Goal: Task Accomplishment & Management: Manage account settings

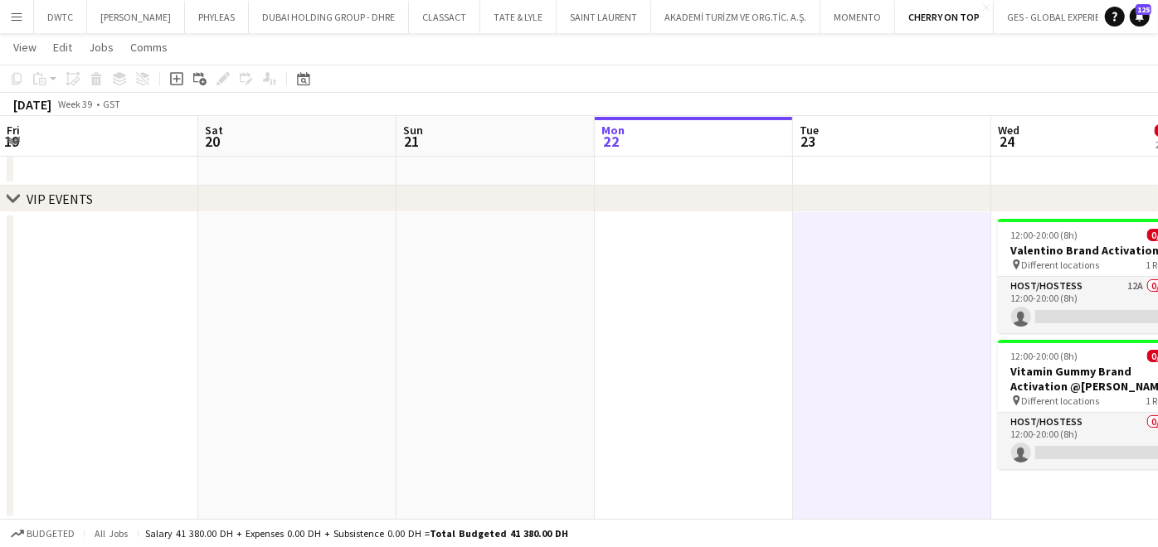
scroll to position [0, 672]
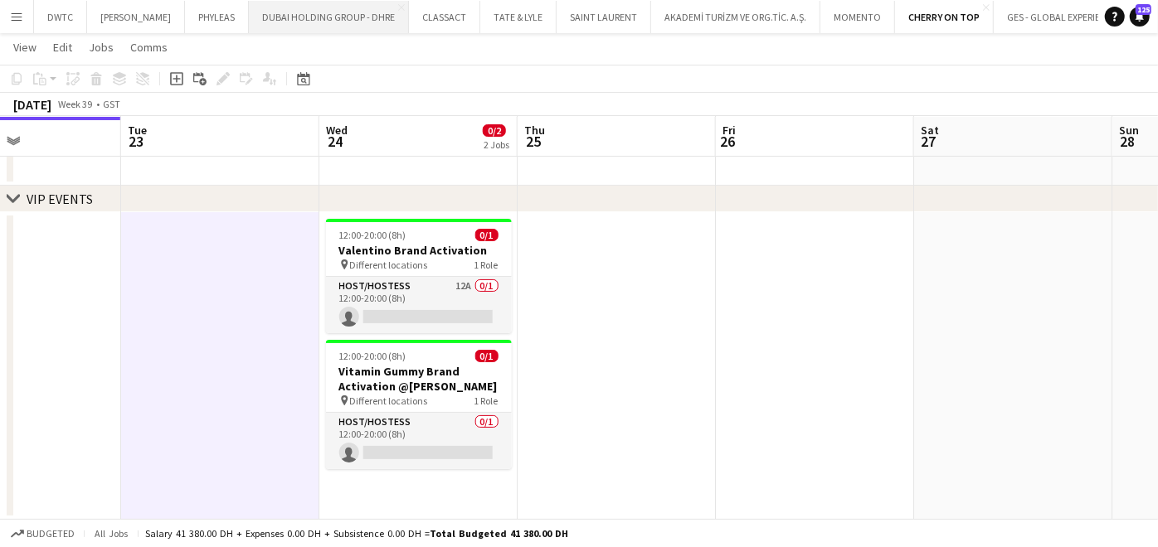
click at [333, 16] on button "DUBAI HOLDING GROUP - DHRE Close" at bounding box center [329, 17] width 160 height 32
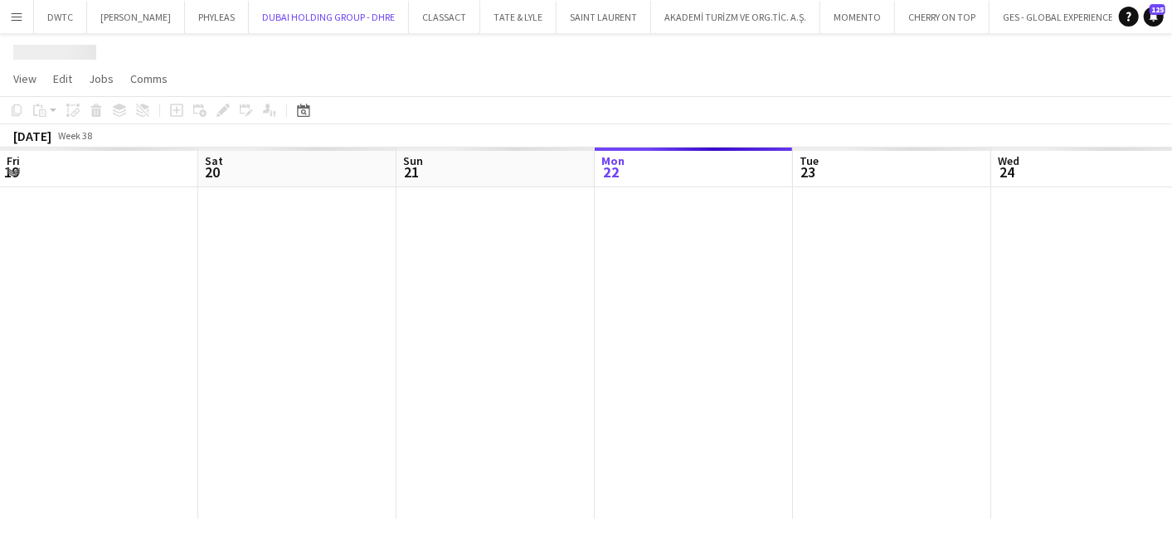
scroll to position [0, 396]
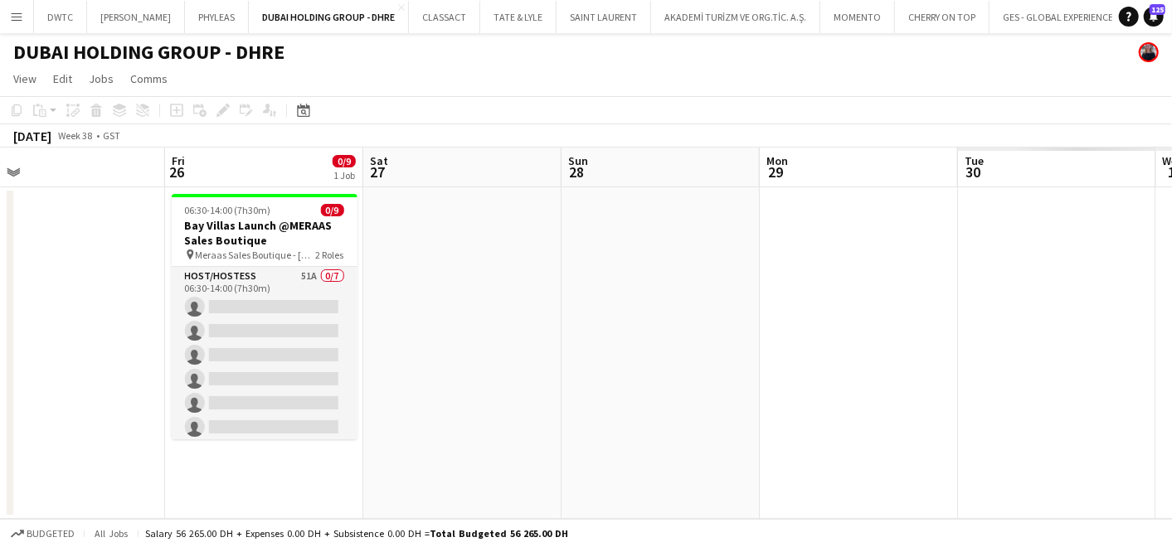
drag, startPoint x: 861, startPoint y: 349, endPoint x: 26, endPoint y: 357, distance: 835.2
click at [0, 356] on html "Menu Boards Boards Boards All jobs Status Workforce Workforce My Workforce Recr…" at bounding box center [586, 273] width 1172 height 547
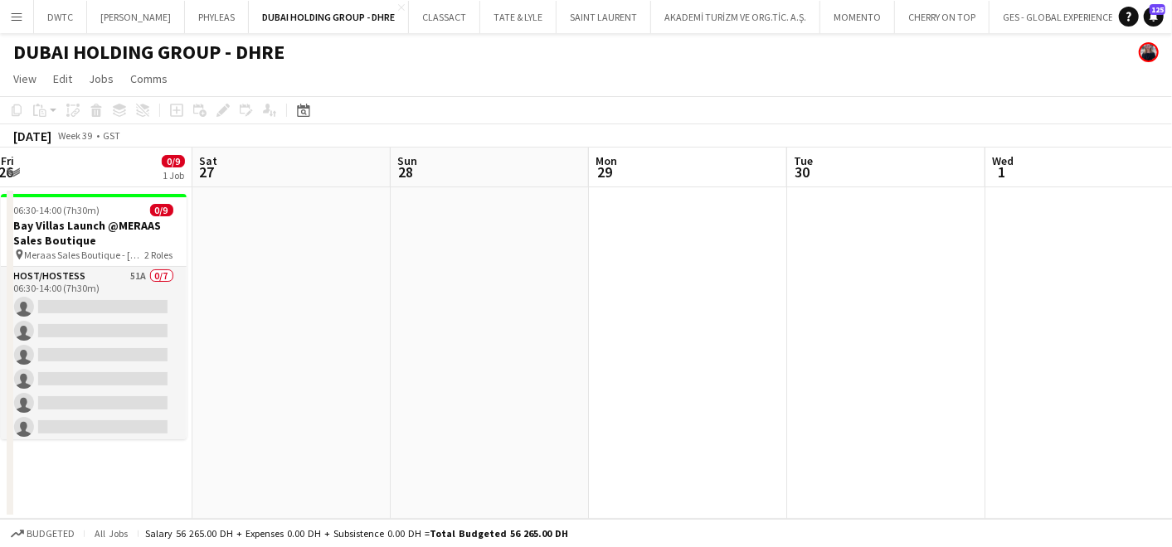
scroll to position [0, 382]
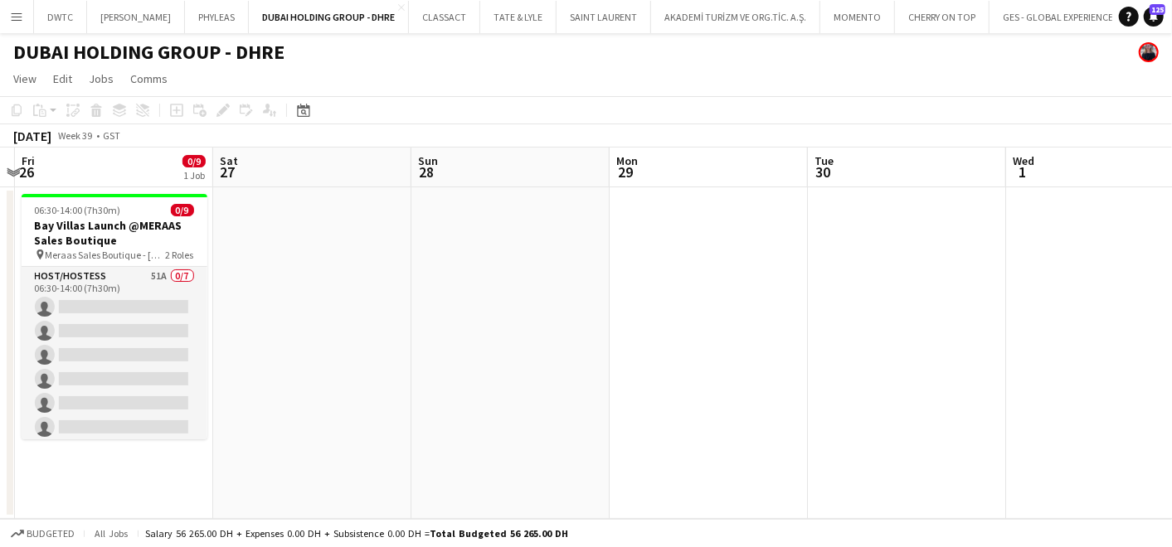
drag, startPoint x: 707, startPoint y: 348, endPoint x: 590, endPoint y: 352, distance: 117.0
click at [590, 352] on app-calendar-viewport "Wed 24 Thu 25 Fri 26 0/9 1 Job Sat 27 Sun 28 Mon 29 Tue 30 Wed 1 Thu 2 Fri 3 Sa…" at bounding box center [586, 334] width 1172 height 372
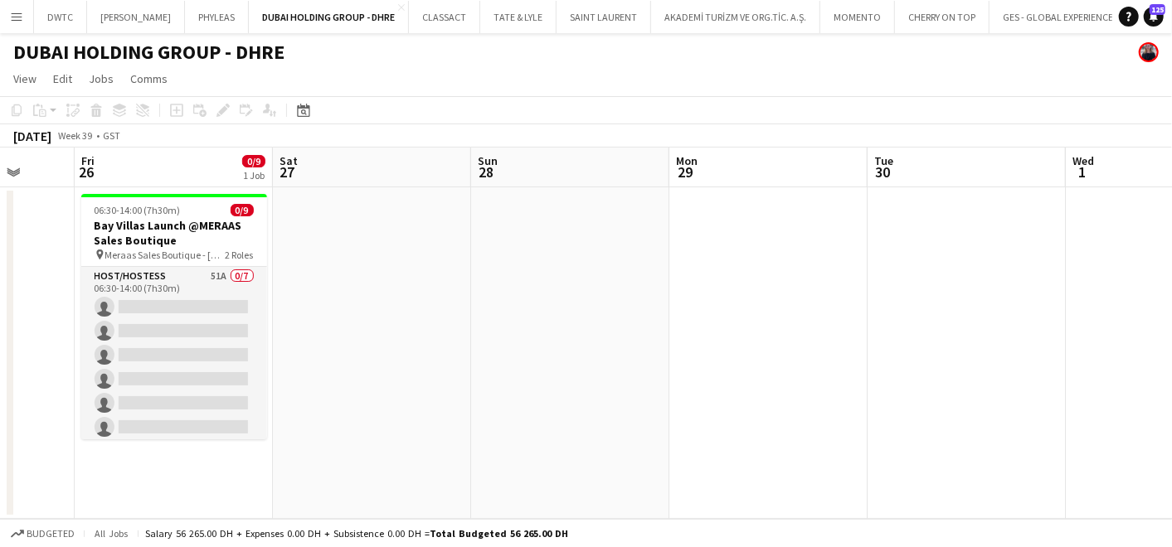
drag, startPoint x: 478, startPoint y: 307, endPoint x: 536, endPoint y: 309, distance: 58.1
click at [527, 308] on app-calendar-viewport "Wed 24 Thu 25 Fri 26 0/9 1 Job Sat 27 Sun 28 Mon 29 Tue 30 Wed 1 Thu 2 Fri 3 Sa…" at bounding box center [586, 334] width 1172 height 372
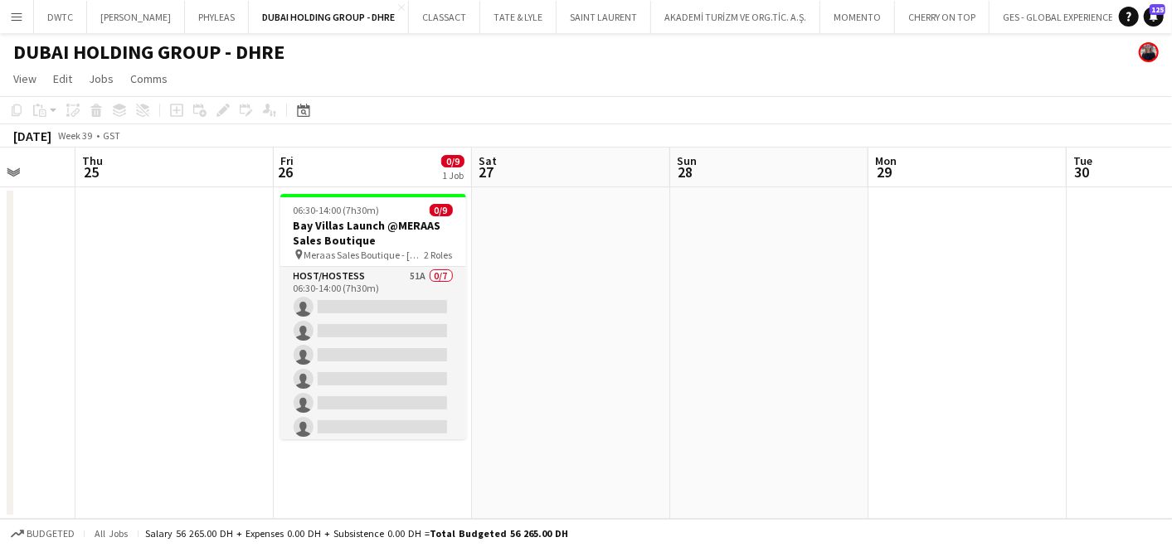
scroll to position [0, 519]
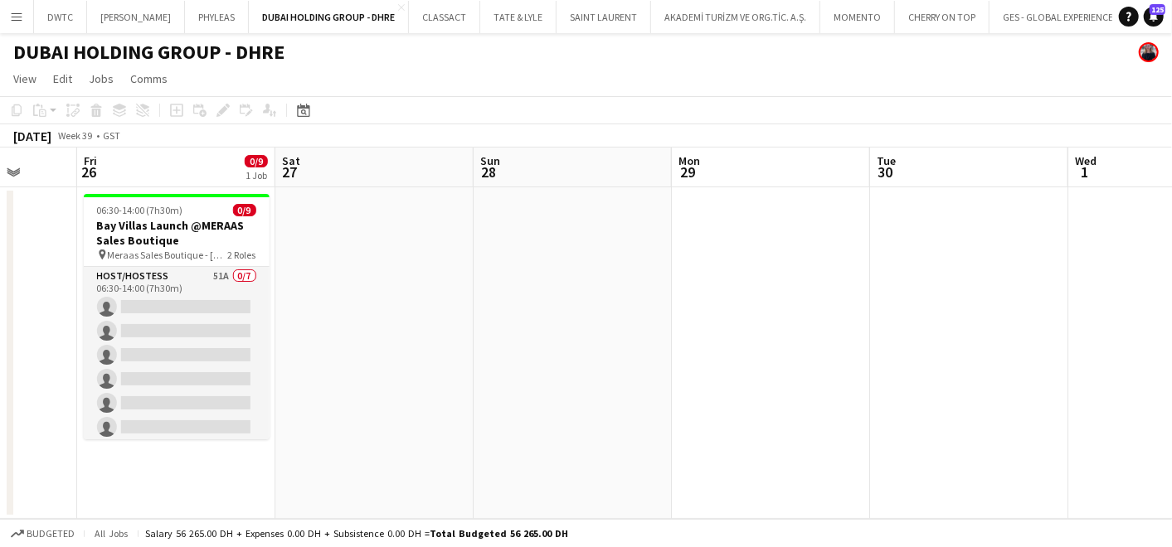
drag, startPoint x: 352, startPoint y: 345, endPoint x: 566, endPoint y: 350, distance: 214.0
click at [566, 350] on app-calendar-viewport "Tue 23 Wed 24 Thu 25 Fri 26 0/9 1 Job Sat 27 Sun 28 Mon 29 Tue 30 Wed 1 Thu 2 F…" at bounding box center [586, 334] width 1172 height 372
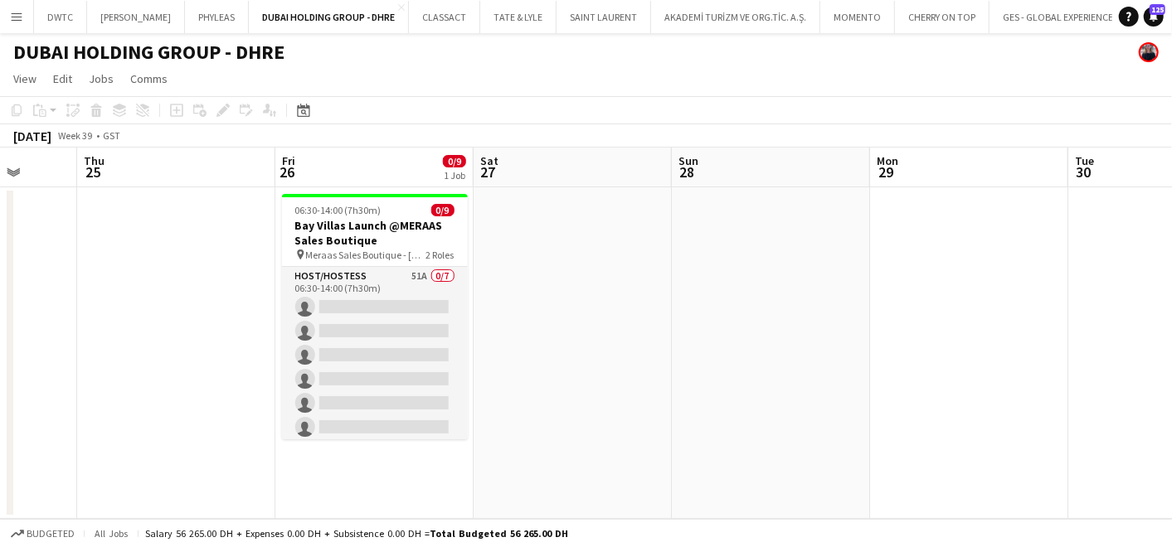
scroll to position [0, 503]
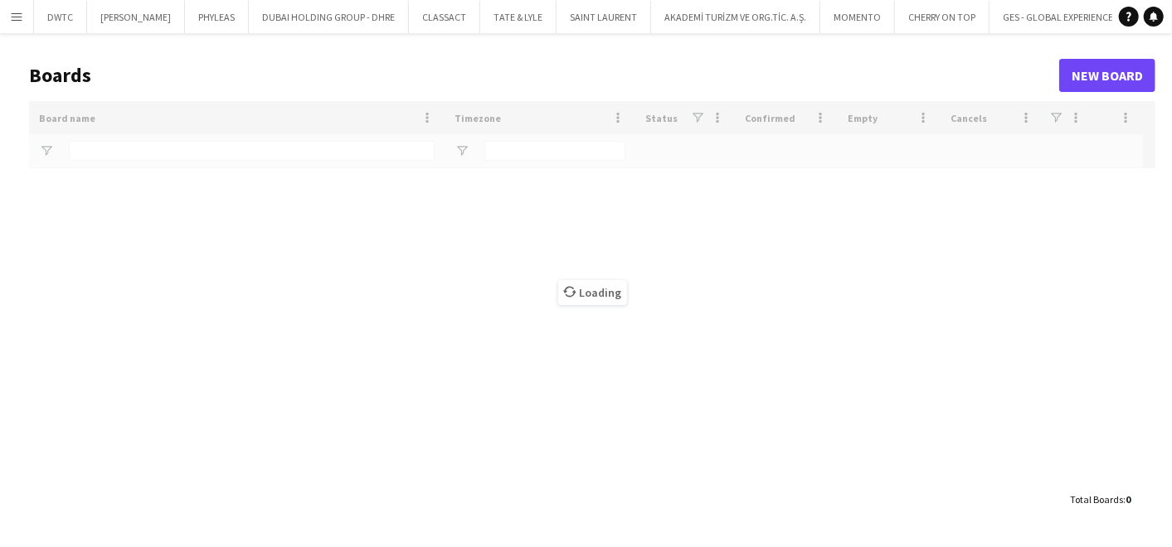
click at [238, 159] on div "Loading" at bounding box center [592, 292] width 1126 height 382
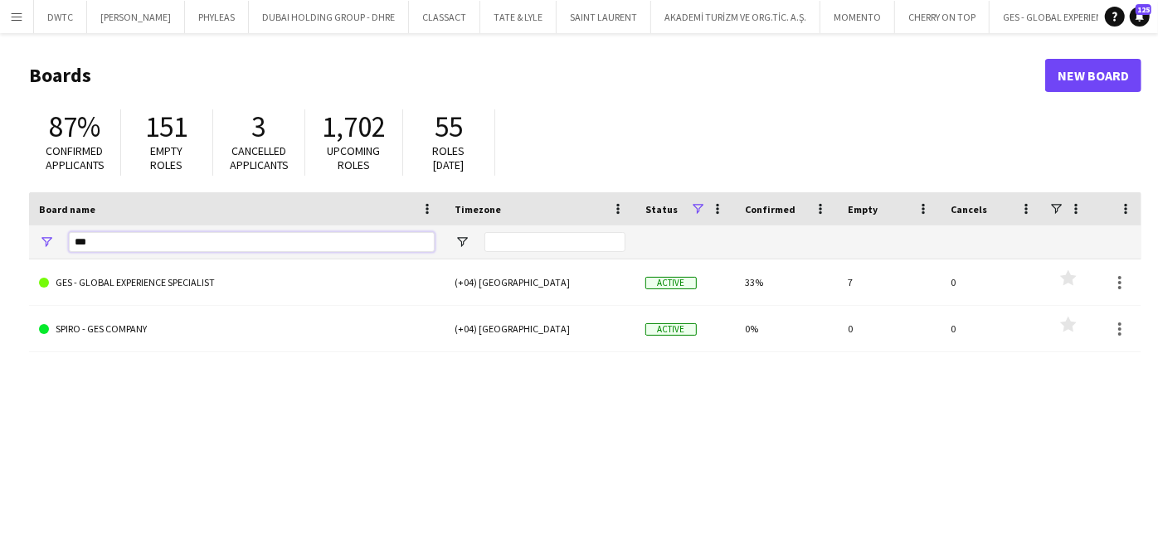
click at [189, 240] on input "***" at bounding box center [252, 242] width 366 height 20
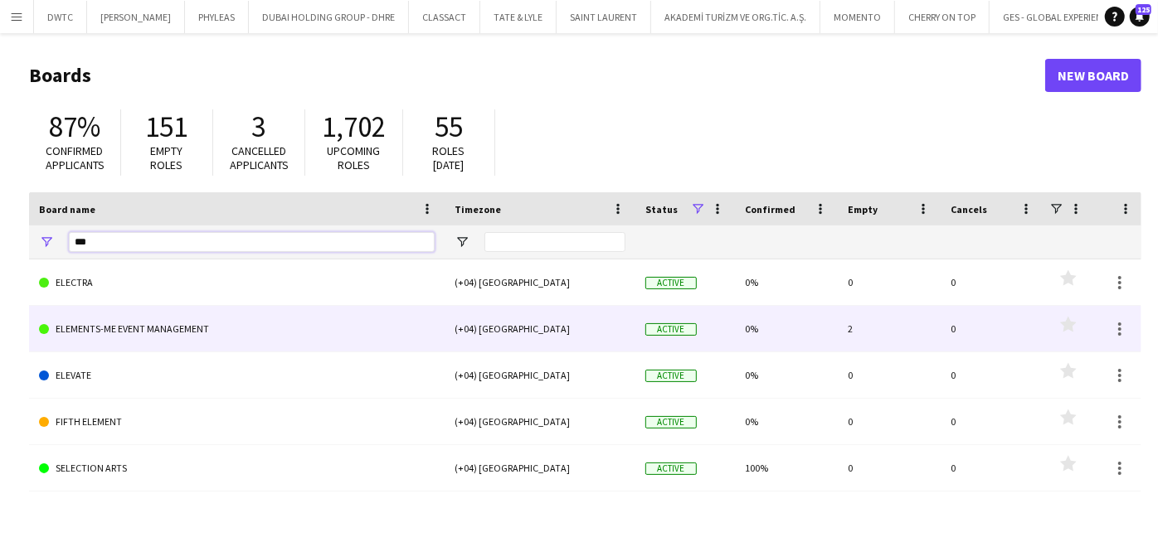
type input "***"
click at [182, 332] on link "ELEMENTS-ME EVENT MANAGEMENT" at bounding box center [237, 329] width 396 height 46
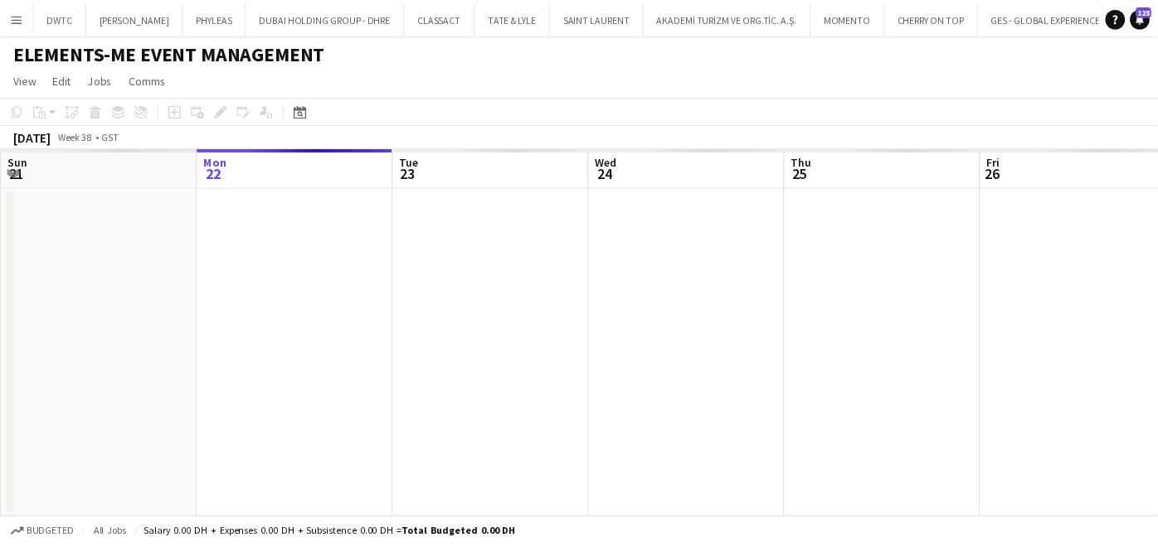
scroll to position [0, 247]
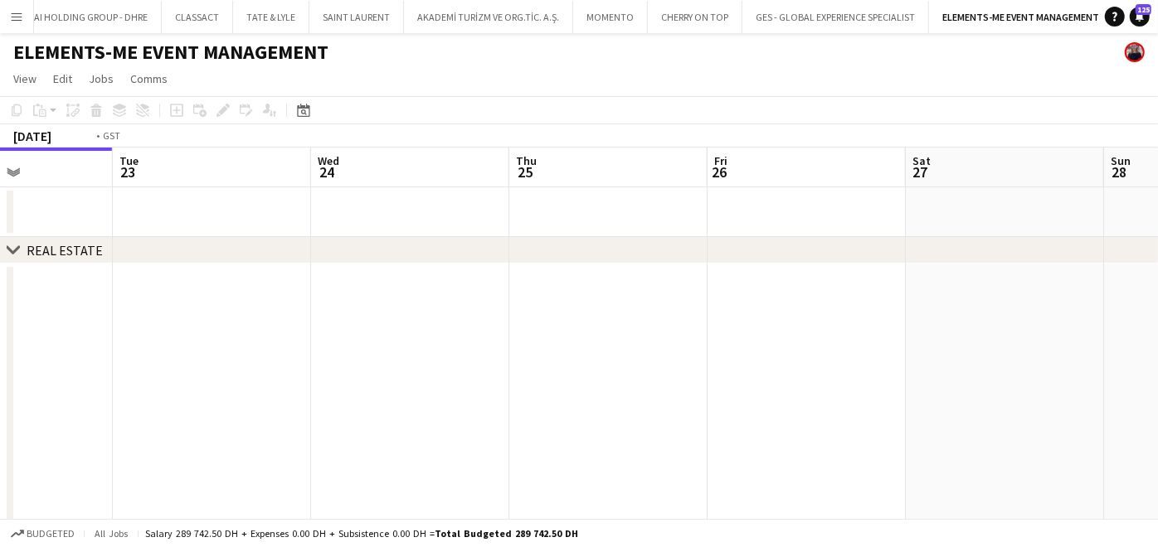
drag, startPoint x: 879, startPoint y: 334, endPoint x: 0, endPoint y: 337, distance: 879.2
click at [1, 335] on app-calendar-viewport "Fri 19 Sat 20 Sun 21 Mon 22 Tue 23 Wed 24 Thu 25 Fri 26 Sat 27 Sun 28 Mon 29 0/…" at bounding box center [579, 425] width 1158 height 554
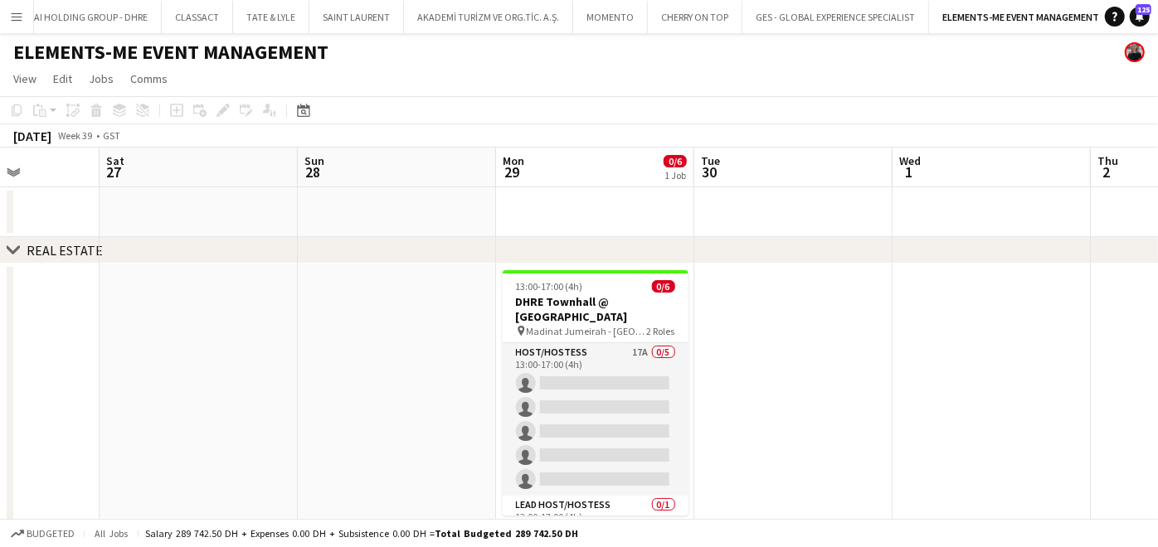
scroll to position [0, 577]
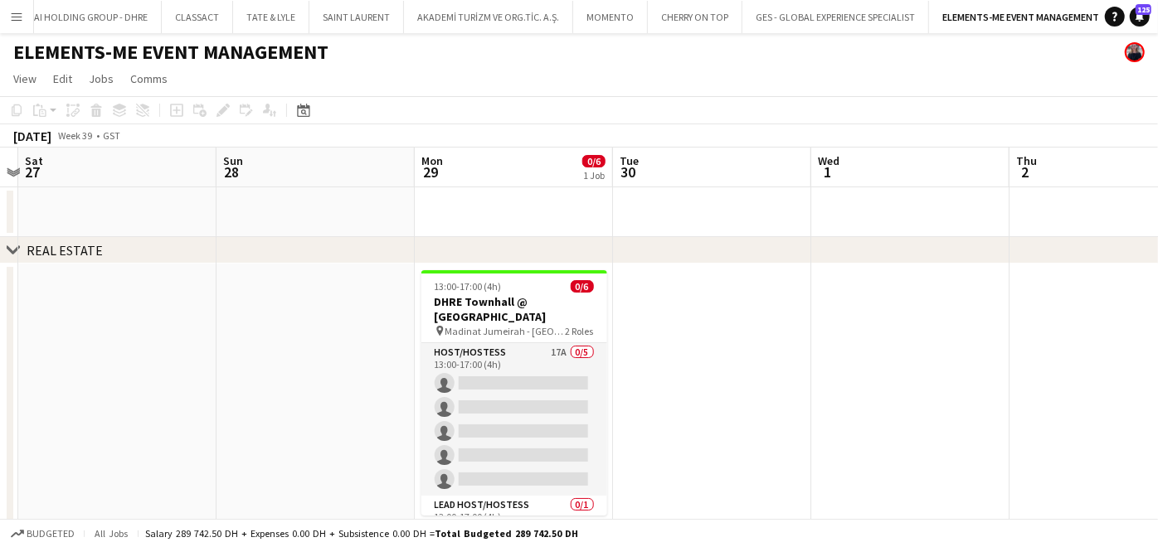
drag, startPoint x: 526, startPoint y: 379, endPoint x: 266, endPoint y: 355, distance: 260.7
click at [252, 357] on app-calendar-viewport "Wed 24 Thu 25 Fri 26 Sat 27 Sun 28 Mon 29 0/6 1 Job Tue 30 Wed 1 Thu 2 Fri 3 Sa…" at bounding box center [579, 425] width 1158 height 554
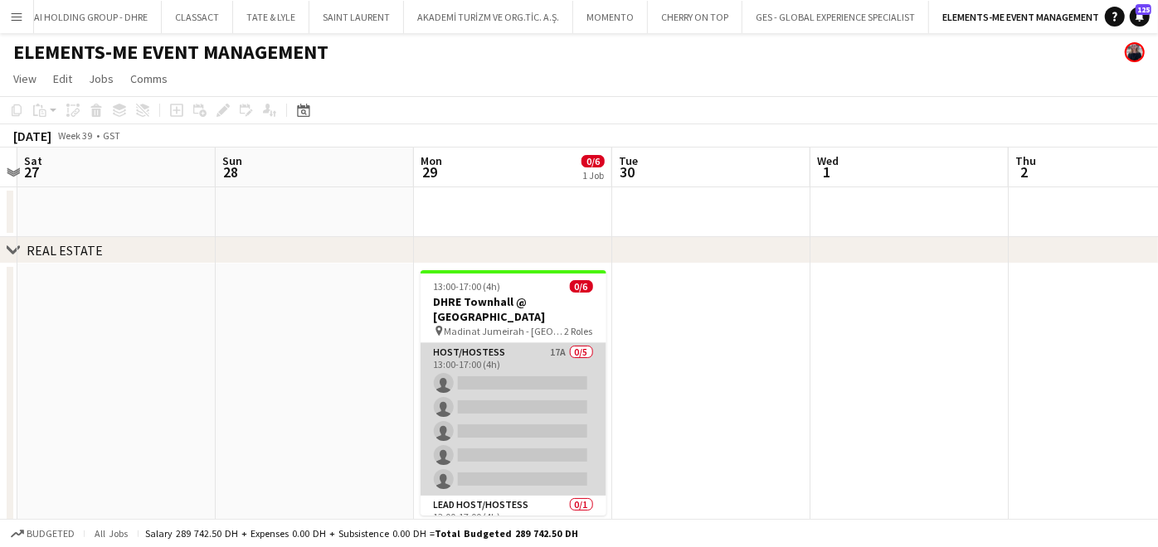
click at [536, 383] on app-card-role "Host/Hostess 17A 0/5 13:00-17:00 (4h) single-neutral-actions single-neutral-act…" at bounding box center [514, 419] width 186 height 153
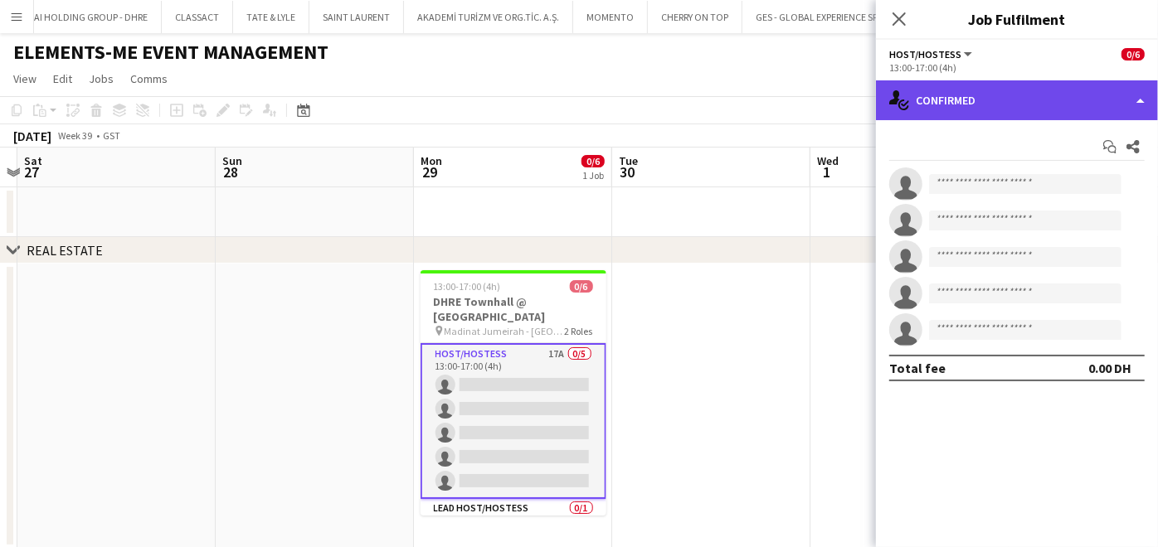
click at [997, 93] on div "single-neutral-actions-check-2 Confirmed" at bounding box center [1017, 100] width 282 height 40
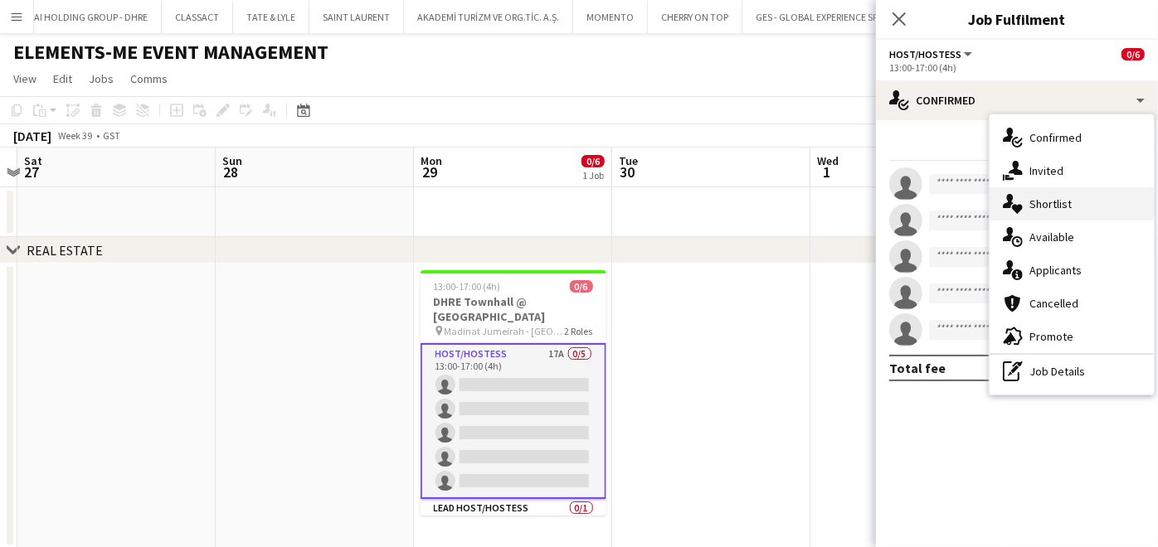
click at [1032, 207] on span "Shortlist" at bounding box center [1050, 204] width 42 height 15
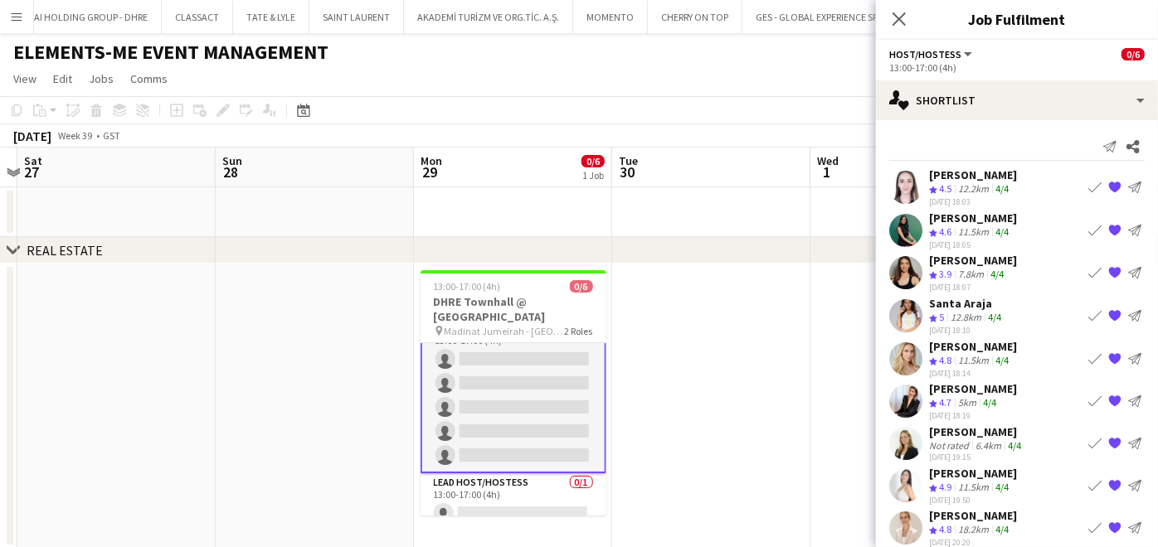
scroll to position [38, 0]
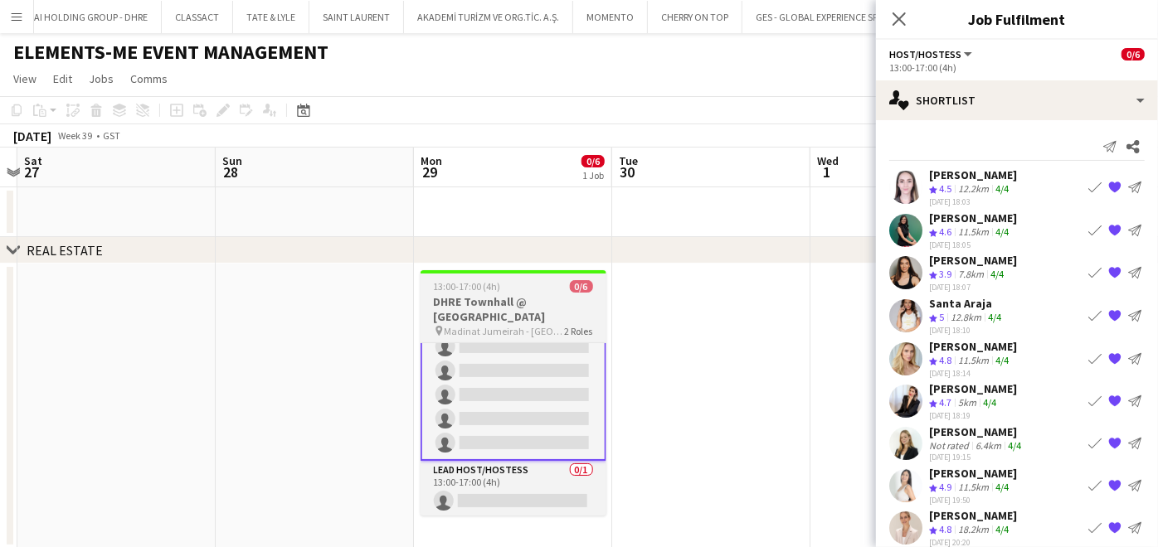
click at [478, 280] on span "13:00-17:00 (4h)" at bounding box center [467, 286] width 67 height 12
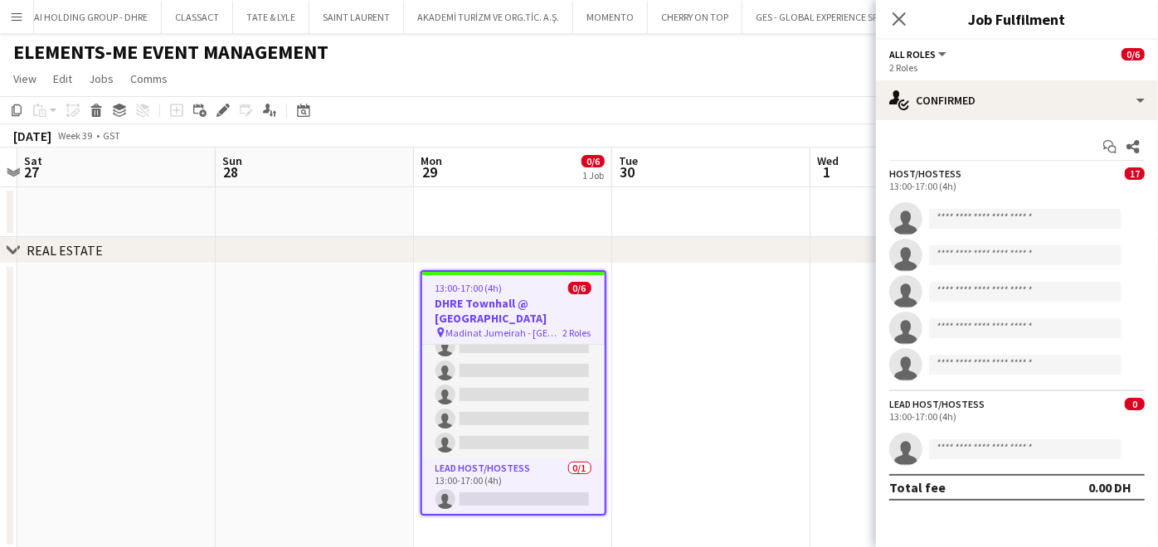
scroll to position [37, 0]
drag, startPoint x: 213, startPoint y: 107, endPoint x: 585, endPoint y: 265, distance: 403.9
click at [213, 107] on div "Edit" at bounding box center [223, 110] width 20 height 20
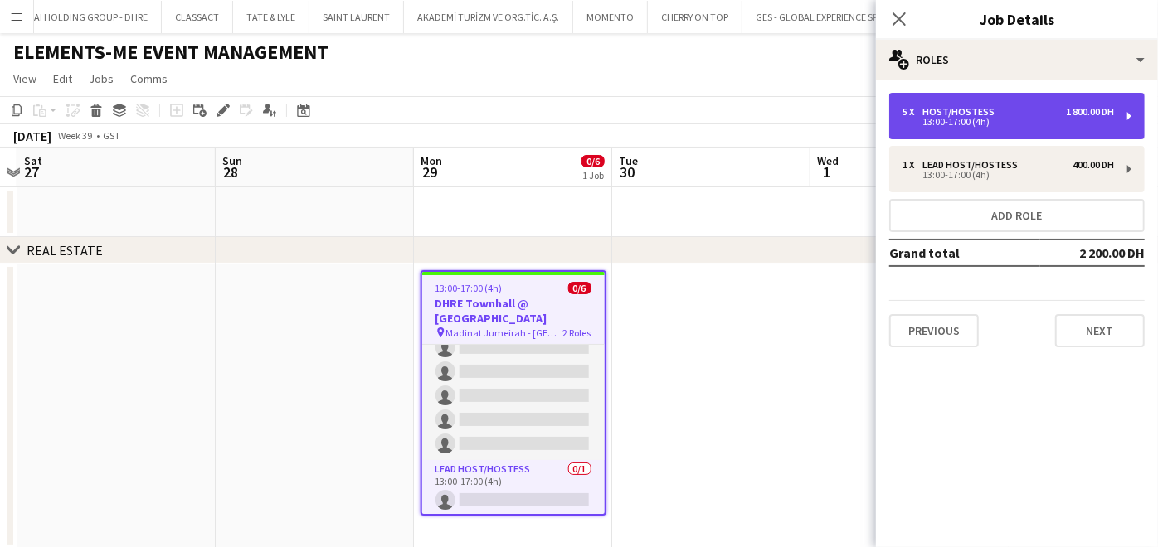
click at [946, 120] on div "13:00-17:00 (4h)" at bounding box center [1007, 122] width 211 height 8
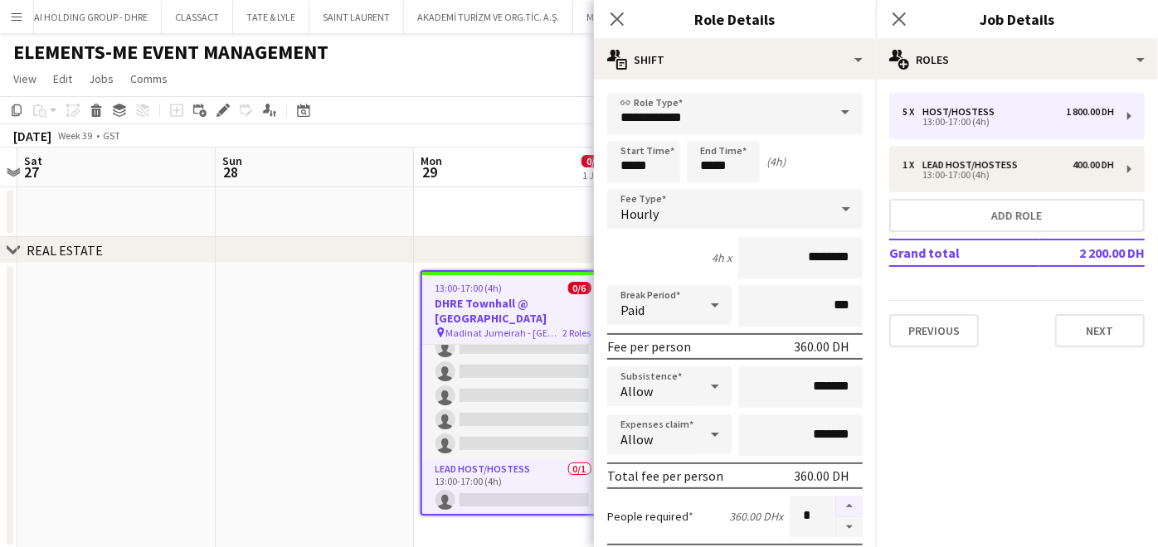
click at [836, 501] on button "button" at bounding box center [849, 507] width 27 height 22
type input "*"
click at [348, 453] on app-date-cell at bounding box center [315, 406] width 198 height 285
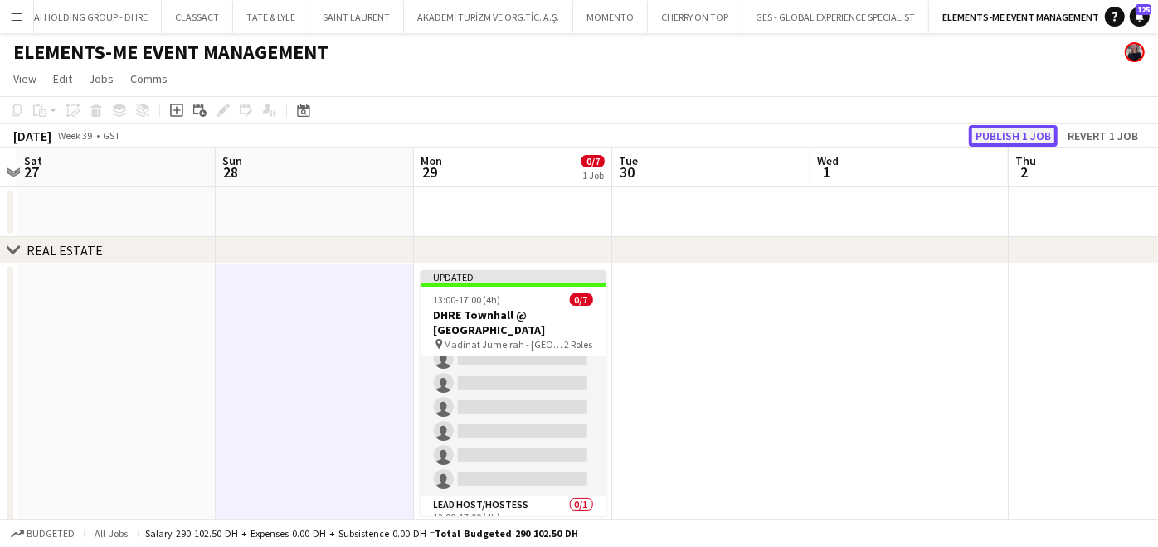
click at [1016, 138] on button "Publish 1 job" at bounding box center [1013, 136] width 89 height 22
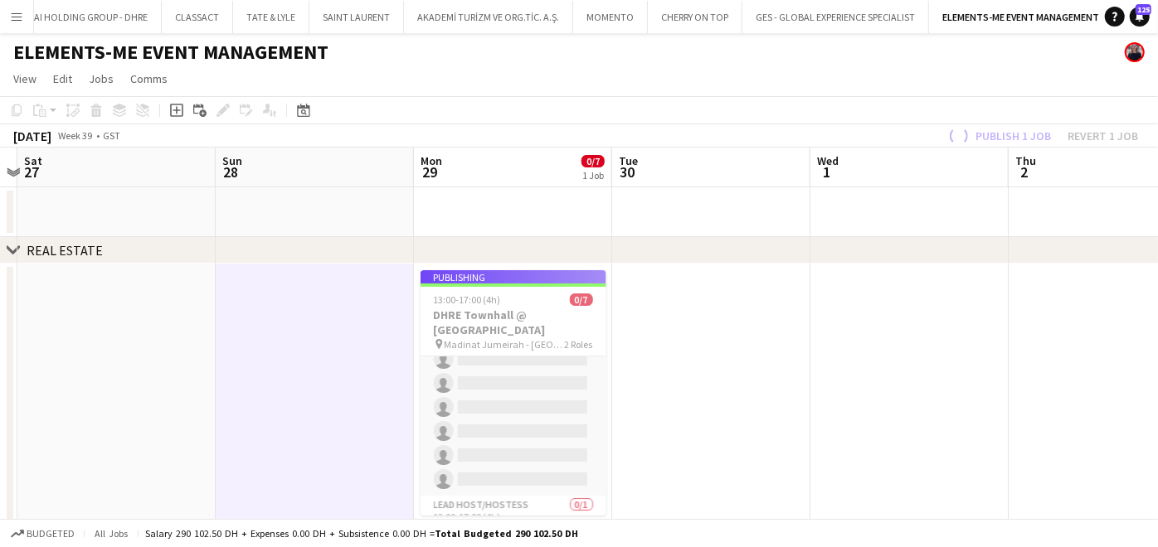
click at [514, 398] on app-job-card "Publishing 13:00-17:00 (4h) 0/7 DHRE Townhall @ [GEOGRAPHIC_DATA] pin Madinat J…" at bounding box center [514, 393] width 186 height 246
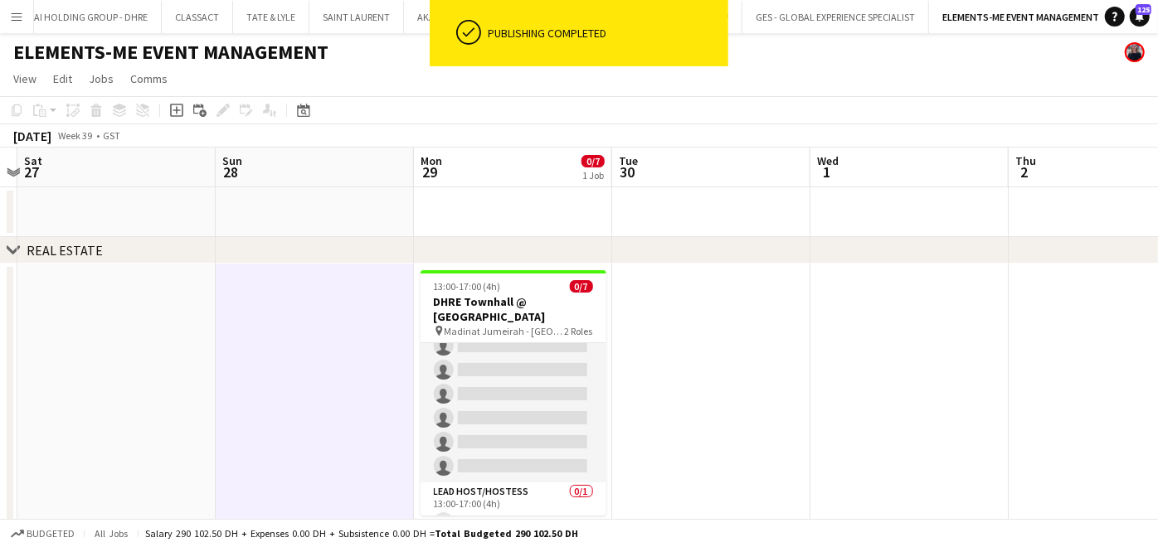
click at [514, 398] on app-card-role "Host/Hostess 17A 0/6 13:00-17:00 (4h) single-neutral-actions single-neutral-act…" at bounding box center [514, 394] width 186 height 177
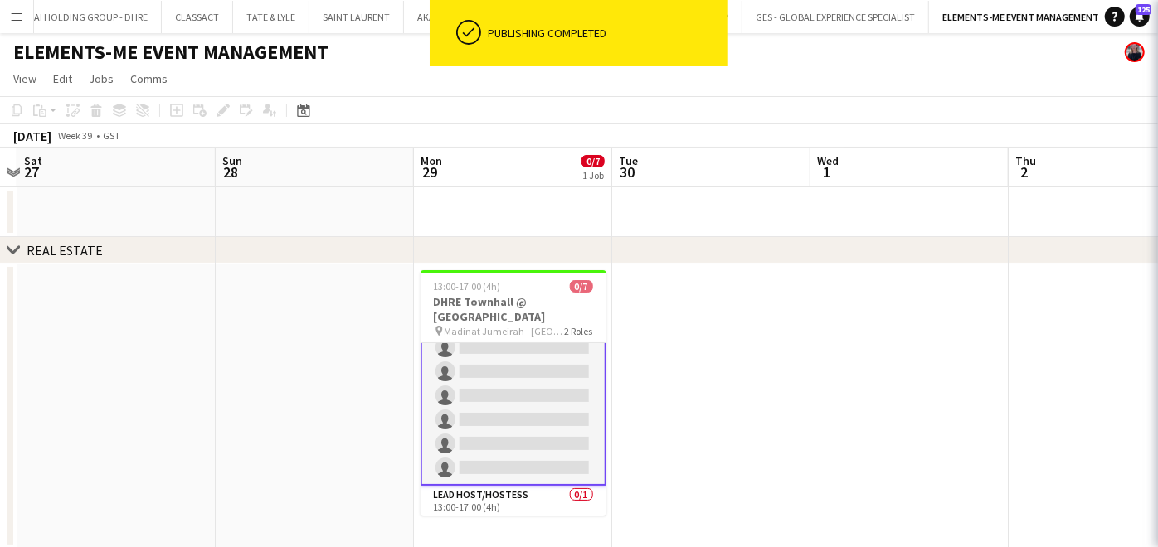
scroll to position [38, 0]
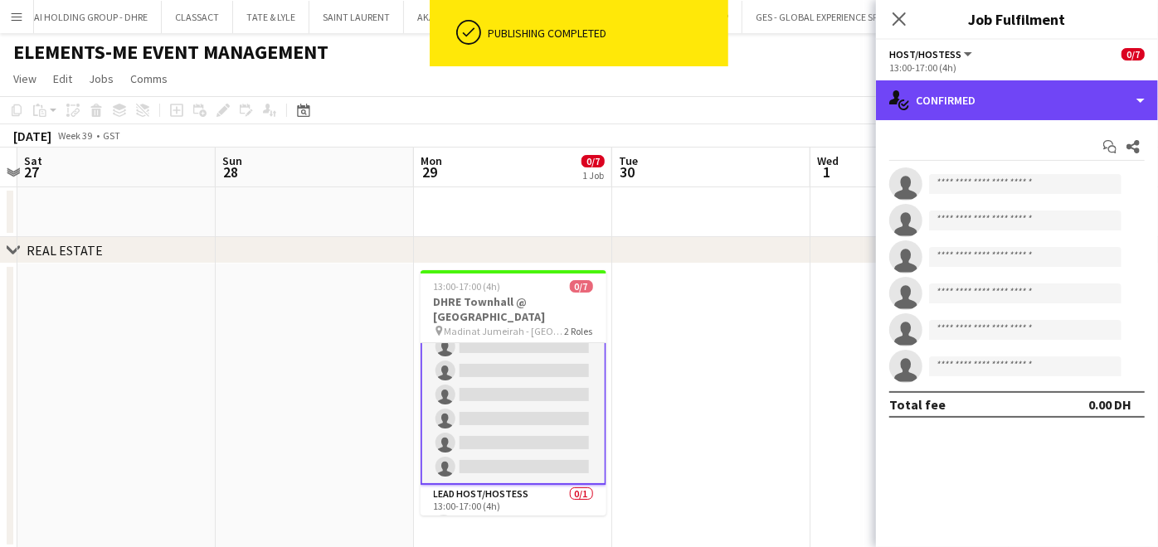
click at [983, 119] on div "single-neutral-actions-check-2 Confirmed" at bounding box center [1017, 100] width 282 height 40
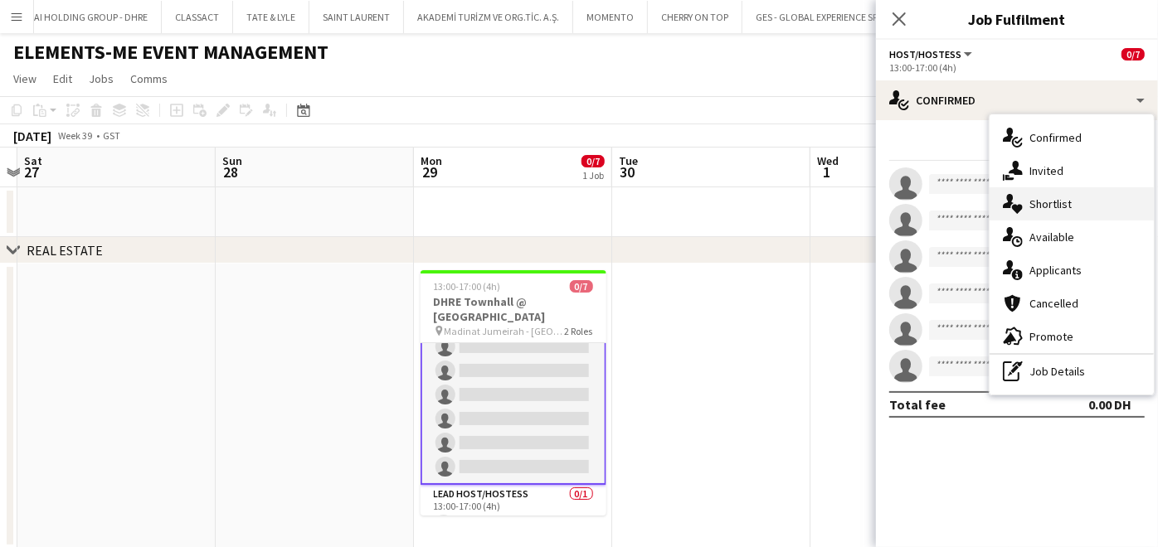
click at [1054, 202] on span "Shortlist" at bounding box center [1050, 204] width 42 height 15
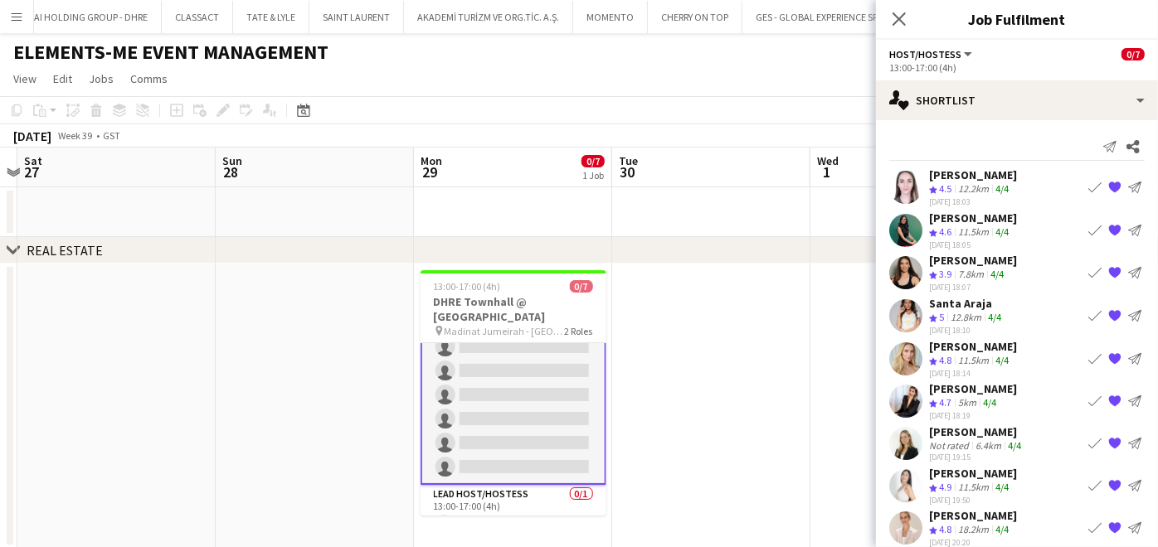
click at [1088, 353] on app-icon "Book crew" at bounding box center [1094, 358] width 13 height 13
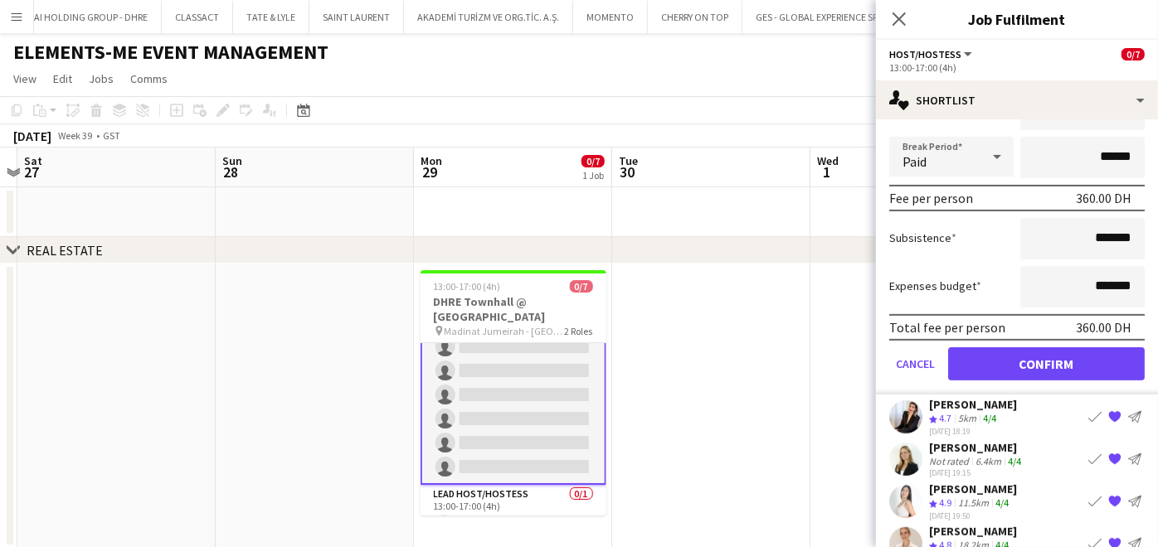
scroll to position [368, 0]
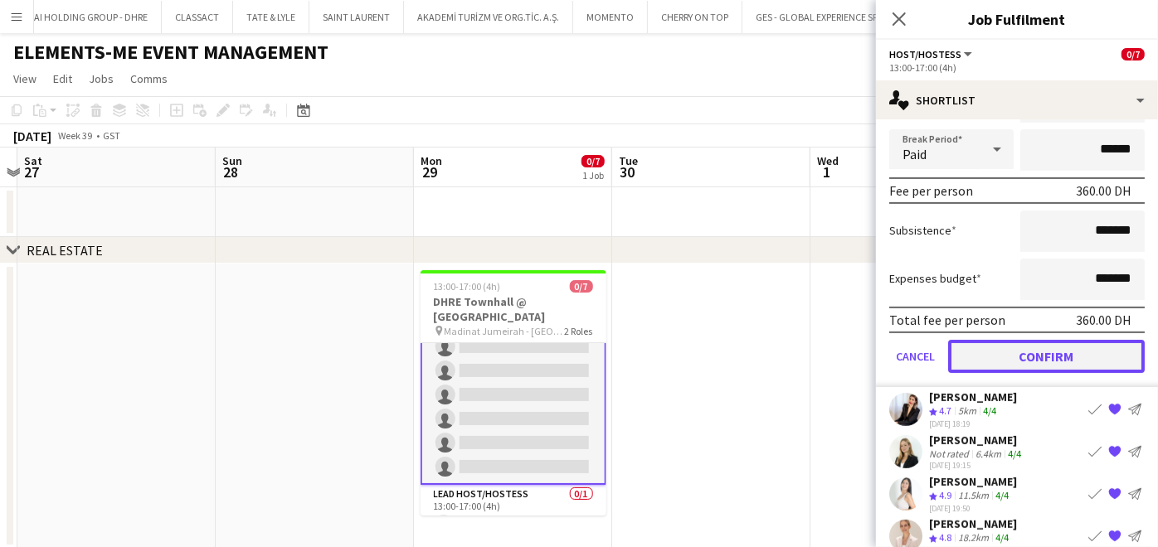
click at [1014, 351] on button "Confirm" at bounding box center [1046, 355] width 197 height 33
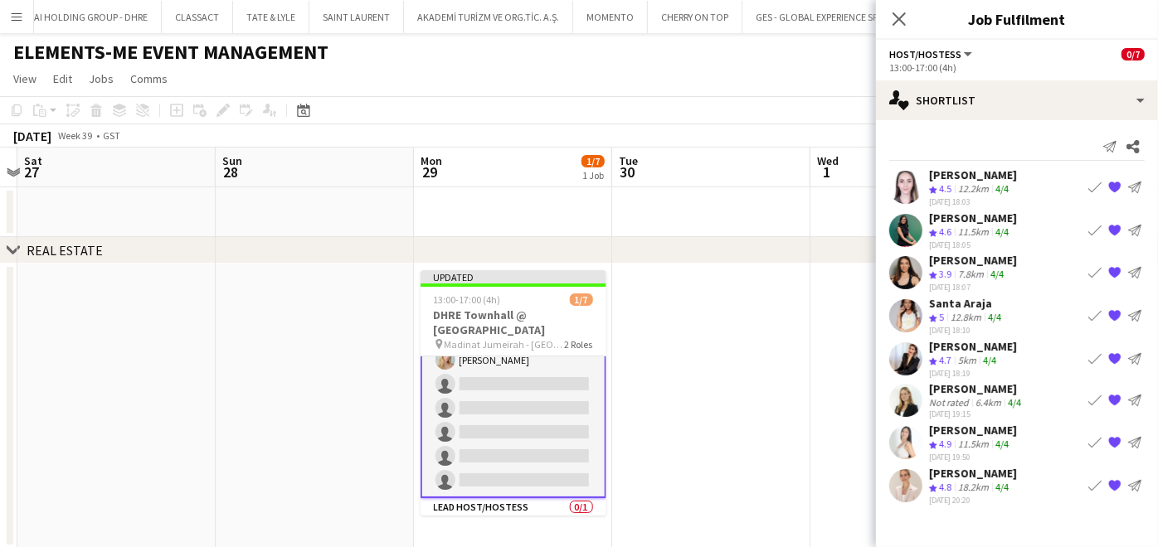
scroll to position [0, 0]
click at [1089, 353] on app-icon "Book crew" at bounding box center [1094, 358] width 13 height 13
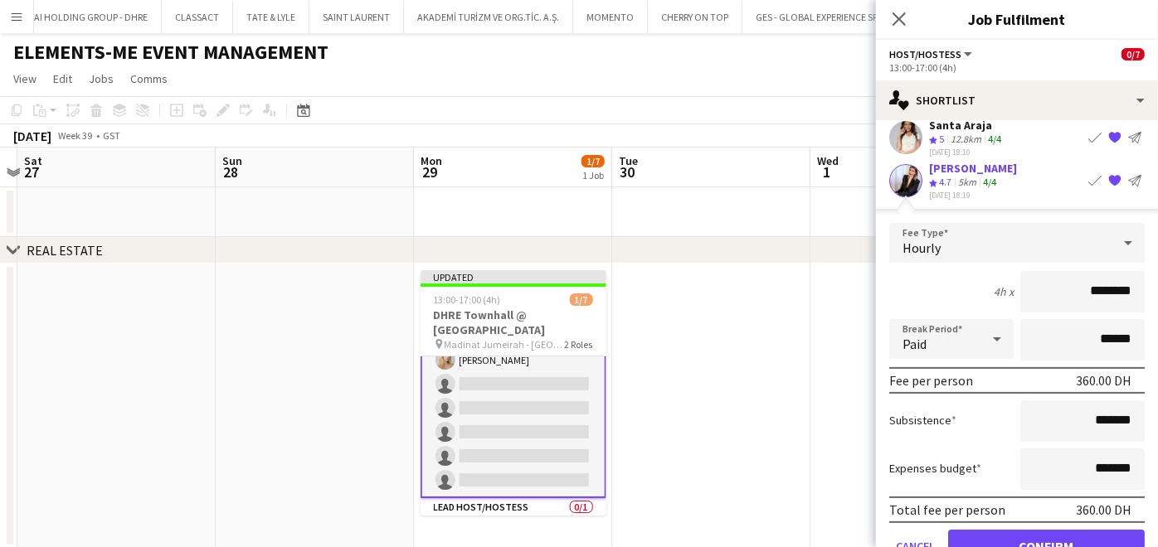
scroll to position [276, 0]
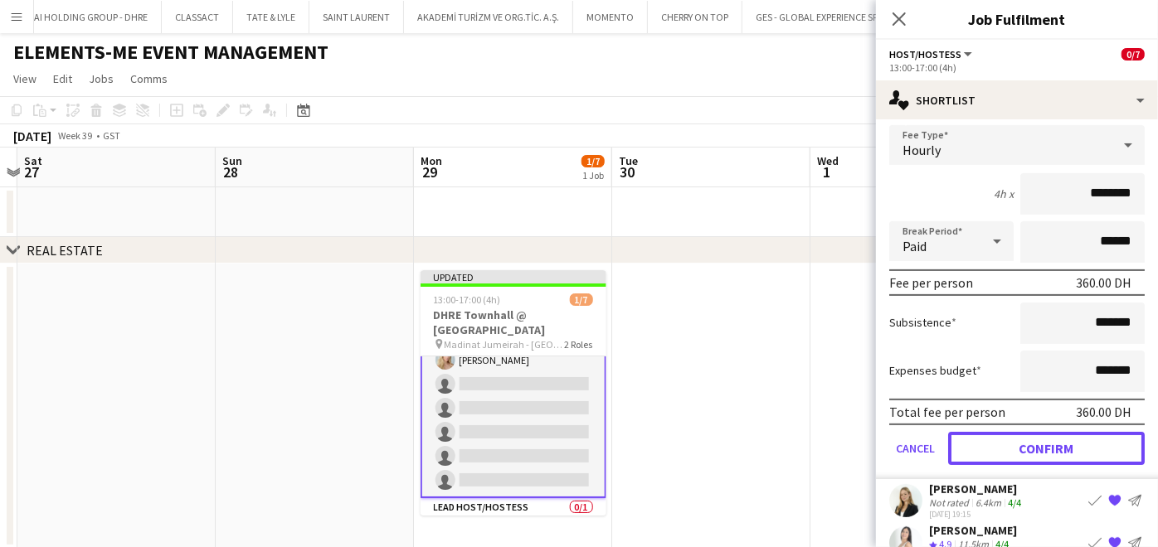
click at [1039, 436] on button "Confirm" at bounding box center [1046, 447] width 197 height 33
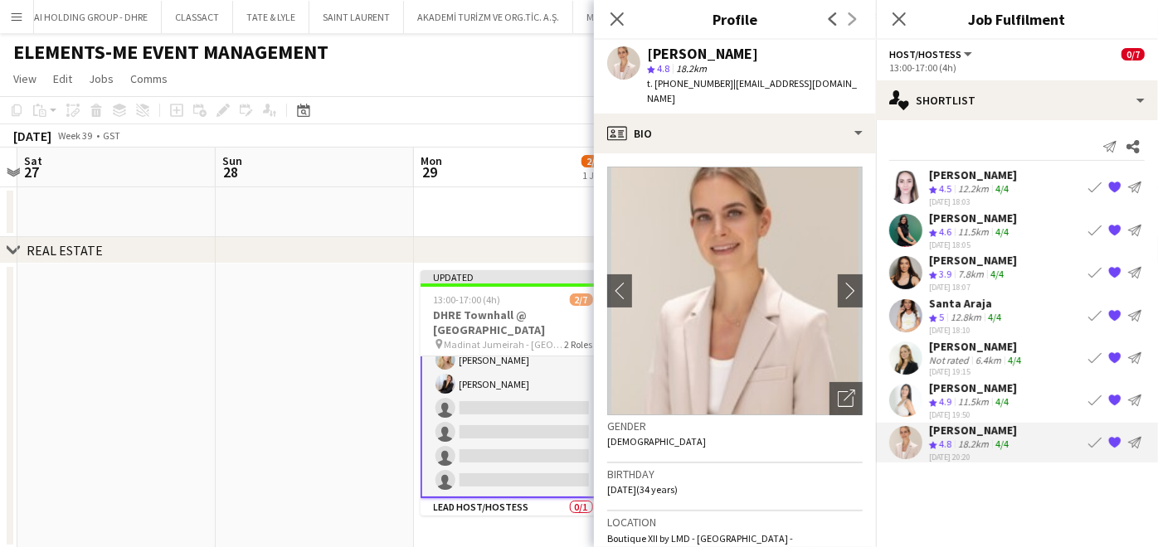
click at [1091, 436] on app-icon "Book crew" at bounding box center [1094, 442] width 13 height 13
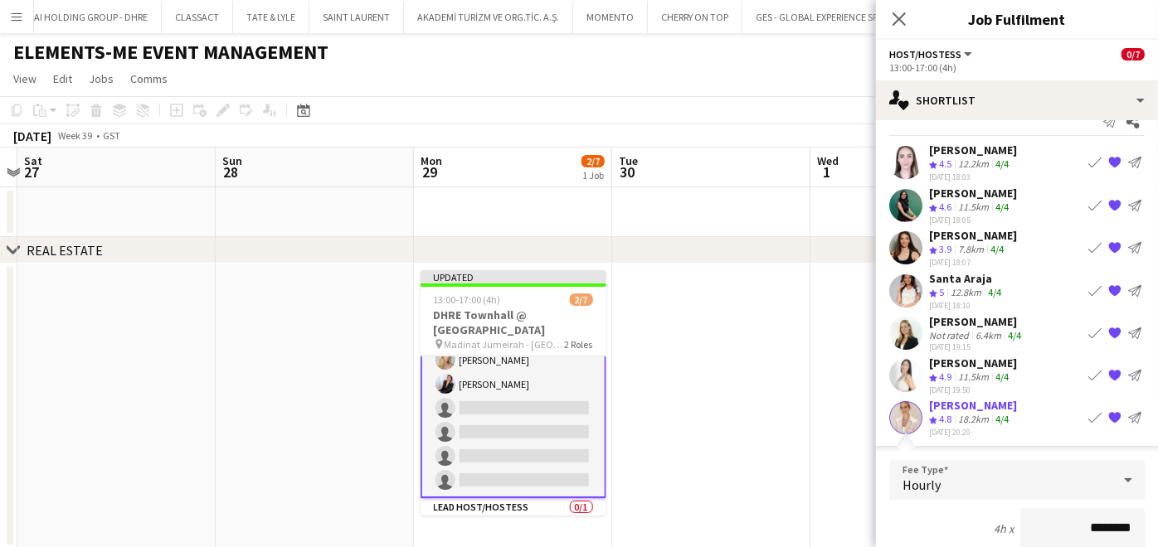
scroll to position [301, 0]
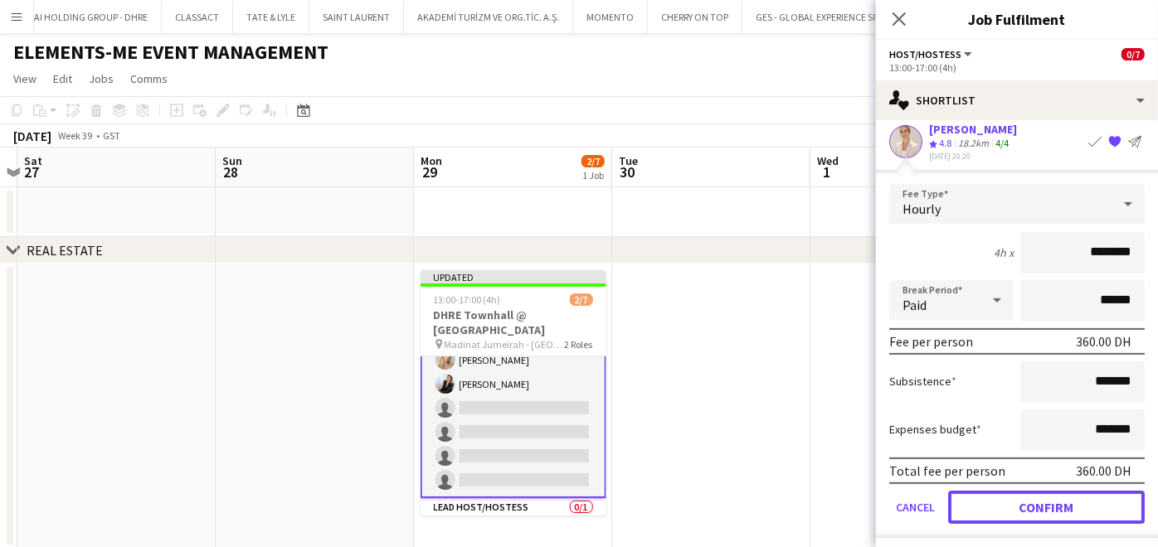
click at [994, 503] on button "Confirm" at bounding box center [1046, 507] width 197 height 33
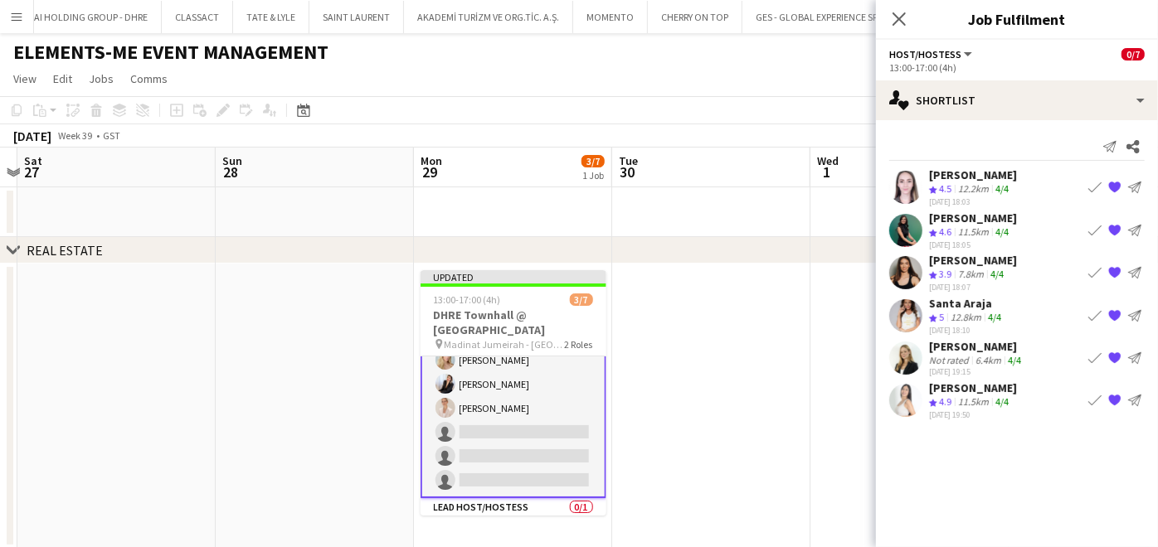
scroll to position [0, 0]
click at [1088, 351] on app-icon "Book crew" at bounding box center [1094, 357] width 13 height 13
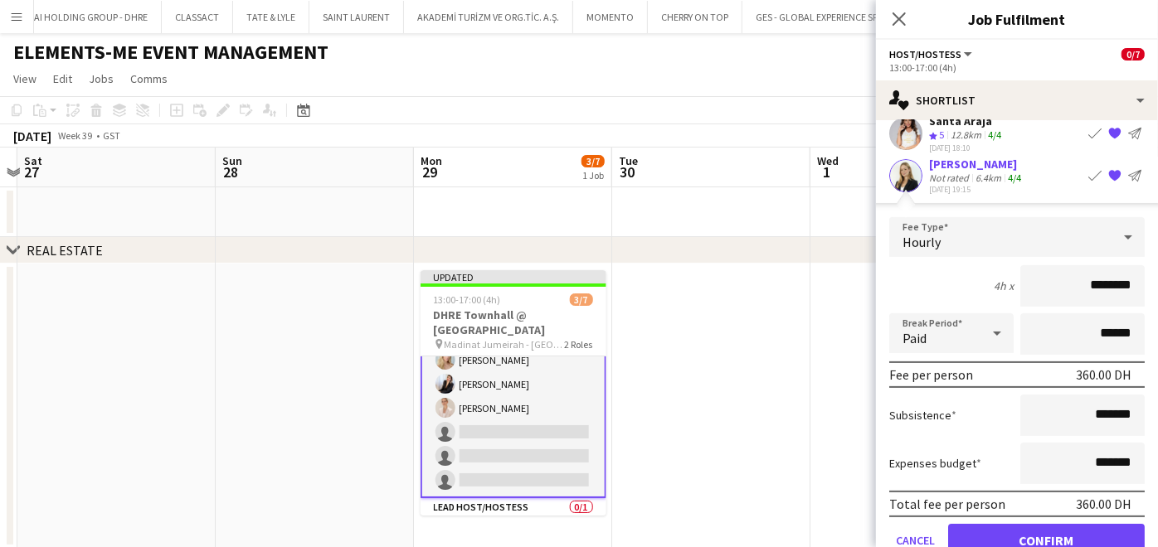
scroll to position [260, 0]
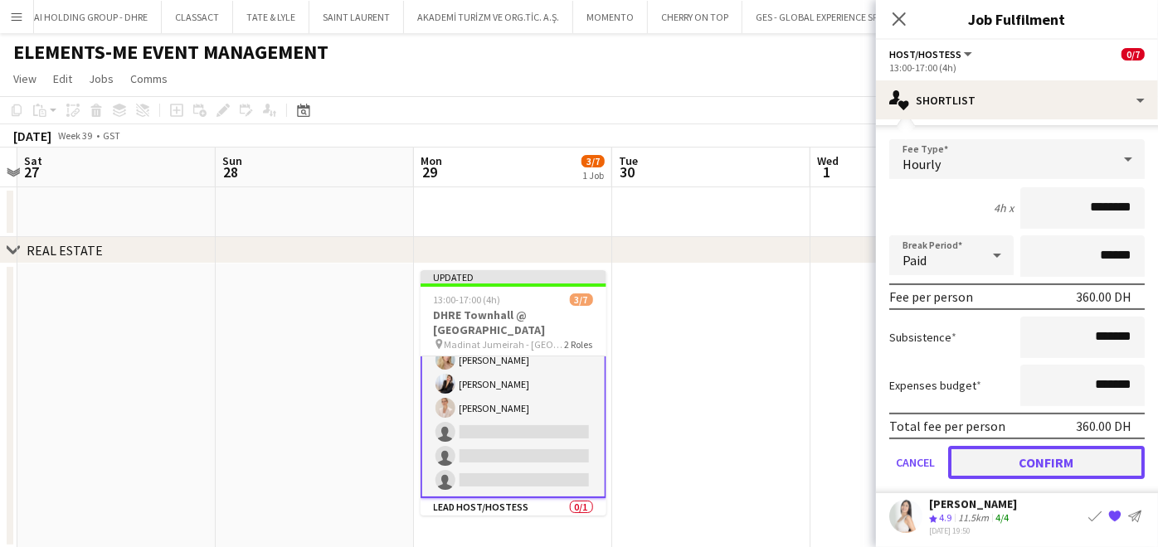
click at [1025, 457] on button "Confirm" at bounding box center [1046, 462] width 197 height 33
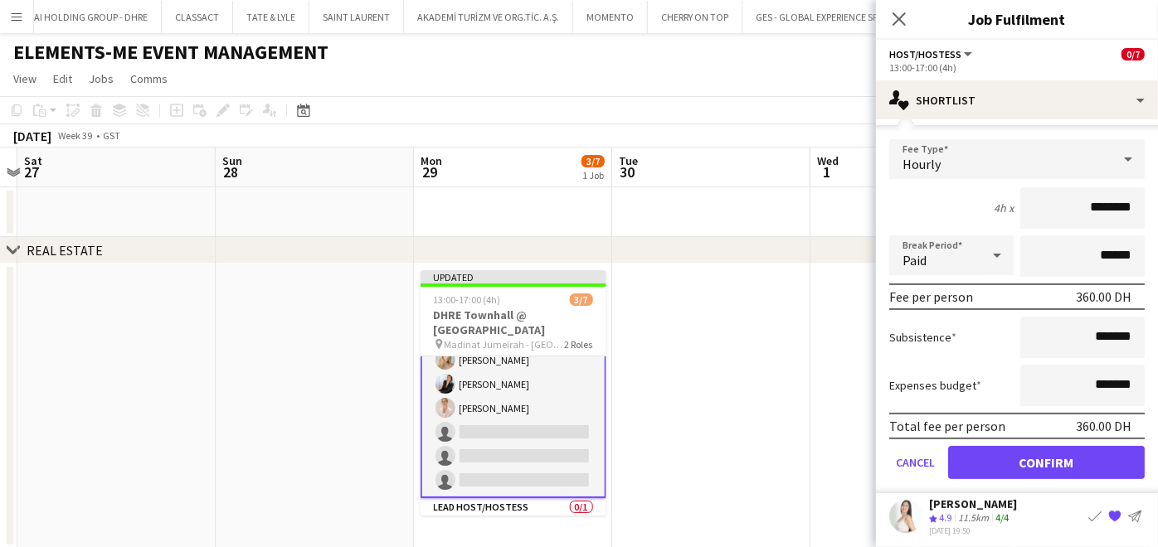
scroll to position [0, 0]
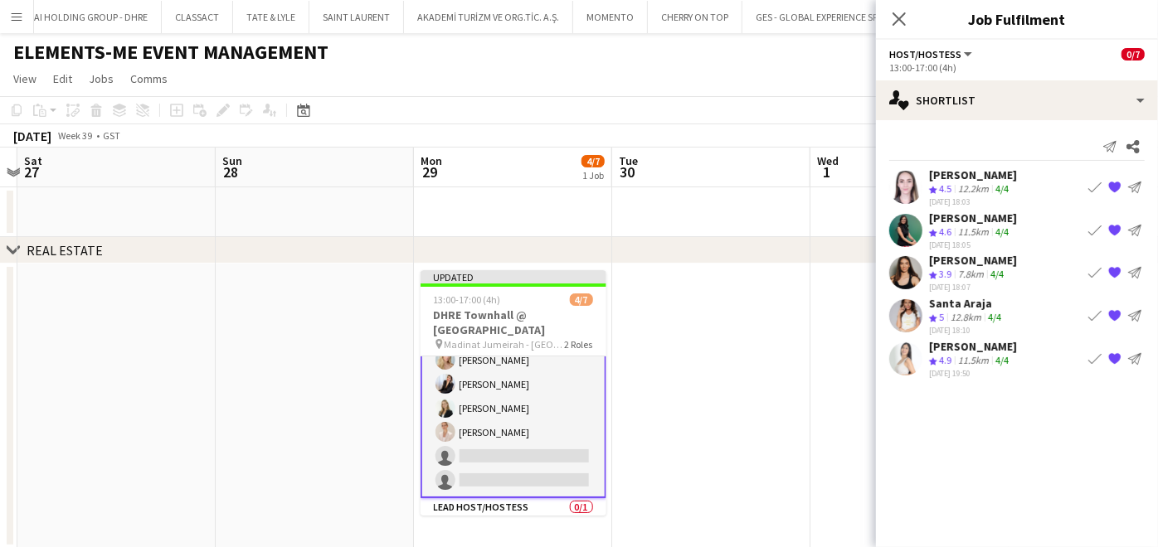
click at [1091, 230] on app-icon "Book crew" at bounding box center [1094, 229] width 13 height 13
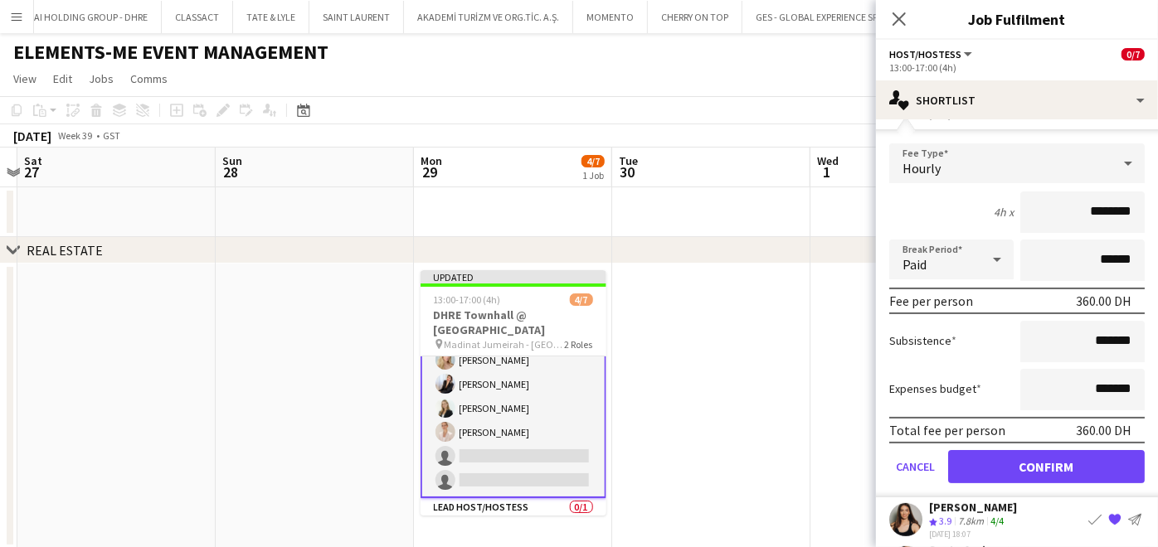
scroll to position [220, 0]
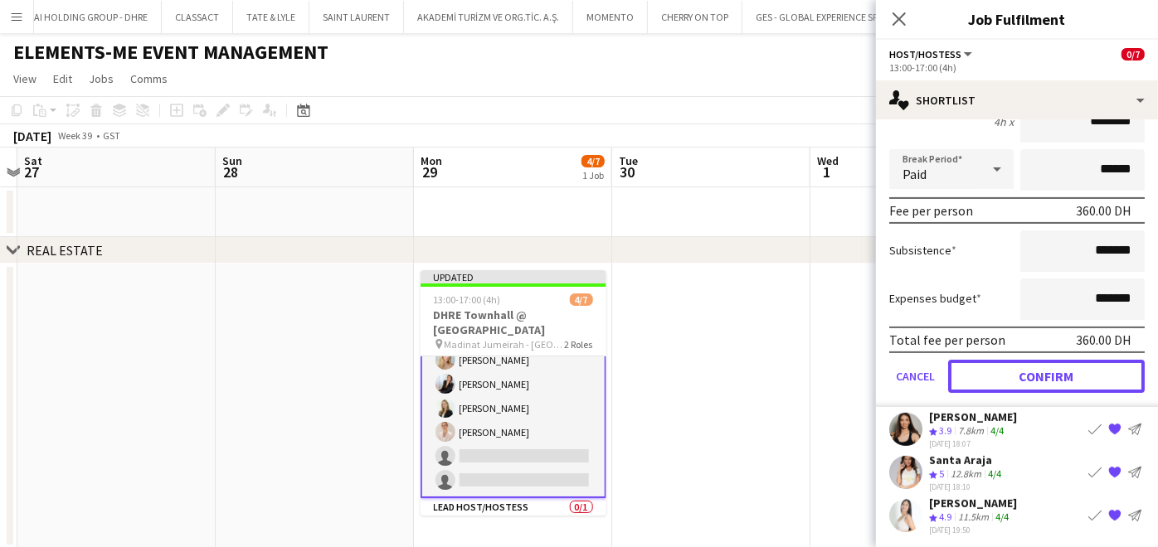
click at [999, 374] on button "Confirm" at bounding box center [1046, 375] width 197 height 33
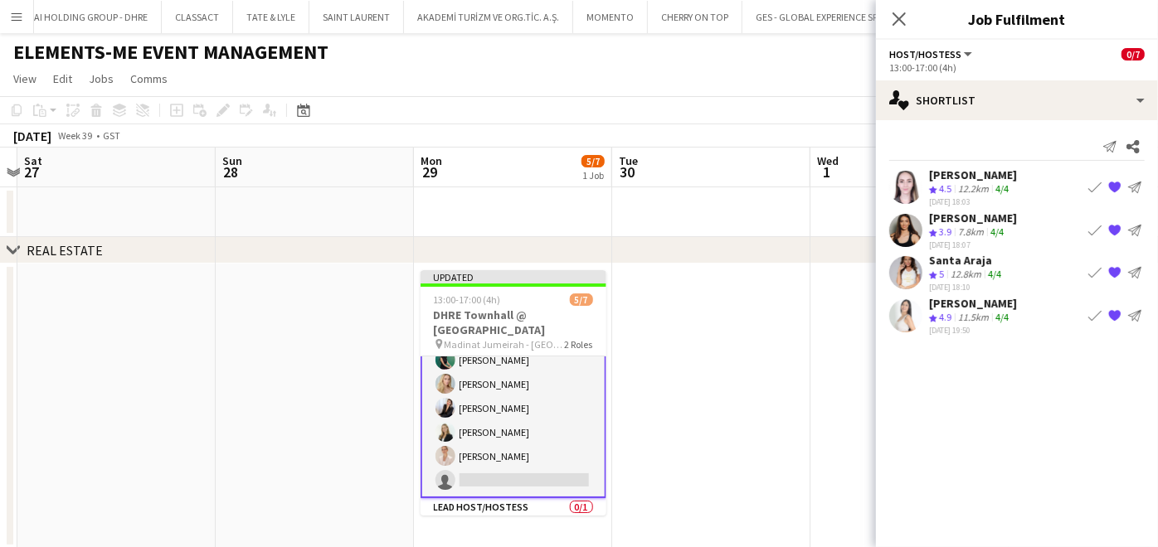
scroll to position [0, 0]
click at [1092, 270] on app-icon "Book crew" at bounding box center [1094, 272] width 13 height 13
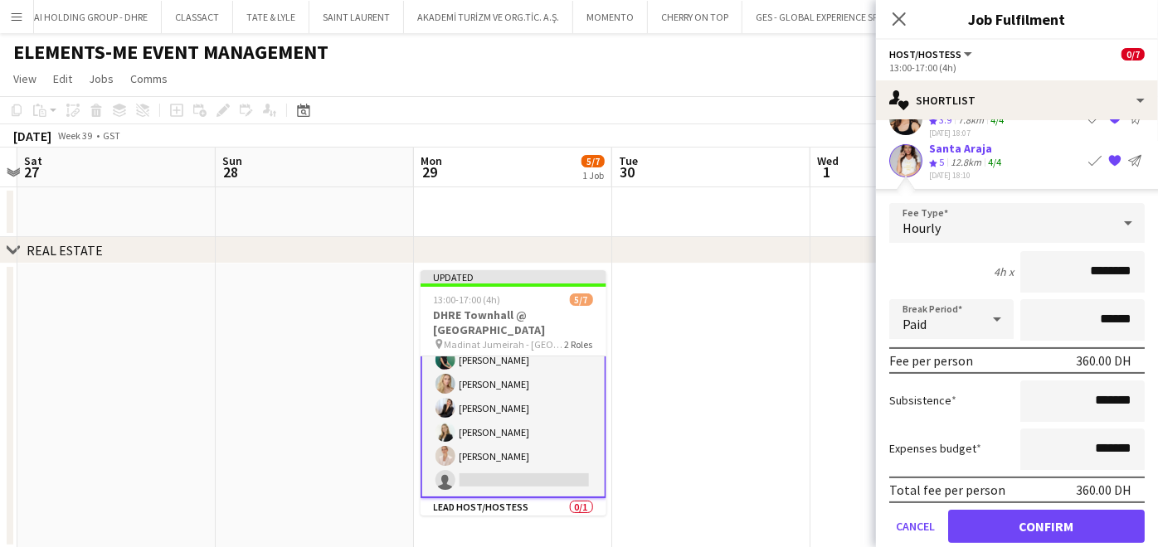
scroll to position [177, 0]
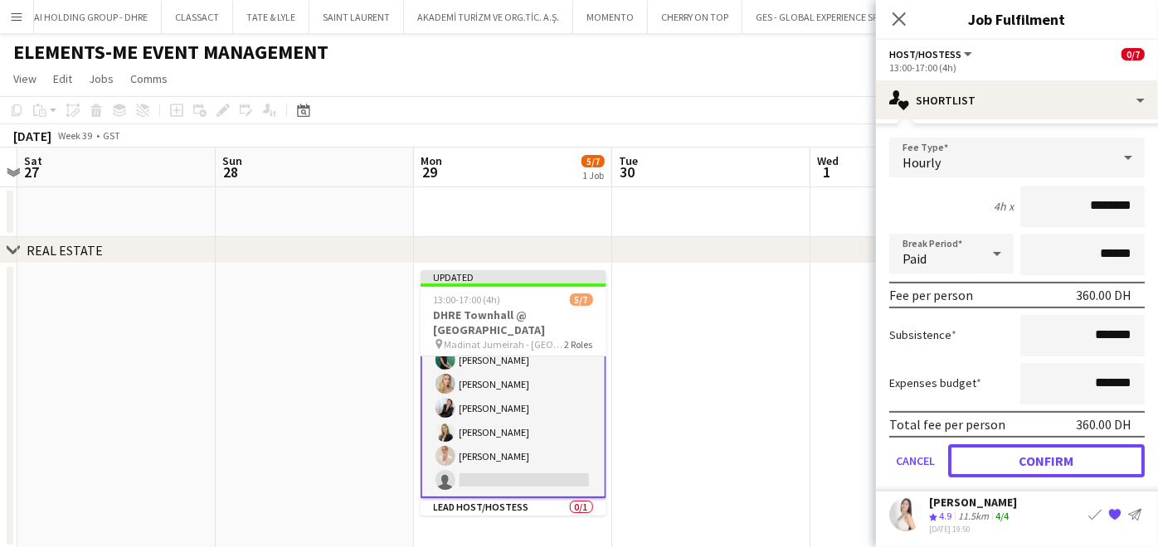
drag, startPoint x: 1012, startPoint y: 454, endPoint x: 873, endPoint y: 431, distance: 140.3
click at [1014, 455] on button "Confirm" at bounding box center [1046, 461] width 197 height 33
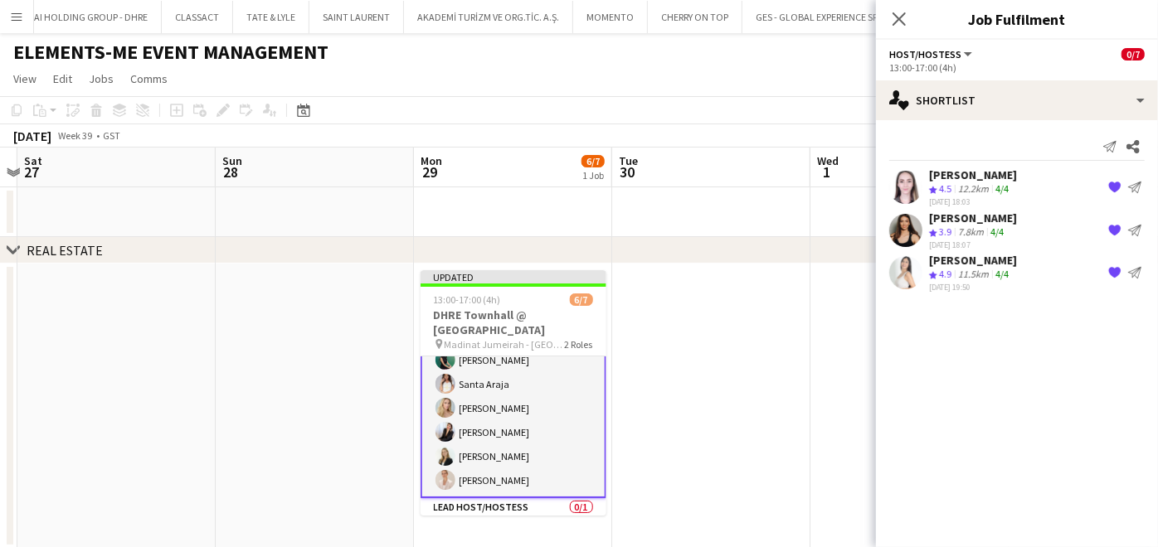
scroll to position [0, 0]
click at [780, 386] on app-date-cell at bounding box center [711, 406] width 198 height 285
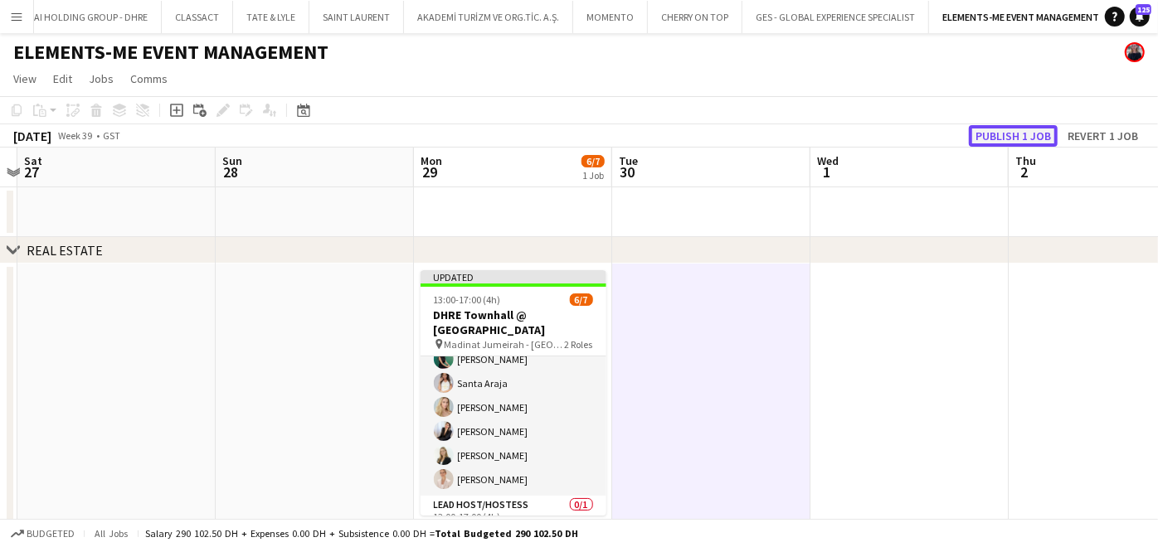
click at [1041, 140] on button "Publish 1 job" at bounding box center [1013, 136] width 89 height 22
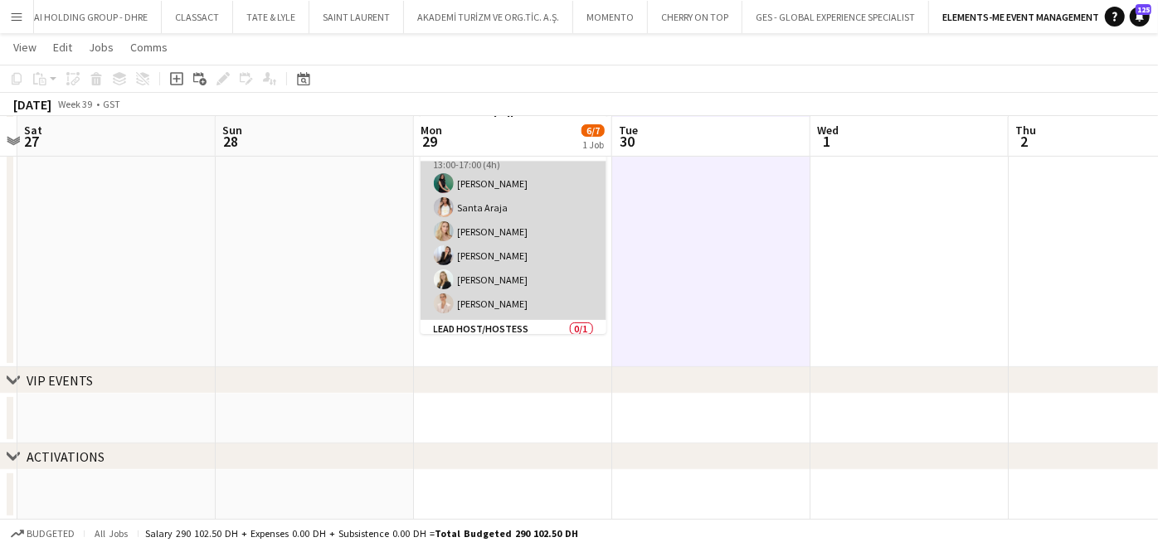
scroll to position [0, 0]
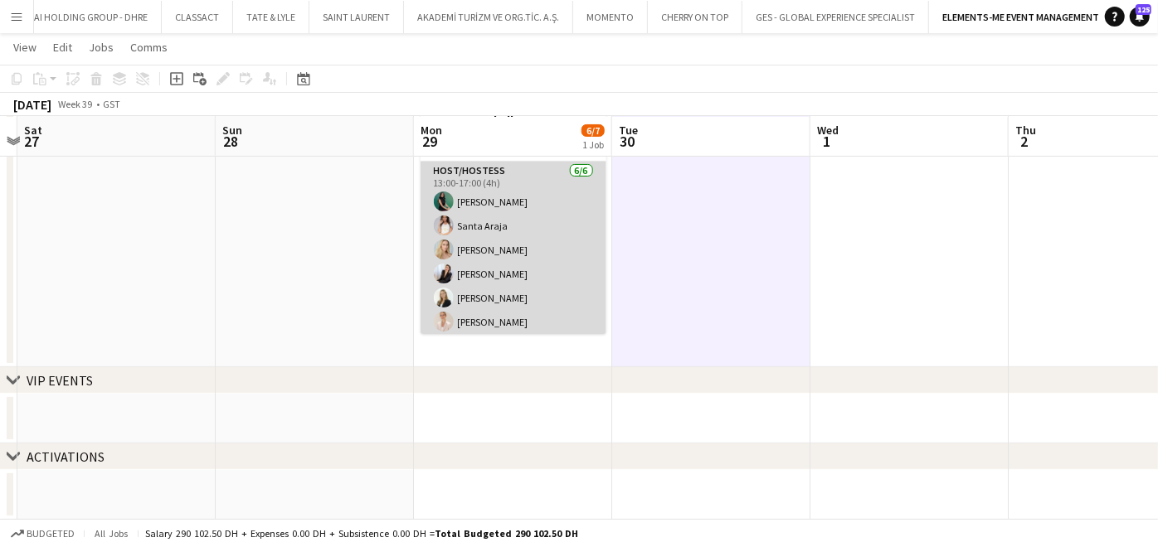
click at [516, 236] on app-card-role "Host/Hostess [DATE] 13:00-17:00 (4h) Zineb Seghier Santa Araja [PERSON_NAME] [P…" at bounding box center [514, 250] width 186 height 177
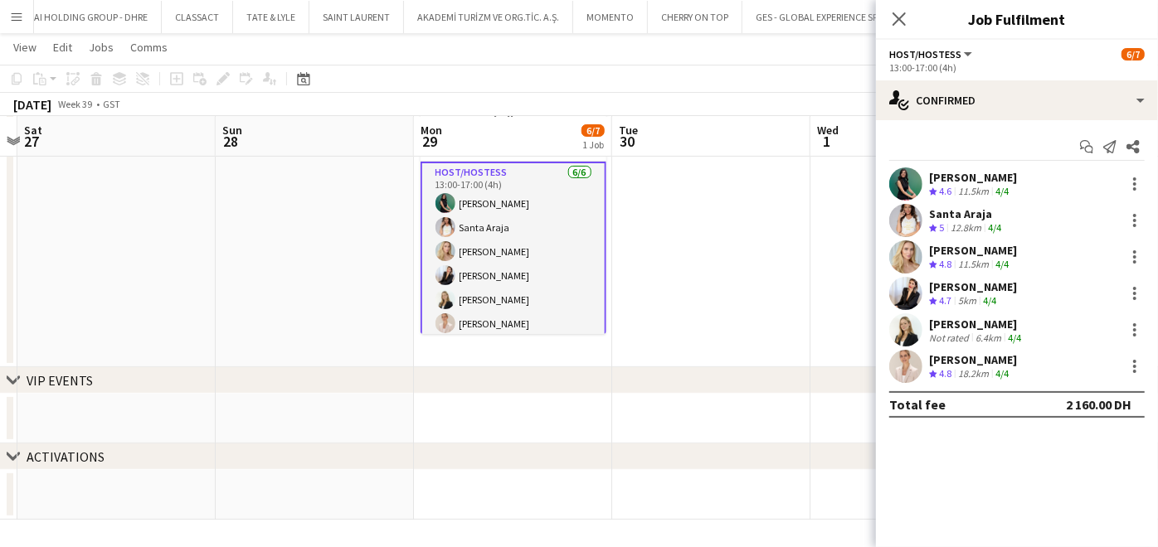
scroll to position [62, 0]
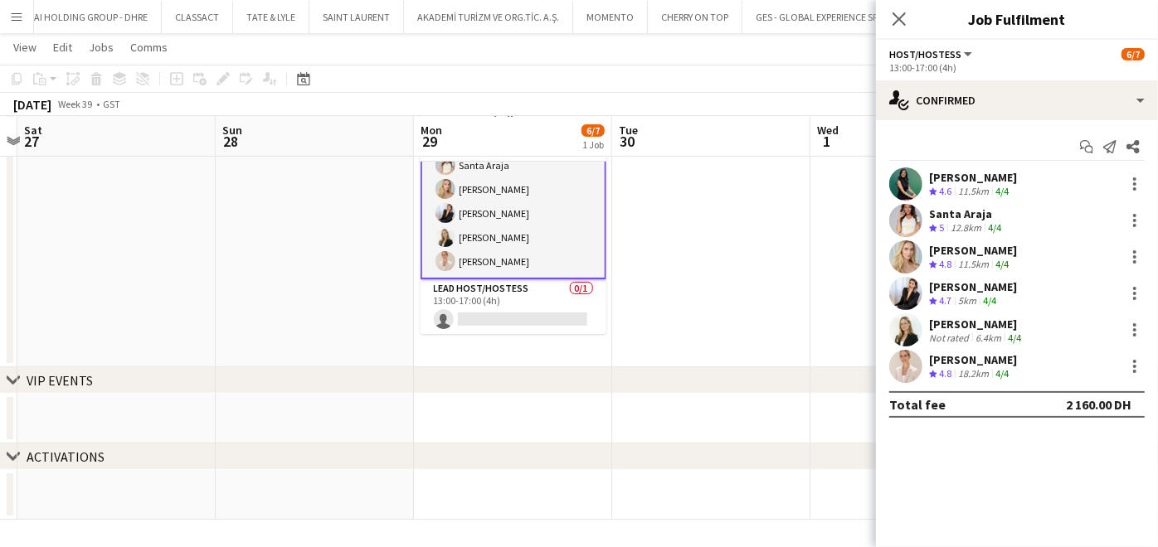
click at [1123, 256] on div at bounding box center [1132, 257] width 23 height 20
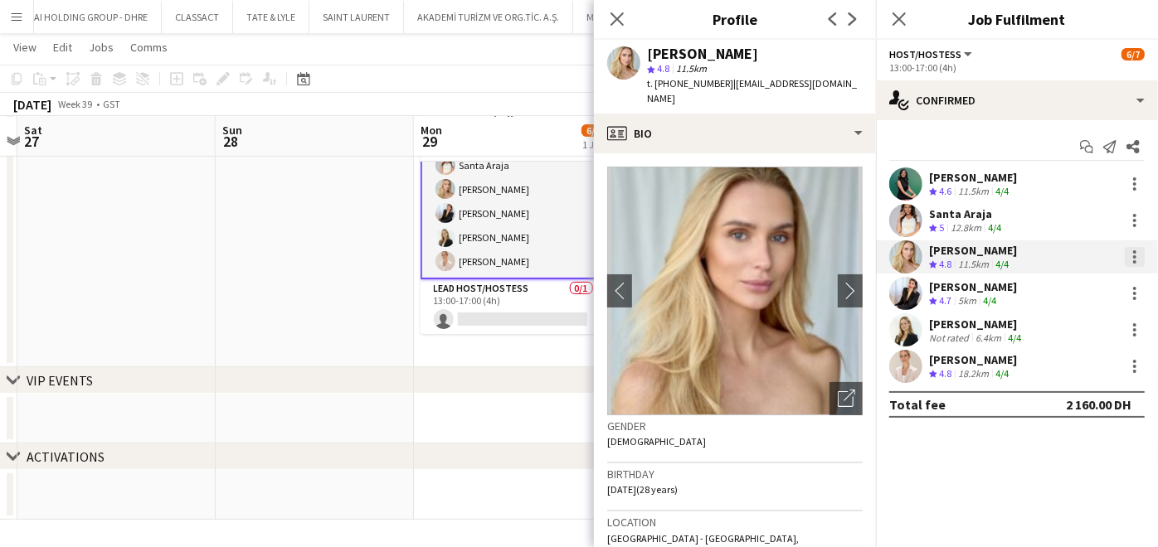
click at [1133, 250] on div at bounding box center [1135, 257] width 20 height 20
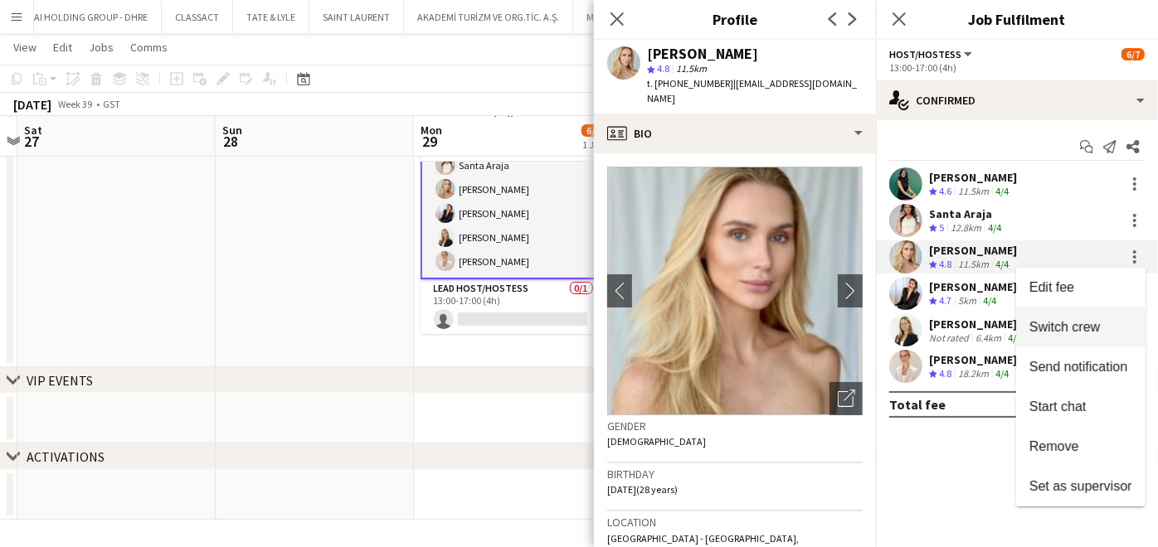
click at [1063, 331] on span "Switch crew" at bounding box center [1064, 327] width 70 height 14
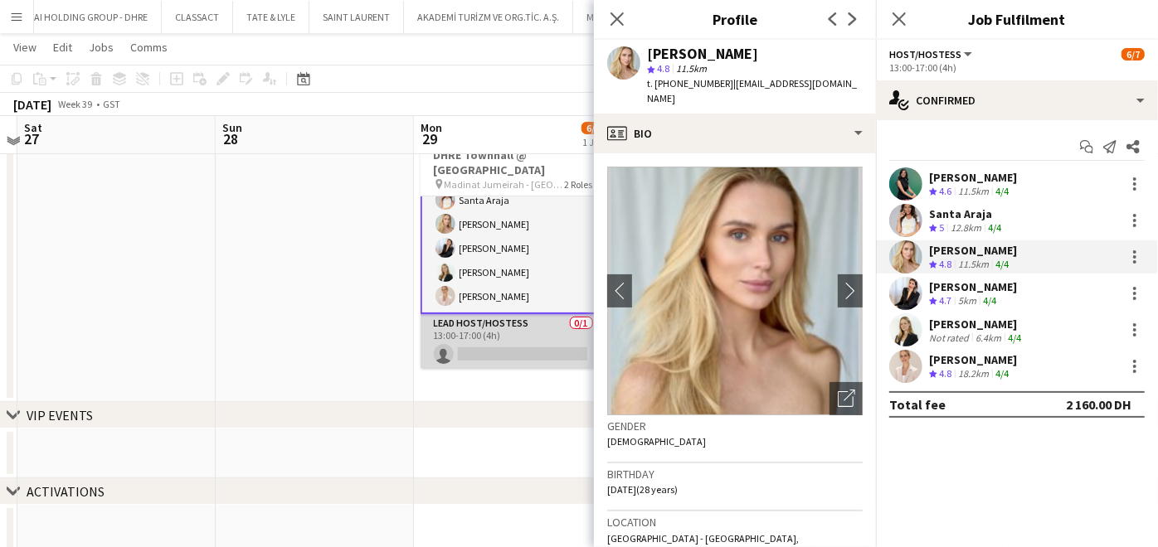
click at [510, 321] on app-card-role "Lead Host/Hostess 0/1 13:00-17:00 (4h) single-neutral-actions" at bounding box center [514, 342] width 186 height 56
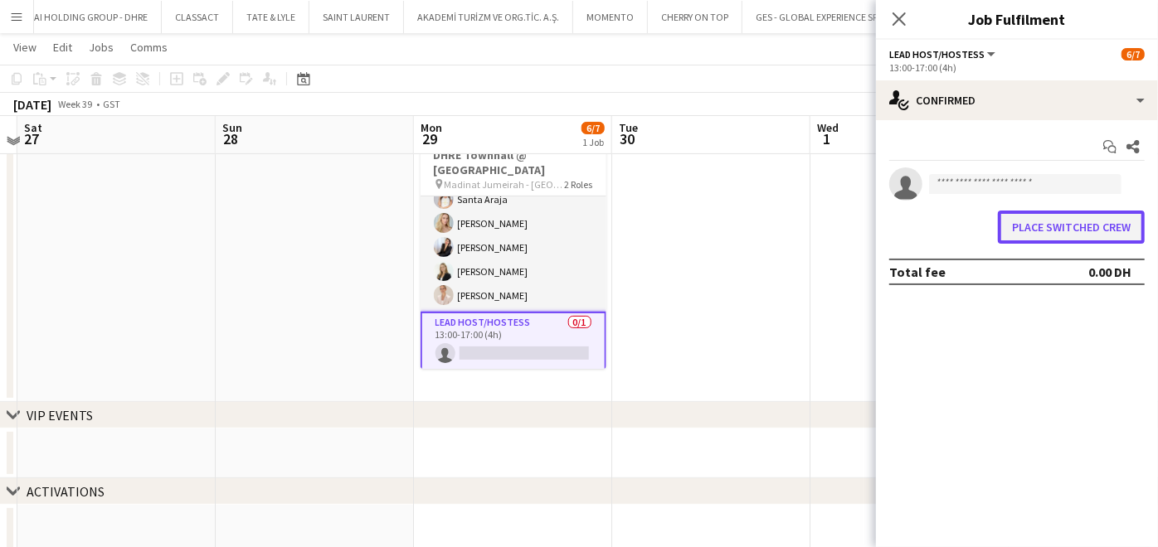
click at [1035, 221] on button "Place switched crew" at bounding box center [1071, 227] width 147 height 33
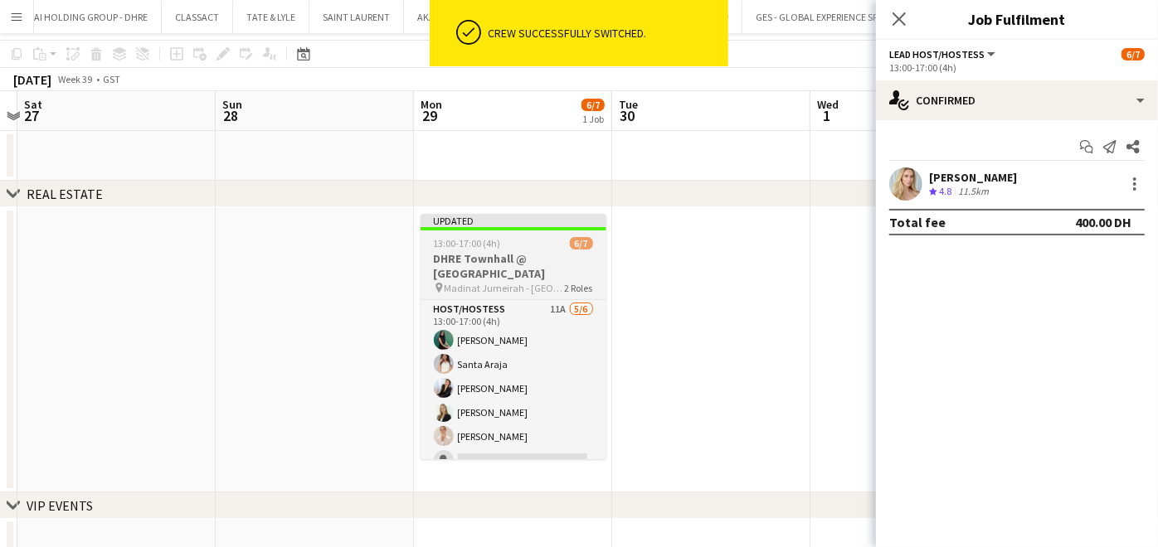
scroll to position [0, 0]
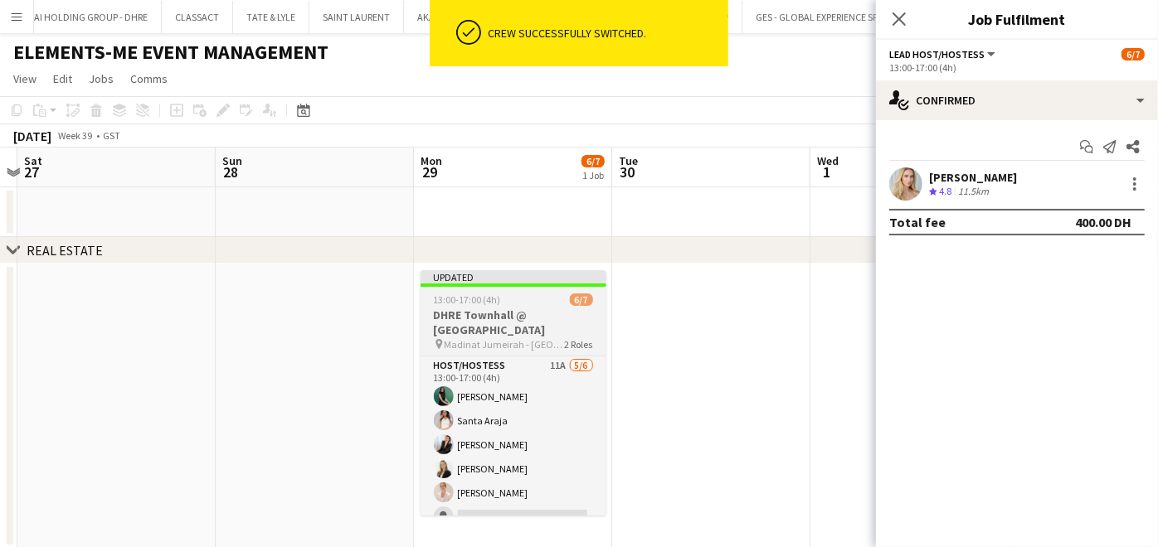
click at [471, 325] on h3 "DHRE Townhall @ [GEOGRAPHIC_DATA]" at bounding box center [514, 323] width 186 height 30
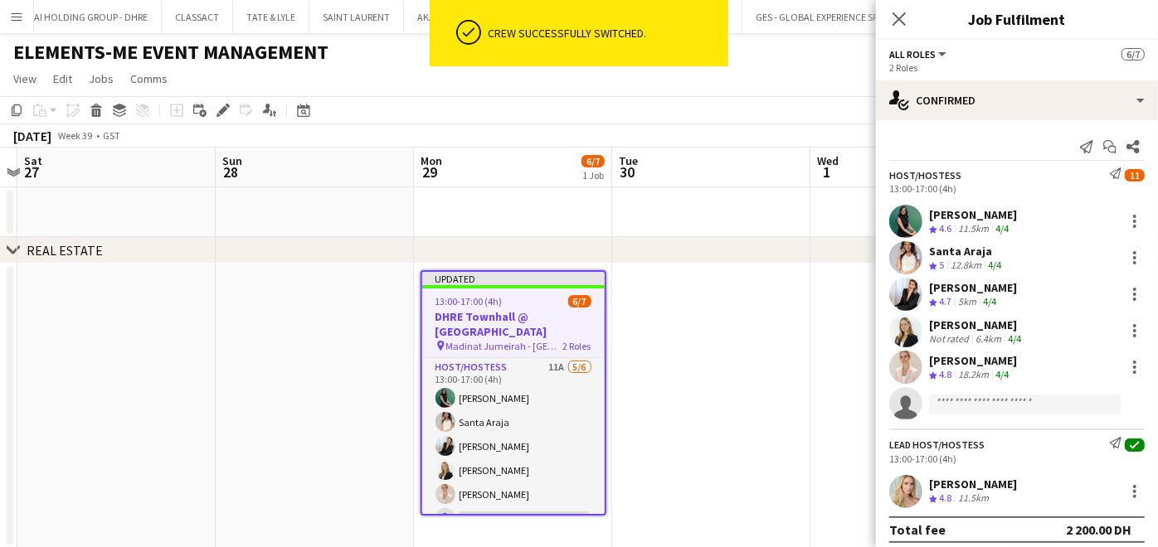
scroll to position [0, 578]
click at [221, 115] on icon "Edit" at bounding box center [222, 110] width 13 height 13
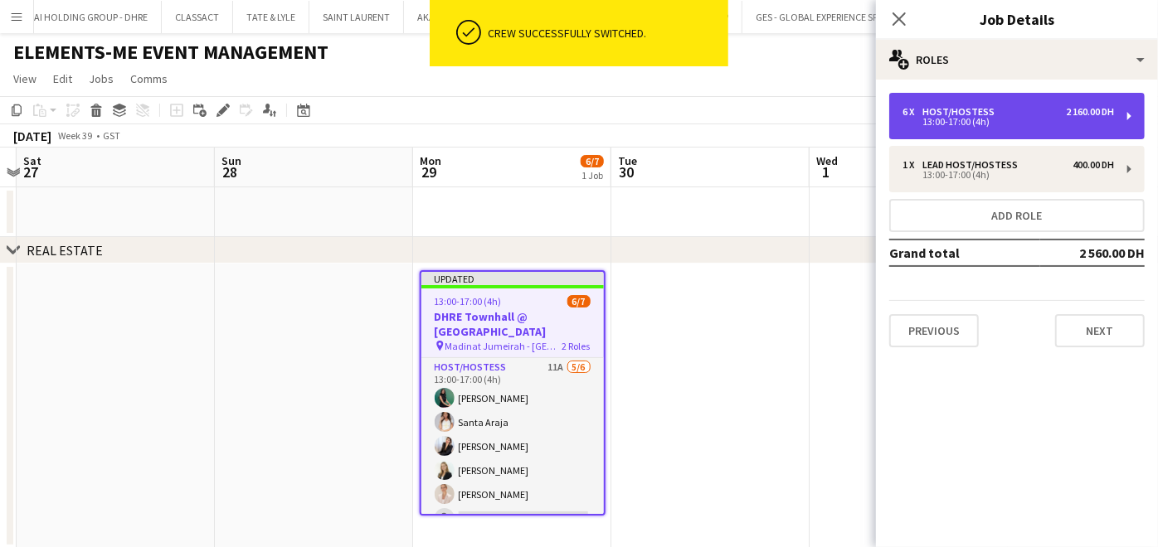
click at [1008, 109] on div "6 x Host/Hostess 2 160.00 DH" at bounding box center [1007, 112] width 211 height 12
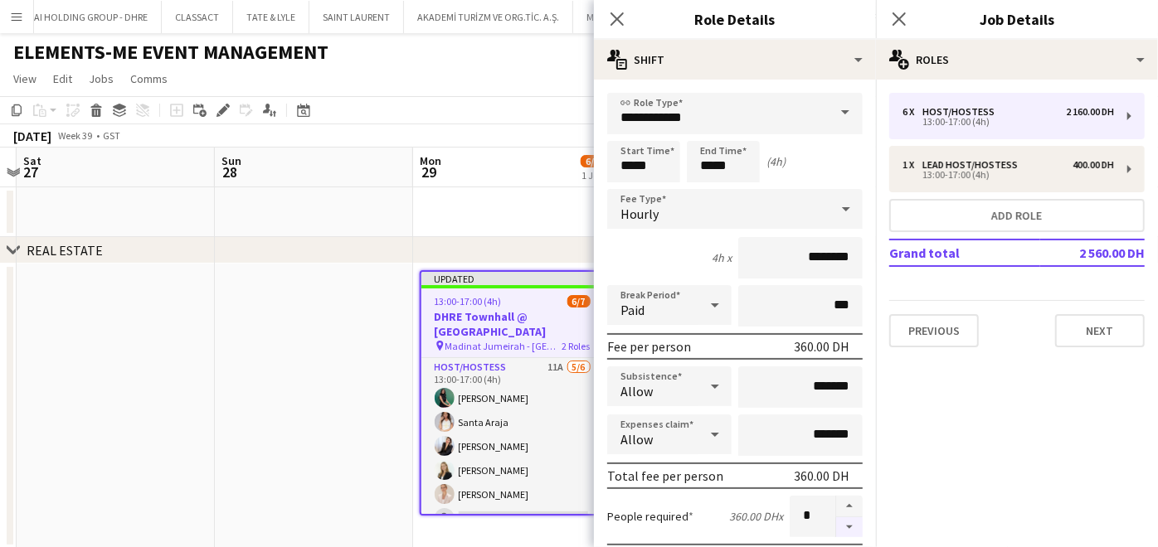
click at [838, 532] on button "button" at bounding box center [849, 528] width 27 height 21
type input "*"
click at [308, 453] on app-date-cell at bounding box center [314, 406] width 198 height 285
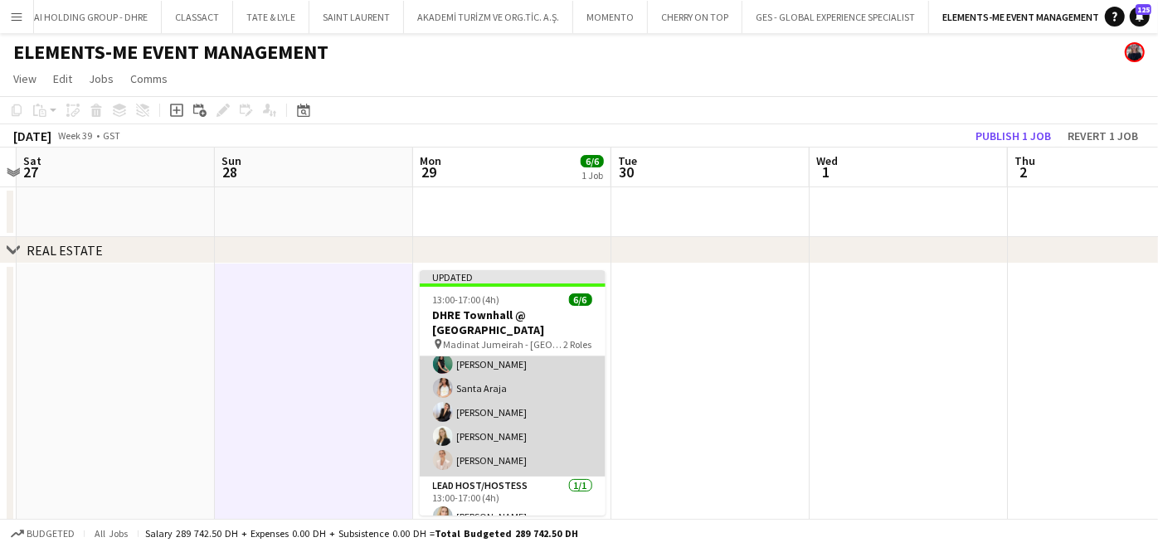
scroll to position [49, 0]
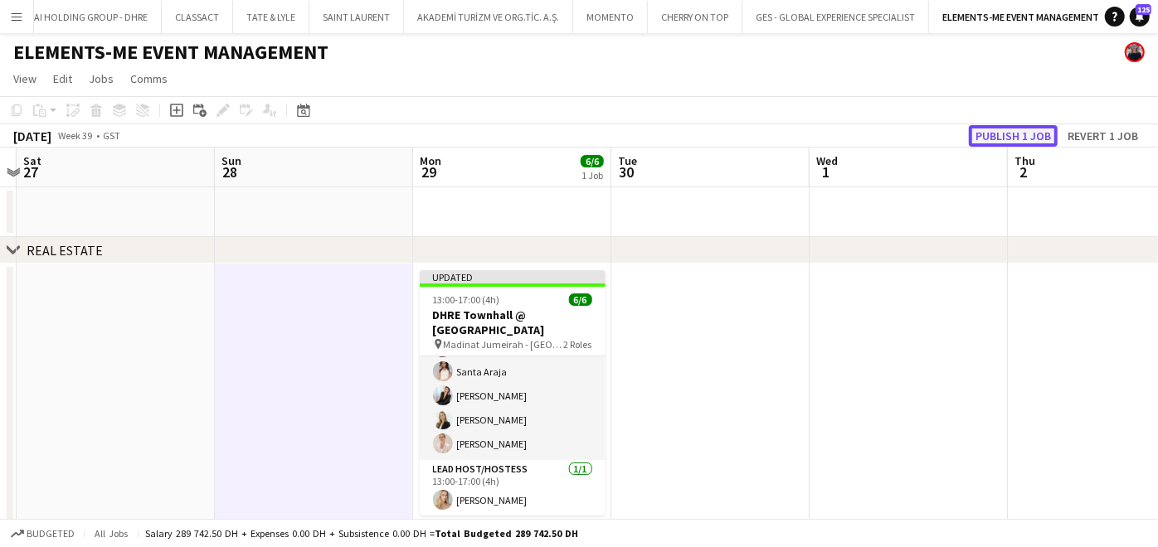
click at [1023, 126] on button "Publish 1 job" at bounding box center [1013, 136] width 89 height 22
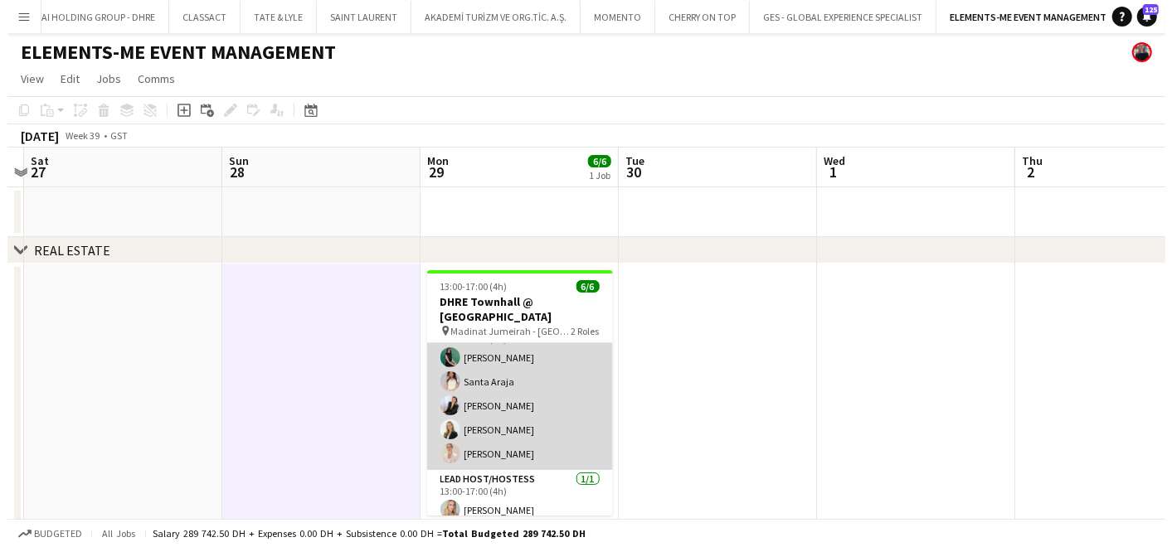
scroll to position [36, 0]
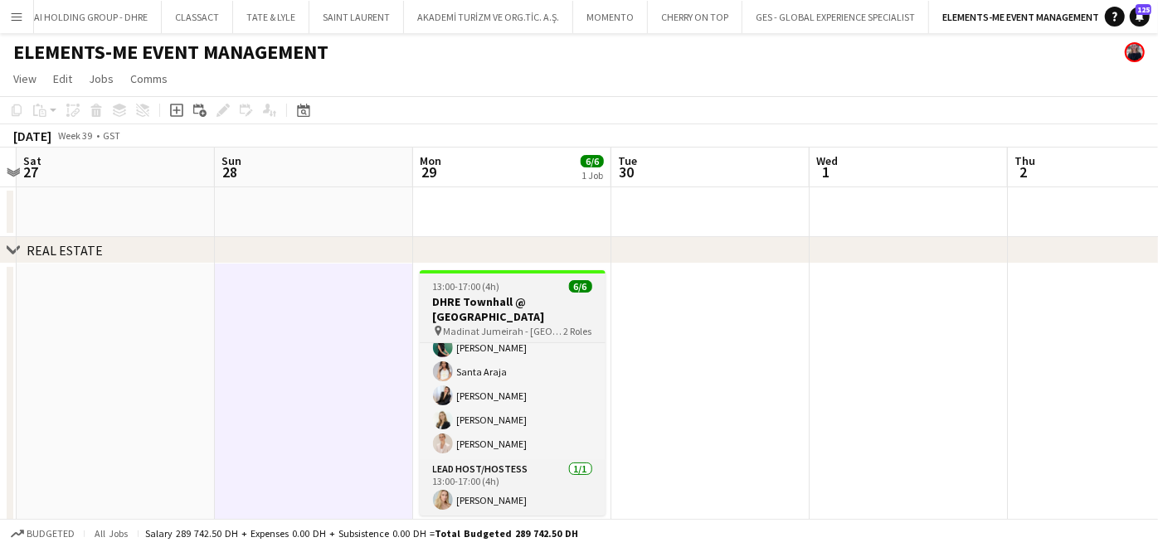
click at [513, 296] on h3 "DHRE Townhall @ [GEOGRAPHIC_DATA]" at bounding box center [513, 309] width 186 height 30
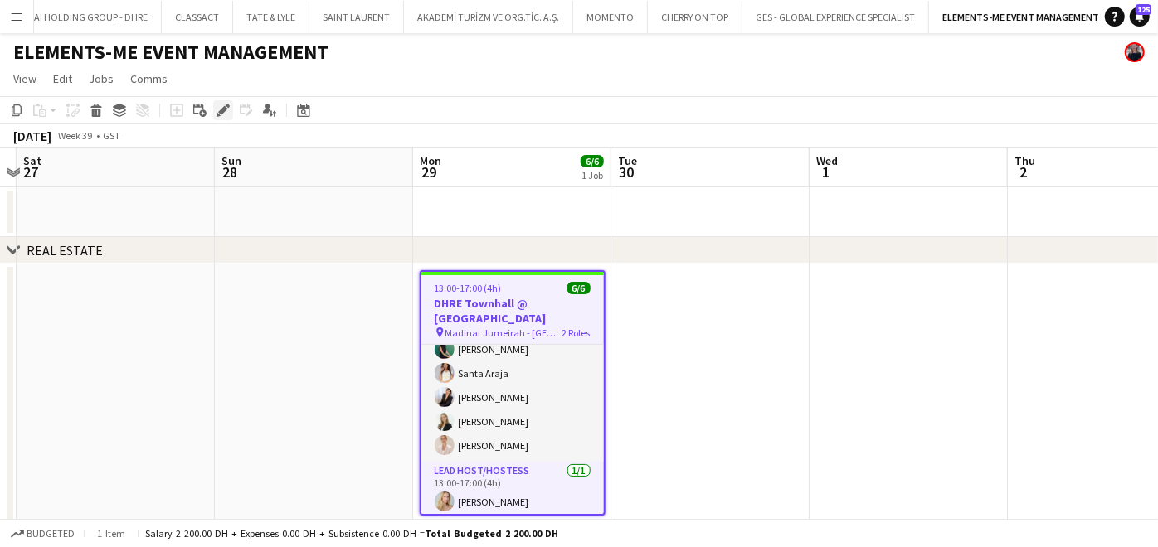
click at [226, 108] on icon "Edit" at bounding box center [222, 110] width 13 height 13
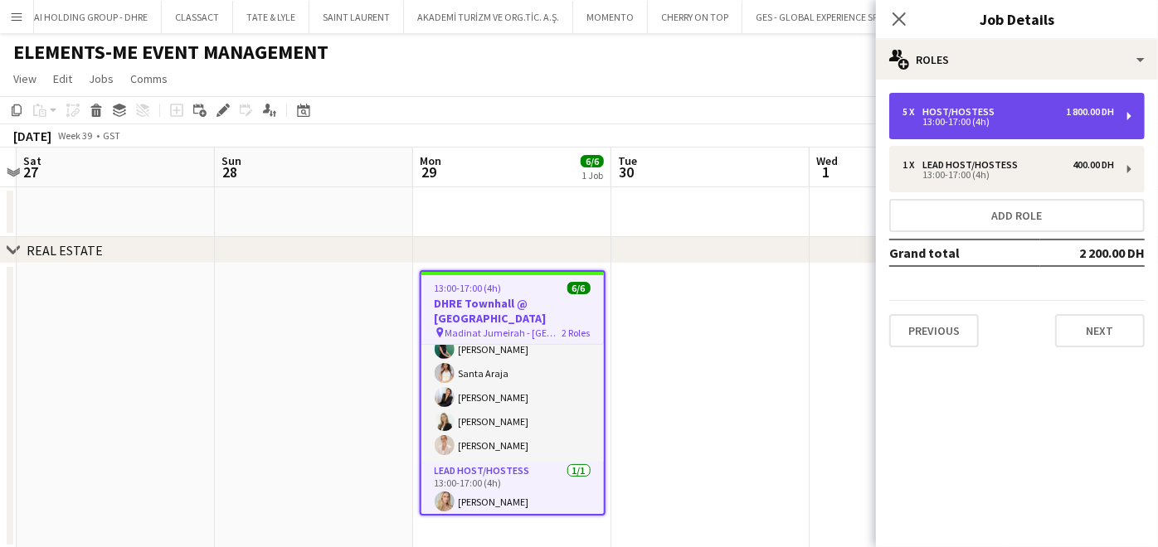
click at [941, 110] on div "Host/Hostess" at bounding box center [961, 112] width 79 height 12
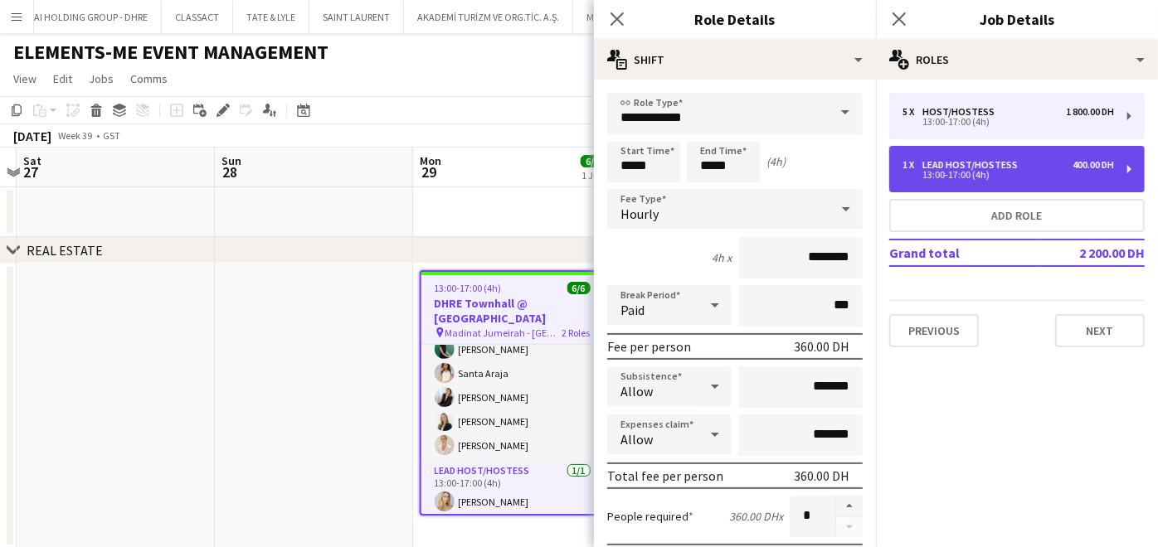
click at [980, 171] on div "13:00-17:00 (4h)" at bounding box center [1007, 175] width 211 height 8
type input "**********"
type input "*********"
type input "*"
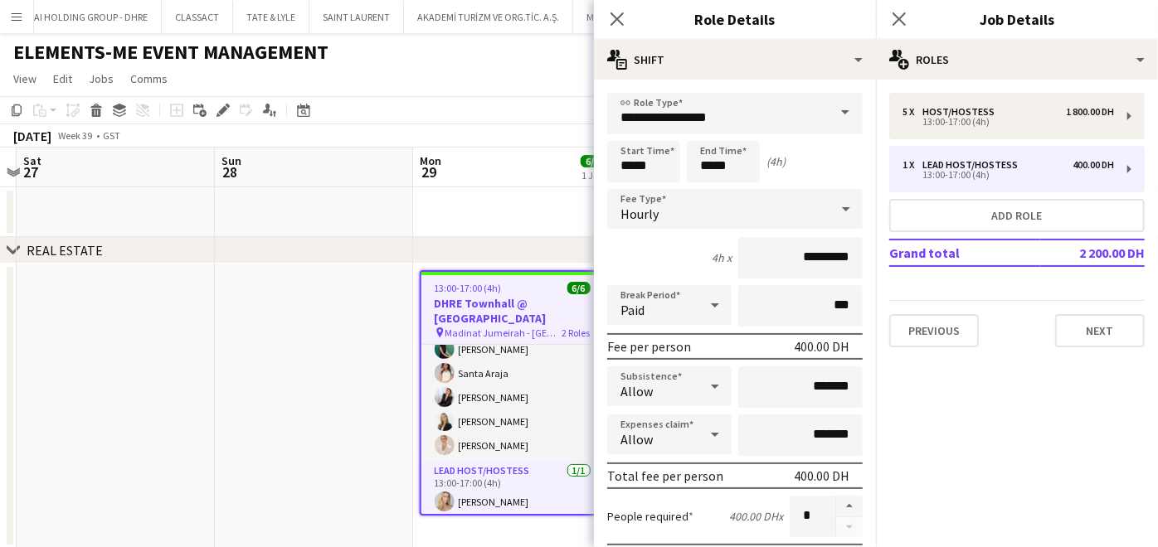
click at [306, 328] on app-date-cell at bounding box center [314, 406] width 198 height 285
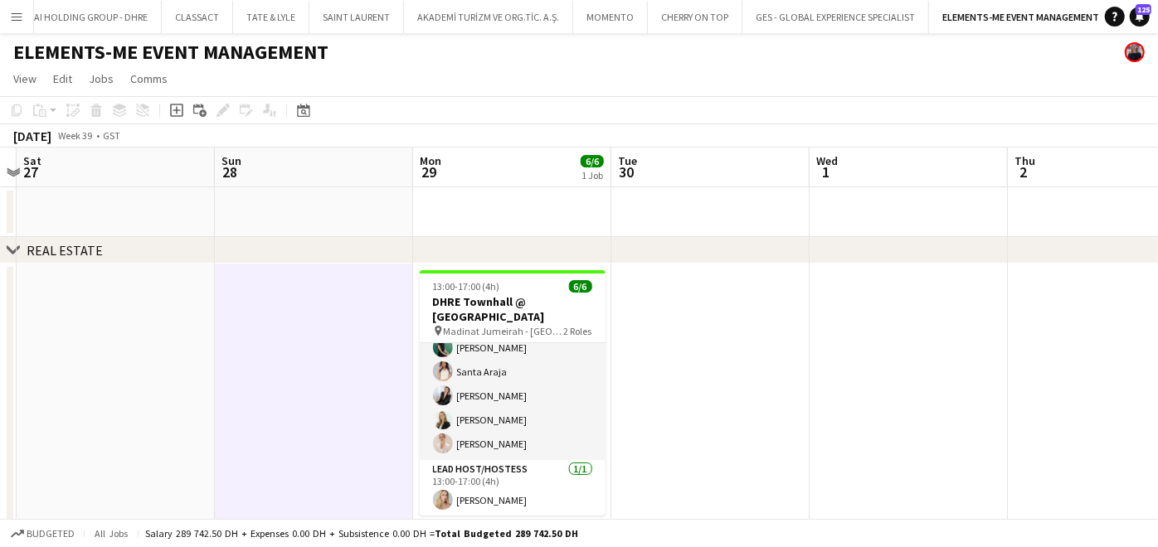
click at [713, 316] on app-date-cell at bounding box center [710, 406] width 198 height 285
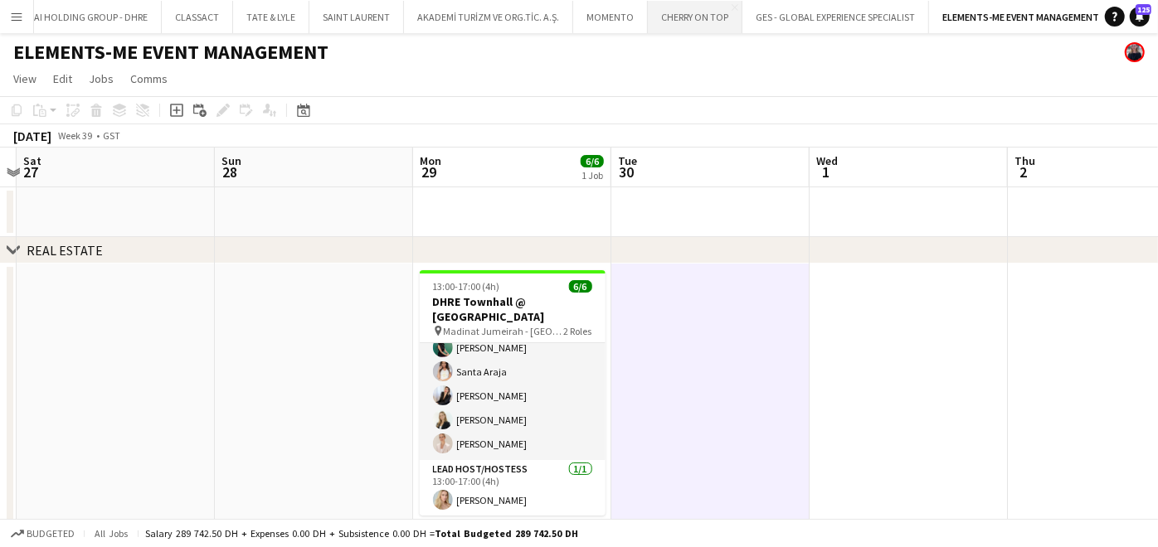
click at [664, 20] on button "CHERRY ON TOP Close" at bounding box center [695, 17] width 95 height 32
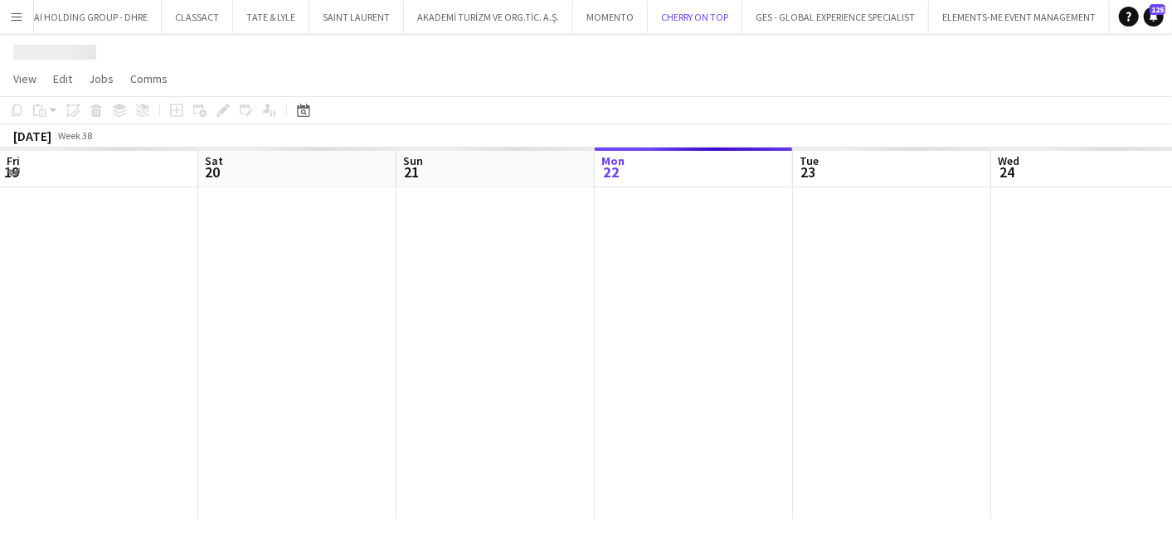
scroll to position [0, 396]
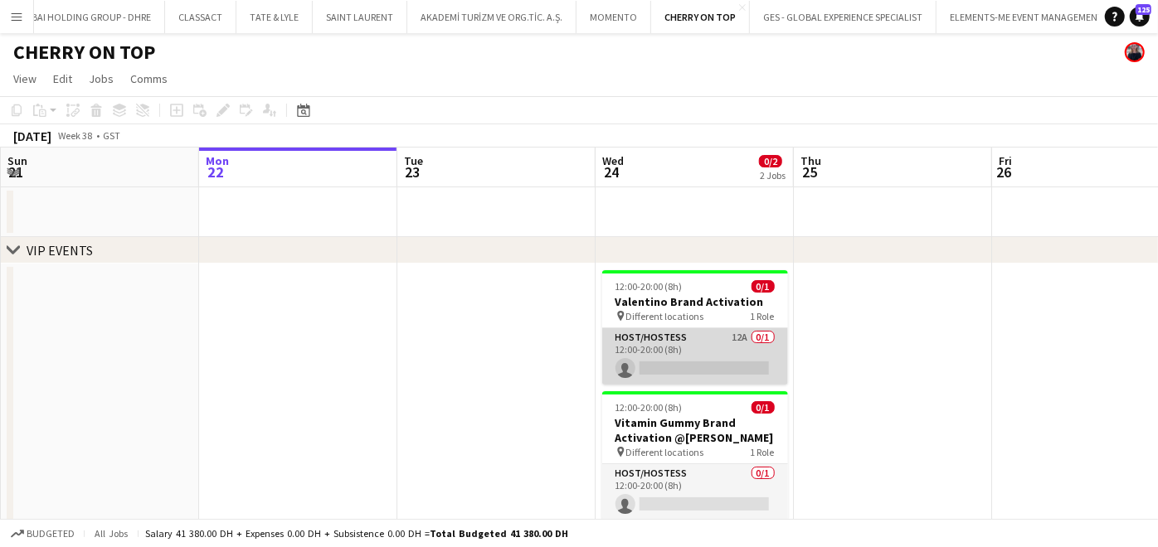
click at [718, 356] on app-card-role "Host/Hostess 12A 0/1 12:00-20:00 (8h) single-neutral-actions" at bounding box center [695, 356] width 186 height 56
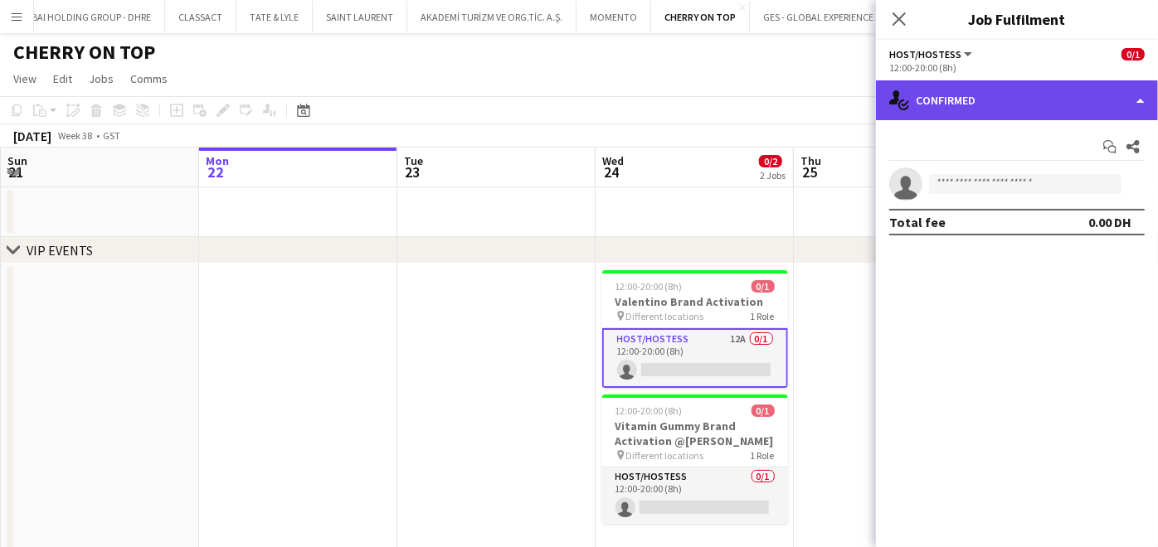
click at [979, 111] on div "single-neutral-actions-check-2 Confirmed" at bounding box center [1017, 100] width 282 height 40
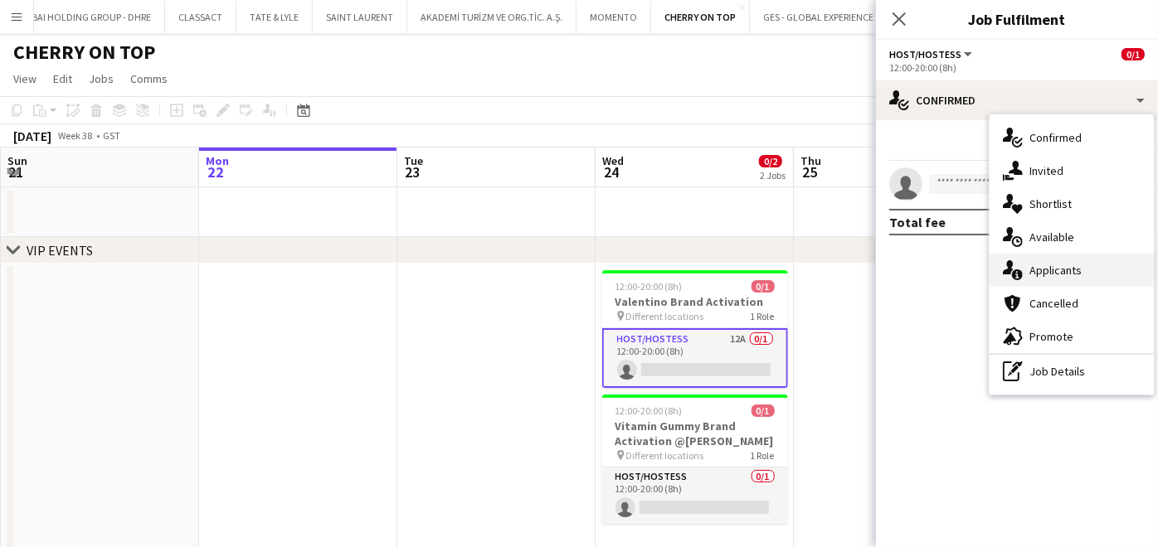
click at [1045, 274] on span "Applicants" at bounding box center [1055, 270] width 52 height 15
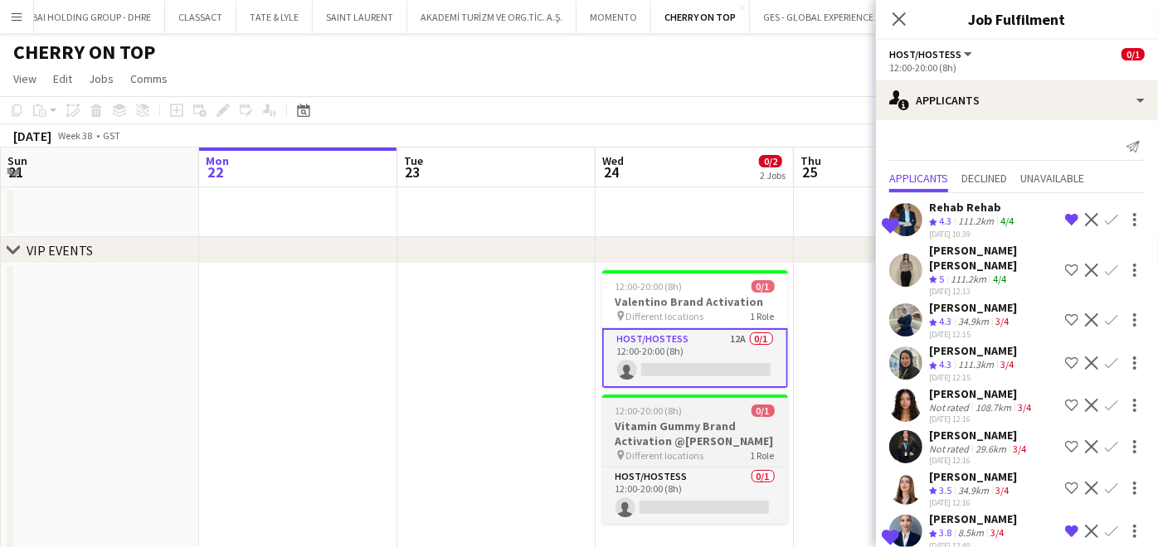
click at [703, 412] on div "12:00-20:00 (8h) 0/1" at bounding box center [695, 411] width 186 height 12
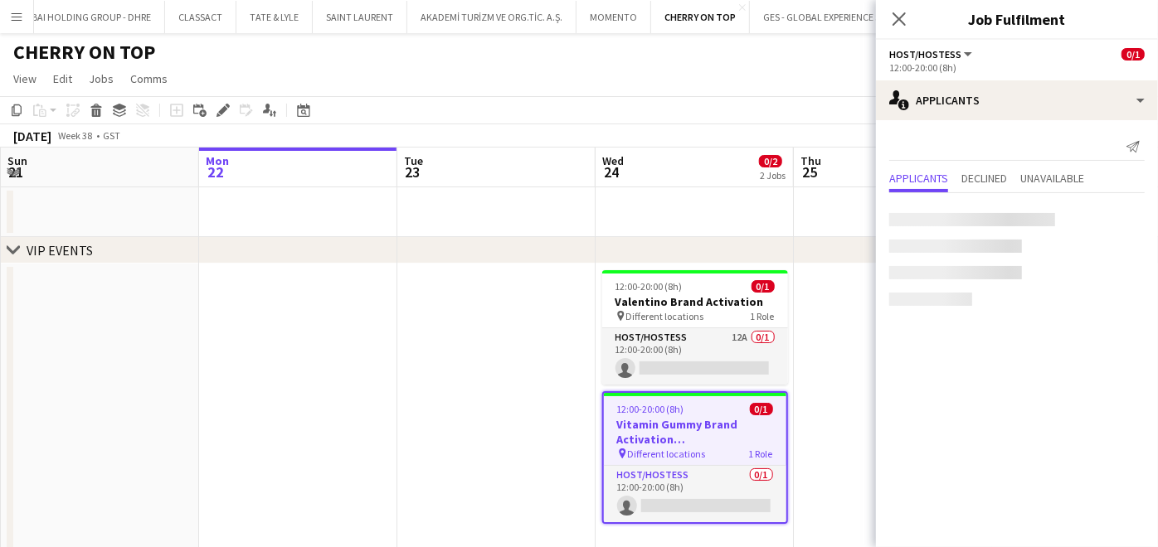
click at [834, 310] on app-date-cell at bounding box center [893, 418] width 198 height 308
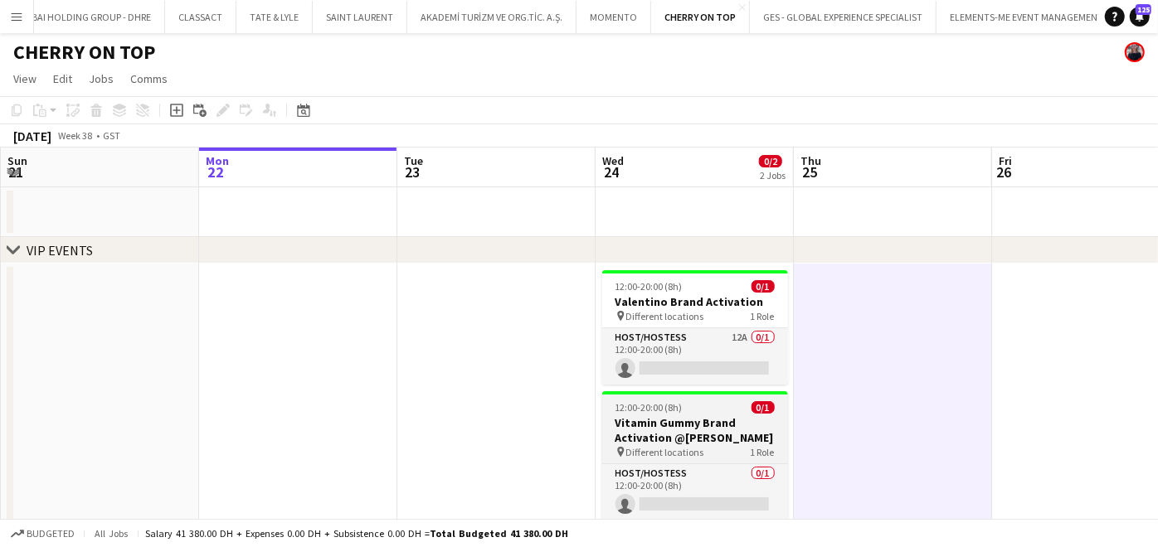
click at [732, 406] on div "12:00-20:00 (8h) 0/1" at bounding box center [695, 407] width 186 height 12
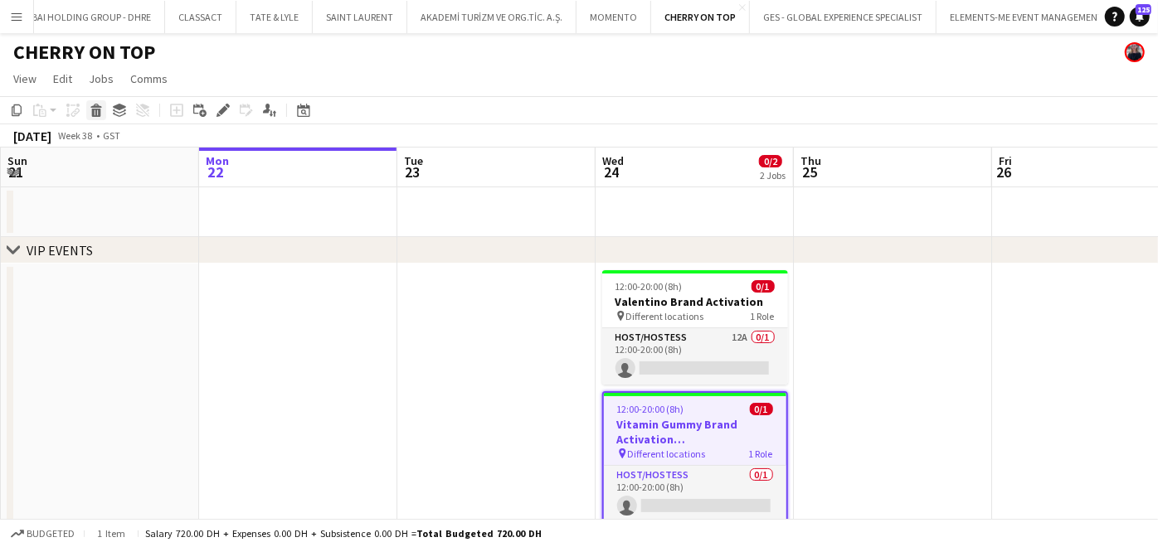
click at [97, 110] on icon at bounding box center [96, 113] width 9 height 8
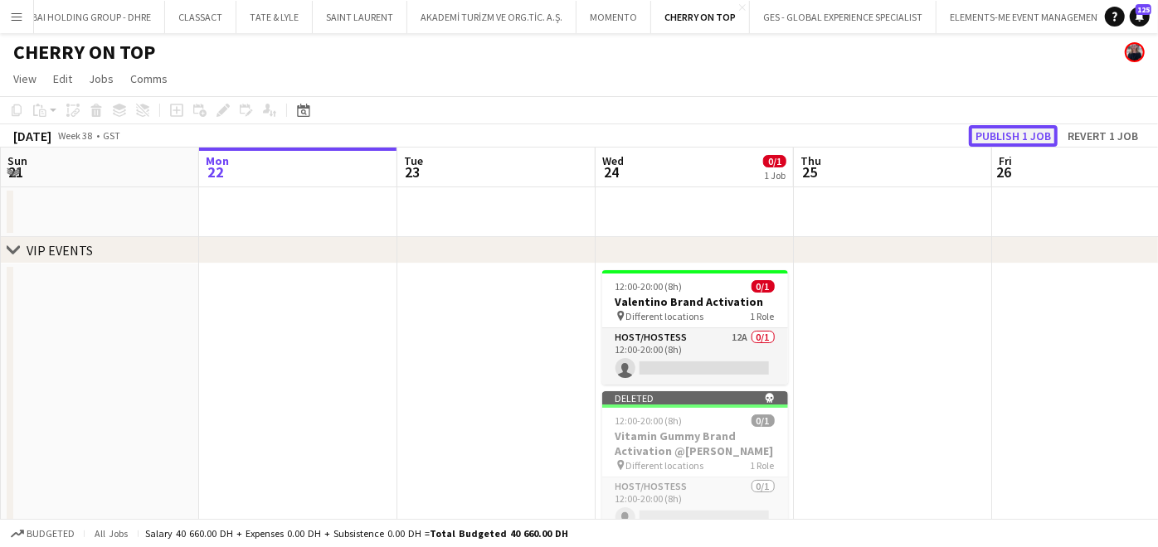
click at [1026, 134] on button "Publish 1 job" at bounding box center [1013, 136] width 89 height 22
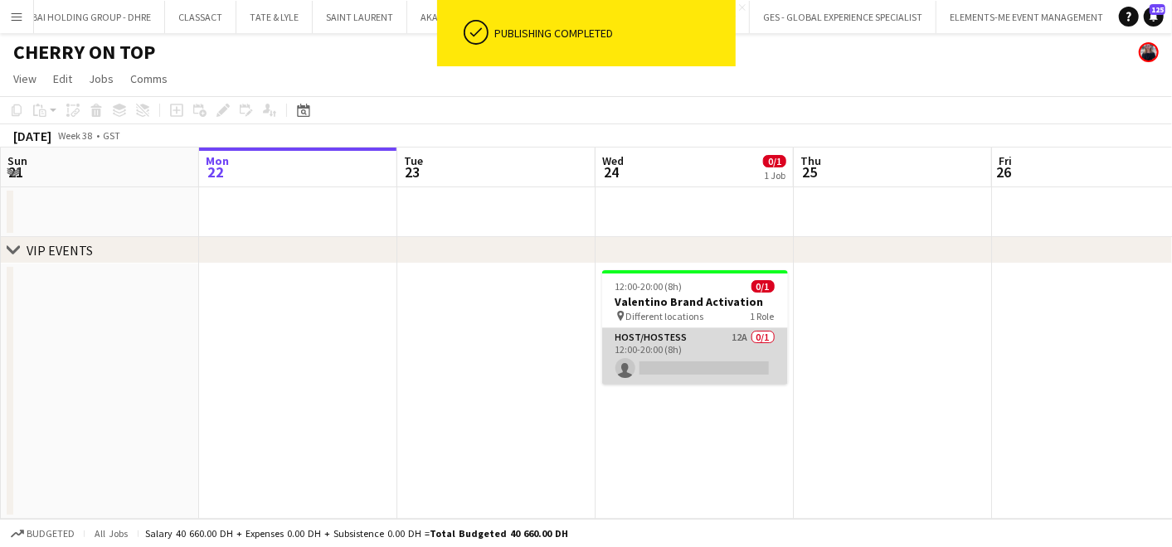
click at [736, 341] on app-card-role "Host/Hostess 12A 0/1 12:00-20:00 (8h) single-neutral-actions" at bounding box center [695, 356] width 186 height 56
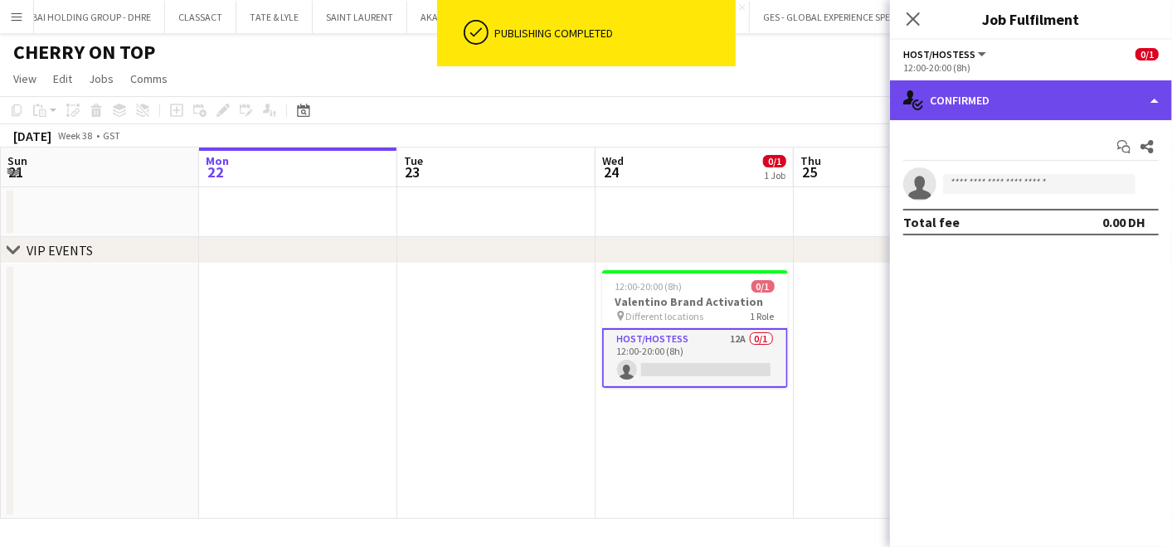
click at [997, 94] on div "single-neutral-actions-check-2 Confirmed" at bounding box center [1031, 100] width 282 height 40
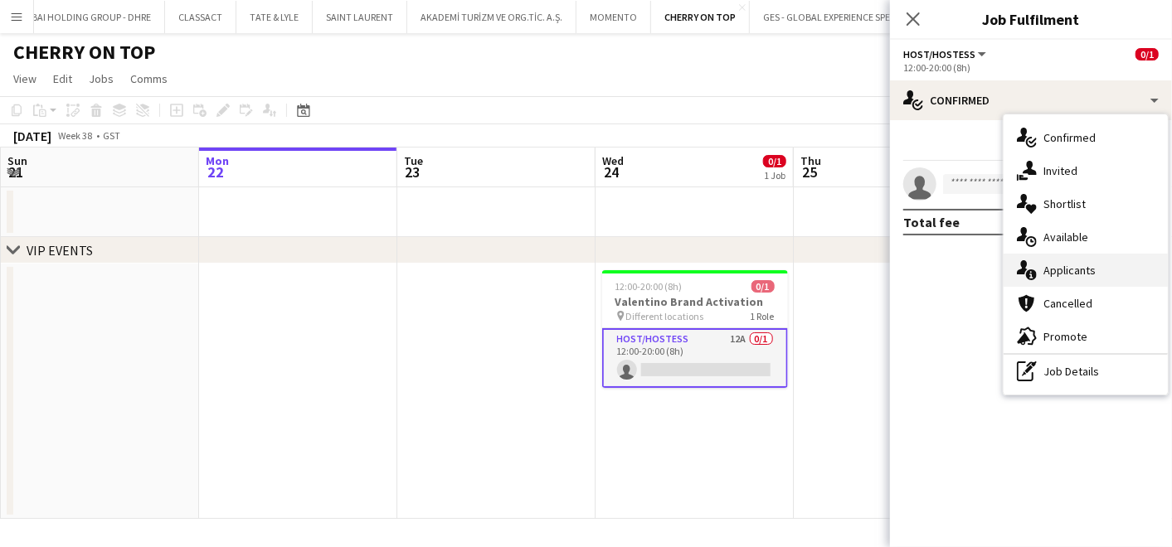
click at [1035, 269] on icon "single-neutral-actions-information" at bounding box center [1027, 270] width 20 height 20
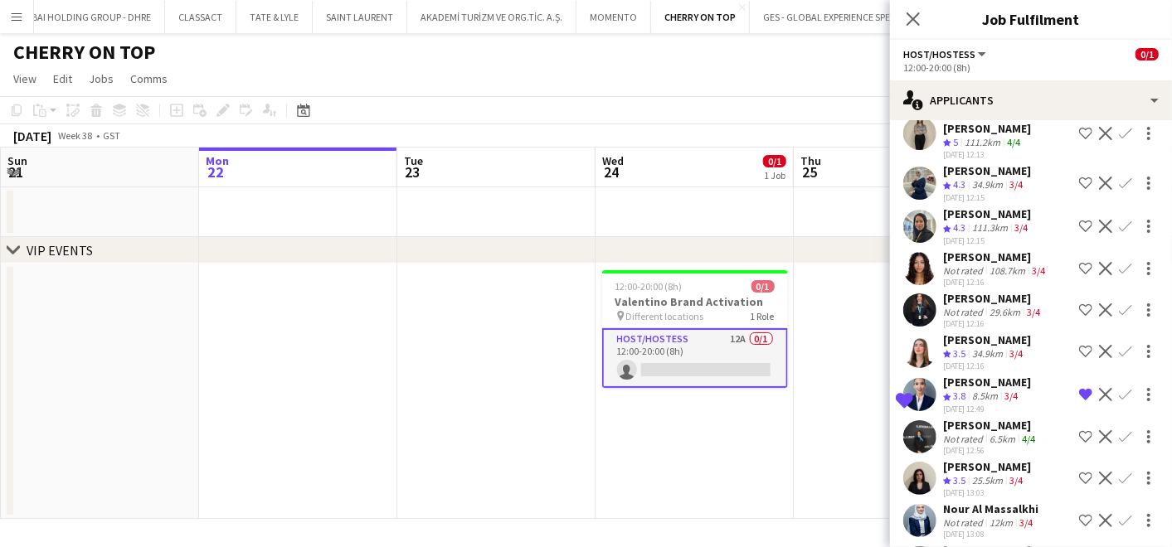
scroll to position [173, 0]
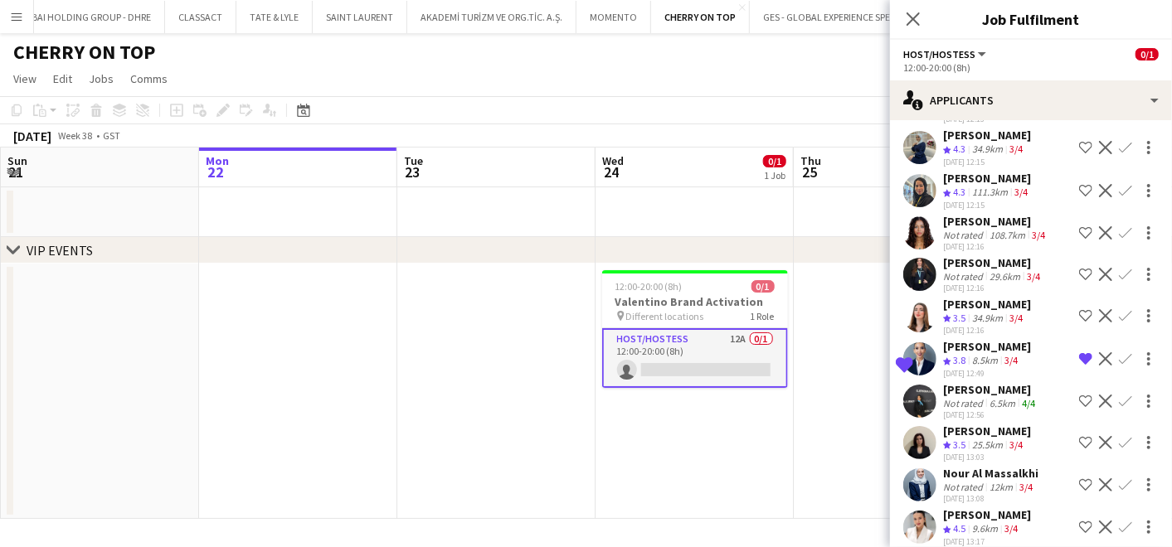
click at [988, 397] on div "6.5km" at bounding box center [1002, 403] width 32 height 12
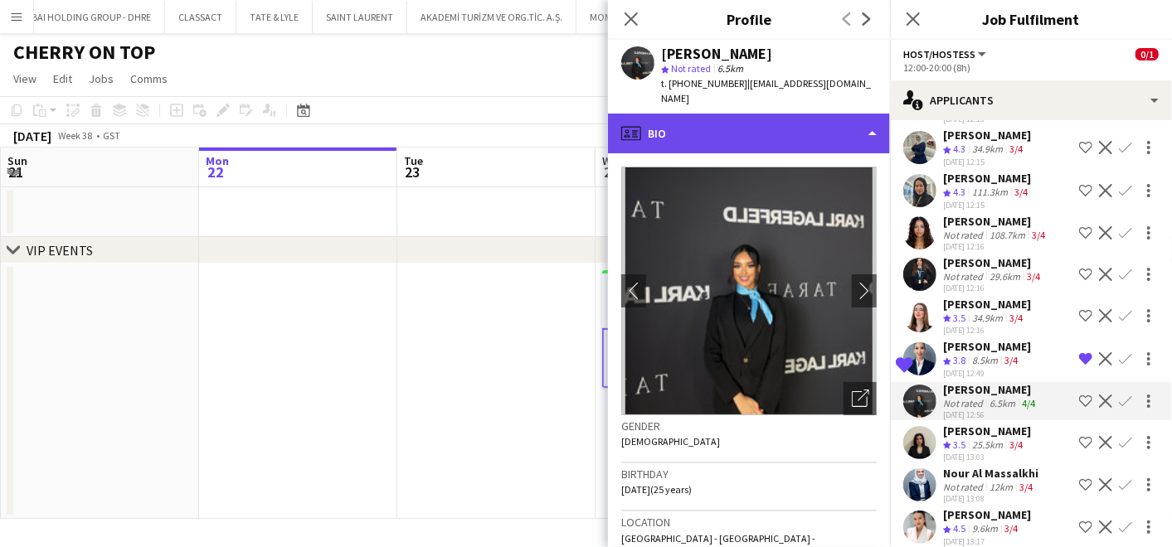
click at [727, 114] on div "profile Bio" at bounding box center [749, 134] width 282 height 40
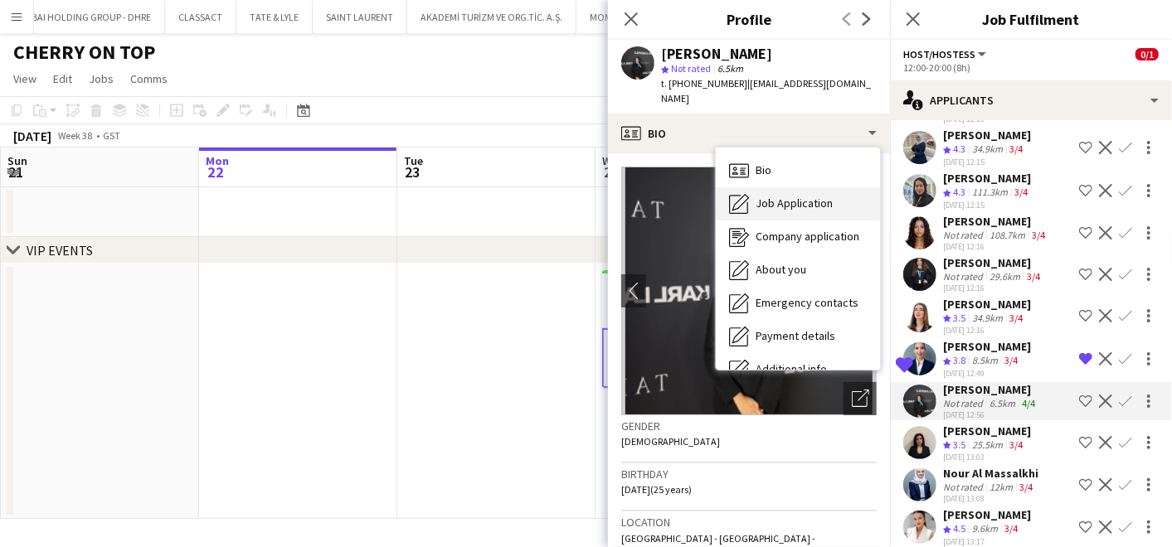
click at [781, 196] on span "Job Application" at bounding box center [794, 203] width 77 height 15
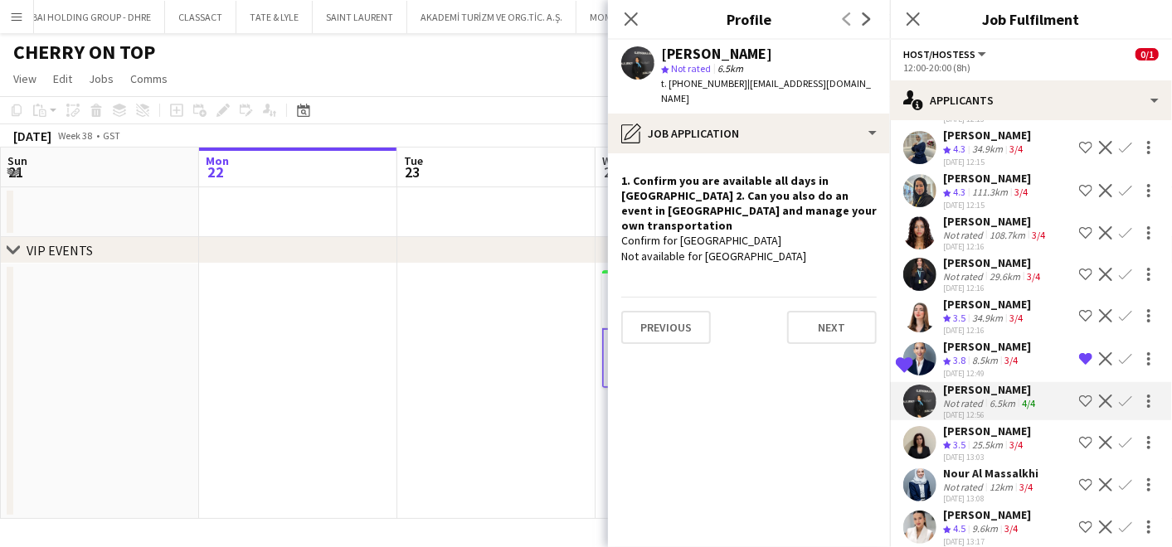
click at [1079, 395] on app-icon "Shortlist crew" at bounding box center [1085, 401] width 13 height 13
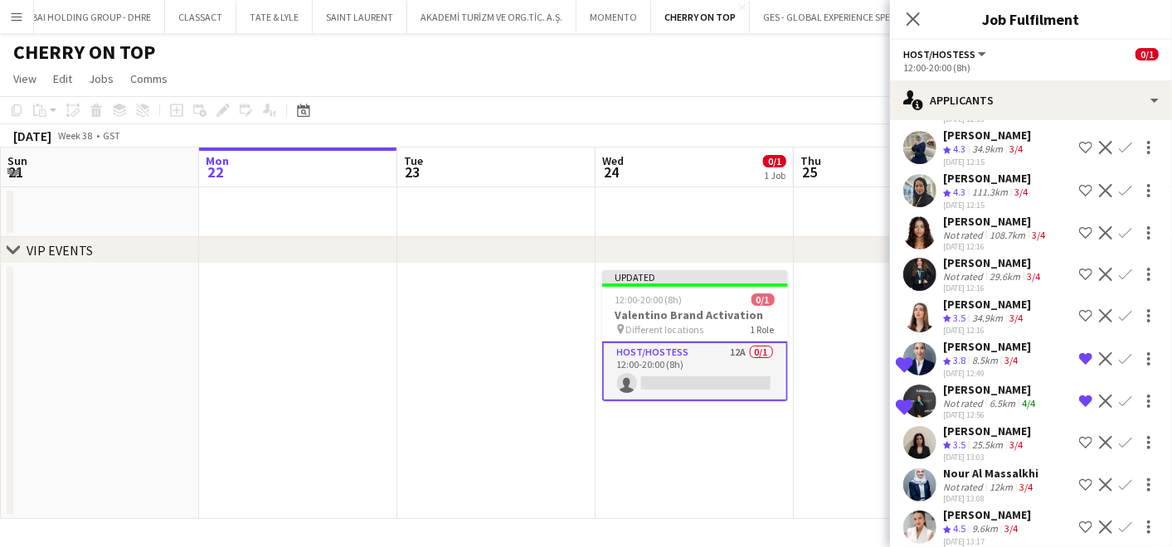
click at [974, 508] on div "[PERSON_NAME]" at bounding box center [987, 515] width 88 height 15
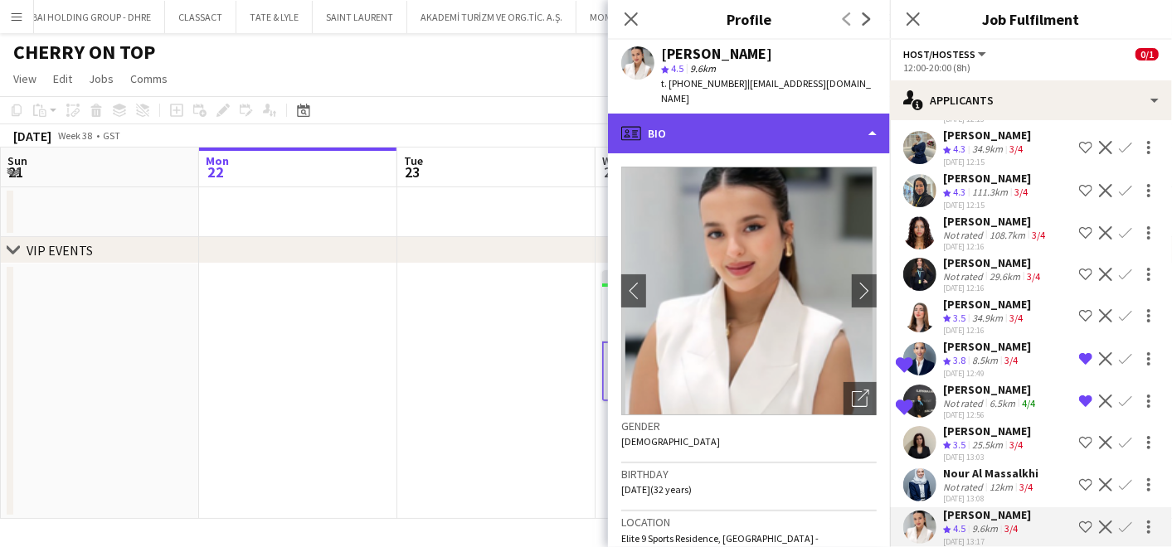
click at [794, 116] on div "profile Bio" at bounding box center [749, 134] width 282 height 40
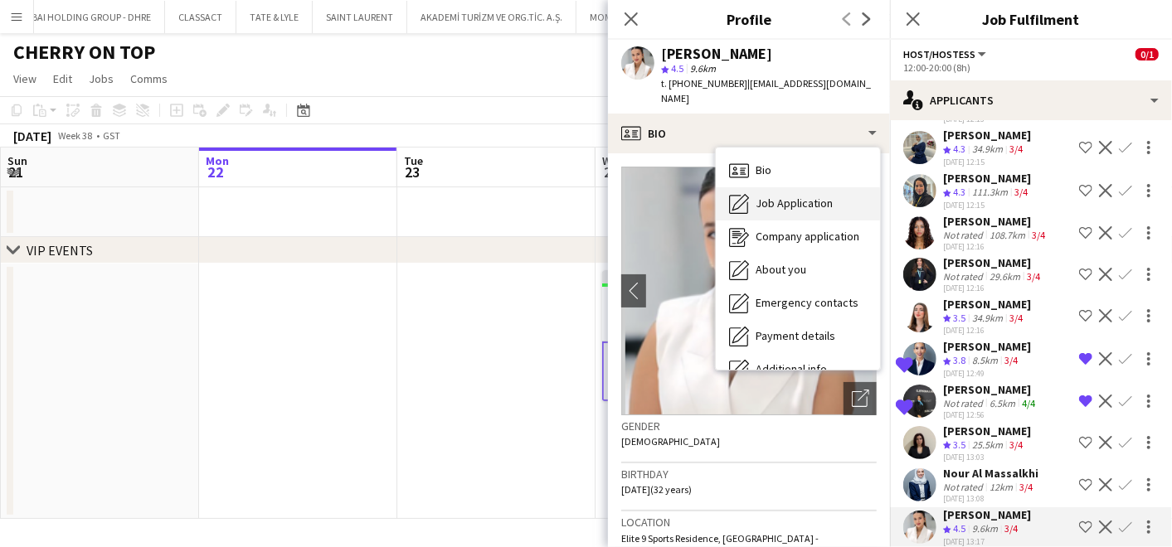
click at [803, 196] on span "Job Application" at bounding box center [794, 203] width 77 height 15
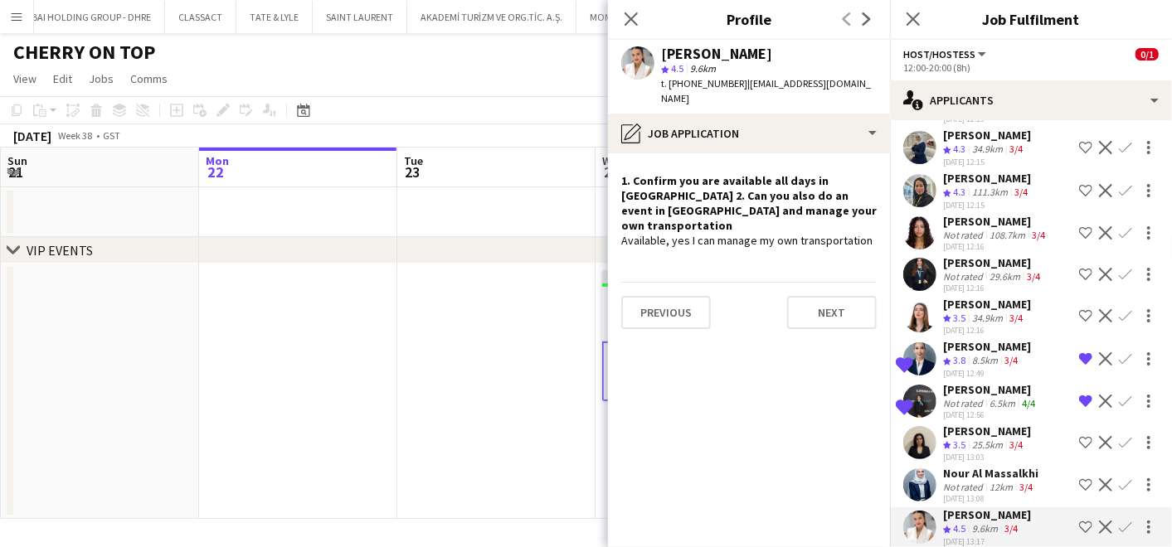
click at [1079, 521] on app-icon "Shortlist crew" at bounding box center [1085, 527] width 13 height 13
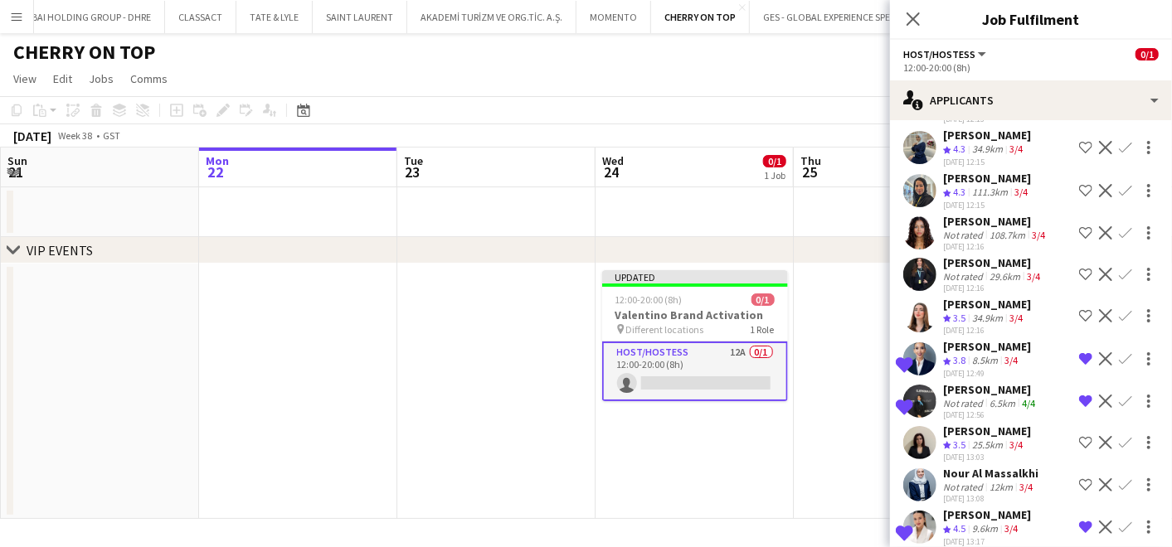
click at [996, 339] on div "[PERSON_NAME]" at bounding box center [987, 346] width 88 height 15
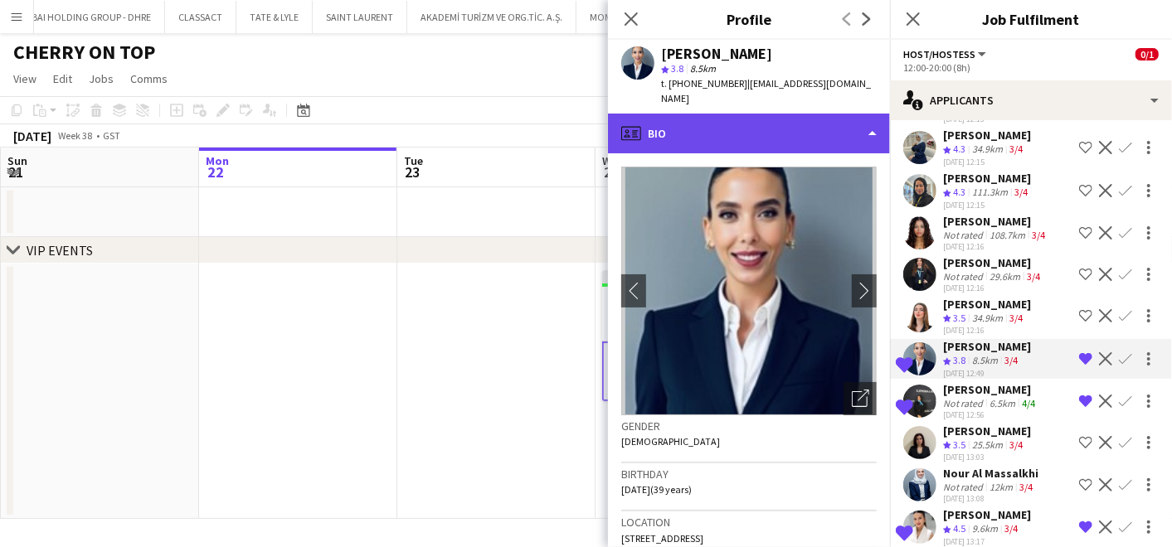
click at [780, 129] on div "profile Bio" at bounding box center [749, 134] width 282 height 40
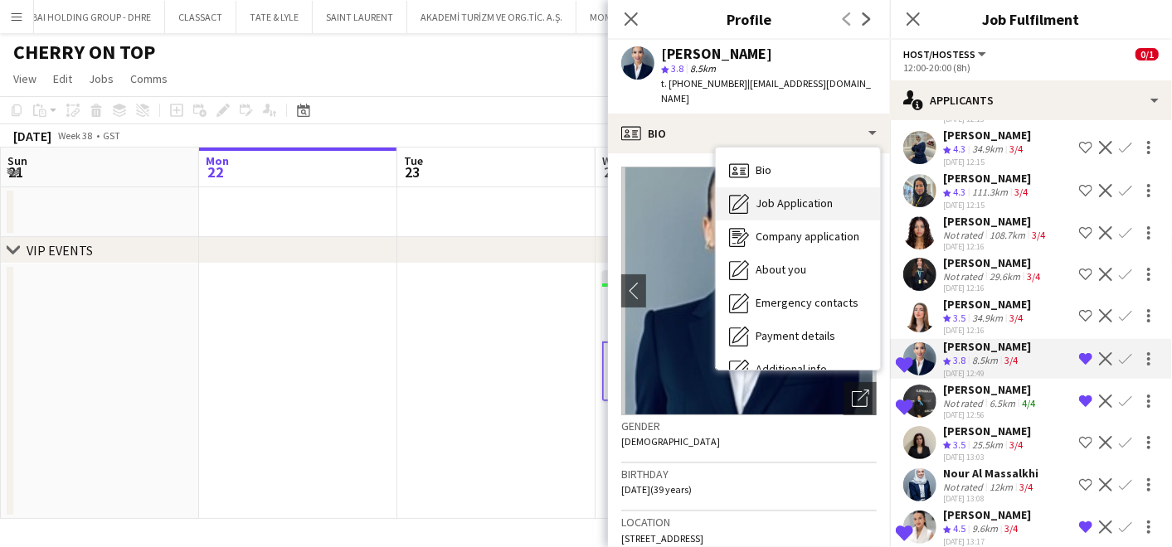
click at [790, 196] on span "Job Application" at bounding box center [794, 203] width 77 height 15
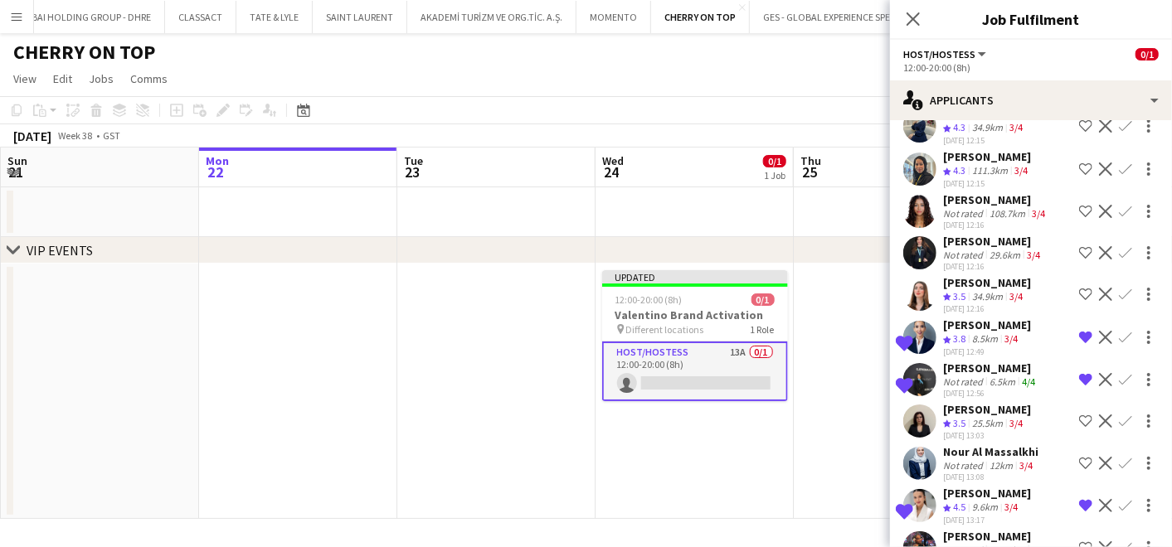
scroll to position [213, 0]
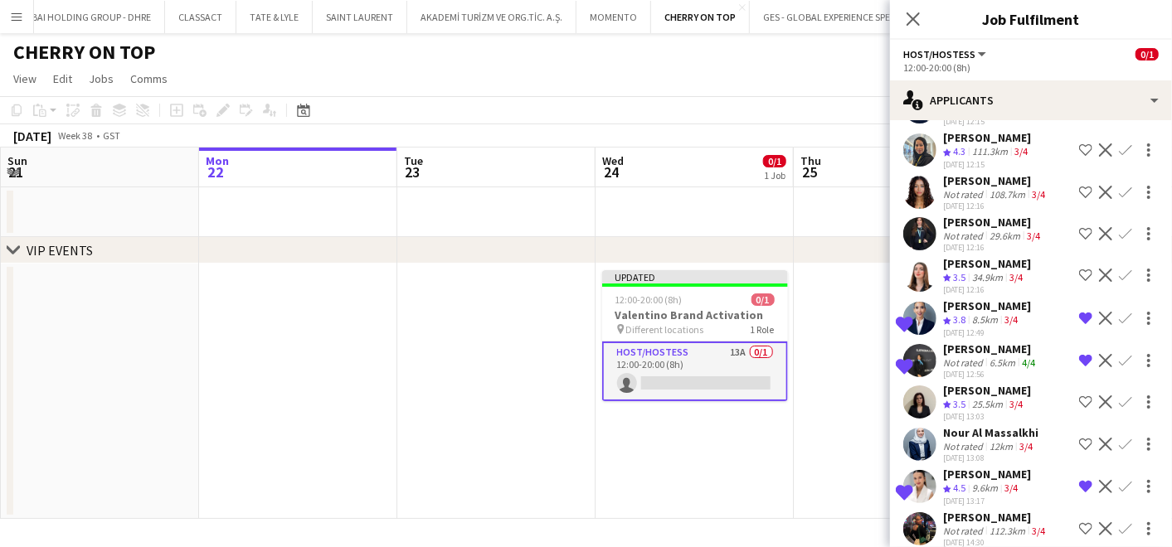
click at [867, 402] on app-date-cell at bounding box center [893, 391] width 198 height 255
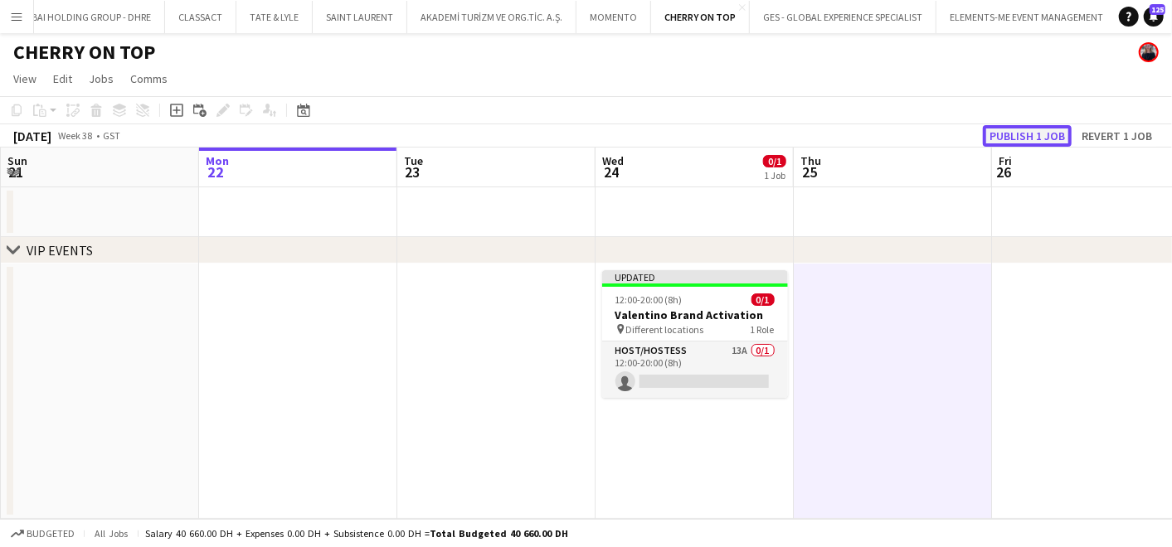
click at [1033, 135] on button "Publish 1 job" at bounding box center [1027, 136] width 89 height 22
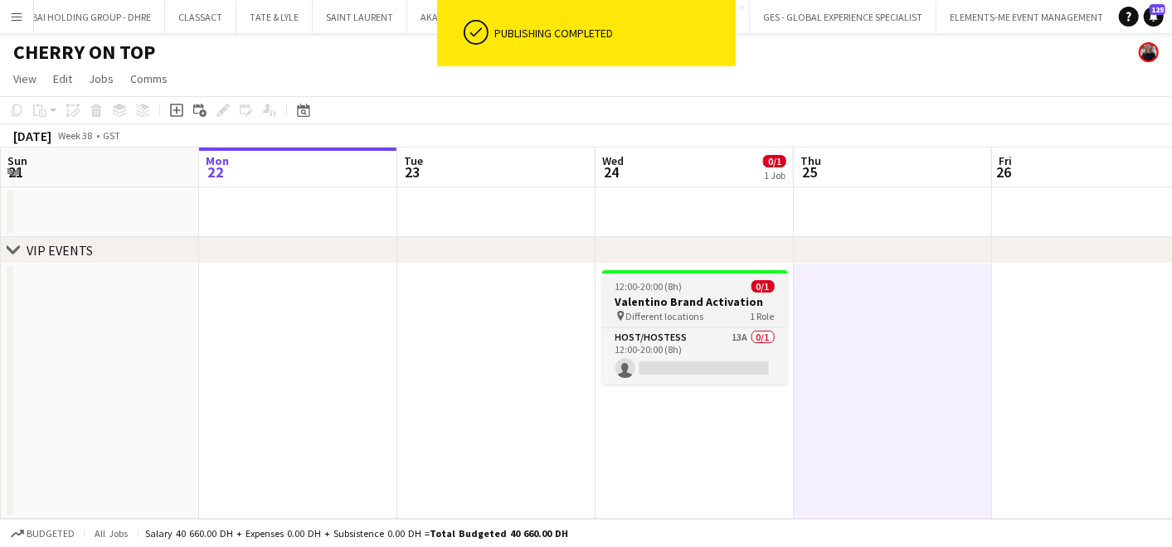
click at [651, 297] on h3 "Valentino Brand Activation" at bounding box center [695, 301] width 186 height 15
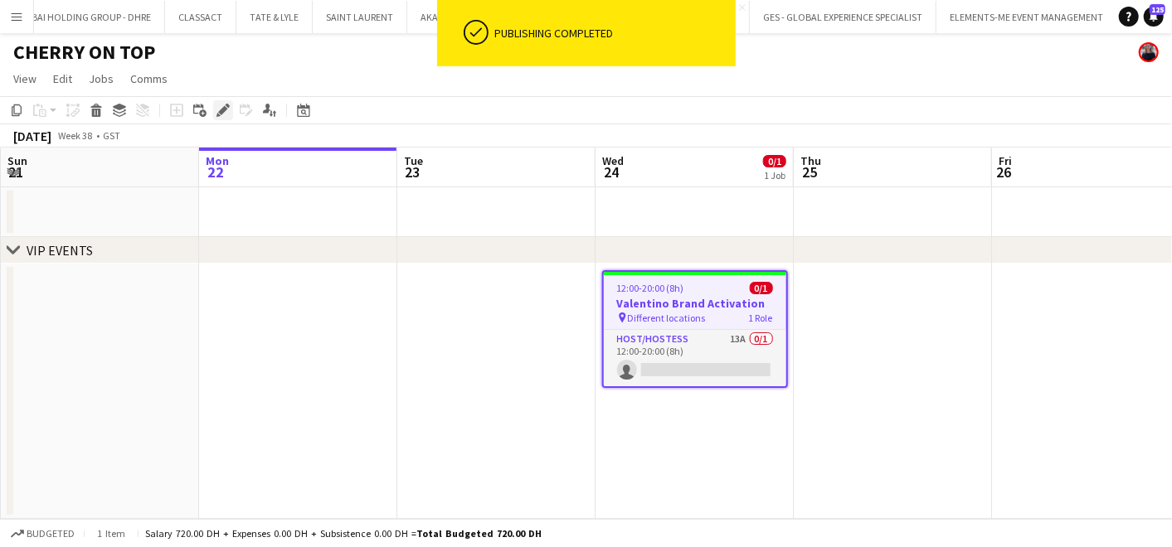
click at [214, 109] on div "Edit" at bounding box center [223, 110] width 20 height 20
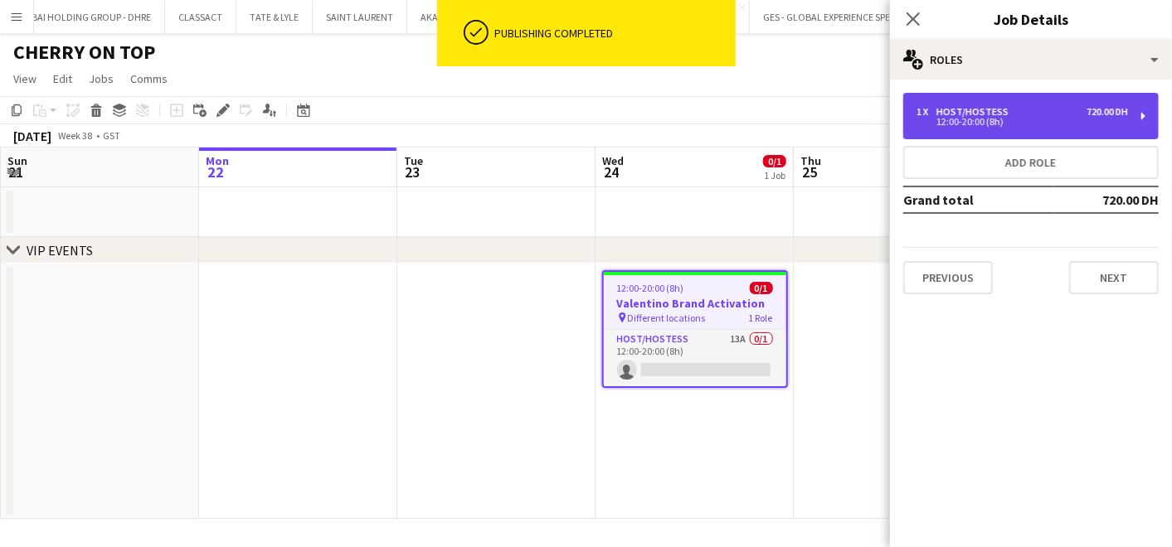
click at [930, 120] on div "12:00-20:00 (8h)" at bounding box center [1021, 122] width 211 height 8
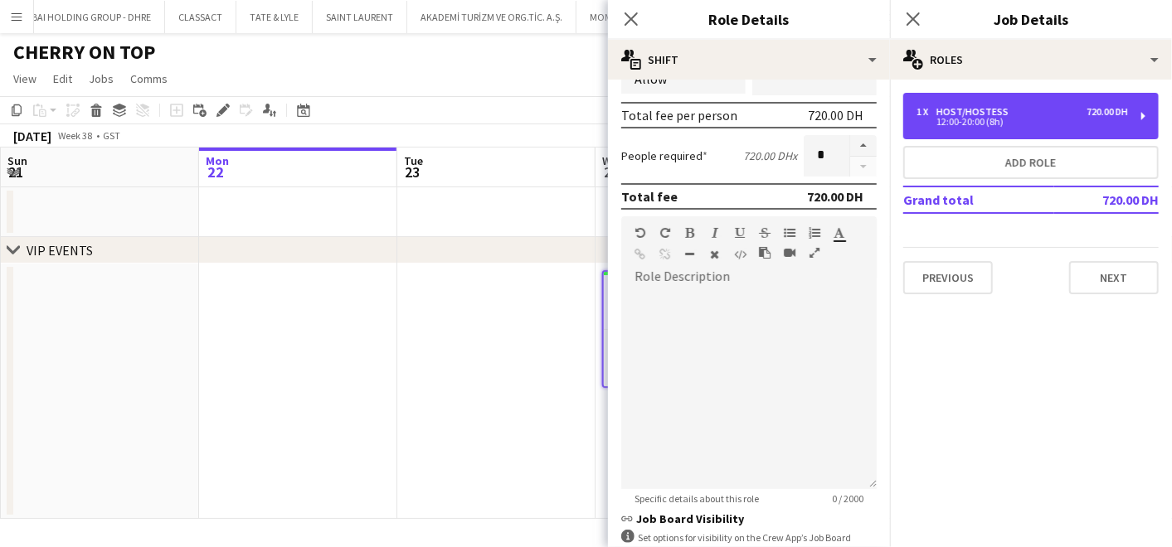
scroll to position [460, 0]
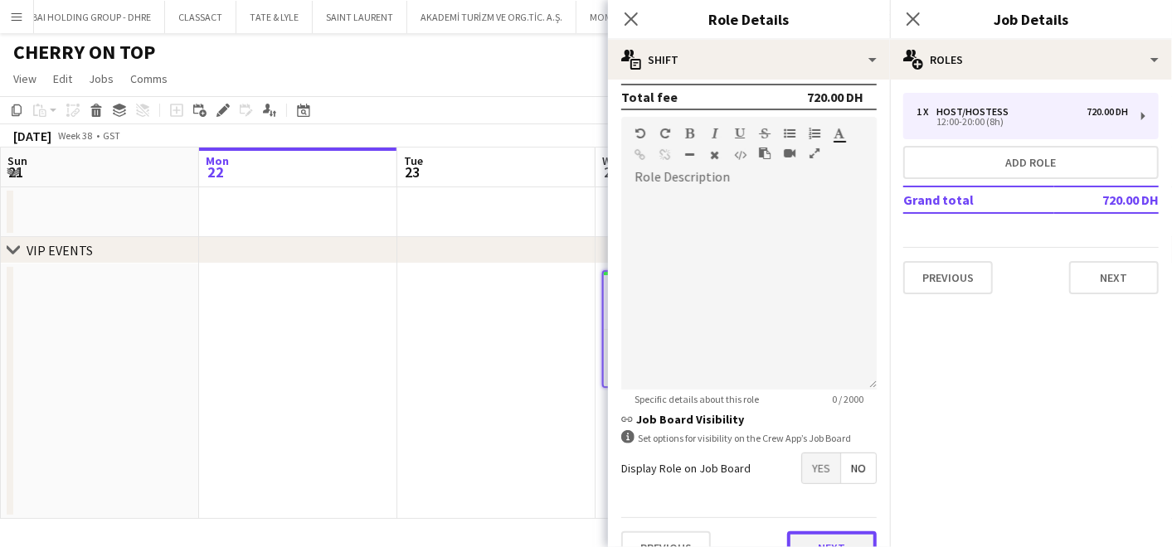
click at [808, 535] on button "Next" at bounding box center [832, 548] width 90 height 33
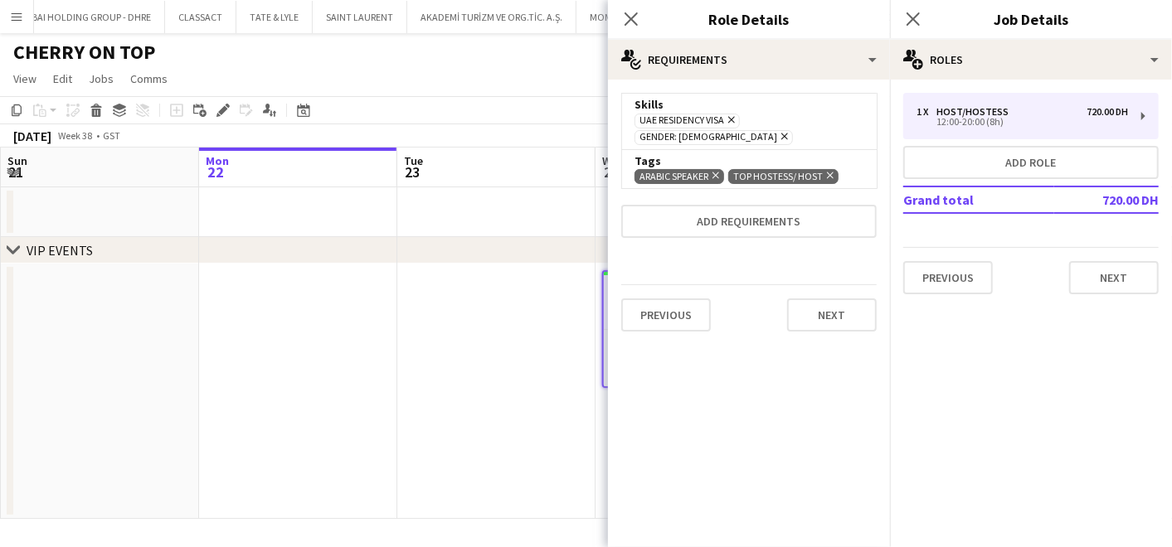
click at [717, 170] on icon "Remove" at bounding box center [713, 175] width 11 height 11
click at [435, 295] on app-date-cell at bounding box center [496, 391] width 198 height 255
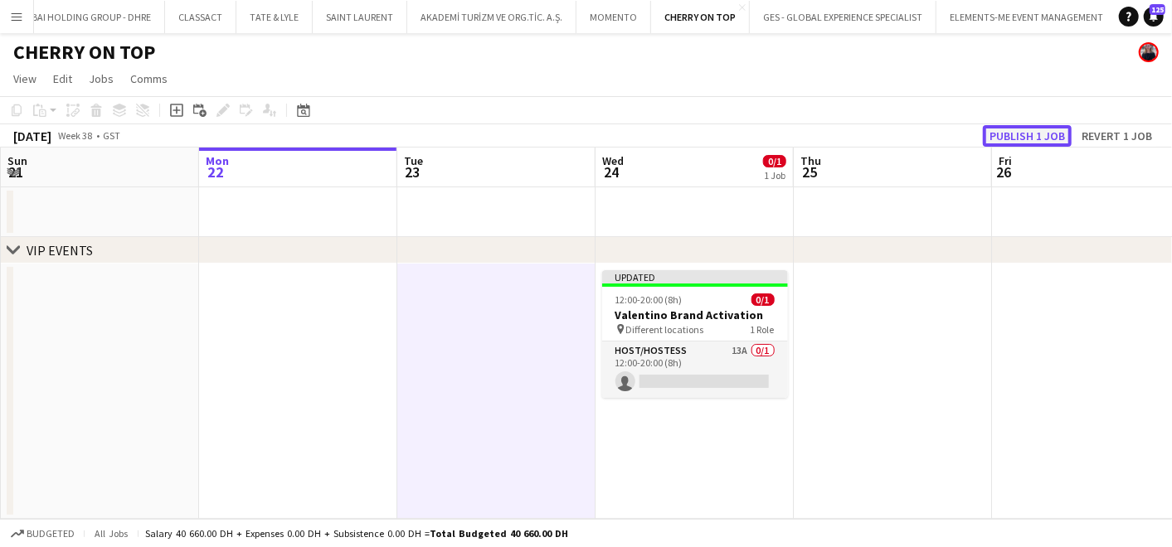
click at [1025, 133] on button "Publish 1 job" at bounding box center [1027, 136] width 89 height 22
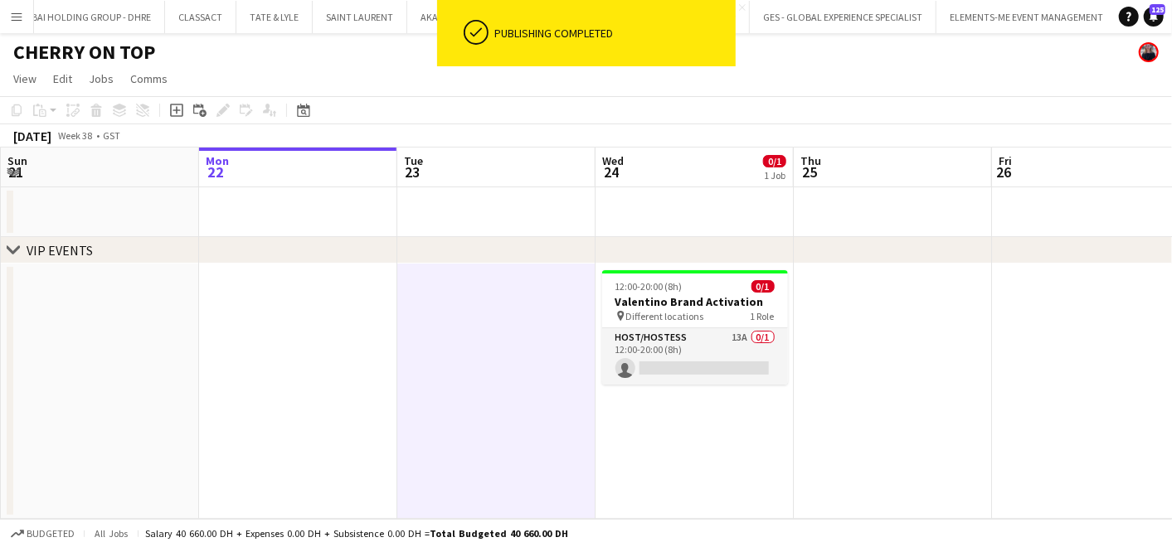
click at [730, 352] on app-card-role "Host/Hostess 13A 0/1 12:00-20:00 (8h) single-neutral-actions" at bounding box center [695, 356] width 186 height 56
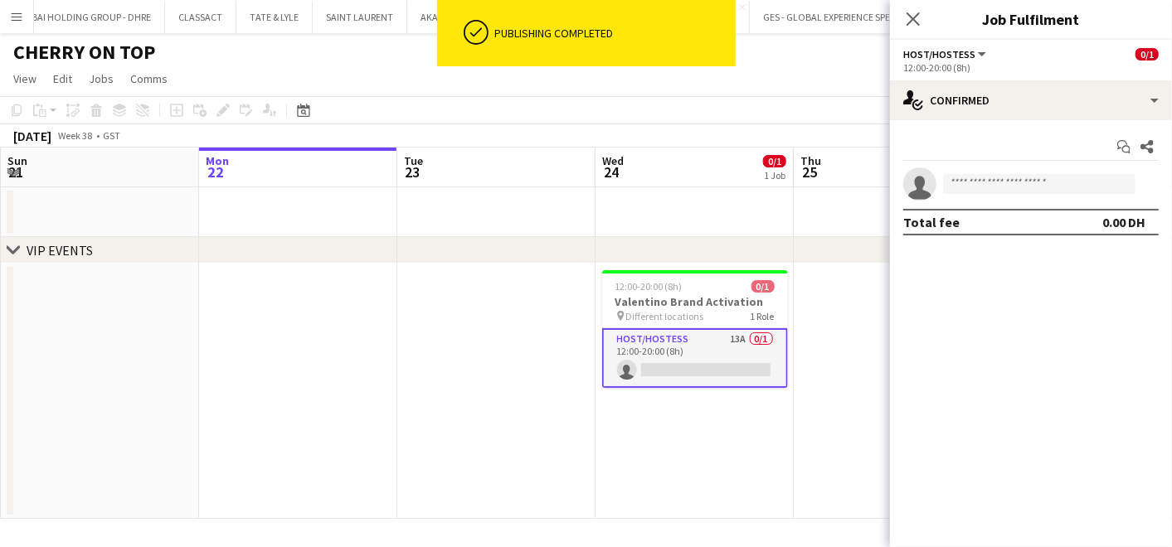
click at [1029, 76] on app-options-switcher "Host/Hostess All roles Host/Hostess 0/1 12:00-20:00 (8h)" at bounding box center [1031, 60] width 282 height 41
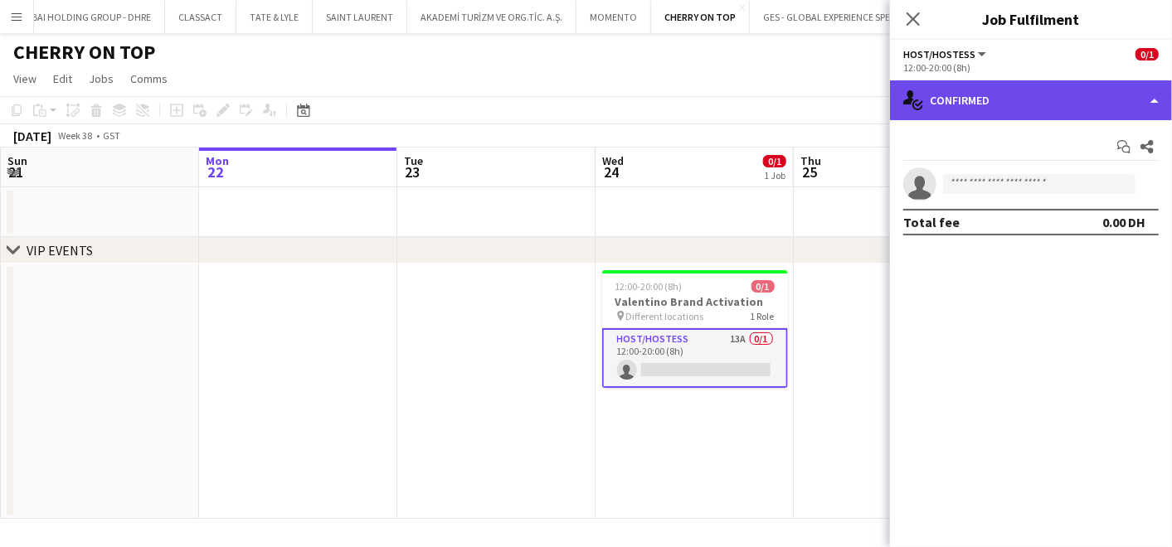
click at [1023, 100] on div "single-neutral-actions-check-2 Confirmed" at bounding box center [1031, 100] width 282 height 40
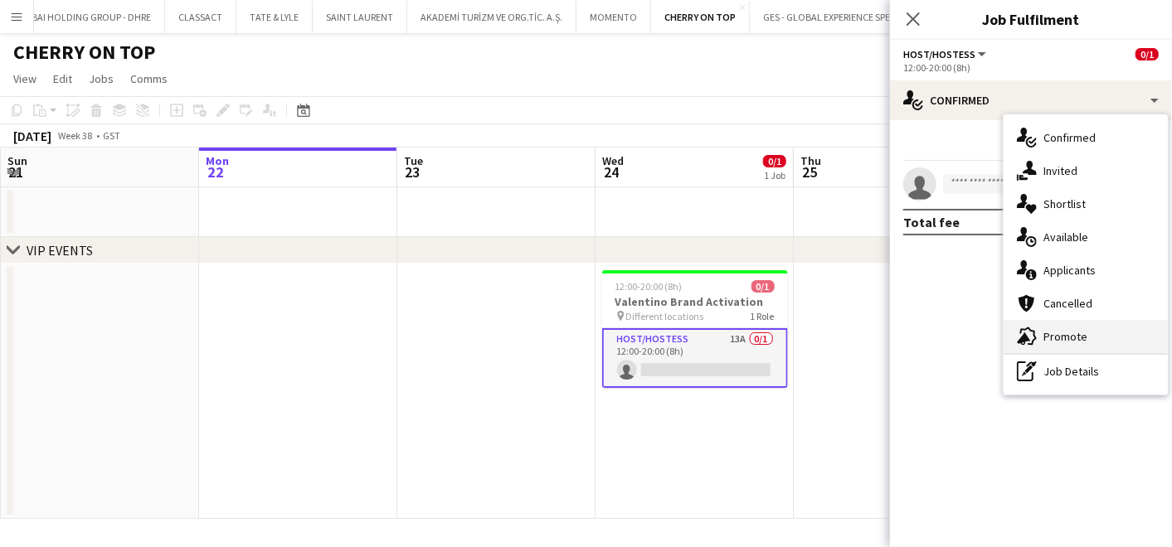
click at [1054, 340] on span "Promote" at bounding box center [1065, 336] width 44 height 15
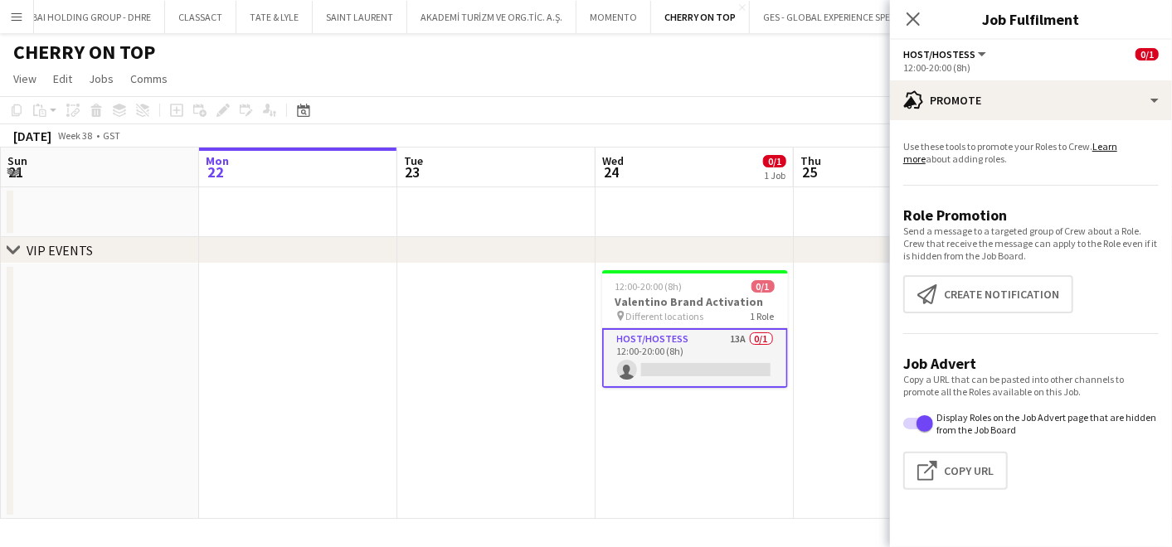
click at [834, 272] on app-date-cell at bounding box center [893, 391] width 198 height 255
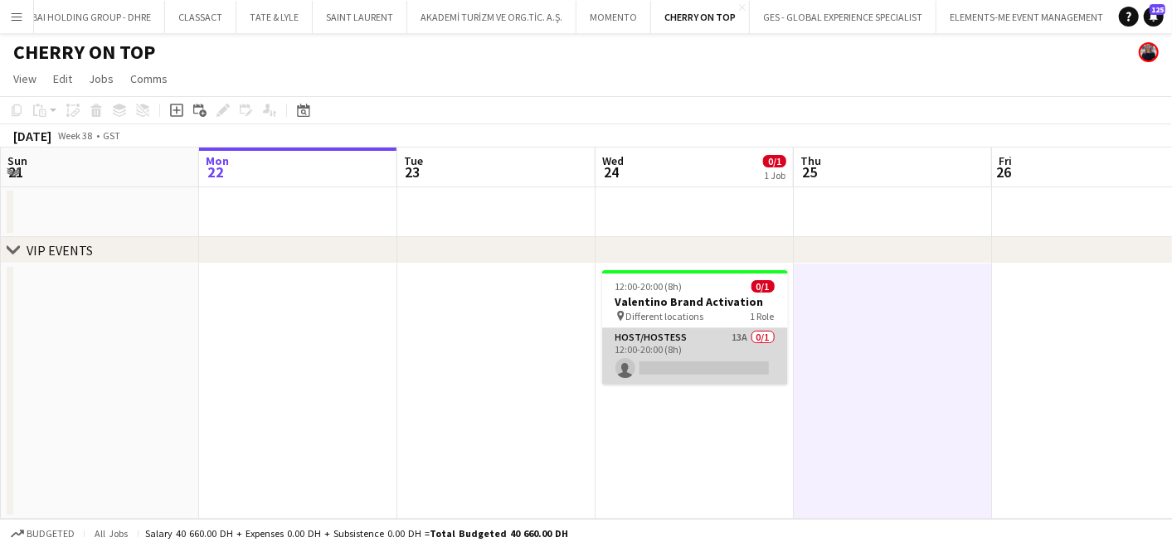
click at [689, 348] on app-card-role "Host/Hostess 13A 0/1 12:00-20:00 (8h) single-neutral-actions" at bounding box center [695, 356] width 186 height 56
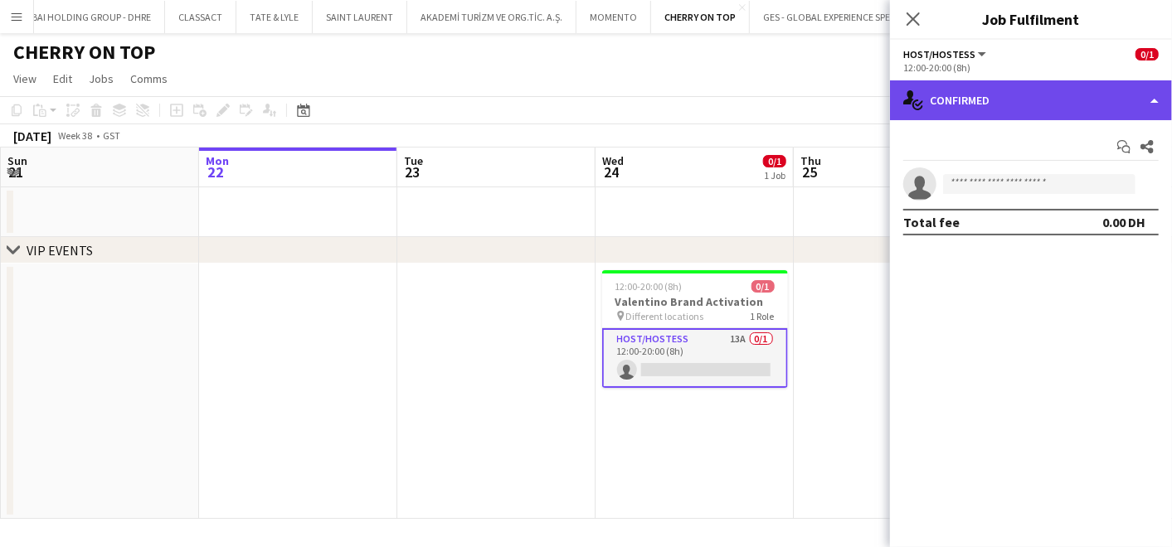
click at [991, 92] on div "single-neutral-actions-check-2 Confirmed" at bounding box center [1031, 100] width 282 height 40
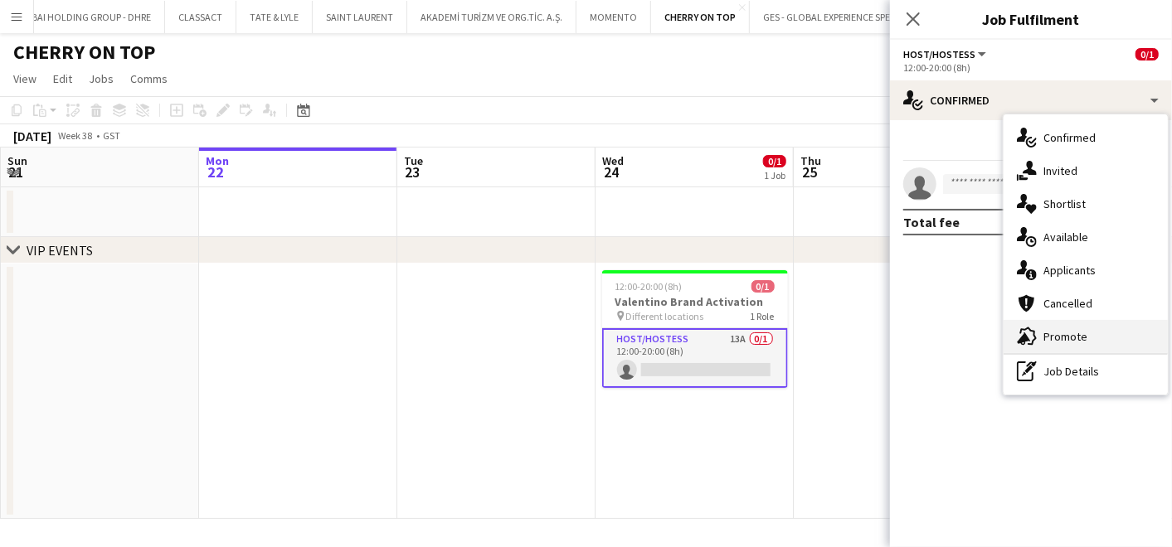
click at [1062, 332] on span "Promote" at bounding box center [1065, 336] width 44 height 15
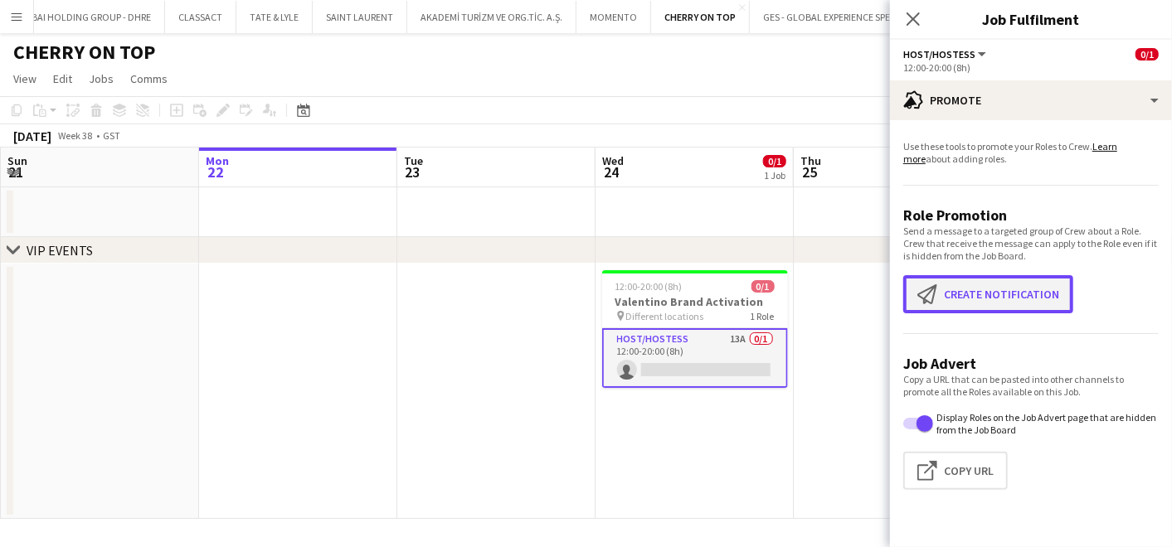
click at [1007, 298] on button "Create notification Create notification" at bounding box center [988, 294] width 170 height 38
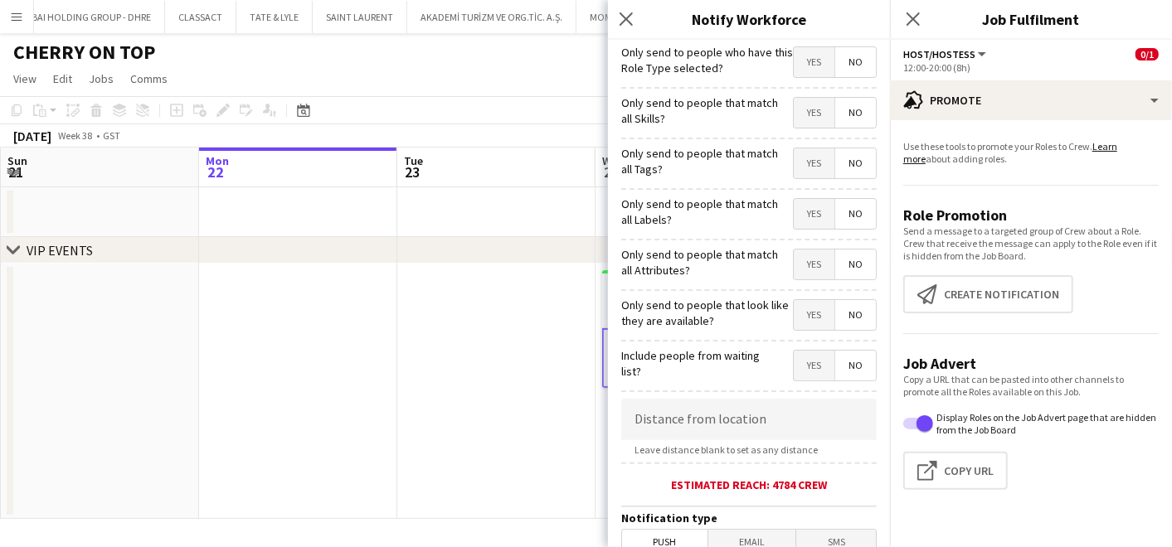
click at [799, 112] on span "Yes" at bounding box center [814, 113] width 41 height 30
drag, startPoint x: 800, startPoint y: 151, endPoint x: 800, endPoint y: 173, distance: 21.6
click at [800, 153] on span "Yes" at bounding box center [814, 163] width 41 height 30
click at [798, 208] on span "Yes" at bounding box center [814, 214] width 41 height 30
click at [811, 255] on span "Yes" at bounding box center [814, 265] width 41 height 30
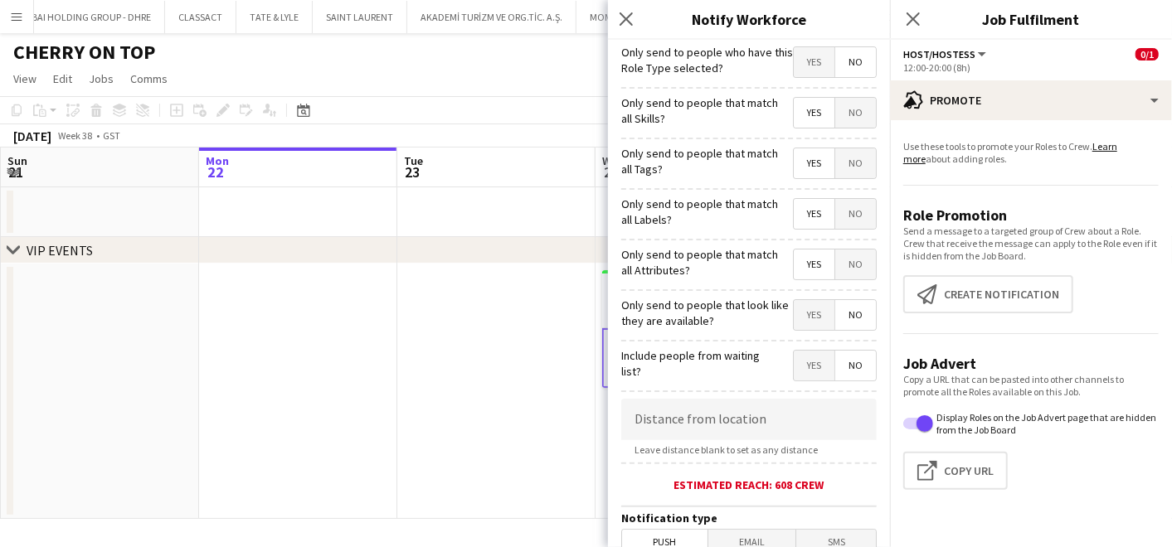
click at [794, 308] on span "Yes" at bounding box center [814, 315] width 41 height 30
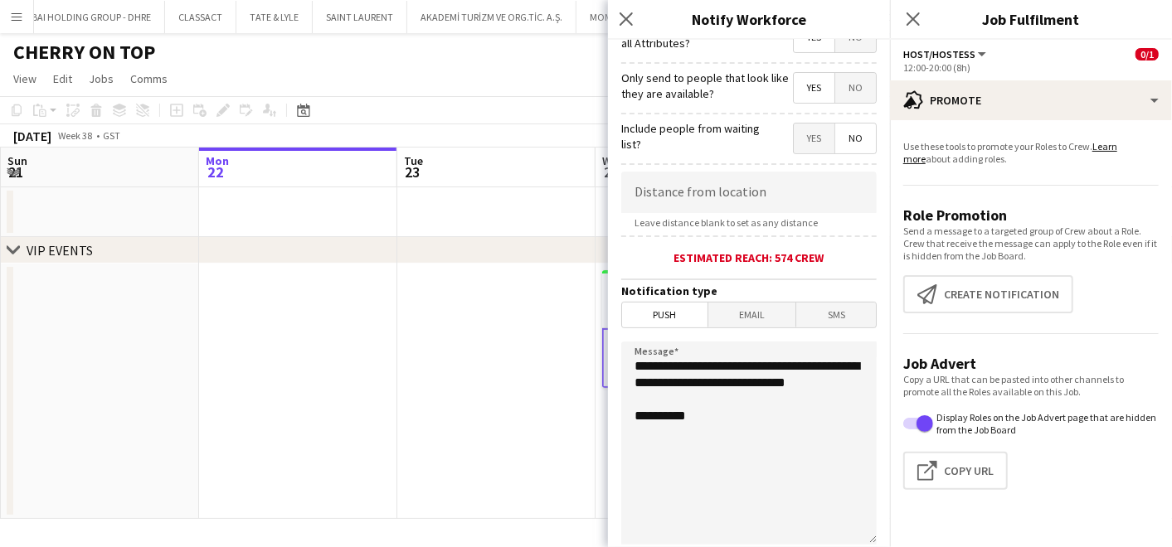
scroll to position [358, 0]
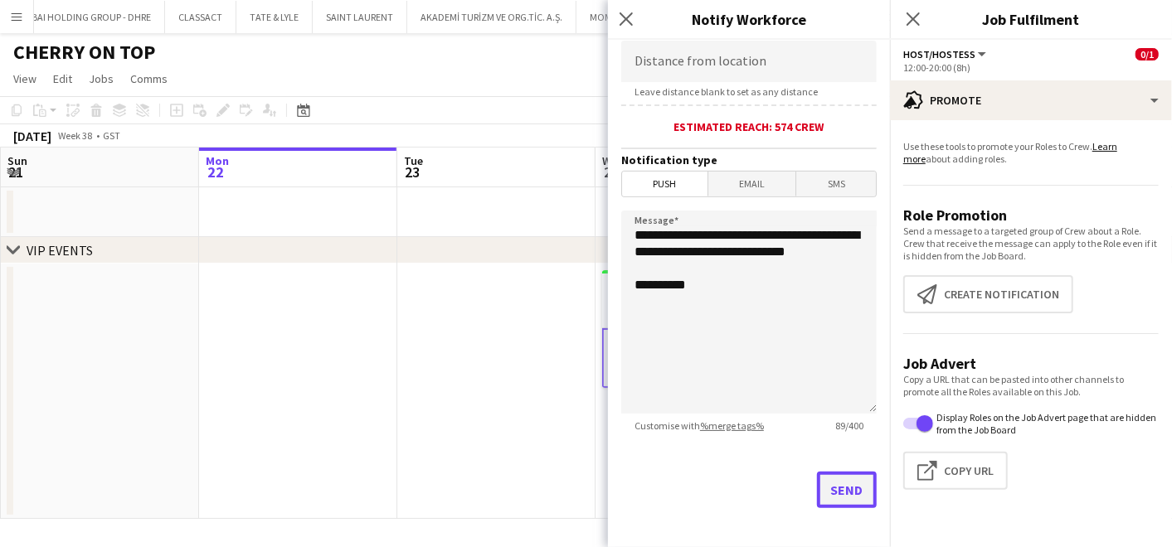
click at [837, 485] on button "Send" at bounding box center [847, 490] width 60 height 36
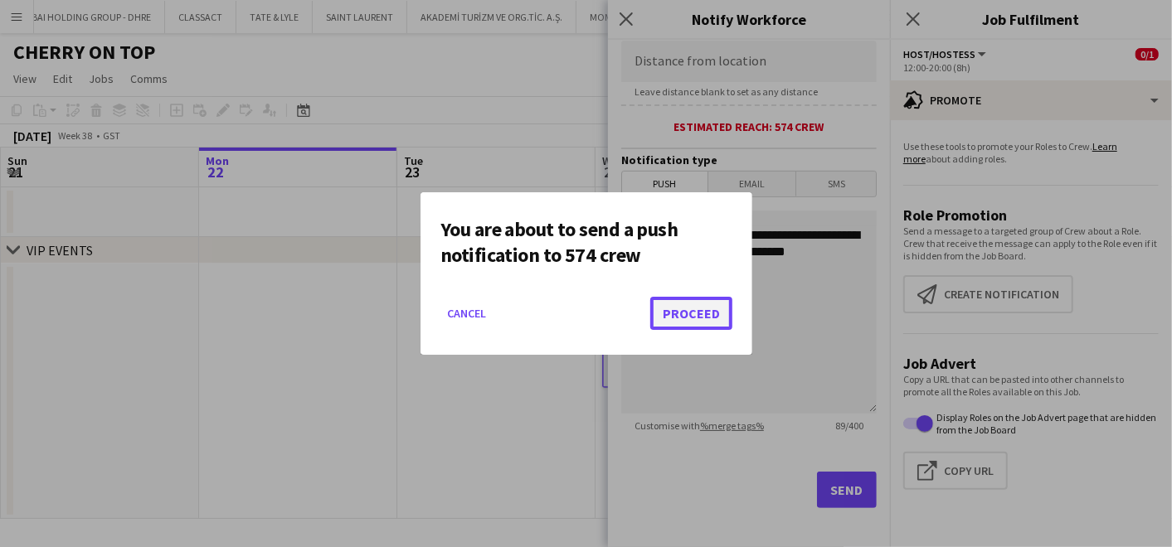
click at [701, 303] on button "Proceed" at bounding box center [691, 313] width 82 height 33
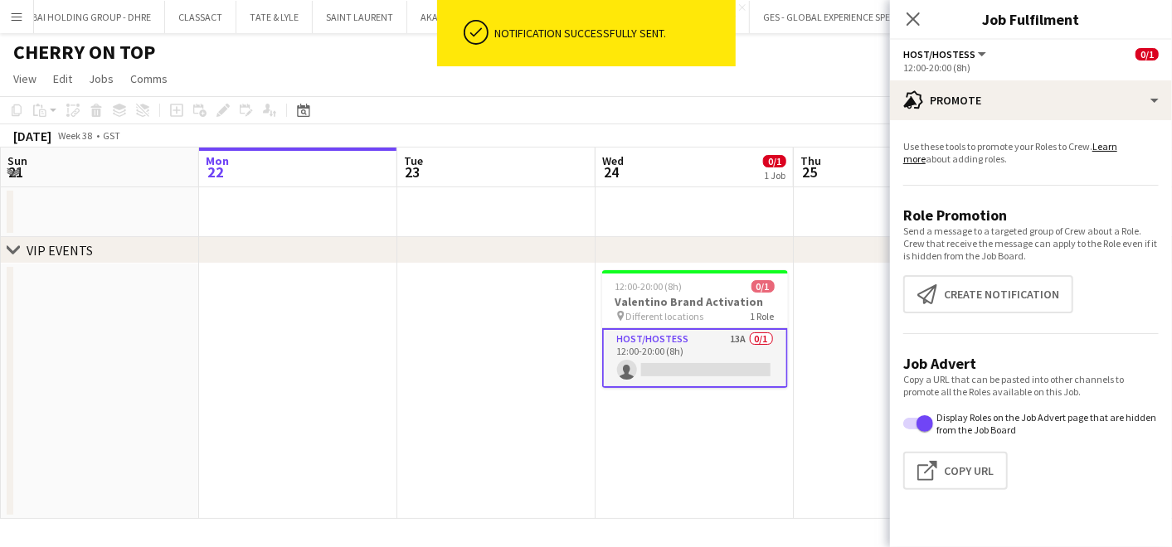
click at [494, 352] on app-date-cell at bounding box center [496, 391] width 198 height 255
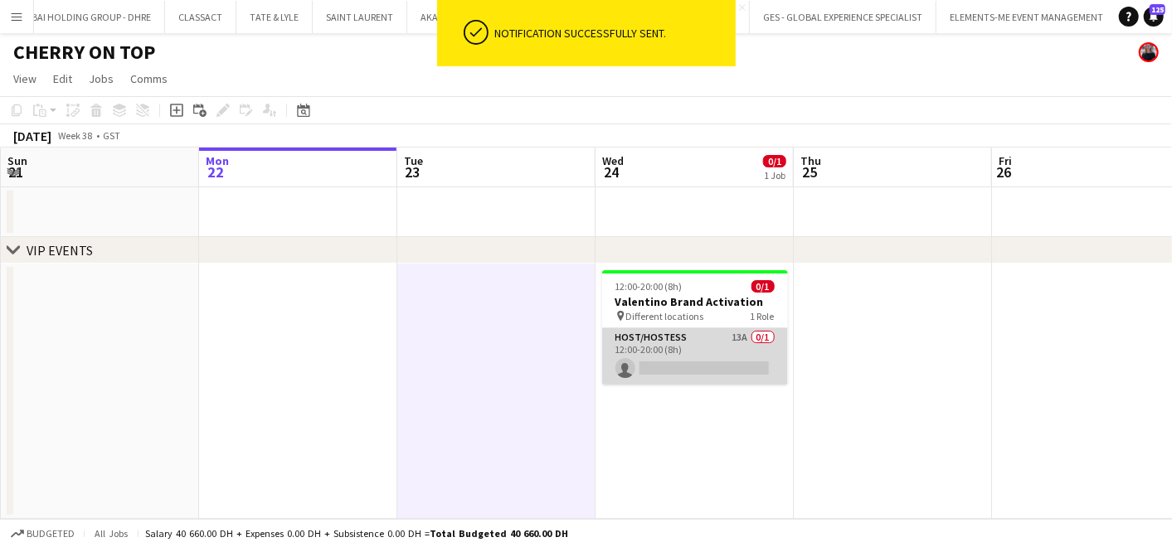
click at [741, 345] on app-card-role "Host/Hostess 13A 0/1 12:00-20:00 (8h) single-neutral-actions" at bounding box center [695, 356] width 186 height 56
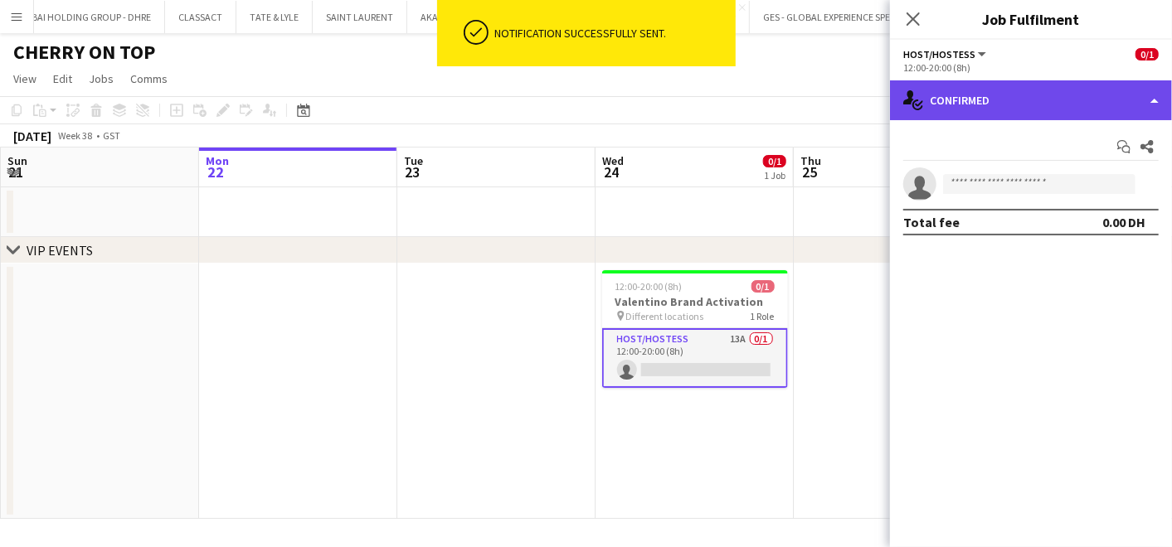
click at [955, 101] on div "single-neutral-actions-check-2 Confirmed" at bounding box center [1031, 100] width 282 height 40
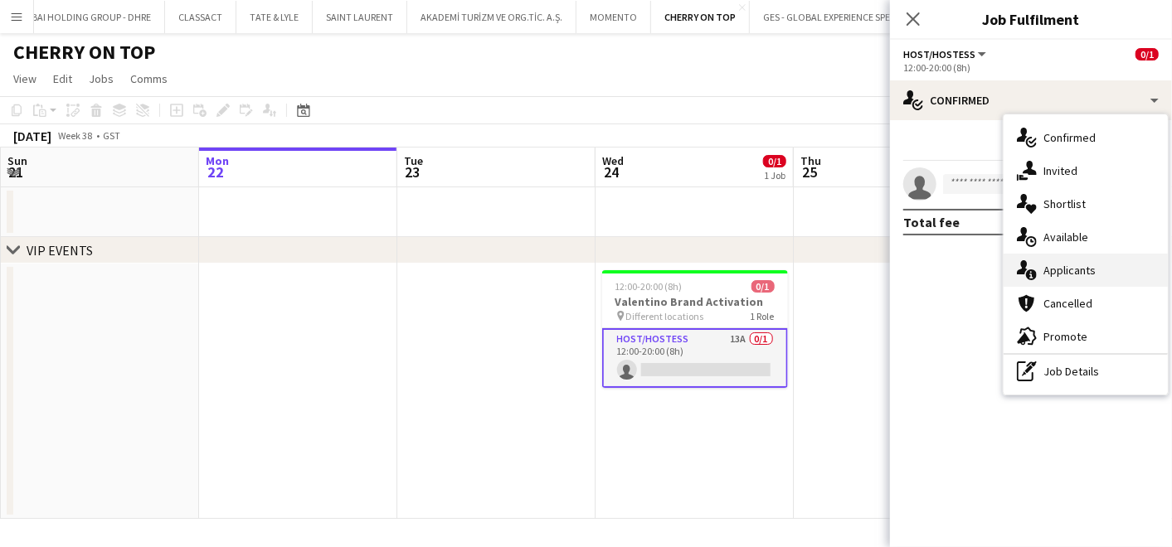
click at [1077, 275] on span "Applicants" at bounding box center [1069, 270] width 52 height 15
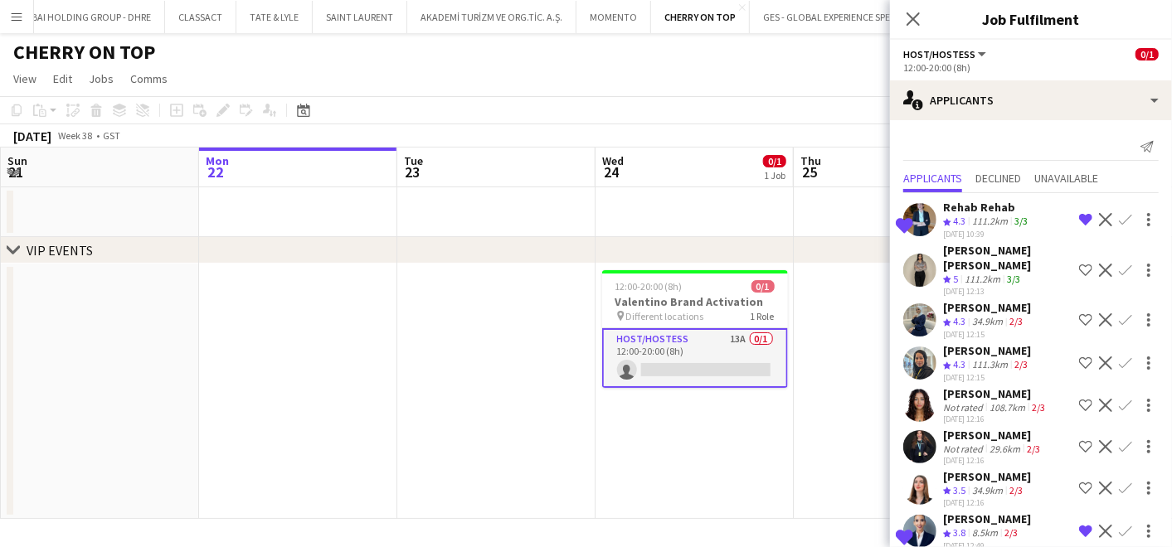
click at [956, 206] on div "Rehab Rehab" at bounding box center [987, 207] width 88 height 15
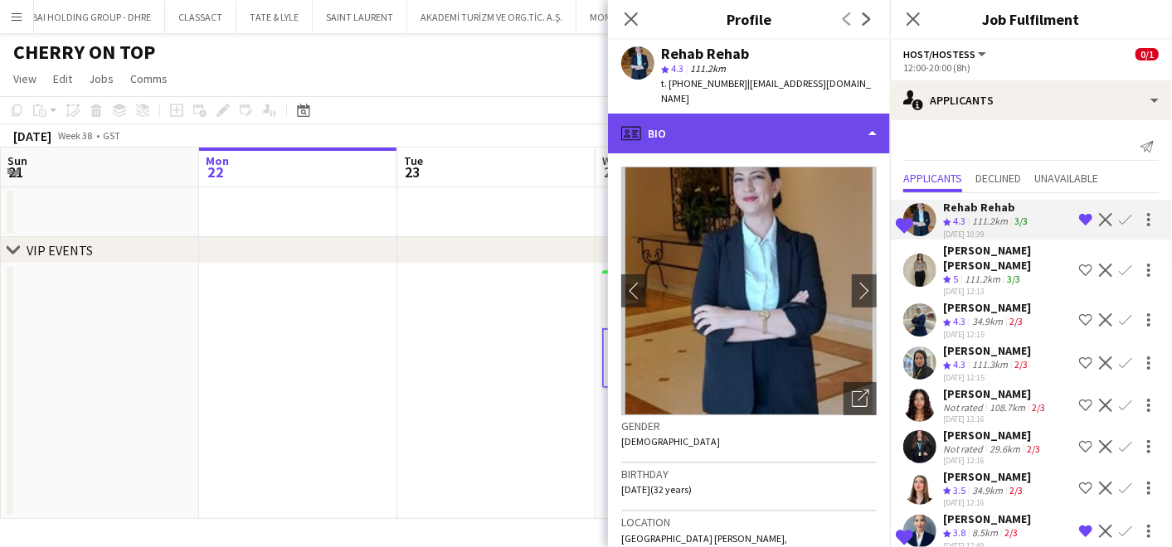
click at [765, 115] on div "profile Bio" at bounding box center [749, 134] width 282 height 40
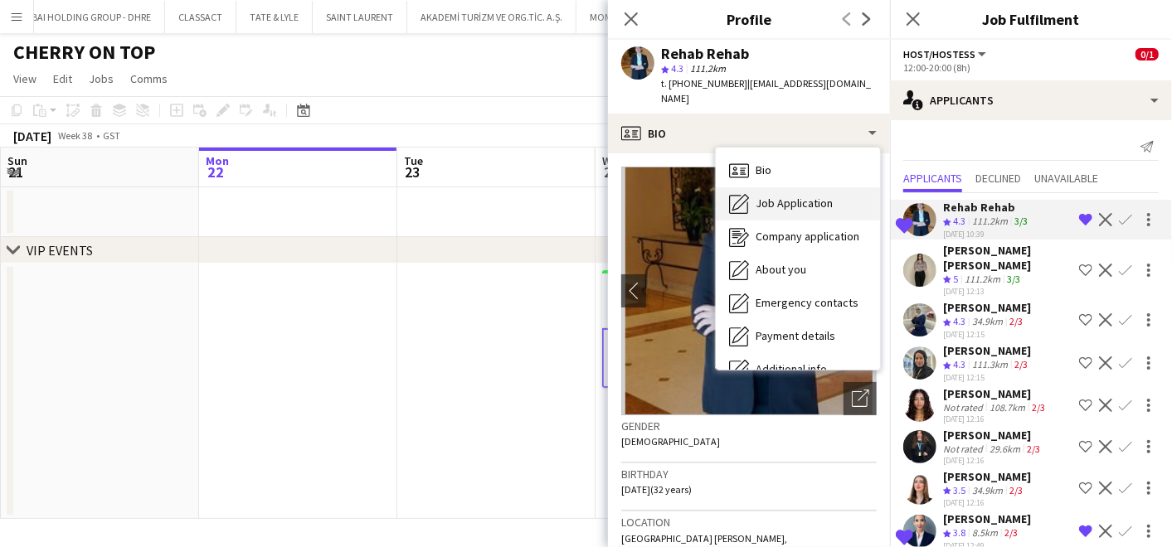
click at [791, 196] on span "Job Application" at bounding box center [794, 203] width 77 height 15
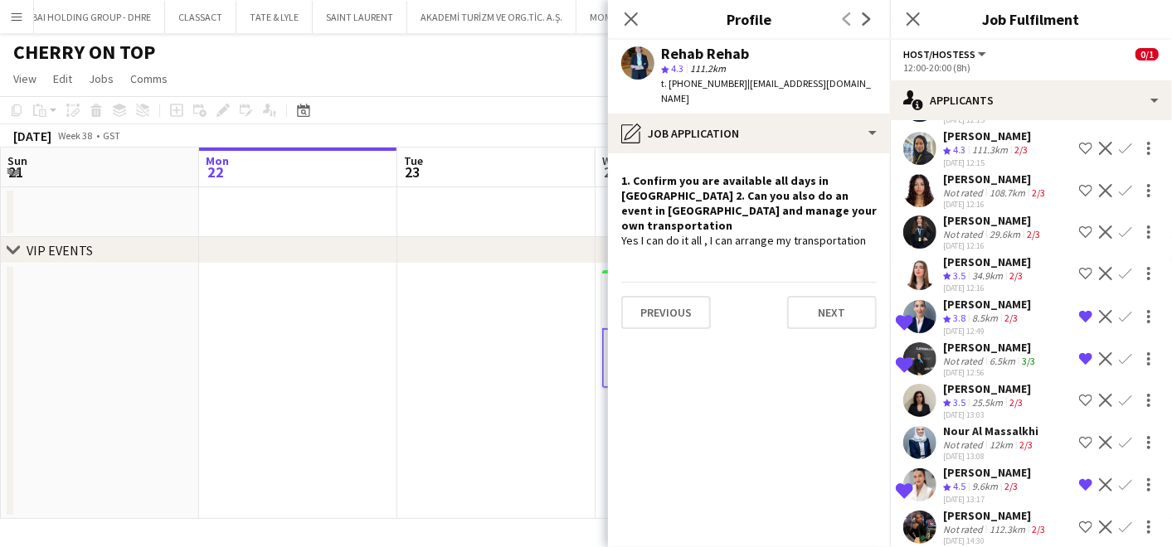
scroll to position [239, 0]
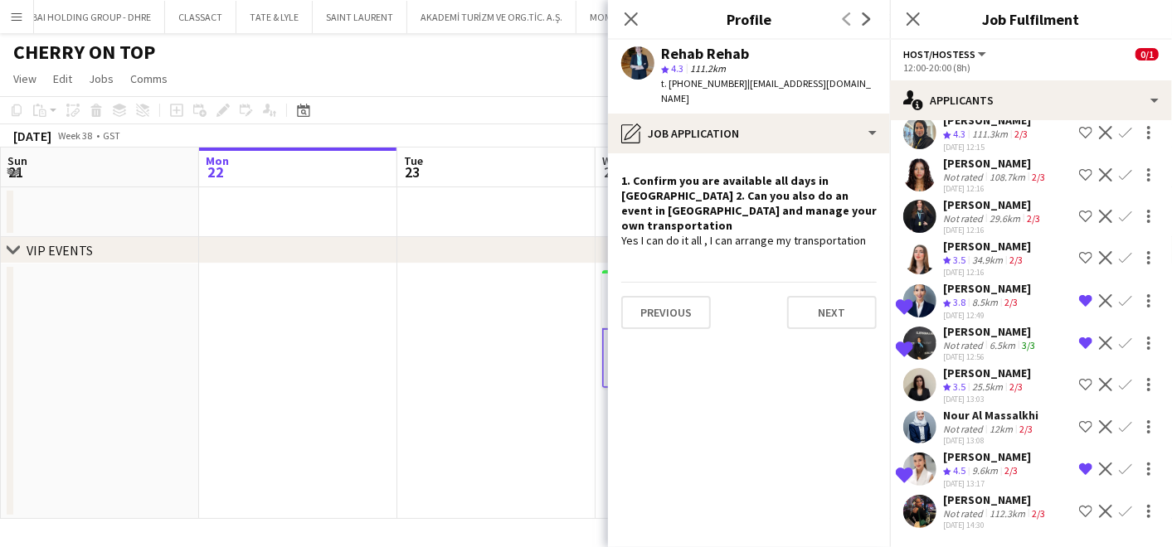
click at [975, 324] on div "[PERSON_NAME]" at bounding box center [990, 331] width 95 height 15
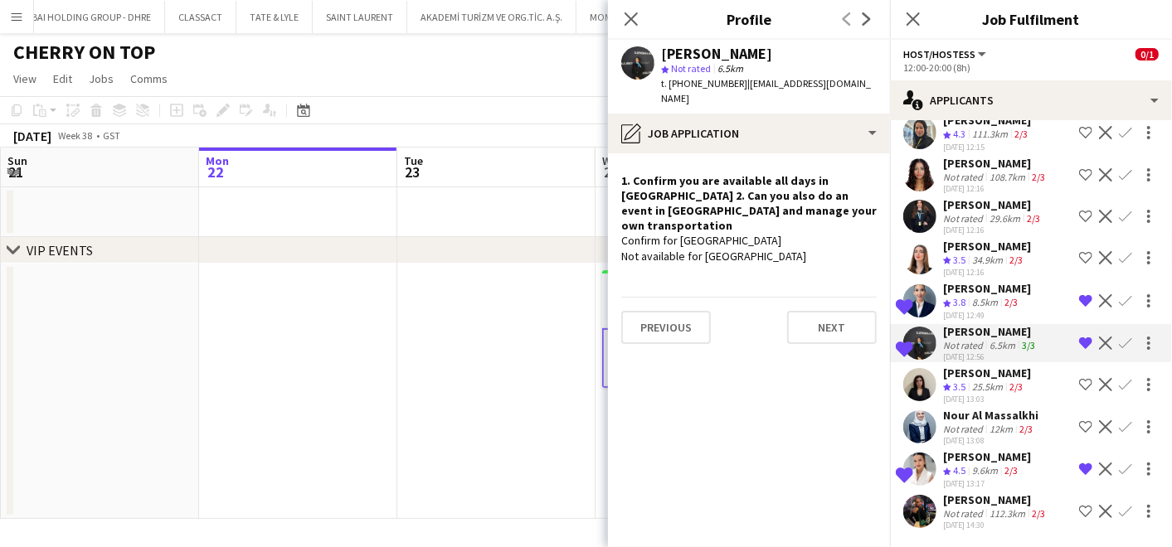
click at [956, 464] on span "4.5" at bounding box center [959, 470] width 12 height 12
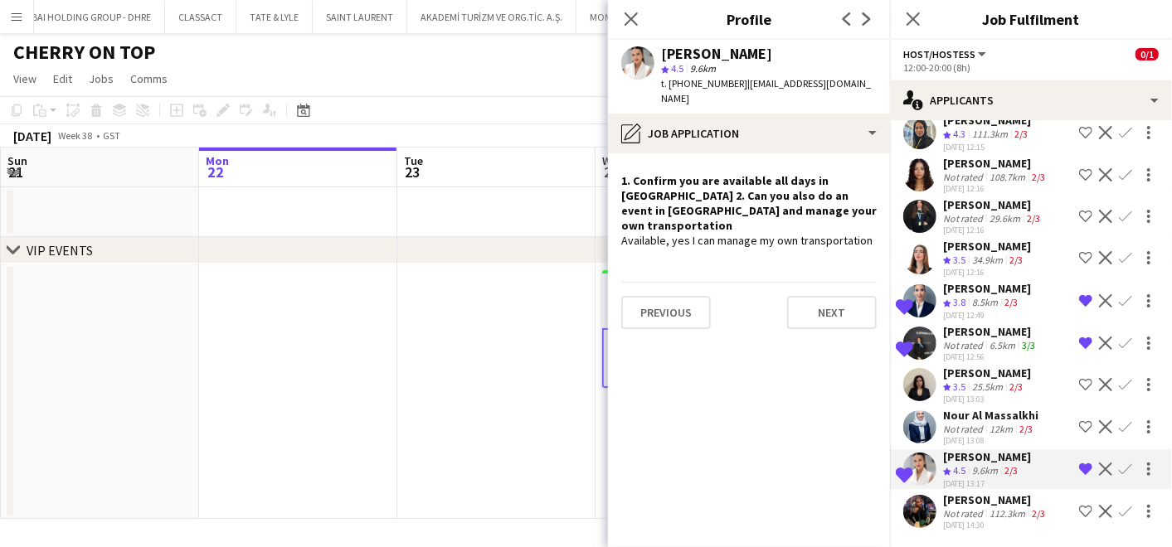
click at [959, 296] on span "3.8" at bounding box center [959, 302] width 12 height 12
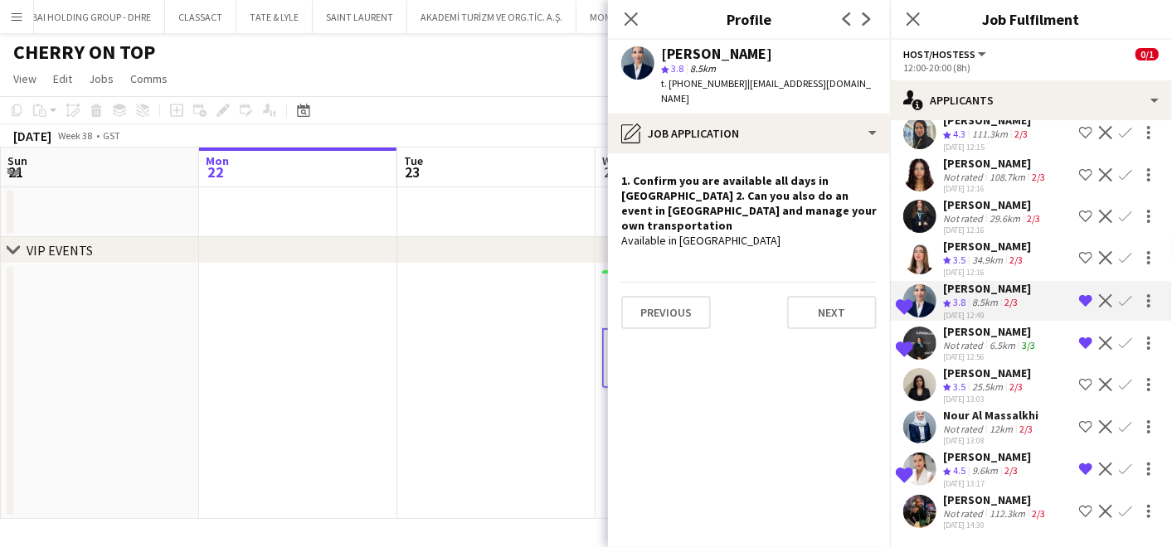
click at [957, 464] on span "4.5" at bounding box center [959, 470] width 12 height 12
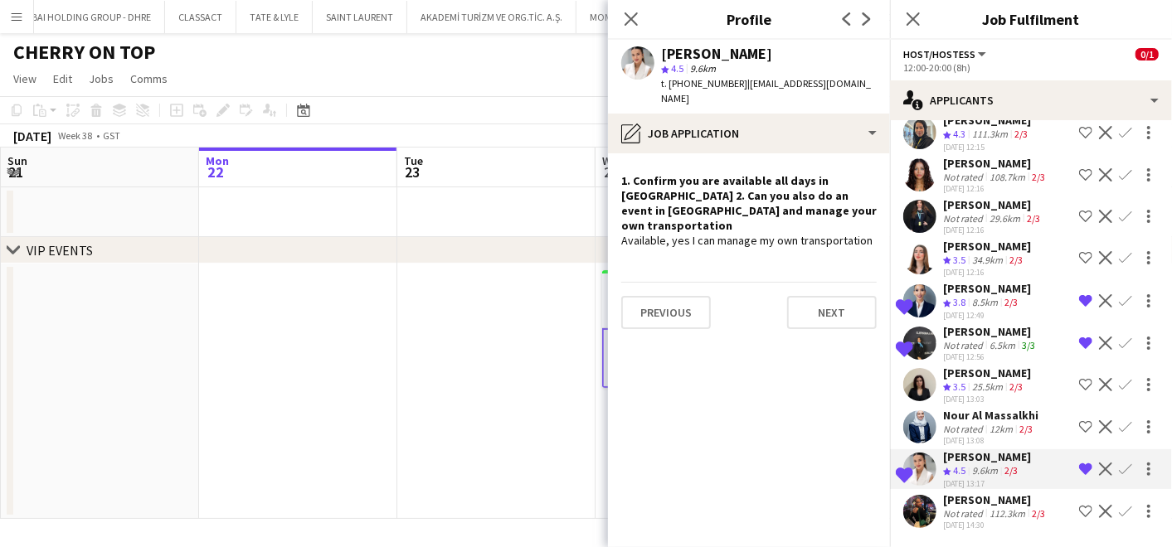
click at [958, 339] on div "Not rated" at bounding box center [964, 345] width 43 height 12
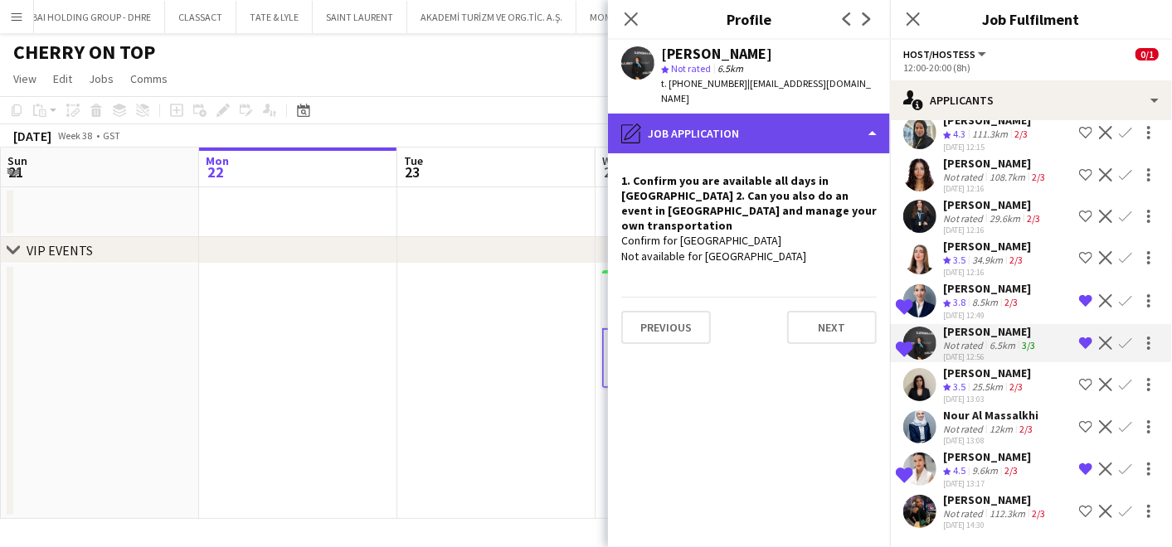
click at [766, 114] on div "pencil4 Job Application" at bounding box center [749, 134] width 282 height 40
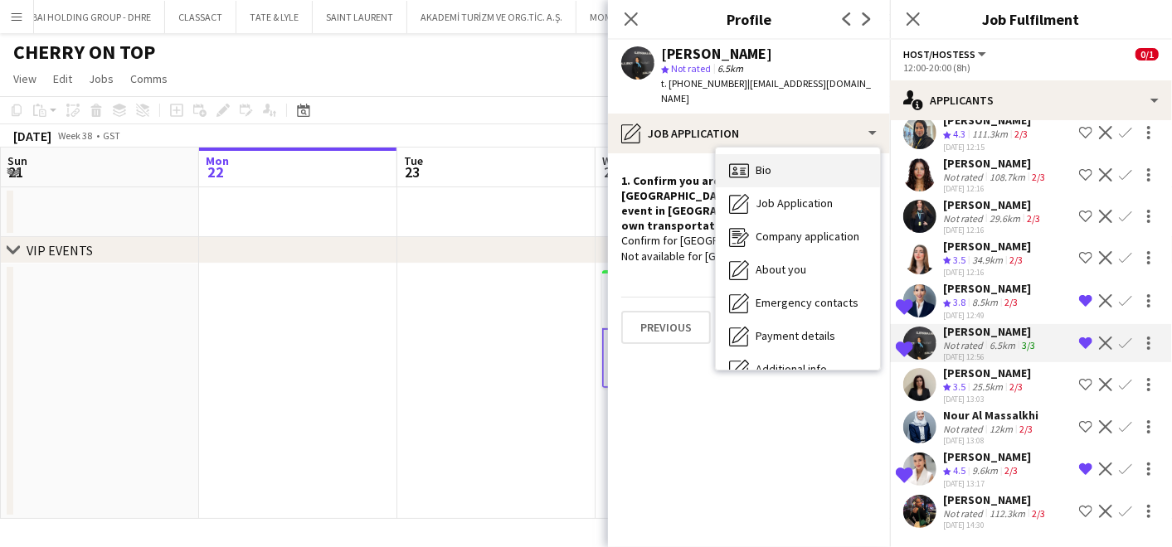
click at [780, 154] on div "Bio Bio" at bounding box center [798, 170] width 164 height 33
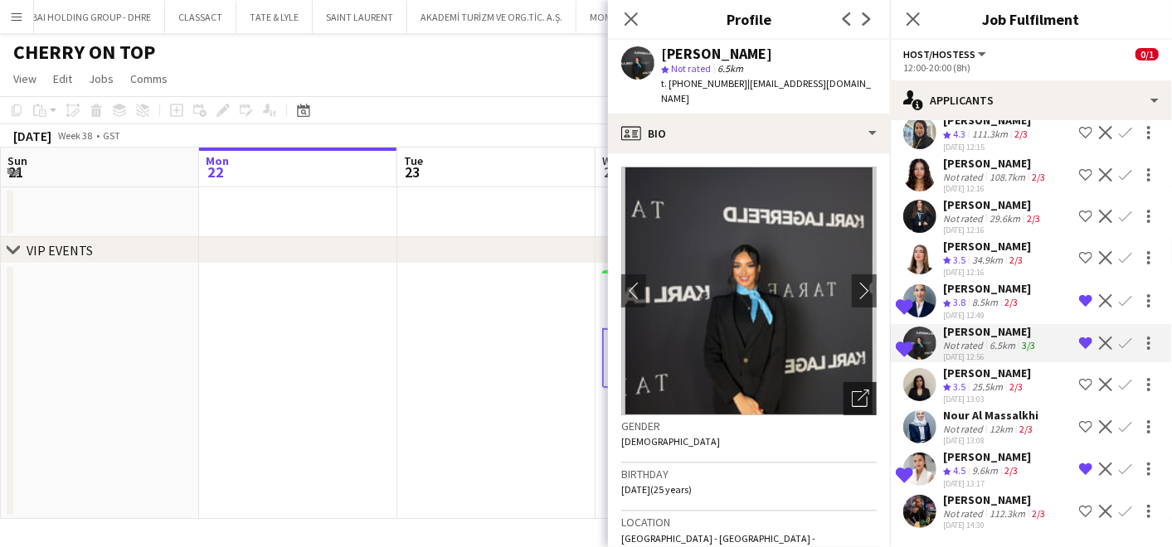
click at [852, 390] on icon "Open photos pop-in" at bounding box center [860, 398] width 17 height 17
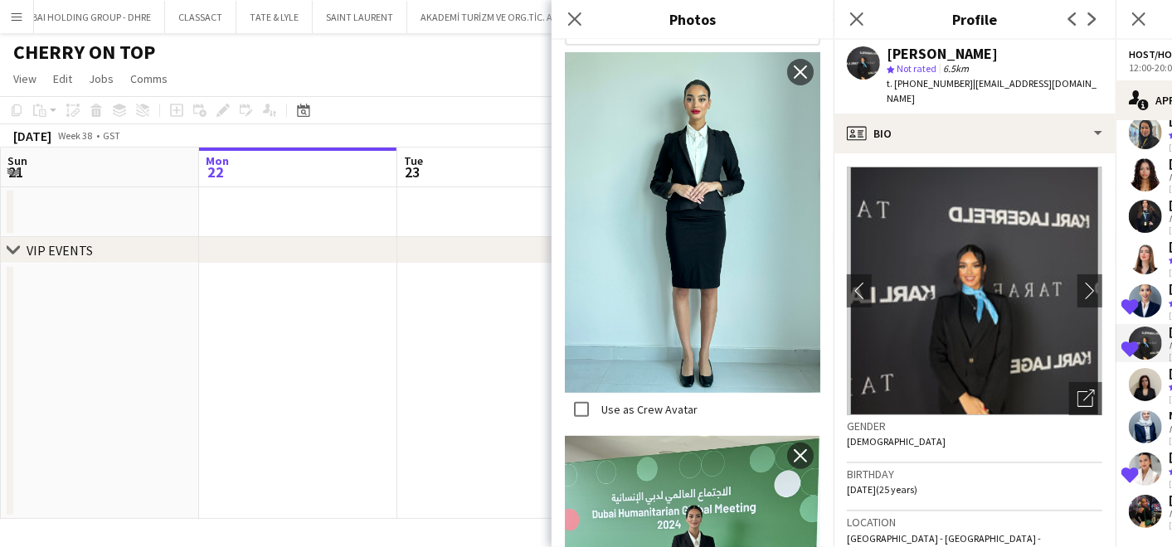
scroll to position [368, 0]
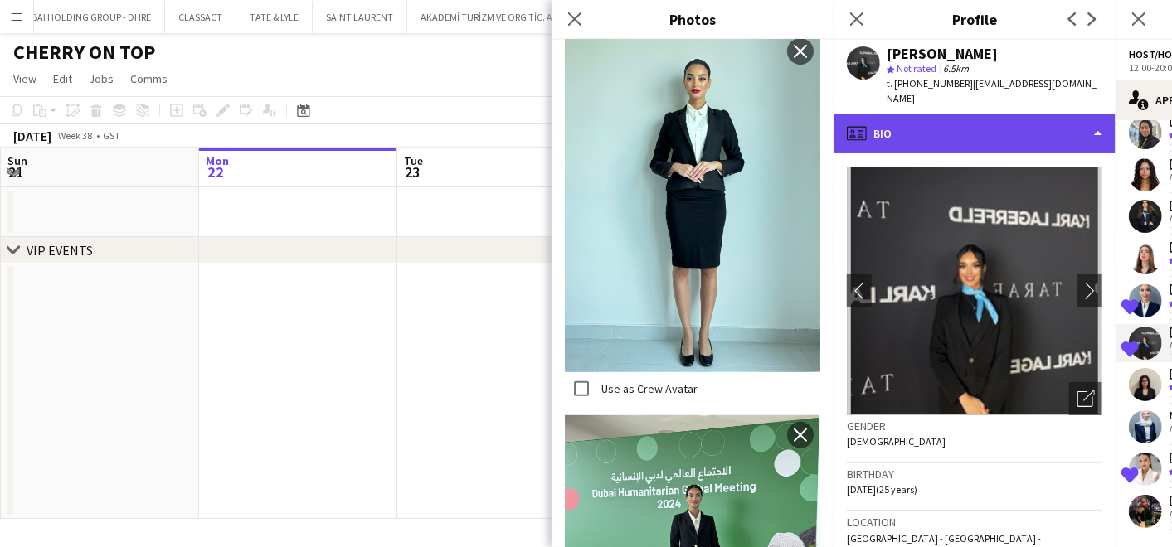
click at [952, 114] on div "profile Bio" at bounding box center [975, 134] width 282 height 40
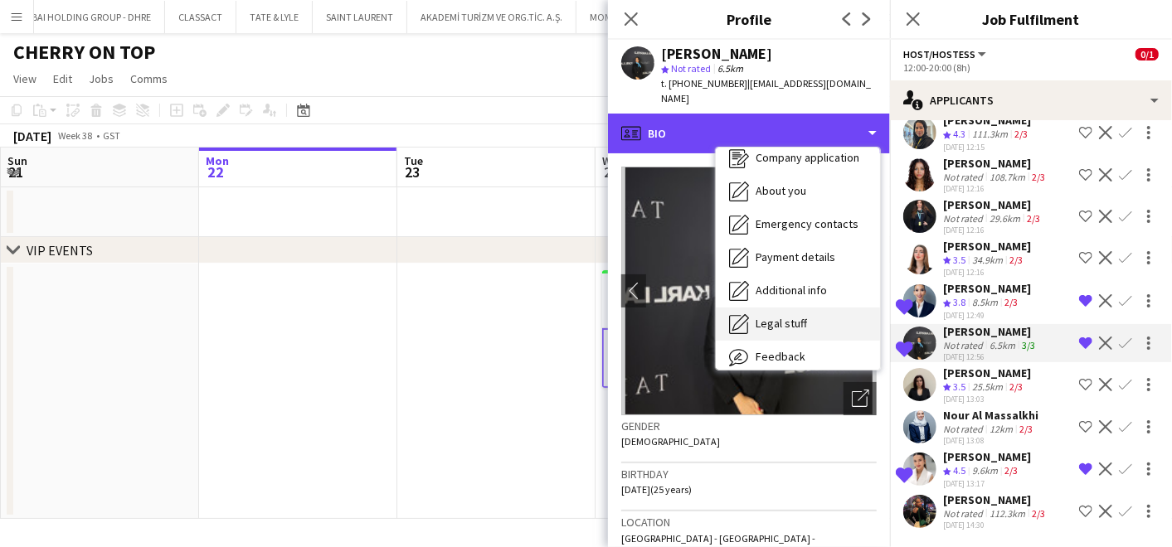
scroll to position [122, 0]
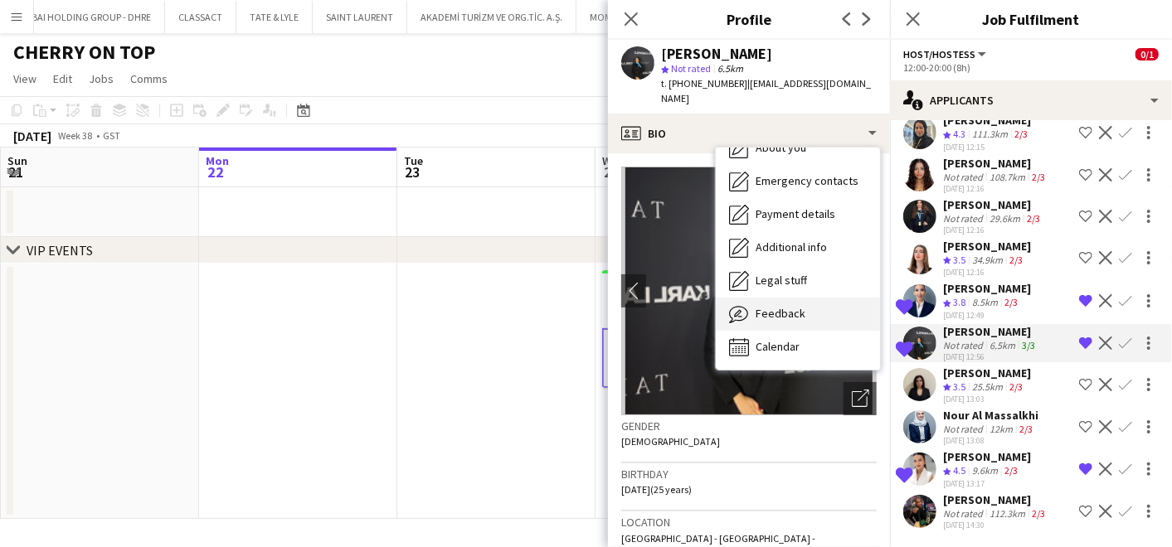
click at [779, 306] on span "Feedback" at bounding box center [781, 313] width 50 height 15
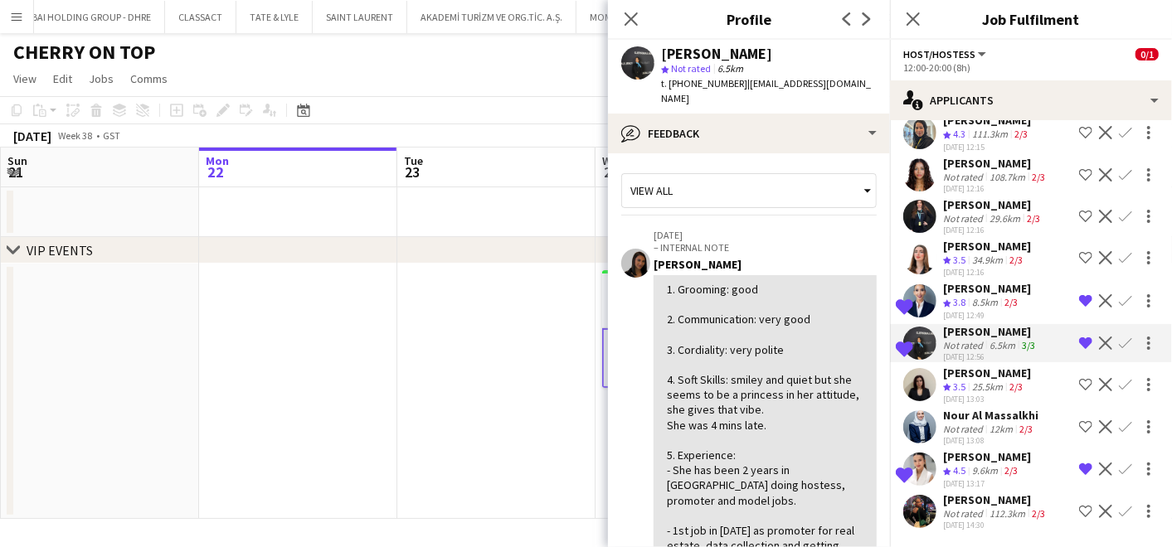
click at [514, 391] on app-date-cell at bounding box center [496, 391] width 198 height 255
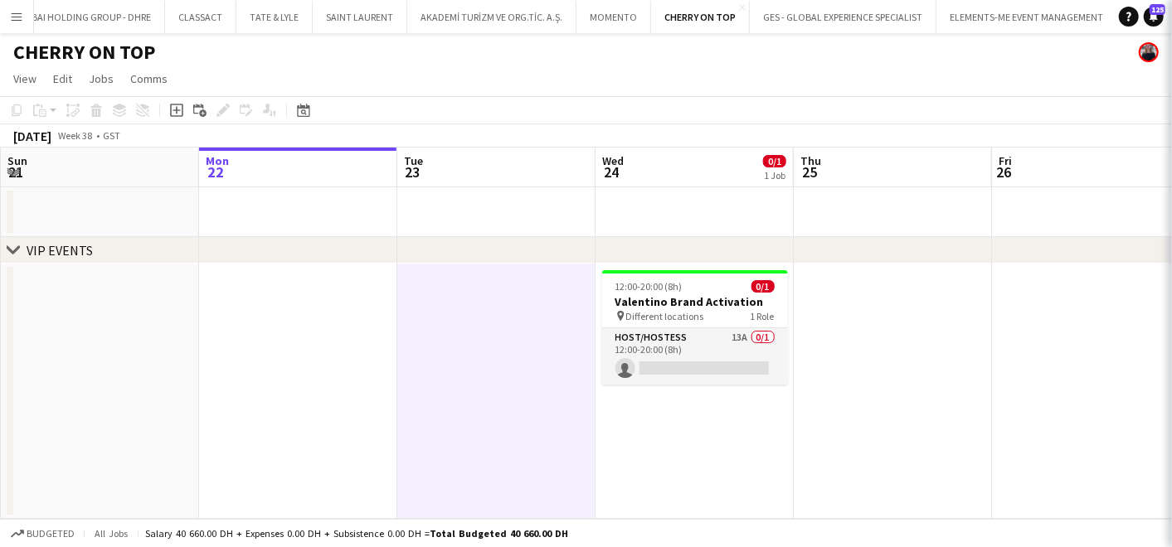
scroll to position [0, 0]
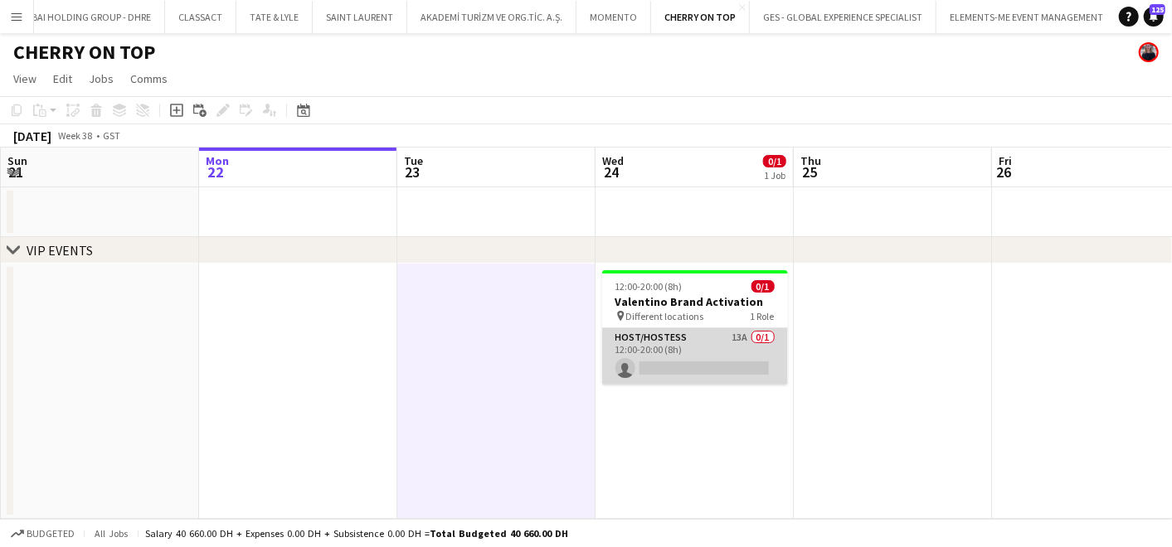
click at [739, 357] on app-card-role "Host/Hostess 13A 0/1 12:00-20:00 (8h) single-neutral-actions" at bounding box center [695, 356] width 186 height 56
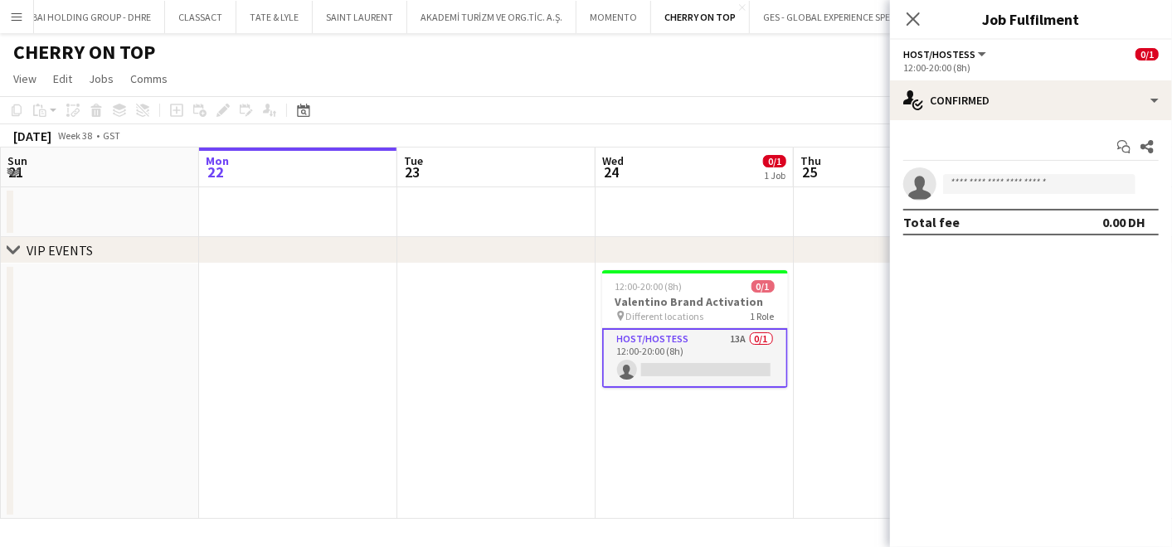
click at [809, 303] on app-date-cell at bounding box center [893, 391] width 198 height 255
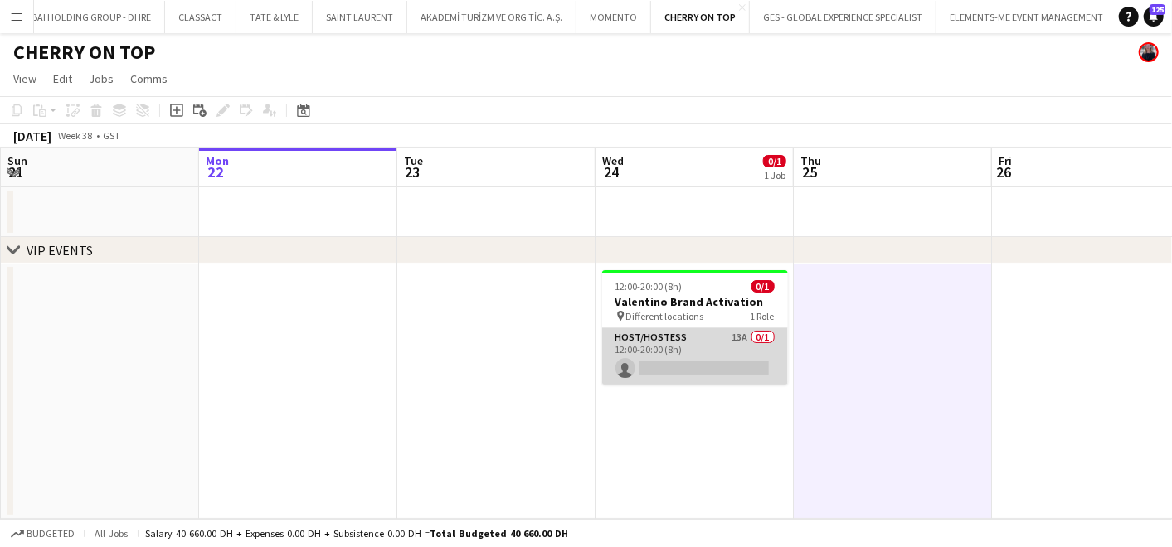
click at [691, 357] on app-card-role "Host/Hostess 13A 0/1 12:00-20:00 (8h) single-neutral-actions" at bounding box center [695, 356] width 186 height 56
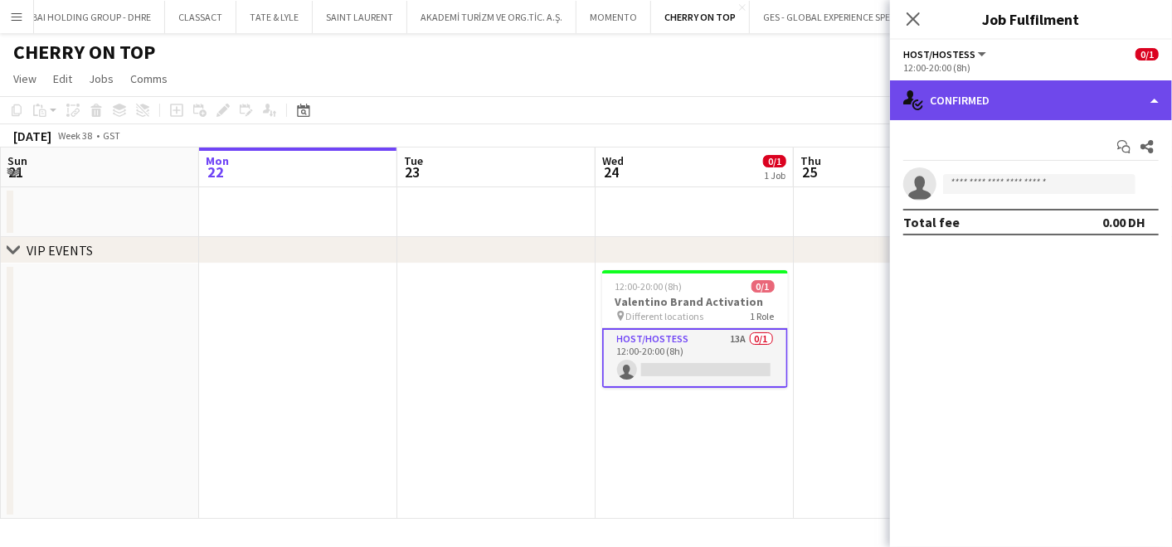
click at [1029, 107] on div "single-neutral-actions-check-2 Confirmed" at bounding box center [1031, 100] width 282 height 40
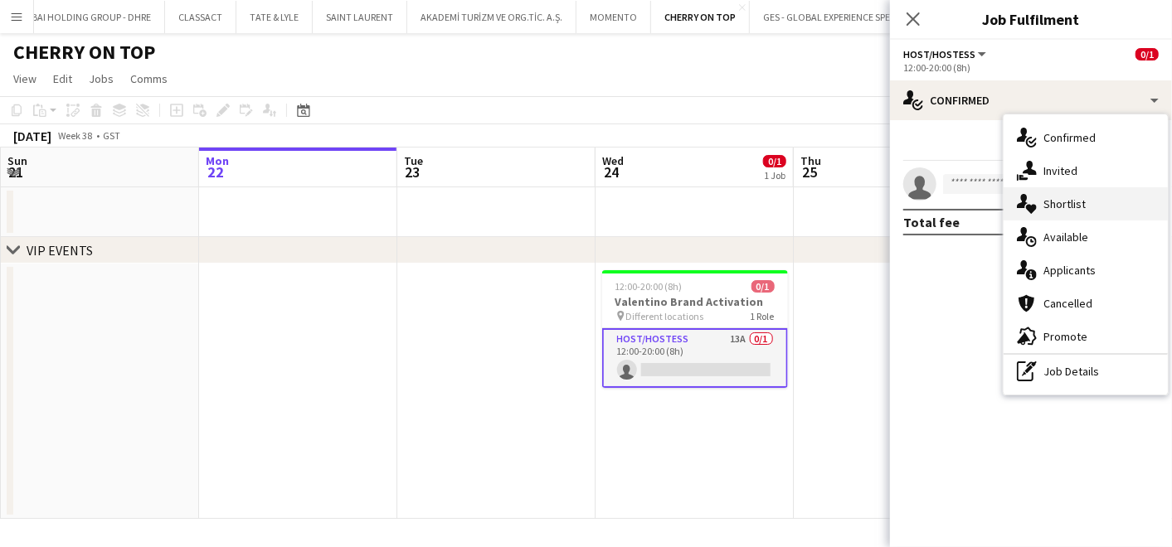
click at [1048, 199] on span "Shortlist" at bounding box center [1064, 204] width 42 height 15
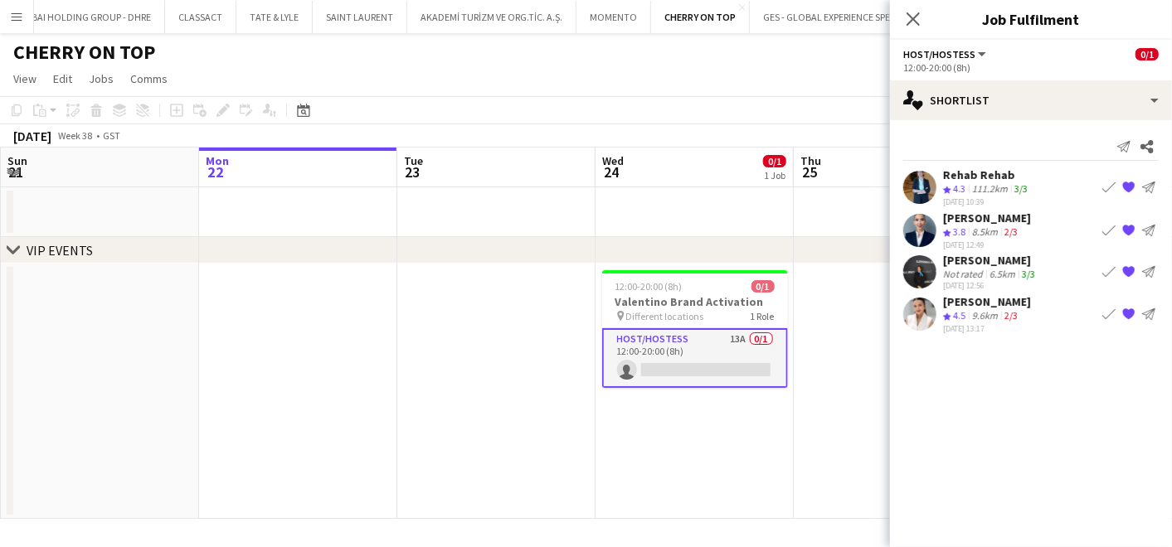
click at [975, 178] on div "Rehab Rehab" at bounding box center [987, 175] width 88 height 15
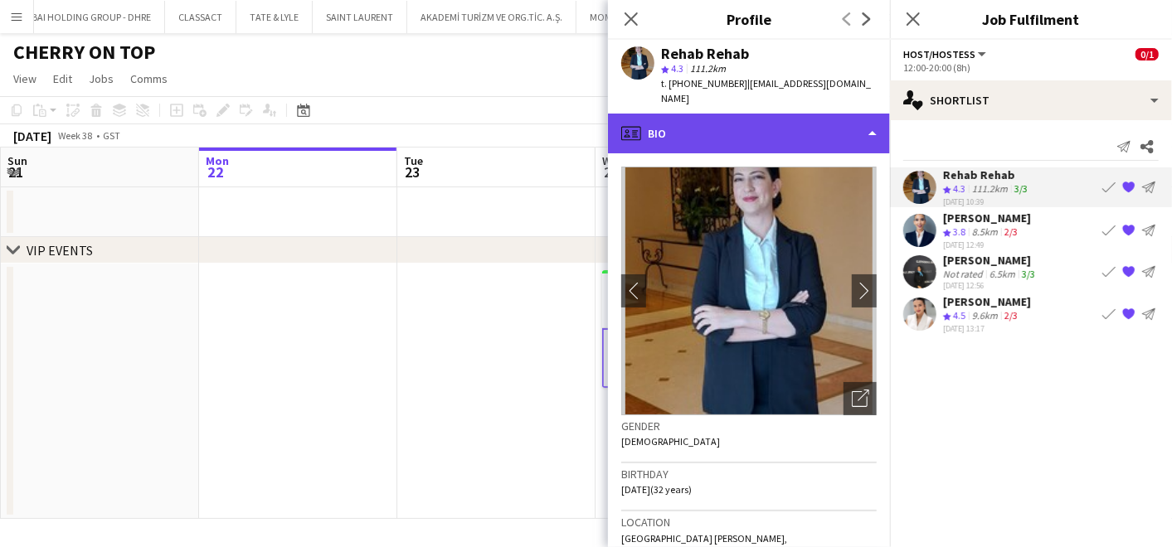
click at [772, 120] on div "profile Bio" at bounding box center [749, 134] width 282 height 40
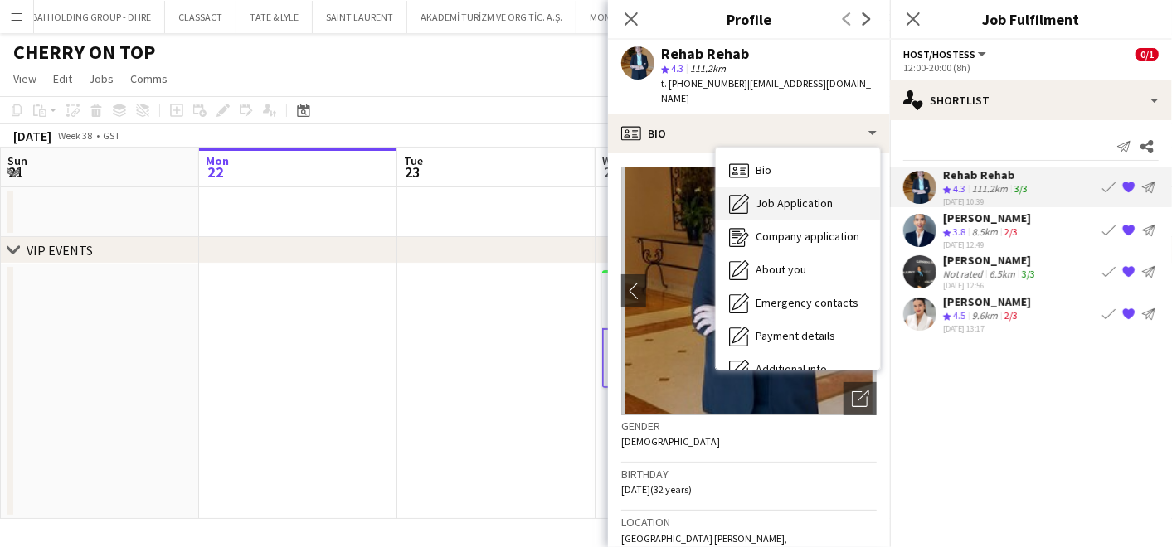
click at [785, 196] on span "Job Application" at bounding box center [794, 203] width 77 height 15
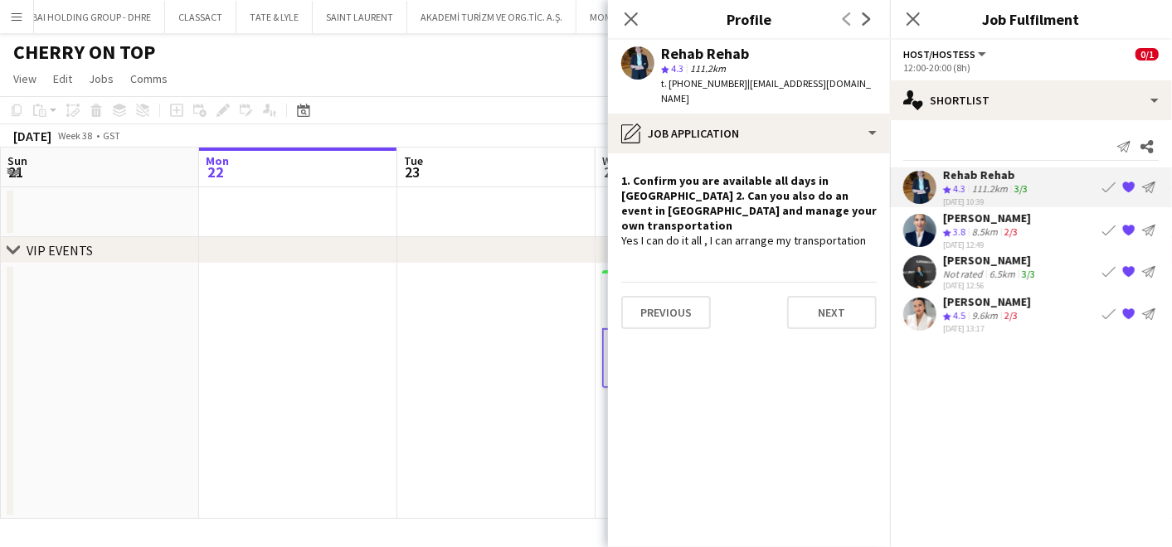
click at [788, 95] on div "Rehab Rehab star 4.3 111.2km t. [PHONE_NUMBER] | [EMAIL_ADDRESS][DOMAIN_NAME]" at bounding box center [749, 77] width 282 height 74
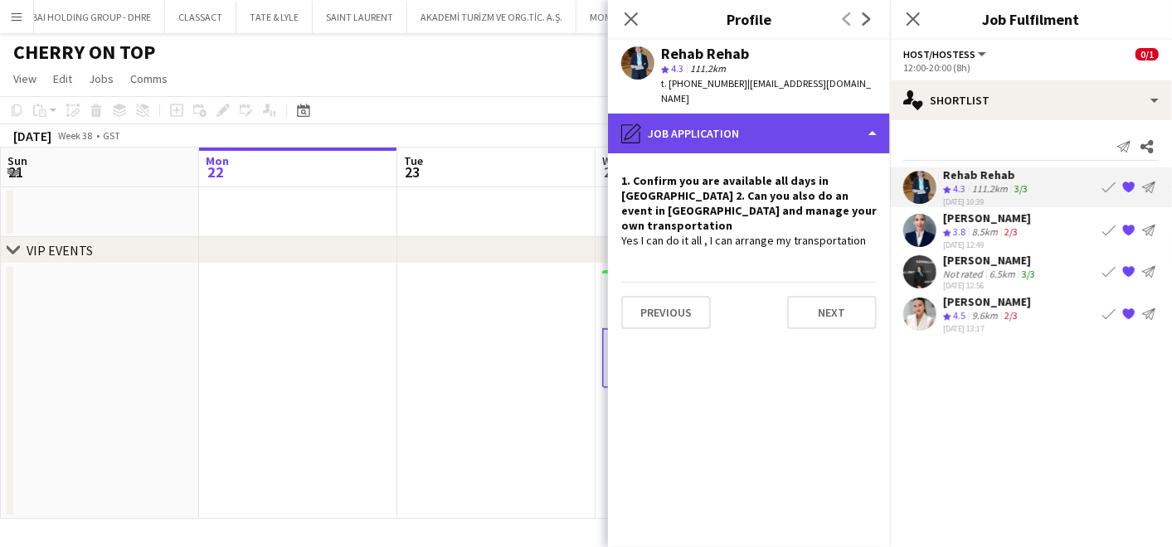
click at [783, 114] on div "pencil4 Job Application" at bounding box center [749, 134] width 282 height 40
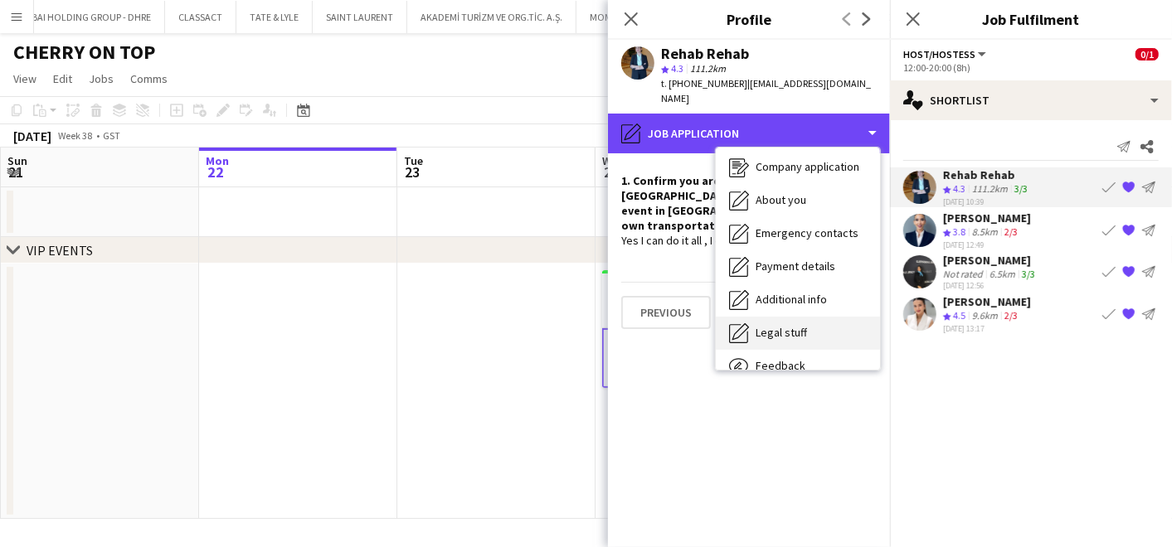
scroll to position [122, 0]
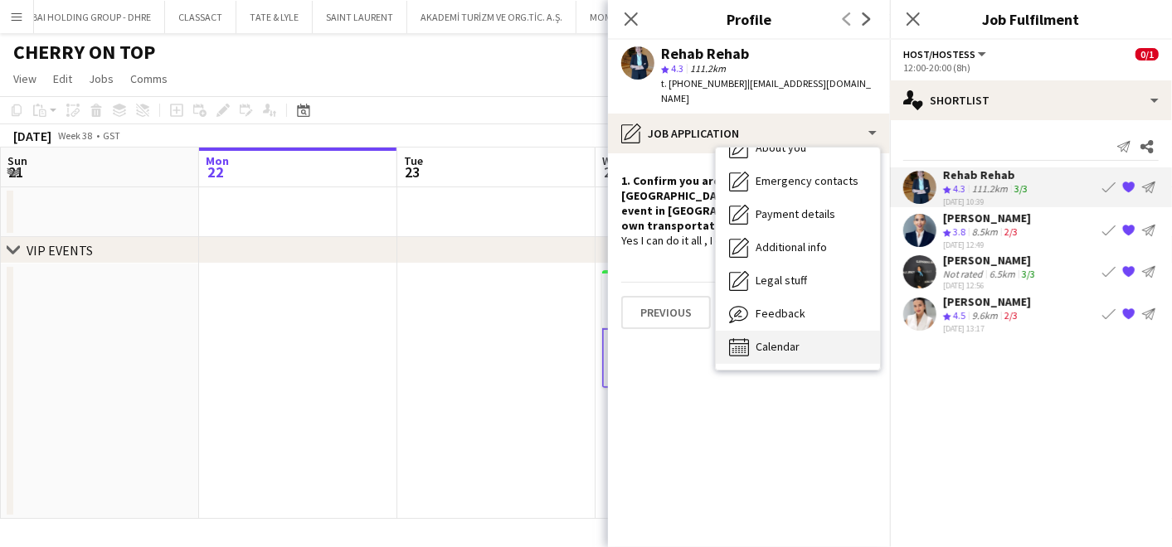
click at [779, 339] on span "Calendar" at bounding box center [778, 346] width 44 height 15
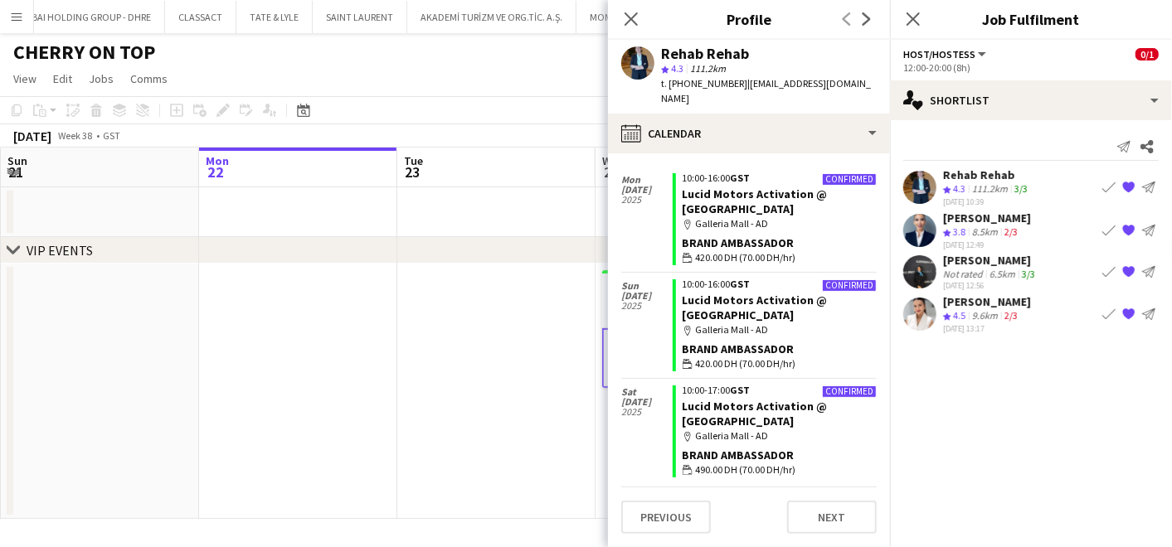
scroll to position [3005, 0]
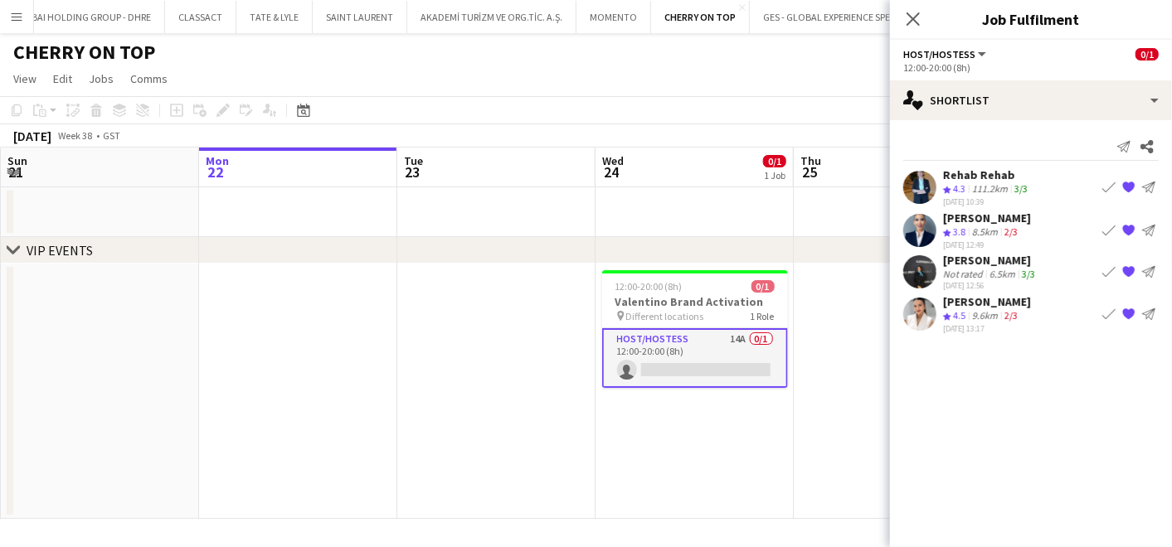
click at [955, 173] on div "Rehab Rehab" at bounding box center [987, 175] width 88 height 15
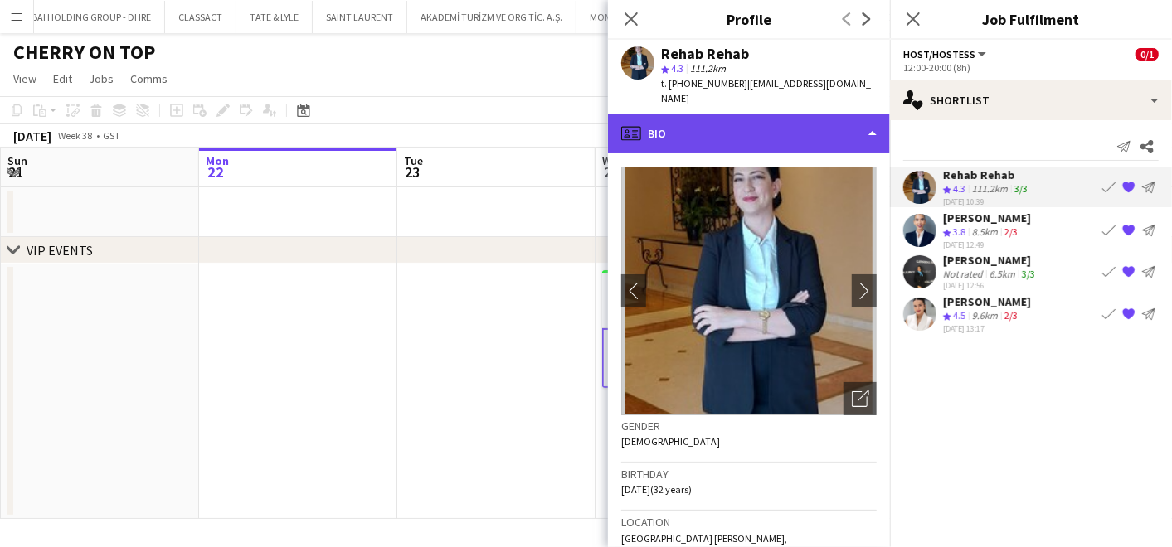
drag, startPoint x: 744, startPoint y: 112, endPoint x: 745, endPoint y: 130, distance: 18.3
click at [744, 114] on div "profile Bio" at bounding box center [749, 134] width 282 height 40
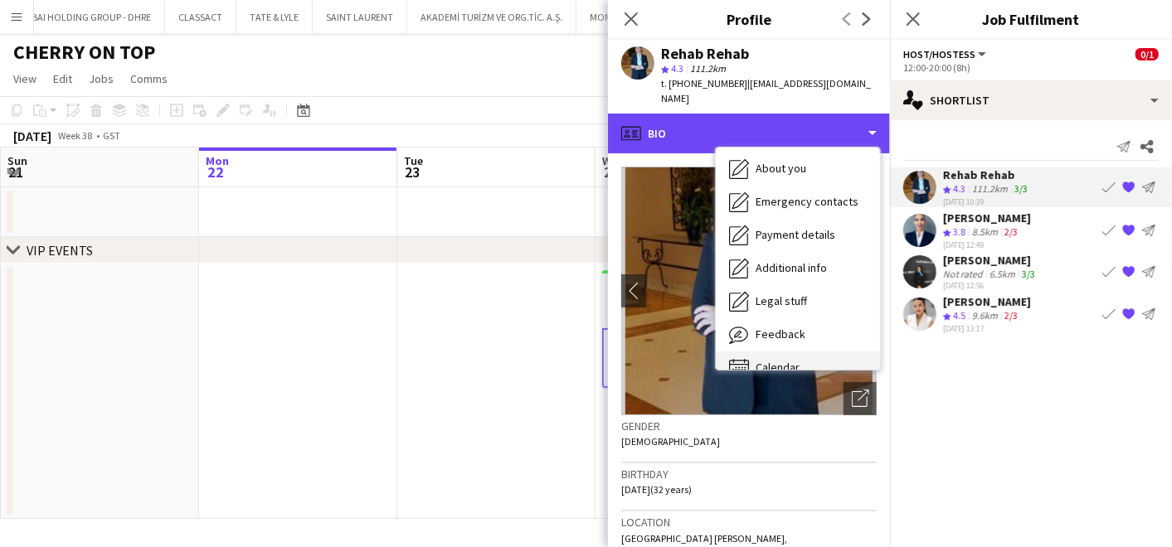
scroll to position [122, 0]
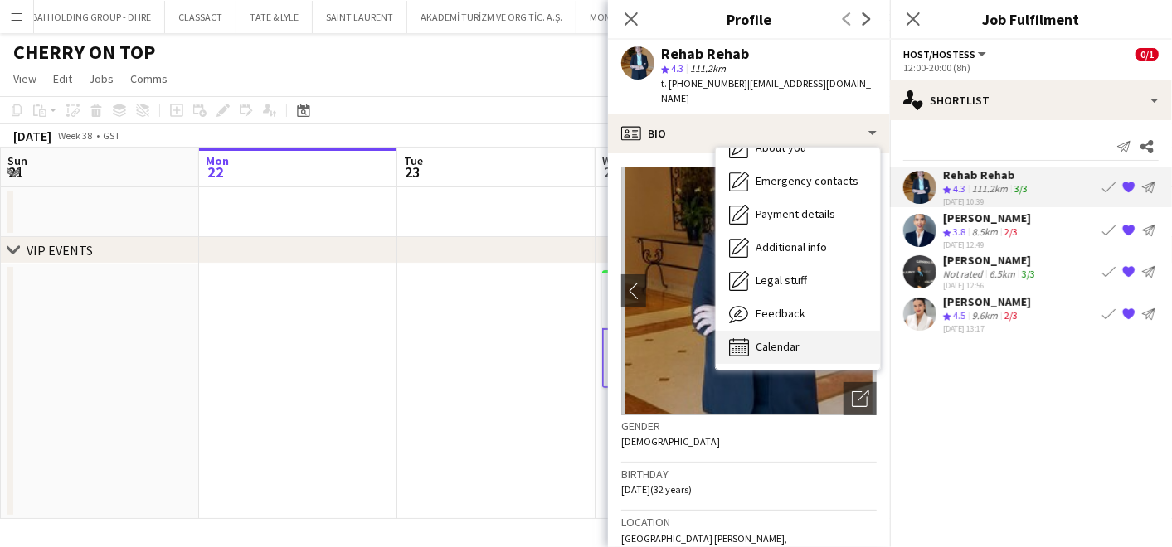
click at [799, 331] on div "Calendar Calendar" at bounding box center [798, 347] width 164 height 33
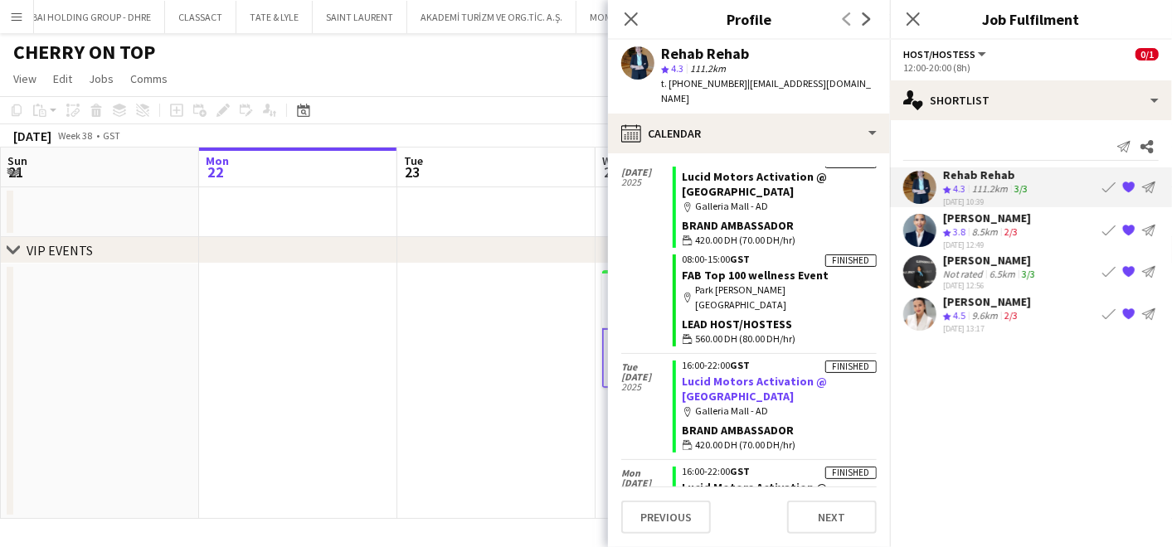
scroll to position [5270, 0]
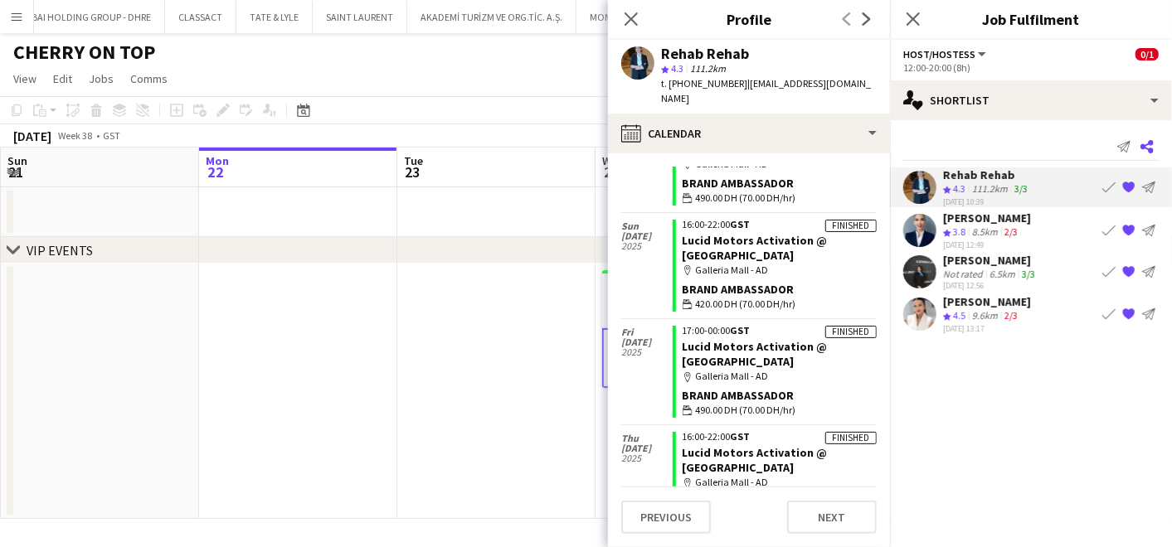
click at [1155, 148] on app-icon "Share" at bounding box center [1146, 146] width 23 height 23
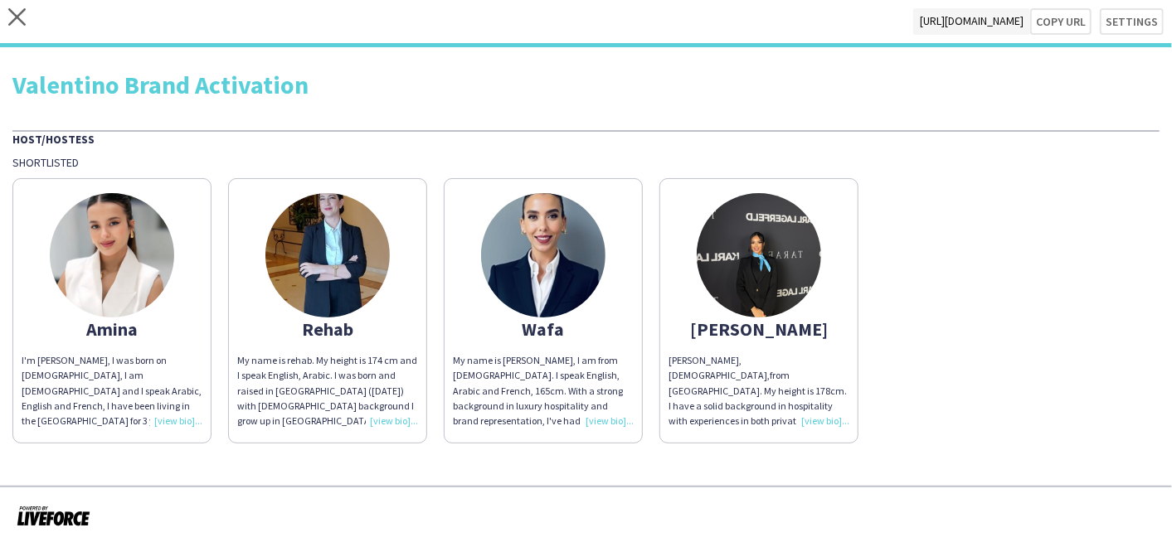
click at [0, 14] on html "close [URL][DOMAIN_NAME] Copy url Settings Valentino Brand Activation Host/Host…" at bounding box center [586, 273] width 1172 height 547
click at [6, 17] on div "close [URL][DOMAIN_NAME] Copy url Settings" at bounding box center [586, 23] width 1172 height 47
click at [14, 18] on icon "close" at bounding box center [16, 16] width 17 height 17
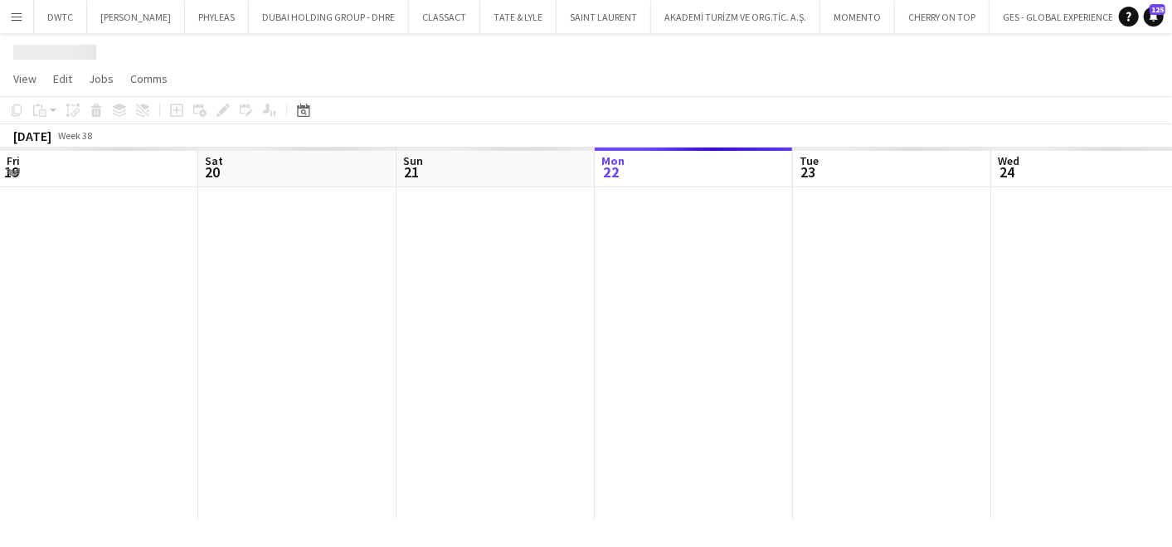
scroll to position [0, 396]
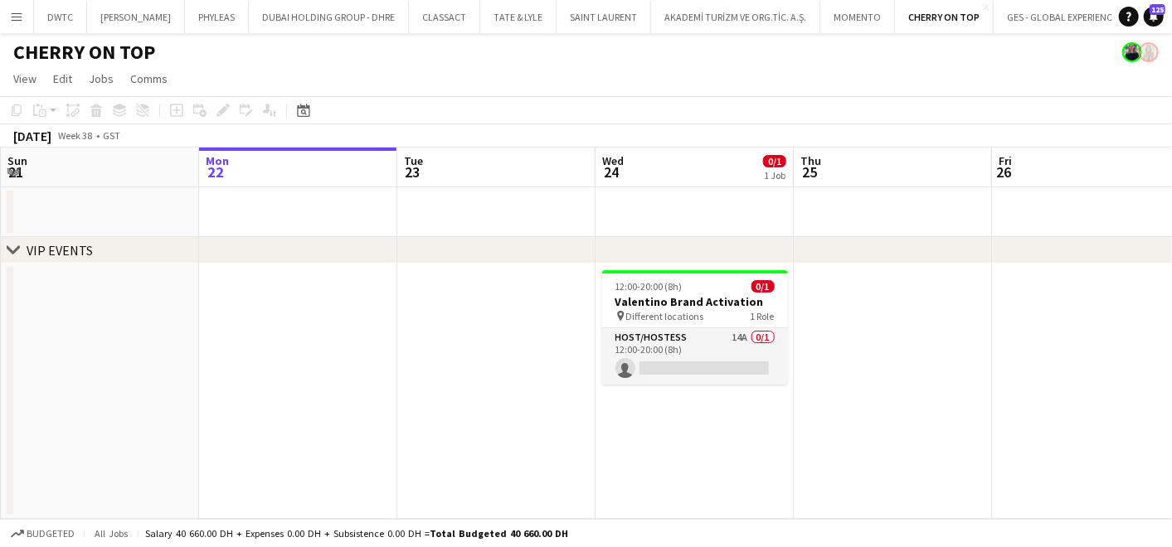
drag, startPoint x: 728, startPoint y: 341, endPoint x: 786, endPoint y: 294, distance: 74.9
click at [729, 341] on app-card-role "Host/Hostess 14A 0/1 12:00-20:00 (8h) single-neutral-actions" at bounding box center [695, 356] width 186 height 56
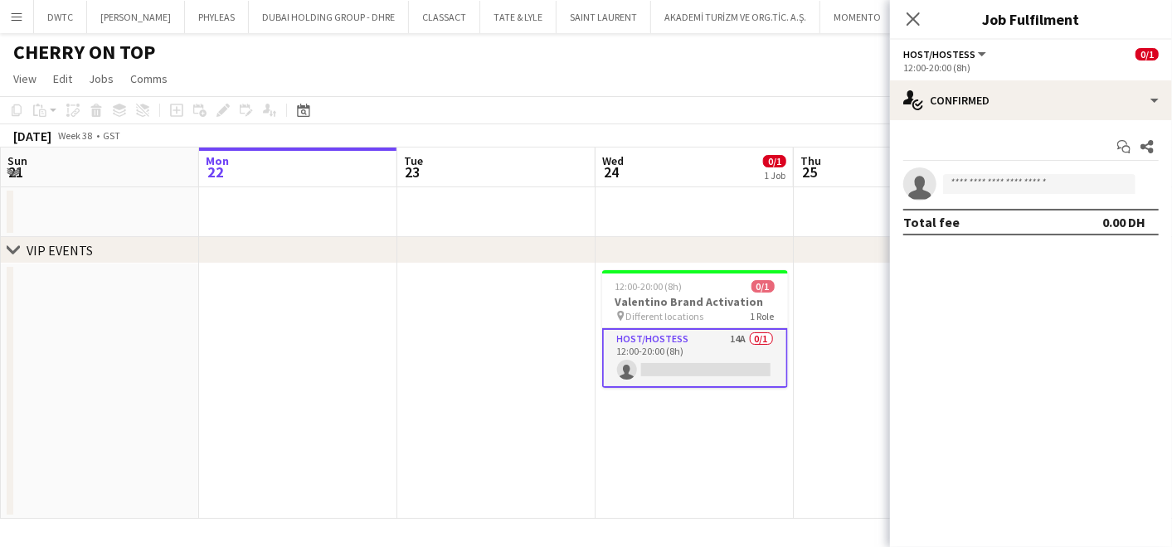
click at [1033, 73] on div "12:00-20:00 (8h)" at bounding box center [1030, 67] width 255 height 12
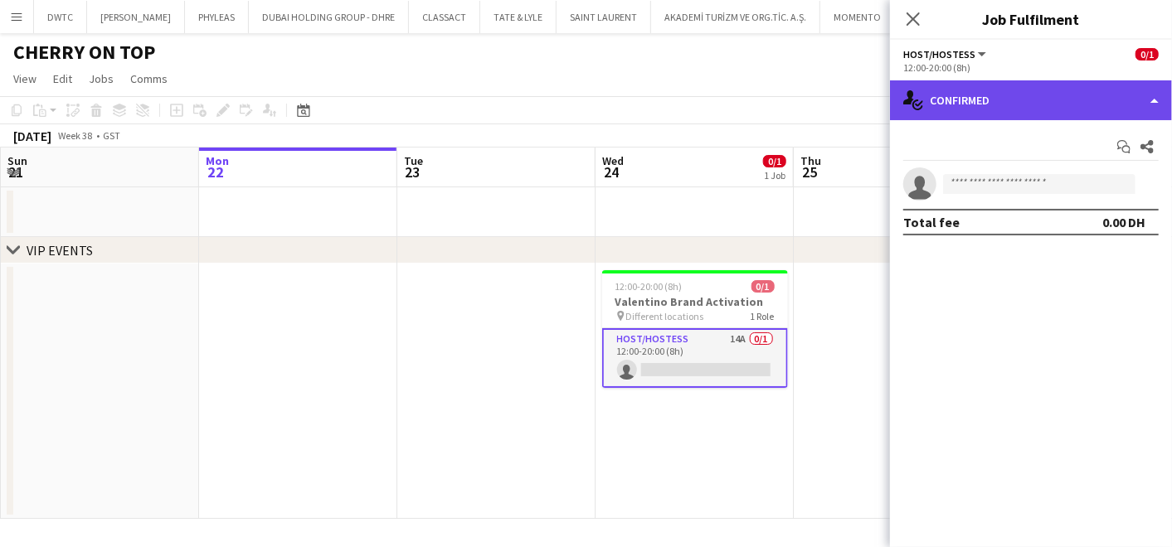
click at [1028, 90] on div "single-neutral-actions-check-2 Confirmed" at bounding box center [1031, 100] width 282 height 40
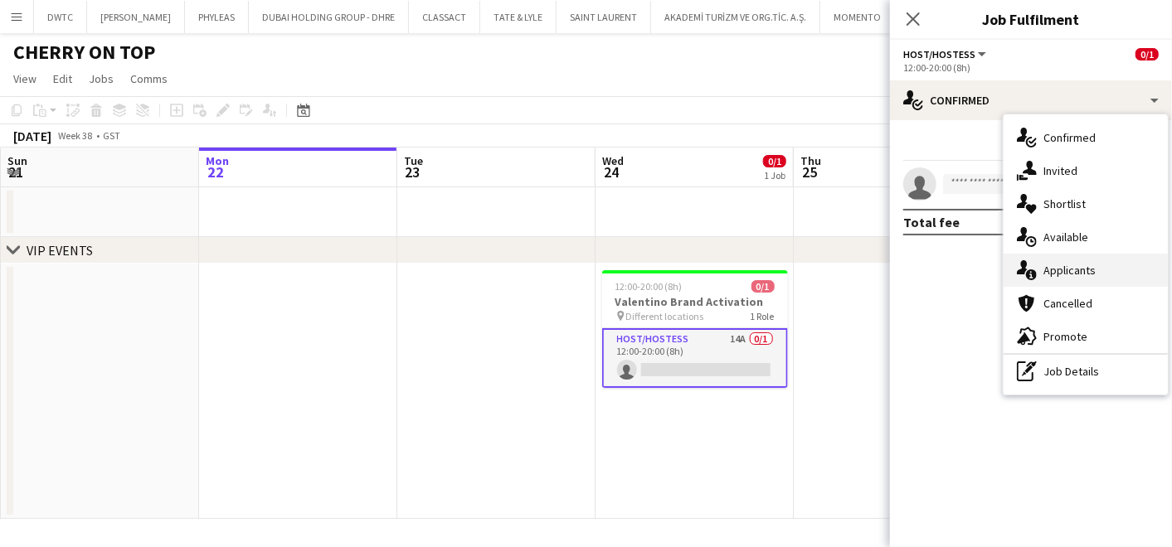
click at [1070, 277] on span "Applicants" at bounding box center [1069, 270] width 52 height 15
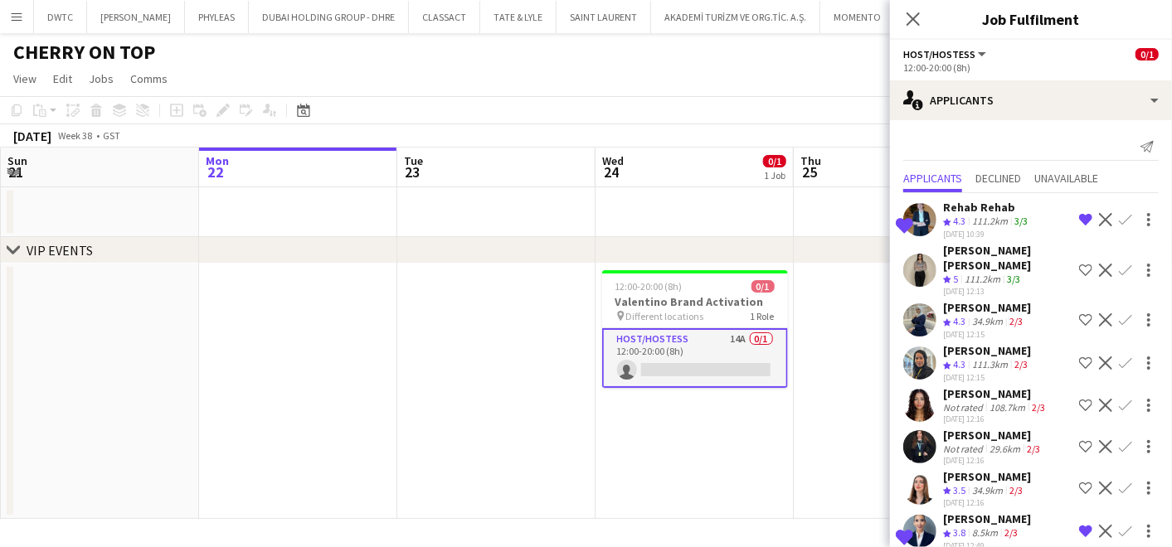
click at [966, 208] on div "Rehab Rehab" at bounding box center [987, 207] width 88 height 15
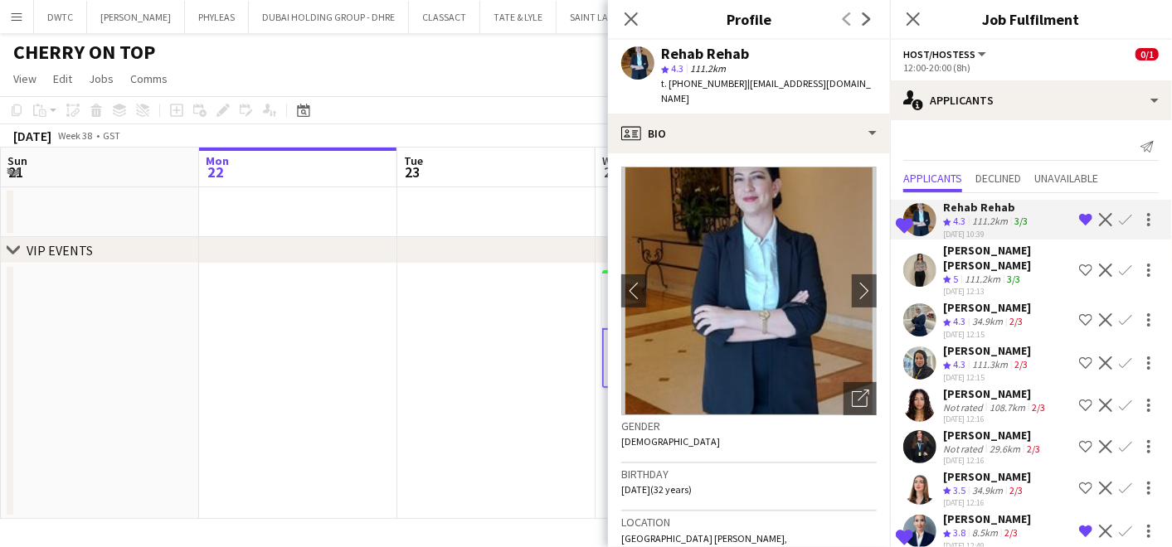
click at [764, 96] on div "Rehab Rehab star 4.3 111.2km t. [PHONE_NUMBER] | [EMAIL_ADDRESS][DOMAIN_NAME]" at bounding box center [749, 77] width 282 height 74
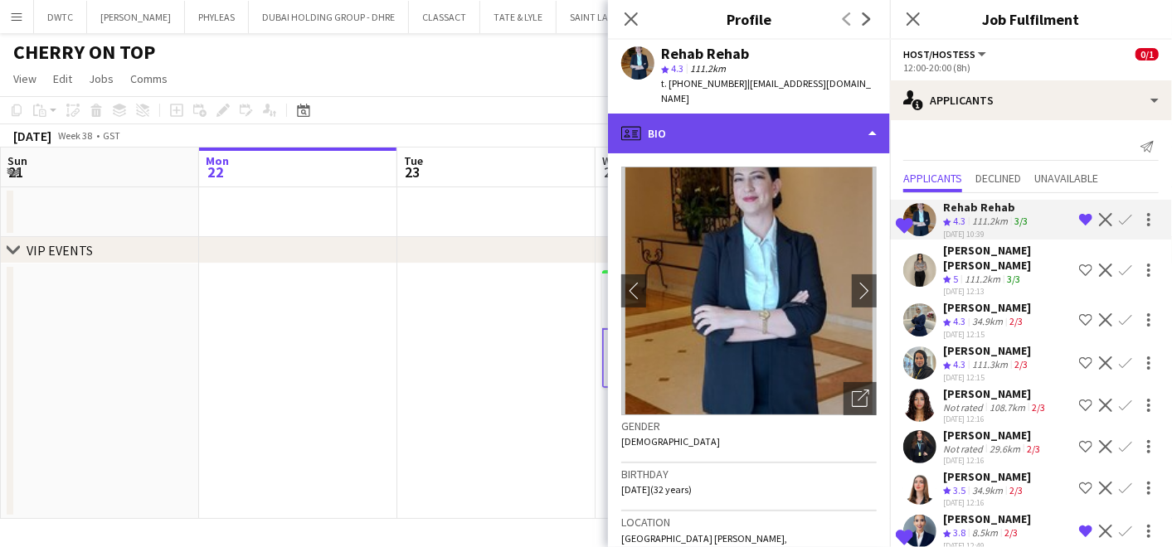
click at [763, 122] on div "profile Bio" at bounding box center [749, 134] width 282 height 40
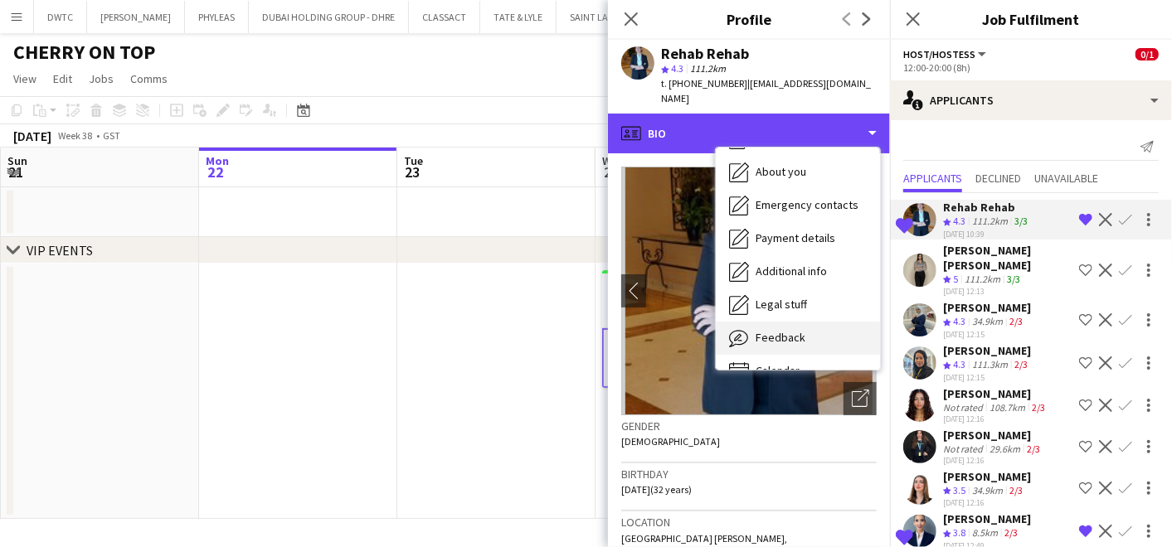
scroll to position [122, 0]
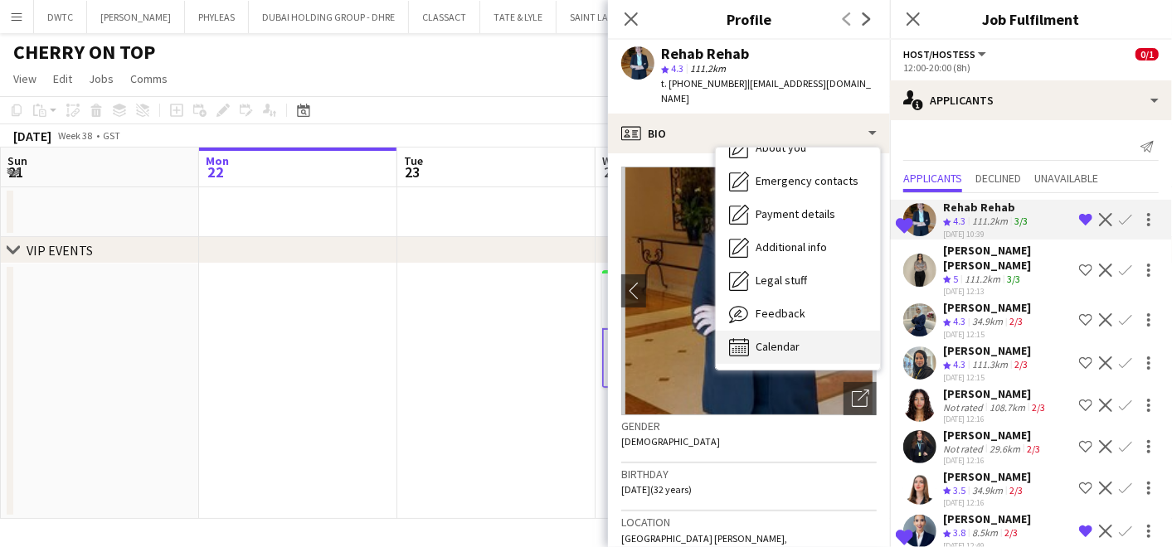
click at [777, 339] on span "Calendar" at bounding box center [778, 346] width 44 height 15
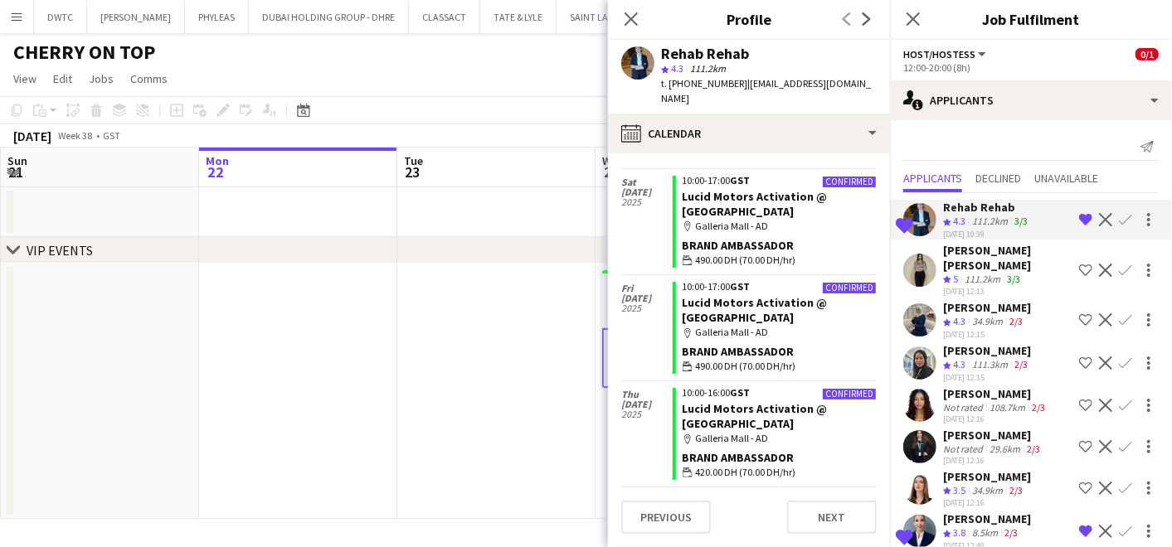
scroll to position [3005, 0]
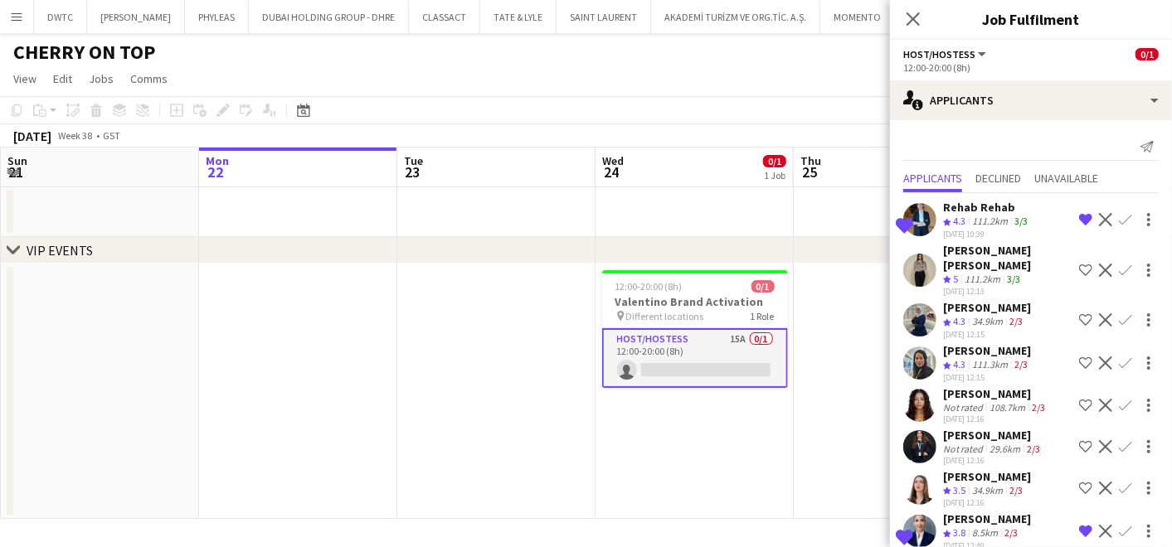
click at [969, 218] on div "Crew rating 4.3" at bounding box center [956, 222] width 26 height 14
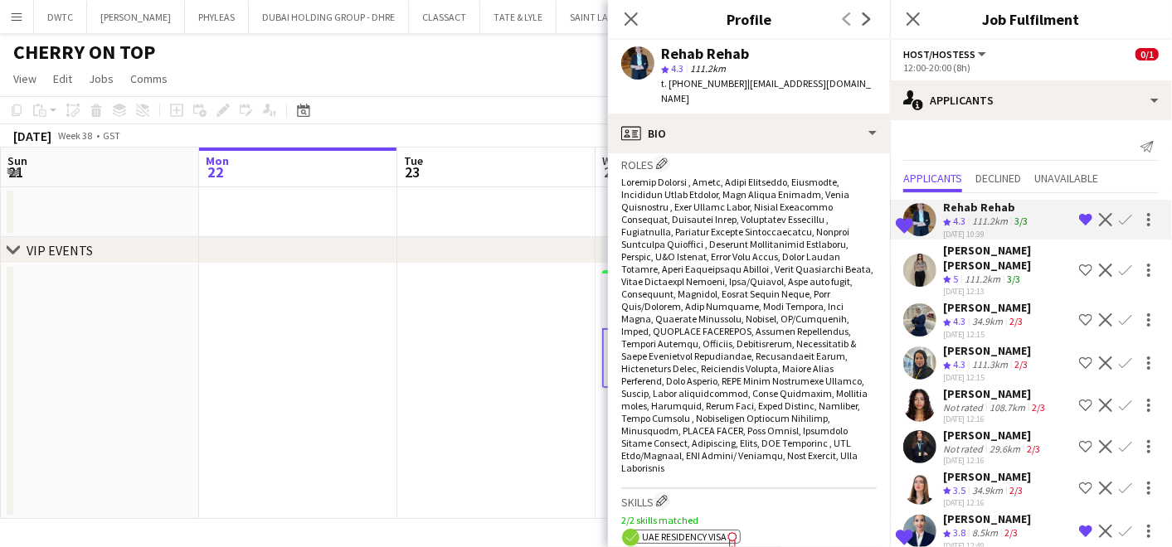
scroll to position [737, 0]
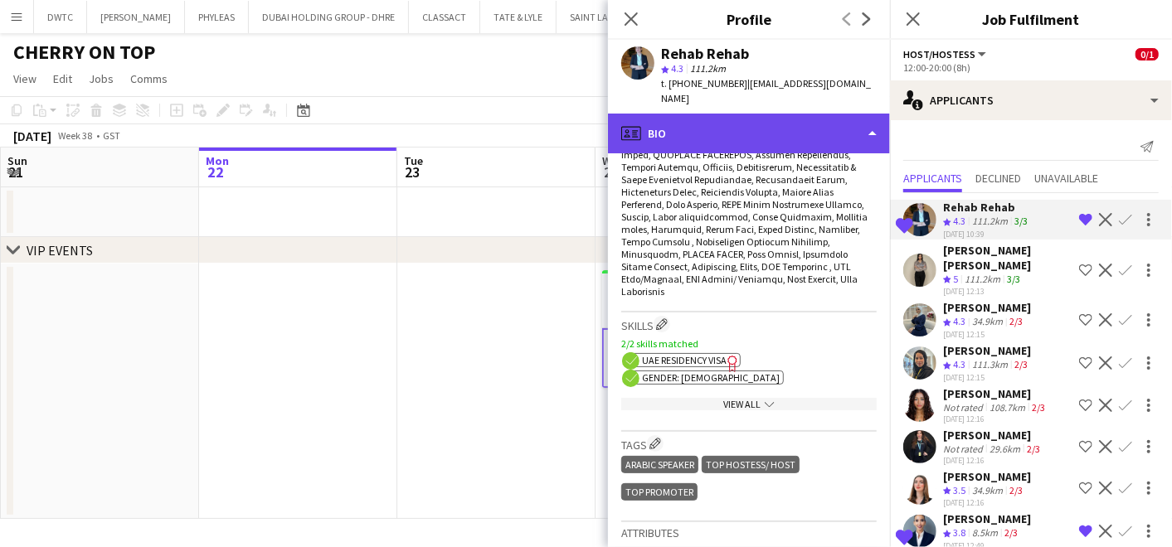
click at [722, 133] on div "profile Bio" at bounding box center [749, 134] width 282 height 40
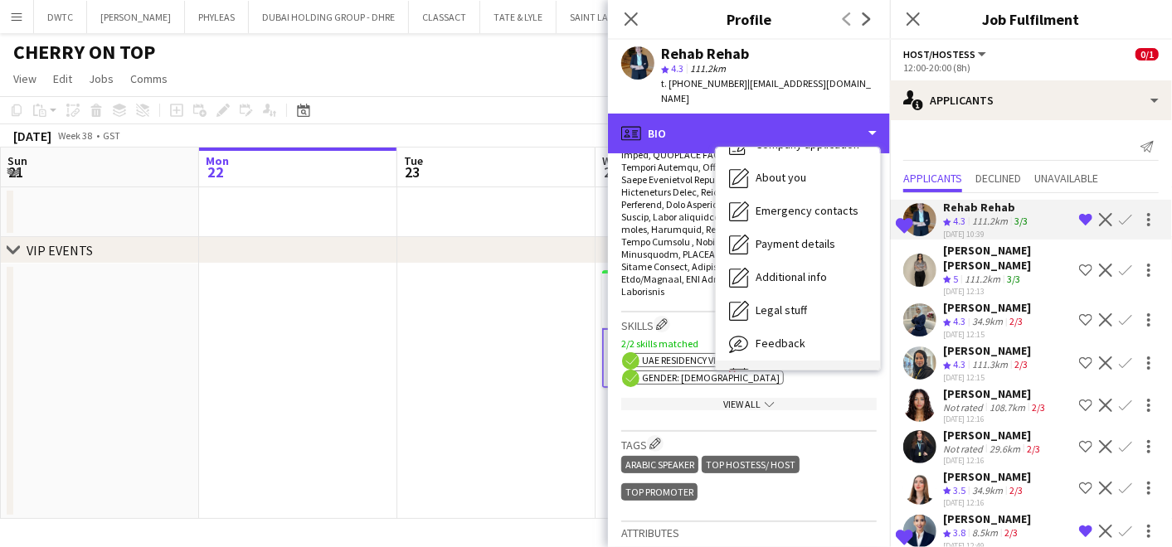
scroll to position [122, 0]
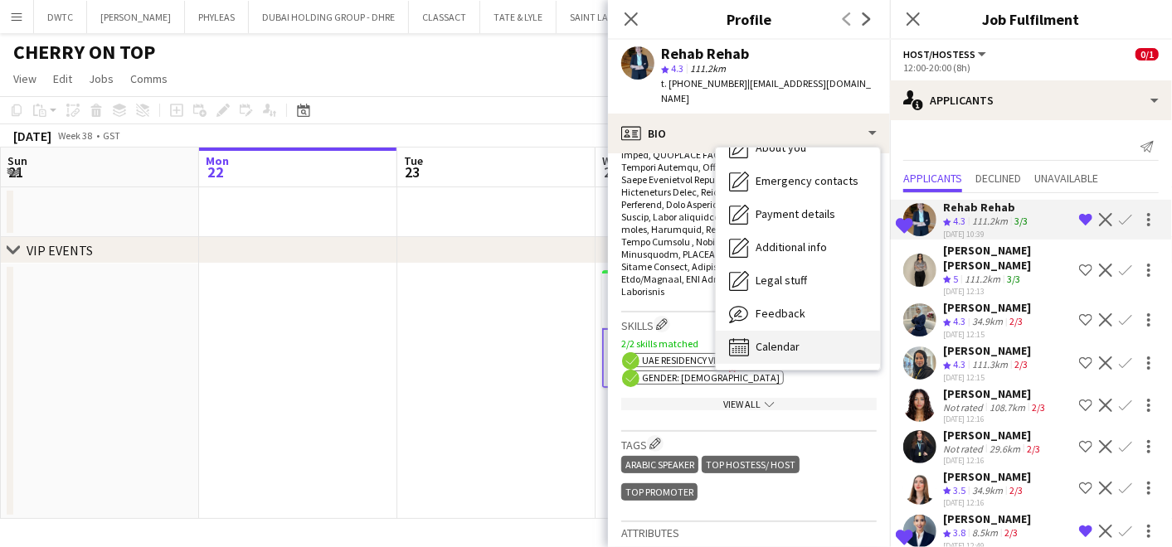
click at [772, 339] on span "Calendar" at bounding box center [778, 346] width 44 height 15
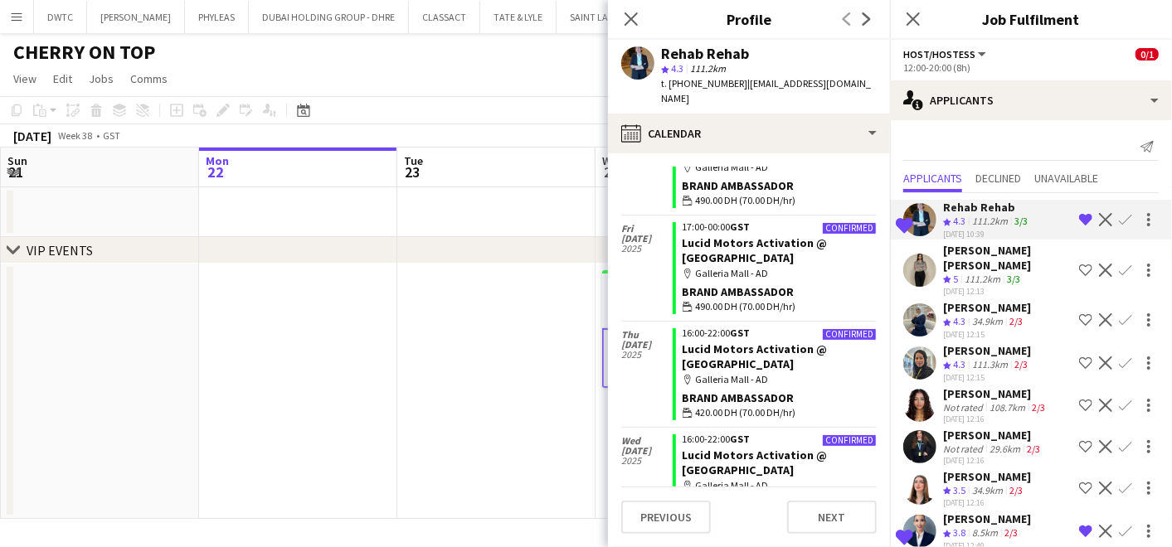
scroll to position [4017, 0]
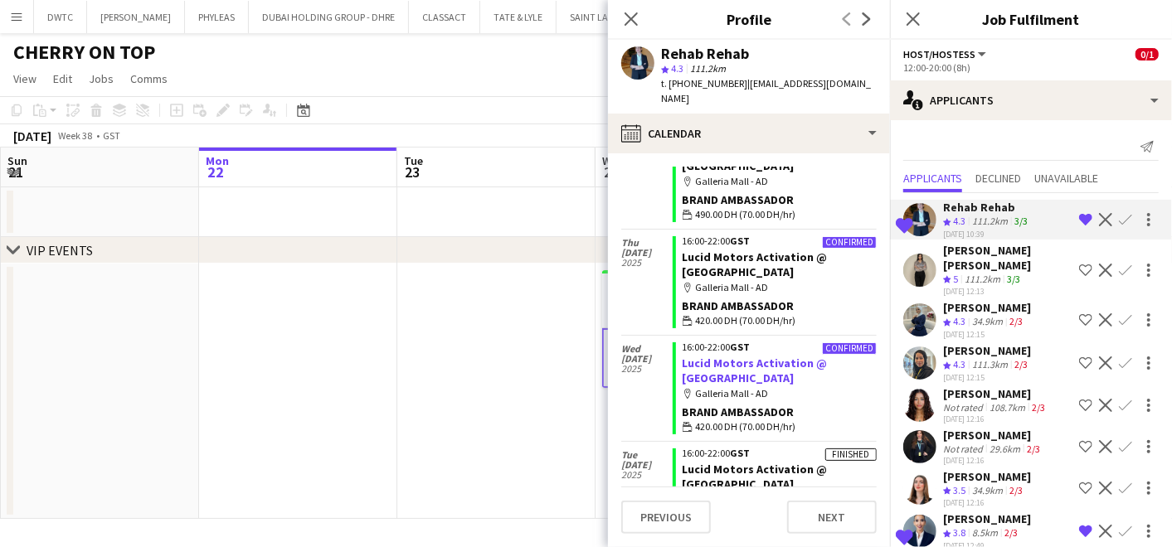
click at [712, 356] on link "Lucid Motors Activation @ [GEOGRAPHIC_DATA]" at bounding box center [755, 371] width 145 height 30
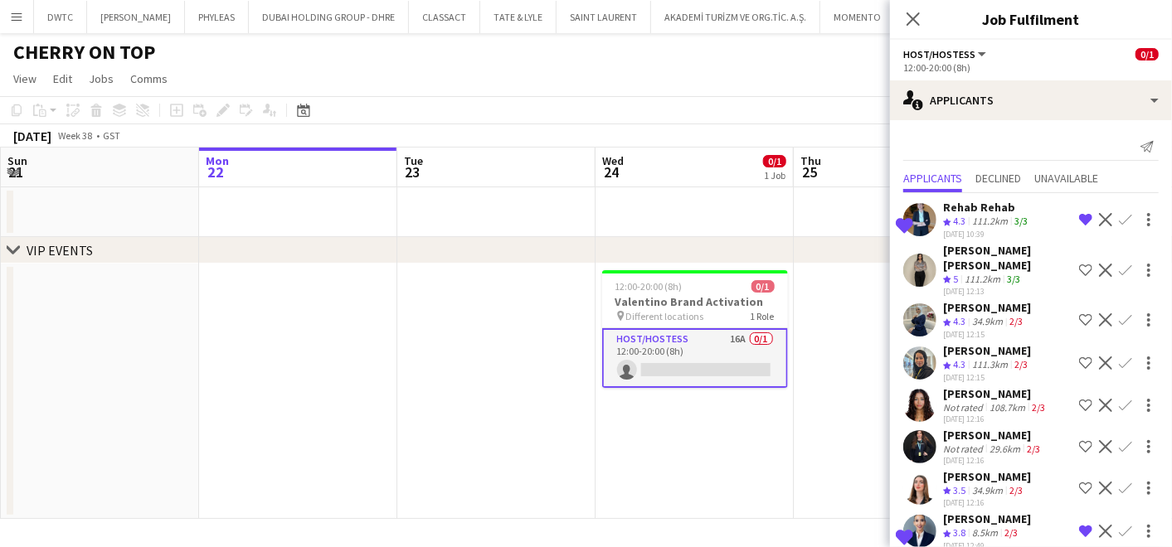
click at [1079, 221] on app-icon "Remove crew from shortlist" at bounding box center [1085, 219] width 13 height 13
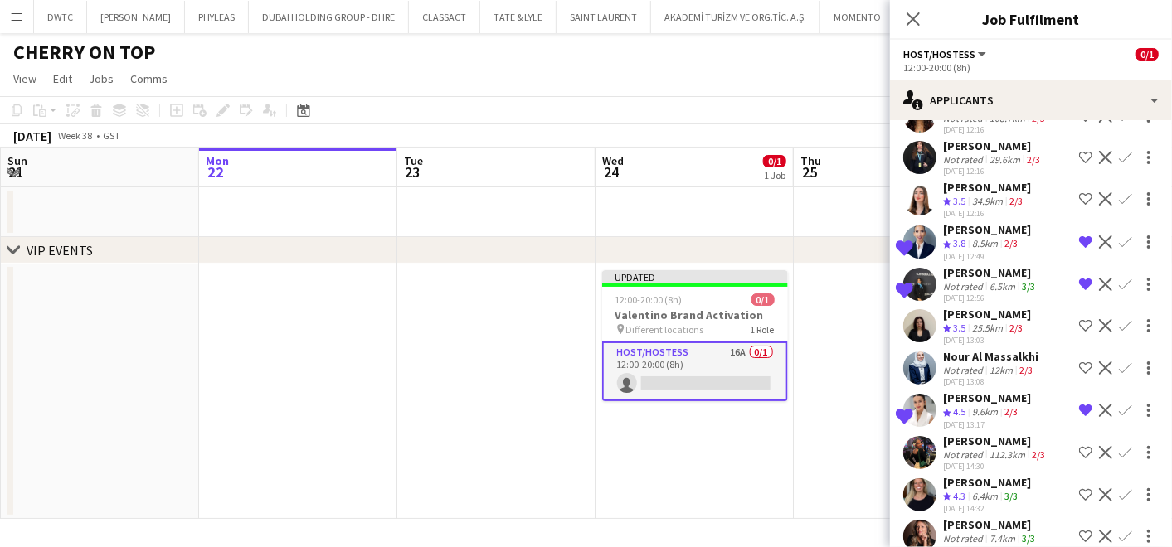
scroll to position [341, 0]
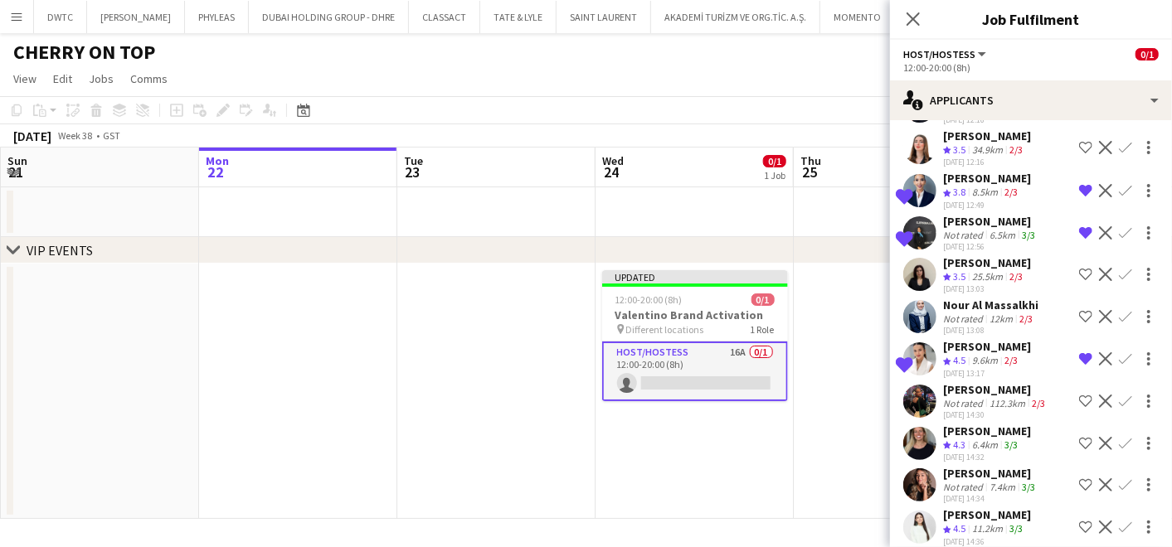
click at [969, 439] on div "Crew rating 4.3" at bounding box center [956, 446] width 26 height 14
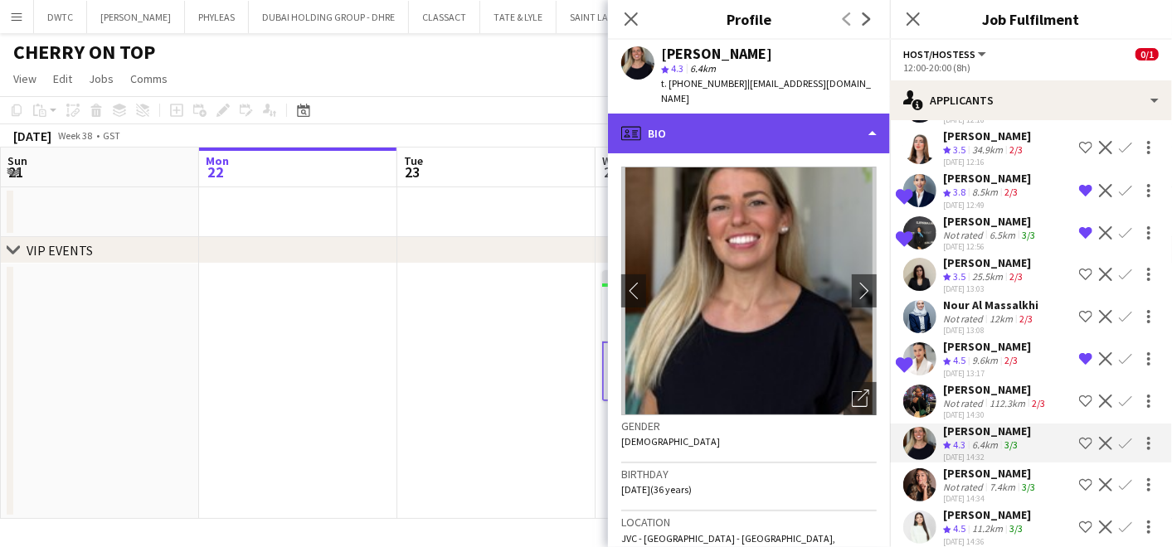
click at [743, 125] on div "profile Bio" at bounding box center [749, 134] width 282 height 40
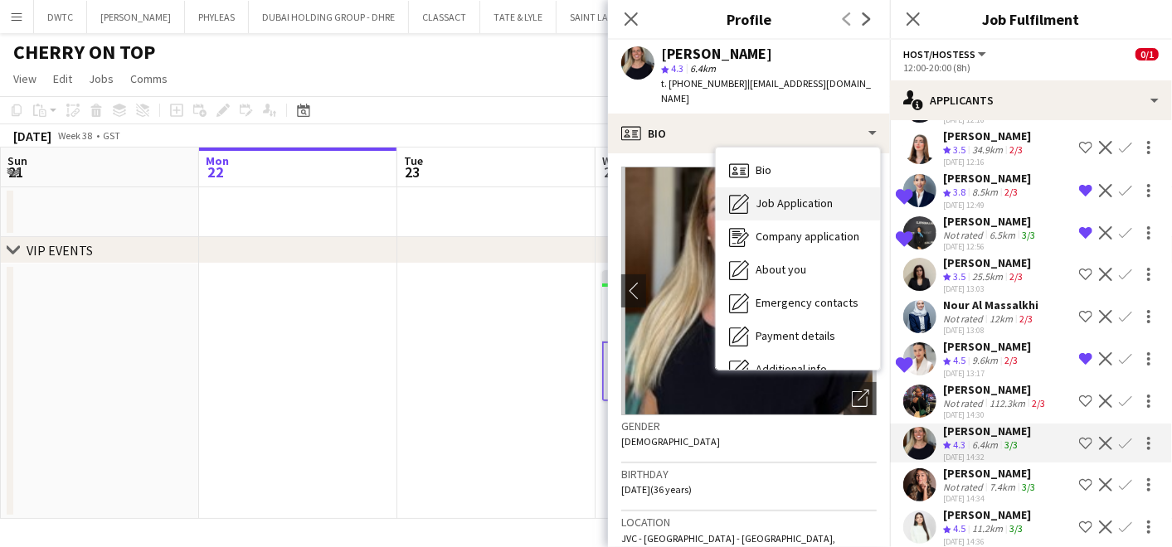
click at [756, 197] on div "Job Application Job Application" at bounding box center [798, 203] width 164 height 33
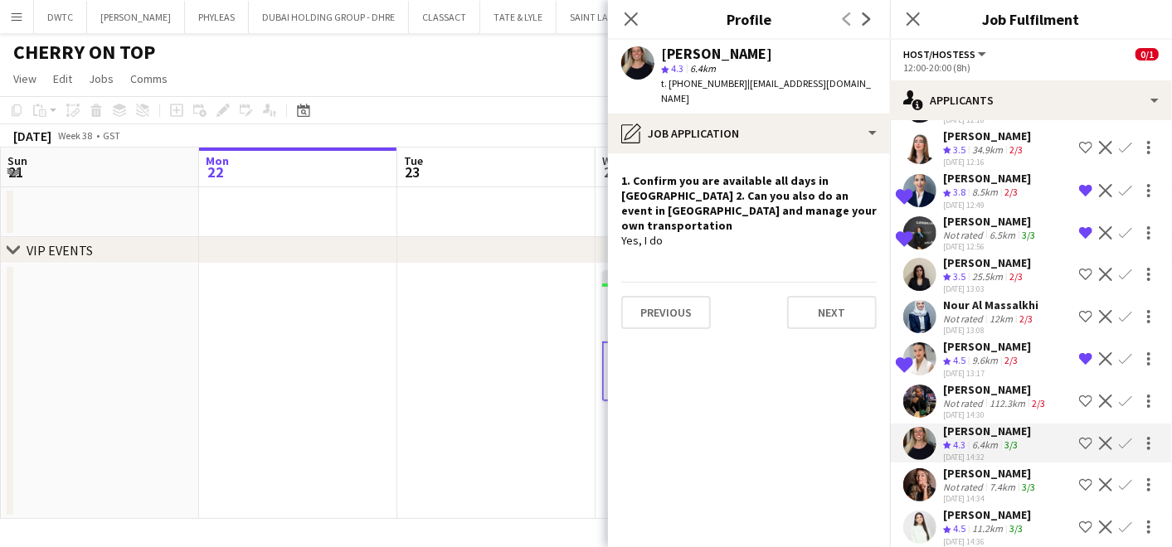
click at [1079, 437] on app-icon "Shortlist crew" at bounding box center [1085, 443] width 13 height 13
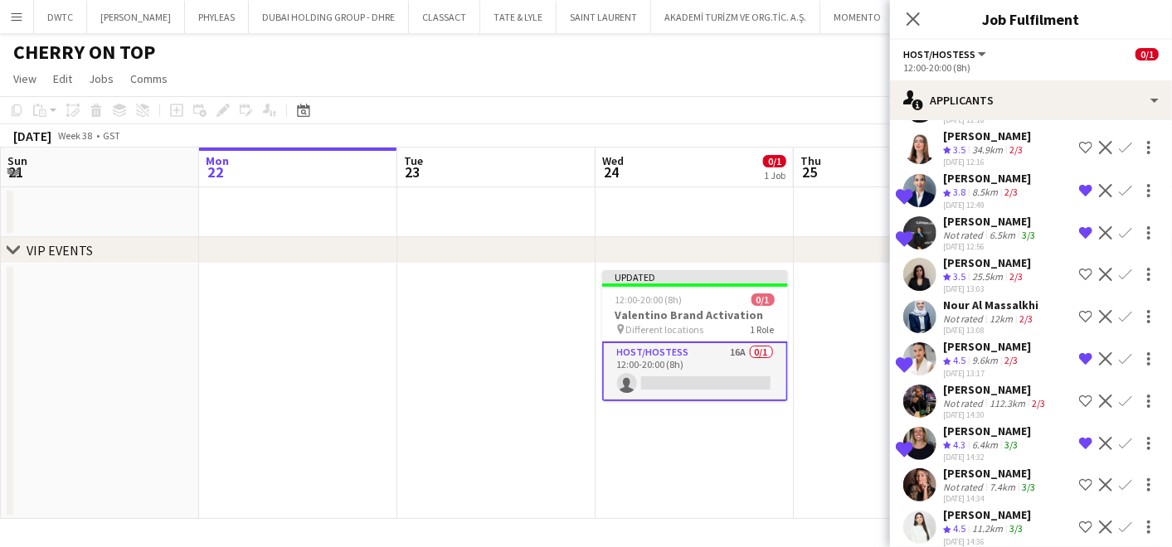
click at [986, 481] on div "7.4km" at bounding box center [1002, 487] width 32 height 12
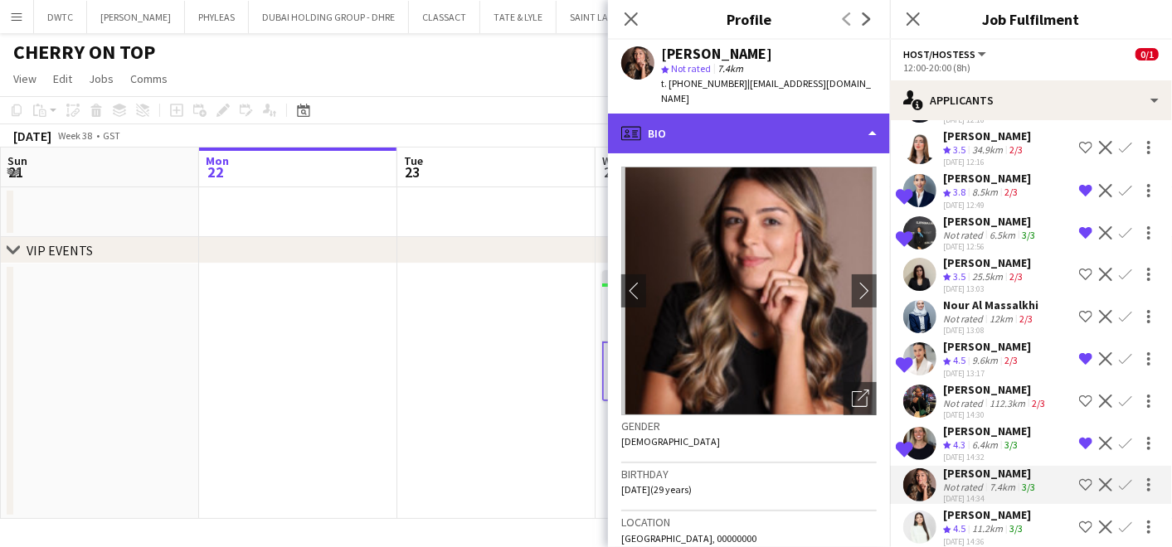
click at [702, 122] on div "profile Bio" at bounding box center [749, 134] width 282 height 40
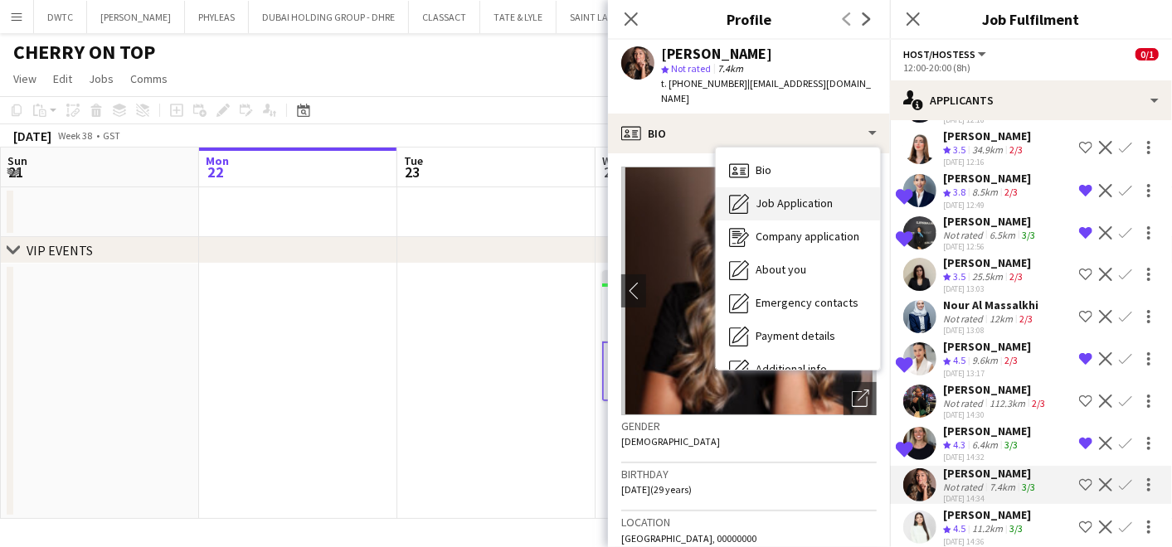
click at [780, 196] on span "Job Application" at bounding box center [794, 203] width 77 height 15
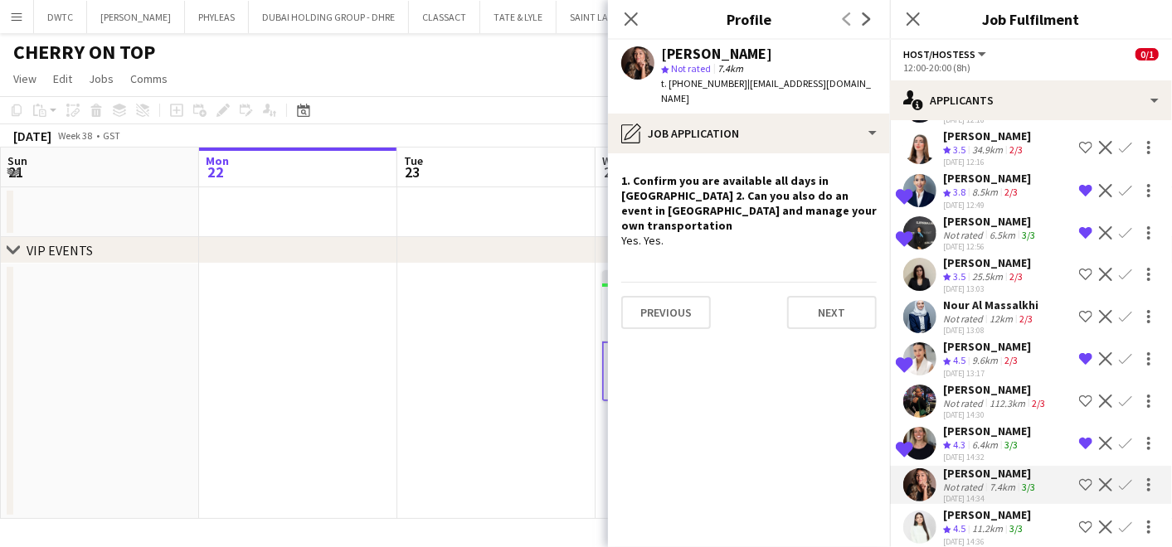
click at [1079, 479] on app-icon "Shortlist crew" at bounding box center [1085, 485] width 13 height 13
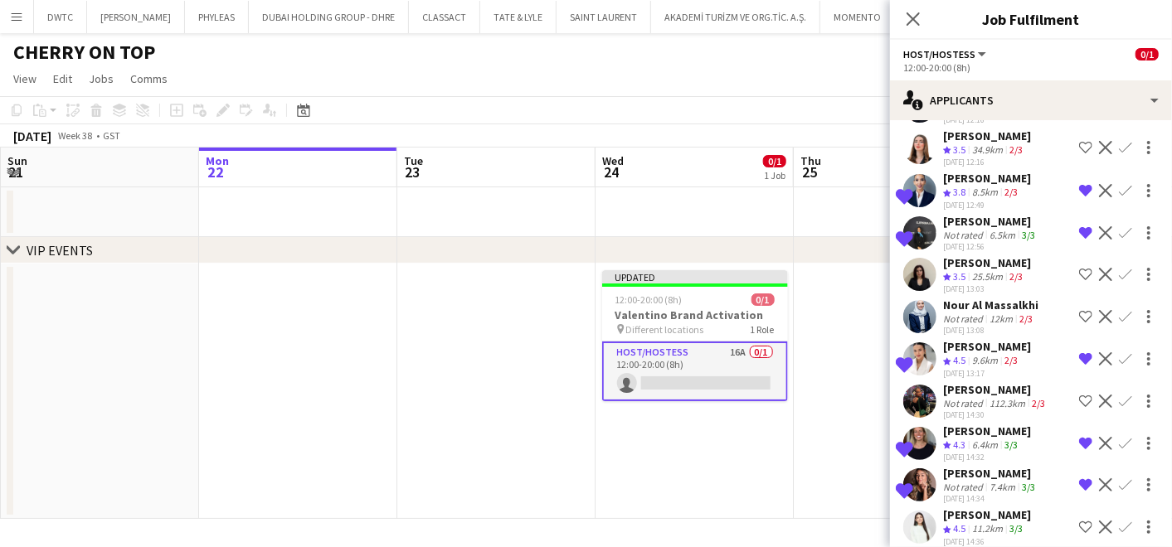
click at [809, 421] on app-date-cell at bounding box center [893, 391] width 198 height 255
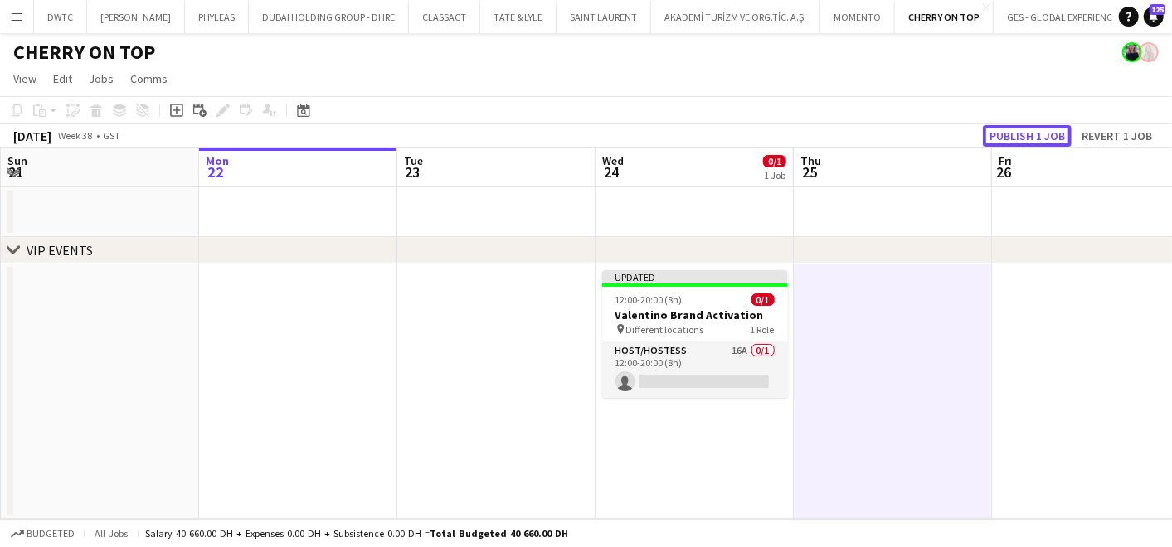
click at [1026, 137] on button "Publish 1 job" at bounding box center [1027, 136] width 89 height 22
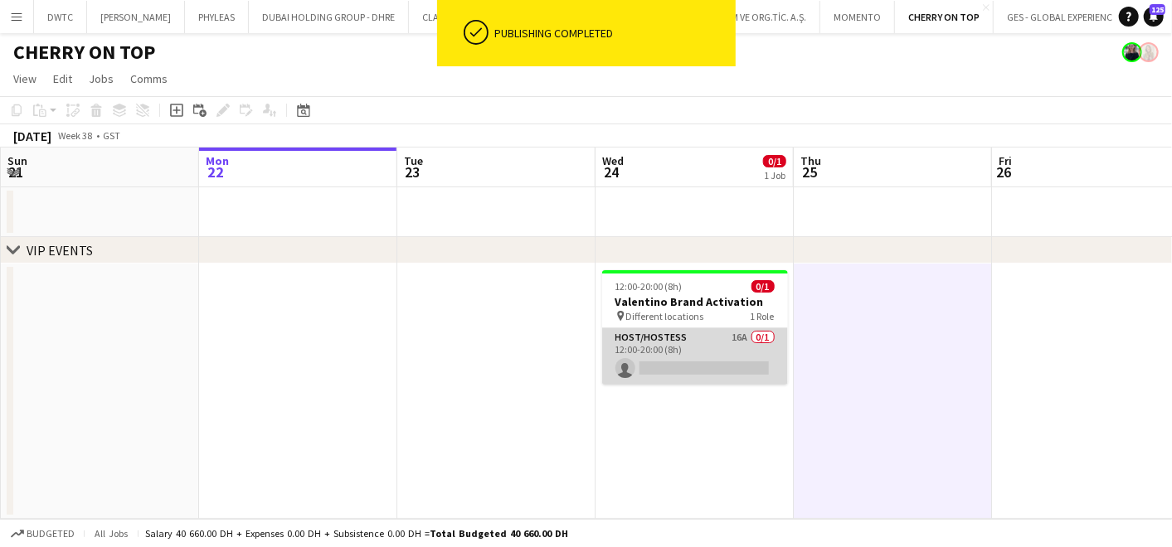
click at [708, 347] on app-card-role "Host/Hostess 16A 0/1 12:00-20:00 (8h) single-neutral-actions" at bounding box center [695, 356] width 186 height 56
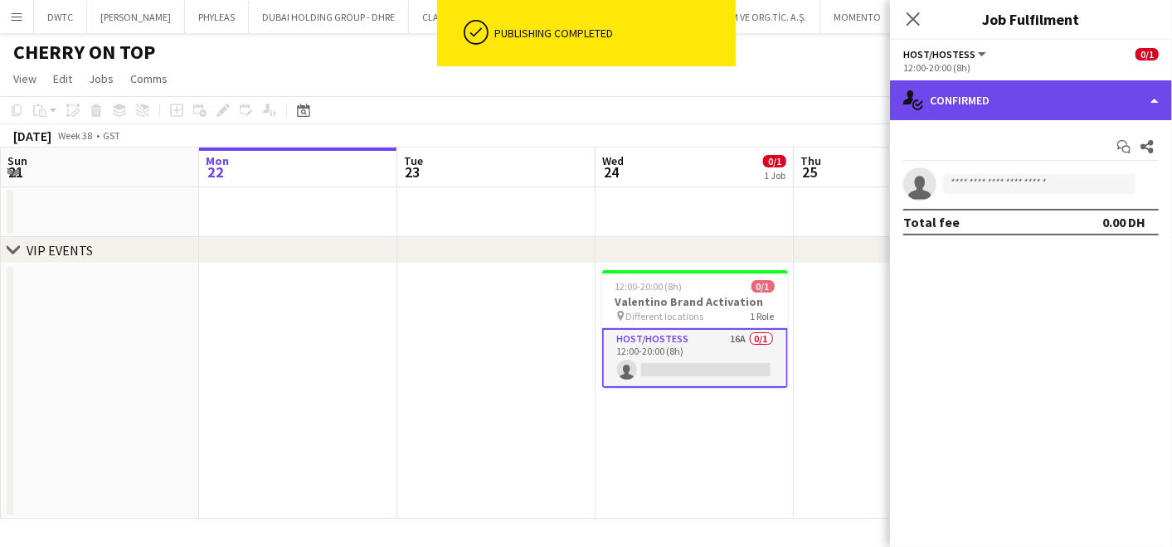
click at [970, 106] on div "single-neutral-actions-check-2 Confirmed" at bounding box center [1031, 100] width 282 height 40
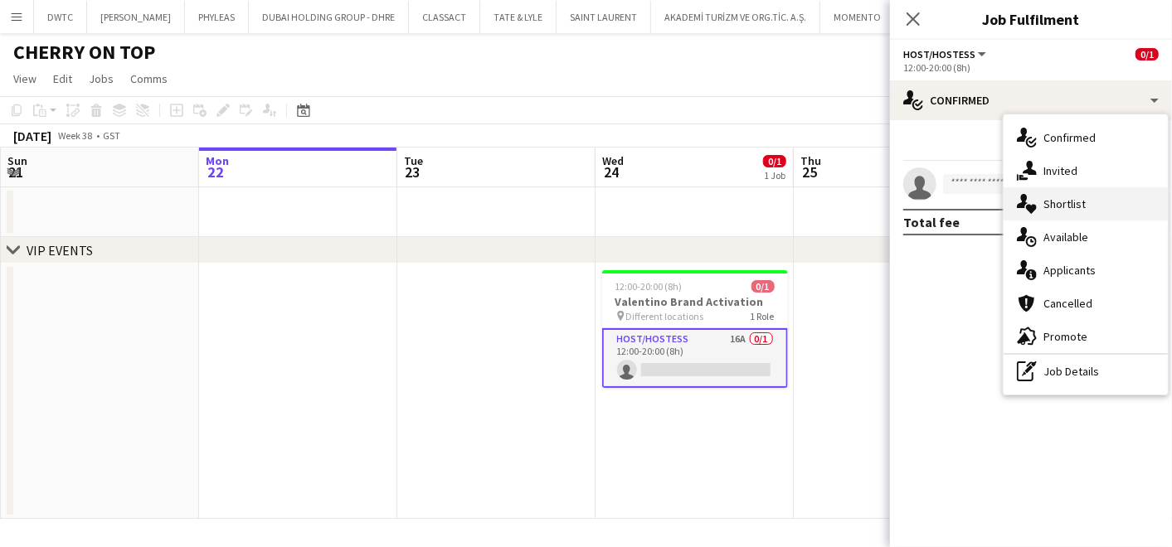
click at [1074, 211] on span "Shortlist" at bounding box center [1064, 204] width 42 height 15
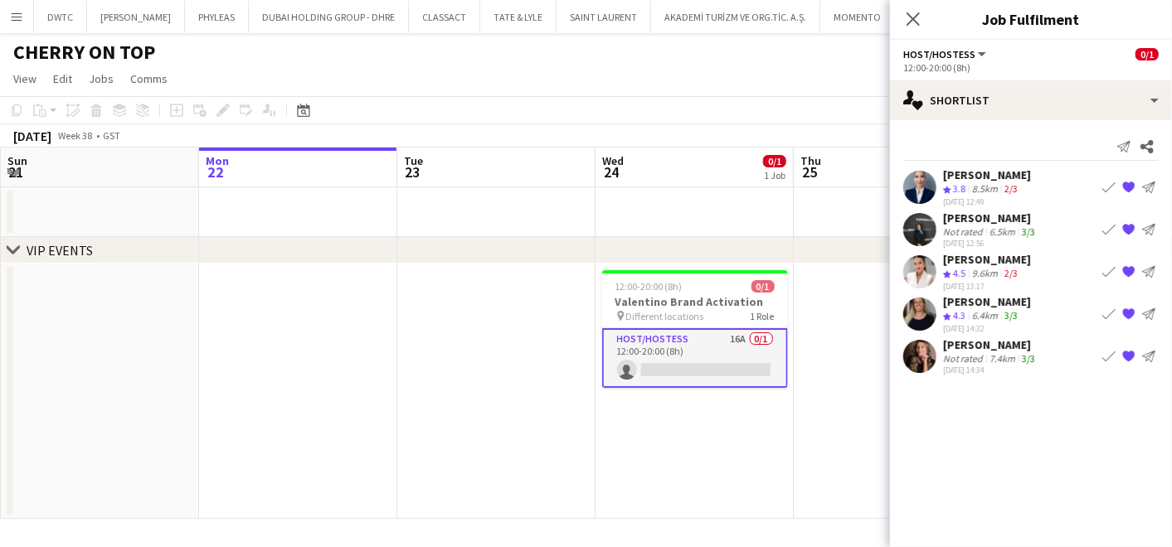
click at [964, 220] on div "[PERSON_NAME]" at bounding box center [990, 218] width 95 height 15
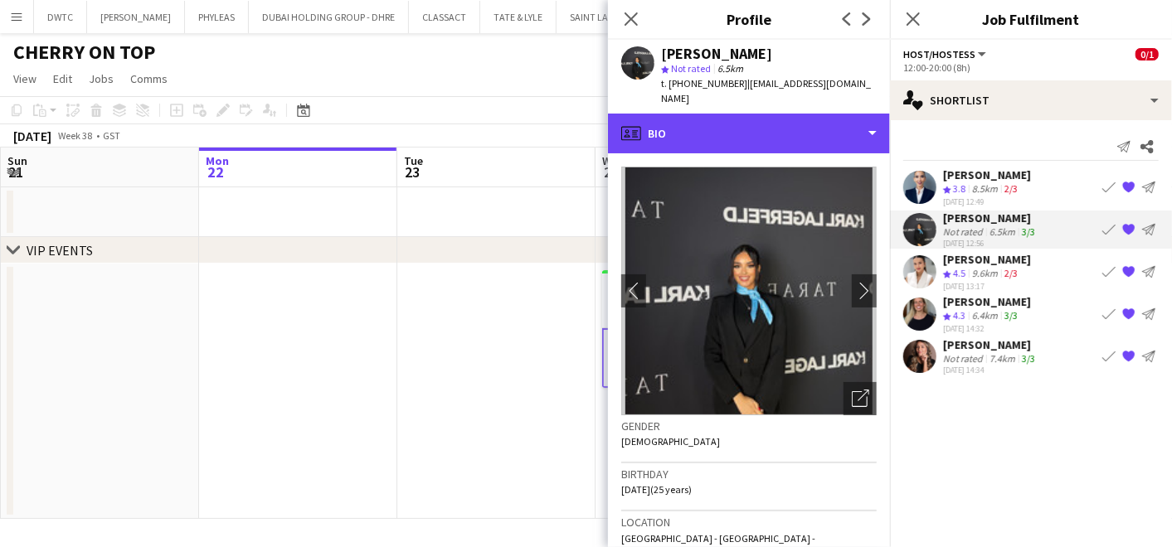
drag, startPoint x: 720, startPoint y: 125, endPoint x: 731, endPoint y: 150, distance: 27.1
click at [721, 125] on div "profile Bio" at bounding box center [749, 134] width 282 height 40
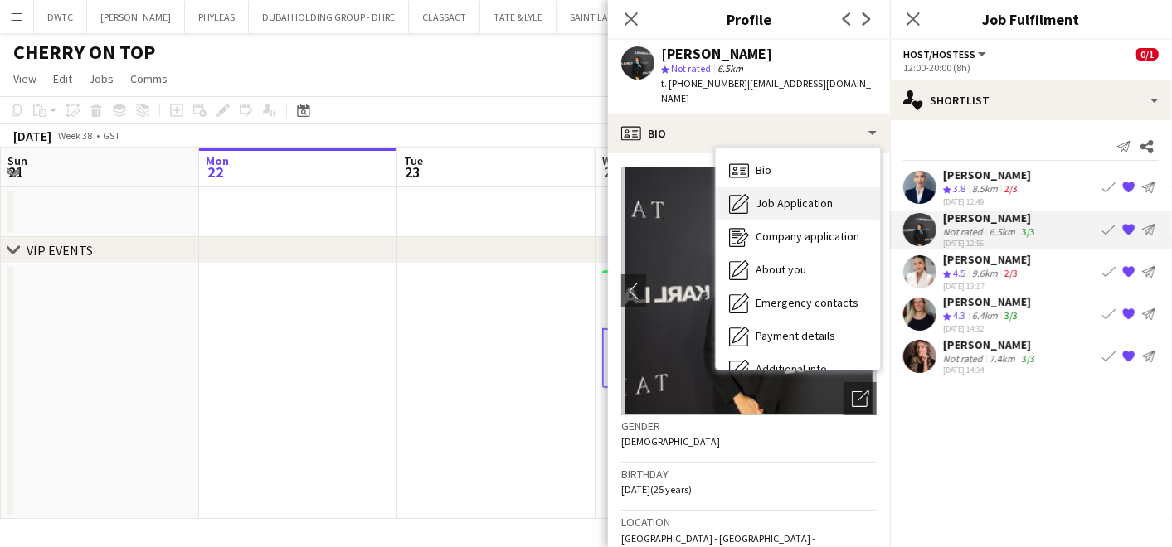
click at [756, 196] on span "Job Application" at bounding box center [794, 203] width 77 height 15
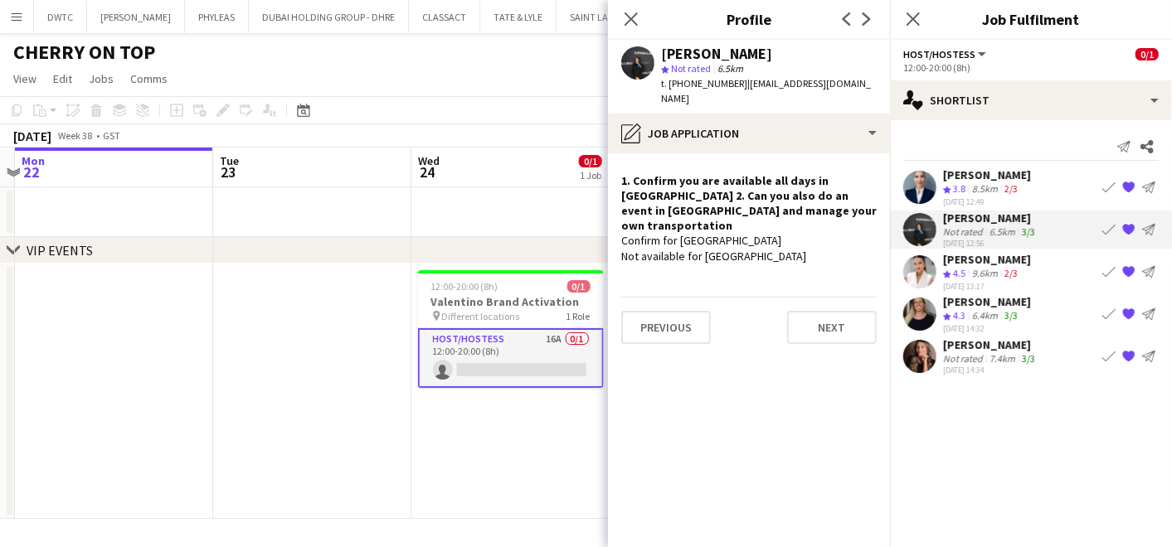
drag, startPoint x: 540, startPoint y: 375, endPoint x: 351, endPoint y: 342, distance: 192.0
click at [351, 342] on app-calendar-viewport "Fri 19 Sat 20 Sun 21 Mon 22 Tue 23 Wed 24 0/1 1 Job Thu 25 Fri 26 Sat 27 Sun 28…" at bounding box center [586, 334] width 1172 height 372
click at [1127, 228] on app-icon "{{ spriteTitle }}" at bounding box center [1128, 229] width 13 height 13
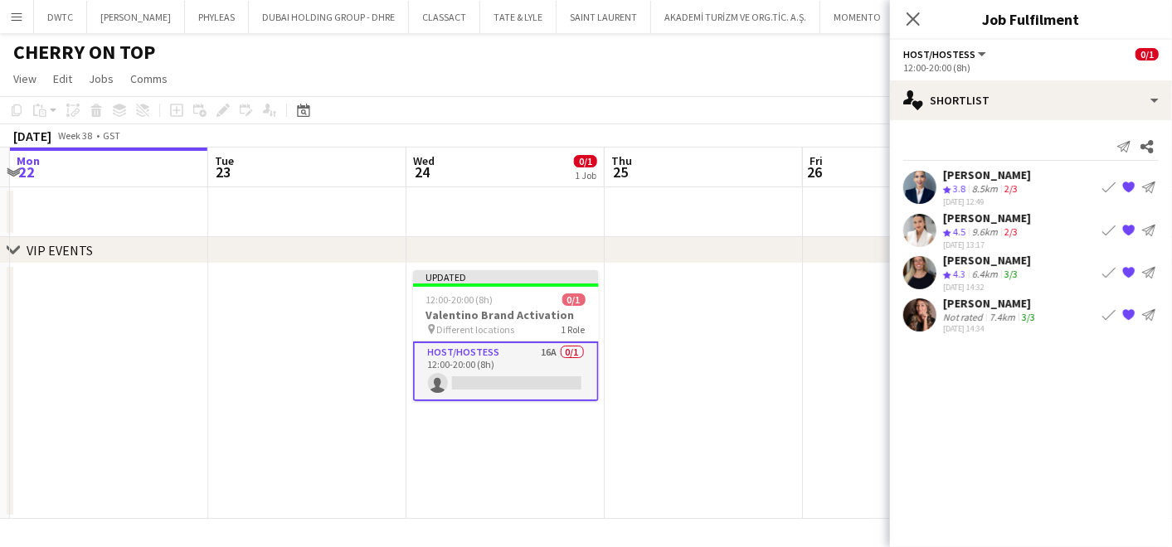
click at [965, 192] on span "3.8" at bounding box center [959, 188] width 12 height 12
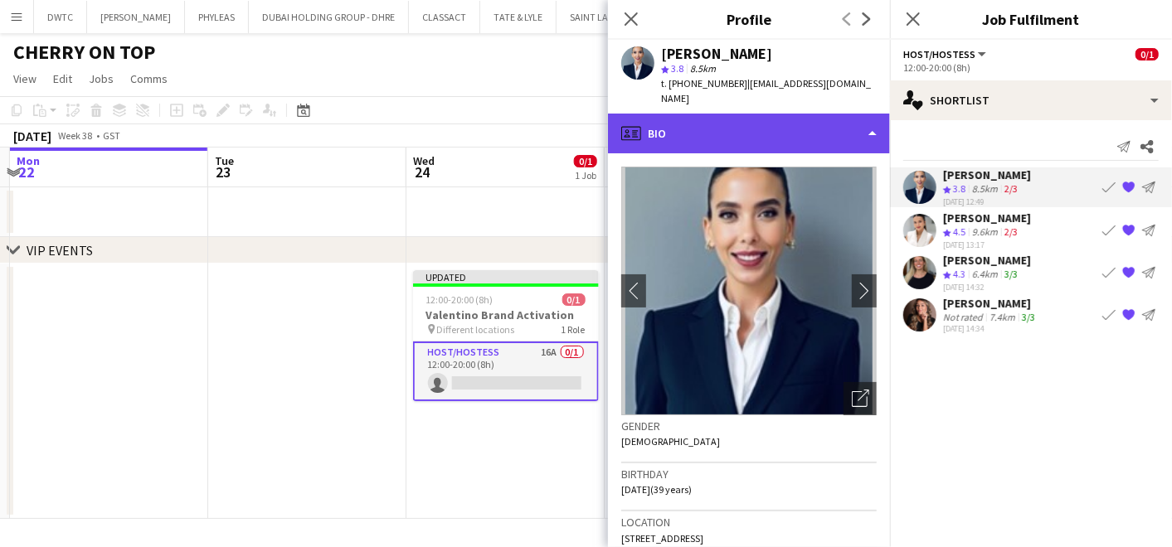
click at [755, 114] on div "profile Bio" at bounding box center [749, 134] width 282 height 40
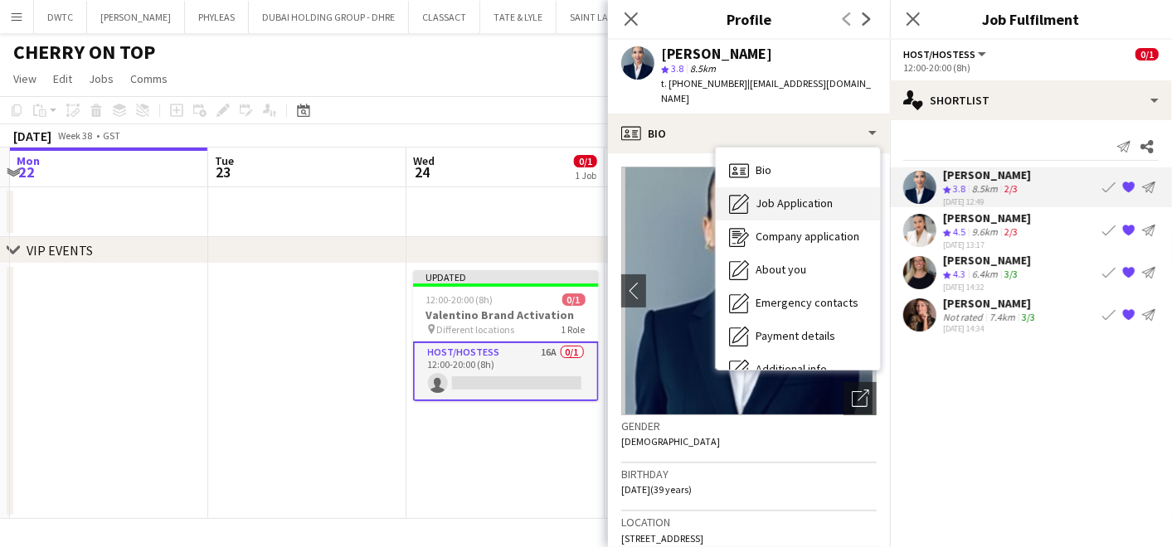
click at [781, 196] on span "Job Application" at bounding box center [794, 203] width 77 height 15
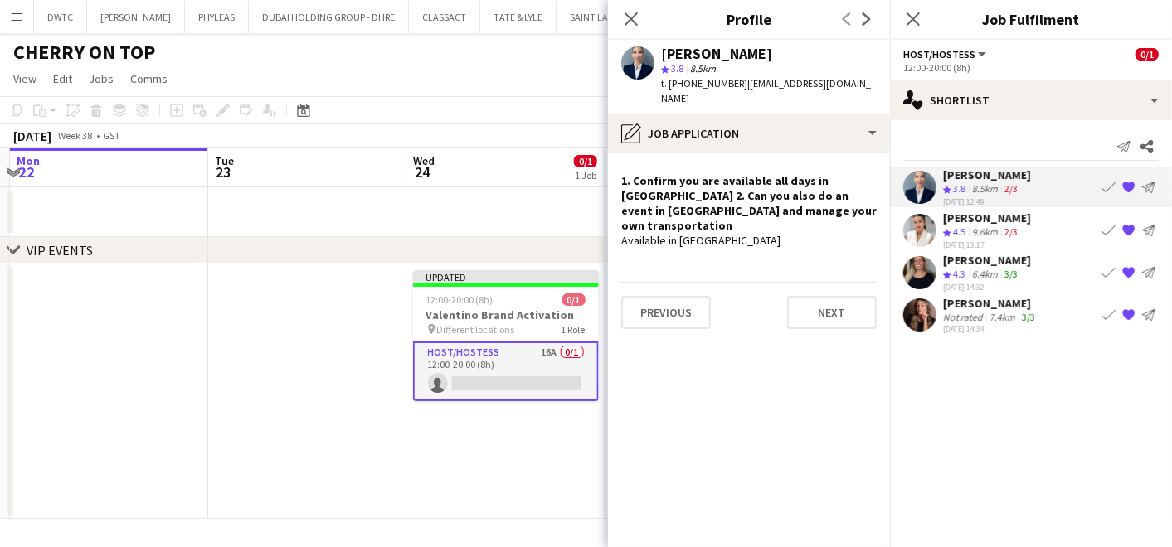
click at [993, 232] on div "9.6km" at bounding box center [985, 233] width 32 height 14
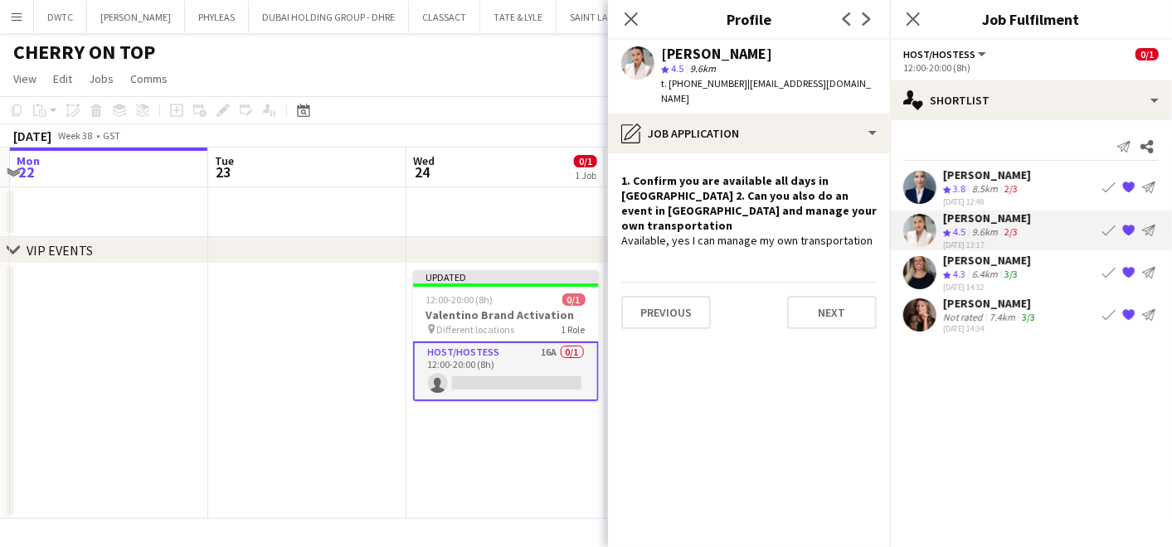
click at [980, 275] on div "6.4km" at bounding box center [985, 275] width 32 height 14
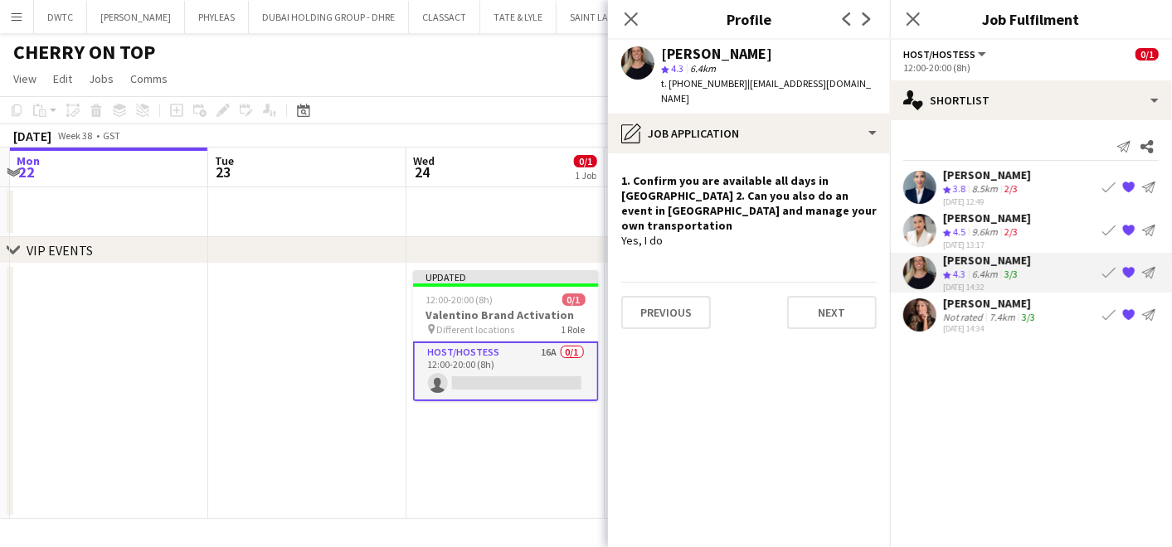
click at [970, 312] on div "Not rated" at bounding box center [964, 317] width 43 height 12
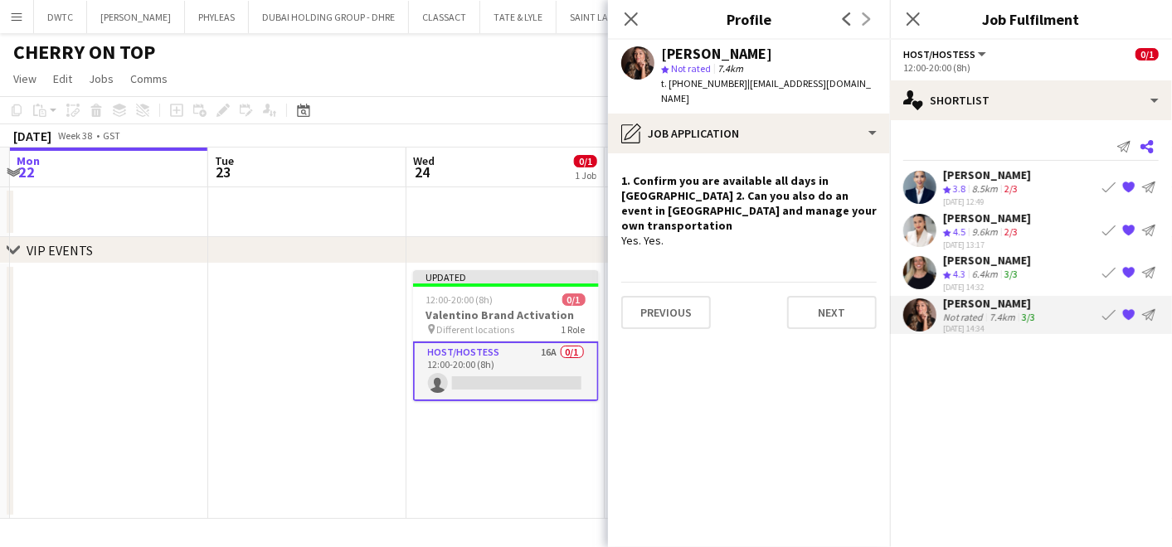
click at [1155, 148] on app-icon "Share" at bounding box center [1146, 146] width 23 height 23
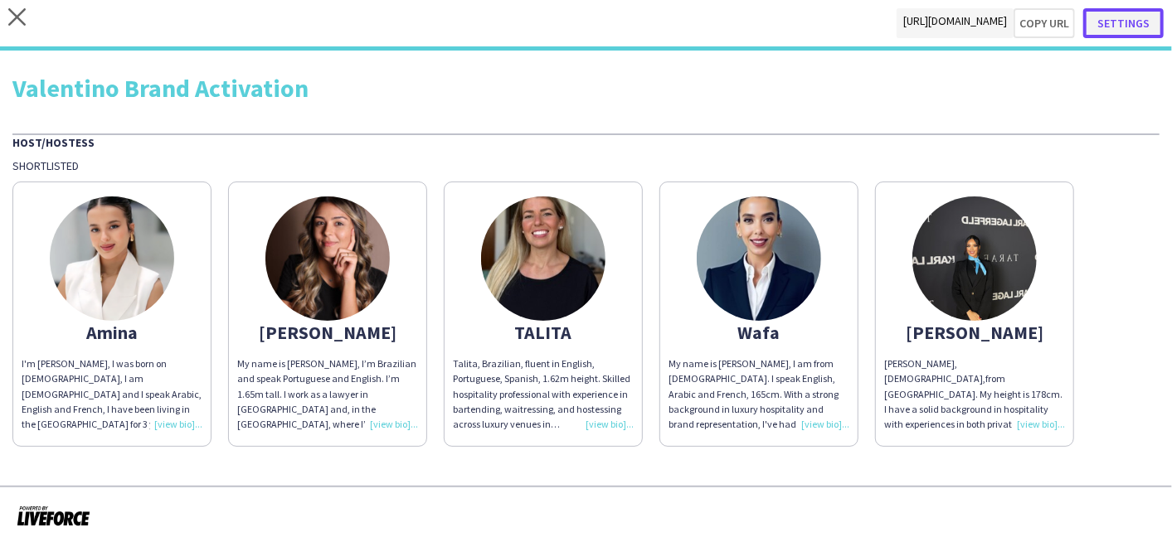
click at [1150, 26] on button "Settings" at bounding box center [1123, 23] width 80 height 30
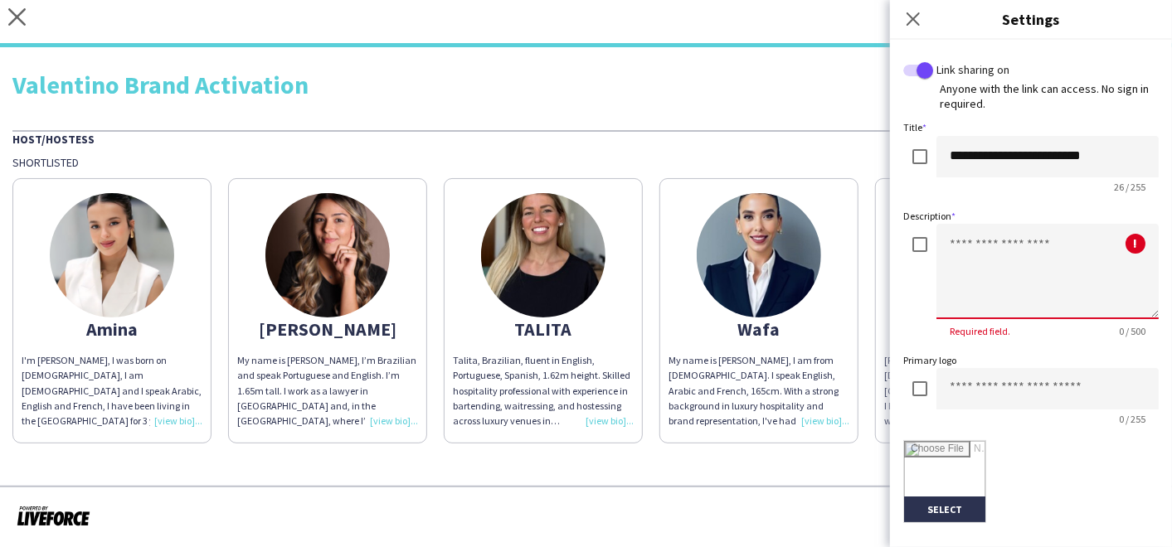
click at [983, 250] on textarea at bounding box center [1047, 271] width 222 height 95
paste textarea "**********"
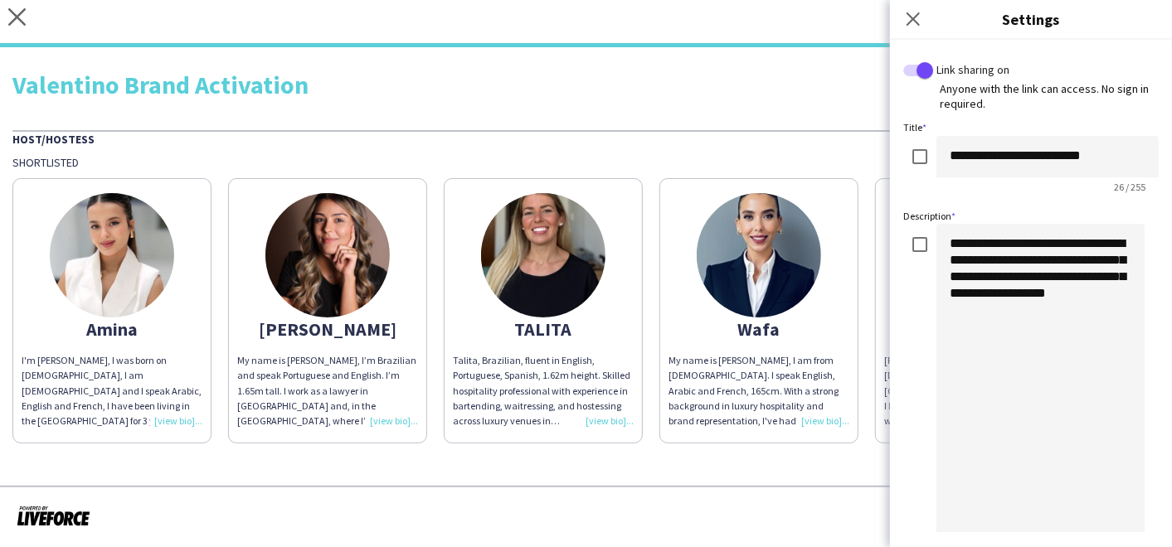
drag, startPoint x: 1137, startPoint y: 313, endPoint x: 1131, endPoint y: 509, distance: 196.7
click at [1155, 547] on html "close [URL][DOMAIN_NAME] Copy url Settings Valentino Brand Activation Host/Host…" at bounding box center [586, 273] width 1172 height 547
click at [921, 245] on div "**********" at bounding box center [1030, 417] width 255 height 386
drag, startPoint x: 1018, startPoint y: 239, endPoint x: 1052, endPoint y: 258, distance: 39.0
click at [1052, 258] on textarea "**********" at bounding box center [1040, 405] width 208 height 362
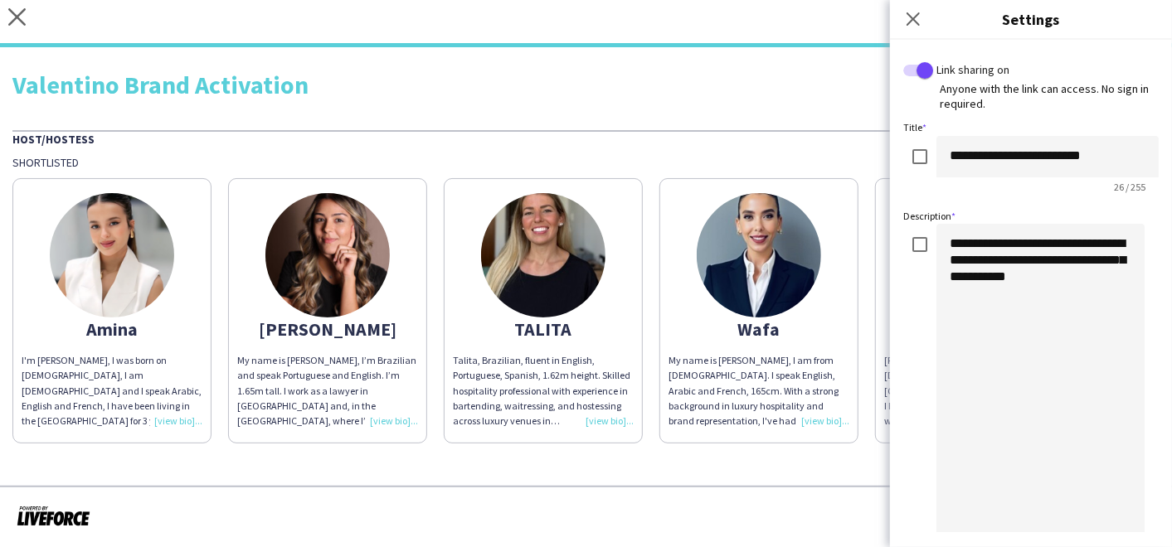
drag, startPoint x: 965, startPoint y: 276, endPoint x: 1093, endPoint y: 256, distance: 130.1
click at [1093, 256] on textarea "**********" at bounding box center [1040, 405] width 208 height 362
click at [1015, 245] on textarea "**********" at bounding box center [1040, 405] width 208 height 362
paste textarea "********"
drag, startPoint x: 1118, startPoint y: 244, endPoint x: 1132, endPoint y: 298, distance: 55.7
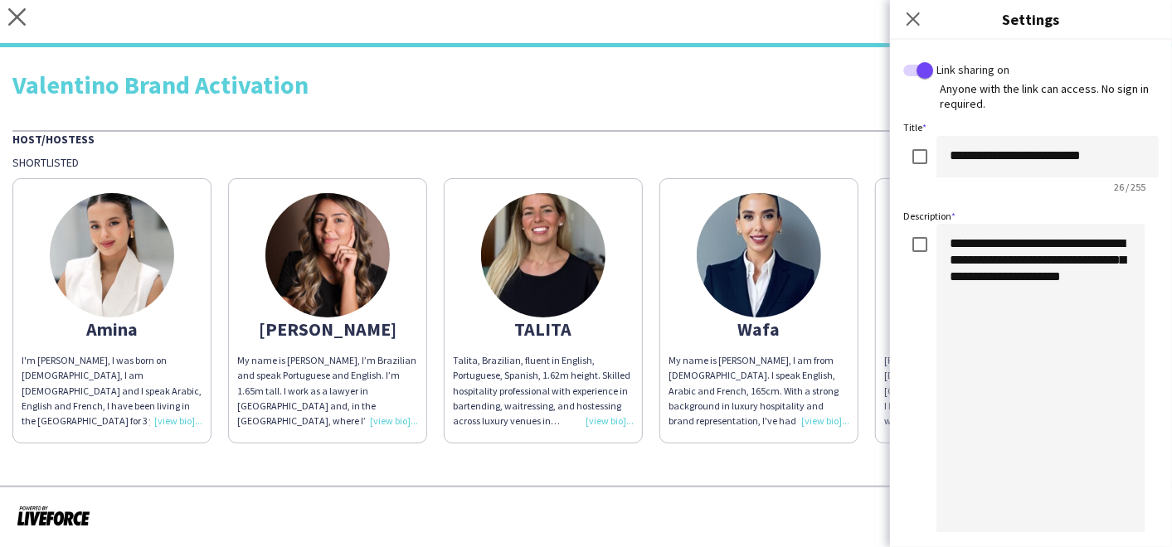
click at [1132, 298] on textarea "**********" at bounding box center [1040, 405] width 208 height 362
click at [974, 241] on textarea "**********" at bounding box center [1040, 405] width 208 height 362
drag, startPoint x: 1035, startPoint y: 245, endPoint x: 1025, endPoint y: 250, distance: 11.1
click at [1025, 250] on textarea "**********" at bounding box center [1040, 405] width 208 height 362
click at [1072, 243] on textarea "**********" at bounding box center [1040, 405] width 208 height 362
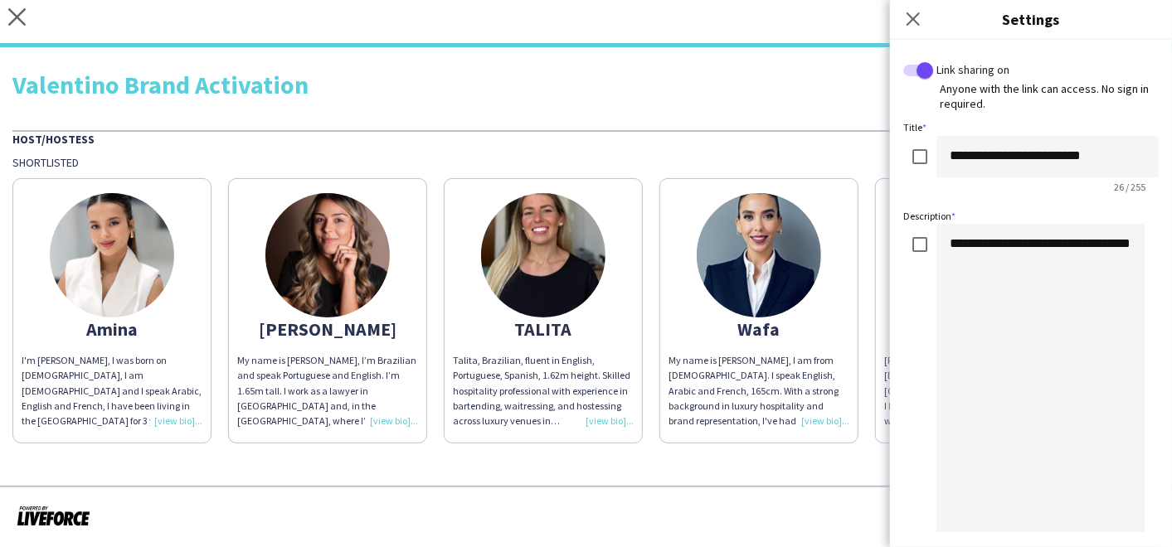
click at [950, 264] on textarea "**********" at bounding box center [1040, 405] width 208 height 362
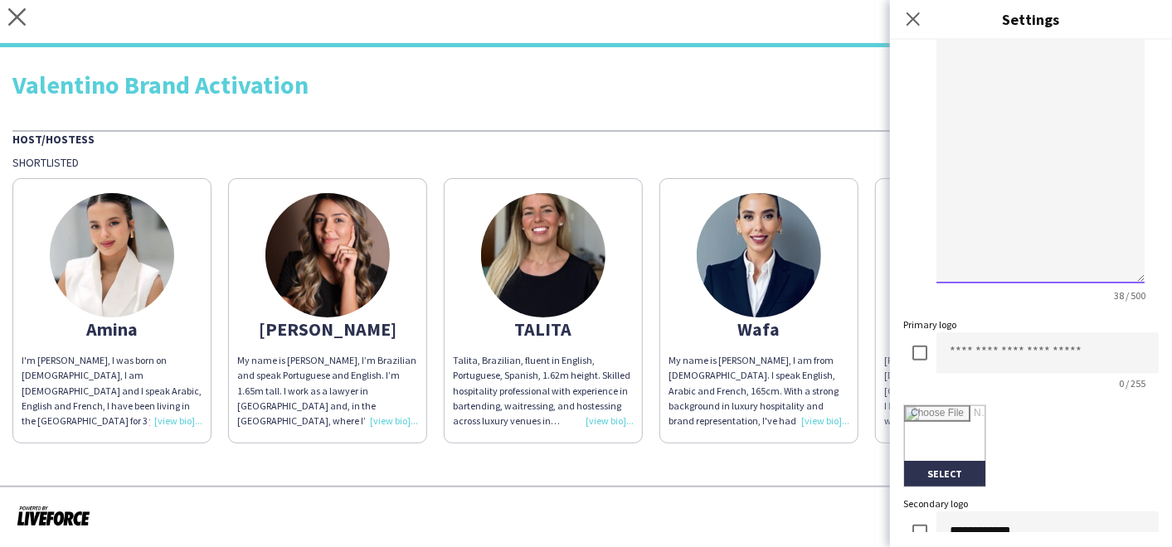
scroll to position [552, 0]
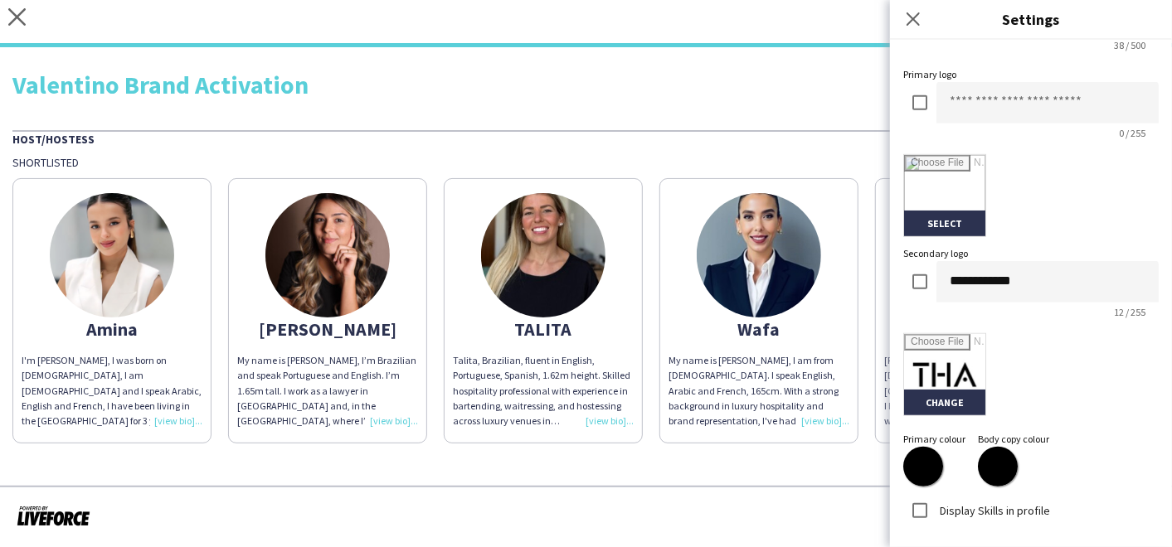
type textarea "**********"
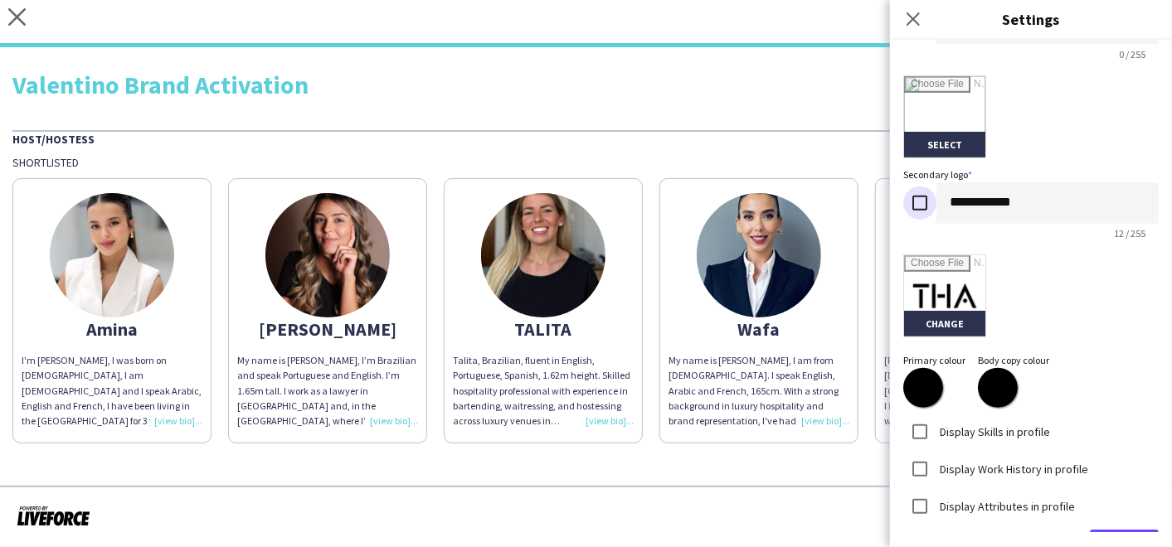
scroll to position [680, 0]
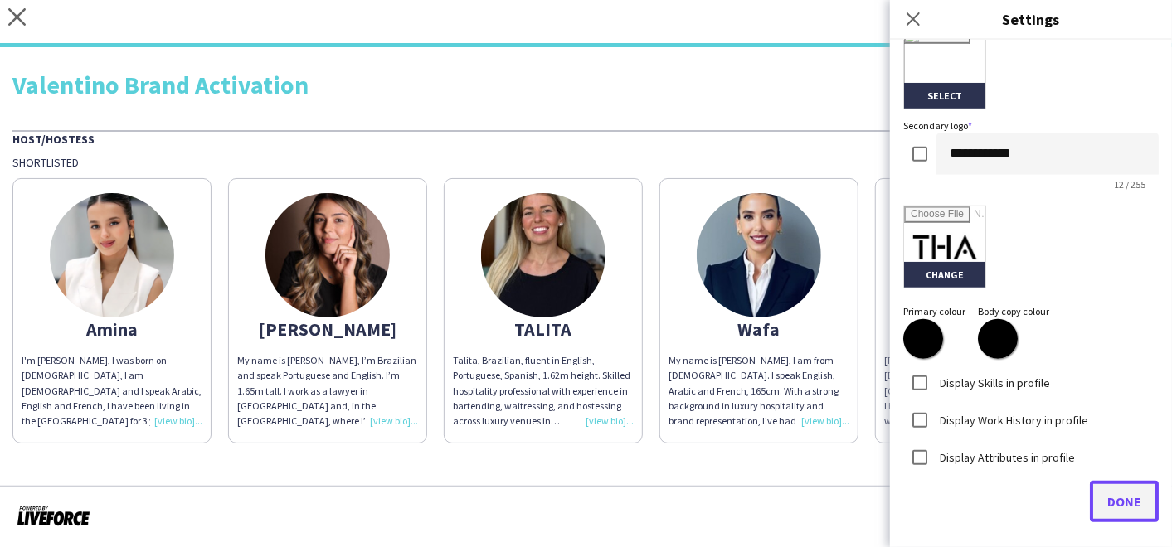
click at [1107, 493] on span "Done" at bounding box center [1124, 501] width 34 height 17
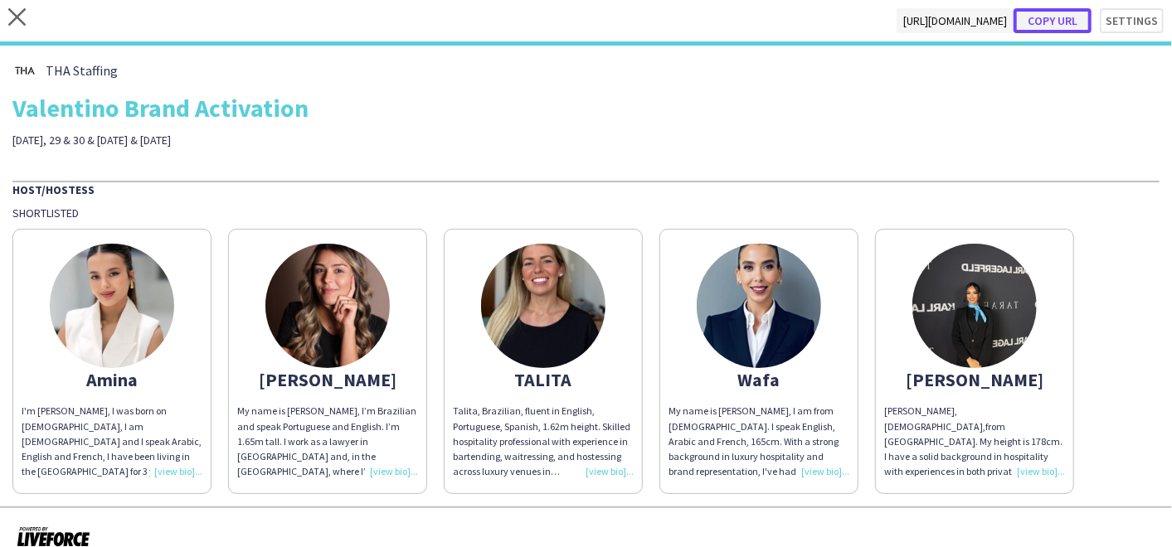
click at [1052, 15] on button "Copy url" at bounding box center [1053, 20] width 78 height 25
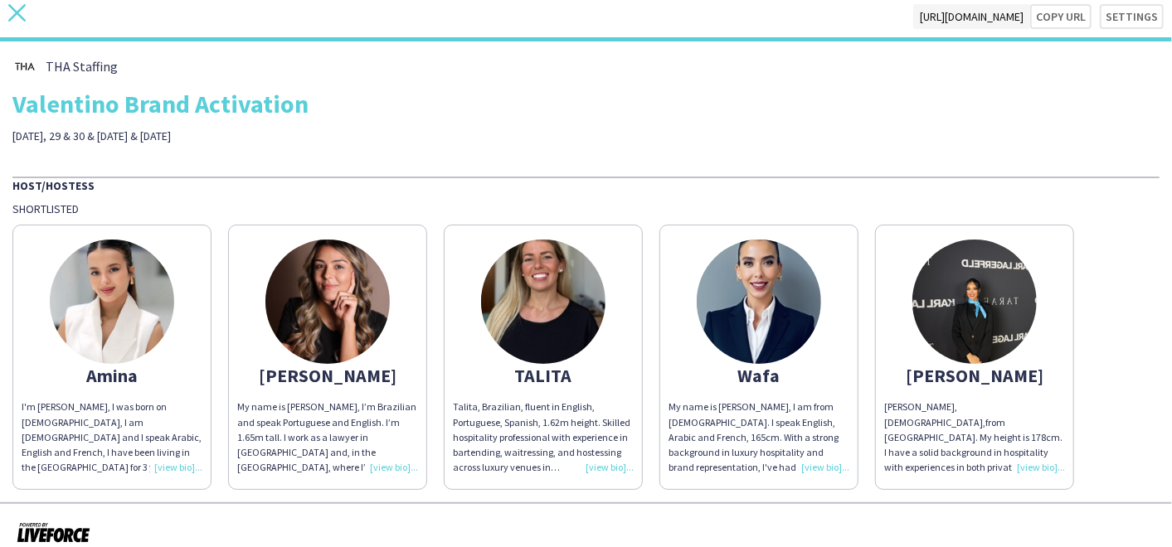
scroll to position [0, 0]
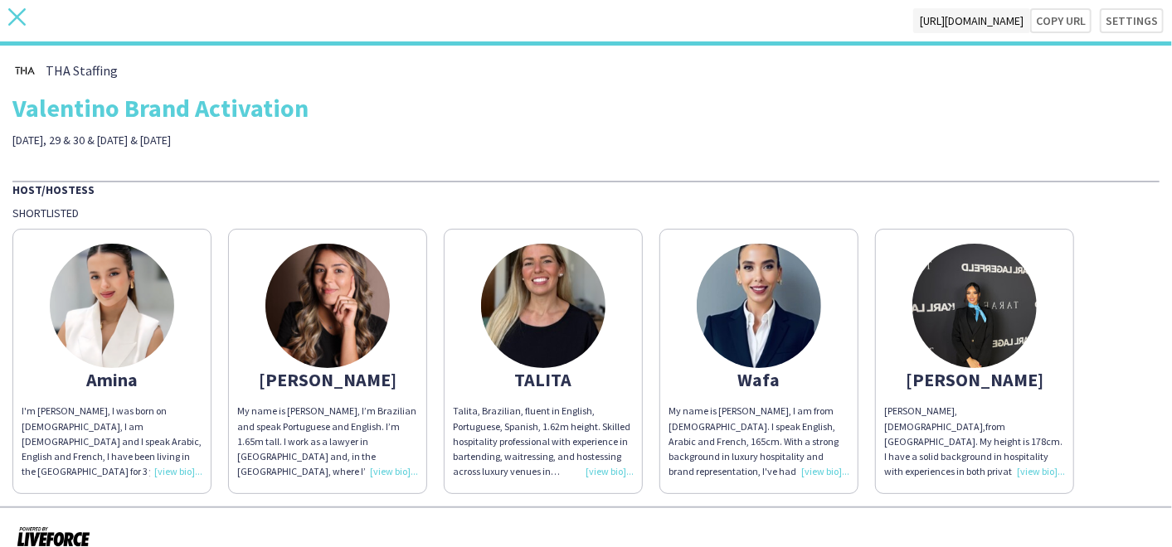
click at [17, 21] on icon "close" at bounding box center [16, 16] width 17 height 17
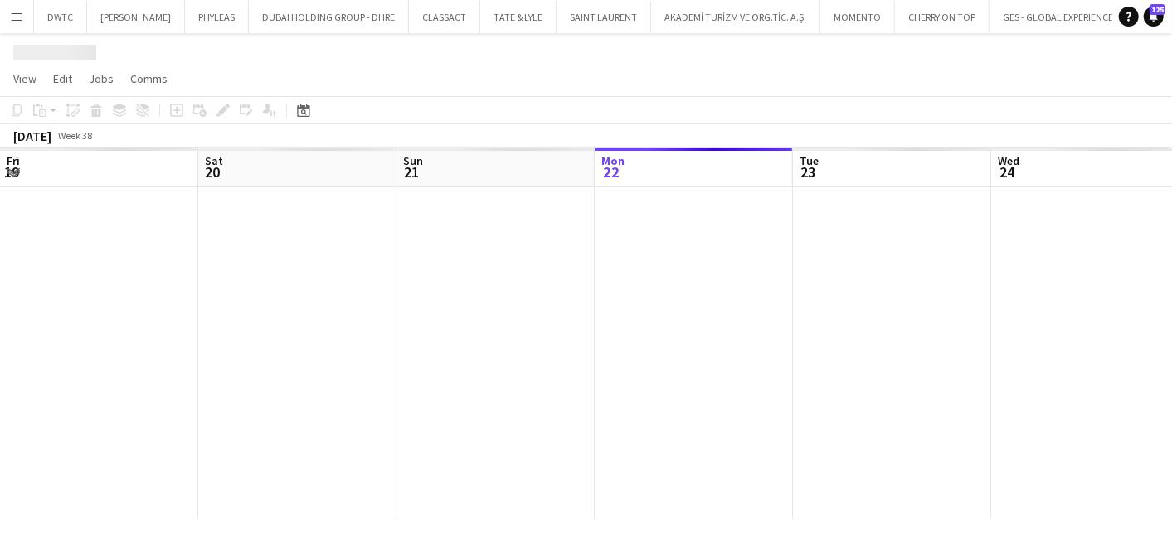
scroll to position [0, 396]
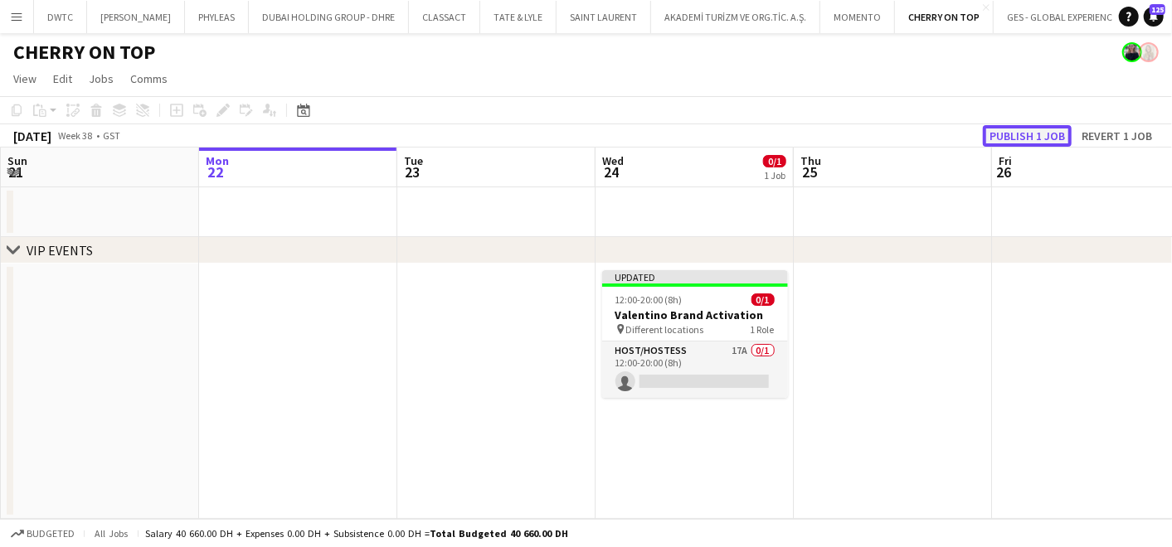
click at [1022, 130] on button "Publish 1 job" at bounding box center [1027, 136] width 89 height 22
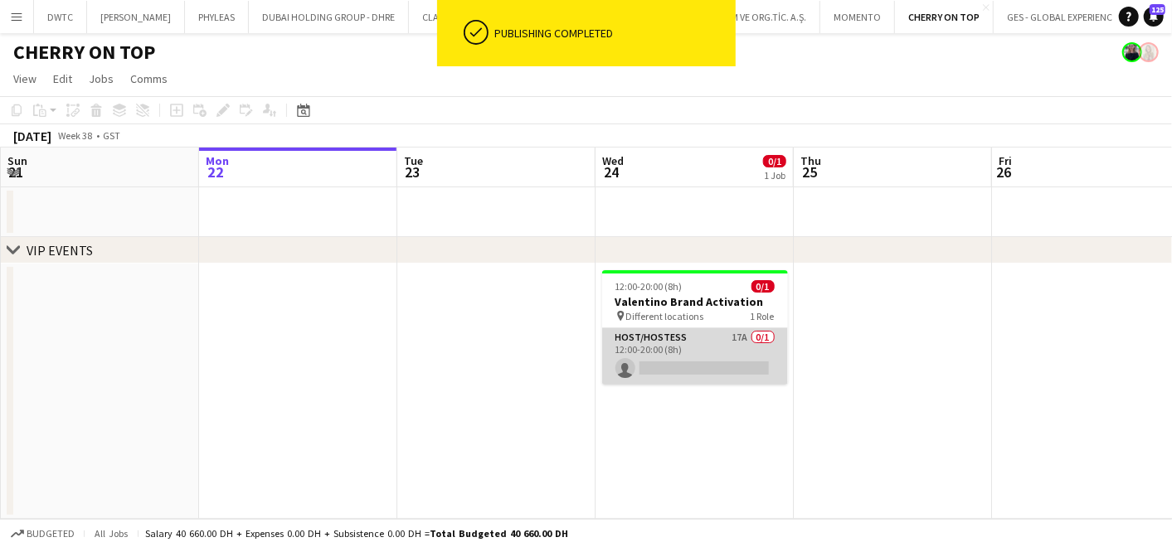
click at [696, 350] on app-card-role "Host/Hostess 17A 0/1 12:00-20:00 (8h) single-neutral-actions" at bounding box center [695, 356] width 186 height 56
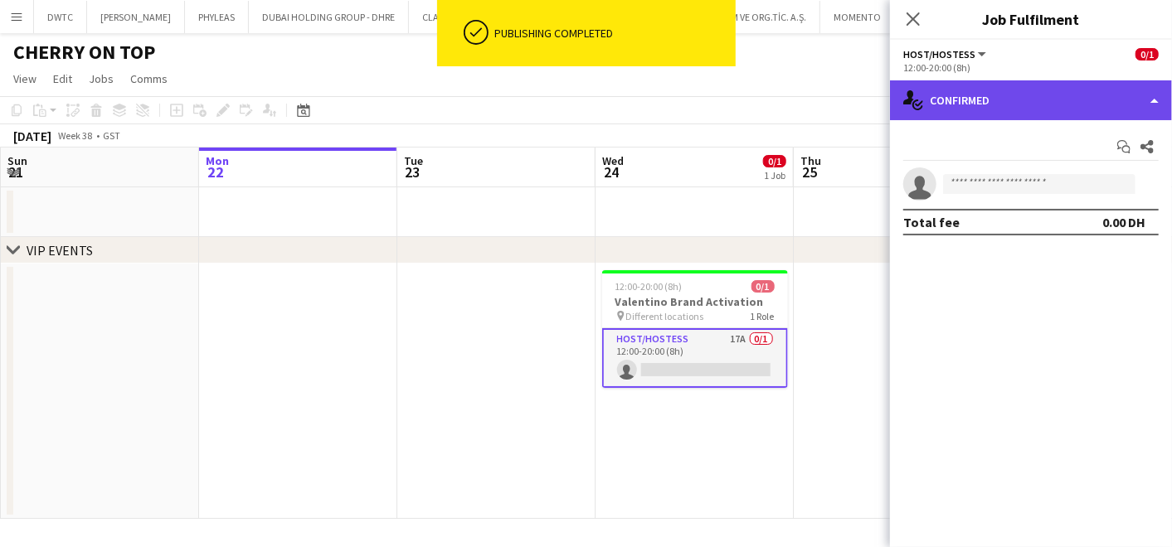
click at [1024, 106] on div "single-neutral-actions-check-2 Confirmed" at bounding box center [1031, 100] width 282 height 40
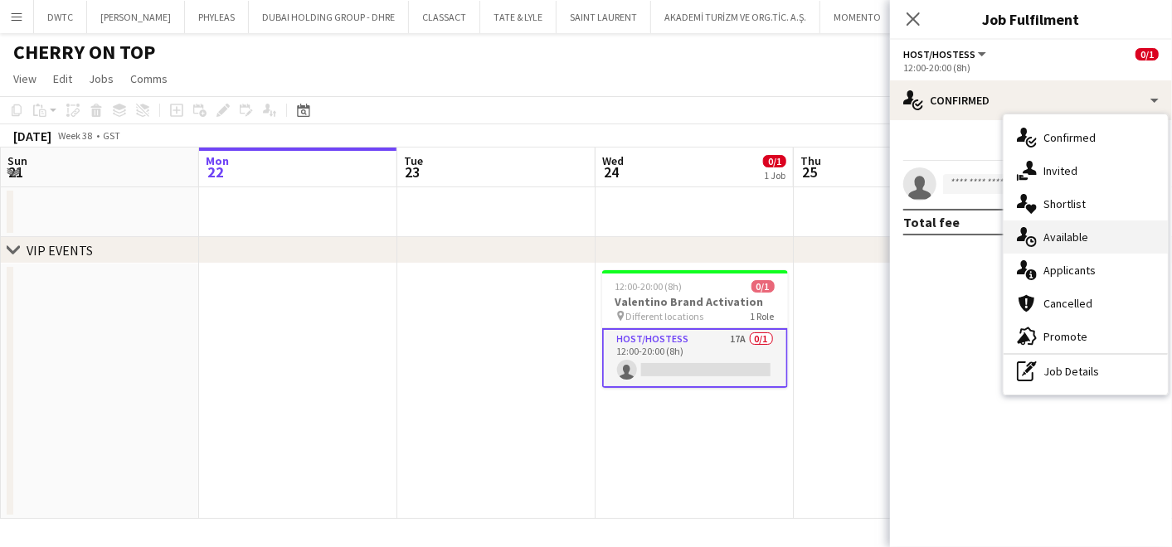
click at [1088, 245] on div "single-neutral-actions-upload Available" at bounding box center [1086, 237] width 164 height 33
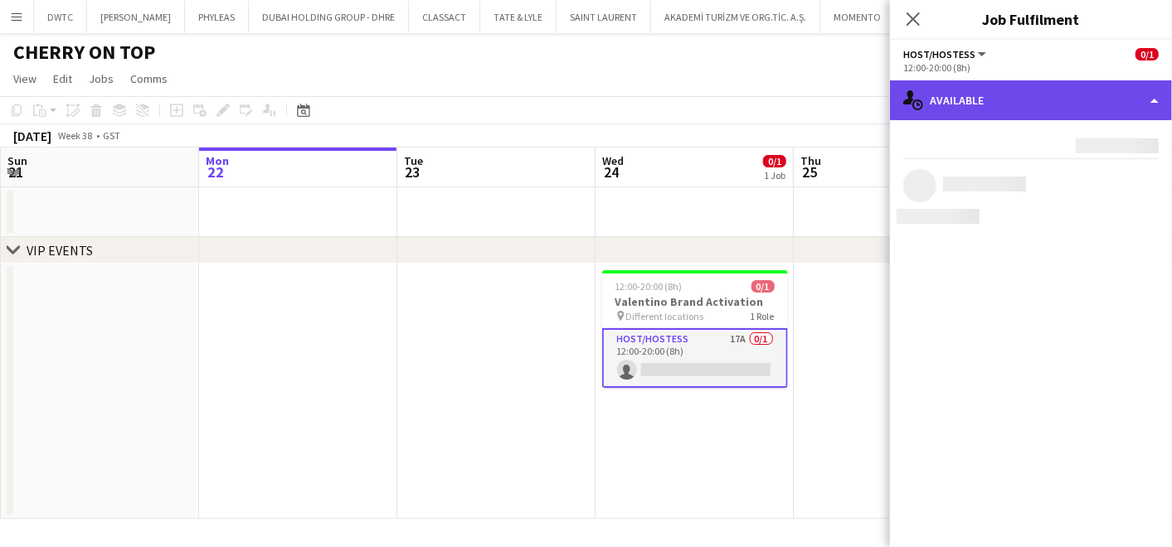
drag, startPoint x: 1052, startPoint y: 101, endPoint x: 1052, endPoint y: 112, distance: 10.8
click at [1052, 105] on div "single-neutral-actions-upload Available" at bounding box center [1031, 100] width 282 height 40
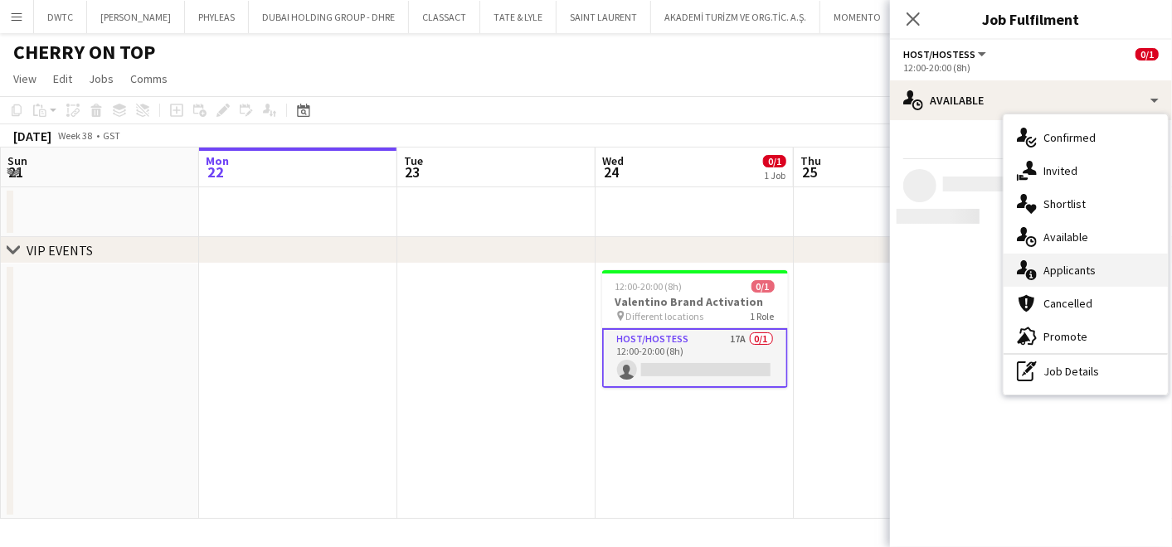
drag, startPoint x: 1073, startPoint y: 260, endPoint x: 1039, endPoint y: 270, distance: 35.2
click at [1071, 261] on div "single-neutral-actions-information Applicants" at bounding box center [1086, 270] width 164 height 33
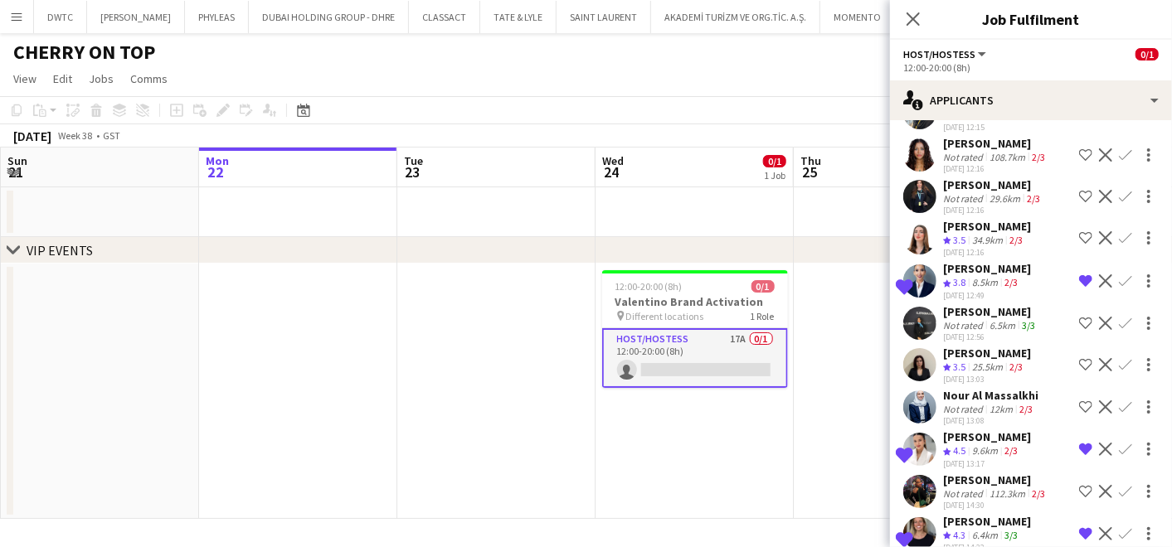
scroll to position [407, 0]
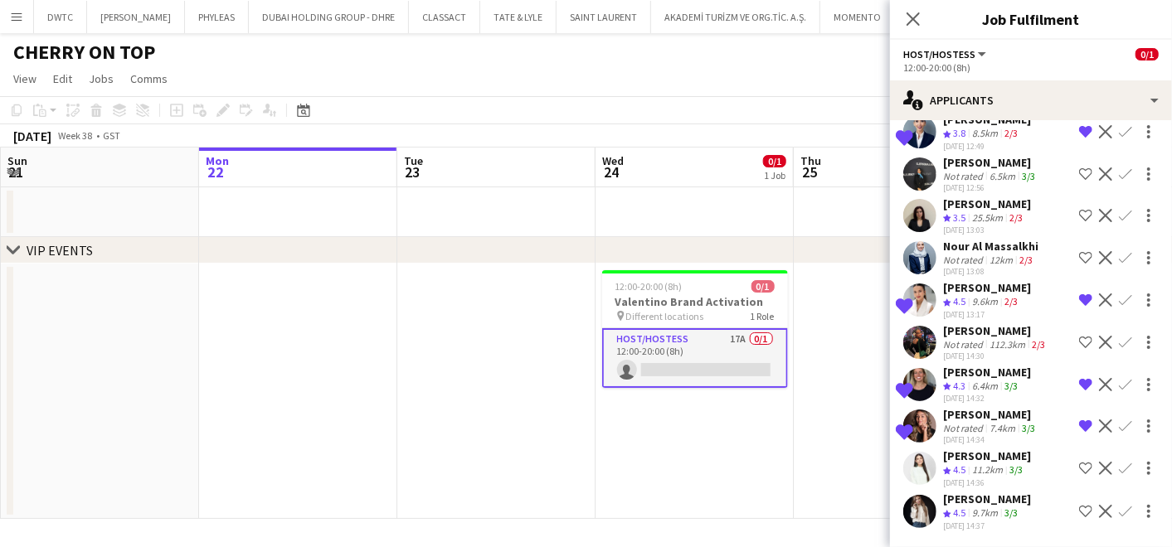
click at [995, 507] on div "9.7km" at bounding box center [985, 514] width 32 height 14
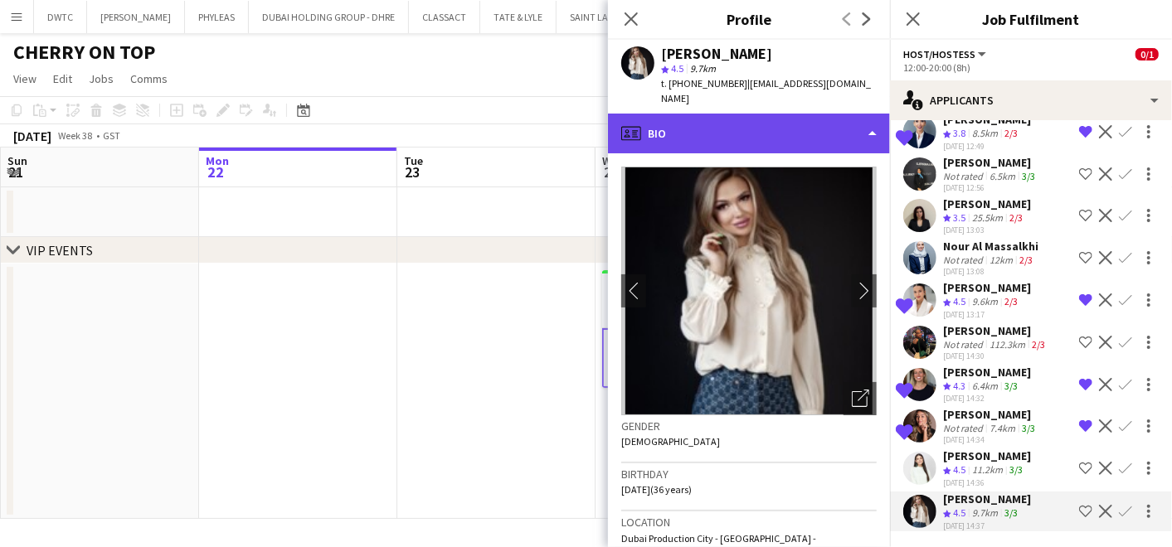
click at [793, 125] on div "profile Bio" at bounding box center [749, 134] width 282 height 40
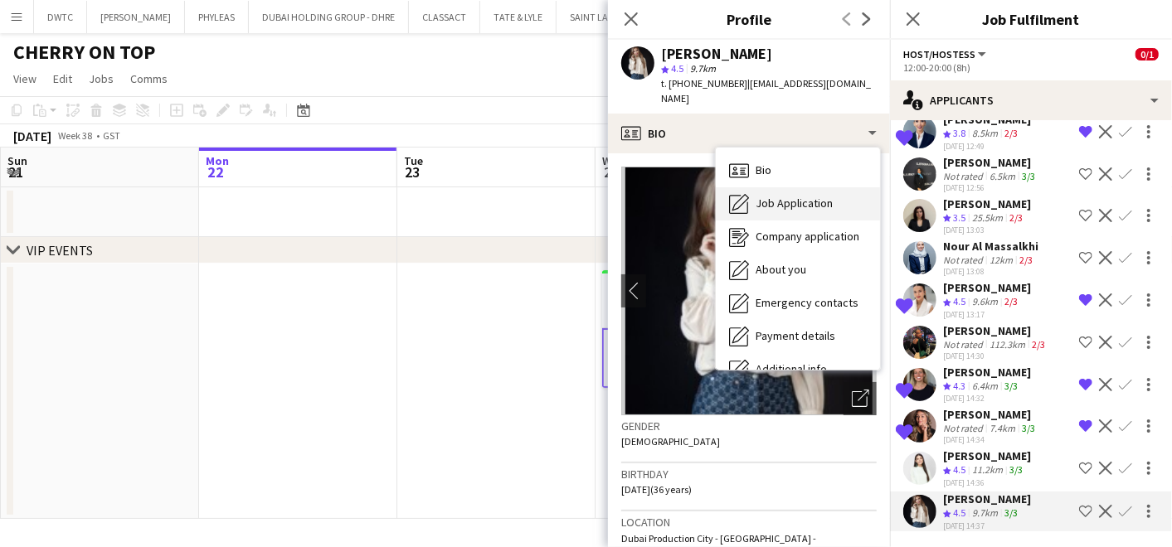
click at [805, 196] on span "Job Application" at bounding box center [794, 203] width 77 height 15
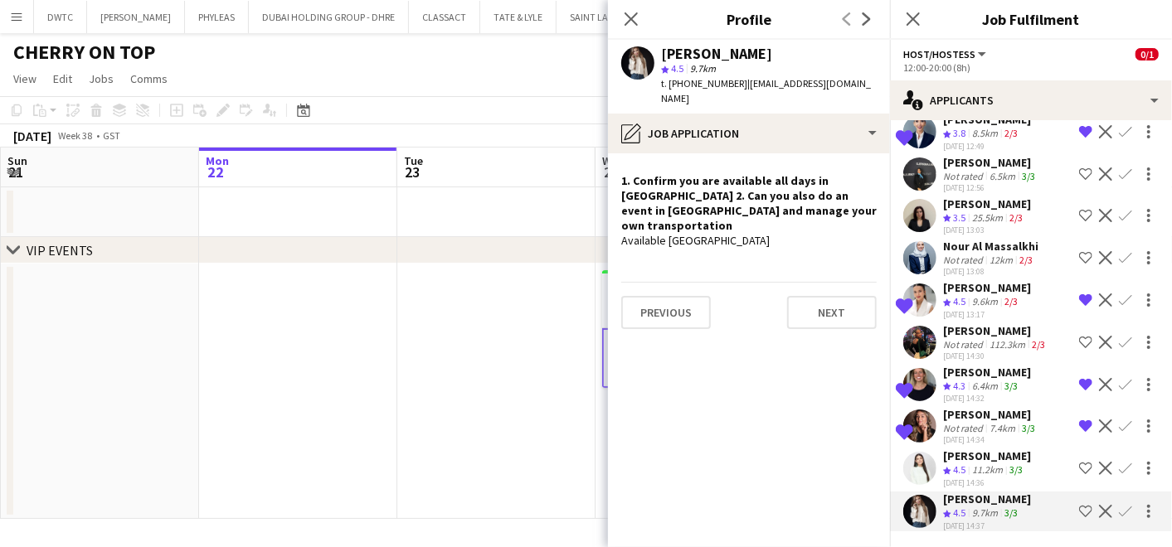
click at [981, 449] on div "[PERSON_NAME]" at bounding box center [987, 456] width 88 height 15
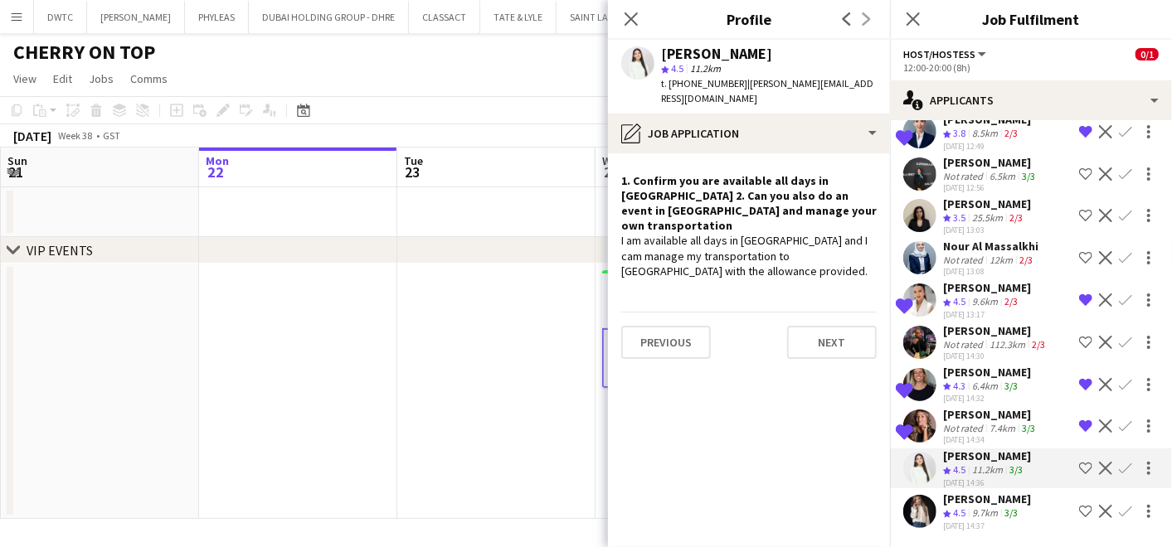
click at [450, 319] on app-date-cell at bounding box center [496, 391] width 198 height 255
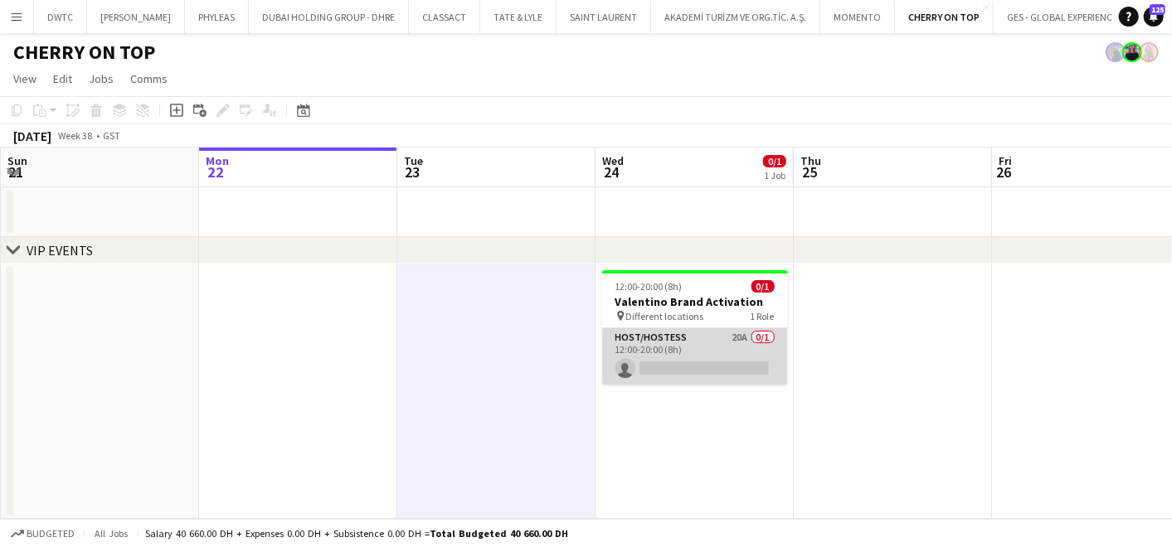
click at [670, 339] on app-card-role "Host/Hostess 20A 0/1 12:00-20:00 (8h) single-neutral-actions" at bounding box center [695, 356] width 186 height 56
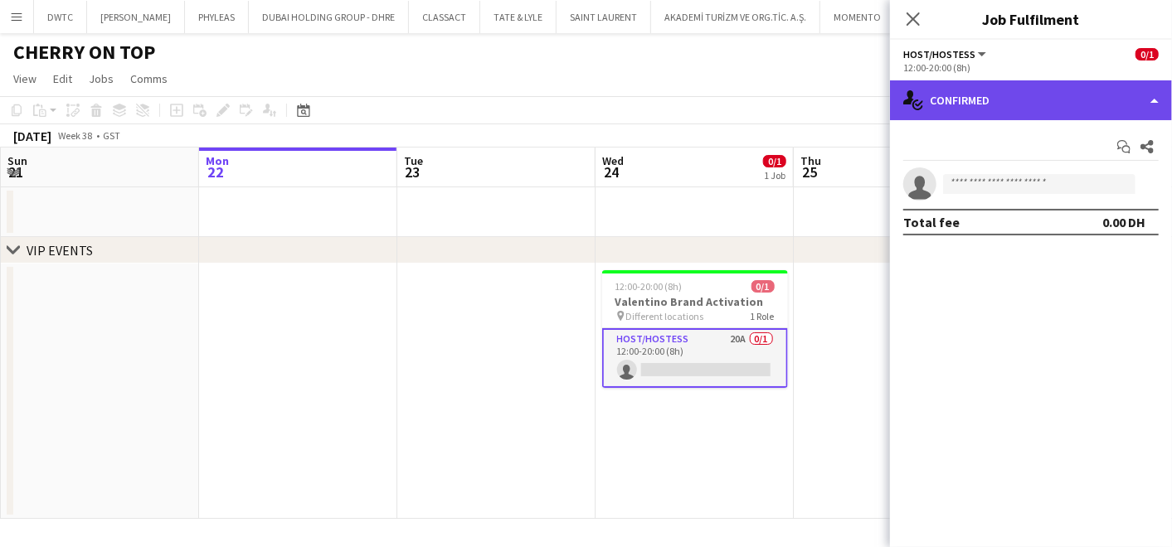
click at [1030, 97] on div "single-neutral-actions-check-2 Confirmed" at bounding box center [1031, 100] width 282 height 40
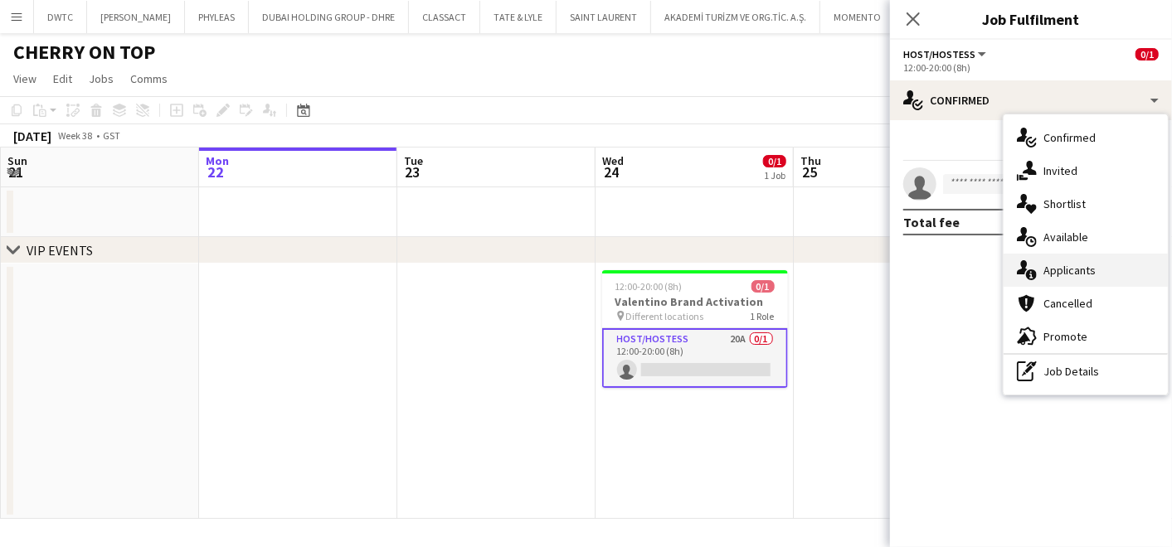
click at [1048, 276] on span "Applicants" at bounding box center [1069, 270] width 52 height 15
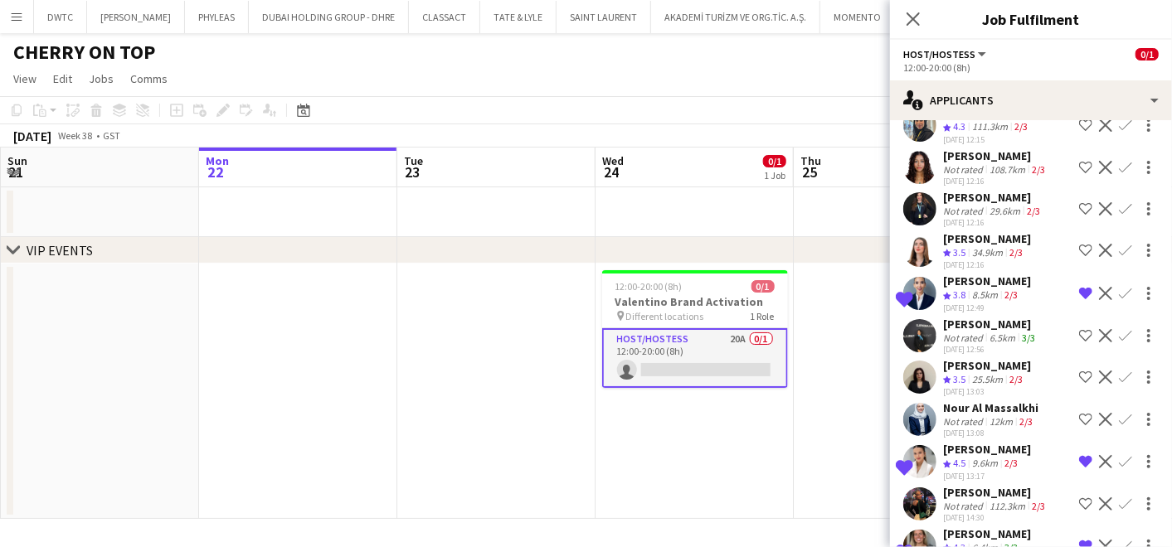
scroll to position [511, 0]
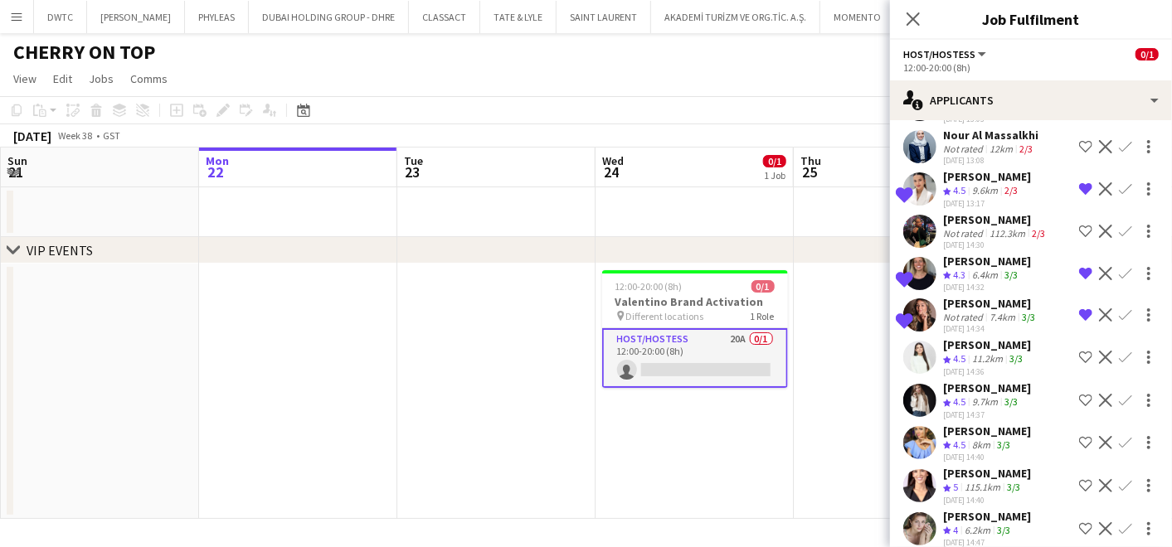
click at [568, 194] on app-date-cell at bounding box center [496, 212] width 198 height 50
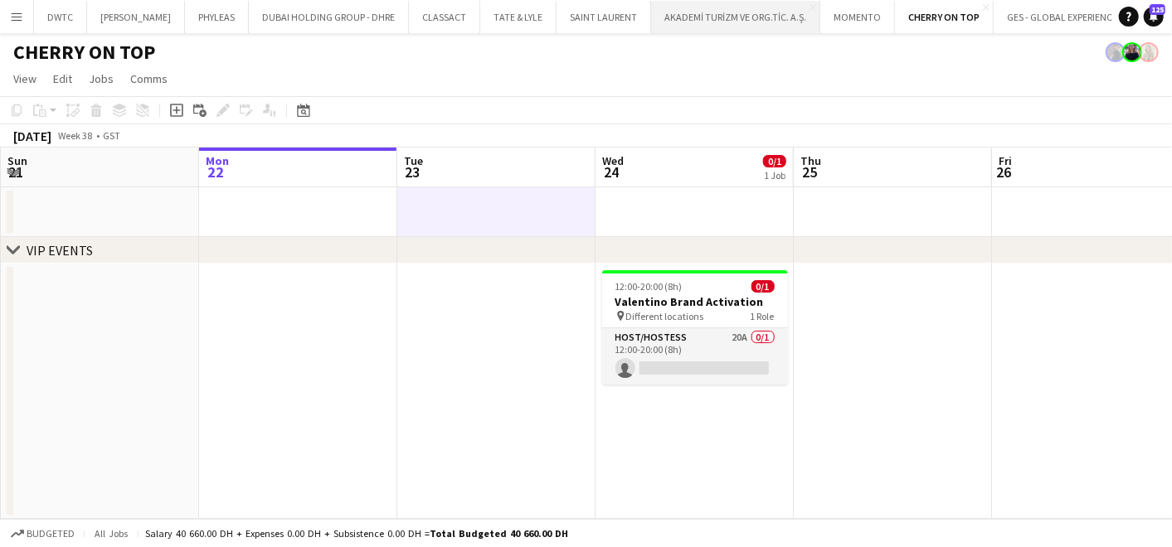
click at [698, 27] on button "AKADEMİ TURİZM VE ORG.TİC. A.Ş. Close" at bounding box center [735, 17] width 169 height 32
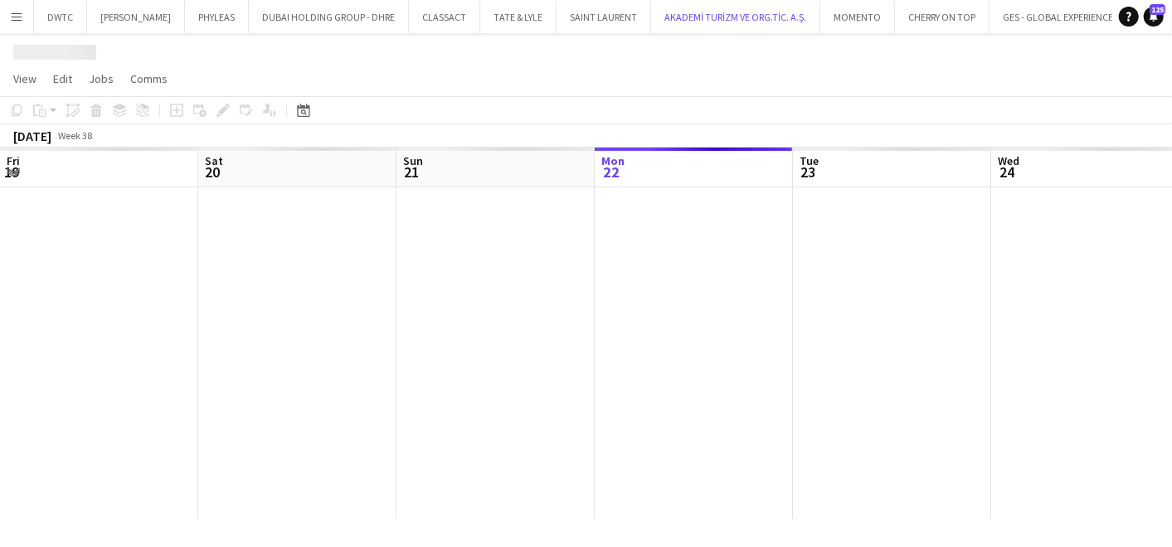
scroll to position [0, 396]
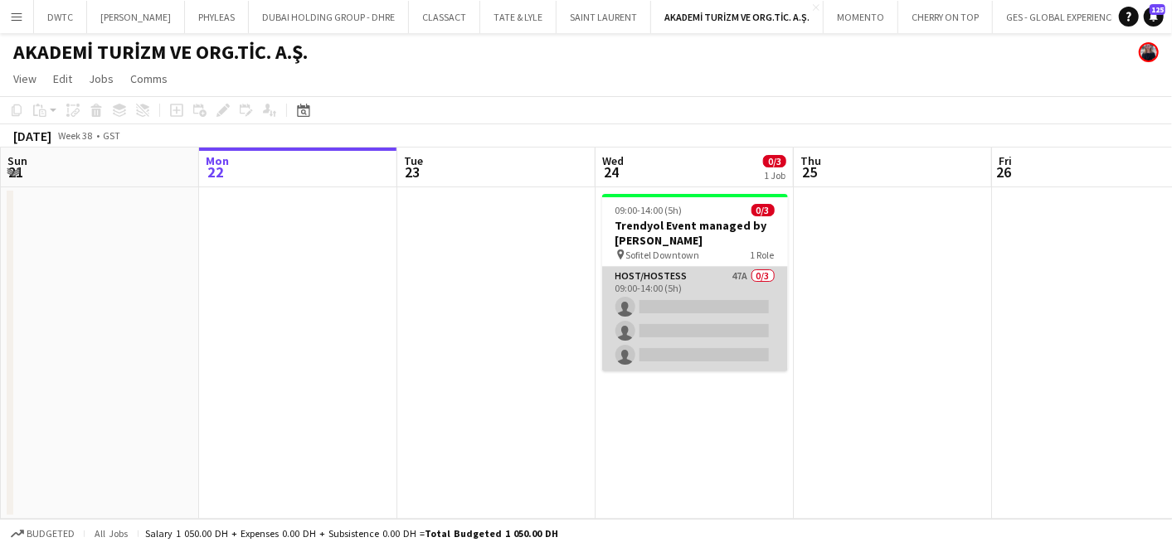
click at [668, 310] on app-card-role "Host/Hostess 47A 0/3 09:00-14:00 (5h) single-neutral-actions single-neutral-act…" at bounding box center [695, 319] width 186 height 105
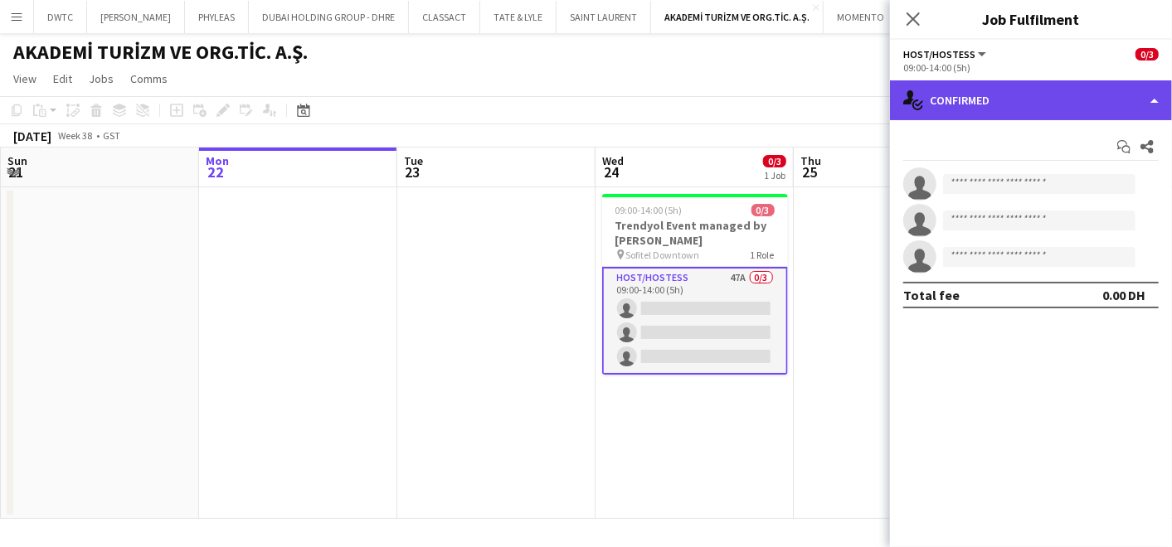
click at [1003, 102] on div "single-neutral-actions-check-2 Confirmed" at bounding box center [1031, 100] width 282 height 40
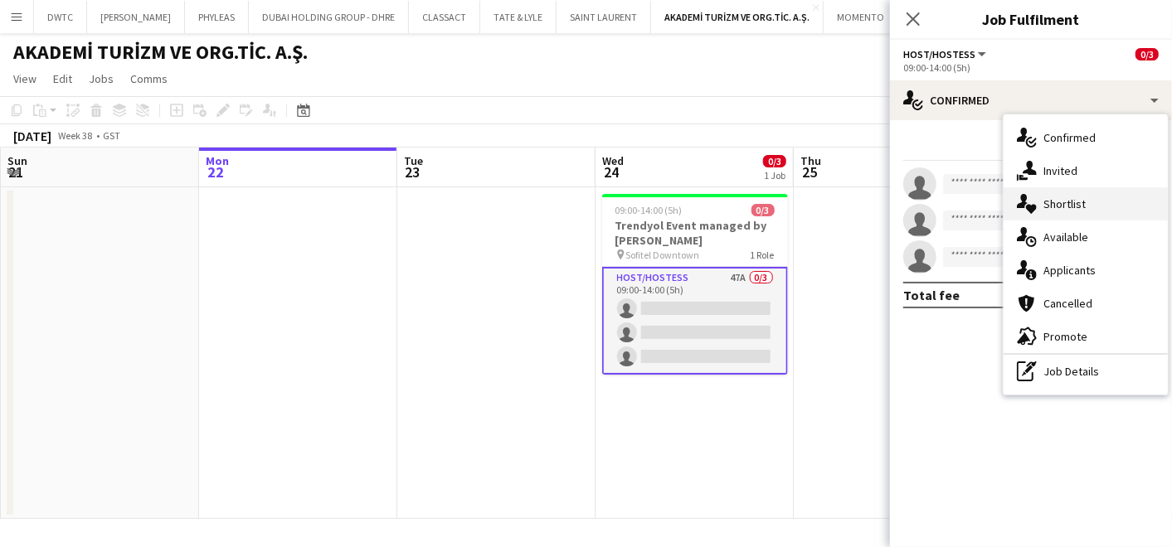
click at [1083, 201] on span "Shortlist" at bounding box center [1064, 204] width 42 height 15
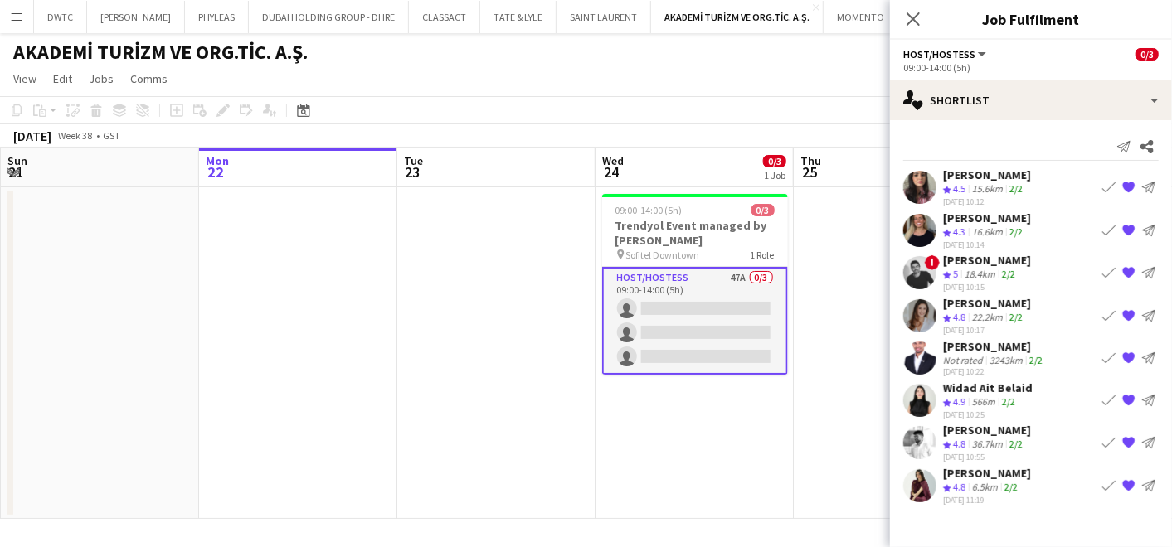
drag, startPoint x: 1107, startPoint y: 228, endPoint x: 1088, endPoint y: 251, distance: 30.1
click at [1108, 228] on app-icon "Book crew" at bounding box center [1108, 229] width 13 height 13
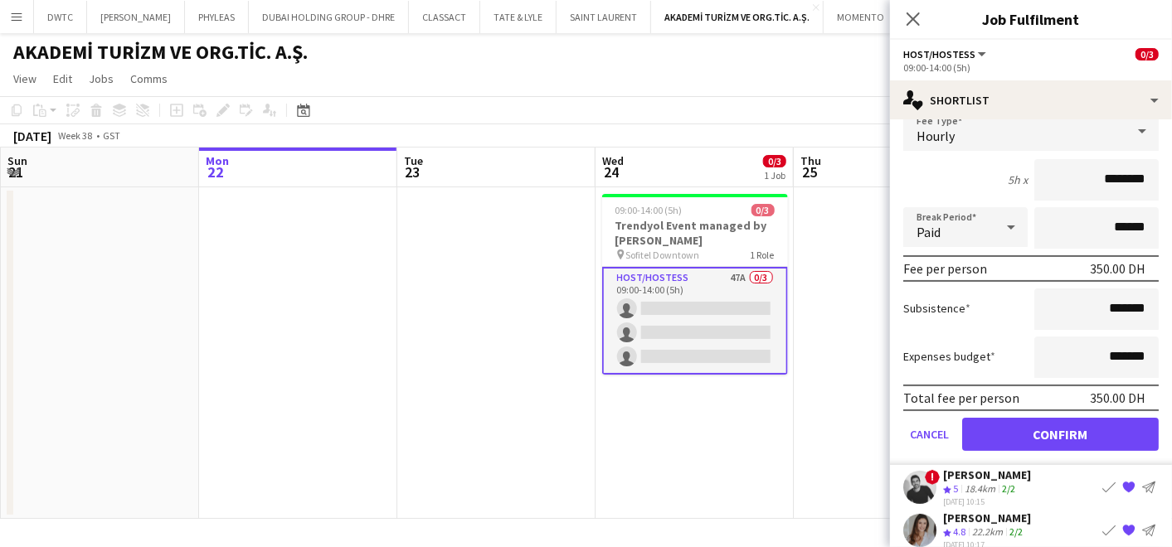
scroll to position [276, 0]
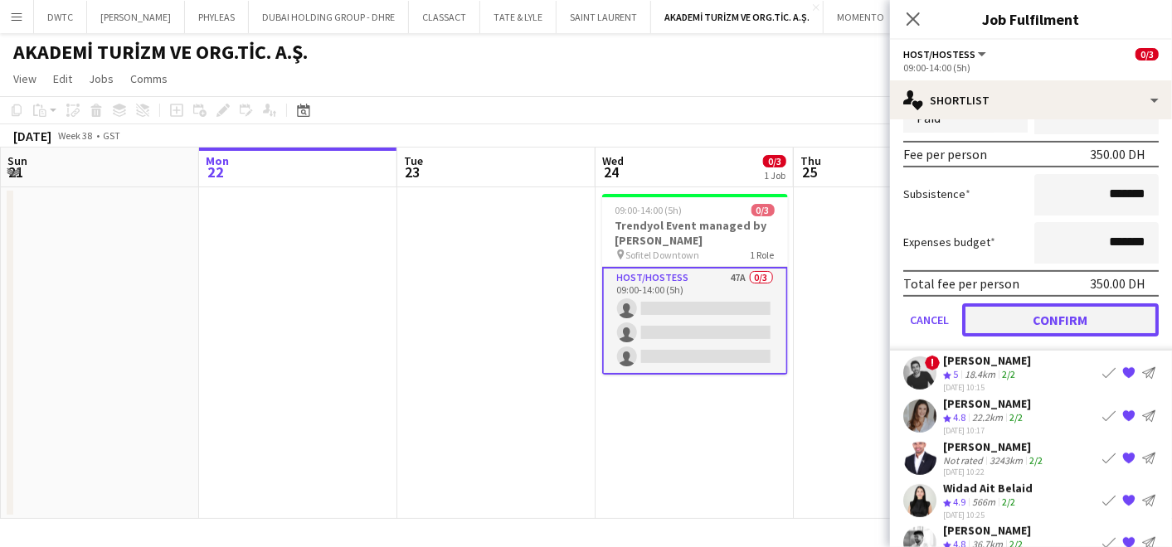
click at [1035, 314] on button "Confirm" at bounding box center [1060, 319] width 197 height 33
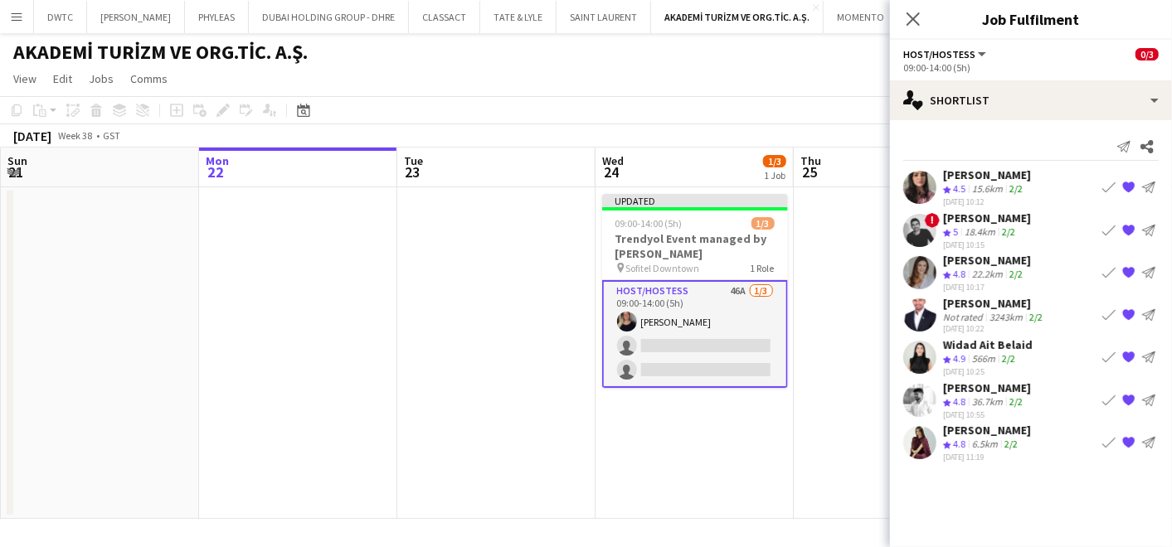
scroll to position [0, 0]
click at [1106, 397] on app-icon "Book crew" at bounding box center [1108, 399] width 13 height 13
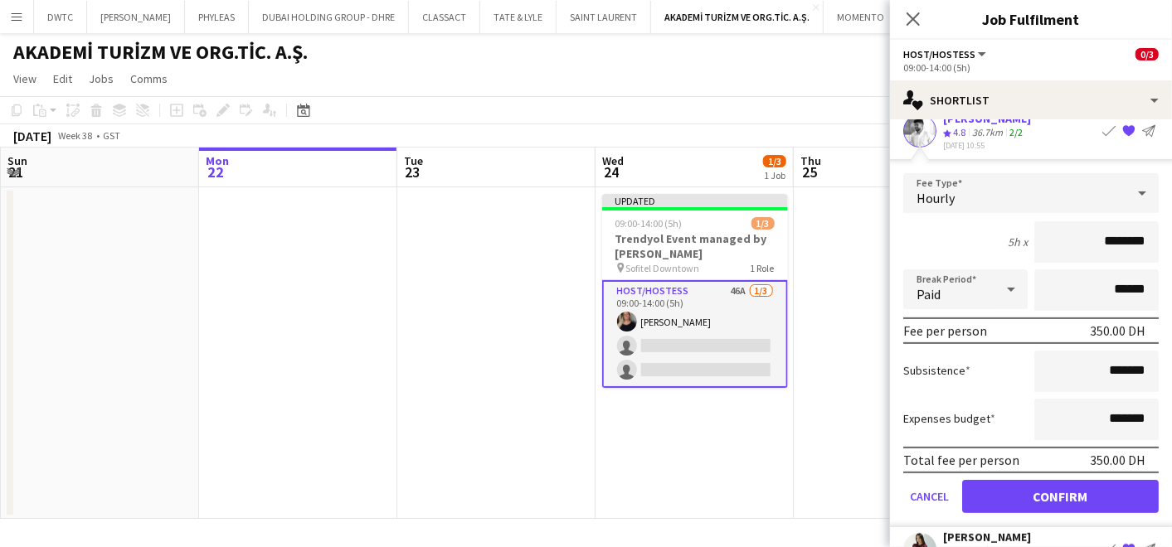
scroll to position [276, 0]
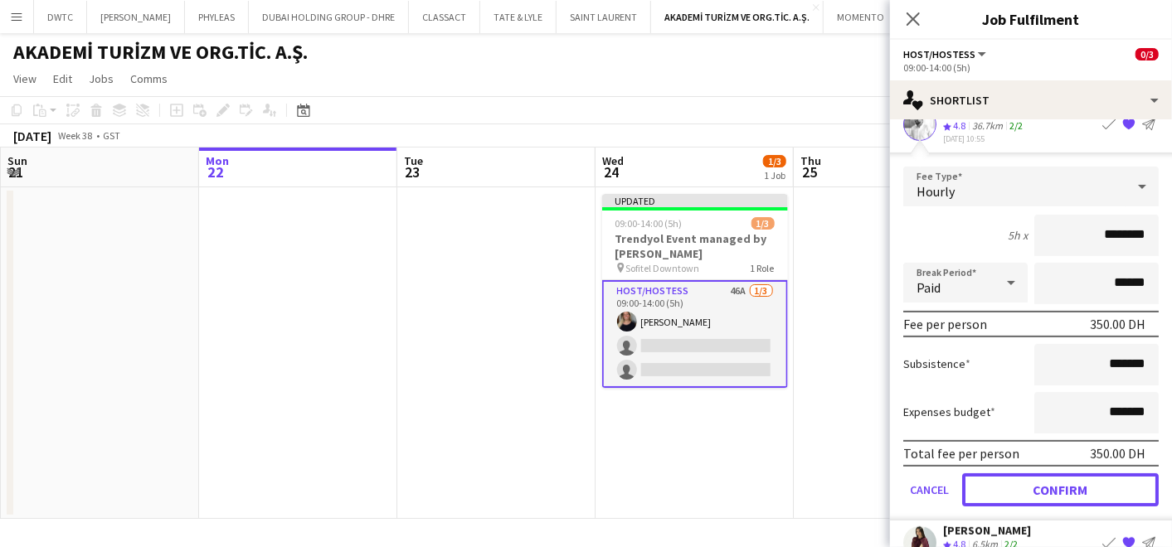
click at [1030, 481] on button "Confirm" at bounding box center [1060, 489] width 197 height 33
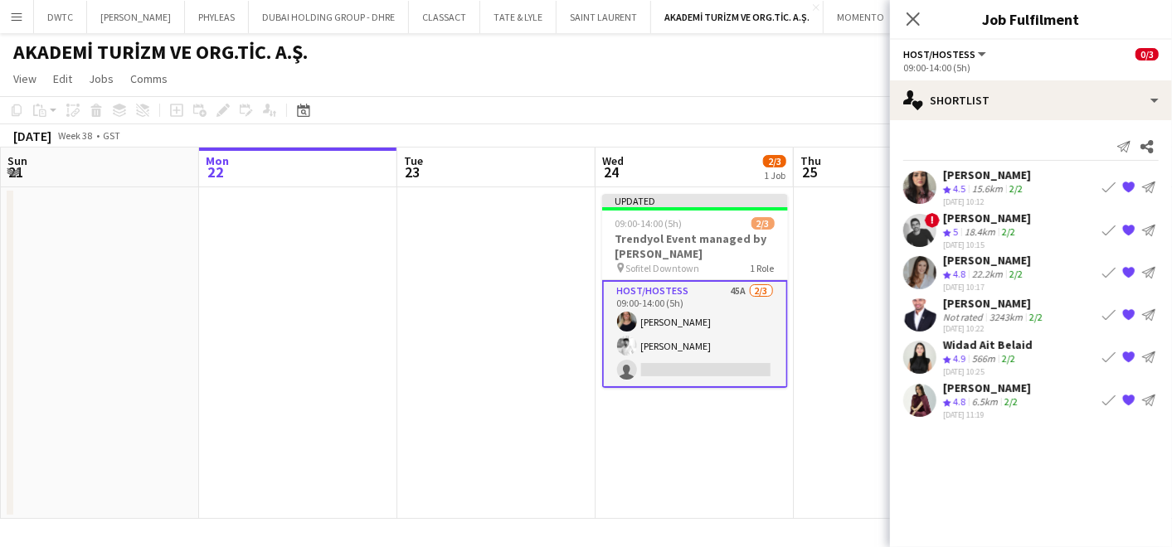
scroll to position [0, 0]
click at [1112, 355] on app-icon "Book crew" at bounding box center [1108, 357] width 13 height 13
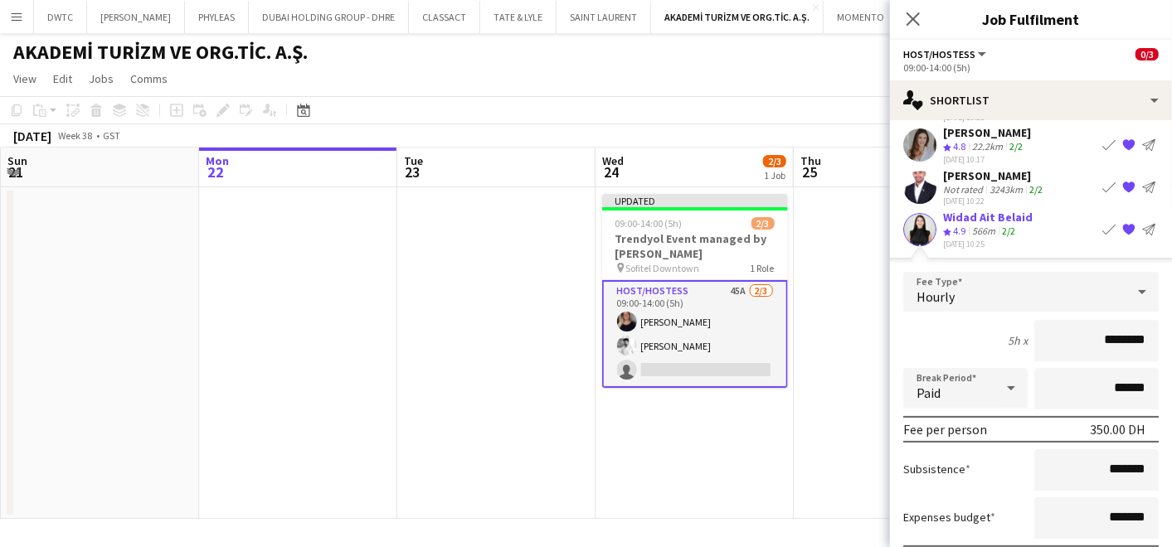
scroll to position [260, 0]
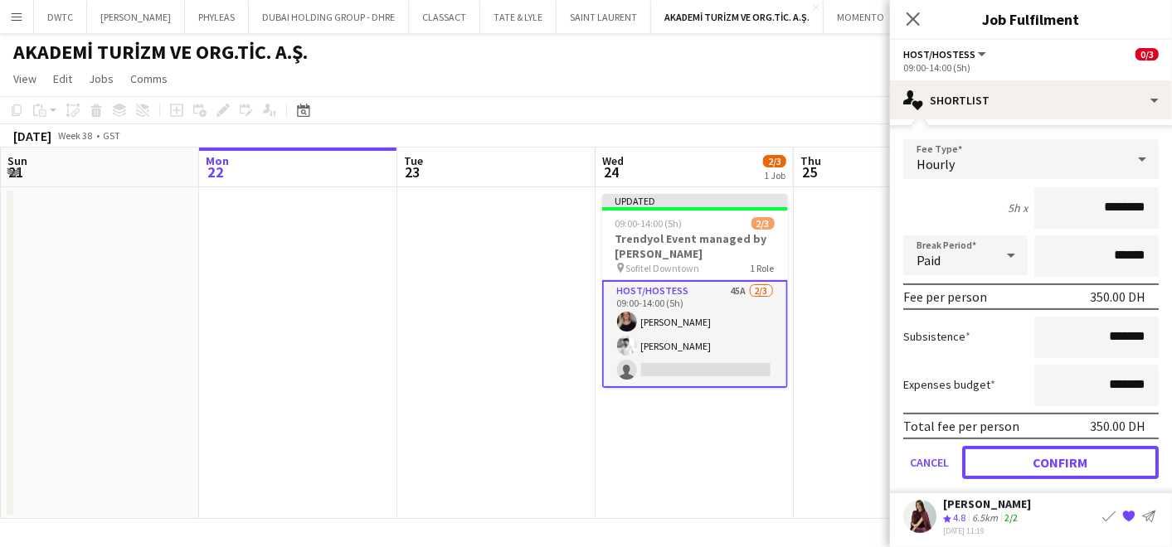
click at [1021, 448] on button "Confirm" at bounding box center [1060, 462] width 197 height 33
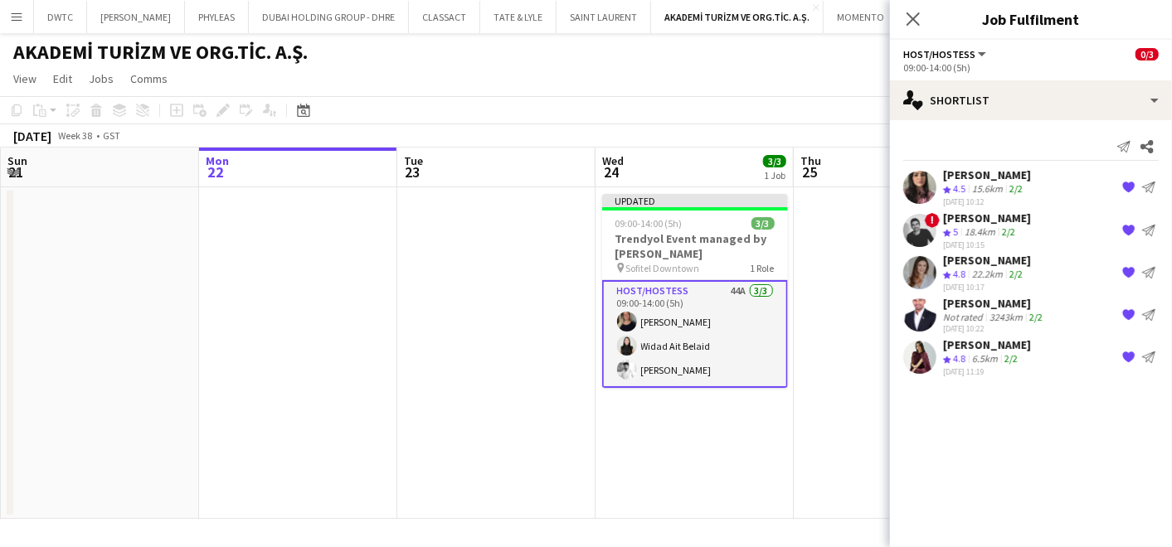
scroll to position [0, 0]
click at [794, 333] on app-date-cell at bounding box center [893, 353] width 198 height 332
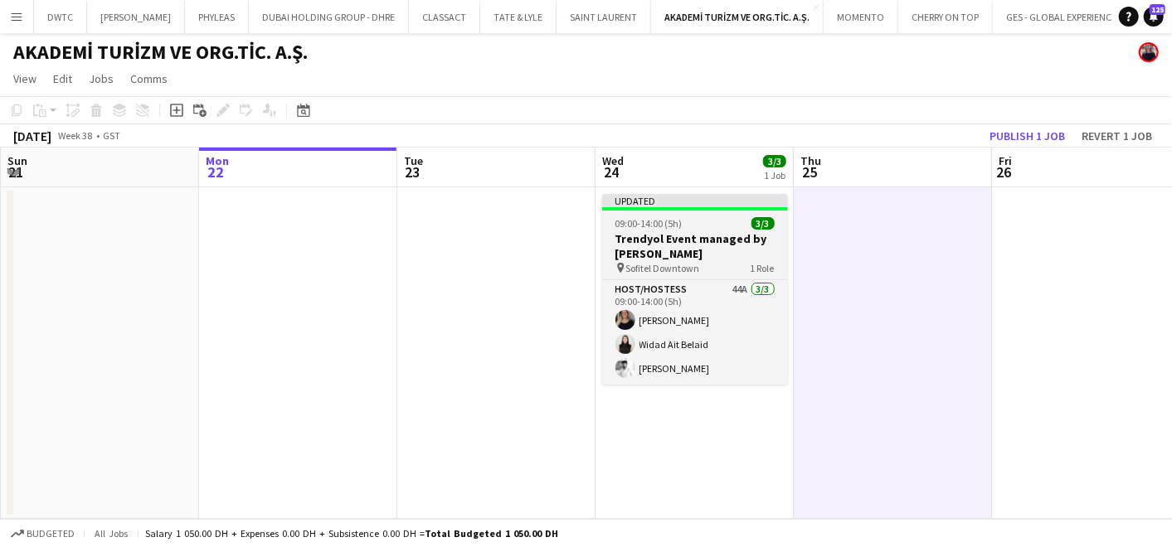
click at [713, 223] on div "09:00-14:00 (5h) 3/3" at bounding box center [695, 223] width 186 height 12
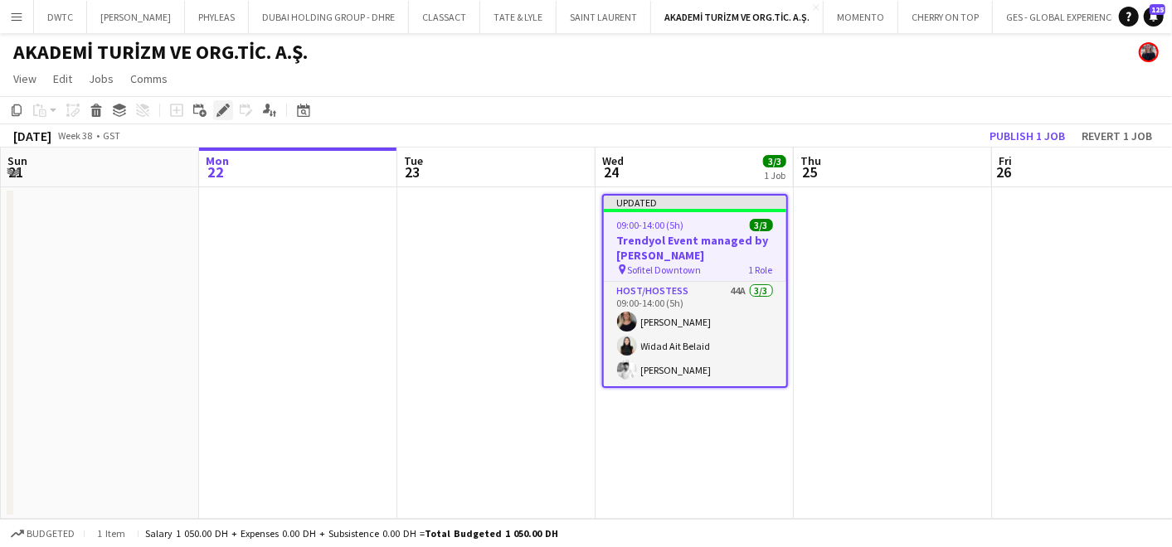
click at [215, 116] on div "Edit" at bounding box center [223, 110] width 20 height 20
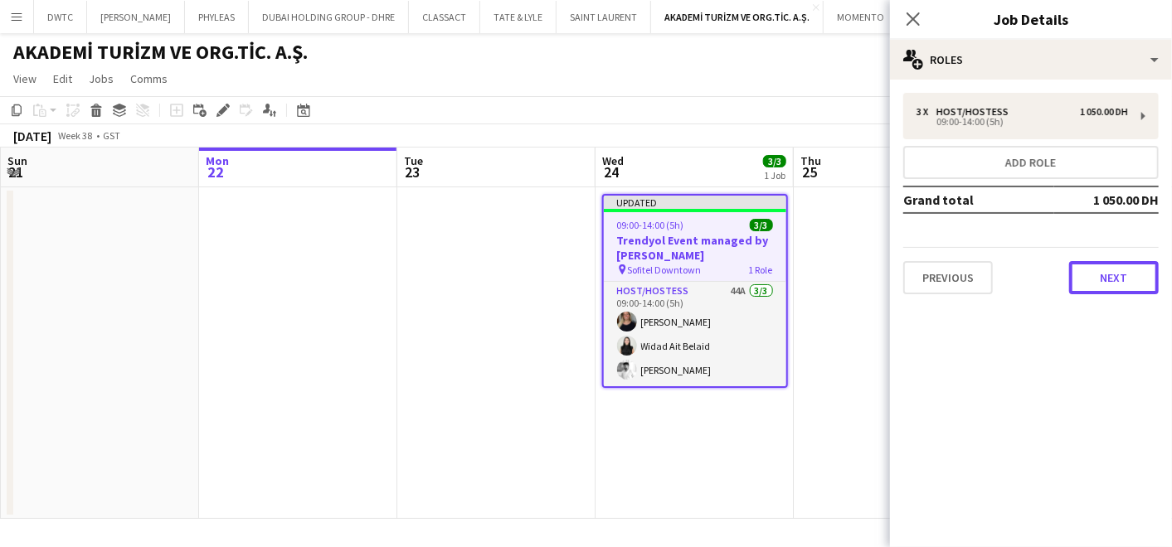
click at [1130, 275] on button "Next" at bounding box center [1114, 277] width 90 height 33
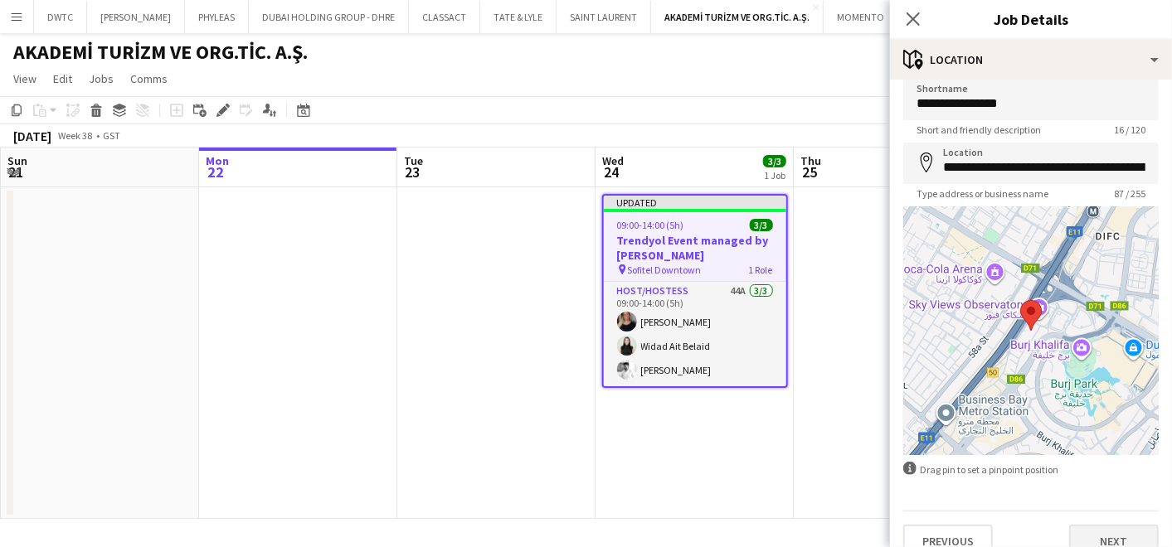
scroll to position [36, 0]
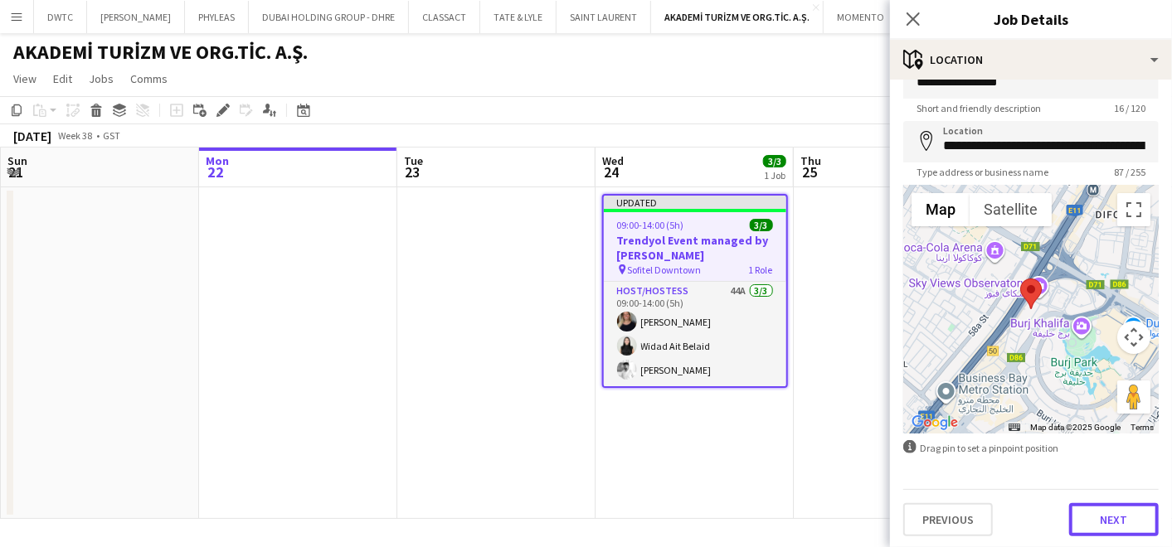
click at [1090, 509] on button "Next" at bounding box center [1114, 519] width 90 height 33
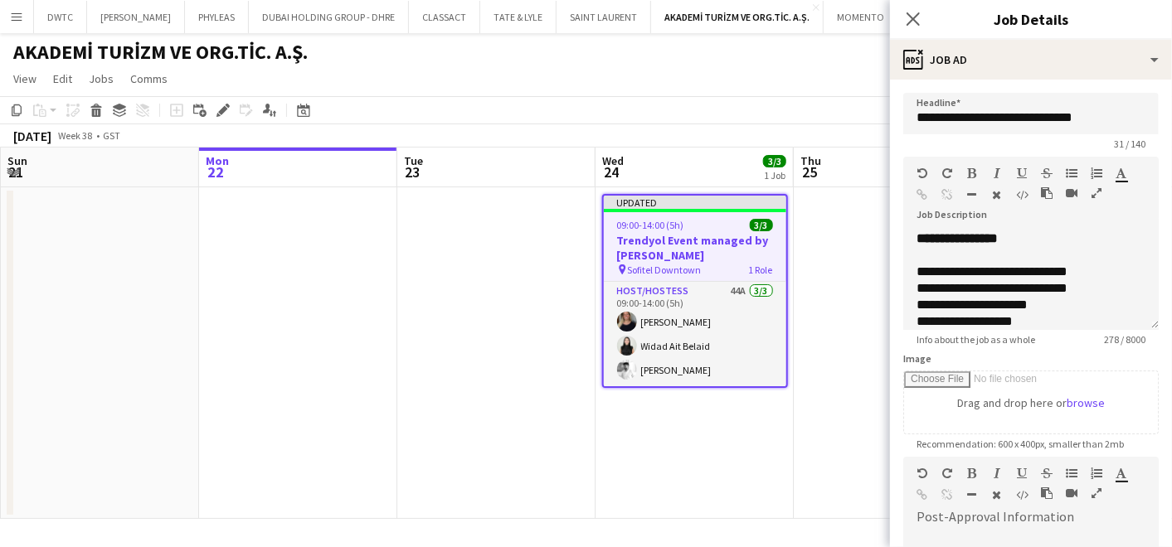
scroll to position [0, 0]
click at [1092, 191] on icon "button" at bounding box center [1096, 193] width 10 height 12
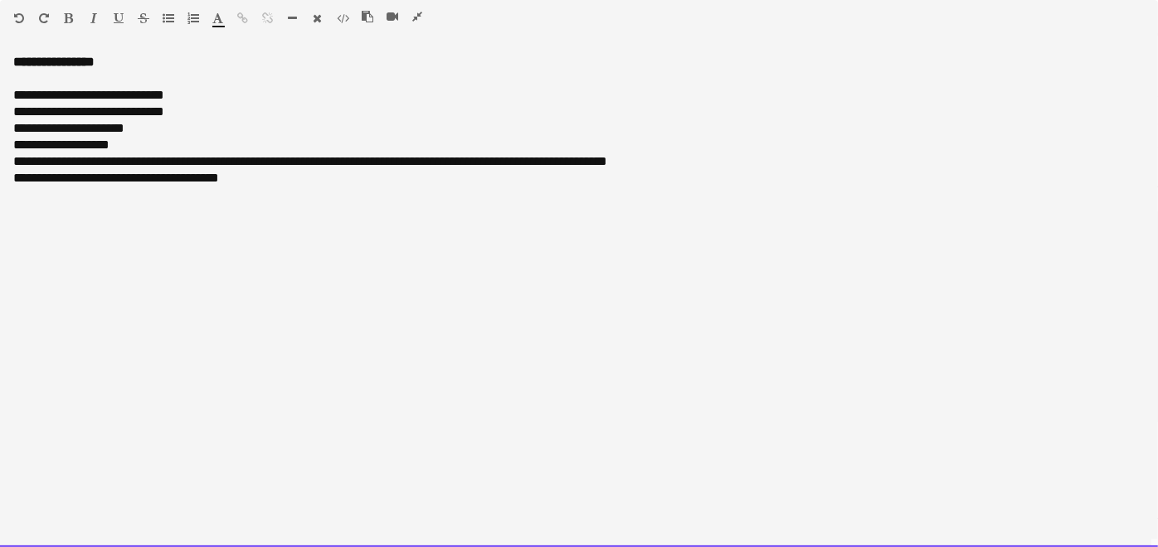
click at [701, 159] on div "**********" at bounding box center [578, 161] width 1131 height 17
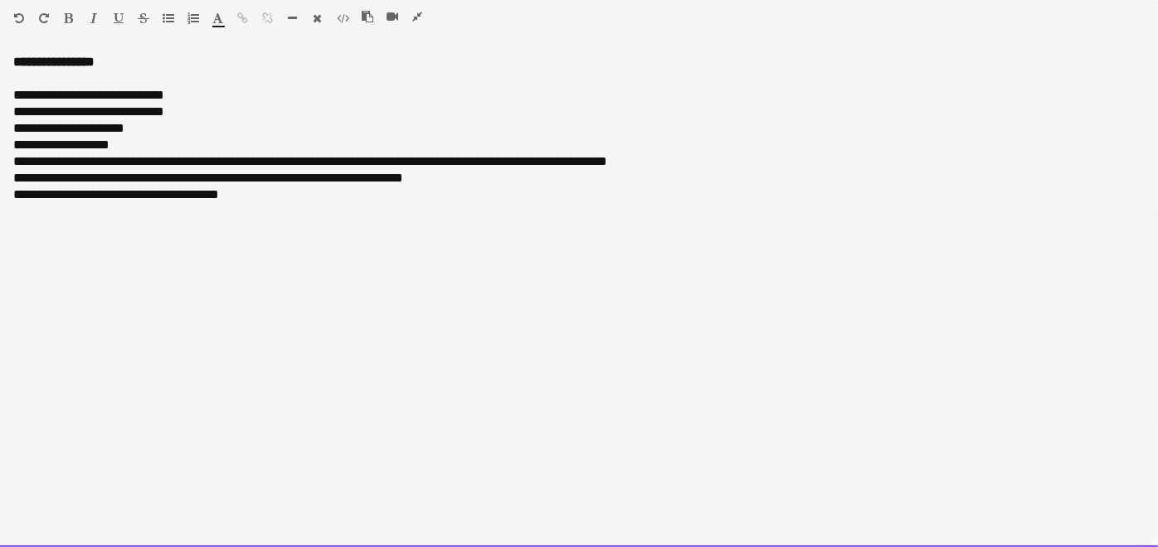
drag, startPoint x: 46, startPoint y: 176, endPoint x: 19, endPoint y: 182, distance: 28.2
click at [19, 182] on div "**********" at bounding box center [578, 178] width 1131 height 17
click at [423, 14] on div at bounding box center [399, 20] width 75 height 20
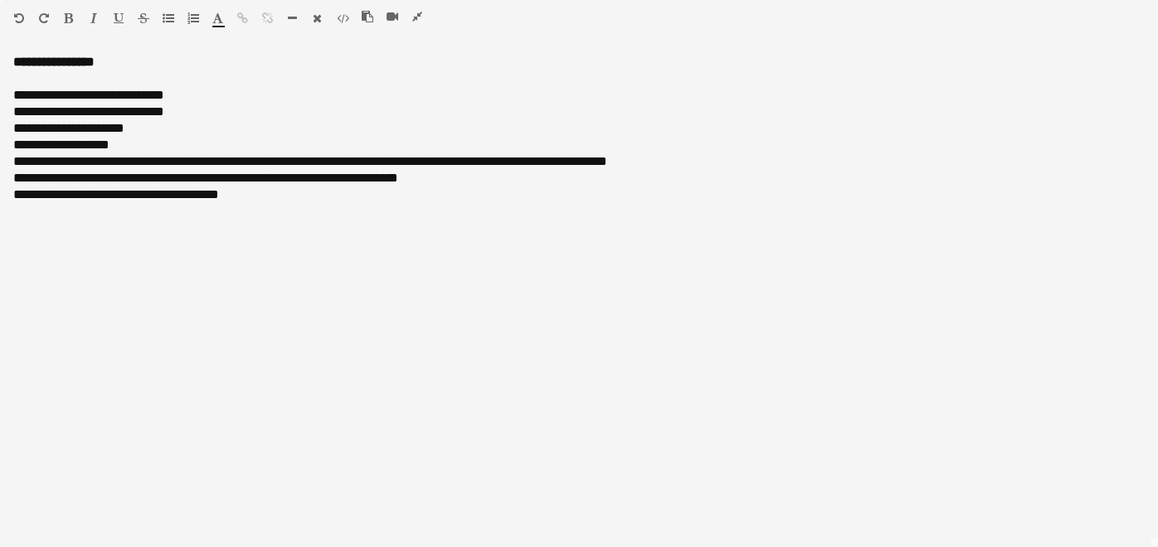
click at [416, 13] on icon "button" at bounding box center [417, 17] width 10 height 12
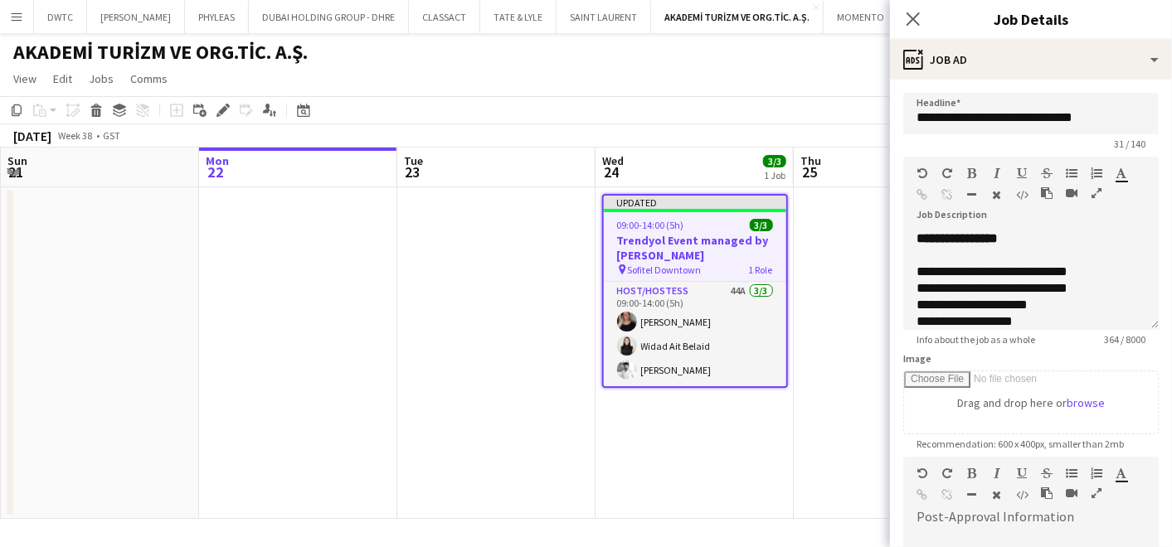
click at [852, 355] on app-date-cell at bounding box center [893, 353] width 198 height 332
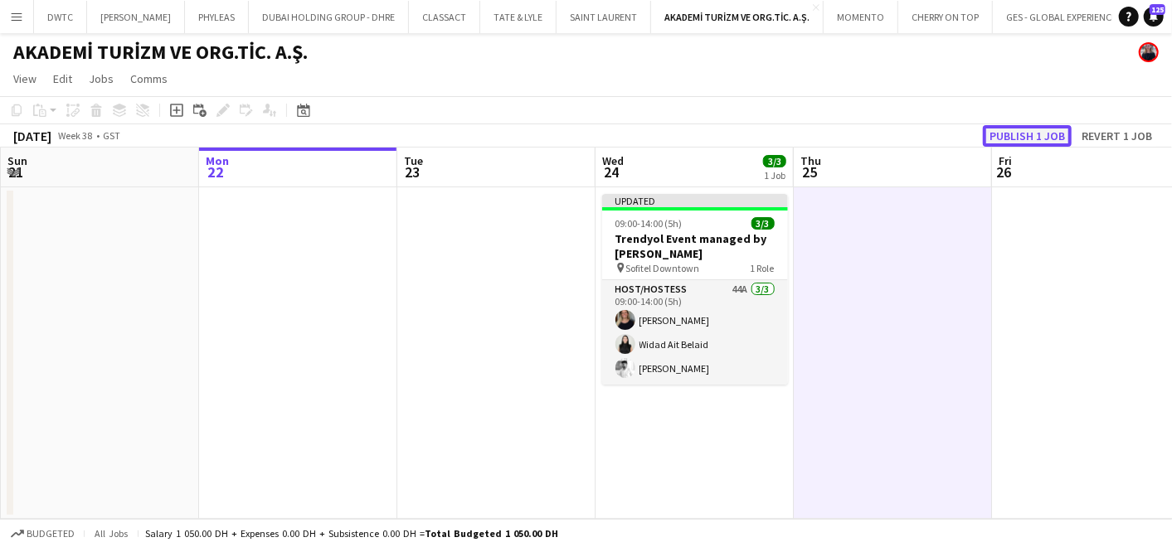
click at [1017, 135] on button "Publish 1 job" at bounding box center [1027, 136] width 89 height 22
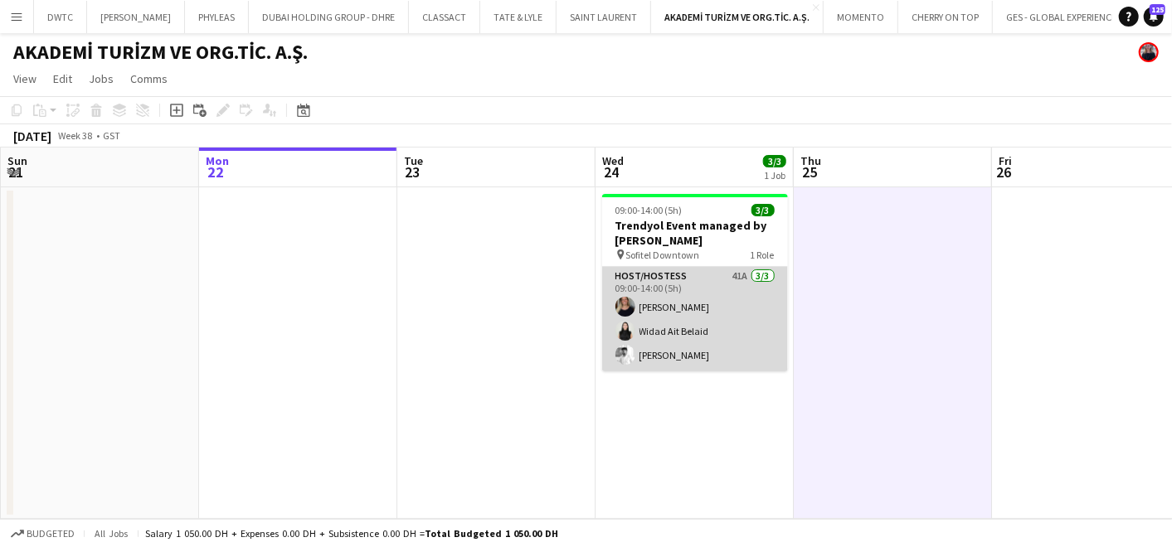
drag, startPoint x: 694, startPoint y: 305, endPoint x: 732, endPoint y: 307, distance: 38.2
click at [694, 305] on app-card-role "Host/Hostess 41A [DATE] 09:00-14:00 (5h) TALITA [PERSON_NAME] Ait Belaid [PERSO…" at bounding box center [695, 319] width 186 height 105
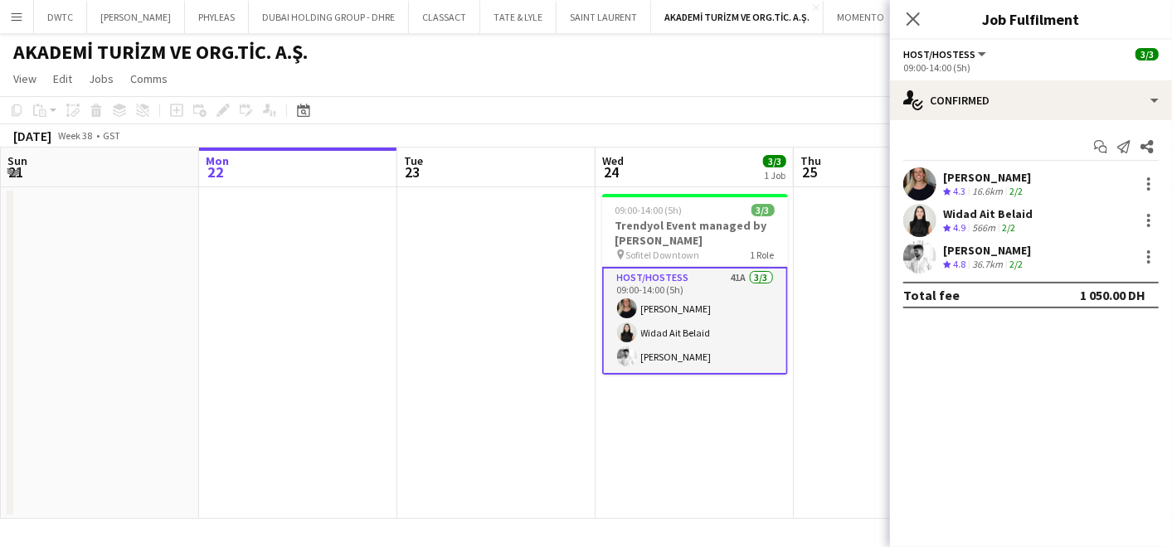
click at [960, 208] on div "Widad Ait Belaid" at bounding box center [988, 214] width 90 height 15
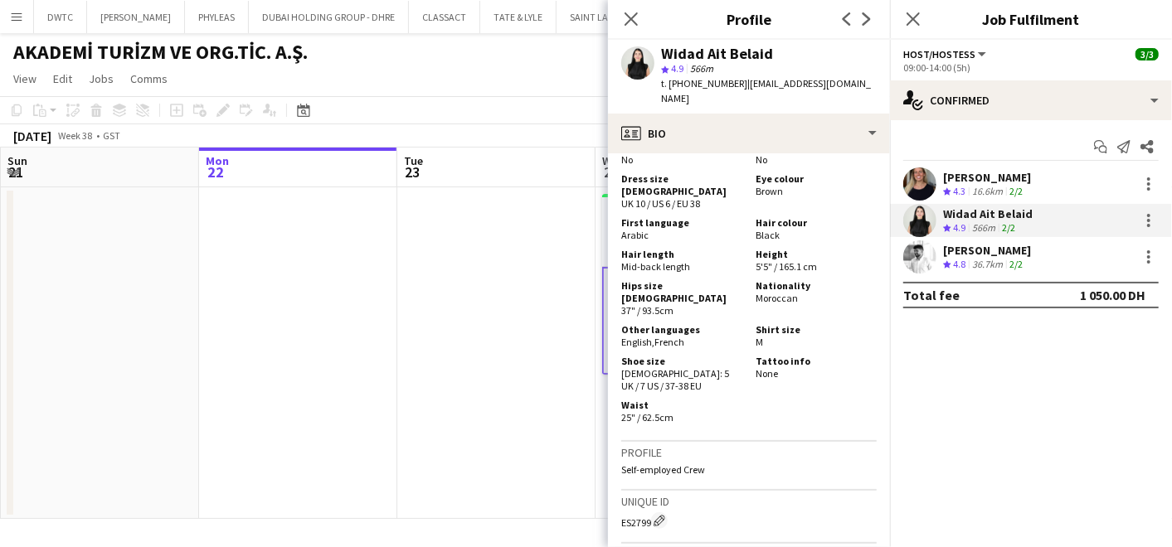
scroll to position [921, 0]
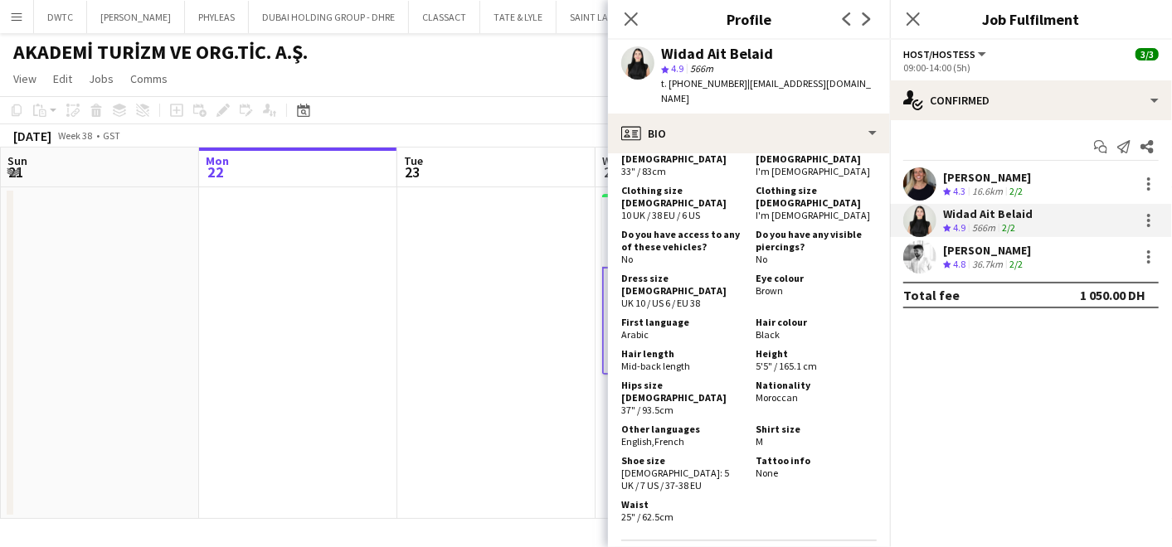
click at [957, 182] on div "[PERSON_NAME]" at bounding box center [987, 177] width 88 height 15
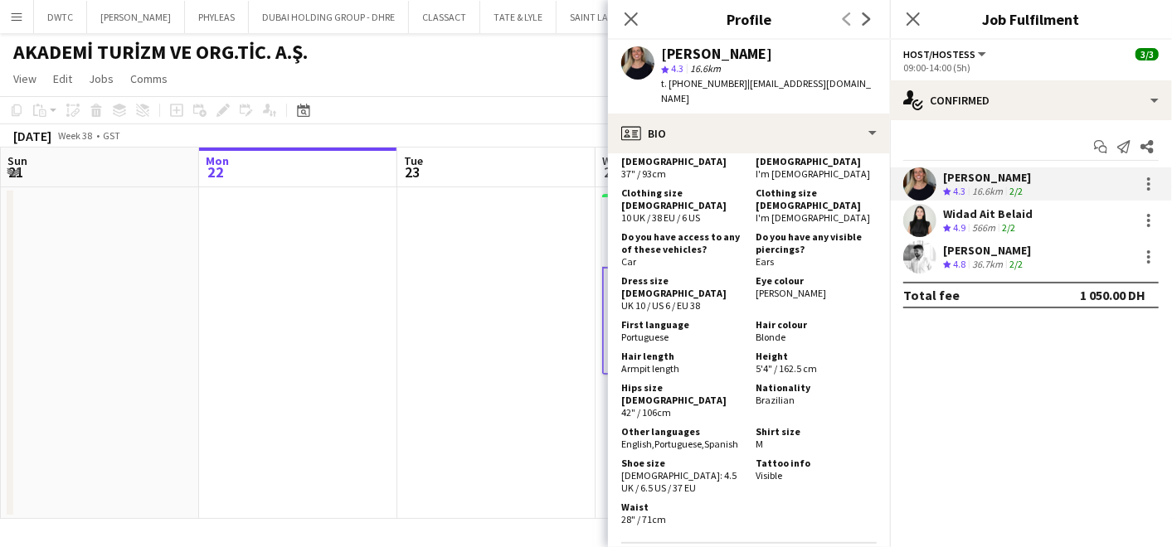
click at [952, 256] on div "[PERSON_NAME]" at bounding box center [987, 250] width 88 height 15
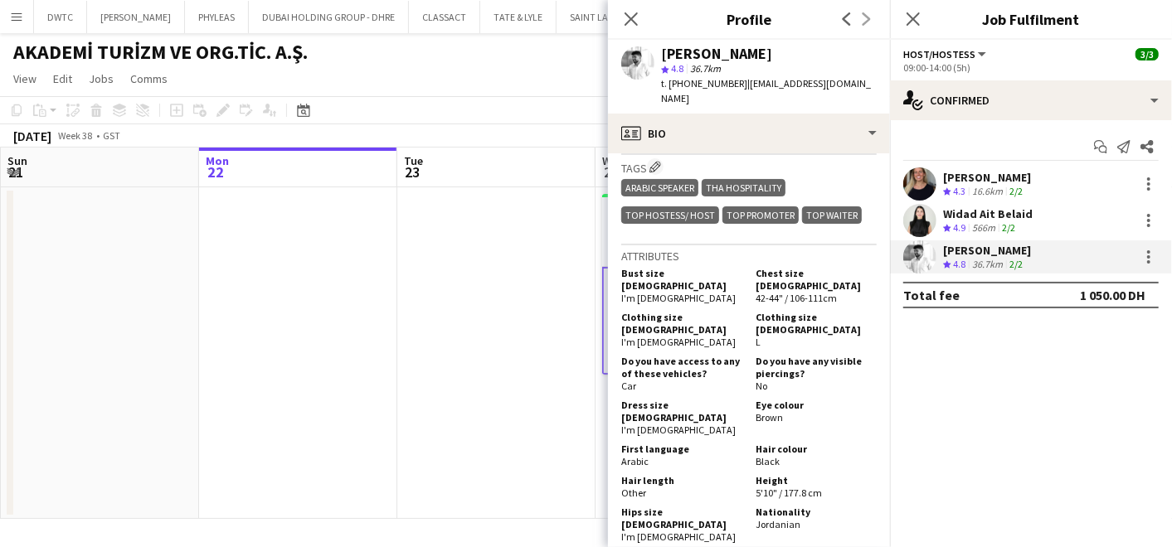
click at [448, 374] on app-date-cell at bounding box center [496, 353] width 198 height 332
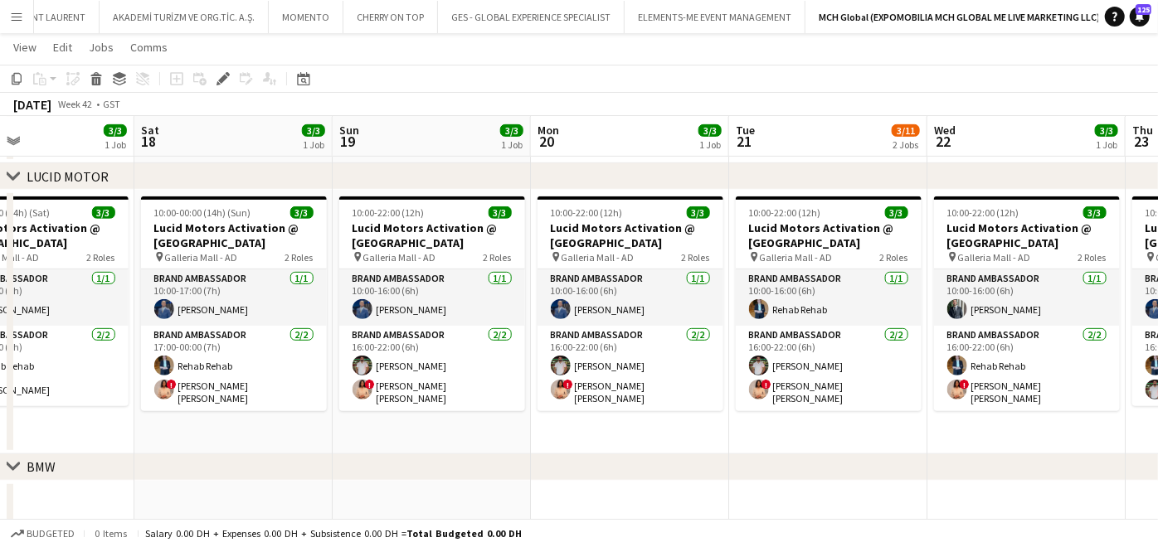
scroll to position [0, 516]
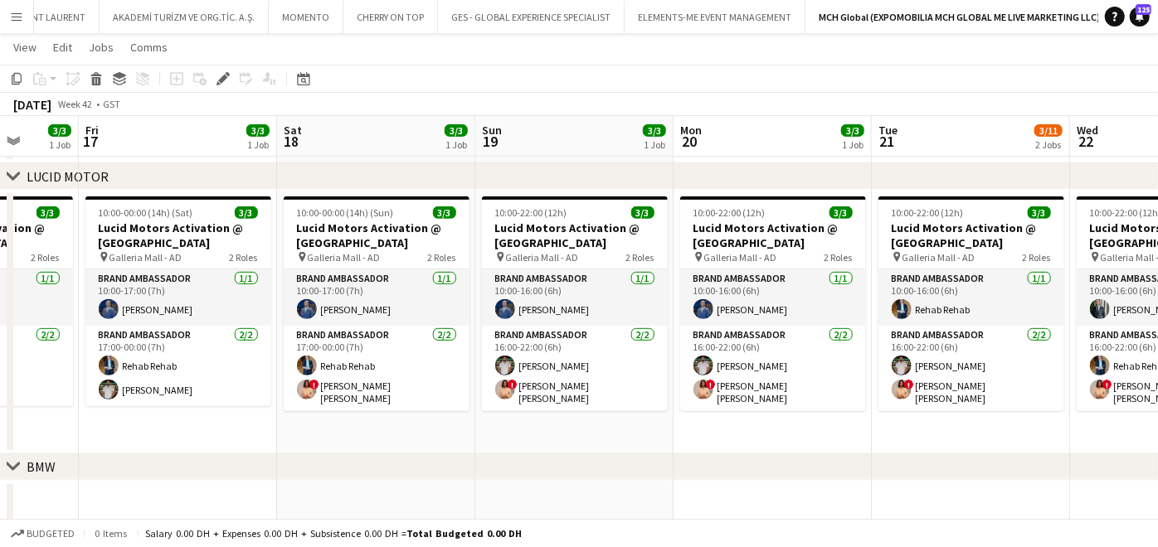
drag, startPoint x: 872, startPoint y: 424, endPoint x: 386, endPoint y: 424, distance: 486.0
click at [386, 424] on app-calendar-viewport "Tue 14 3/3 1 Job Wed 15 3/3 1 Job Thu 16 3/3 1 Job Fri 17 3/3 1 Job Sat 18 3/3 …" at bounding box center [579, 181] width 1158 height 1155
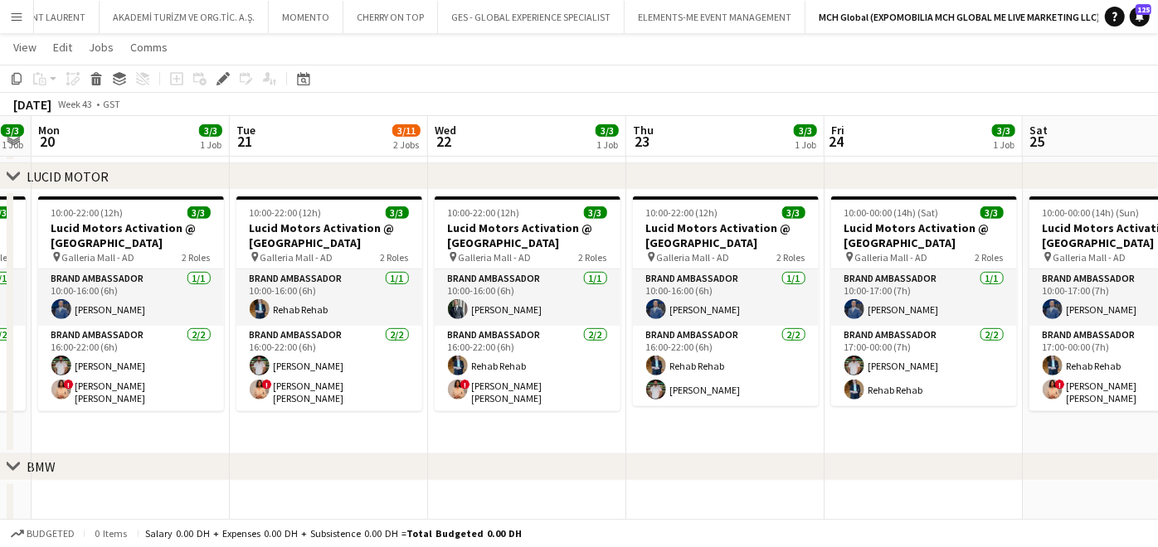
drag, startPoint x: 856, startPoint y: 437, endPoint x: 372, endPoint y: 428, distance: 484.5
click at [203, 437] on app-calendar-viewport "Fri 17 3/3 1 Job Sat 18 3/3 1 Job Sun 19 3/3 1 Job Mon 20 3/3 1 Job Tue 21 3/11…" at bounding box center [579, 181] width 1158 height 1155
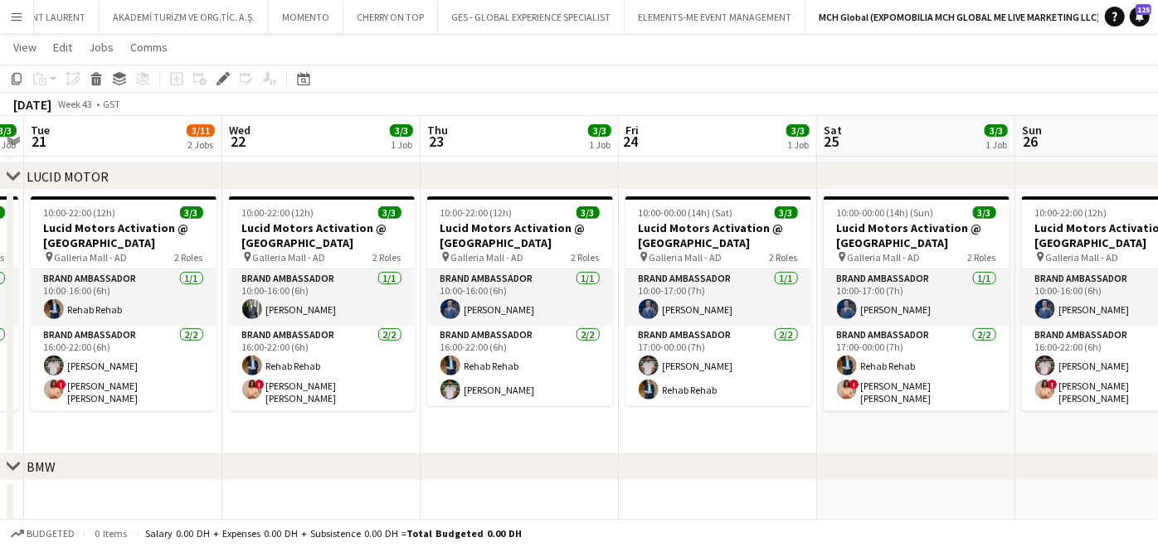
drag, startPoint x: 712, startPoint y: 429, endPoint x: 360, endPoint y: 433, distance: 352.5
click at [360, 433] on app-calendar-viewport "Sat 18 3/3 1 Job Sun 19 3/3 1 Job Mon 20 3/3 1 Job Tue 21 3/11 2 Jobs Wed 22 3/…" at bounding box center [579, 181] width 1158 height 1155
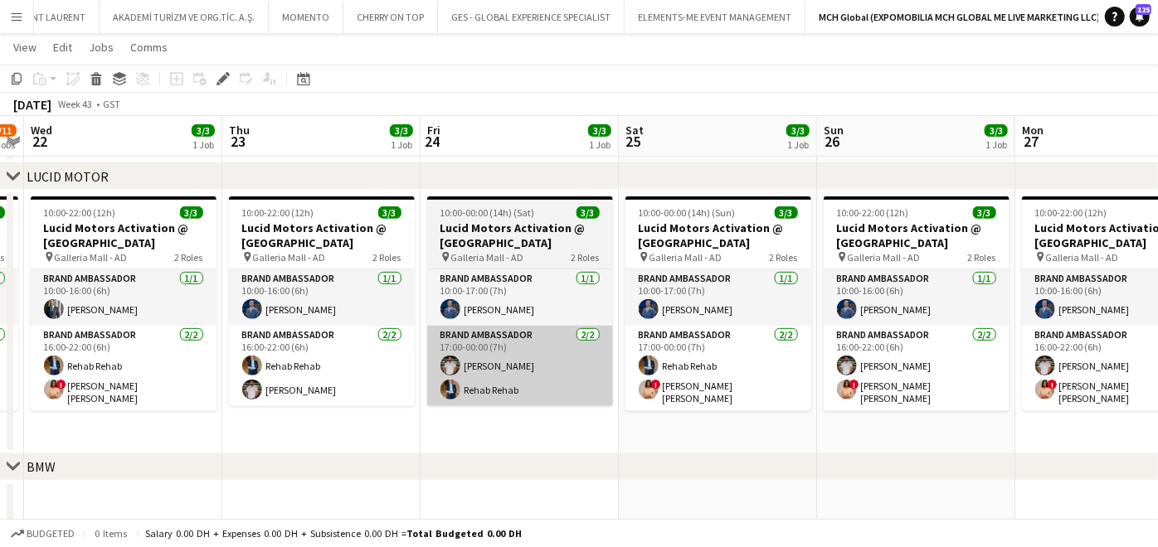
scroll to position [0, 574]
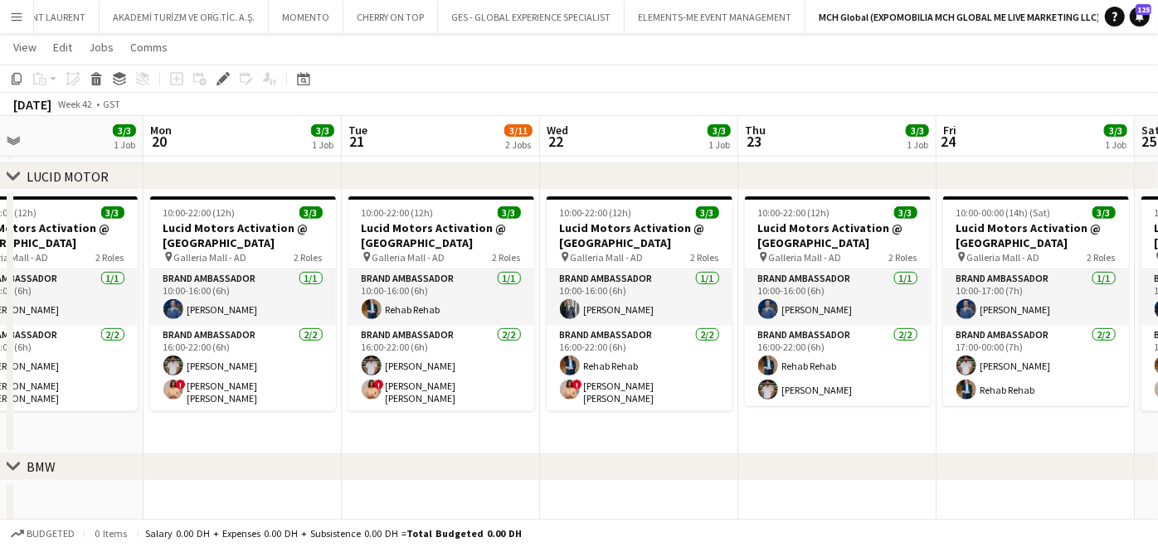
drag, startPoint x: 867, startPoint y: 438, endPoint x: 215, endPoint y: 438, distance: 651.9
click at [900, 438] on app-calendar-viewport "Fri 17 3/3 1 Job Sat 18 3/3 1 Job Sun 19 3/3 1 Job Mon 20 3/3 1 Job Tue 21 3/11…" at bounding box center [579, 181] width 1158 height 1155
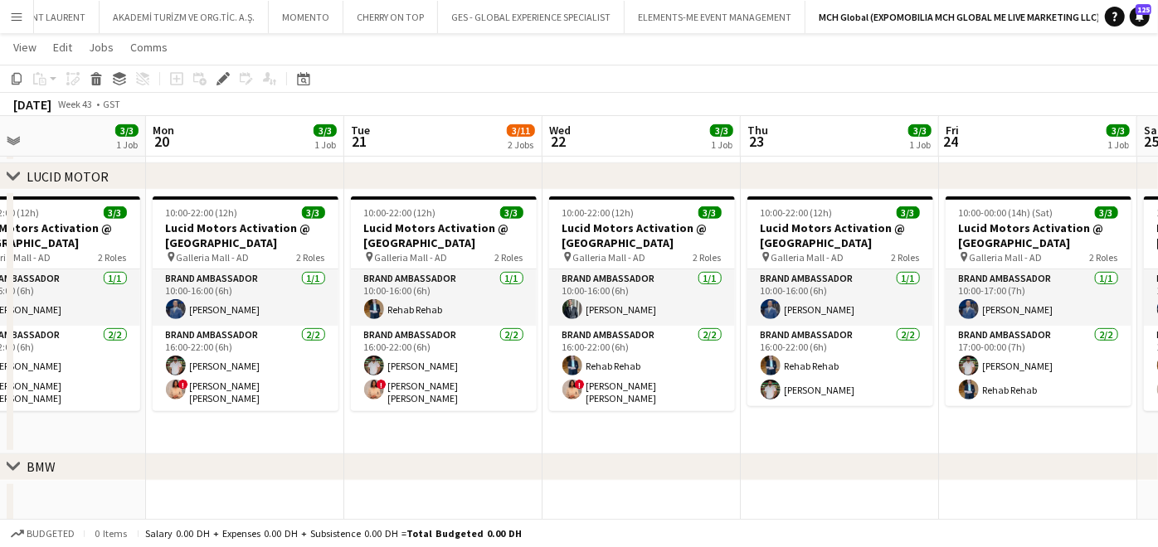
drag, startPoint x: 170, startPoint y: 440, endPoint x: 12, endPoint y: 445, distance: 157.7
click at [706, 443] on app-calendar-viewport "Fri 17 3/3 1 Job Sat 18 3/3 1 Job Sun 19 3/3 1 Job Mon 20 3/3 1 Job Tue 21 3/11…" at bounding box center [579, 181] width 1158 height 1155
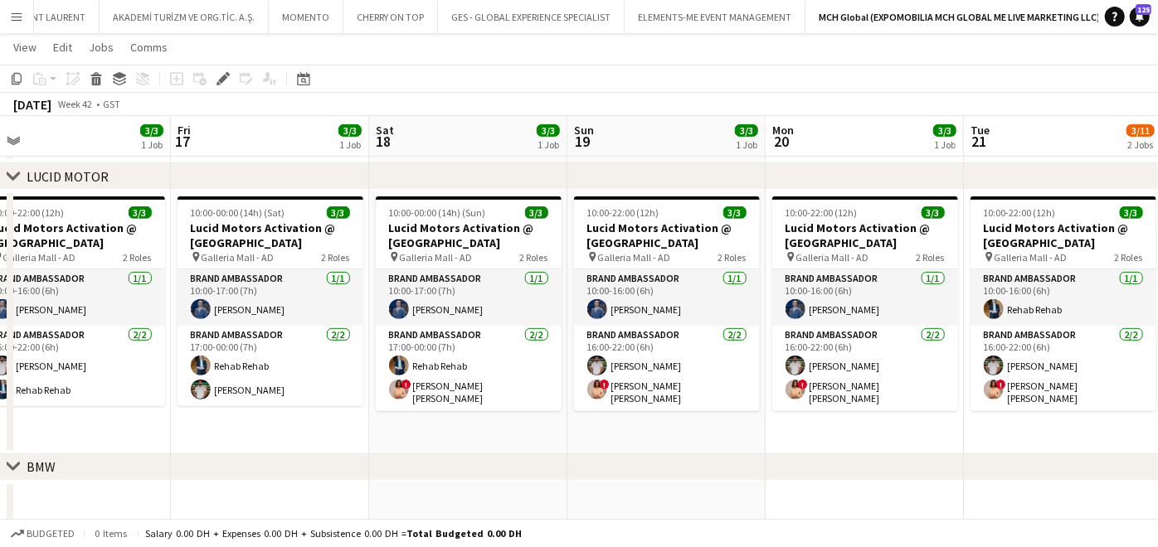
drag, startPoint x: 638, startPoint y: 449, endPoint x: 495, endPoint y: 449, distance: 142.7
click at [627, 449] on app-calendar-viewport "Tue 14 3/3 1 Job Wed 15 3/3 1 Job Thu 16 3/3 1 Job Fri 17 3/3 1 Job Sat 18 3/3 …" at bounding box center [579, 181] width 1158 height 1155
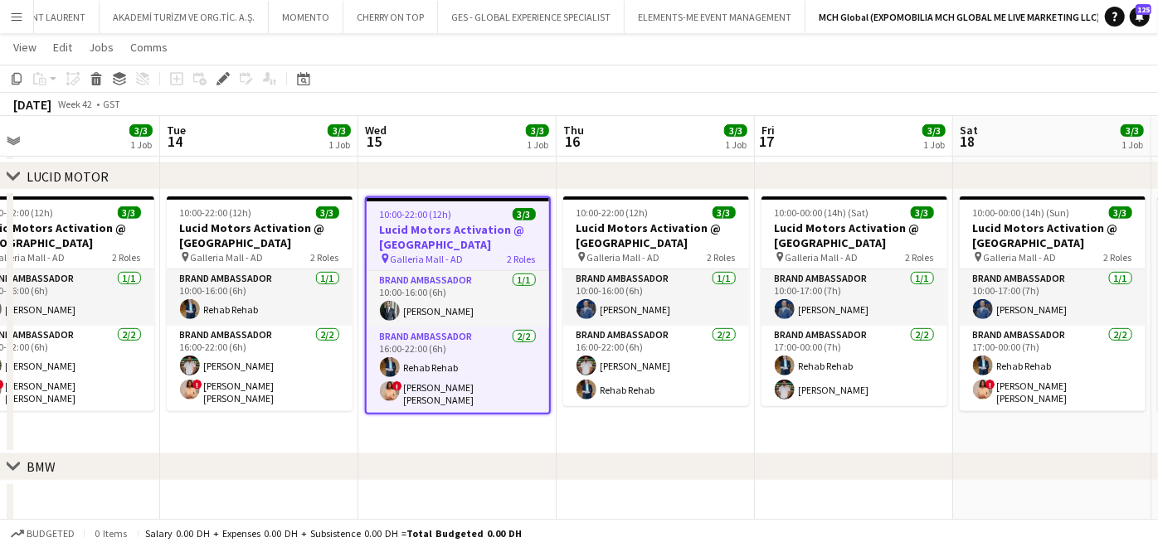
scroll to position [0, 432]
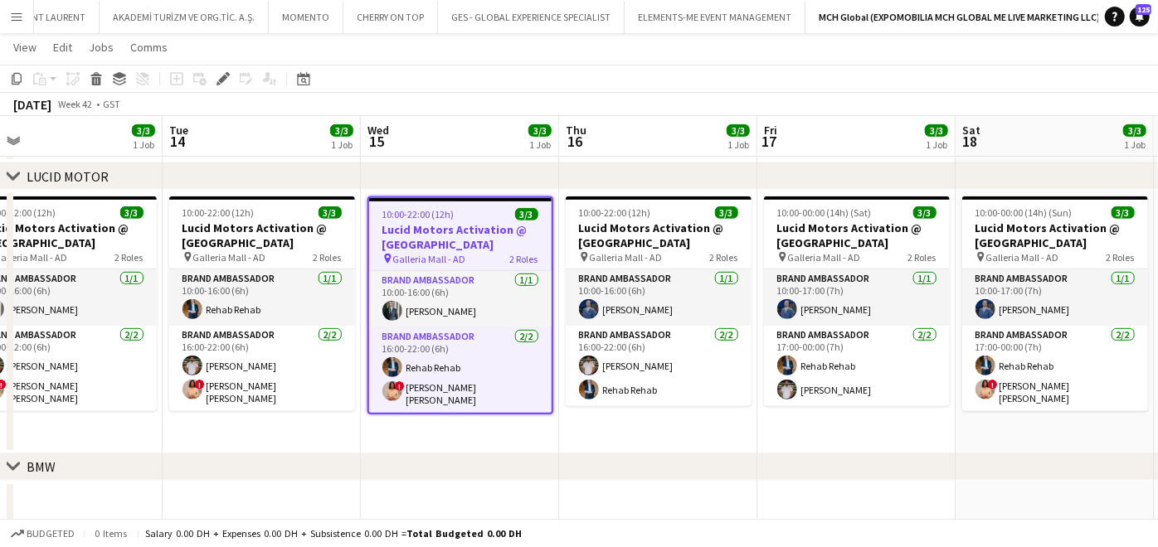
drag, startPoint x: 164, startPoint y: 450, endPoint x: 288, endPoint y: 457, distance: 123.8
click at [762, 458] on div "chevron-right VIP EVENTS chevron-right ACTIVATIONS chevron-right LUCID MOTOR ch…" at bounding box center [579, 181] width 1158 height 1155
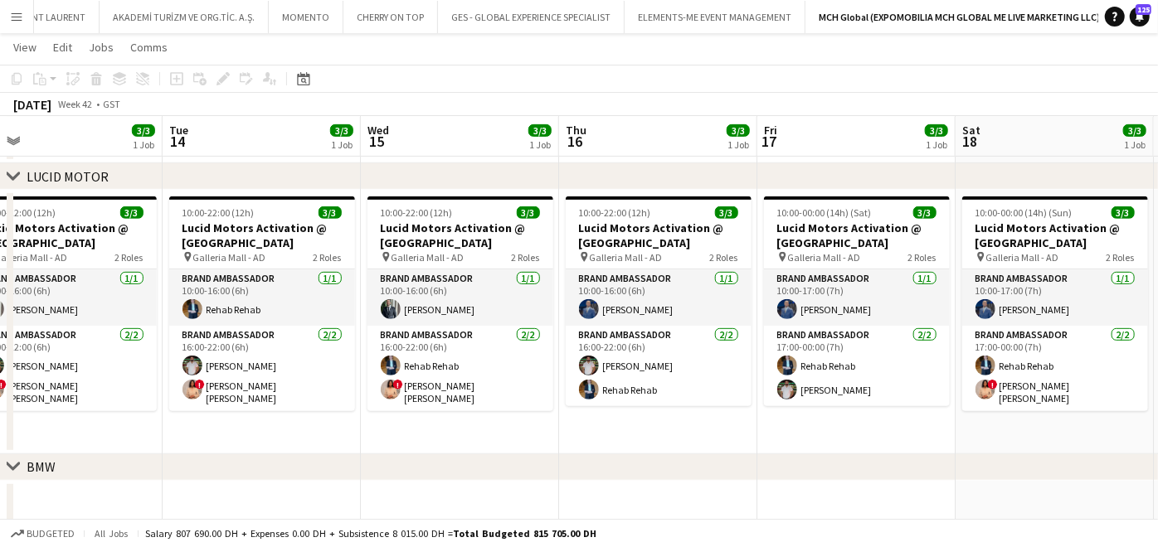
drag, startPoint x: 472, startPoint y: 457, endPoint x: 607, endPoint y: 447, distance: 135.6
click at [751, 457] on div "chevron-right BMW" at bounding box center [579, 468] width 1158 height 27
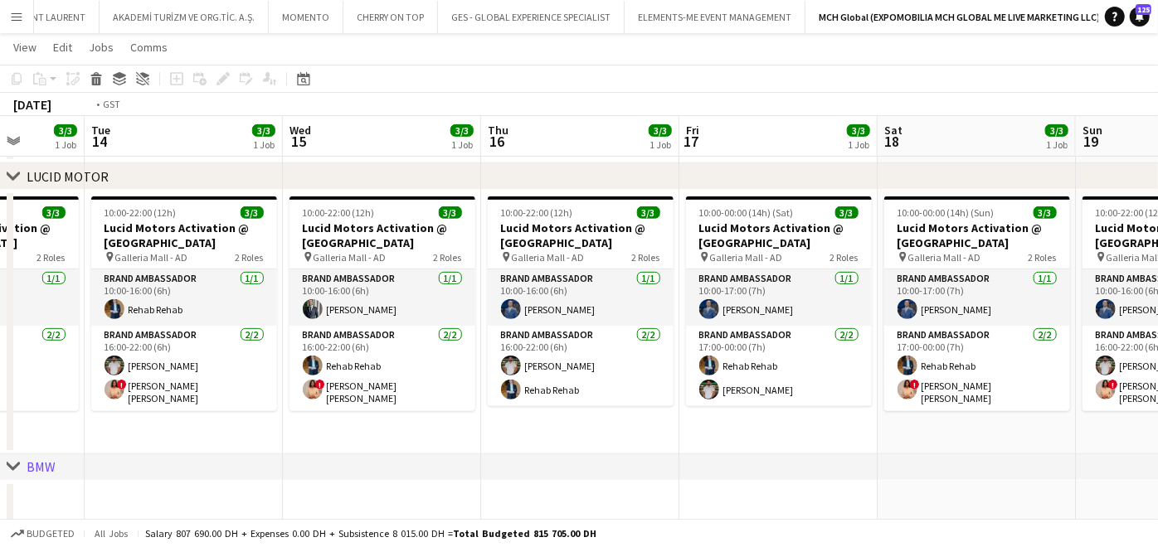
drag, startPoint x: 316, startPoint y: 441, endPoint x: 682, endPoint y: 439, distance: 365.8
click at [727, 449] on app-calendar-viewport "Sat 11 3/3 1 Job Sun 12 3/3 1 Job Mon 13 3/3 1 Job Tue 14 3/3 1 Job Wed 15 3/3 …" at bounding box center [579, 181] width 1158 height 1155
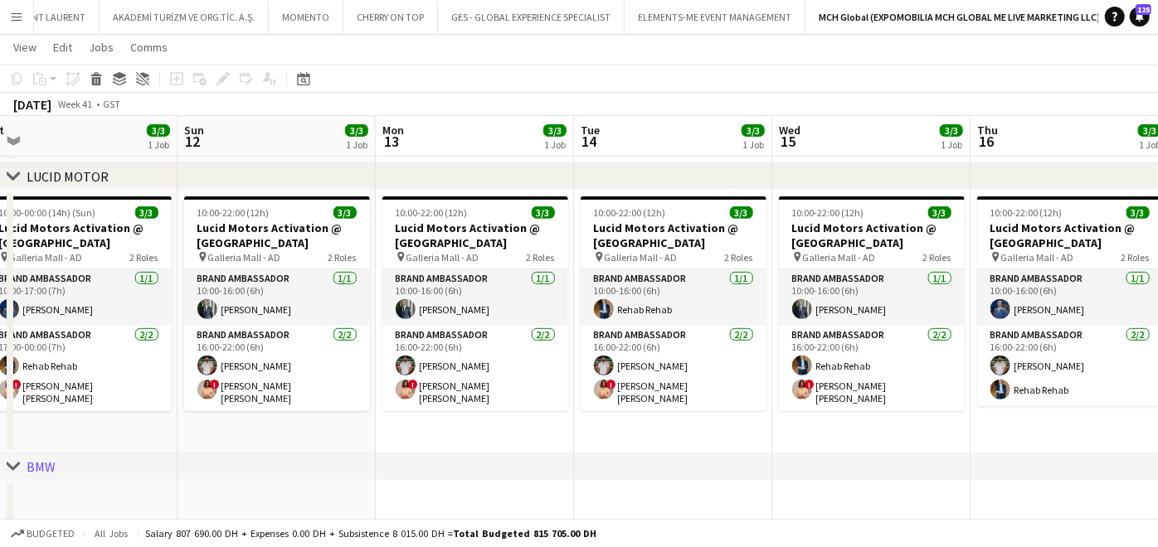
scroll to position [0, 393]
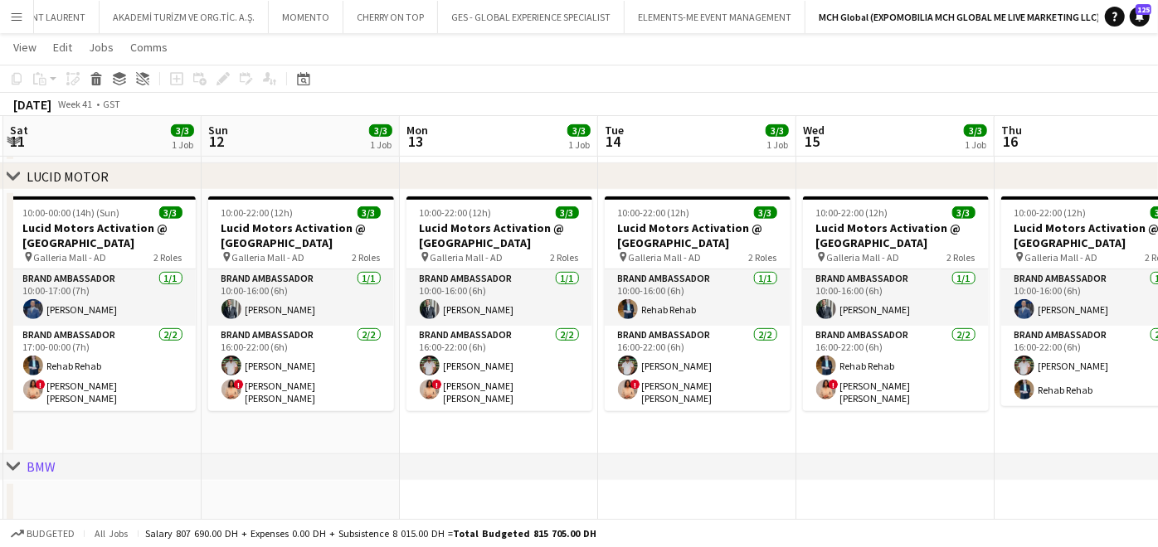
drag, startPoint x: 367, startPoint y: 456, endPoint x: 772, endPoint y: 458, distance: 405.6
click at [777, 458] on div "chevron-right VIP EVENTS chevron-right ACTIVATIONS chevron-right LUCID MOTOR ch…" at bounding box center [579, 181] width 1158 height 1155
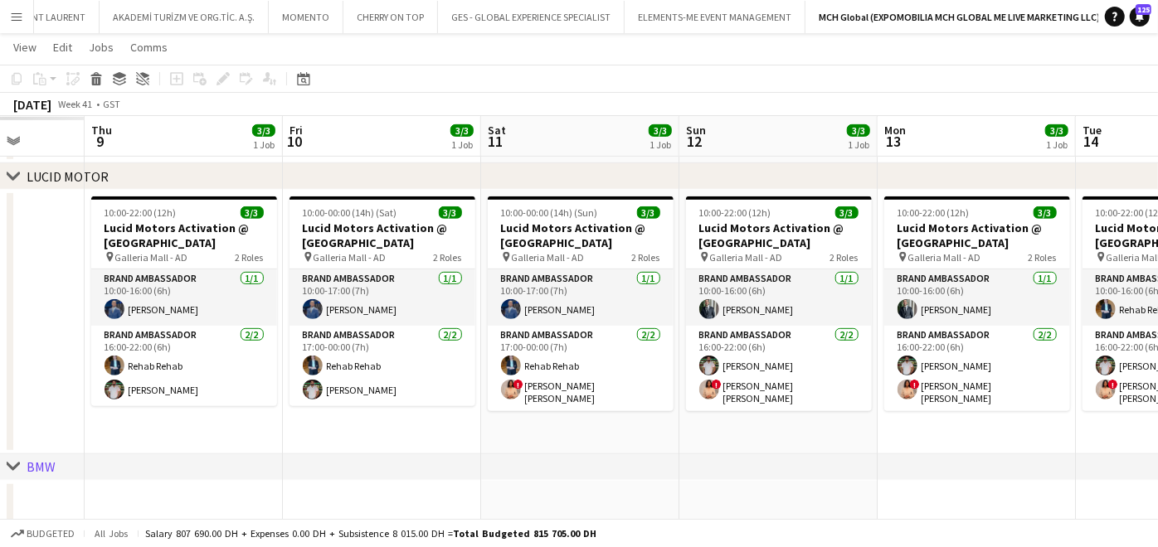
drag, startPoint x: 153, startPoint y: 437, endPoint x: 685, endPoint y: 433, distance: 532.5
click at [685, 433] on app-calendar-viewport "Tue 7 Wed 8 Thu 9 3/3 1 Job Fri 10 3/3 1 Job Sat 11 3/3 1 Job Sun 12 3/3 1 Job …" at bounding box center [579, 181] width 1158 height 1155
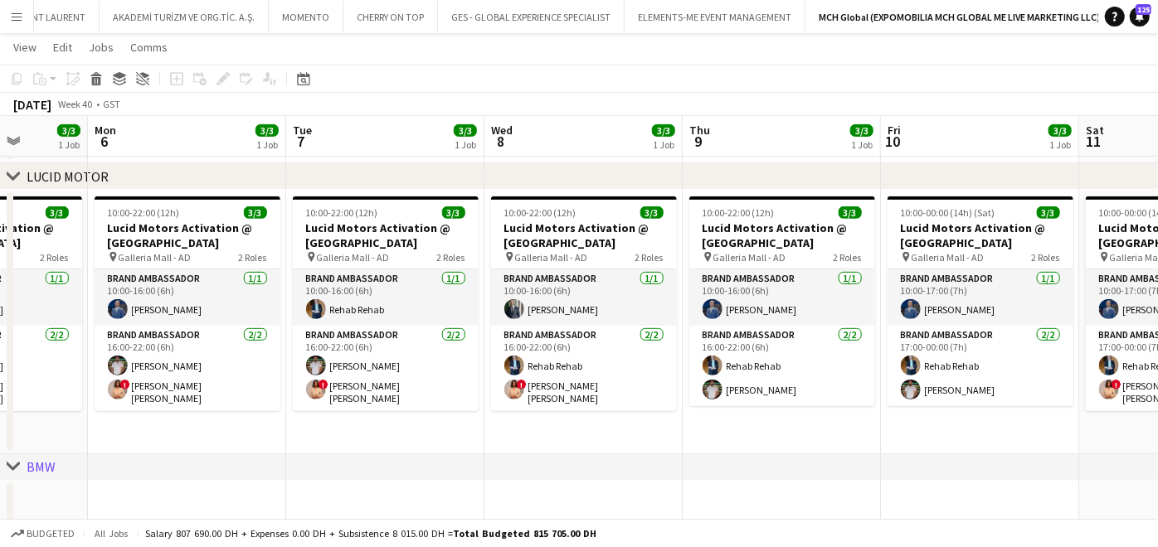
drag, startPoint x: 294, startPoint y: 435, endPoint x: 831, endPoint y: 435, distance: 536.6
click at [831, 435] on app-calendar-viewport "Fri 3 Sat 4 Sun 5 3/3 1 Job Mon 6 3/3 1 Job Tue 7 3/3 1 Job Wed 8 3/3 1 Job Thu…" at bounding box center [579, 181] width 1158 height 1155
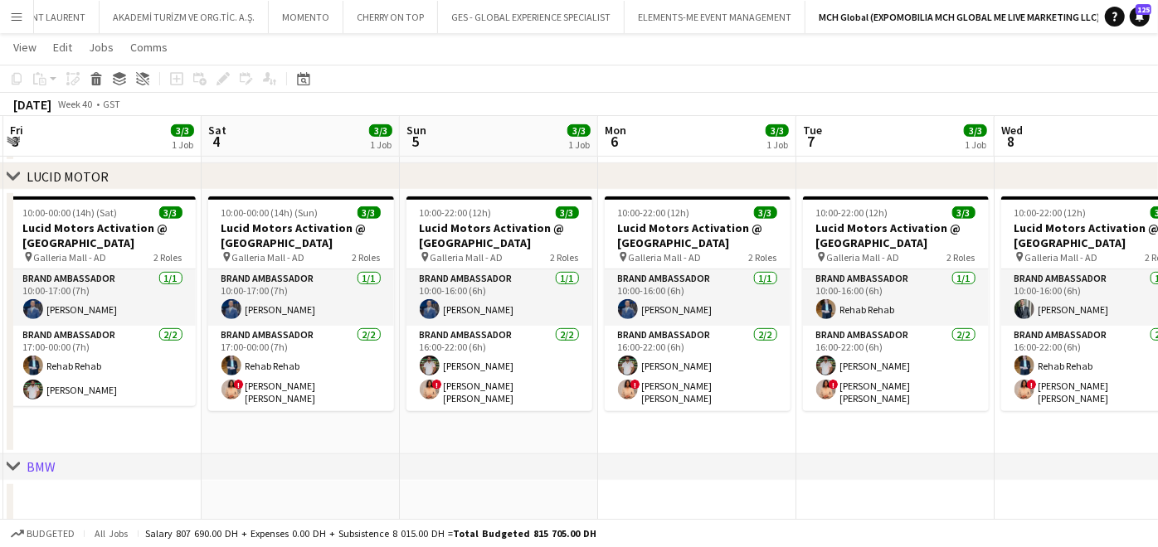
drag, startPoint x: 280, startPoint y: 438, endPoint x: 698, endPoint y: 440, distance: 418.8
click at [790, 440] on app-calendar-viewport "Wed 1 Thu 2 3/3 1 Job Fri 3 3/3 1 Job Sat 4 3/3 1 Job Sun 5 3/3 1 Job Mon 6 3/3…" at bounding box center [579, 181] width 1158 height 1155
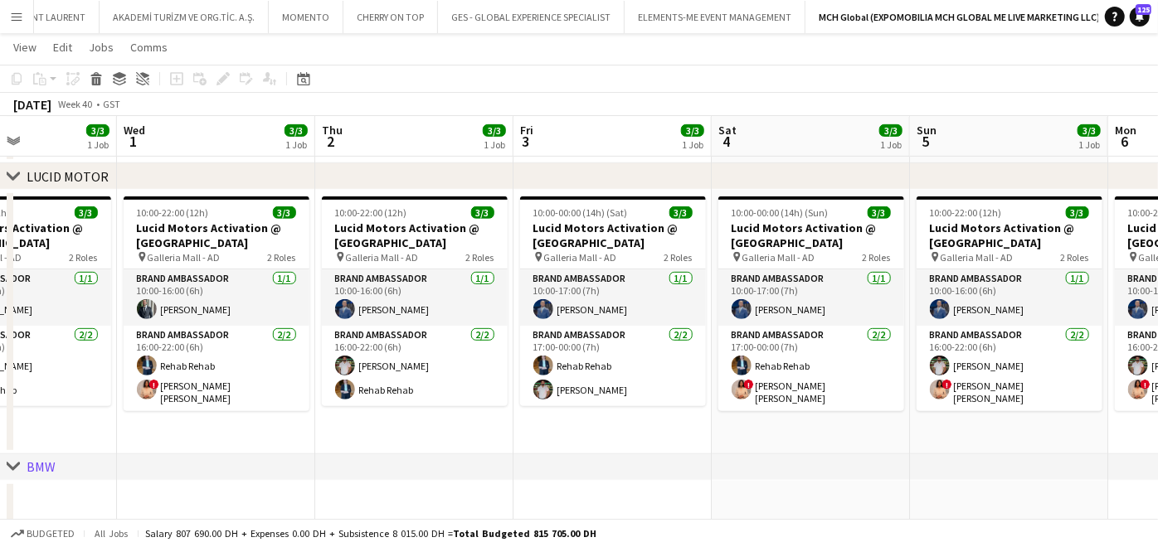
drag, startPoint x: 322, startPoint y: 451, endPoint x: 863, endPoint y: 450, distance: 540.8
click at [863, 450] on app-calendar-viewport "Sun 28 3/3 1 Job Mon 29 3/3 1 Job Tue 30 3/3 1 Job Wed 1 3/3 1 Job Thu 2 3/3 1 …" at bounding box center [579, 181] width 1158 height 1155
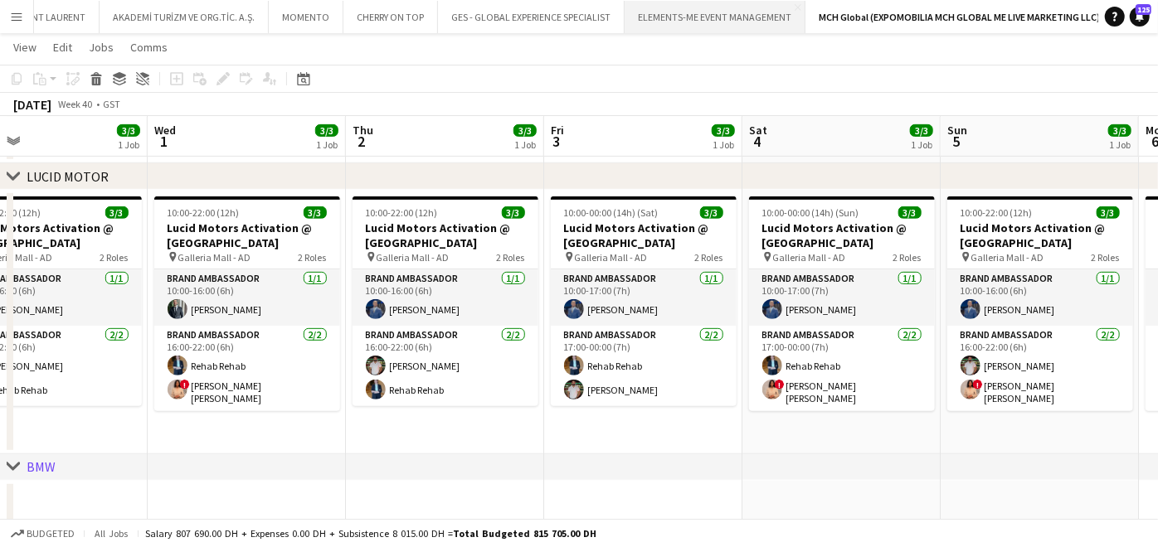
click at [639, 19] on button "ELEMENTS-ME EVENT MANAGEMENT Close" at bounding box center [715, 17] width 181 height 32
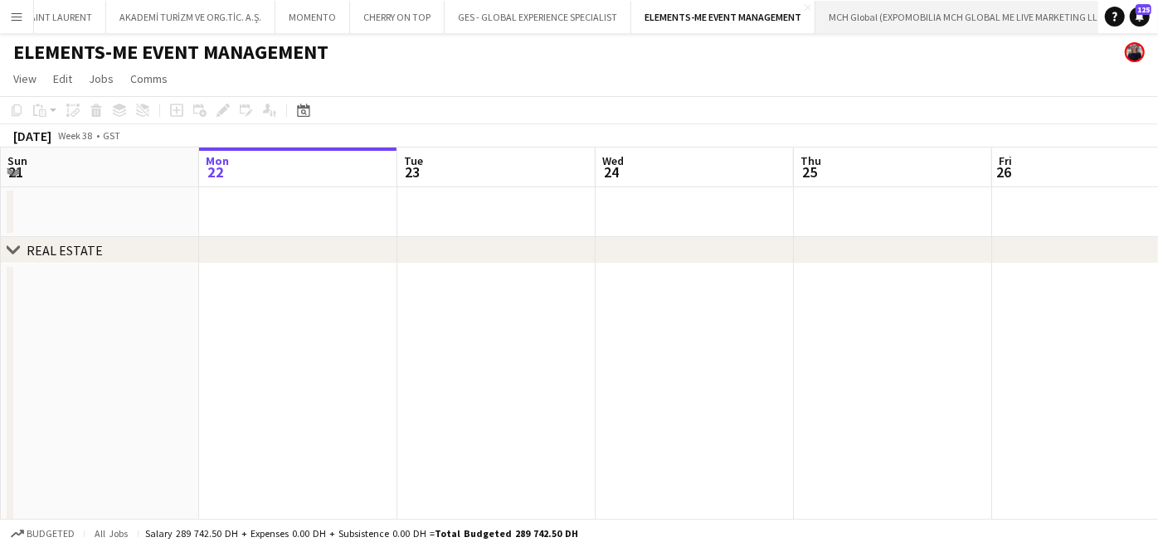
click at [1087, 2] on button "MCH Global (EXPOMOBILIA MCH GLOBAL ME LIVE MARKETING LLC) Close" at bounding box center [967, 17] width 305 height 32
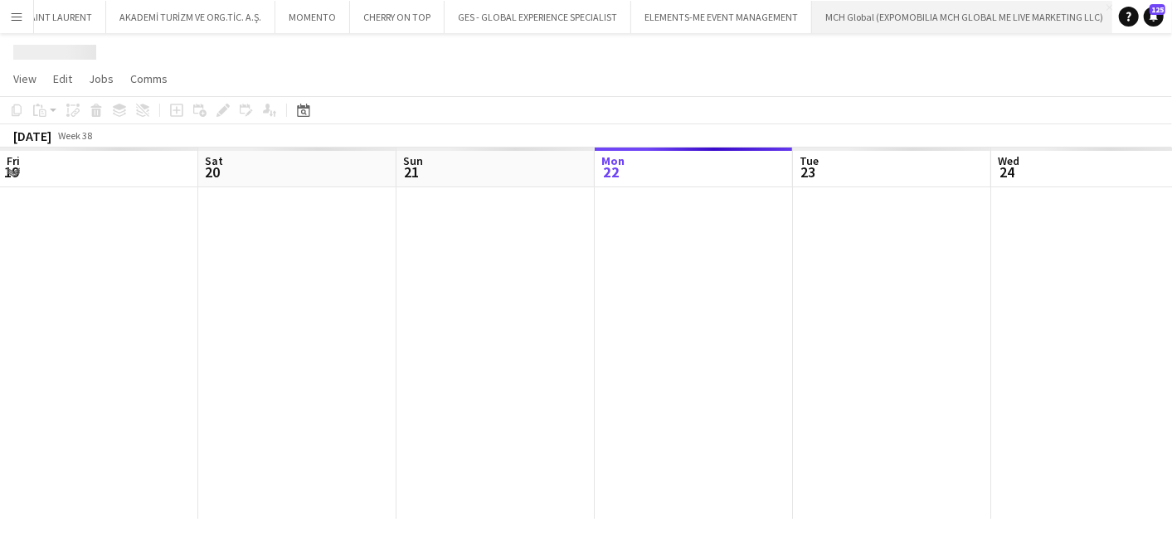
scroll to position [0, 396]
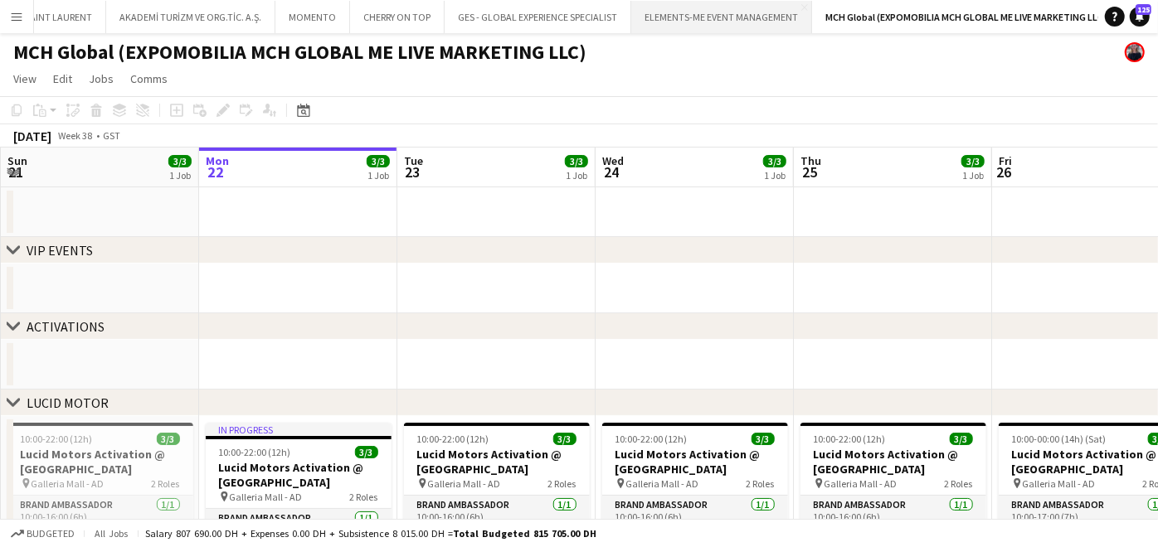
drag, startPoint x: 1091, startPoint y: 7, endPoint x: 1073, endPoint y: 21, distance: 22.4
click at [1110, 7] on app-icon "Close" at bounding box center [1113, 7] width 7 height 7
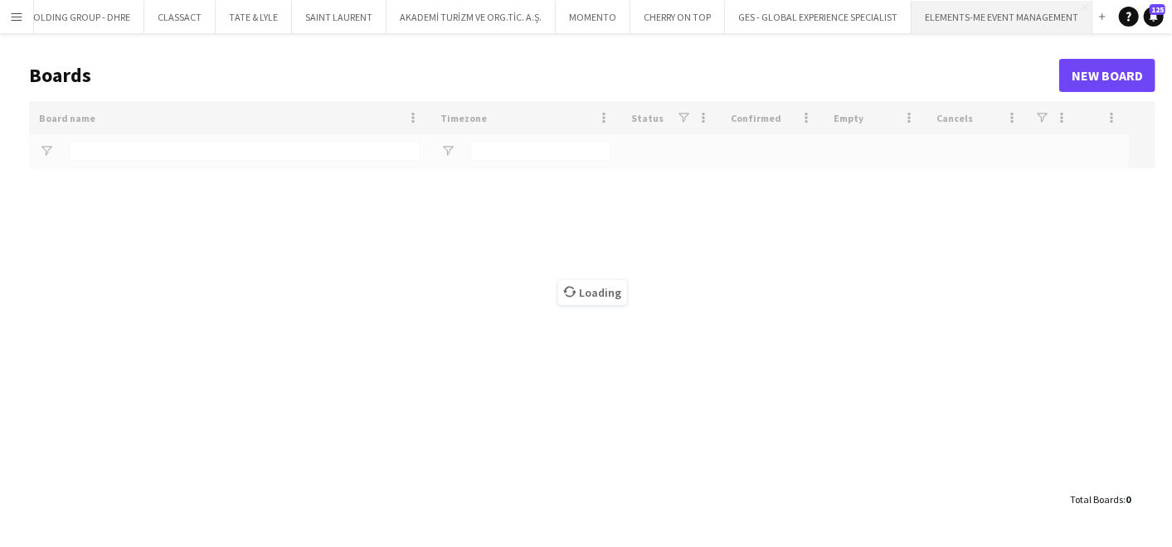
scroll to position [0, 244]
click at [1102, 5] on app-icon "Close" at bounding box center [1105, 7] width 7 height 7
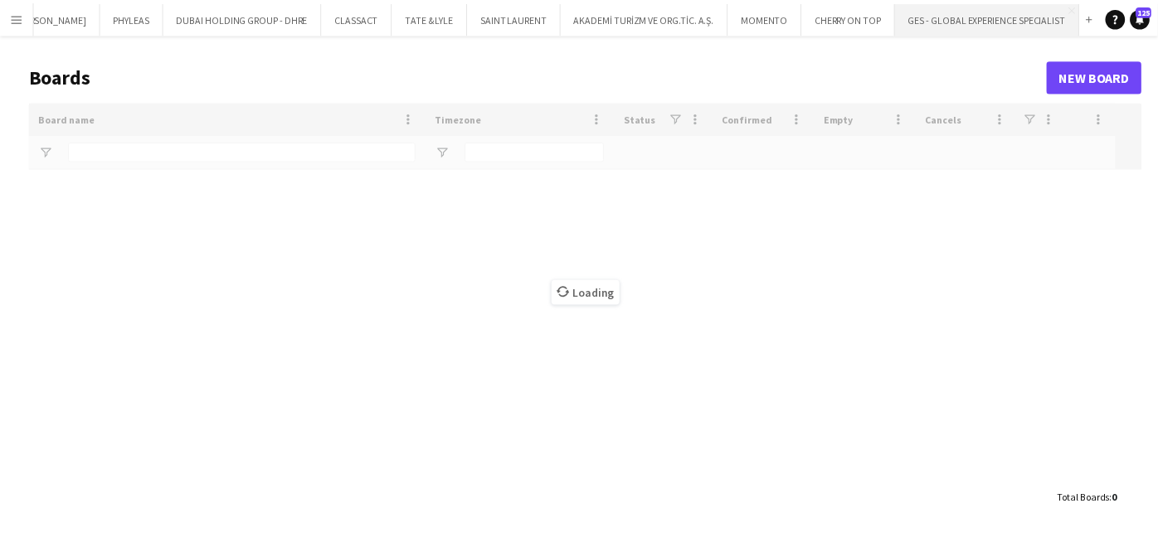
scroll to position [0, 65]
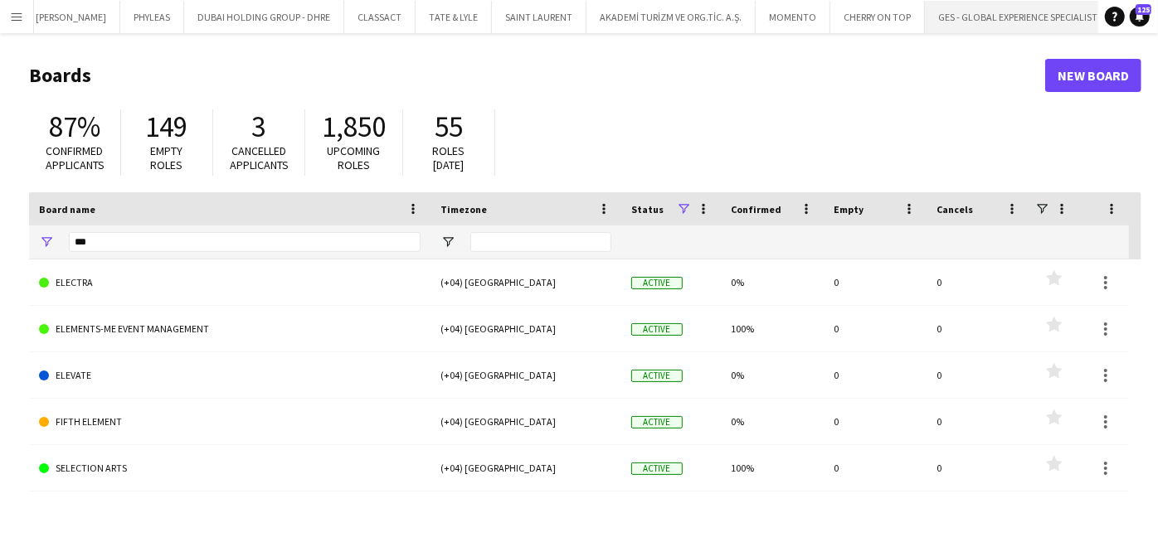
click at [1101, 5] on app-icon "Close" at bounding box center [1104, 7] width 7 height 7
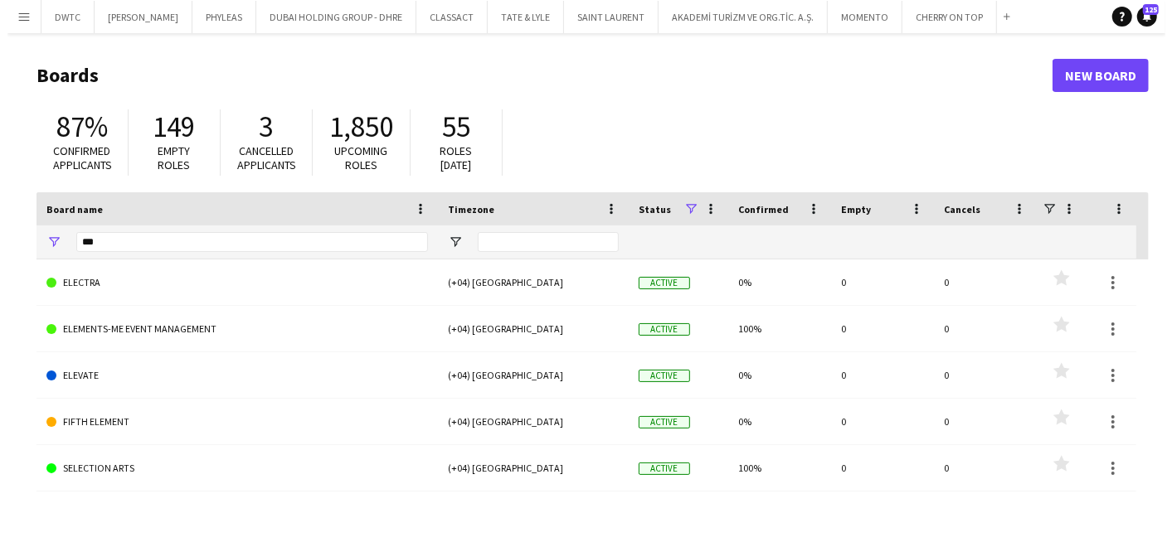
scroll to position [0, 0]
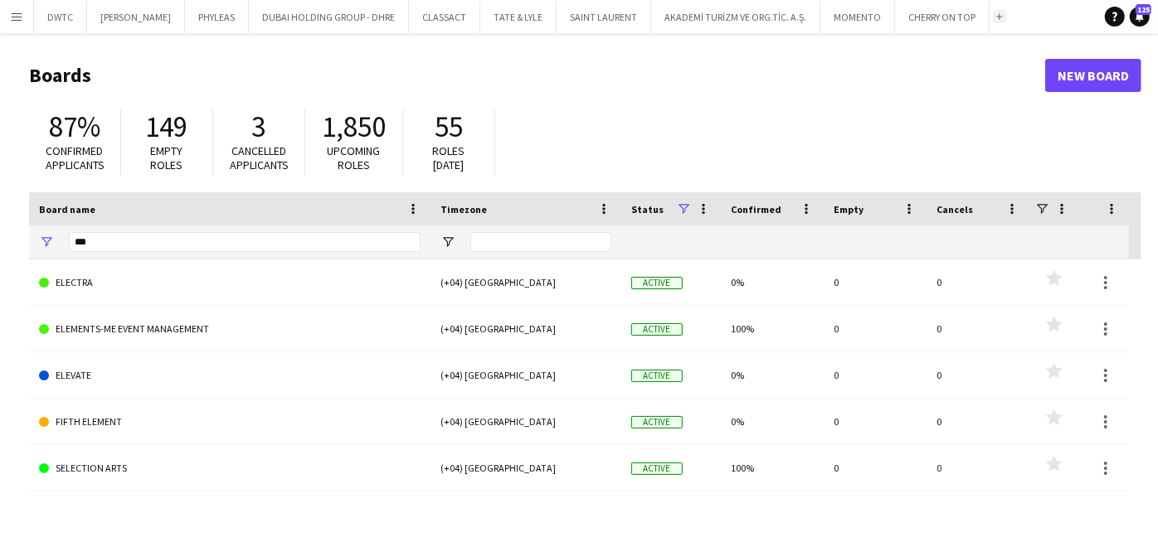
click at [996, 18] on app-icon "Add" at bounding box center [999, 16] width 7 height 7
click at [993, 11] on button "Add" at bounding box center [999, 16] width 13 height 13
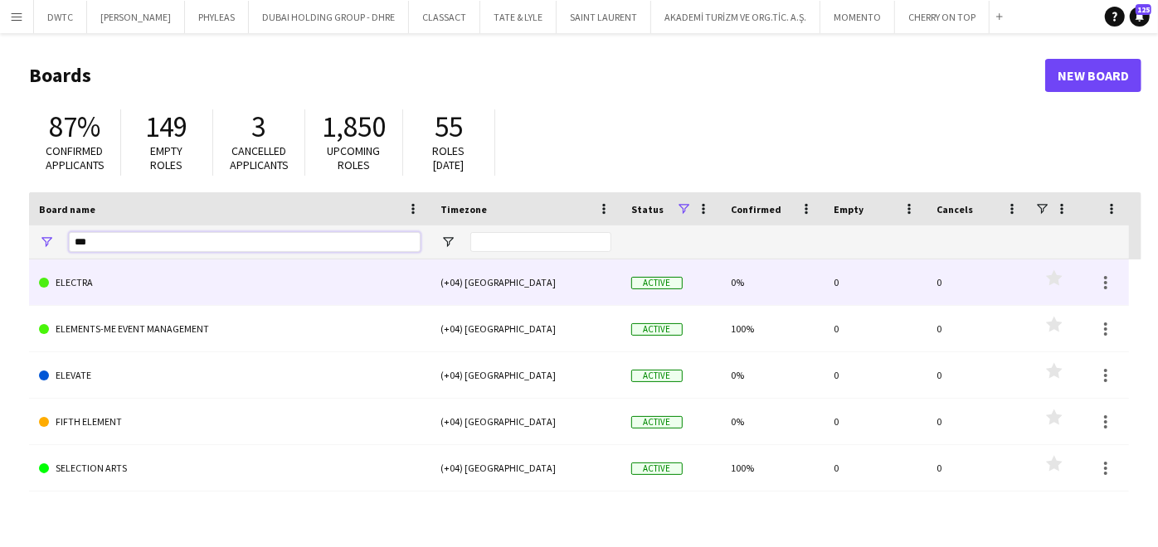
click at [194, 242] on input "***" at bounding box center [245, 242] width 352 height 20
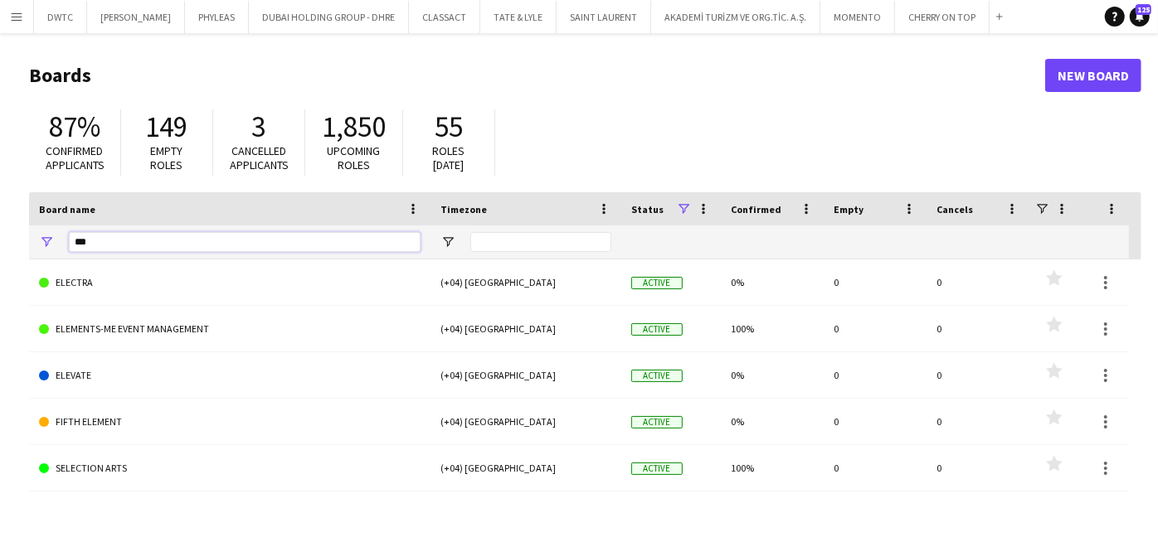
click at [194, 242] on input "***" at bounding box center [245, 242] width 352 height 20
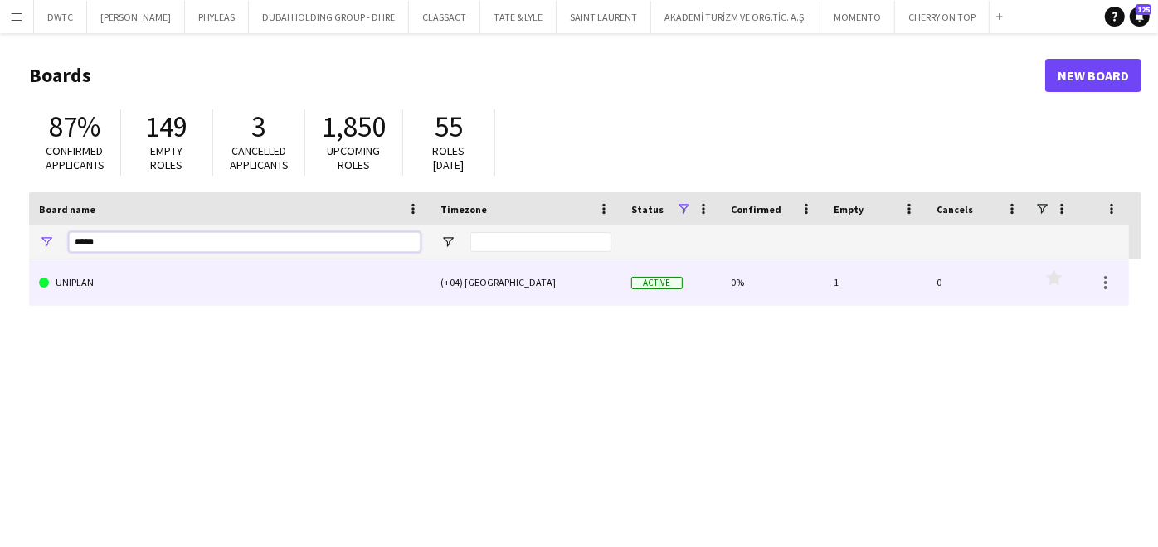
type input "*****"
click at [173, 270] on link "UNIPLAN" at bounding box center [230, 283] width 382 height 46
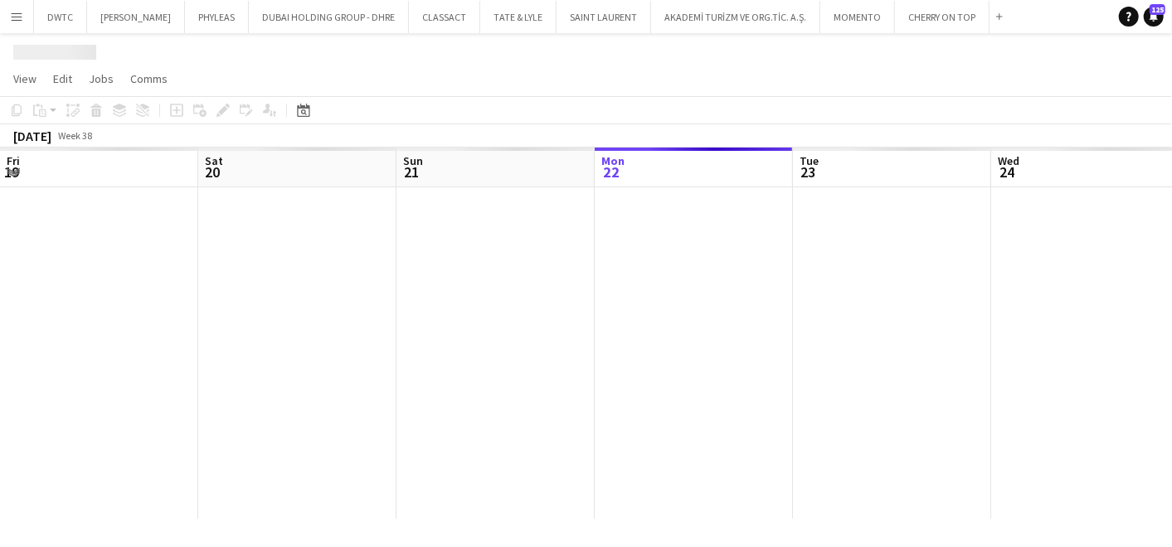
scroll to position [0, 396]
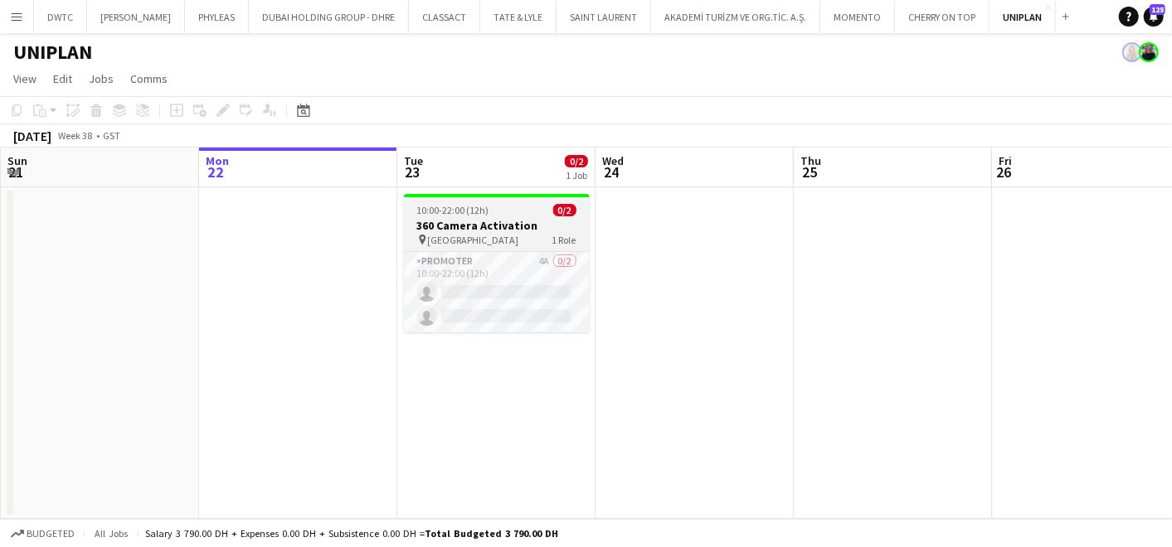
click at [481, 218] on h3 "360 Camera Activation" at bounding box center [497, 225] width 186 height 15
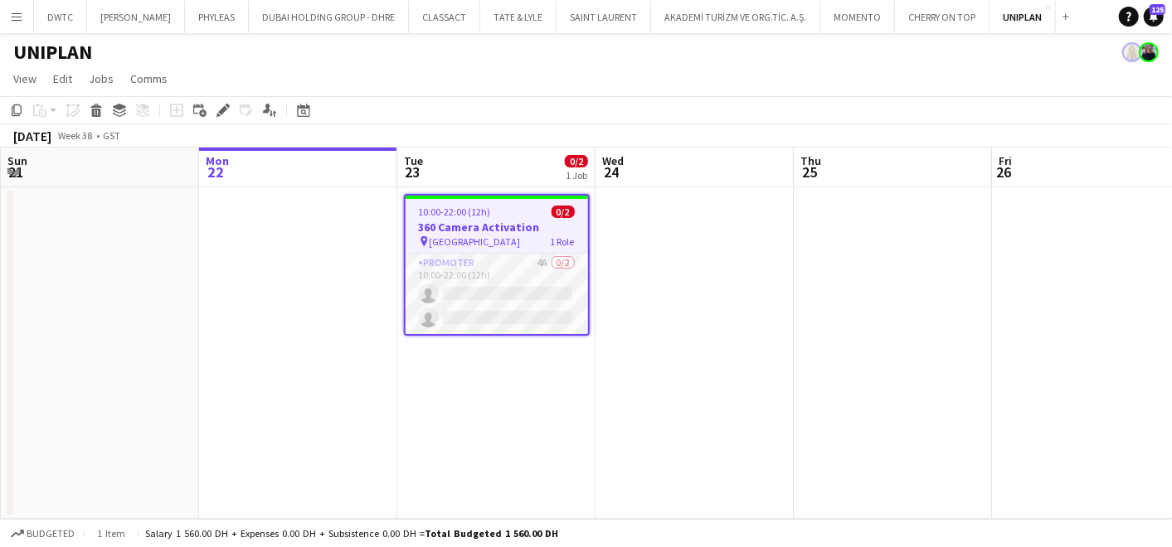
click at [218, 116] on icon at bounding box center [218, 115] width 4 height 4
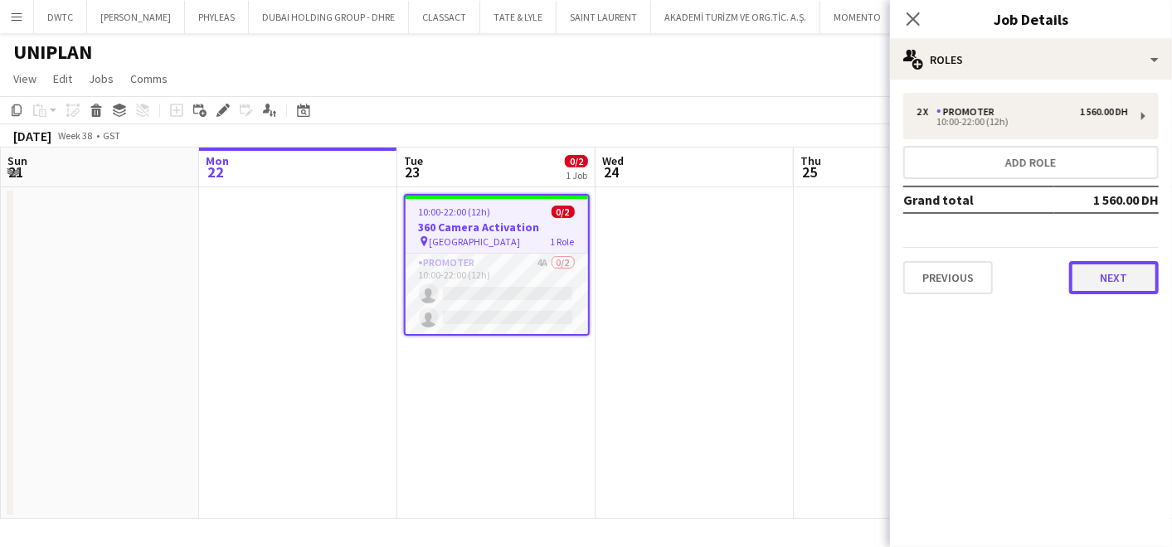
click at [1142, 275] on button "Next" at bounding box center [1114, 277] width 90 height 33
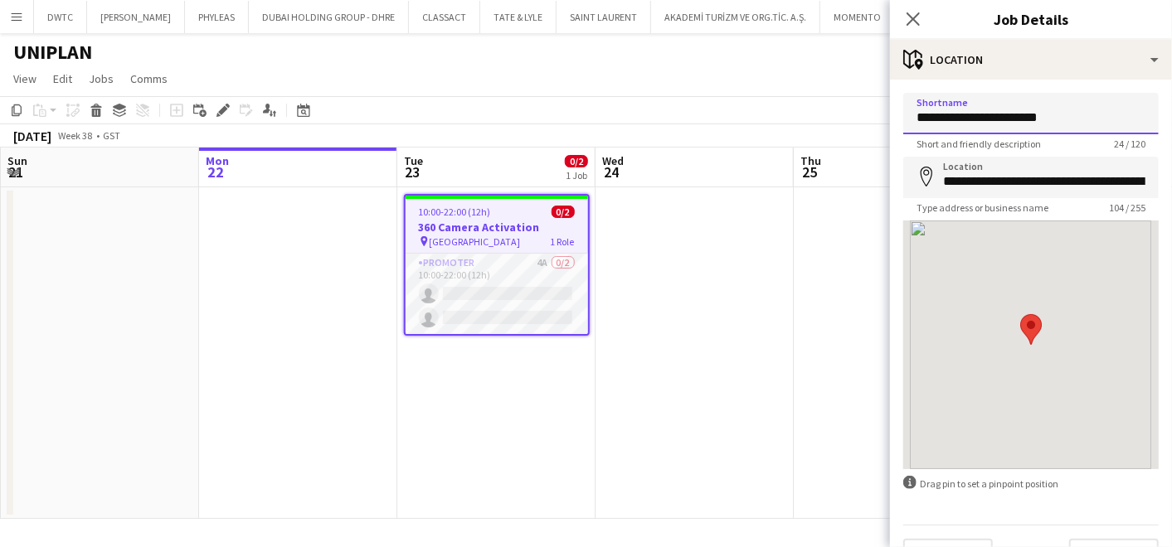
click at [1014, 119] on input "**********" at bounding box center [1030, 113] width 255 height 41
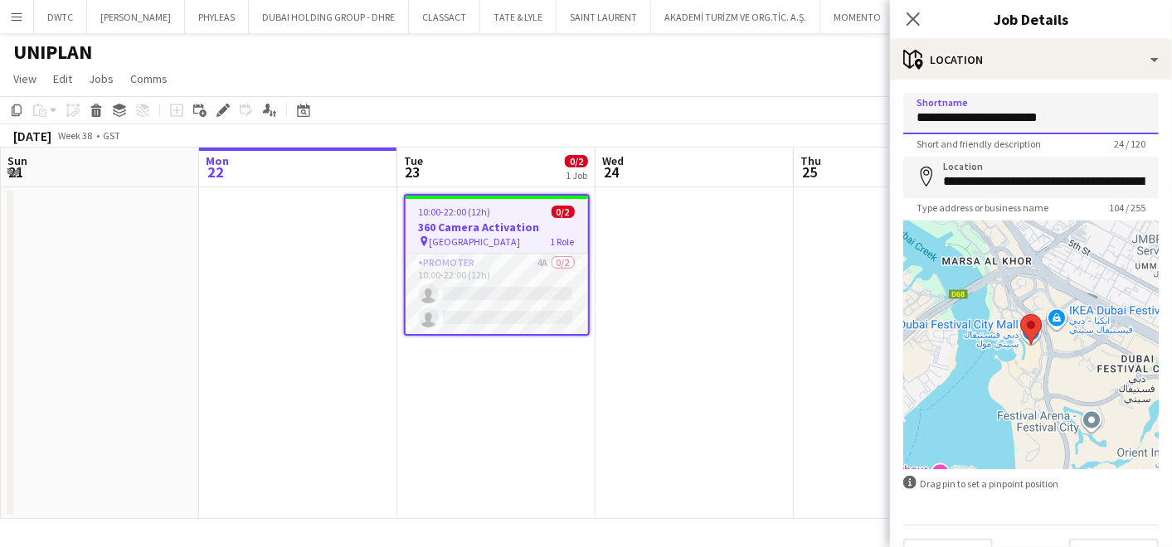
click at [1014, 119] on input "**********" at bounding box center [1030, 113] width 255 height 41
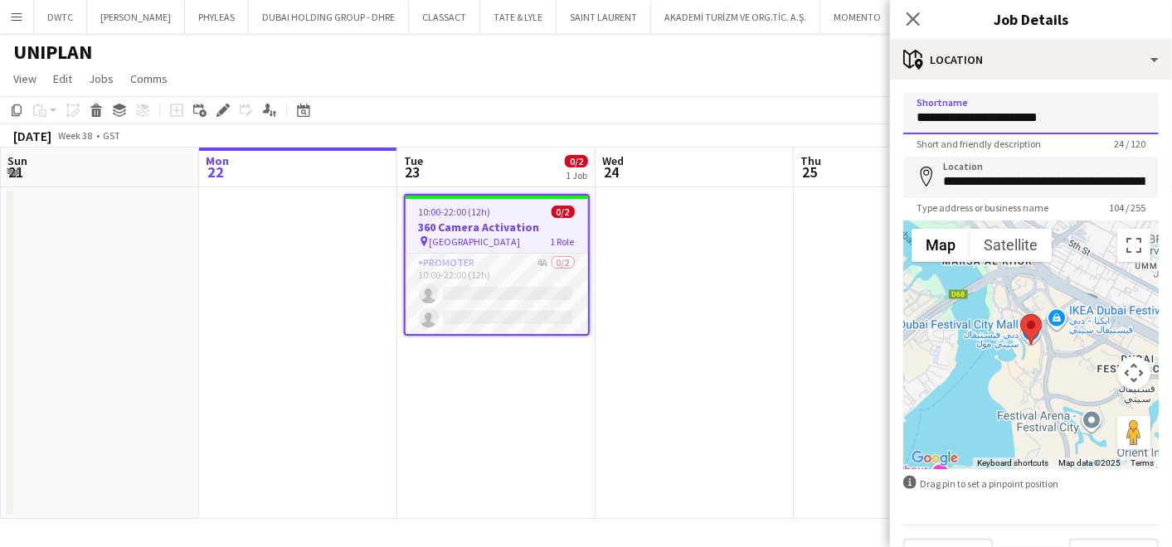
paste input
type input "**********"
click at [802, 302] on app-date-cell at bounding box center [893, 353] width 198 height 332
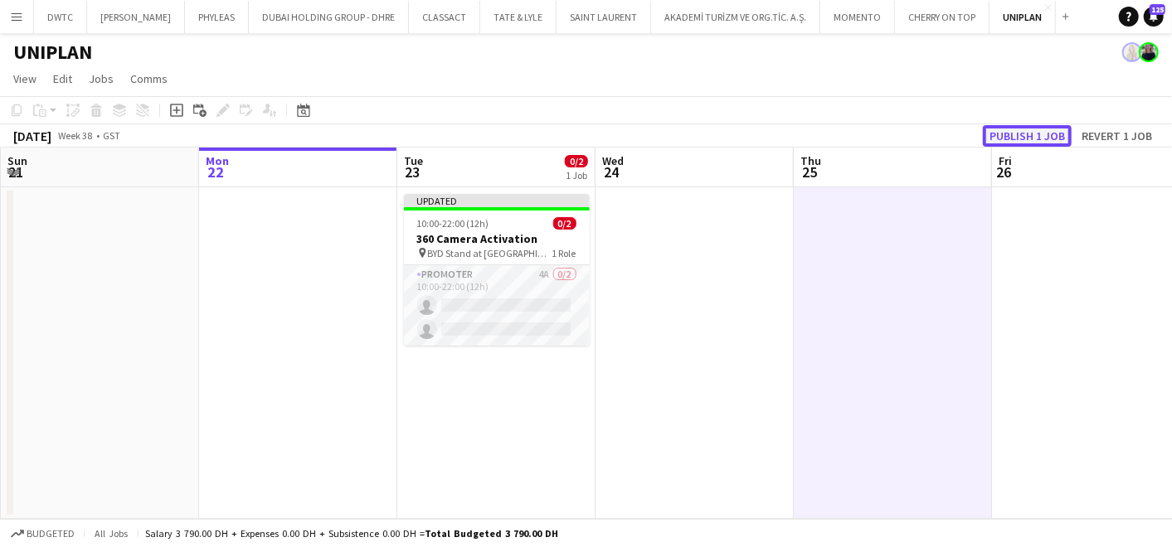
click at [1027, 134] on button "Publish 1 job" at bounding box center [1027, 136] width 89 height 22
click at [1062, 18] on app-icon "Add" at bounding box center [1065, 16] width 7 height 7
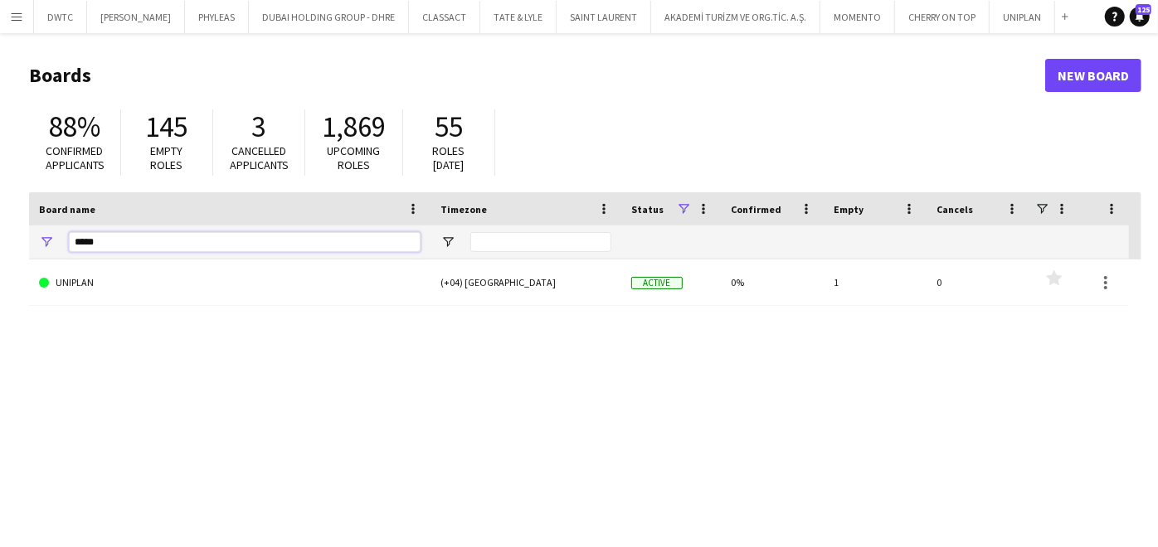
click at [111, 241] on input "*****" at bounding box center [245, 242] width 352 height 20
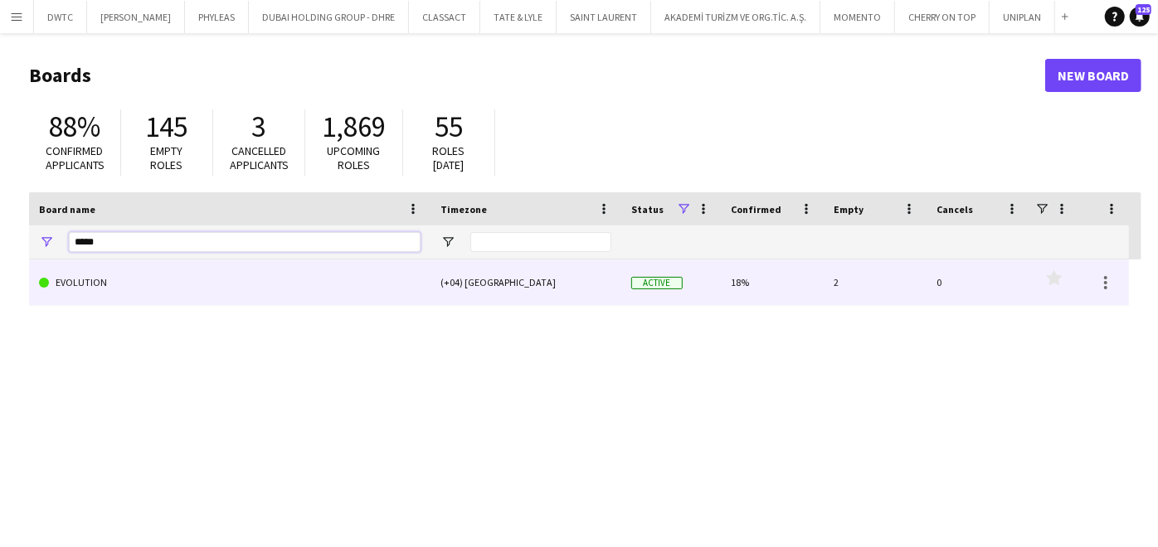
type input "*****"
click at [120, 279] on link "EVOLUTION" at bounding box center [230, 283] width 382 height 46
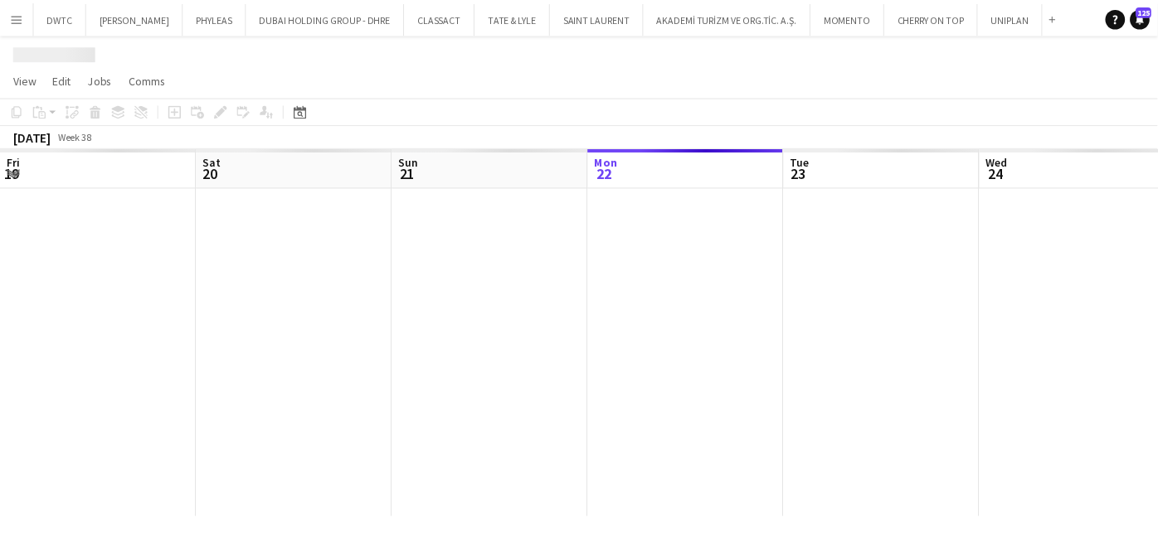
scroll to position [0, 396]
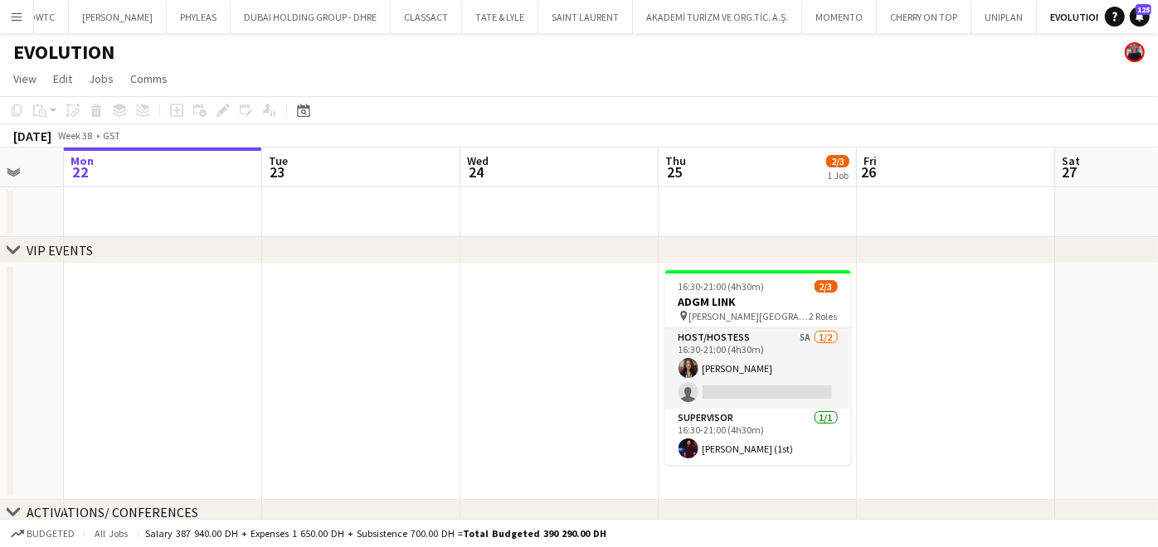
drag, startPoint x: 678, startPoint y: 357, endPoint x: 297, endPoint y: 360, distance: 380.7
click at [297, 360] on app-calendar-viewport "Fri 19 Sat 20 Sun 21 Mon 22 Tue 23 Wed 24 Thu 25 2/3 1 Job Fri 26 Sat 27 Sun 28…" at bounding box center [579, 362] width 1158 height 429
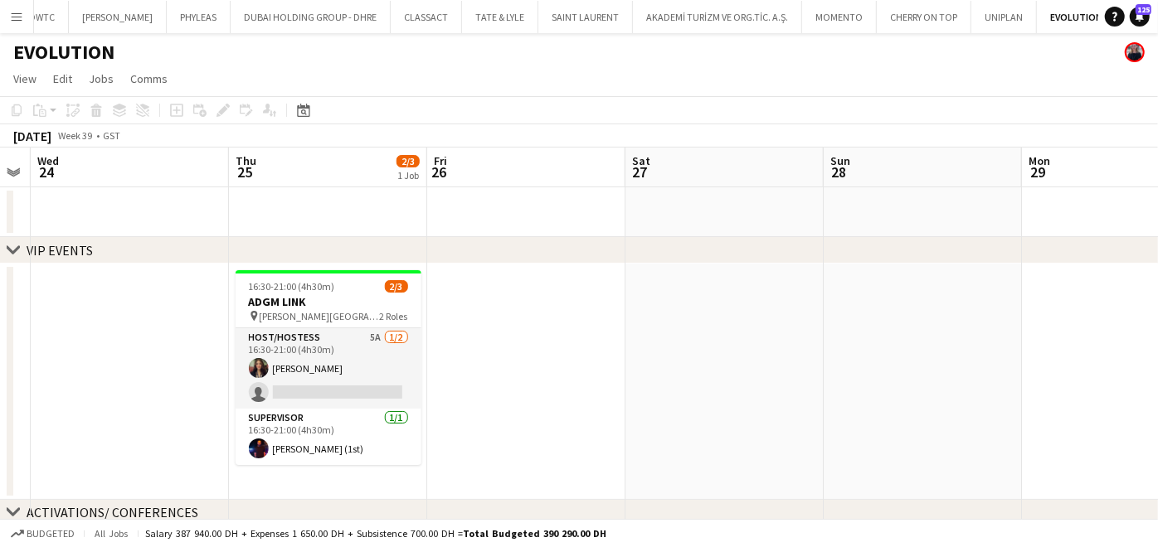
drag, startPoint x: 736, startPoint y: 407, endPoint x: 675, endPoint y: 406, distance: 60.6
click at [0, 407] on html "Menu Boards Boards Boards All jobs Status Workforce Workforce My Workforce Recr…" at bounding box center [579, 302] width 1158 height 605
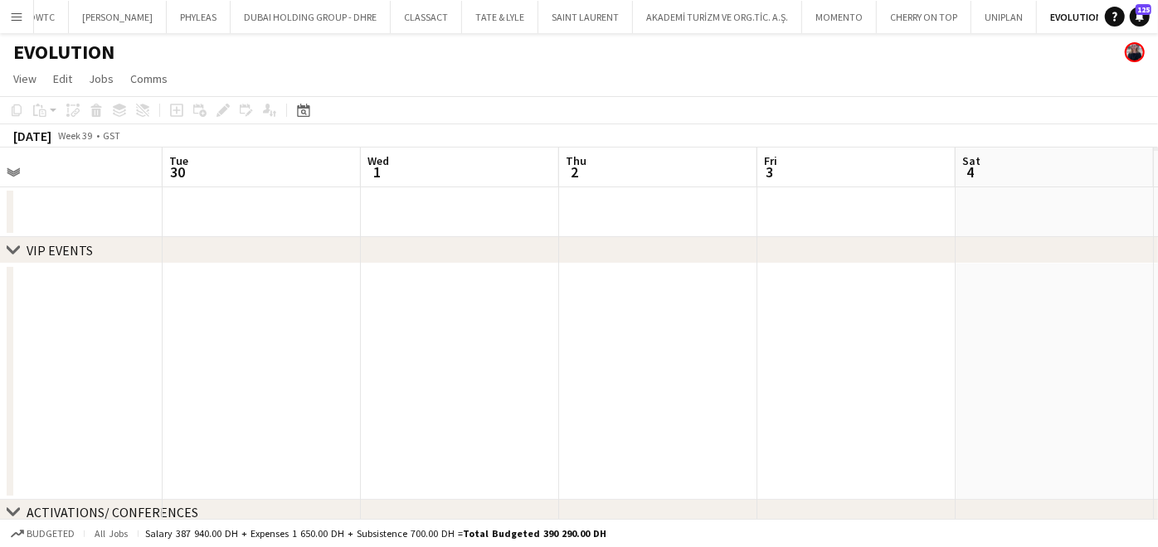
drag, startPoint x: 64, startPoint y: 406, endPoint x: 106, endPoint y: 406, distance: 42.3
click at [0, 406] on html "Menu Boards Boards Boards All jobs Status Workforce Workforce My Workforce Recr…" at bounding box center [579, 302] width 1158 height 605
drag, startPoint x: 22, startPoint y: 406, endPoint x: -4, endPoint y: 406, distance: 25.7
click at [0, 406] on html "Menu Boards Boards Boards All jobs Status Workforce Workforce My Workforce Recr…" at bounding box center [579, 302] width 1158 height 605
drag, startPoint x: 1064, startPoint y: 406, endPoint x: 462, endPoint y: 404, distance: 602.1
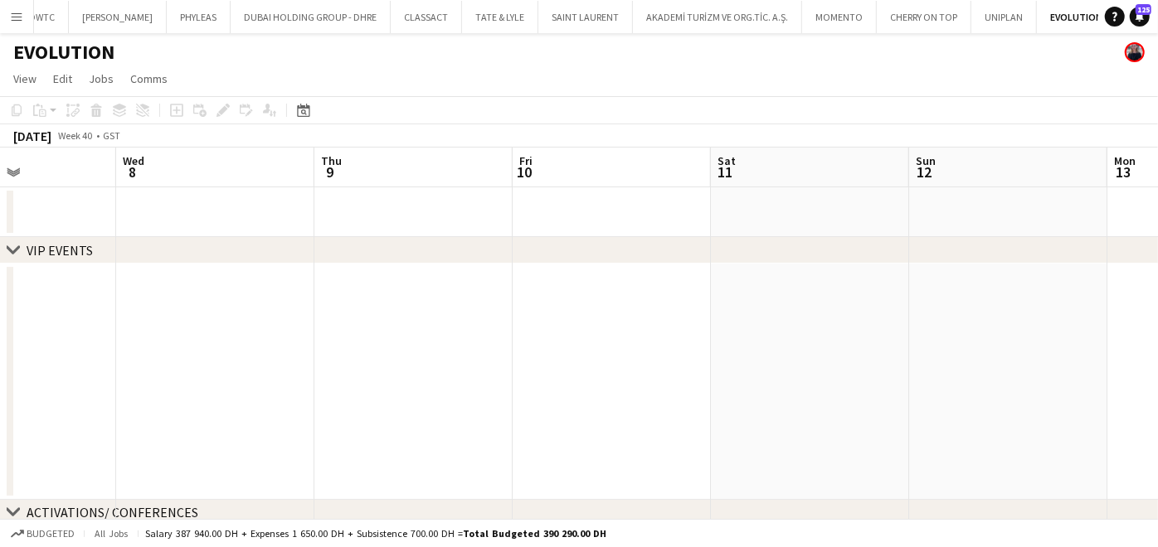
click at [46, 406] on app-calendar-viewport "Sun 5 Mon 6 Tue 7 Wed 8 Thu 9 Fri 10 Sat 11 Sun 12 Mon 13 Tue 14 Wed 15" at bounding box center [579, 362] width 1158 height 429
drag, startPoint x: 211, startPoint y: 401, endPoint x: 775, endPoint y: 400, distance: 563.2
click at [73, 401] on app-calendar-viewport "Thu 16 Fri 17 Sat 18 Sun 19 Mon 20 Tue 21 Wed 22 Thu 23 Fri 24 Sat 25 Sun 26" at bounding box center [579, 362] width 1158 height 429
drag, startPoint x: 787, startPoint y: 394, endPoint x: 338, endPoint y: 393, distance: 449.5
click at [0, 394] on html "Menu Boards Boards Boards All jobs Status Workforce Workforce My Workforce Recr…" at bounding box center [579, 302] width 1158 height 605
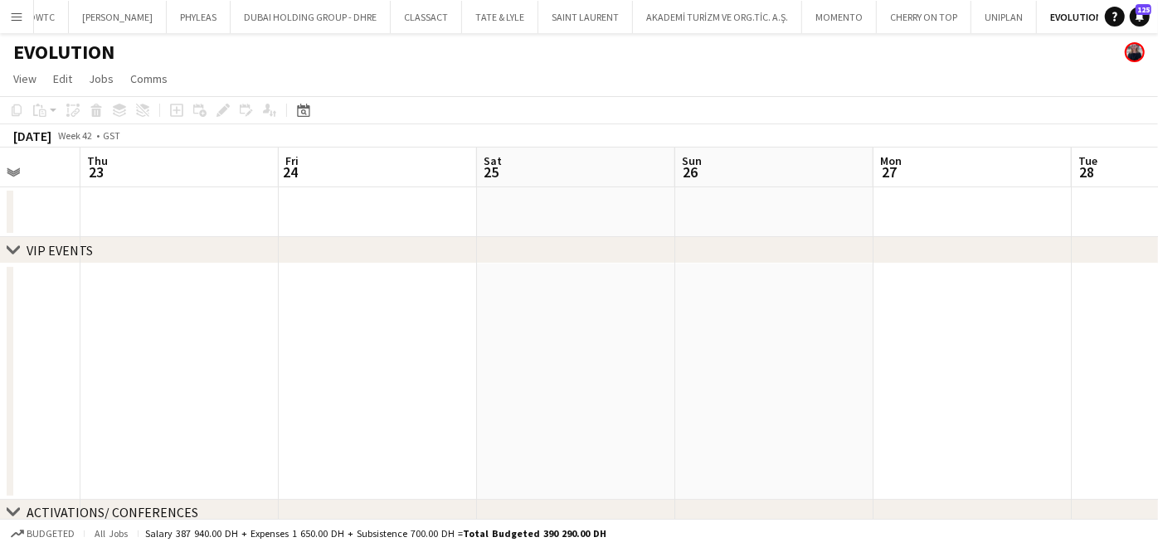
drag, startPoint x: 767, startPoint y: 407, endPoint x: 93, endPoint y: 407, distance: 674.3
click at [93, 407] on app-calendar-viewport "Mon 20 Tue 21 Wed 22 Thu 23 Fri 24 Sat 25 Sun 26 Mon 27 Tue 28 Wed 29 Thu 30" at bounding box center [579, 362] width 1158 height 429
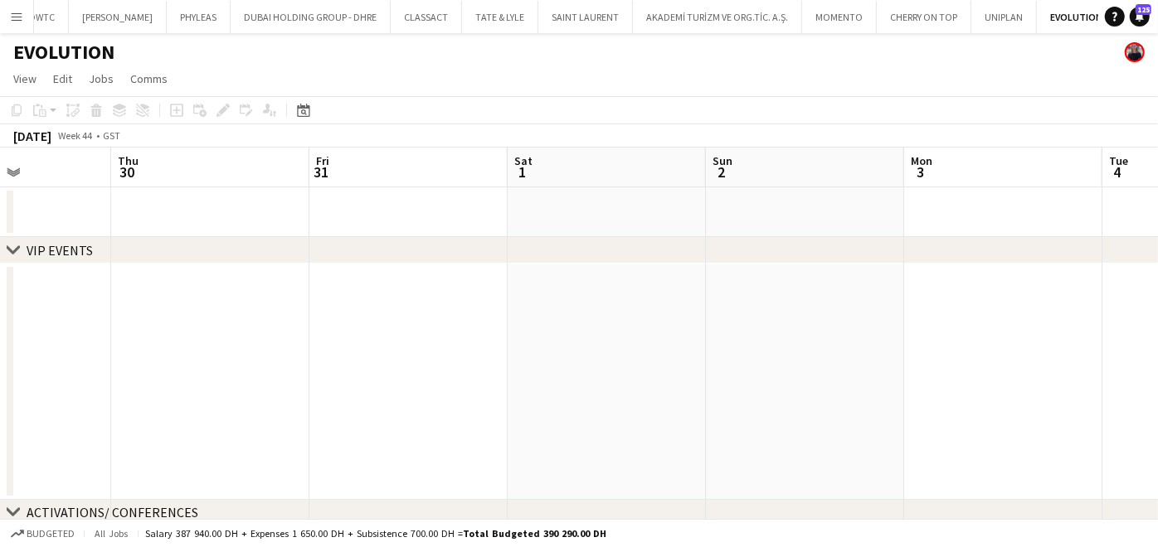
drag, startPoint x: 904, startPoint y: 410, endPoint x: -4, endPoint y: 414, distance: 908.2
click at [0, 414] on html "Menu Boards Boards Boards All jobs Status Workforce Workforce My Workforce Recr…" at bounding box center [579, 302] width 1158 height 605
drag, startPoint x: 295, startPoint y: 421, endPoint x: 0, endPoint y: 418, distance: 295.3
click at [0, 421] on html "Menu Boards Boards Boards All jobs Status Workforce Workforce My Workforce Recr…" at bounding box center [579, 302] width 1158 height 605
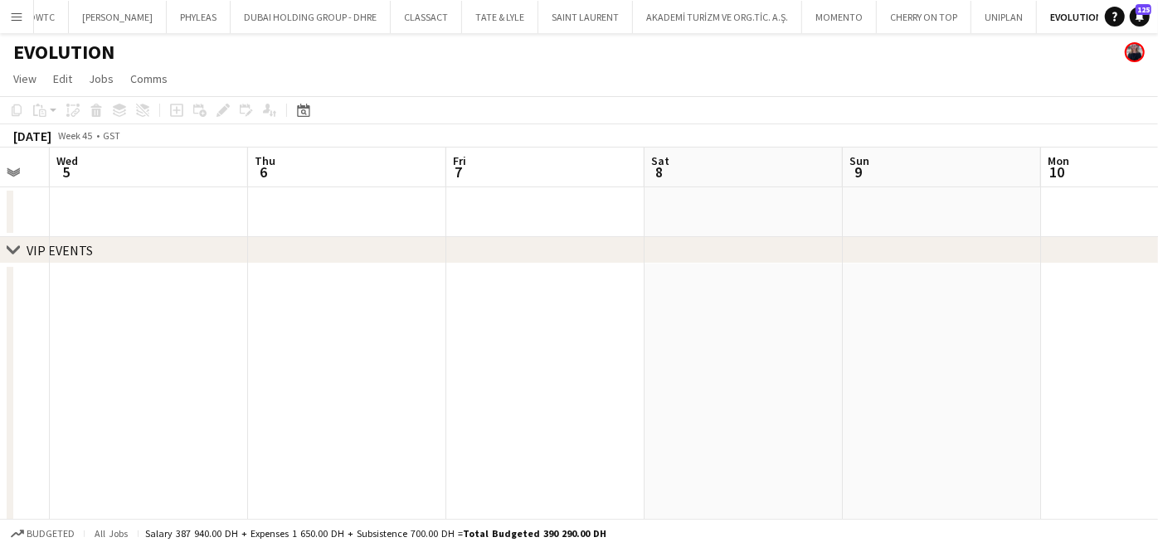
drag, startPoint x: 770, startPoint y: 396, endPoint x: 277, endPoint y: 398, distance: 492.7
click at [277, 398] on app-calendar-viewport "Sun 2 Mon 3 Tue 4 Wed 5 Thu 6 Fri 7 Sat 8 Sun 9 Mon 10 Tue 11 0/8 1 Job Wed 12 …" at bounding box center [579, 387] width 1158 height 478
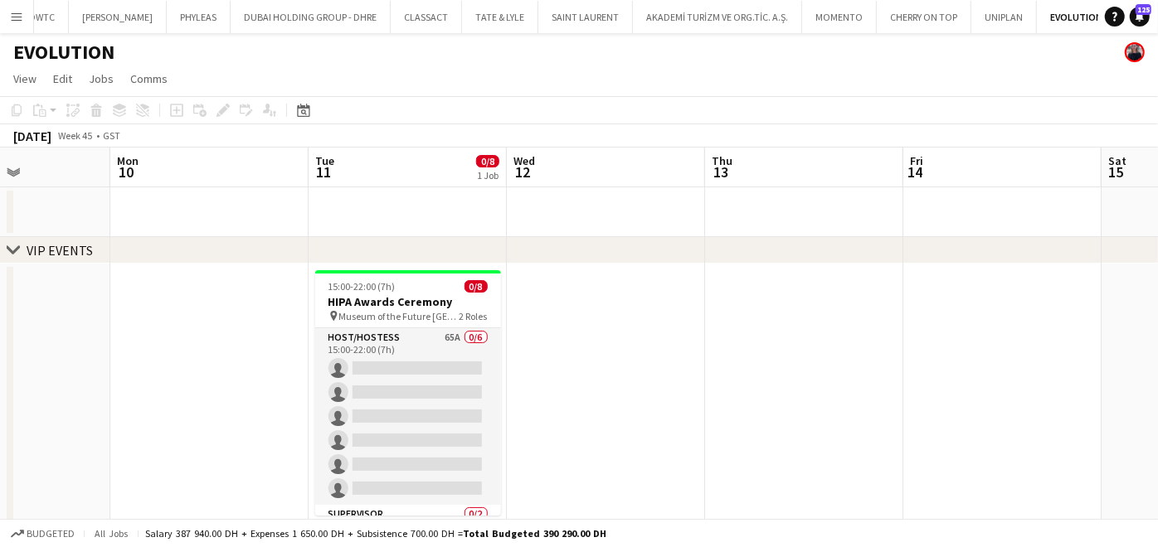
drag, startPoint x: 438, startPoint y: 392, endPoint x: 105, endPoint y: 389, distance: 332.6
click at [102, 392] on app-calendar-viewport "Fri 7 Sat 8 Sun 9 Mon 10 Tue 11 0/8 1 Job Wed 12 Thu 13 Fri 14 Sat 15 Sun 16 Mo…" at bounding box center [579, 387] width 1158 height 478
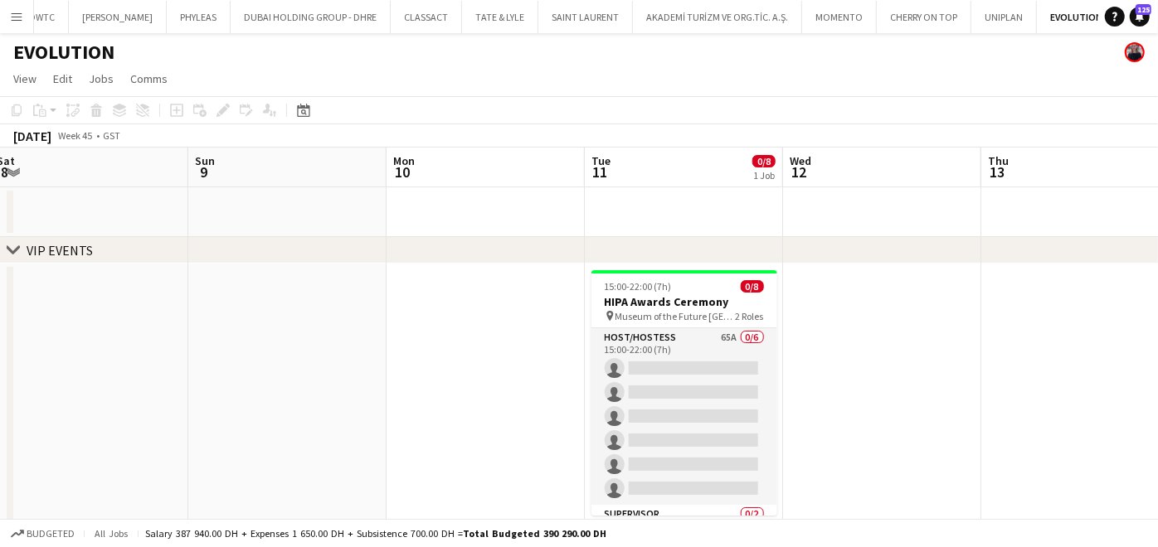
scroll to position [0, 445]
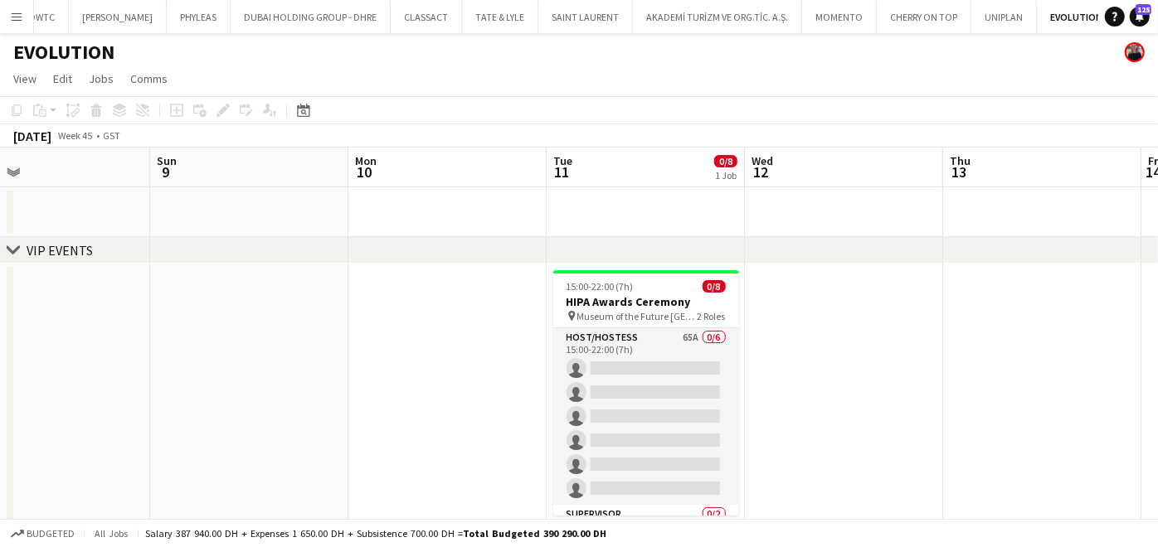
drag, startPoint x: 730, startPoint y: 371, endPoint x: 800, endPoint y: 372, distance: 70.5
click at [799, 372] on app-calendar-viewport "Thu 6 Fri 7 Sat 8 Sun 9 Mon 10 Tue 11 0/8 1 Job Wed 12 Thu 13 Fri 14 Sat 15 Sun…" at bounding box center [579, 387] width 1158 height 478
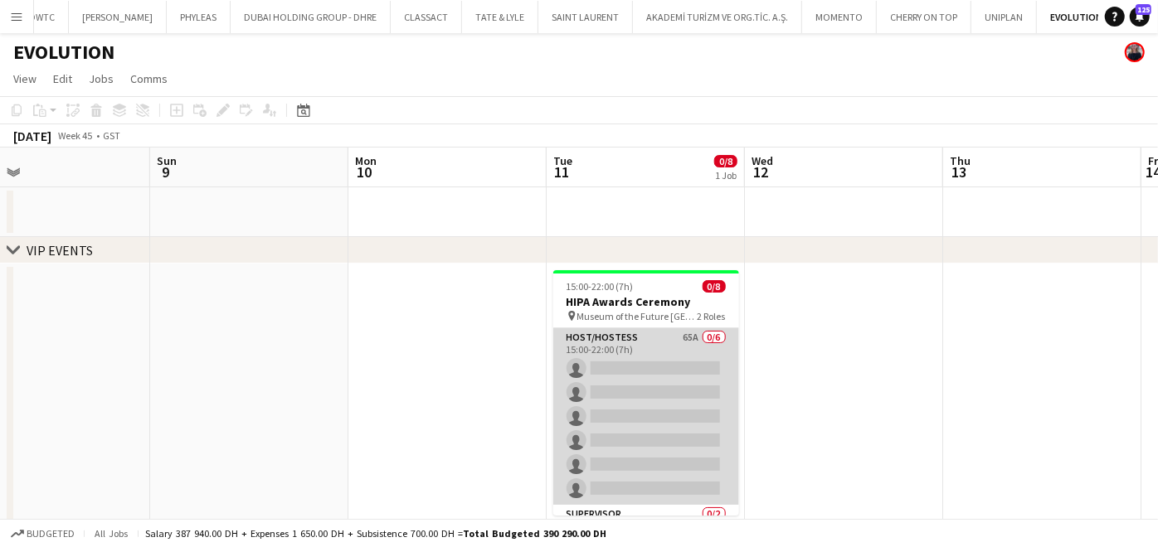
click at [659, 388] on app-card-role "Host/Hostess 65A 0/6 15:00-22:00 (7h) single-neutral-actions single-neutral-act…" at bounding box center [646, 416] width 186 height 177
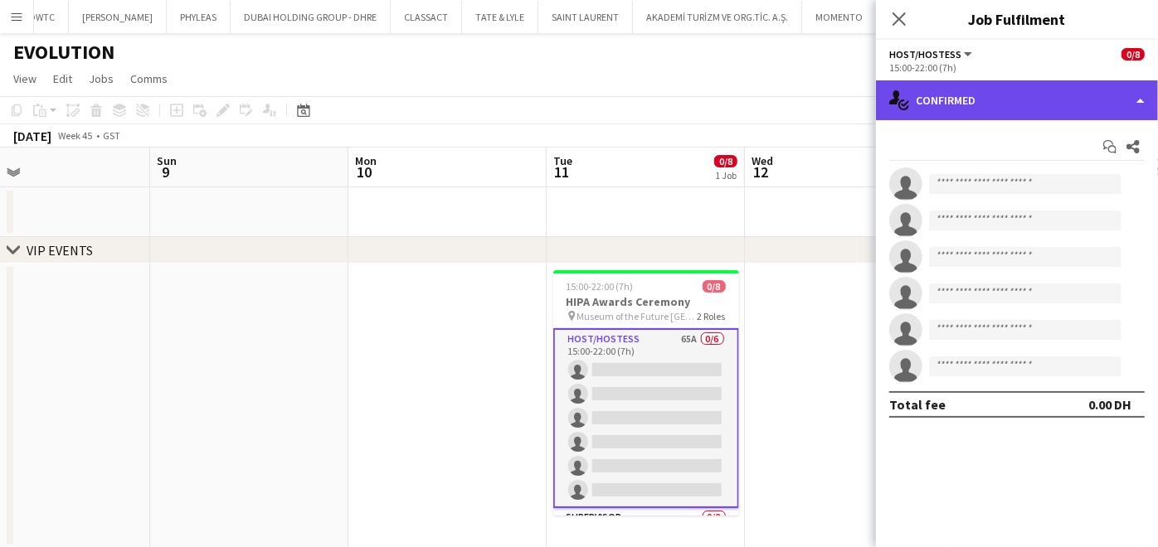
click at [1001, 90] on div "single-neutral-actions-check-2 Confirmed" at bounding box center [1017, 100] width 282 height 40
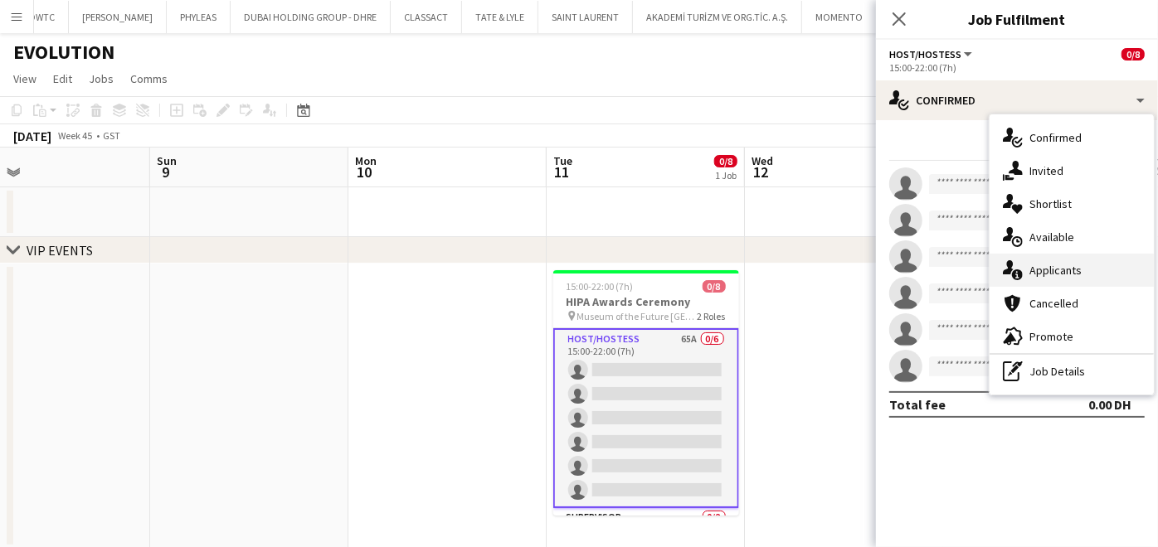
click at [1048, 270] on span "Applicants" at bounding box center [1055, 270] width 52 height 15
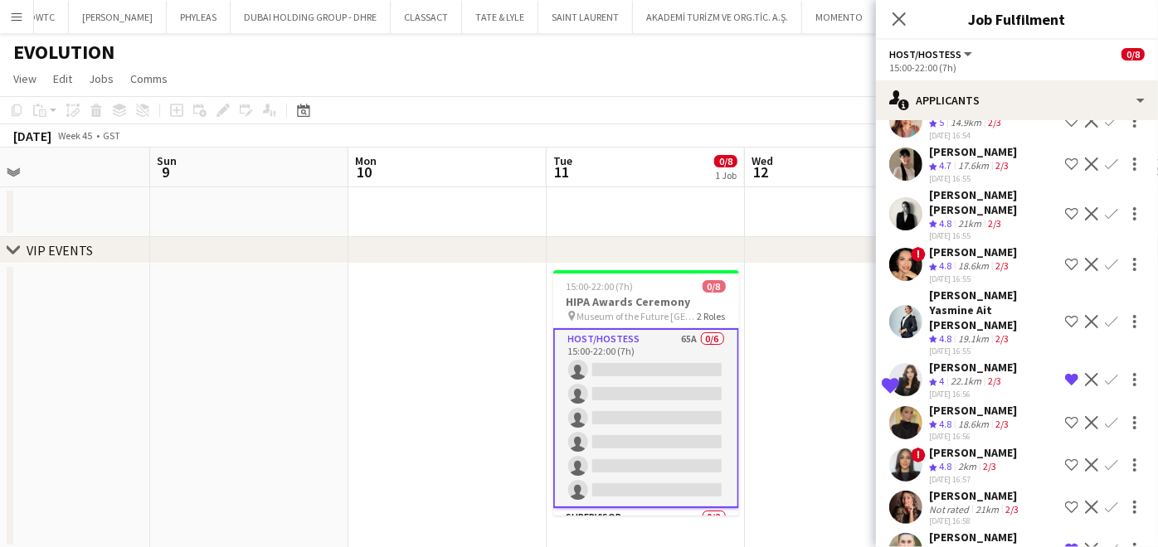
scroll to position [368, 0]
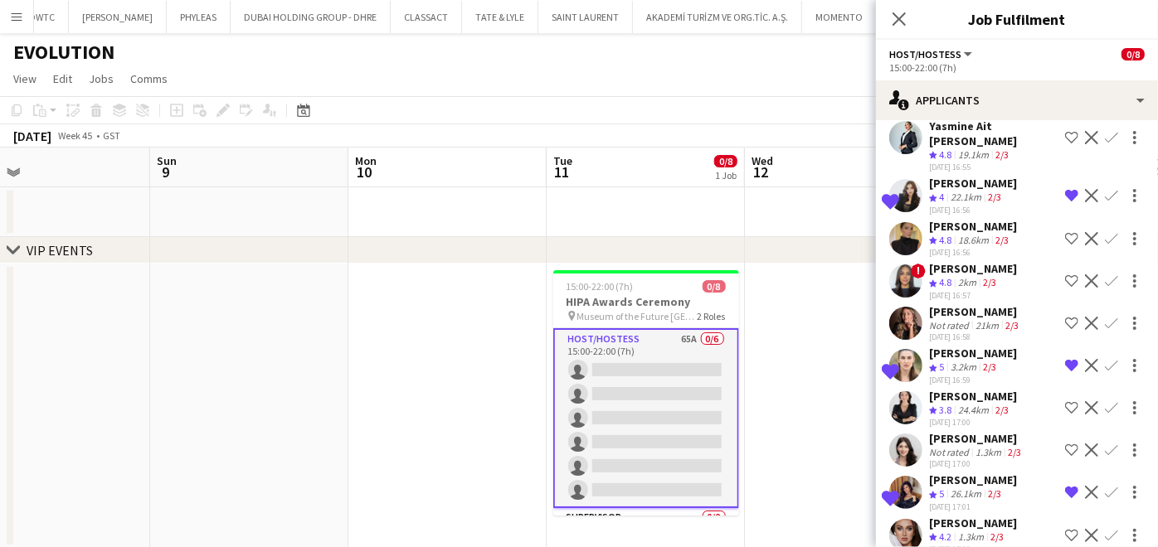
click at [961, 304] on div "[PERSON_NAME]" at bounding box center [975, 311] width 93 height 15
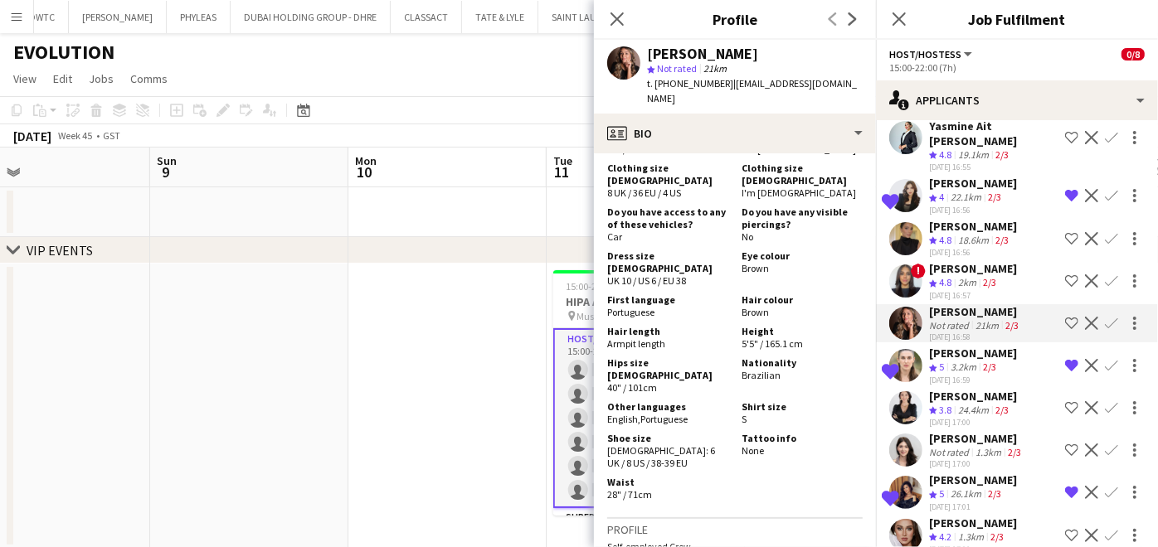
scroll to position [1014, 0]
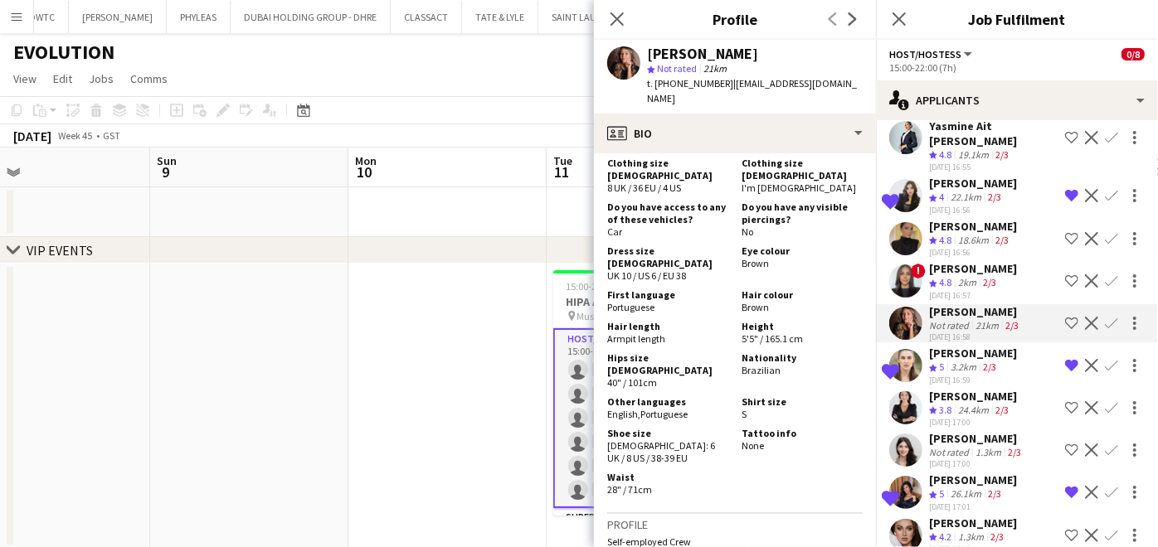
click at [1065, 317] on app-icon "Shortlist crew" at bounding box center [1071, 323] width 13 height 13
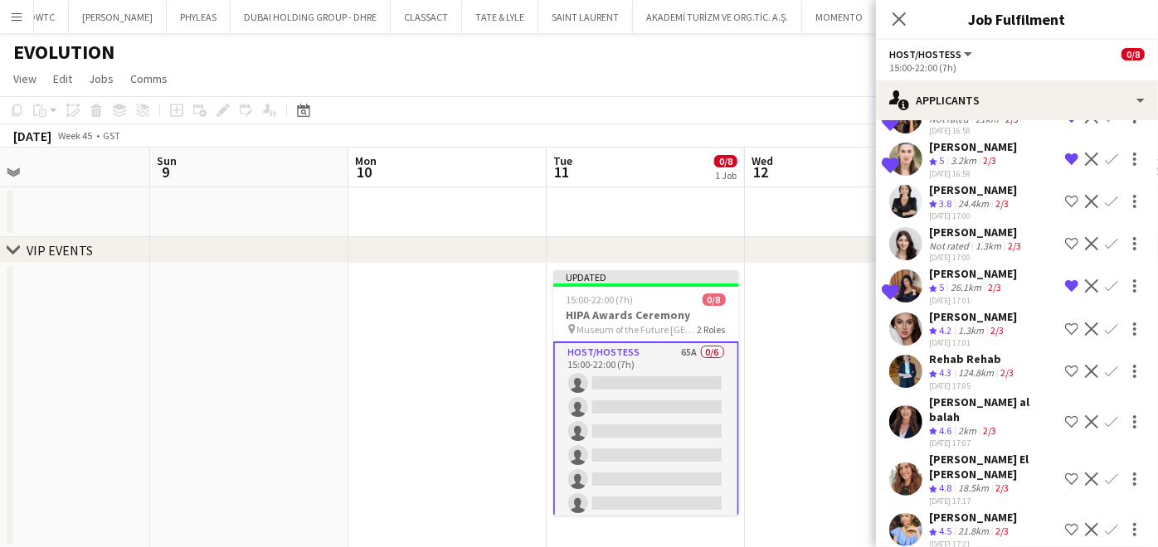
scroll to position [552, 0]
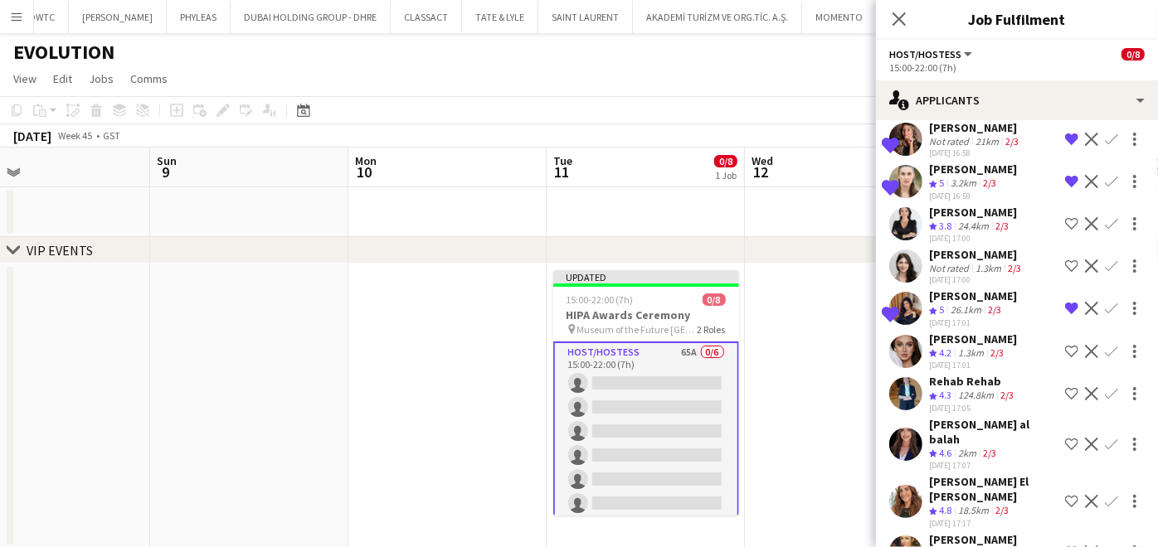
click at [963, 262] on div "Not rated" at bounding box center [950, 268] width 43 height 12
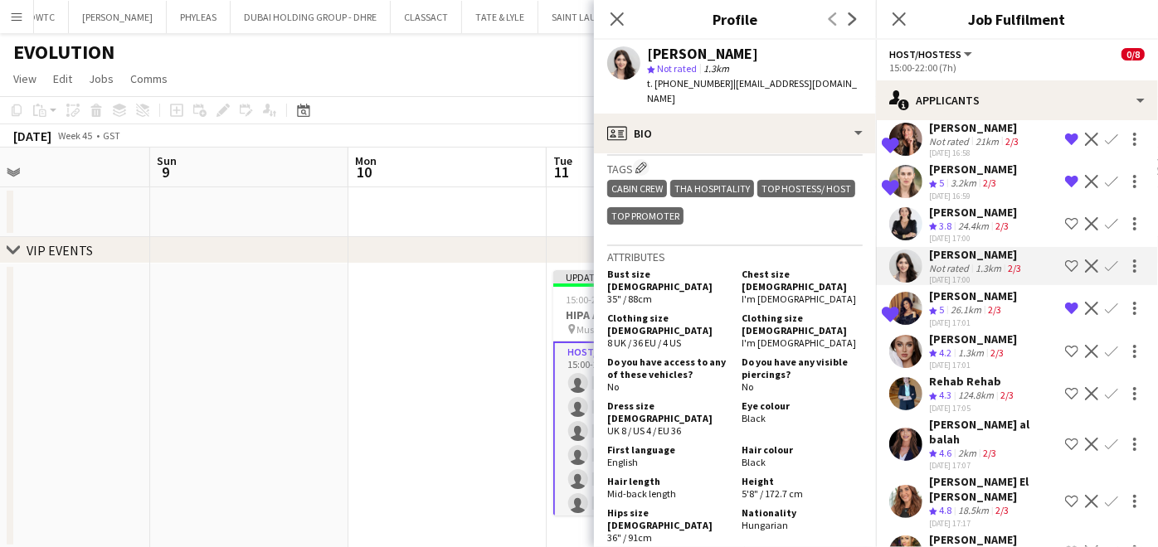
scroll to position [829, 0]
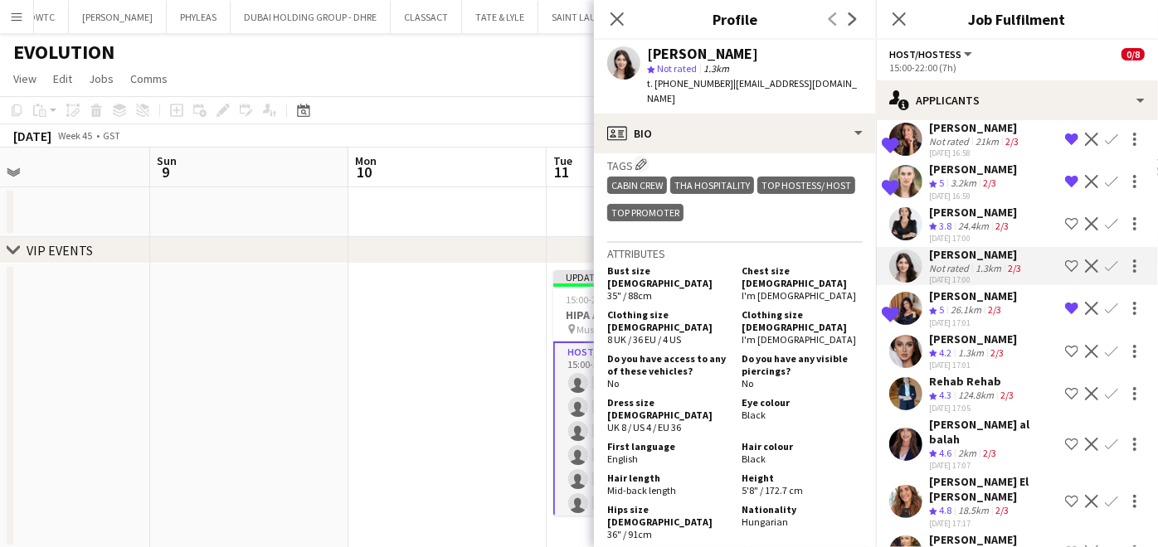
click at [1065, 260] on app-icon "Shortlist crew" at bounding box center [1071, 266] width 13 height 13
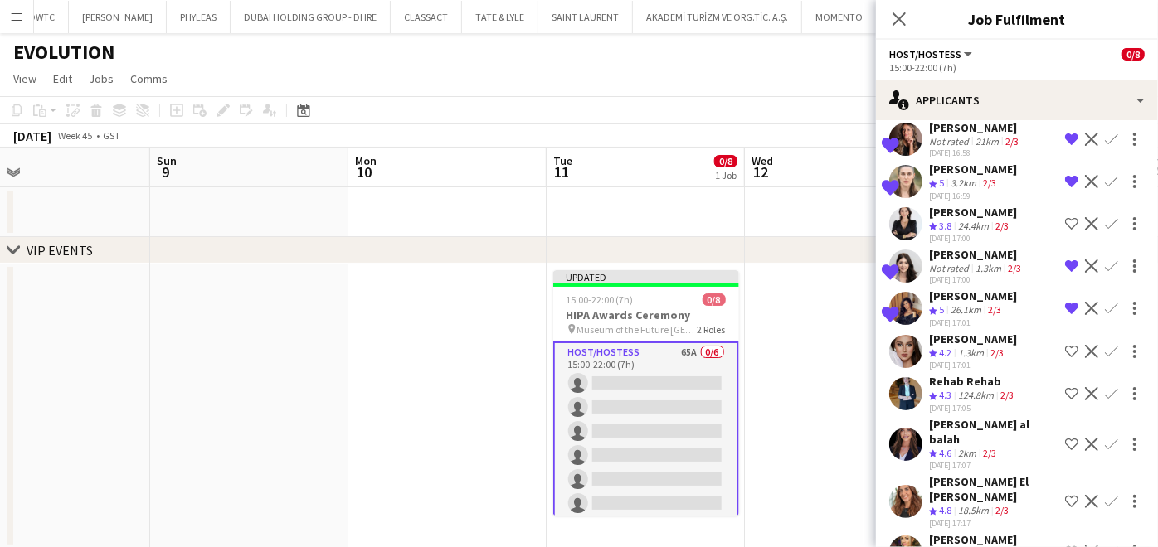
scroll to position [460, 0]
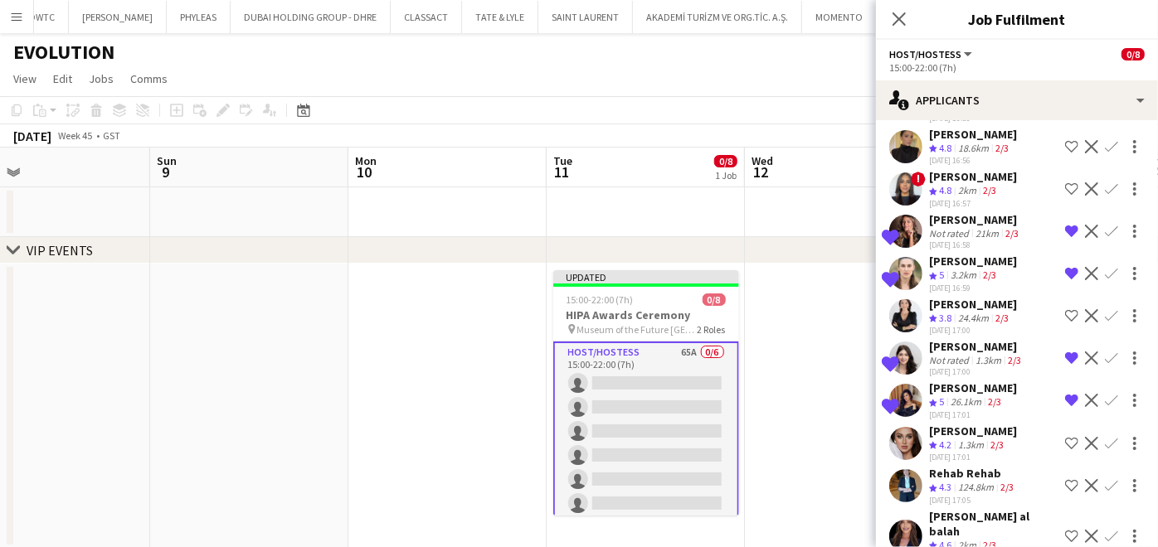
click at [1065, 225] on app-icon "Remove crew from shortlist" at bounding box center [1071, 231] width 13 height 13
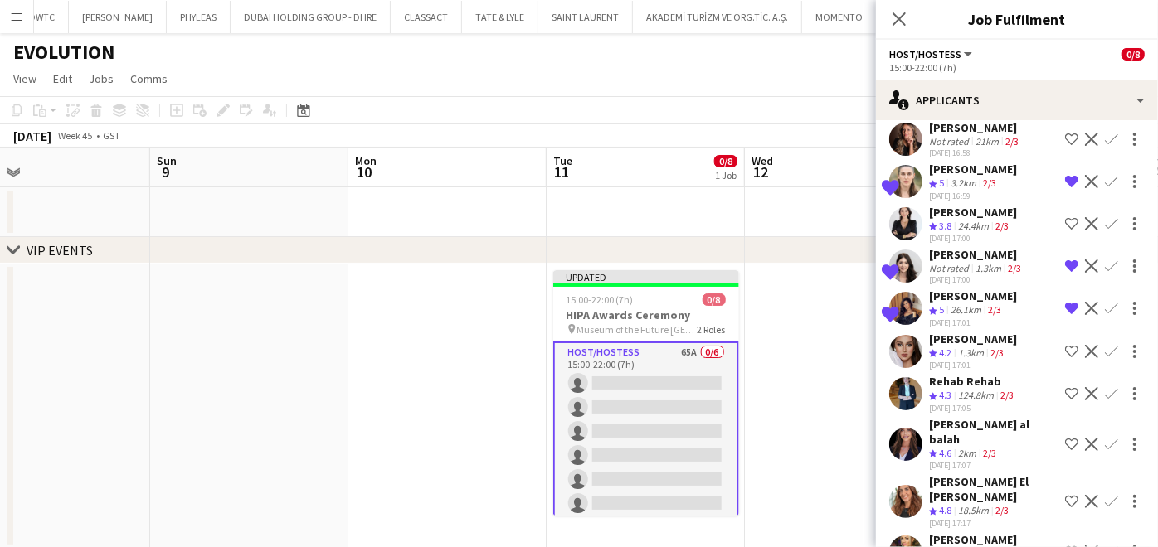
click at [962, 332] on div "Zinaida Bryk" at bounding box center [973, 339] width 88 height 15
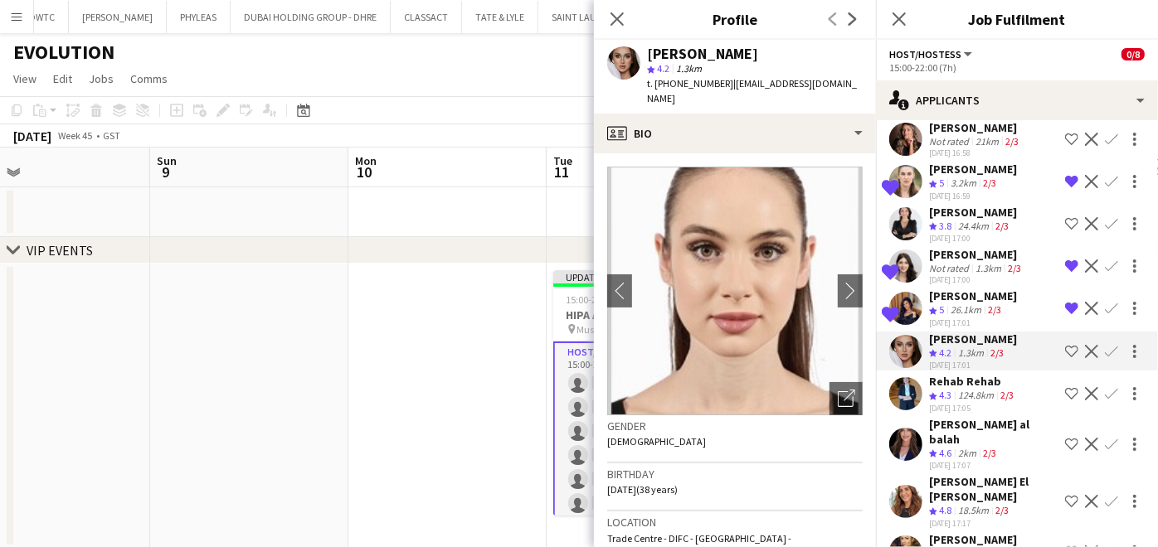
click at [936, 448] on app-icon "Crew rating" at bounding box center [933, 454] width 8 height 12
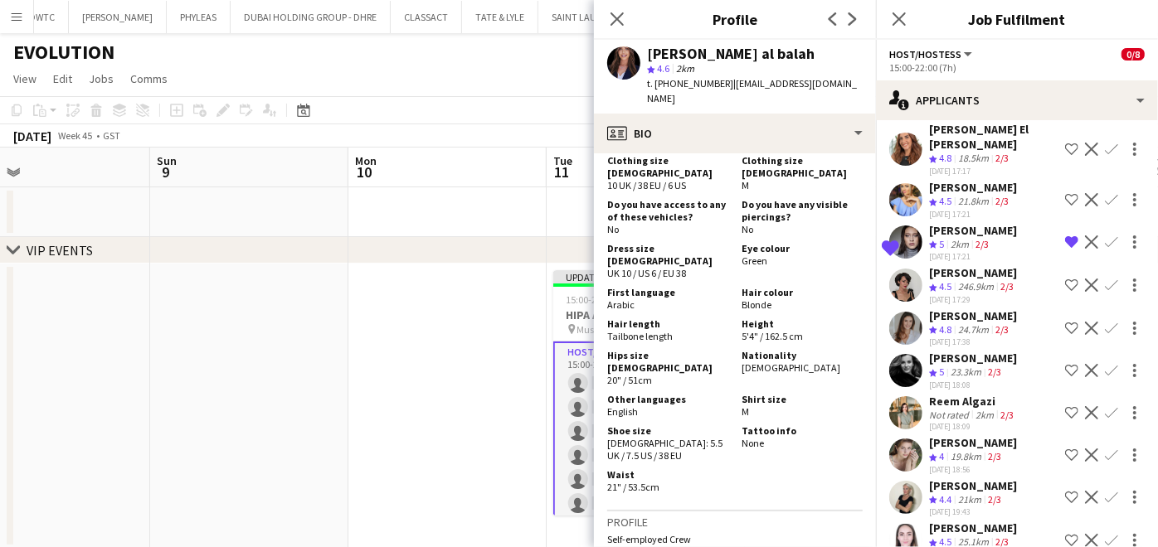
scroll to position [921, 0]
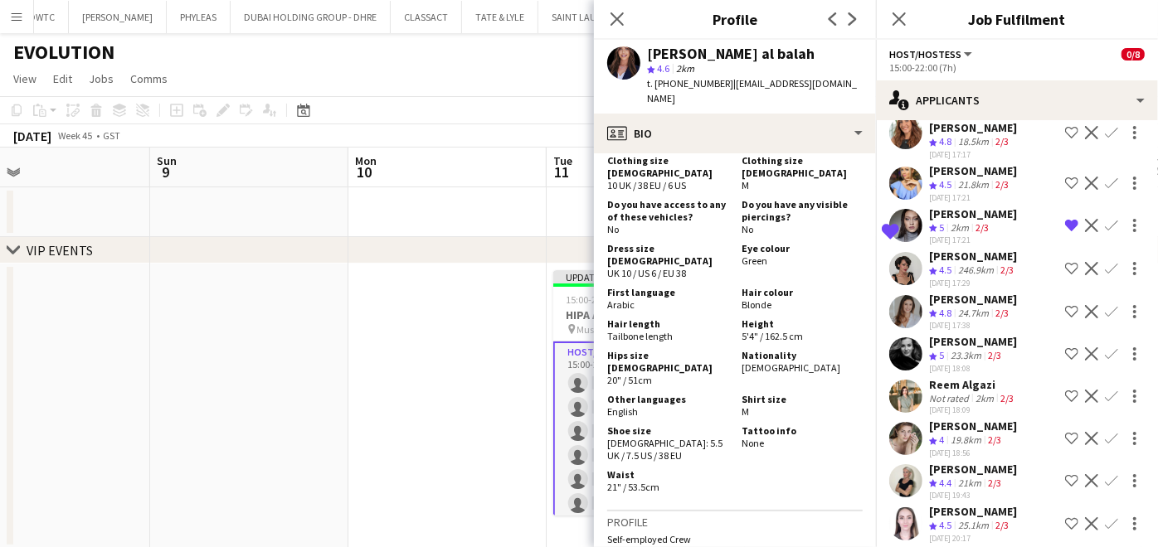
click at [964, 349] on div "23.3km" at bounding box center [965, 356] width 37 height 14
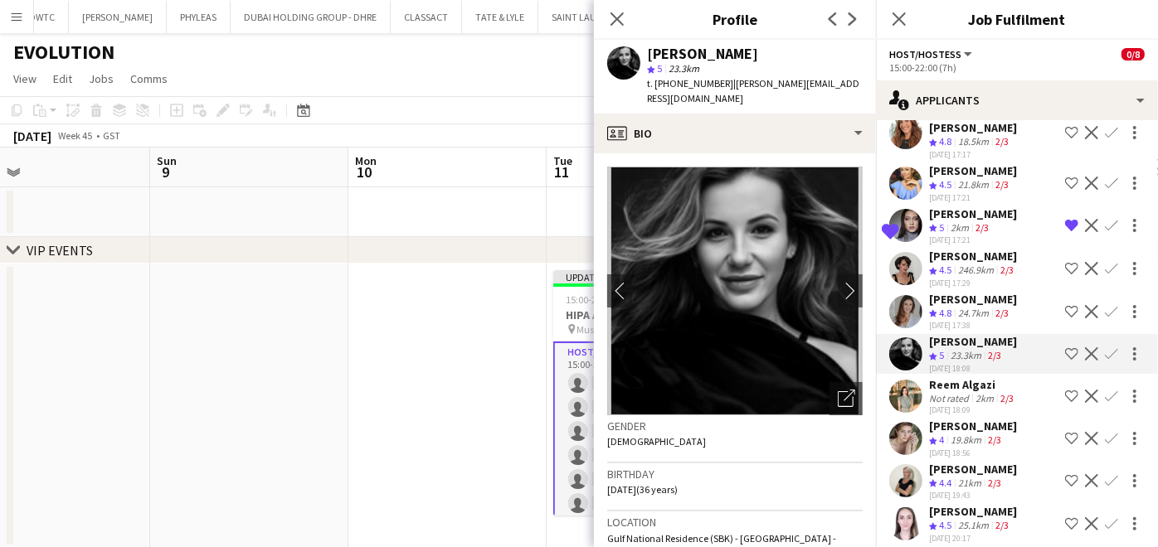
click at [964, 392] on div "Not rated" at bounding box center [950, 398] width 43 height 12
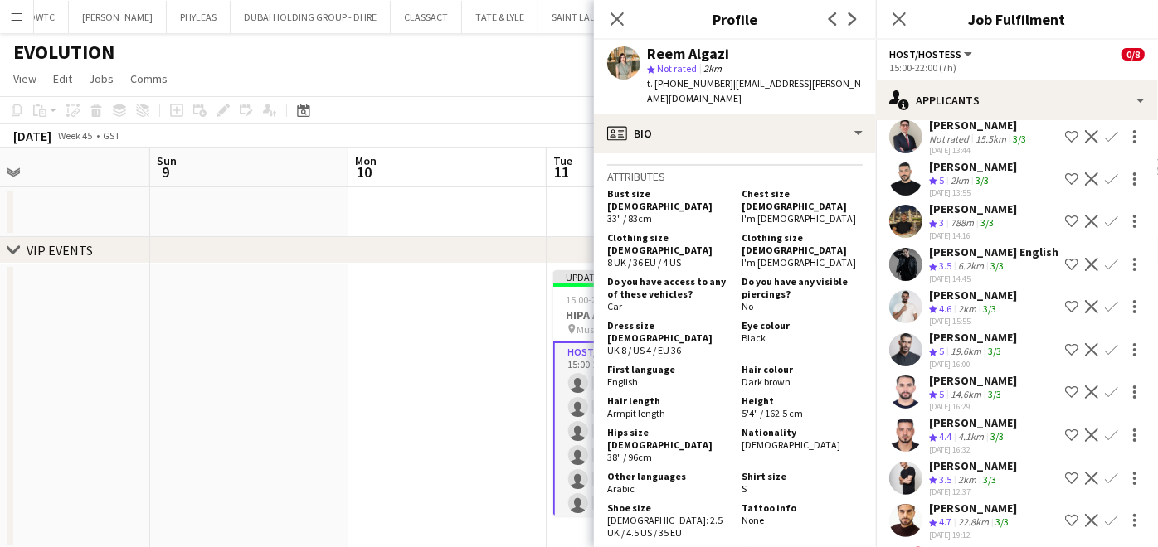
scroll to position [104, 0]
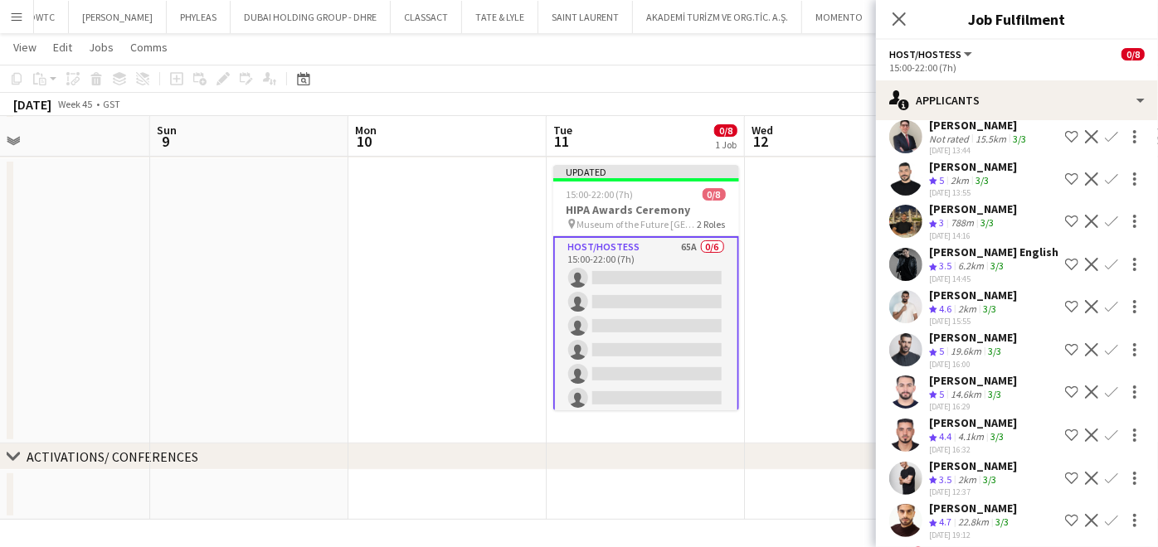
click at [814, 300] on app-date-cell at bounding box center [844, 300] width 198 height 285
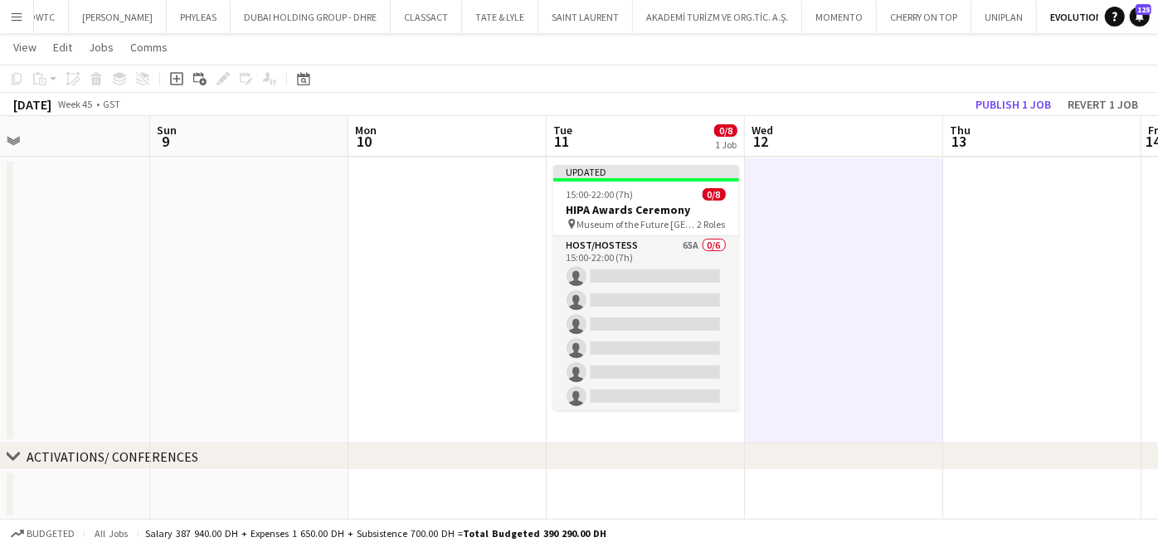
click at [1004, 90] on app-toolbar "Copy Paste Paste Ctrl+V Paste with crew Ctrl+Shift+V Paste linked Job Delete Gr…" at bounding box center [579, 79] width 1158 height 28
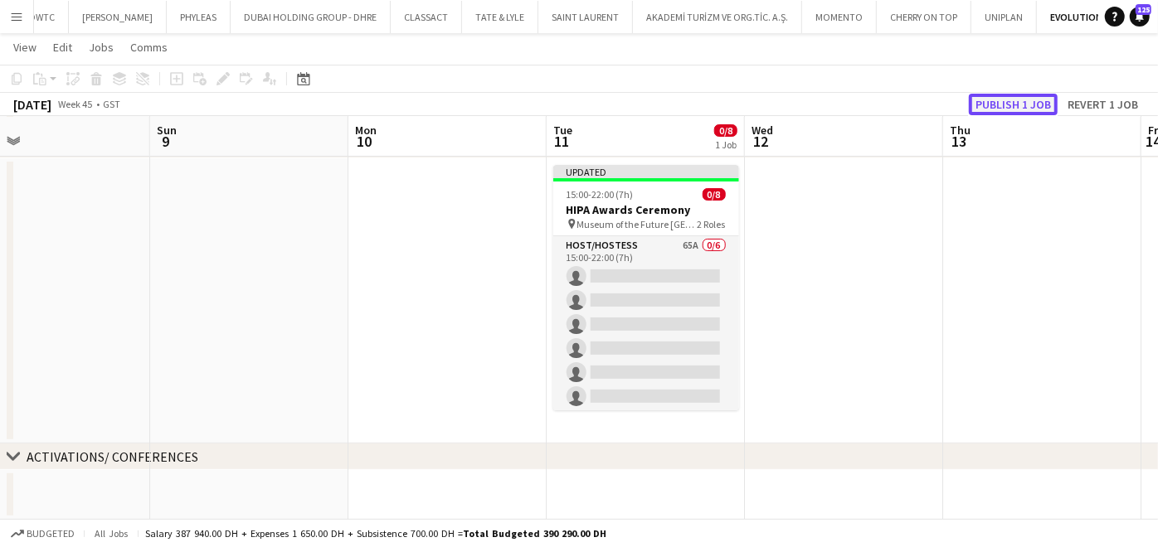
drag, startPoint x: 1005, startPoint y: 101, endPoint x: 848, endPoint y: 349, distance: 293.8
click at [1005, 102] on button "Publish 1 job" at bounding box center [1013, 105] width 89 height 22
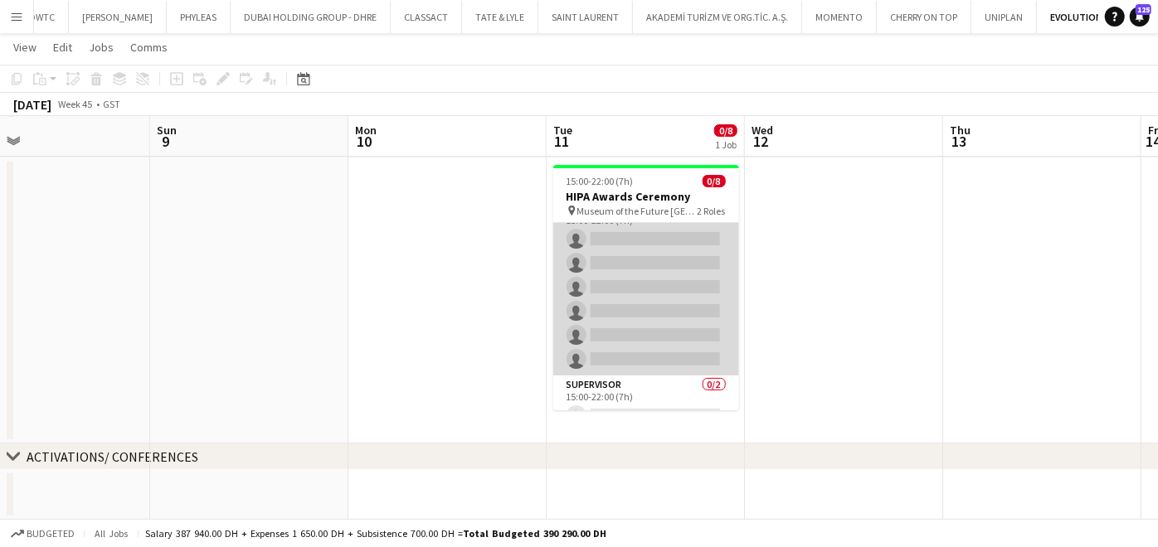
scroll to position [0, 0]
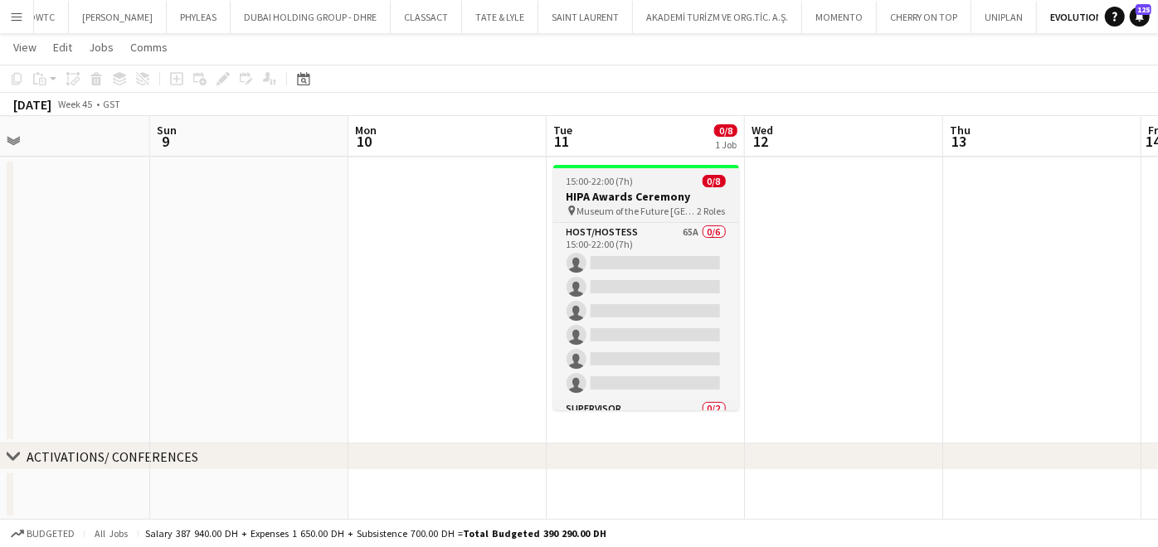
click at [647, 206] on span "Museum of the Future [GEOGRAPHIC_DATA]" at bounding box center [637, 211] width 120 height 12
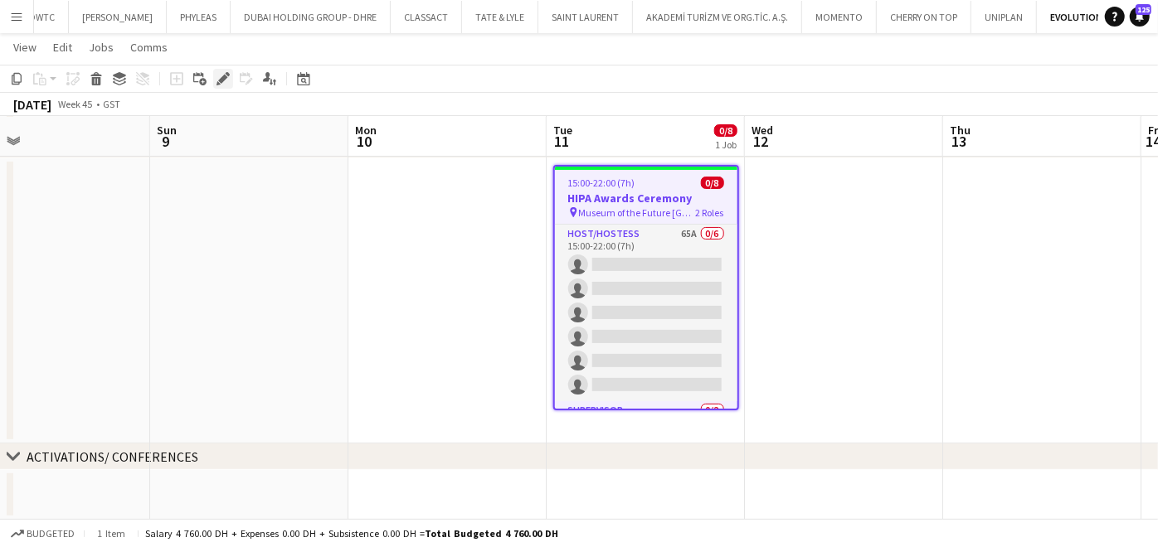
click at [221, 72] on icon "Edit" at bounding box center [222, 78] width 13 height 13
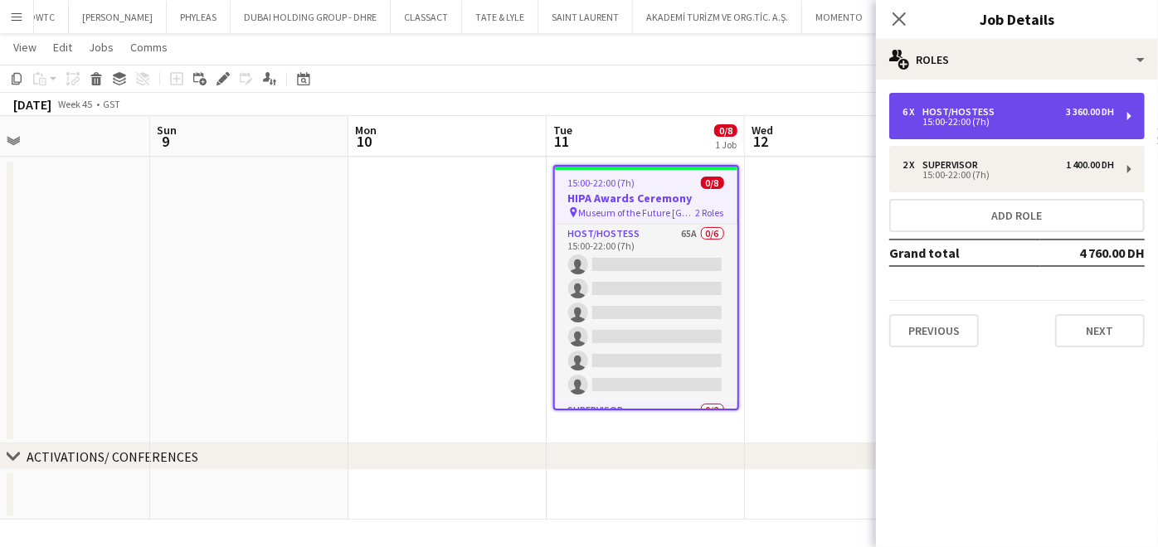
click at [1070, 116] on div "3 360.00 DH" at bounding box center [1090, 112] width 48 height 12
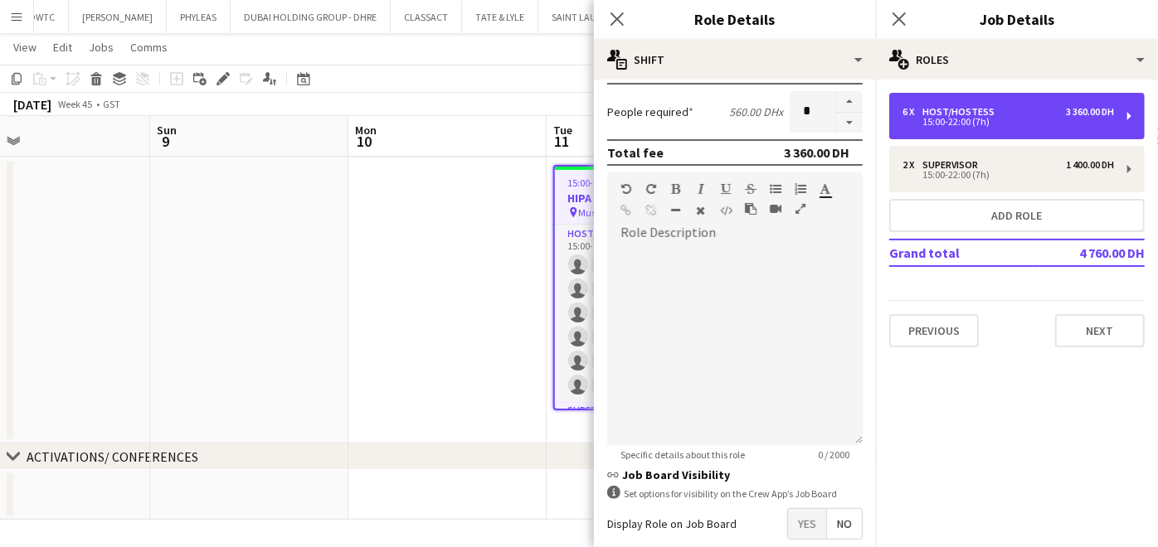
scroll to position [485, 0]
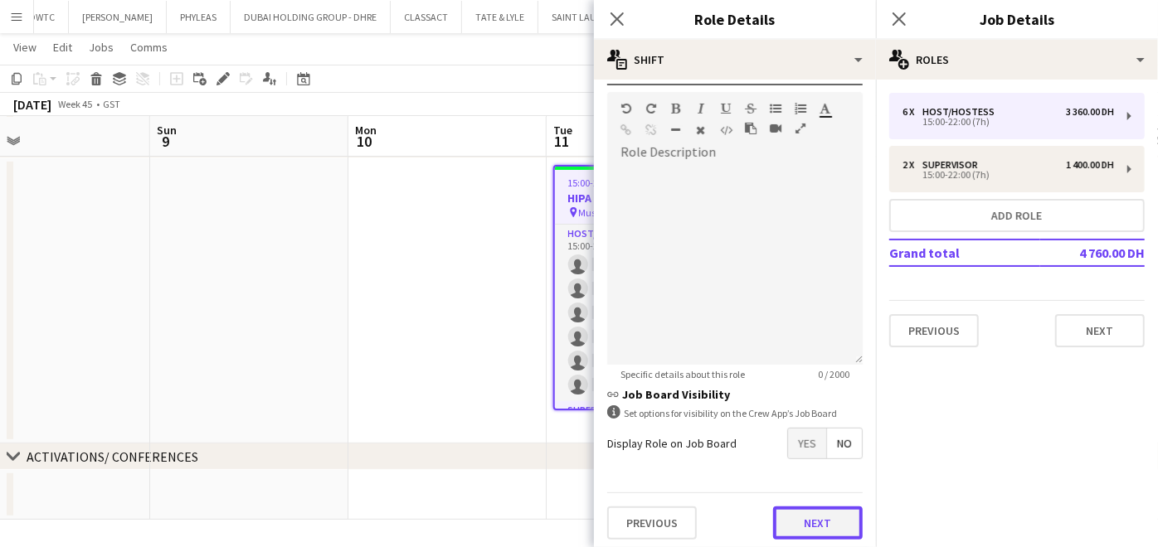
click at [795, 518] on button "Next" at bounding box center [818, 523] width 90 height 33
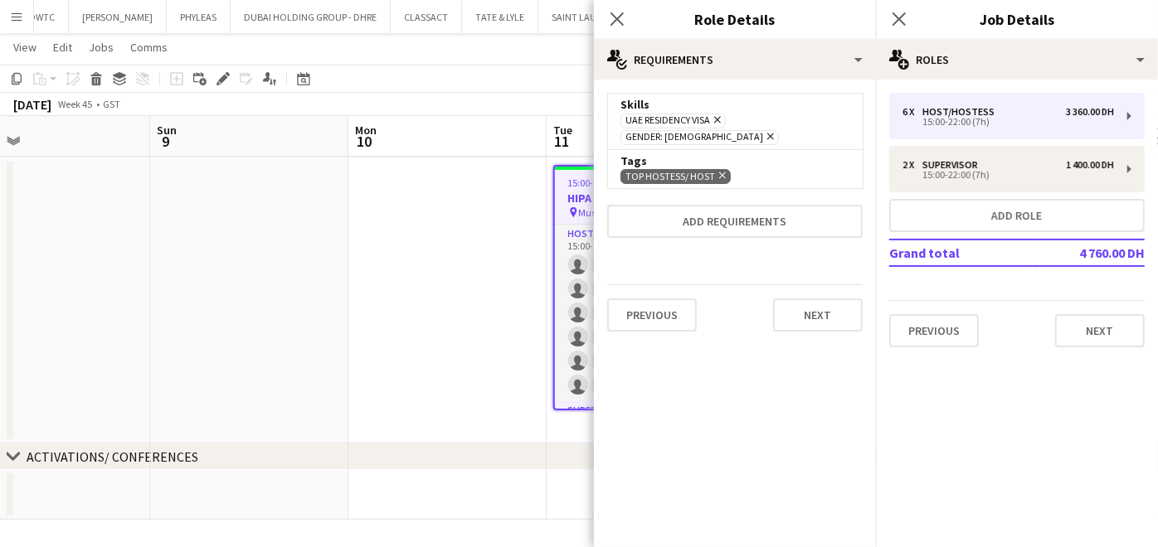
scroll to position [0, 0]
click at [805, 299] on button "Next" at bounding box center [818, 315] width 90 height 33
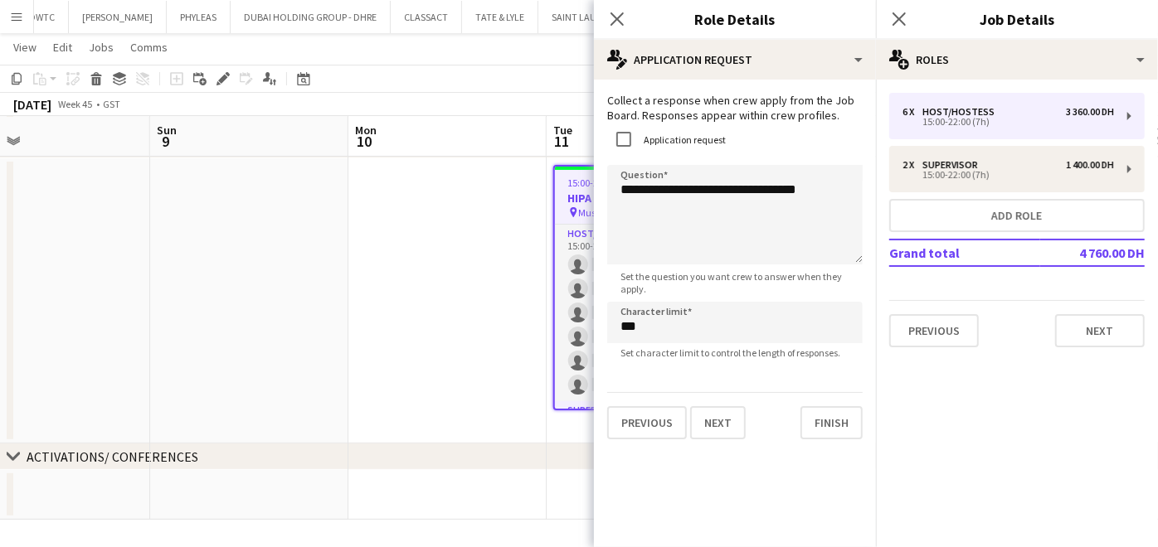
click at [454, 367] on app-date-cell at bounding box center [447, 300] width 198 height 285
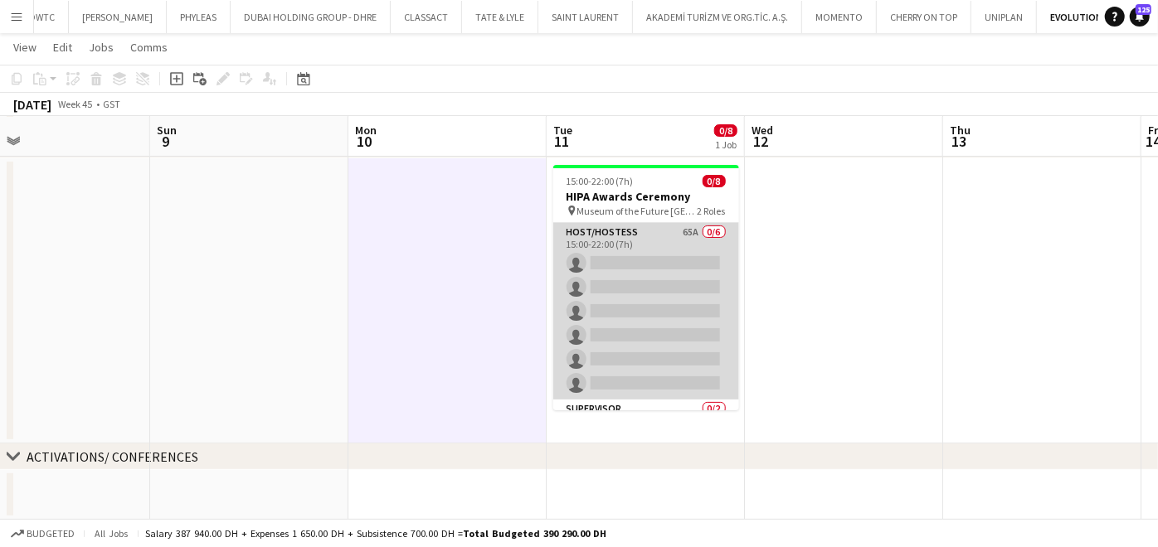
click at [679, 286] on app-card-role "Host/Hostess 65A 0/6 15:00-22:00 (7h) single-neutral-actions single-neutral-act…" at bounding box center [646, 311] width 186 height 177
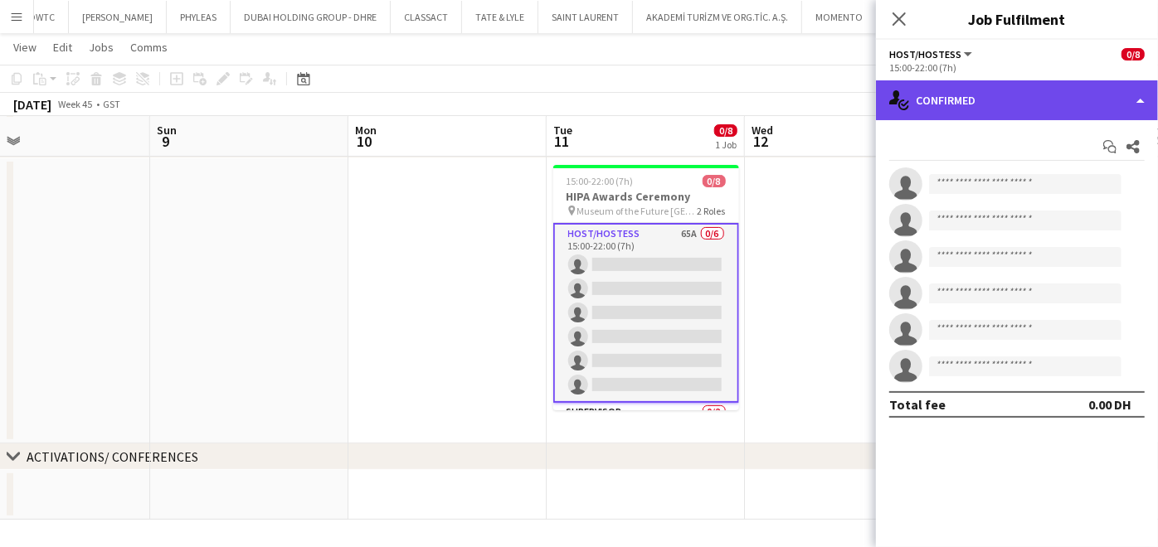
click at [1059, 94] on div "single-neutral-actions-check-2 Confirmed" at bounding box center [1017, 100] width 282 height 40
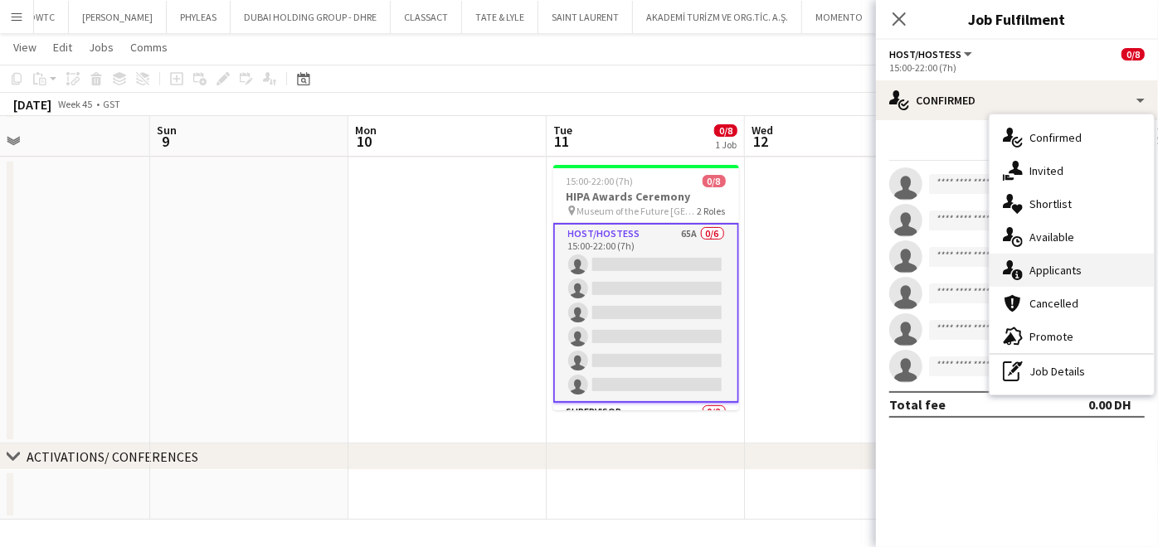
click at [1078, 272] on span "Applicants" at bounding box center [1055, 270] width 52 height 15
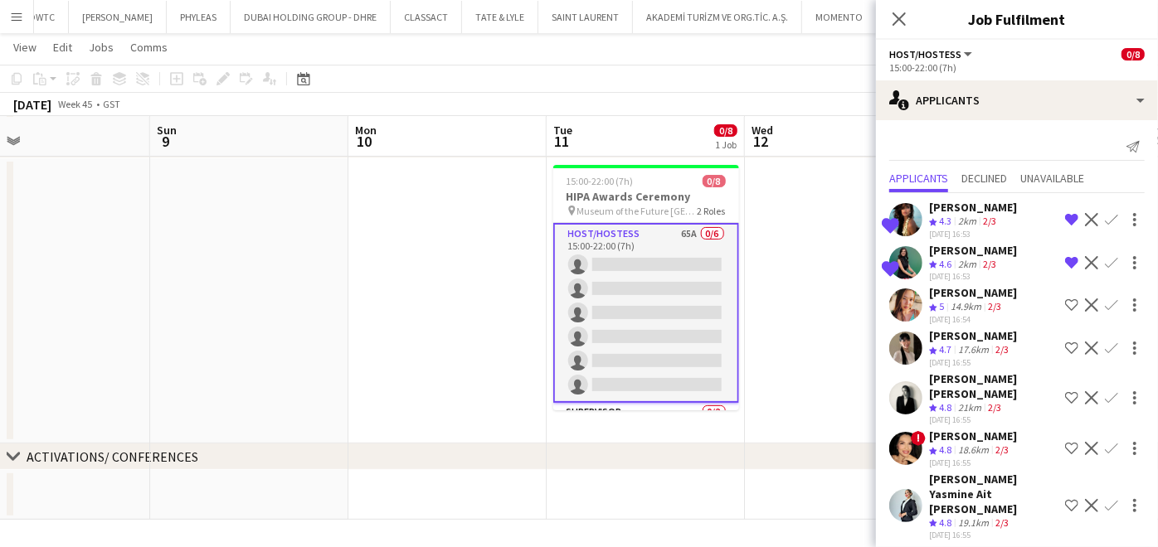
click at [939, 350] on span "4.7" at bounding box center [945, 349] width 12 height 12
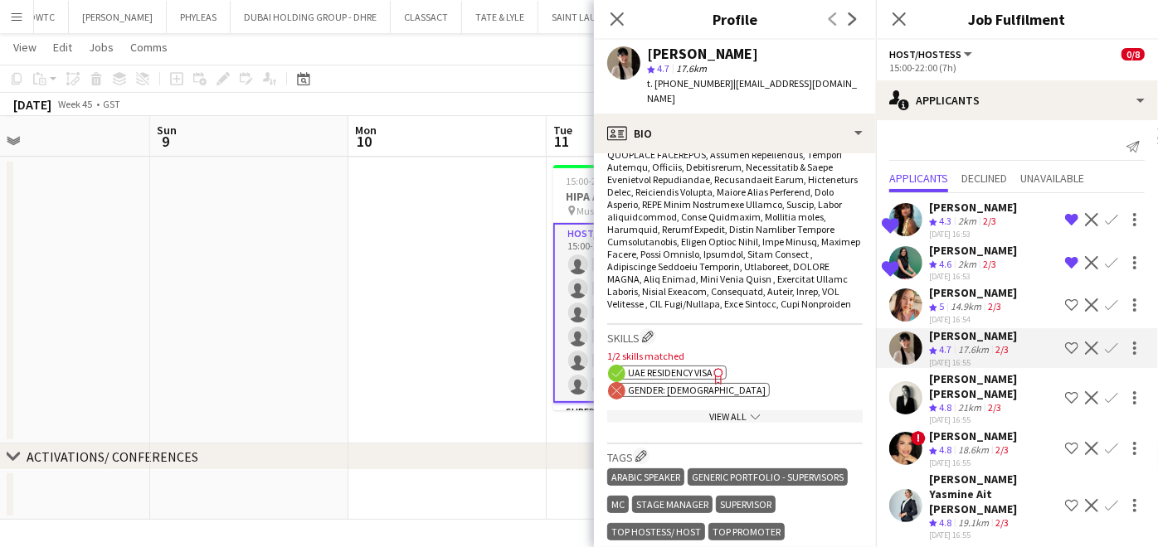
scroll to position [1106, 0]
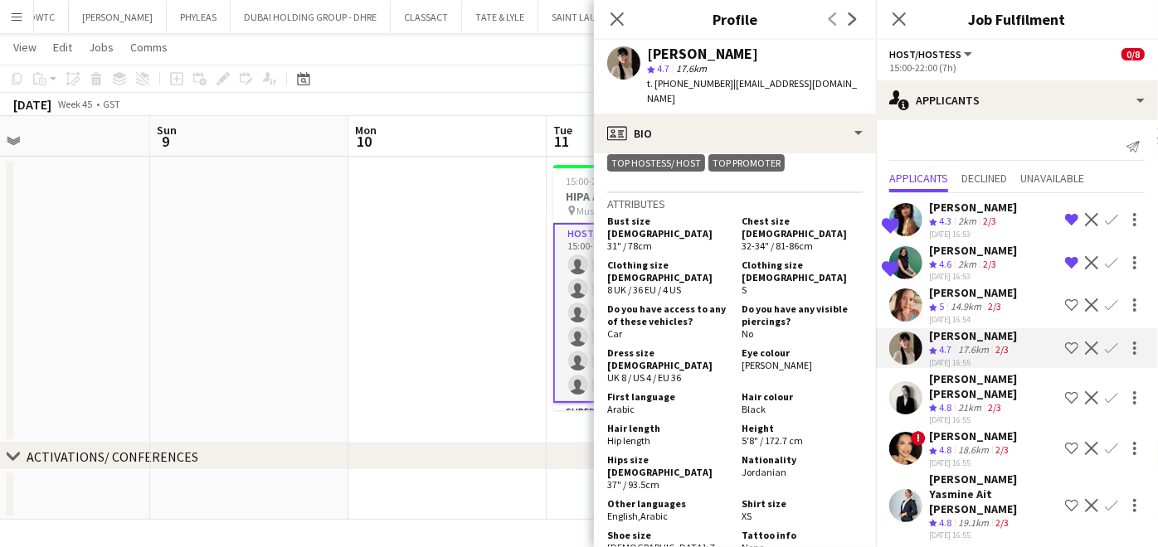
click at [1065, 343] on app-icon "Shortlist crew" at bounding box center [1071, 348] width 13 height 13
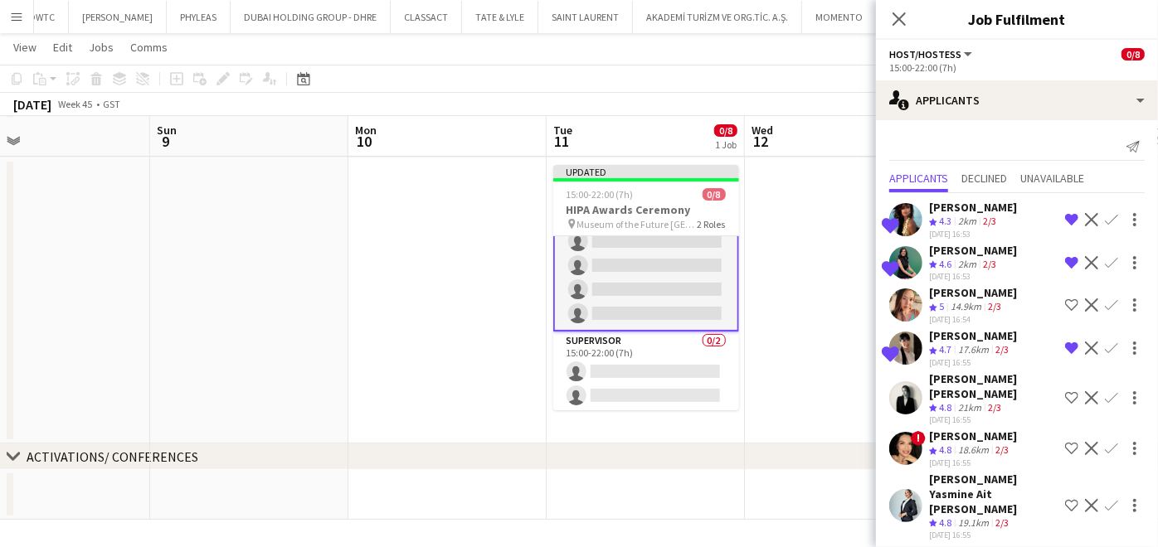
scroll to position [92, 0]
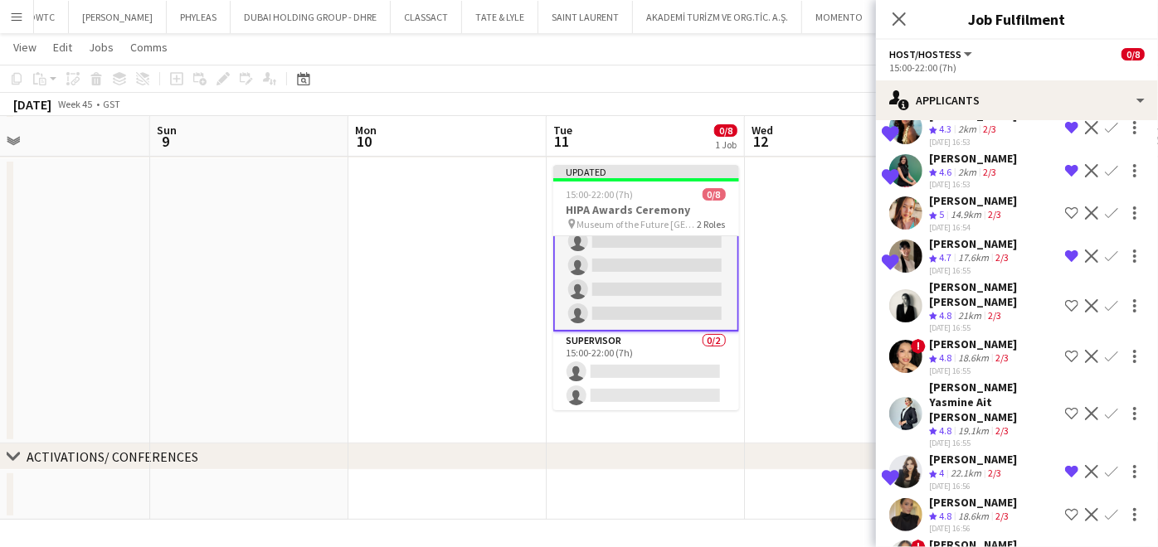
click at [1065, 256] on app-icon "Remove crew from shortlist" at bounding box center [1071, 256] width 13 height 13
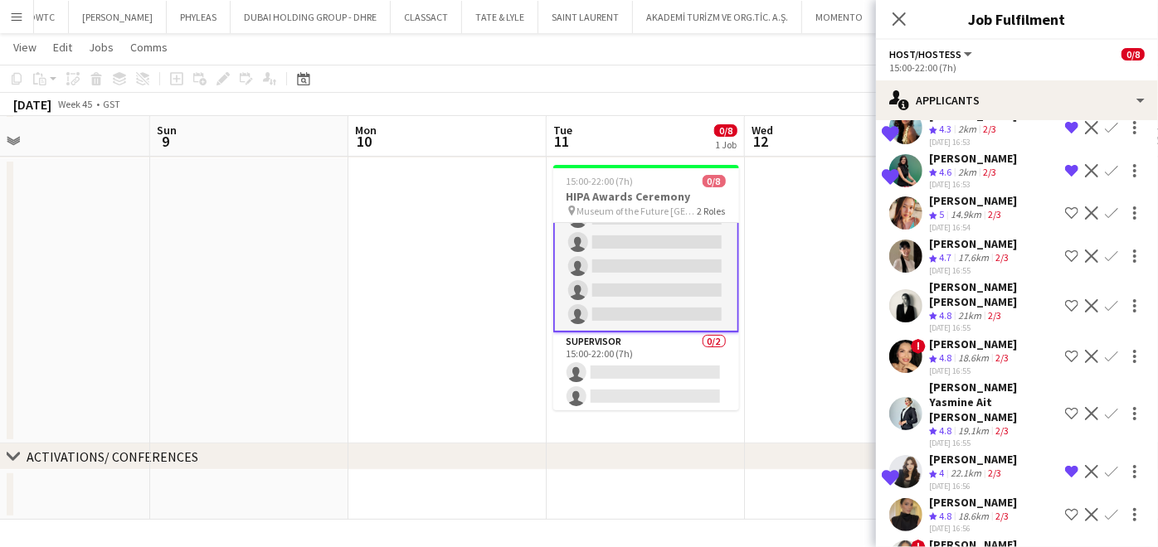
click at [977, 309] on div "21km" at bounding box center [970, 316] width 30 height 14
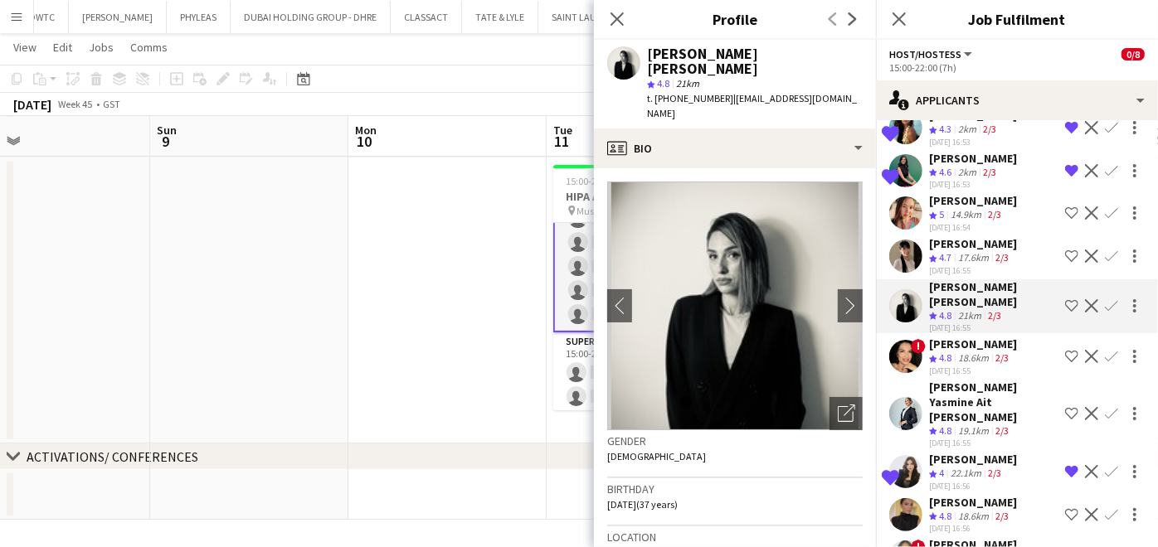
click at [947, 425] on span "4.8" at bounding box center [945, 431] width 12 height 12
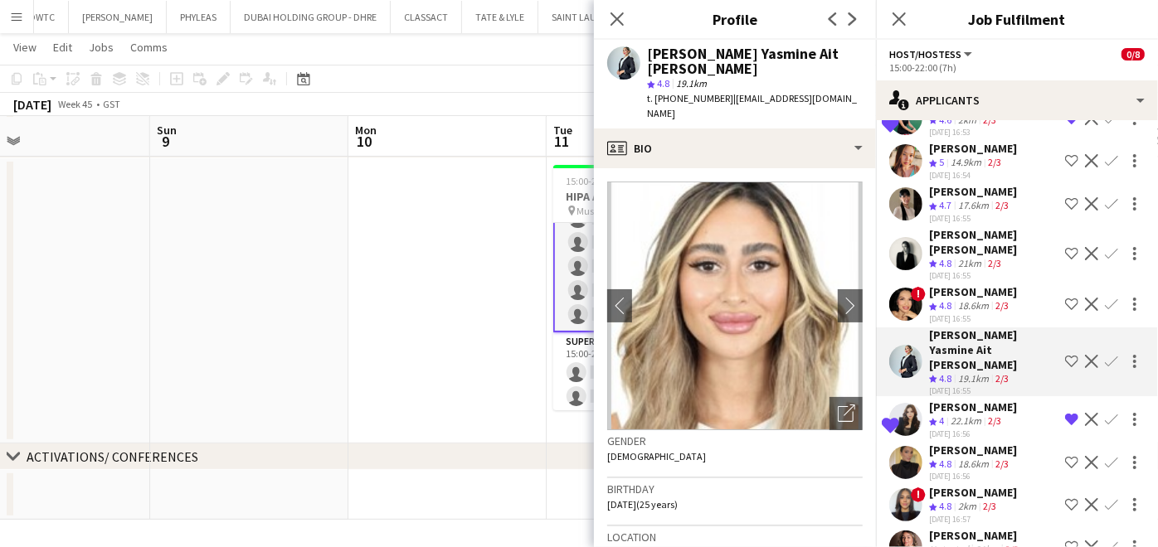
scroll to position [184, 0]
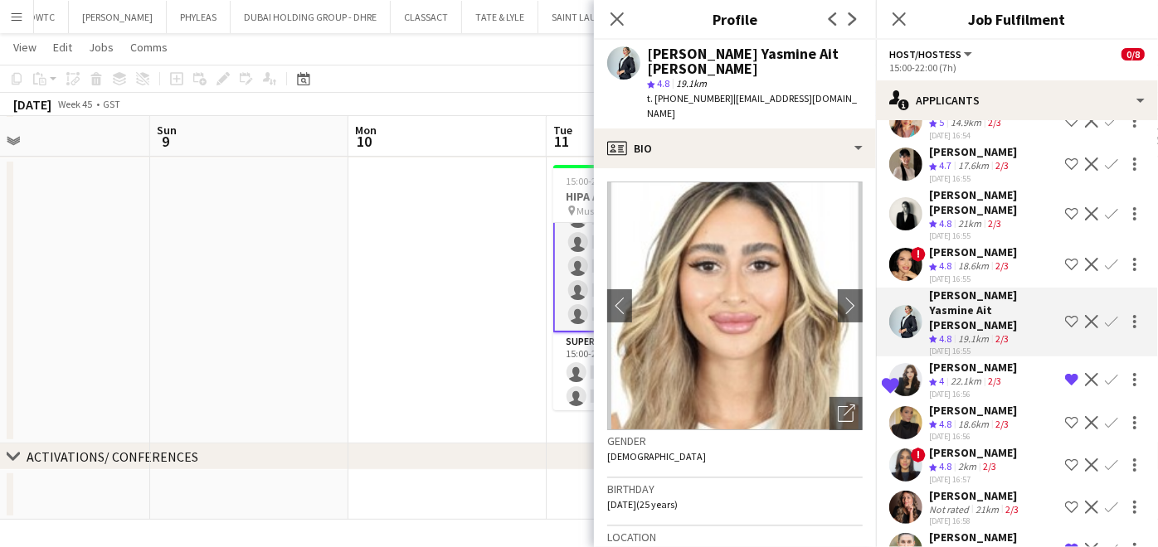
click at [1065, 315] on app-icon "Shortlist crew" at bounding box center [1071, 321] width 13 height 13
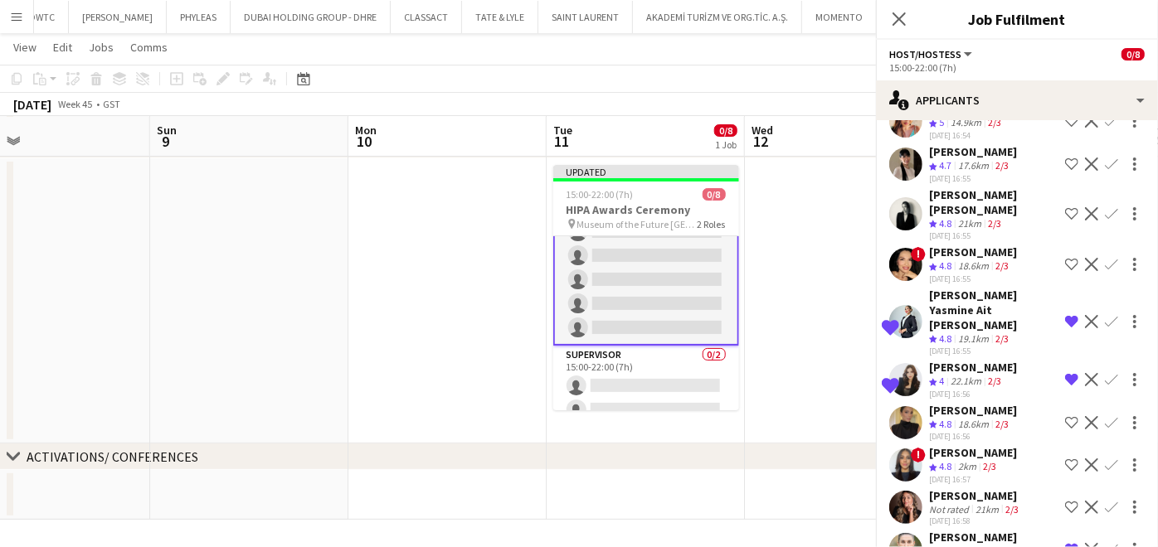
scroll to position [85, 0]
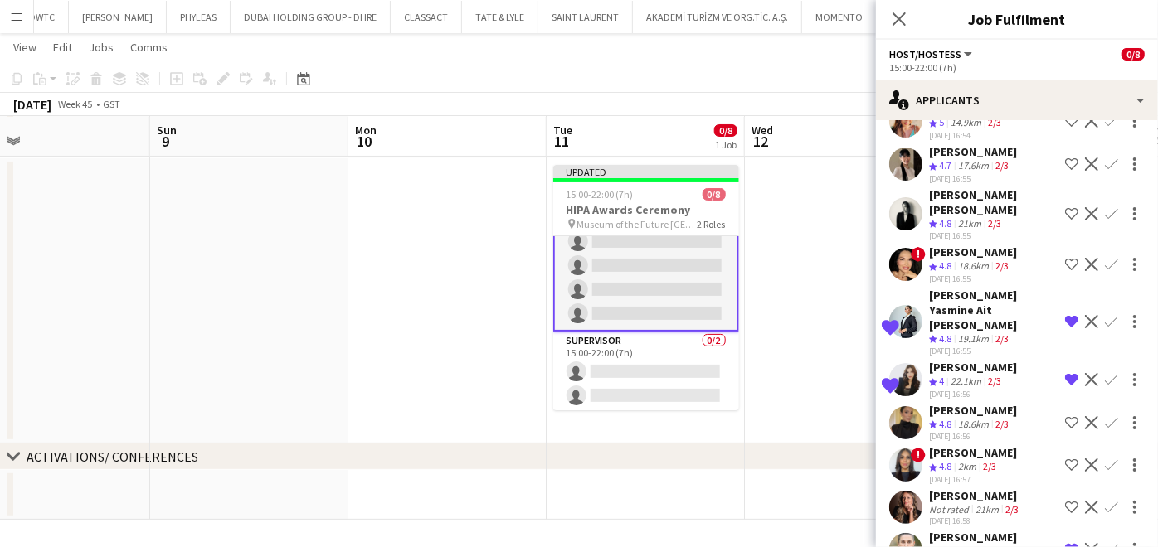
click at [1065, 459] on app-icon "Shortlist crew" at bounding box center [1071, 465] width 13 height 13
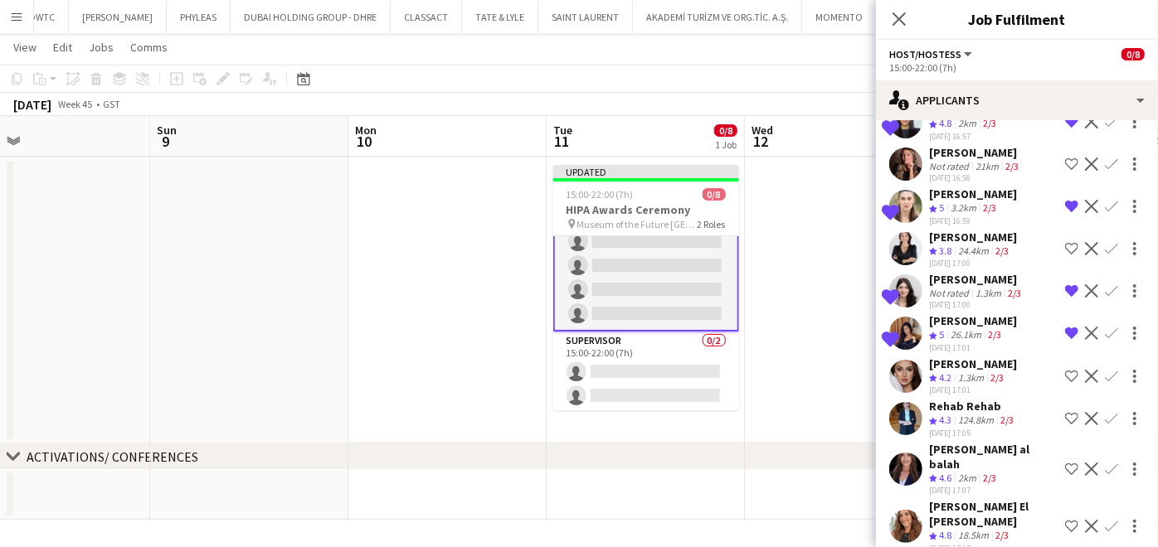
scroll to position [552, 0]
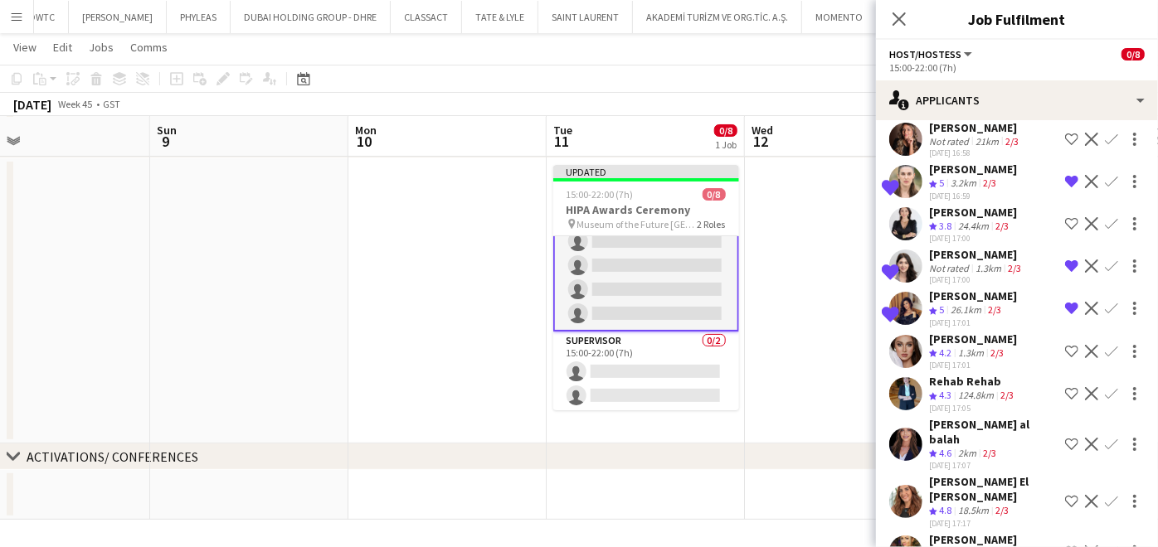
click at [1065, 387] on app-icon "Shortlist crew" at bounding box center [1071, 393] width 13 height 13
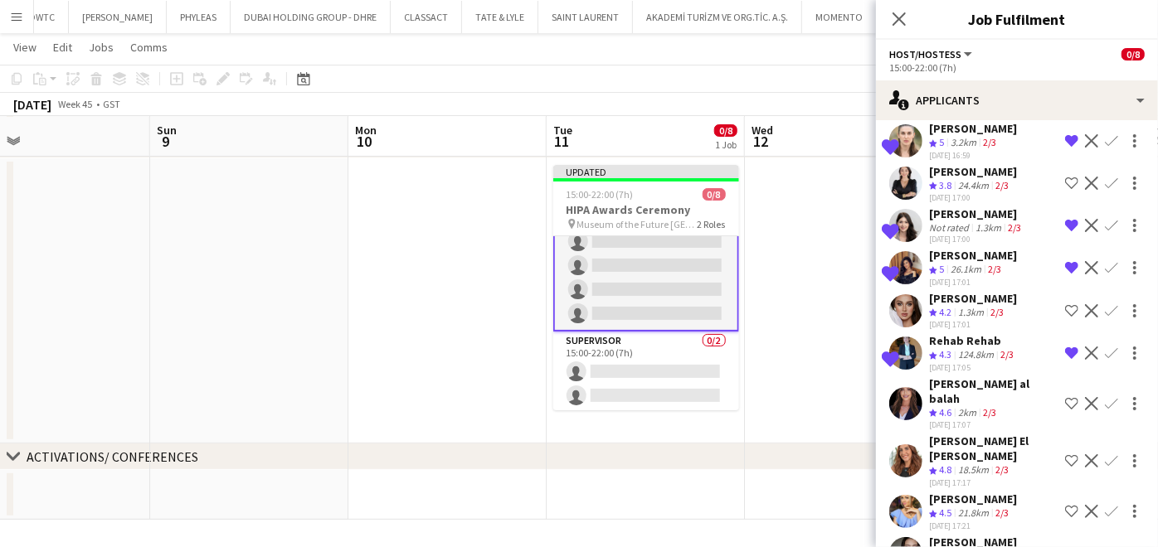
scroll to position [644, 0]
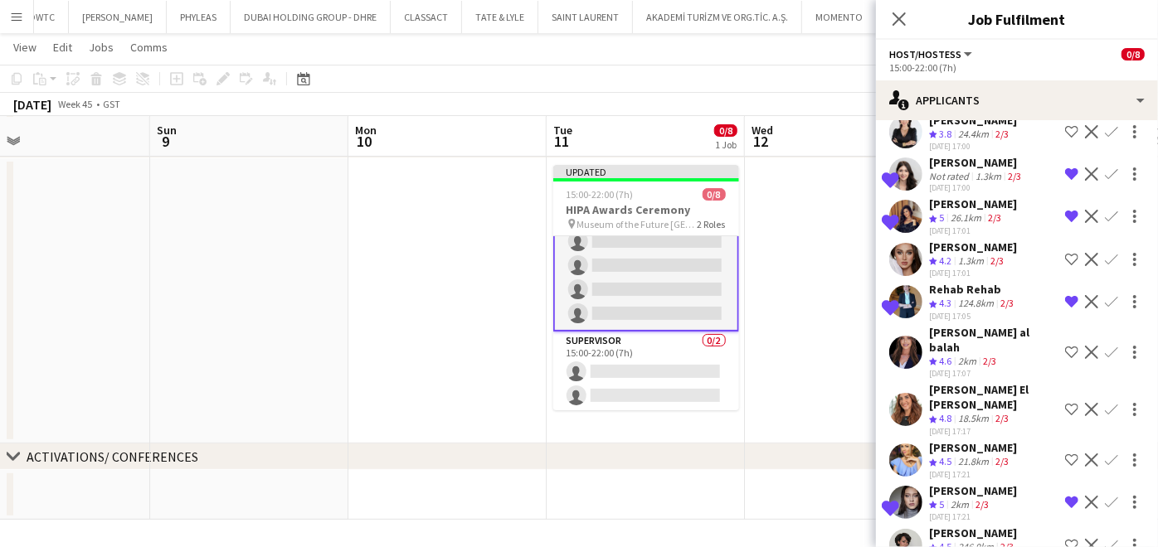
click at [998, 325] on div "Maha Rawda al balah" at bounding box center [993, 340] width 129 height 30
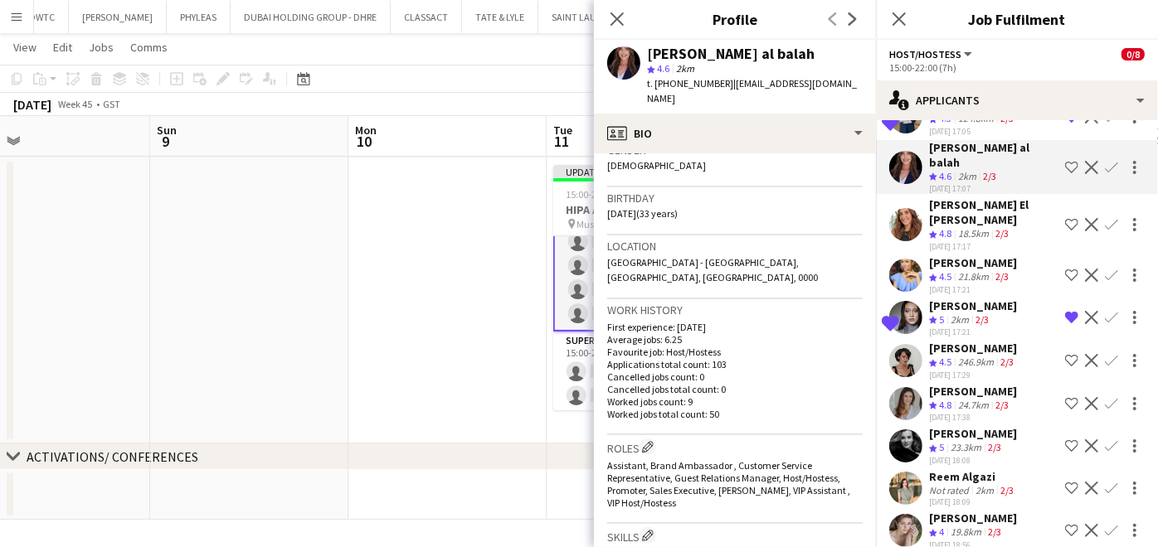
scroll to position [737, 0]
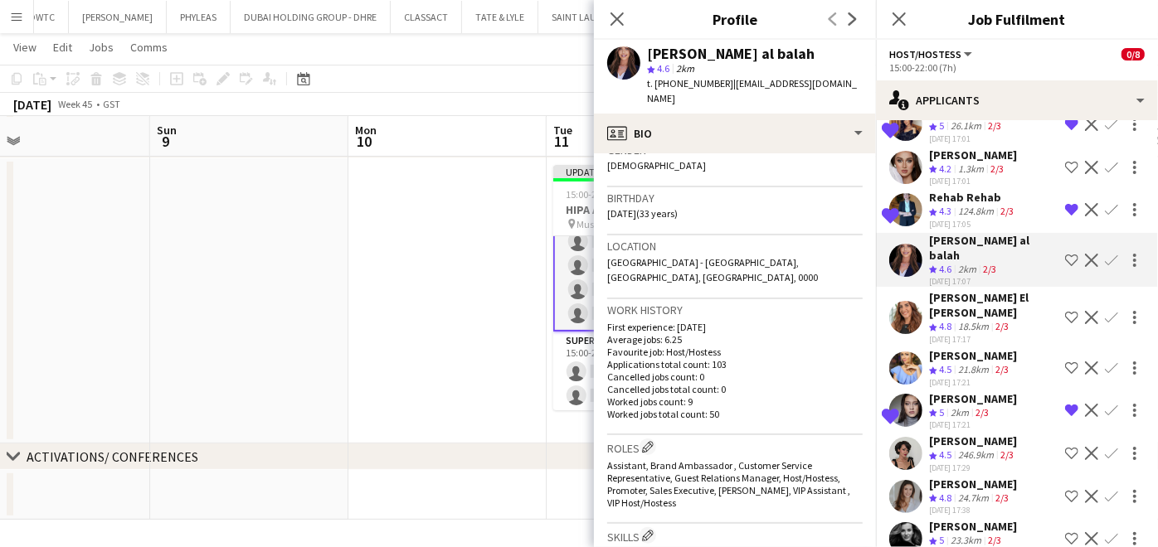
click at [1065, 254] on app-icon "Shortlist crew" at bounding box center [1071, 260] width 13 height 13
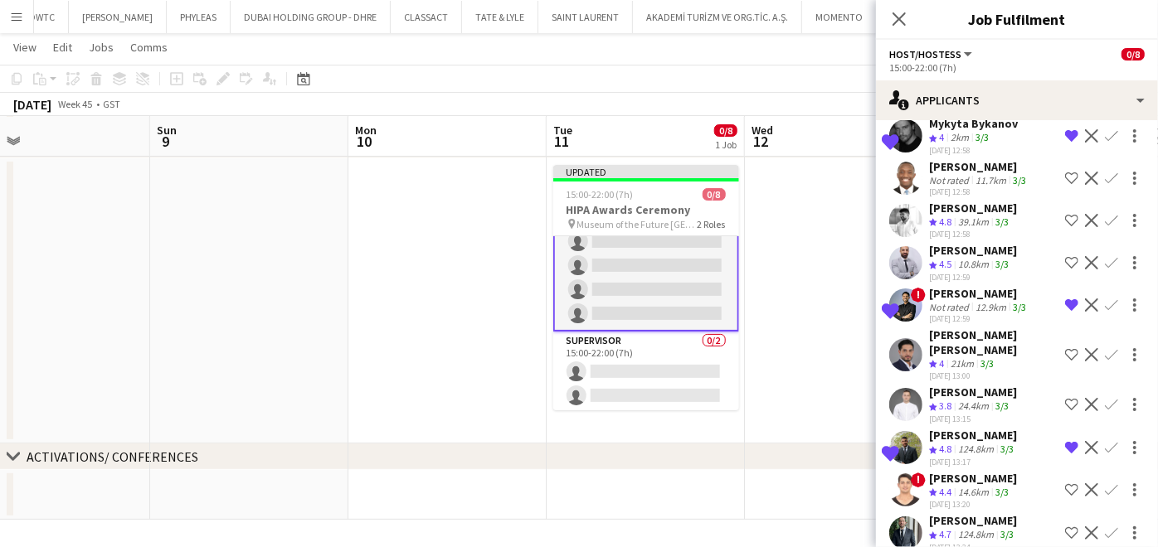
scroll to position [2025, 0]
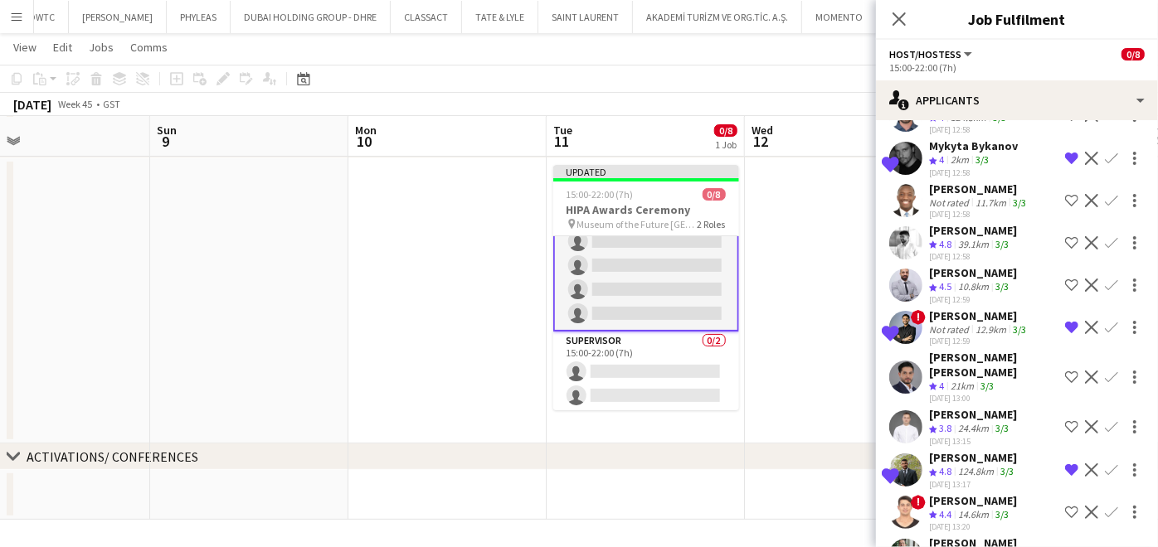
click at [1062, 233] on button "Shortlist crew" at bounding box center [1072, 243] width 20 height 20
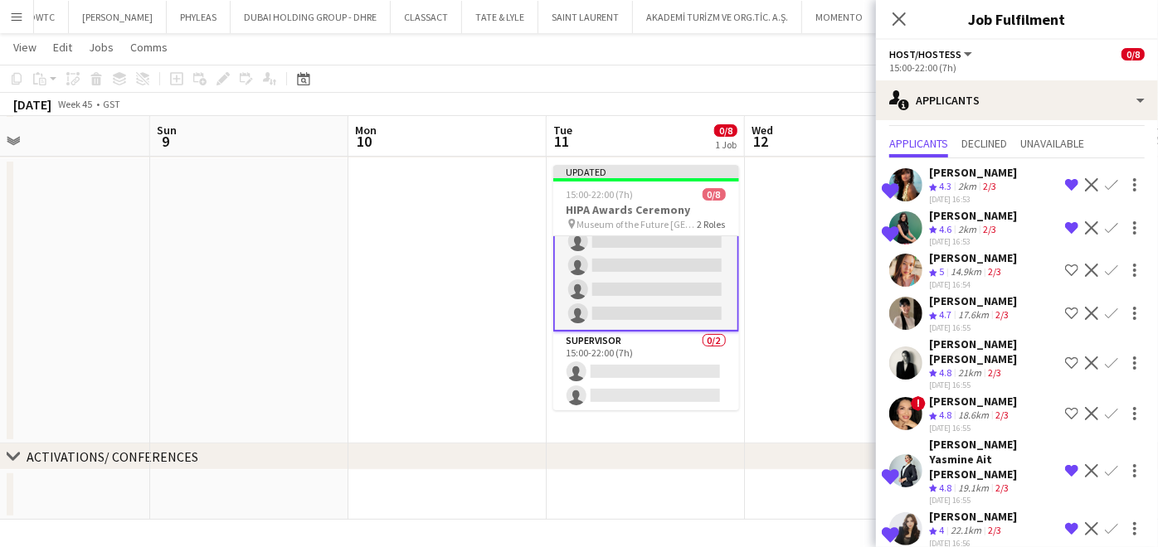
scroll to position [0, 0]
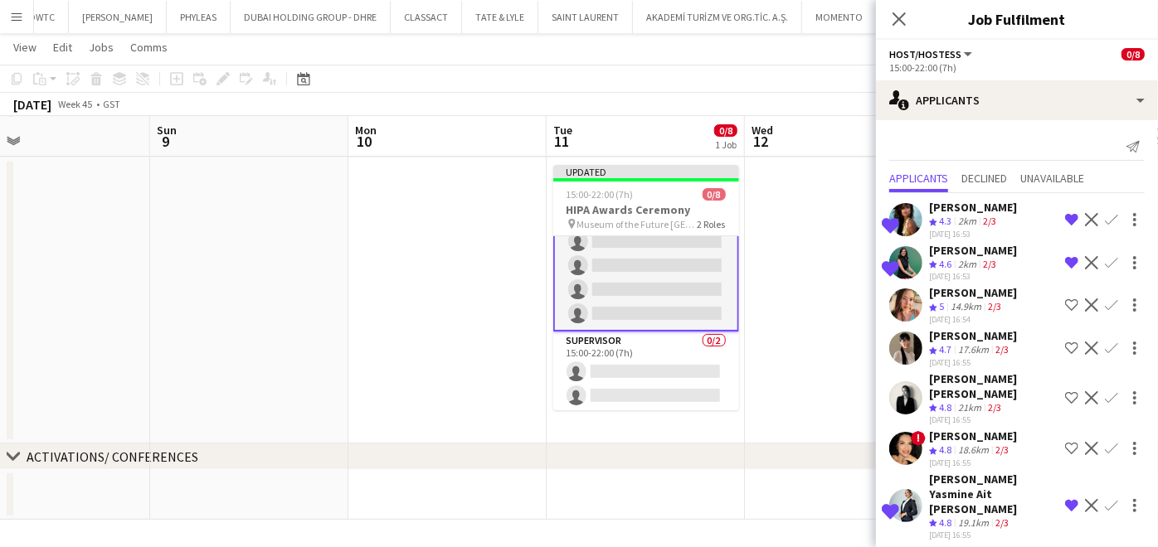
click at [1062, 343] on button "Shortlist crew" at bounding box center [1072, 348] width 20 height 20
click at [819, 334] on app-date-cell at bounding box center [844, 300] width 198 height 285
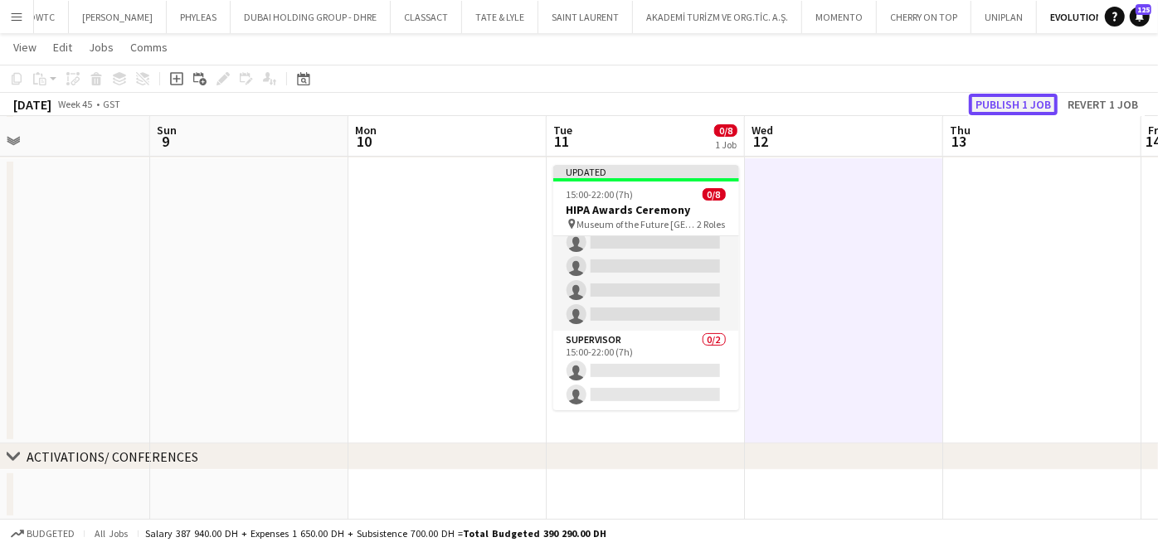
click at [1028, 106] on button "Publish 1 job" at bounding box center [1013, 105] width 89 height 22
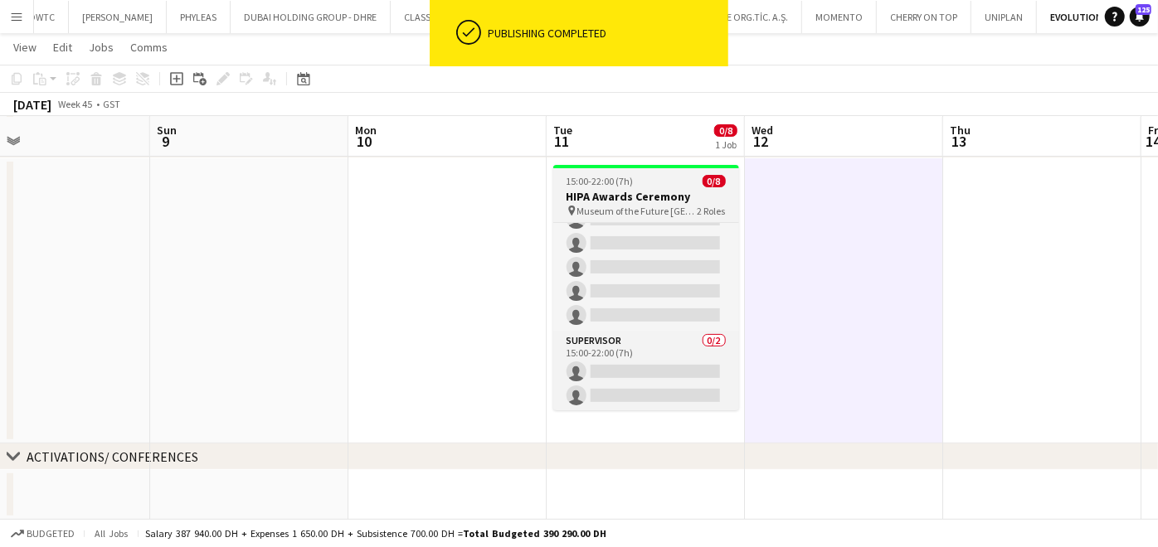
click at [693, 211] on div "pin Museum of the Future Dubai 2 Roles" at bounding box center [646, 210] width 186 height 13
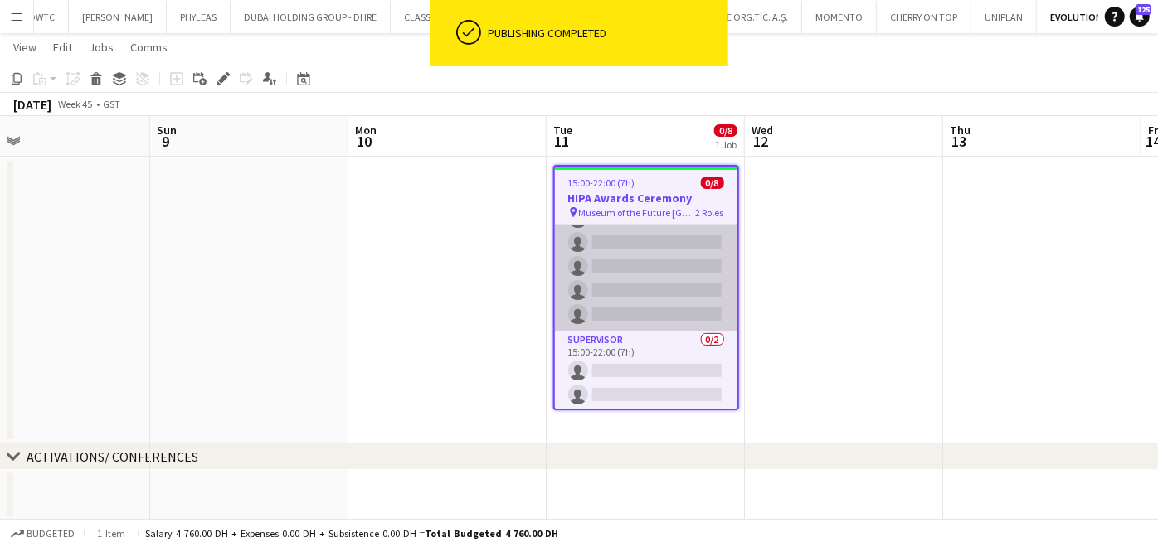
click at [675, 246] on app-card-role "Host/Hostess 65A 0/6 15:00-22:00 (7h) single-neutral-actions single-neutral-act…" at bounding box center [646, 242] width 182 height 177
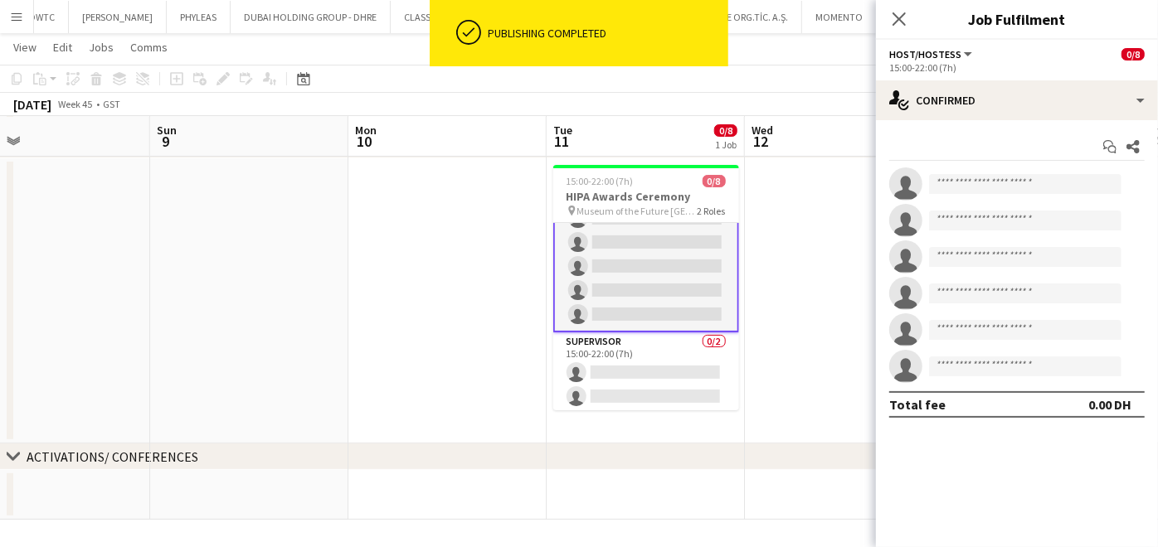
click at [1003, 78] on app-options-switcher "Host/Hostess All roles Host/Hostess 0/8 15:00-22:00 (7h)" at bounding box center [1017, 60] width 282 height 41
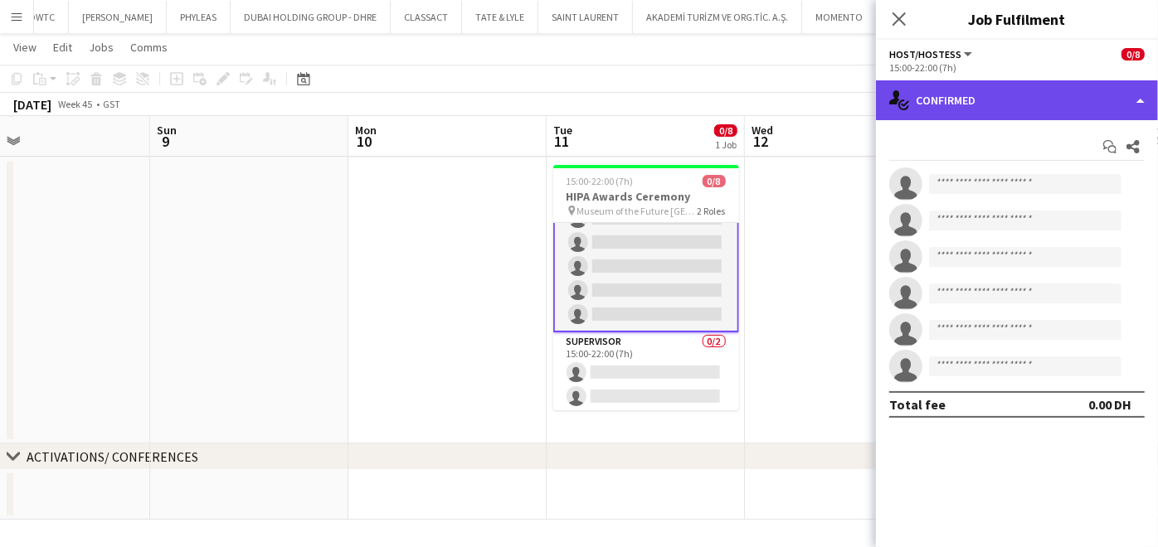
click at [1007, 92] on div "single-neutral-actions-check-2 Confirmed" at bounding box center [1017, 100] width 282 height 40
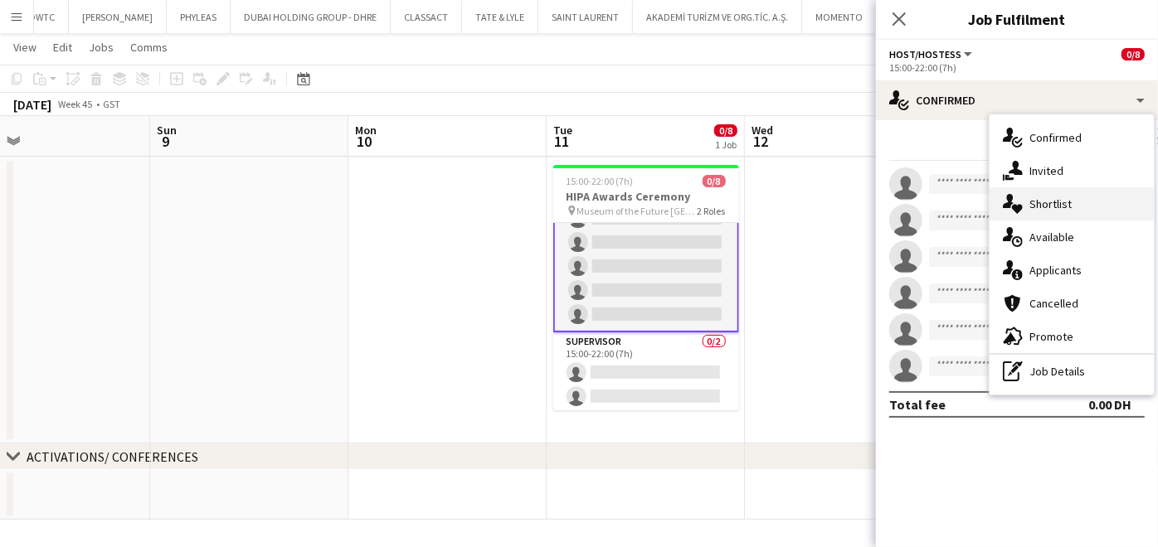
click at [1039, 211] on div "single-neutral-actions-heart Shortlist" at bounding box center [1071, 203] width 164 height 33
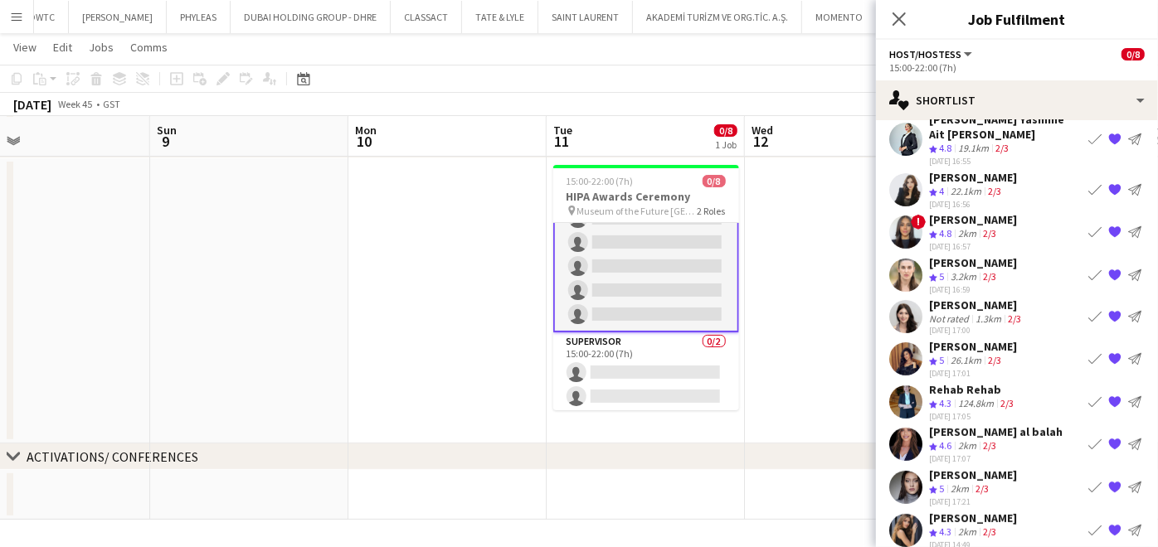
scroll to position [276, 0]
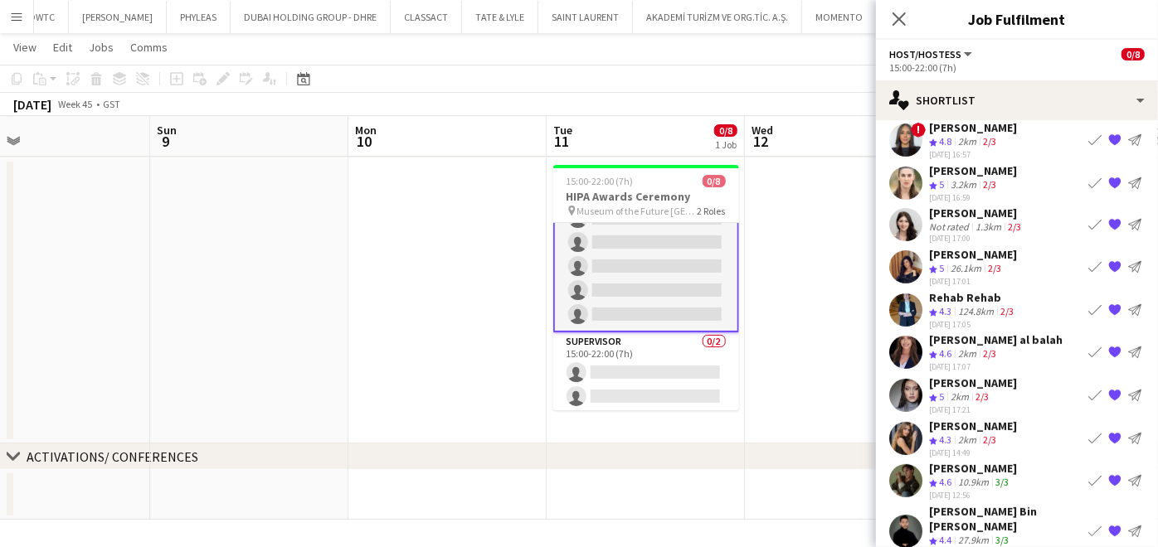
click at [982, 175] on div "Amanda Neme" at bounding box center [973, 170] width 88 height 15
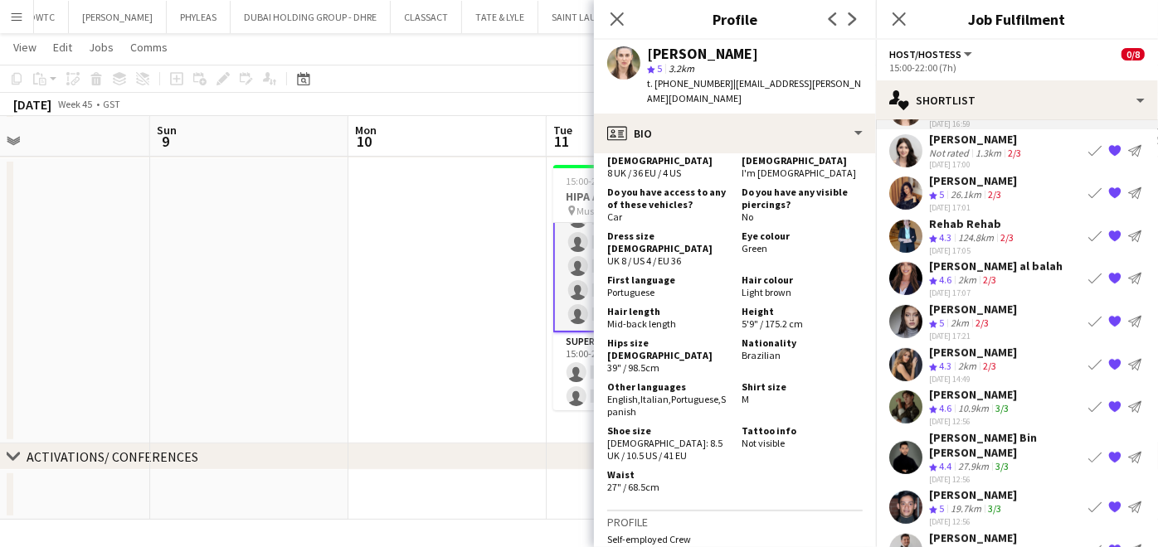
scroll to position [308, 0]
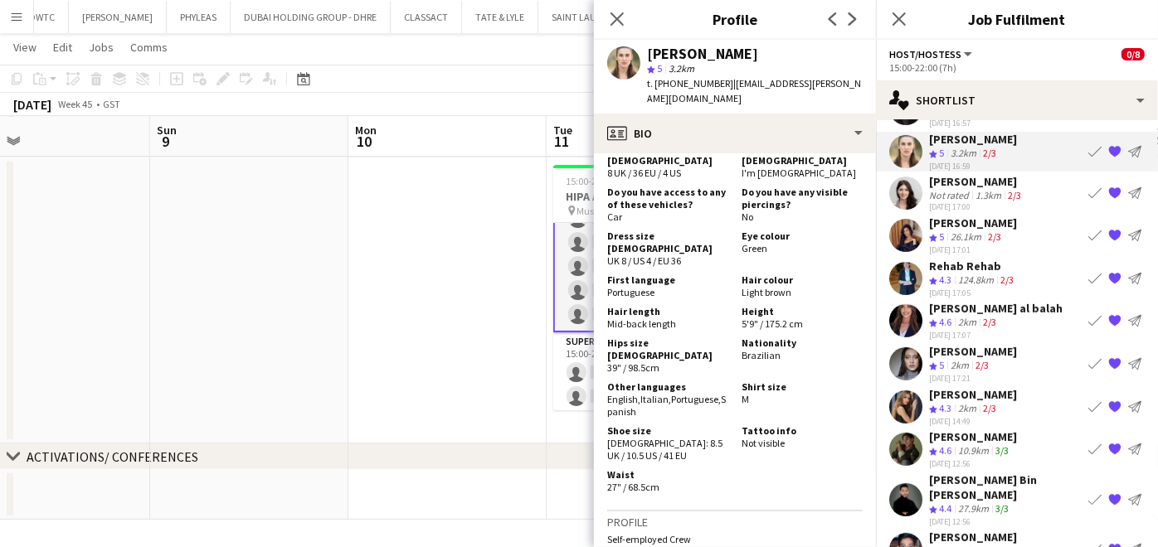
click at [972, 359] on div "2km" at bounding box center [959, 366] width 25 height 14
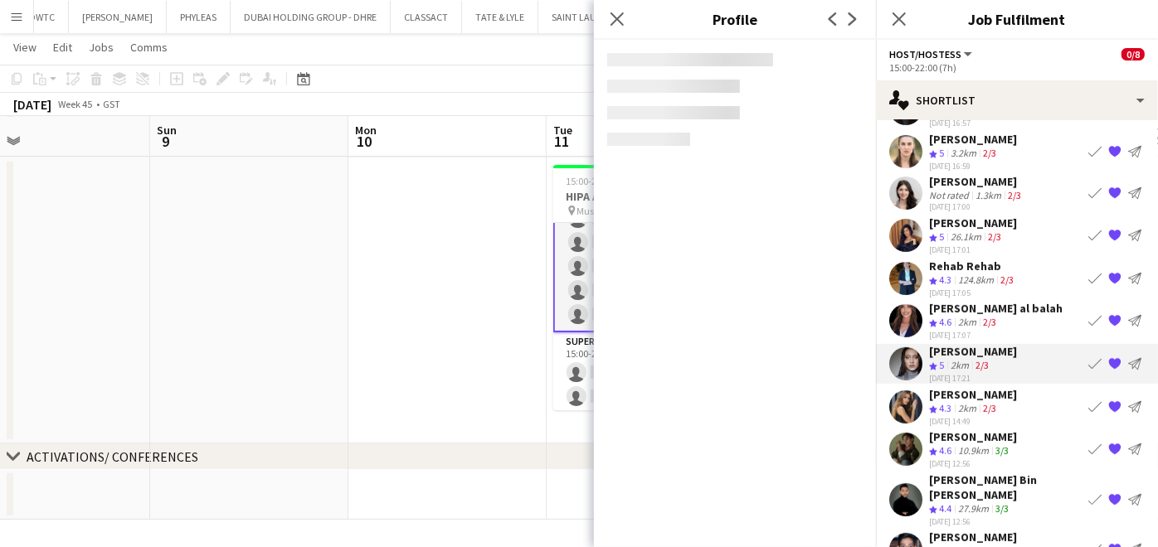
click at [1108, 362] on app-icon "{{ spriteTitle }}" at bounding box center [1114, 363] width 13 height 13
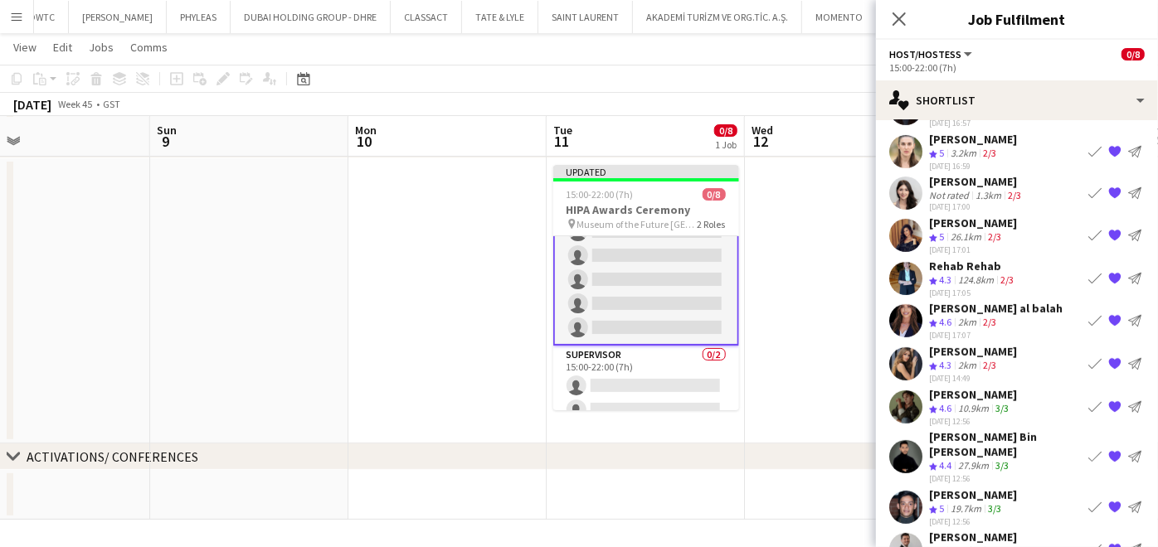
click at [951, 267] on div "Rehab Rehab" at bounding box center [973, 266] width 88 height 15
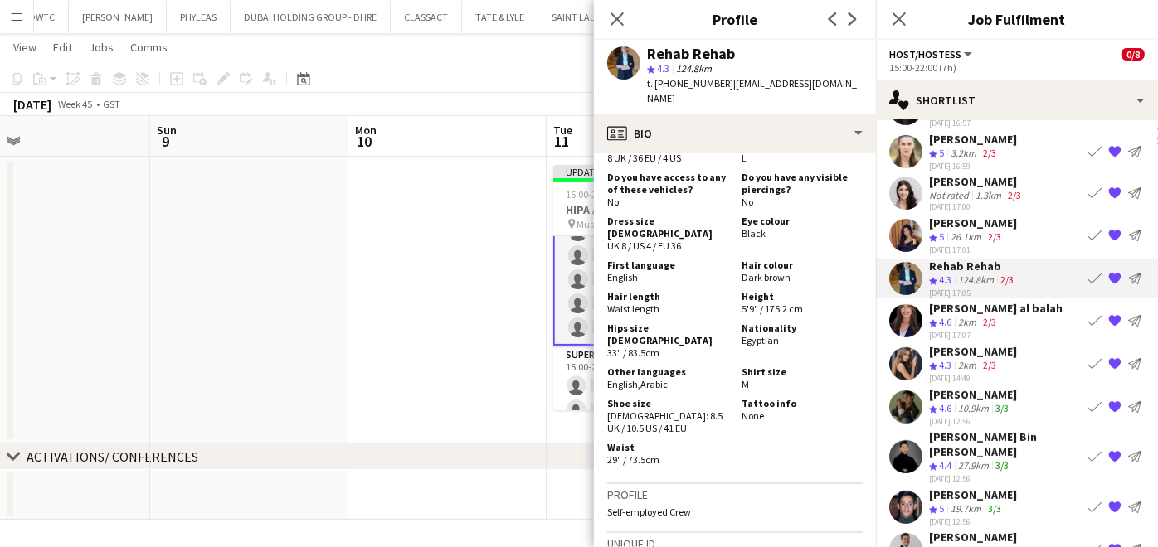
scroll to position [216, 0]
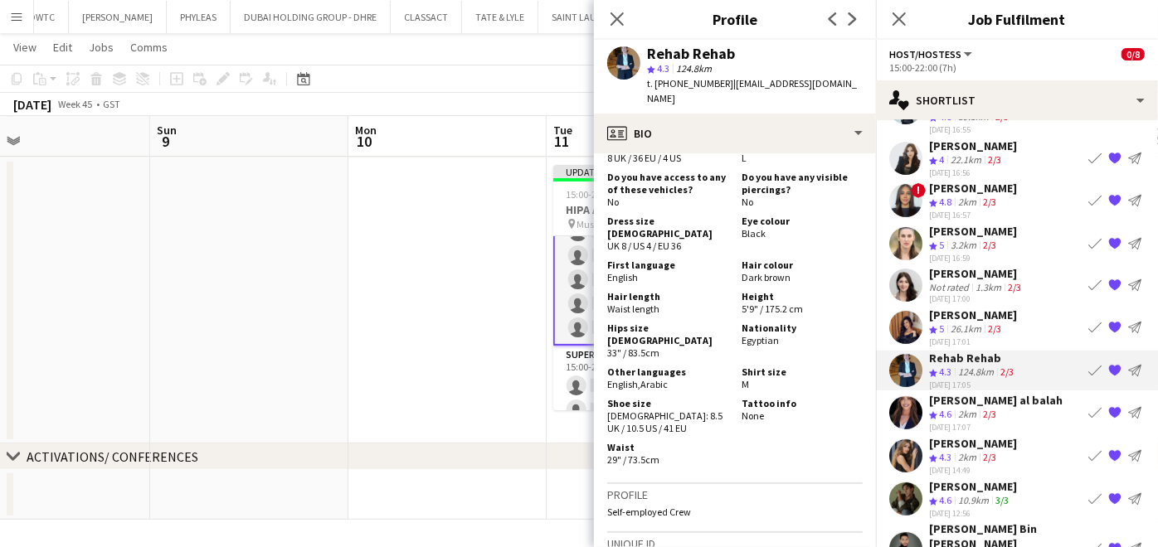
click at [966, 313] on div "Aliaksandra Zaikina" at bounding box center [973, 315] width 88 height 15
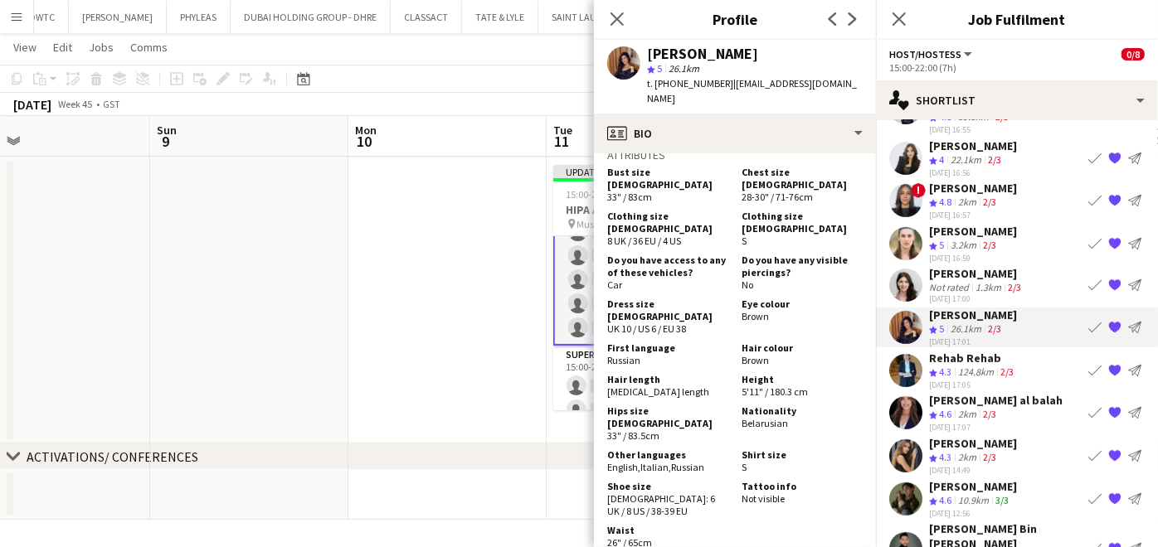
scroll to position [1106, 0]
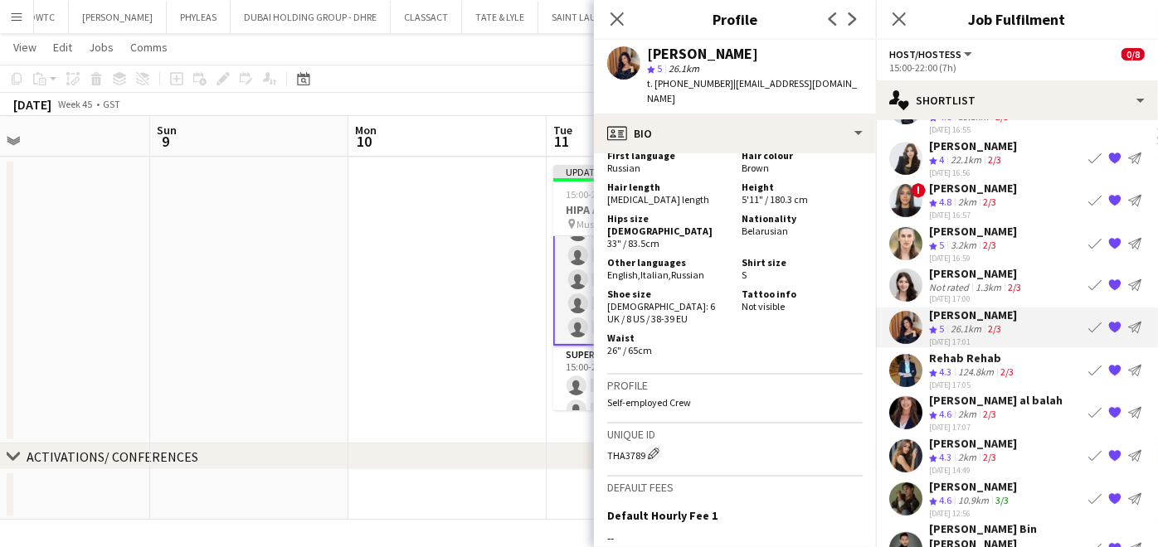
click at [1108, 328] on app-icon "{{ spriteTitle }}" at bounding box center [1114, 327] width 13 height 13
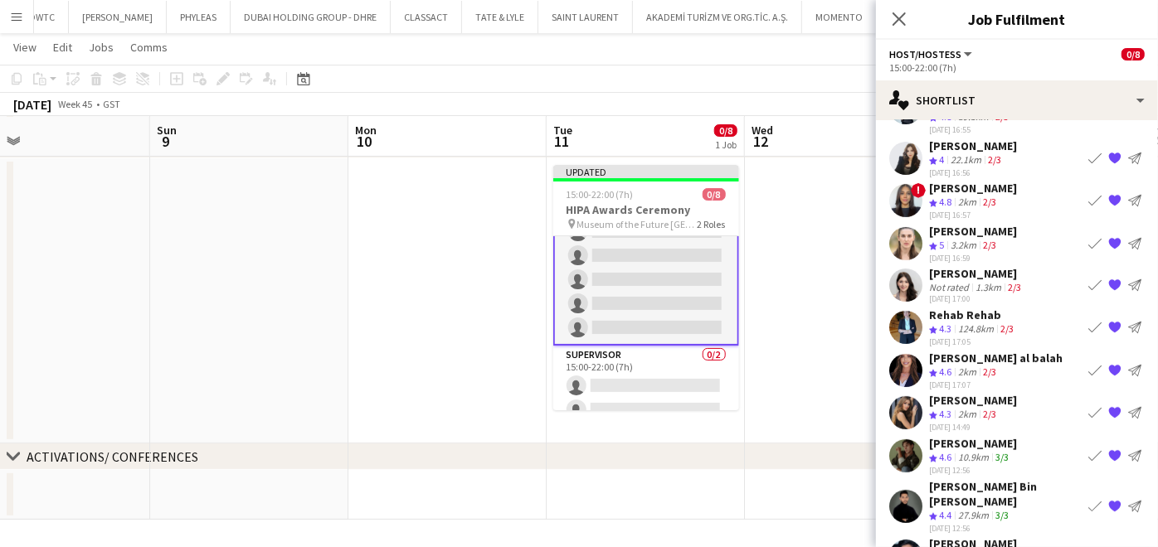
click at [965, 282] on div "Not rated" at bounding box center [950, 287] width 43 height 12
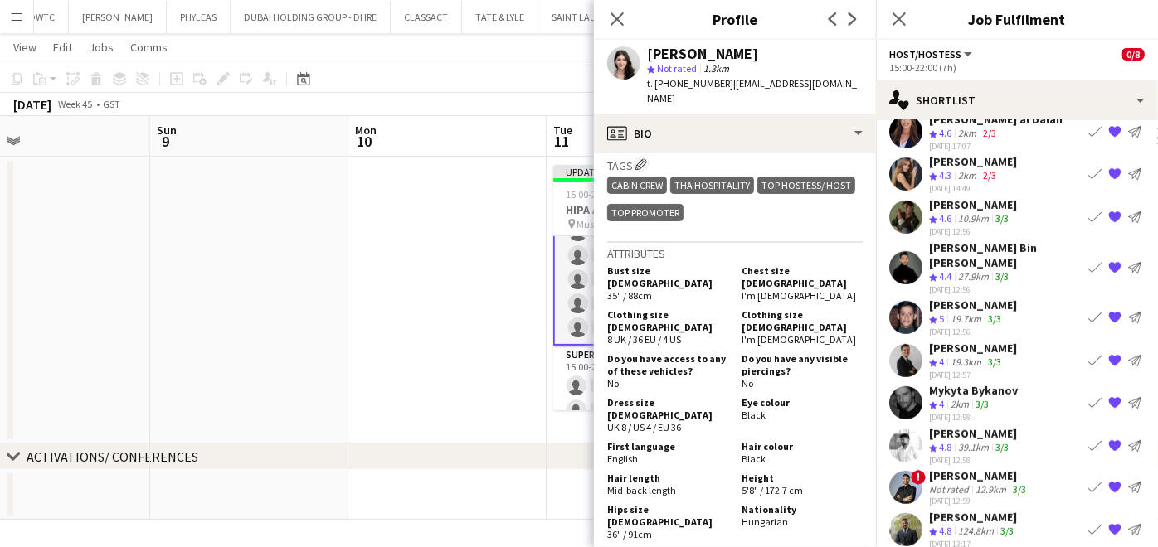
scroll to position [498, 0]
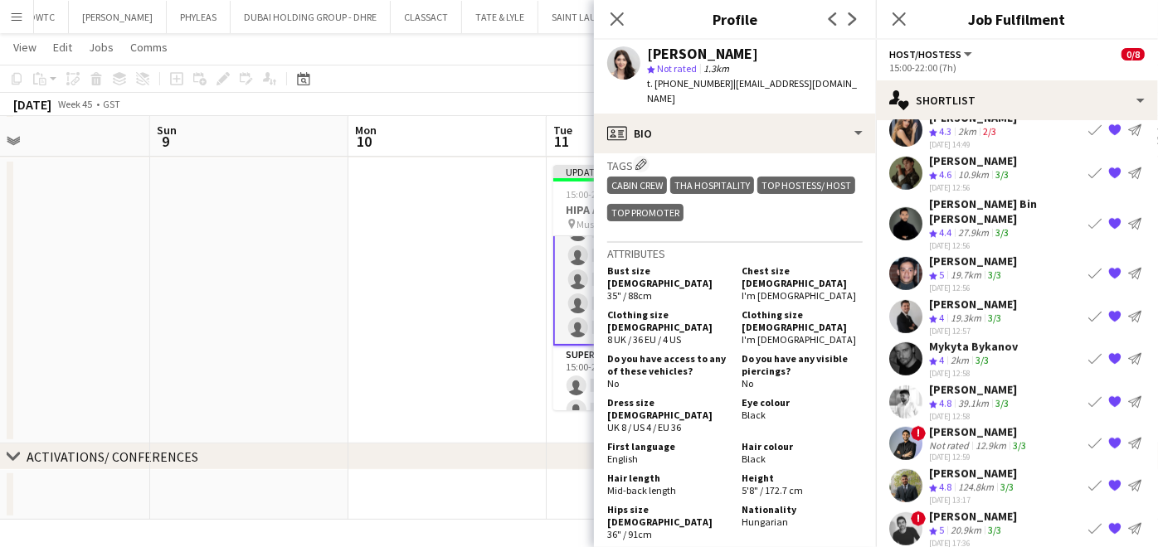
drag, startPoint x: 466, startPoint y: 380, endPoint x: 494, endPoint y: 376, distance: 28.5
click at [465, 380] on app-date-cell at bounding box center [447, 300] width 198 height 285
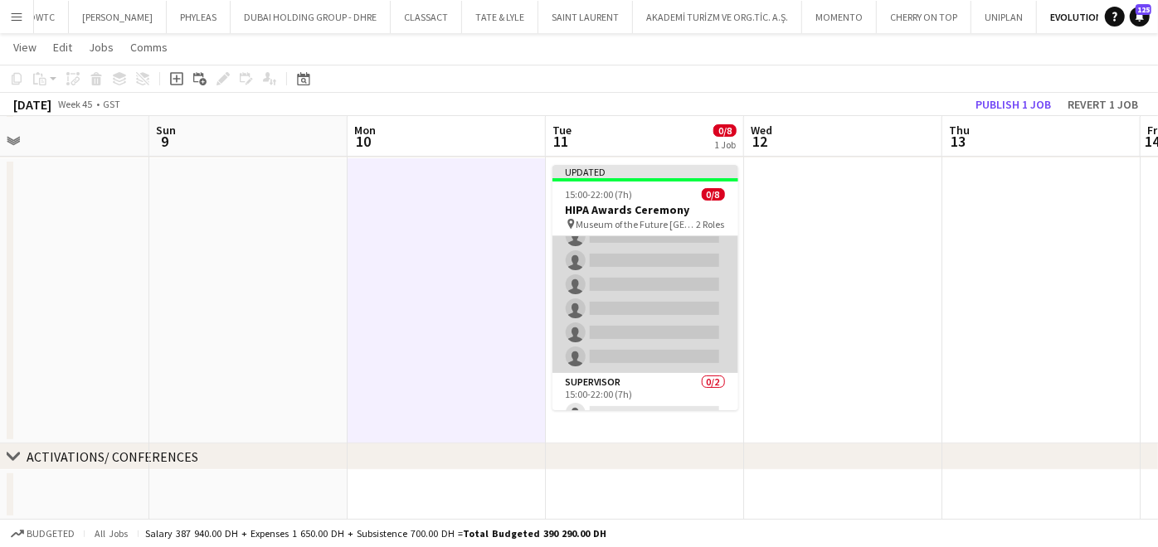
scroll to position [0, 0]
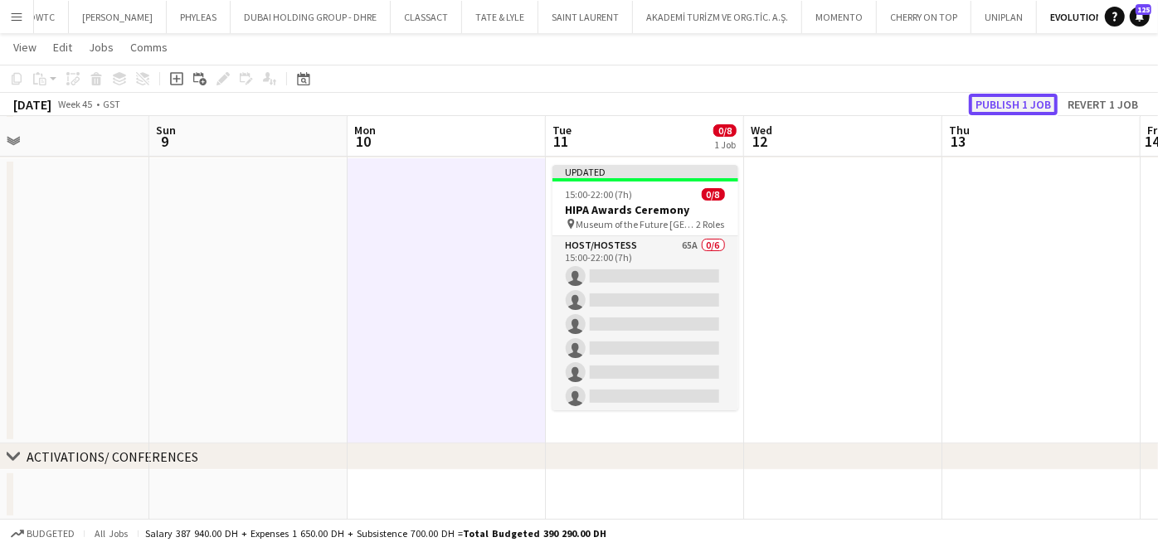
click at [1013, 105] on button "Publish 1 job" at bounding box center [1013, 105] width 89 height 22
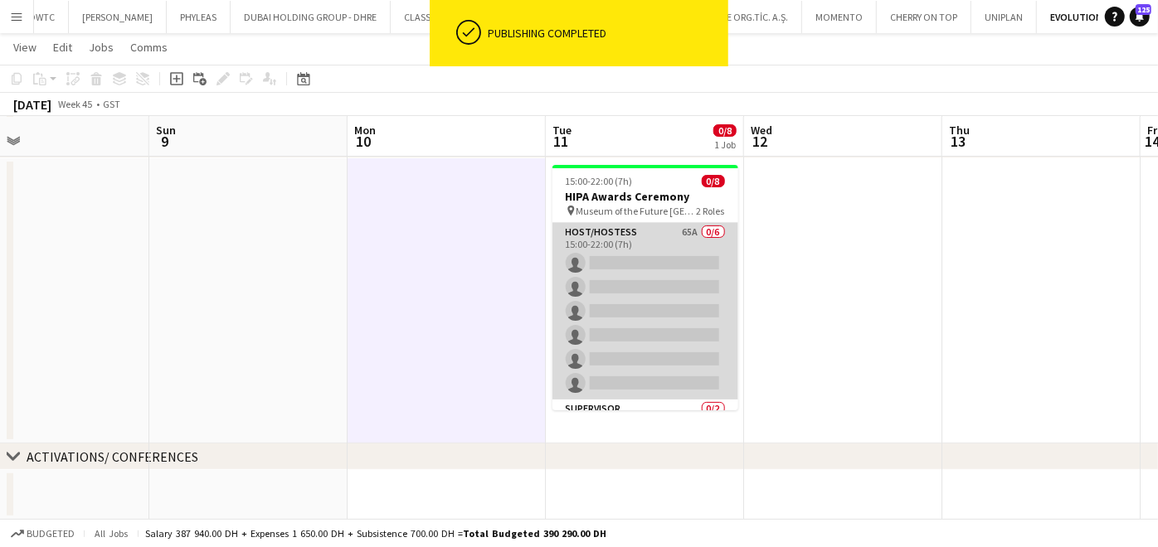
click at [659, 257] on app-card-role "Host/Hostess 65A 0/6 15:00-22:00 (7h) single-neutral-actions single-neutral-act…" at bounding box center [645, 311] width 186 height 177
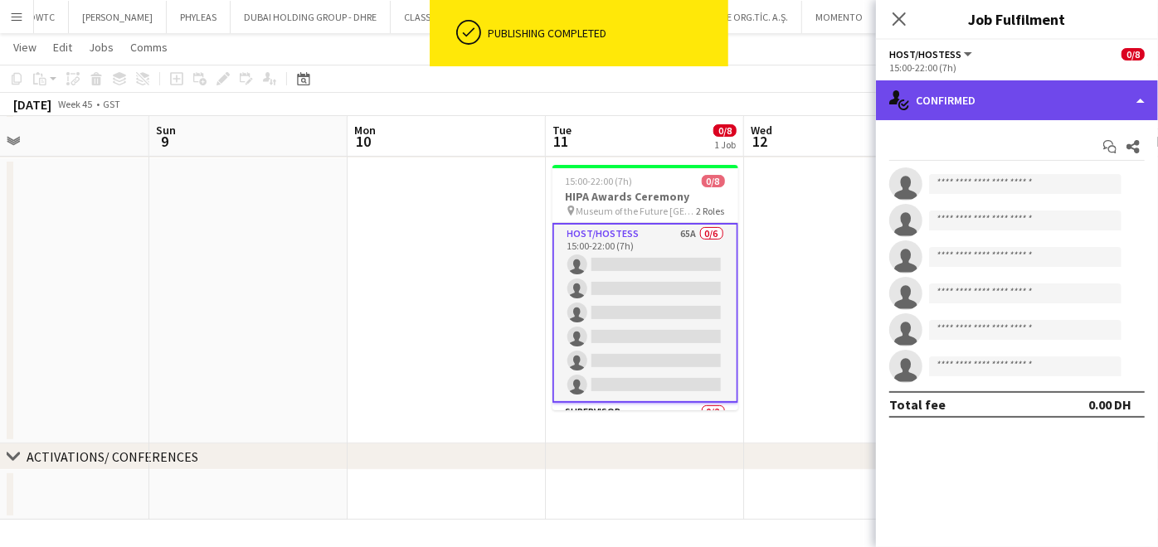
click at [1025, 97] on div "single-neutral-actions-check-2 Confirmed" at bounding box center [1017, 100] width 282 height 40
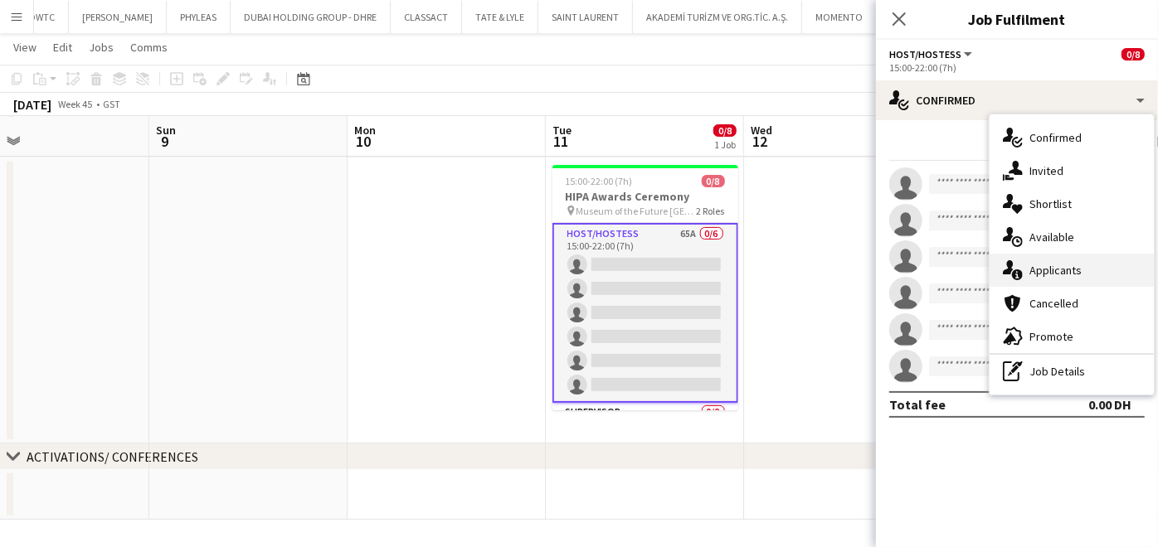
click at [1047, 266] on span "Applicants" at bounding box center [1055, 270] width 52 height 15
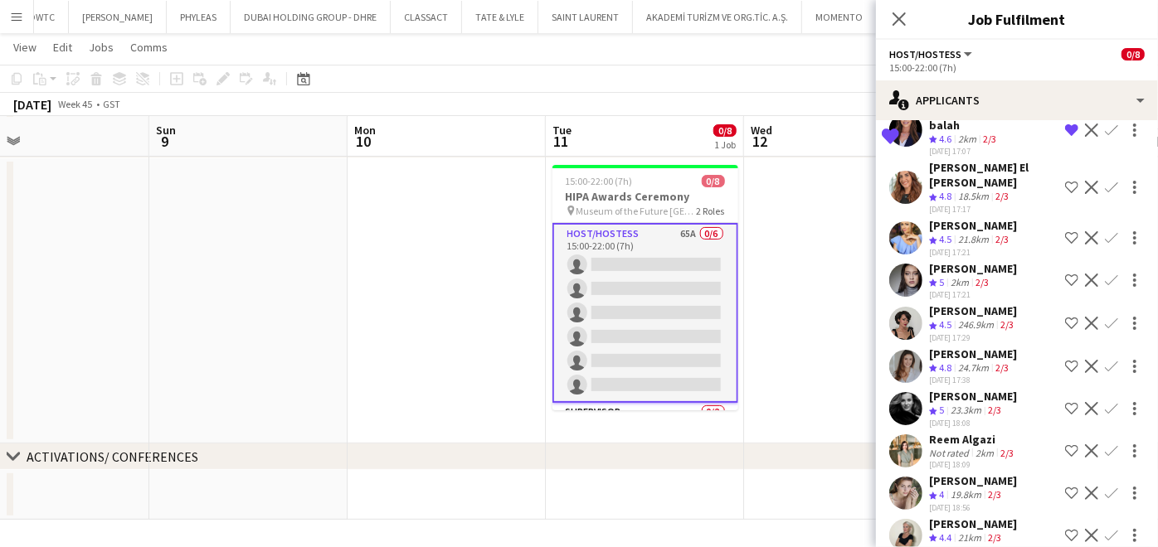
scroll to position [1198, 0]
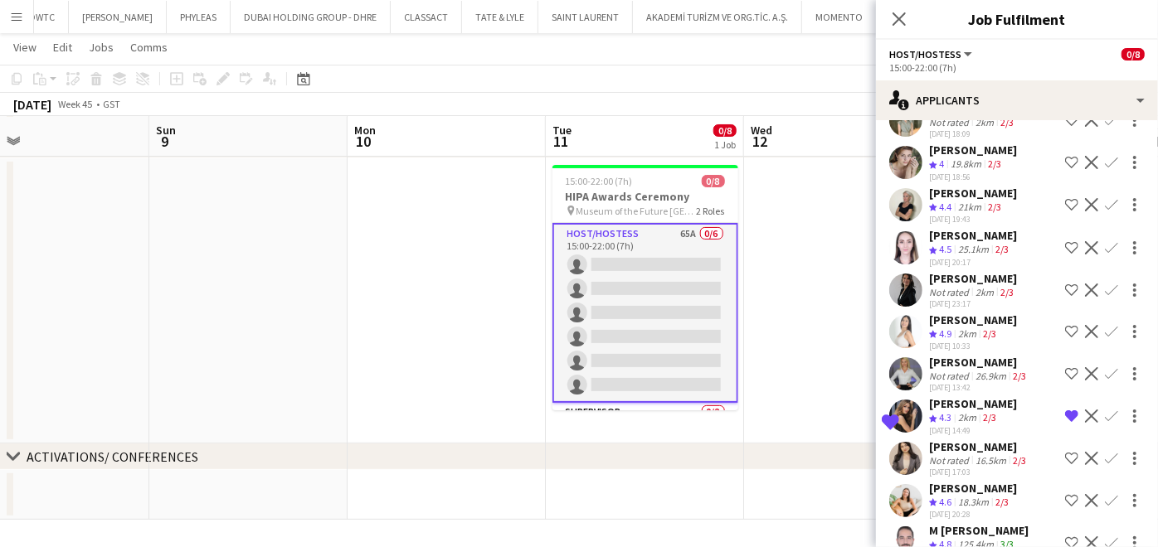
click at [949, 328] on span "4.9" at bounding box center [945, 334] width 12 height 12
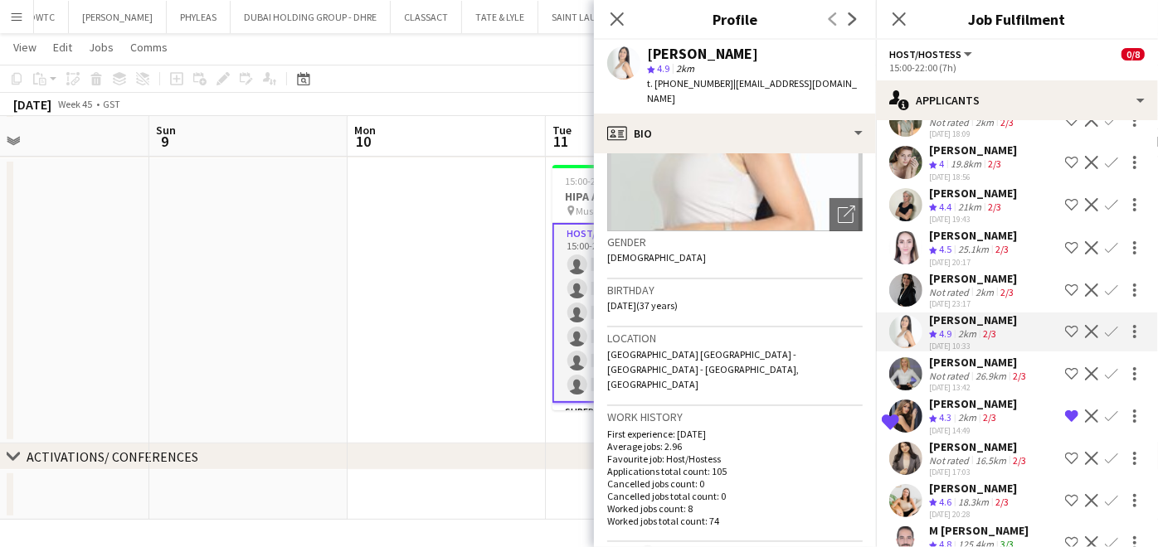
scroll to position [0, 0]
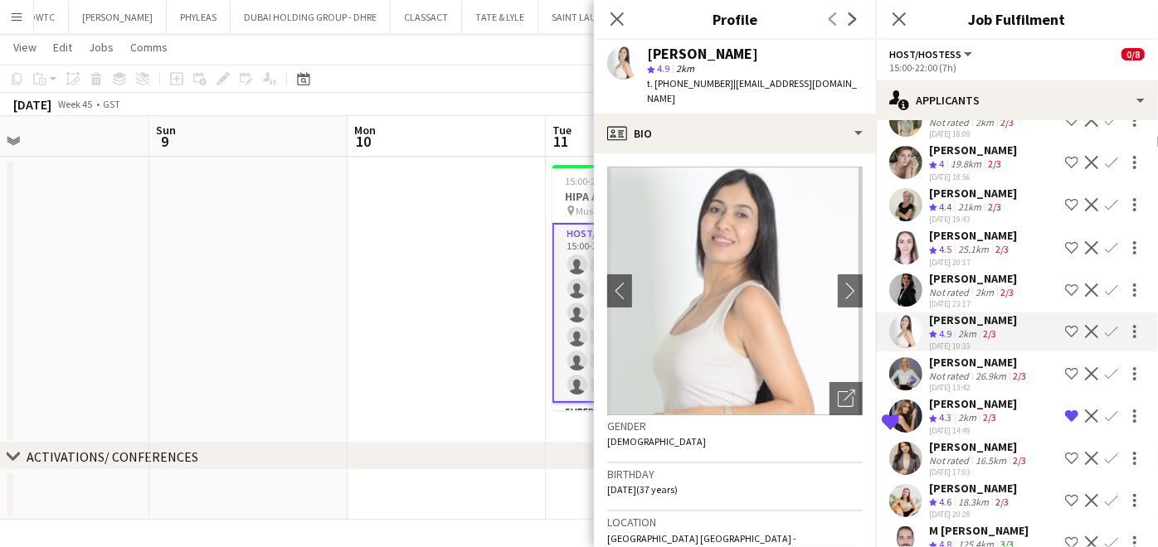
click at [1065, 325] on app-icon "Shortlist crew" at bounding box center [1071, 331] width 13 height 13
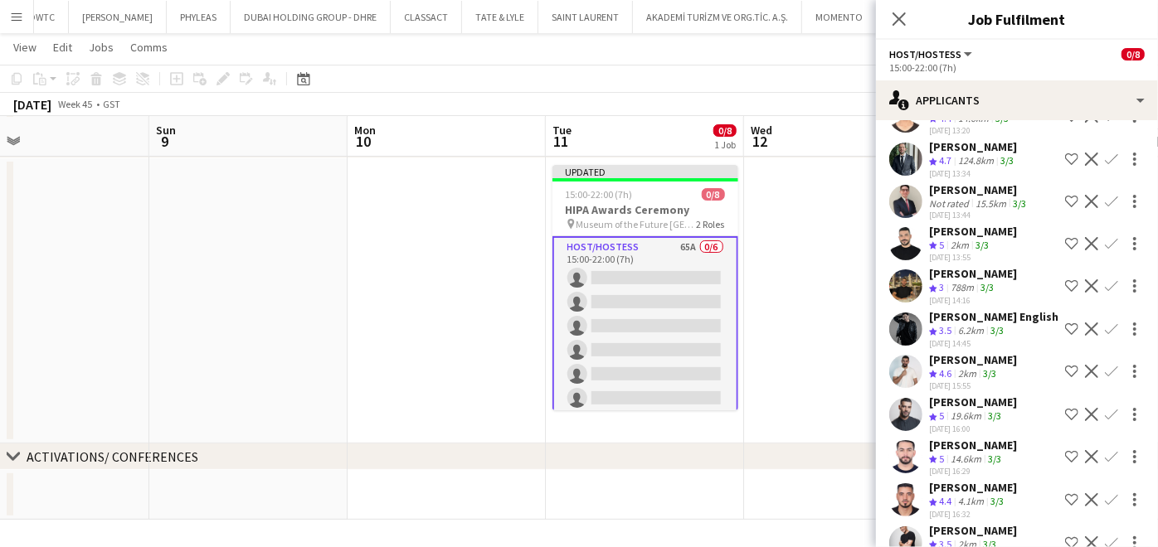
scroll to position [2394, 0]
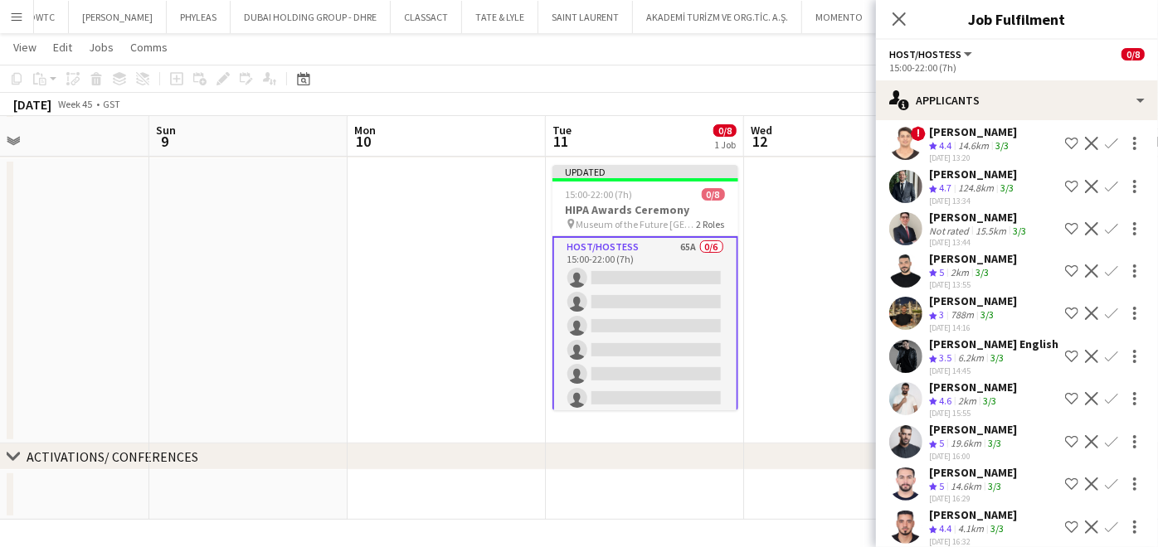
click at [791, 289] on app-date-cell at bounding box center [843, 300] width 198 height 285
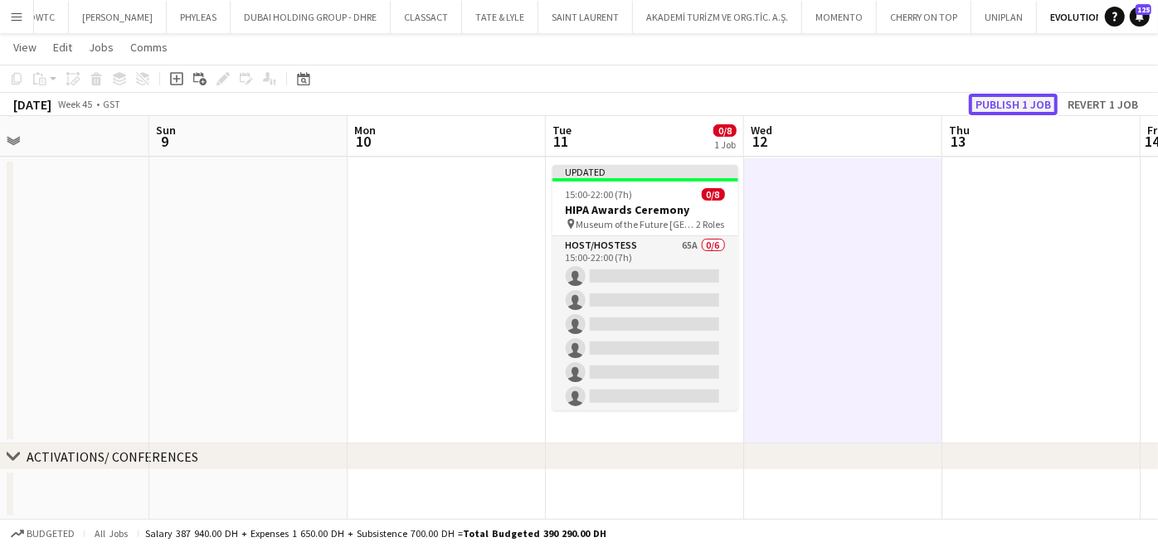
click at [1012, 102] on button "Publish 1 job" at bounding box center [1013, 105] width 89 height 22
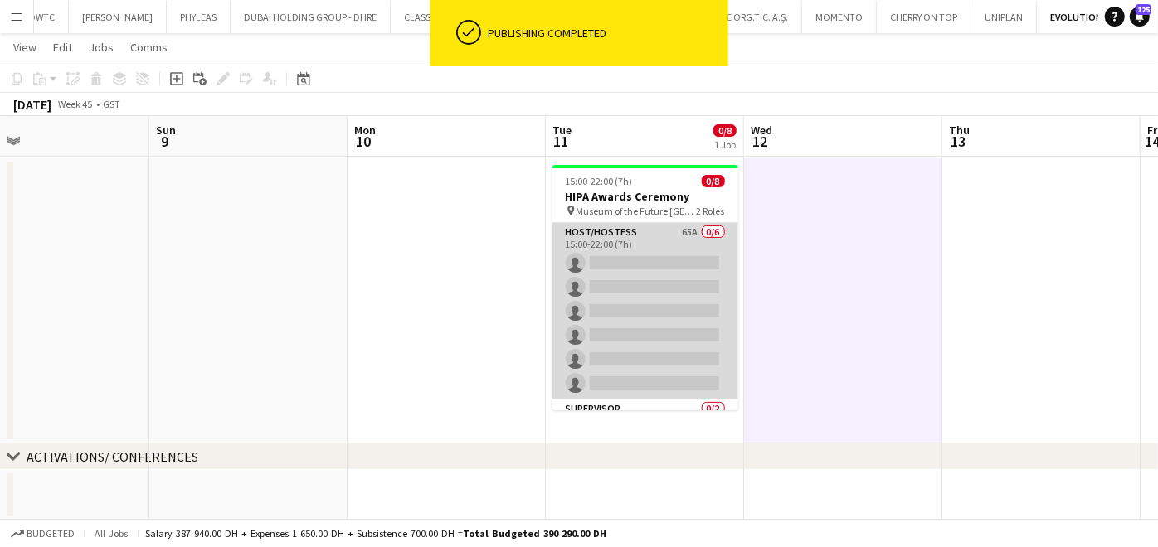
click at [611, 336] on app-card-role "Host/Hostess 65A 0/6 15:00-22:00 (7h) single-neutral-actions single-neutral-act…" at bounding box center [645, 311] width 186 height 177
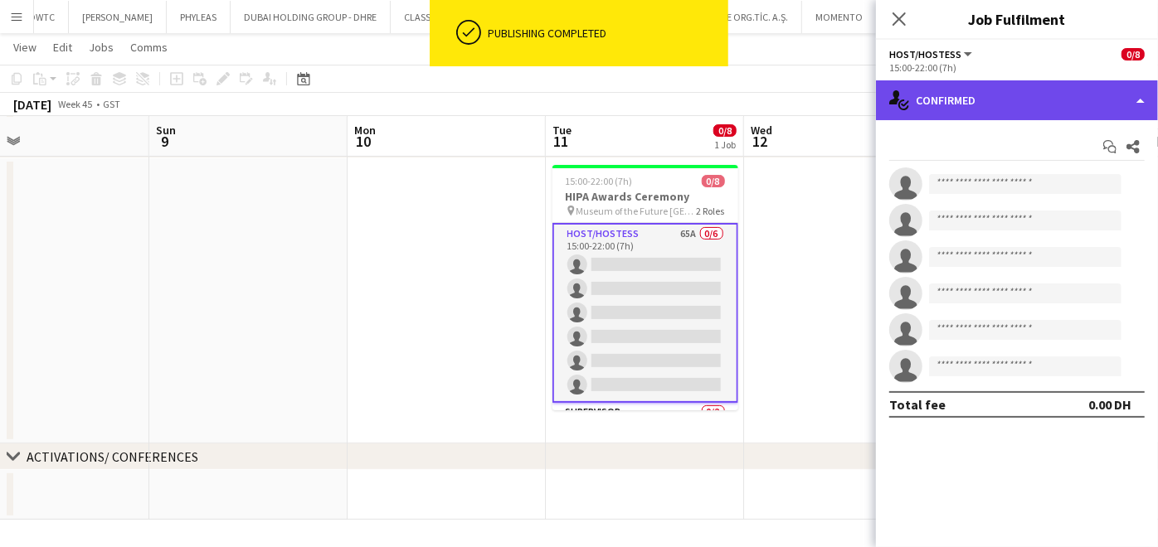
click at [984, 102] on div "single-neutral-actions-check-2 Confirmed" at bounding box center [1017, 100] width 282 height 40
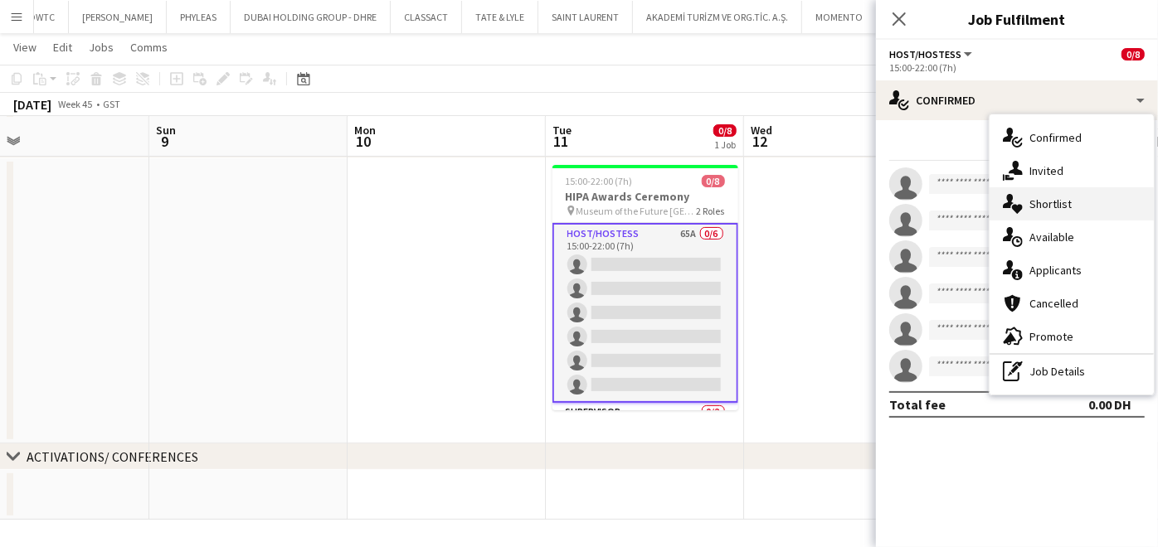
click at [1064, 207] on span "Shortlist" at bounding box center [1050, 204] width 42 height 15
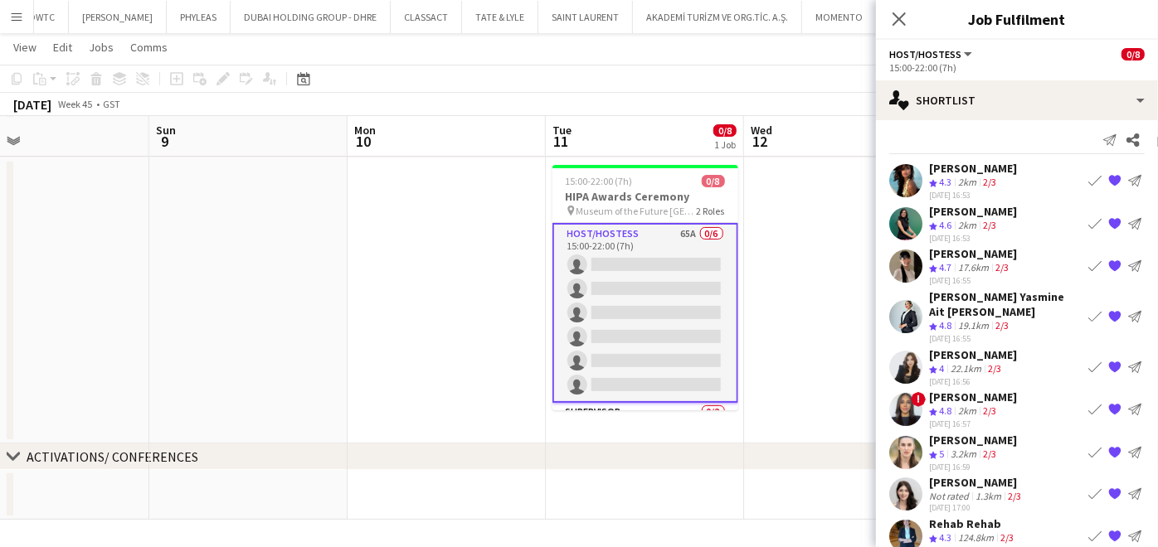
scroll to position [0, 0]
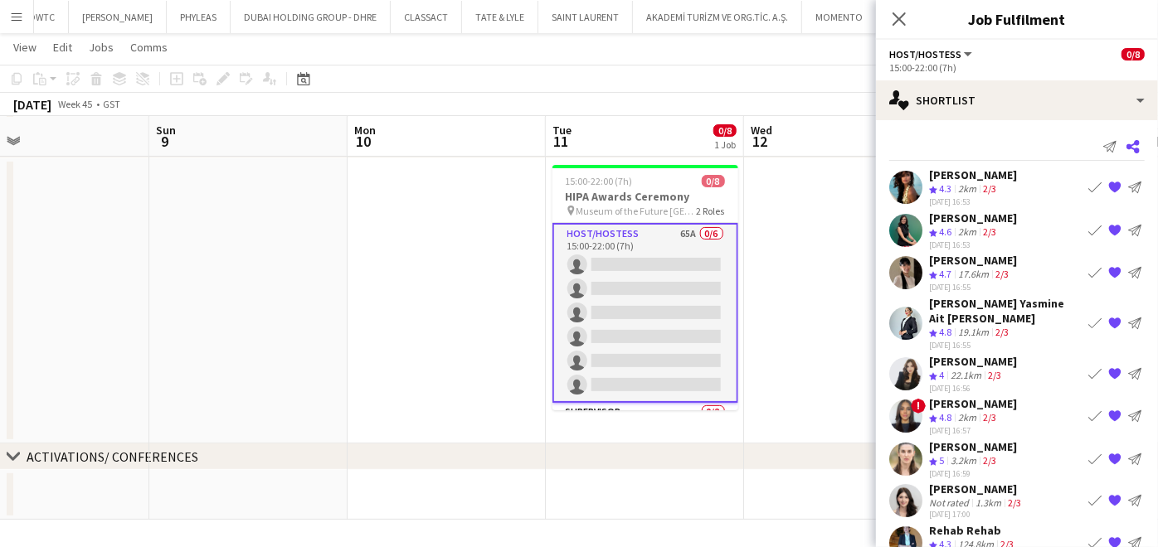
click at [1128, 143] on app-icon "Share" at bounding box center [1132, 146] width 23 height 23
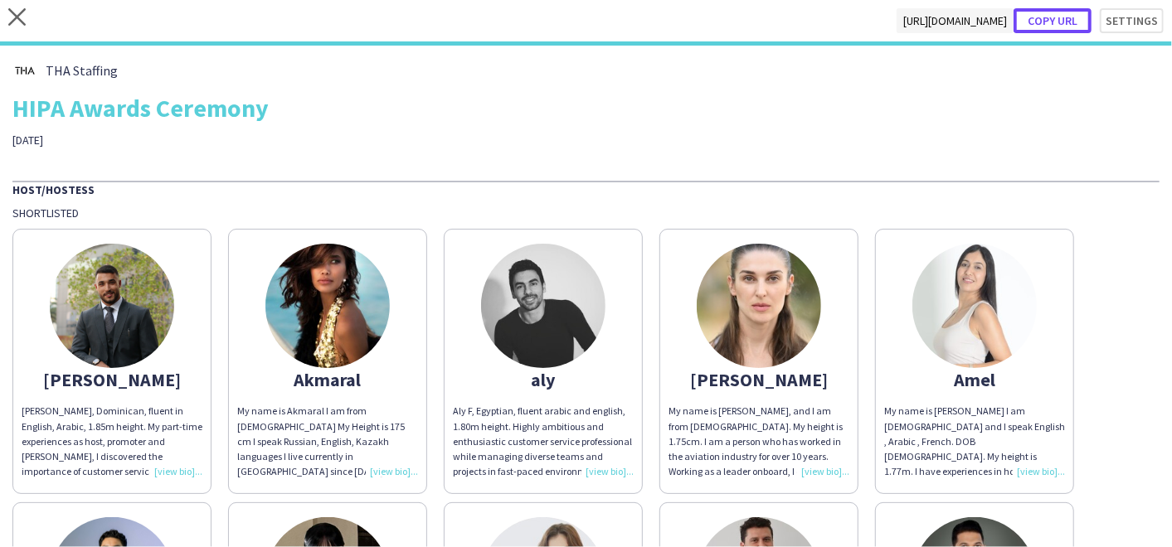
drag, startPoint x: 1044, startPoint y: 17, endPoint x: 765, endPoint y: 163, distance: 315.7
click at [1043, 17] on button "Copy url" at bounding box center [1053, 20] width 78 height 25
click at [9, 21] on icon "close" at bounding box center [16, 16] width 17 height 17
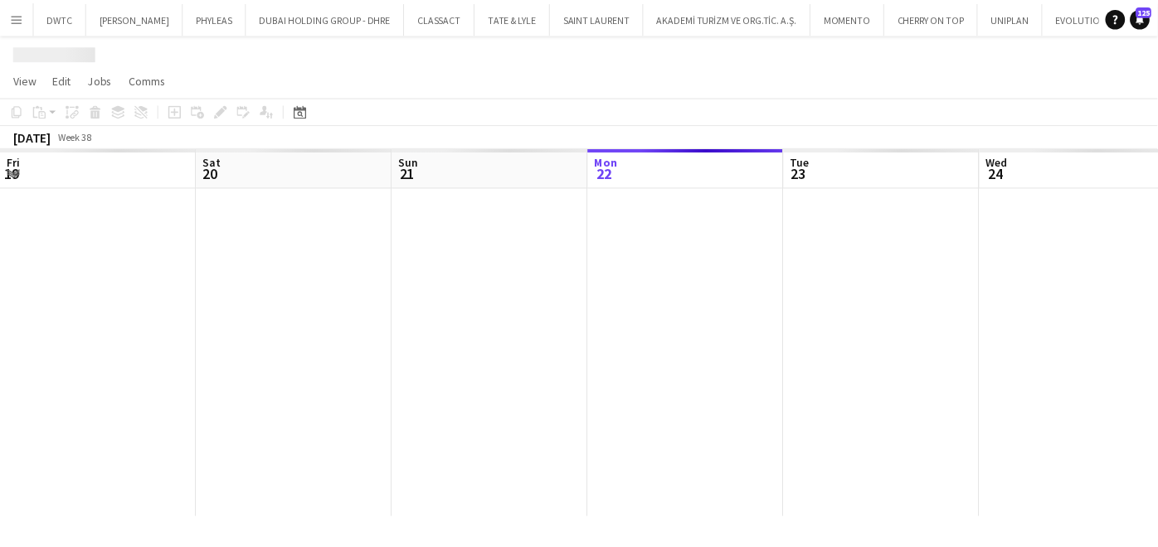
scroll to position [0, 396]
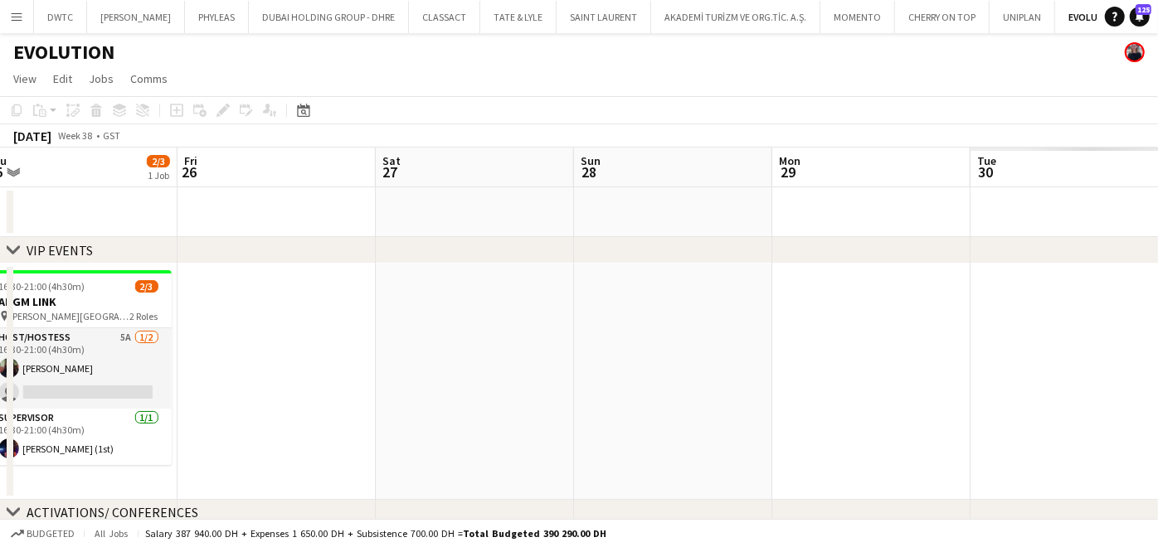
drag, startPoint x: 291, startPoint y: 343, endPoint x: 396, endPoint y: 352, distance: 104.8
click at [59, 346] on app-calendar-viewport "Mon 22 Tue 23 Wed 24 Thu 25 2/3 1 Job Fri 26 Sat 27 Sun 28 Mon 29 Tue 30 Wed 1 …" at bounding box center [579, 362] width 1158 height 429
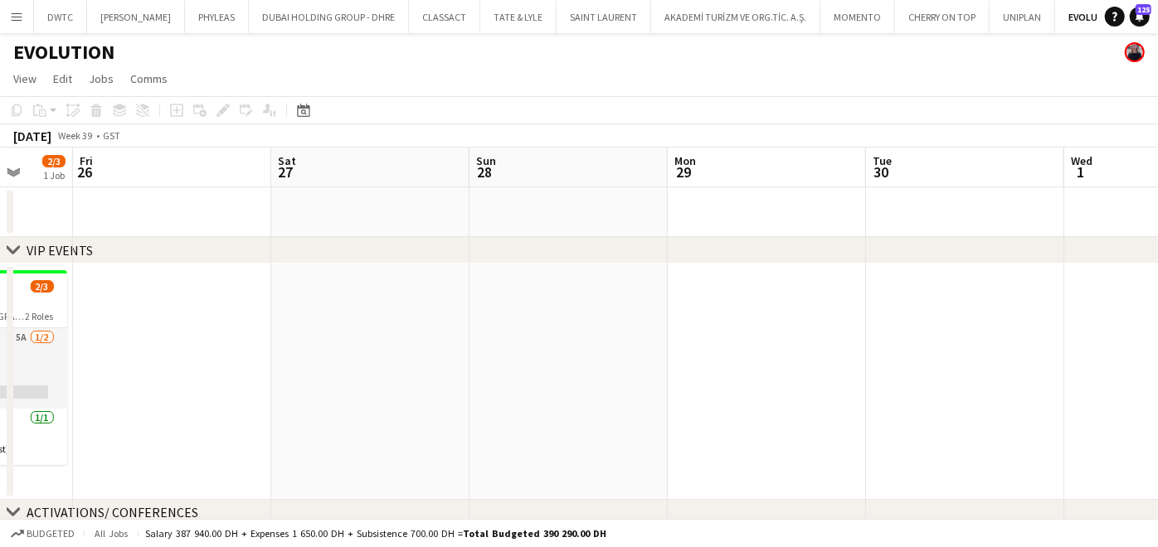
drag, startPoint x: 680, startPoint y: 354, endPoint x: 0, endPoint y: 361, distance: 680.1
click at [0, 360] on html "Menu Boards Boards Boards All jobs Status Workforce Workforce My Workforce Recr…" at bounding box center [579, 302] width 1158 height 605
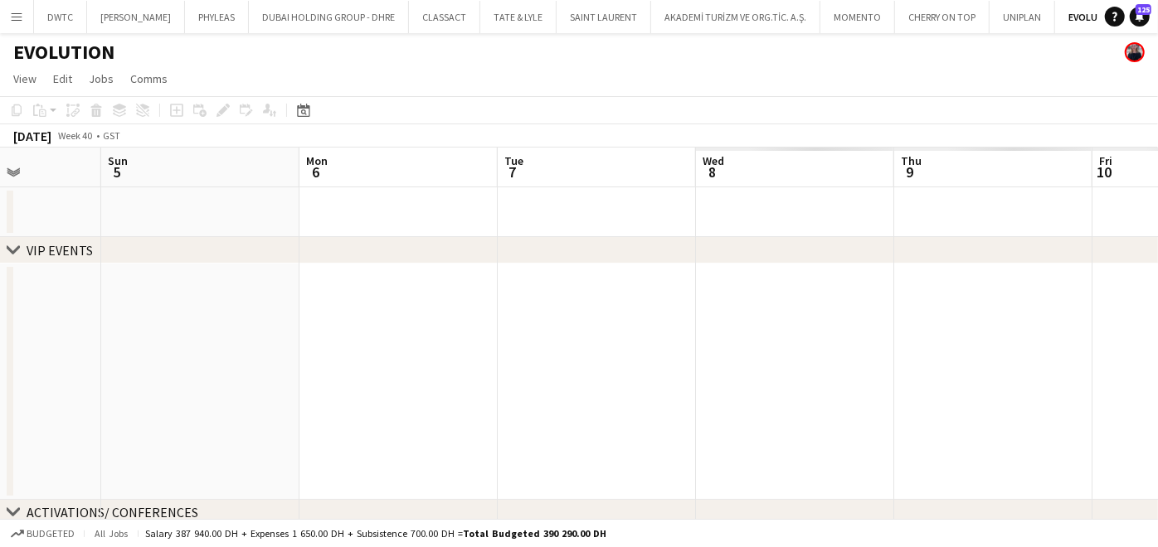
drag, startPoint x: 70, startPoint y: 362, endPoint x: 925, endPoint y: 368, distance: 854.3
click at [0, 367] on html "Menu Boards Boards Boards All jobs Status Workforce Workforce My Workforce Recr…" at bounding box center [579, 302] width 1158 height 605
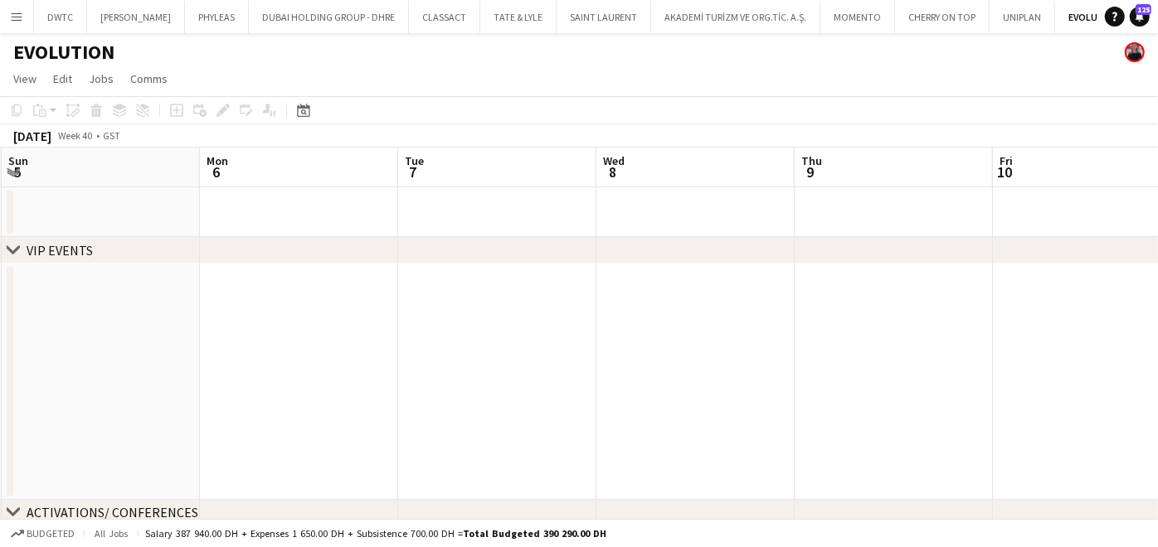
drag, startPoint x: 930, startPoint y: 369, endPoint x: 708, endPoint y: 379, distance: 221.7
click at [0, 377] on html "Menu Boards Boards Boards All jobs Status Workforce Workforce My Workforce Recr…" at bounding box center [579, 302] width 1158 height 605
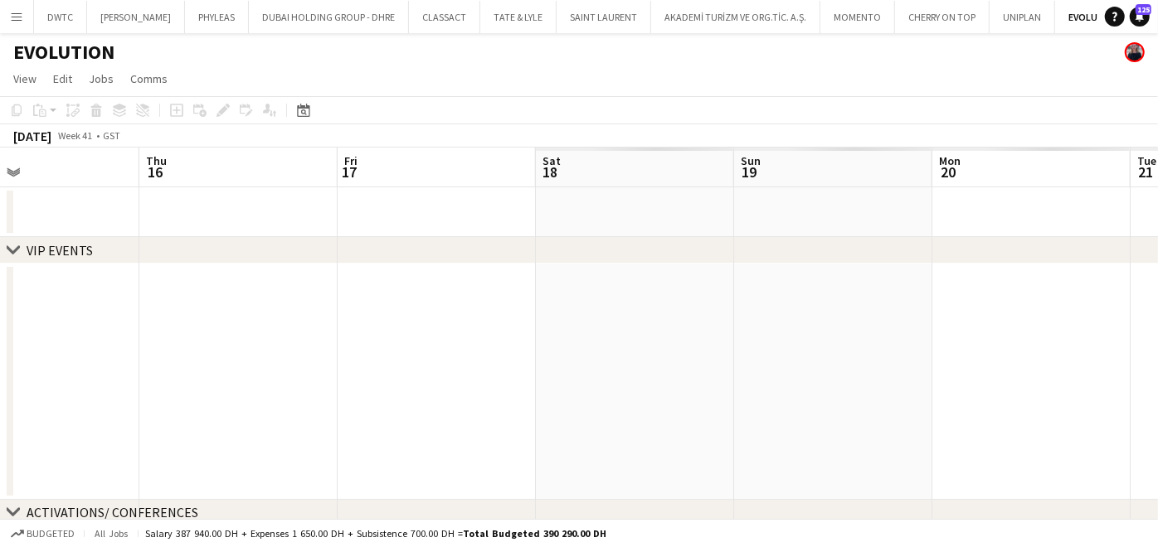
drag, startPoint x: 357, startPoint y: 382, endPoint x: 493, endPoint y: 399, distance: 137.1
click at [0, 386] on html "Menu Boards Boards Boards All jobs Status Workforce Workforce My Workforce Recr…" at bounding box center [579, 302] width 1158 height 605
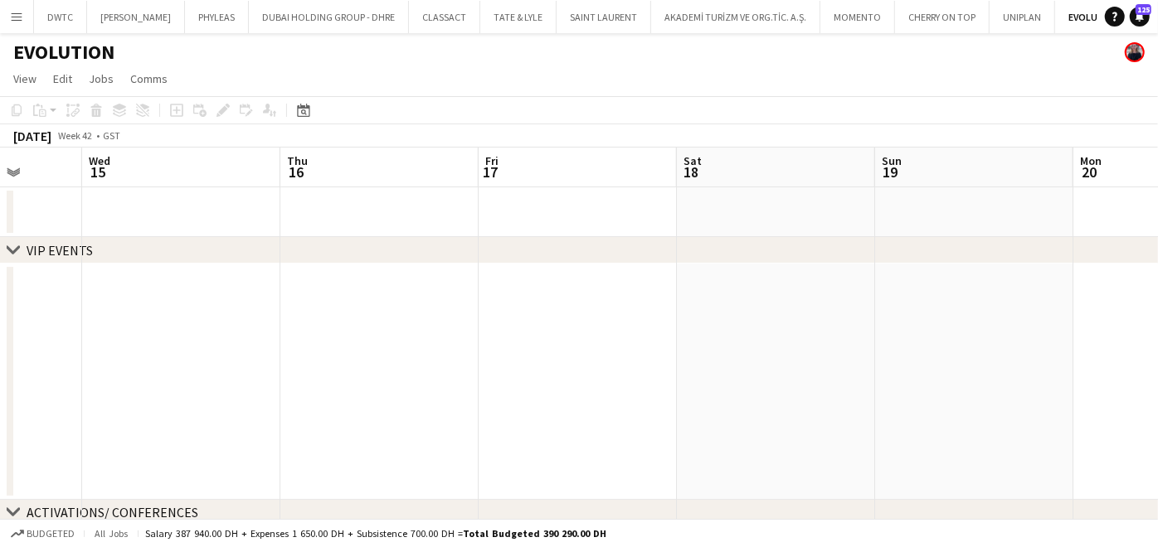
drag, startPoint x: 720, startPoint y: 398, endPoint x: 60, endPoint y: 416, distance: 660.5
click at [23, 411] on app-calendar-viewport "Sun 12 Mon 13 Tue 14 Wed 15 Thu 16 Fri 17 Sat 18 Sun 19 Mon 20 Tue 21 Wed 22" at bounding box center [579, 362] width 1158 height 429
drag, startPoint x: 1023, startPoint y: 409, endPoint x: 0, endPoint y: 409, distance: 1022.6
click at [0, 407] on html "Menu Boards Boards Boards All jobs Status Workforce Workforce My Workforce Recr…" at bounding box center [579, 302] width 1158 height 605
drag, startPoint x: 601, startPoint y: 421, endPoint x: 405, endPoint y: 426, distance: 196.7
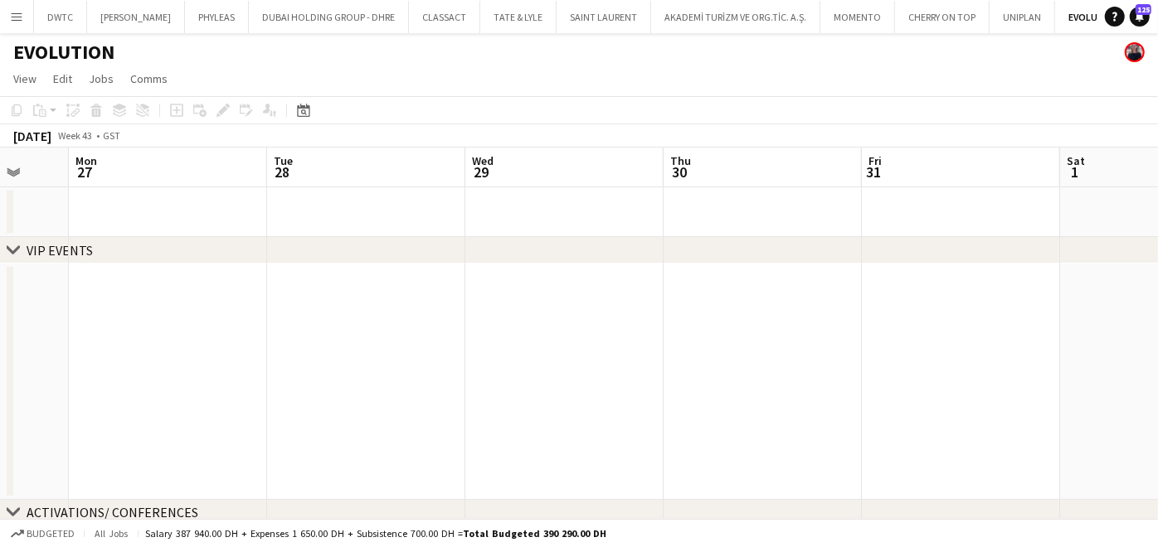
click at [0, 422] on html "Menu Boards Boards Boards All jobs Status Workforce Workforce My Workforce Recr…" at bounding box center [579, 302] width 1158 height 605
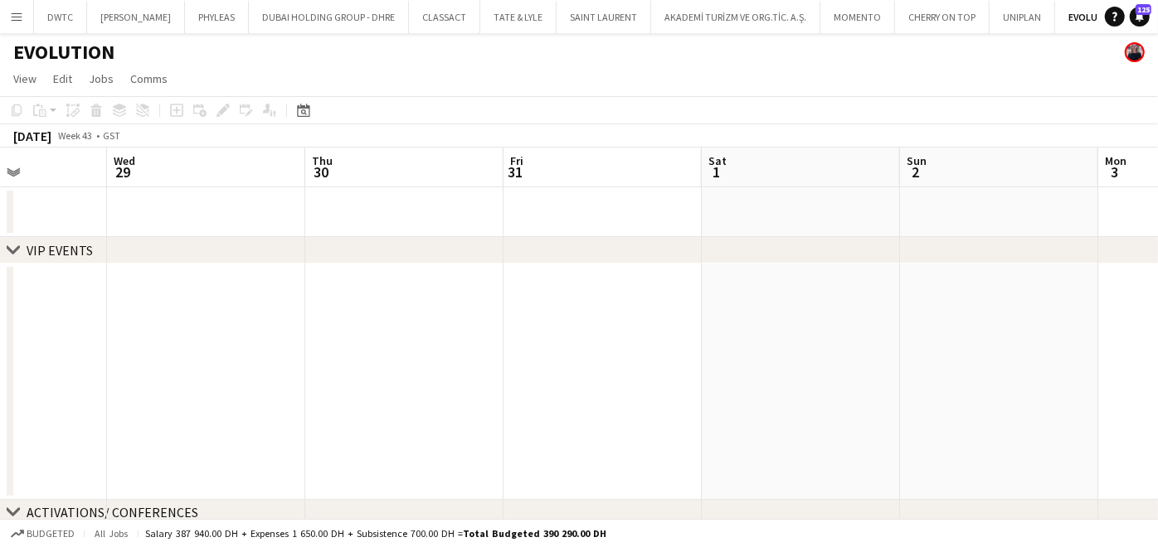
drag, startPoint x: 603, startPoint y: 426, endPoint x: 27, endPoint y: 426, distance: 576.4
click at [27, 426] on app-calendar-viewport "Sun 26 Mon 27 Tue 28 Wed 29 Thu 30 Fri 31 Sat 1 Sun 2 Mon 3 Tue 4 Wed 5" at bounding box center [579, 362] width 1158 height 429
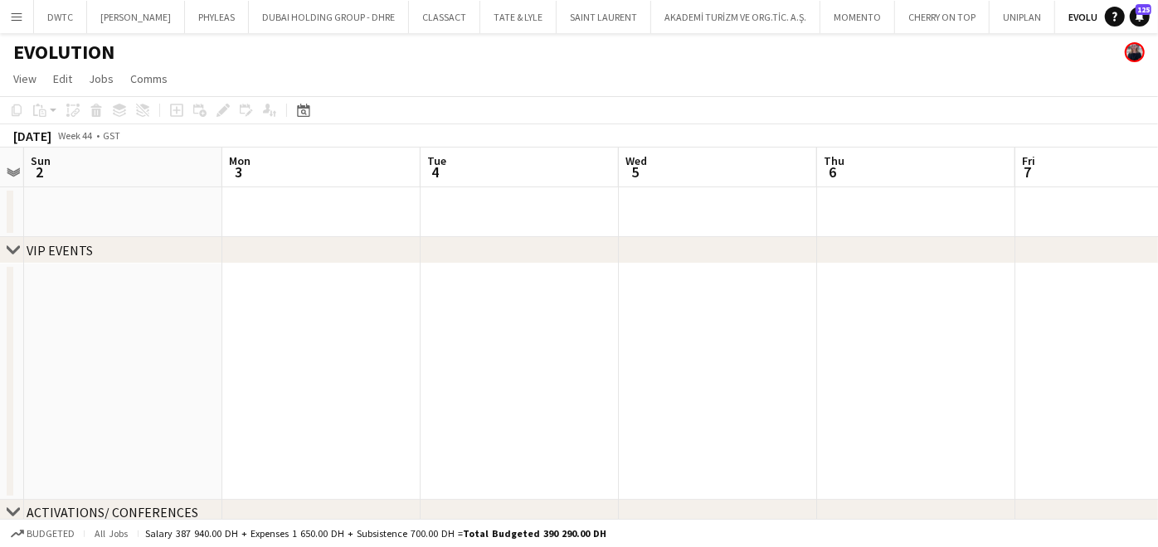
drag, startPoint x: 1000, startPoint y: 423, endPoint x: 1, endPoint y: 424, distance: 999.4
click at [9, 422] on div "chevron-right VIP EVENTS chevron-right ACTIVATIONS/ CONFERENCES Thu 30 Fri 31 S…" at bounding box center [579, 362] width 1158 height 429
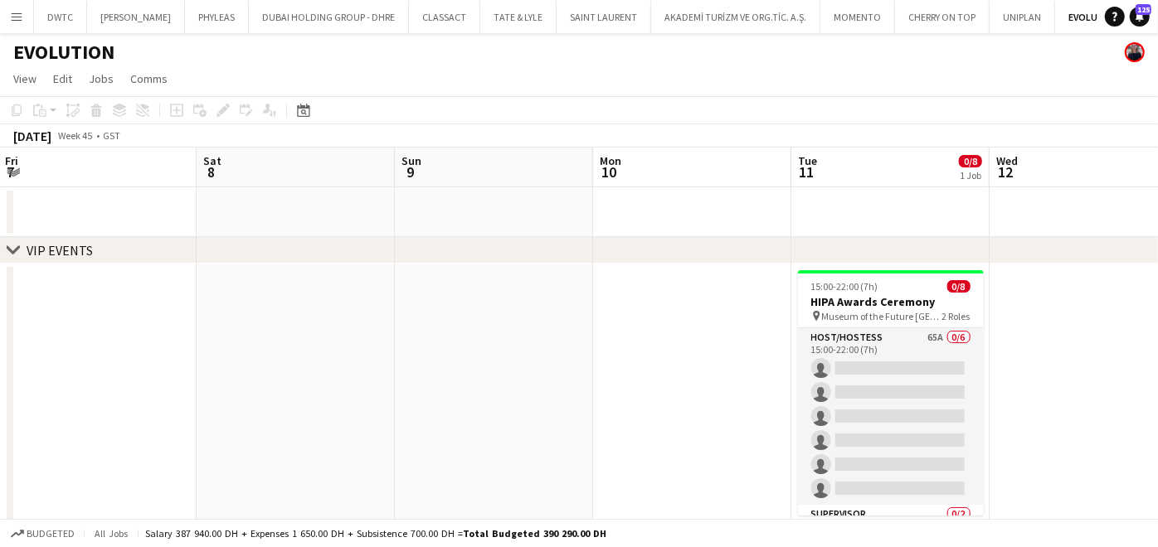
drag, startPoint x: 751, startPoint y: 430, endPoint x: 391, endPoint y: 430, distance: 360.0
click at [391, 430] on app-calendar-viewport "Wed 5 Thu 6 Fri 7 Sat 8 Sun 9 Mon 10 Tue 11 0/8 1 Job Wed 12 Thu 13 Fri 14 Sat …" at bounding box center [579, 387] width 1158 height 478
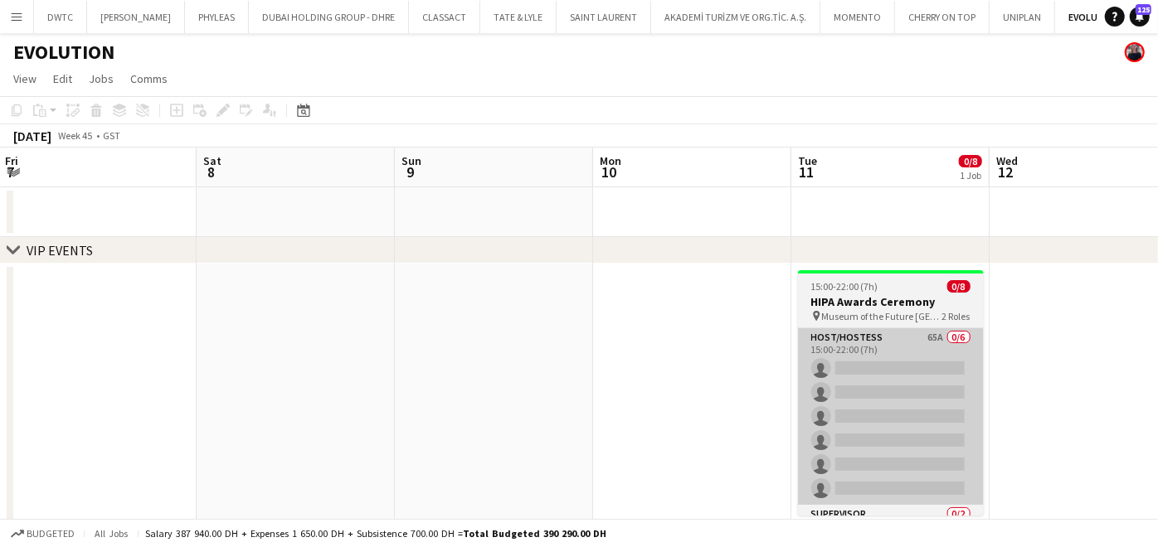
scroll to position [0, 485]
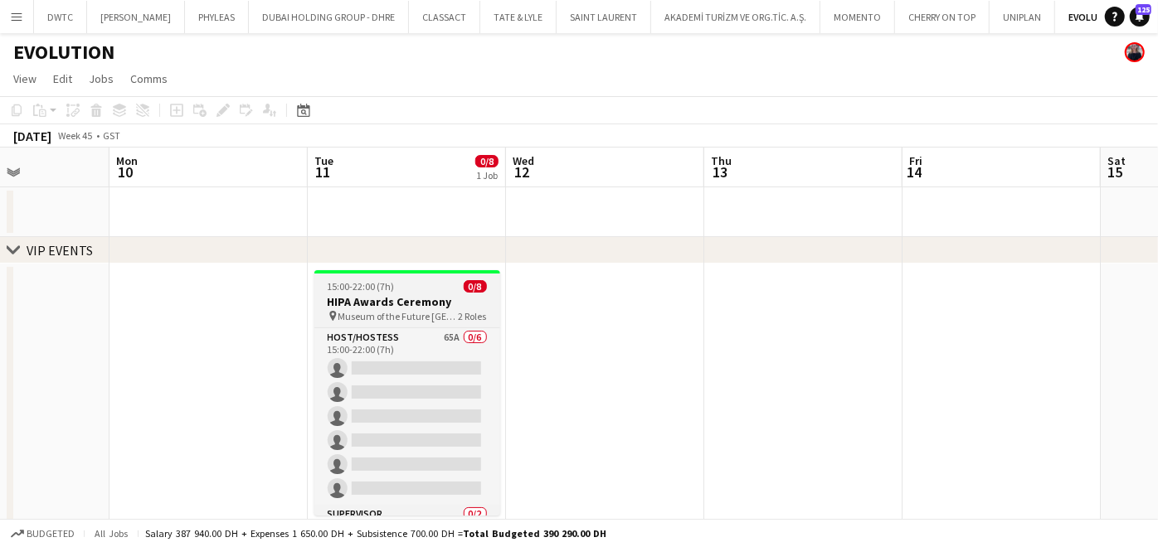
click at [411, 292] on div "15:00-22:00 (7h) 0/8" at bounding box center [407, 286] width 186 height 12
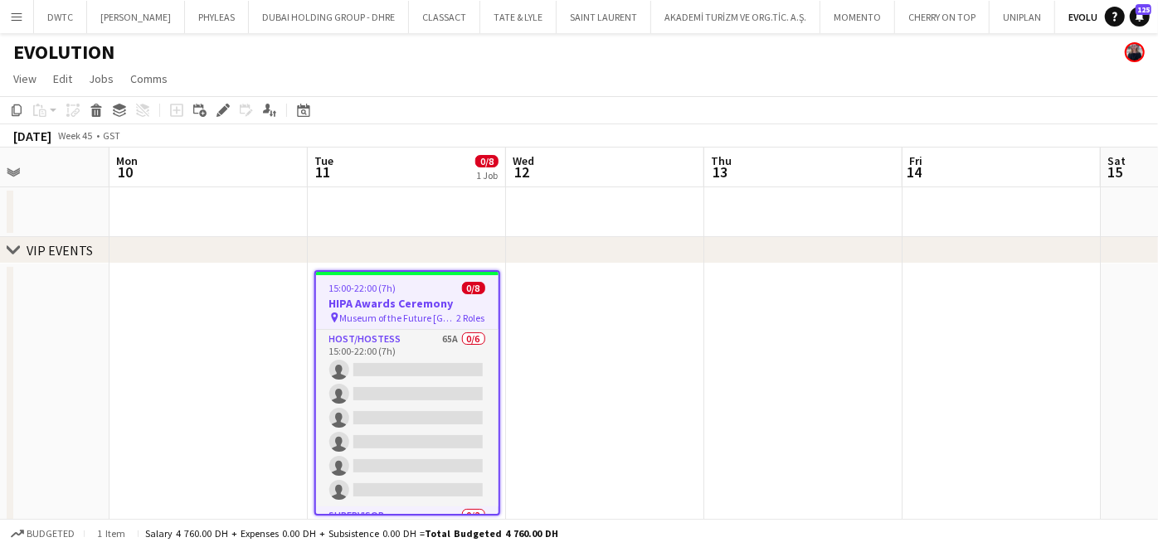
click at [225, 98] on app-toolbar "Copy Paste Paste Ctrl+V Paste with crew Ctrl+Shift+V Paste linked Job Delete Gr…" at bounding box center [579, 110] width 1158 height 28
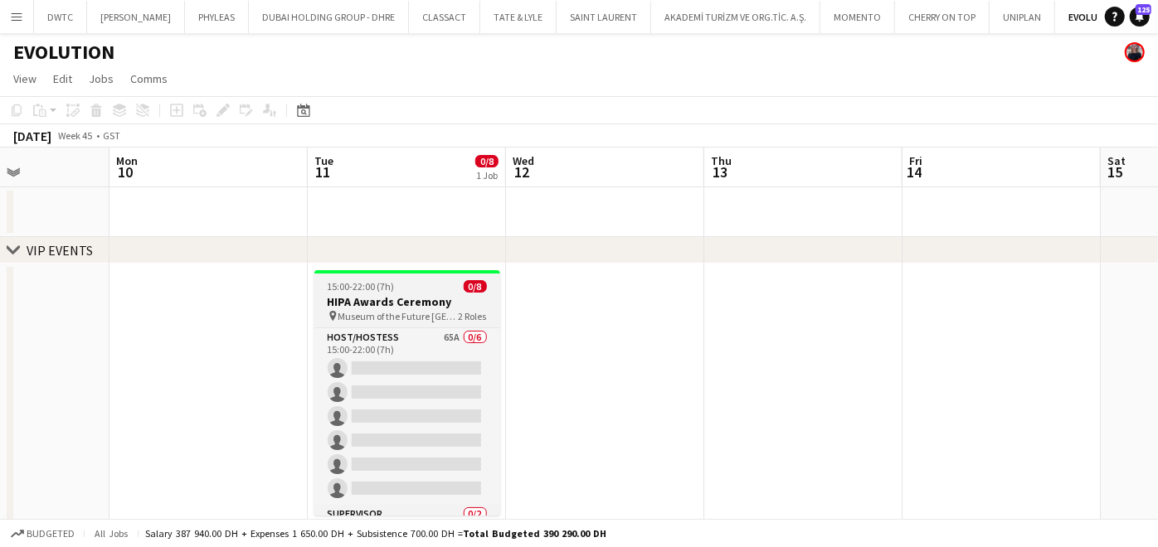
click at [357, 283] on span "15:00-22:00 (7h)" at bounding box center [361, 286] width 67 height 12
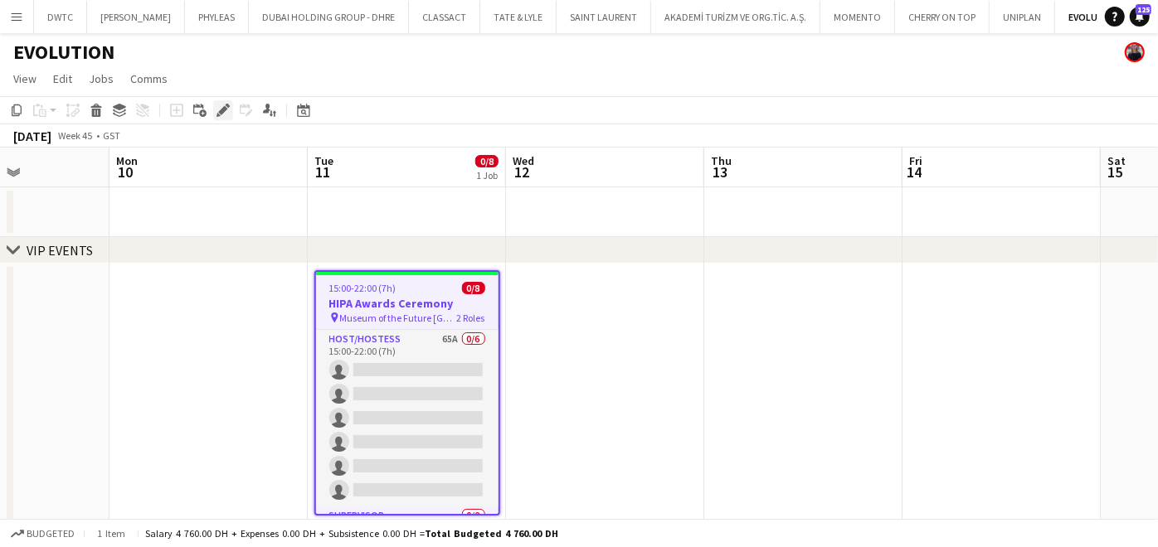
click at [219, 106] on icon "Edit" at bounding box center [222, 110] width 13 height 13
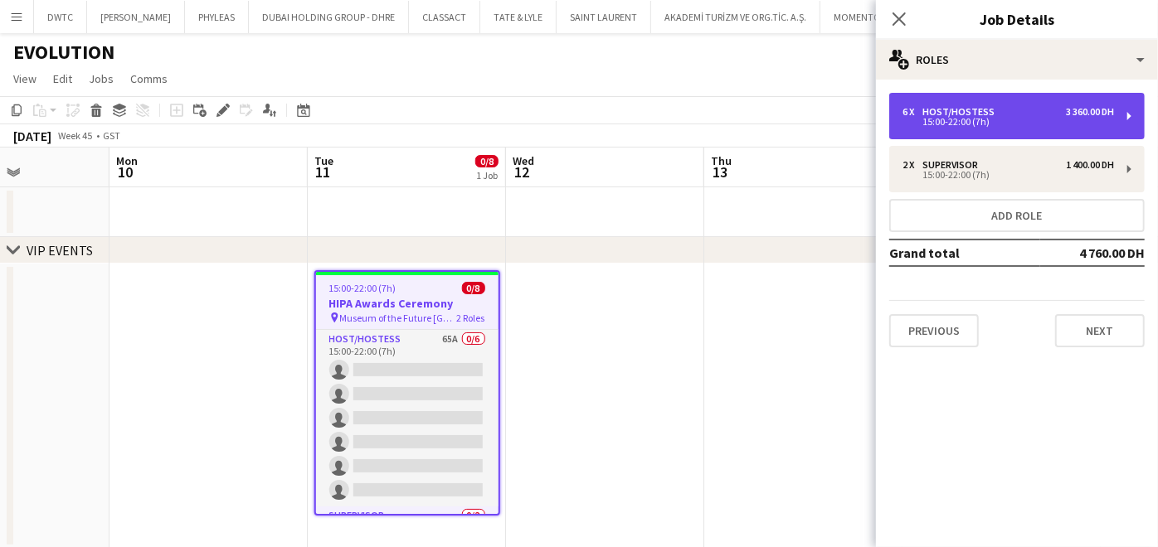
click at [1035, 103] on div "6 x Host/Hostess 3 360.00 DH 15:00-22:00 (7h)" at bounding box center [1016, 116] width 255 height 46
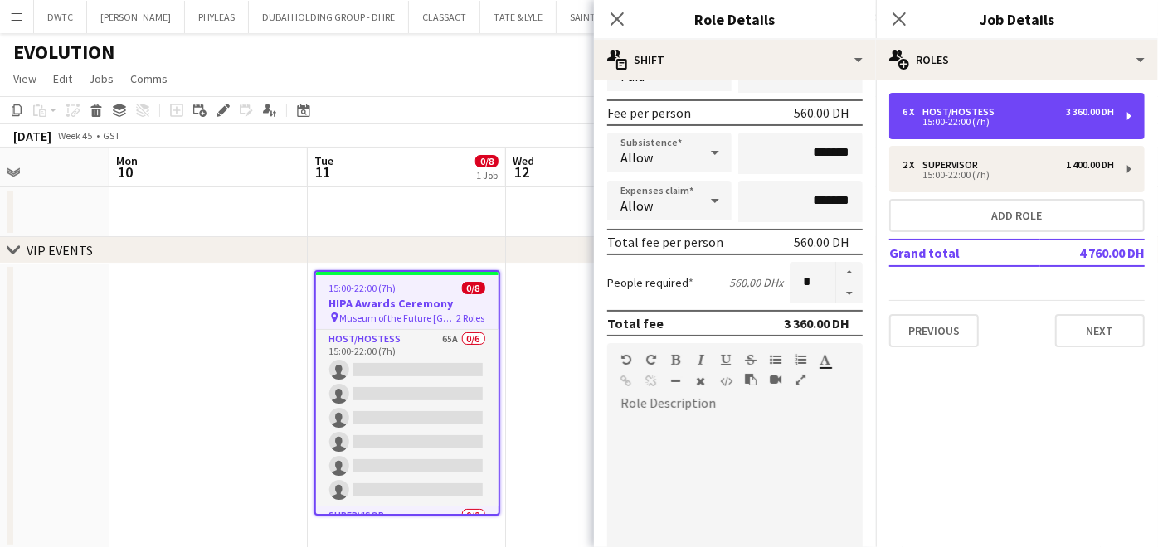
scroll to position [485, 0]
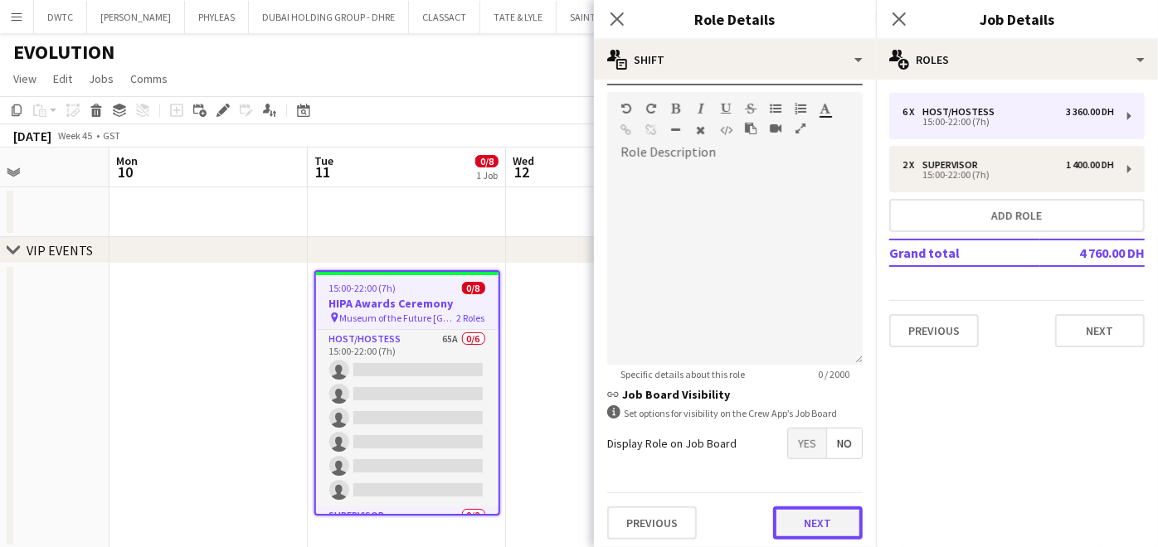
click at [797, 526] on button "Next" at bounding box center [818, 523] width 90 height 33
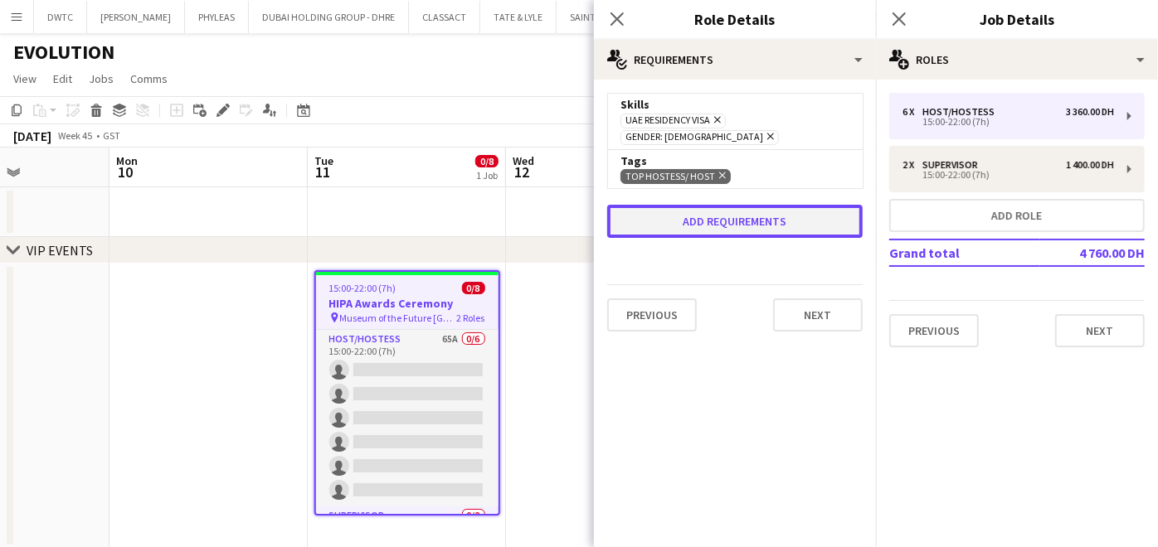
click at [727, 205] on button "Add requirements" at bounding box center [734, 221] width 255 height 33
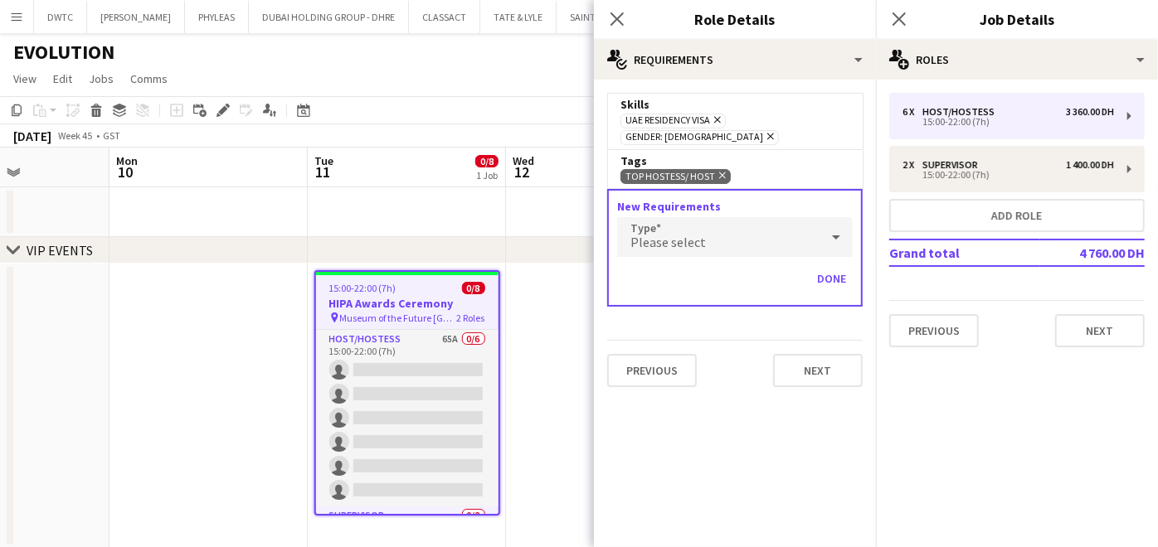
click at [712, 226] on div "Please select" at bounding box center [718, 237] width 202 height 40
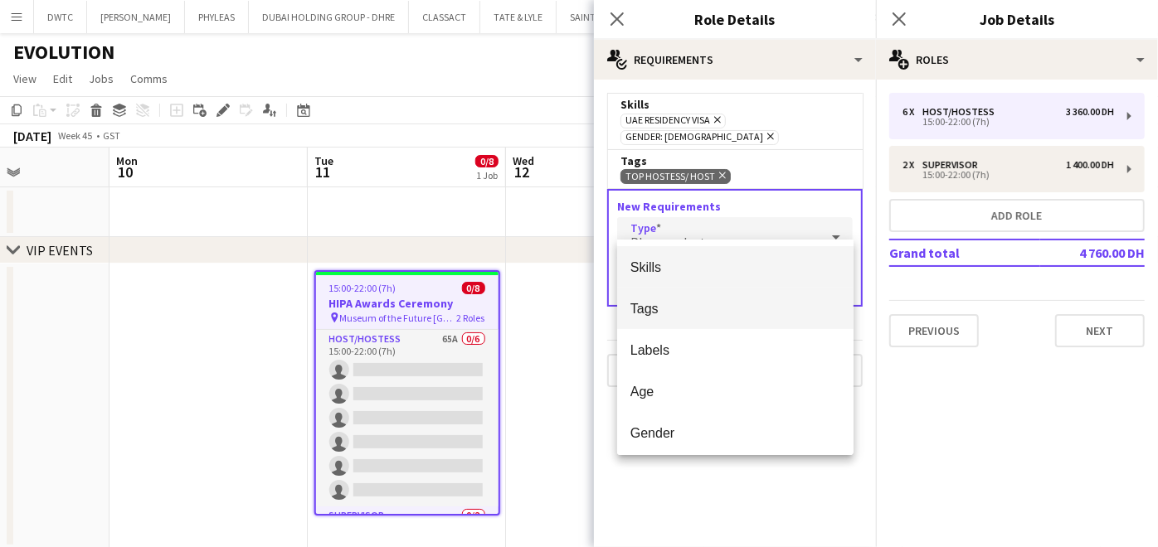
click at [715, 308] on span "Tags" at bounding box center [735, 309] width 210 height 16
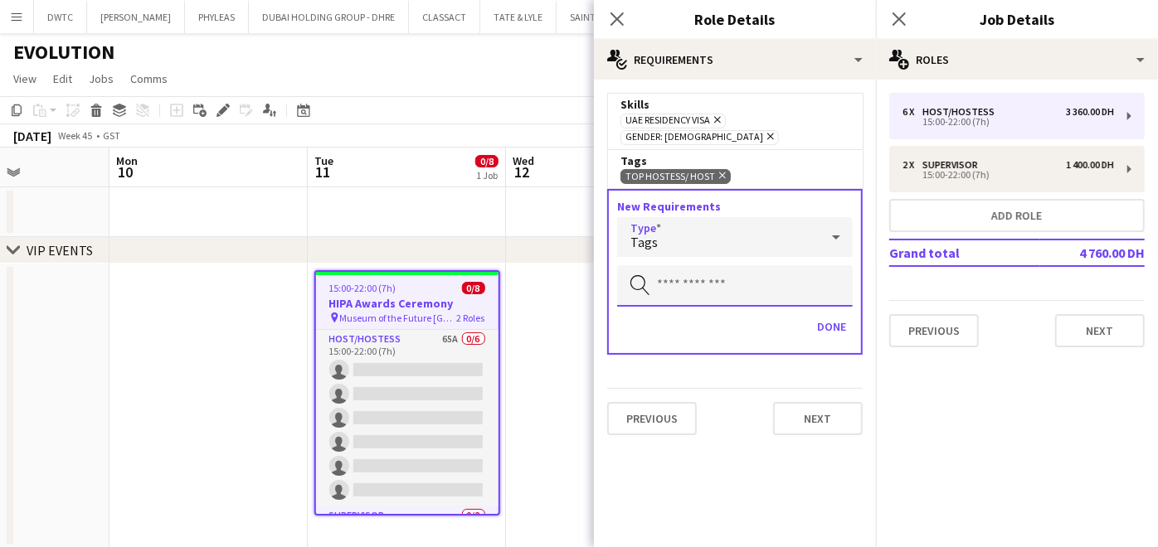
click at [718, 265] on input "text" at bounding box center [735, 285] width 236 height 41
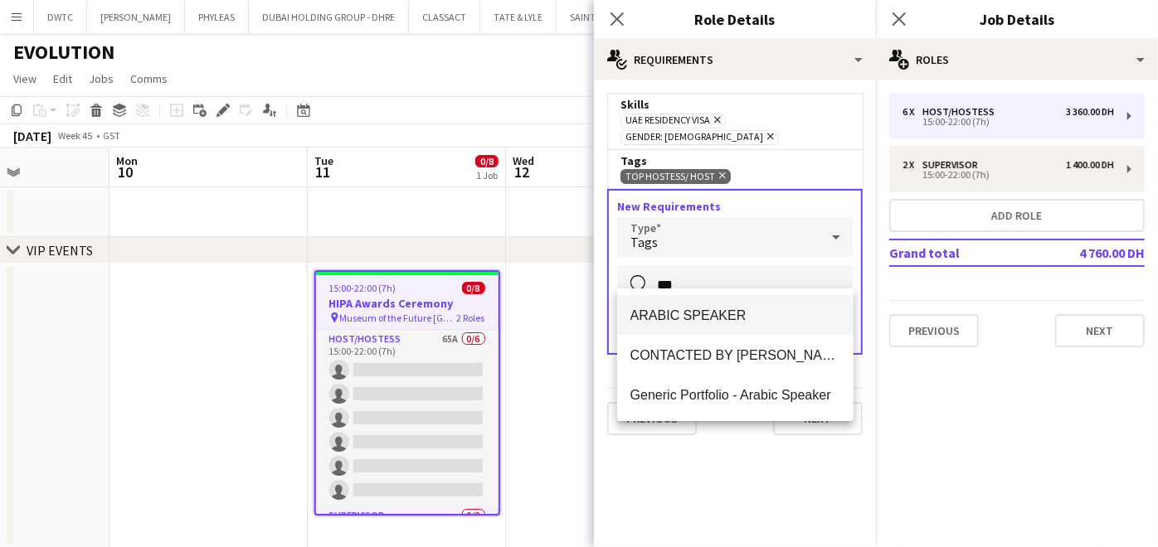
type input "***"
click at [717, 303] on mat-option "ARABIC SPEAKER" at bounding box center [735, 315] width 236 height 40
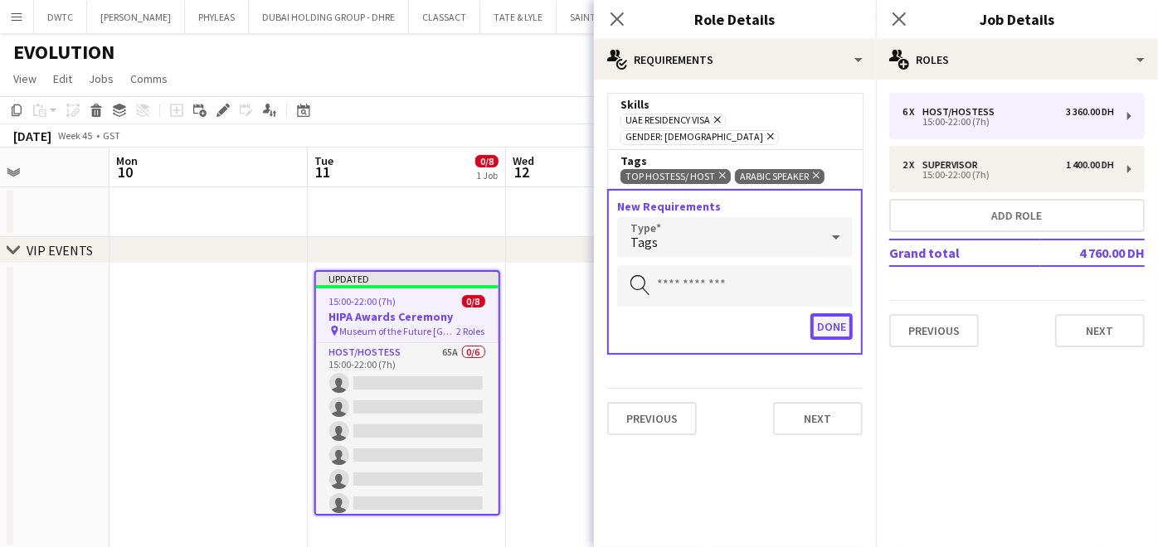
click at [827, 314] on button "Done" at bounding box center [831, 327] width 42 height 27
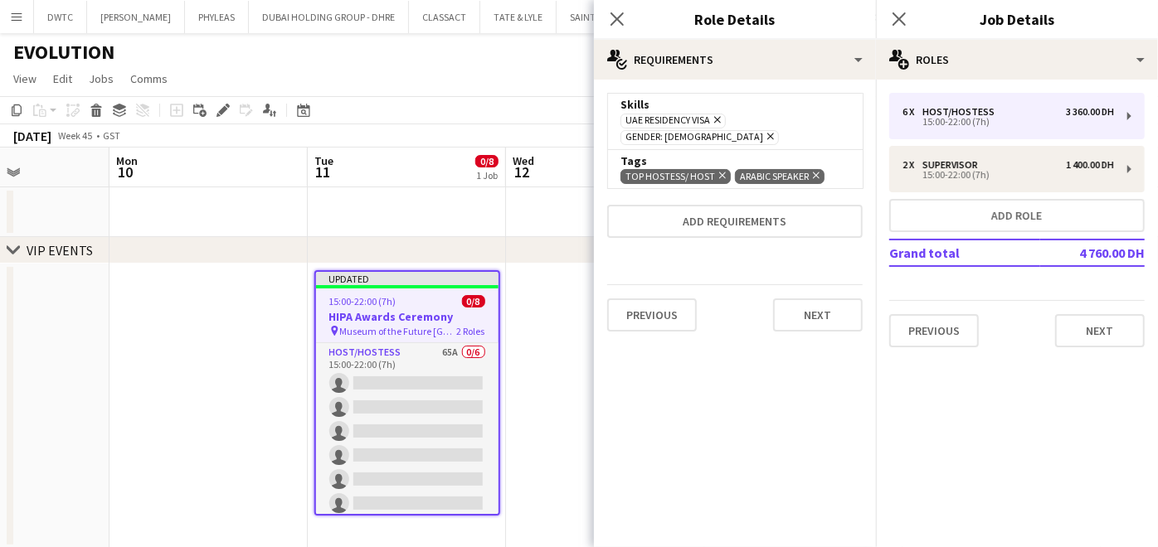
click at [532, 337] on app-date-cell at bounding box center [605, 406] width 198 height 285
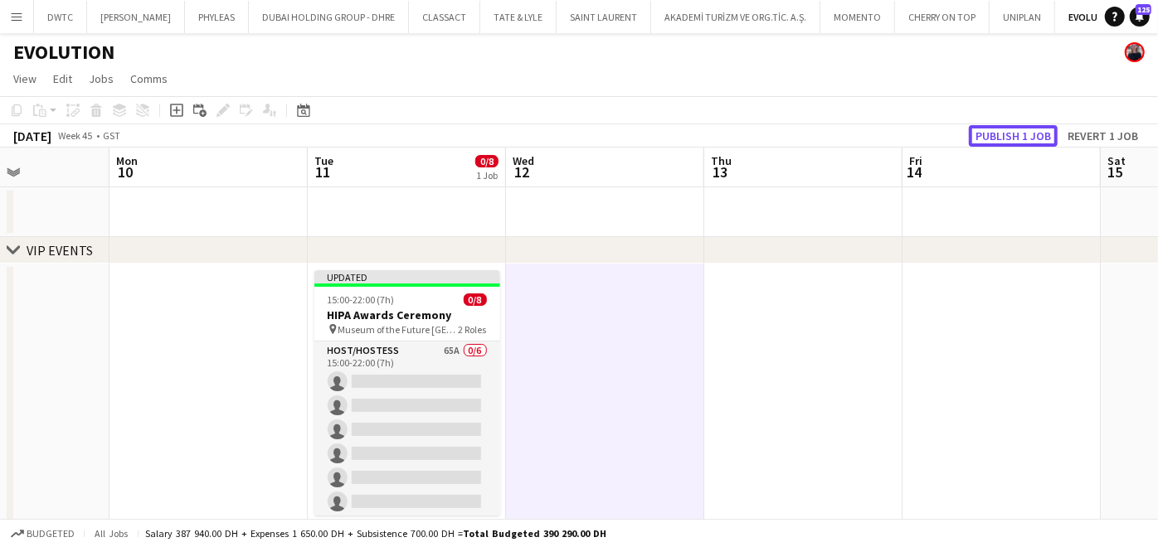
click at [999, 142] on button "Publish 1 job" at bounding box center [1013, 136] width 89 height 22
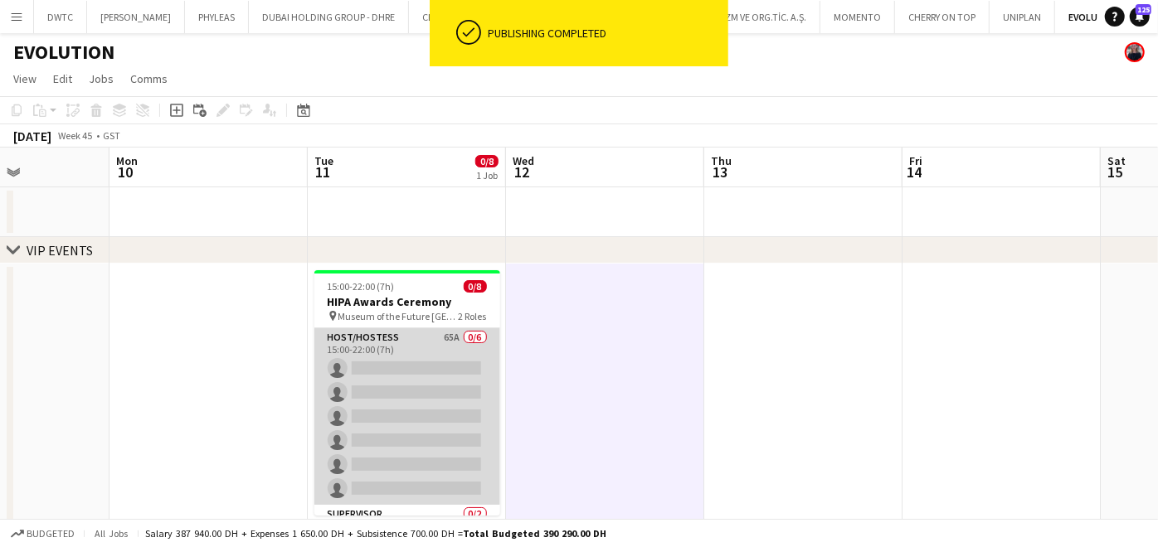
click at [391, 379] on app-card-role "Host/Hostess 65A 0/6 15:00-22:00 (7h) single-neutral-actions single-neutral-act…" at bounding box center [407, 416] width 186 height 177
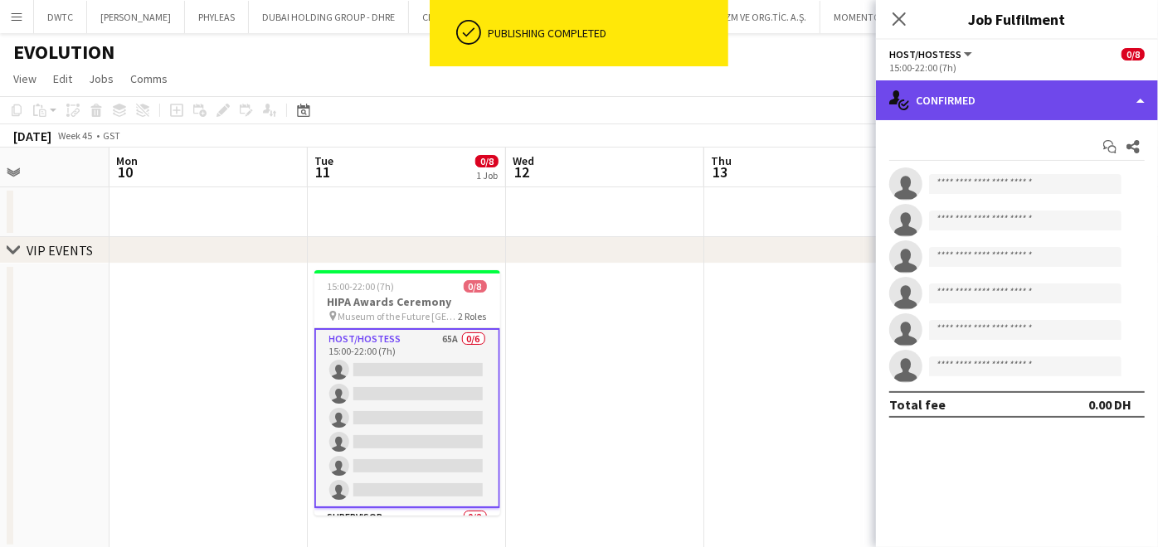
click at [1018, 111] on div "single-neutral-actions-check-2 Confirmed" at bounding box center [1017, 100] width 282 height 40
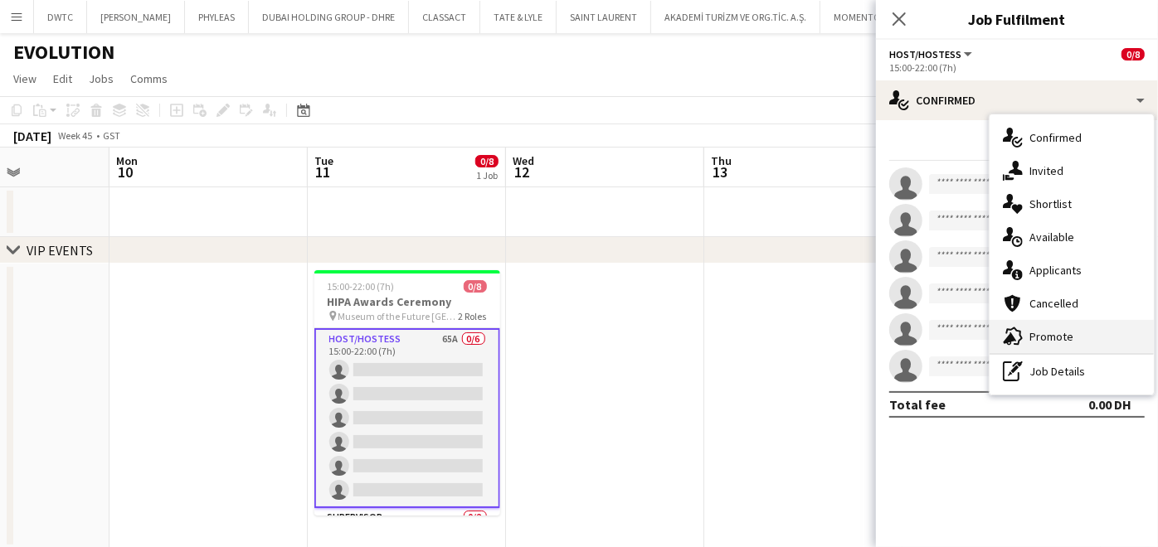
click at [1040, 338] on span "Promote" at bounding box center [1051, 336] width 44 height 15
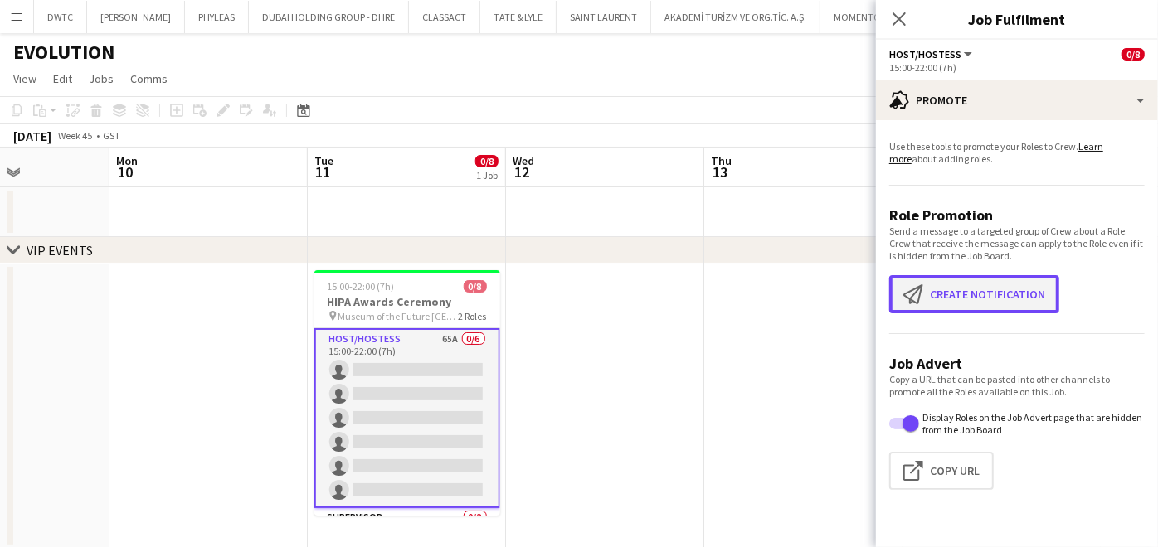
click at [980, 300] on button "Create notification Create notification" at bounding box center [974, 294] width 170 height 38
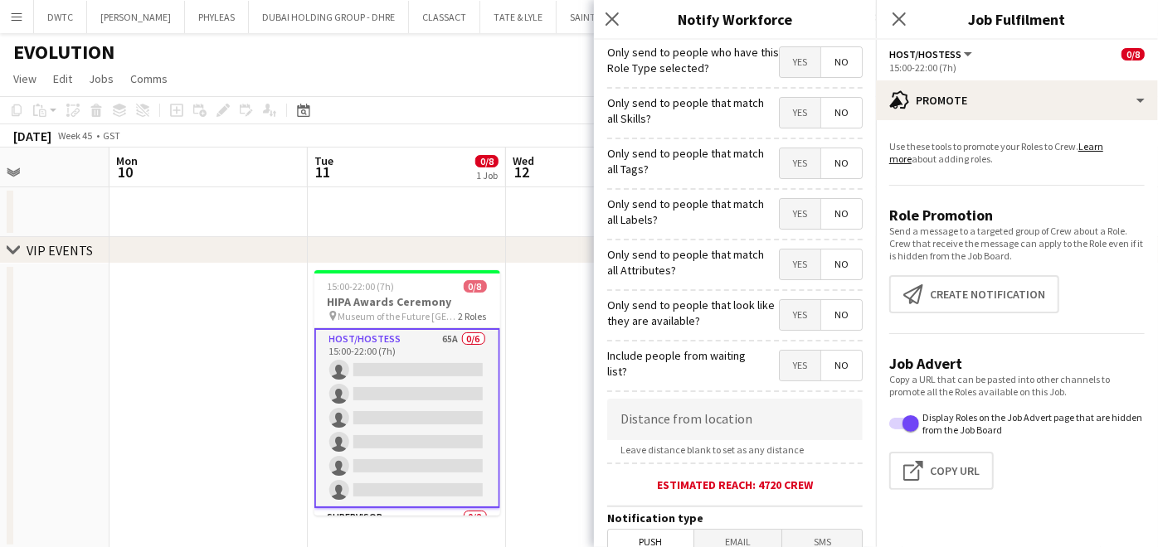
drag, startPoint x: 777, startPoint y: 109, endPoint x: 777, endPoint y: 118, distance: 9.1
click at [780, 109] on span "Yes" at bounding box center [800, 113] width 41 height 30
drag, startPoint x: 784, startPoint y: 164, endPoint x: 789, endPoint y: 226, distance: 62.4
click at [786, 169] on span "Yes" at bounding box center [800, 163] width 41 height 30
drag, startPoint x: 786, startPoint y: 213, endPoint x: 785, endPoint y: 237, distance: 24.1
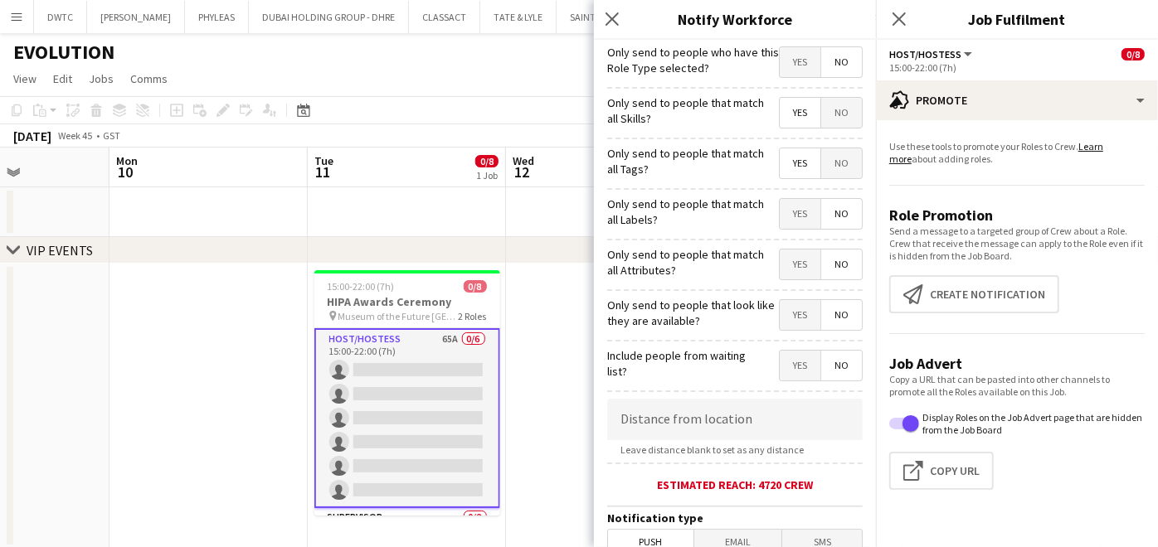
click at [786, 214] on span "Yes" at bounding box center [800, 214] width 41 height 30
click at [792, 265] on span "Yes" at bounding box center [800, 265] width 41 height 30
click at [797, 307] on span "Yes" at bounding box center [800, 315] width 41 height 30
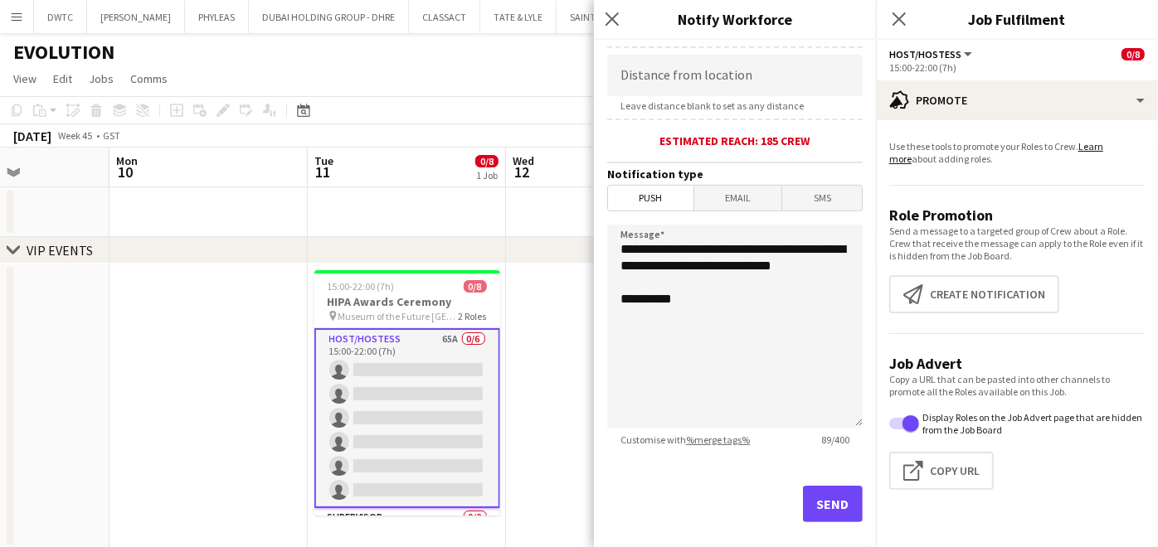
scroll to position [358, 0]
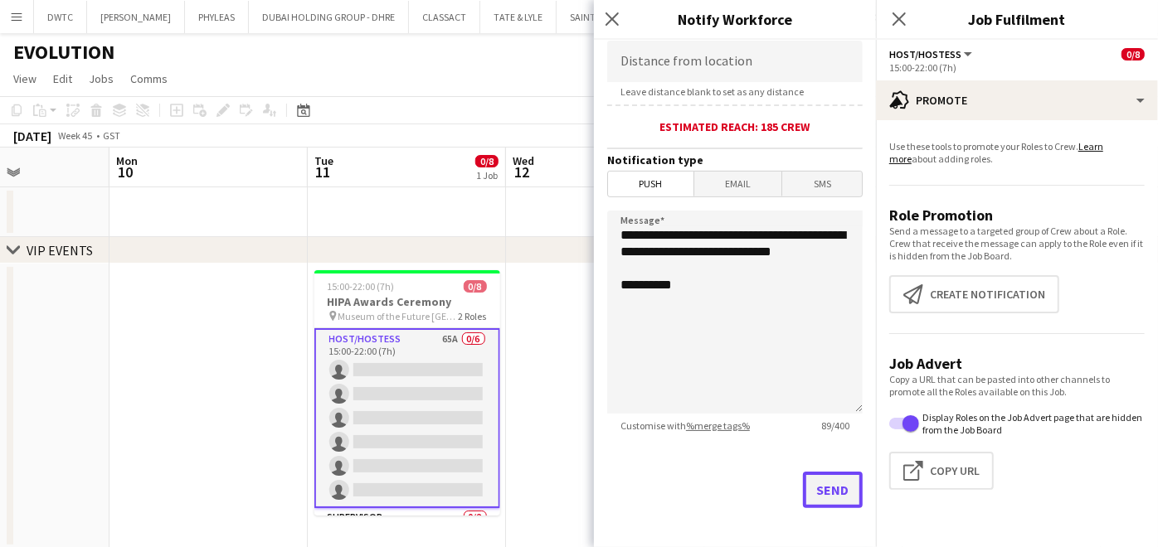
click at [822, 479] on button "Send" at bounding box center [833, 490] width 60 height 36
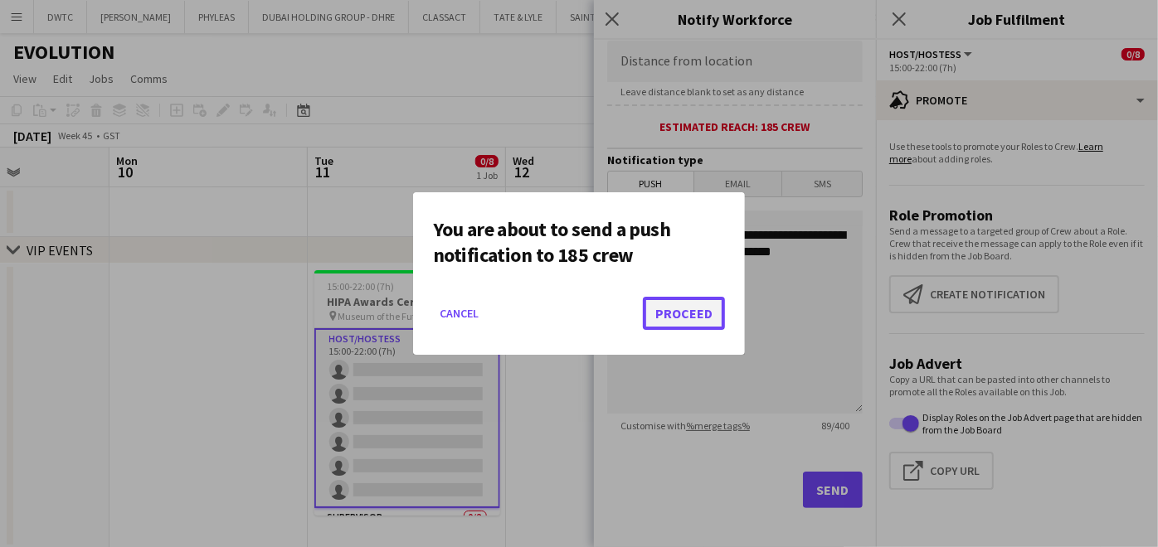
click at [683, 317] on button "Proceed" at bounding box center [684, 313] width 82 height 33
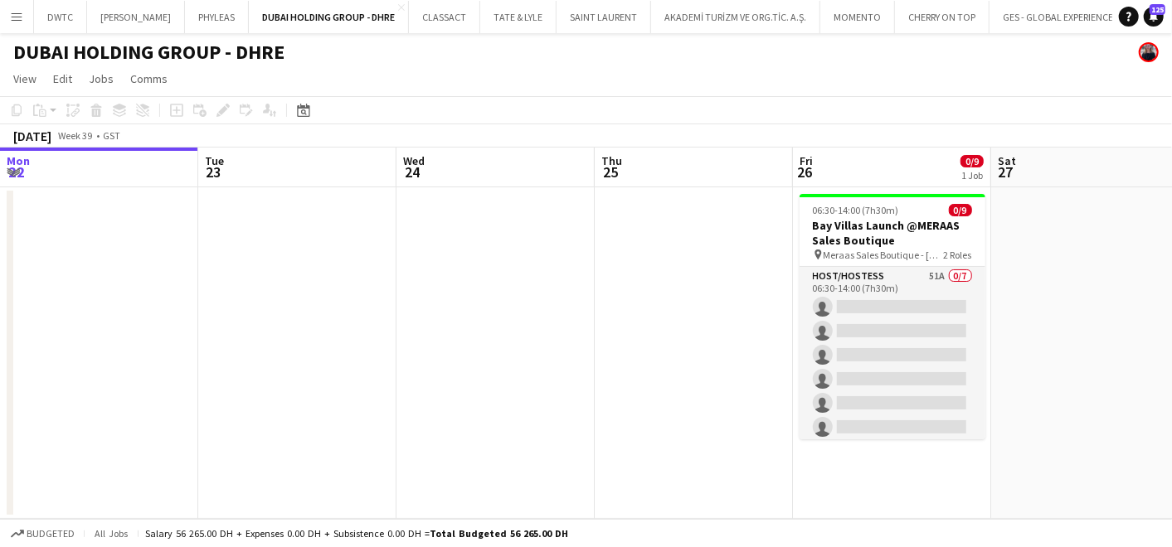
scroll to position [0, 503]
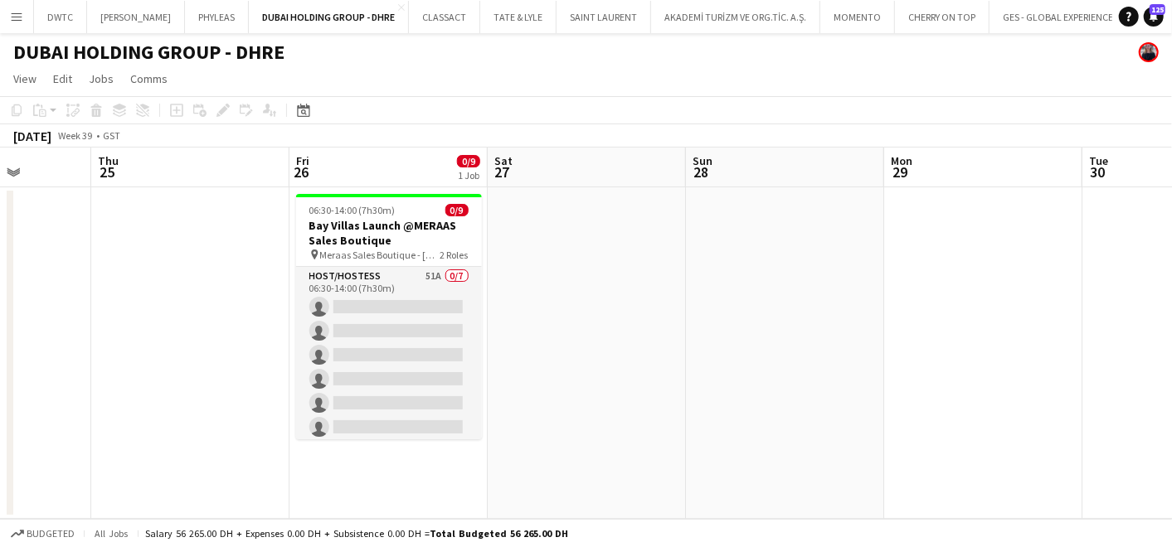
click at [5, 17] on button "Menu" at bounding box center [16, 16] width 33 height 33
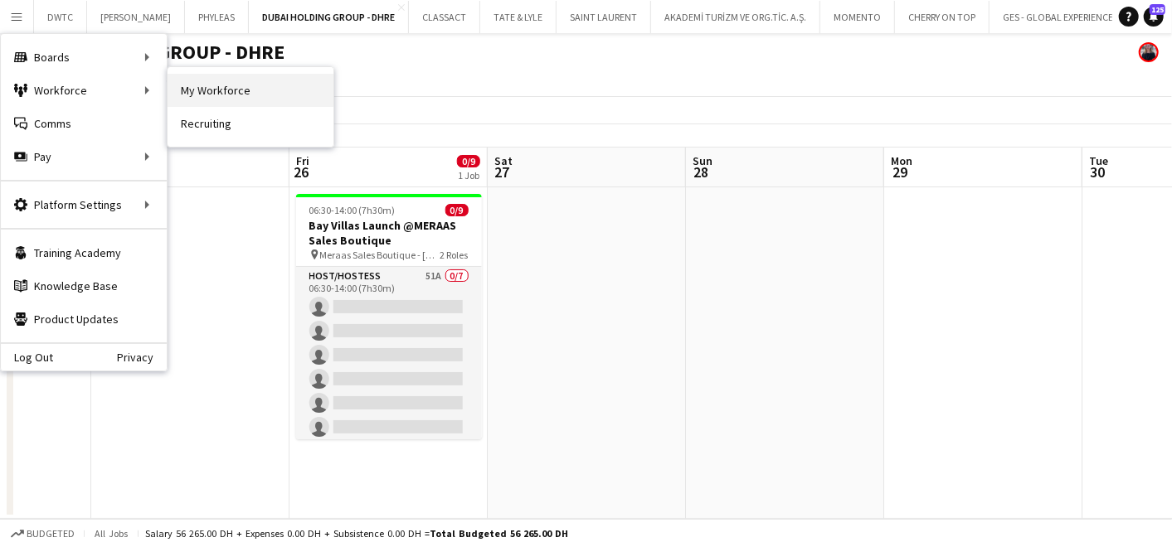
click at [241, 90] on link "My Workforce" at bounding box center [251, 90] width 166 height 33
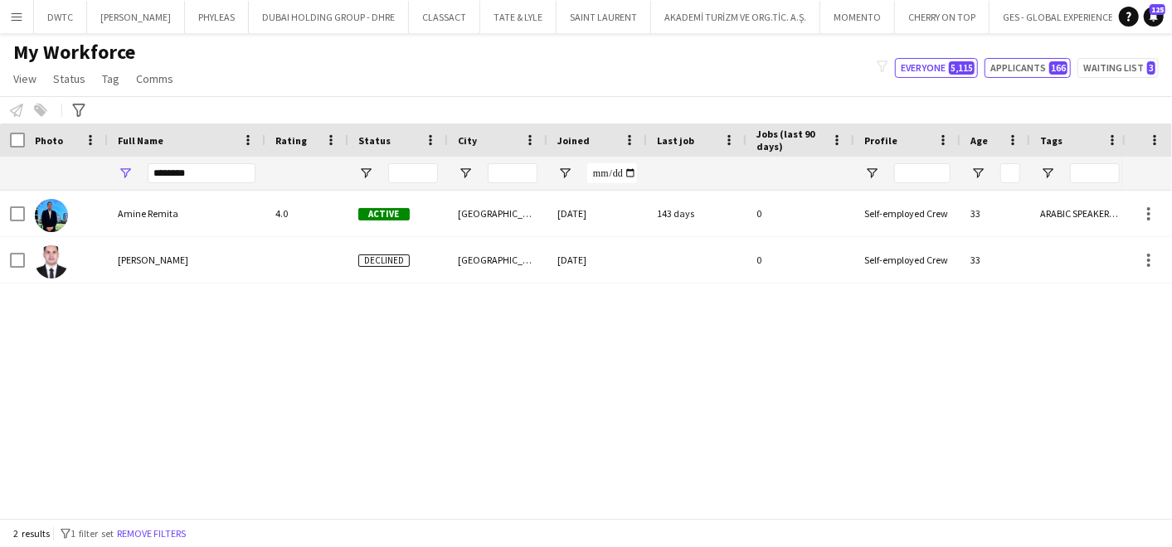
click at [1053, 70] on span "166" at bounding box center [1058, 67] width 18 height 13
type input "**********"
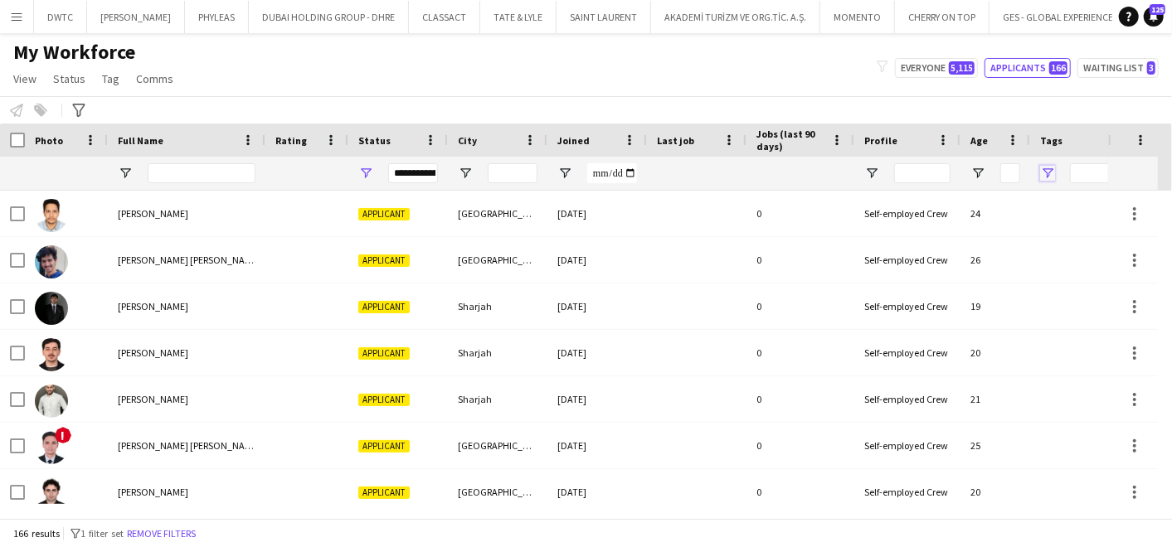
click at [1052, 177] on span "Open Filter Menu" at bounding box center [1047, 173] width 15 height 15
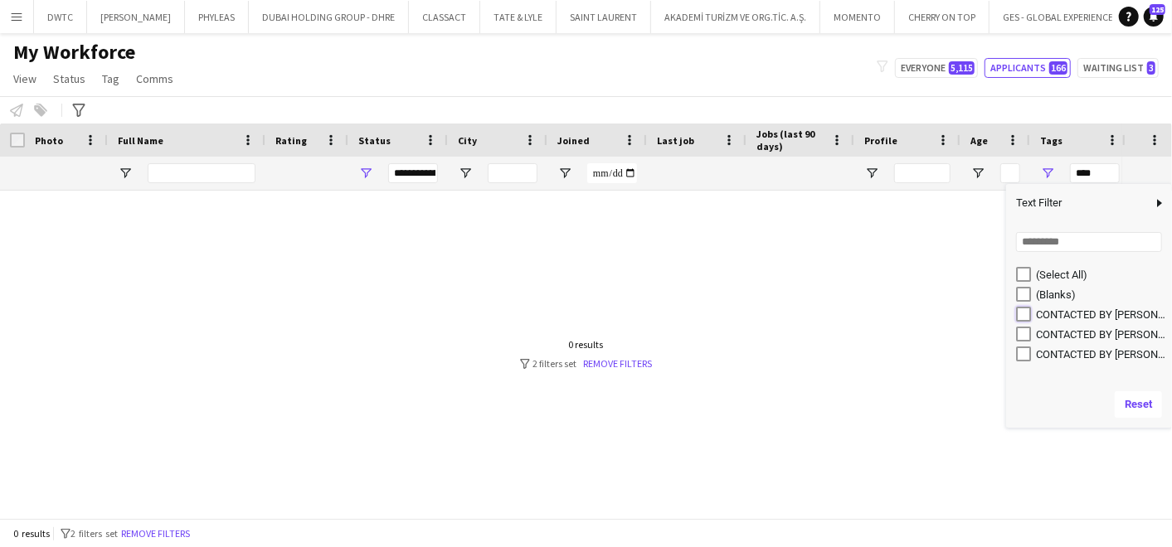
type input "**********"
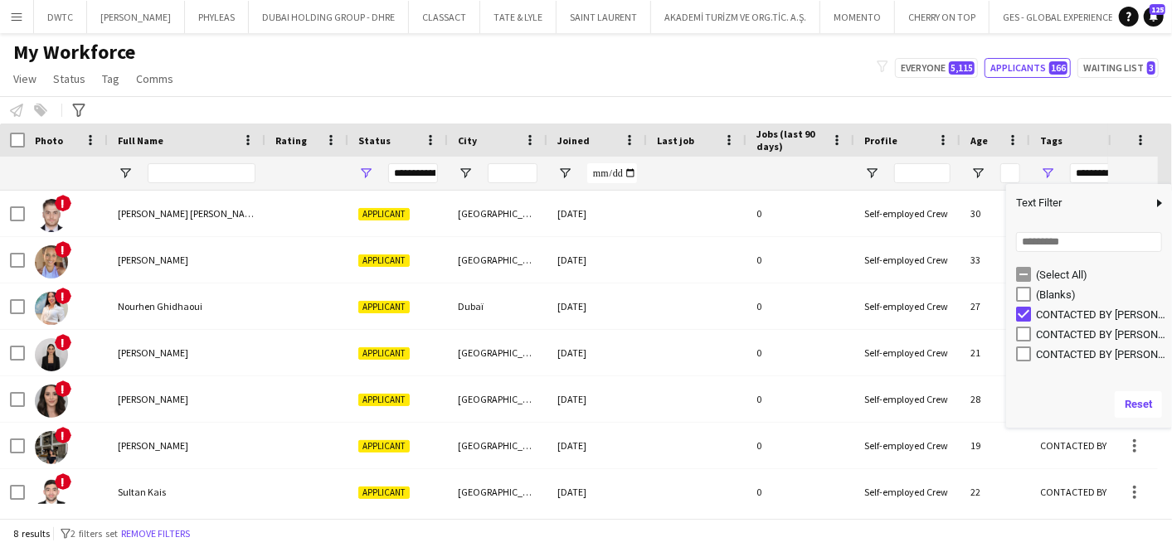
click at [604, 75] on div "My Workforce View Views Default view New view Update view Delete view Edit name…" at bounding box center [586, 68] width 1172 height 56
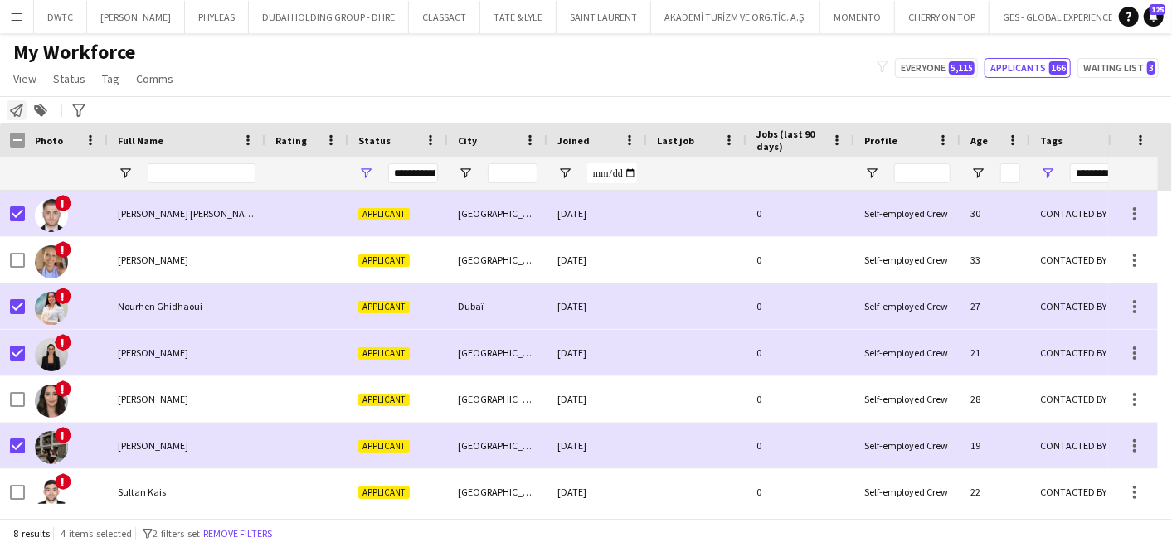
click at [18, 109] on icon at bounding box center [16, 110] width 13 height 13
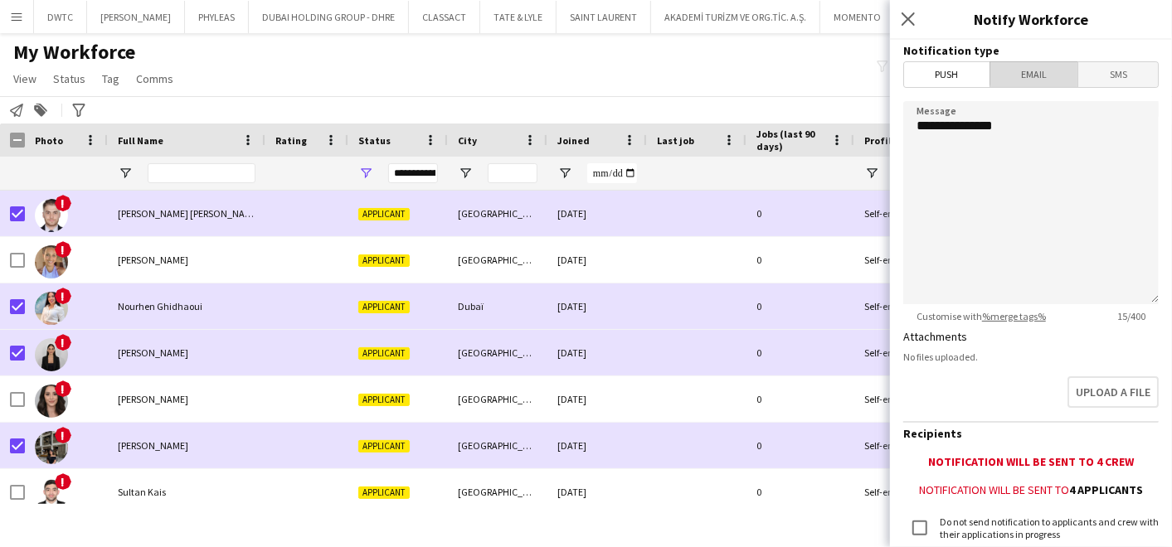
click at [1031, 69] on span "Email" at bounding box center [1034, 74] width 88 height 25
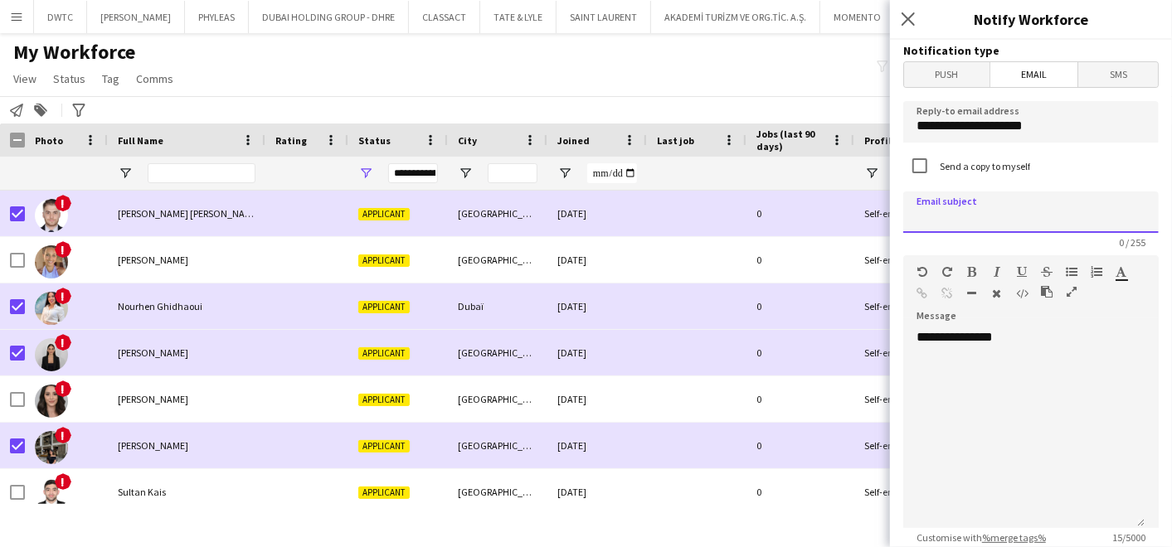
click at [988, 206] on input at bounding box center [1030, 212] width 255 height 41
type input "**********"
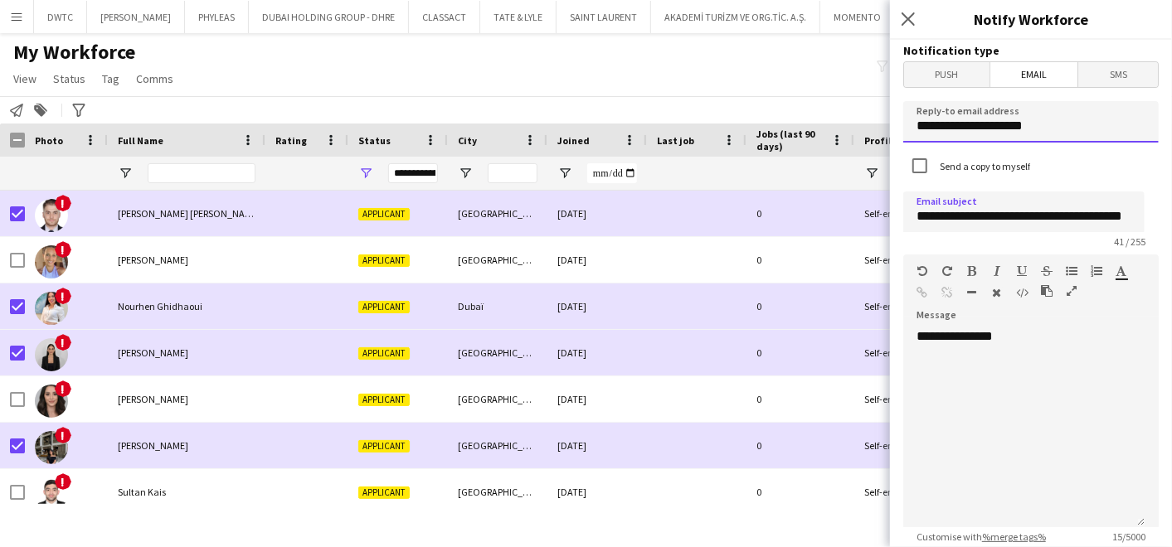
click at [1021, 124] on input "**********" at bounding box center [1030, 121] width 255 height 41
click at [1020, 124] on input "**********" at bounding box center [1030, 121] width 255 height 41
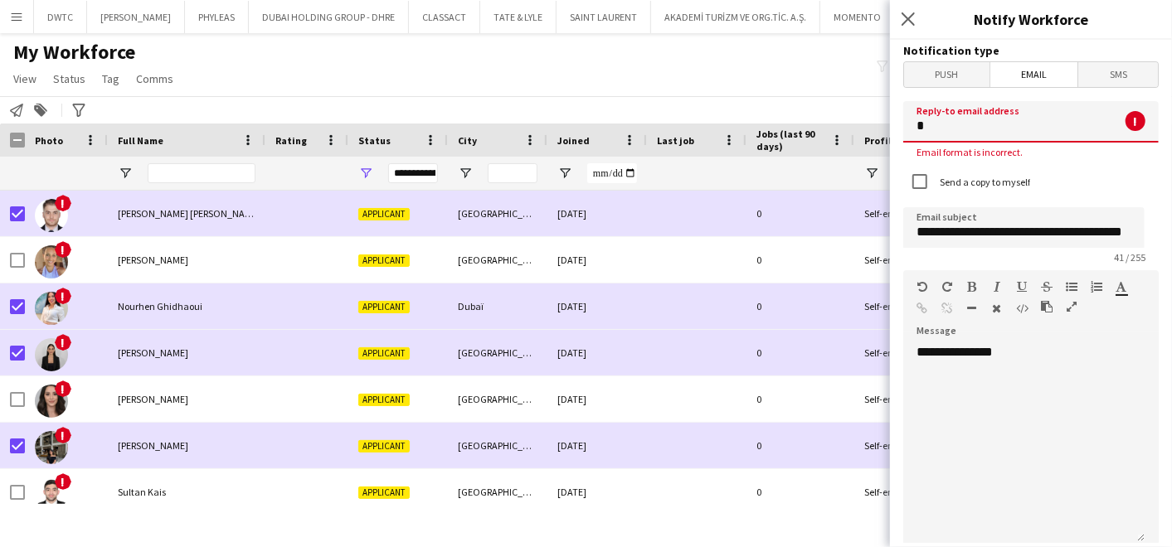
type input "**********"
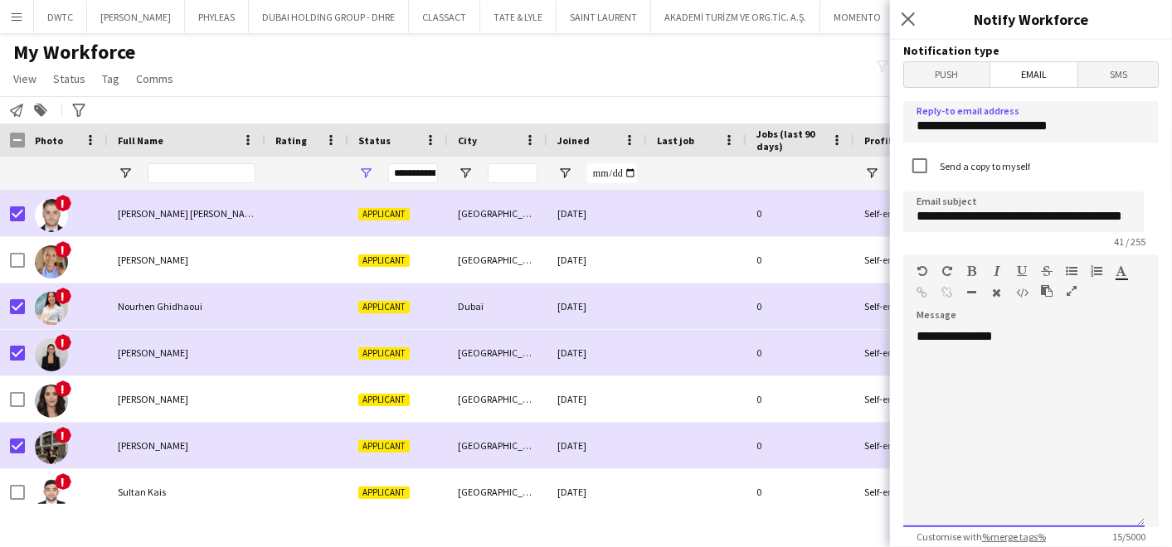
click at [974, 387] on div "**********" at bounding box center [1023, 427] width 241 height 199
click at [1089, 330] on div "**********" at bounding box center [1023, 427] width 241 height 199
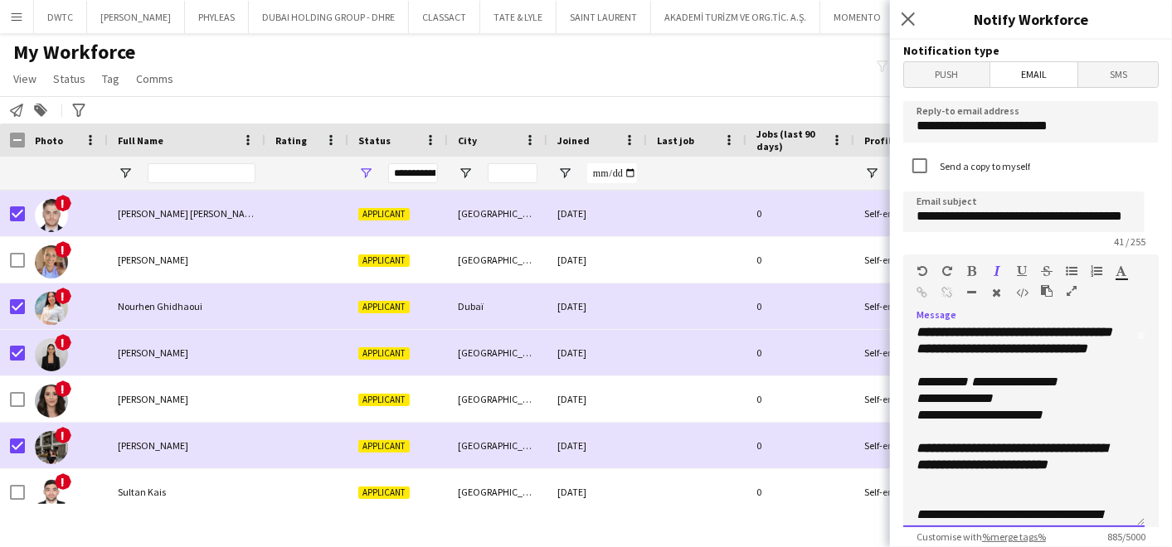
scroll to position [184, 0]
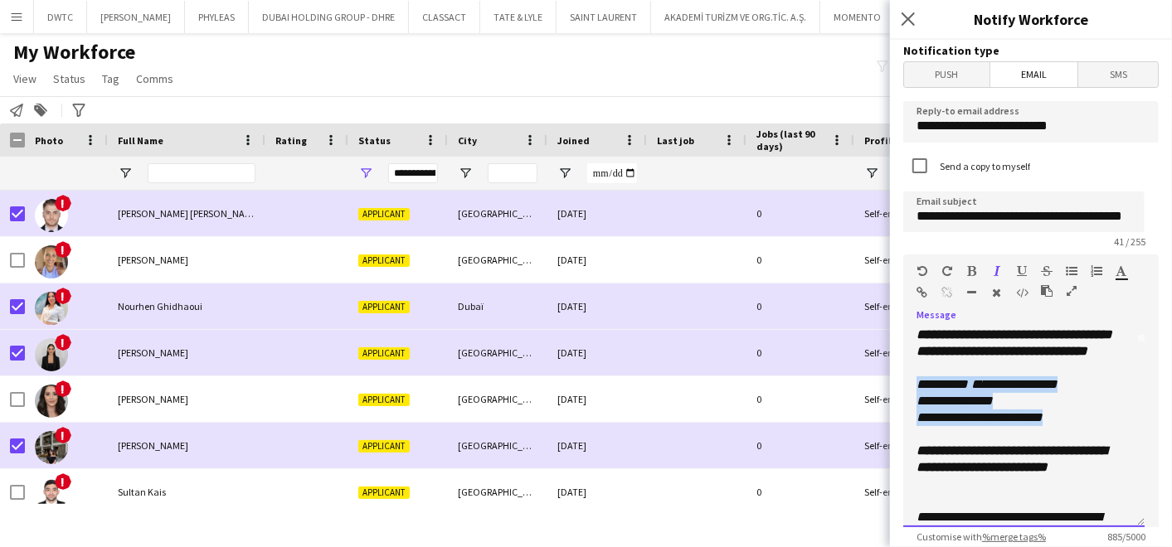
drag, startPoint x: 1072, startPoint y: 434, endPoint x: 912, endPoint y: 405, distance: 162.7
click at [912, 405] on div "**********" at bounding box center [1023, 427] width 241 height 199
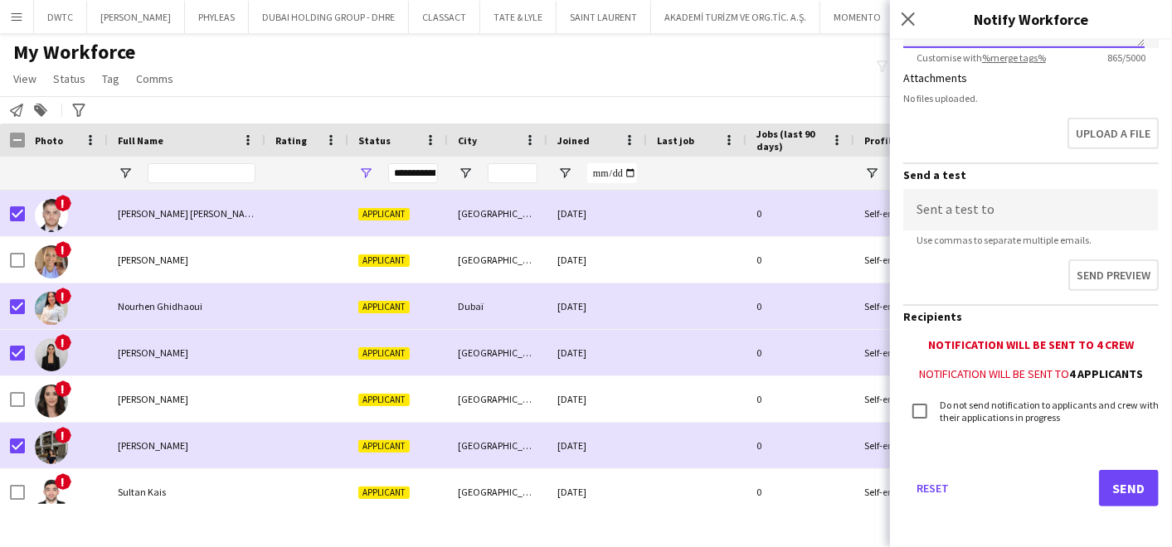
scroll to position [480, 0]
click at [1119, 472] on button "Send" at bounding box center [1129, 487] width 60 height 36
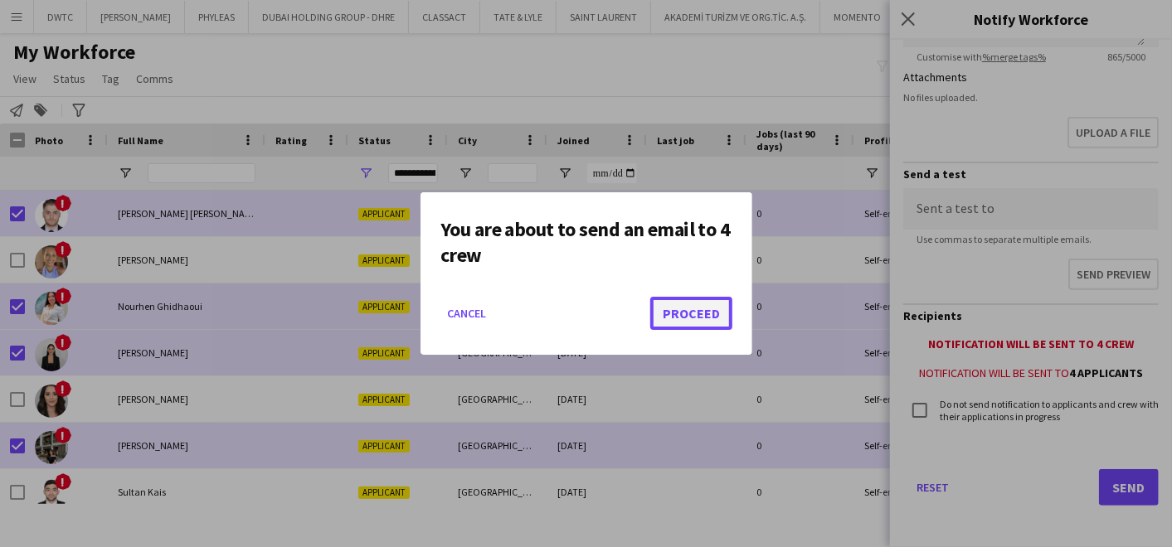
click at [698, 311] on button "Proceed" at bounding box center [691, 313] width 82 height 33
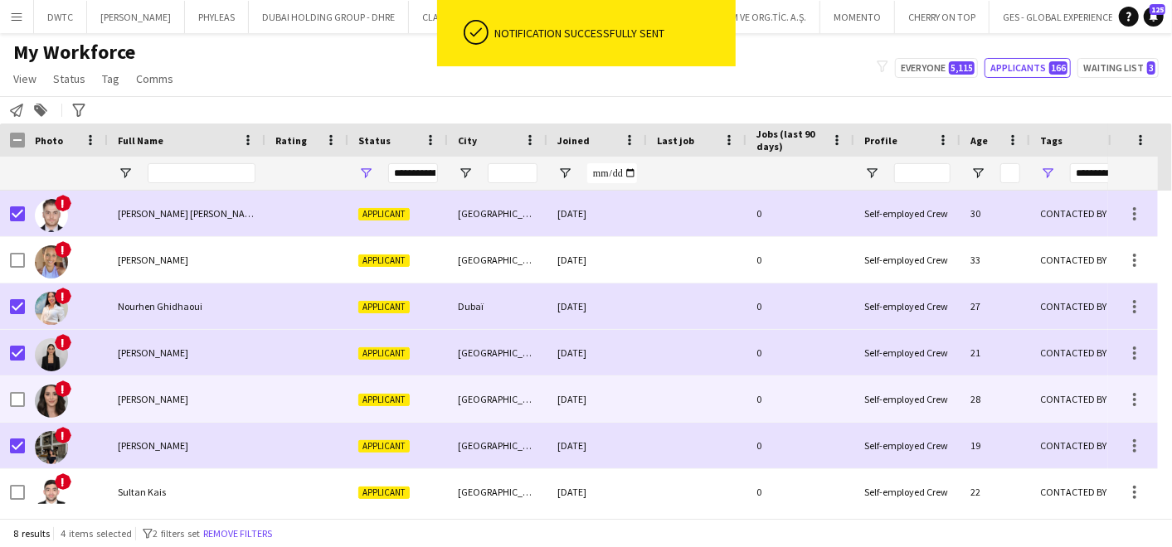
click at [244, 389] on div "samia gourari" at bounding box center [187, 400] width 158 height 46
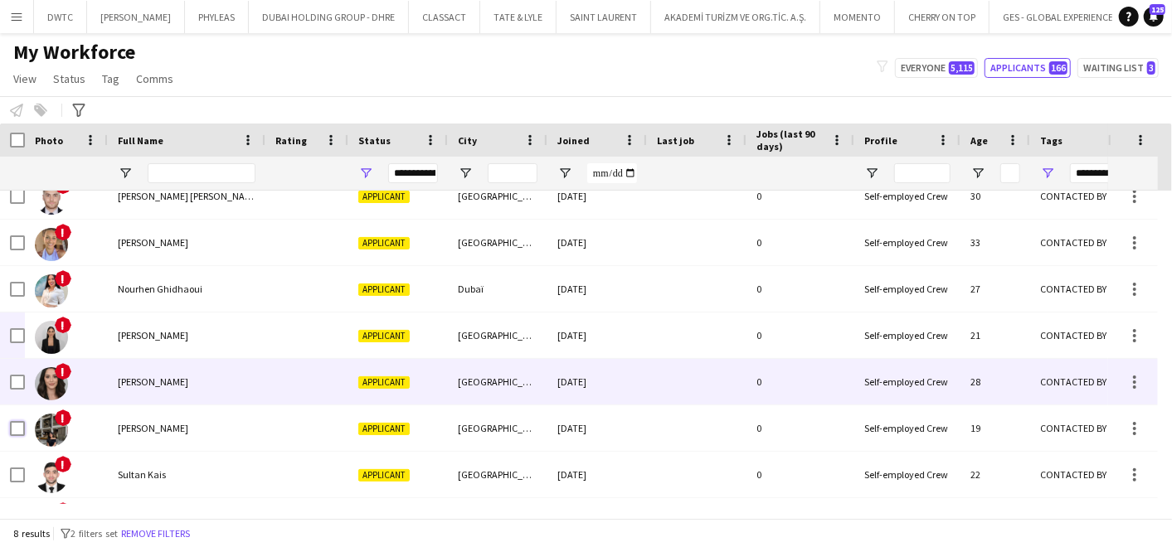
scroll to position [0, 0]
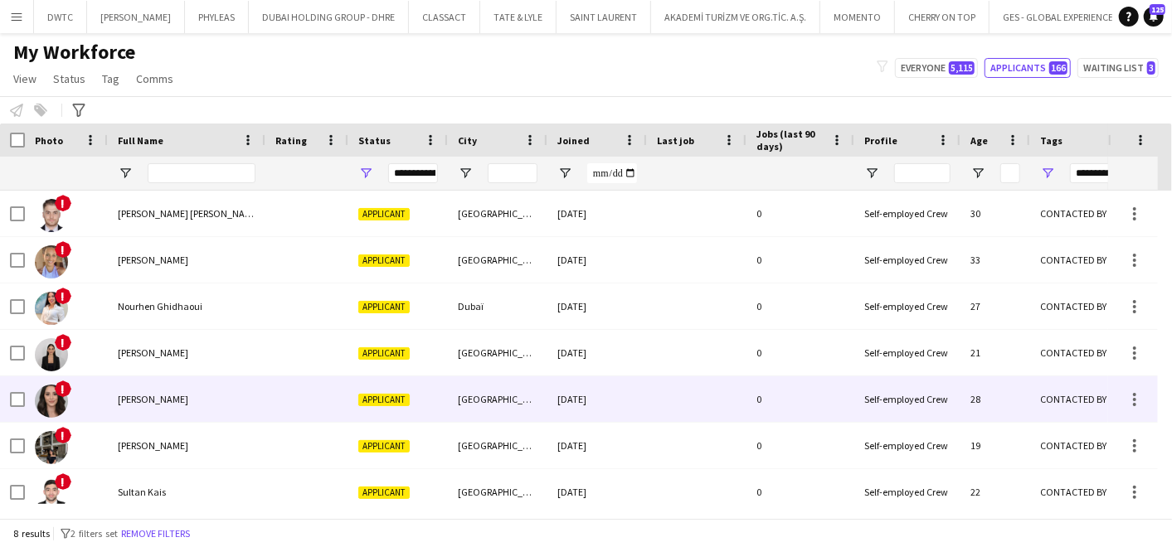
click at [170, 396] on span "samia gourari" at bounding box center [153, 399] width 70 height 12
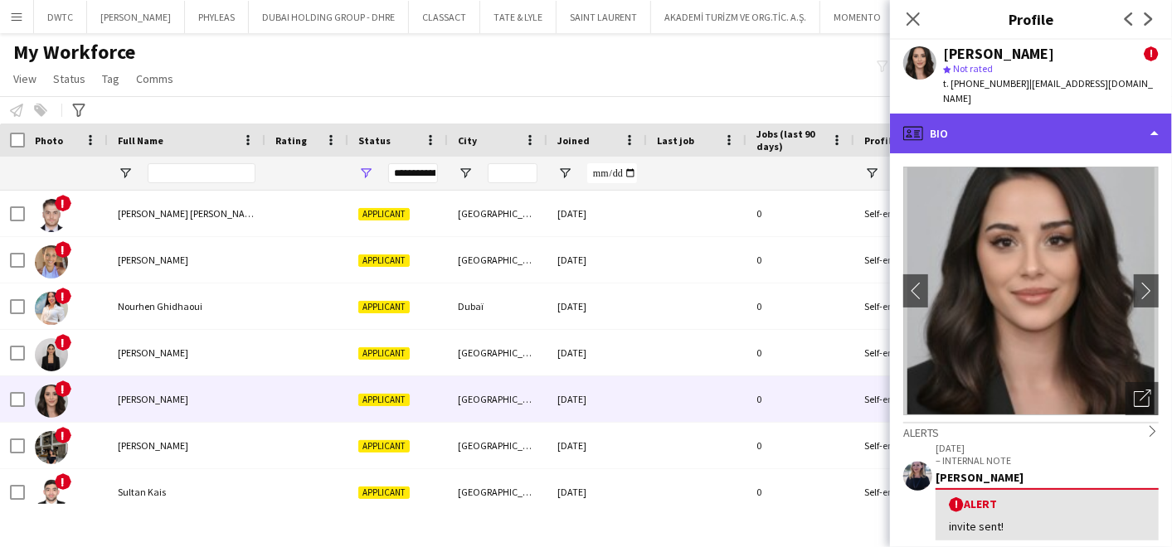
click at [1042, 124] on div "profile Bio" at bounding box center [1031, 134] width 282 height 40
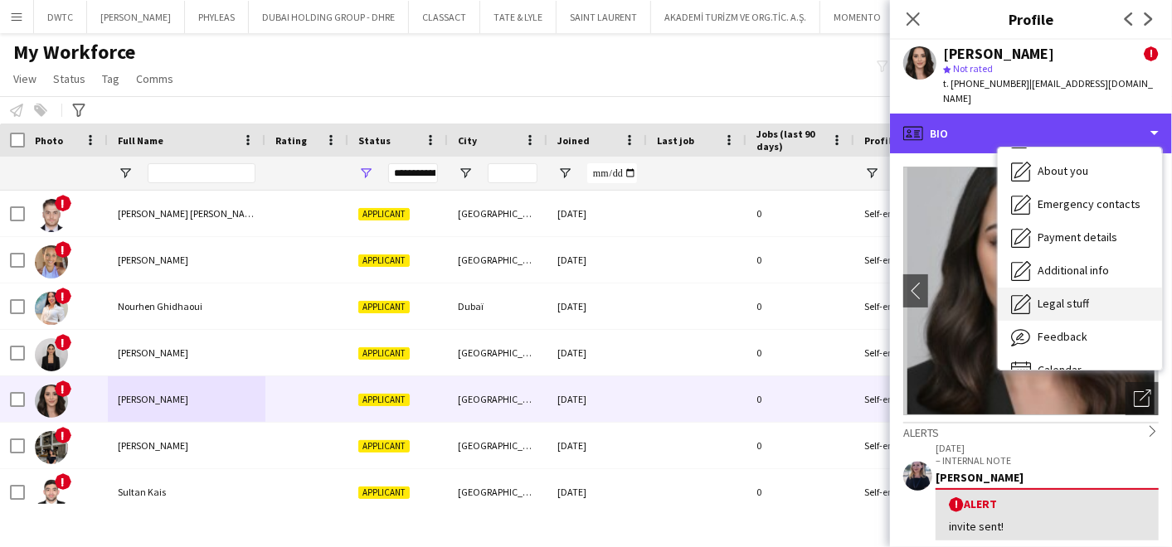
scroll to position [89, 0]
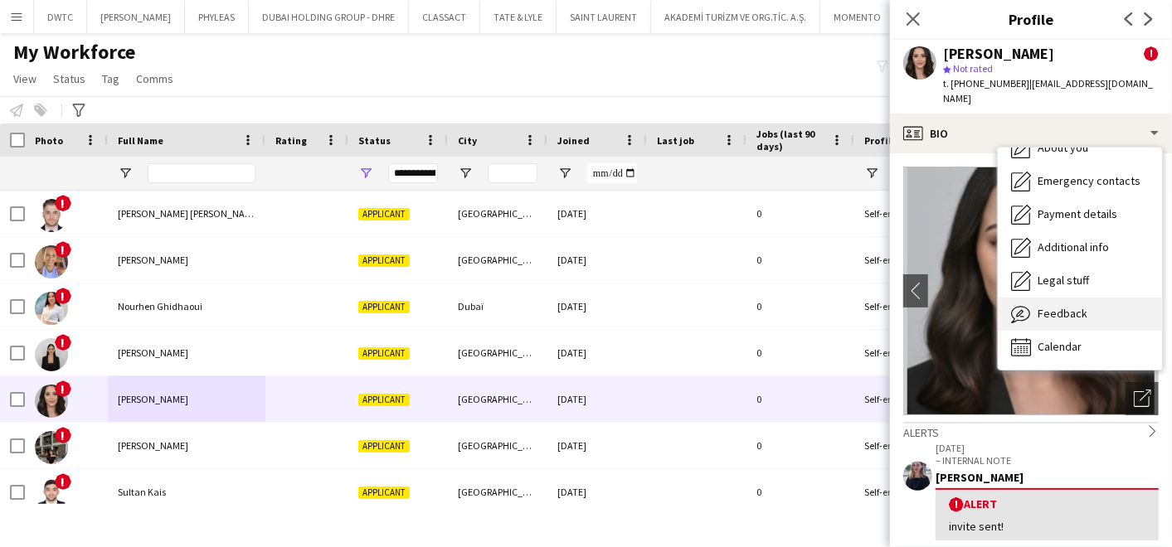
click at [1054, 307] on div "Feedback Feedback" at bounding box center [1080, 314] width 164 height 33
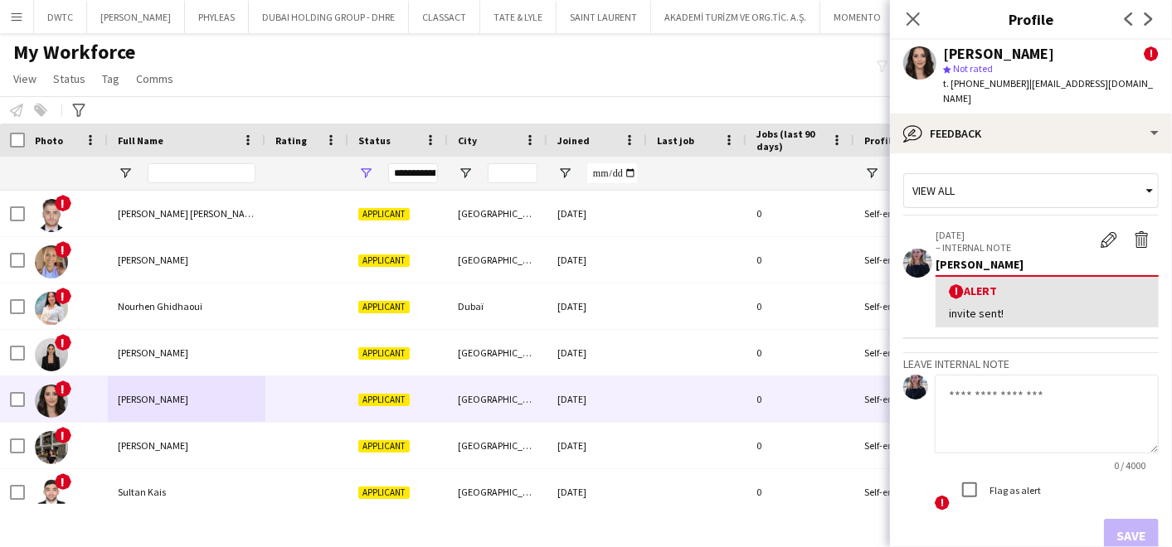
click at [969, 376] on textarea at bounding box center [1047, 414] width 224 height 79
type textarea "**********"
click at [1116, 519] on button "Save" at bounding box center [1131, 535] width 55 height 33
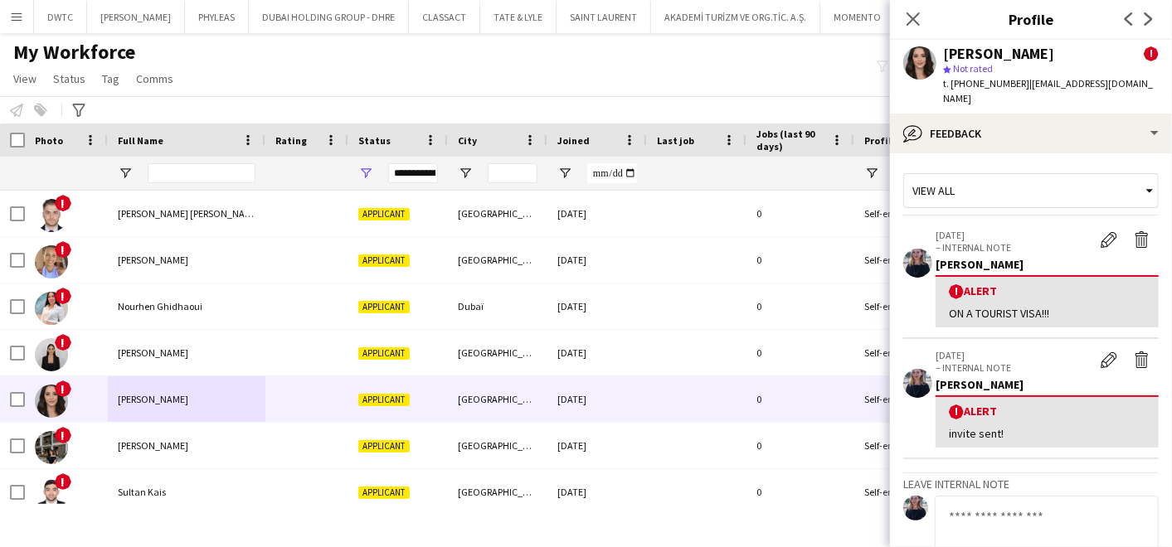
click at [737, 68] on div "My Workforce View Views Default view New view Update view Delete view Edit name…" at bounding box center [586, 68] width 1172 height 56
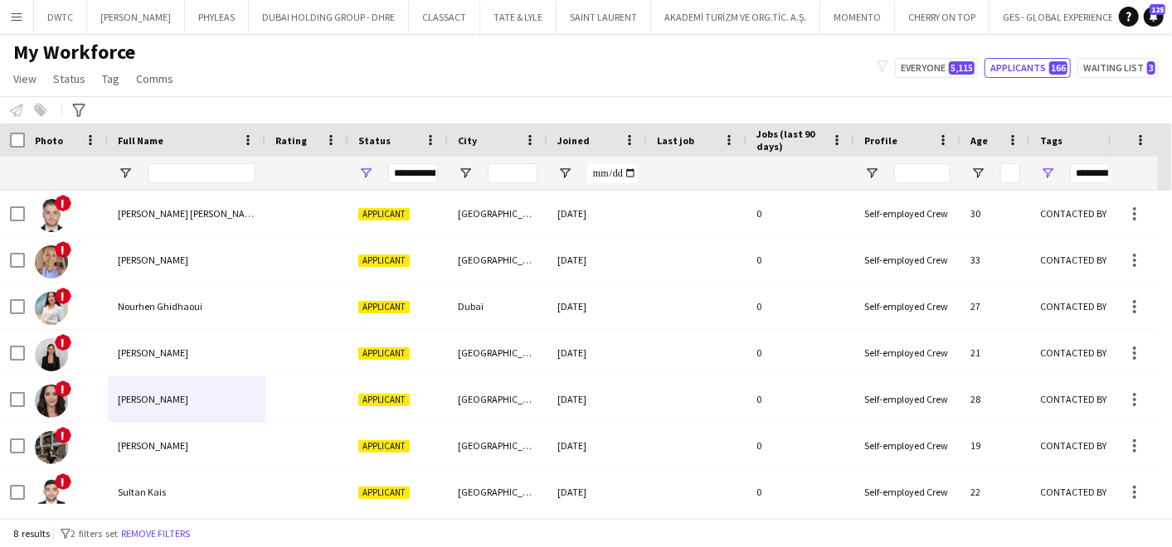
click at [1135, 79] on div "My Workforce View Views Default view New view Update view Delete view Edit name…" at bounding box center [586, 68] width 1172 height 56
click at [1133, 69] on button "Waiting list 3" at bounding box center [1117, 68] width 81 height 20
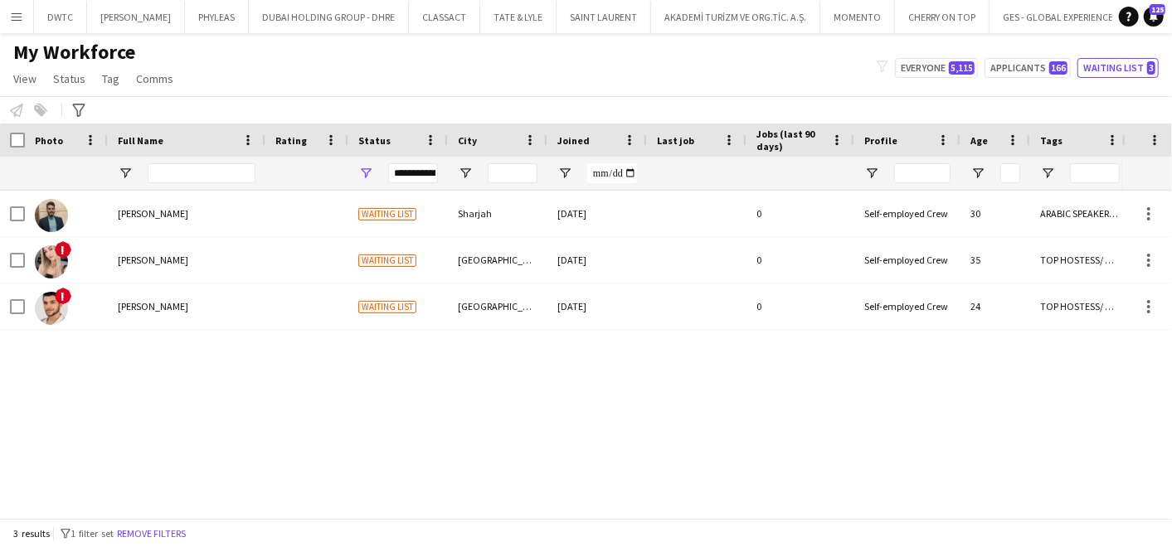
click at [310, 432] on div "Beshr Sulaiman Waiting list Sharjah 15-09-2025 0 Self-employed Crew 30 ARABIC S…" at bounding box center [561, 348] width 1122 height 314
click at [1014, 62] on button "Applicants 166" at bounding box center [1027, 68] width 86 height 20
type input "**********"
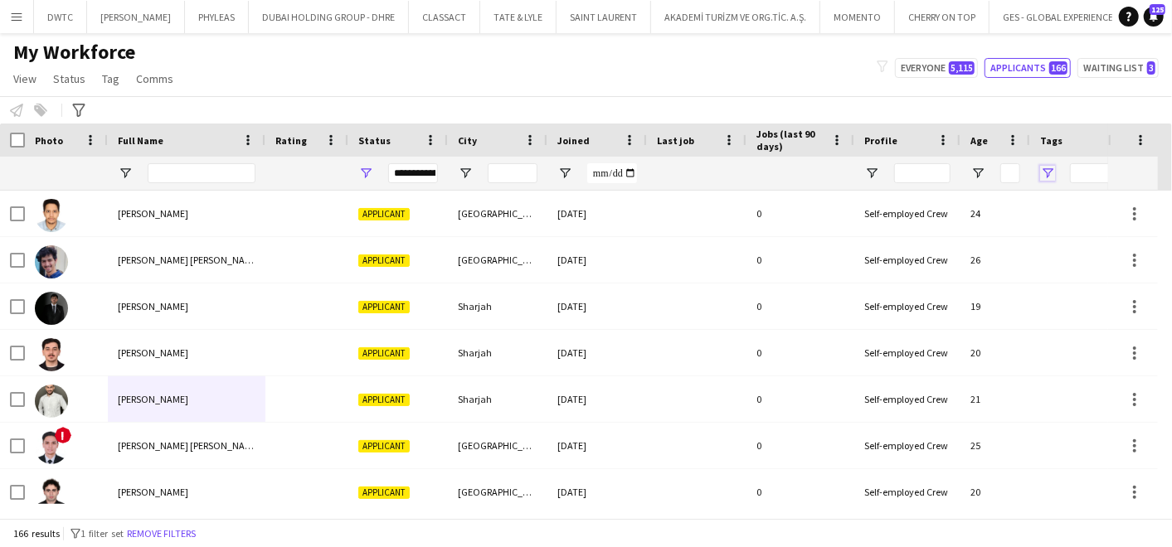
click at [1043, 175] on span "Open Filter Menu" at bounding box center [1047, 173] width 15 height 15
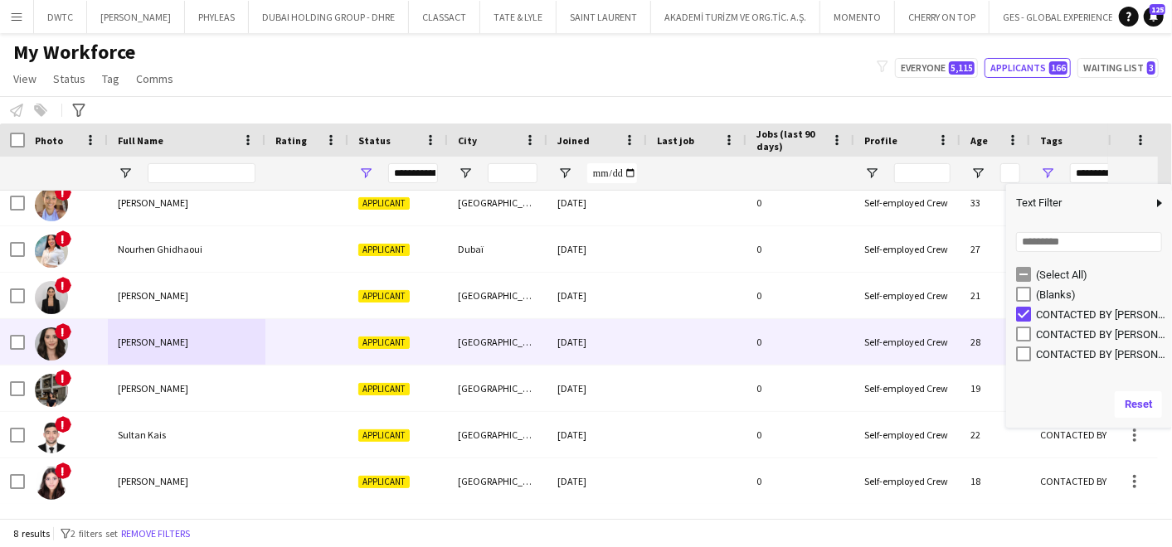
scroll to position [0, 0]
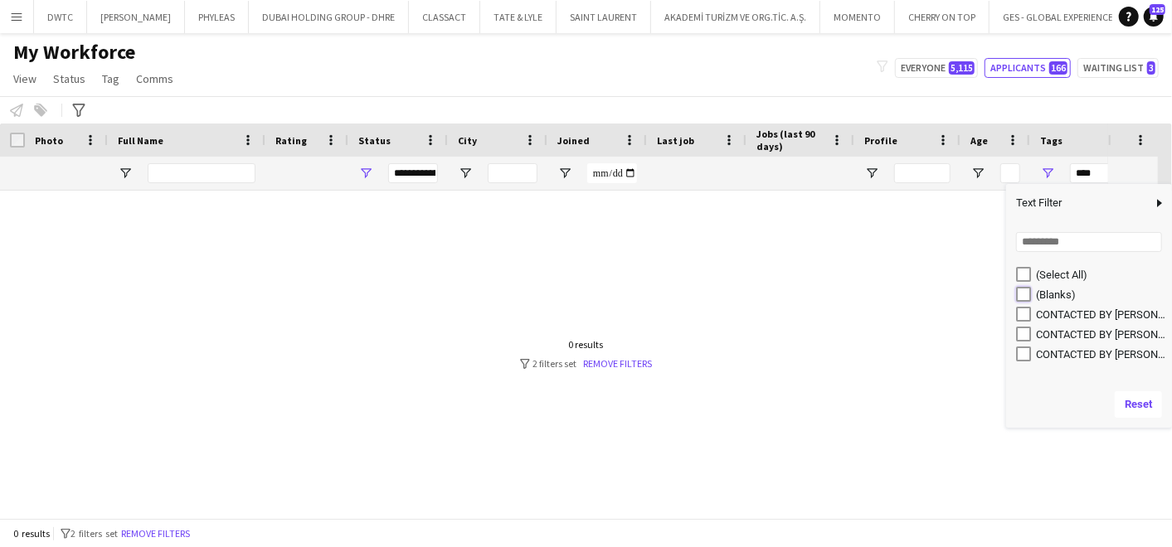
type input "**********"
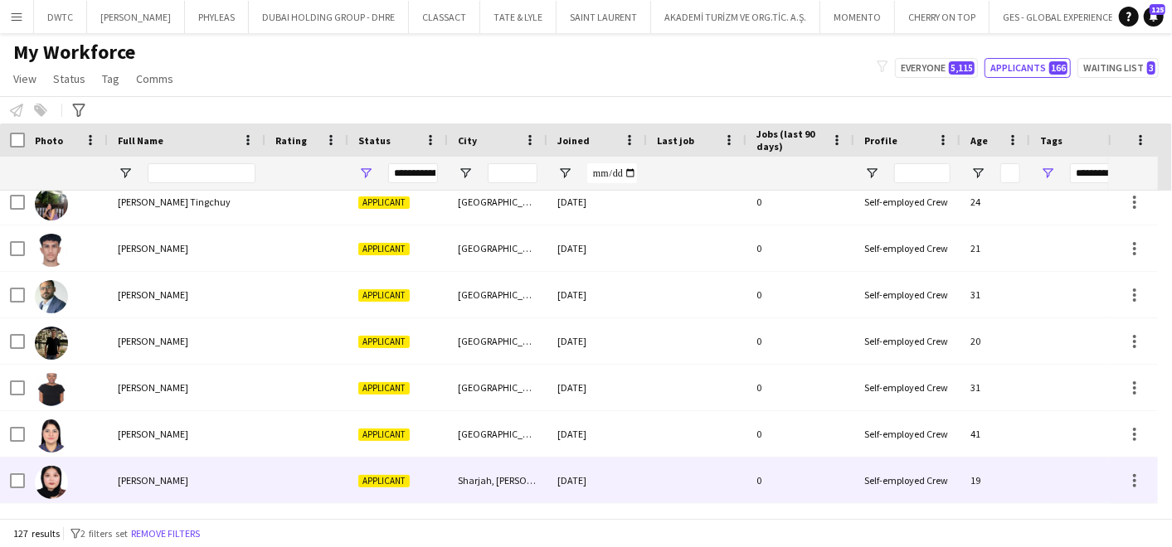
click at [216, 469] on div "Zobia Naeem" at bounding box center [187, 481] width 158 height 46
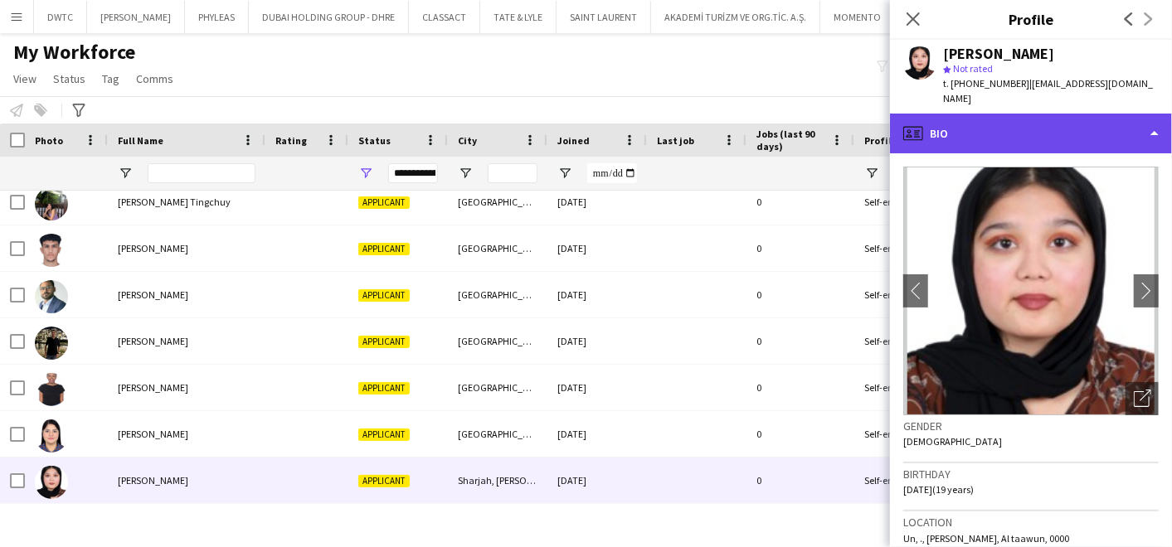
click at [1061, 122] on div "profile Bio" at bounding box center [1031, 134] width 282 height 40
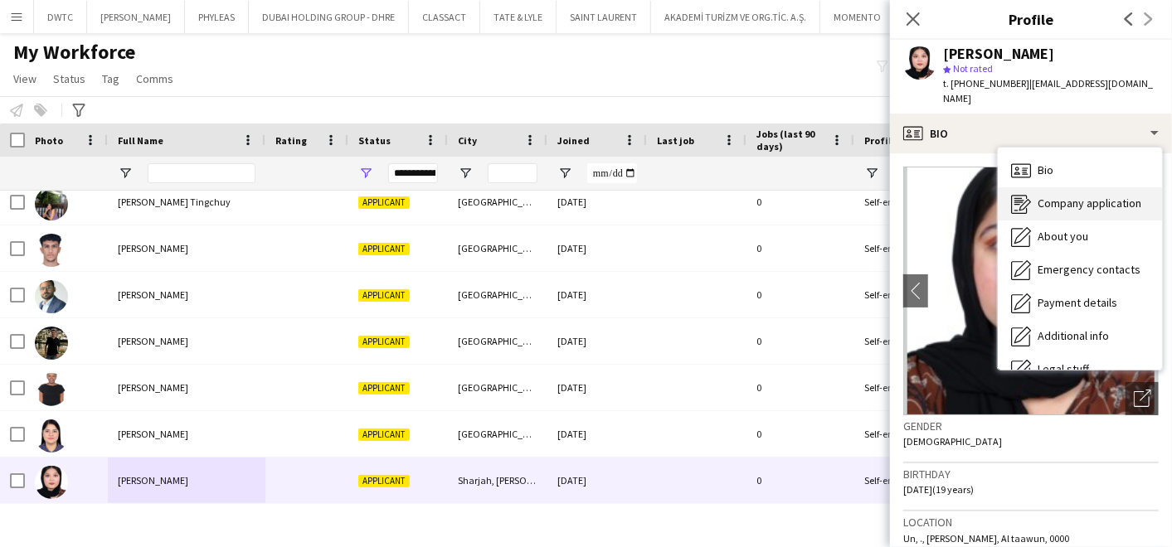
click at [1069, 196] on span "Company application" at bounding box center [1090, 203] width 104 height 15
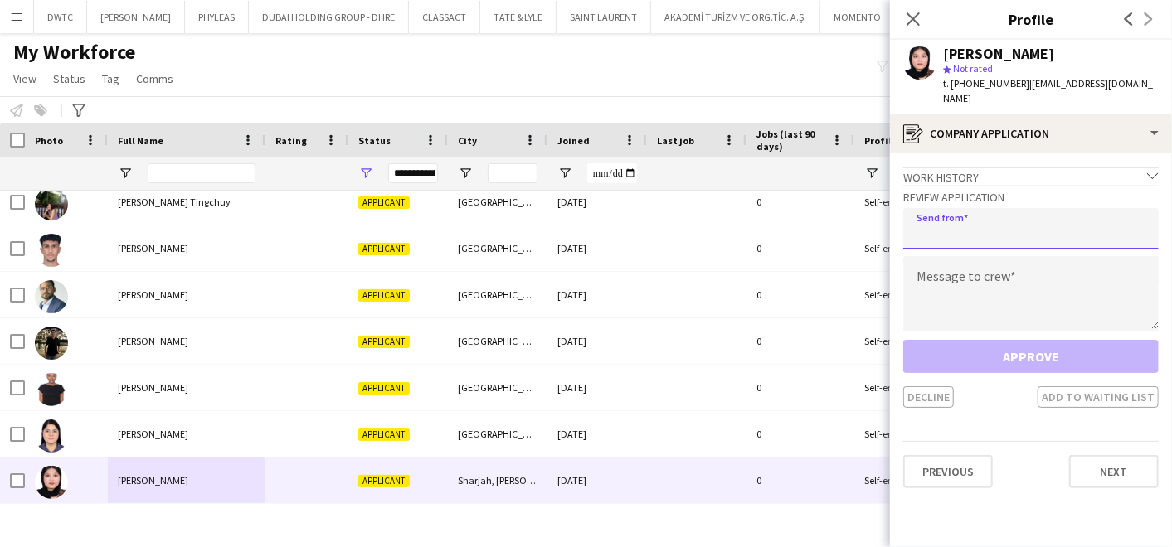
click at [994, 208] on input "email" at bounding box center [1030, 228] width 255 height 41
type input "**********"
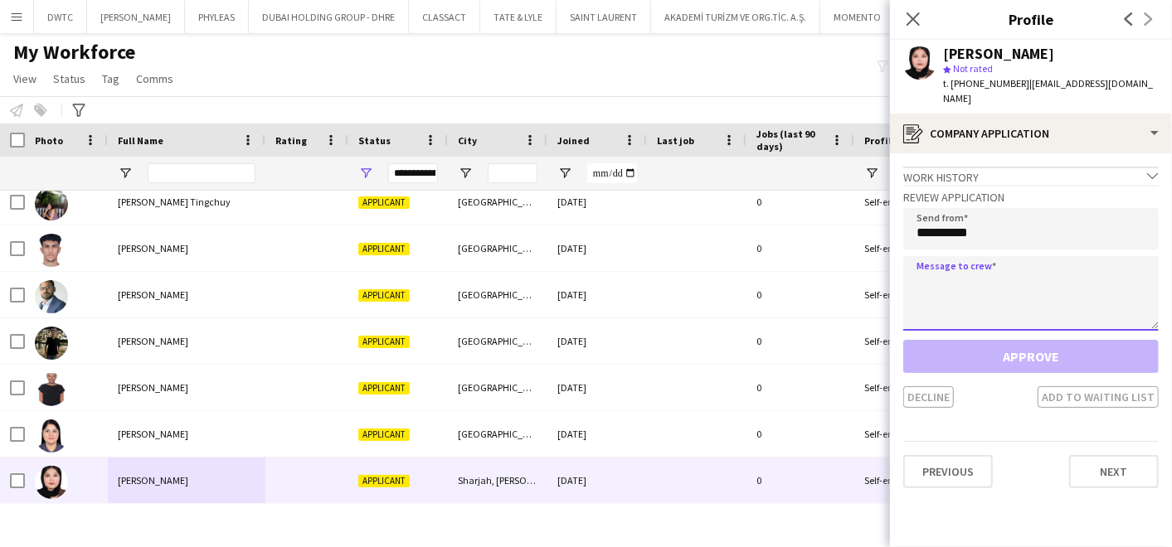
click at [979, 273] on textarea at bounding box center [1030, 293] width 255 height 75
paste textarea "**********"
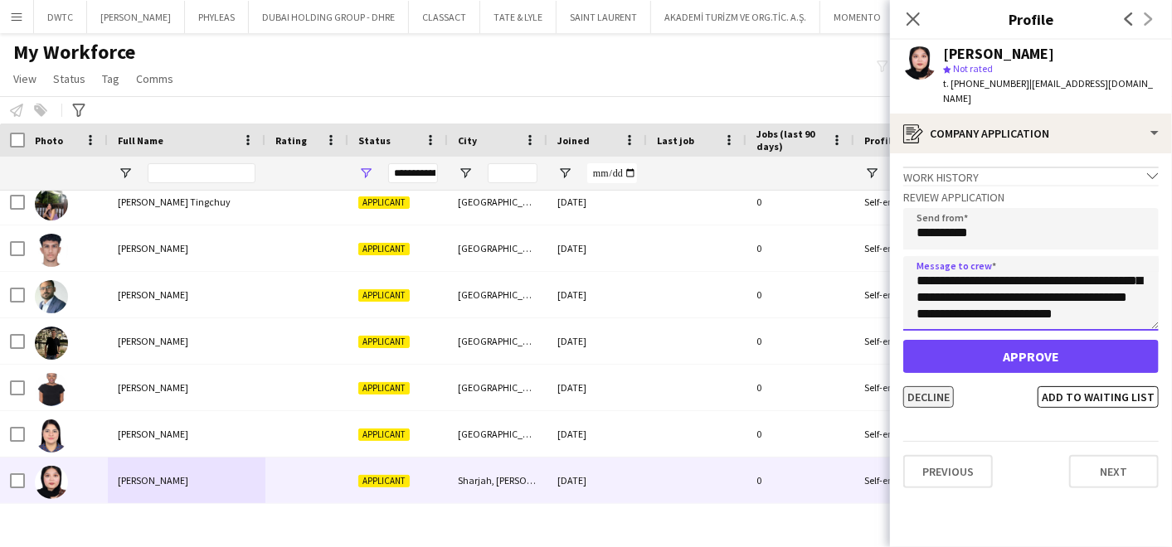
type textarea "**********"
click at [918, 386] on button "Decline" at bounding box center [928, 397] width 51 height 22
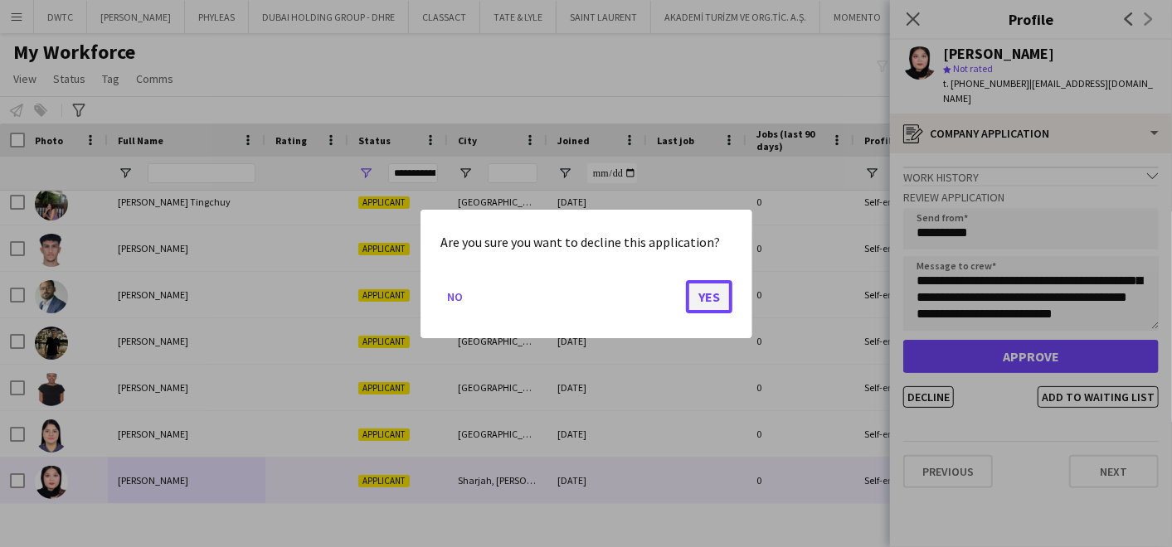
click at [702, 297] on button "Yes" at bounding box center [709, 296] width 46 height 33
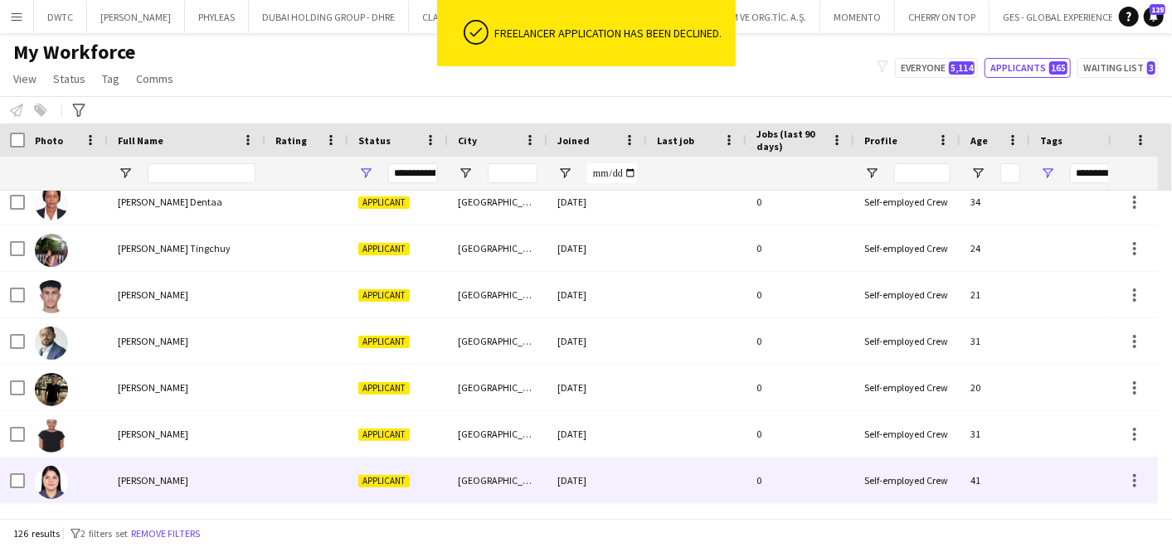
click at [156, 476] on span "Zareen Khan" at bounding box center [153, 480] width 70 height 12
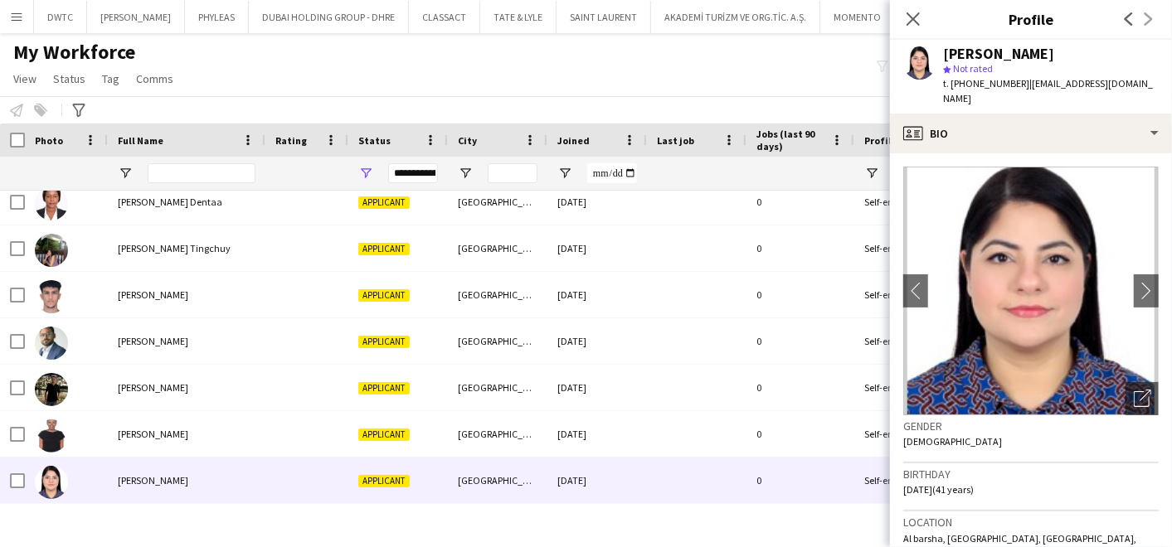
click at [1016, 95] on div "Zareen Khan star Not rated t. +971504682485 | jazaayaz4@gmail.com" at bounding box center [1031, 77] width 282 height 74
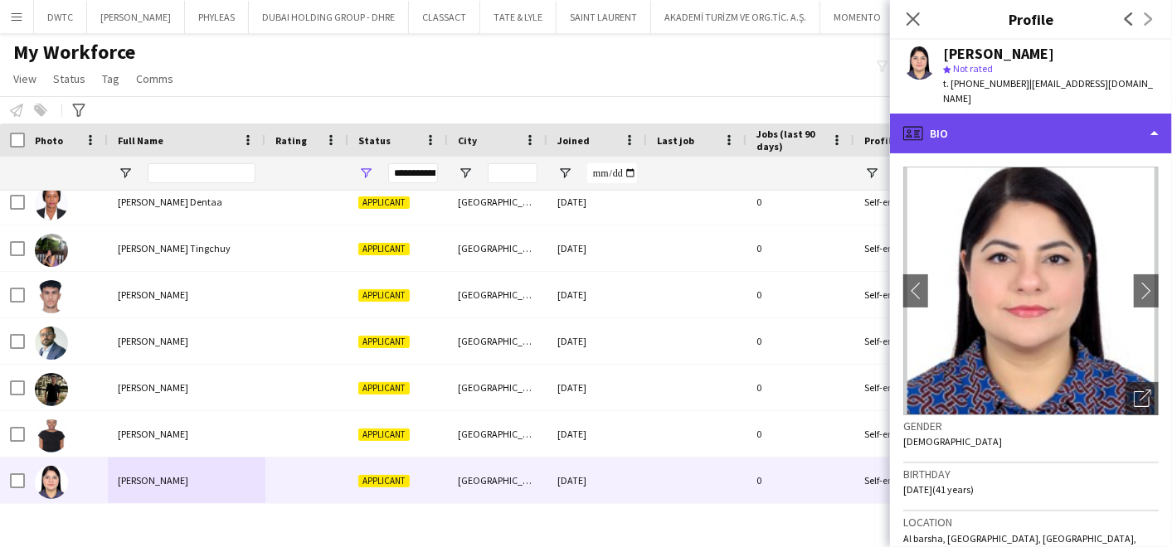
click at [1015, 116] on div "profile Bio" at bounding box center [1031, 134] width 282 height 40
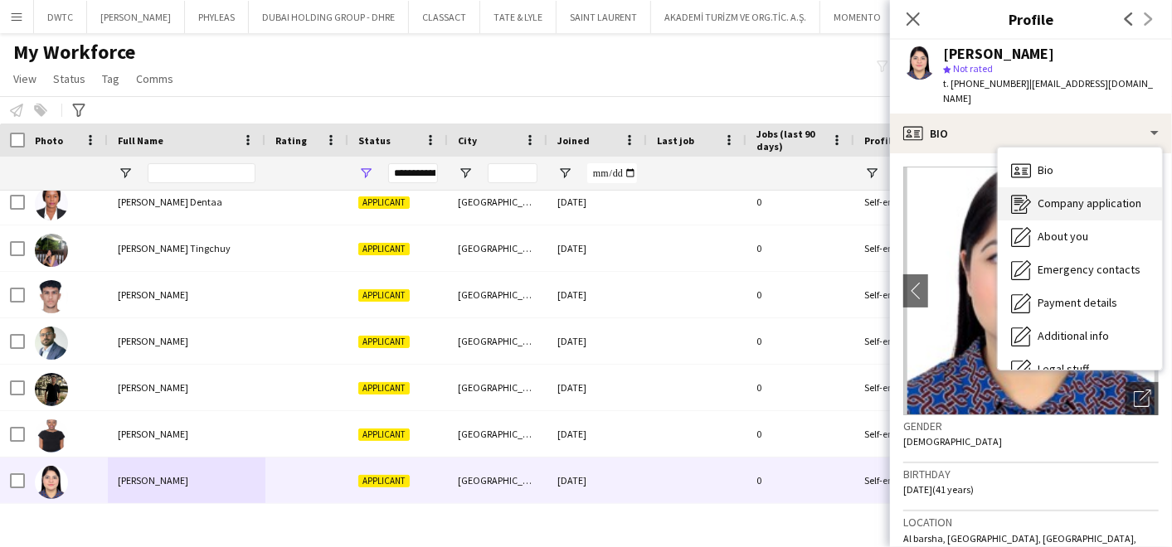
click at [1033, 190] on div "Company application Company application" at bounding box center [1080, 203] width 164 height 33
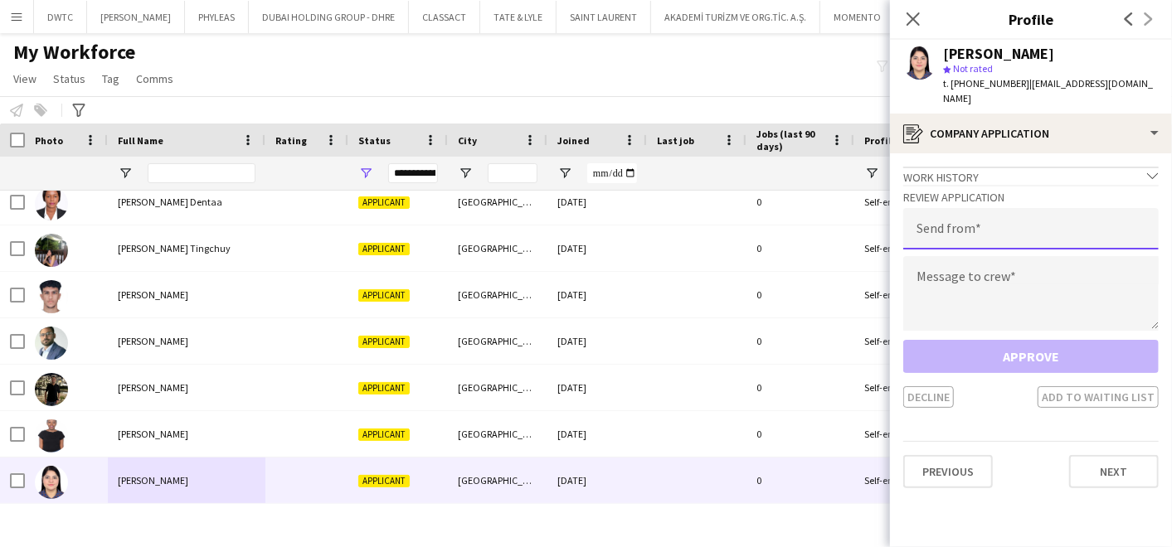
drag, startPoint x: 981, startPoint y: 216, endPoint x: 974, endPoint y: 222, distance: 10.0
click at [981, 216] on input "email" at bounding box center [1030, 228] width 255 height 41
type input "**********"
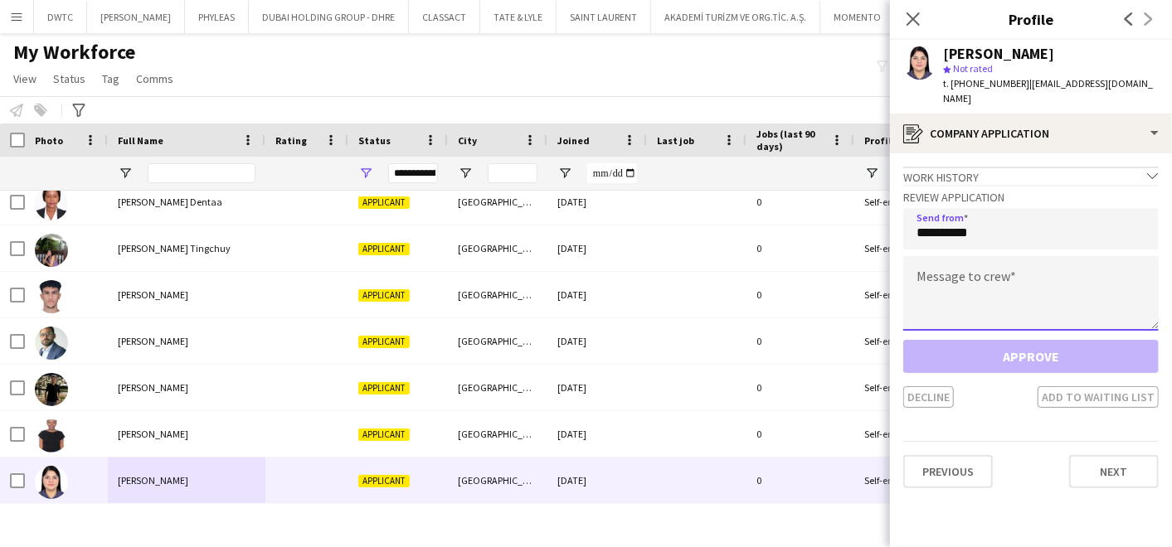
click at [929, 265] on textarea at bounding box center [1030, 293] width 255 height 75
paste textarea "**********"
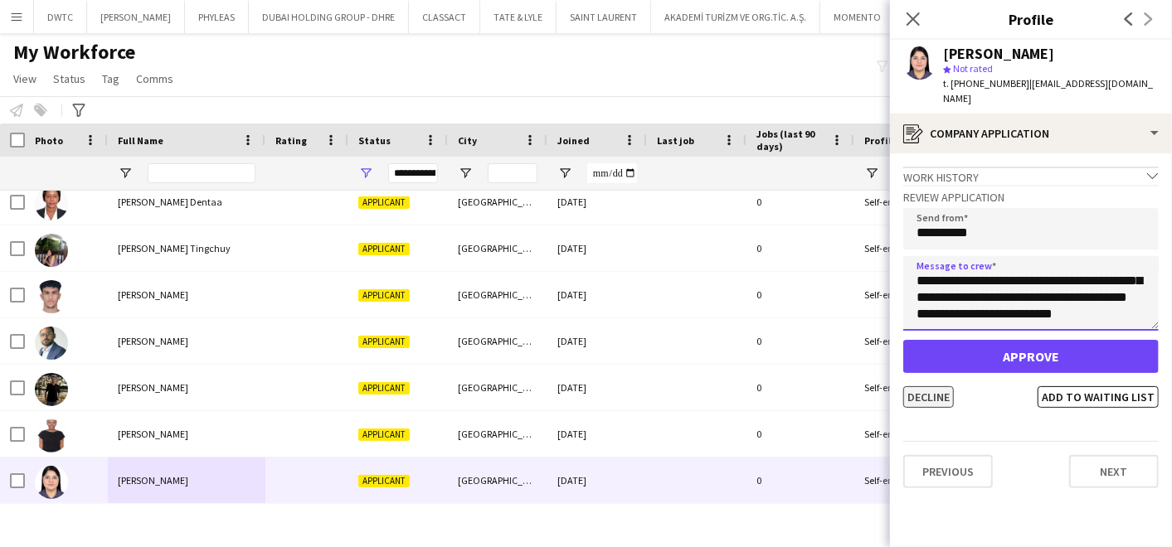
type textarea "**********"
click at [914, 386] on button "Decline" at bounding box center [928, 397] width 51 height 22
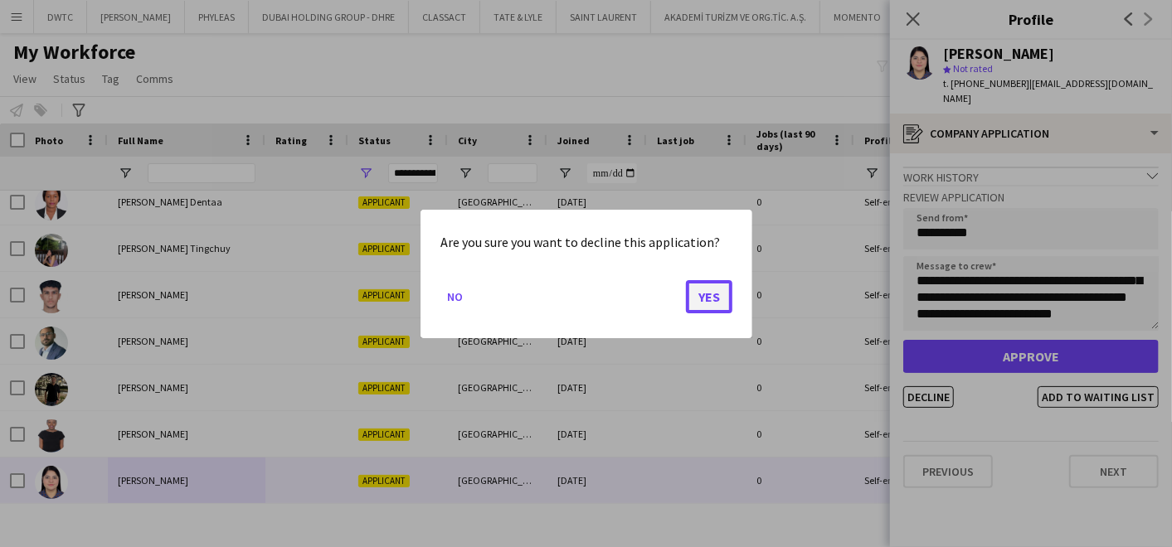
click at [710, 291] on button "Yes" at bounding box center [709, 296] width 46 height 33
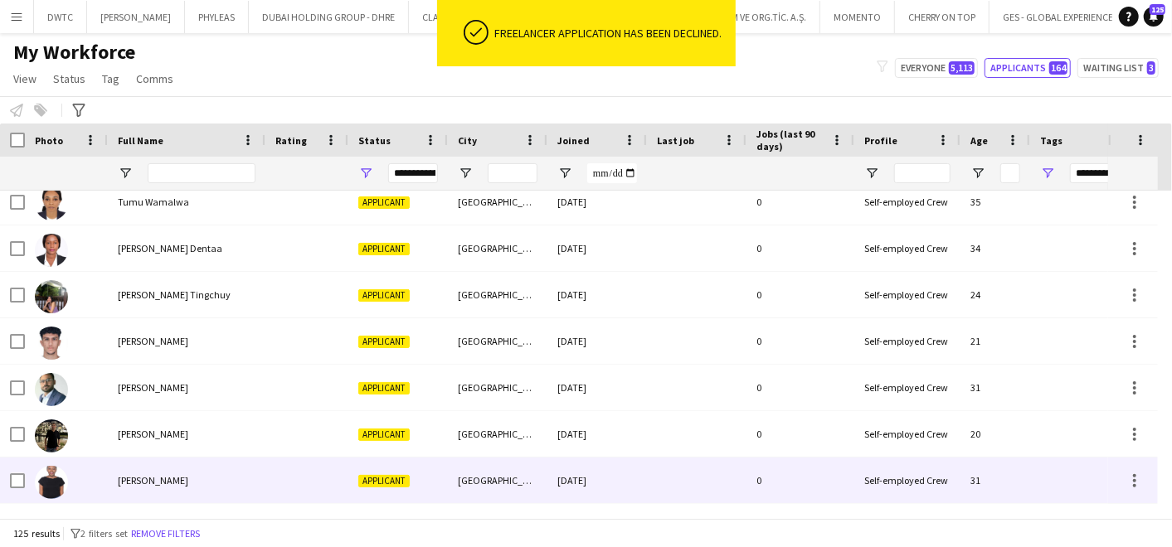
click at [184, 475] on div "Yvonne Ngao" at bounding box center [187, 481] width 158 height 46
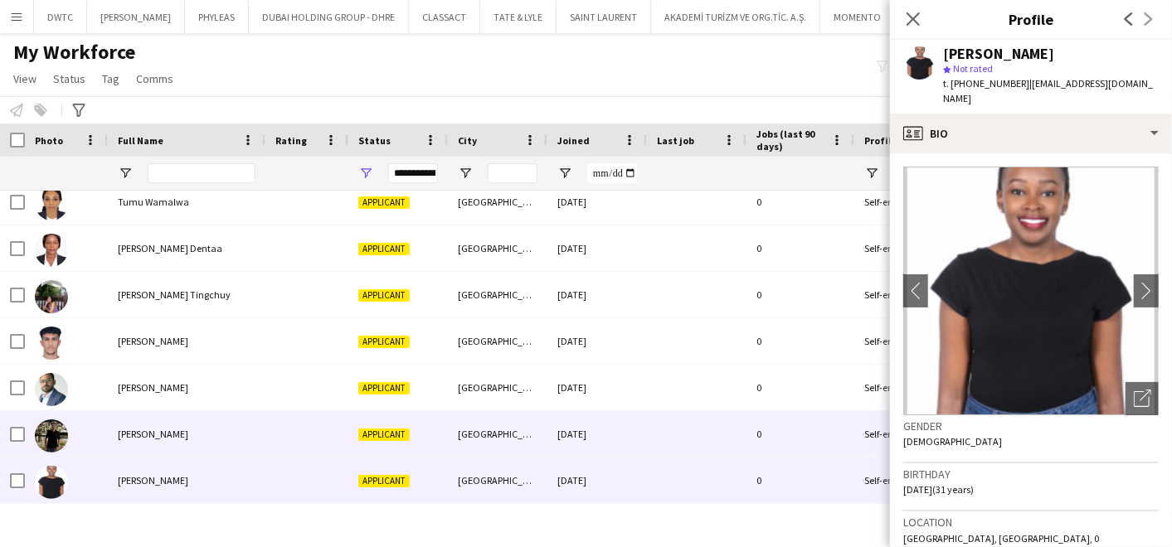
click at [189, 431] on div "Youssef Mosafer" at bounding box center [187, 434] width 158 height 46
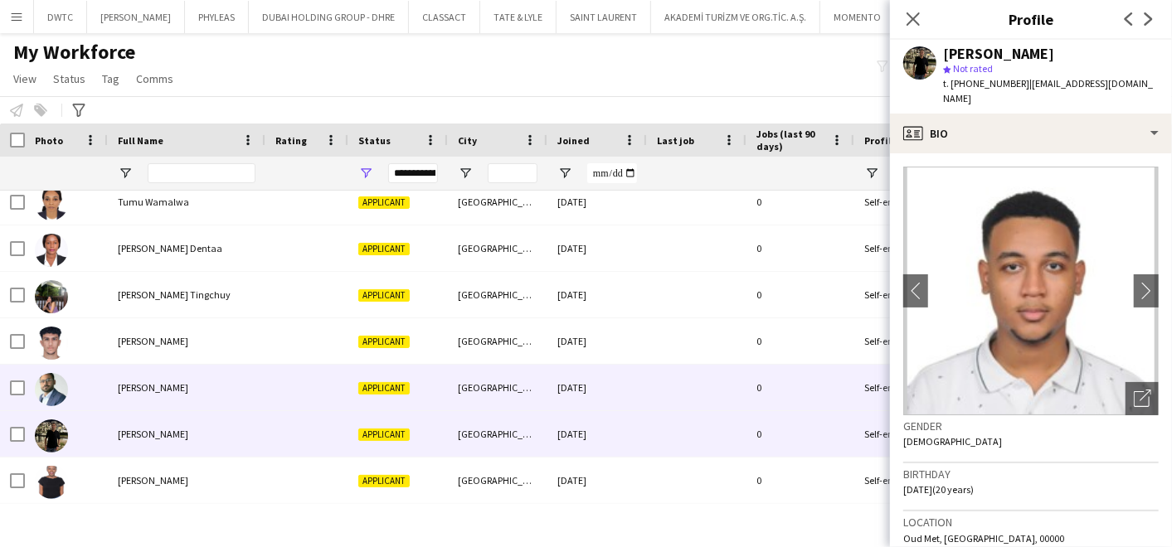
click at [192, 388] on div "Yasir Abdul" at bounding box center [187, 388] width 158 height 46
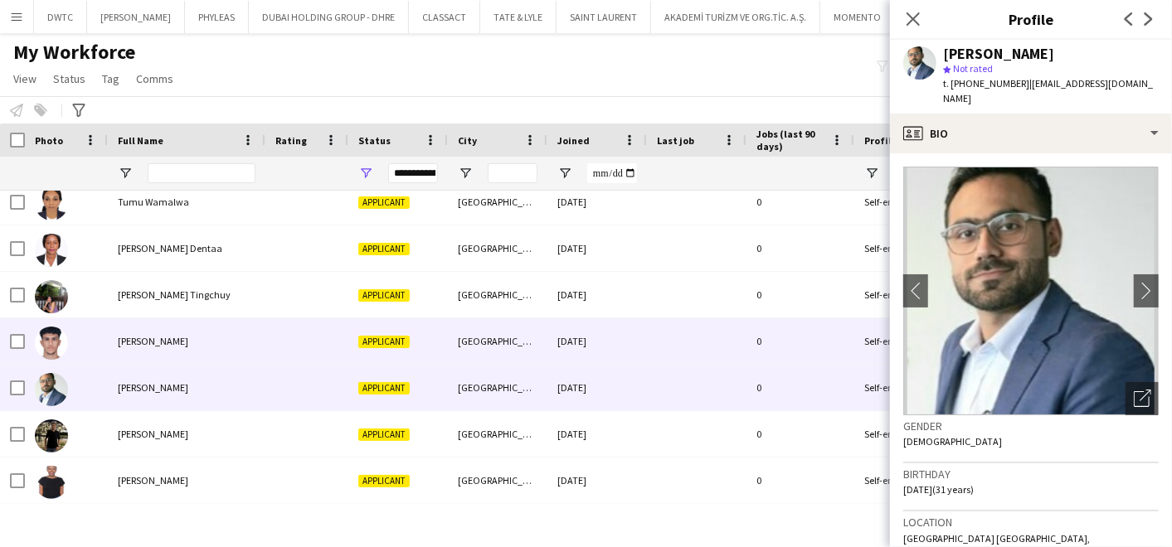
click at [188, 335] on span "Wassim Abdulrahman" at bounding box center [153, 341] width 70 height 12
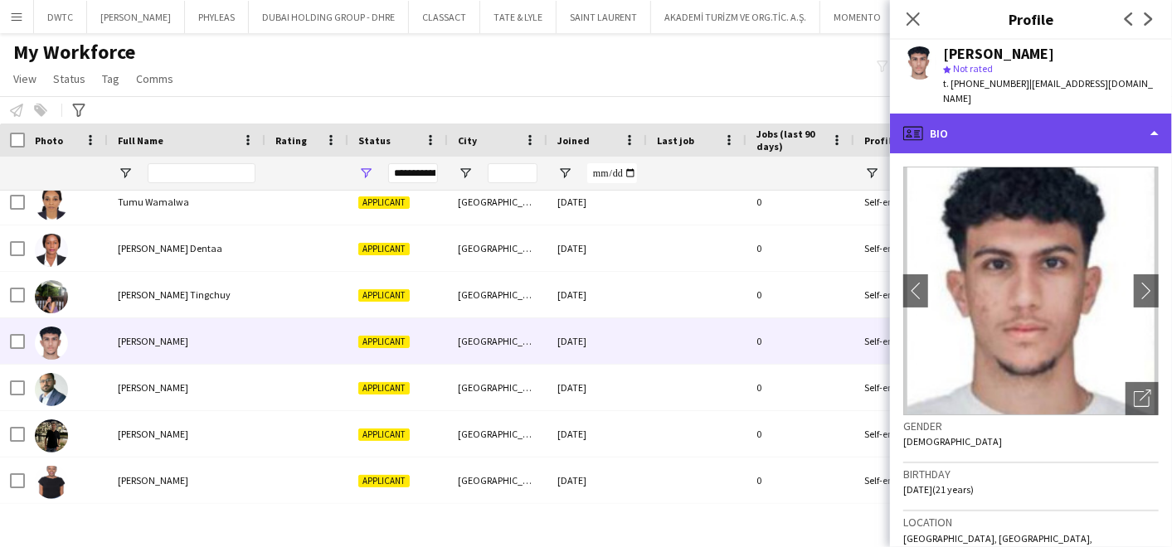
click at [1008, 120] on div "profile Bio" at bounding box center [1031, 134] width 282 height 40
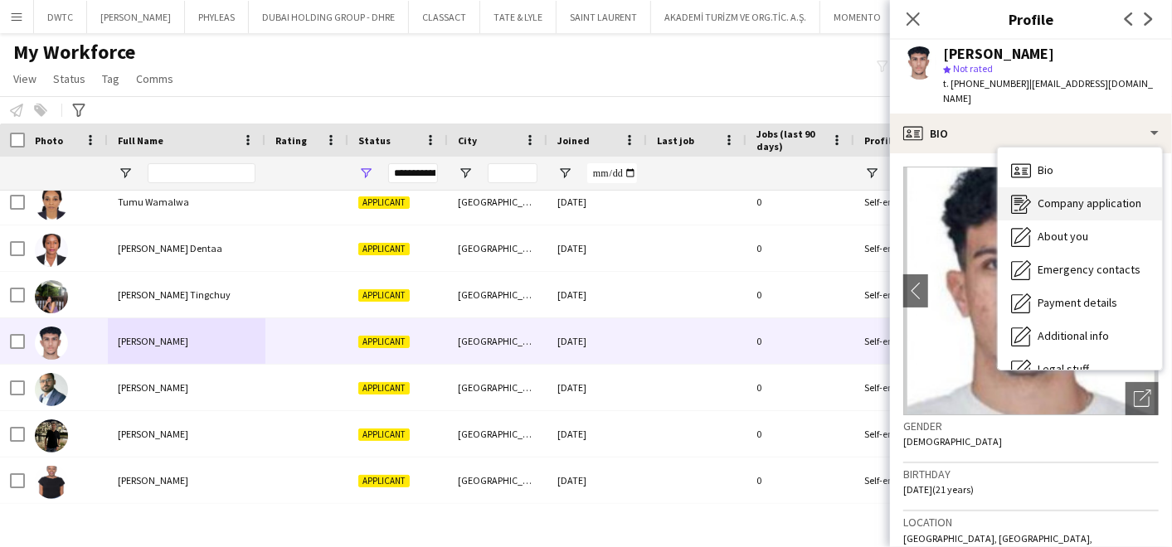
click at [1045, 196] on span "Company application" at bounding box center [1090, 203] width 104 height 15
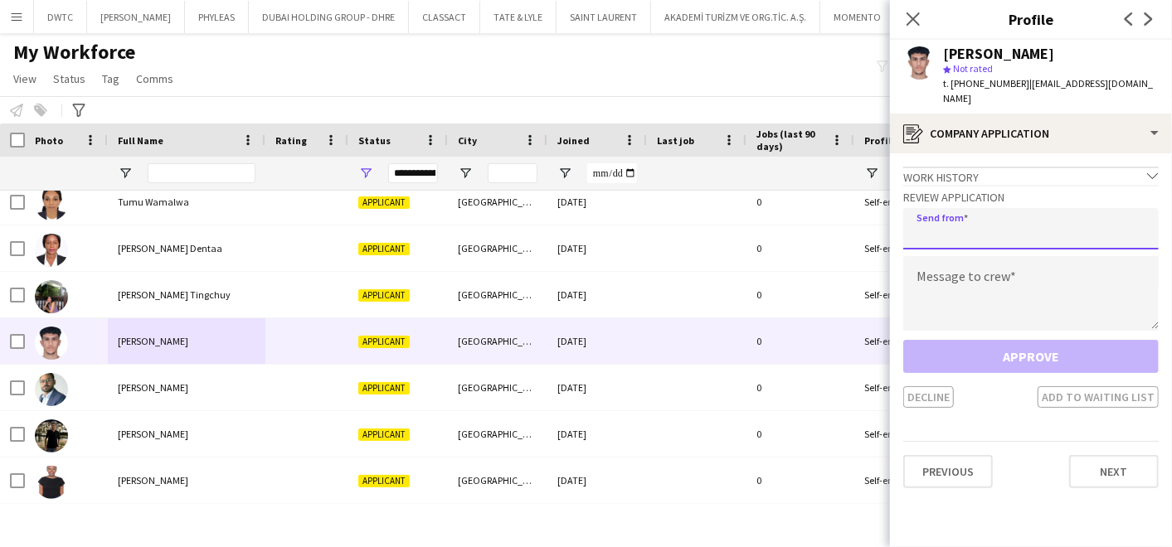
drag, startPoint x: 1014, startPoint y: 211, endPoint x: 1009, endPoint y: 218, distance: 8.5
click at [1014, 211] on input "email" at bounding box center [1030, 228] width 255 height 41
type input "**********"
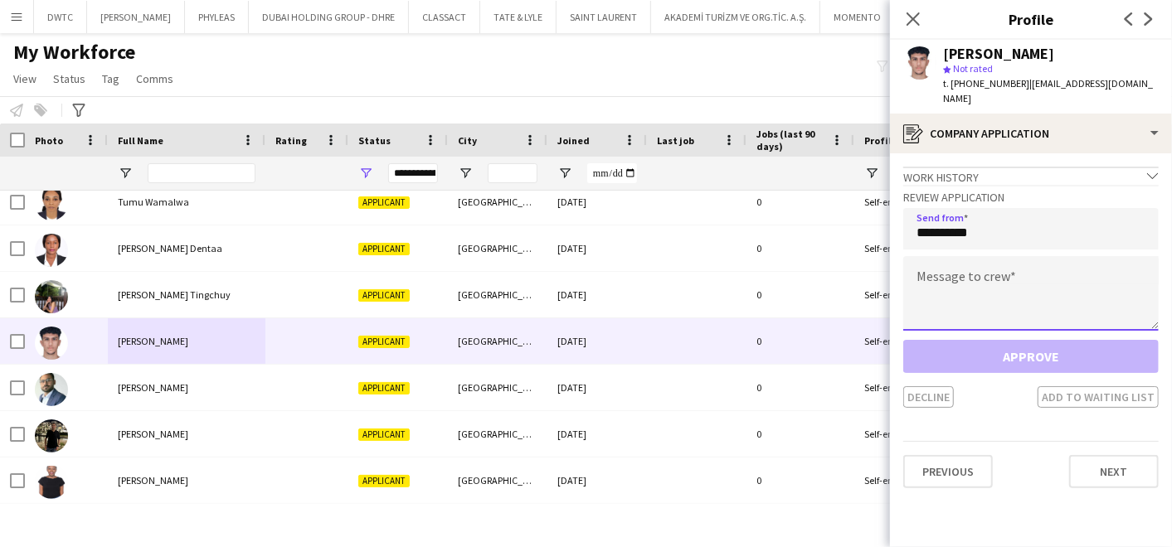
click at [953, 263] on textarea at bounding box center [1030, 293] width 255 height 75
paste textarea "**********"
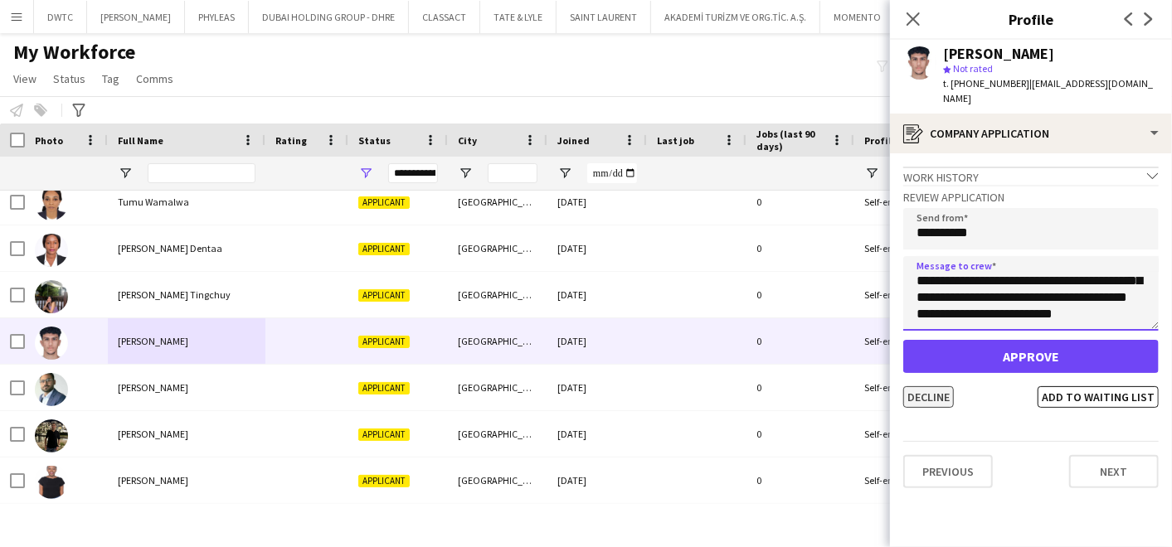
type textarea "**********"
click at [926, 386] on button "Decline" at bounding box center [928, 397] width 51 height 22
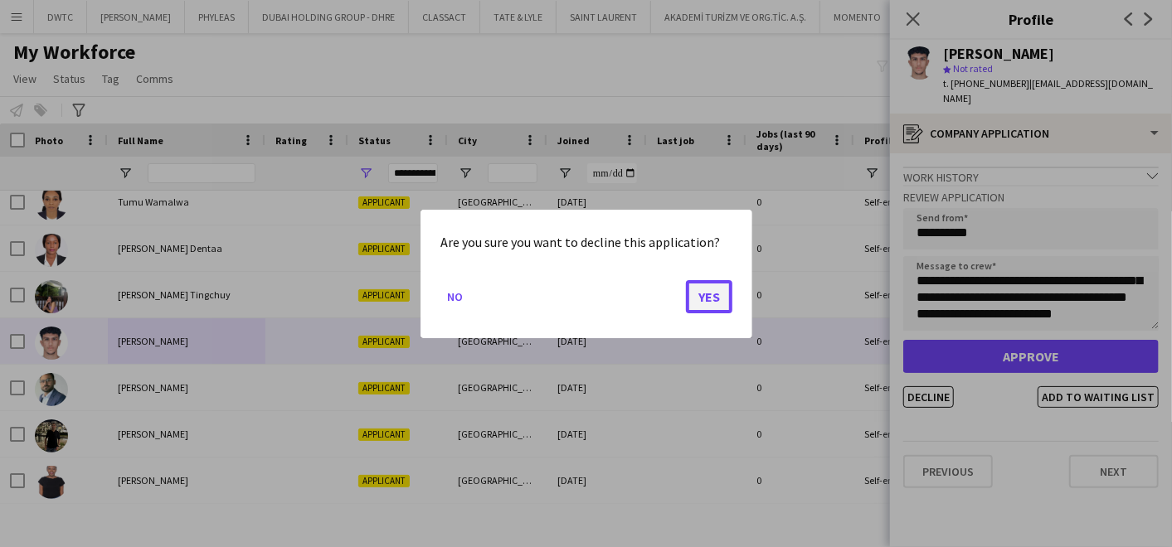
click at [707, 296] on button "Yes" at bounding box center [709, 296] width 46 height 33
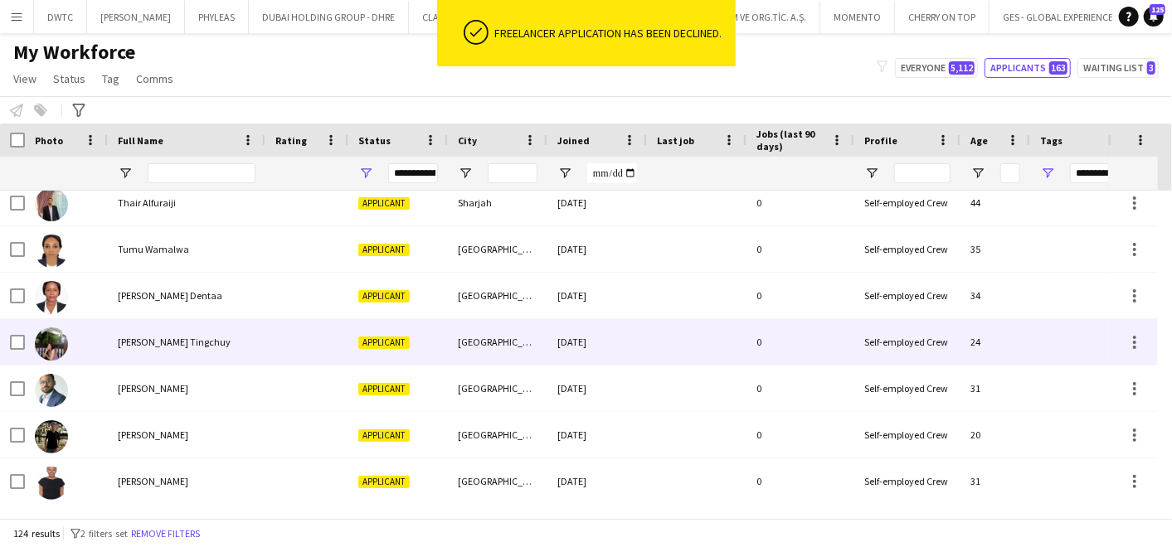
click at [236, 335] on div "Vernadette Tingchuy" at bounding box center [187, 342] width 158 height 46
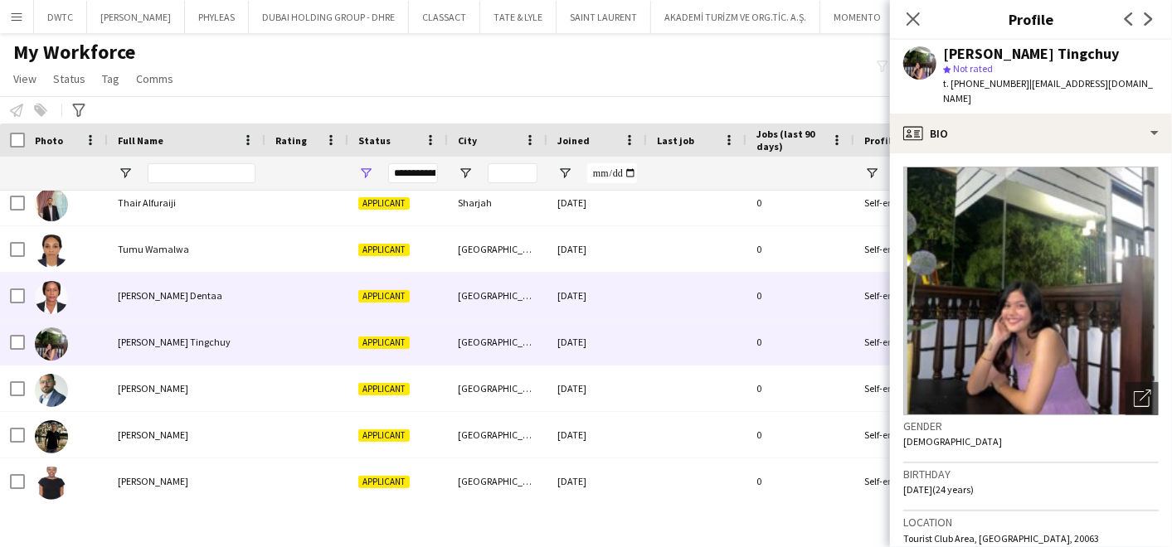
click at [113, 293] on div "Vera Nimako Dentaa" at bounding box center [187, 296] width 158 height 46
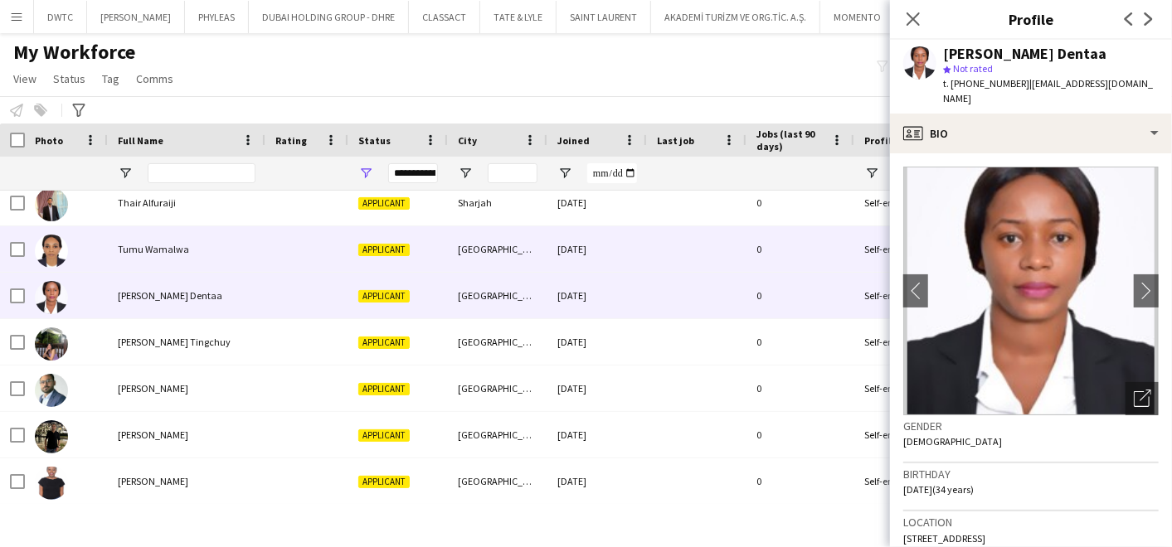
click at [223, 252] on div "Tumu Wamalwa" at bounding box center [187, 249] width 158 height 46
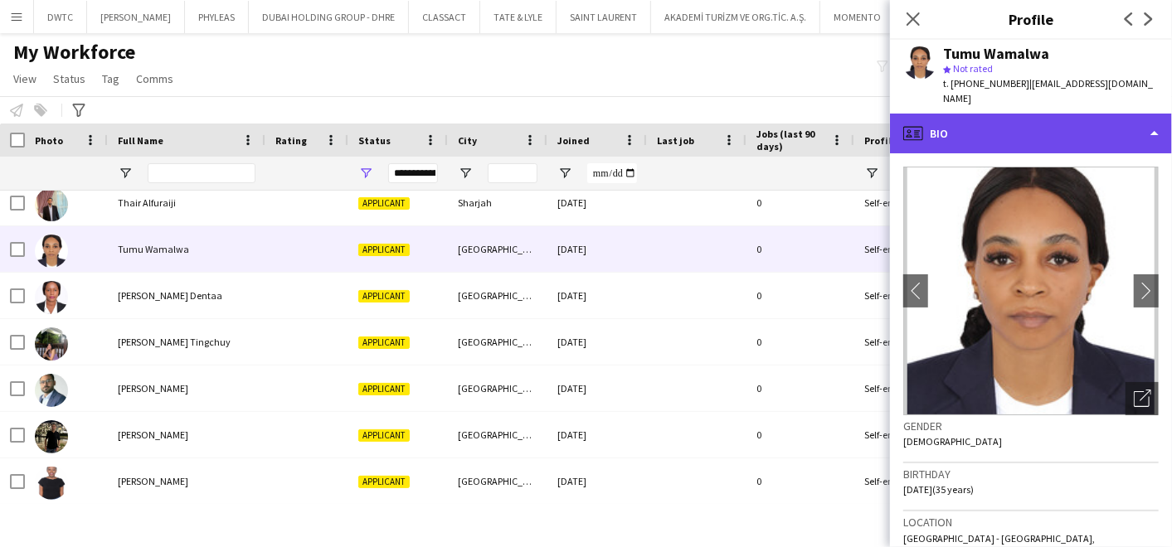
click at [975, 114] on div "profile Bio" at bounding box center [1031, 134] width 282 height 40
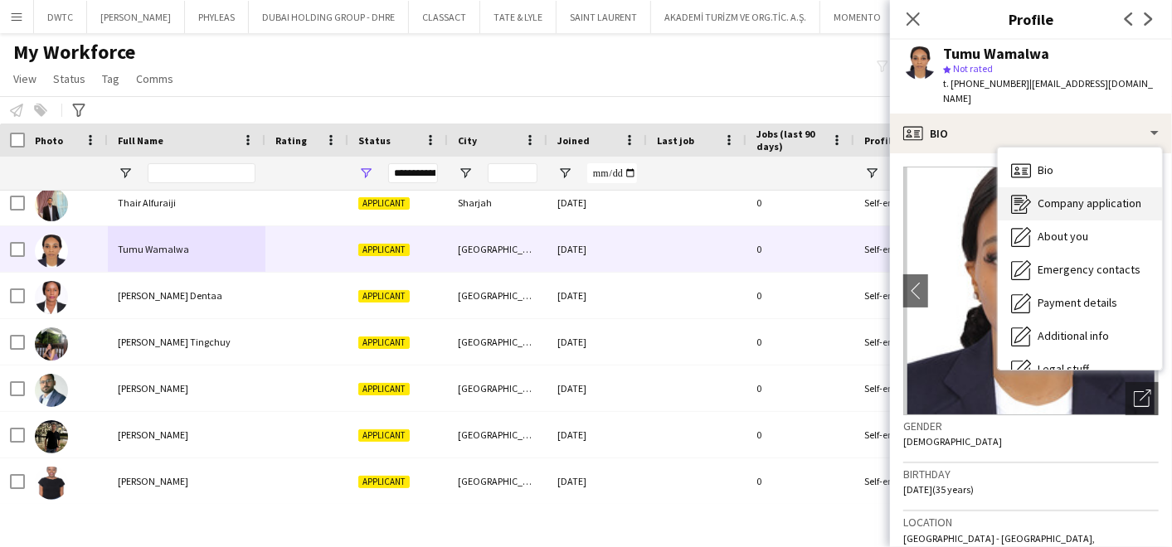
click at [1045, 187] on div "Company application Company application" at bounding box center [1080, 203] width 164 height 33
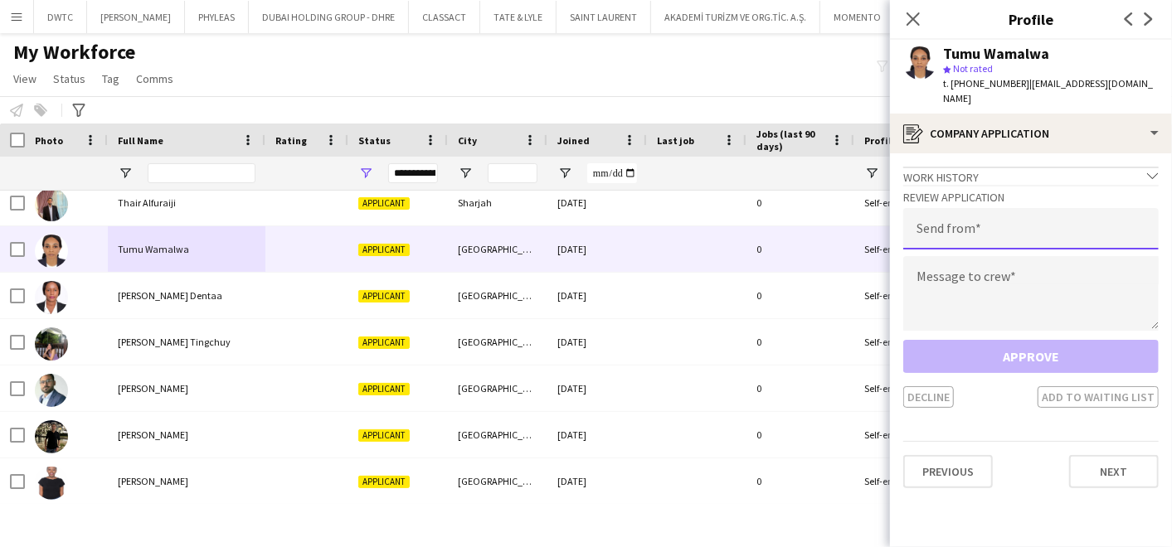
click at [1007, 208] on input "email" at bounding box center [1030, 228] width 255 height 41
type input "**********"
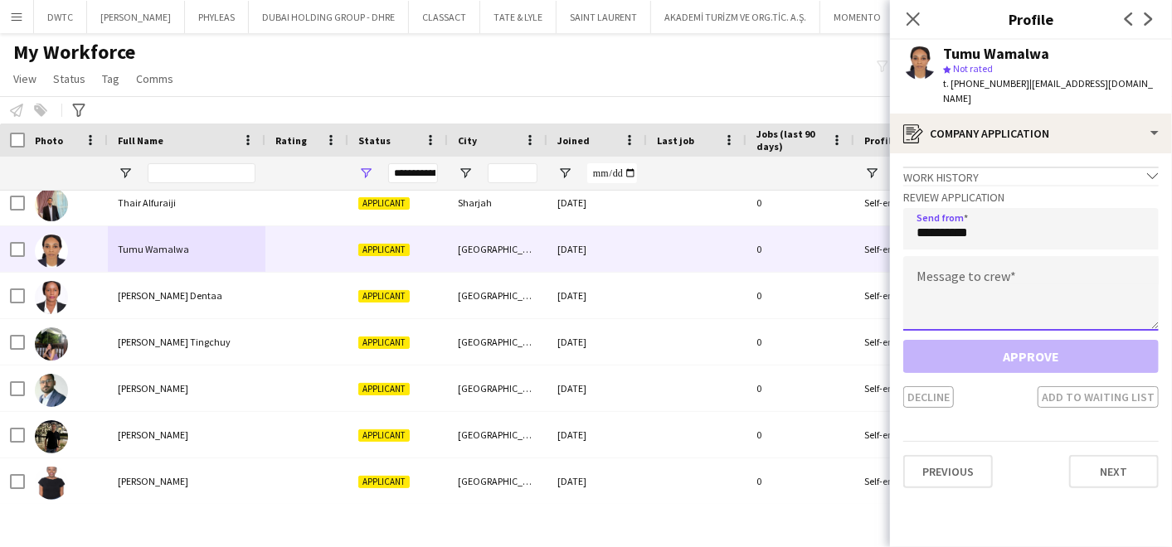
click at [946, 257] on textarea at bounding box center [1030, 293] width 255 height 75
paste textarea "**********"
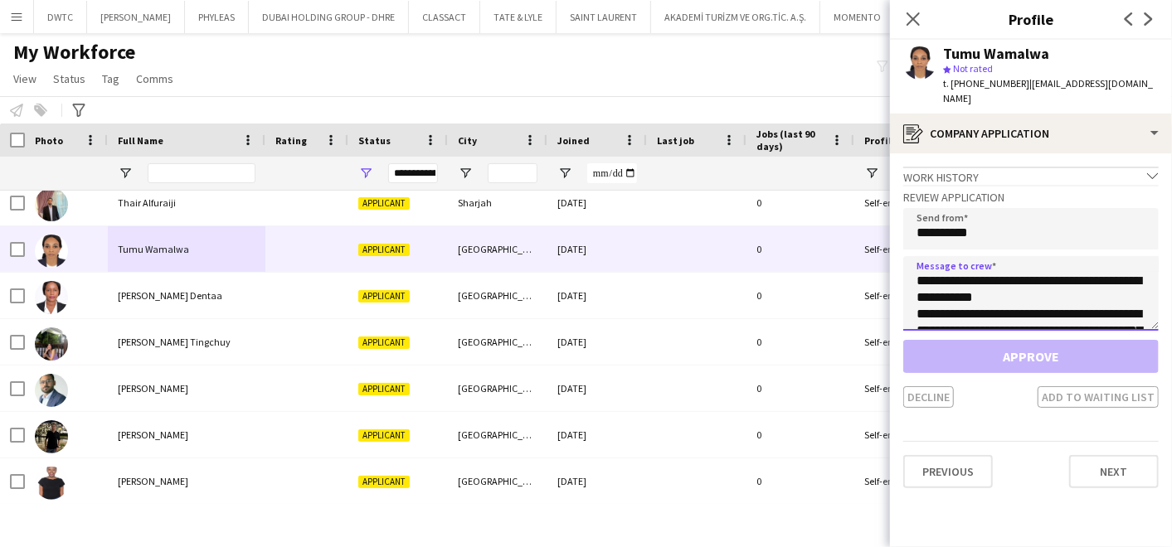
scroll to position [125, 0]
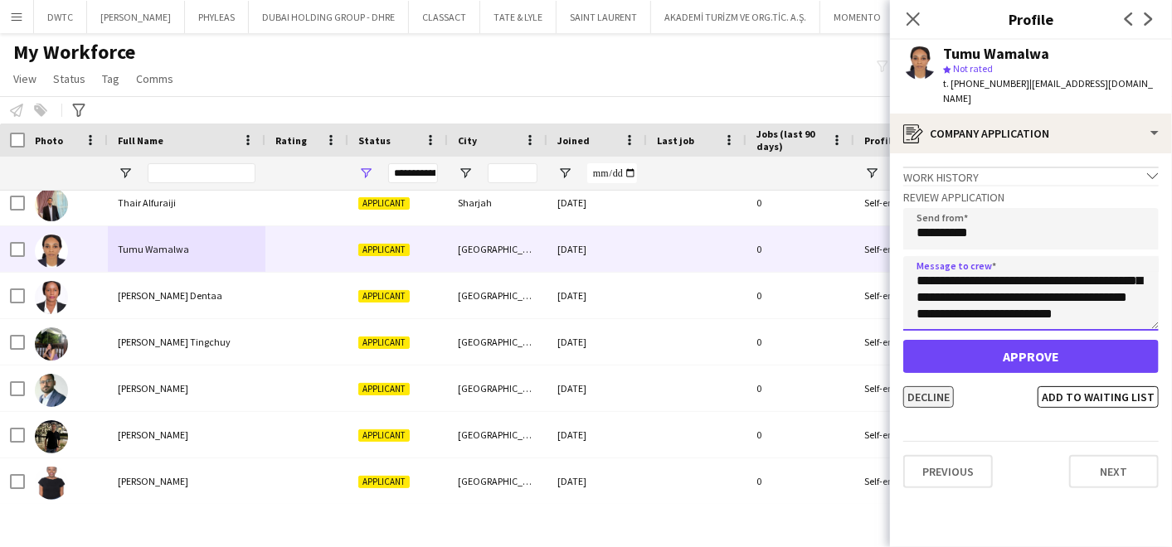
type textarea "**********"
click at [921, 386] on button "Decline" at bounding box center [928, 397] width 51 height 22
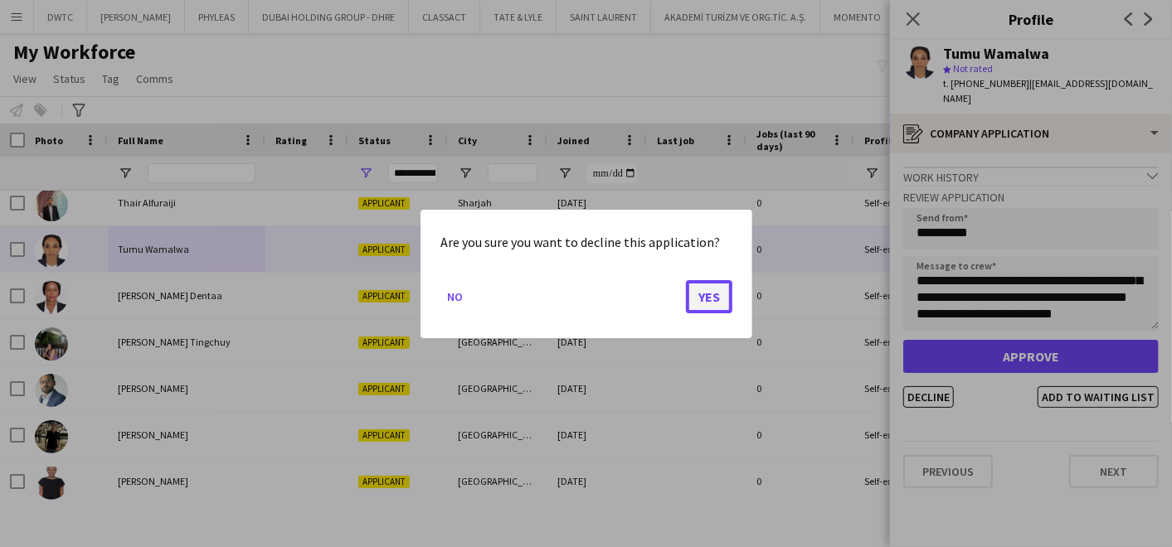
click at [694, 294] on button "Yes" at bounding box center [709, 296] width 46 height 33
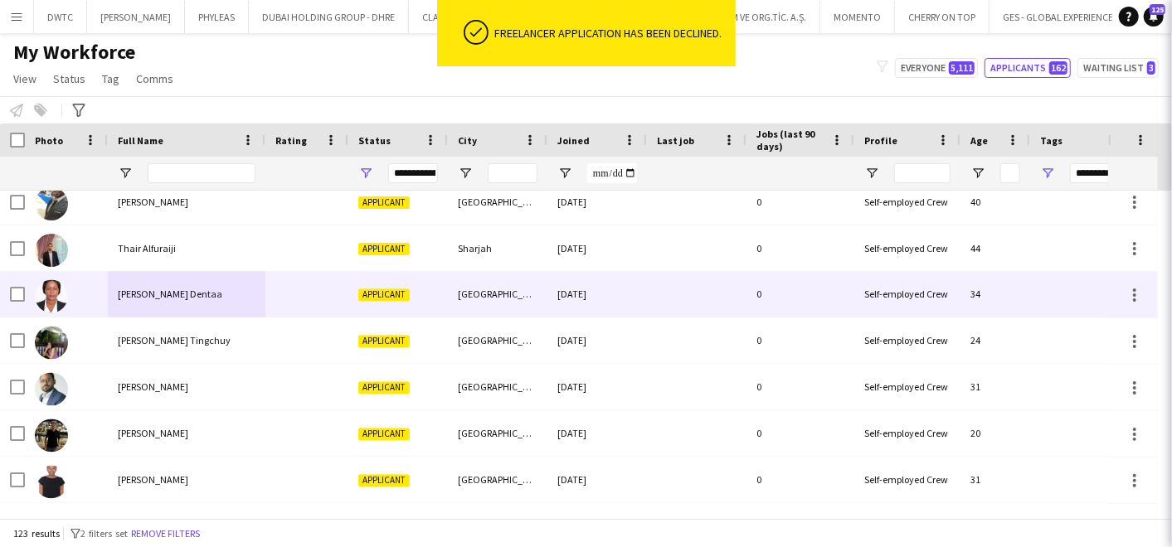
scroll to position [5399, 0]
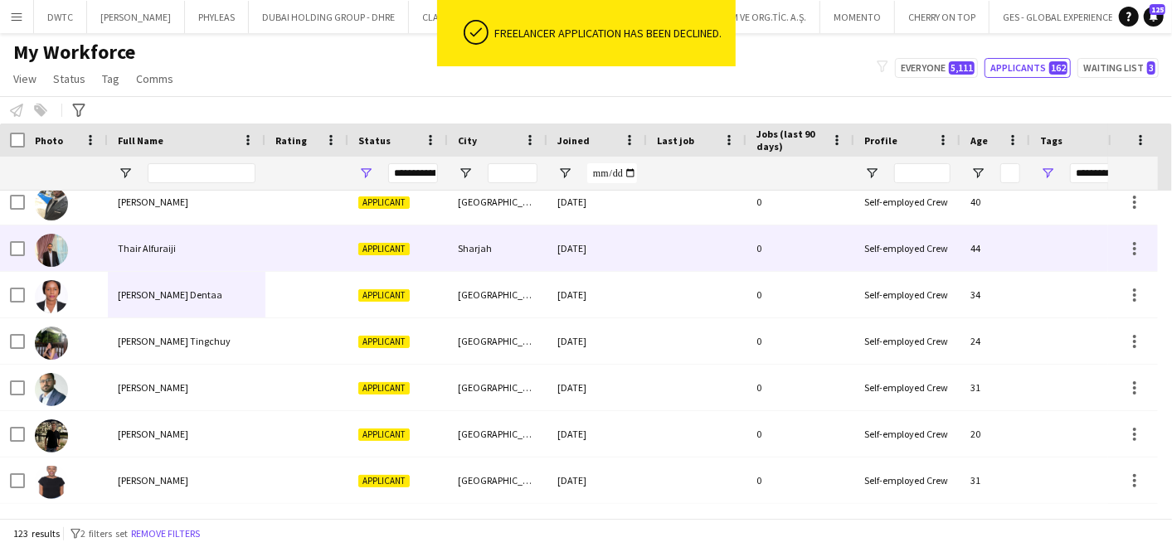
click at [143, 245] on span "Thair Alfuraiji" at bounding box center [147, 248] width 58 height 12
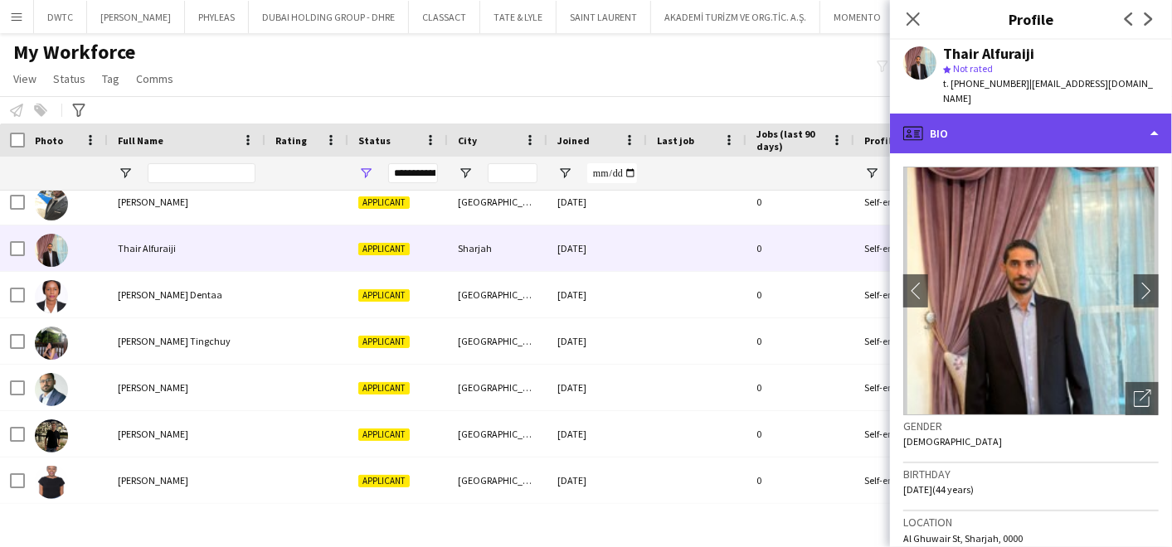
click at [1049, 123] on div "profile Bio" at bounding box center [1031, 134] width 282 height 40
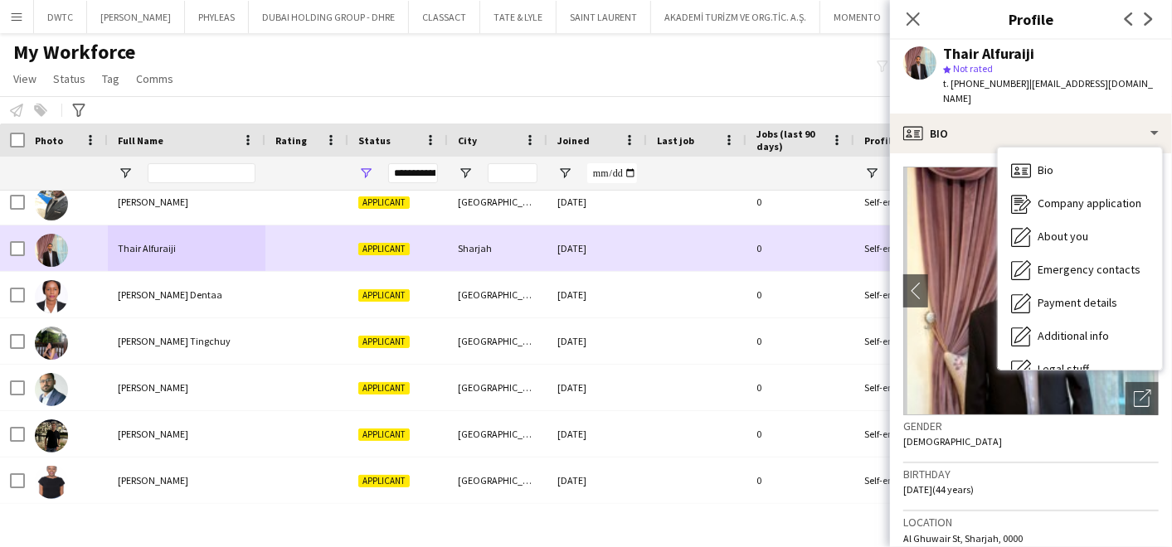
click at [862, 244] on div "Self-employed Crew" at bounding box center [907, 249] width 106 height 46
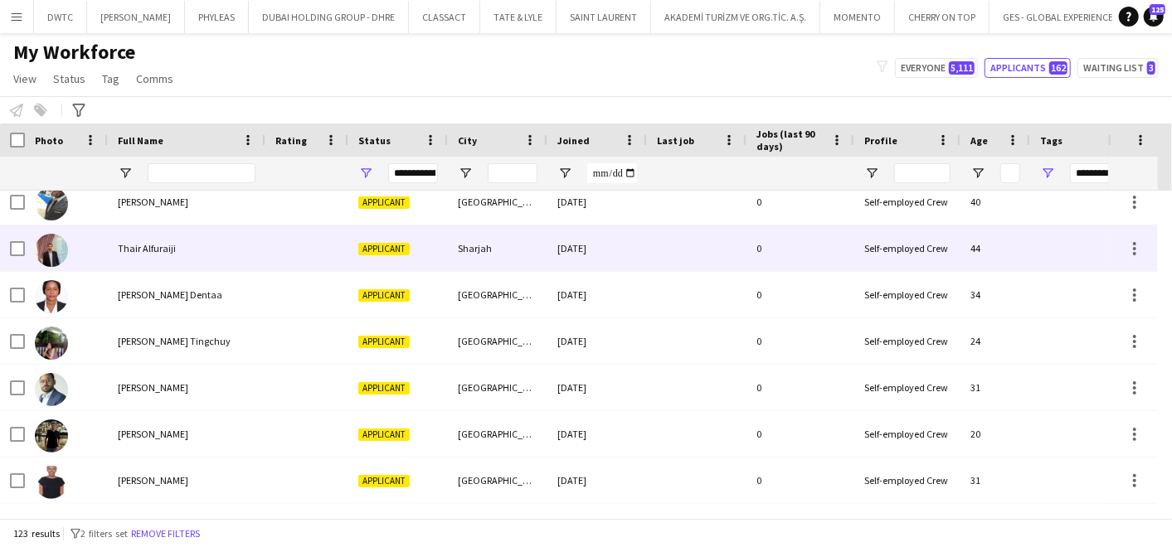
click at [349, 244] on div "Applicant" at bounding box center [398, 249] width 100 height 46
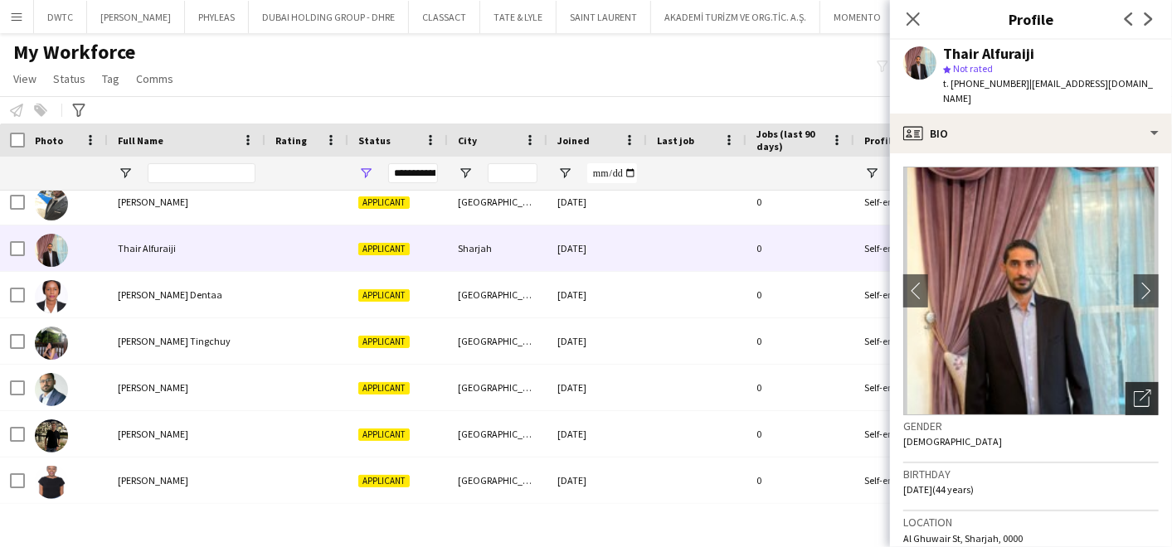
click at [1126, 396] on div "Open photos pop-in" at bounding box center [1141, 398] width 33 height 33
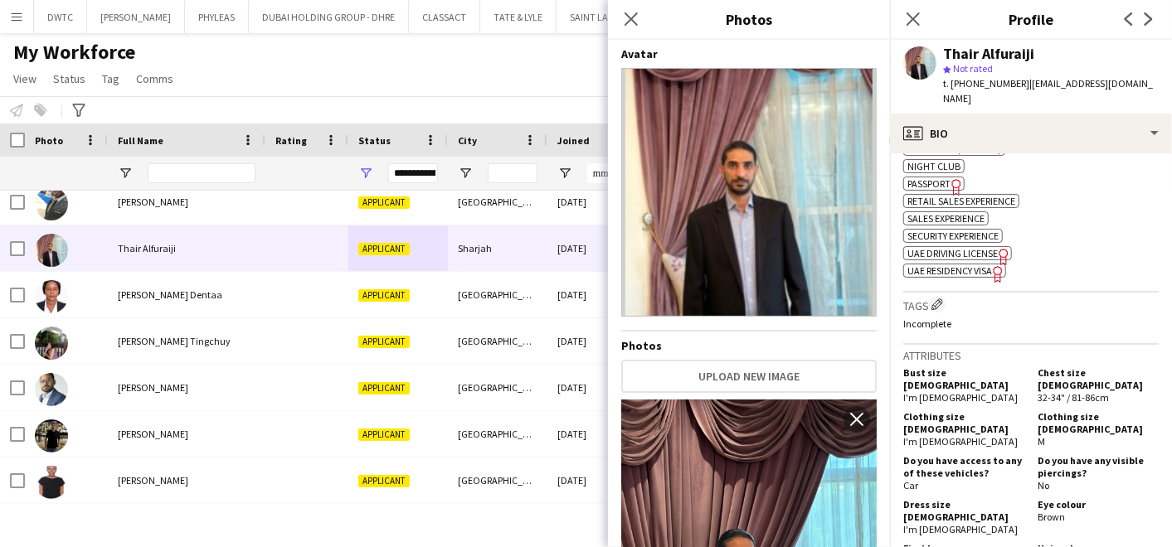
scroll to position [1014, 0]
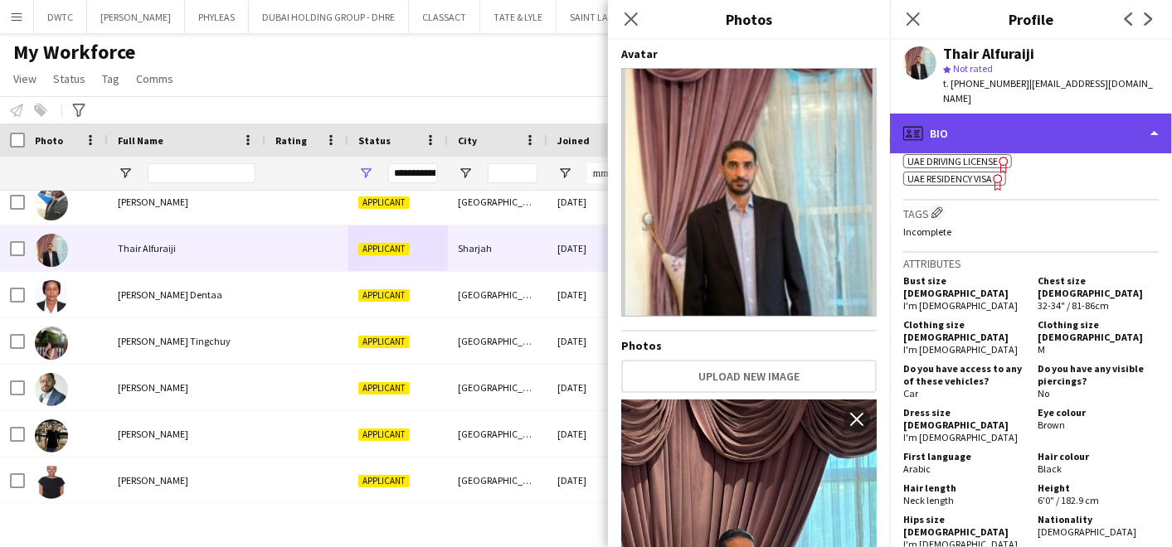
click at [1031, 114] on div "profile Bio" at bounding box center [1031, 134] width 282 height 40
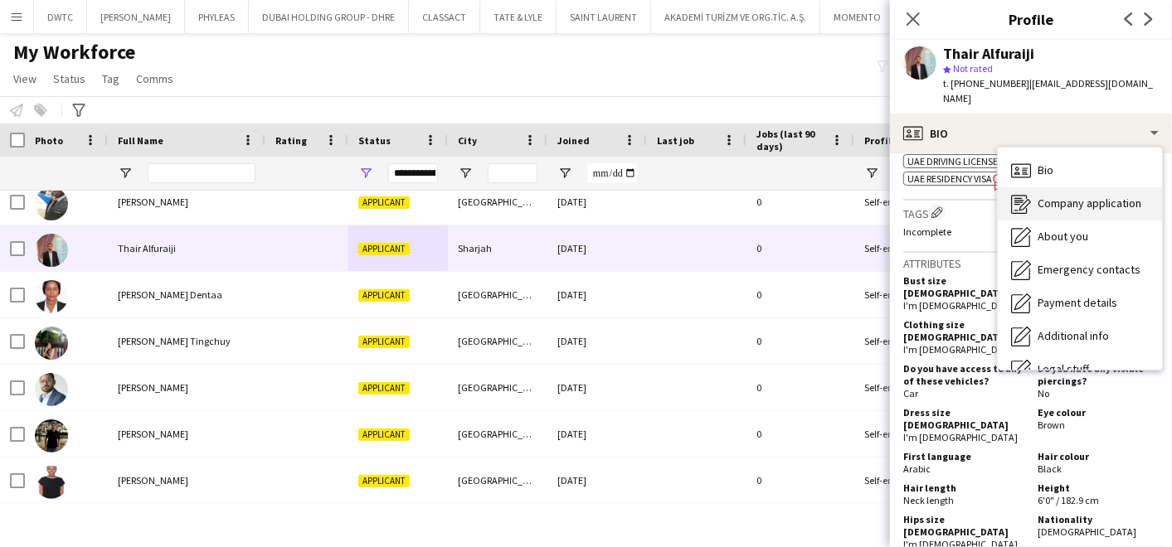
click at [1052, 196] on span "Company application" at bounding box center [1090, 203] width 104 height 15
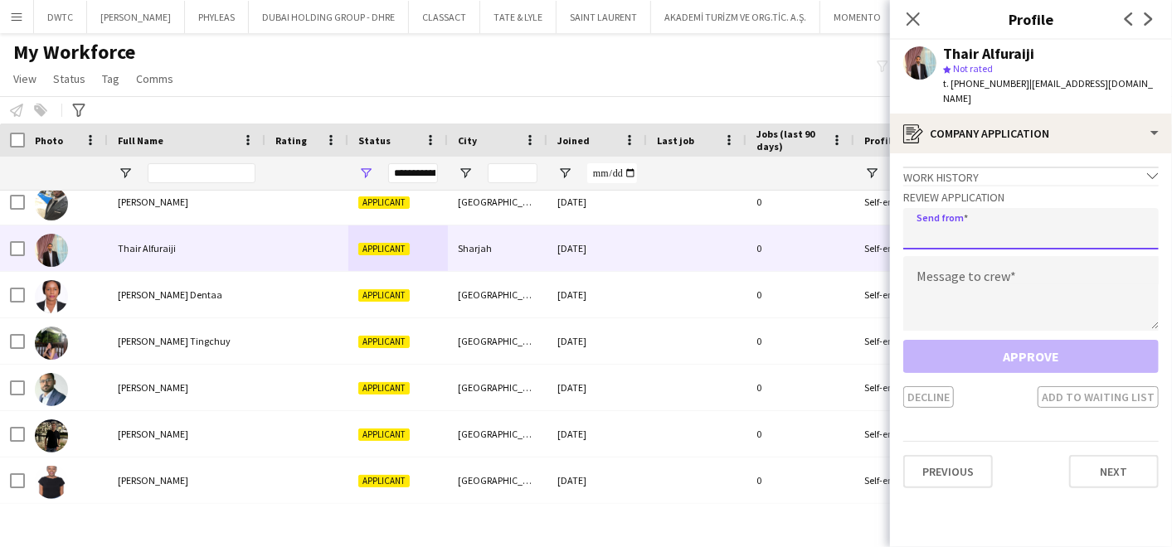
click at [979, 216] on input "email" at bounding box center [1030, 228] width 255 height 41
type input "**********"
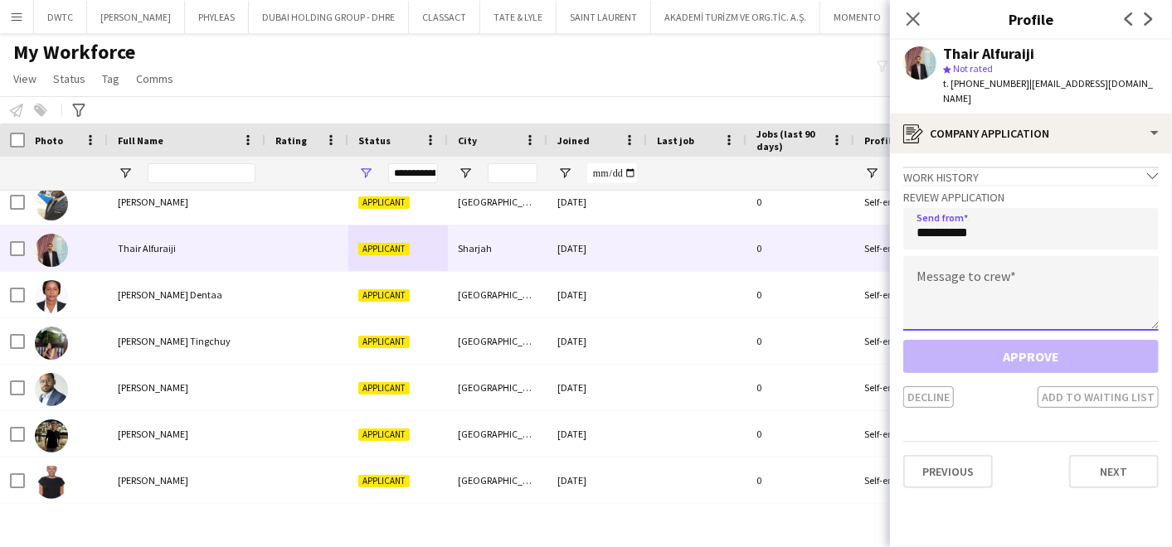
click at [939, 274] on textarea at bounding box center [1030, 293] width 255 height 75
paste textarea "**********"
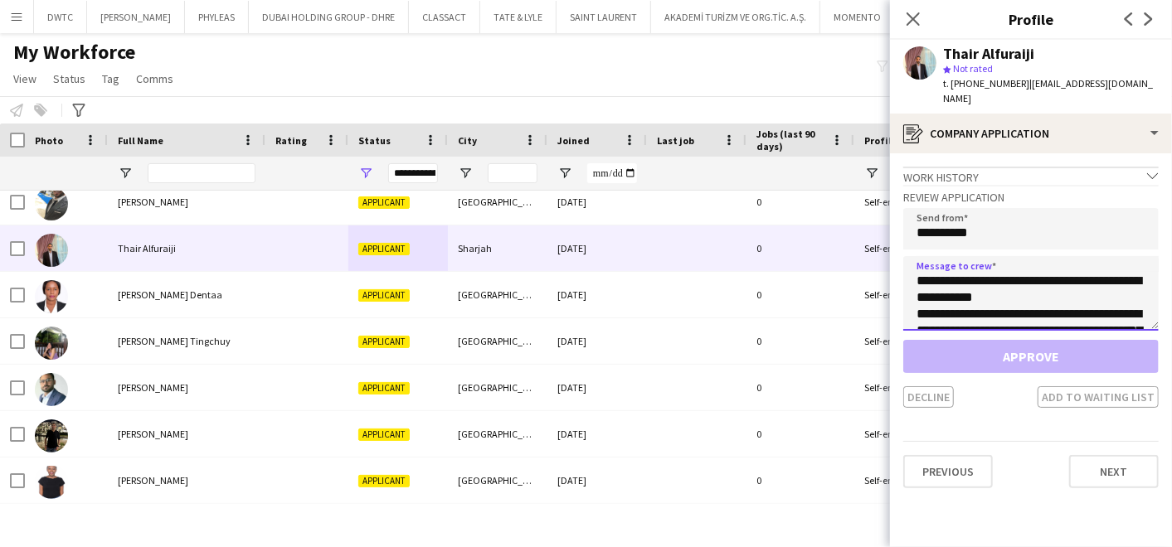
scroll to position [125, 0]
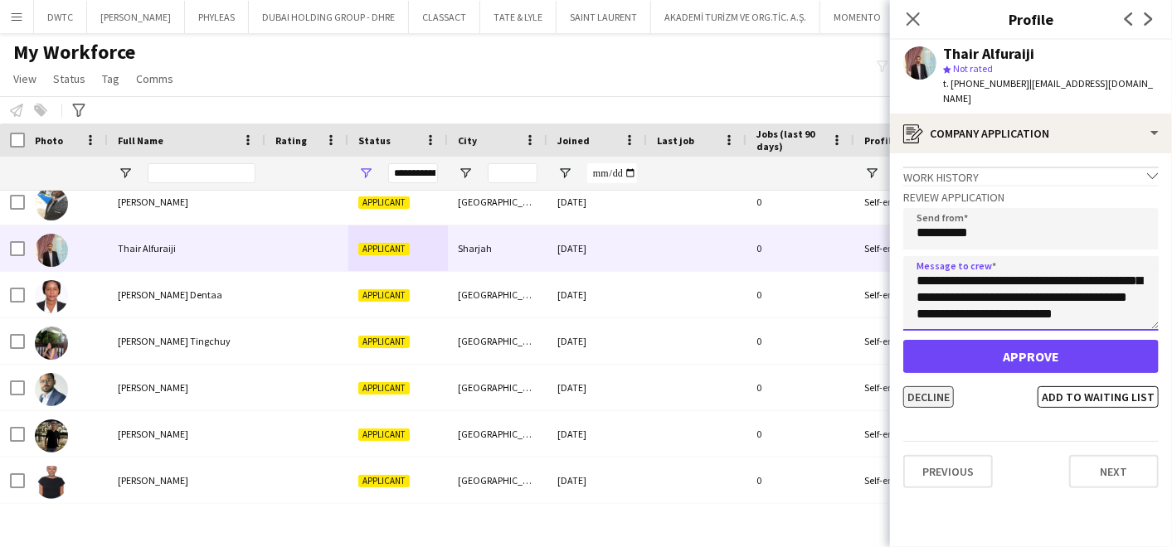
type textarea "**********"
click at [916, 386] on button "Decline" at bounding box center [928, 397] width 51 height 22
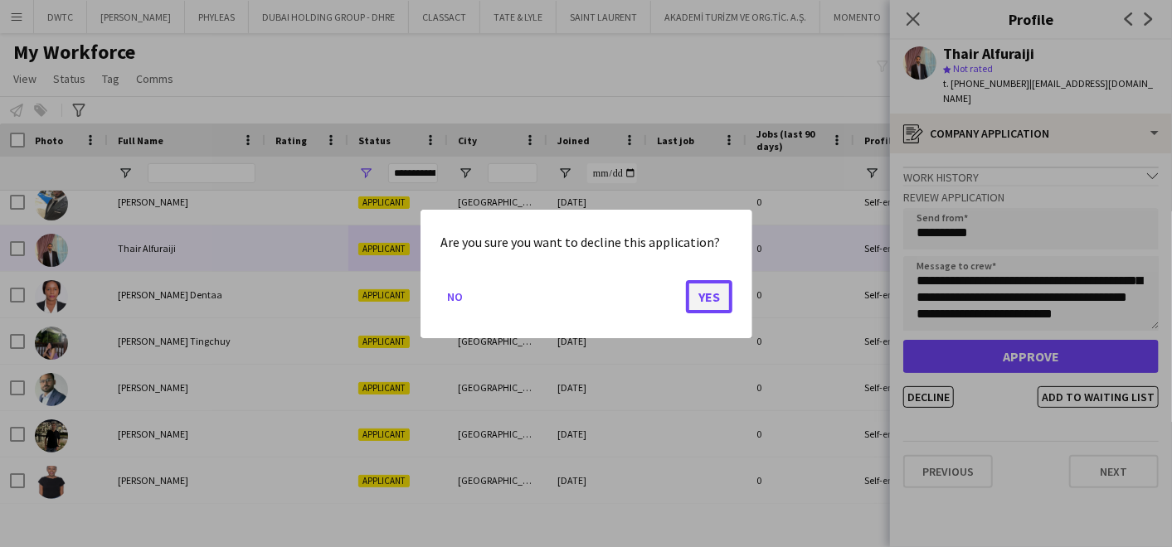
click at [713, 304] on button "Yes" at bounding box center [709, 296] width 46 height 33
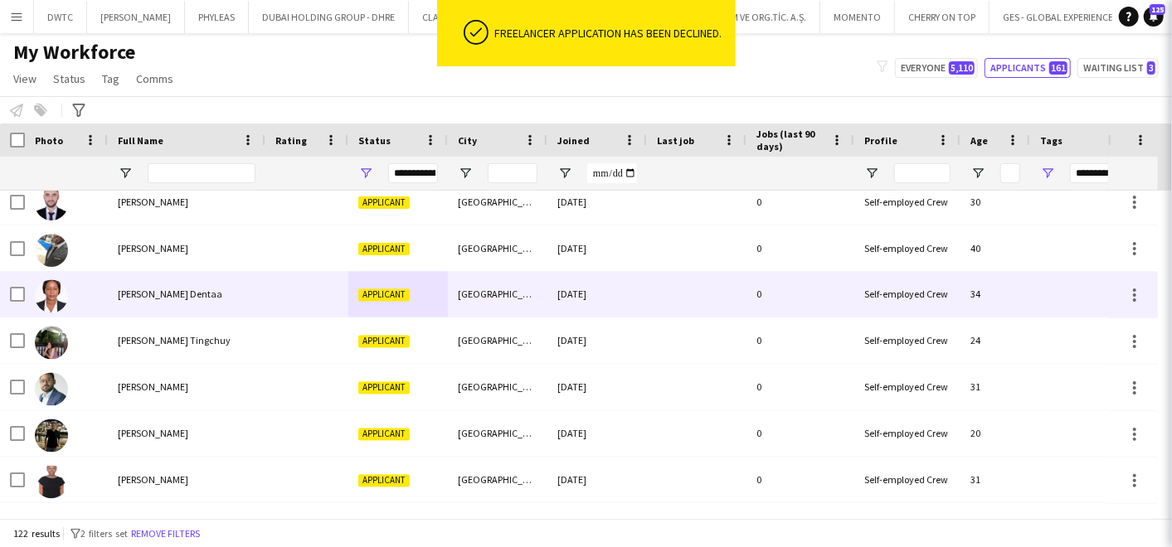
scroll to position [5353, 0]
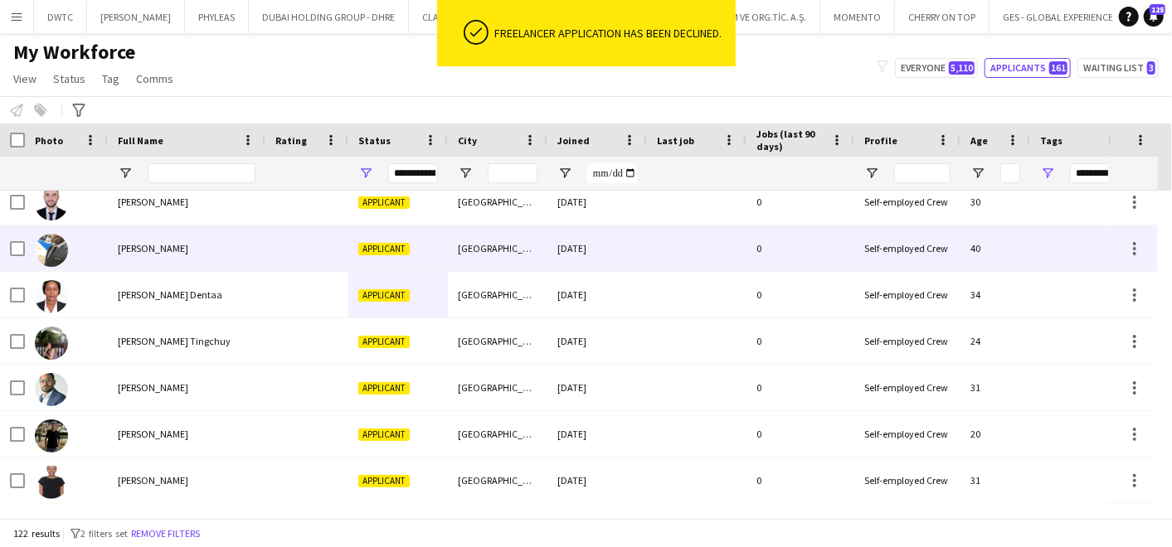
click at [257, 242] on div "Tareq Daoud" at bounding box center [187, 249] width 158 height 46
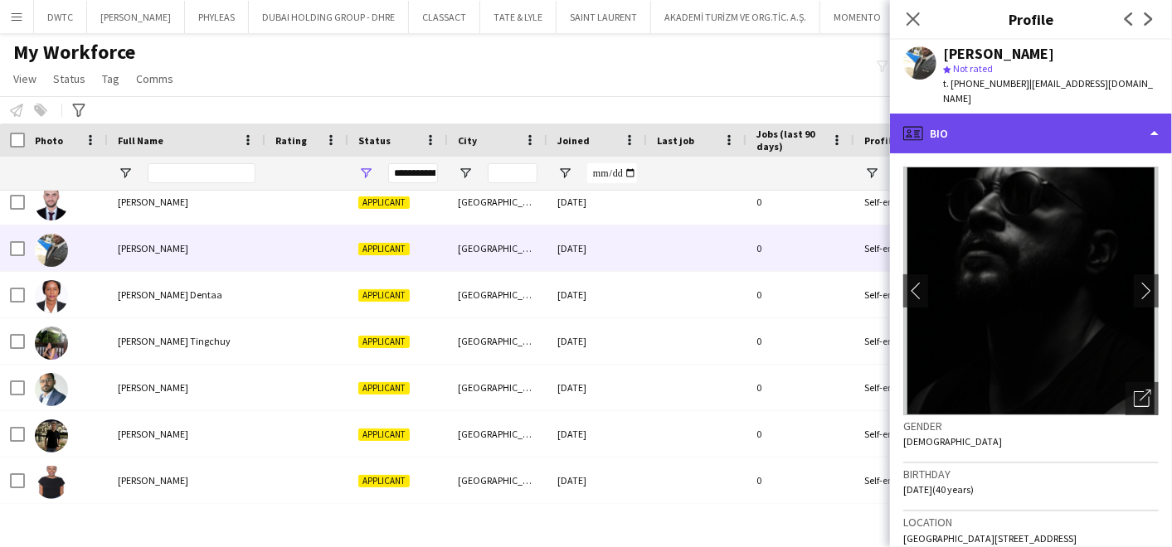
click at [1066, 114] on div "profile Bio" at bounding box center [1031, 134] width 282 height 40
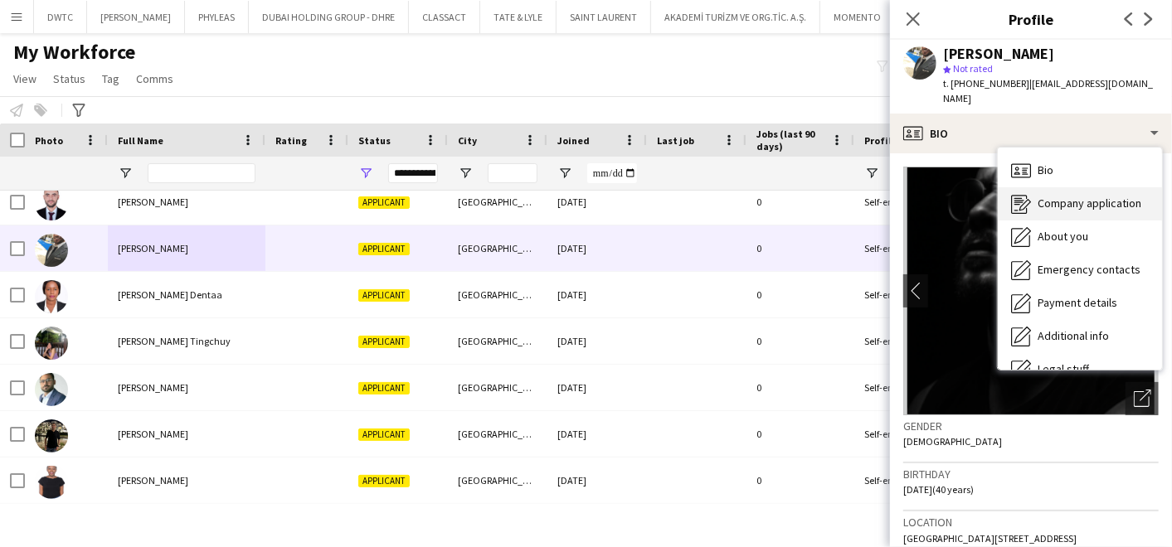
click at [1072, 196] on span "Company application" at bounding box center [1090, 203] width 104 height 15
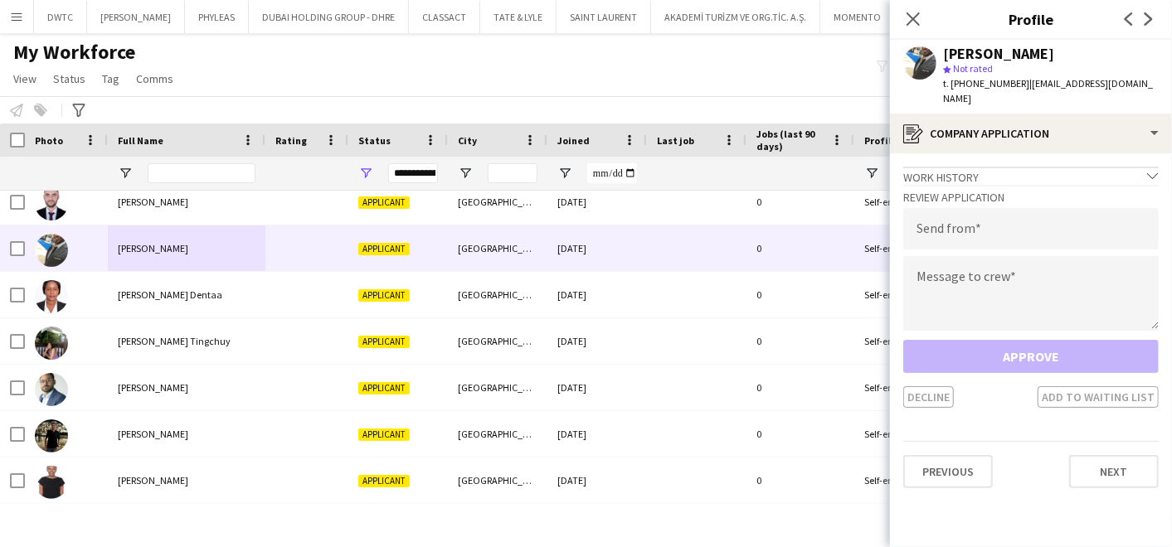
click at [946, 190] on h3 "Review Application" at bounding box center [1030, 197] width 255 height 15
click at [946, 208] on input "email" at bounding box center [1030, 228] width 255 height 41
type input "**********"
click at [985, 268] on textarea at bounding box center [1030, 293] width 255 height 75
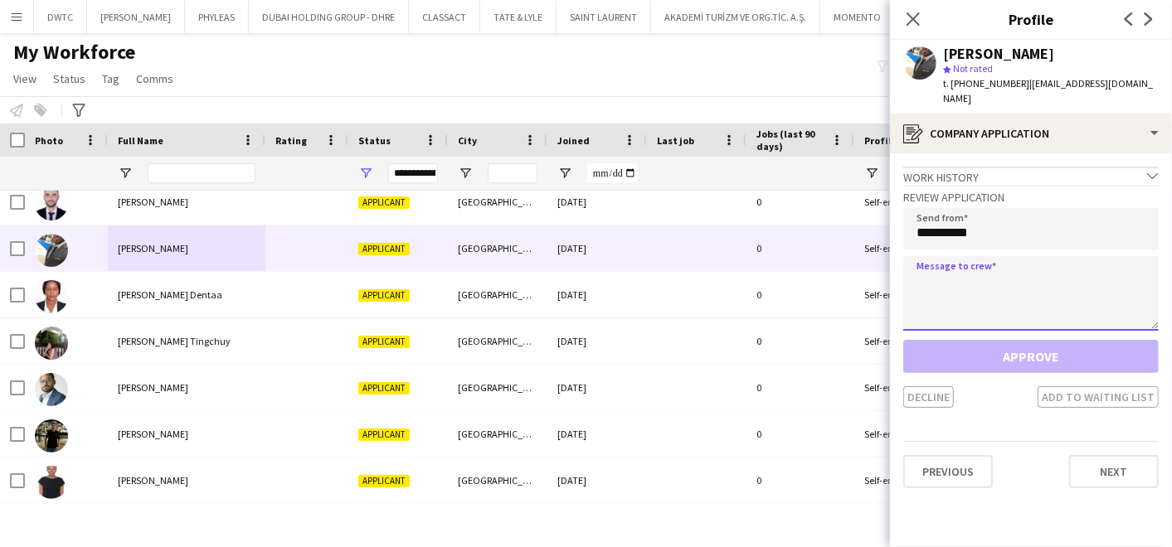
paste textarea "**********"
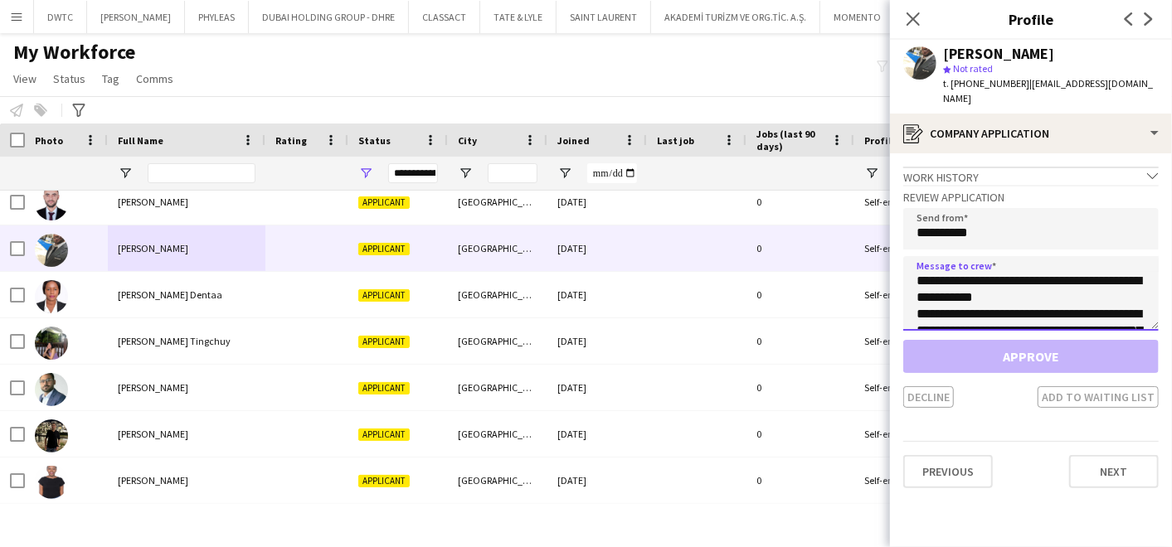
scroll to position [125, 0]
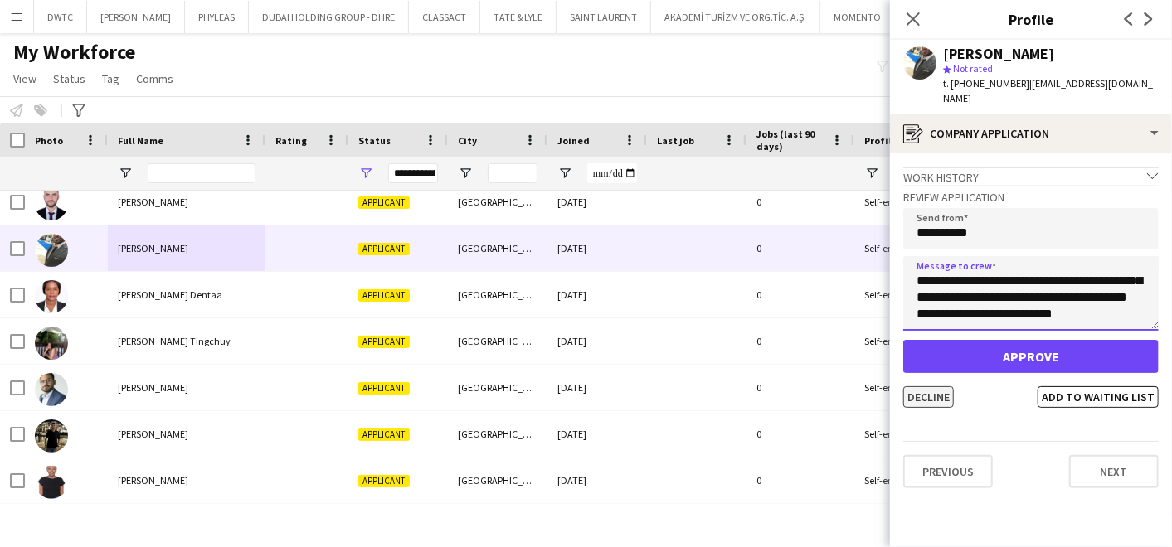
type textarea "**********"
click at [929, 386] on button "Decline" at bounding box center [928, 397] width 51 height 22
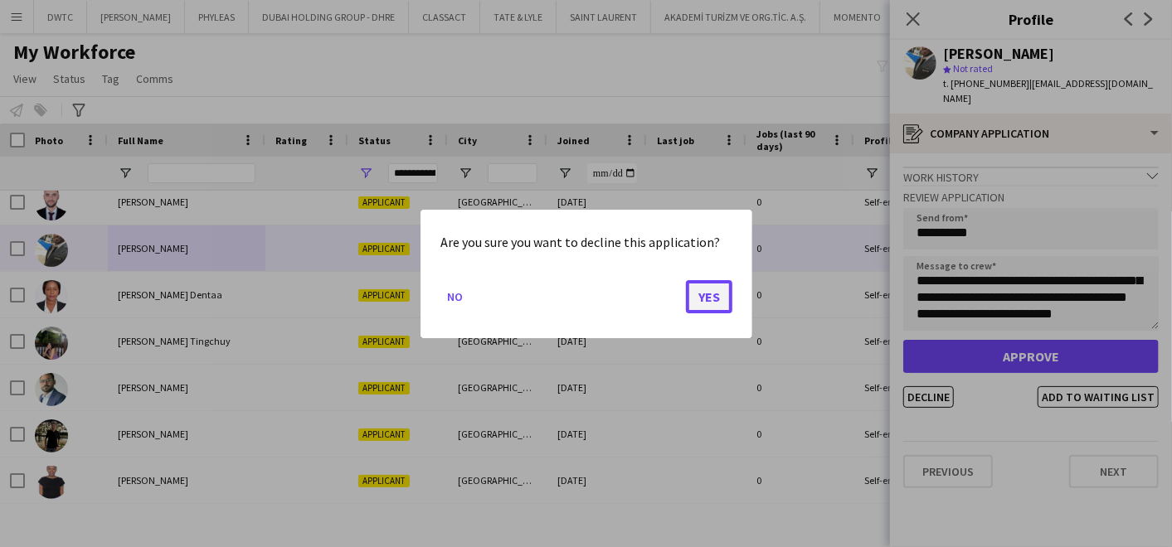
click at [702, 295] on button "Yes" at bounding box center [709, 296] width 46 height 33
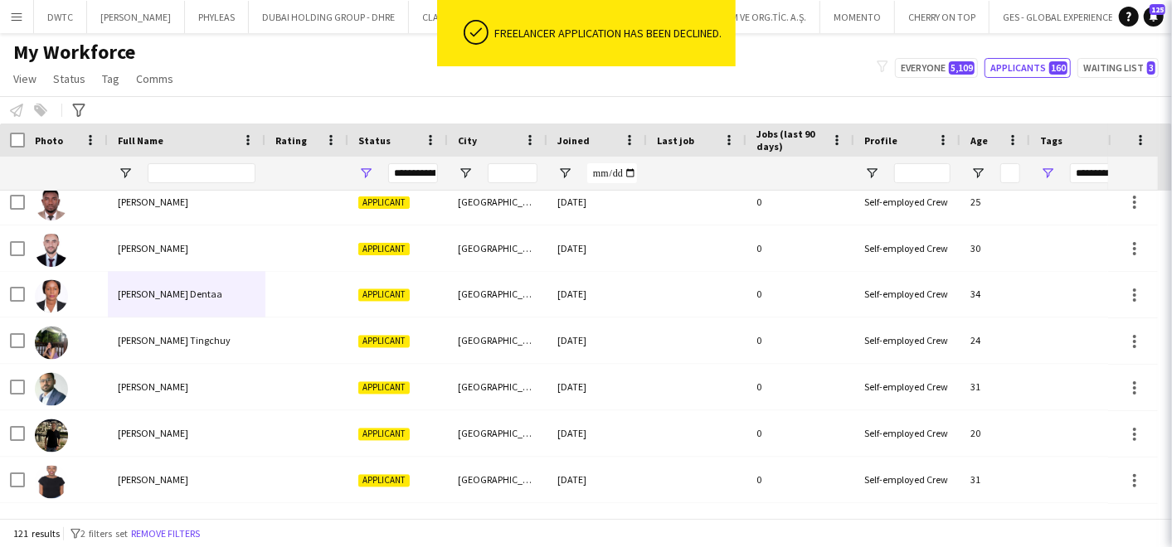
scroll to position [5306, 0]
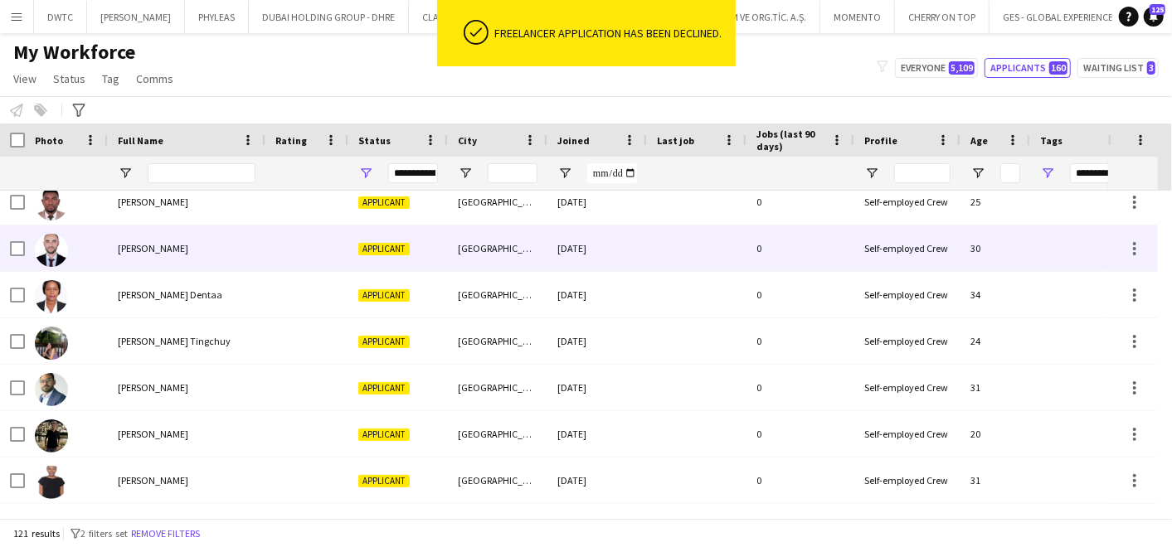
click at [187, 246] on div "Soltan Ragab" at bounding box center [187, 249] width 158 height 46
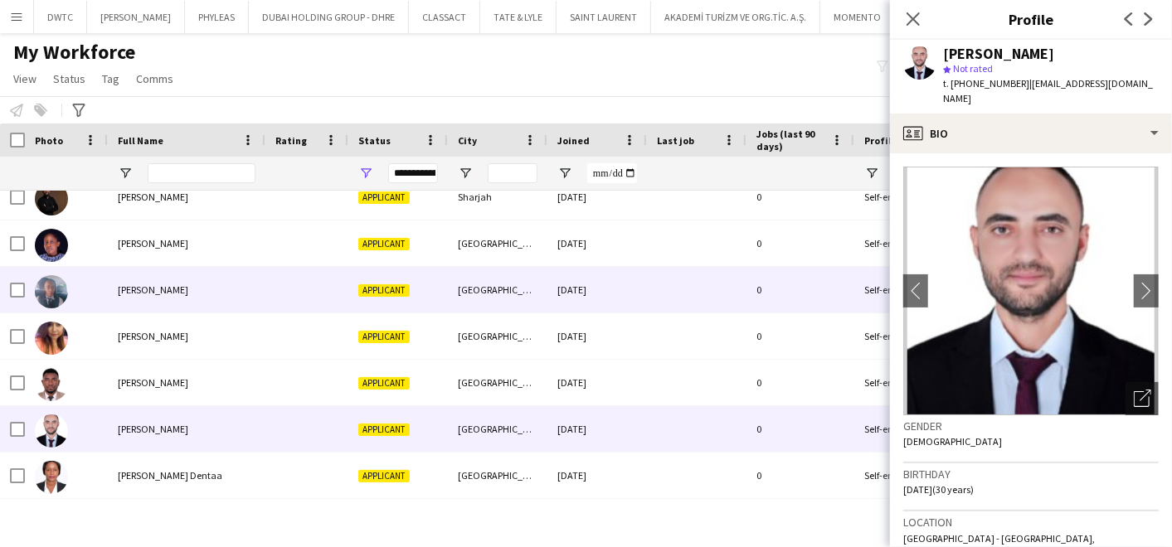
scroll to position [5122, 0]
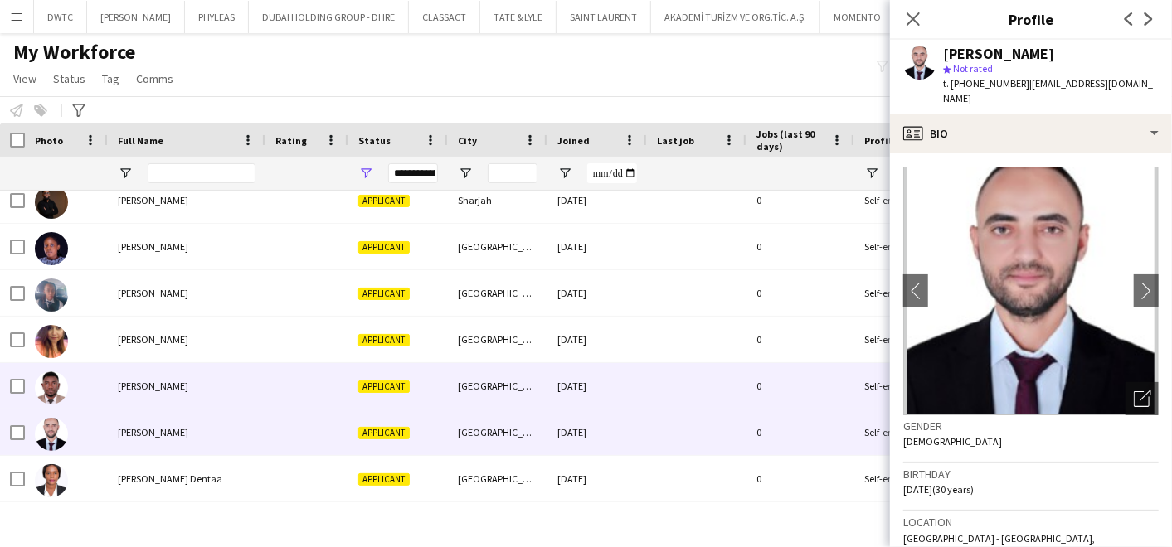
click at [249, 390] on div "Simeon Wansi Ngantchou" at bounding box center [187, 386] width 158 height 46
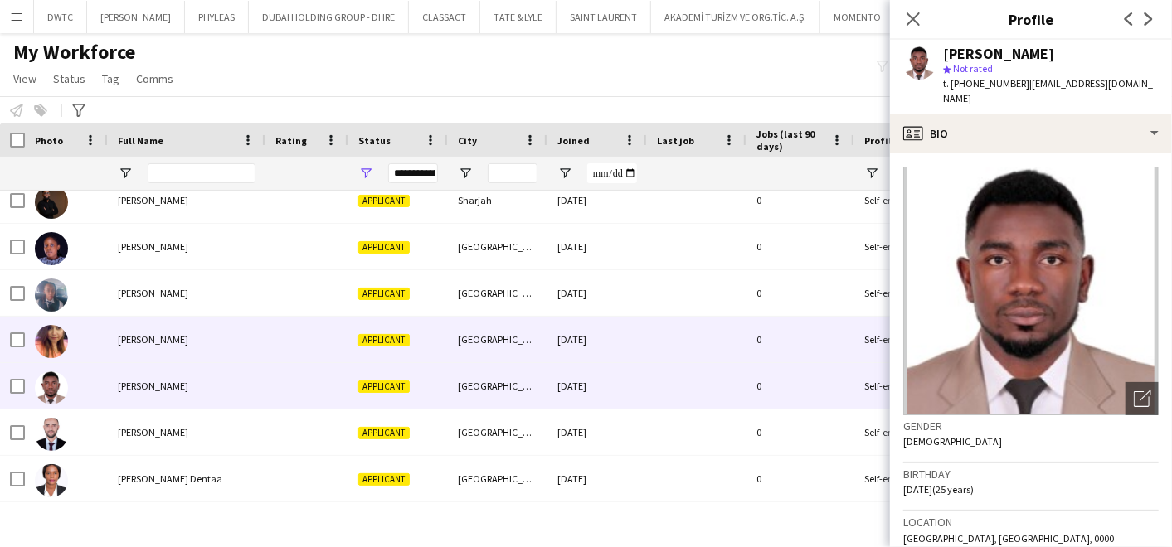
click at [246, 336] on div "Sharmila Bohara" at bounding box center [187, 340] width 158 height 46
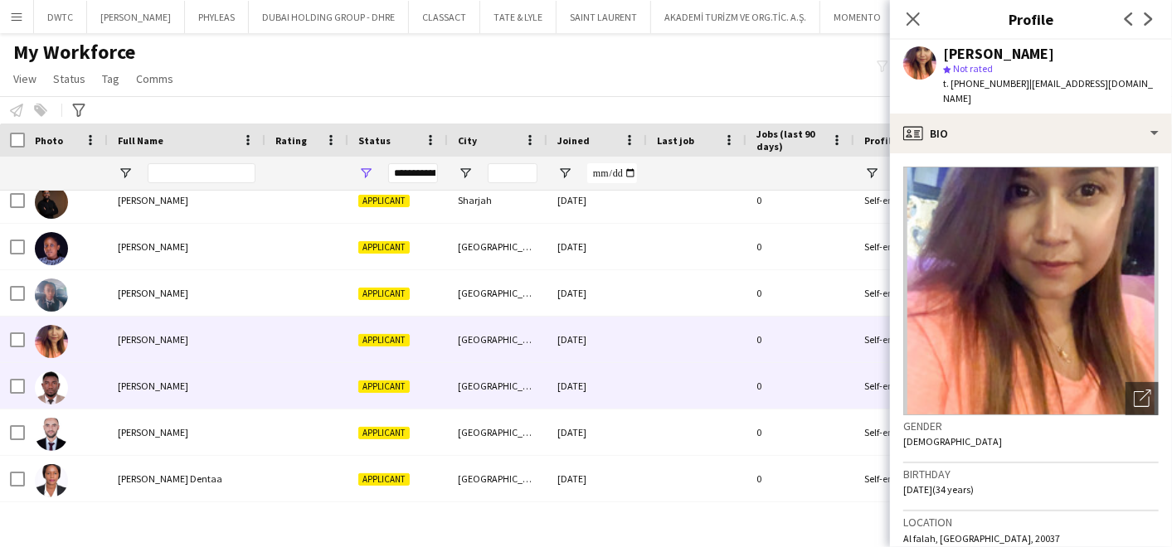
click at [233, 377] on div "Simeon Wansi Ngantchou" at bounding box center [187, 386] width 158 height 46
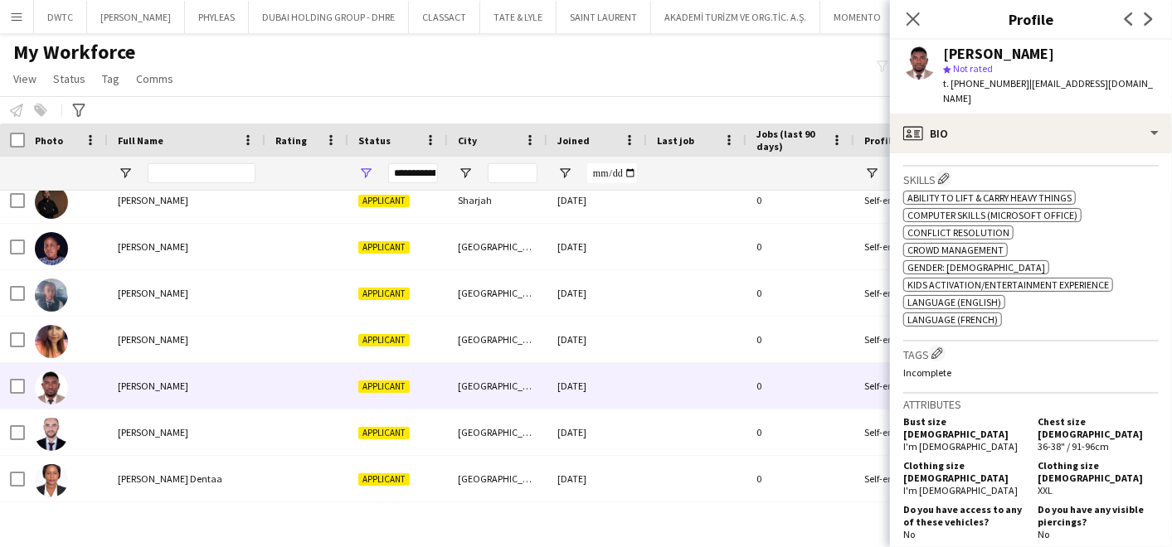
scroll to position [921, 0]
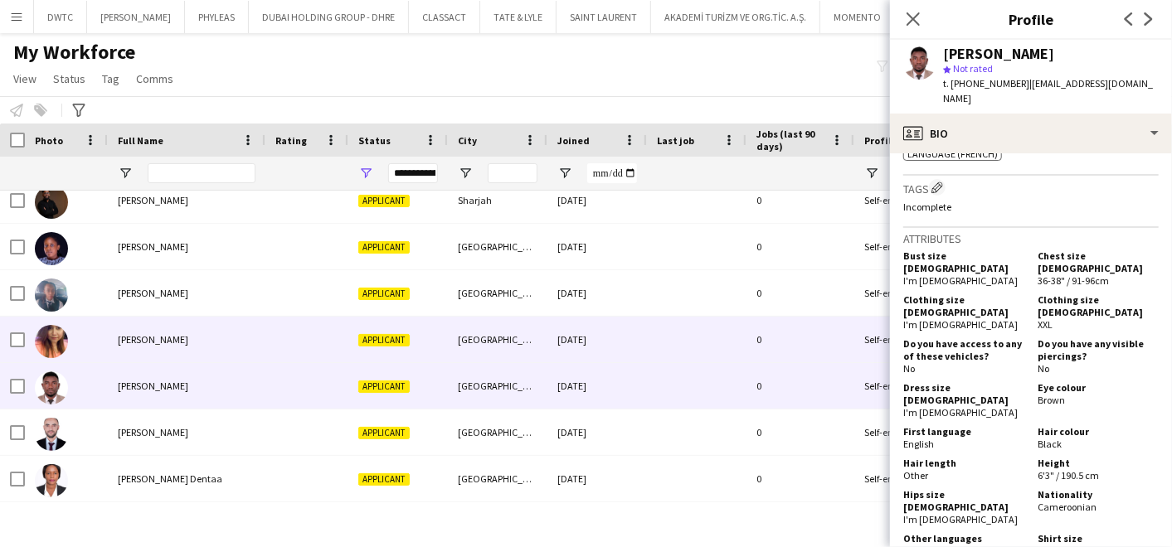
click at [95, 331] on div at bounding box center [66, 340] width 83 height 46
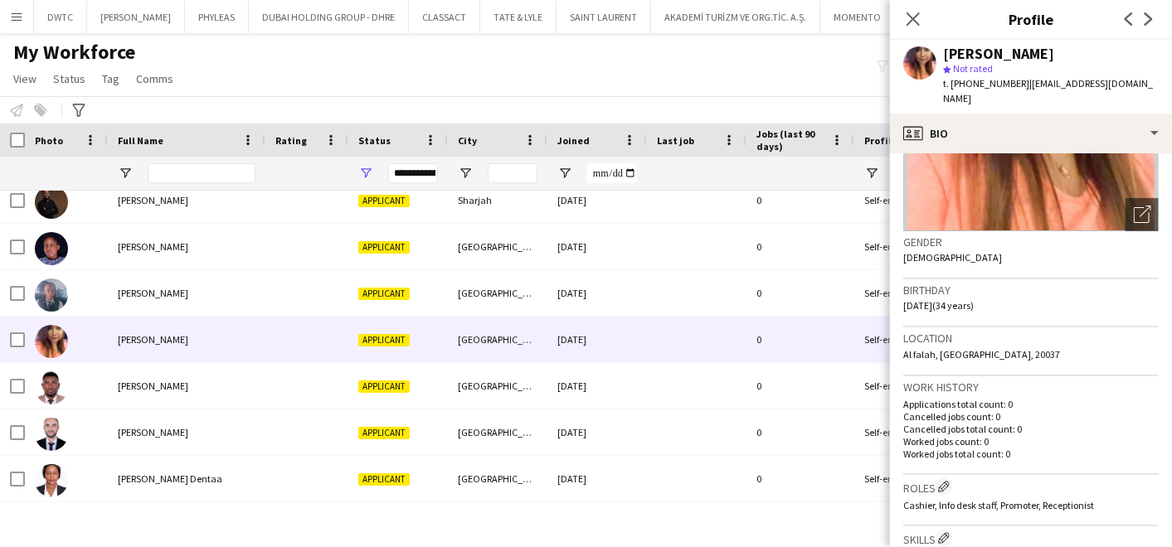
scroll to position [0, 0]
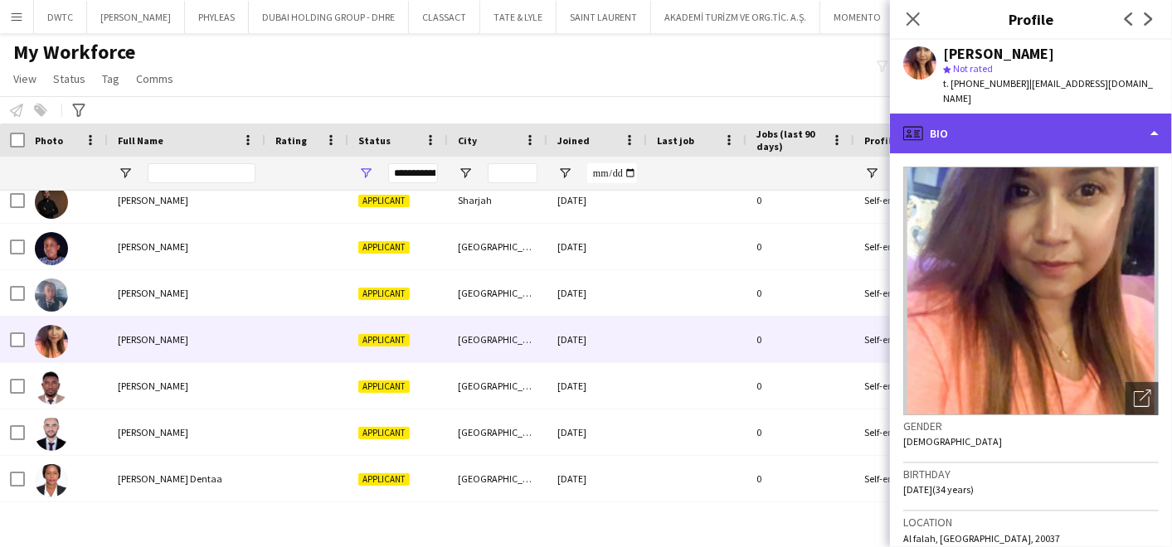
click at [1021, 123] on div "profile Bio" at bounding box center [1031, 134] width 282 height 40
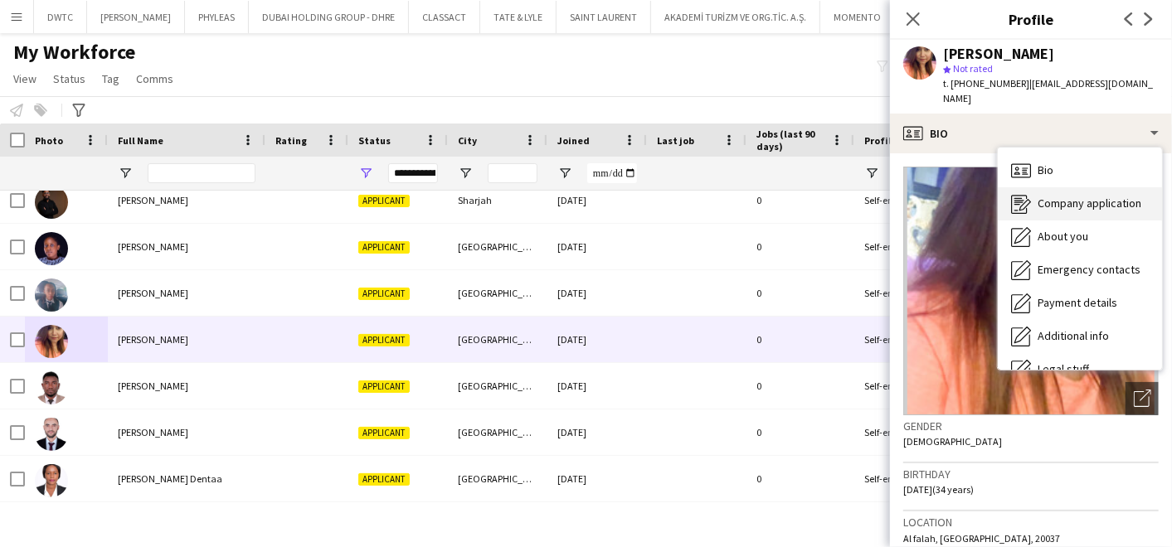
click at [1071, 196] on span "Company application" at bounding box center [1090, 203] width 104 height 15
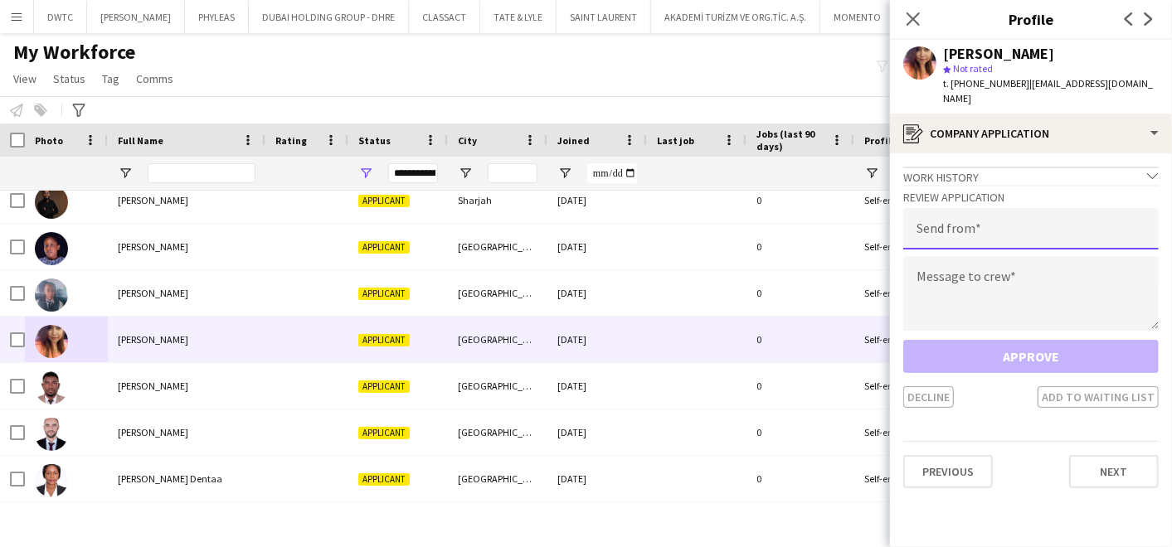
click at [955, 208] on input "email" at bounding box center [1030, 228] width 255 height 41
type input "**********"
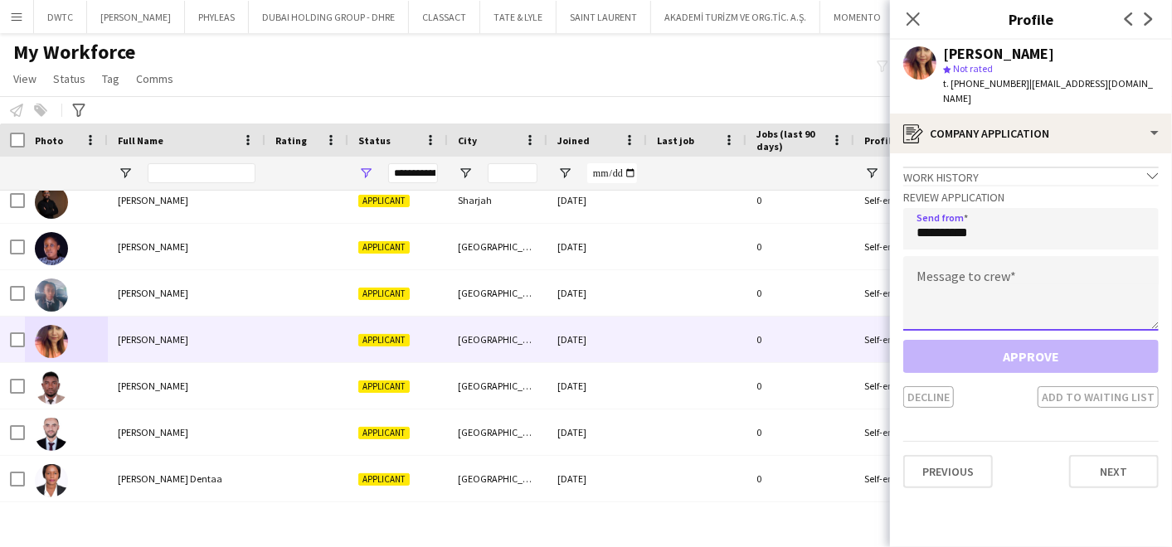
click at [960, 270] on textarea at bounding box center [1030, 293] width 255 height 75
paste textarea "**********"
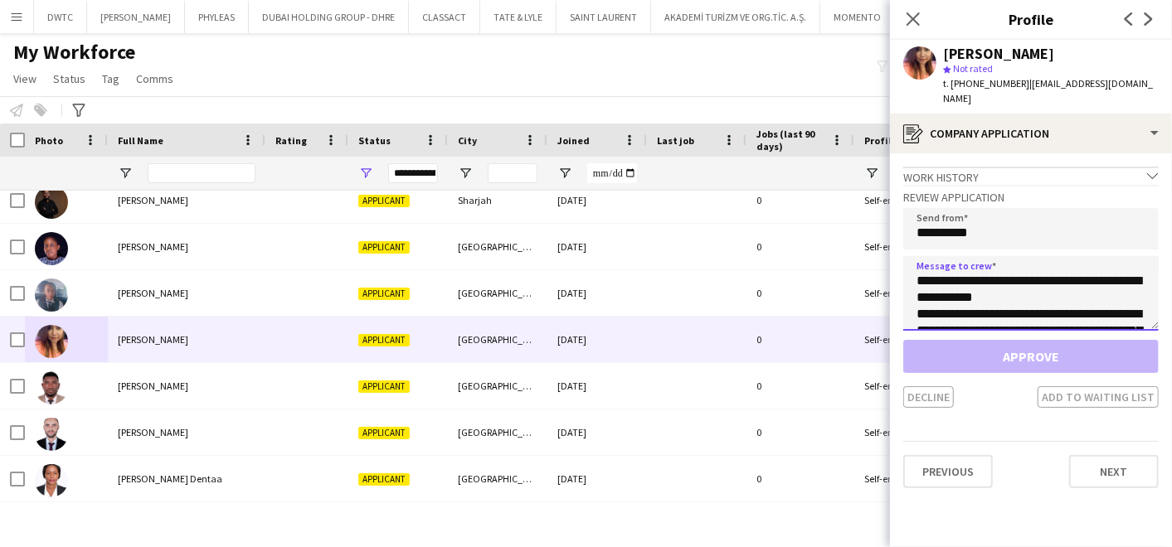
scroll to position [125, 0]
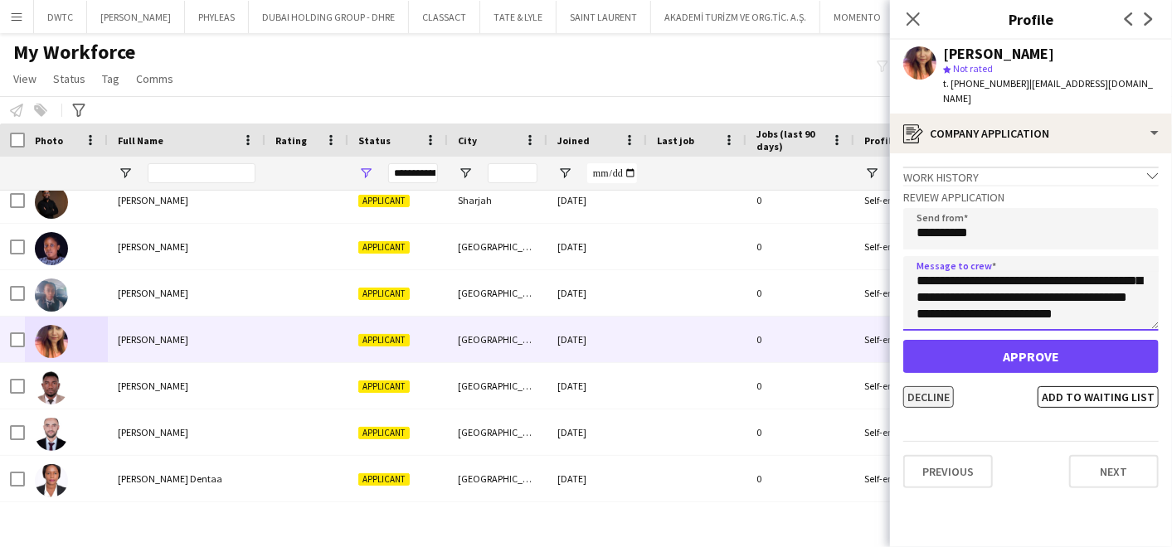
type textarea "**********"
click at [924, 386] on button "Decline" at bounding box center [928, 397] width 51 height 22
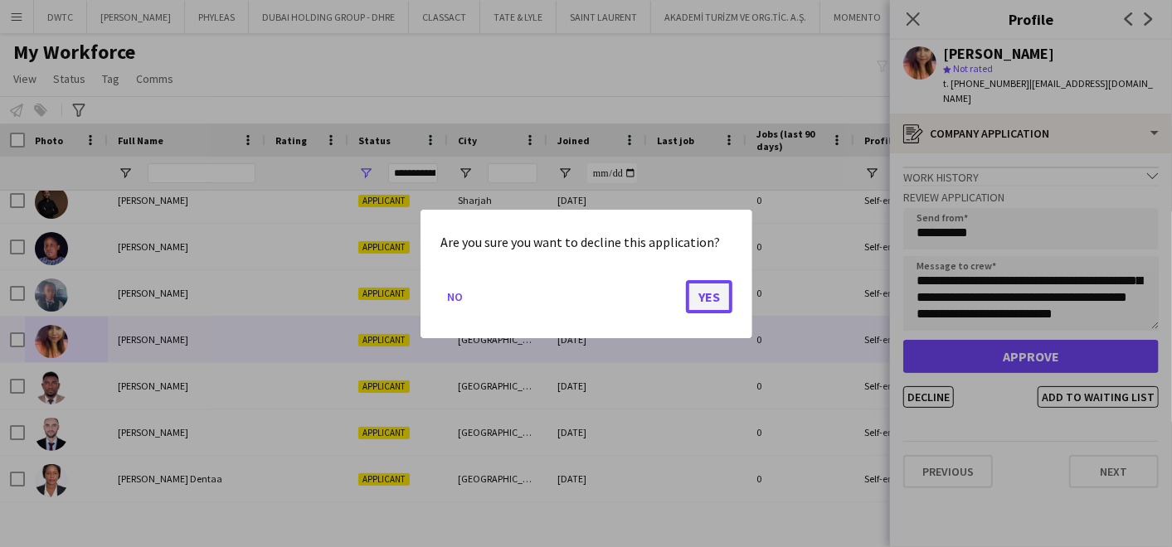
click at [719, 299] on button "Yes" at bounding box center [709, 296] width 46 height 33
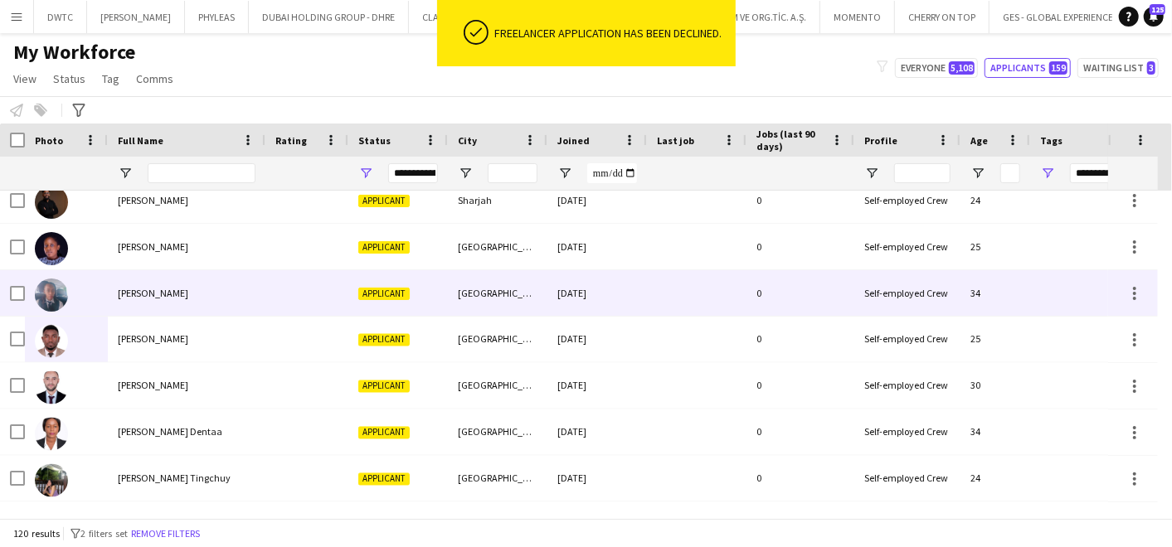
click at [230, 281] on div "Sharifah Nampeewo" at bounding box center [187, 293] width 158 height 46
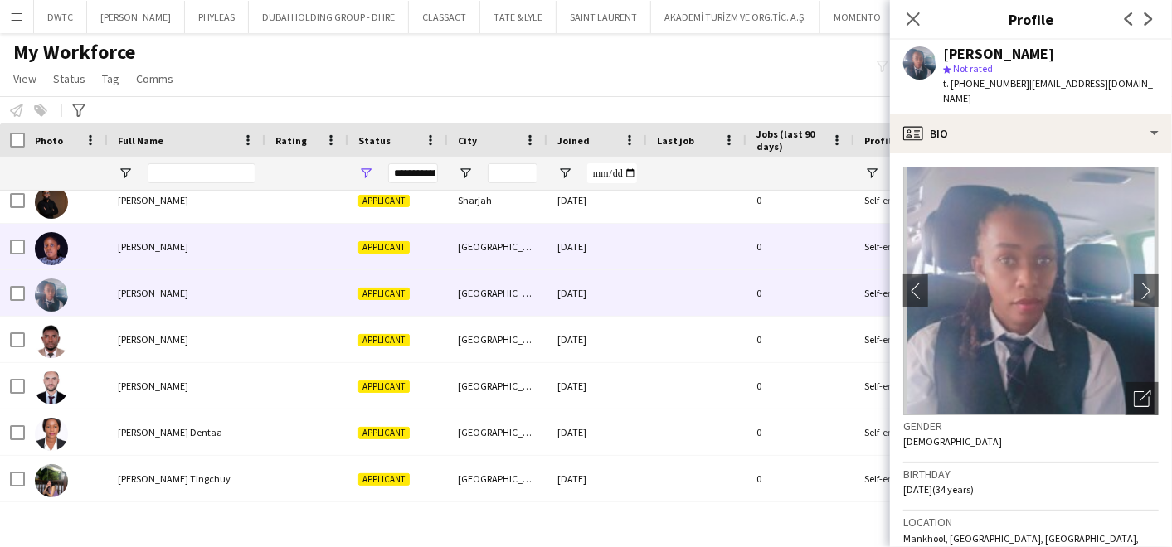
click at [259, 239] on div "Sarah Tusiime" at bounding box center [187, 247] width 158 height 46
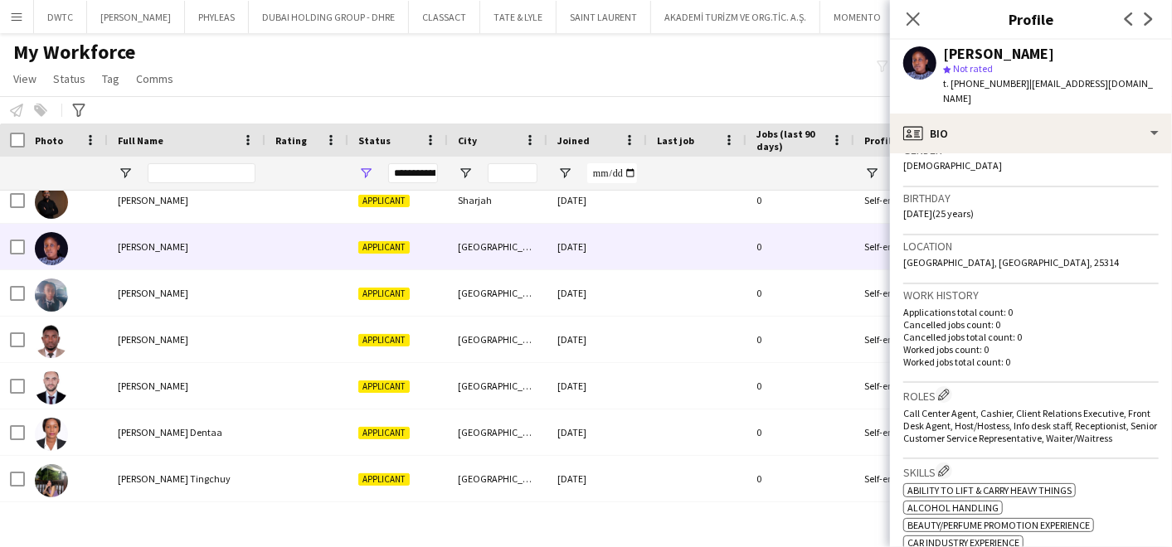
scroll to position [0, 0]
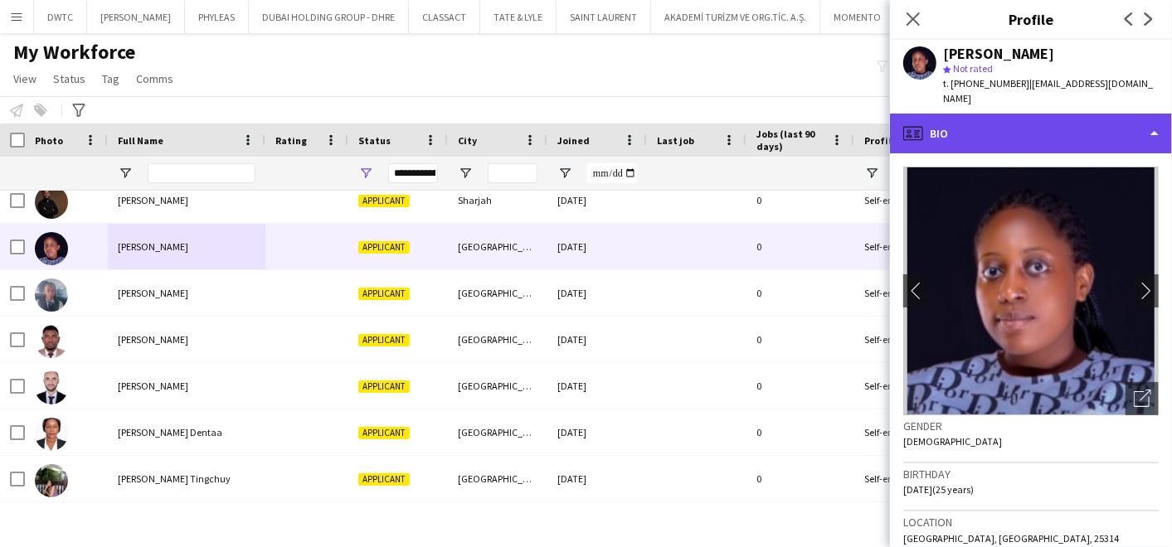
click at [1028, 124] on div "profile Bio" at bounding box center [1031, 134] width 282 height 40
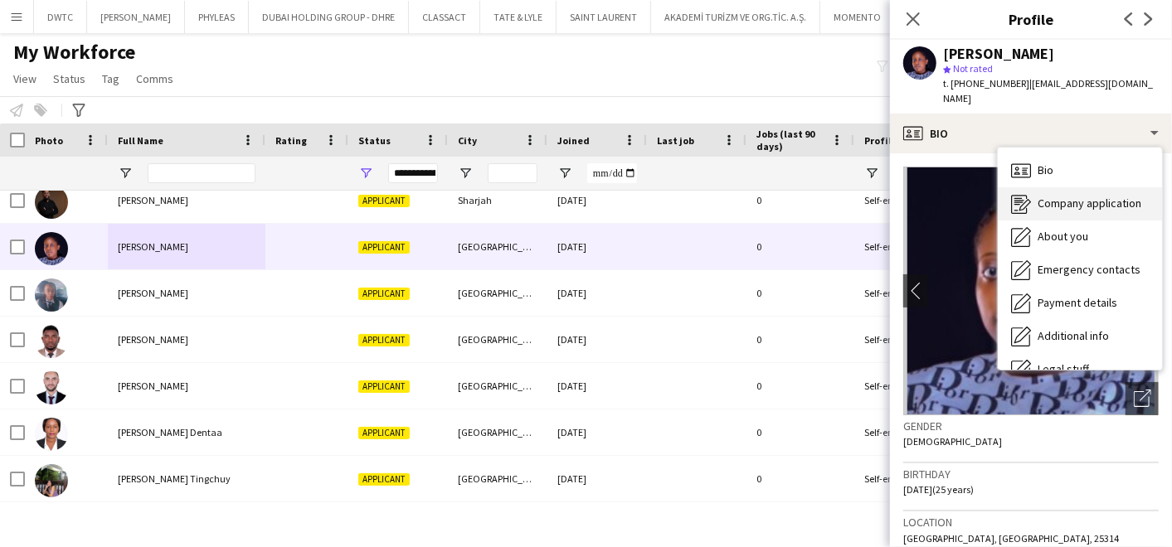
click at [1045, 196] on span "Company application" at bounding box center [1090, 203] width 104 height 15
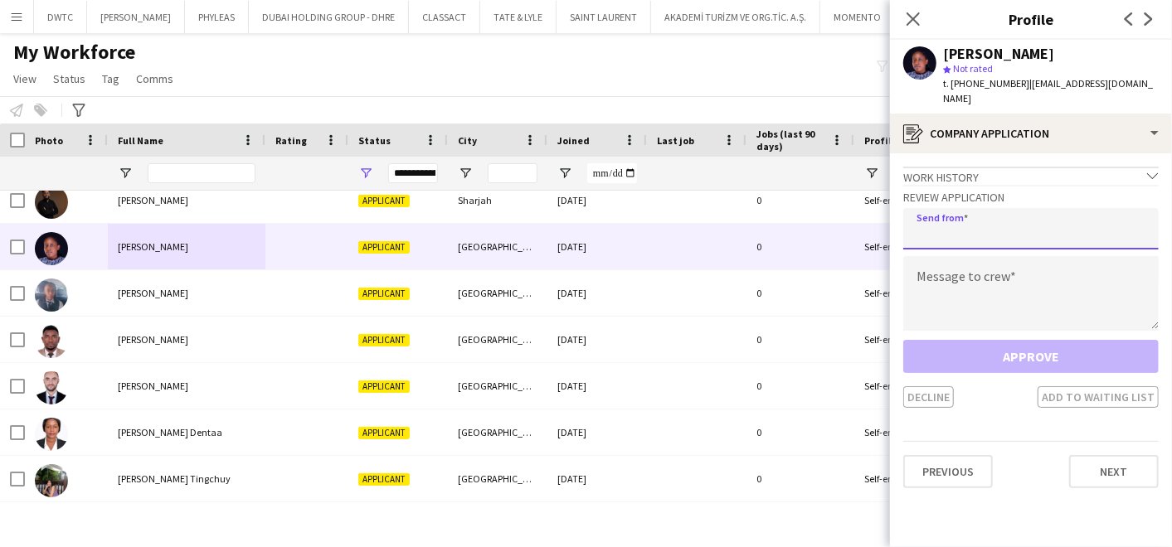
drag, startPoint x: 1035, startPoint y: 207, endPoint x: 1028, endPoint y: 217, distance: 12.4
click at [1035, 208] on input "email" at bounding box center [1030, 228] width 255 height 41
type input "**********"
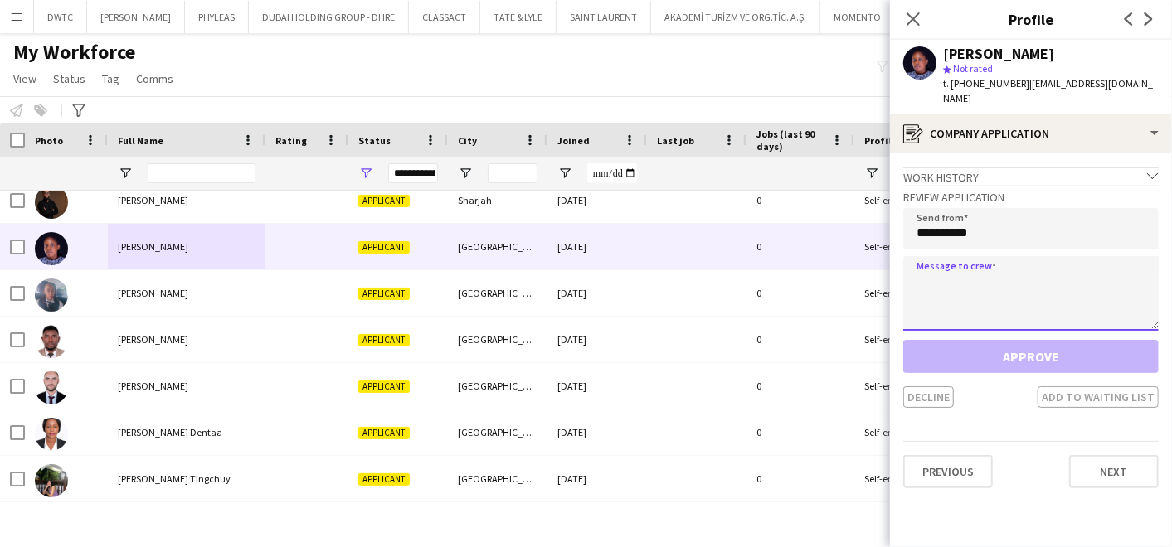
click at [939, 256] on textarea at bounding box center [1030, 293] width 255 height 75
paste textarea "**********"
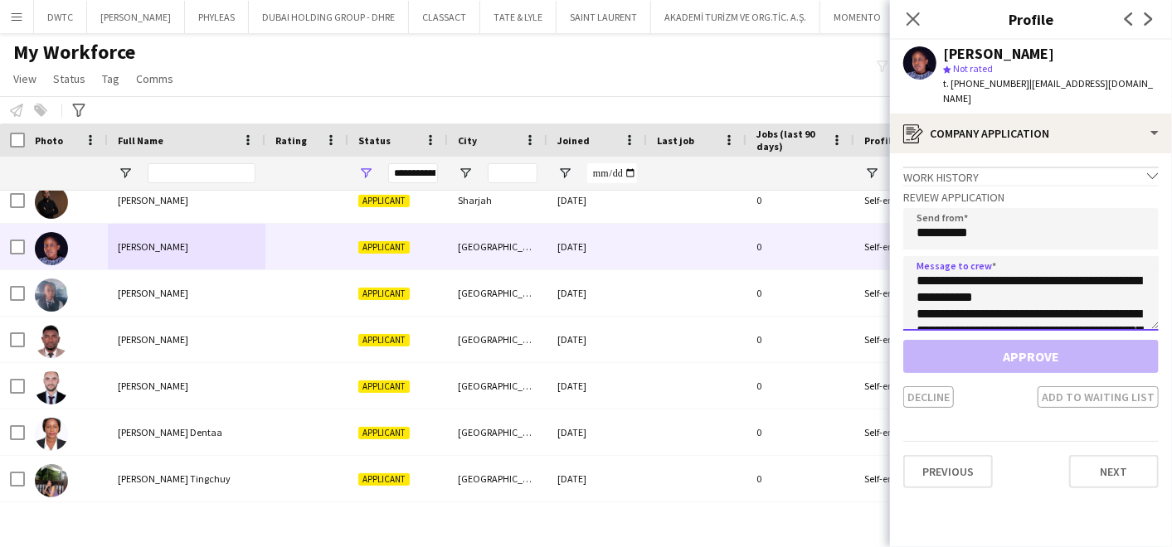
scroll to position [125, 0]
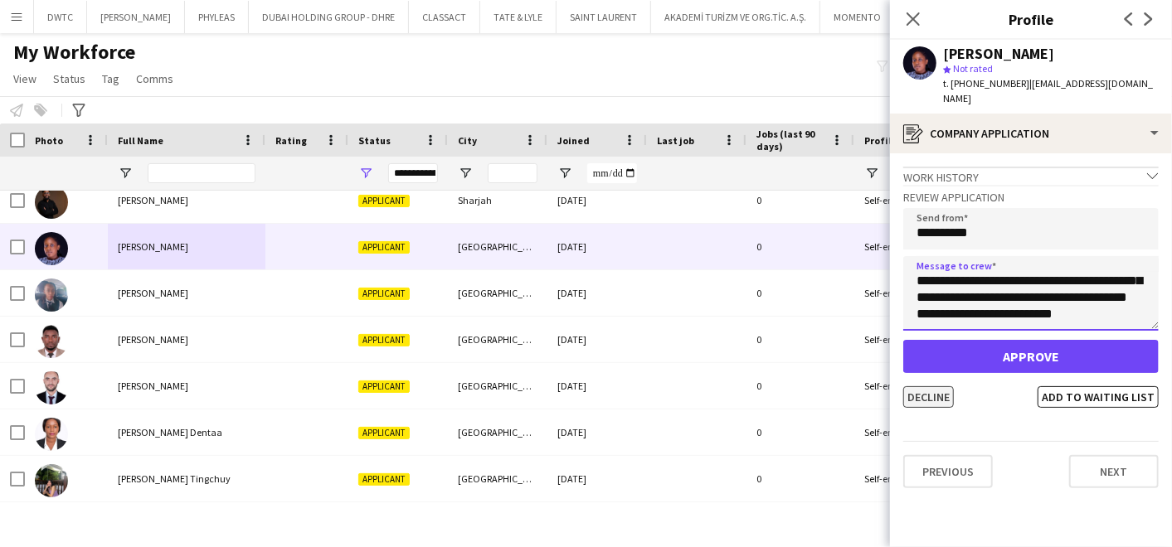
type textarea "**********"
click at [923, 386] on button "Decline" at bounding box center [928, 397] width 51 height 22
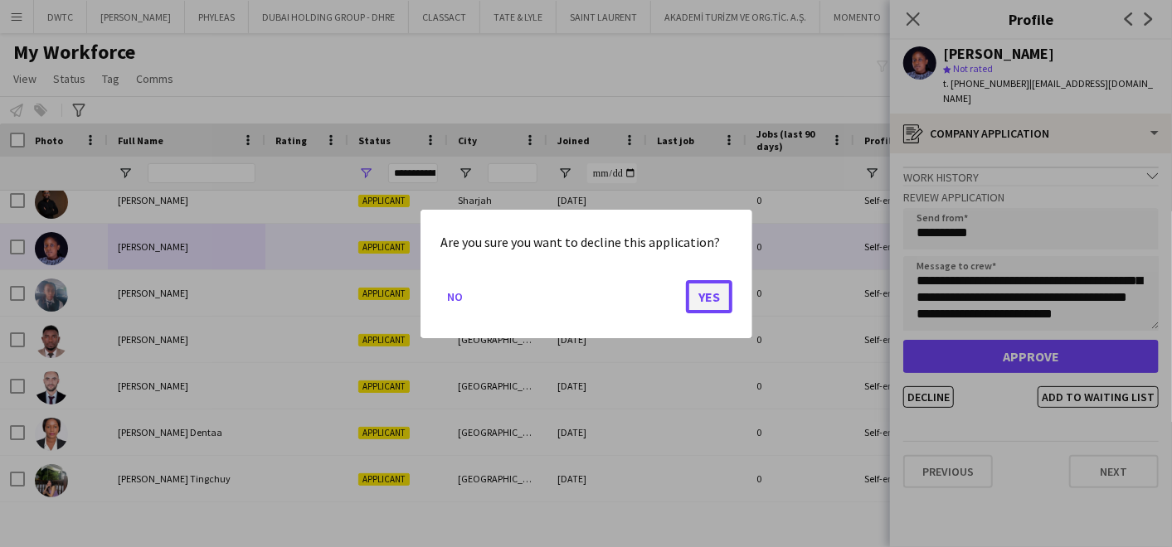
click at [711, 299] on button "Yes" at bounding box center [709, 296] width 46 height 33
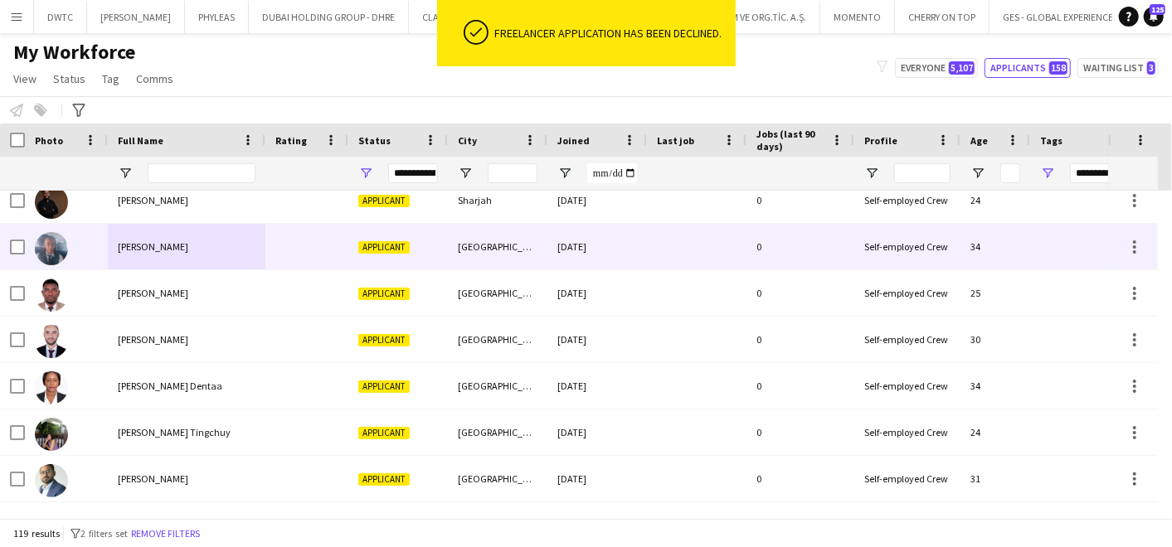
scroll to position [4938, 0]
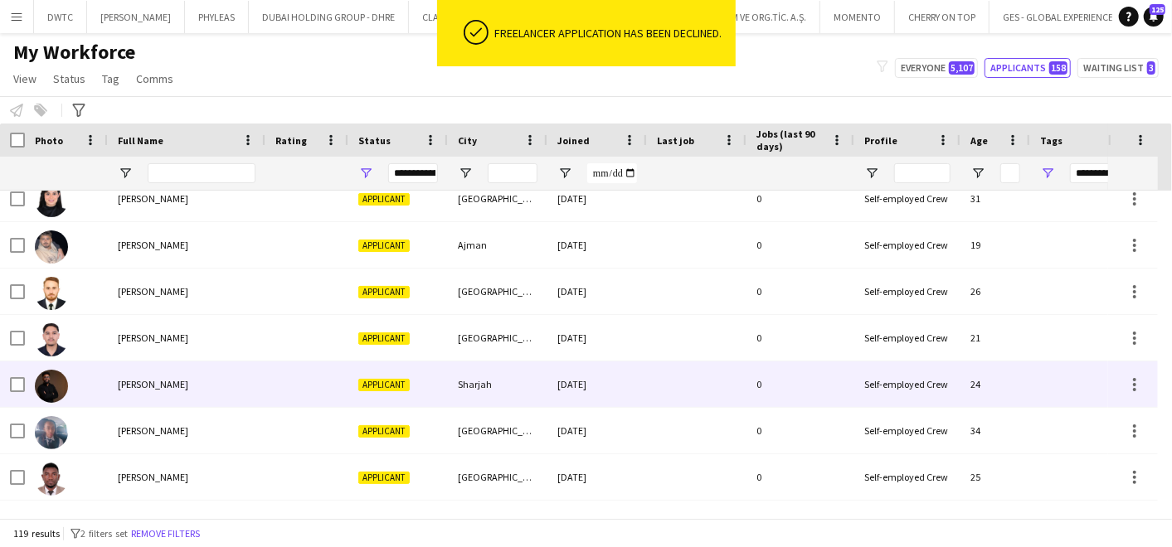
click at [134, 384] on span "Sameer Sewani" at bounding box center [153, 384] width 70 height 12
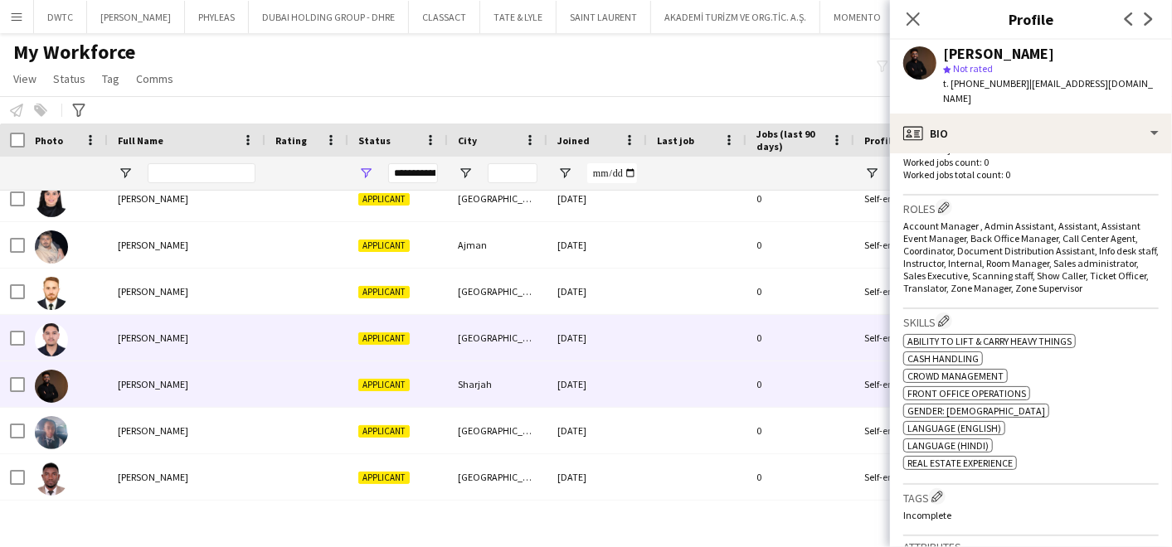
scroll to position [460, 0]
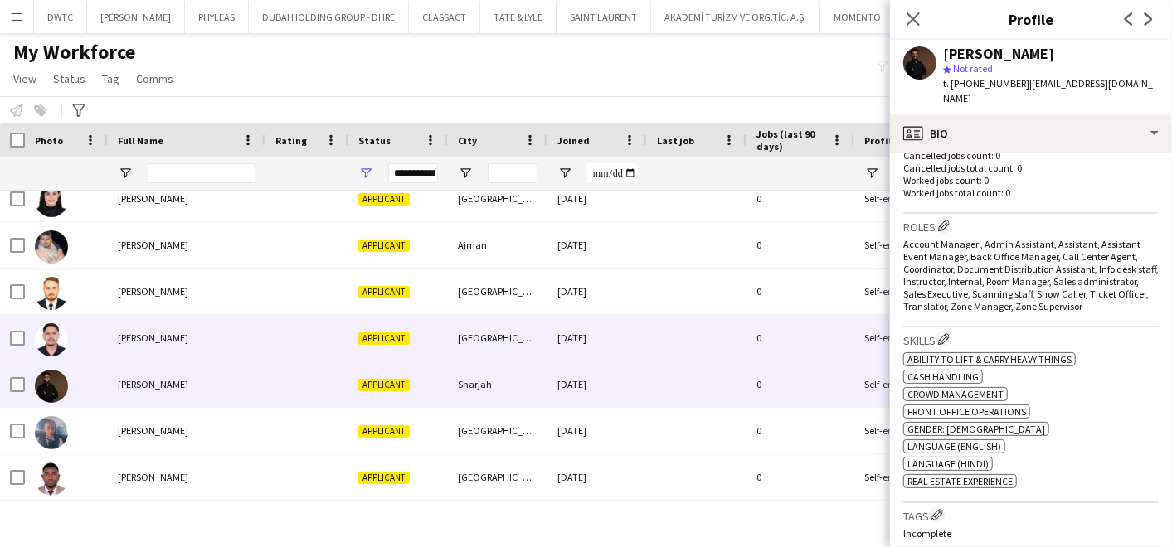
click at [130, 332] on span "Sameer Ghimire" at bounding box center [153, 338] width 70 height 12
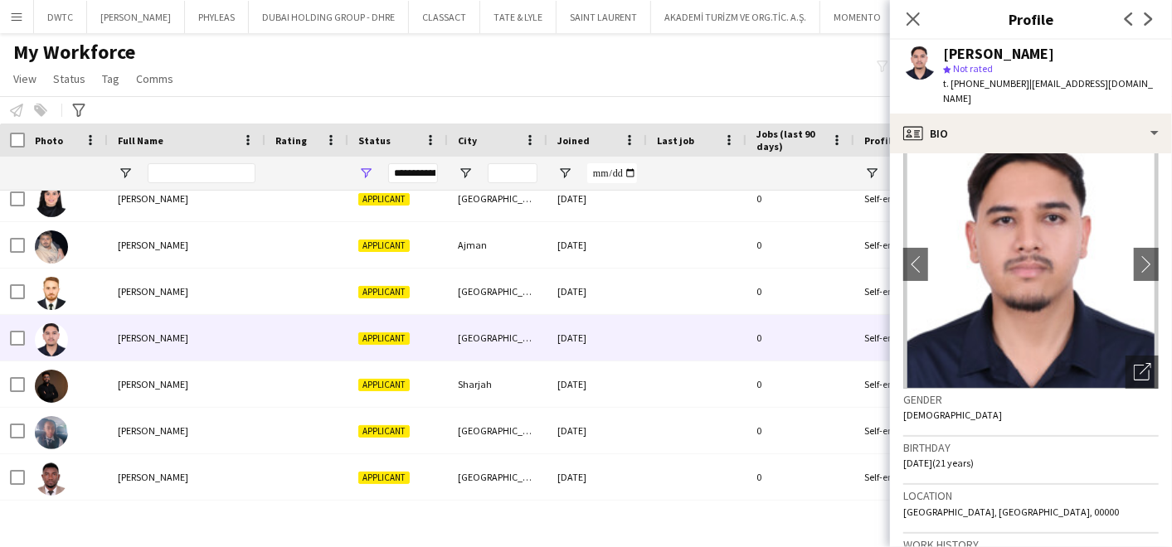
scroll to position [0, 0]
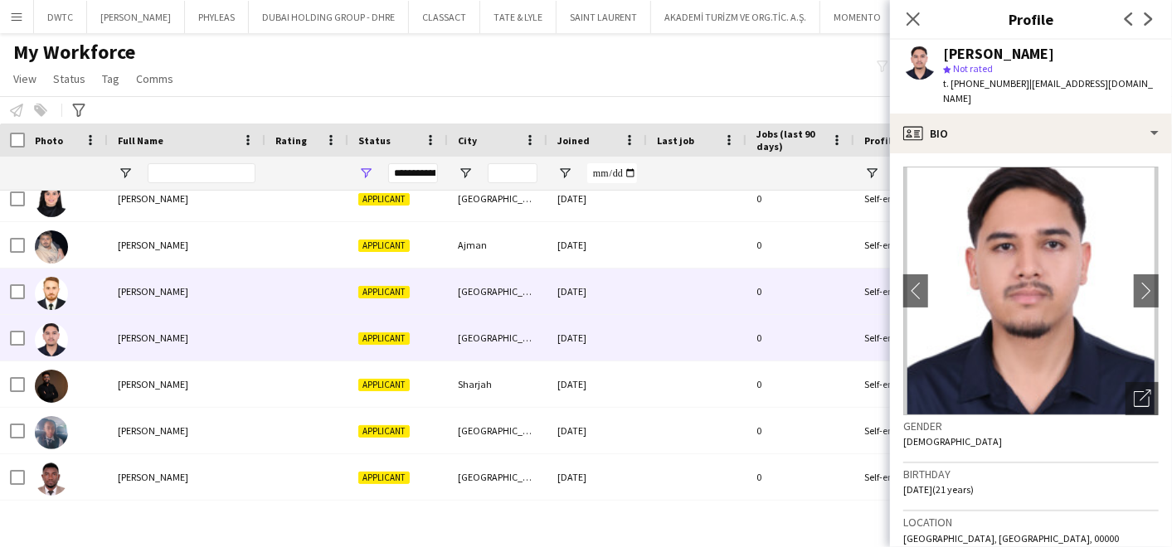
click at [264, 297] on div "Salman Fazal Nawab" at bounding box center [187, 292] width 158 height 46
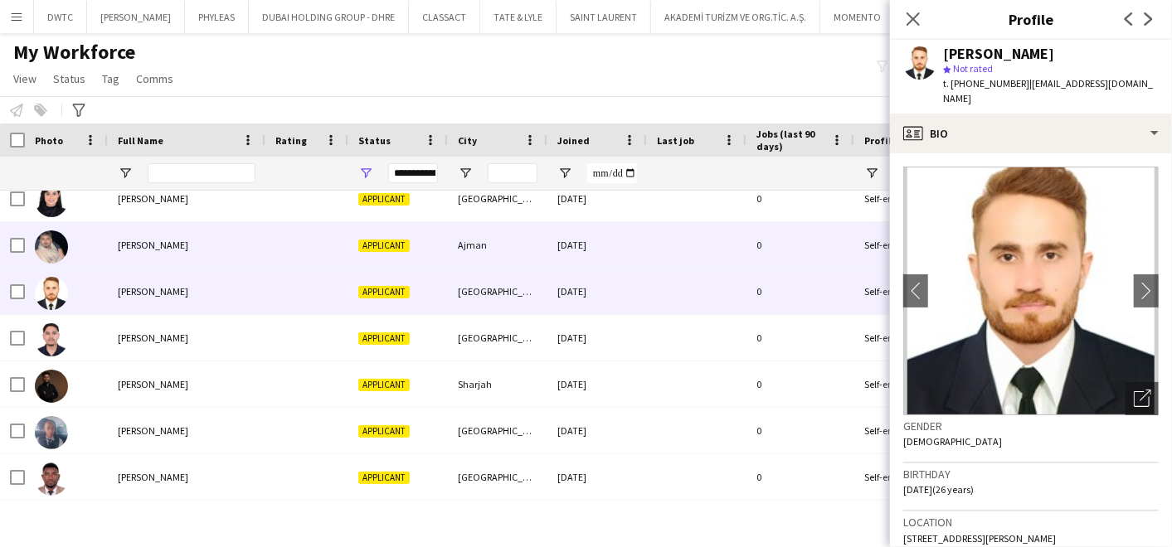
click at [264, 242] on div "Saif Mohamed" at bounding box center [187, 245] width 158 height 46
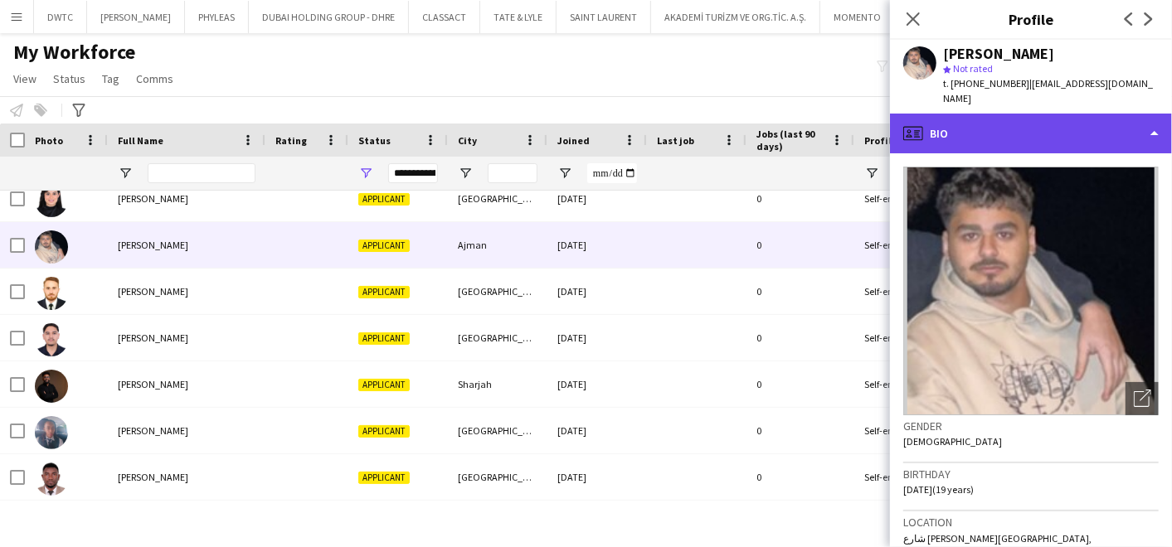
click at [1013, 120] on div "profile Bio" at bounding box center [1031, 134] width 282 height 40
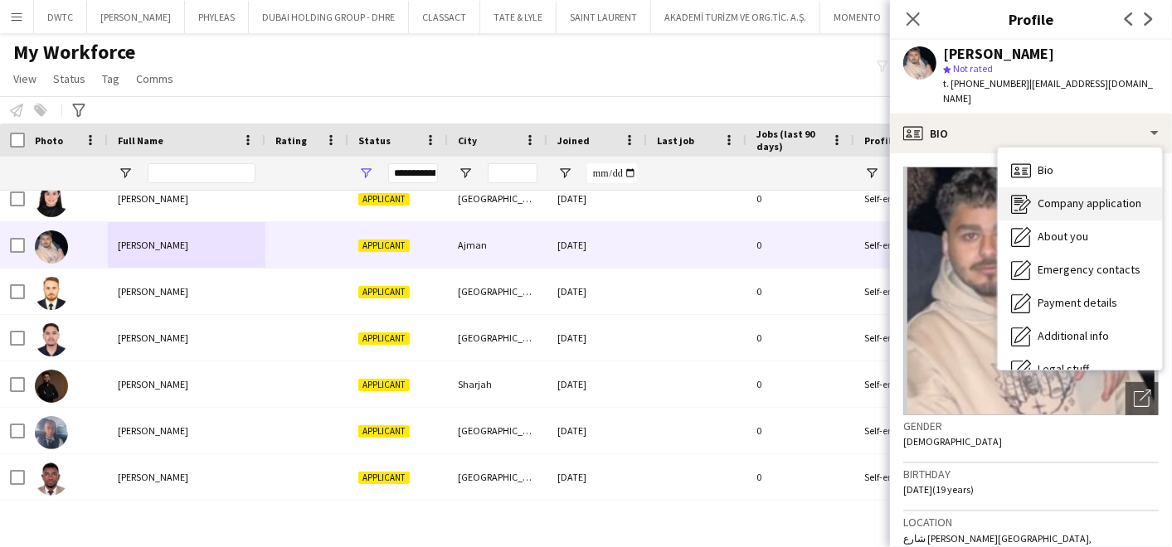
click at [1053, 196] on span "Company application" at bounding box center [1090, 203] width 104 height 15
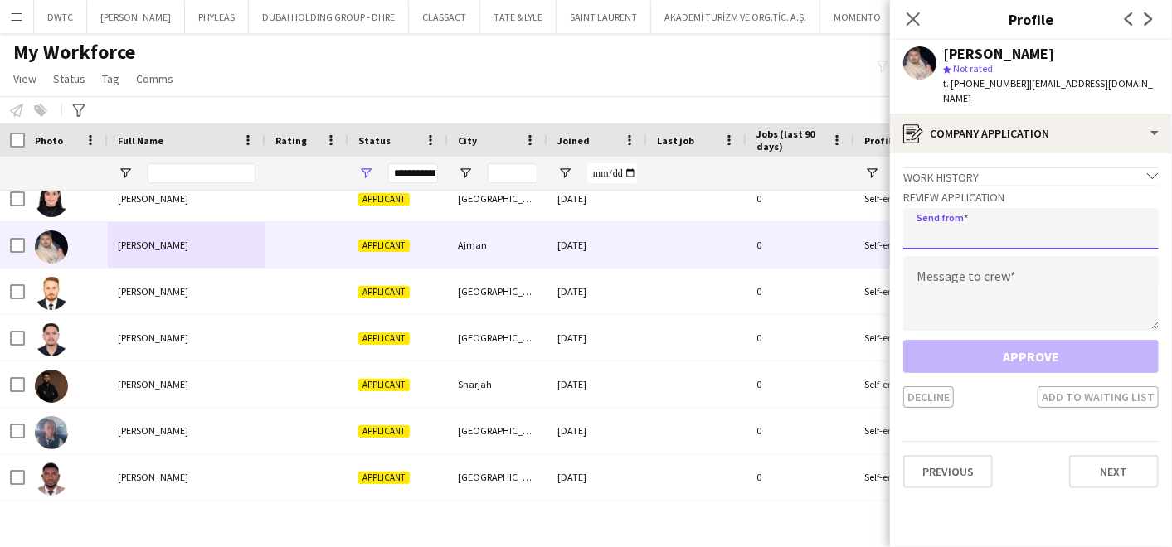
drag, startPoint x: 997, startPoint y: 206, endPoint x: 983, endPoint y: 221, distance: 21.1
click at [997, 208] on input "email" at bounding box center [1030, 228] width 255 height 41
type input "**********"
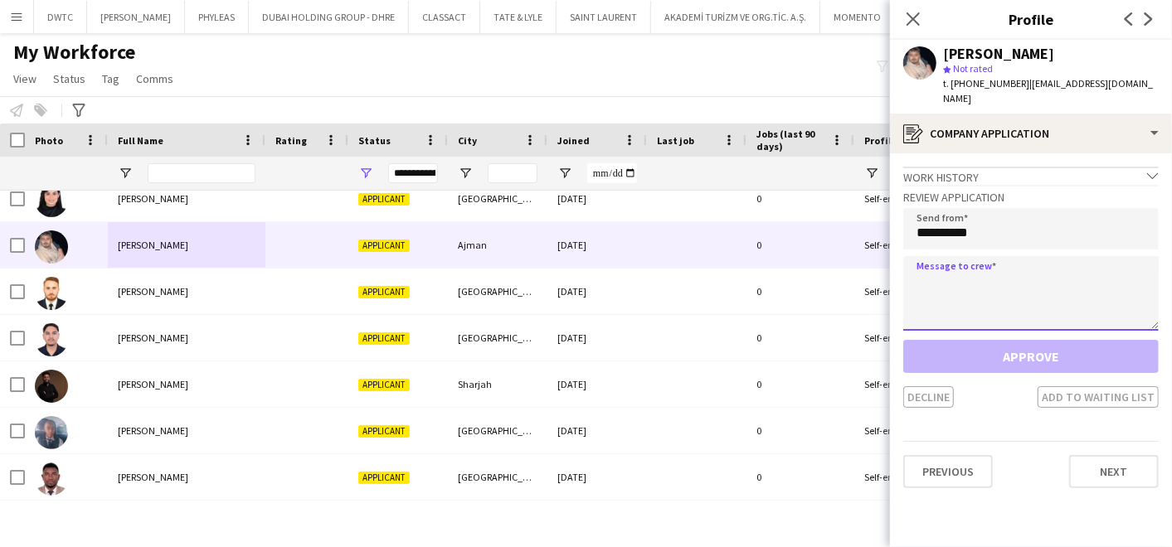
click at [947, 268] on textarea at bounding box center [1030, 293] width 255 height 75
paste textarea "**********"
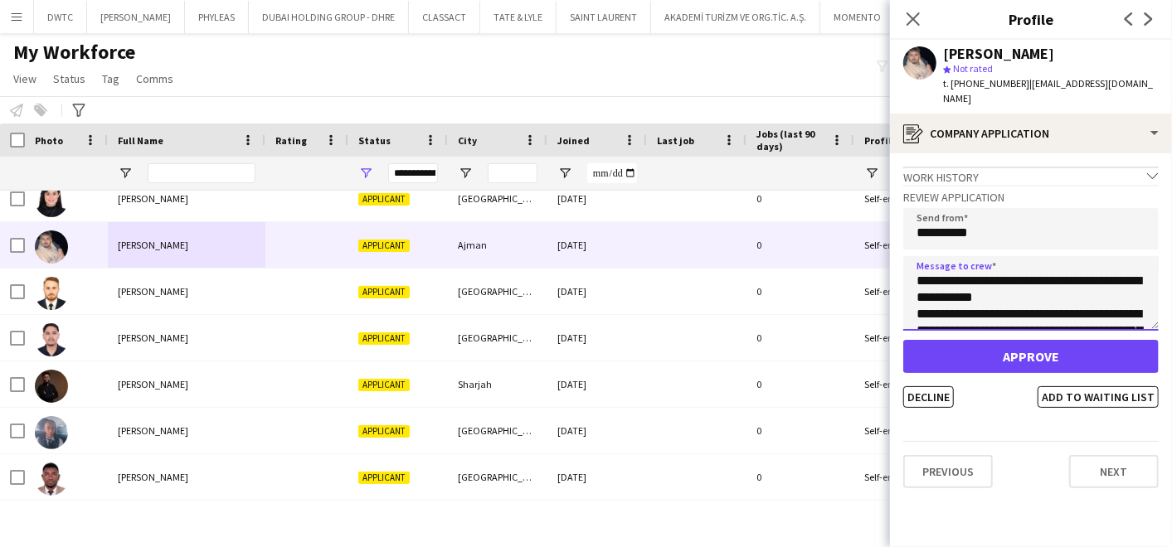
scroll to position [125, 0]
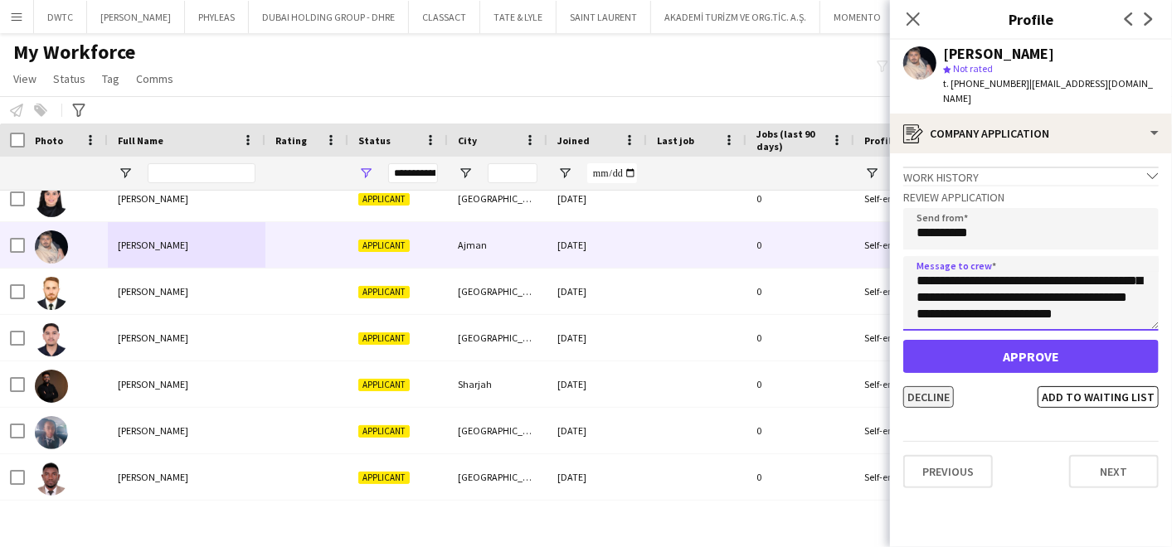
type textarea "**********"
click at [924, 386] on button "Decline" at bounding box center [928, 397] width 51 height 22
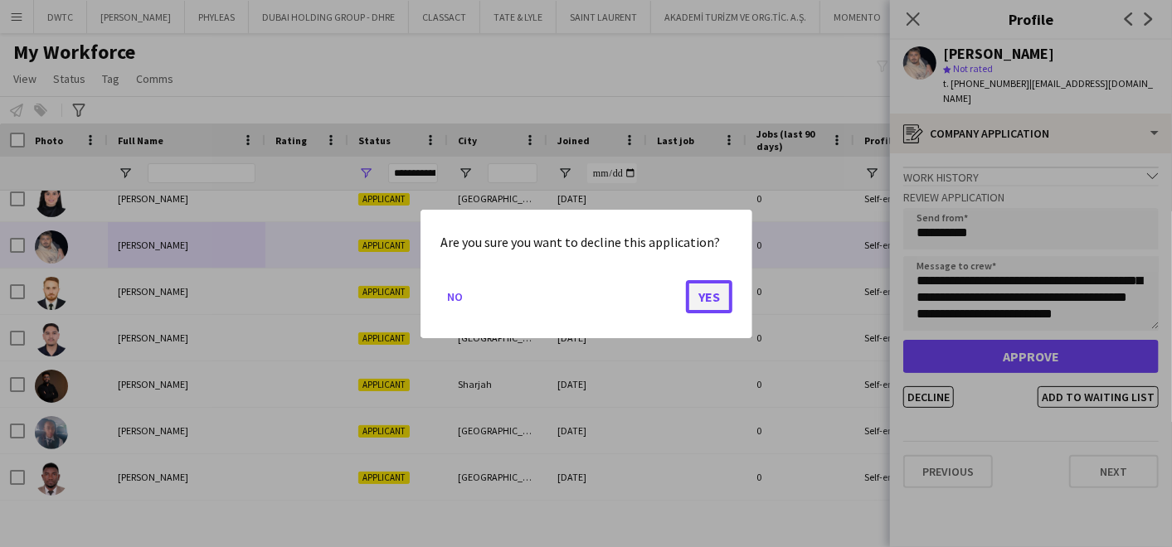
click at [718, 289] on button "Yes" at bounding box center [709, 296] width 46 height 33
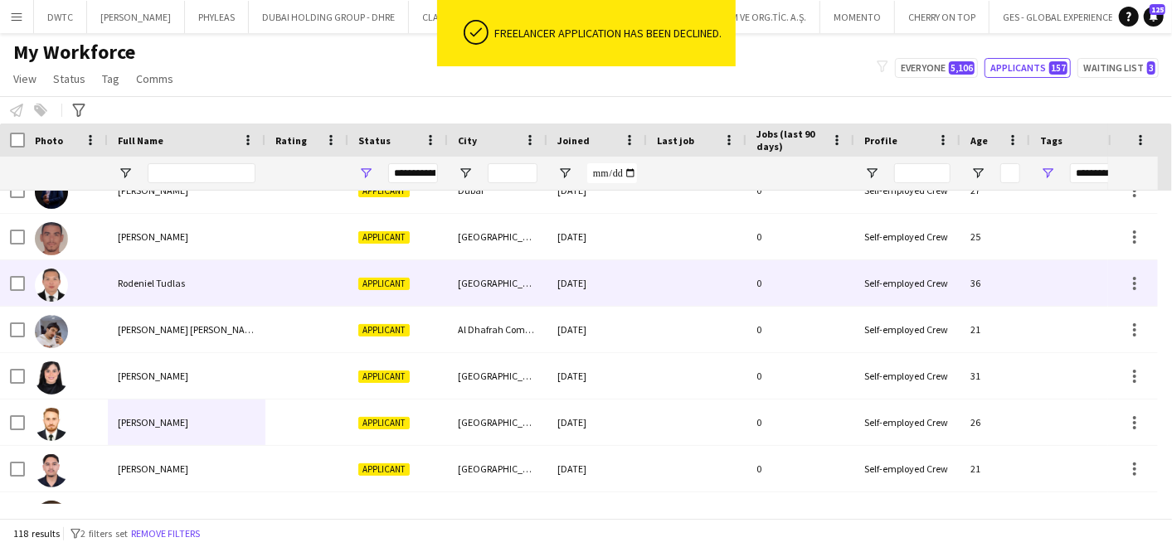
scroll to position [4753, 0]
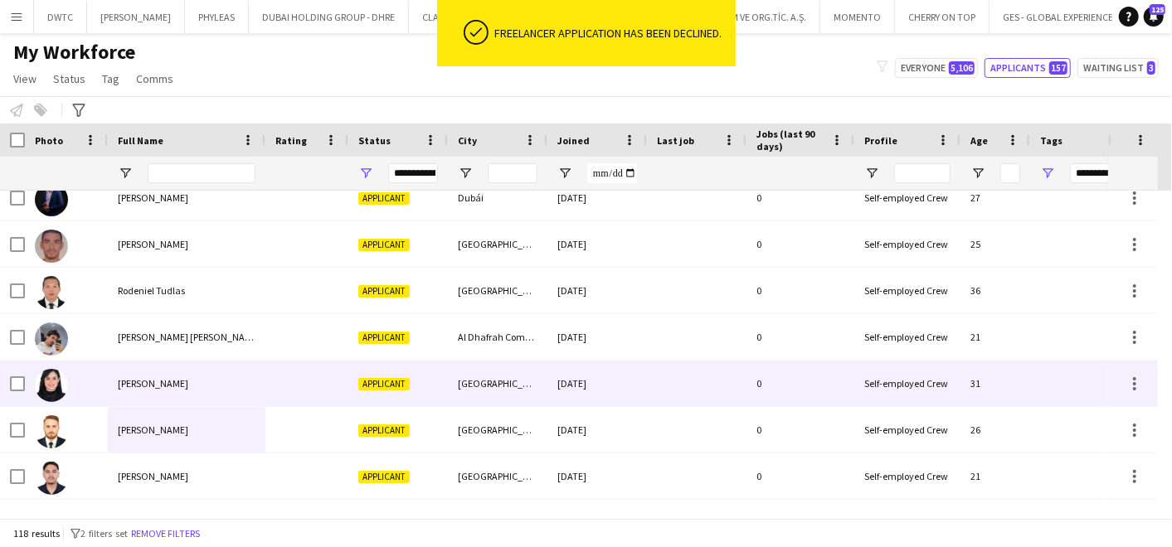
click at [131, 385] on span "Saida Dahmouch" at bounding box center [153, 383] width 70 height 12
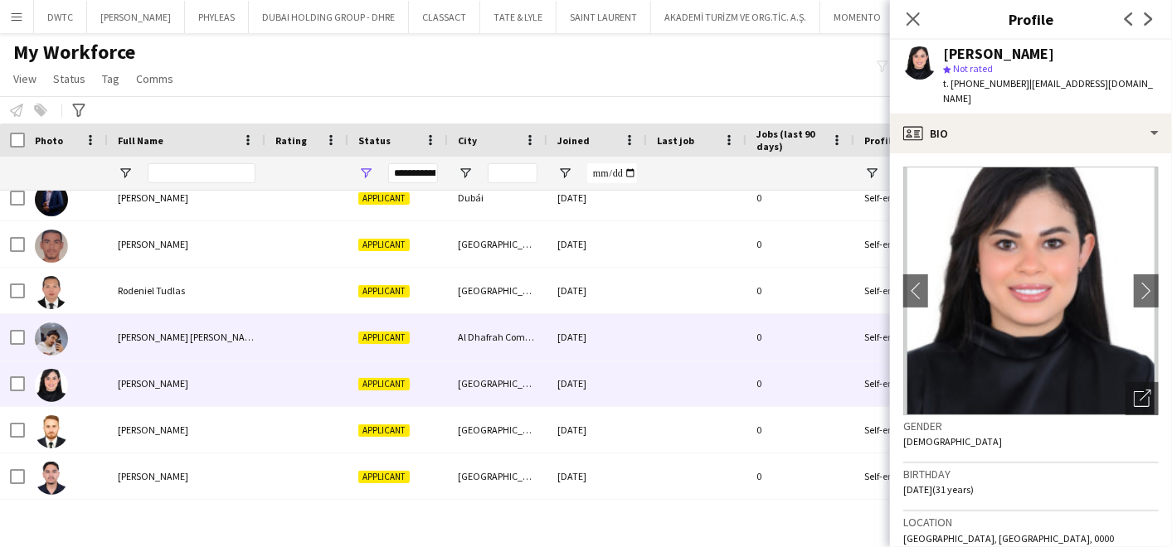
click at [205, 335] on span "Saad ullah Amanullah" at bounding box center [189, 337] width 143 height 12
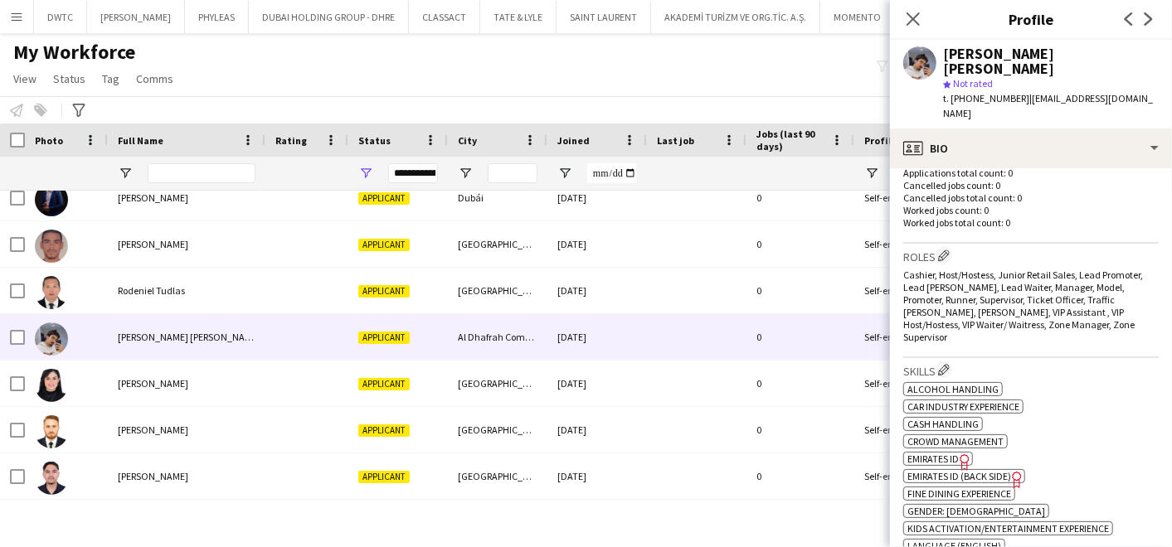
scroll to position [0, 0]
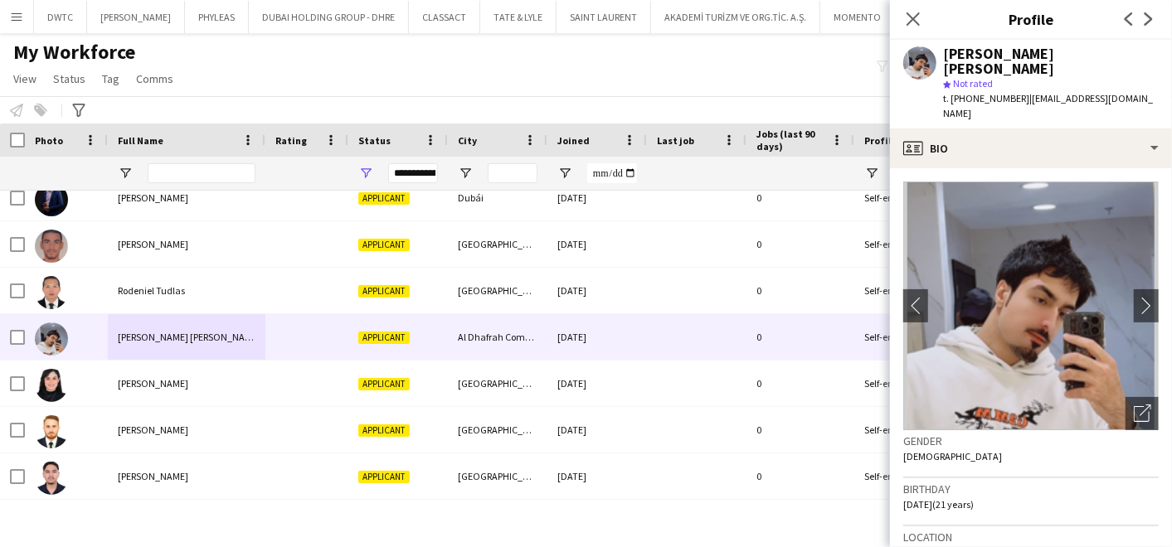
drag, startPoint x: 1125, startPoint y: 390, endPoint x: 1068, endPoint y: 376, distance: 58.9
click at [1134, 405] on icon "Open photos pop-in" at bounding box center [1142, 413] width 17 height 17
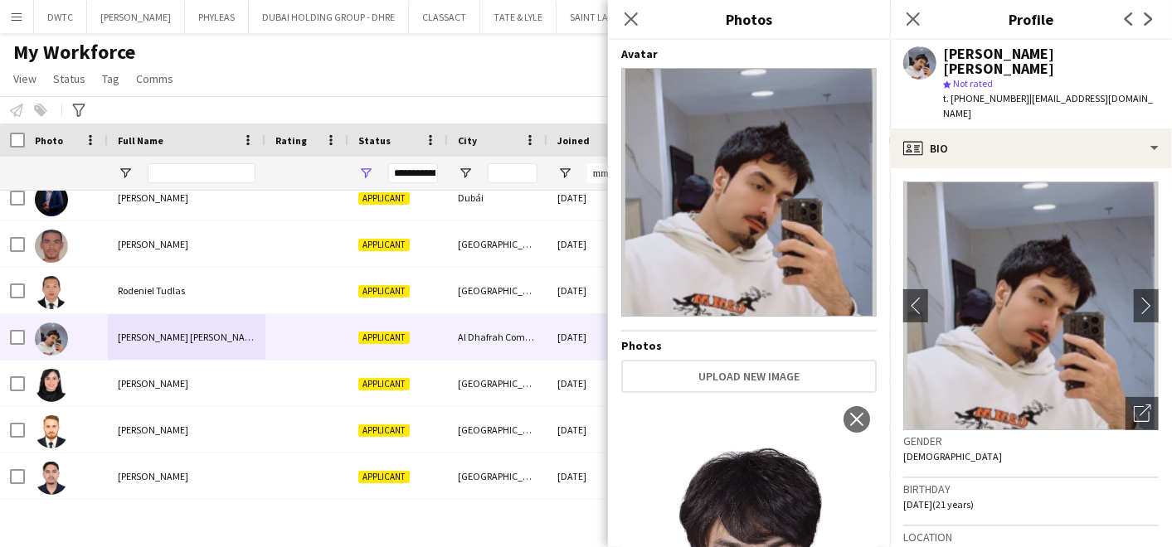
scroll to position [218, 0]
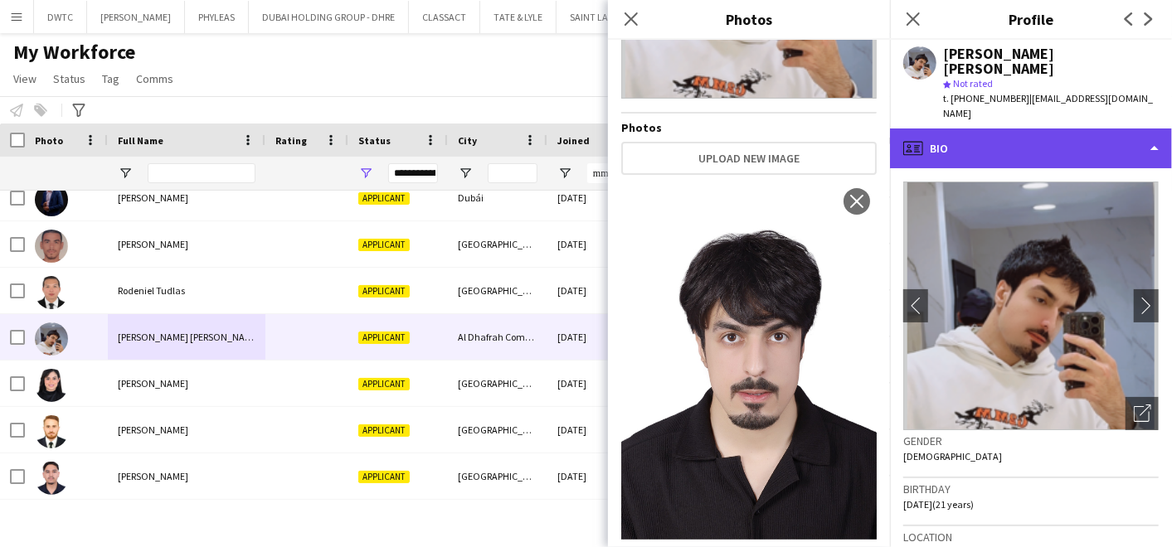
click at [969, 129] on div "profile Bio" at bounding box center [1031, 149] width 282 height 40
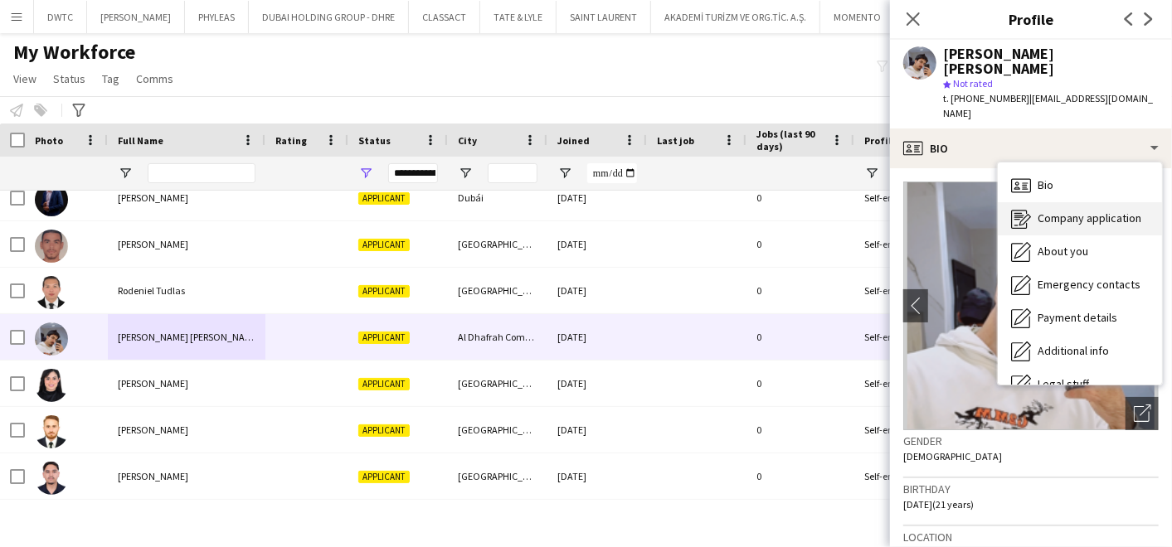
click at [1043, 211] on span "Company application" at bounding box center [1090, 218] width 104 height 15
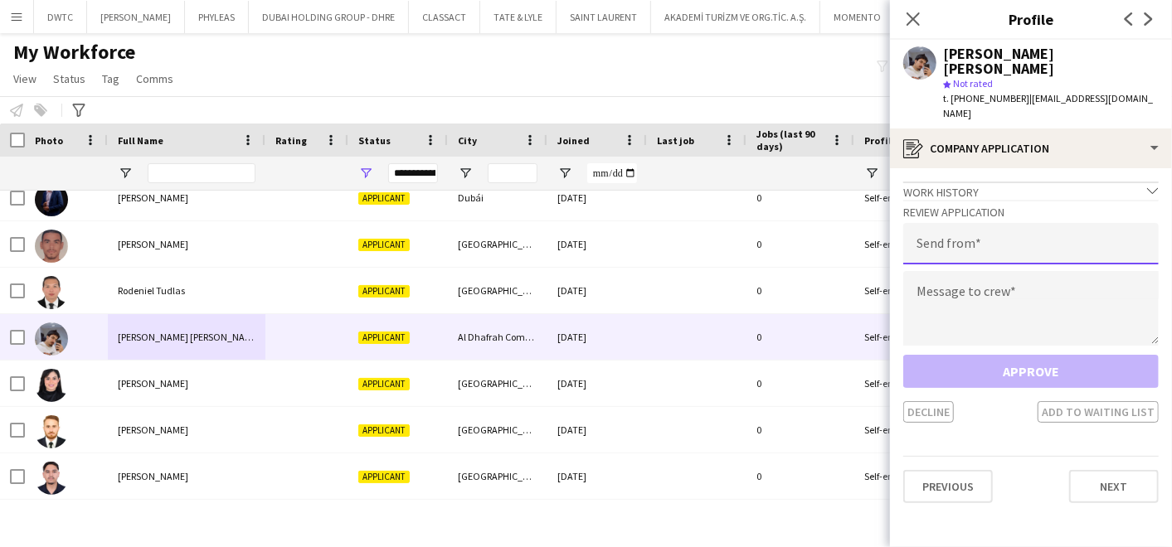
click at [973, 229] on input "email" at bounding box center [1030, 243] width 255 height 41
type input "**********"
click at [984, 271] on textarea at bounding box center [1030, 308] width 255 height 75
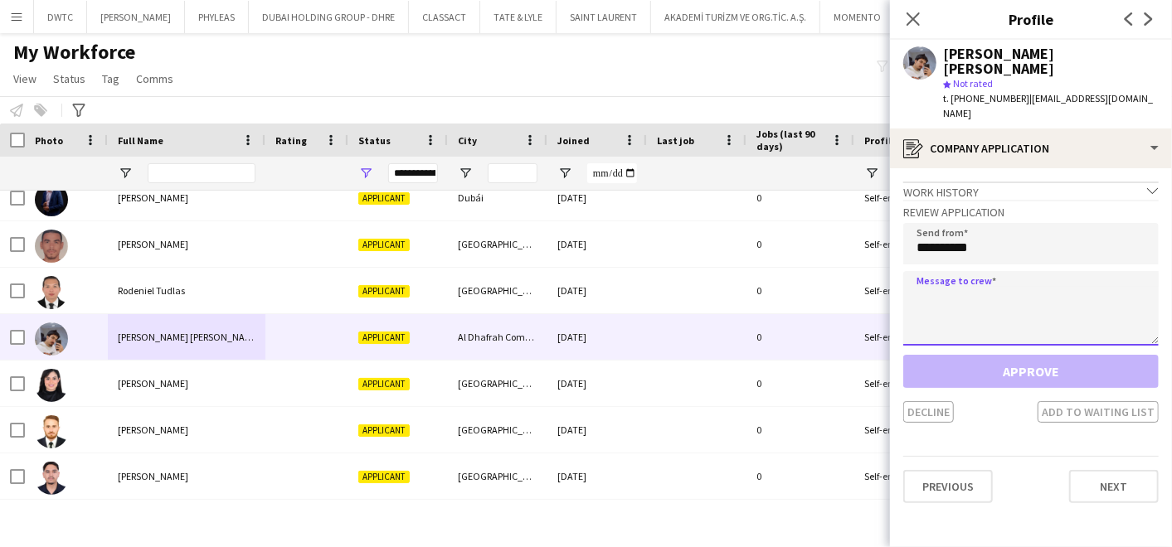
paste textarea "**********"
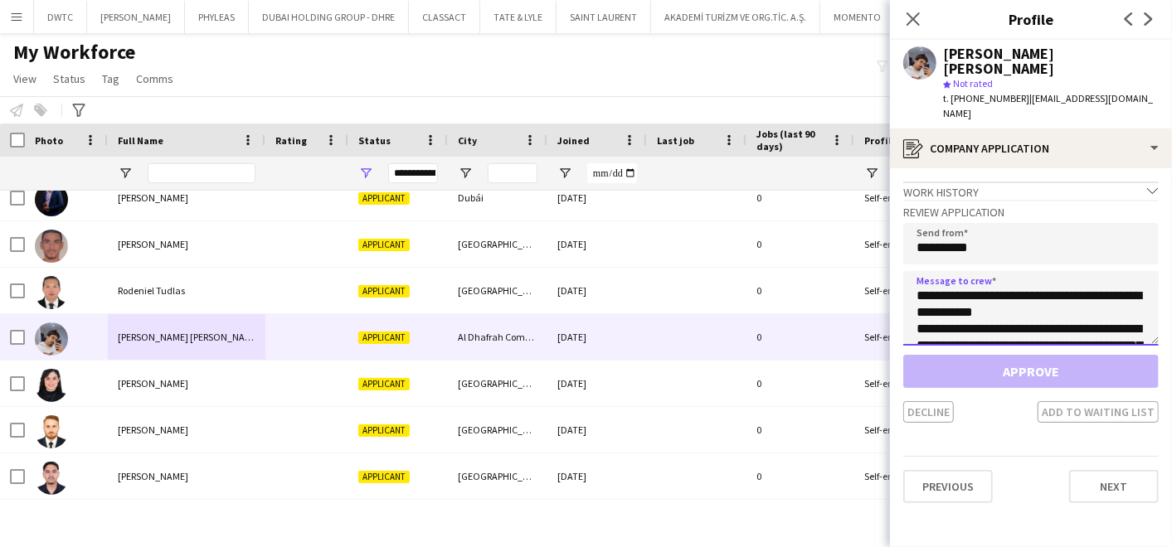
scroll to position [125, 0]
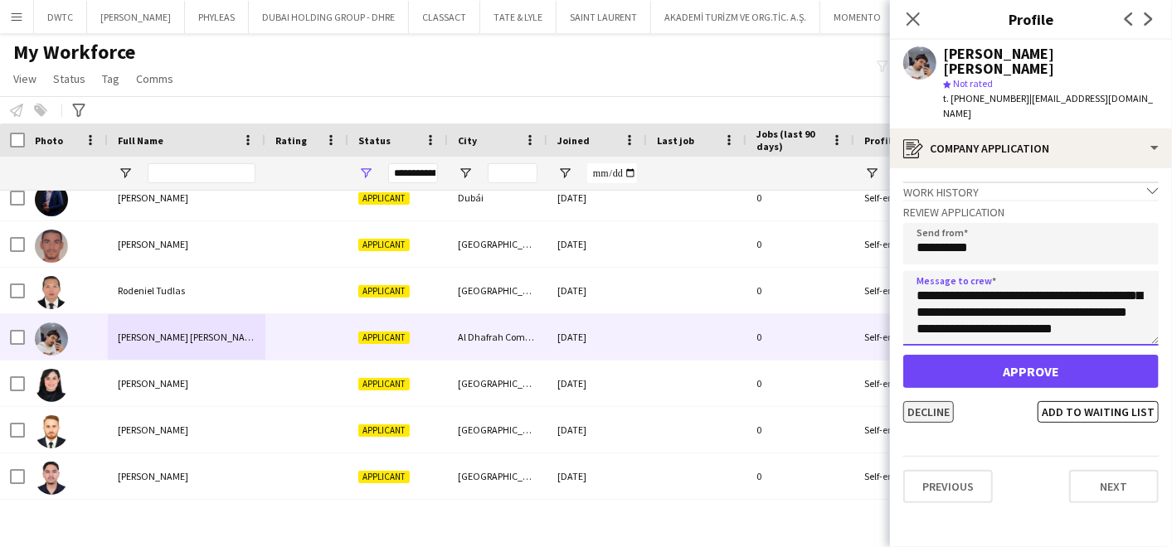
type textarea "**********"
click at [927, 401] on button "Decline" at bounding box center [928, 412] width 51 height 22
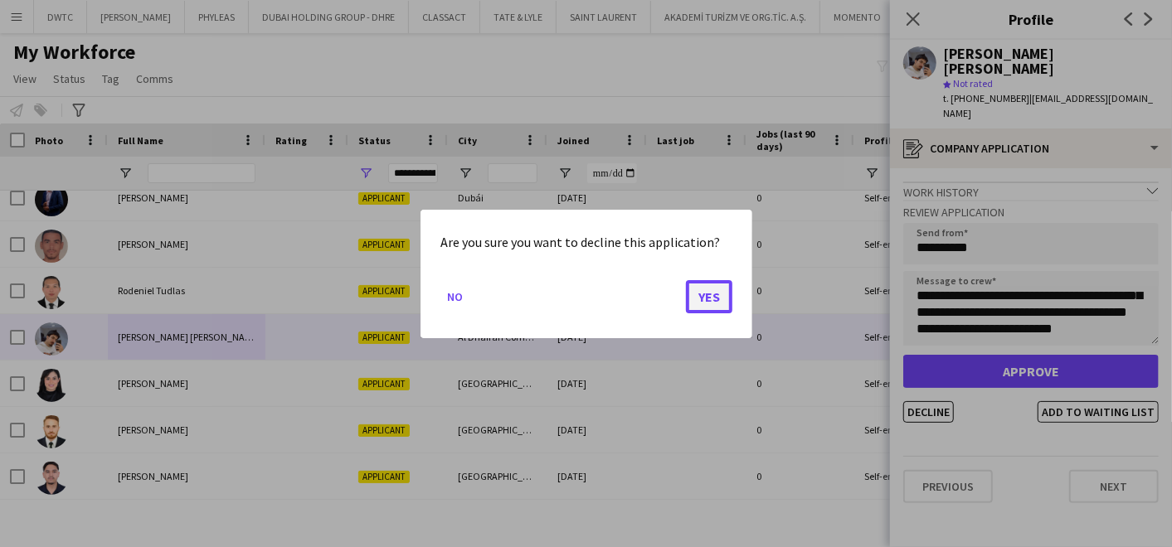
click at [699, 294] on button "Yes" at bounding box center [709, 296] width 46 height 33
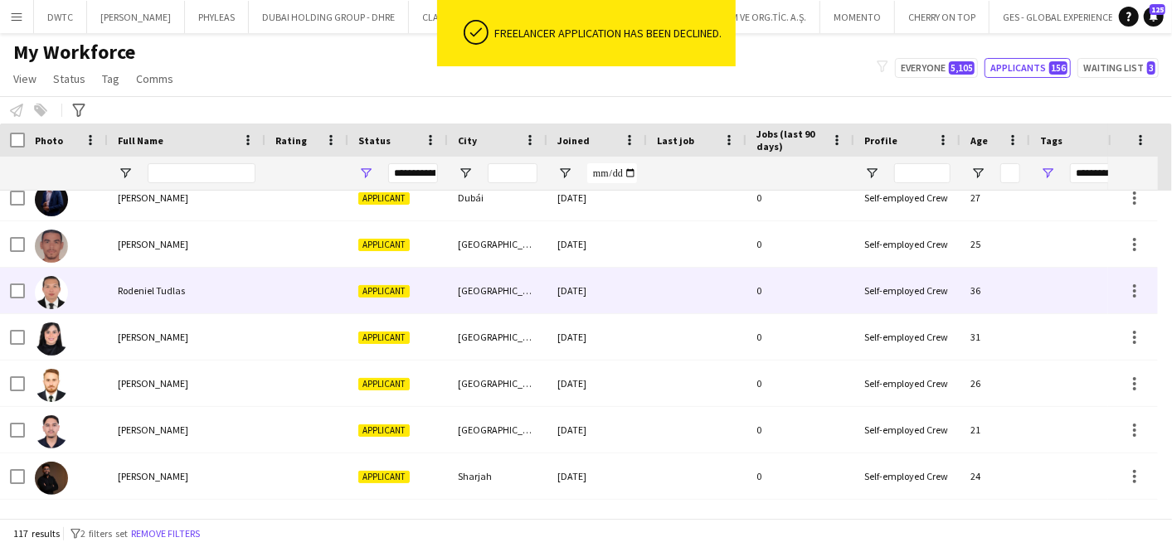
click at [207, 286] on div "Rodeniel Tudlas" at bounding box center [187, 291] width 158 height 46
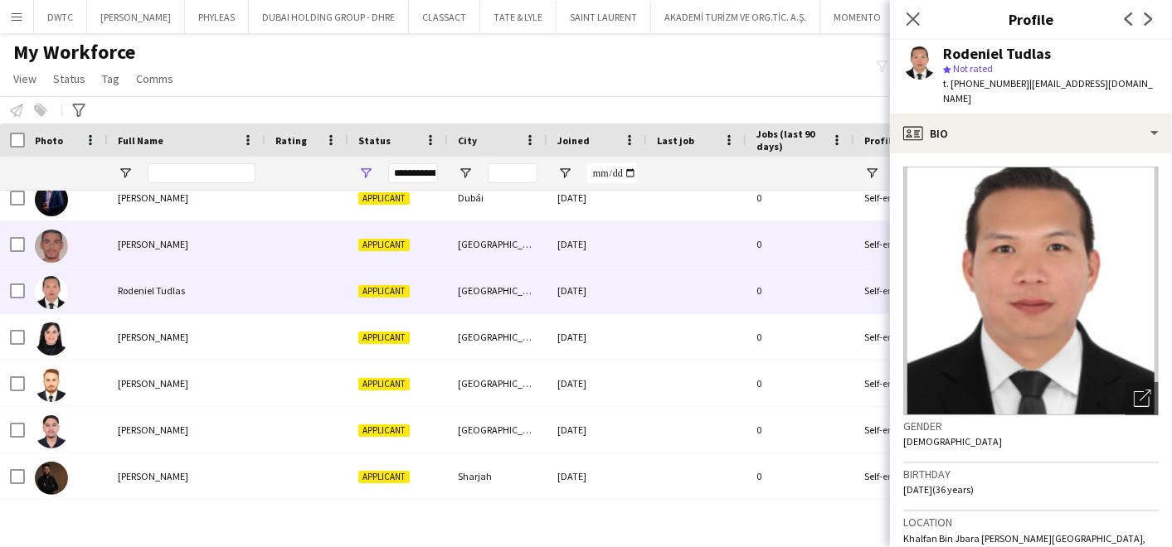
click at [239, 253] on div "Riad Zeini" at bounding box center [187, 244] width 158 height 46
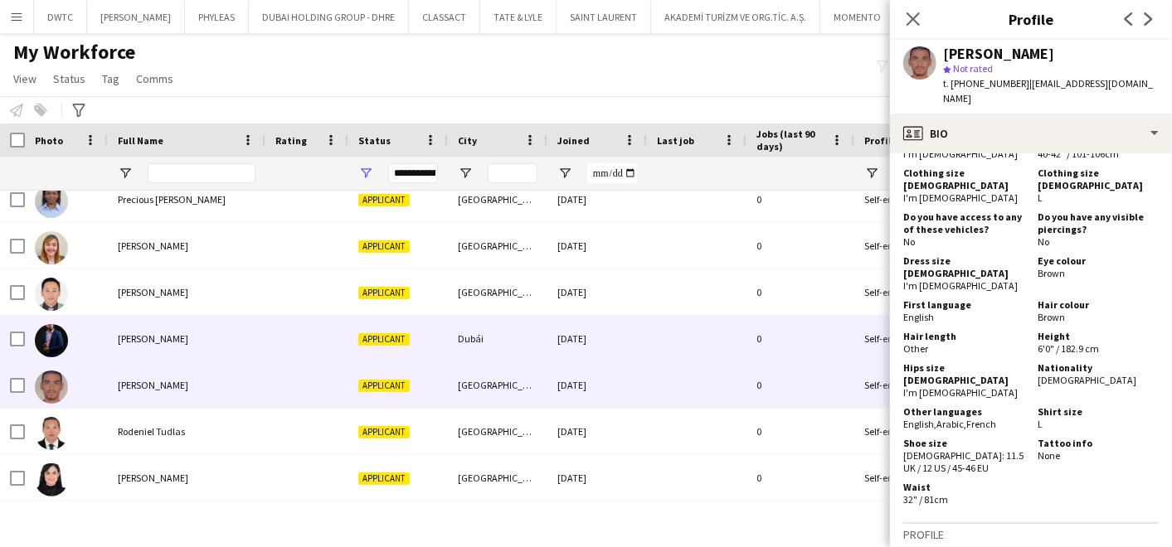
scroll to position [4569, 0]
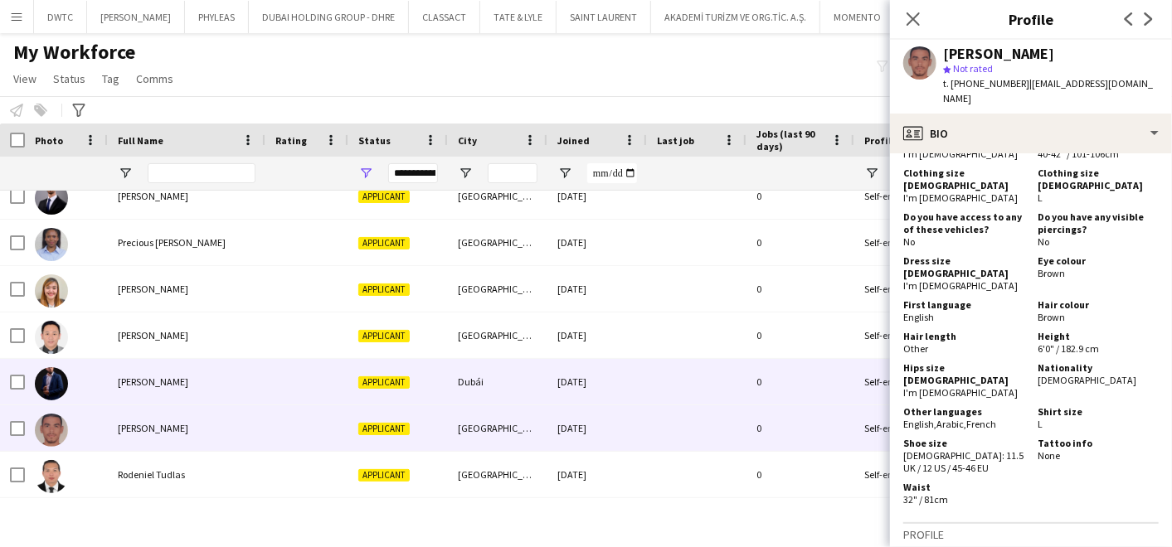
click at [119, 384] on span "Raul Rodriguez" at bounding box center [153, 382] width 70 height 12
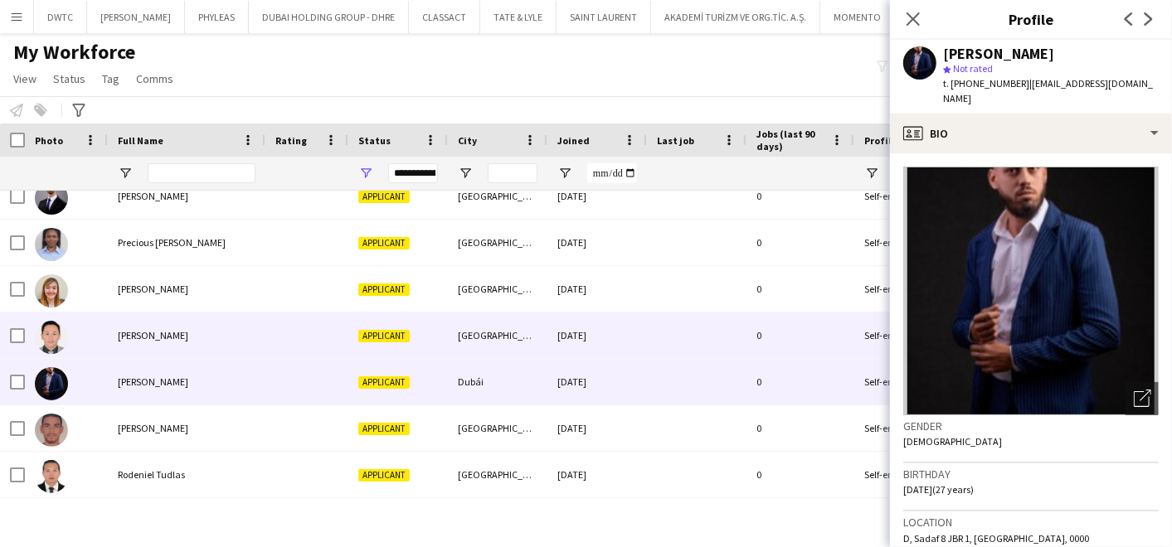
click at [187, 335] on div "Raffy Madeo" at bounding box center [187, 336] width 158 height 46
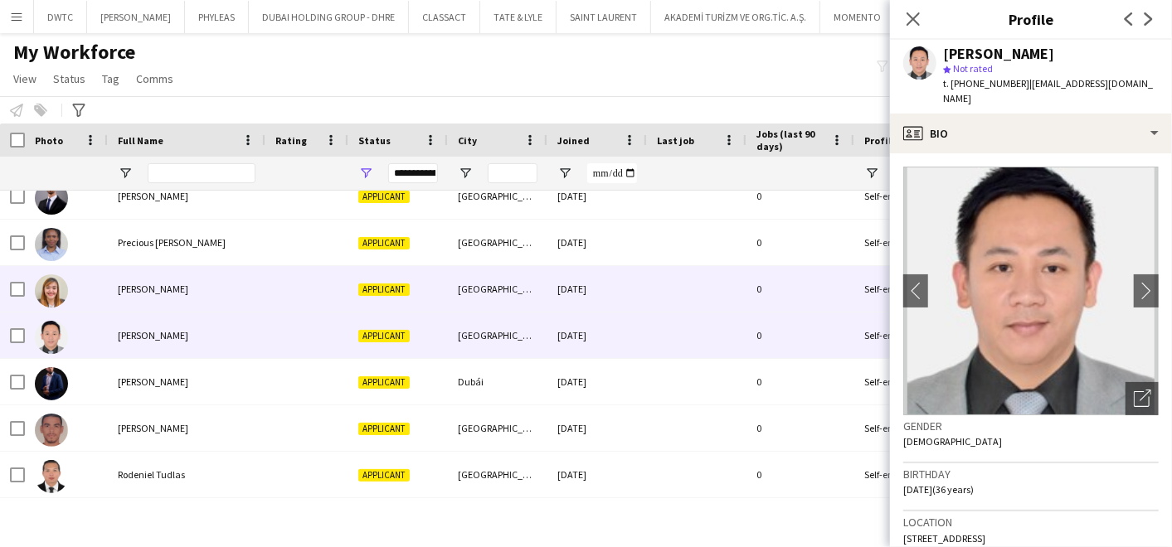
click at [230, 289] on div "Rachelle Edora" at bounding box center [187, 289] width 158 height 46
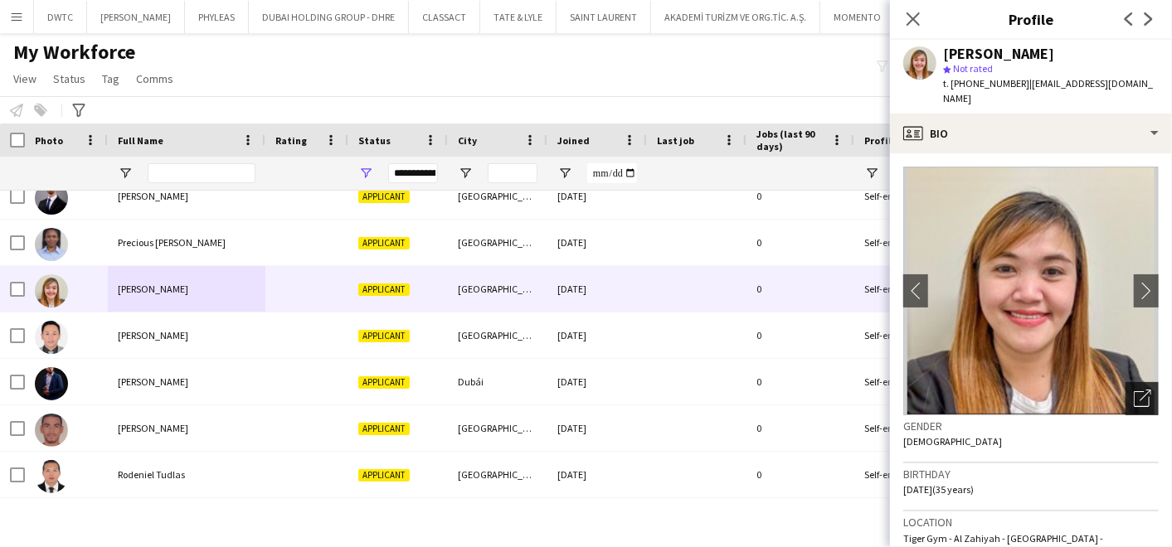
click at [1138, 382] on div "Open photos pop-in" at bounding box center [1141, 398] width 33 height 33
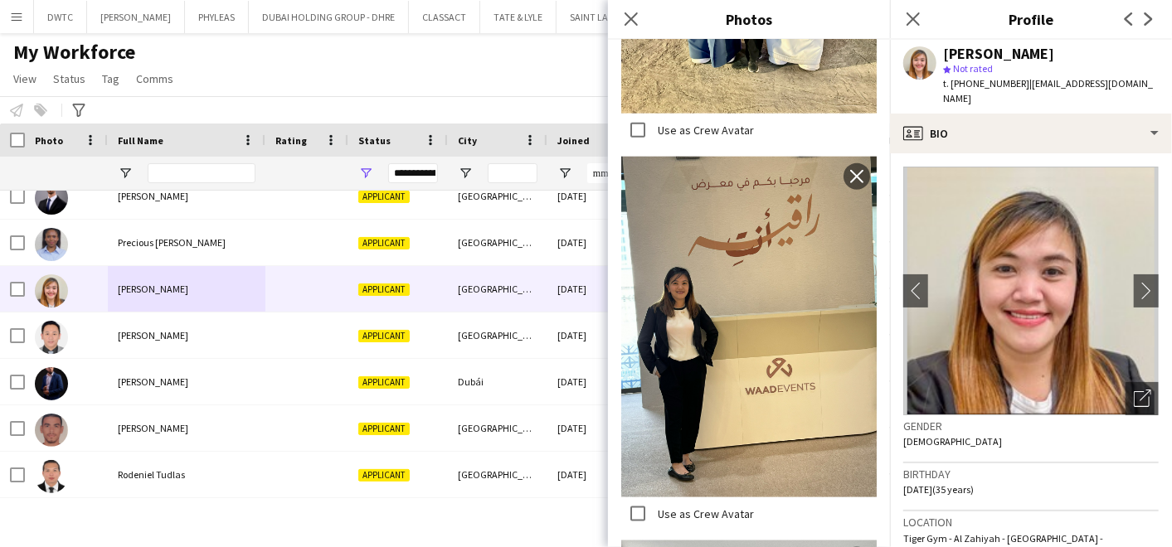
scroll to position [1014, 0]
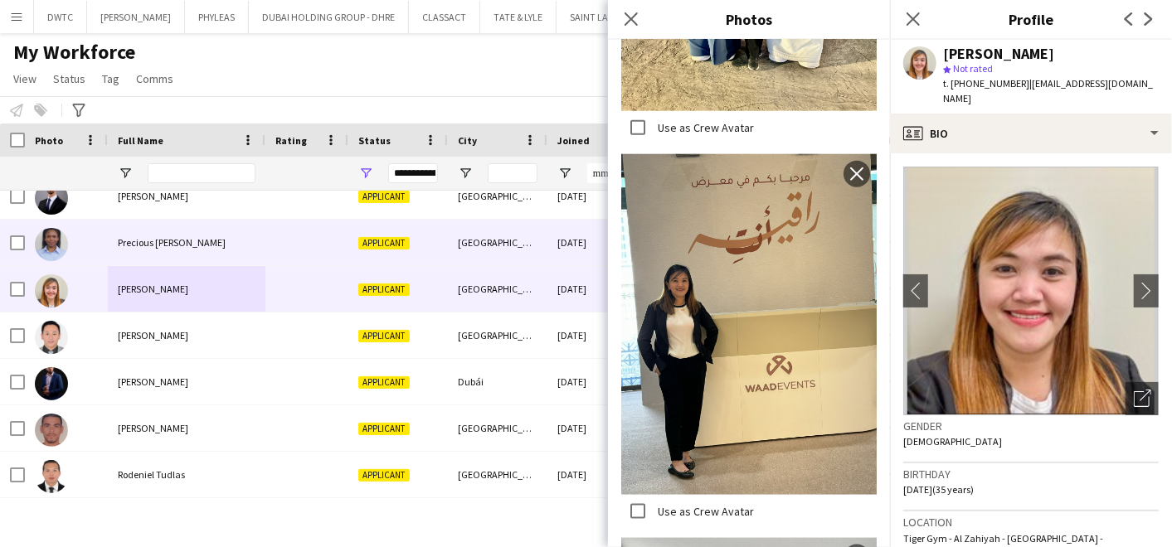
click at [200, 241] on div "Precious Michael" at bounding box center [187, 243] width 158 height 46
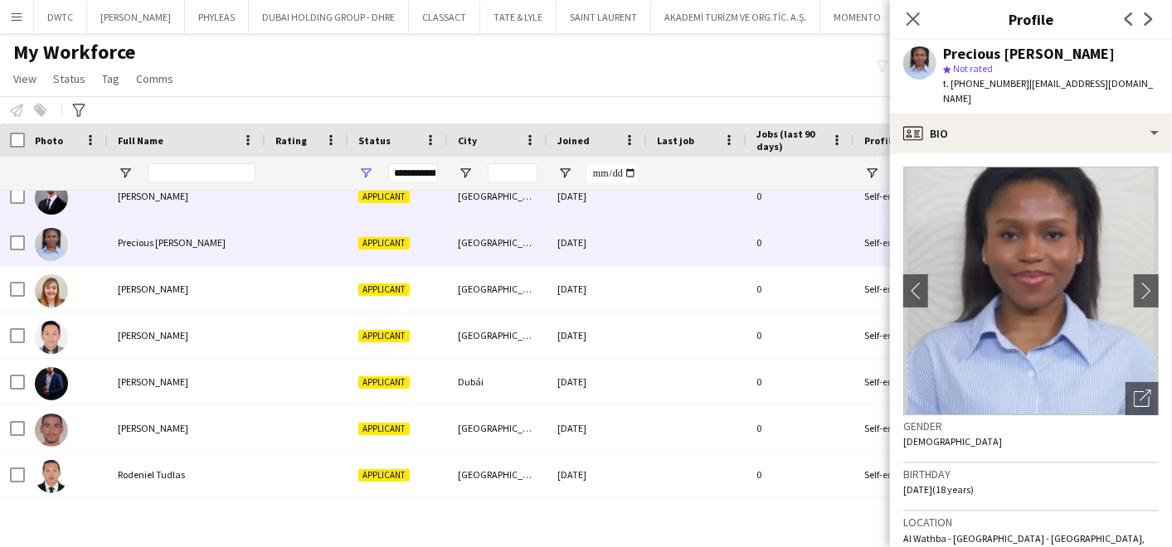
scroll to position [4512, 0]
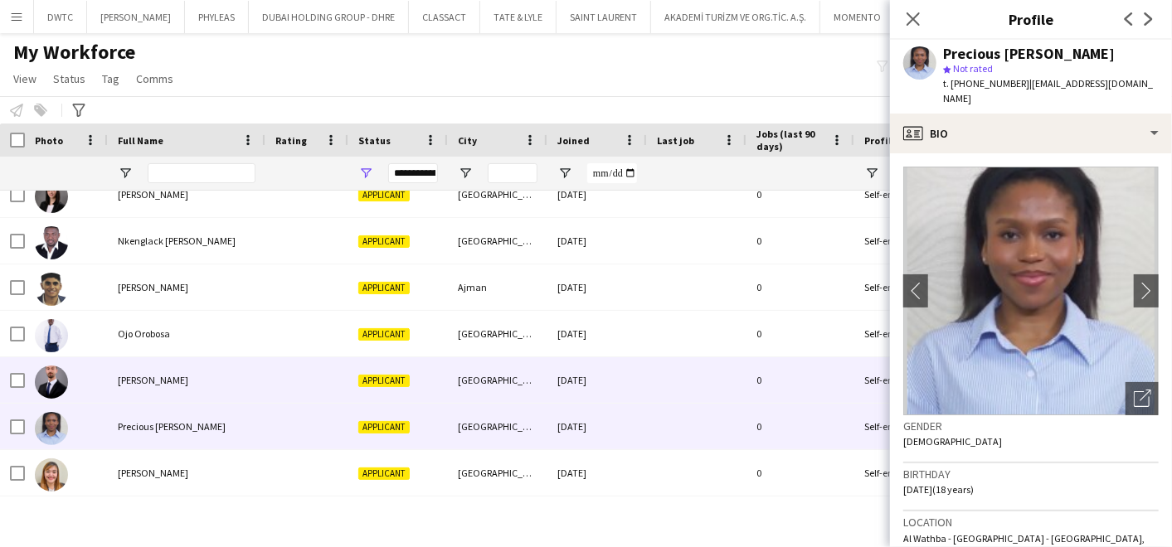
click at [163, 383] on span "Omar Al Sailawi" at bounding box center [153, 380] width 70 height 12
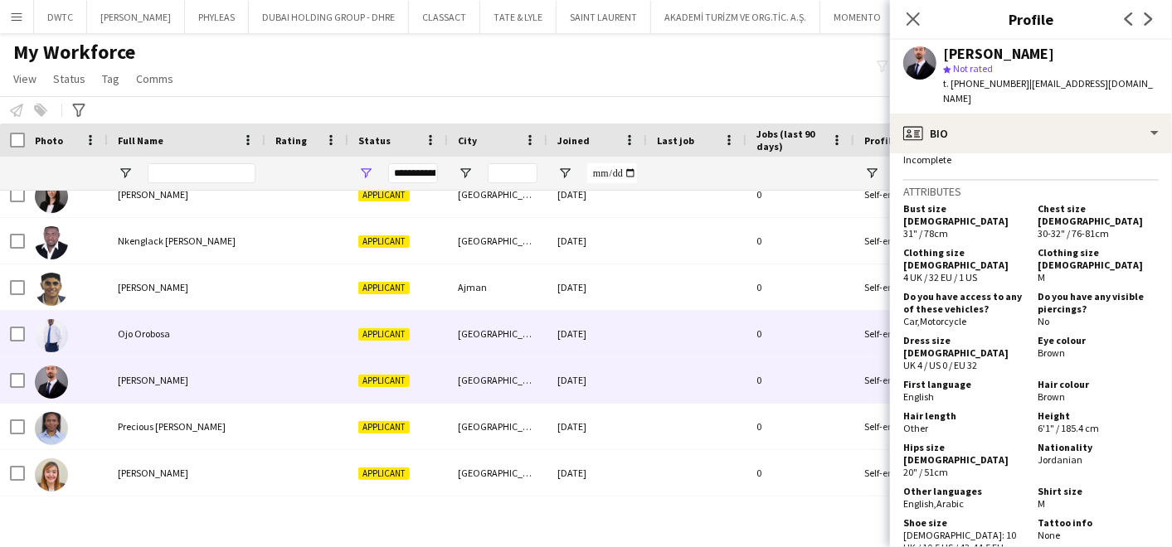
click at [191, 322] on div "Ojo Orobosa" at bounding box center [187, 334] width 158 height 46
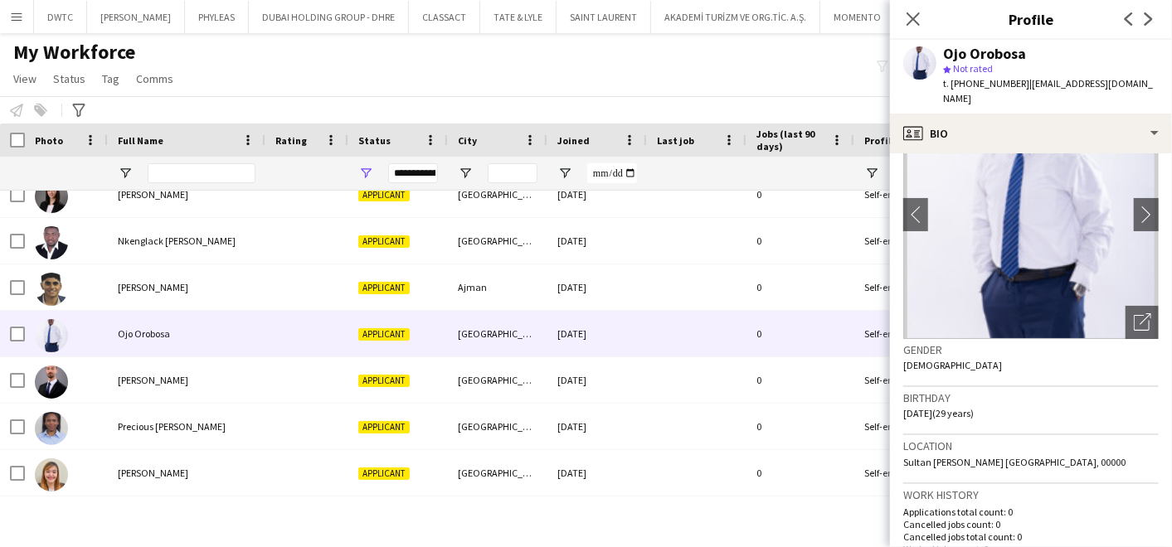
scroll to position [0, 0]
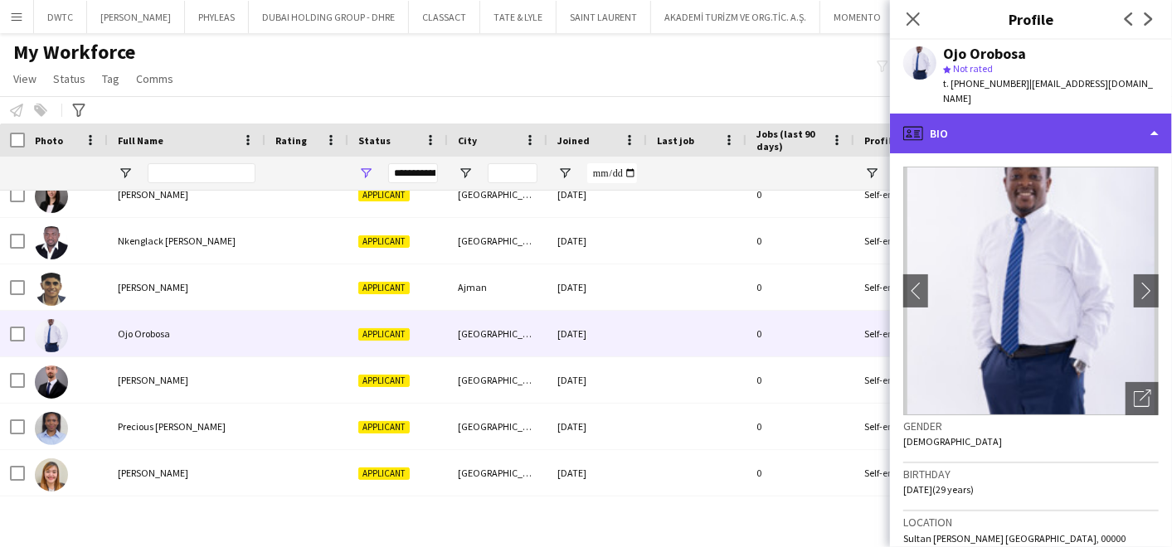
click at [1030, 118] on div "profile Bio" at bounding box center [1031, 134] width 282 height 40
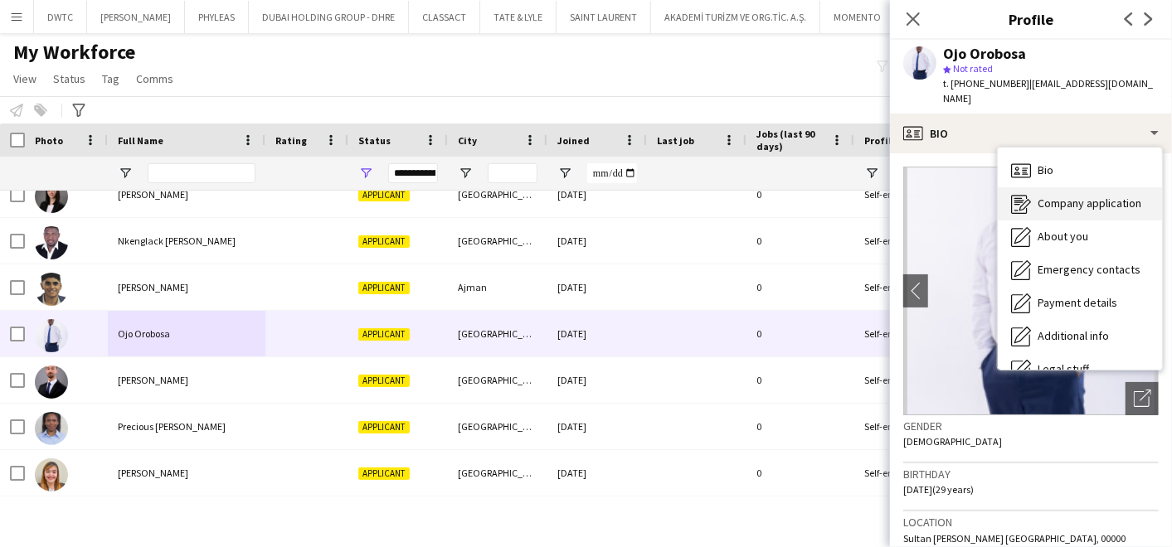
click at [1077, 196] on span "Company application" at bounding box center [1090, 203] width 104 height 15
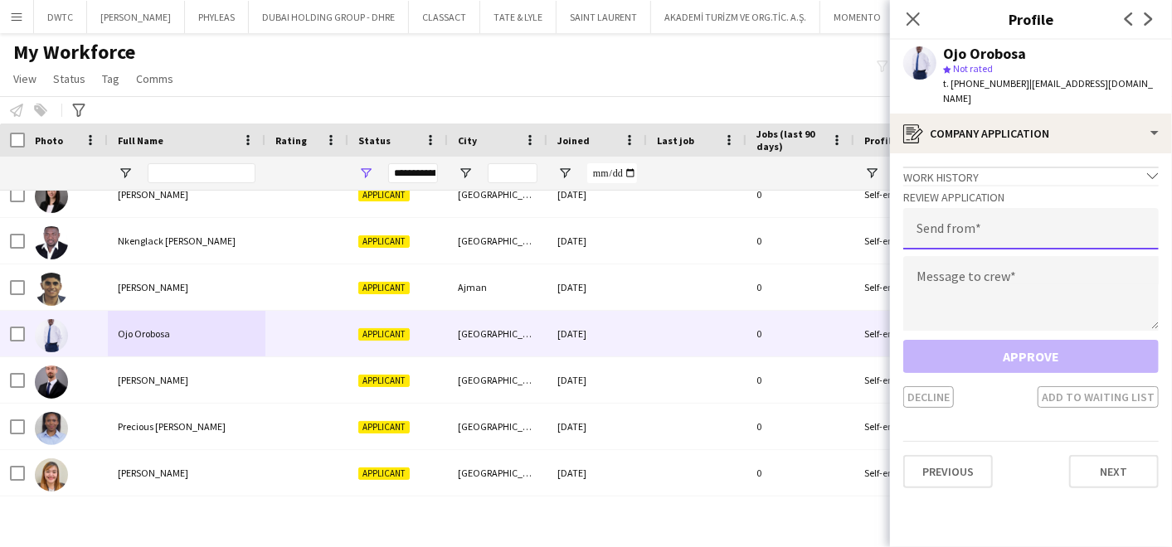
drag, startPoint x: 986, startPoint y: 209, endPoint x: 978, endPoint y: 218, distance: 12.3
click at [984, 210] on input "email" at bounding box center [1030, 228] width 255 height 41
type input "**********"
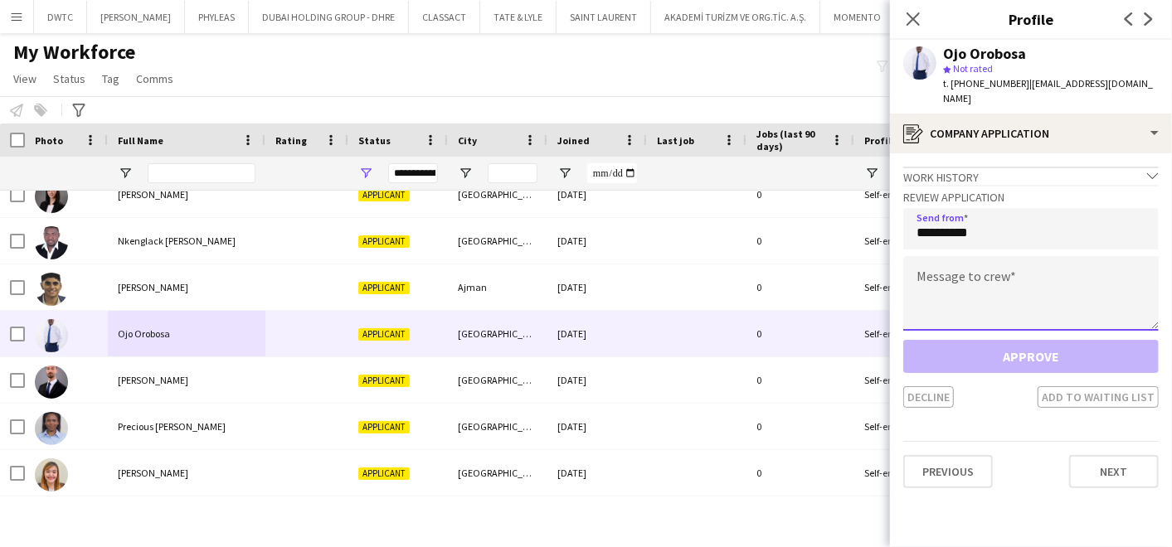
click at [946, 263] on textarea at bounding box center [1030, 293] width 255 height 75
paste textarea "**********"
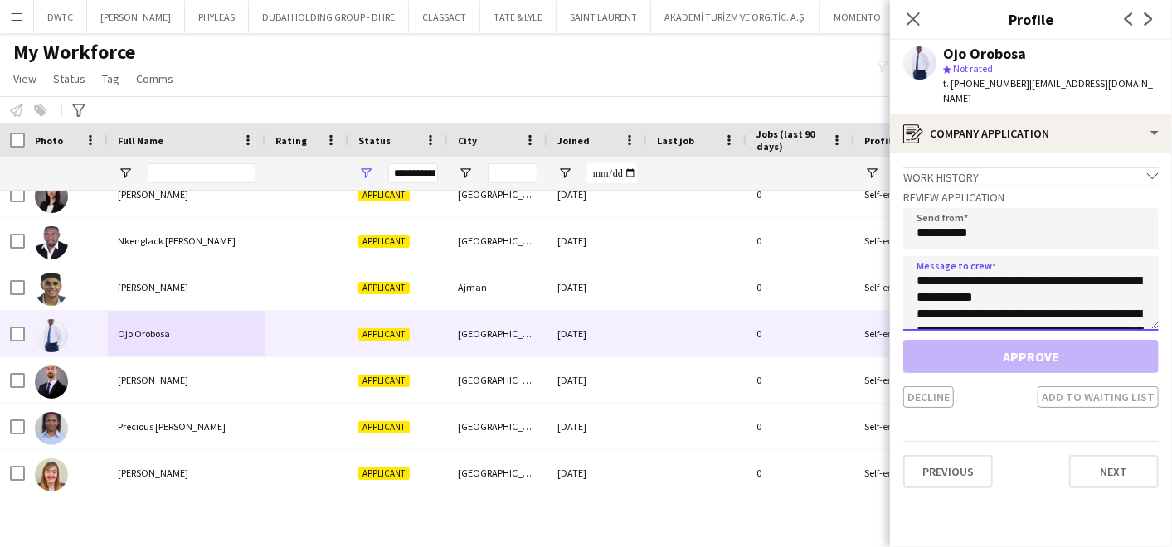
scroll to position [125, 0]
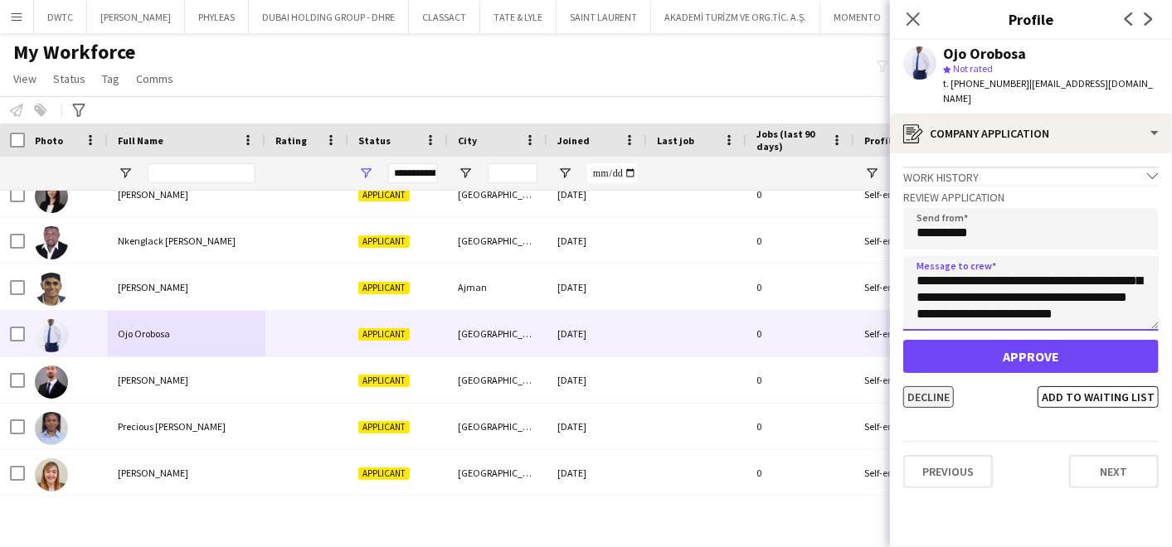
type textarea "**********"
click at [923, 386] on button "Decline" at bounding box center [928, 397] width 51 height 22
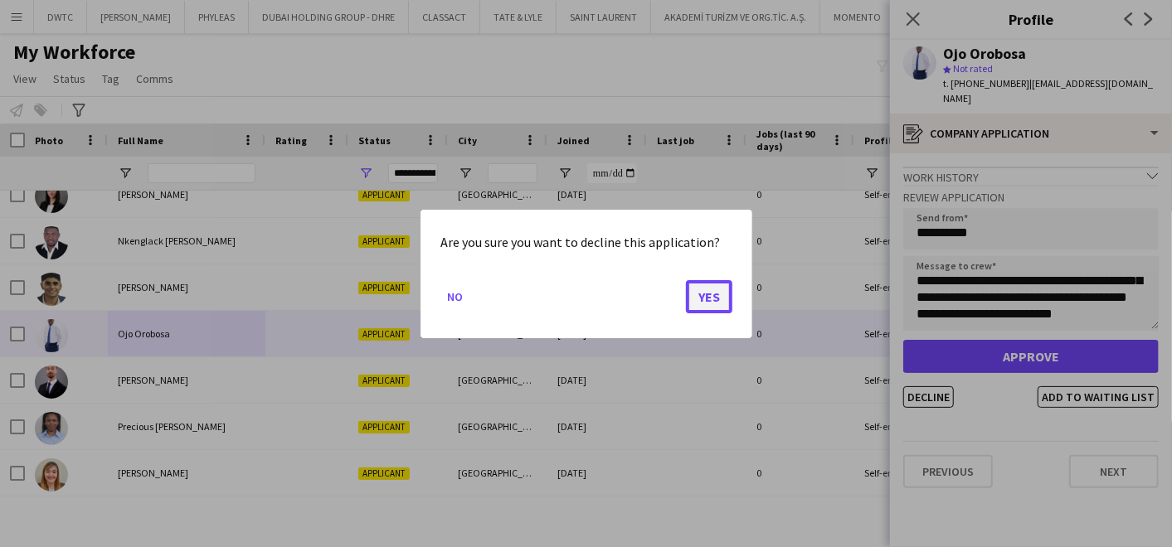
click at [702, 296] on button "Yes" at bounding box center [709, 296] width 46 height 33
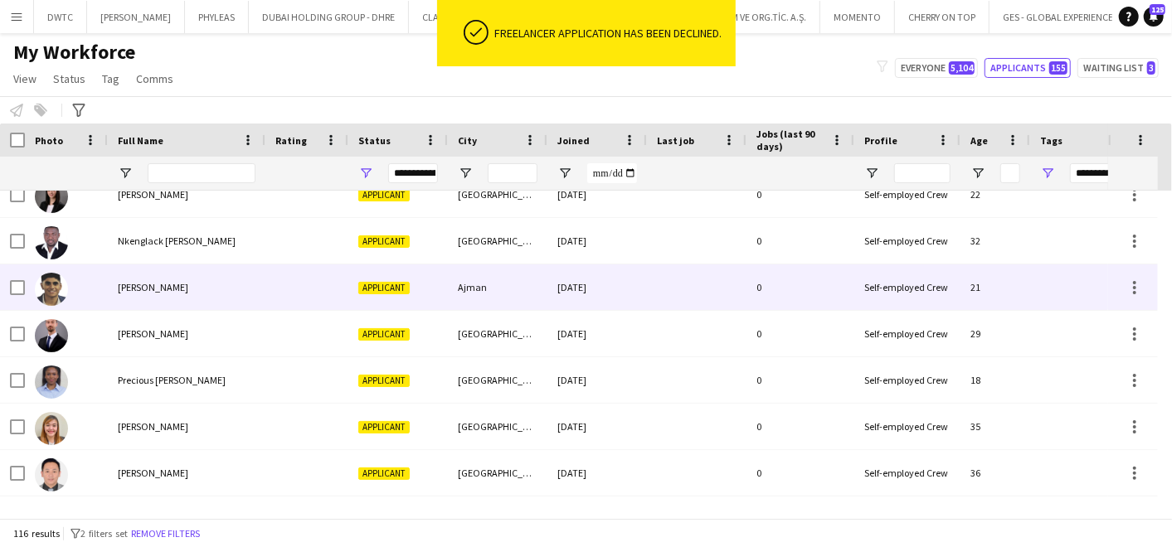
click at [121, 285] on span "obaid Mukaddam" at bounding box center [153, 287] width 70 height 12
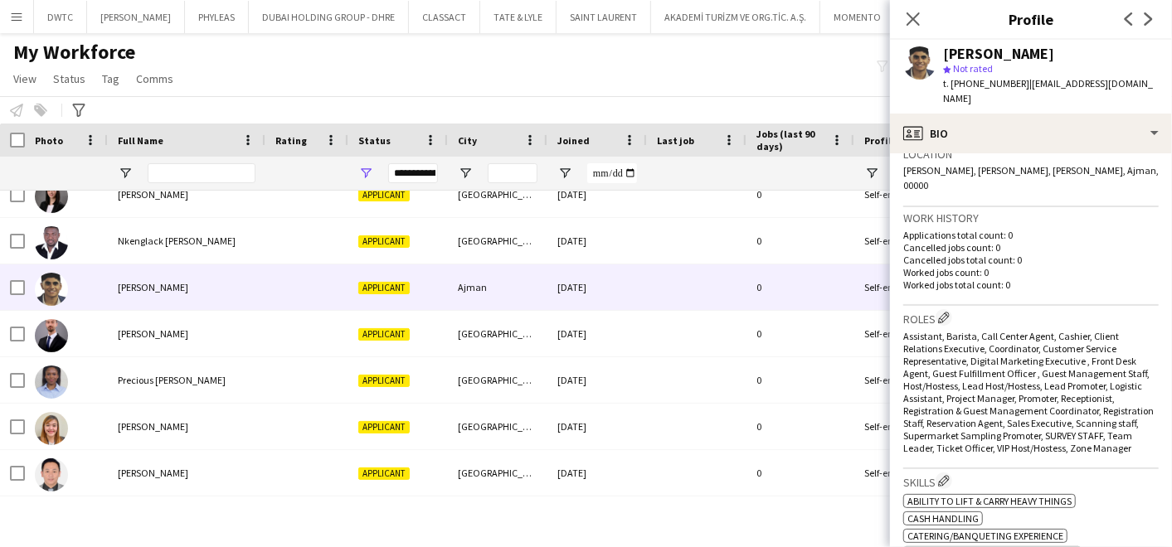
scroll to position [0, 0]
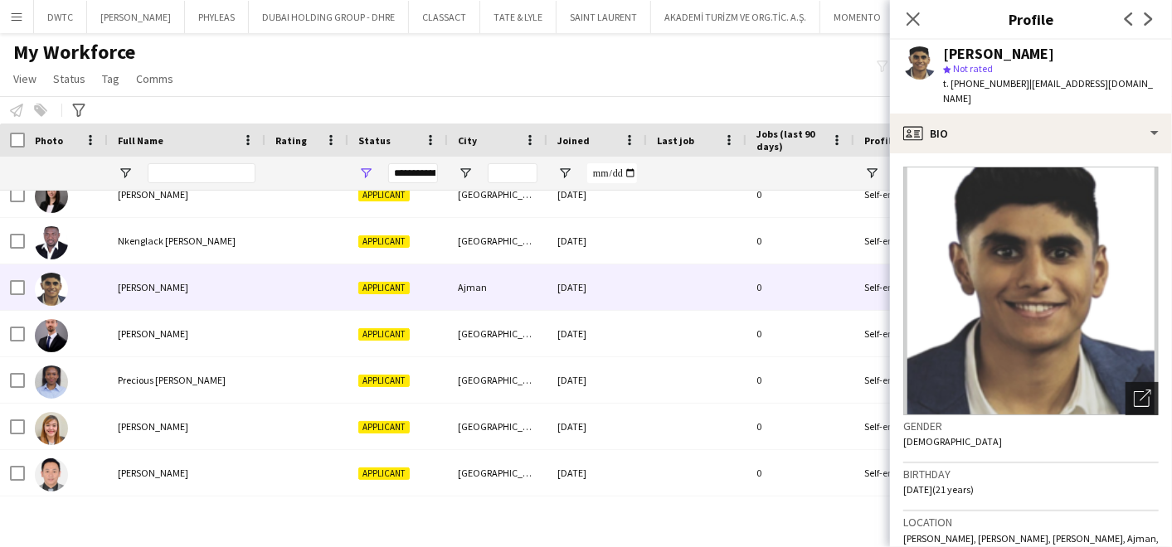
click at [1130, 394] on div "Open photos pop-in" at bounding box center [1141, 398] width 33 height 33
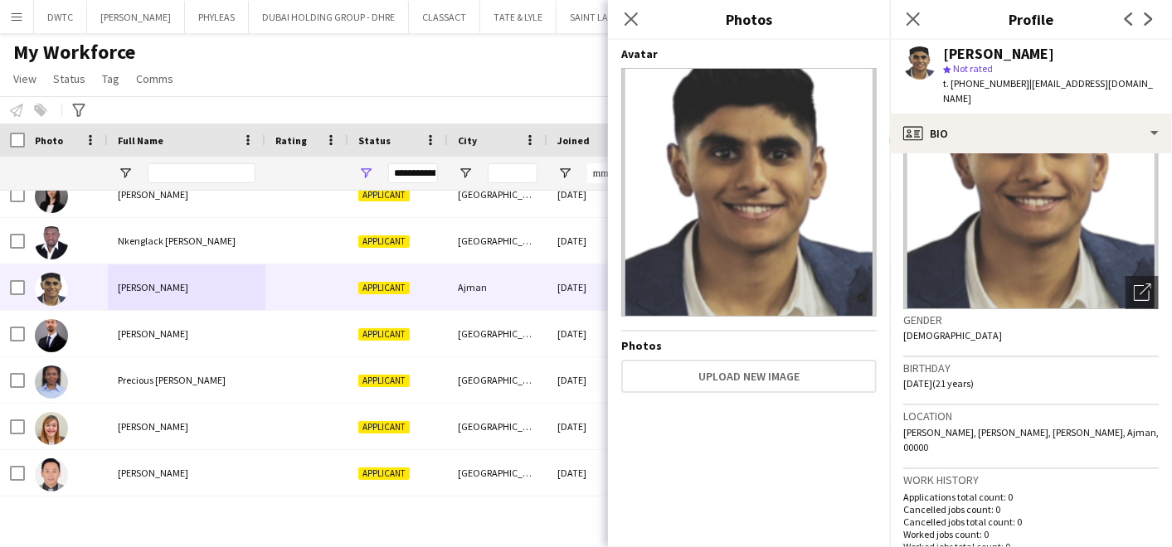
scroll to position [460, 0]
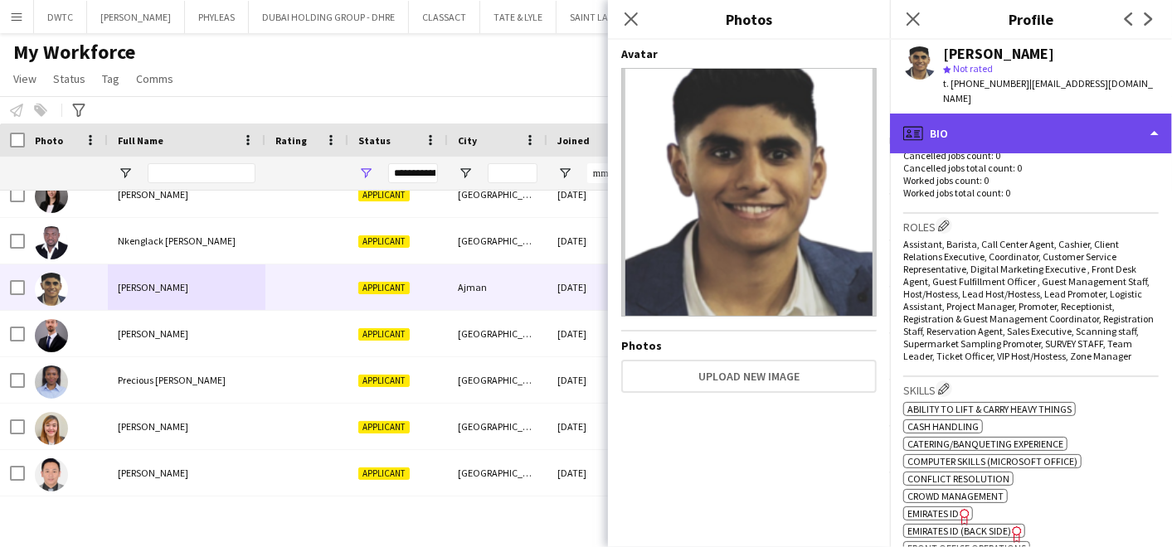
click at [998, 114] on div "profile Bio" at bounding box center [1031, 134] width 282 height 40
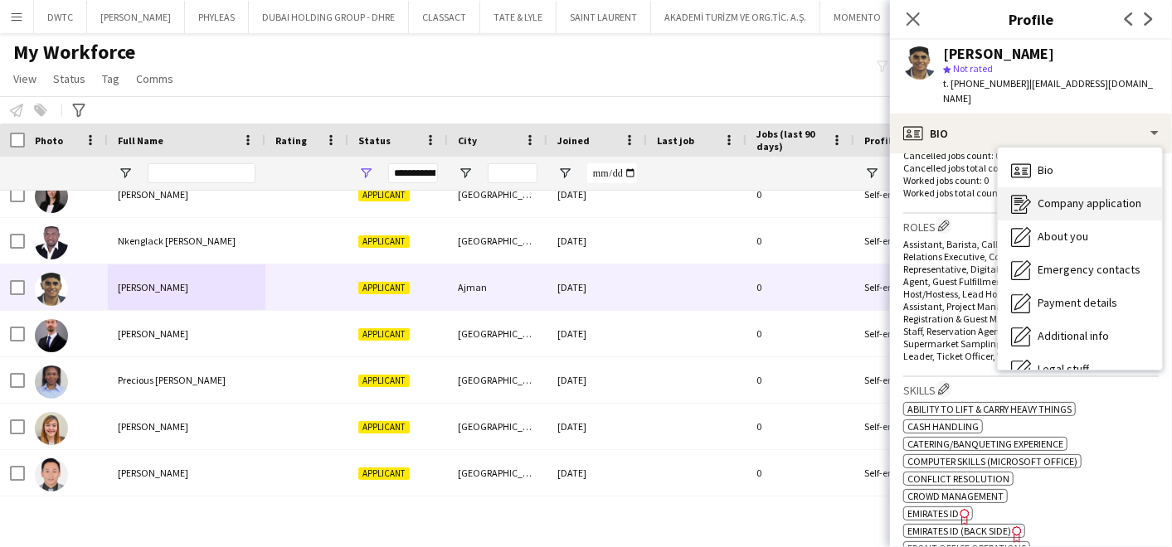
click at [1070, 196] on span "Company application" at bounding box center [1090, 203] width 104 height 15
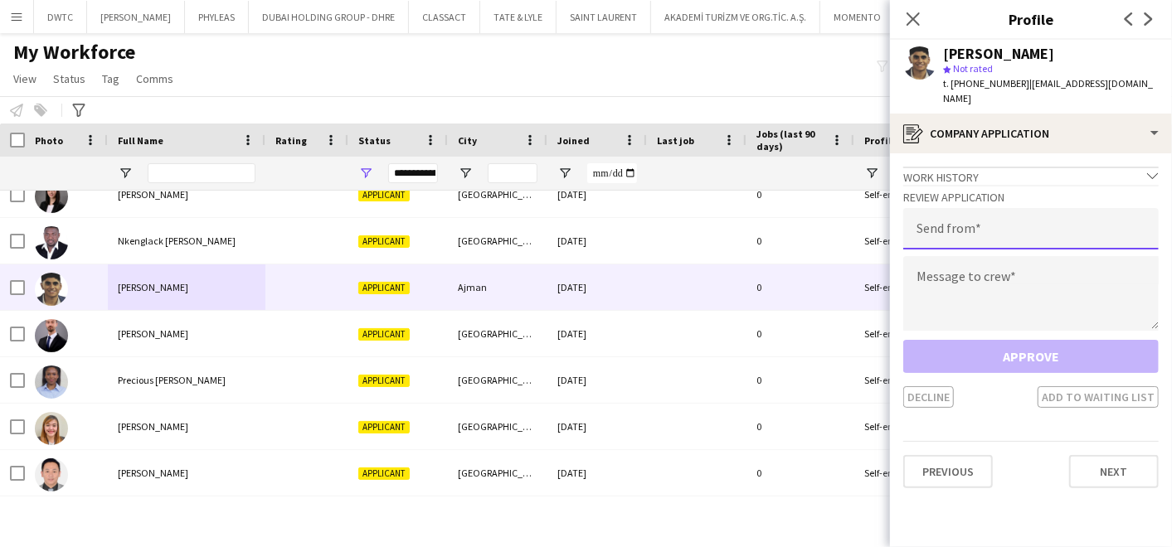
click at [970, 208] on input "email" at bounding box center [1030, 228] width 255 height 41
type input "**********"
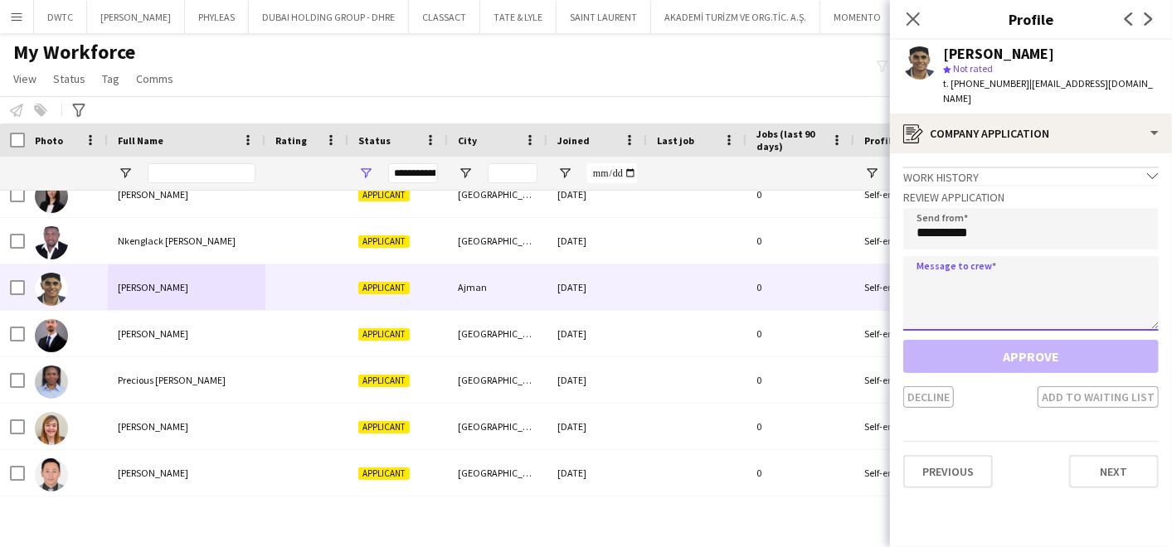
click at [955, 270] on textarea at bounding box center [1030, 293] width 255 height 75
paste textarea "**********"
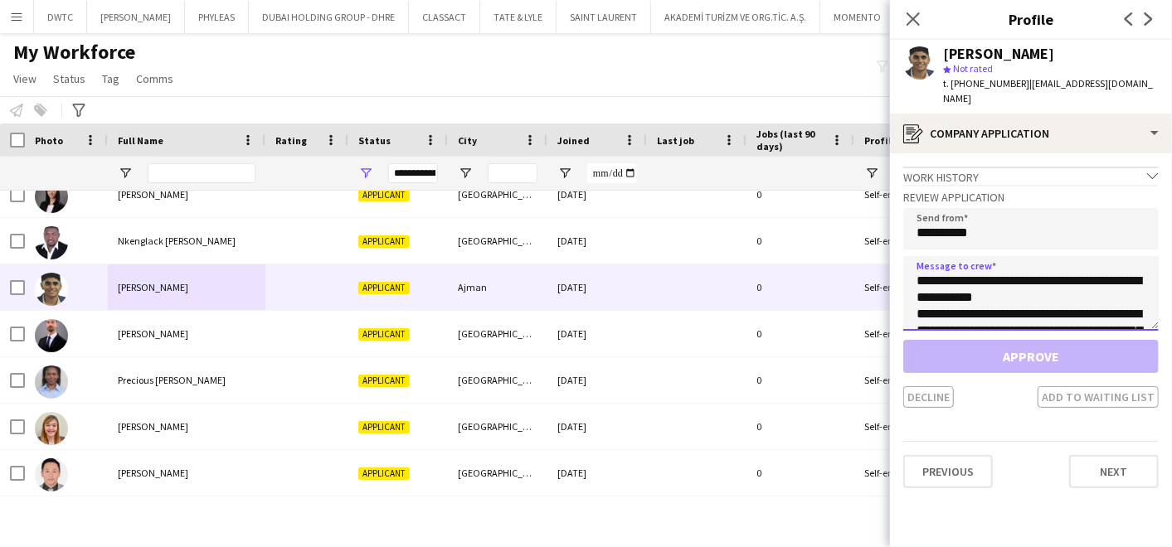
scroll to position [125, 0]
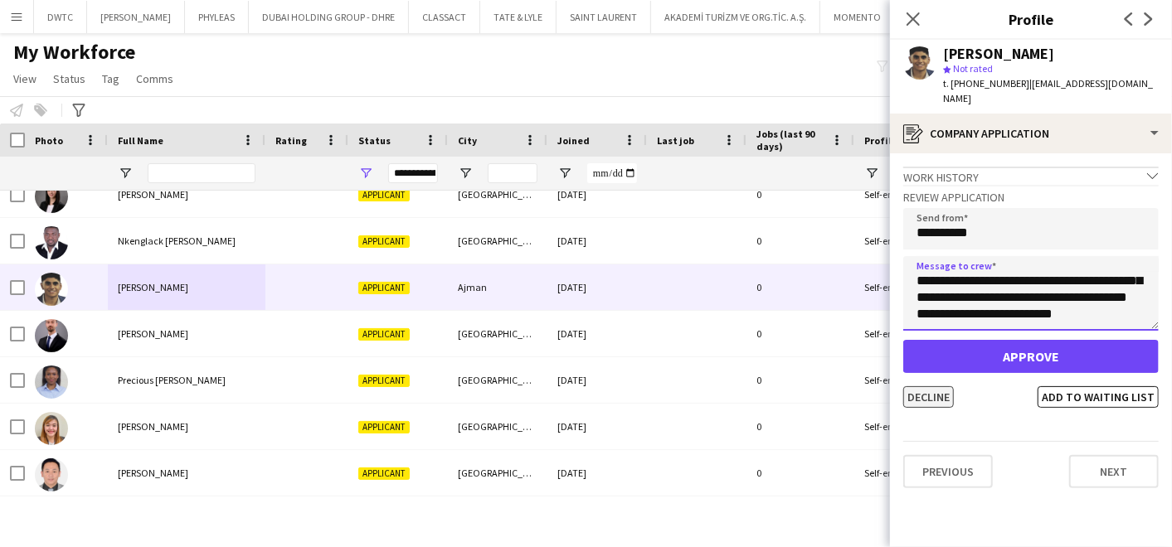
type textarea "**********"
click at [947, 386] on button "Decline" at bounding box center [928, 397] width 51 height 22
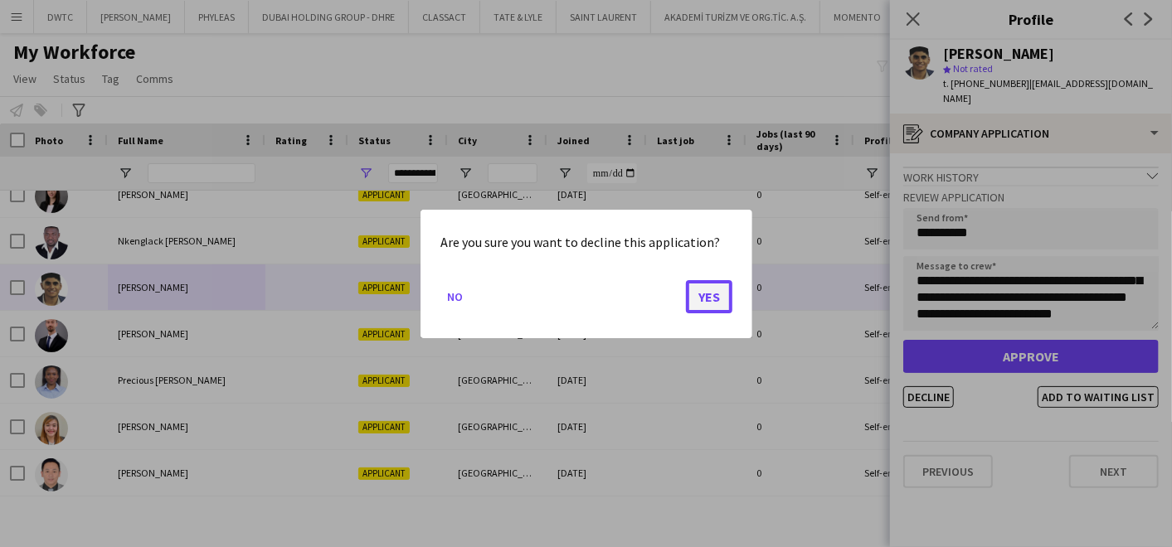
click at [711, 294] on button "Yes" at bounding box center [709, 296] width 46 height 33
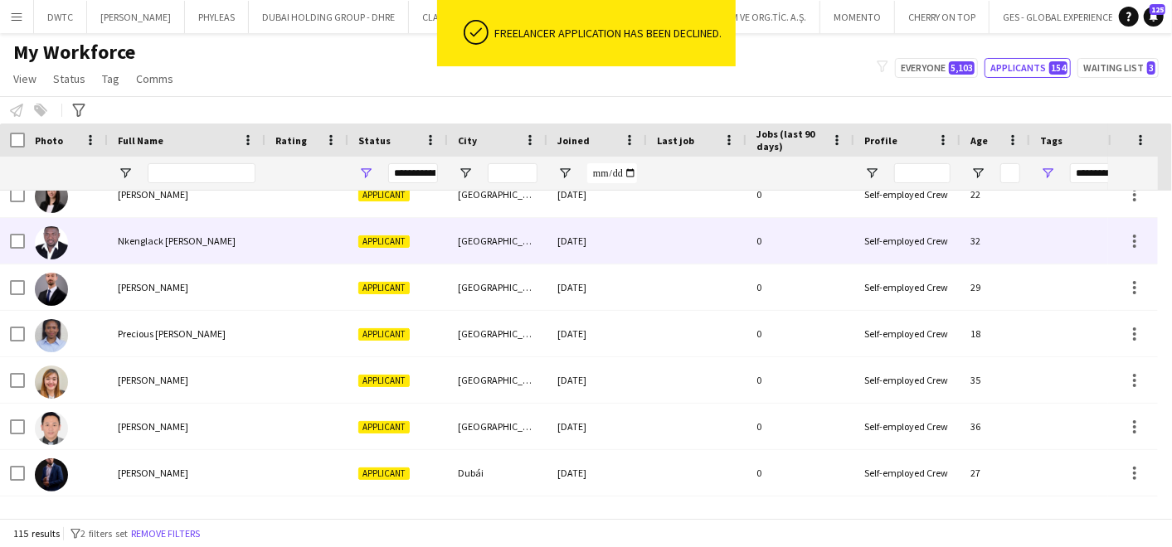
click at [179, 239] on span "Nkenglack Joel Numbossi" at bounding box center [177, 241] width 118 height 12
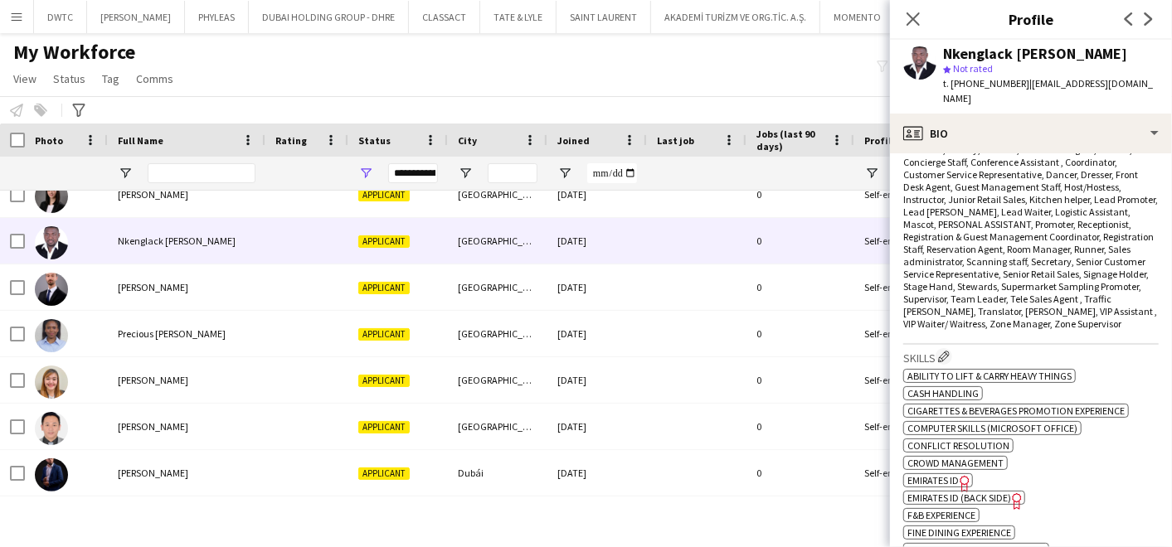
scroll to position [0, 0]
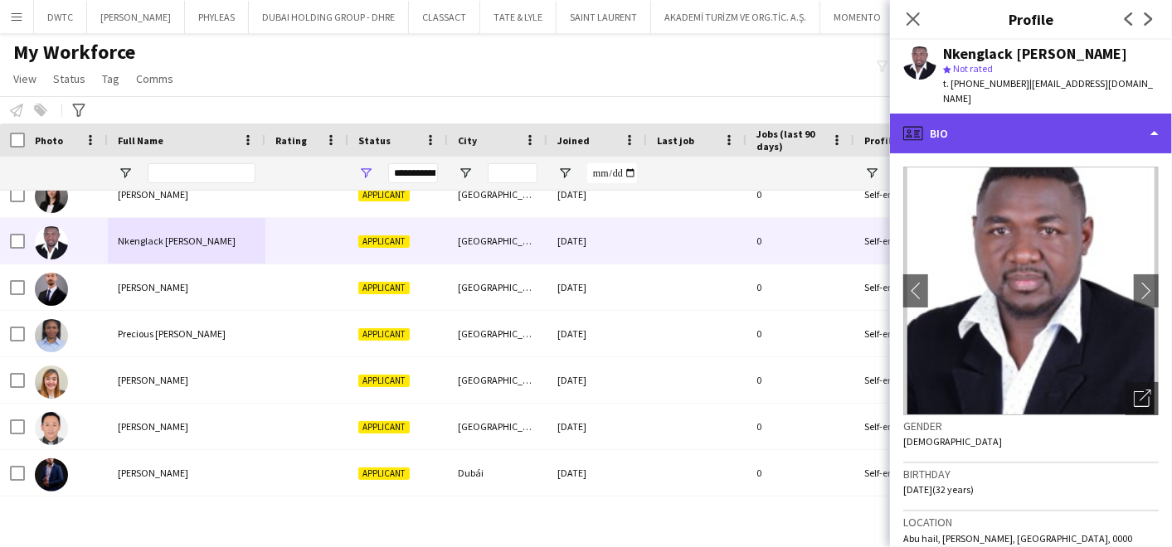
click at [1000, 114] on div "profile Bio" at bounding box center [1031, 134] width 282 height 40
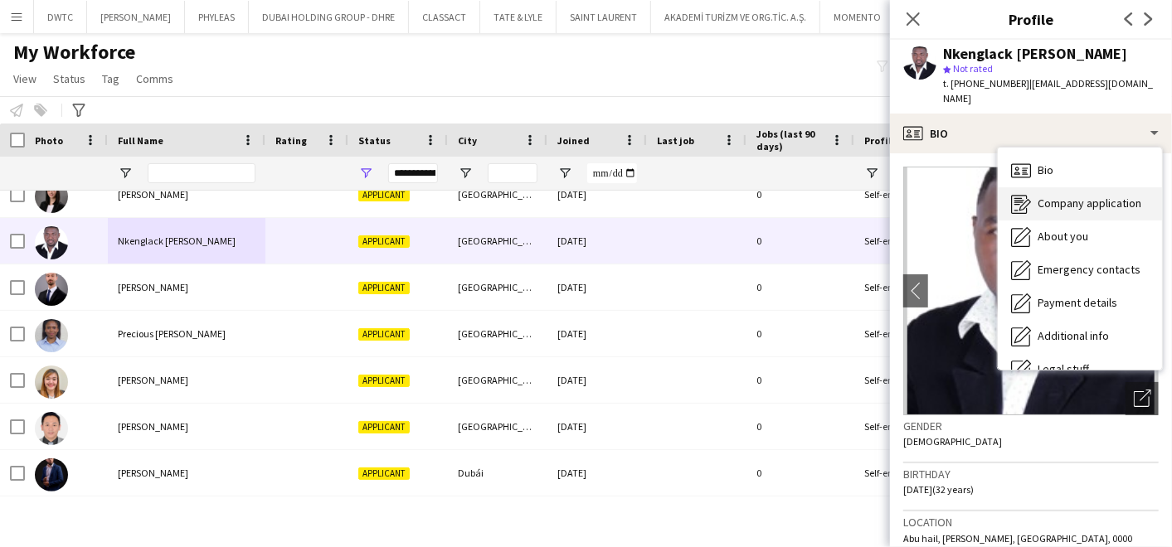
click at [1023, 194] on icon "Company application" at bounding box center [1021, 204] width 20 height 20
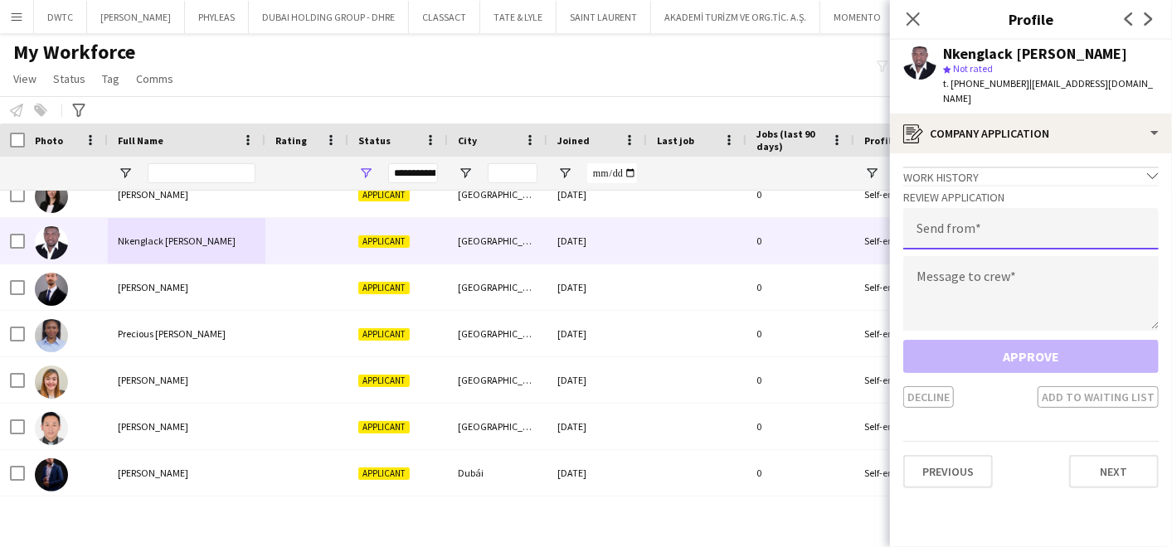
drag, startPoint x: 947, startPoint y: 203, endPoint x: 944, endPoint y: 217, distance: 14.5
click at [947, 208] on input "email" at bounding box center [1030, 228] width 255 height 41
type input "**********"
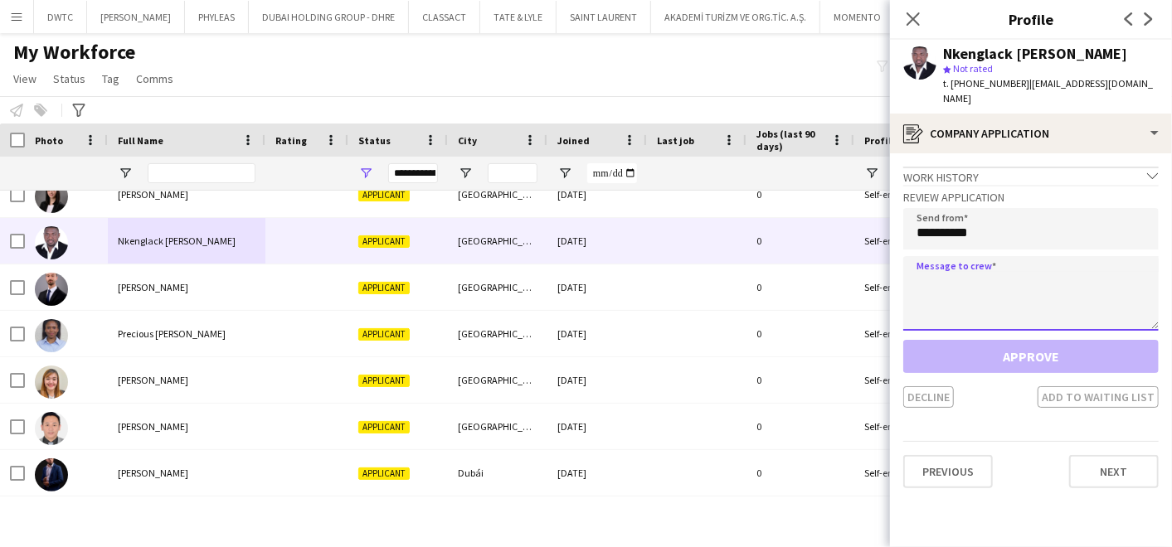
click at [944, 259] on textarea at bounding box center [1030, 293] width 255 height 75
paste textarea "**********"
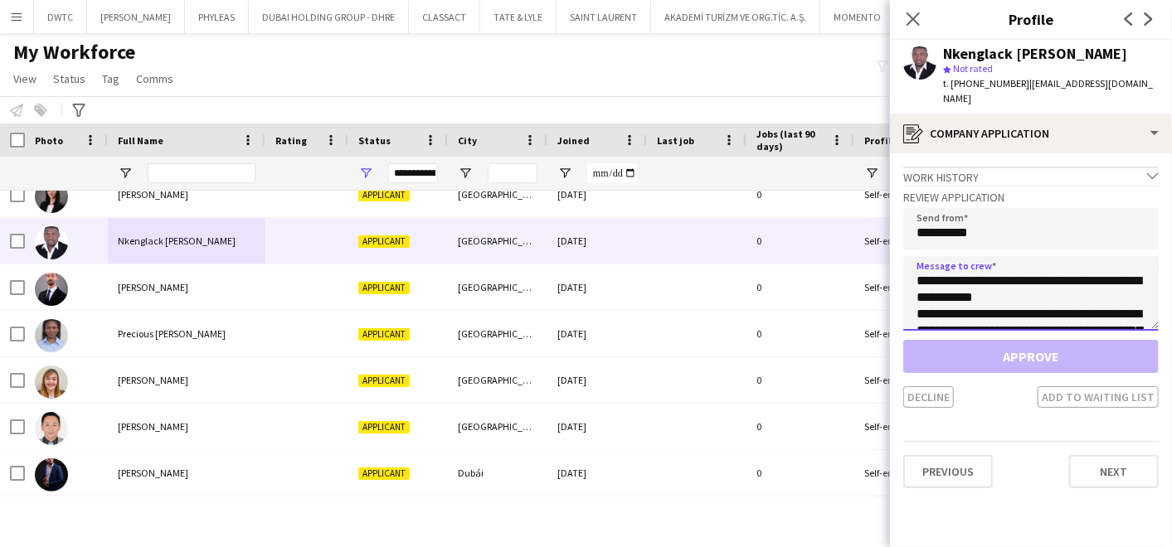
scroll to position [125, 0]
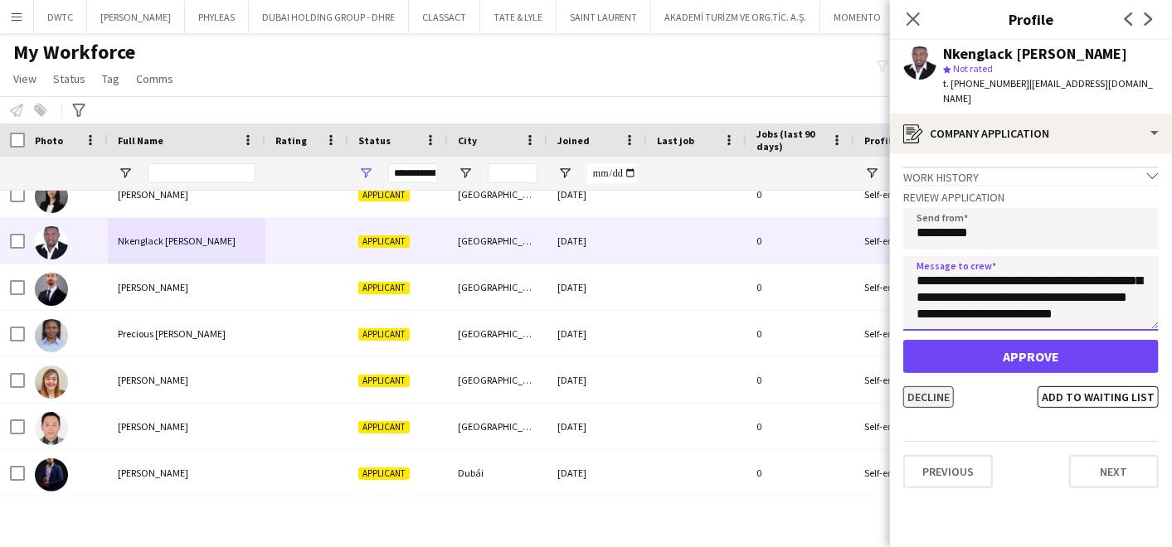
type textarea "**********"
click at [935, 386] on button "Decline" at bounding box center [928, 397] width 51 height 22
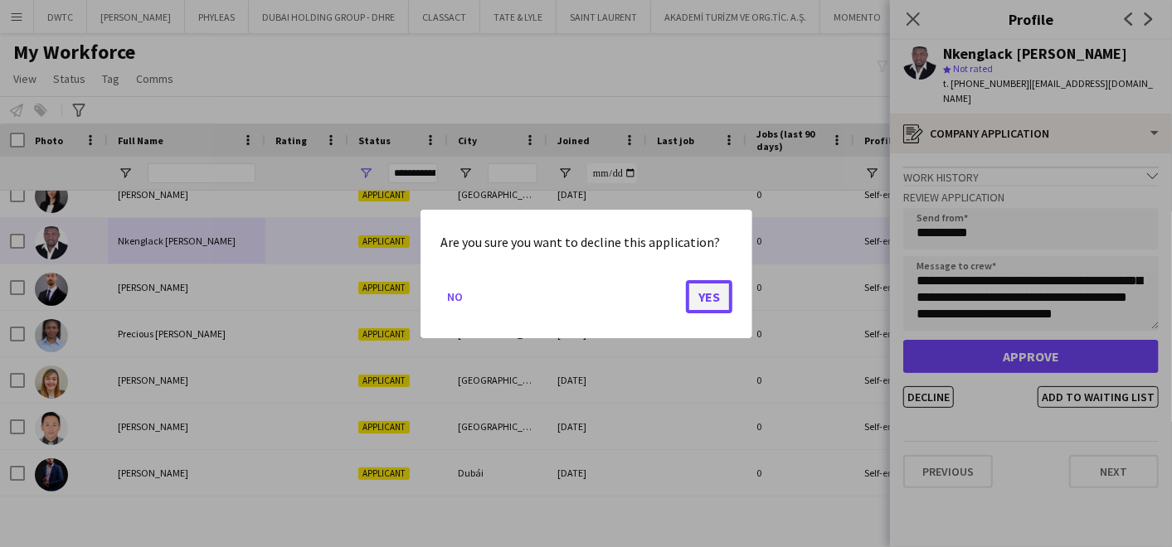
click at [697, 299] on button "Yes" at bounding box center [709, 296] width 46 height 33
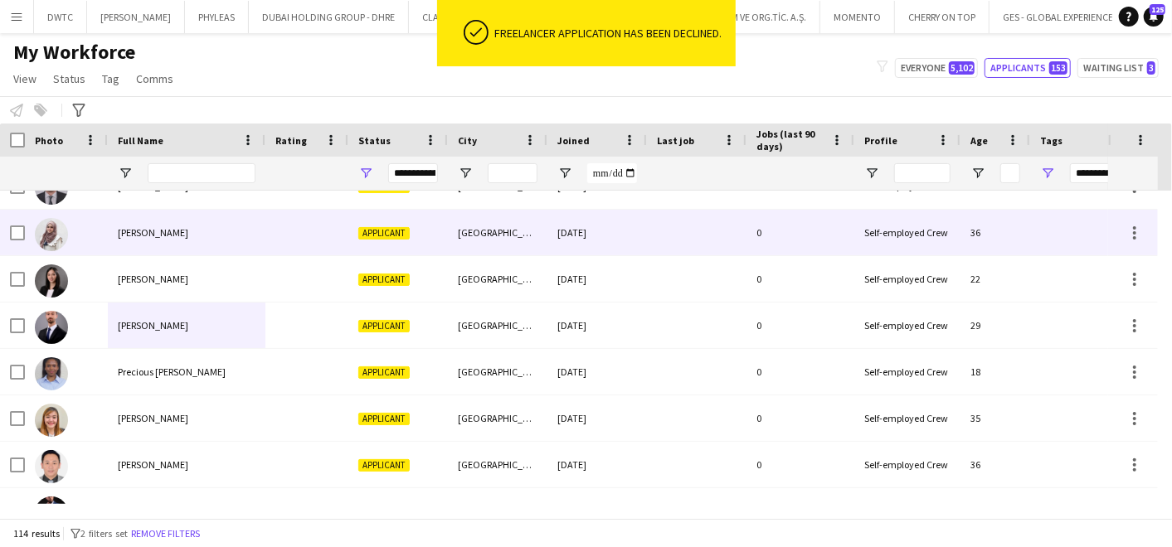
scroll to position [4201, 0]
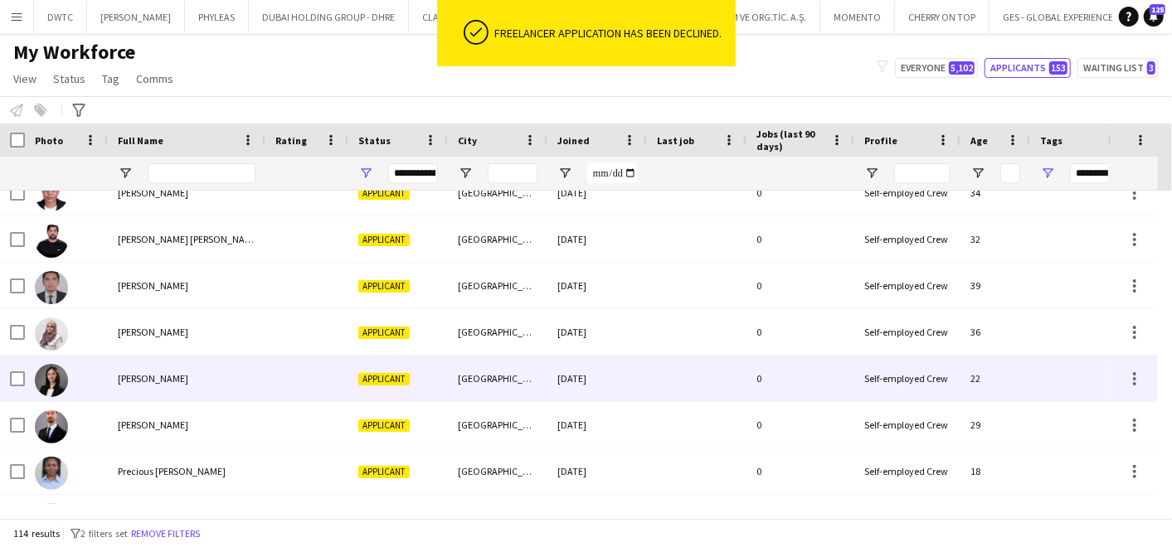
click at [220, 383] on div "Nishi Karla Rubio" at bounding box center [187, 379] width 158 height 46
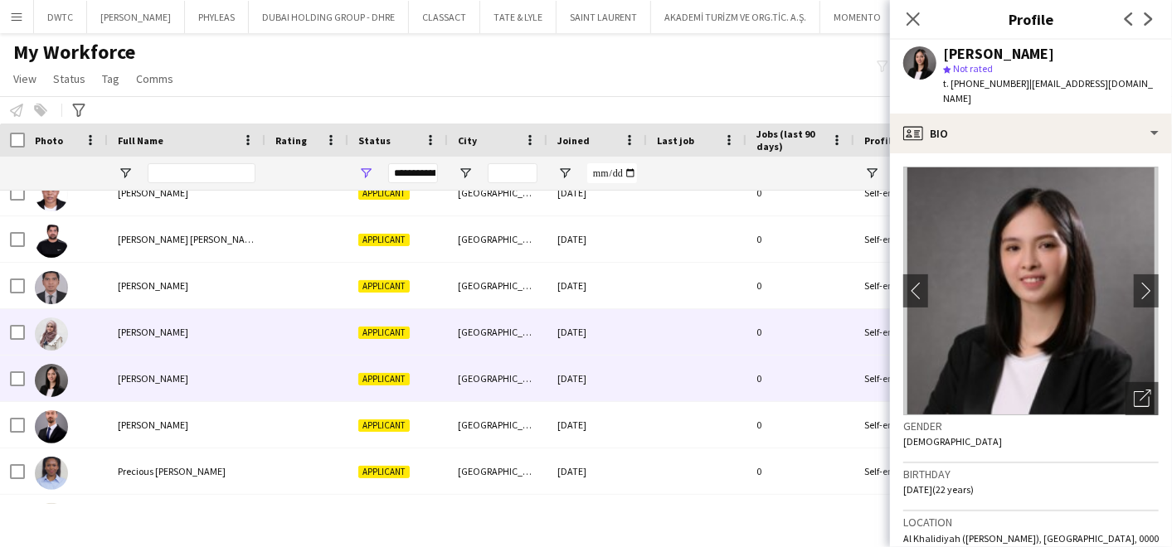
click at [221, 333] on div "Nesma Hamada" at bounding box center [187, 332] width 158 height 46
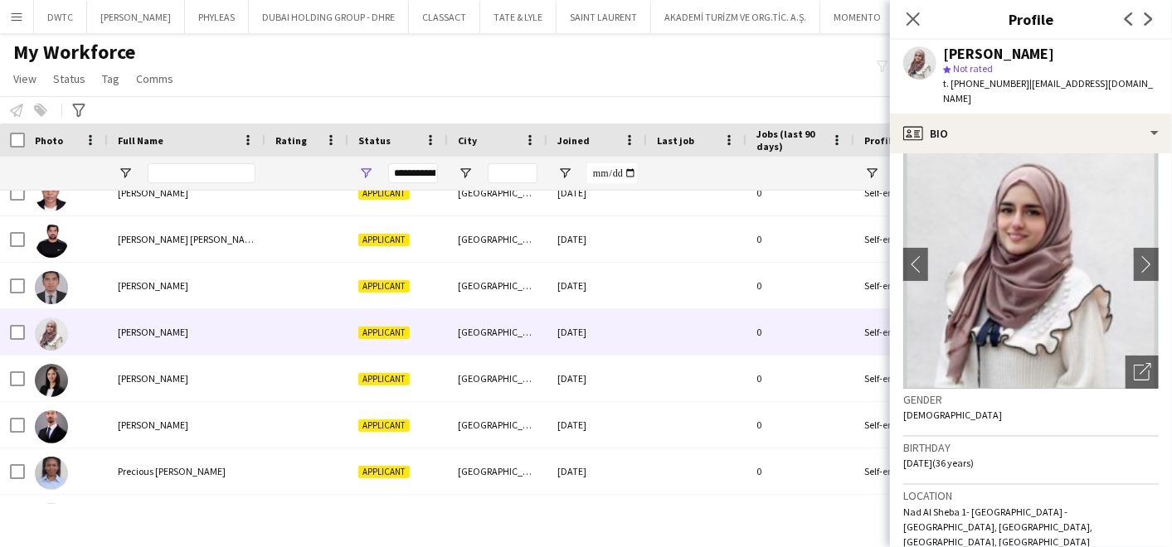
scroll to position [0, 0]
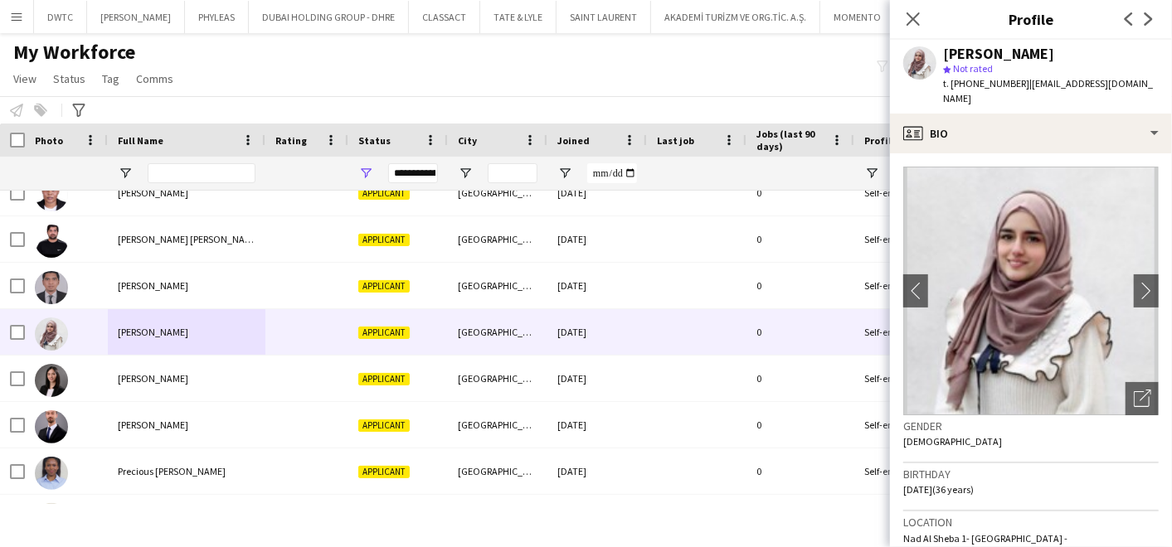
click at [1021, 97] on div "Nesma Hamada star Not rated t. +971544668499 | nasoomahamada@gmail.com" at bounding box center [1031, 77] width 282 height 74
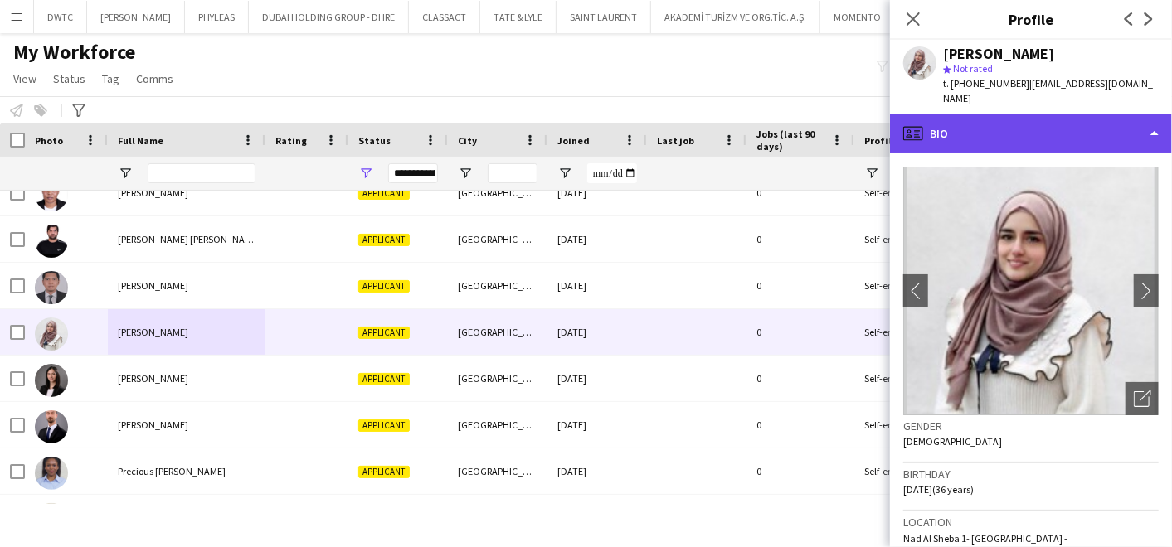
click at [1021, 115] on div "profile Bio" at bounding box center [1031, 134] width 282 height 40
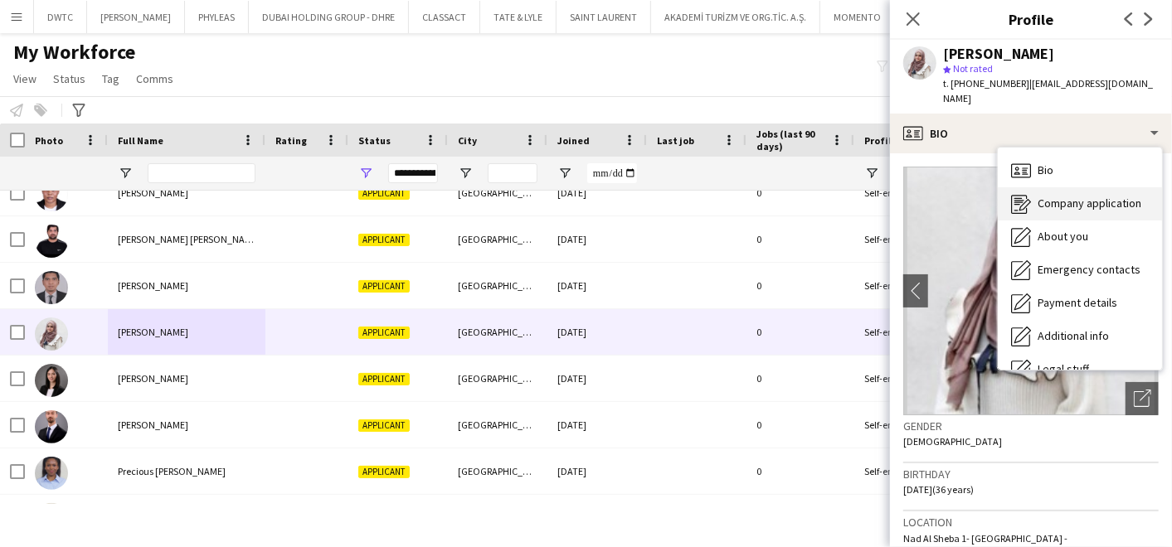
click at [1055, 196] on span "Company application" at bounding box center [1090, 203] width 104 height 15
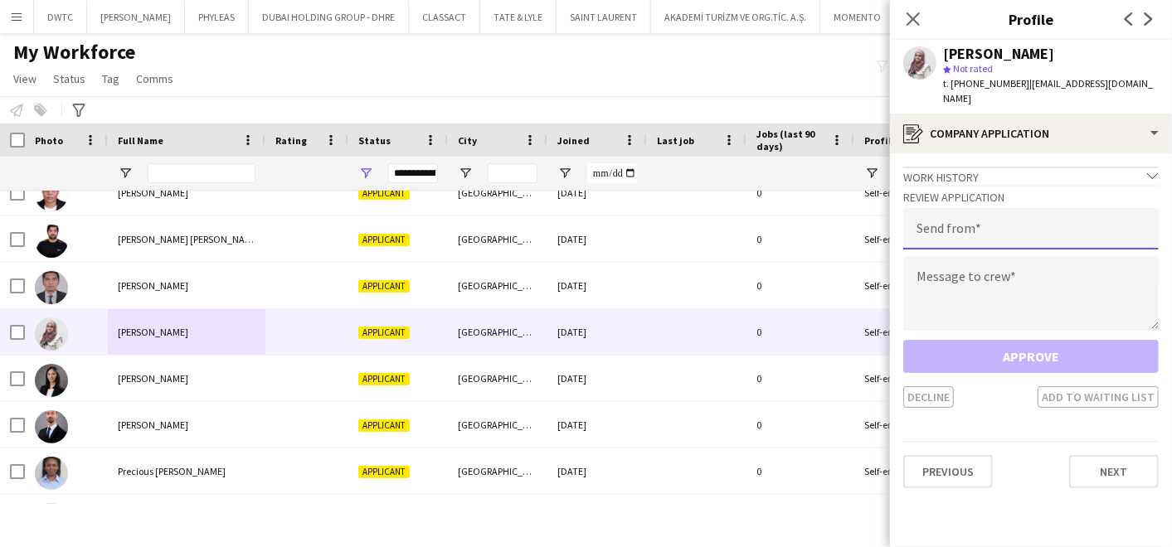
click at [1014, 216] on input "email" at bounding box center [1030, 228] width 255 height 41
type input "**********"
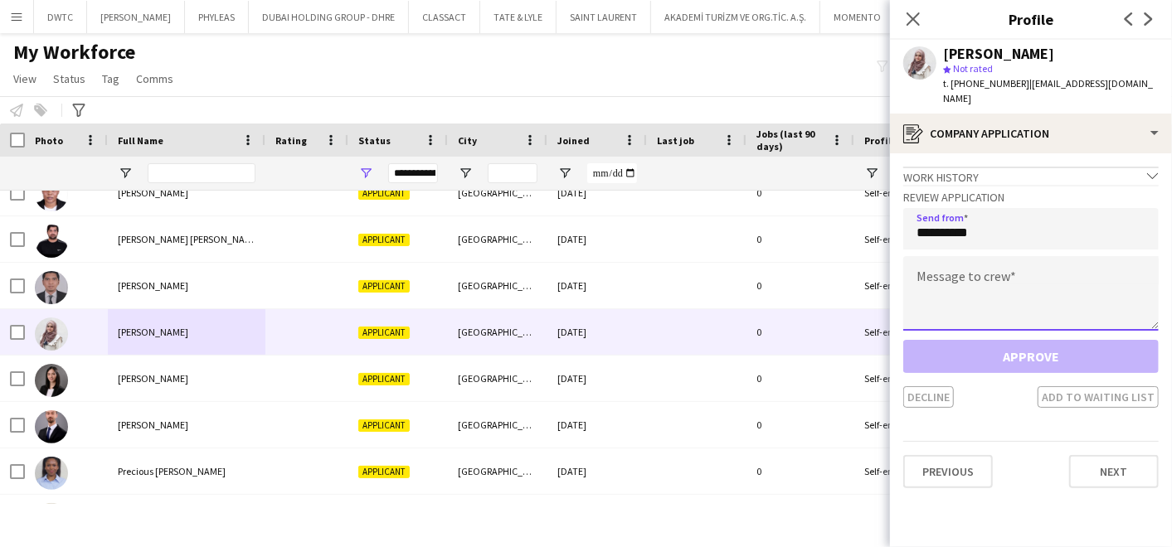
click at [944, 262] on textarea at bounding box center [1030, 293] width 255 height 75
paste textarea "**********"
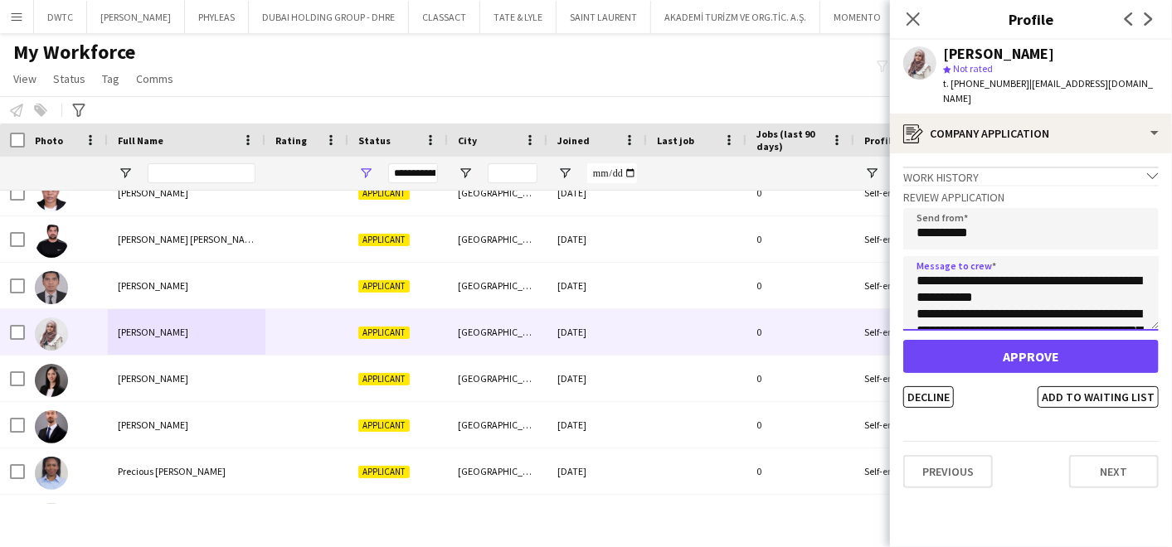
scroll to position [125, 0]
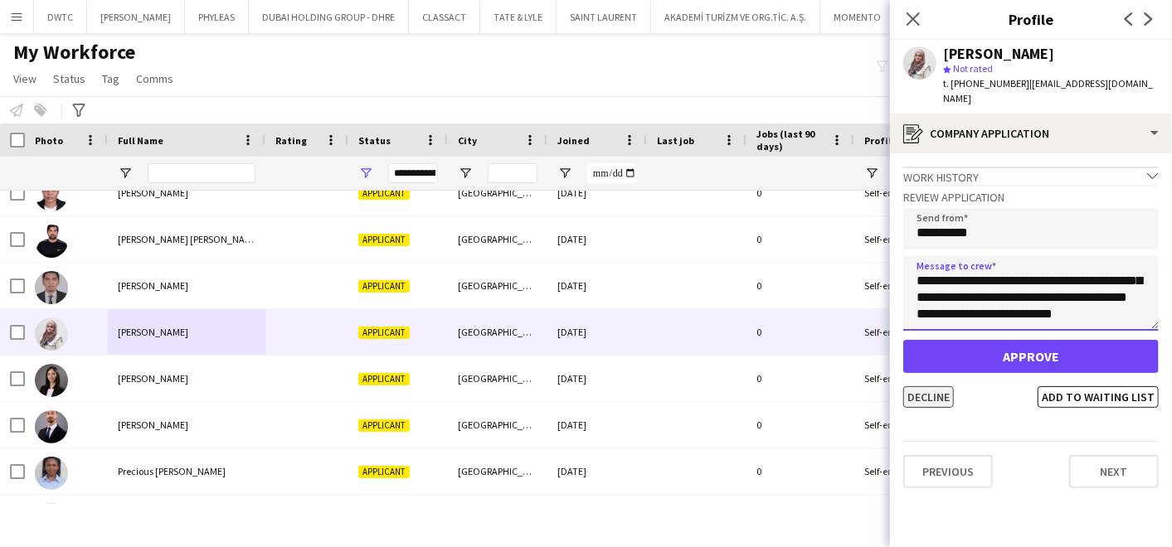
type textarea "**********"
click at [931, 386] on button "Decline" at bounding box center [928, 397] width 51 height 22
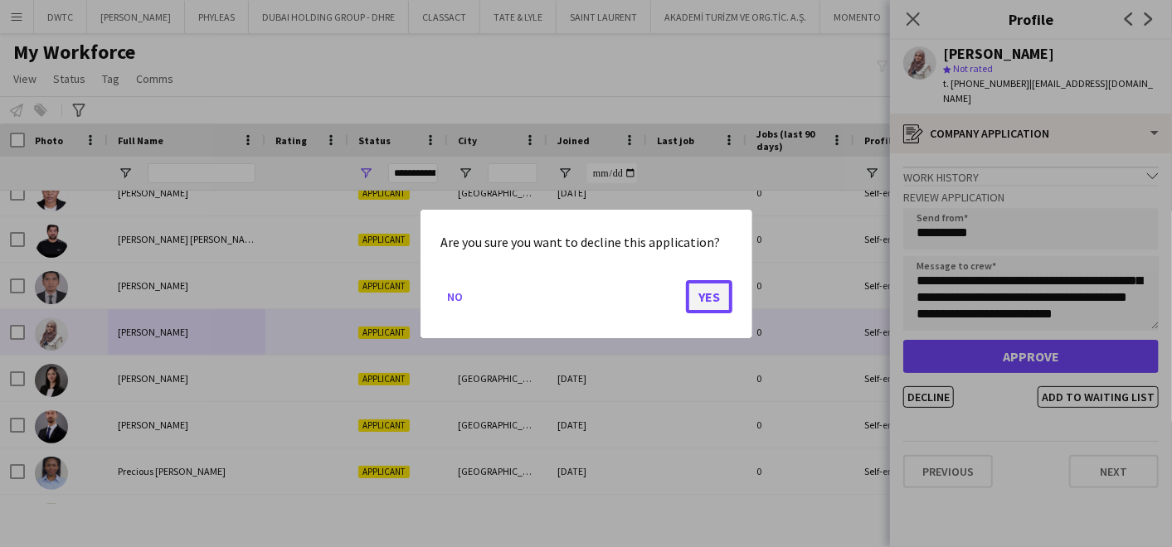
click at [717, 292] on button "Yes" at bounding box center [709, 296] width 46 height 33
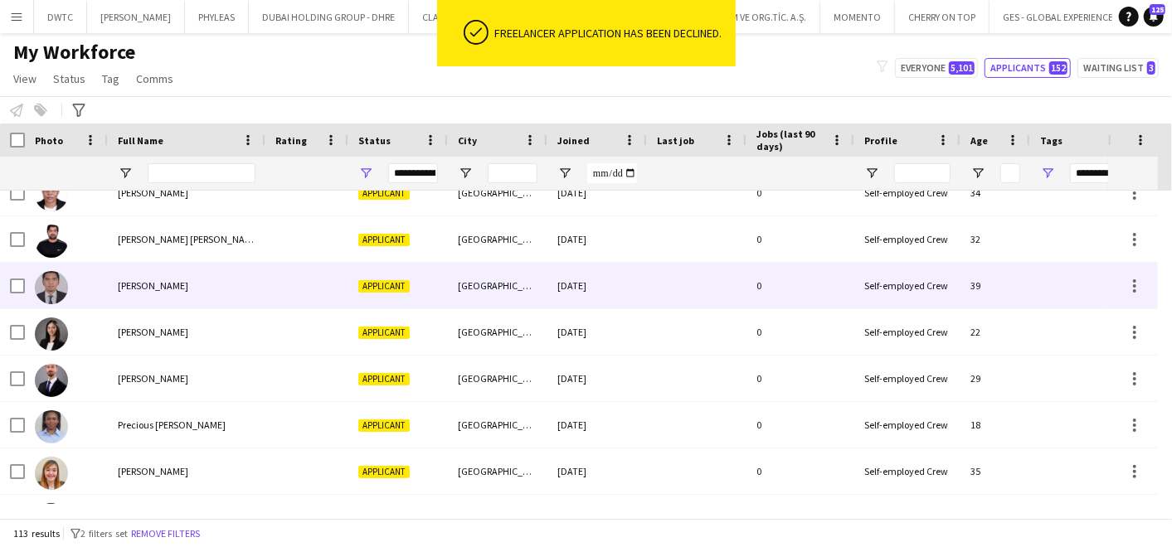
click at [192, 286] on div "Nelson Kalinga" at bounding box center [187, 286] width 158 height 46
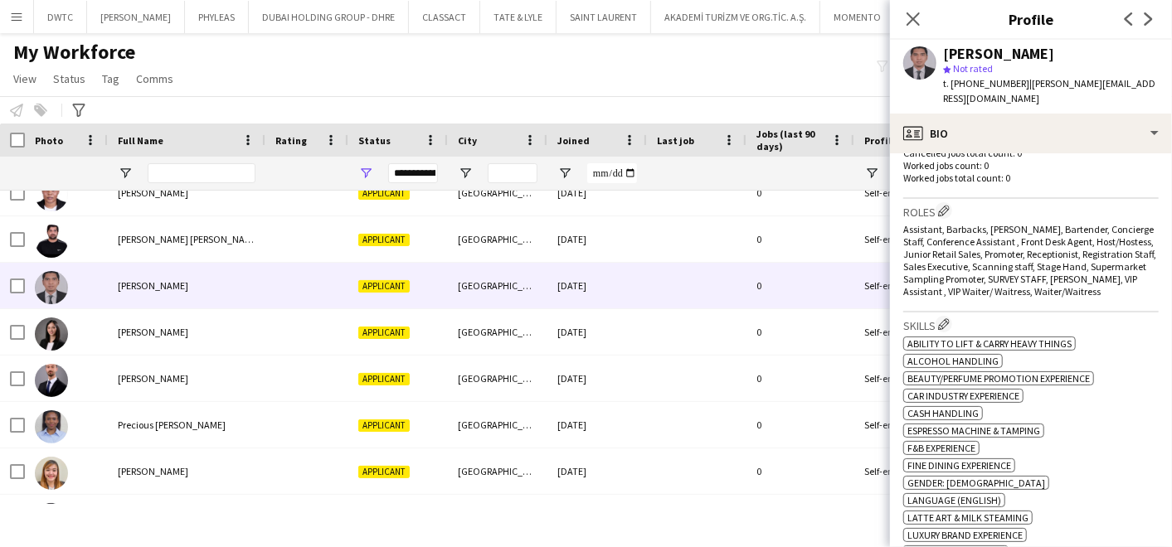
scroll to position [0, 0]
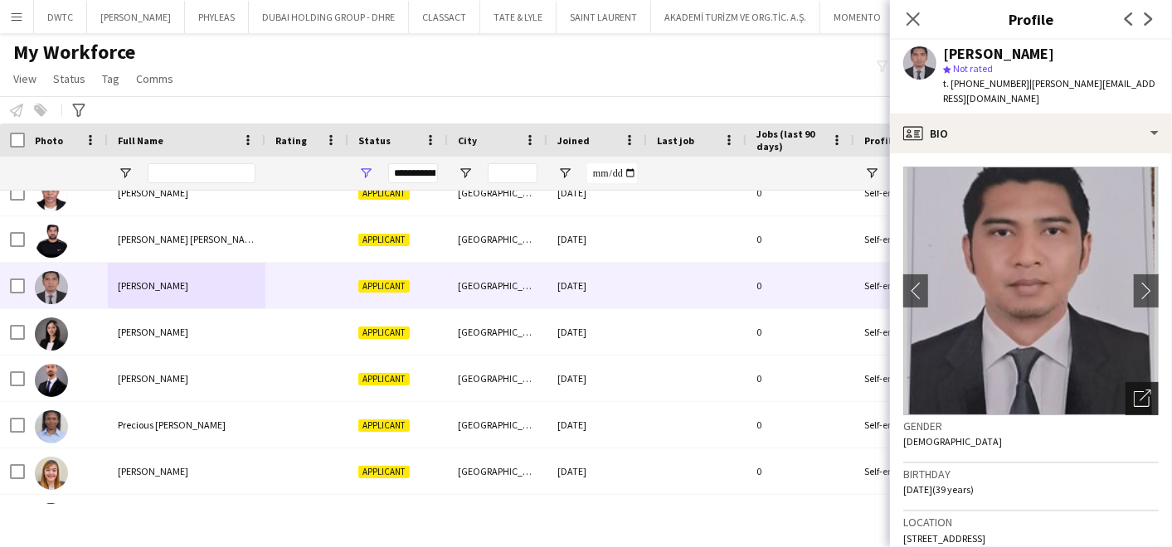
click at [1134, 390] on icon "Open photos pop-in" at bounding box center [1142, 398] width 17 height 17
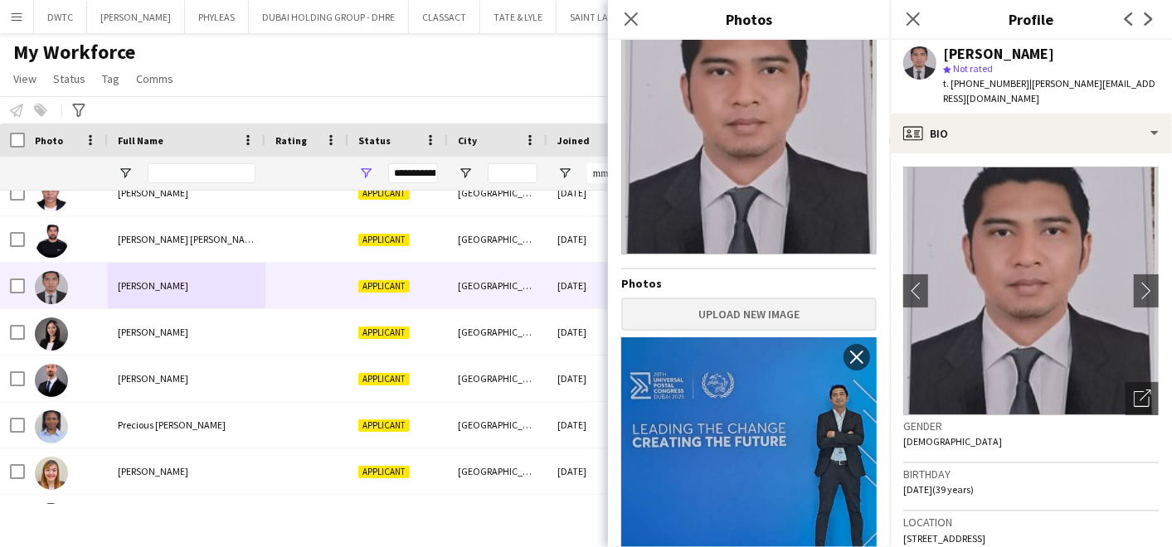
scroll to position [85, 0]
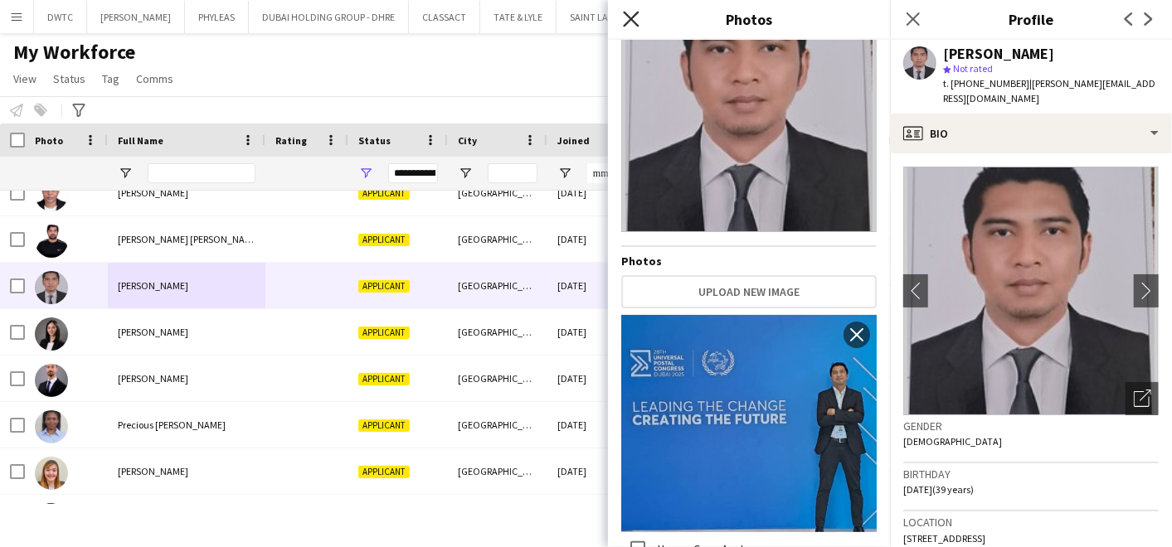
click at [630, 16] on icon at bounding box center [631, 19] width 16 height 16
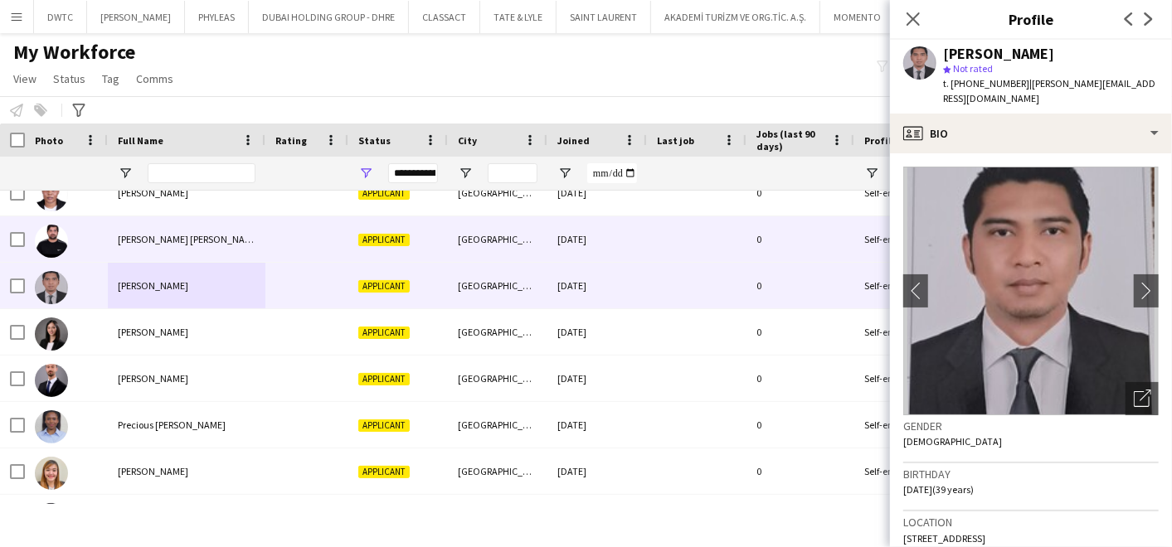
click at [175, 233] on span "Nasir Kabir khan" at bounding box center [189, 239] width 143 height 12
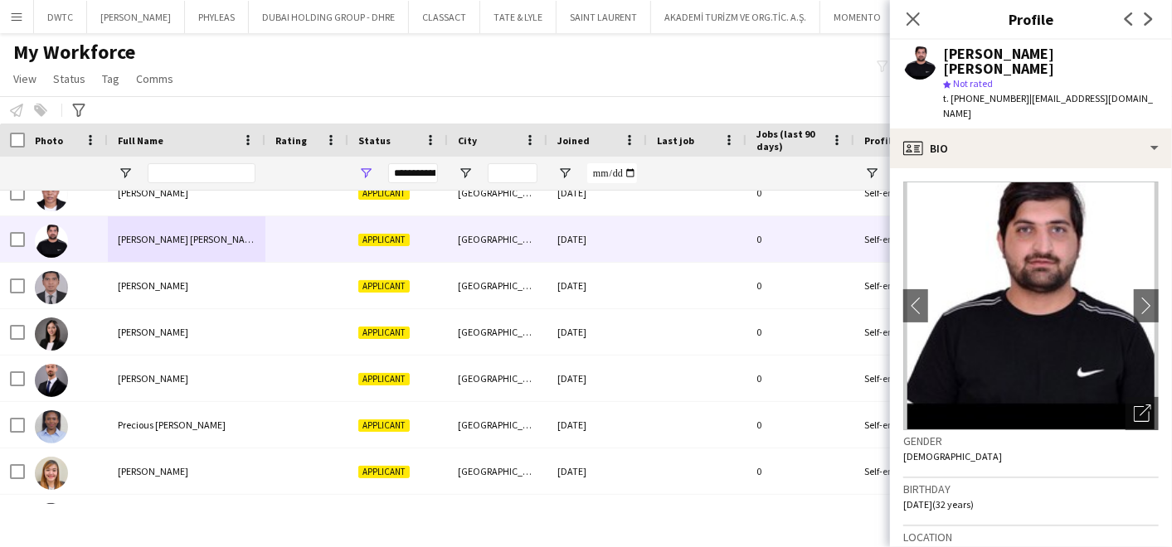
click at [964, 94] on div "Nasir Kabir khan star Not rated t. +971581112768 | nasir.kabirxan@gmail.com" at bounding box center [1031, 84] width 282 height 89
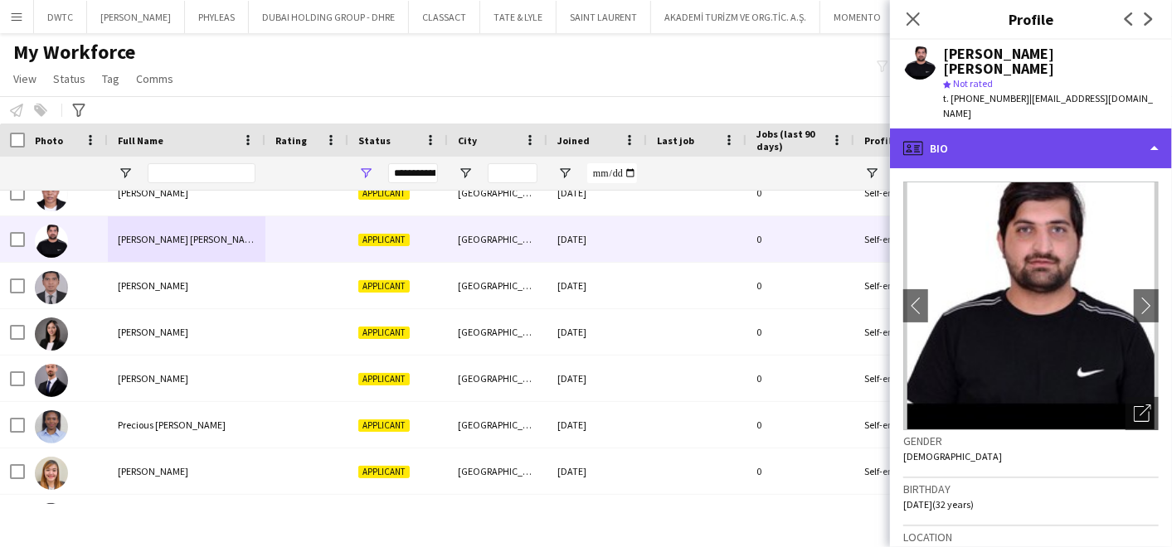
click at [966, 129] on div "profile Bio" at bounding box center [1031, 149] width 282 height 40
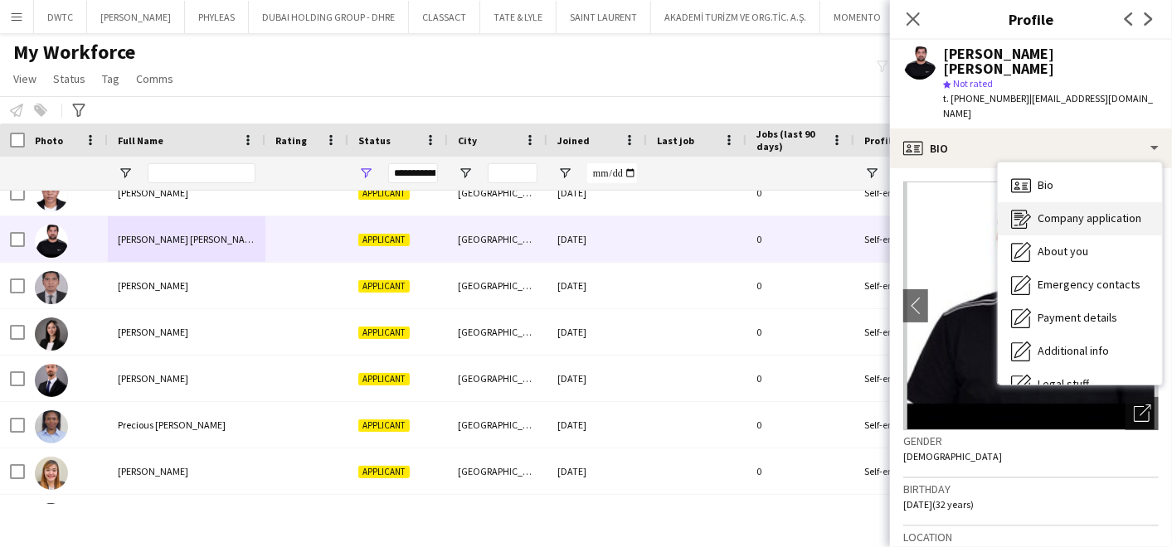
click at [1077, 211] on span "Company application" at bounding box center [1090, 218] width 104 height 15
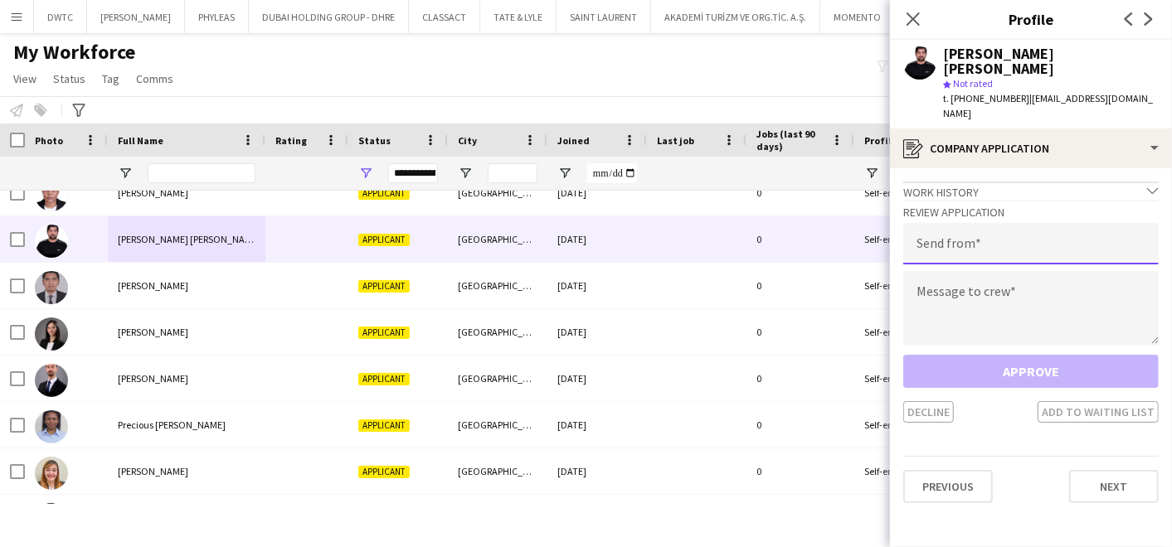
click at [1048, 223] on input "email" at bounding box center [1030, 243] width 255 height 41
type input "**********"
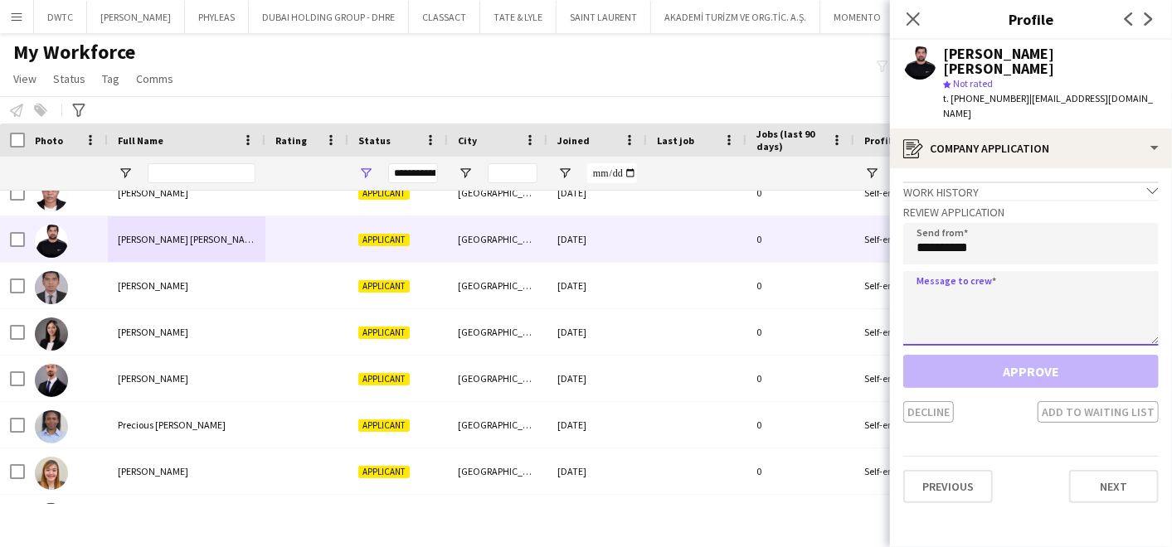
click at [940, 271] on textarea at bounding box center [1030, 308] width 255 height 75
paste textarea "**********"
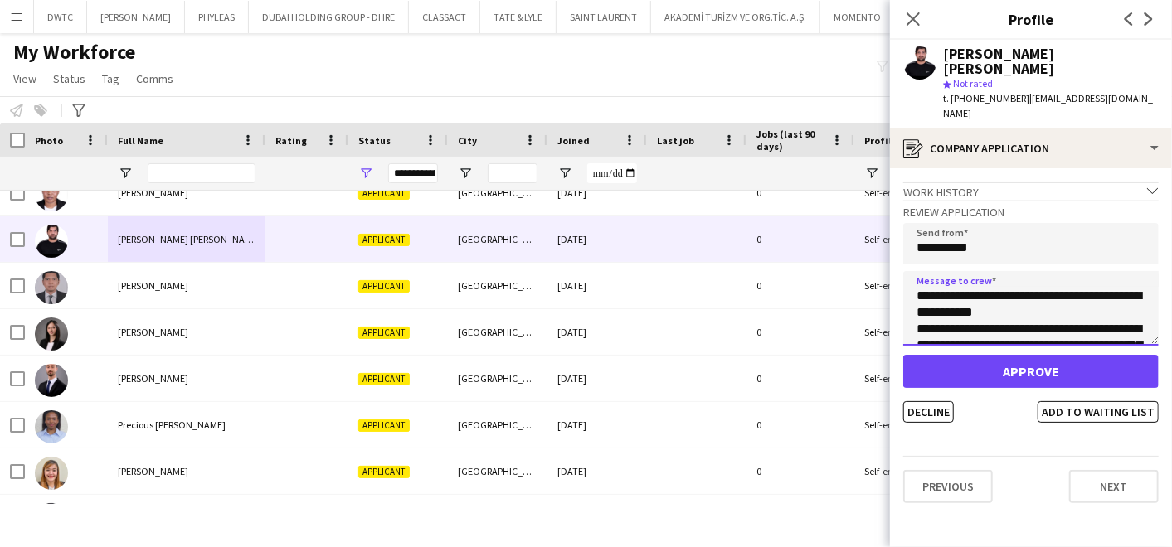
scroll to position [125, 0]
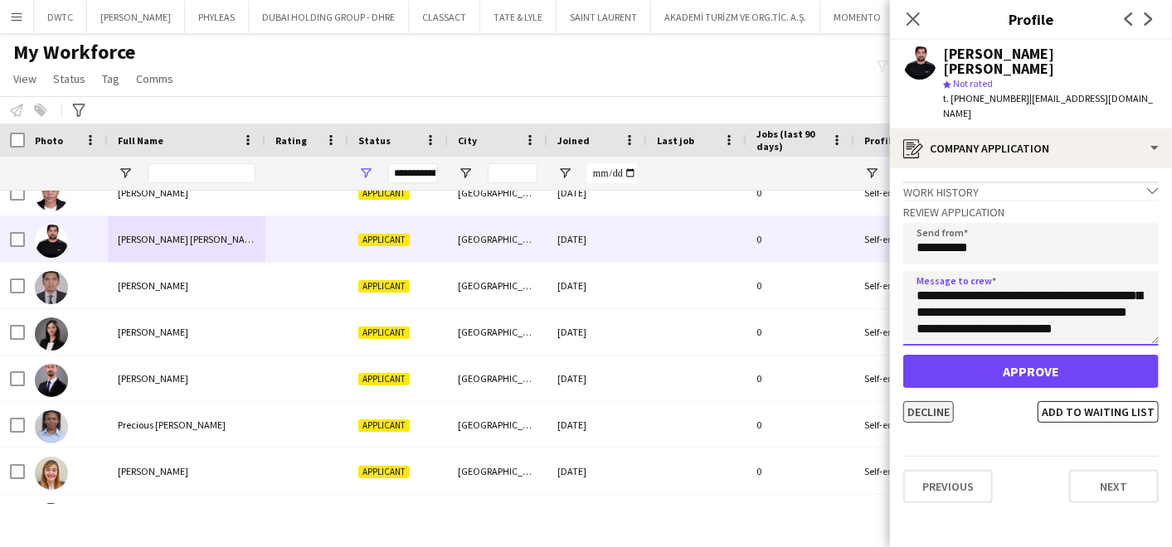
type textarea "**********"
click at [927, 401] on button "Decline" at bounding box center [928, 412] width 51 height 22
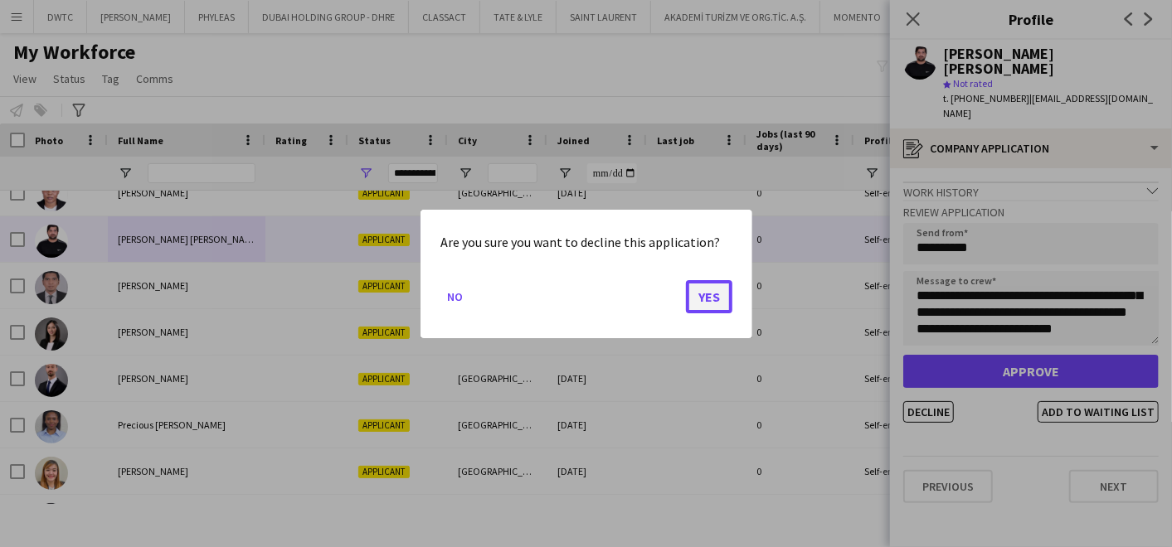
drag, startPoint x: 722, startPoint y: 296, endPoint x: 614, endPoint y: 296, distance: 108.7
click at [722, 295] on button "Yes" at bounding box center [709, 296] width 46 height 33
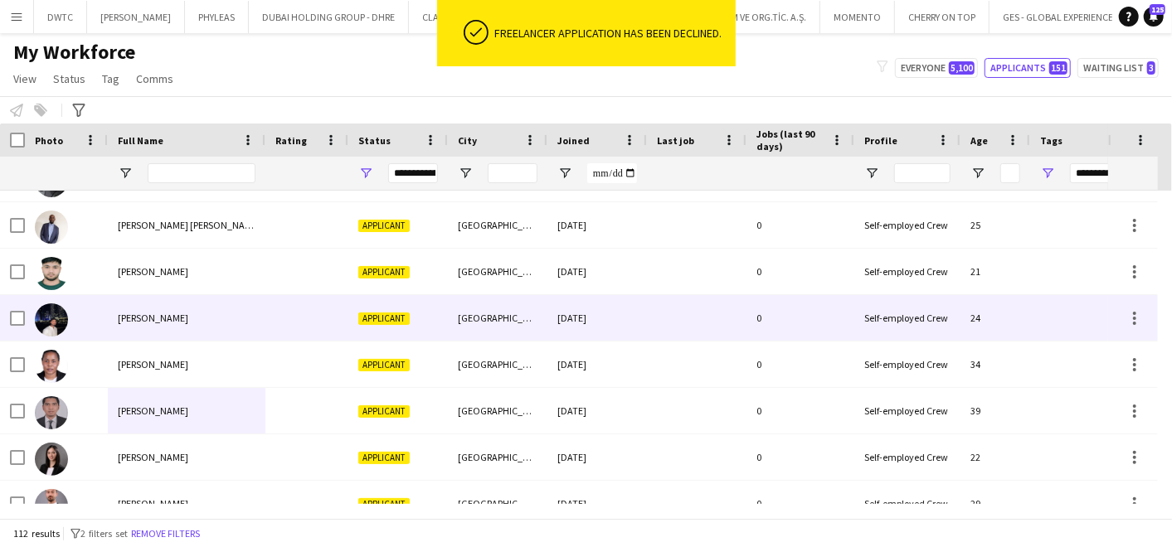
scroll to position [4016, 0]
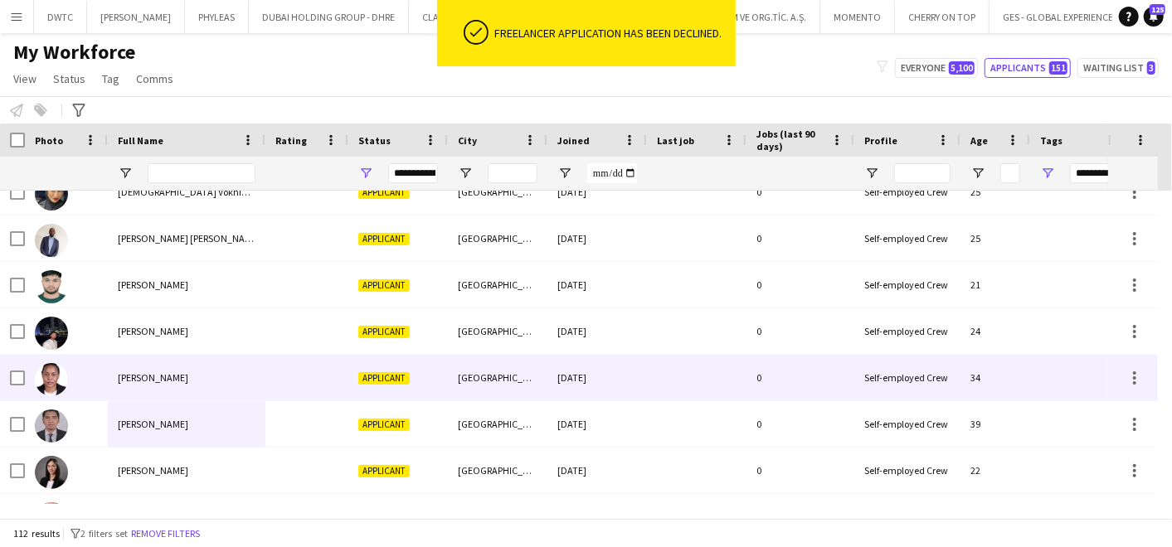
click at [222, 372] on div "Nambogo Norah" at bounding box center [187, 378] width 158 height 46
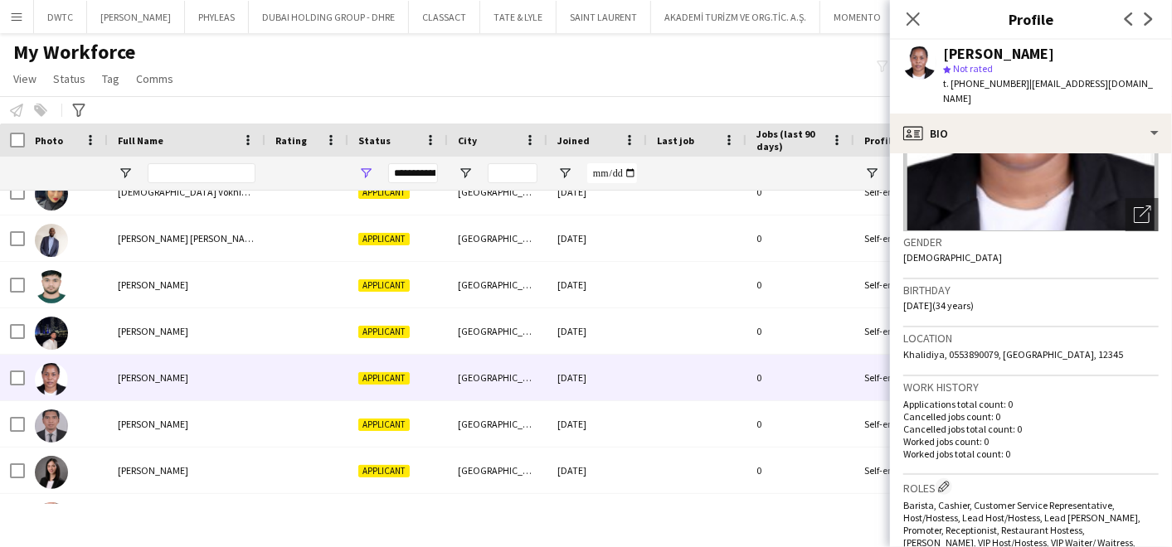
scroll to position [70, 0]
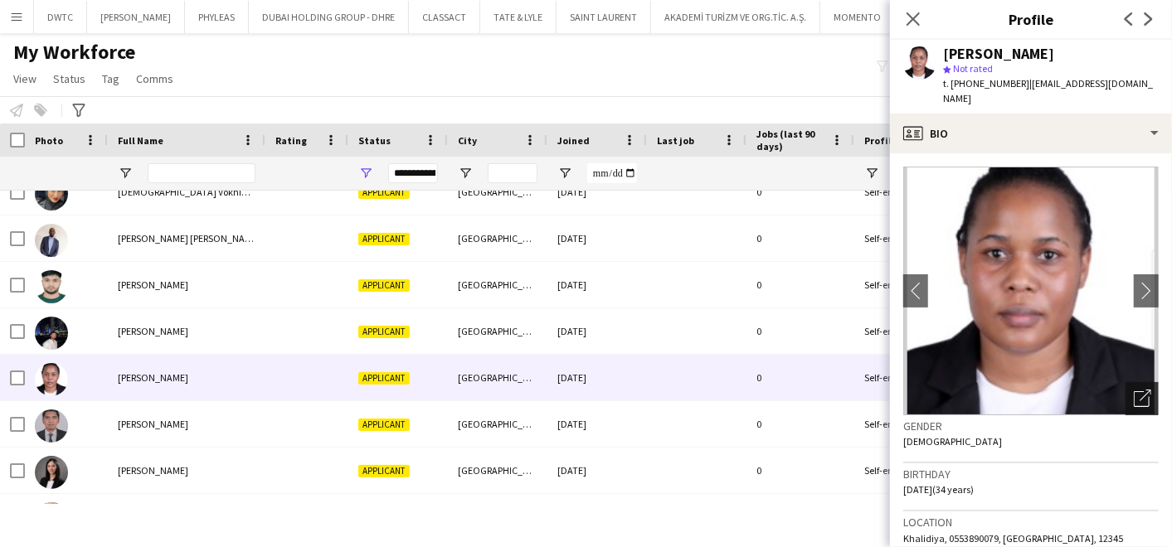
click at [1139, 383] on div "Open photos pop-in" at bounding box center [1141, 398] width 33 height 33
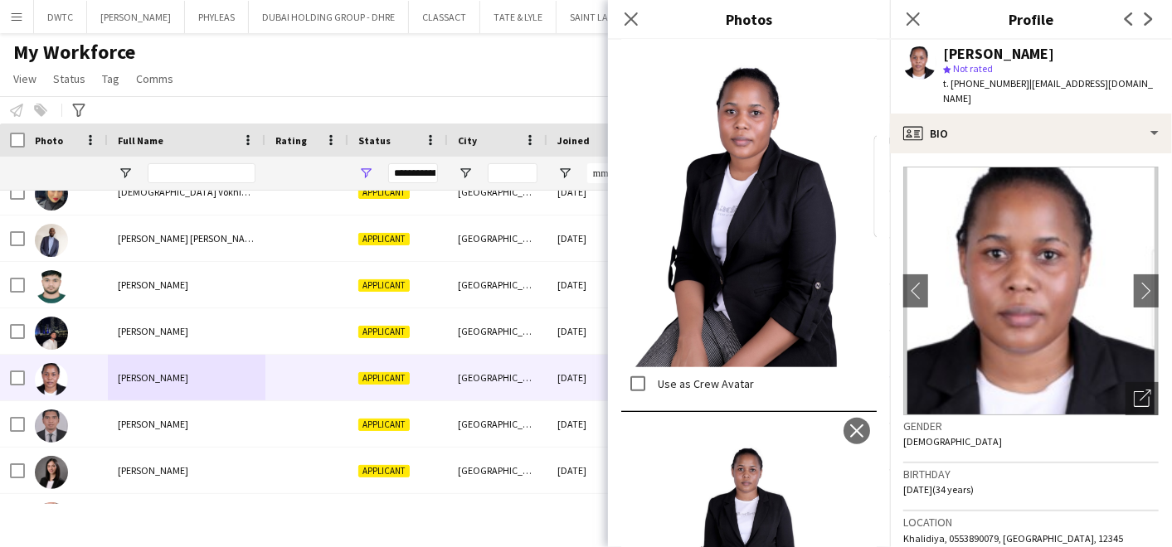
scroll to position [982, 0]
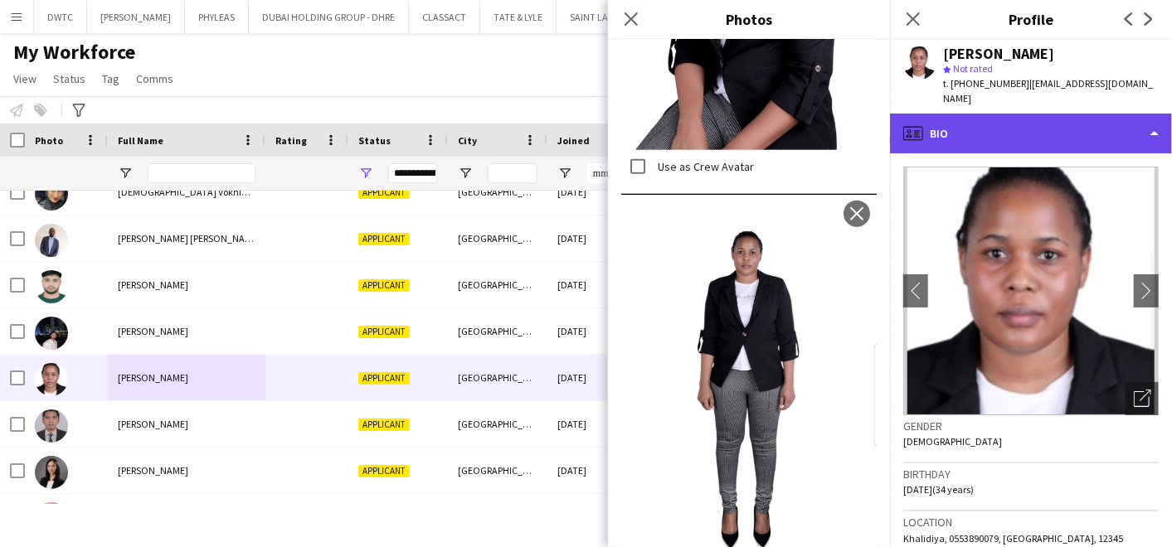
click at [999, 114] on div "profile Bio" at bounding box center [1031, 134] width 282 height 40
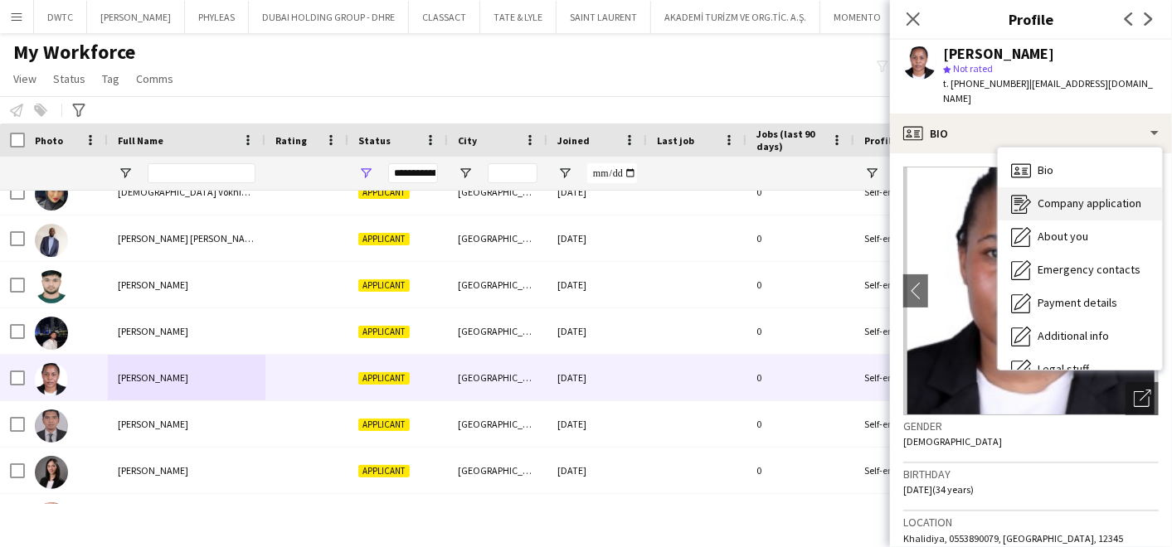
click at [1044, 196] on span "Company application" at bounding box center [1090, 203] width 104 height 15
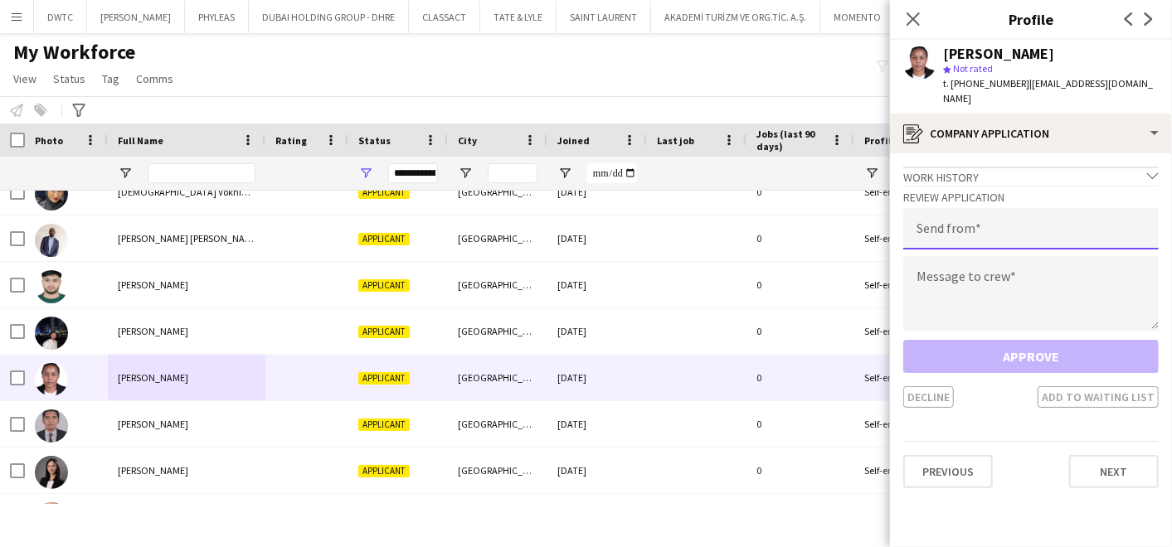
click at [950, 211] on input "email" at bounding box center [1030, 228] width 255 height 41
type input "**********"
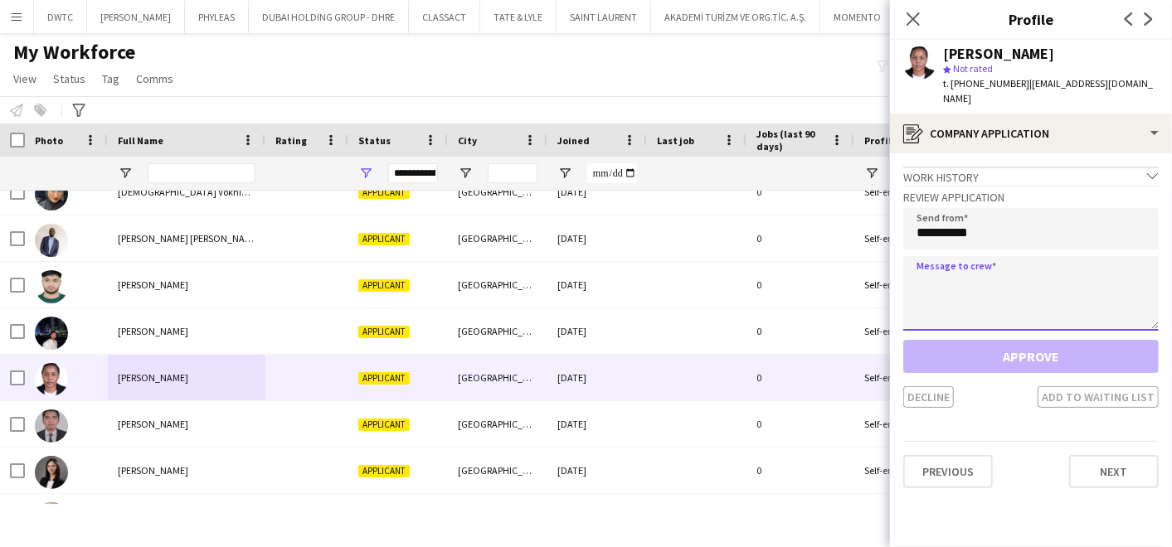
click at [946, 271] on textarea at bounding box center [1030, 293] width 255 height 75
paste textarea "**********"
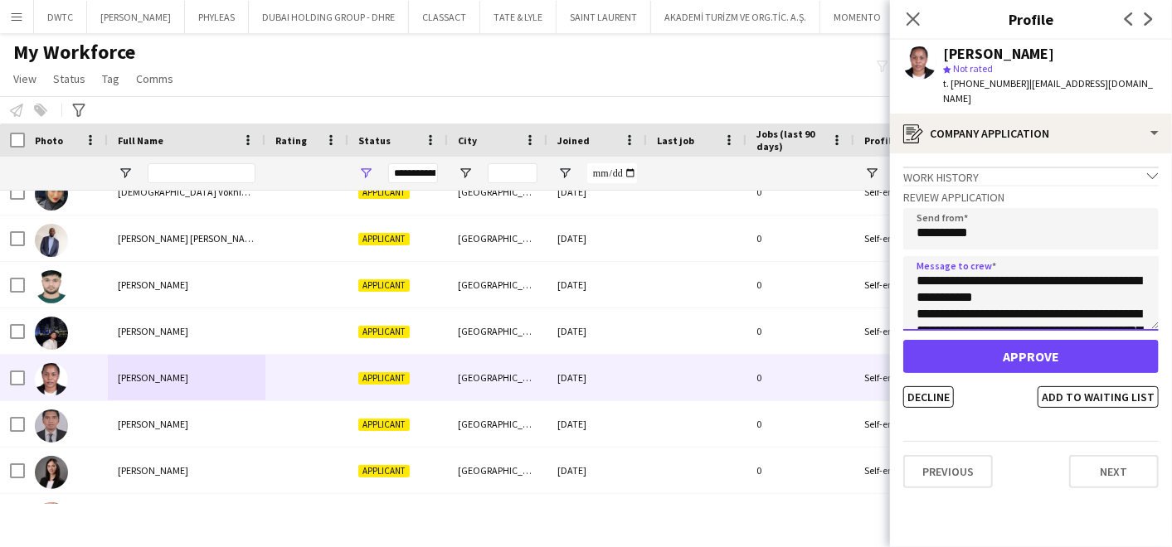
scroll to position [125, 0]
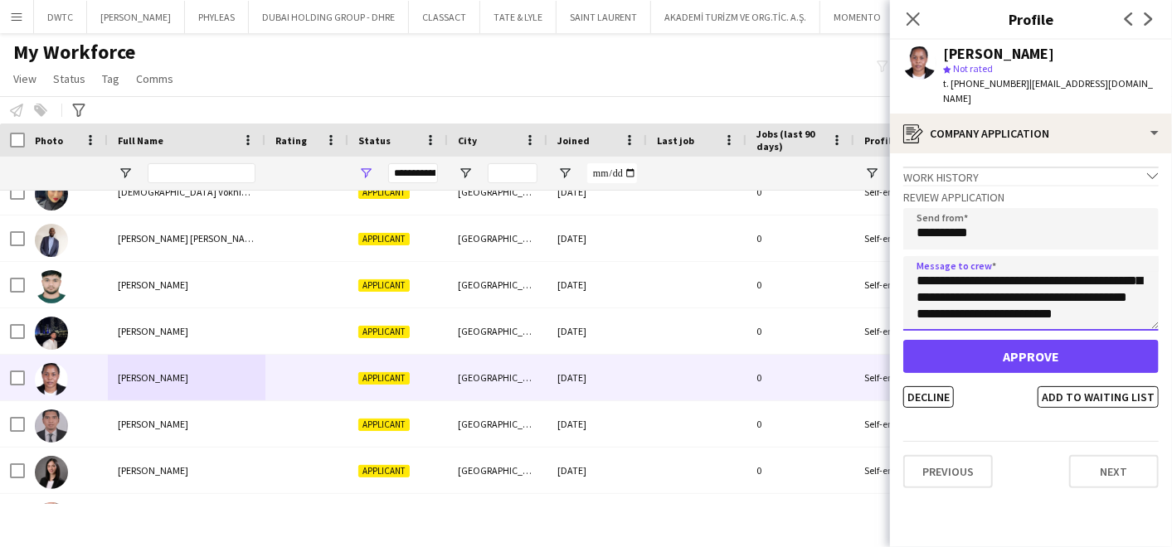
type textarea "**********"
click at [919, 368] on div "Approve Decline Add to waiting list" at bounding box center [1030, 374] width 255 height 68
click at [917, 386] on button "Decline" at bounding box center [928, 397] width 51 height 22
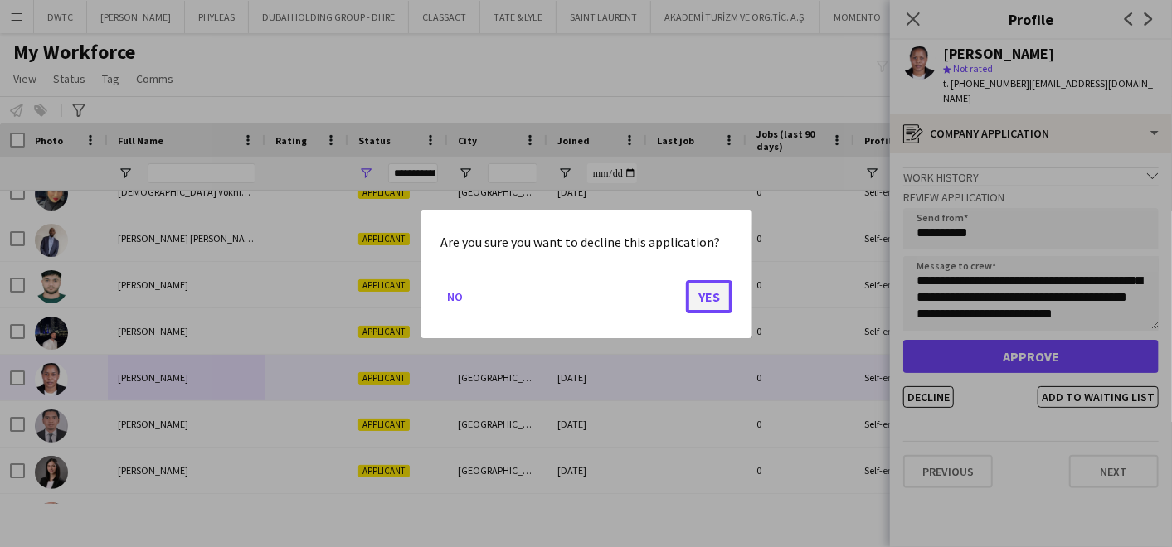
click at [694, 294] on button "Yes" at bounding box center [709, 296] width 46 height 33
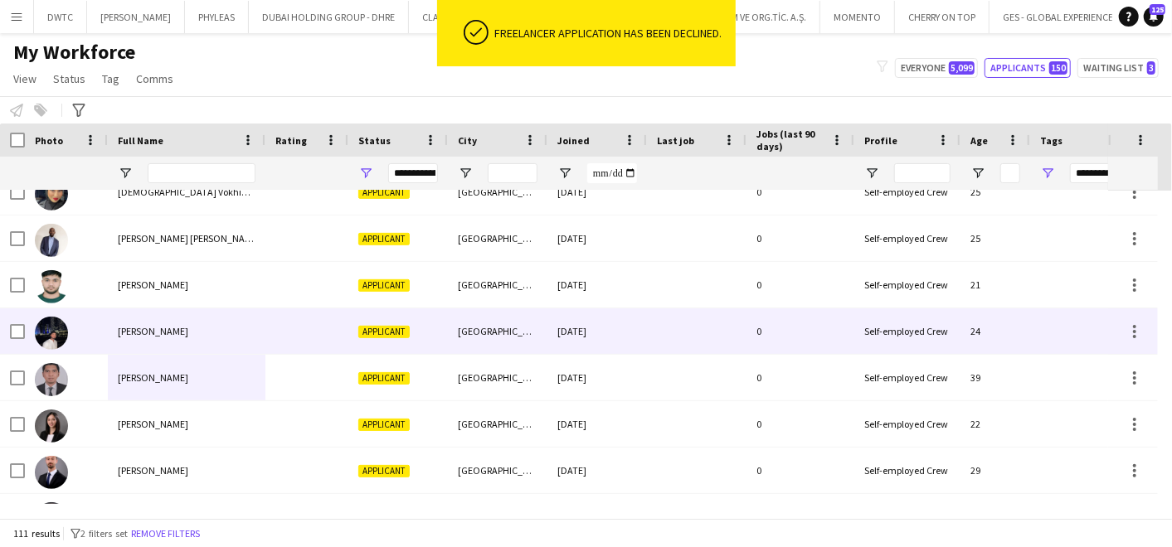
click at [260, 323] on div "Nabi Zain" at bounding box center [187, 332] width 158 height 46
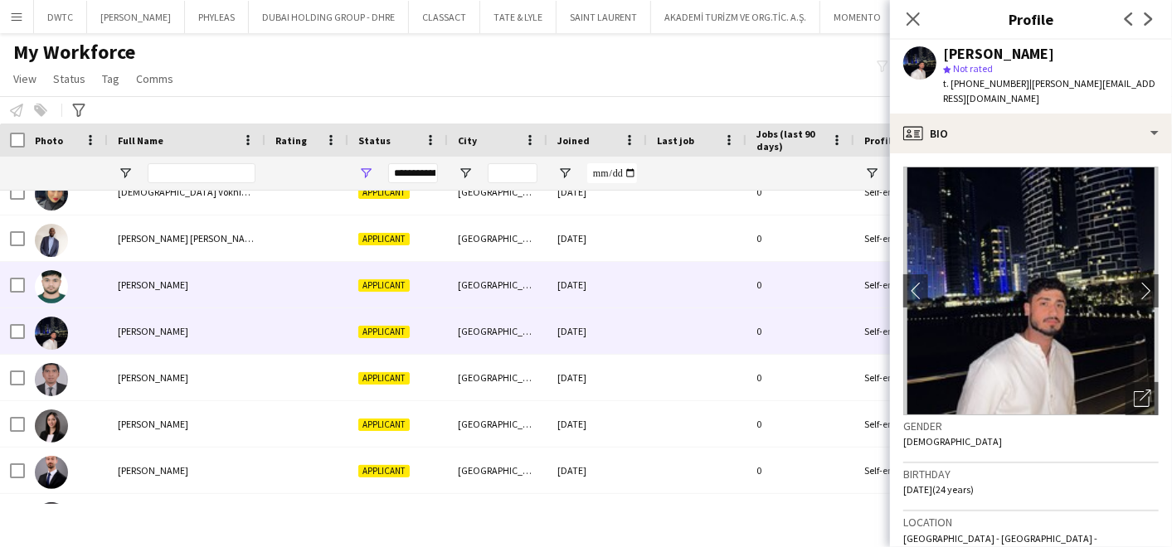
click at [252, 277] on div "Mustafa Muhammad" at bounding box center [187, 285] width 158 height 46
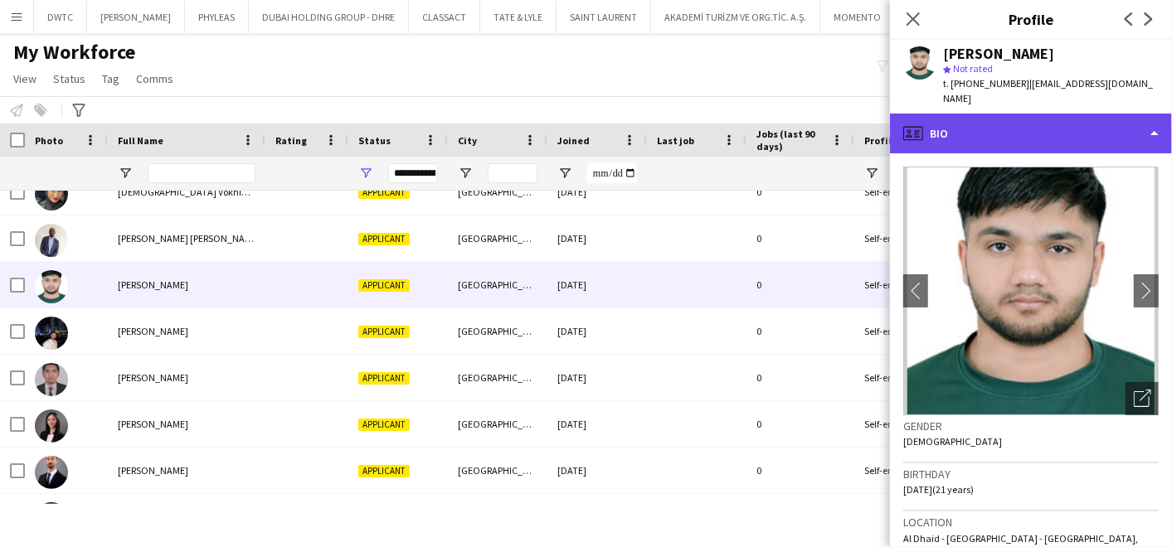
click at [1057, 116] on div "profile Bio" at bounding box center [1031, 134] width 282 height 40
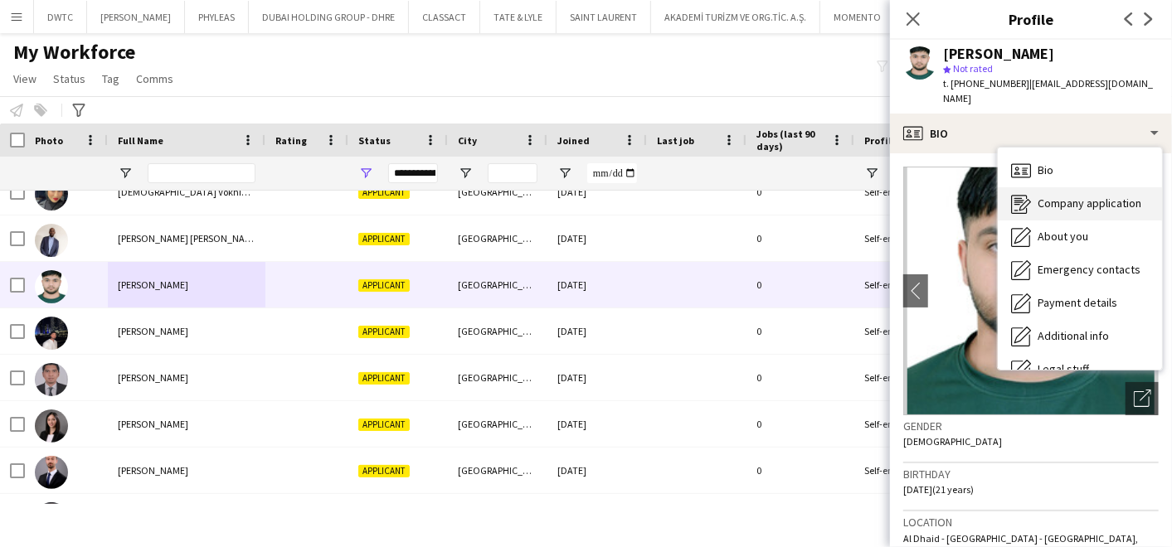
click at [1036, 187] on div "Company application Company application" at bounding box center [1080, 203] width 164 height 33
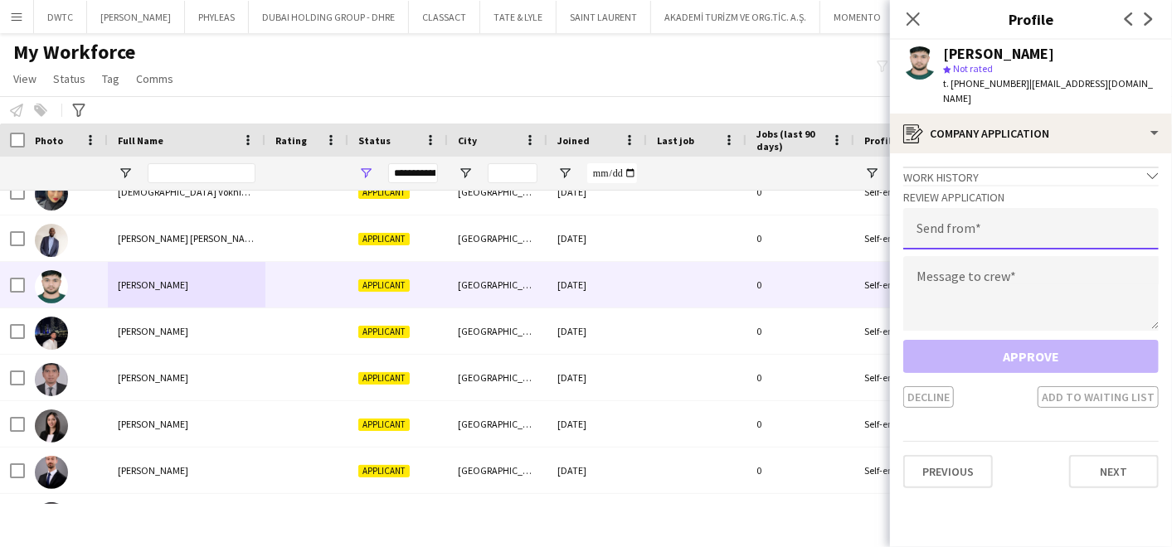
click at [978, 212] on input "email" at bounding box center [1030, 228] width 255 height 41
type input "**********"
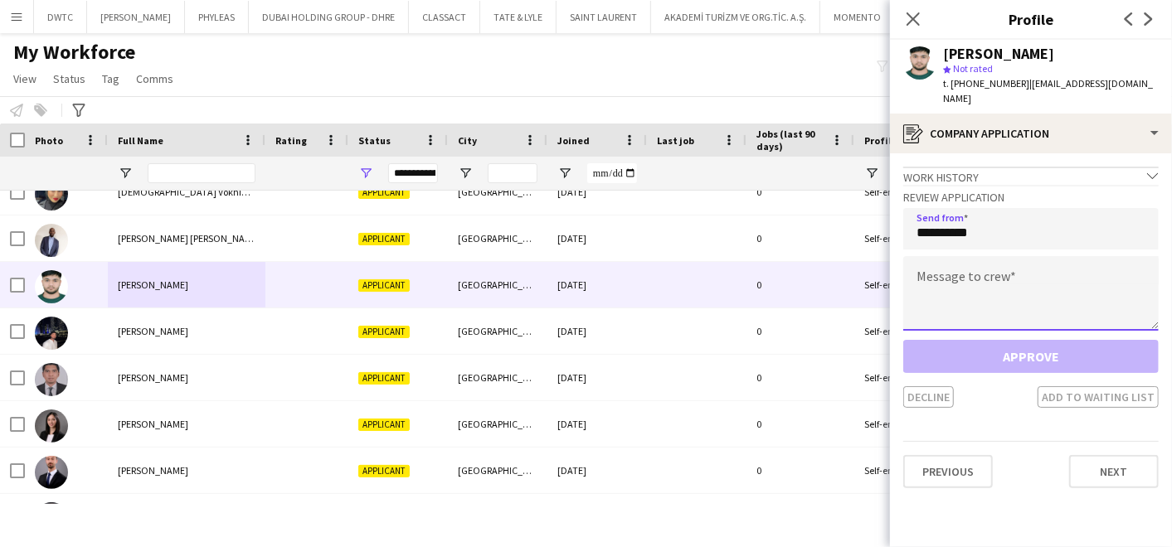
click at [999, 286] on textarea at bounding box center [1030, 293] width 255 height 75
paste textarea "**********"
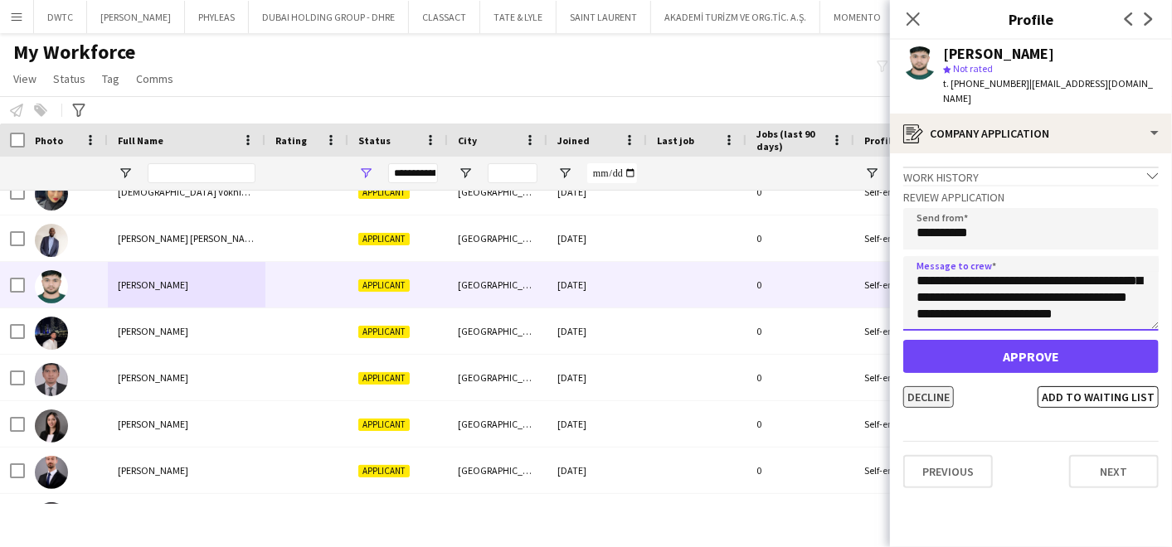
type textarea "**********"
click at [929, 386] on button "Decline" at bounding box center [928, 397] width 51 height 22
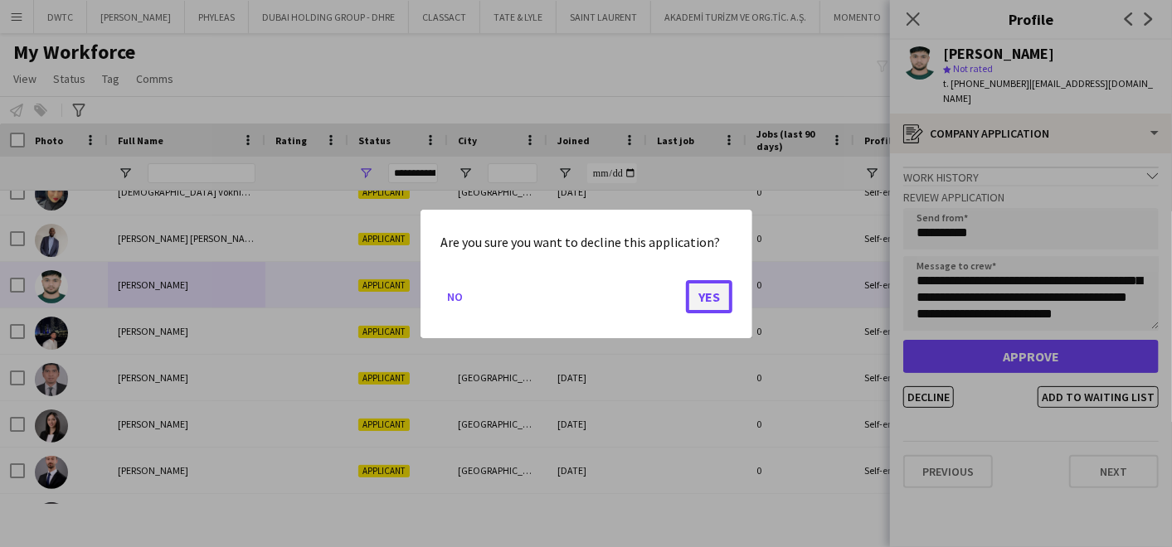
click at [705, 301] on button "Yes" at bounding box center [709, 296] width 46 height 33
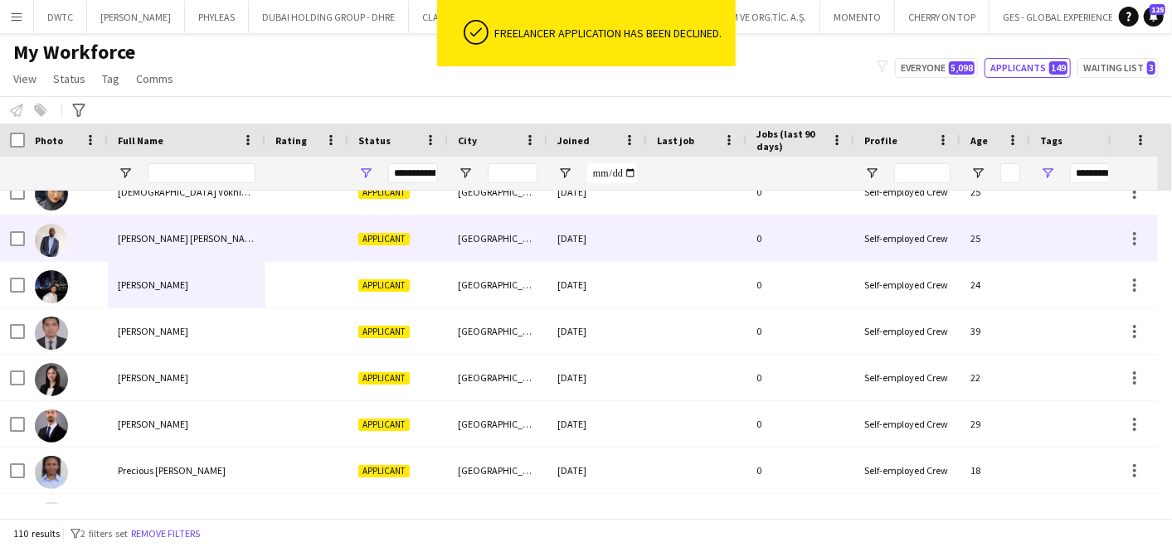
click at [173, 228] on div "Mustafa abdinasir Hassan" at bounding box center [187, 239] width 158 height 46
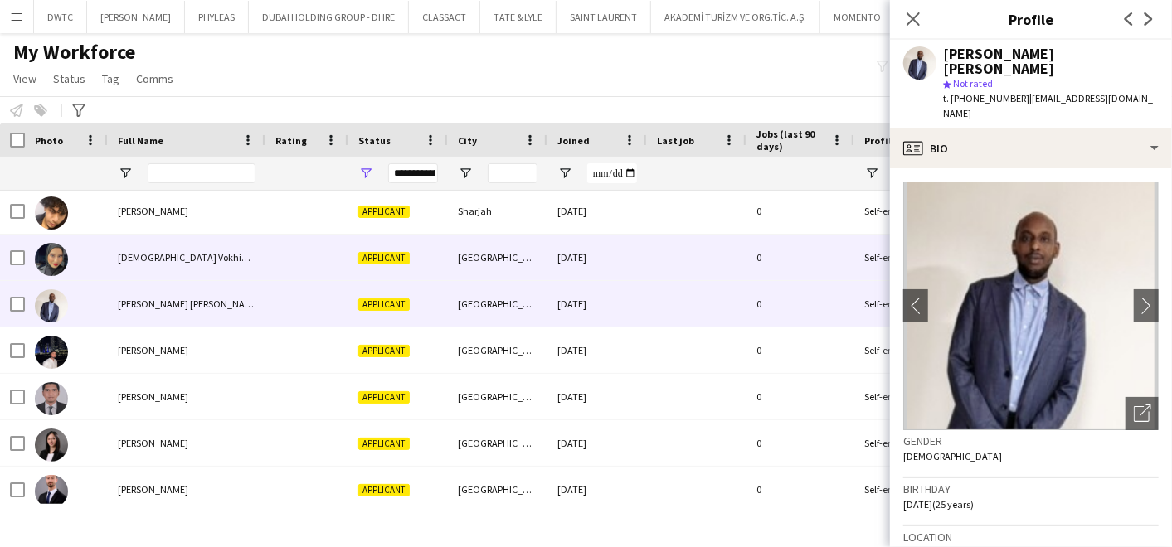
scroll to position [3924, 0]
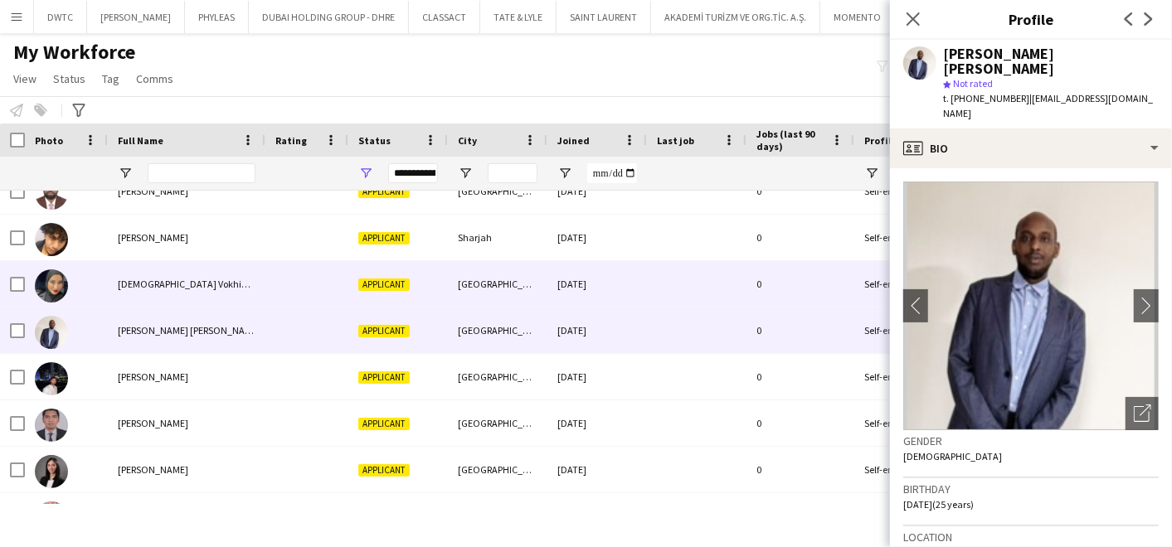
click at [200, 282] on div "Muslima Vokhidova" at bounding box center [187, 284] width 158 height 46
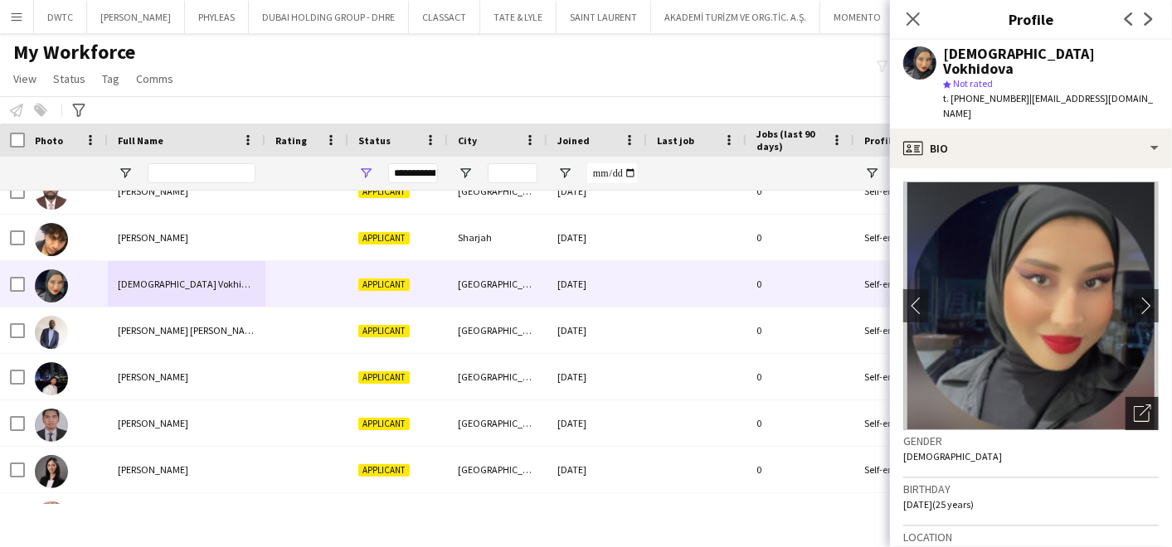
click at [1125, 397] on div "Open photos pop-in" at bounding box center [1141, 413] width 33 height 33
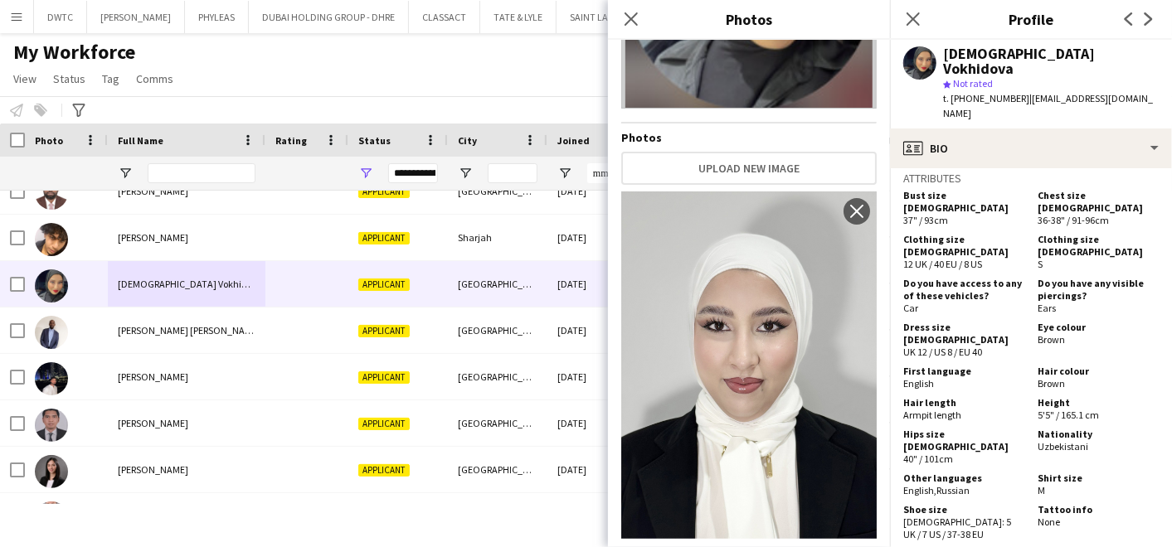
scroll to position [808, 0]
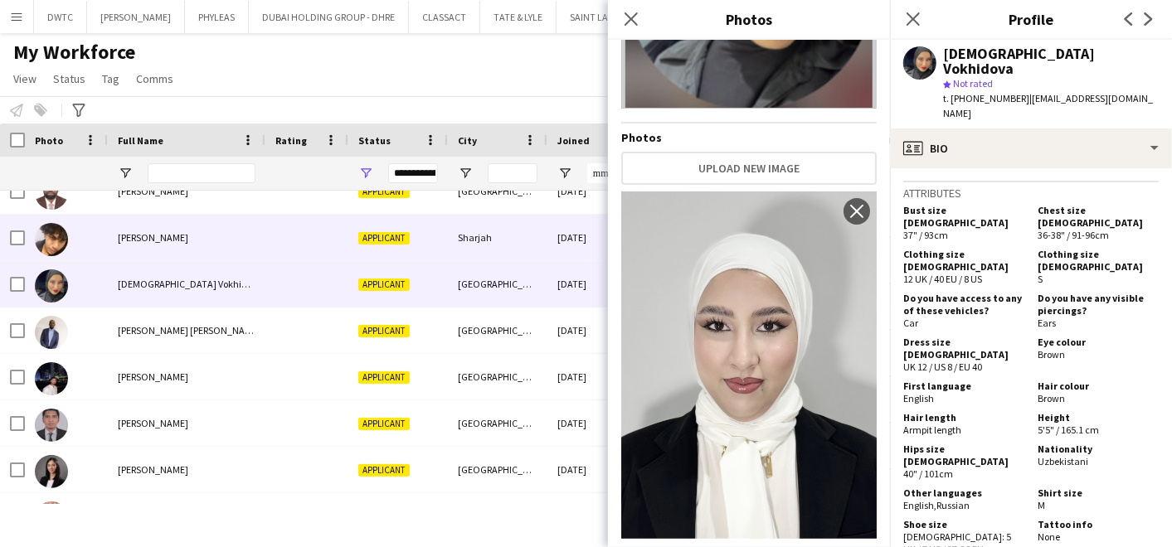
click at [188, 241] on span "Mujtaba Mamoun" at bounding box center [153, 237] width 70 height 12
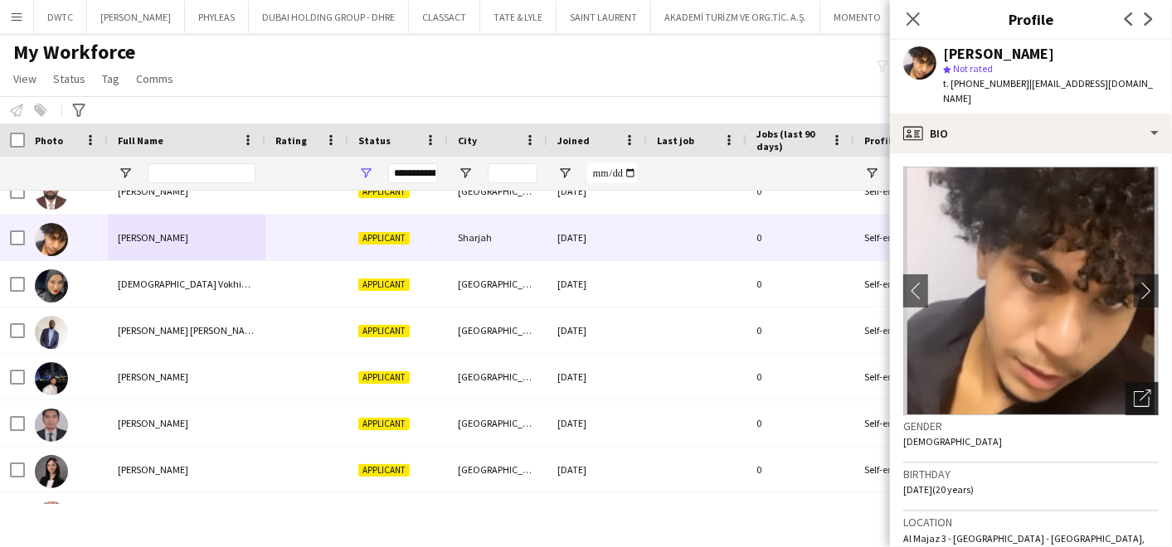
click at [1141, 382] on div "Open photos pop-in" at bounding box center [1141, 398] width 33 height 33
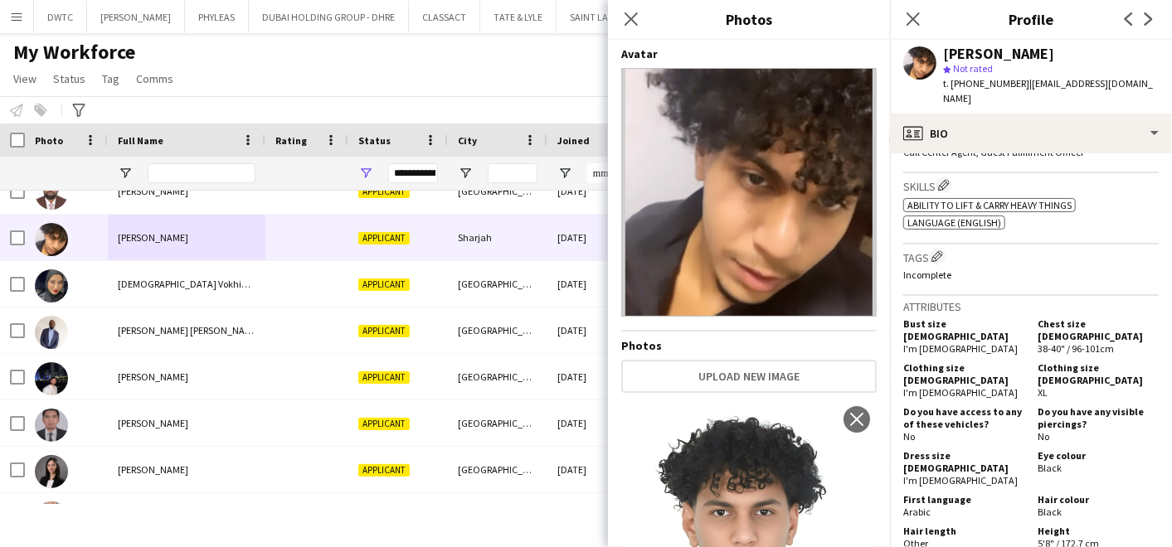
scroll to position [737, 0]
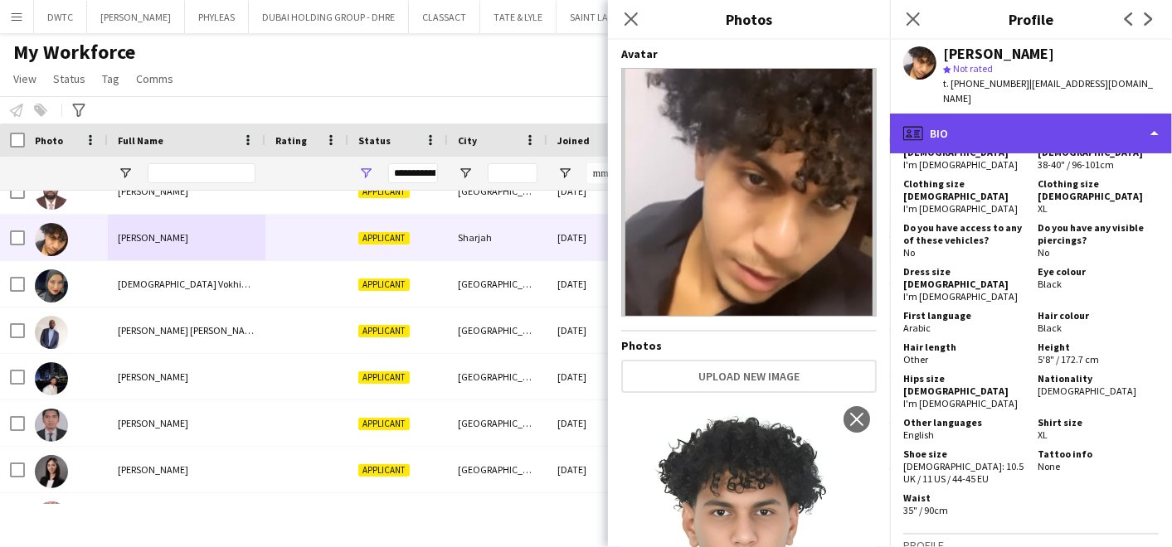
click at [993, 114] on div "profile Bio" at bounding box center [1031, 134] width 282 height 40
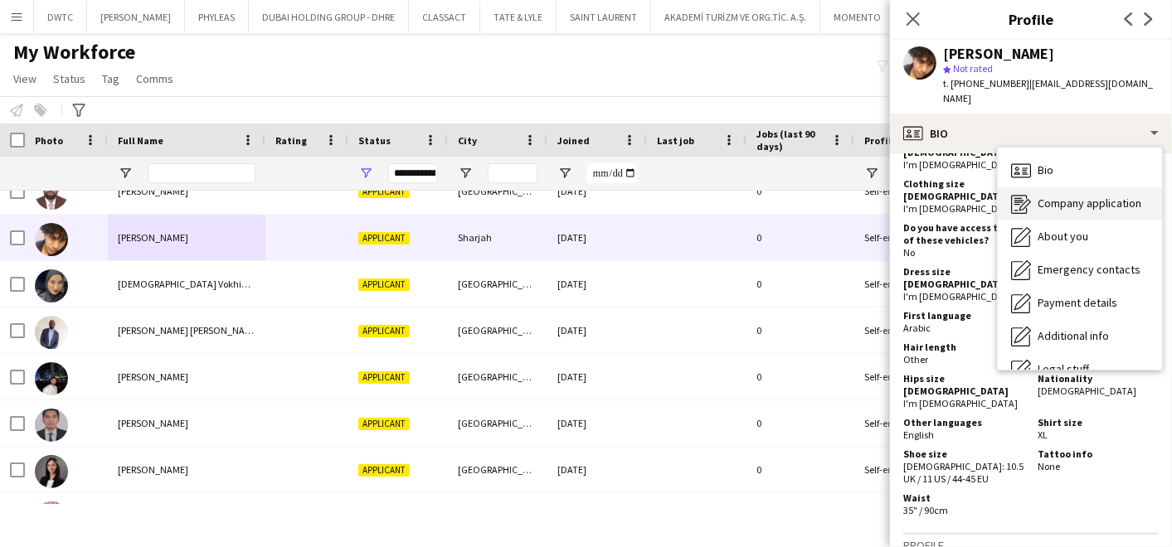
click at [1070, 196] on span "Company application" at bounding box center [1090, 203] width 104 height 15
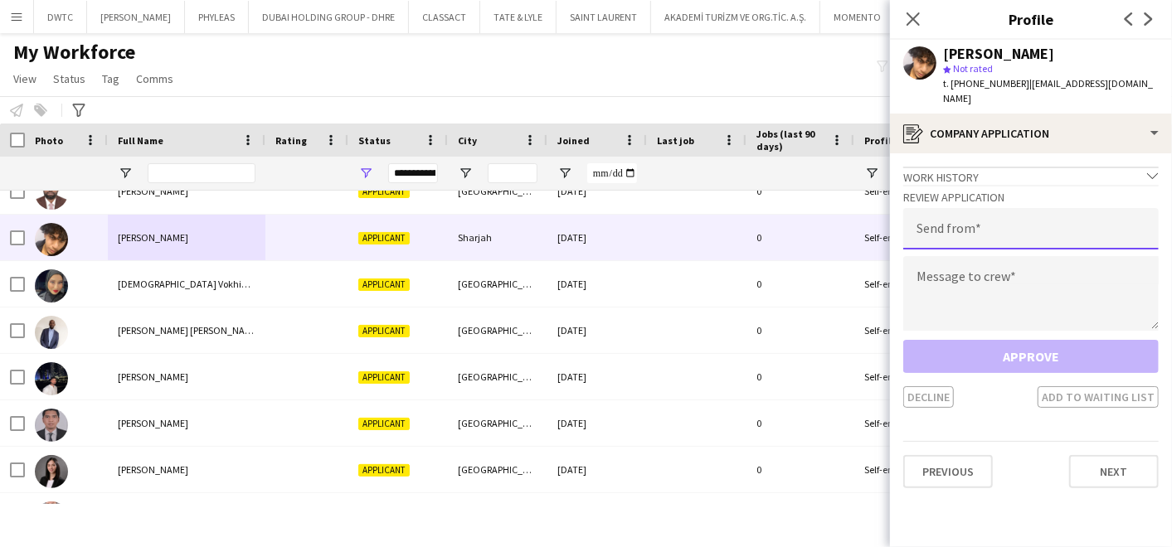
click at [981, 208] on input "email" at bounding box center [1030, 228] width 255 height 41
type input "**********"
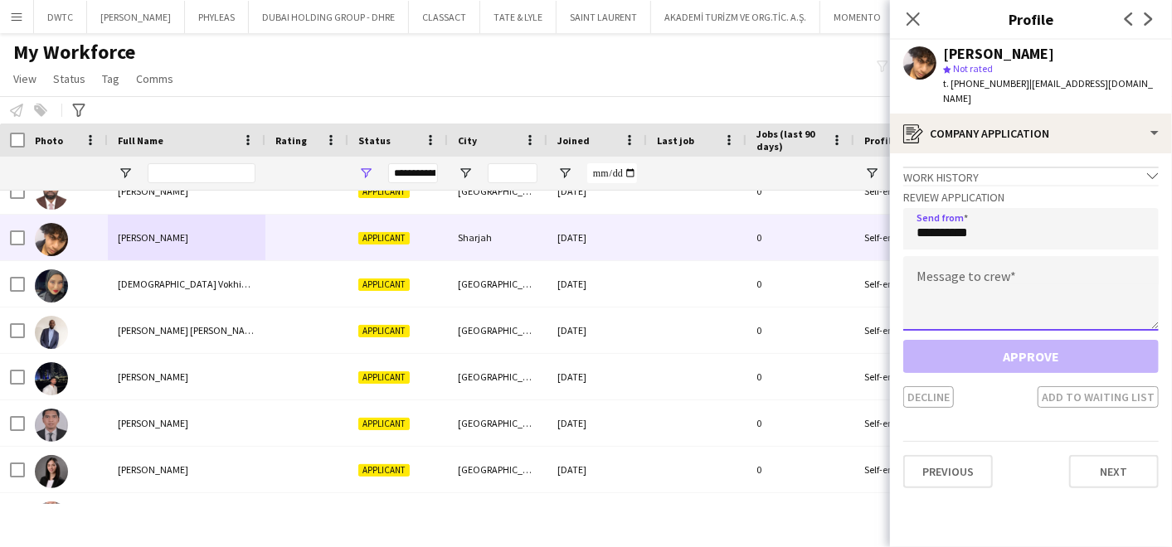
click at [982, 275] on textarea at bounding box center [1030, 293] width 255 height 75
paste textarea "**********"
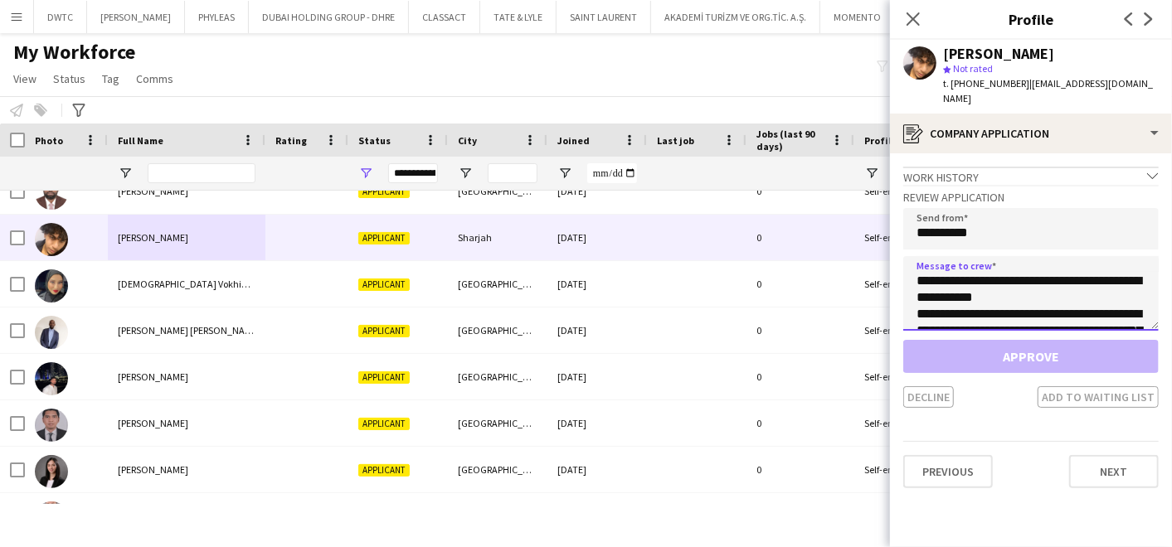
scroll to position [125, 0]
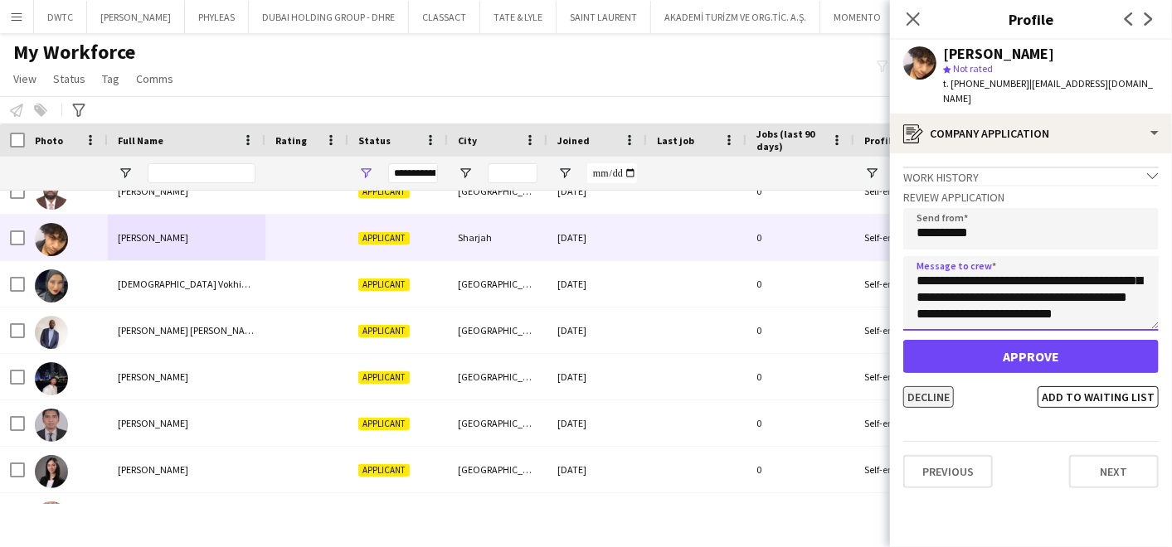
type textarea "**********"
click at [921, 386] on button "Decline" at bounding box center [928, 397] width 51 height 22
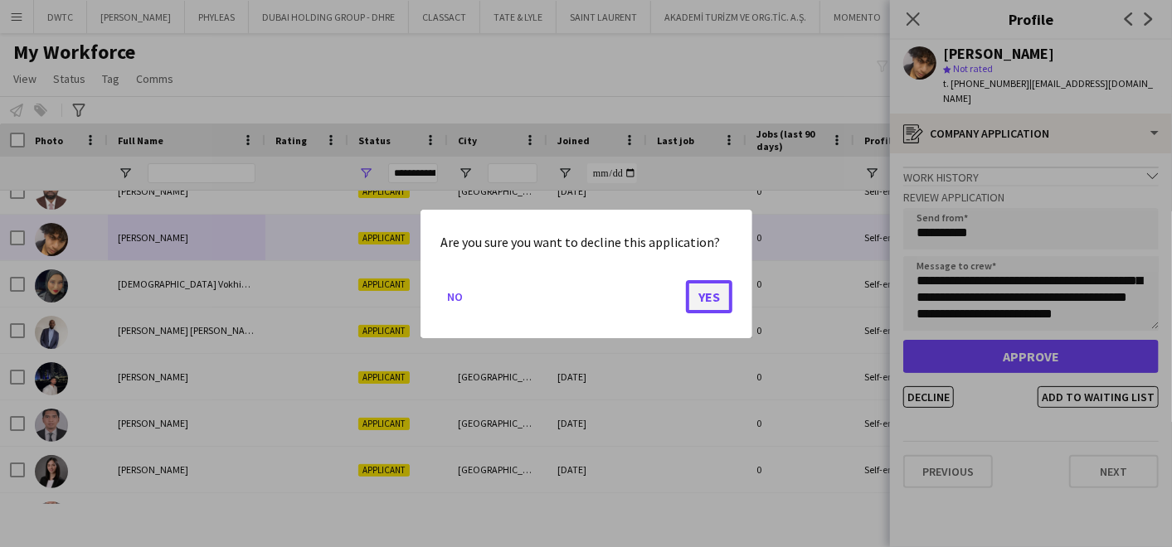
click at [722, 299] on button "Yes" at bounding box center [709, 296] width 46 height 33
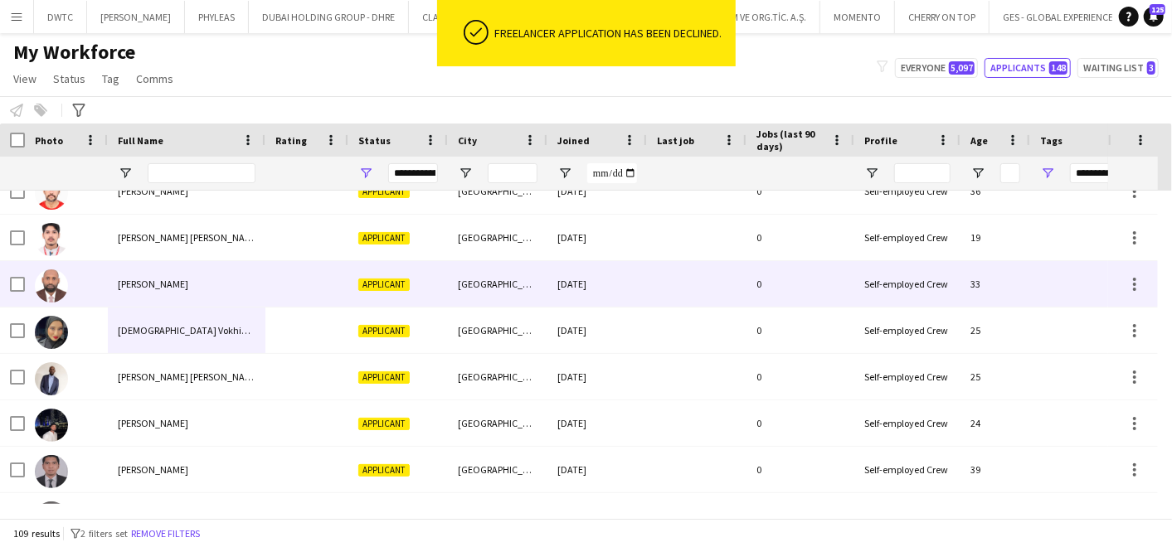
scroll to position [3740, 0]
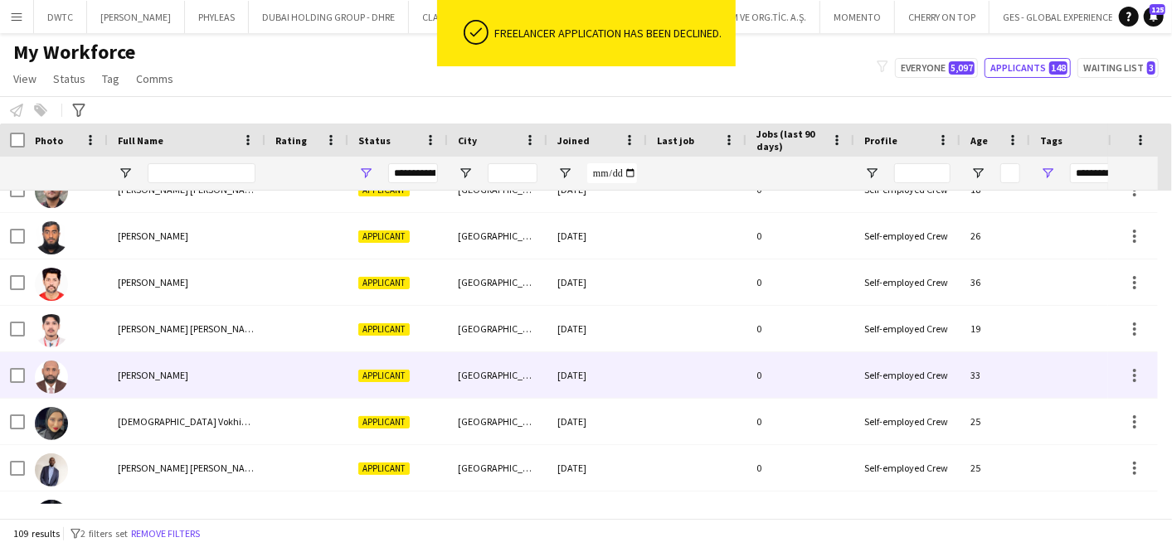
click at [153, 370] on span "Muhanad Yousif" at bounding box center [153, 375] width 70 height 12
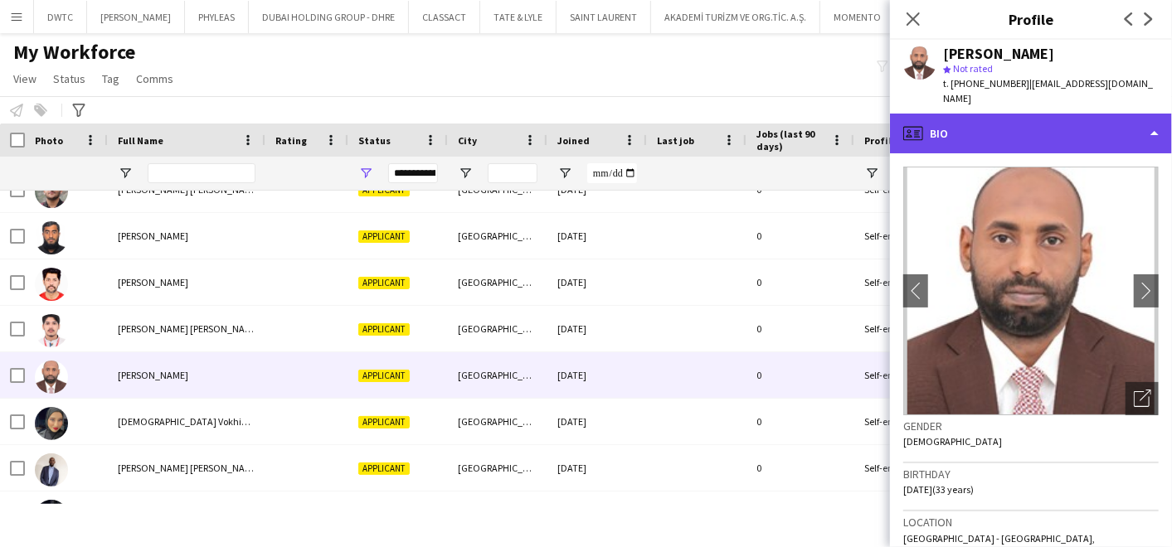
click at [1038, 119] on div "profile Bio" at bounding box center [1031, 134] width 282 height 40
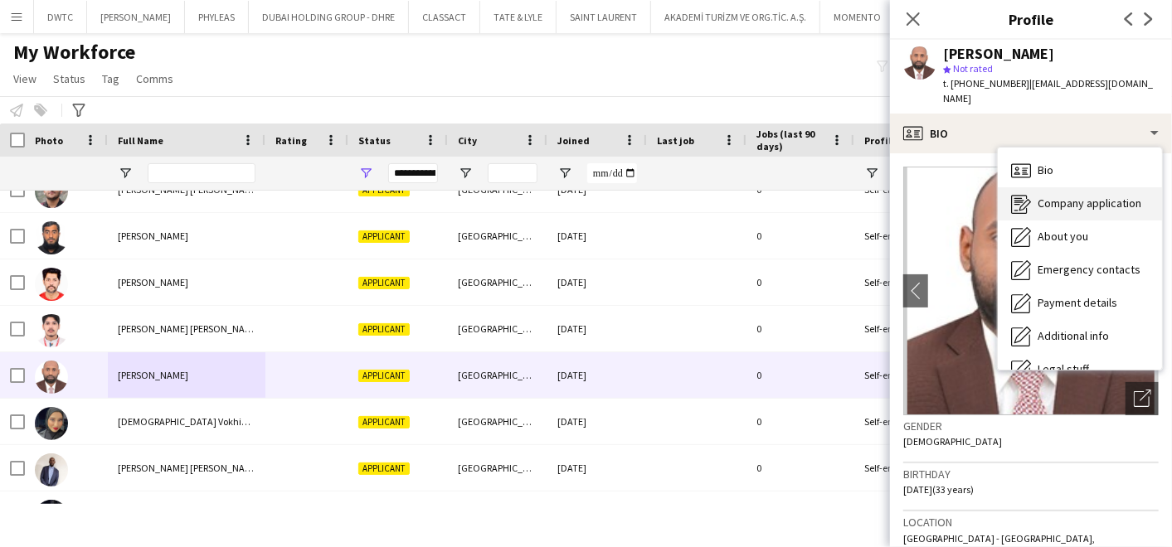
click at [1057, 196] on span "Company application" at bounding box center [1090, 203] width 104 height 15
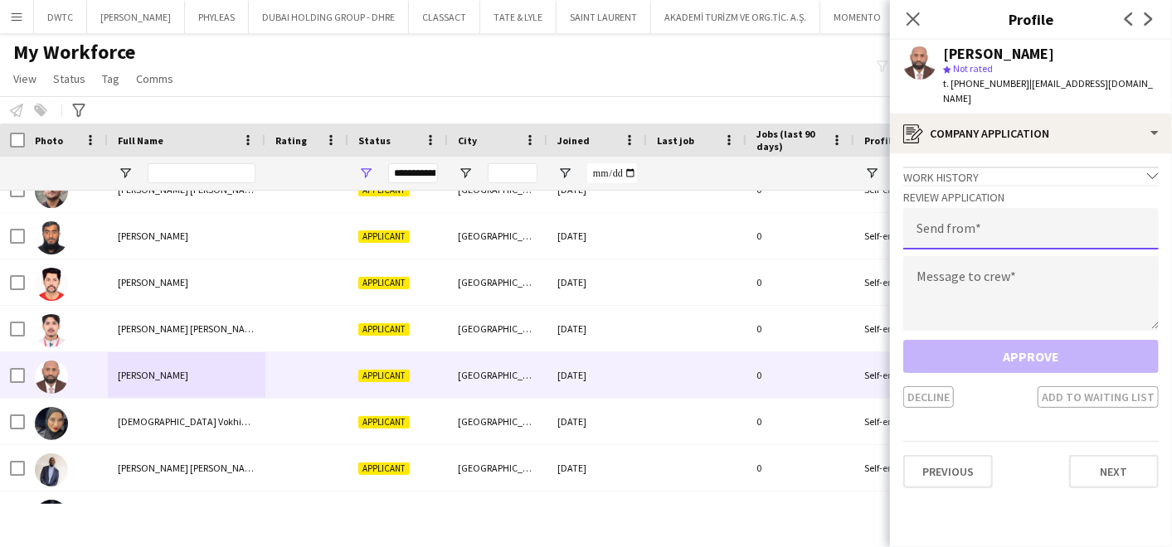
click at [967, 208] on input "email" at bounding box center [1030, 228] width 255 height 41
type input "**********"
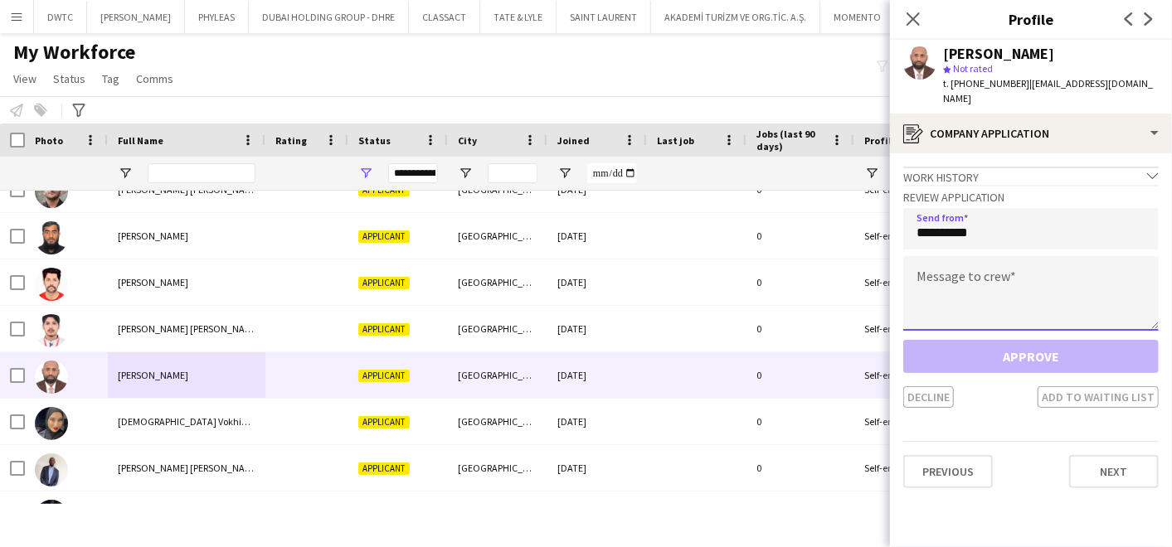
click at [941, 269] on textarea at bounding box center [1030, 293] width 255 height 75
paste textarea "**********"
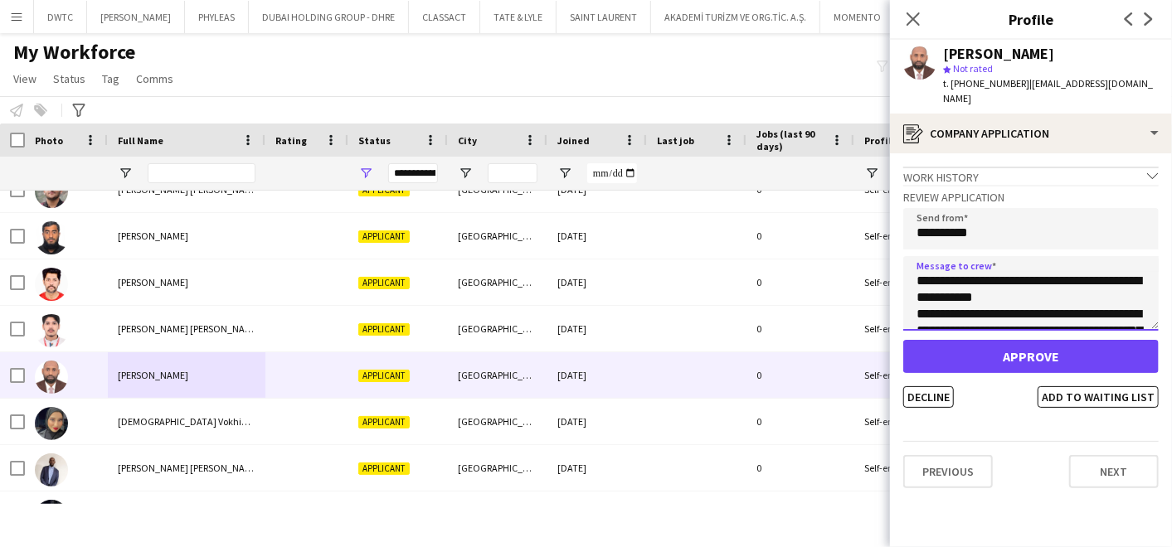
scroll to position [125, 0]
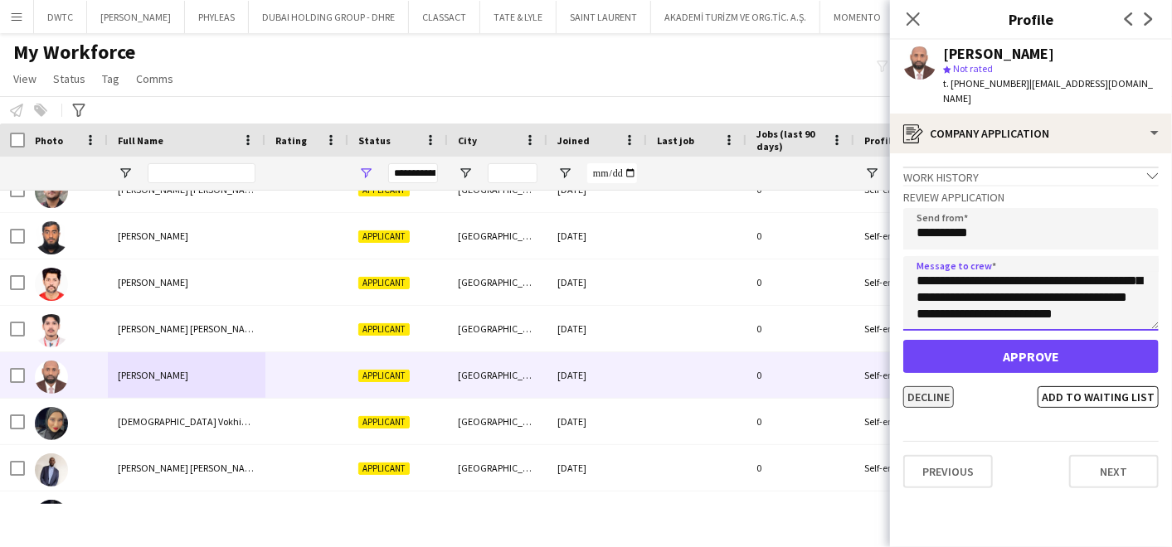
type textarea "**********"
click at [919, 386] on button "Decline" at bounding box center [928, 397] width 51 height 22
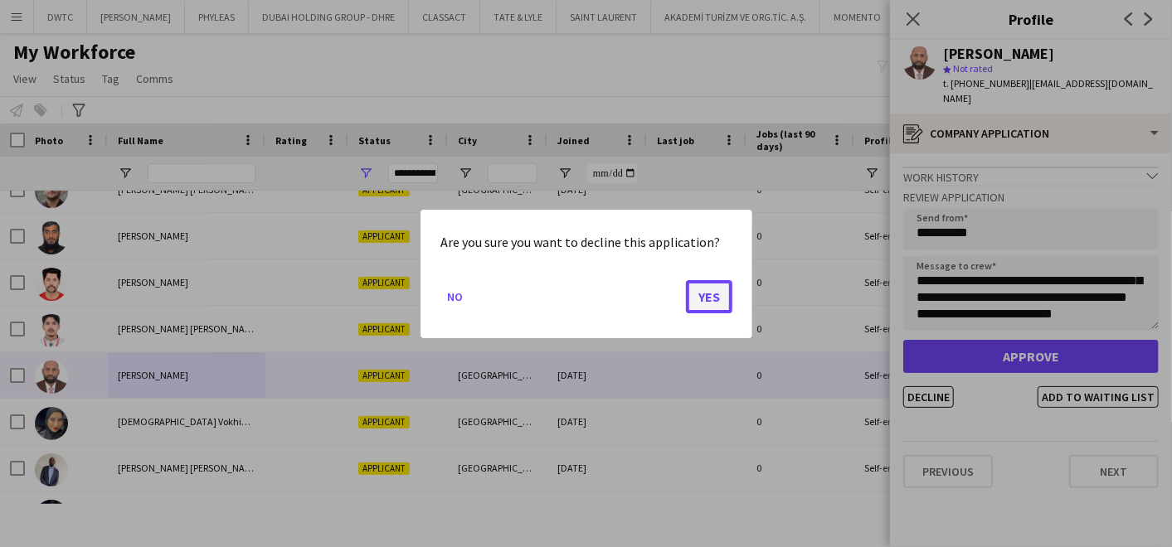
click at [701, 296] on button "Yes" at bounding box center [709, 296] width 46 height 33
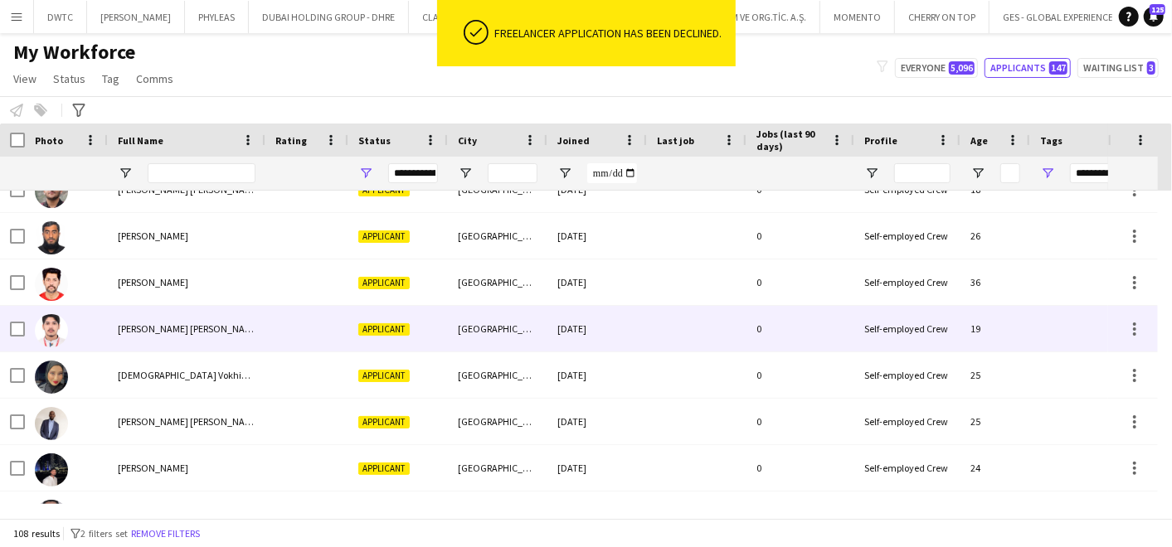
click at [211, 328] on span "Muhammed Rihan Puthan Purayil" at bounding box center [189, 329] width 143 height 12
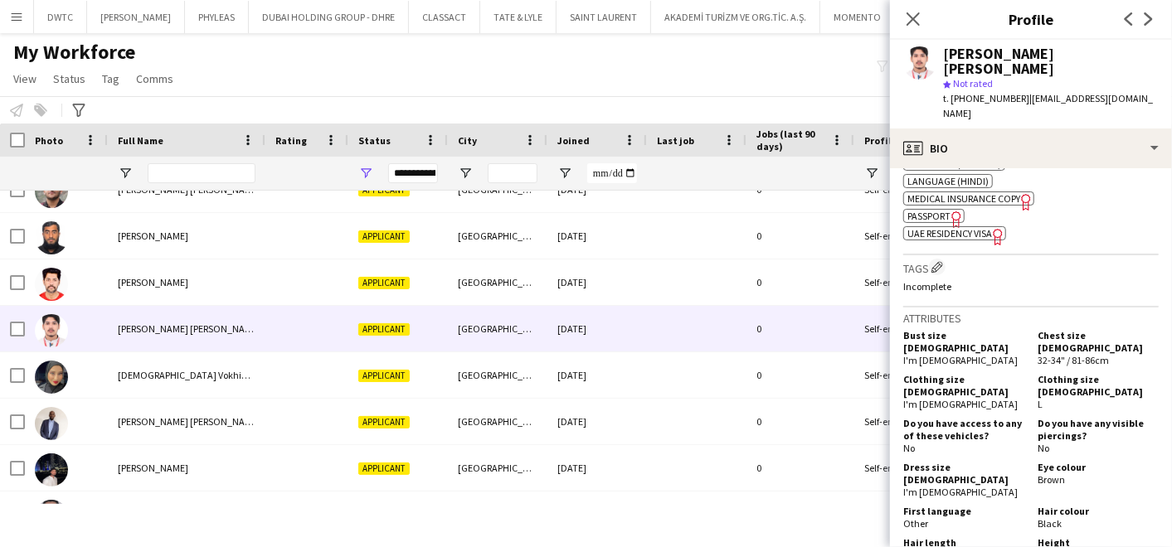
scroll to position [829, 0]
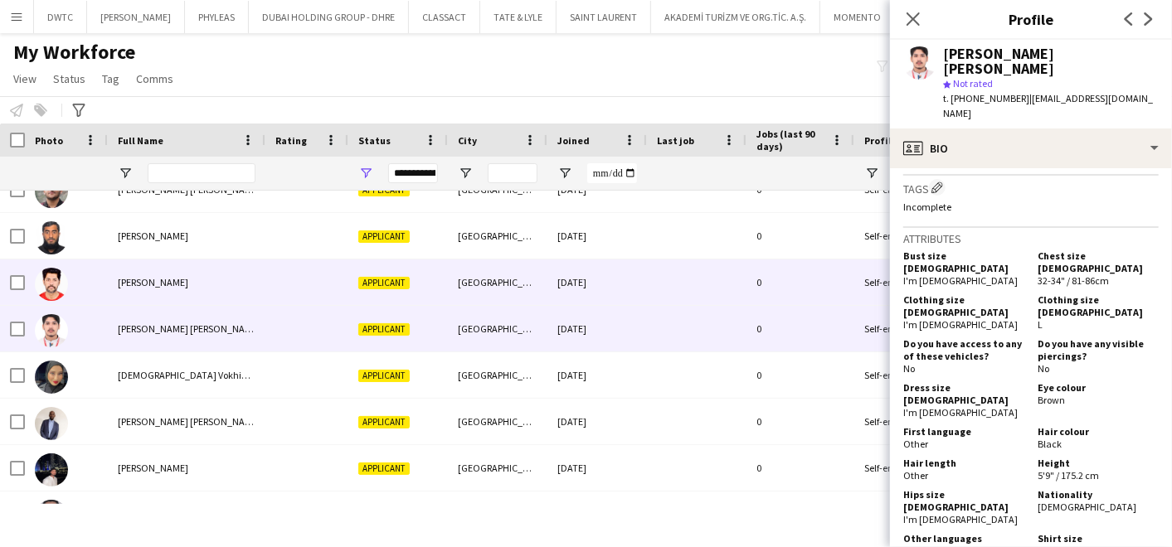
click at [304, 289] on div at bounding box center [306, 283] width 83 height 46
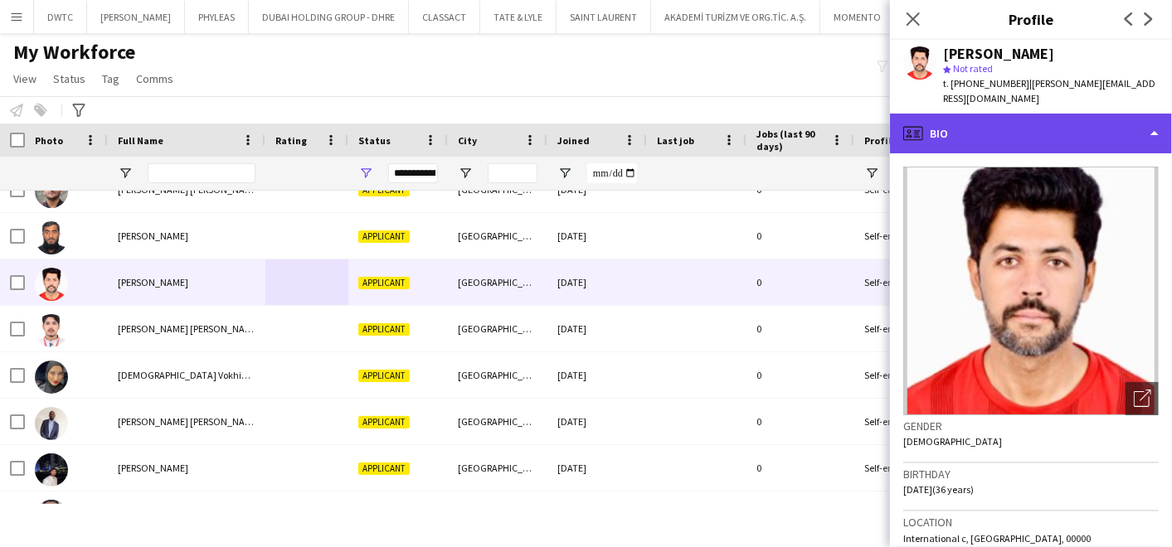
click at [1023, 114] on div "profile Bio" at bounding box center [1031, 134] width 282 height 40
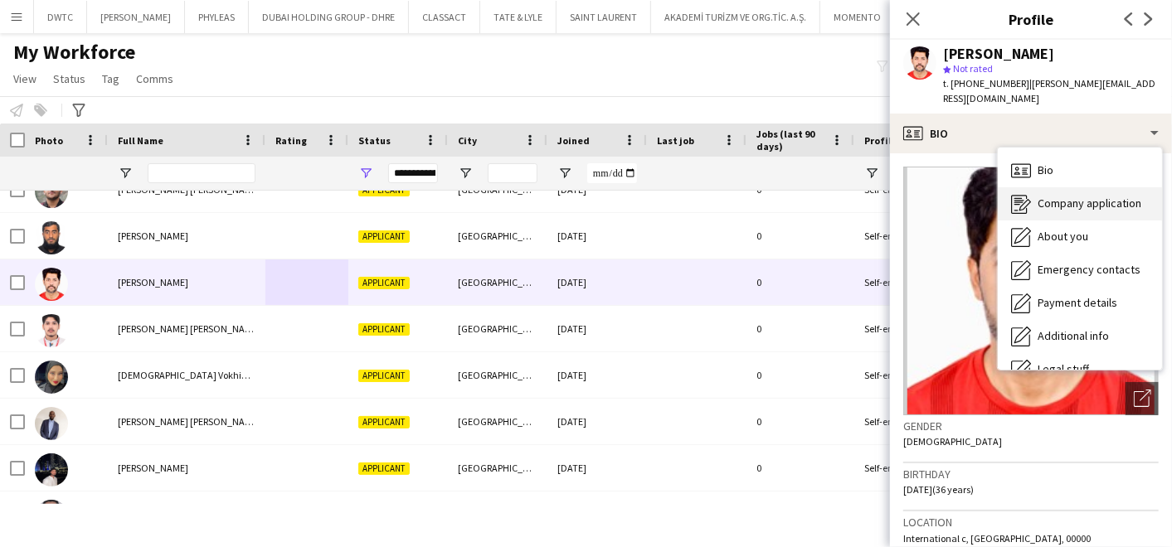
click at [1055, 196] on span "Company application" at bounding box center [1090, 203] width 104 height 15
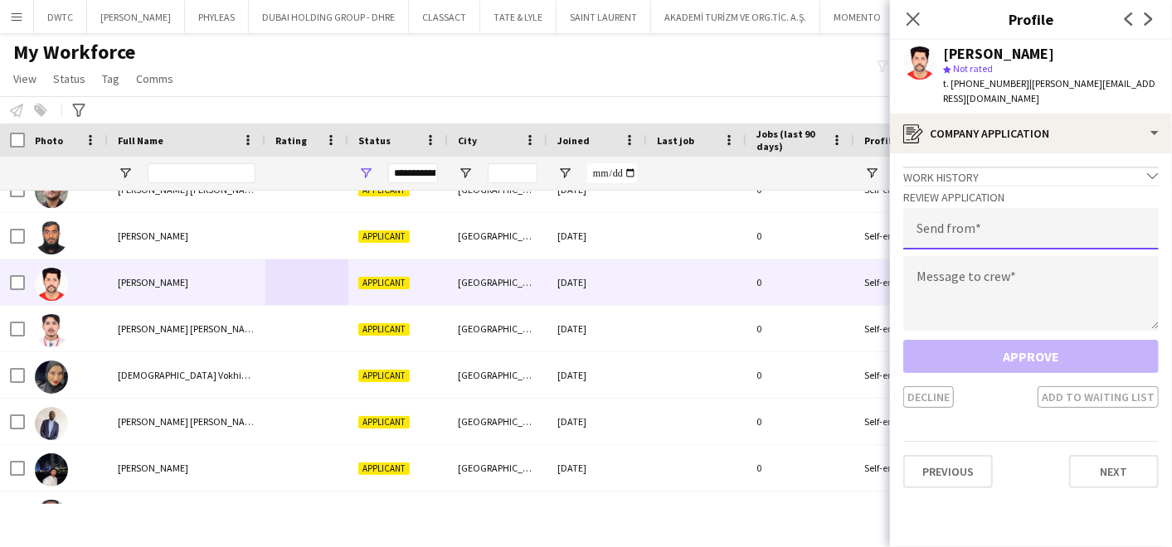
click at [1002, 208] on input "email" at bounding box center [1030, 228] width 255 height 41
type input "**********"
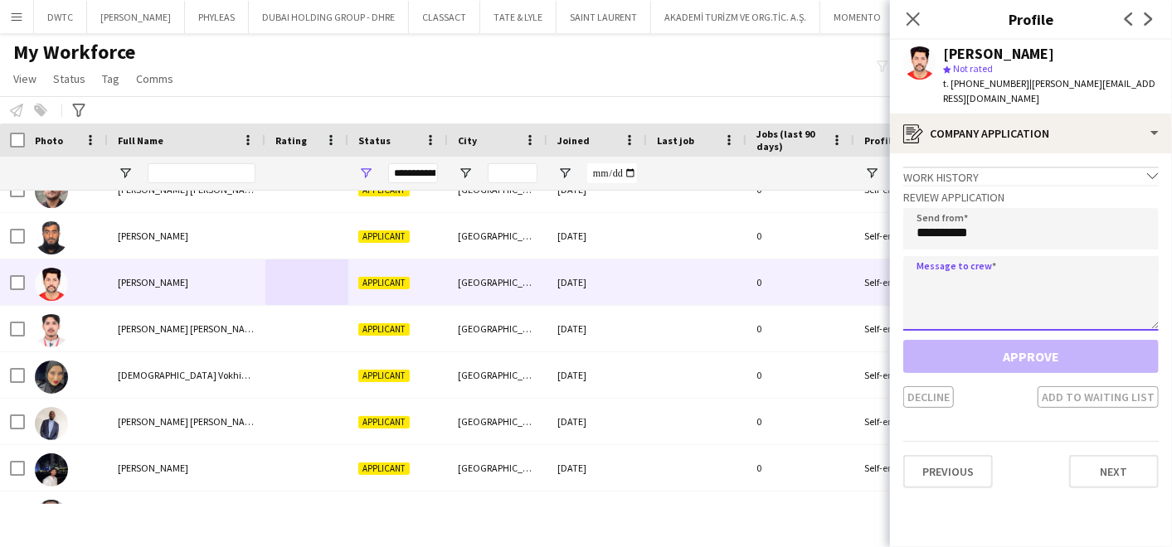
click at [985, 289] on textarea at bounding box center [1030, 293] width 255 height 75
paste textarea "**********"
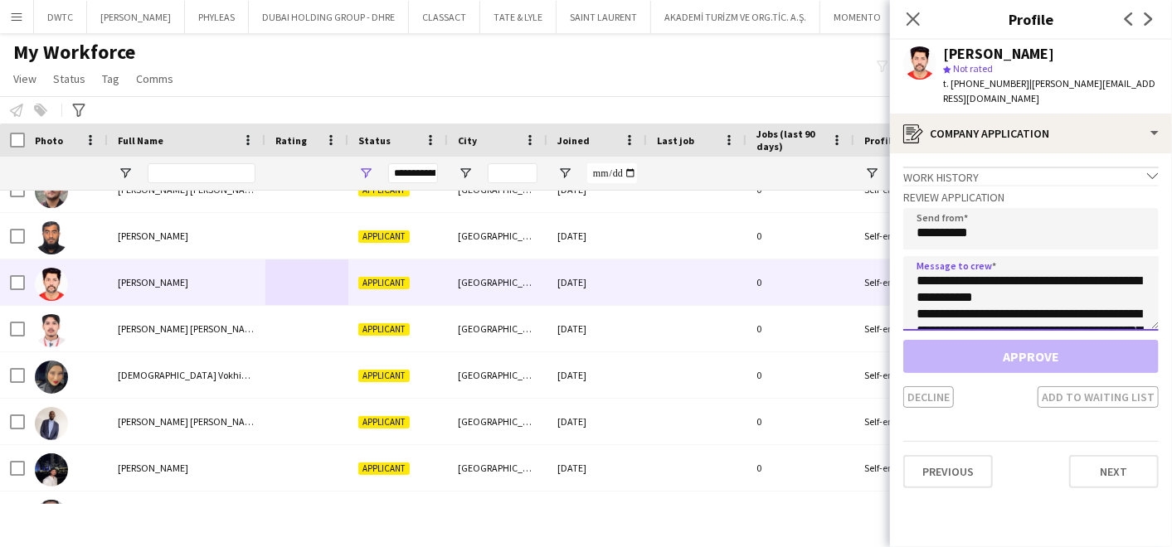
scroll to position [125, 0]
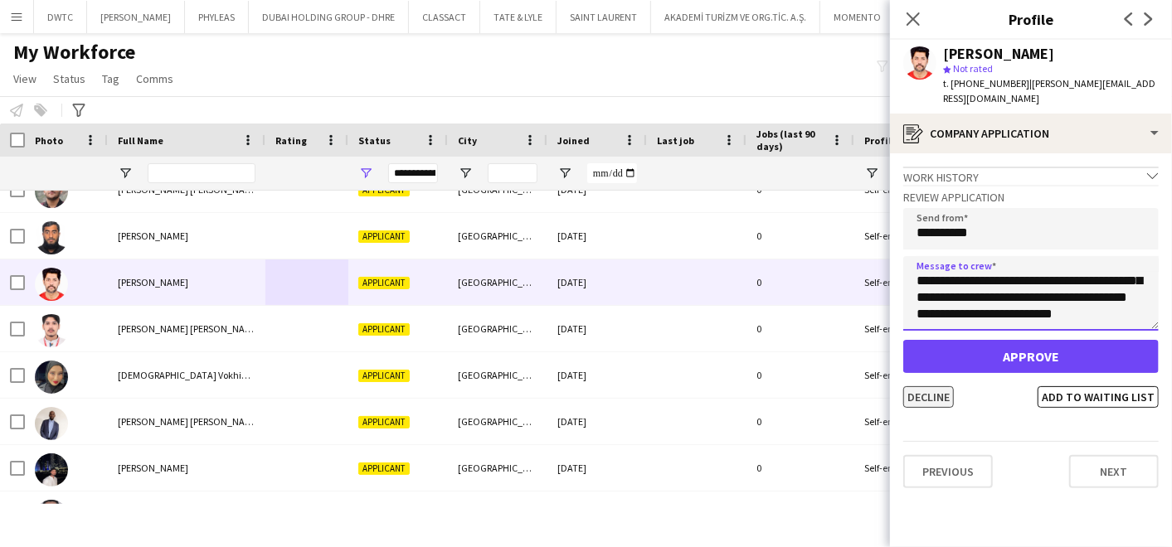
type textarea "**********"
click at [933, 386] on button "Decline" at bounding box center [928, 397] width 51 height 22
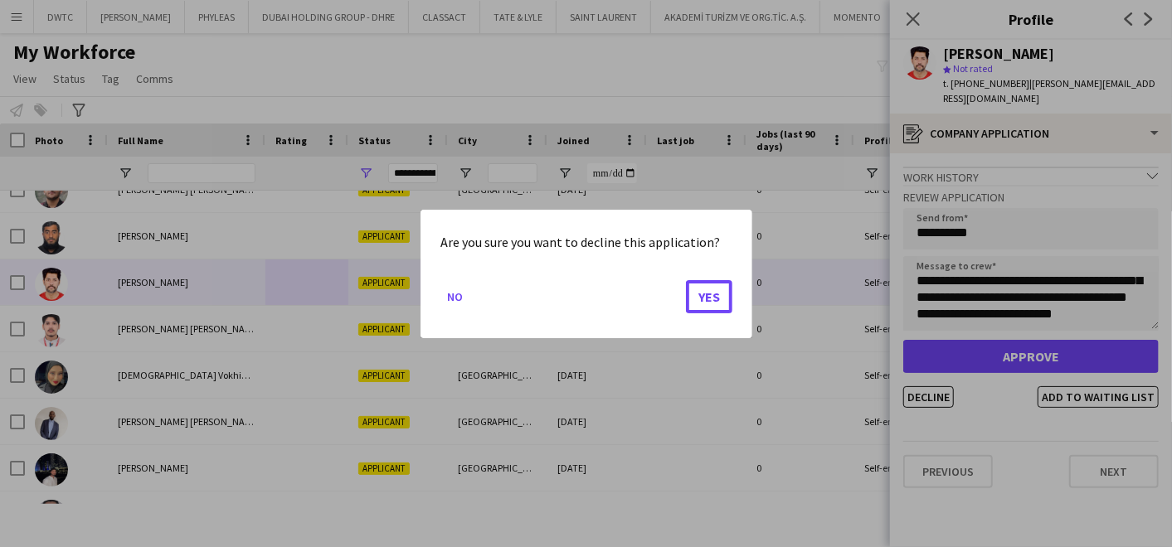
drag, startPoint x: 703, startPoint y: 299, endPoint x: 668, endPoint y: 304, distance: 35.2
click at [703, 299] on button "Yes" at bounding box center [709, 296] width 46 height 33
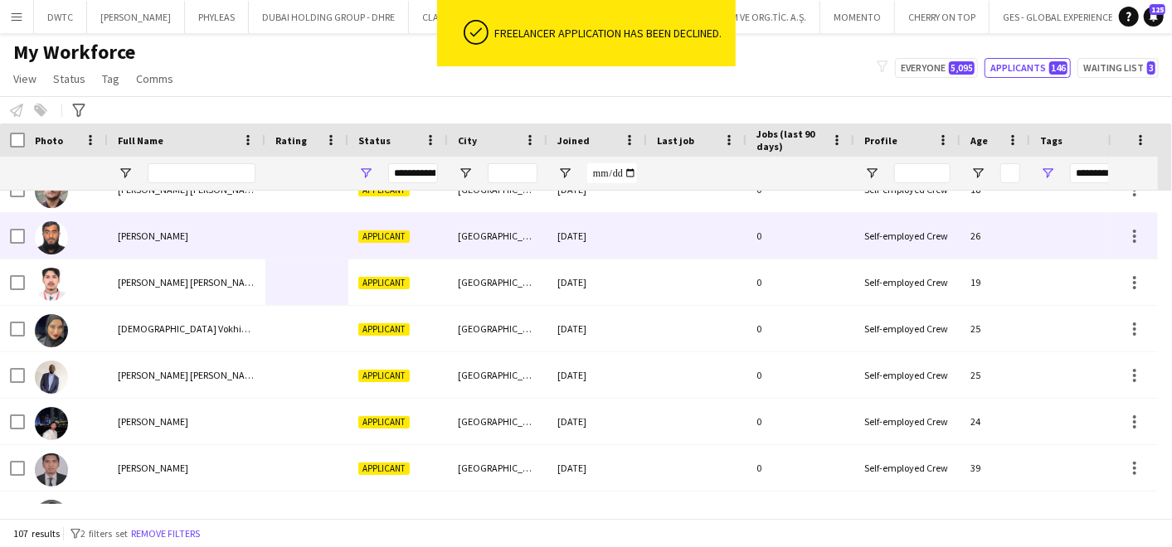
click at [185, 230] on span "Muhammad shahab Khan" at bounding box center [153, 236] width 70 height 12
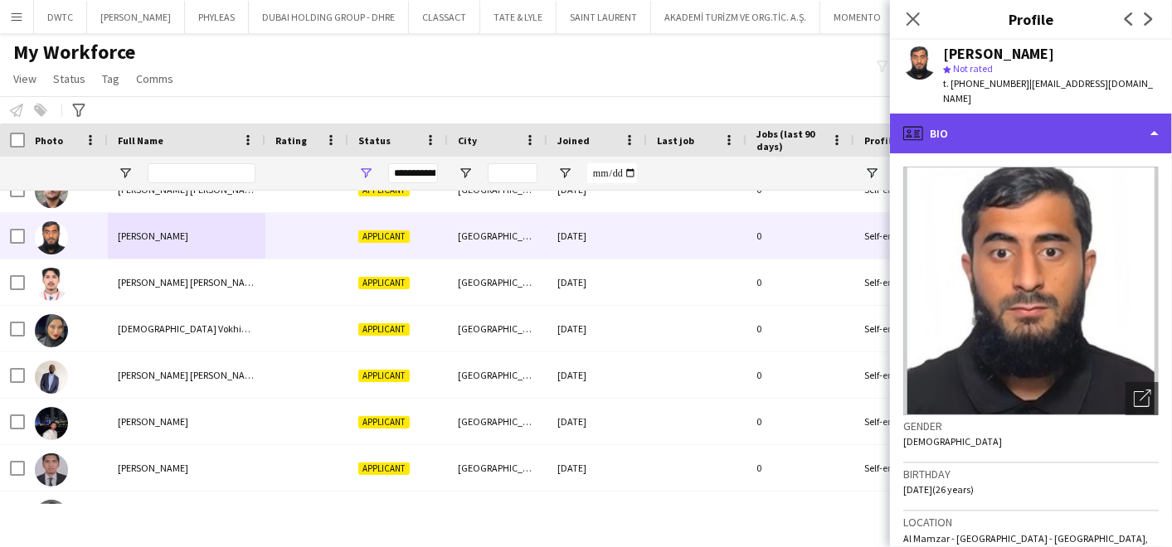
click at [1037, 114] on div "profile Bio" at bounding box center [1031, 134] width 282 height 40
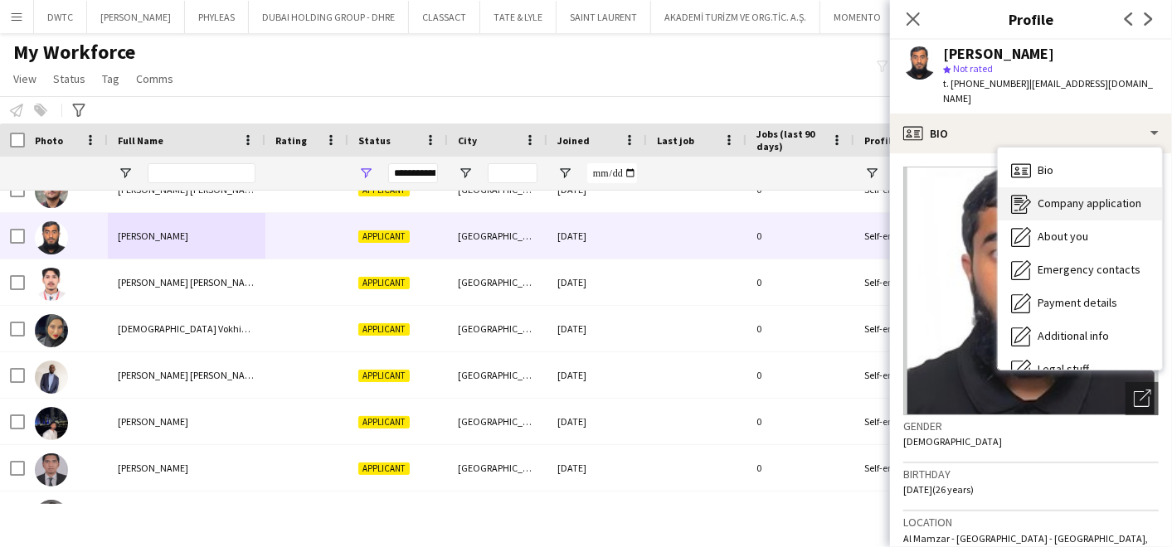
click at [1045, 196] on span "Company application" at bounding box center [1090, 203] width 104 height 15
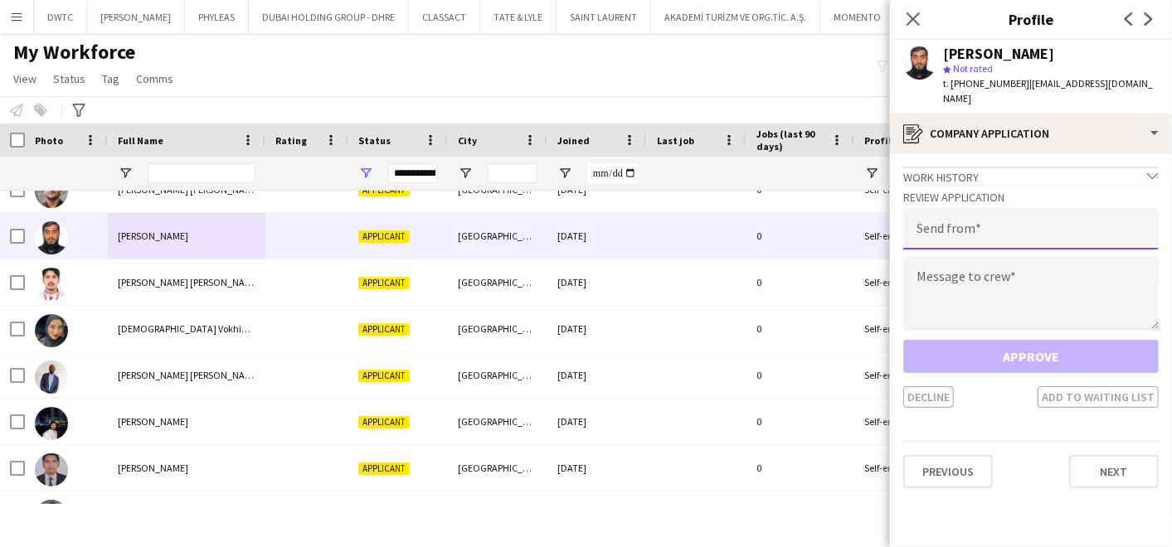
click at [968, 211] on input "email" at bounding box center [1030, 228] width 255 height 41
type input "**********"
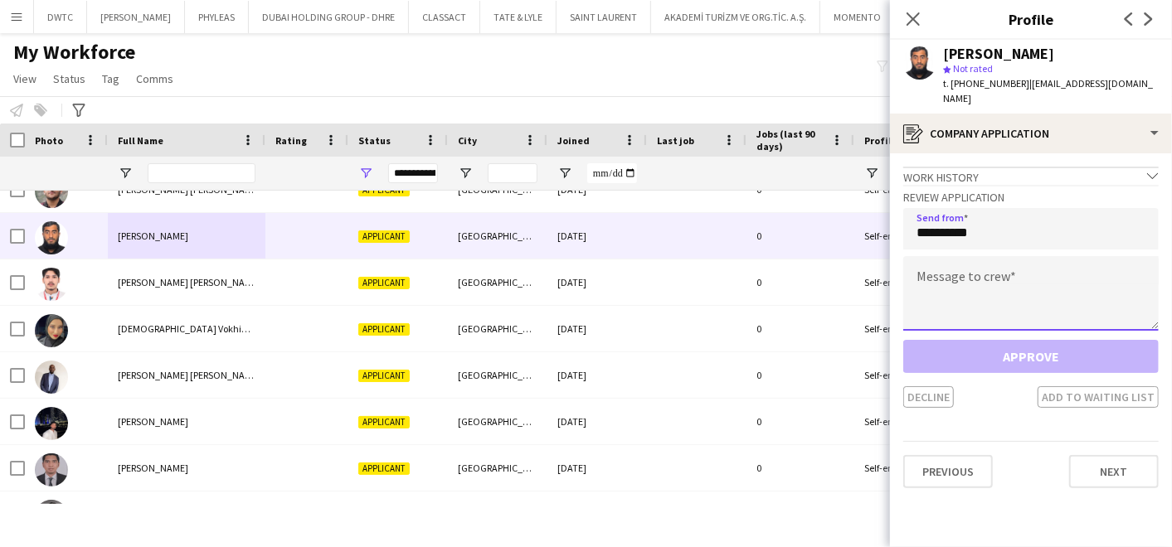
click at [953, 275] on textarea at bounding box center [1030, 293] width 255 height 75
paste textarea "**********"
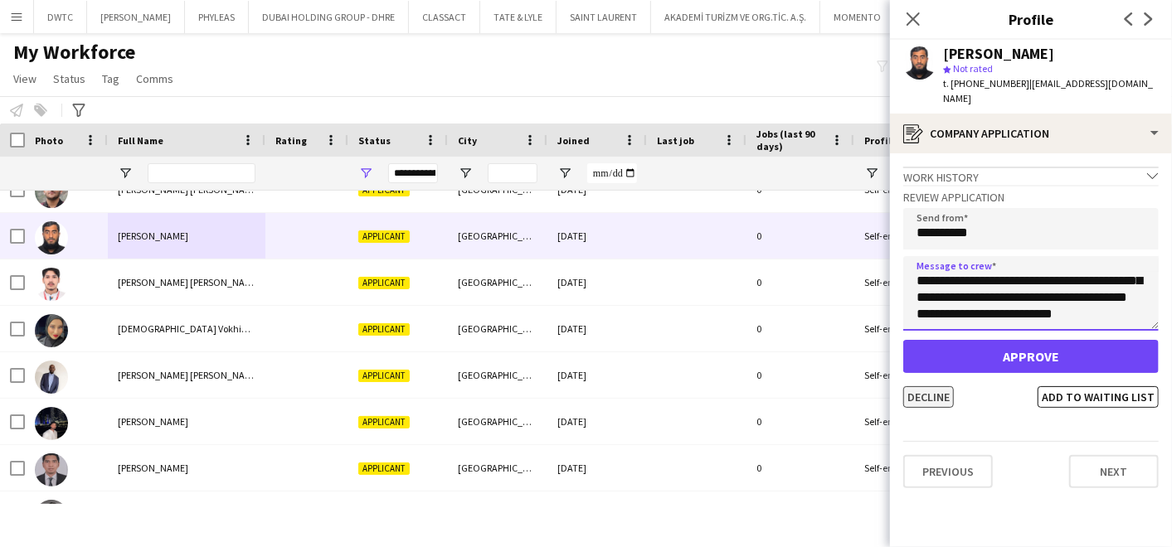
type textarea "**********"
click at [919, 386] on button "Decline" at bounding box center [928, 397] width 51 height 22
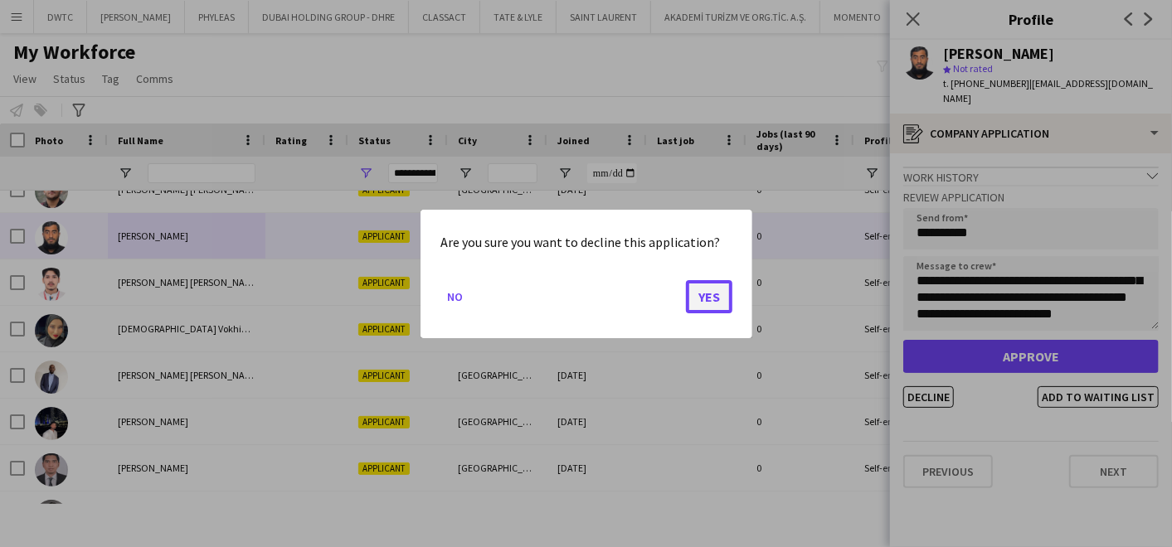
click at [700, 293] on button "Yes" at bounding box center [709, 296] width 46 height 33
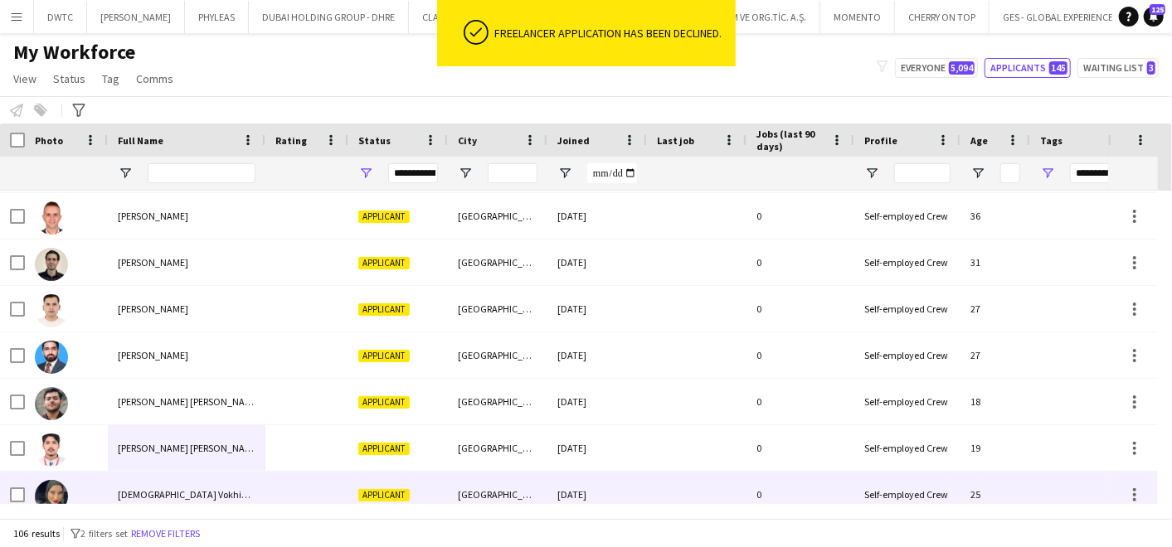
scroll to position [3556, 0]
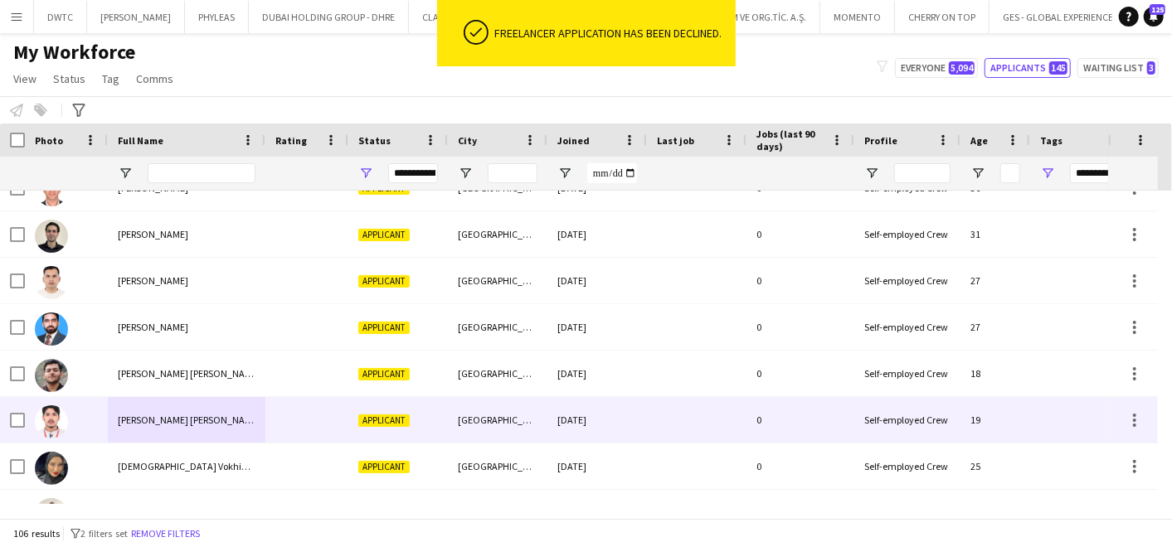
click at [171, 414] on span "Muhammed Rihan Puthan Purayil" at bounding box center [189, 420] width 143 height 12
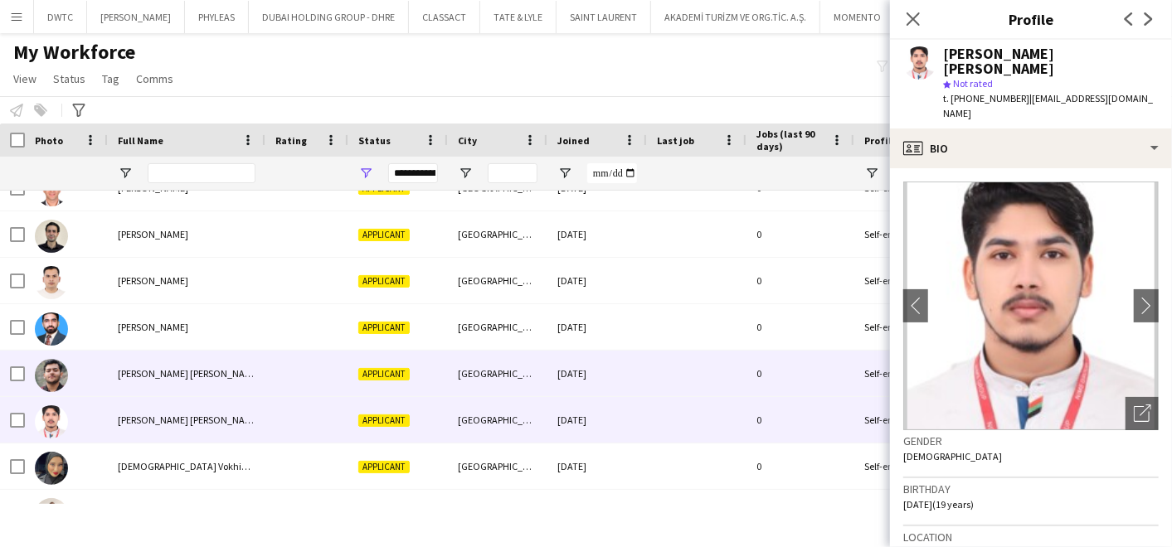
click at [223, 374] on div "Muhammad Saad Kashif" at bounding box center [187, 374] width 158 height 46
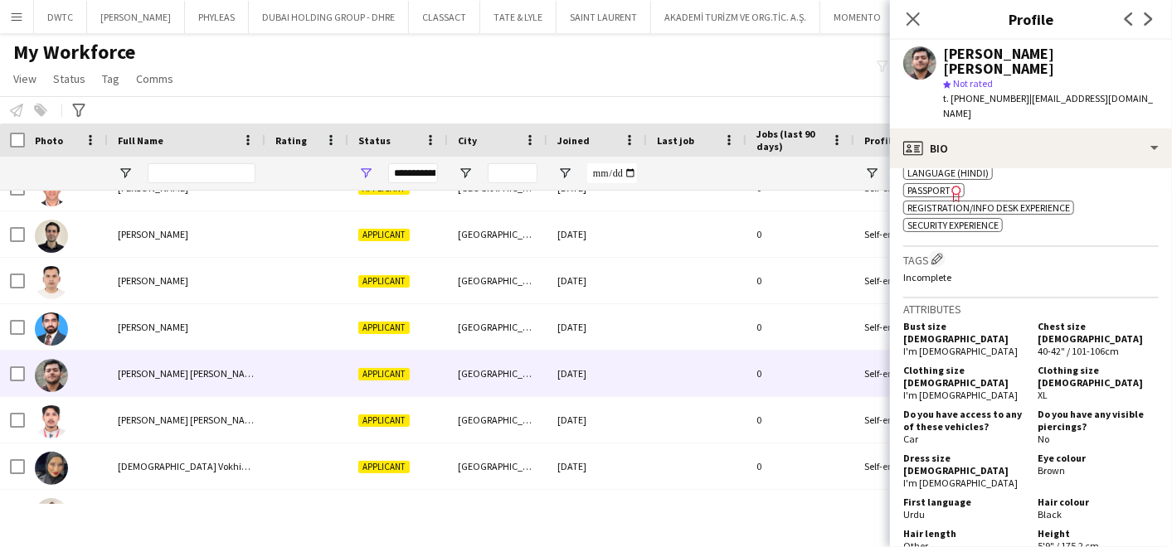
scroll to position [0, 0]
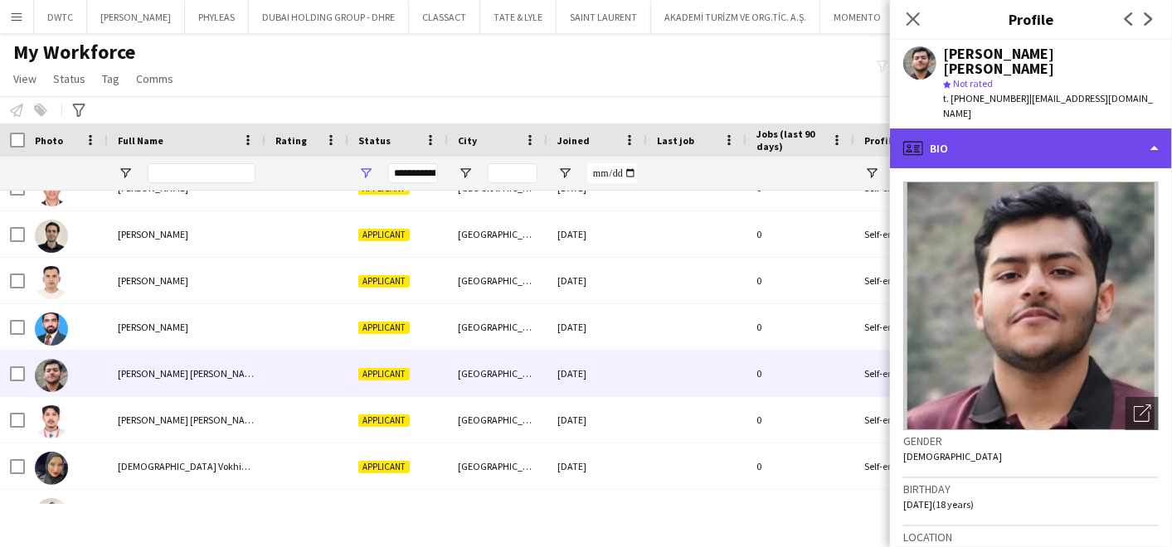
click at [1038, 129] on div "profile Bio" at bounding box center [1031, 149] width 282 height 40
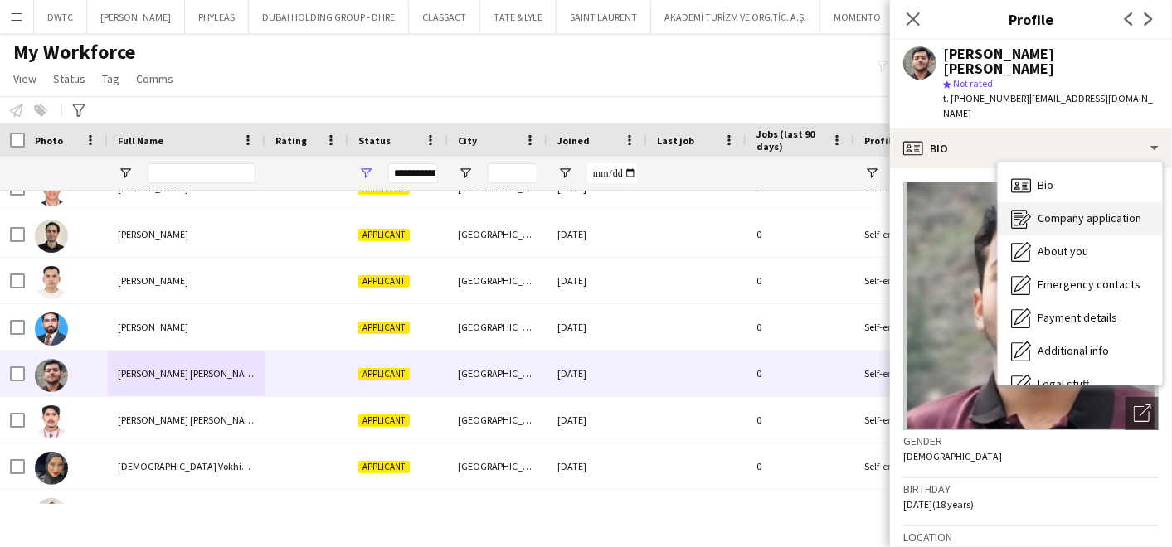
click at [1068, 211] on span "Company application" at bounding box center [1090, 218] width 104 height 15
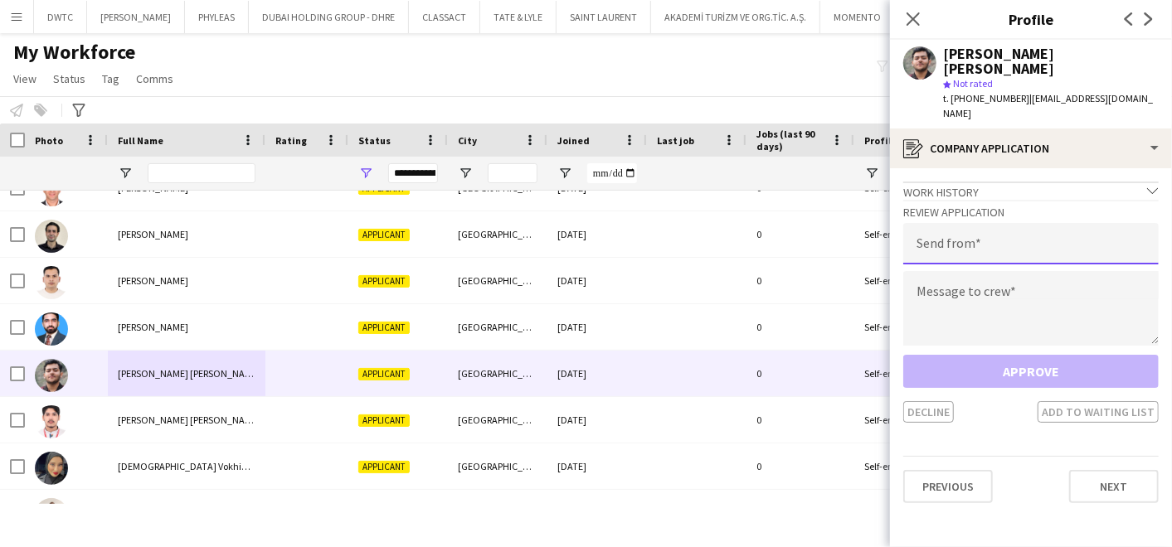
drag, startPoint x: 975, startPoint y: 203, endPoint x: 969, endPoint y: 226, distance: 23.4
click at [975, 223] on input "email" at bounding box center [1030, 243] width 255 height 41
type input "**********"
click at [975, 271] on textarea at bounding box center [1030, 308] width 255 height 75
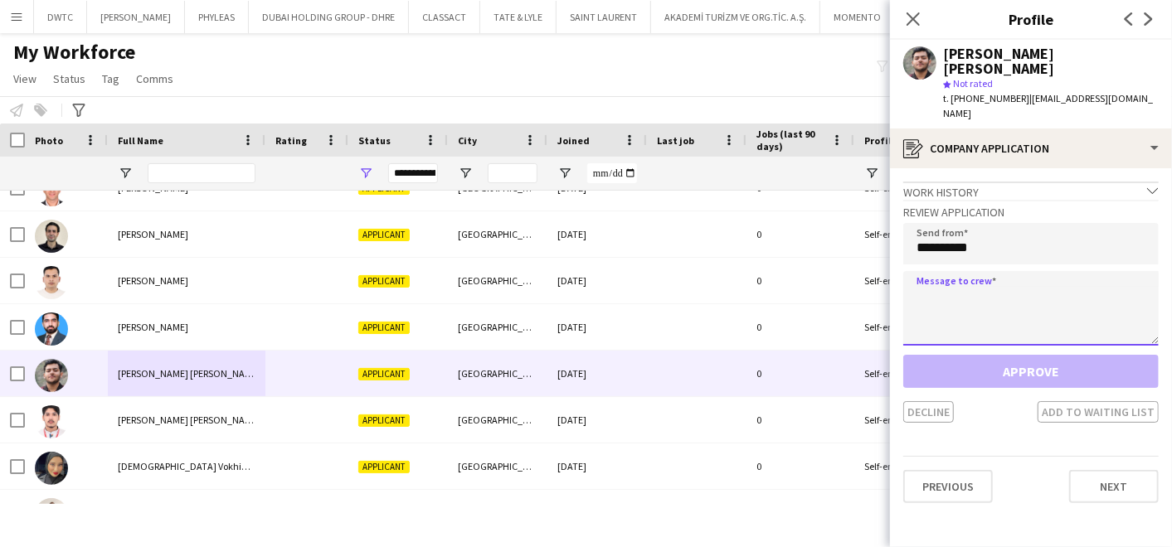
paste textarea "**********"
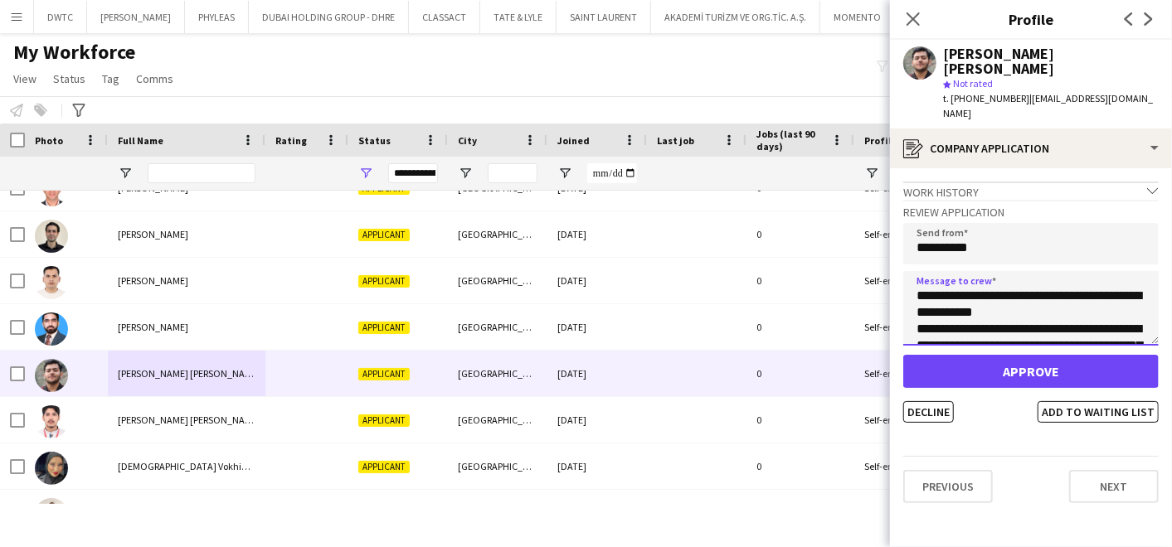
scroll to position [125, 0]
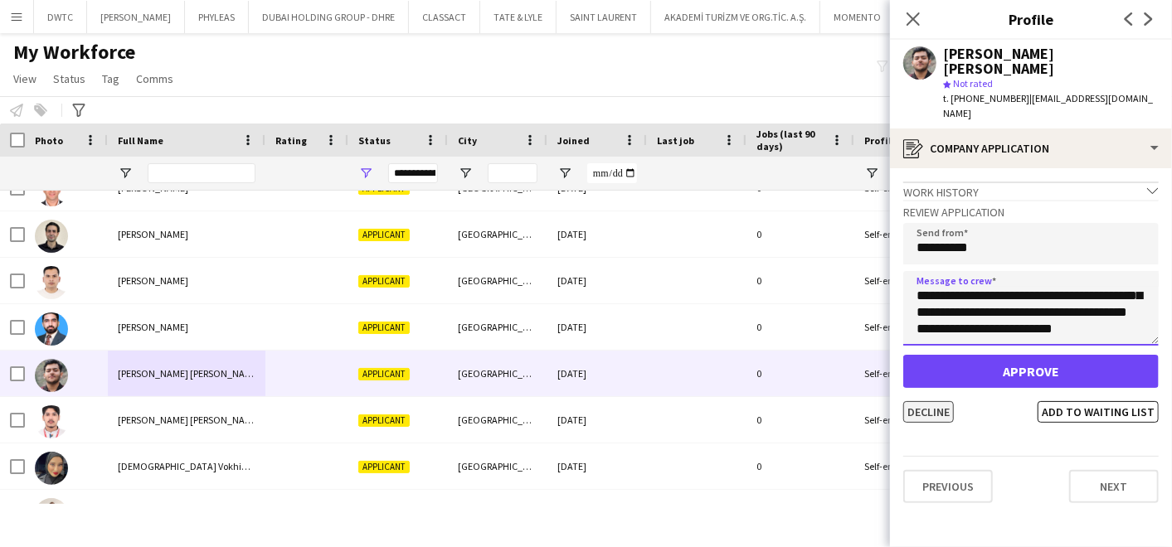
type textarea "**********"
click at [931, 401] on button "Decline" at bounding box center [928, 412] width 51 height 22
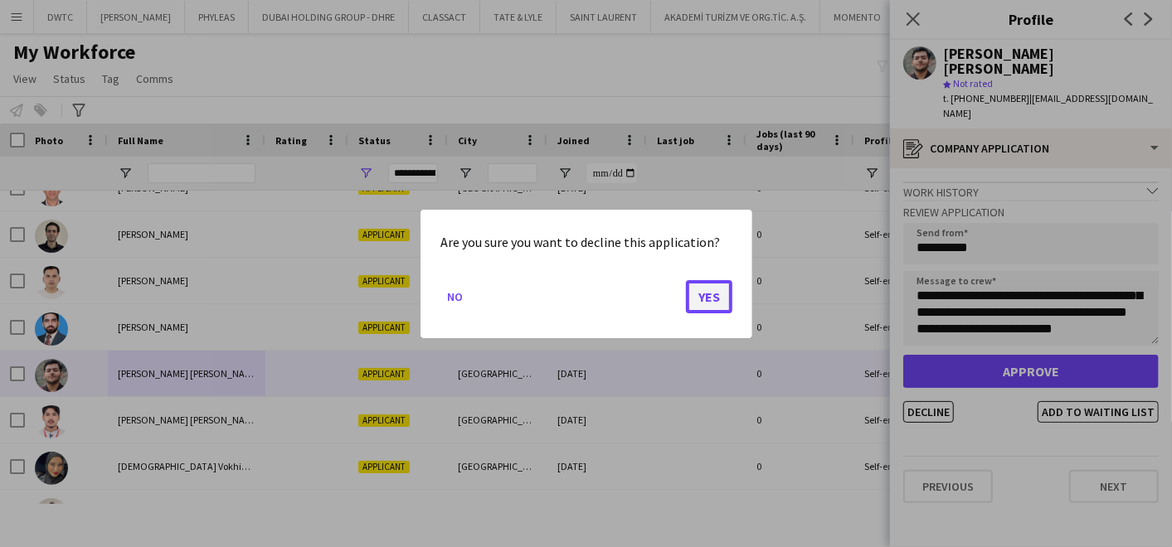
click at [722, 293] on button "Yes" at bounding box center [709, 296] width 46 height 33
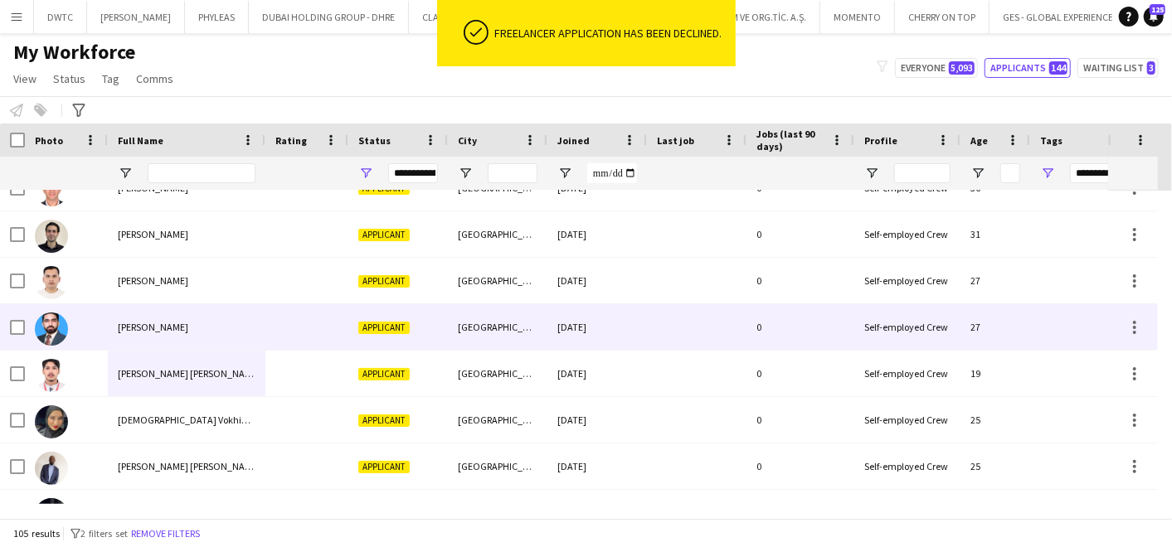
click at [332, 304] on div at bounding box center [306, 327] width 83 height 46
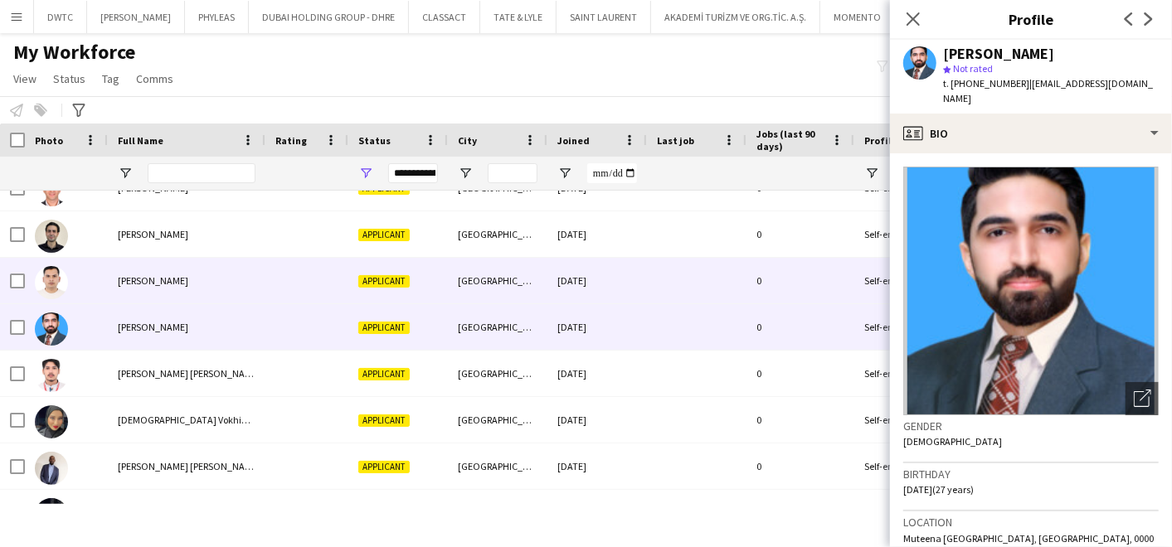
click at [119, 280] on span "Mousab Ali" at bounding box center [153, 281] width 70 height 12
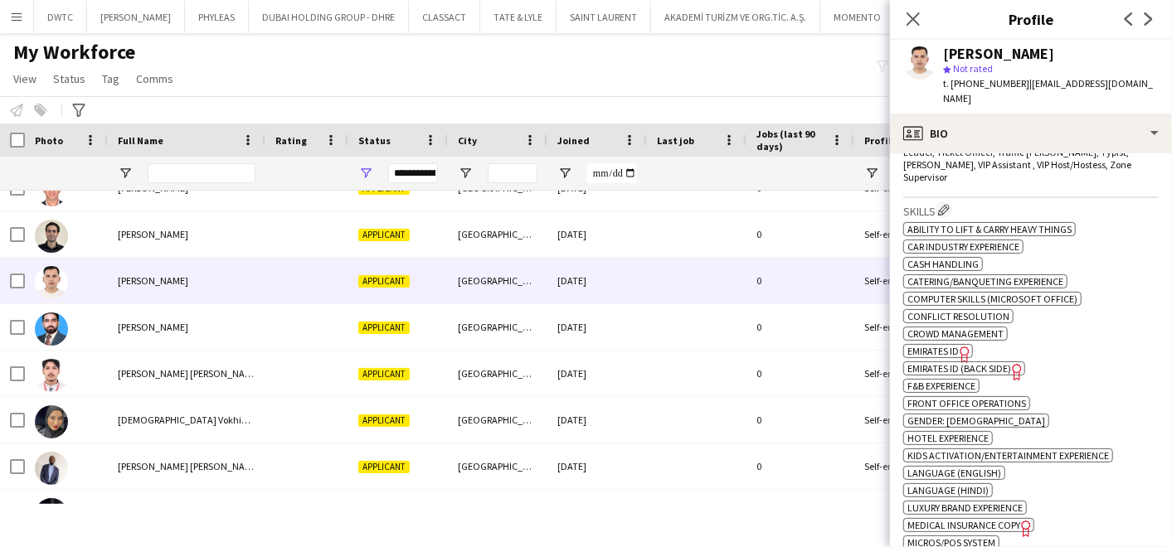
scroll to position [0, 0]
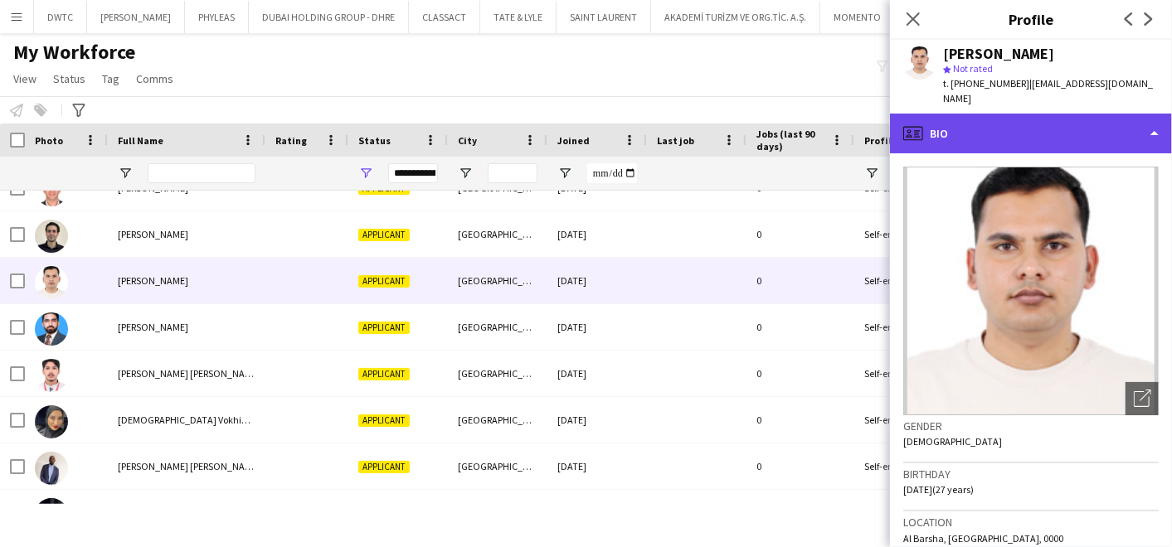
click at [1080, 114] on div "profile Bio" at bounding box center [1031, 134] width 282 height 40
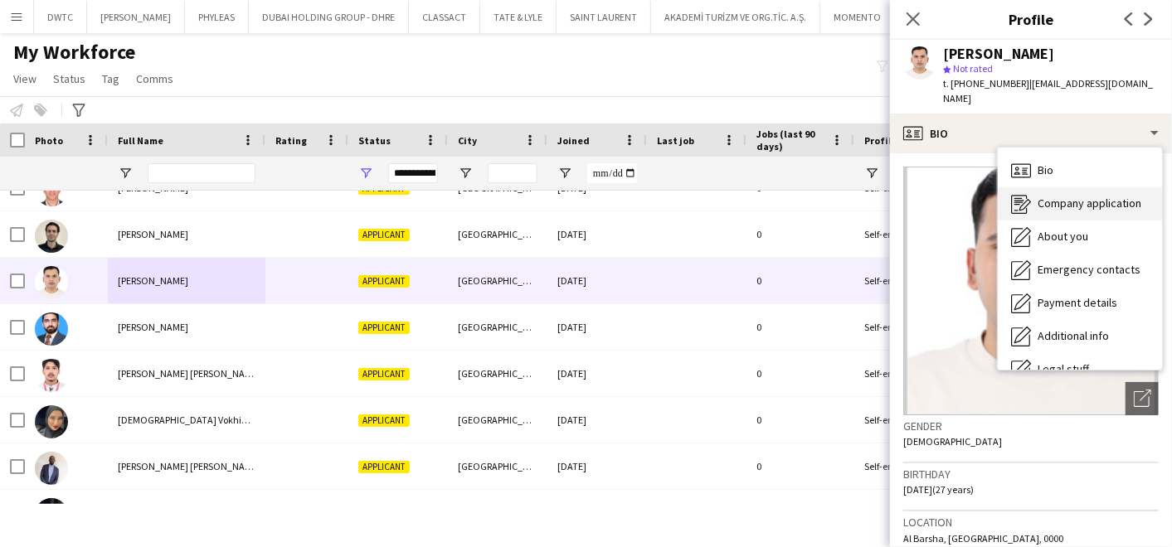
click at [1080, 196] on span "Company application" at bounding box center [1090, 203] width 104 height 15
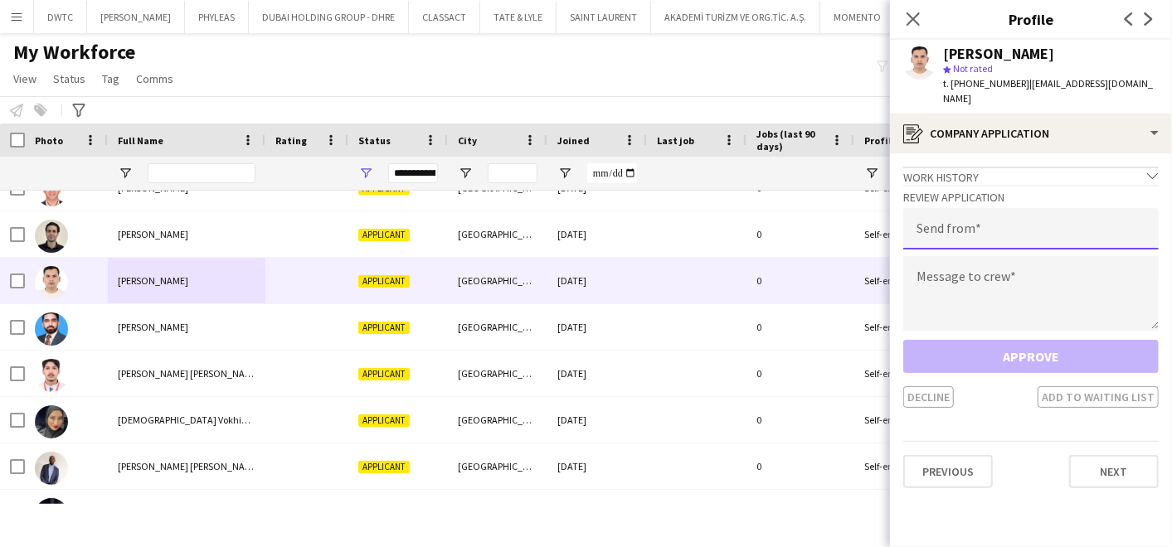
click at [1023, 211] on input "email" at bounding box center [1030, 228] width 255 height 41
type input "**********"
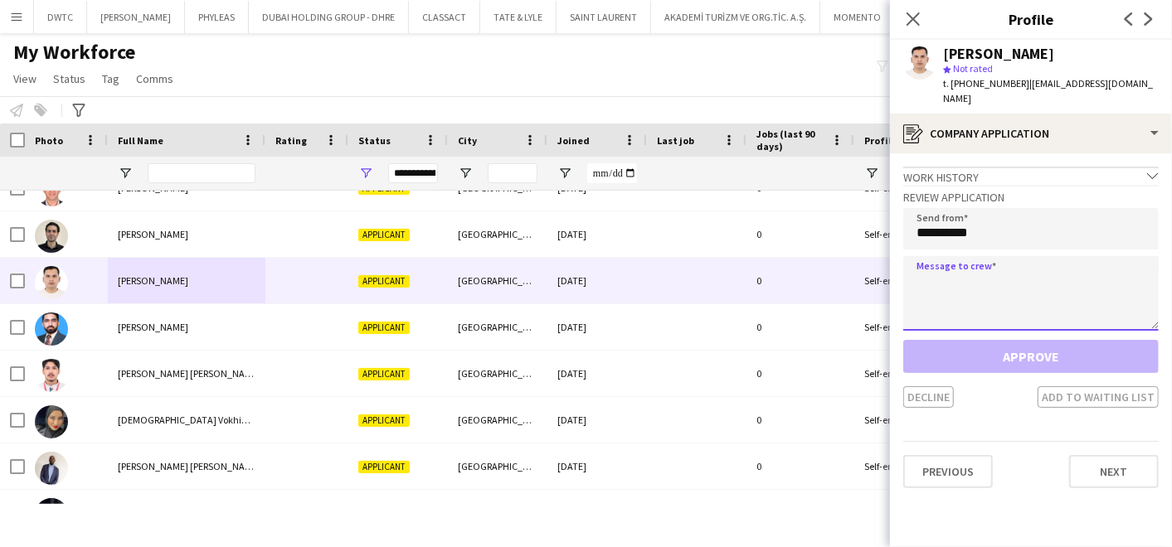
click at [1008, 261] on textarea at bounding box center [1030, 293] width 255 height 75
paste textarea "**********"
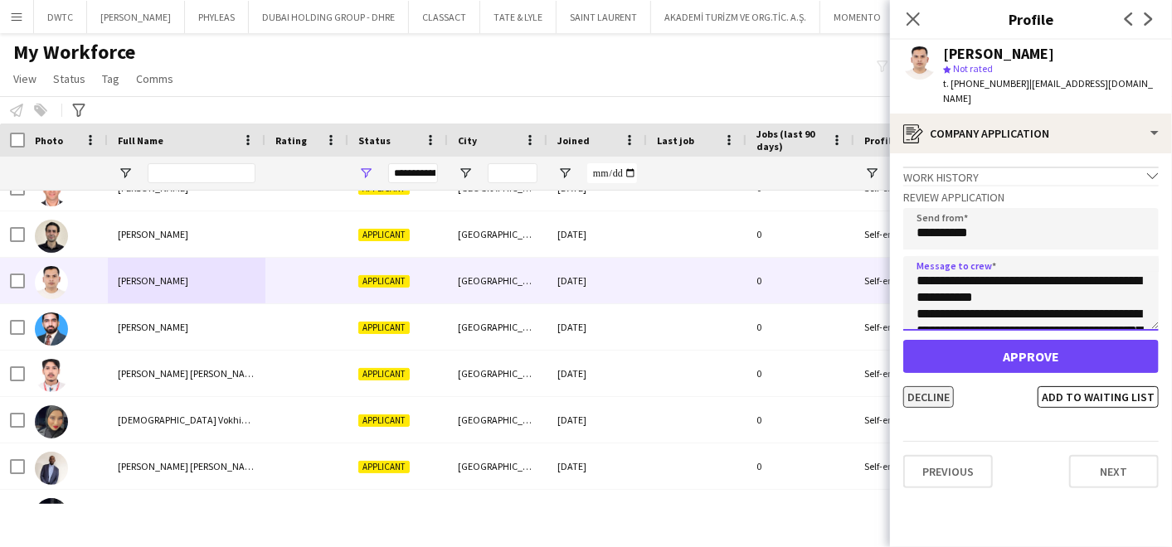
type textarea "**********"
click at [925, 386] on button "Decline" at bounding box center [928, 397] width 51 height 22
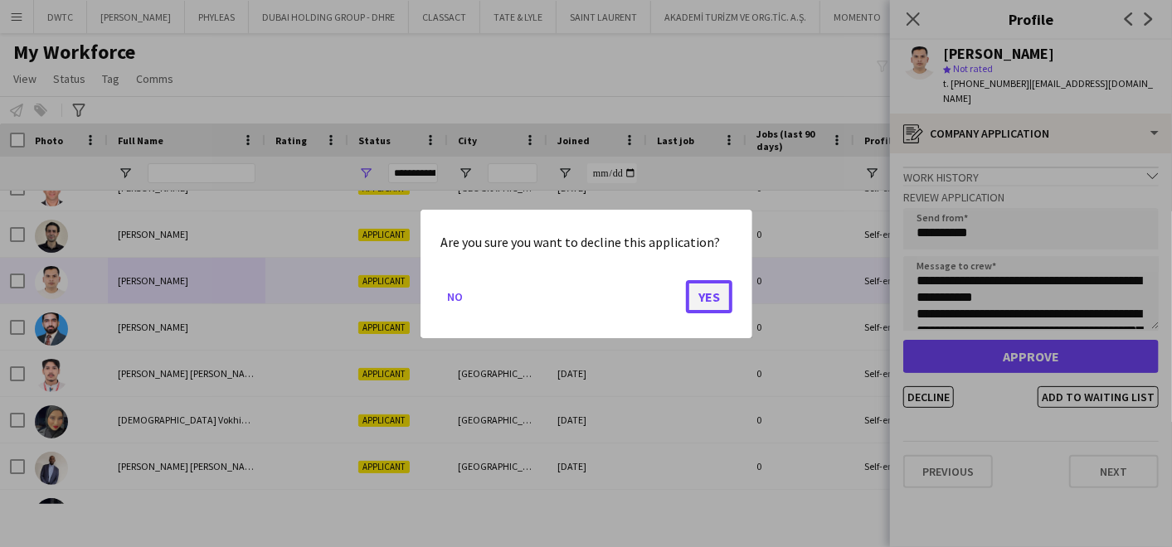
click at [707, 280] on button "Yes" at bounding box center [709, 296] width 46 height 33
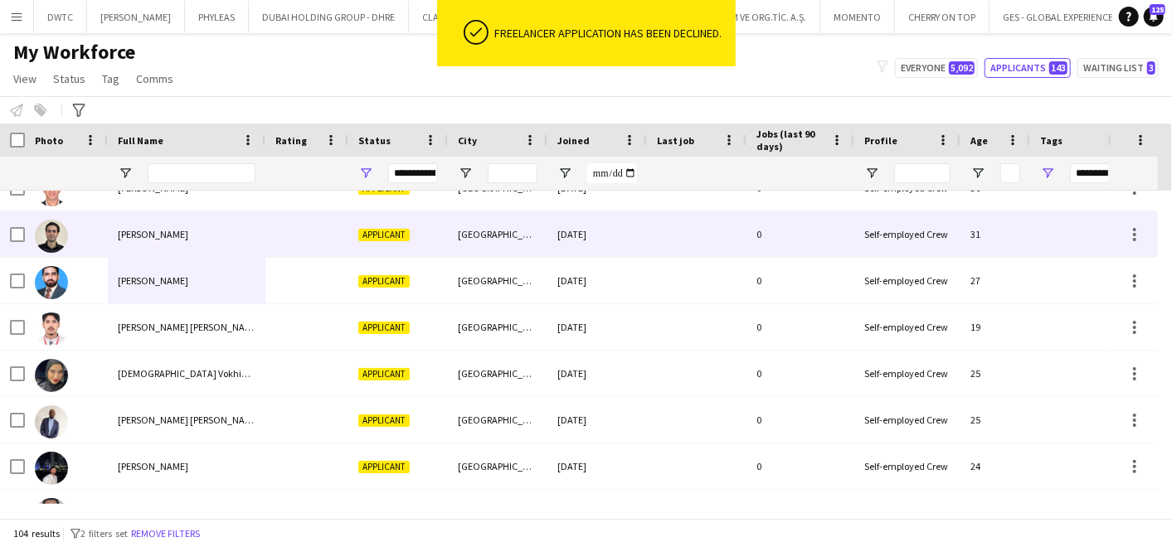
click at [177, 241] on div "MOHAMMAD sAEED" at bounding box center [187, 234] width 158 height 46
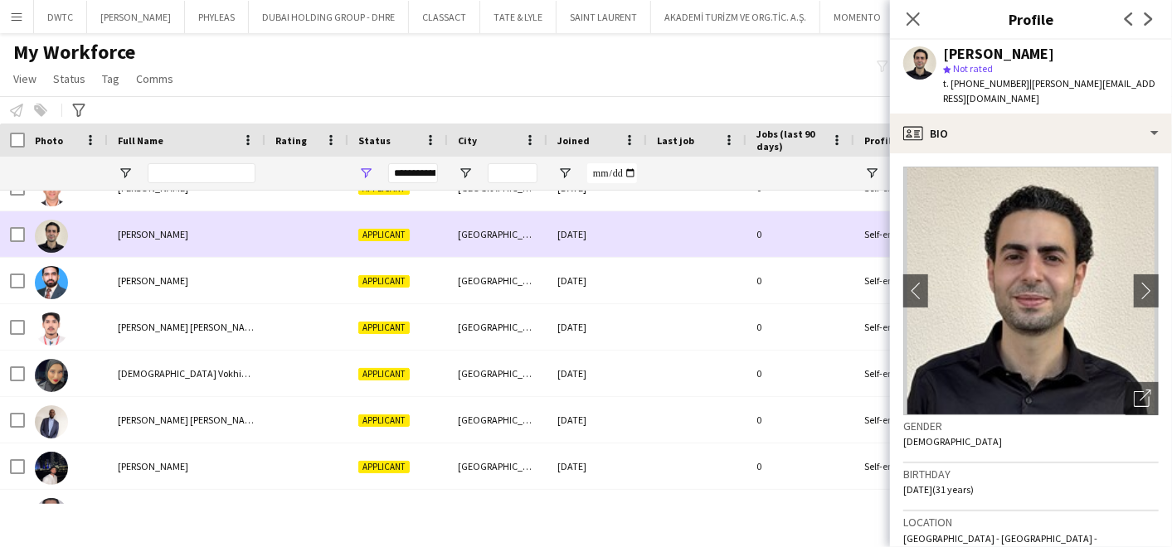
scroll to position [3464, 0]
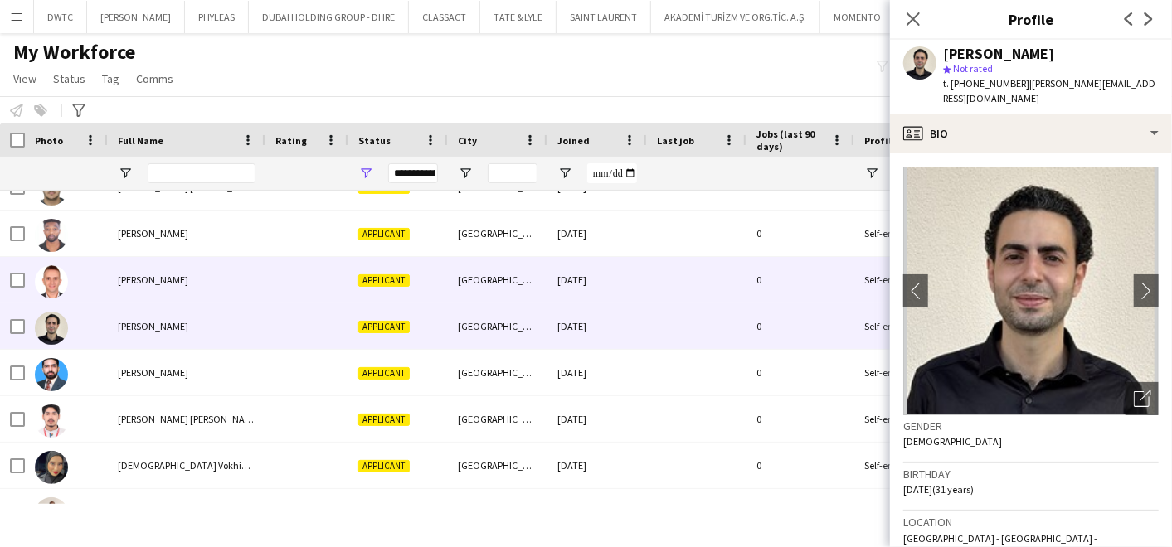
click at [180, 290] on div "Mohamed Salah" at bounding box center [187, 280] width 158 height 46
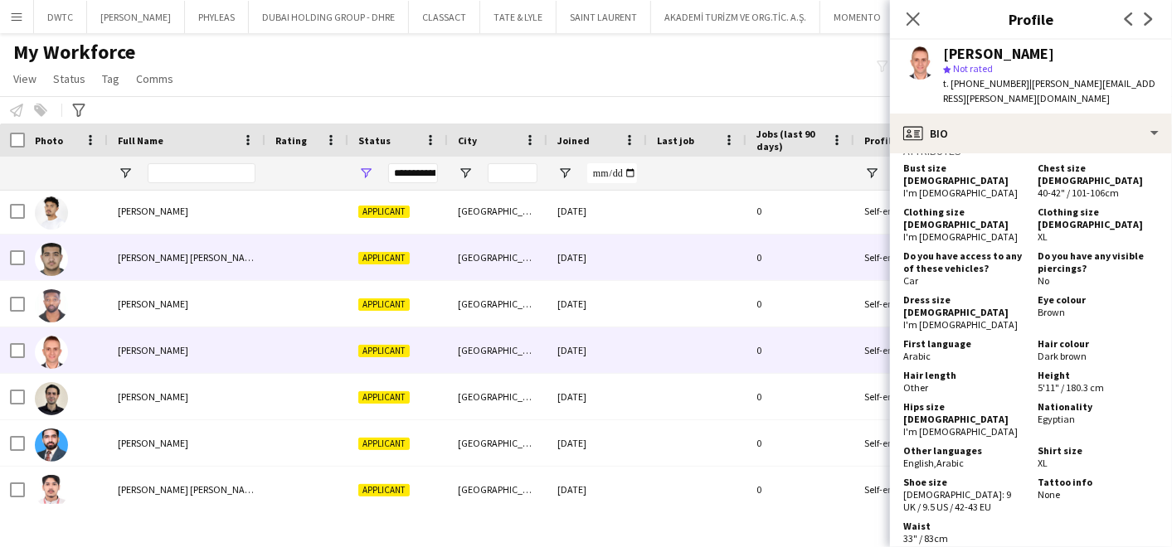
scroll to position [3371, 0]
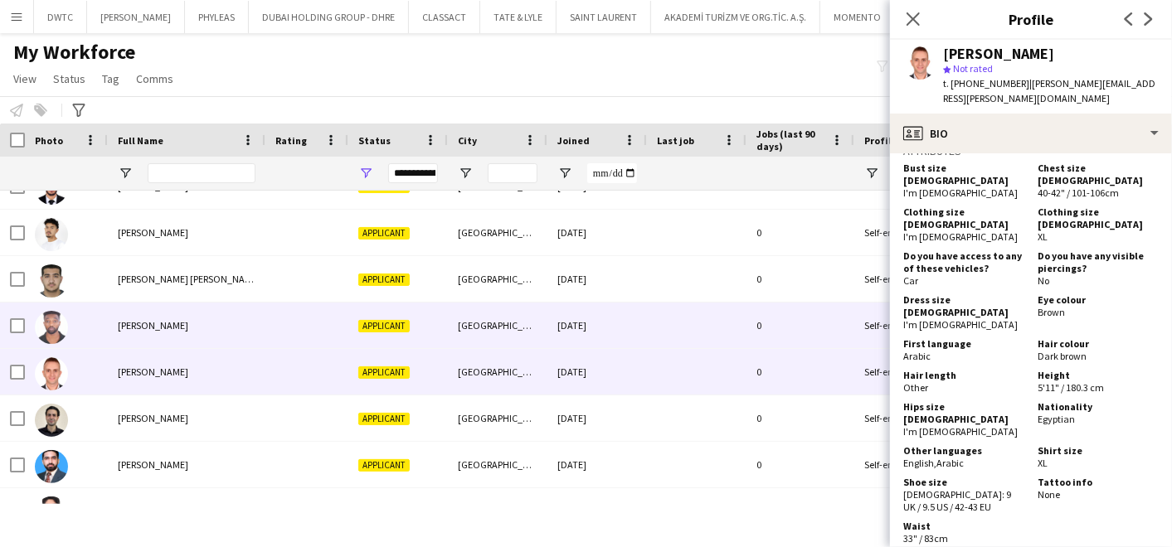
click at [119, 344] on div "Mohamed Mohamed Elbushra" at bounding box center [187, 326] width 158 height 46
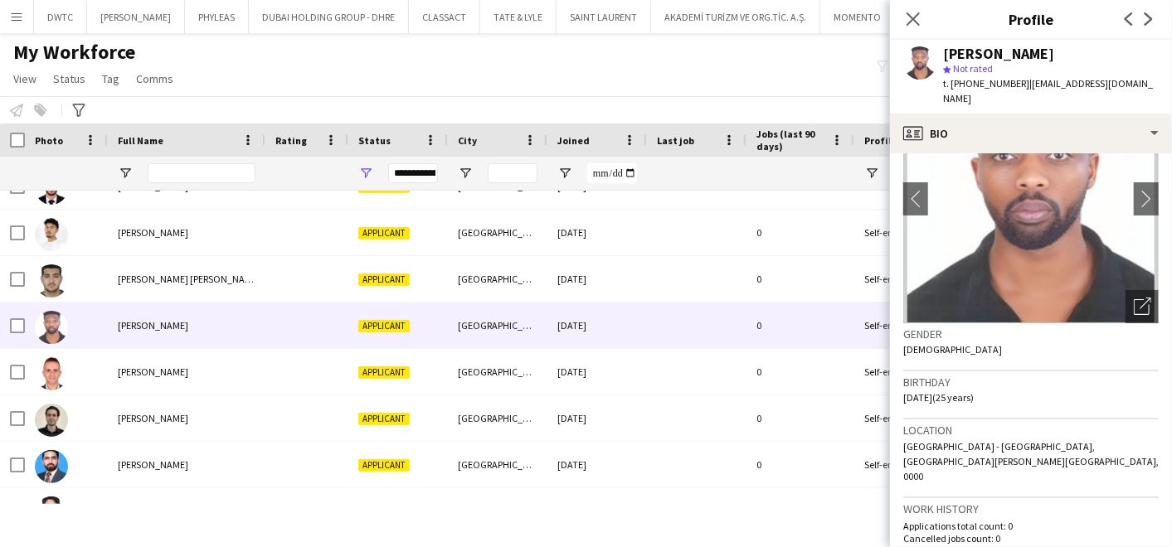
scroll to position [0, 0]
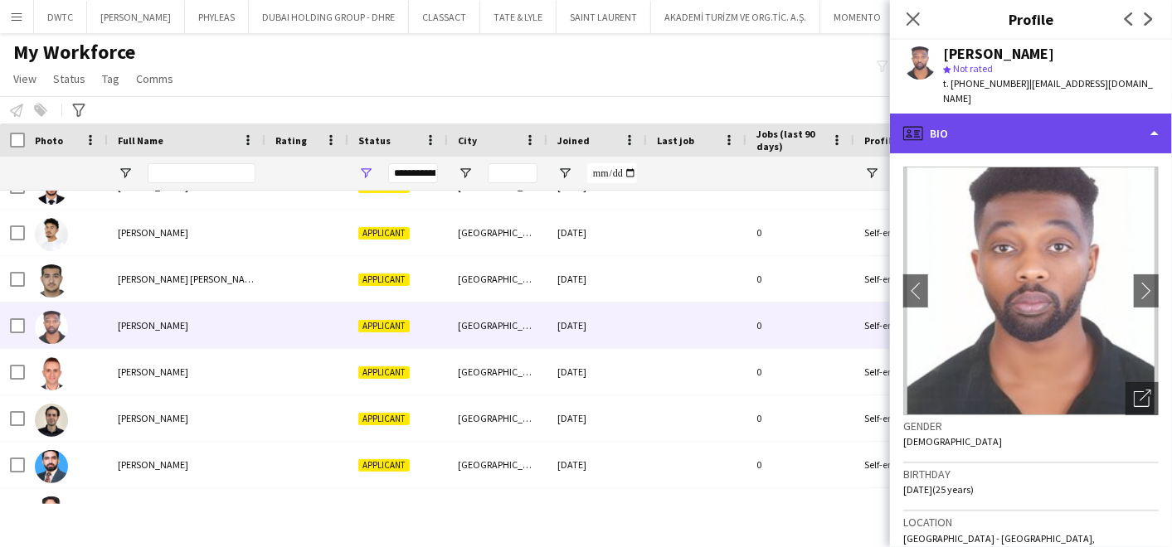
click at [1009, 141] on div "profile Bio" at bounding box center [1031, 134] width 282 height 40
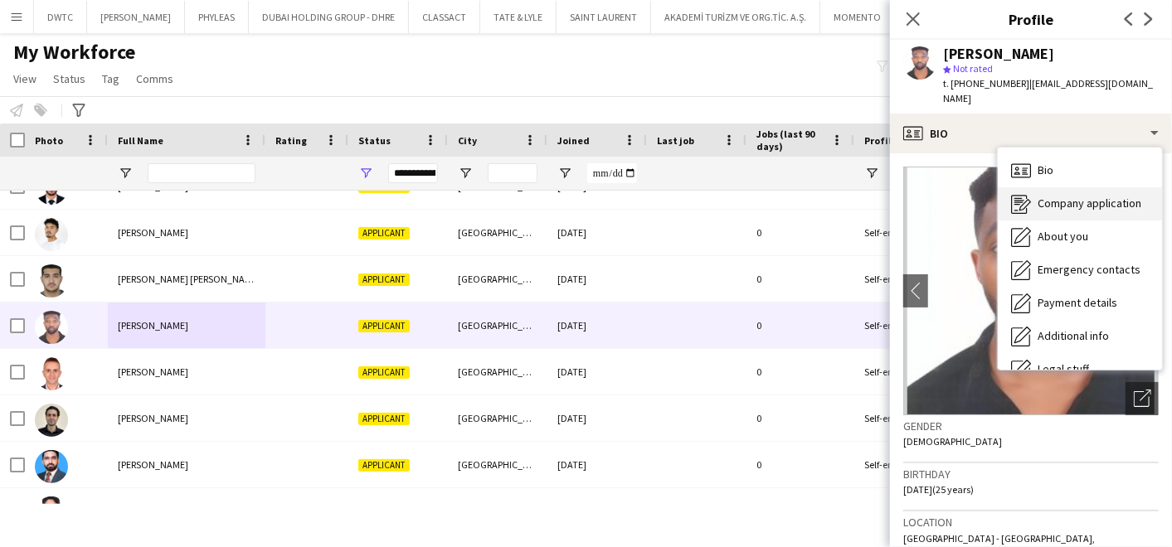
click at [1057, 211] on div "Company application Company application" at bounding box center [1080, 203] width 164 height 33
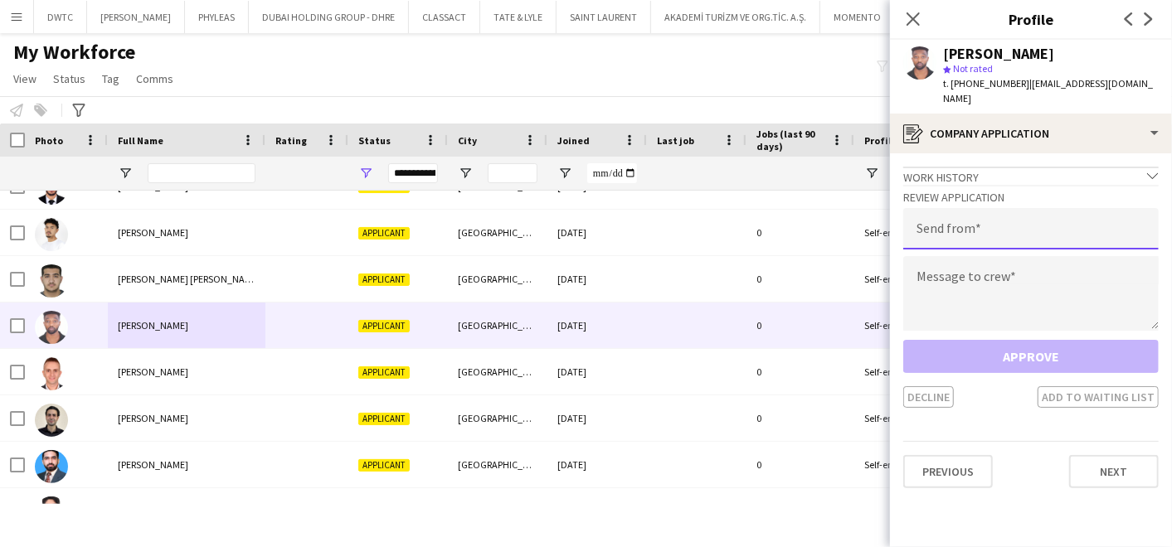
drag, startPoint x: 1057, startPoint y: 211, endPoint x: 967, endPoint y: 225, distance: 90.6
click at [967, 222] on input "email" at bounding box center [1030, 228] width 255 height 41
type input "**********"
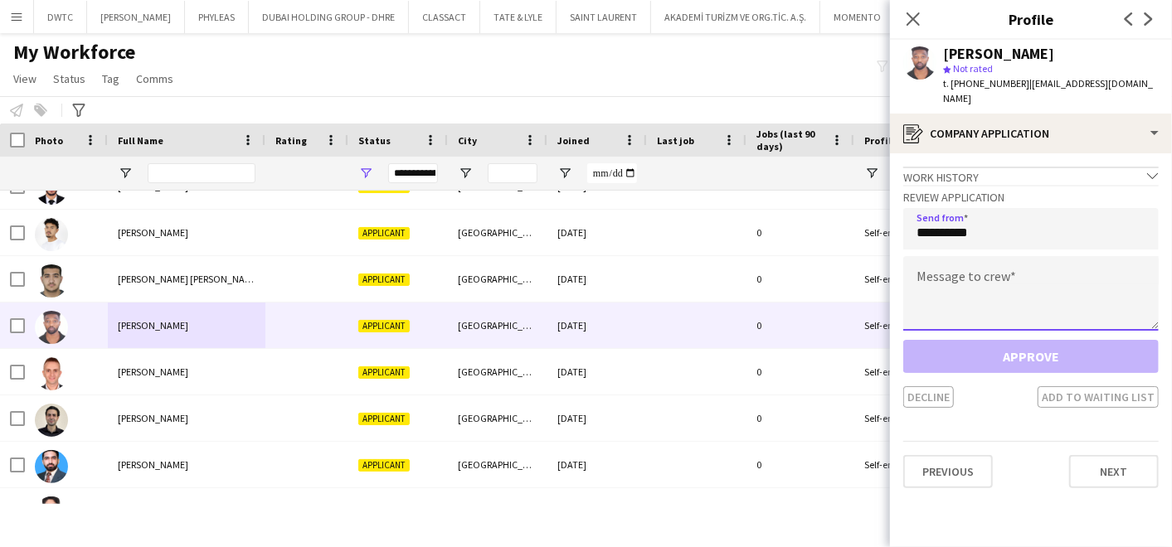
drag, startPoint x: 963, startPoint y: 241, endPoint x: 983, endPoint y: 275, distance: 38.7
click at [983, 274] on textarea at bounding box center [1030, 293] width 255 height 75
paste textarea "**********"
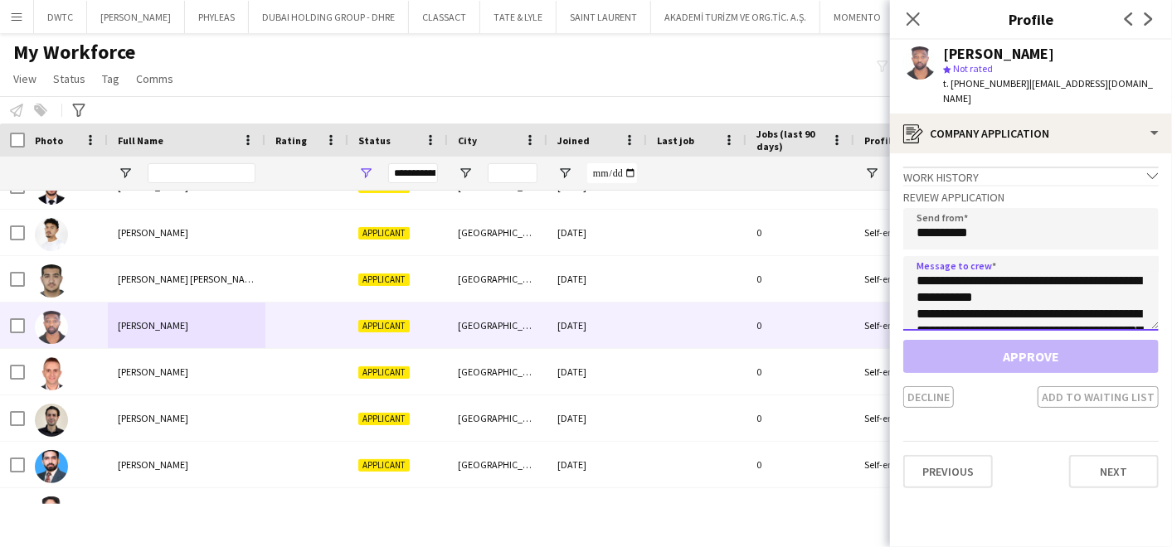
scroll to position [125, 0]
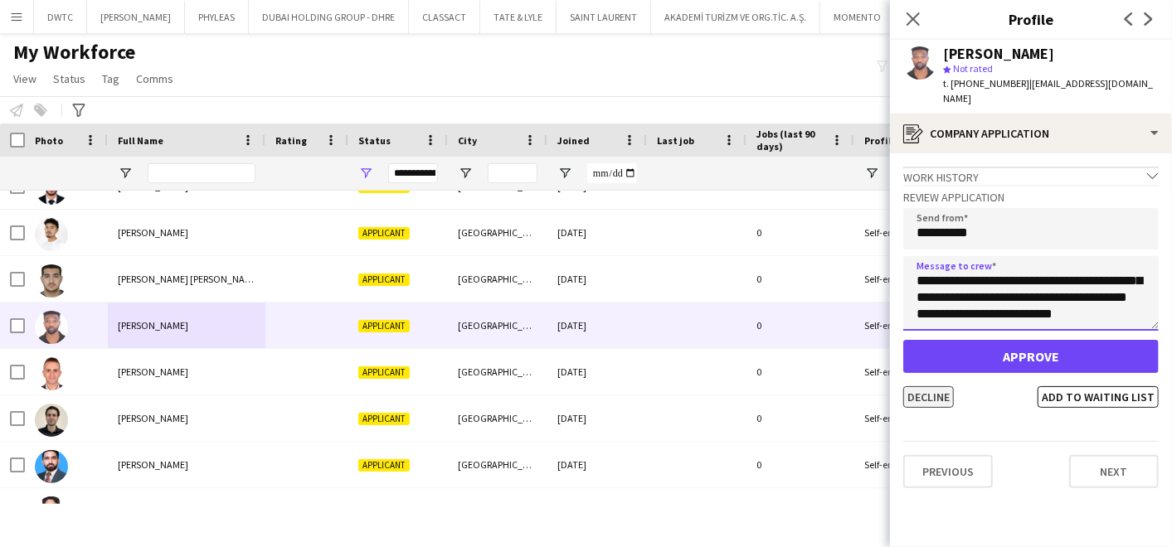
type textarea "**********"
click at [923, 391] on button "Decline" at bounding box center [928, 397] width 51 height 22
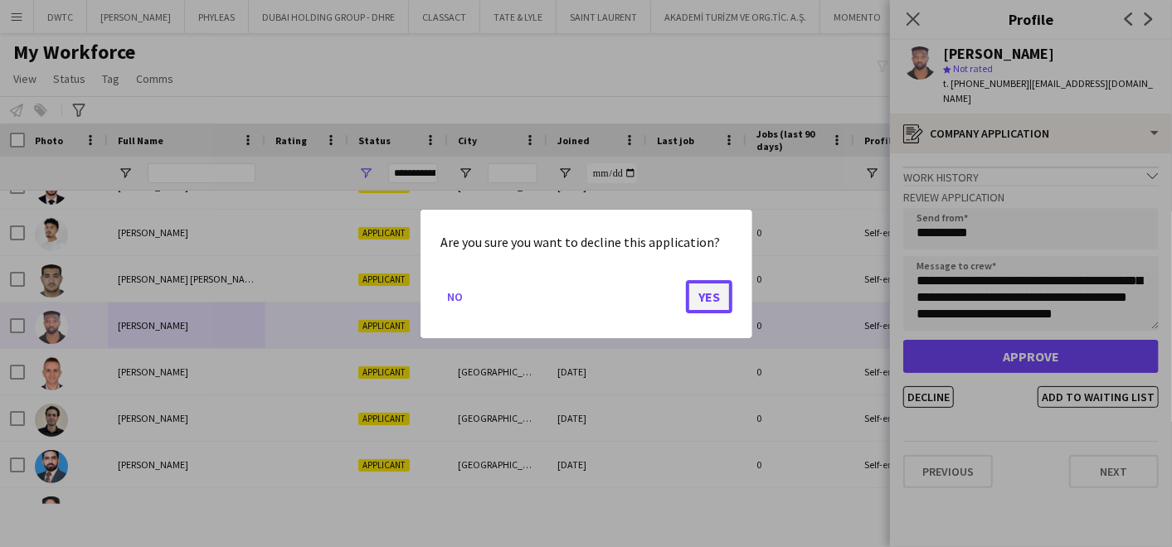
click at [708, 296] on button "Yes" at bounding box center [709, 296] width 46 height 33
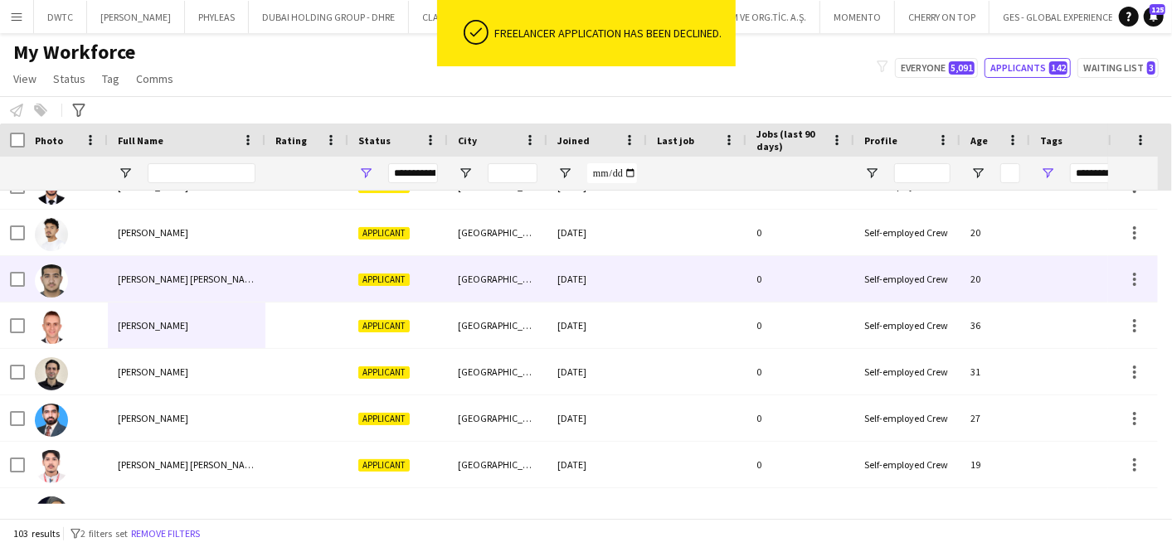
click at [415, 272] on div "Applicant" at bounding box center [398, 279] width 100 height 46
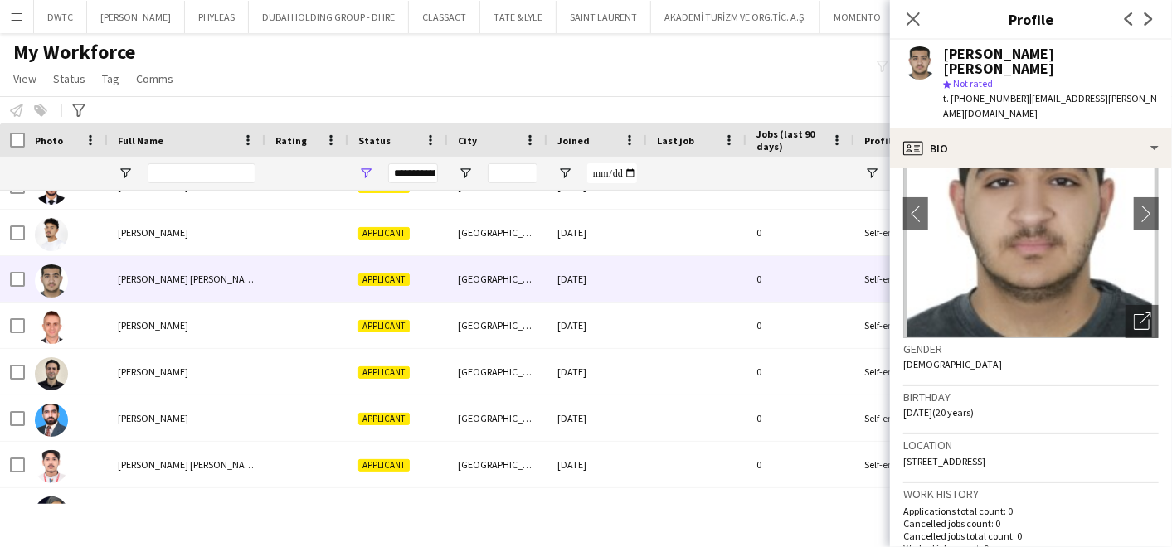
scroll to position [0, 0]
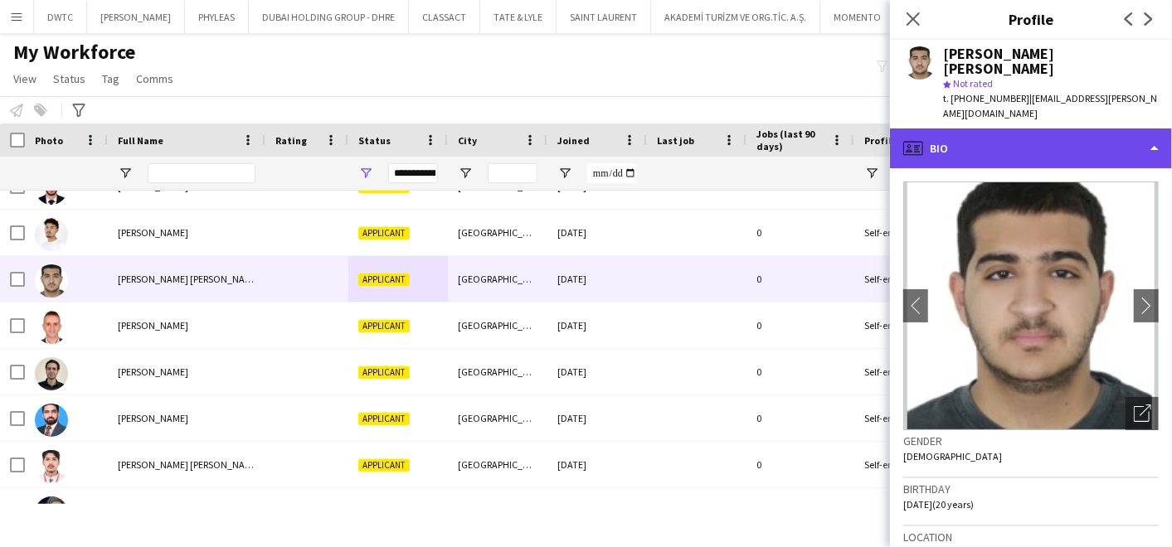
click at [1014, 129] on div "profile Bio" at bounding box center [1031, 149] width 282 height 40
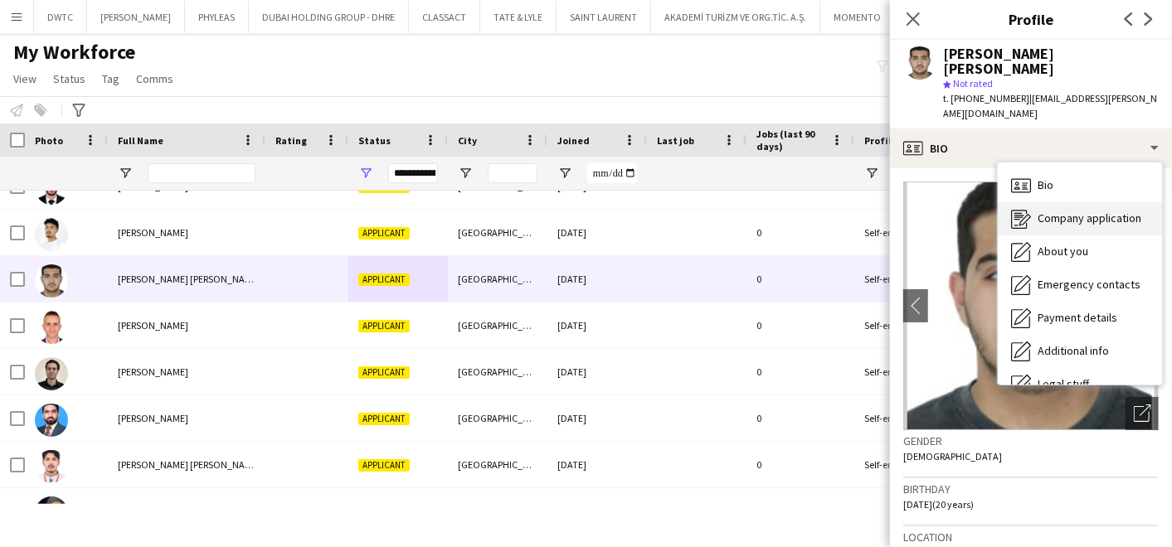
click at [1023, 209] on icon "Company application" at bounding box center [1021, 219] width 20 height 20
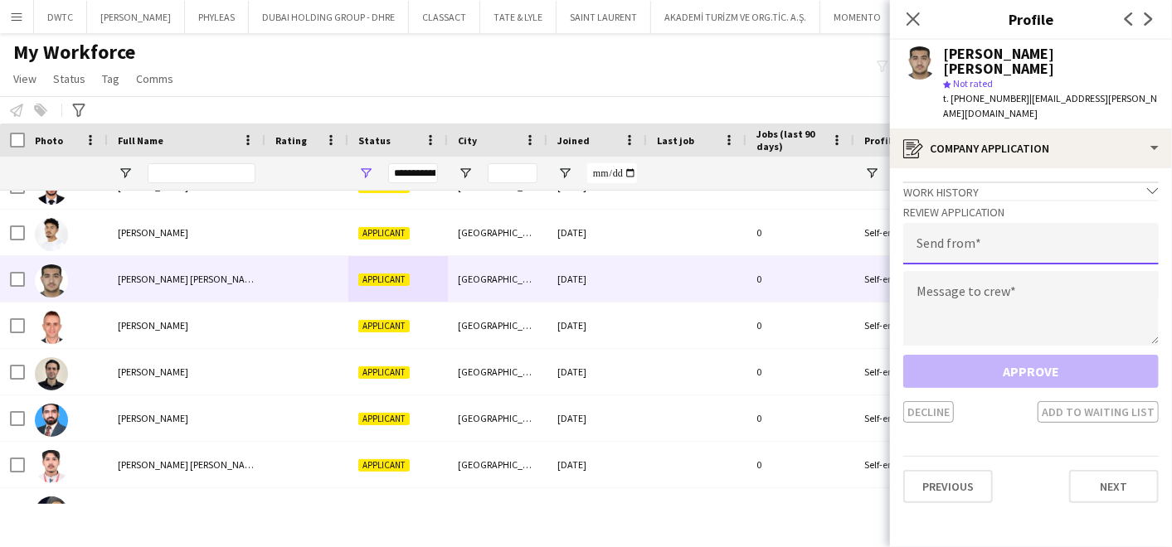
click at [1034, 223] on input "email" at bounding box center [1030, 243] width 255 height 41
type input "**********"
click at [982, 272] on textarea at bounding box center [1030, 308] width 255 height 75
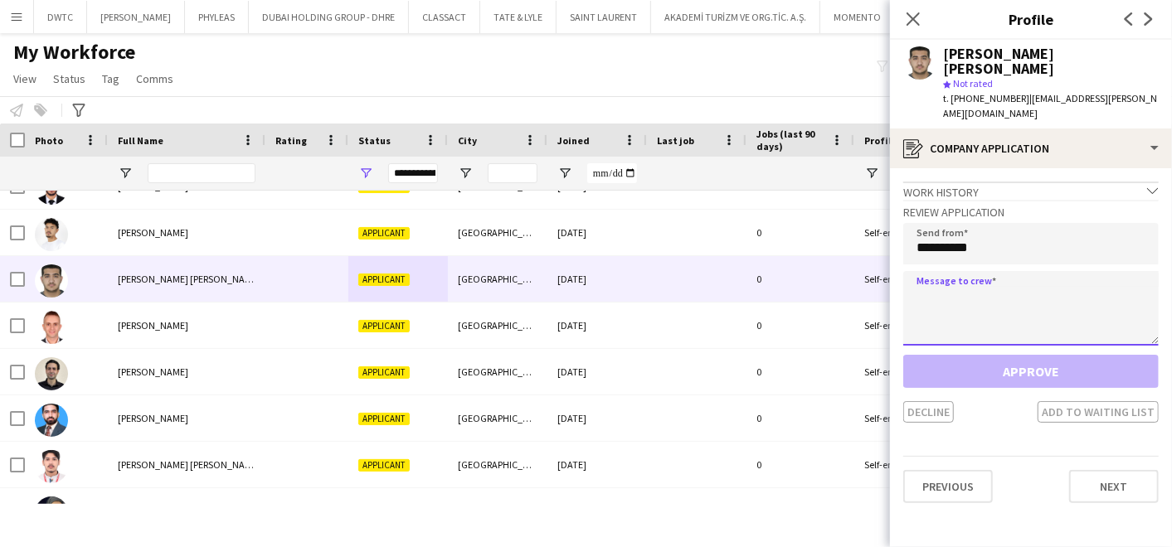
paste textarea "**********"
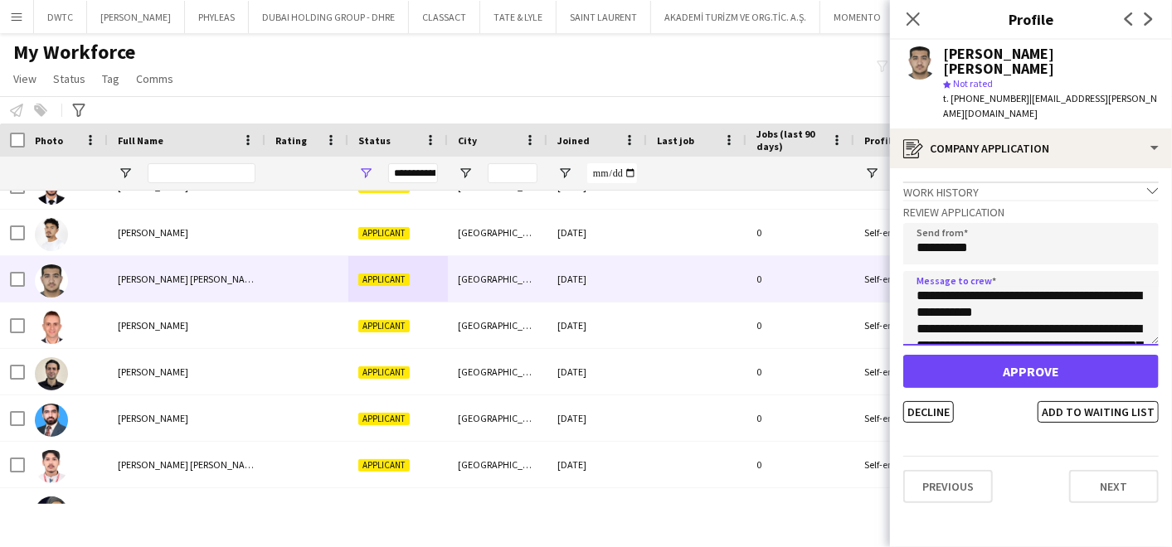
scroll to position [125, 0]
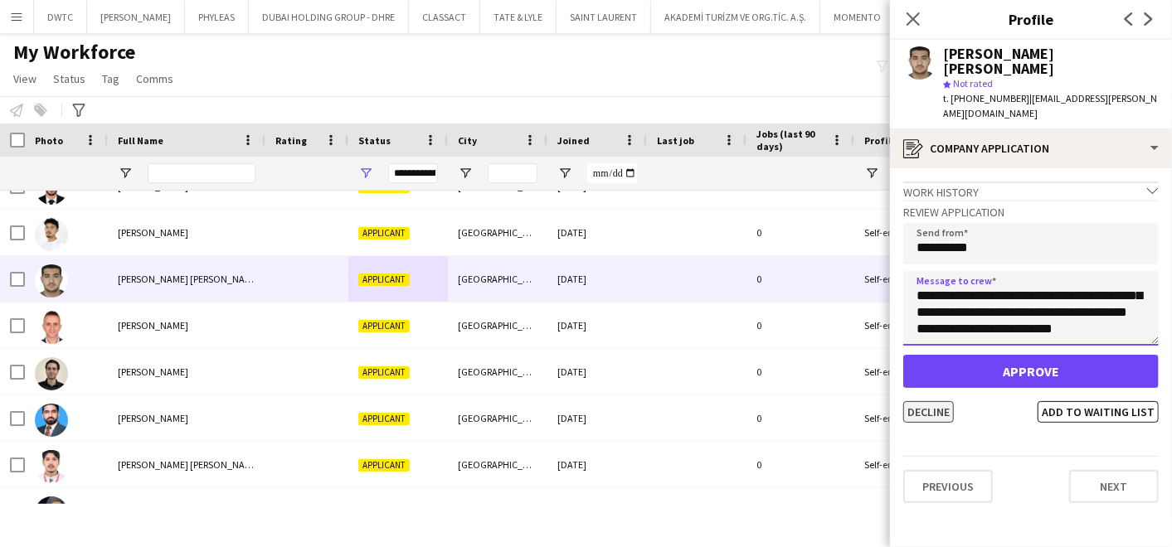
type textarea "**********"
click at [905, 401] on button "Decline" at bounding box center [928, 412] width 51 height 22
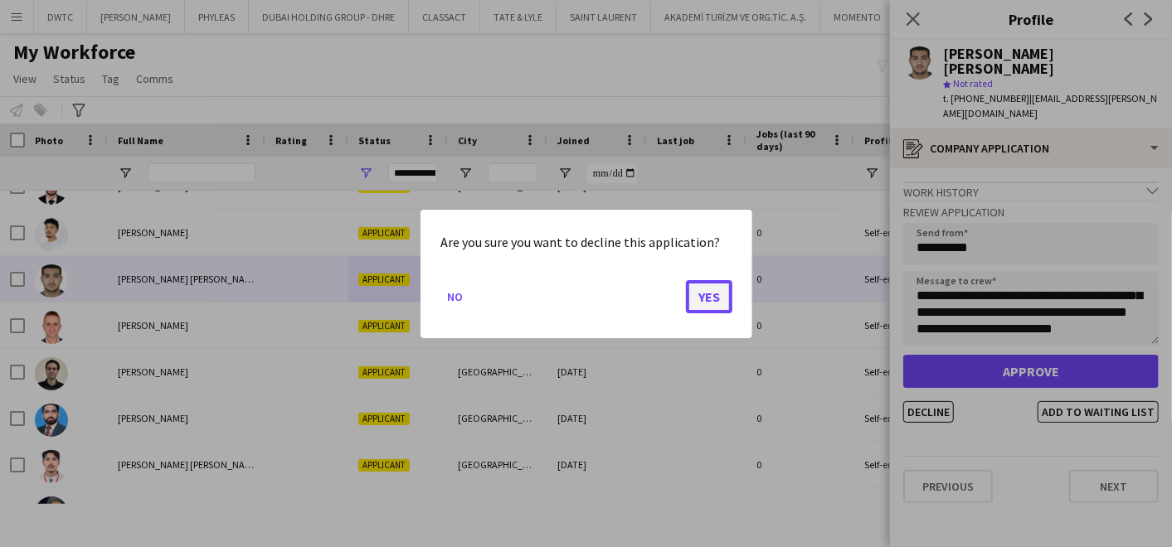
click at [711, 293] on button "Yes" at bounding box center [709, 296] width 46 height 33
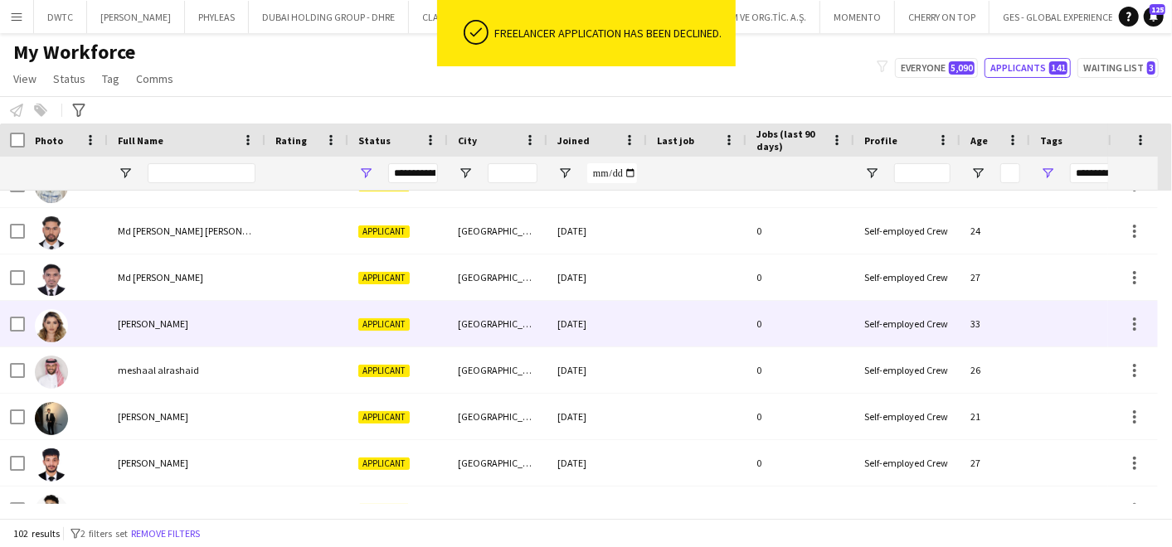
scroll to position [3149, 0]
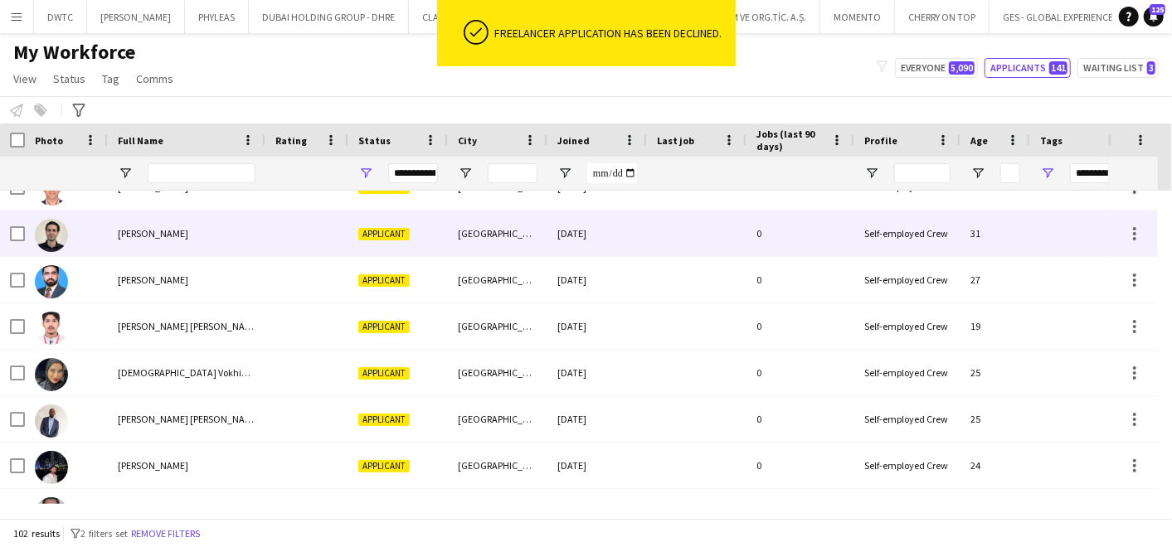
click at [221, 240] on div "MOHAMMAD sAEED" at bounding box center [187, 234] width 158 height 46
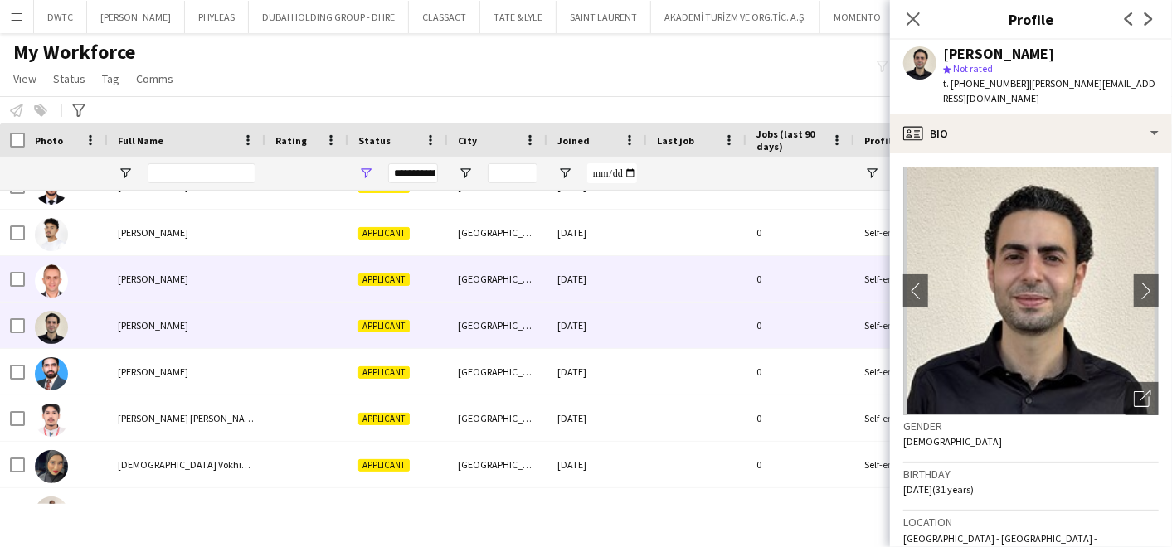
click at [203, 282] on div "Mohamed Salah" at bounding box center [187, 279] width 158 height 46
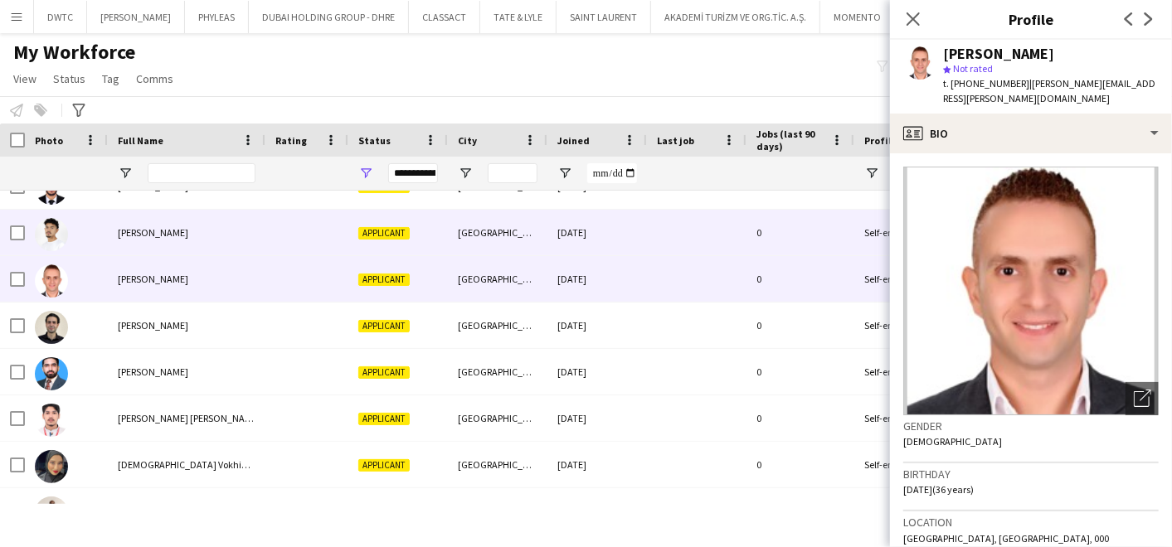
click at [220, 232] on div "Mohamad Albloushi" at bounding box center [187, 233] width 158 height 46
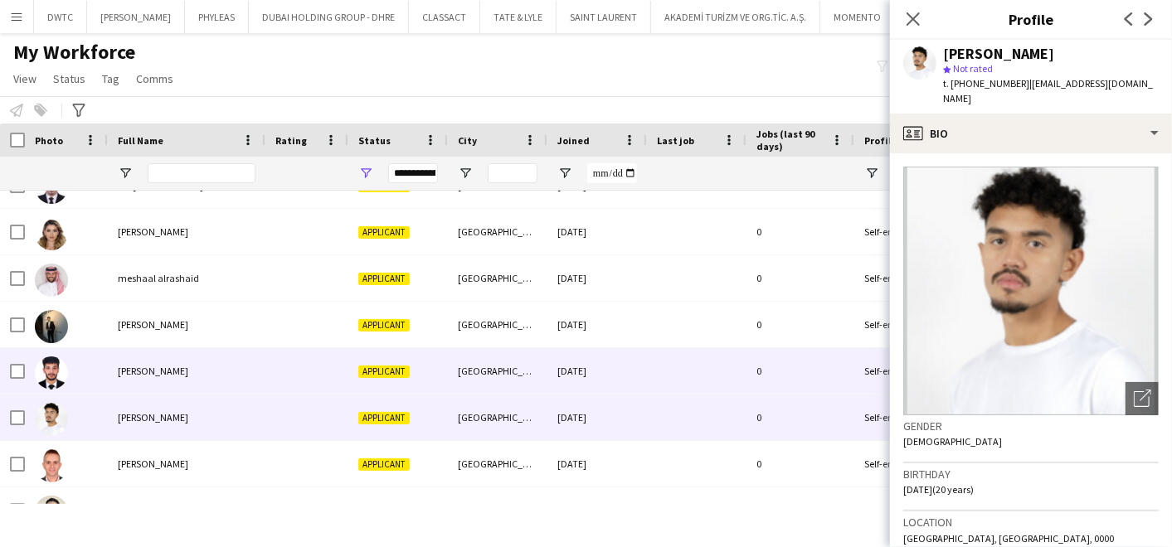
click at [192, 369] on div "Mohab Kader" at bounding box center [187, 371] width 158 height 46
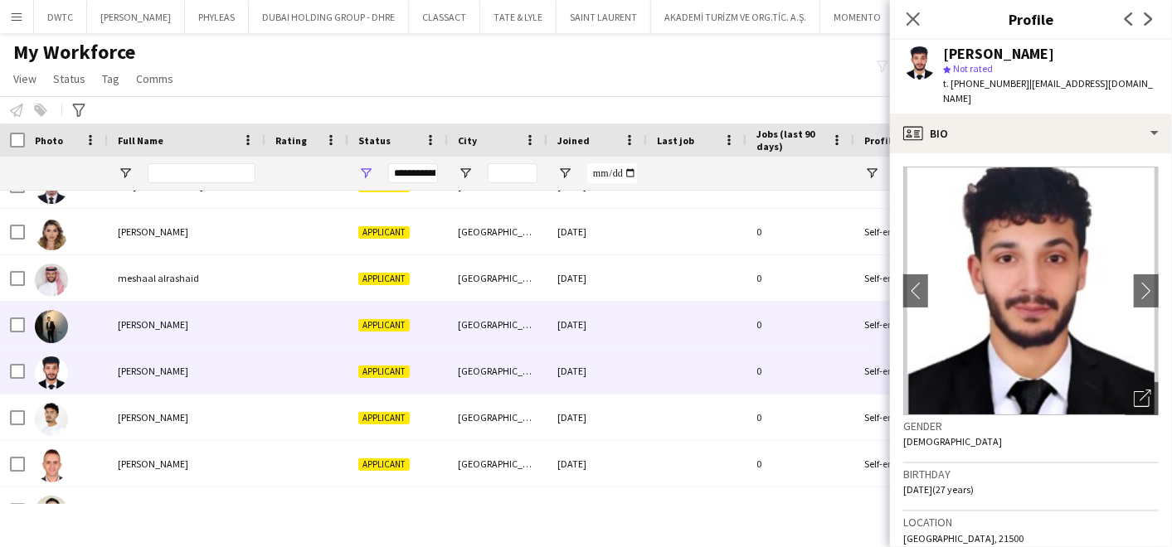
click at [216, 322] on div "Mishael Mishal" at bounding box center [187, 325] width 158 height 46
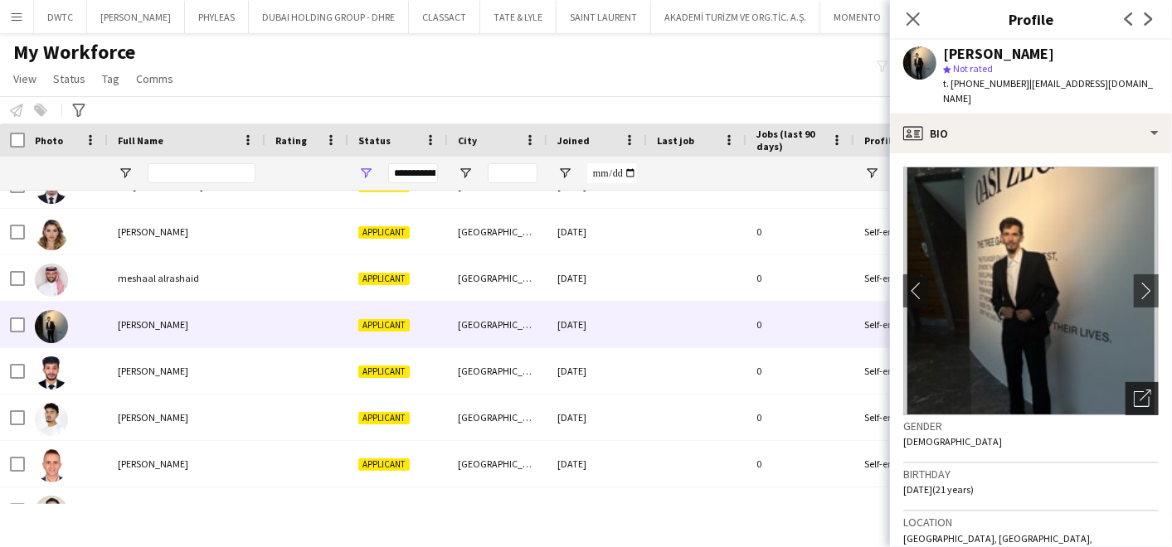
click at [1135, 391] on icon "Open photos pop-in" at bounding box center [1142, 398] width 17 height 17
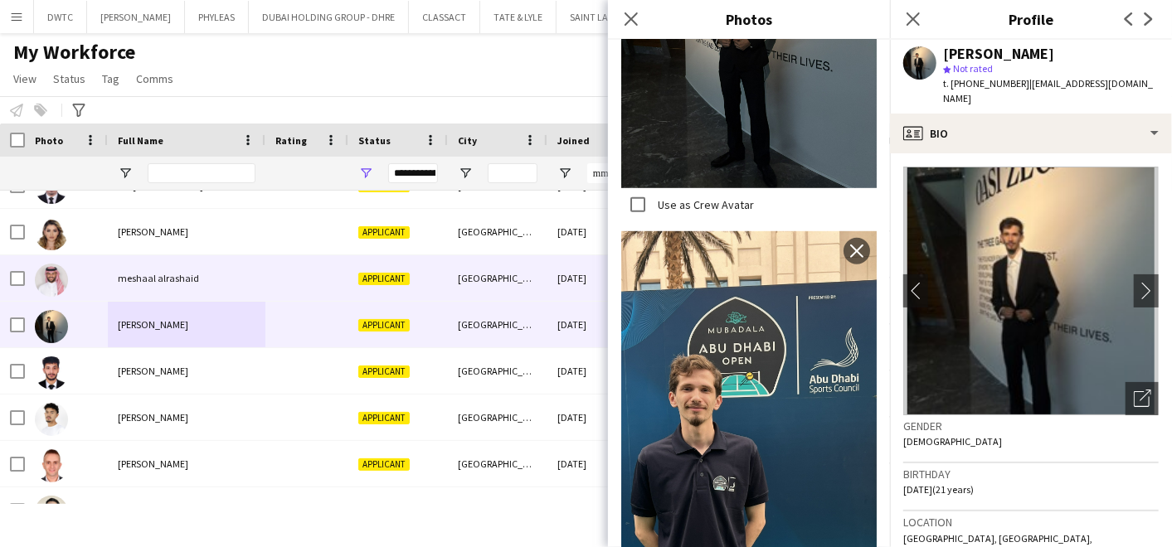
click at [318, 292] on div at bounding box center [306, 278] width 83 height 46
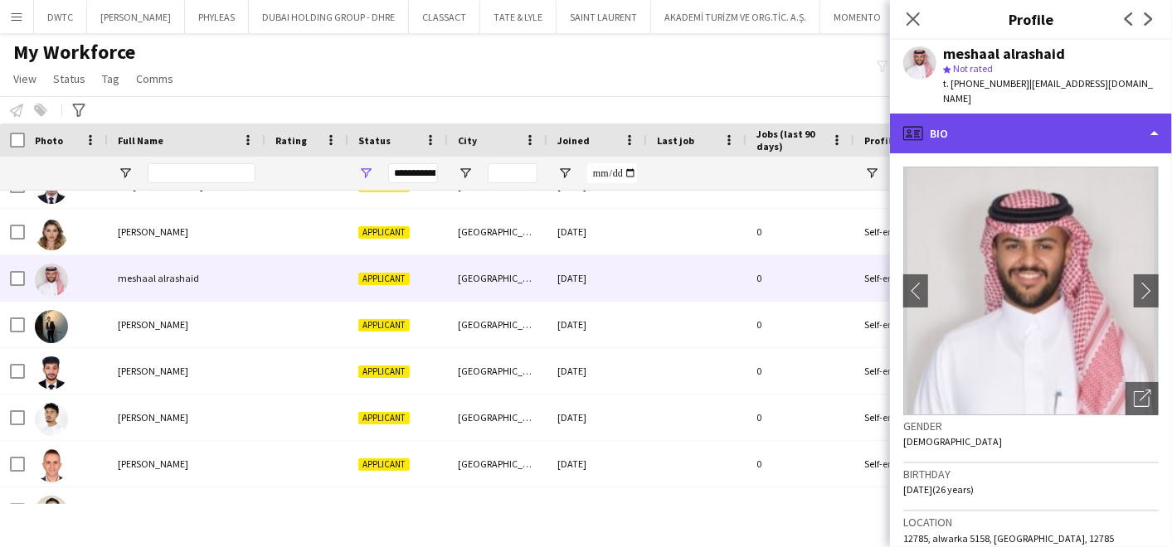
click at [1035, 114] on div "profile Bio" at bounding box center [1031, 134] width 282 height 40
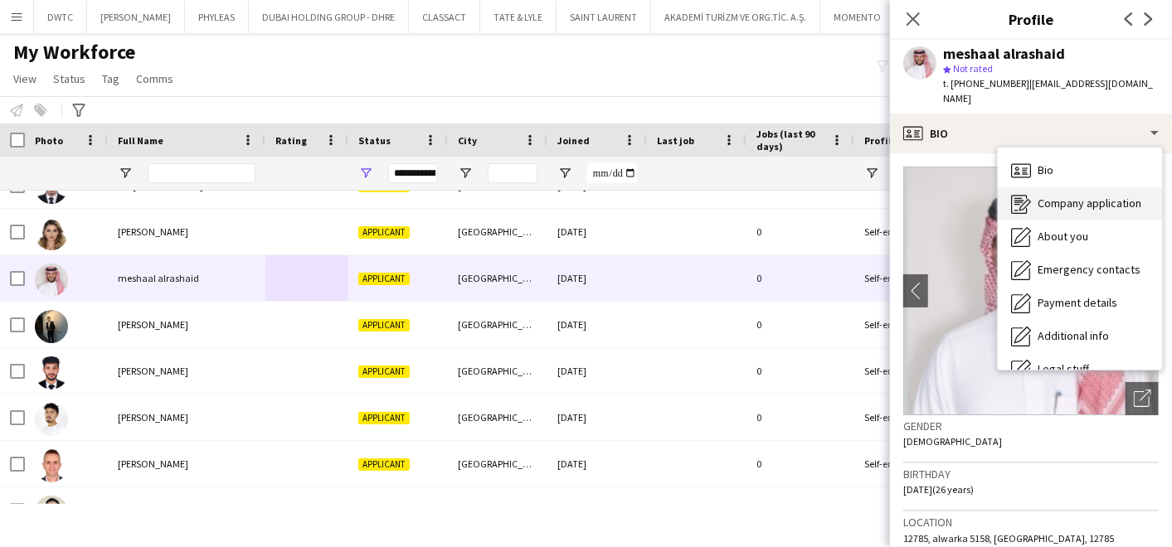
click at [1057, 196] on span "Company application" at bounding box center [1090, 203] width 104 height 15
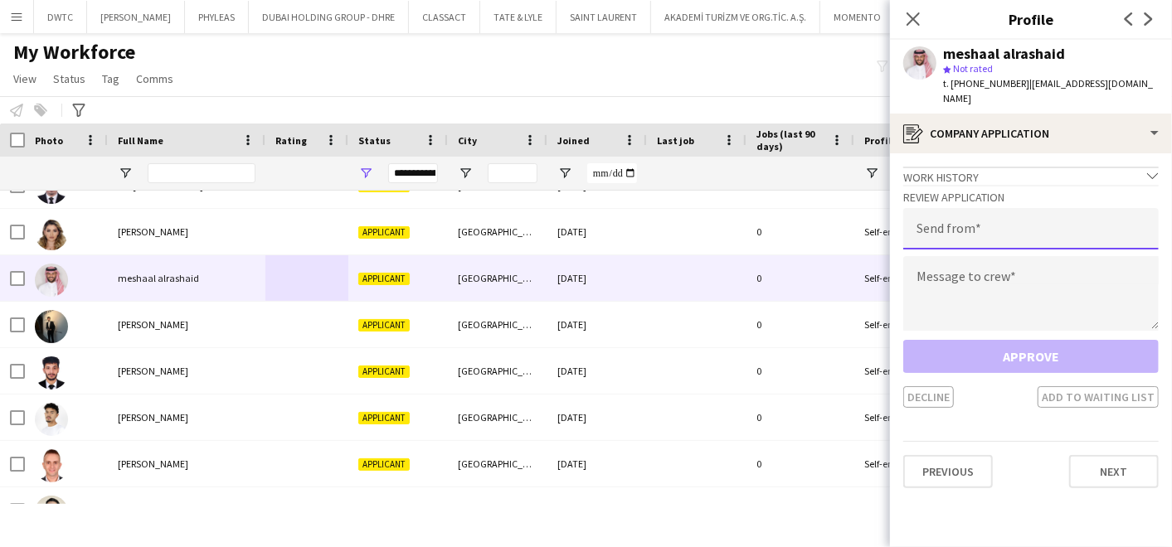
click at [995, 220] on input "email" at bounding box center [1030, 228] width 255 height 41
type input "**********"
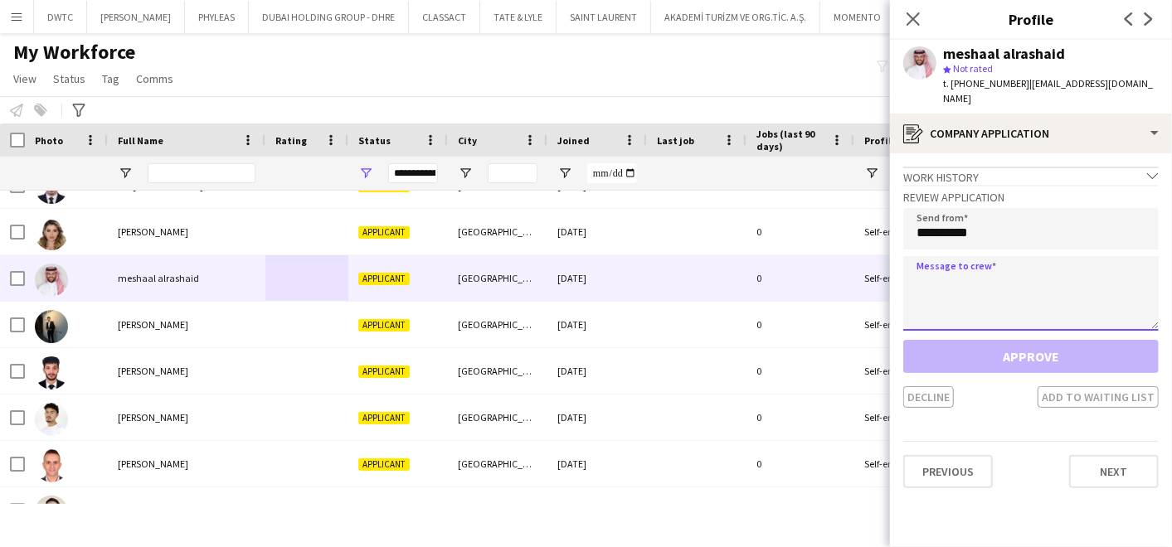
click at [941, 284] on textarea at bounding box center [1030, 293] width 255 height 75
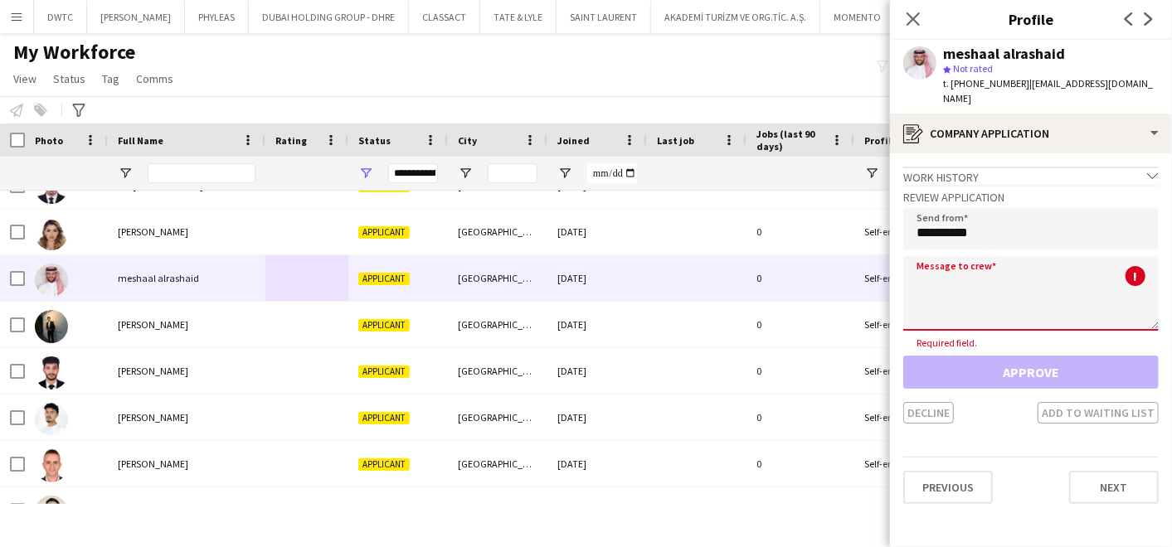
paste textarea "**********"
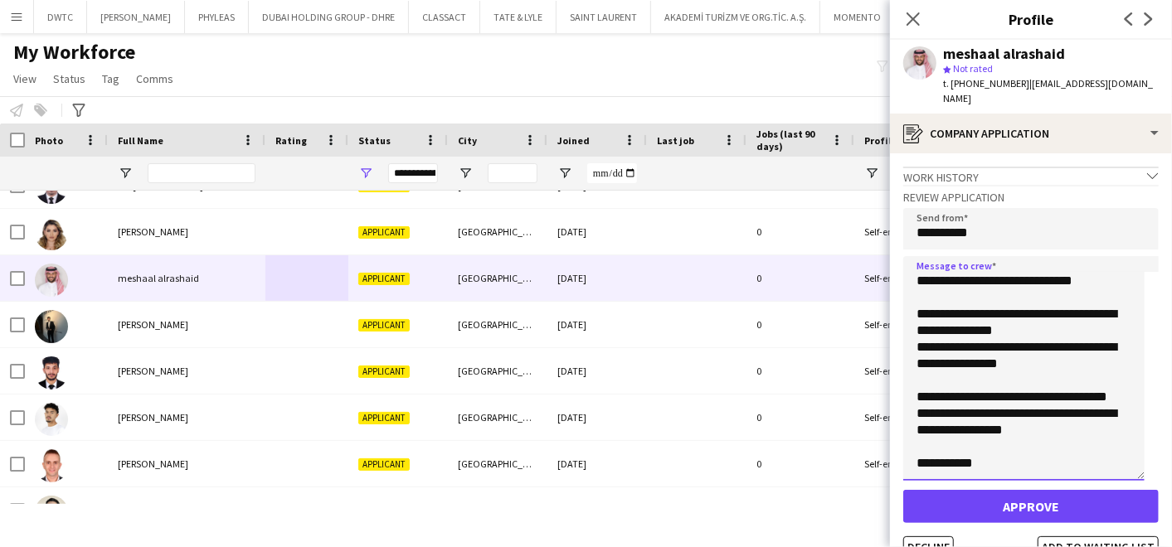
scroll to position [0, 0]
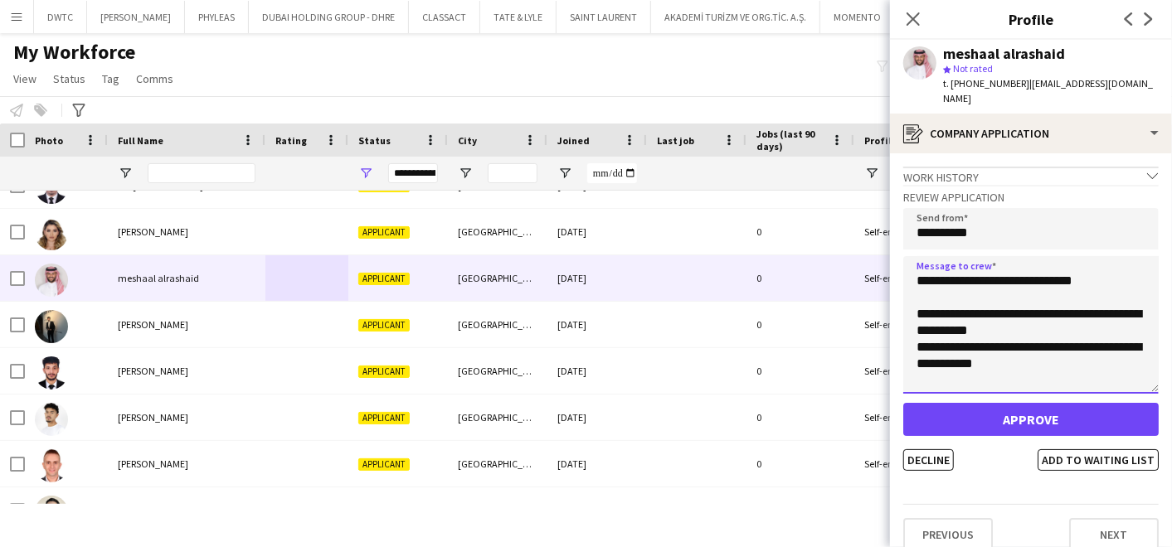
drag, startPoint x: 1146, startPoint y: 308, endPoint x: 1116, endPoint y: 347, distance: 49.1
click at [1116, 348] on textarea "**********" at bounding box center [1030, 325] width 255 height 138
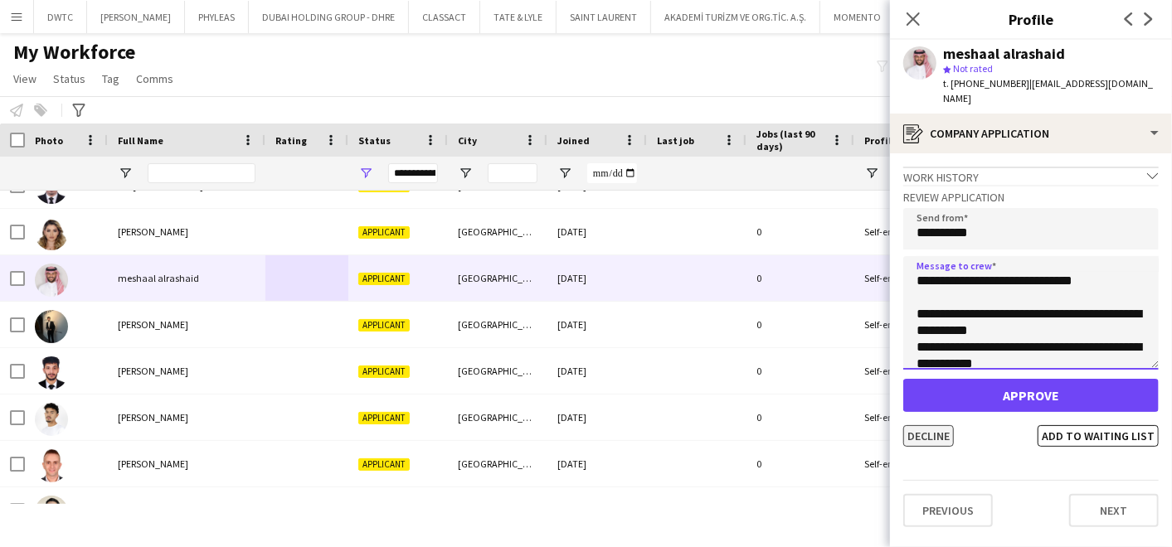
type textarea "**********"
click at [914, 425] on button "Decline" at bounding box center [928, 436] width 51 height 22
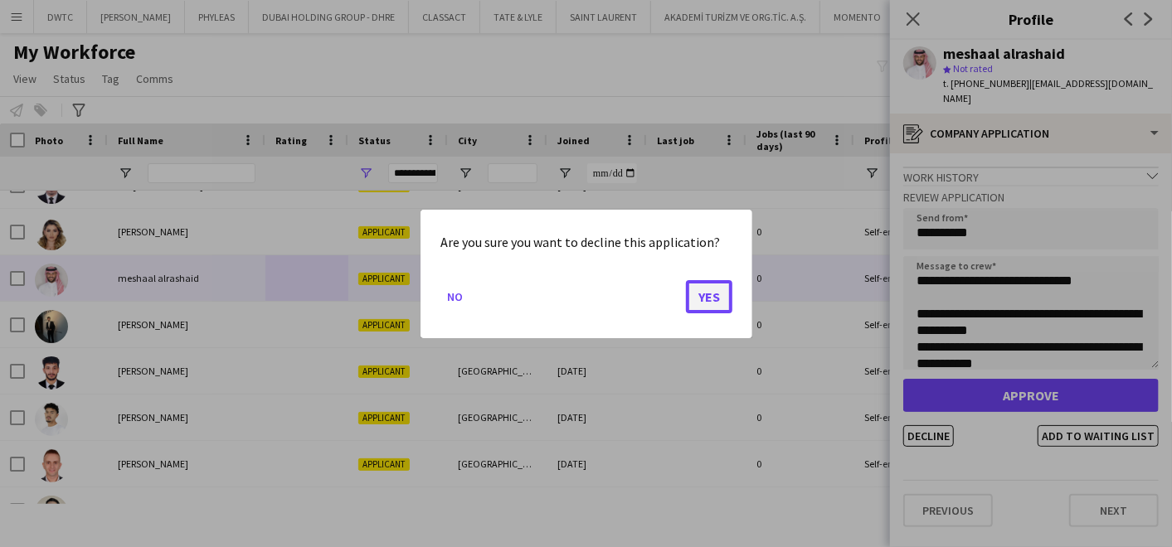
click at [693, 294] on button "Yes" at bounding box center [709, 296] width 46 height 33
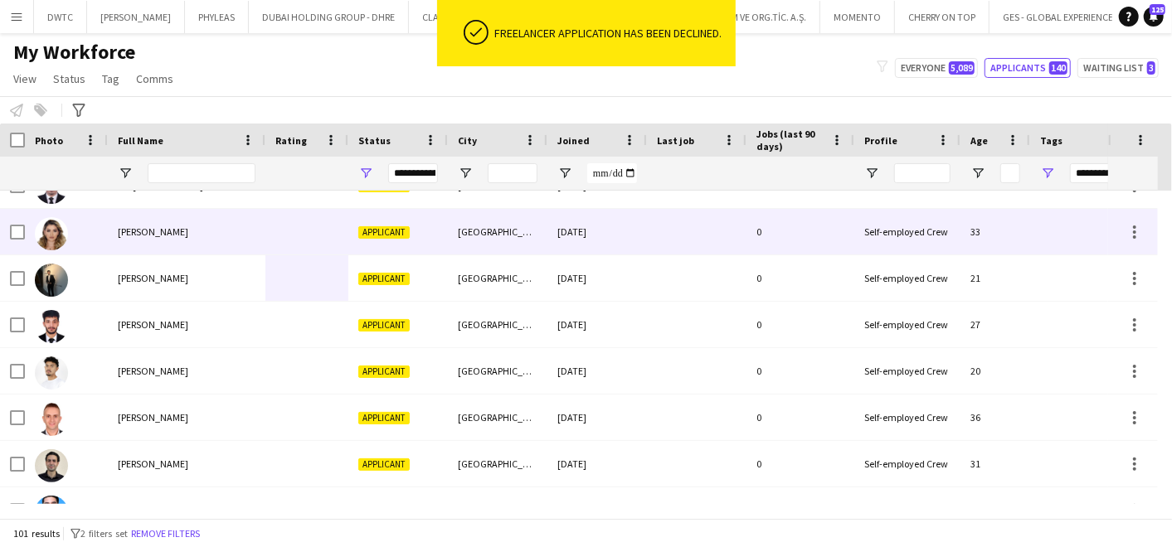
click at [230, 244] on div "Mekhriniso Jumabaeva" at bounding box center [187, 232] width 158 height 46
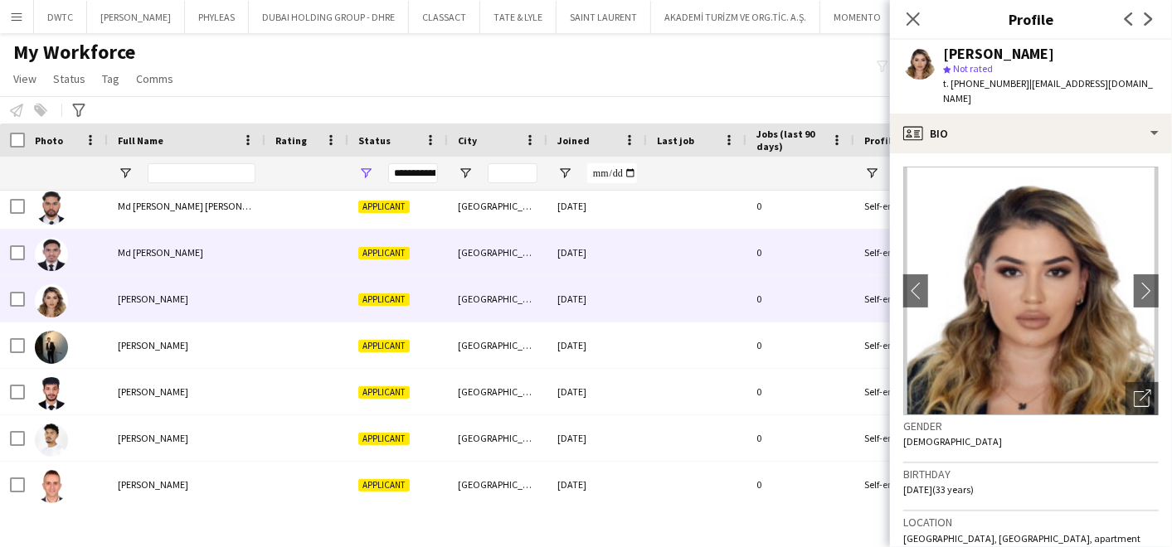
scroll to position [3094, 0]
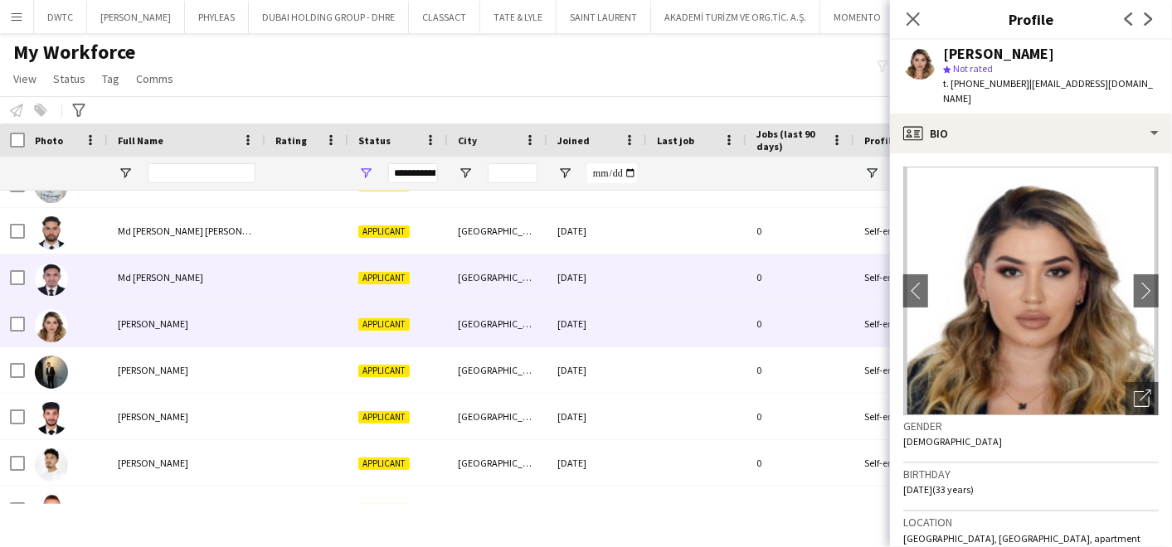
click at [165, 273] on span "Md Maruf Hasan" at bounding box center [160, 277] width 85 height 12
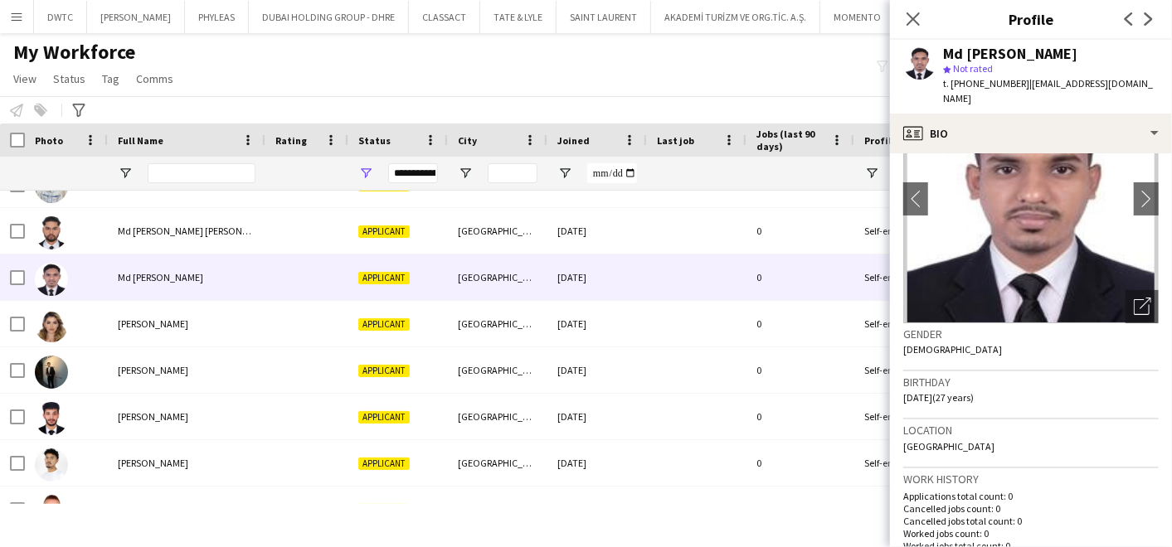
scroll to position [0, 0]
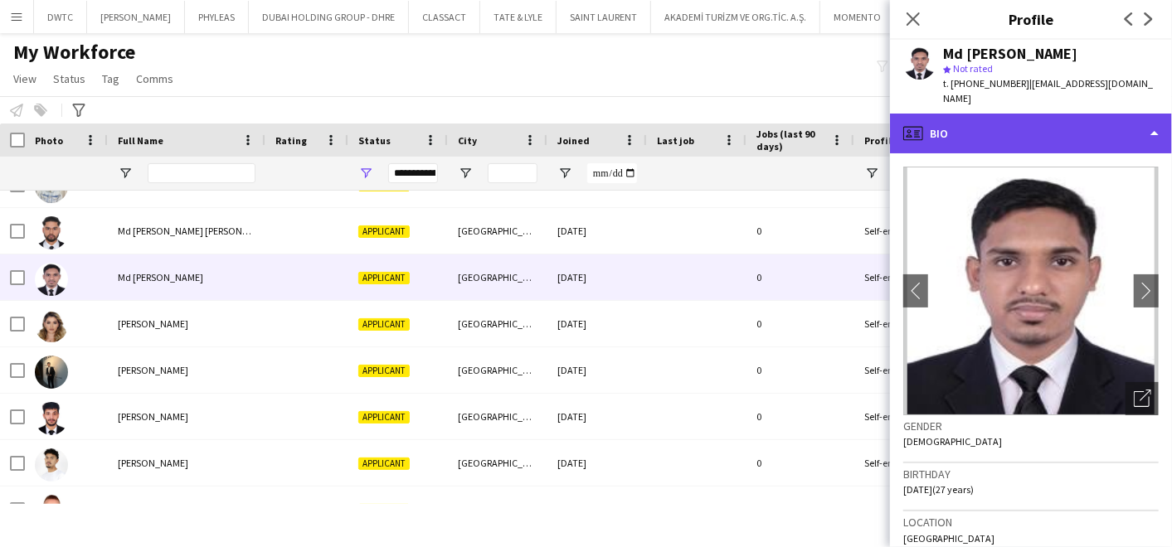
click at [975, 129] on div "profile Bio" at bounding box center [1031, 134] width 282 height 40
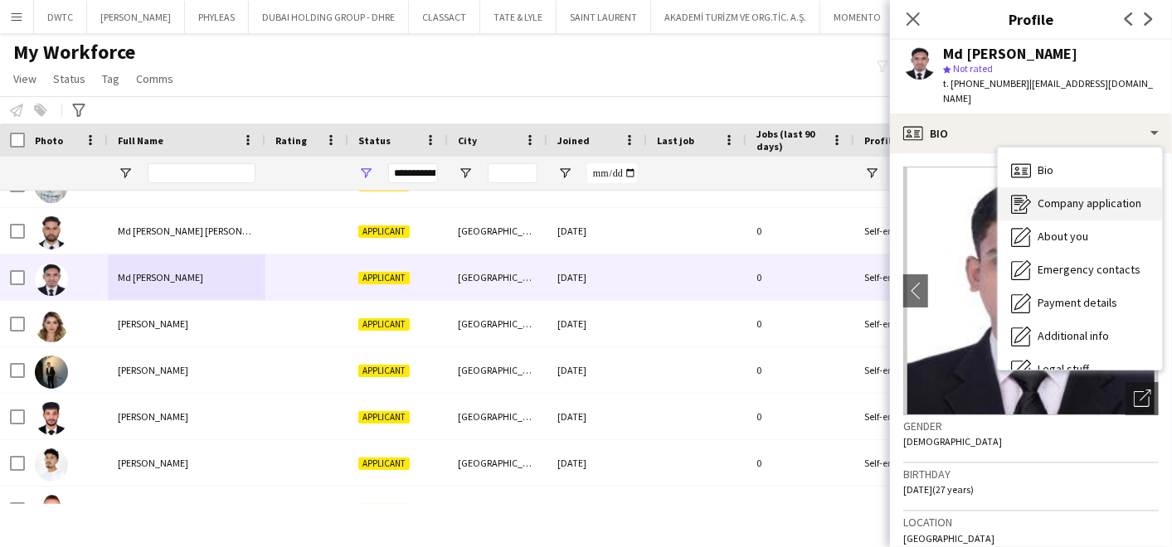
click at [1048, 196] on span "Company application" at bounding box center [1090, 203] width 104 height 15
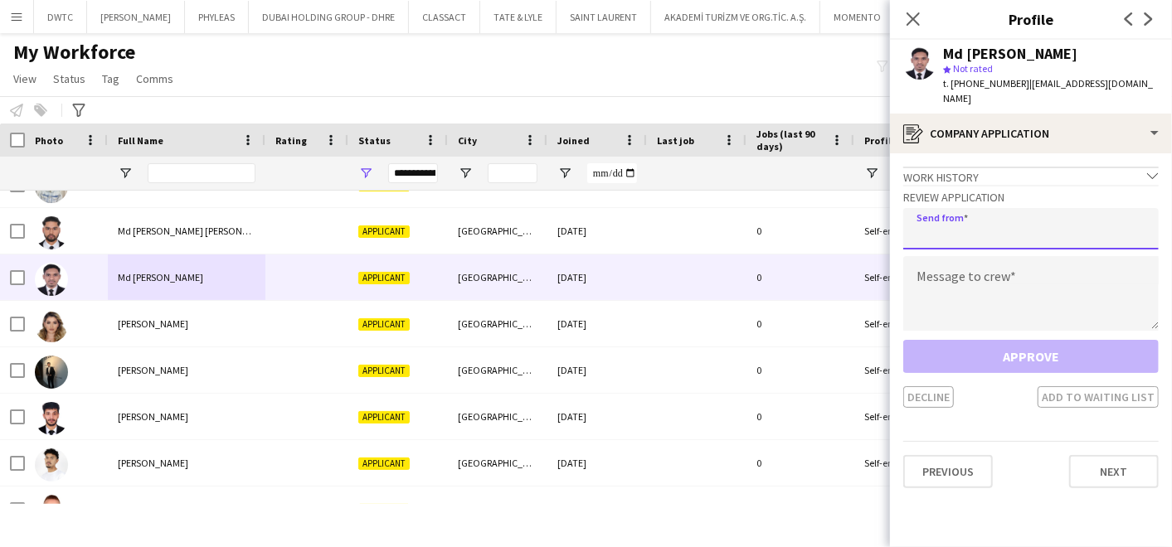
click at [999, 208] on input "email" at bounding box center [1030, 228] width 255 height 41
type input "**********"
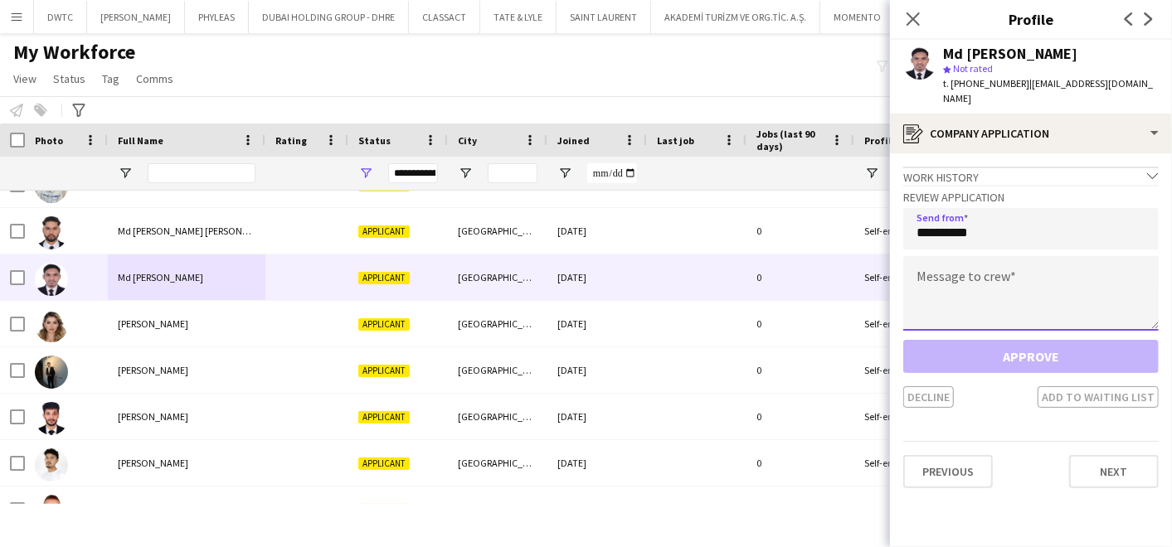
click at [960, 270] on textarea at bounding box center [1030, 293] width 255 height 75
paste textarea "**********"
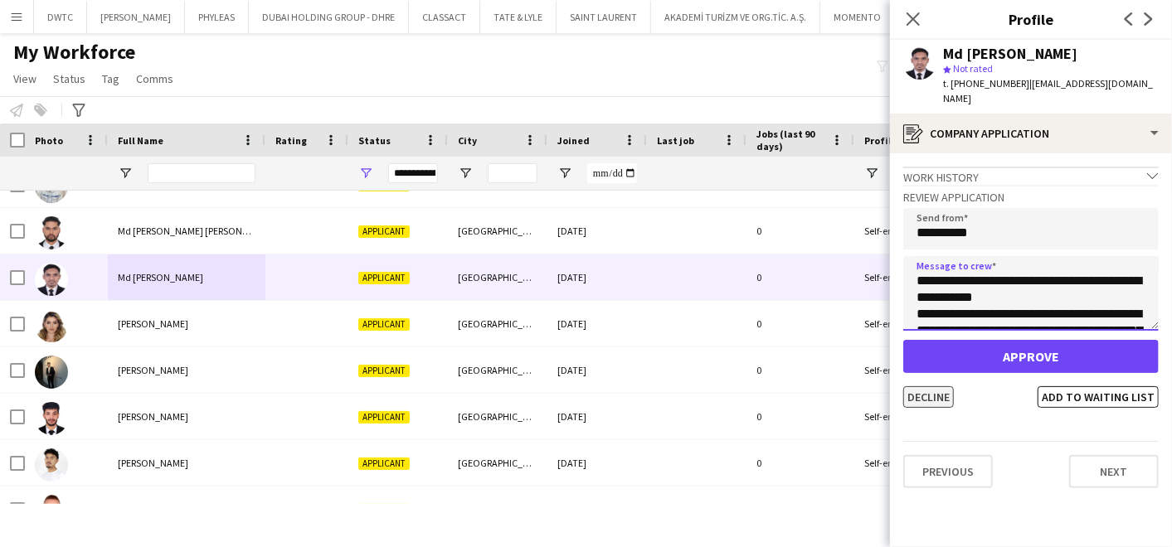
type textarea "**********"
click at [921, 387] on button "Decline" at bounding box center [928, 397] width 51 height 22
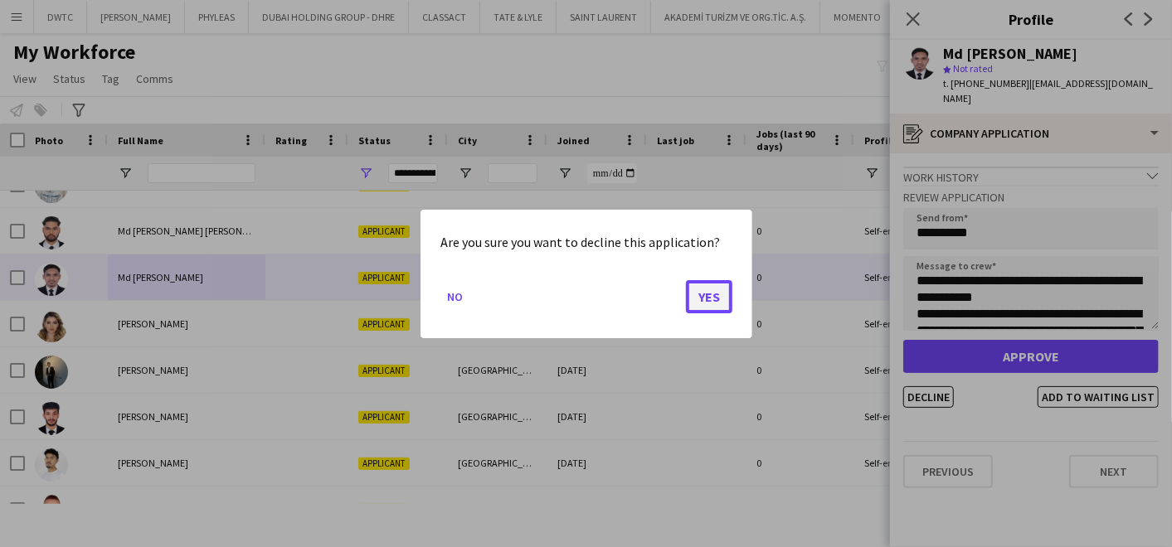
click at [722, 299] on button "Yes" at bounding box center [709, 296] width 46 height 33
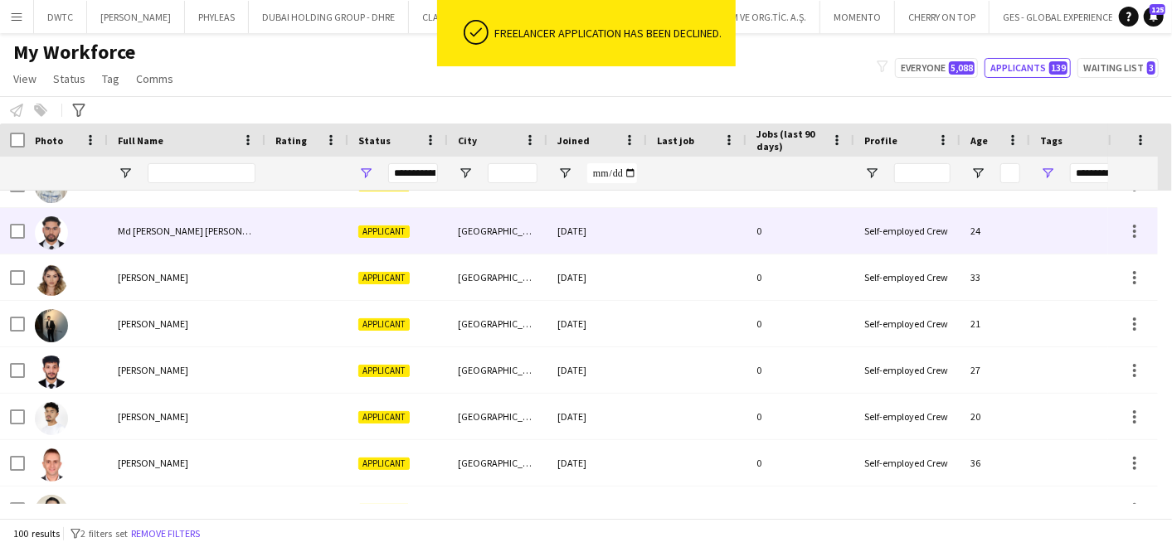
click at [162, 222] on div "Md Atikur Rahman Nahid" at bounding box center [187, 231] width 158 height 46
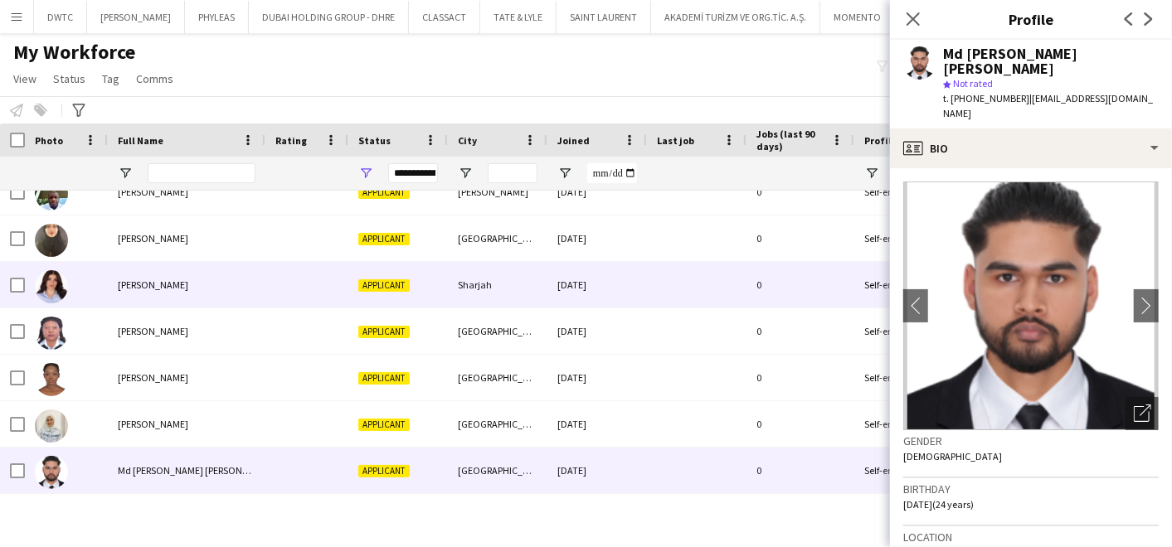
scroll to position [2818, 0]
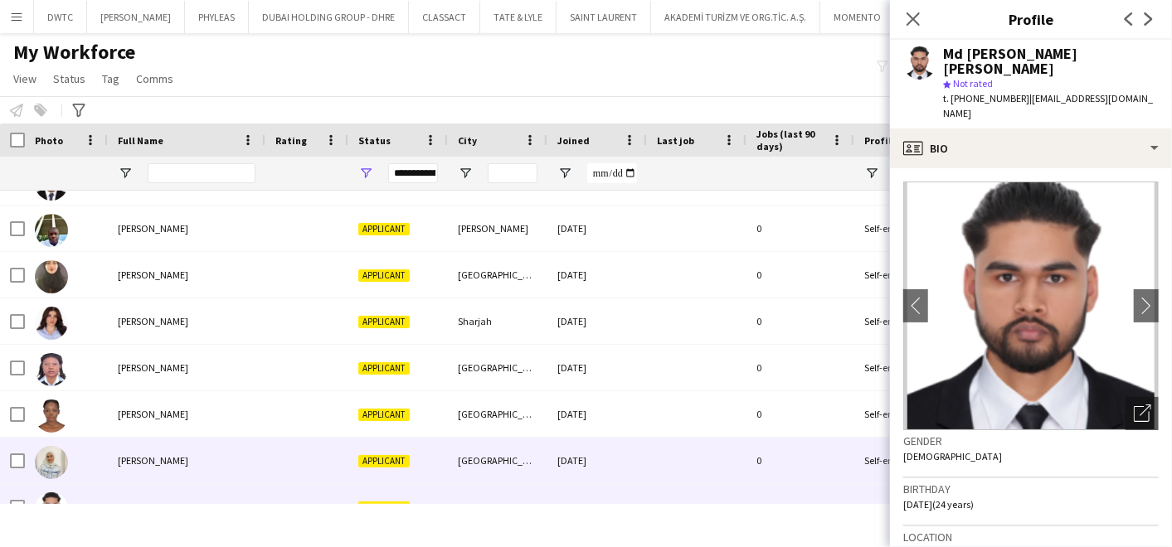
click at [158, 469] on div "Marah Marah Emran" at bounding box center [187, 461] width 158 height 46
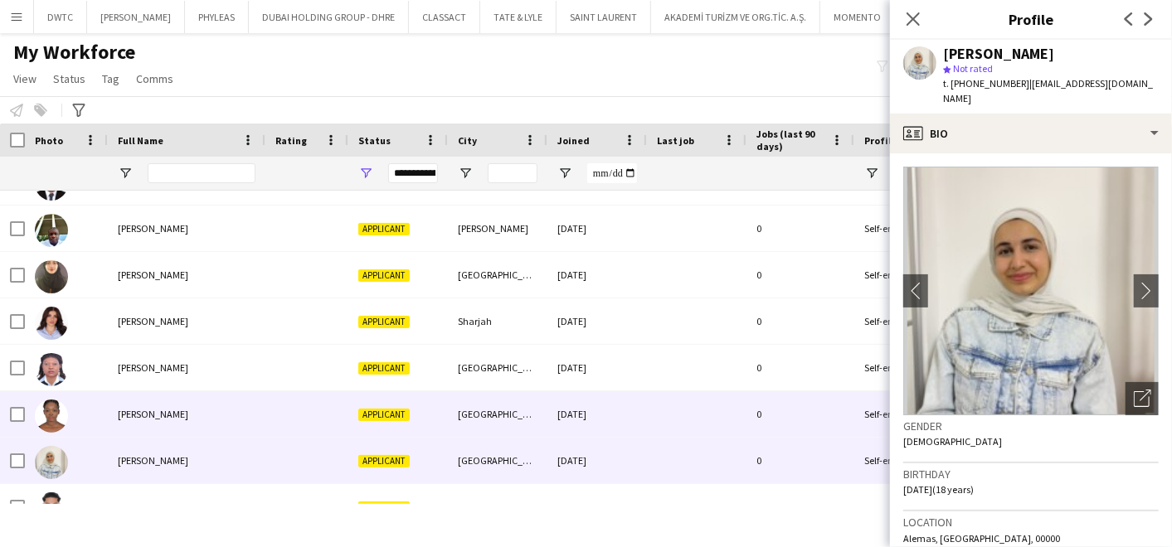
click at [138, 409] on span "Lois Agnes Ntamark" at bounding box center [153, 414] width 70 height 12
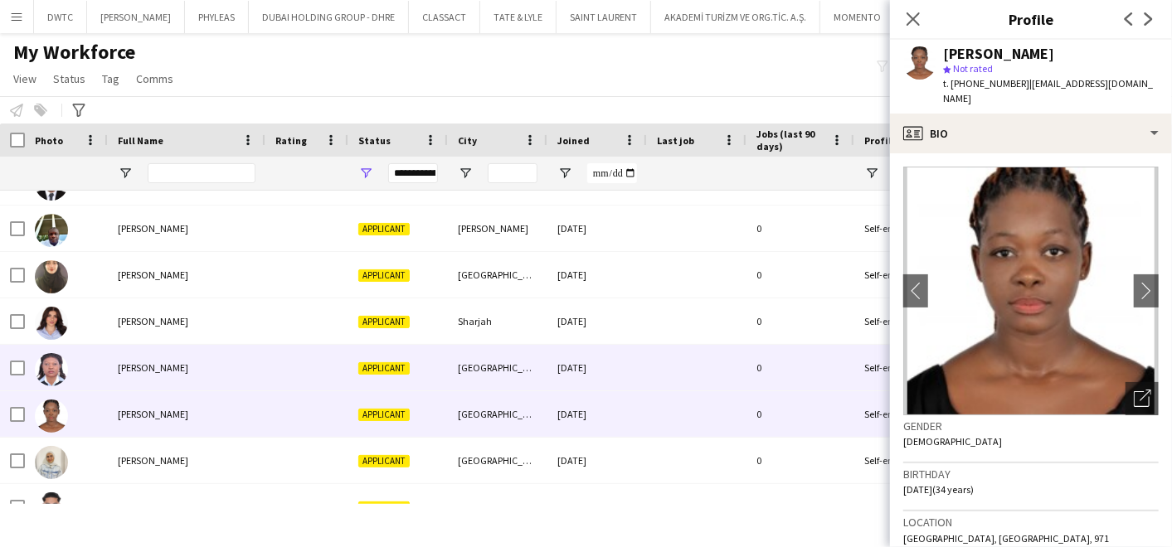
click at [175, 362] on div "Linda Shu Bih" at bounding box center [187, 368] width 158 height 46
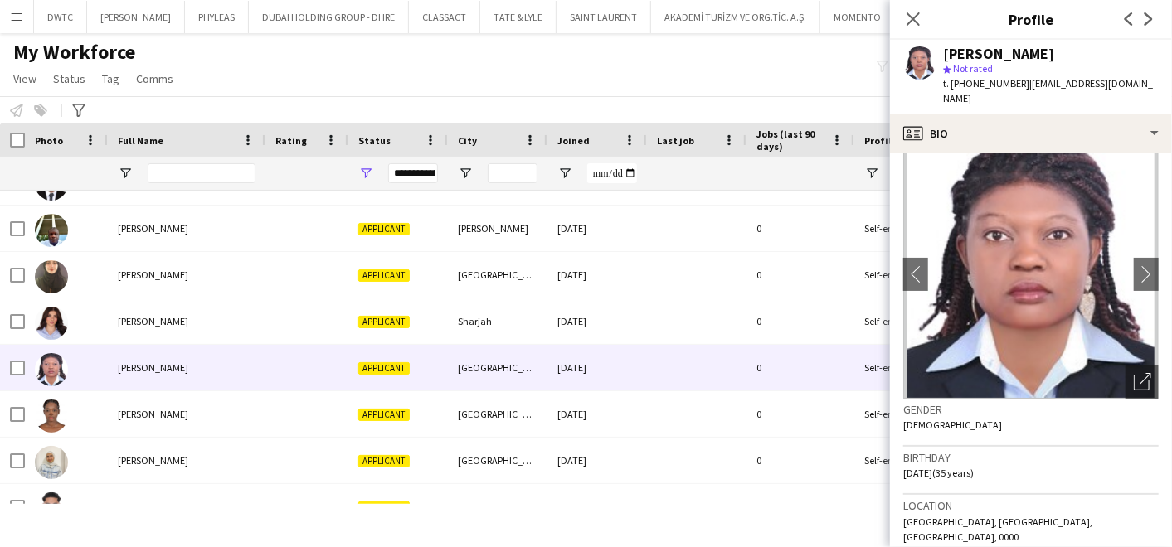
scroll to position [0, 0]
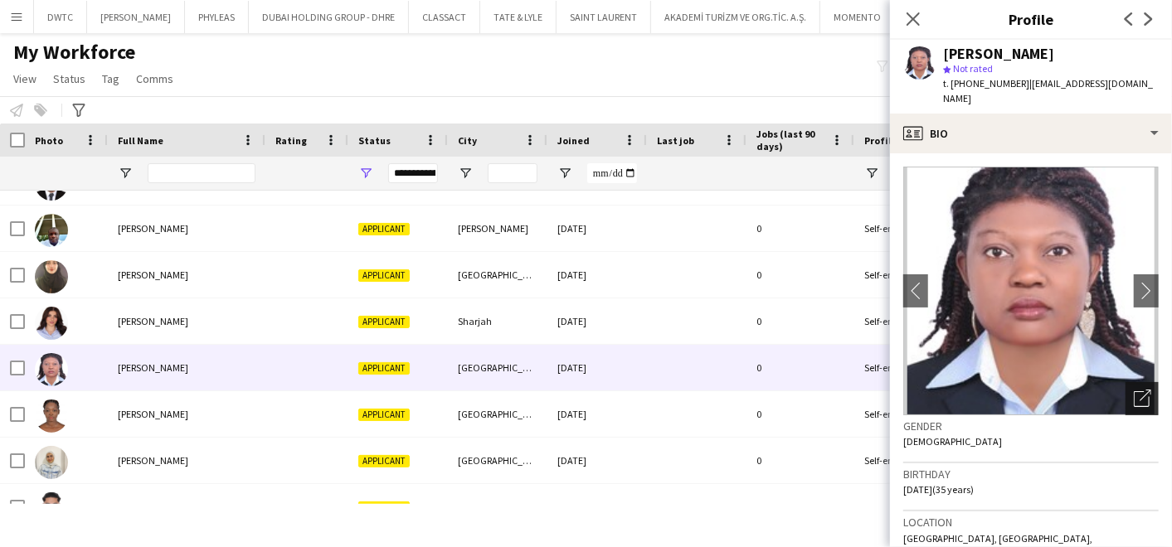
click at [1134, 390] on icon "Open photos pop-in" at bounding box center [1142, 398] width 17 height 17
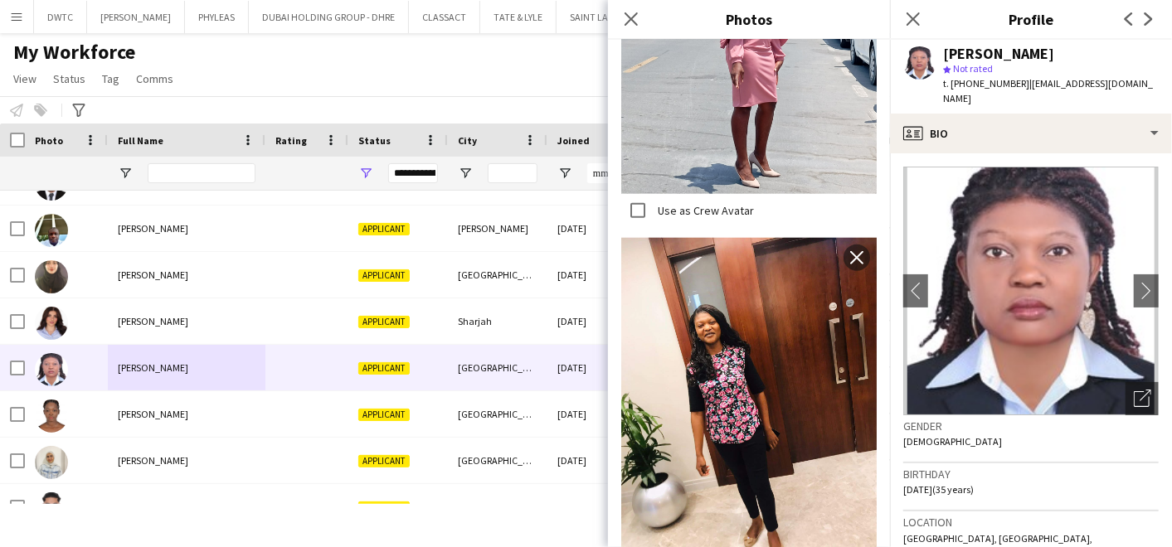
scroll to position [931, 0]
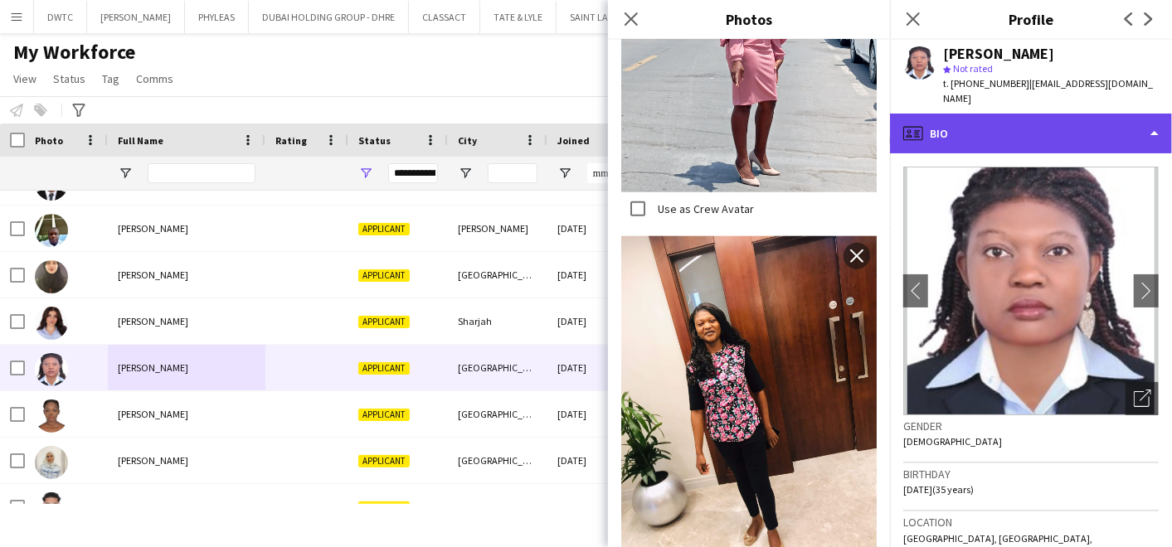
click at [981, 119] on div "profile Bio" at bounding box center [1031, 134] width 282 height 40
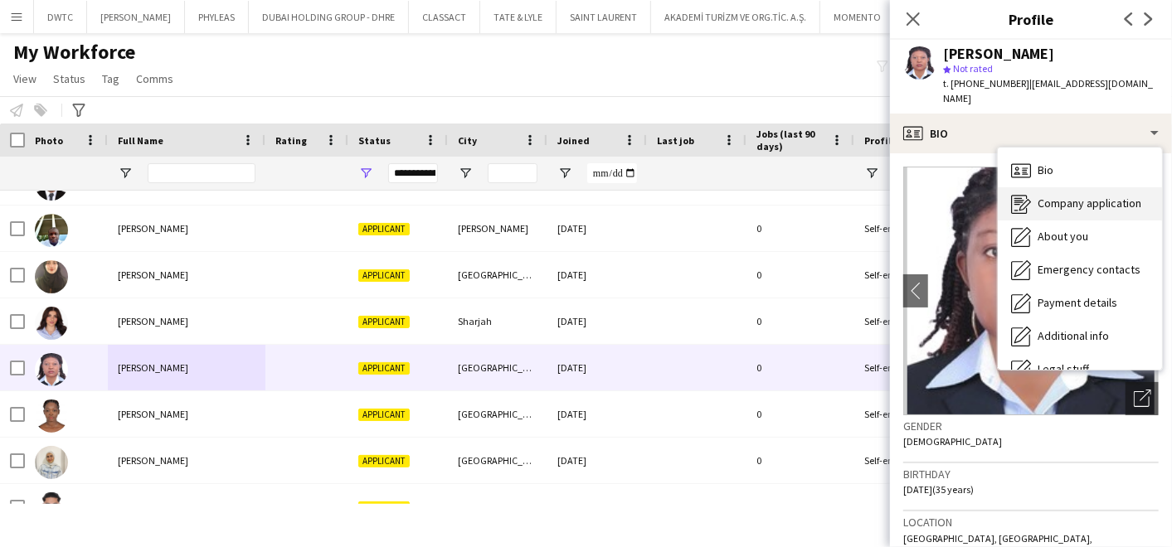
click at [1040, 201] on div "Company application Company application" at bounding box center [1080, 203] width 164 height 33
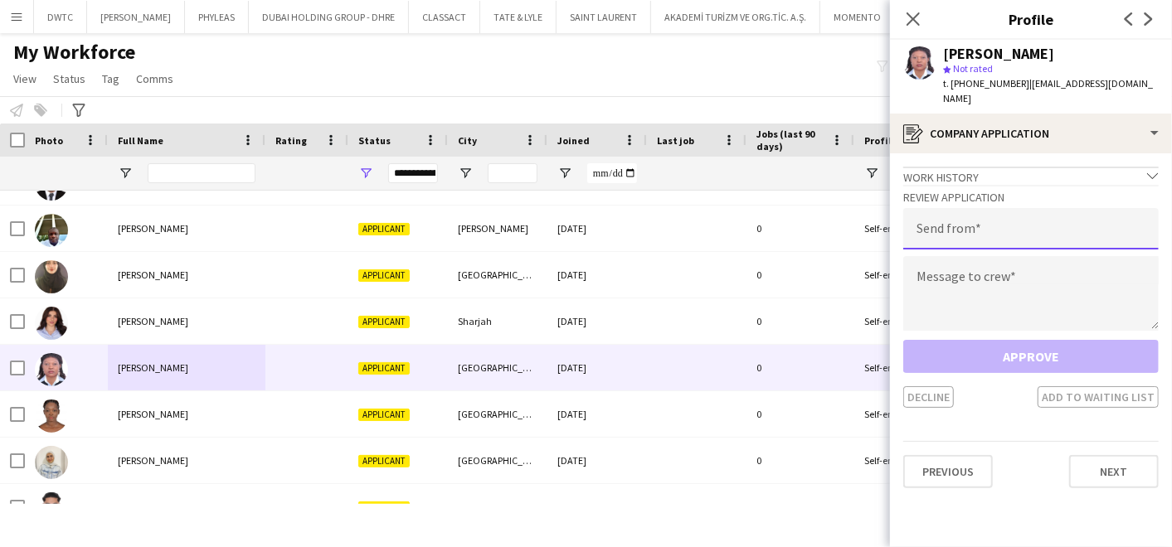
click at [998, 221] on input "email" at bounding box center [1030, 228] width 255 height 41
type input "**********"
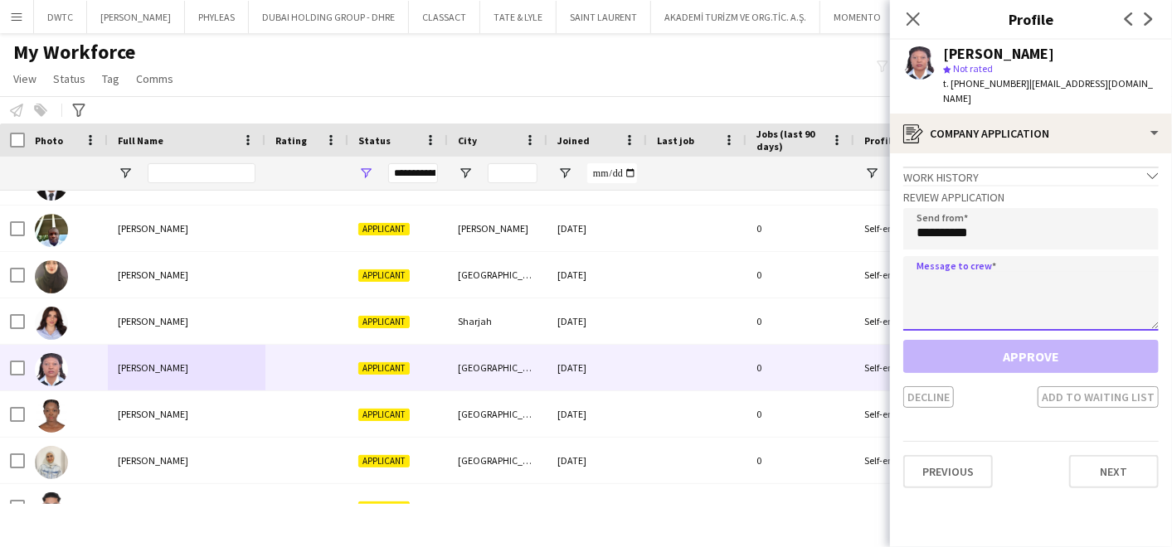
click at [947, 280] on textarea at bounding box center [1030, 293] width 255 height 75
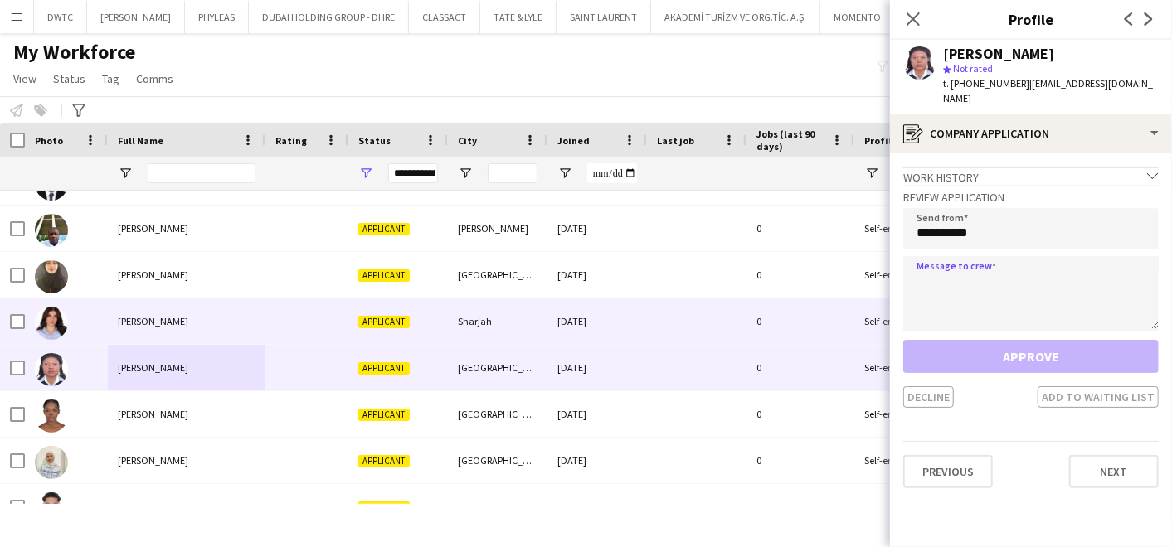
click at [133, 317] on span "LILYAN Hasan" at bounding box center [153, 321] width 70 height 12
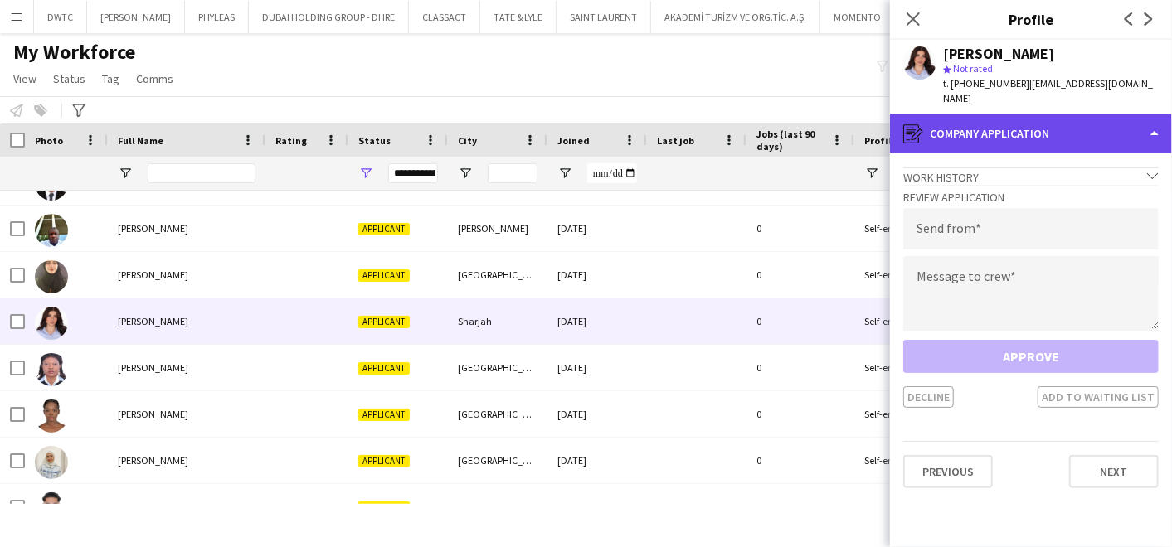
click at [982, 114] on div "register Company application" at bounding box center [1031, 134] width 282 height 40
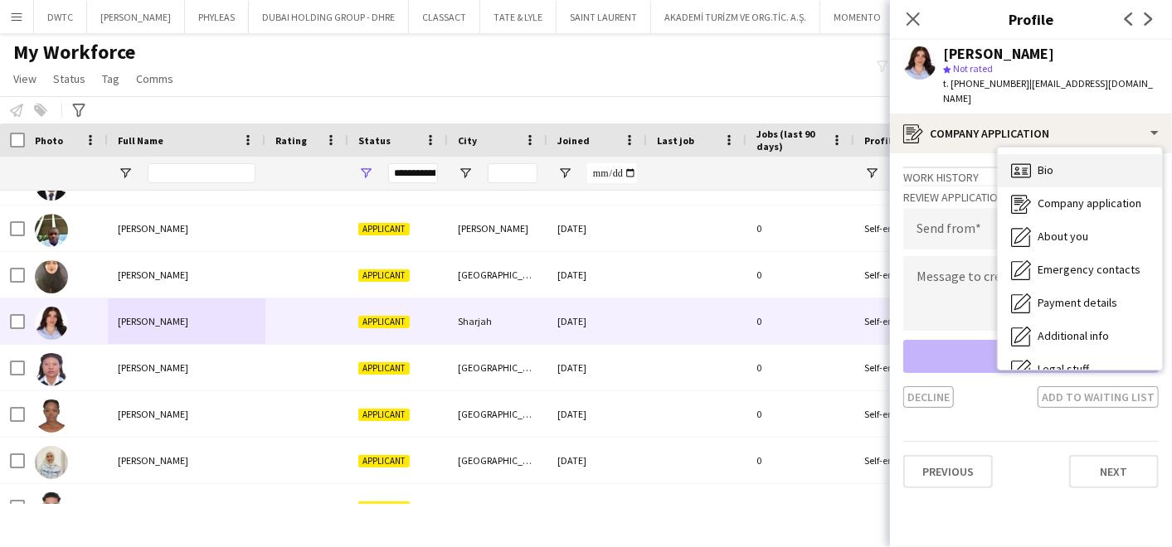
click at [1033, 154] on div "Bio Bio" at bounding box center [1080, 170] width 164 height 33
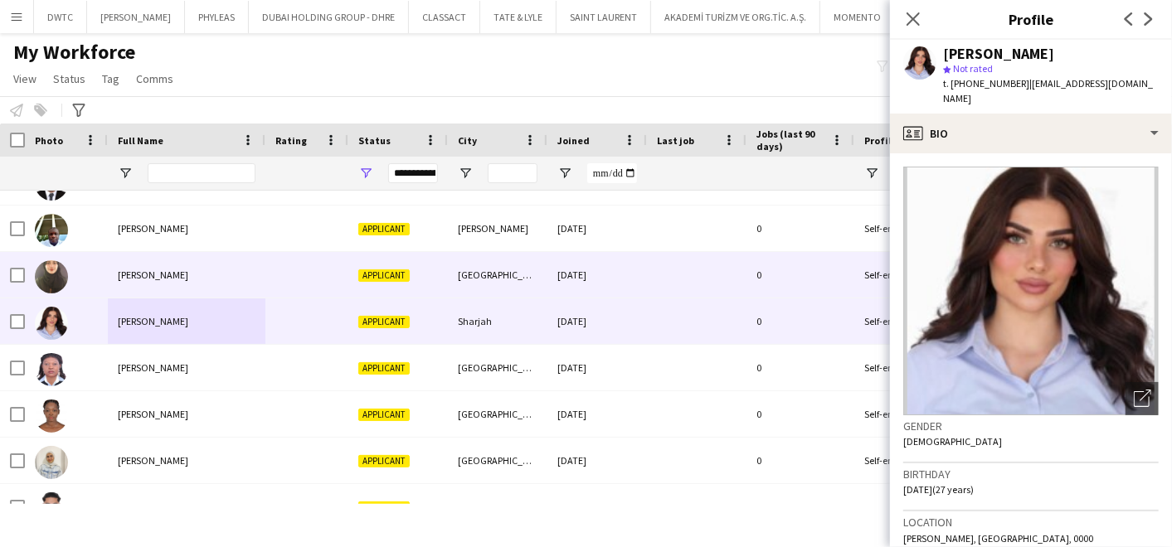
click at [90, 272] on div at bounding box center [66, 275] width 83 height 46
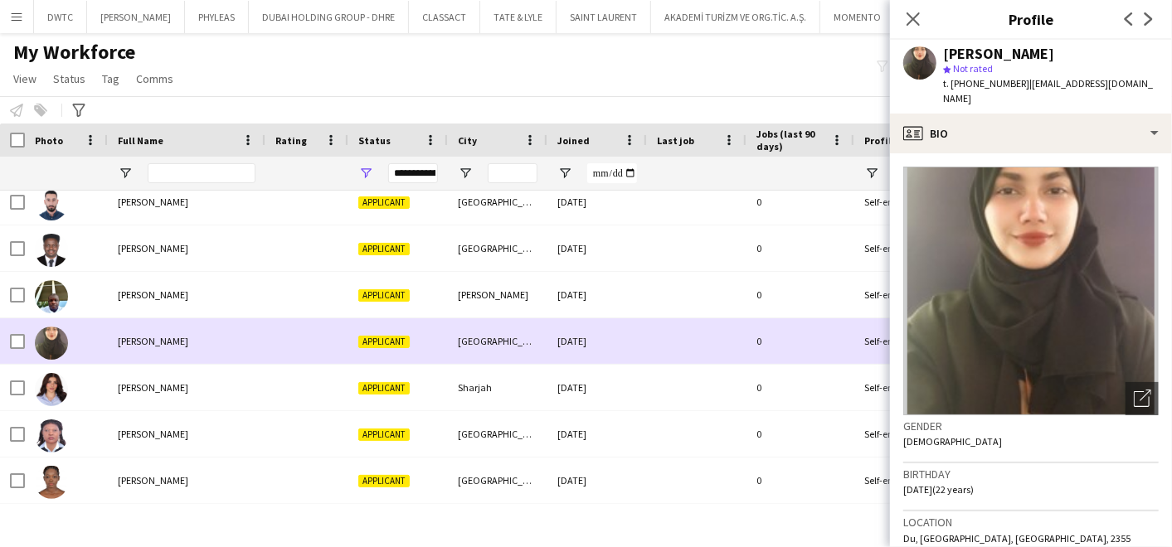
scroll to position [2634, 0]
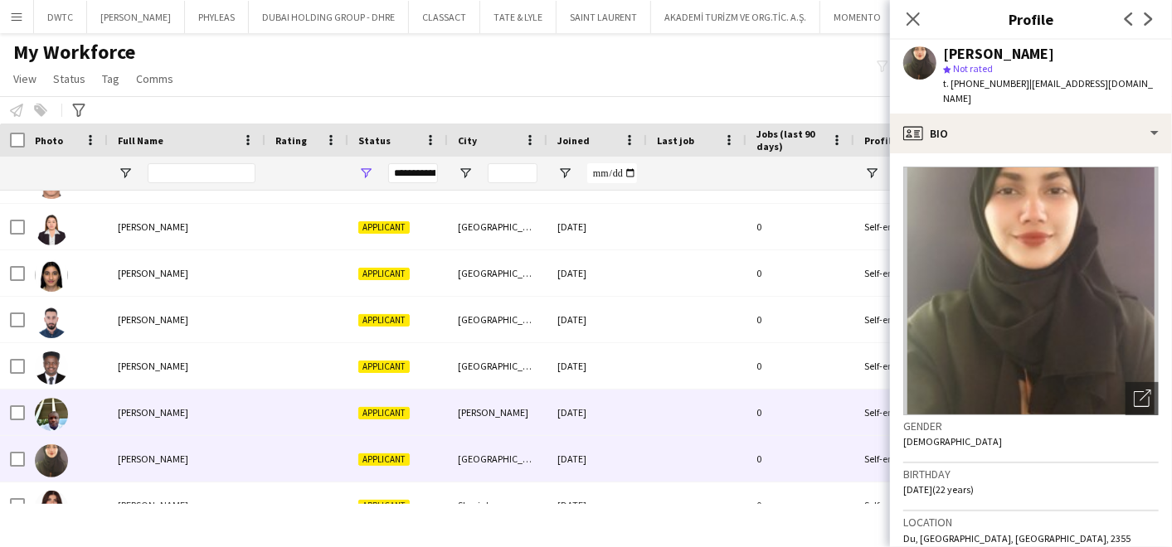
click at [142, 412] on span "Kevin Ugochukwu Nwankwo" at bounding box center [153, 412] width 70 height 12
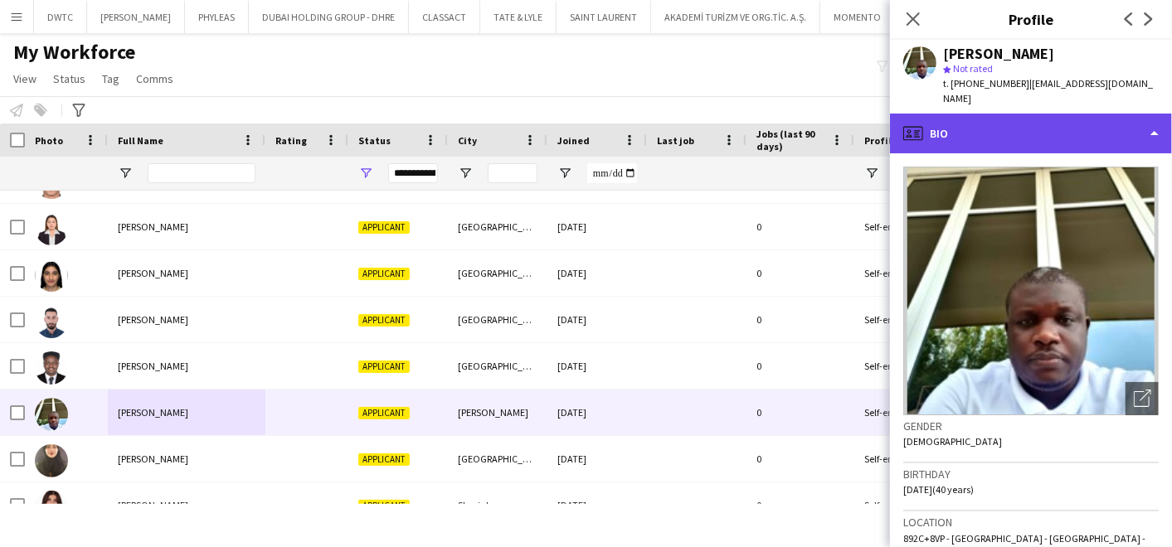
click at [1000, 123] on div "profile Bio" at bounding box center [1031, 134] width 282 height 40
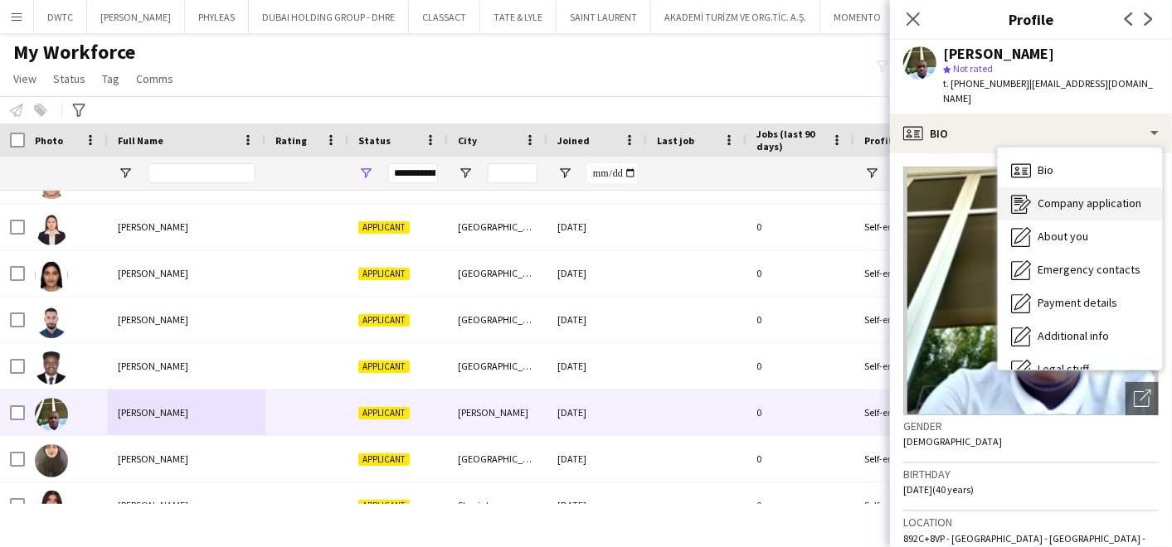
click at [1056, 196] on span "Company application" at bounding box center [1090, 203] width 104 height 15
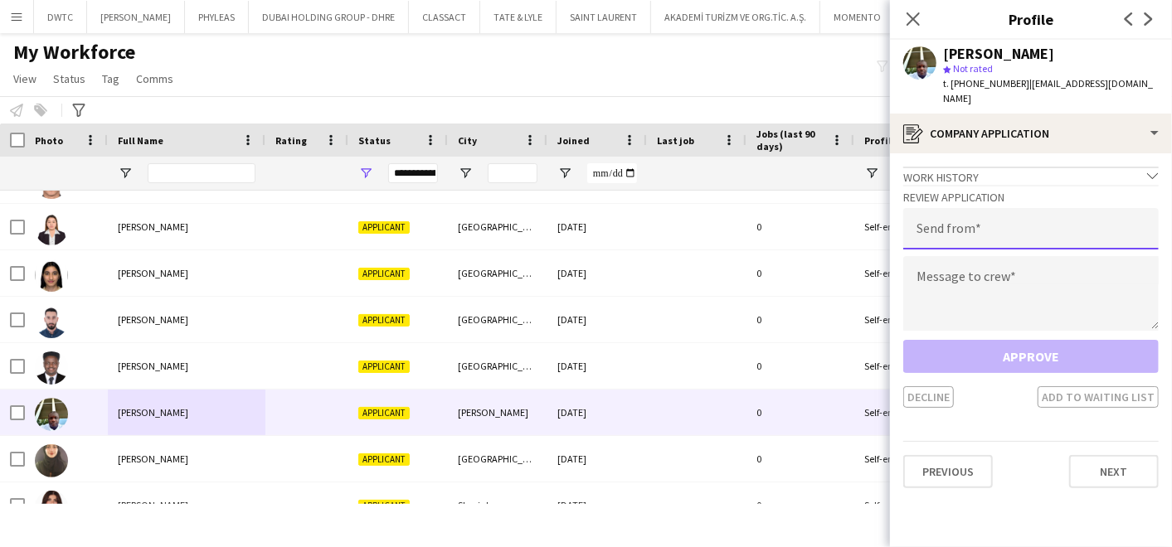
click at [1018, 216] on input "email" at bounding box center [1030, 228] width 255 height 41
type input "**********"
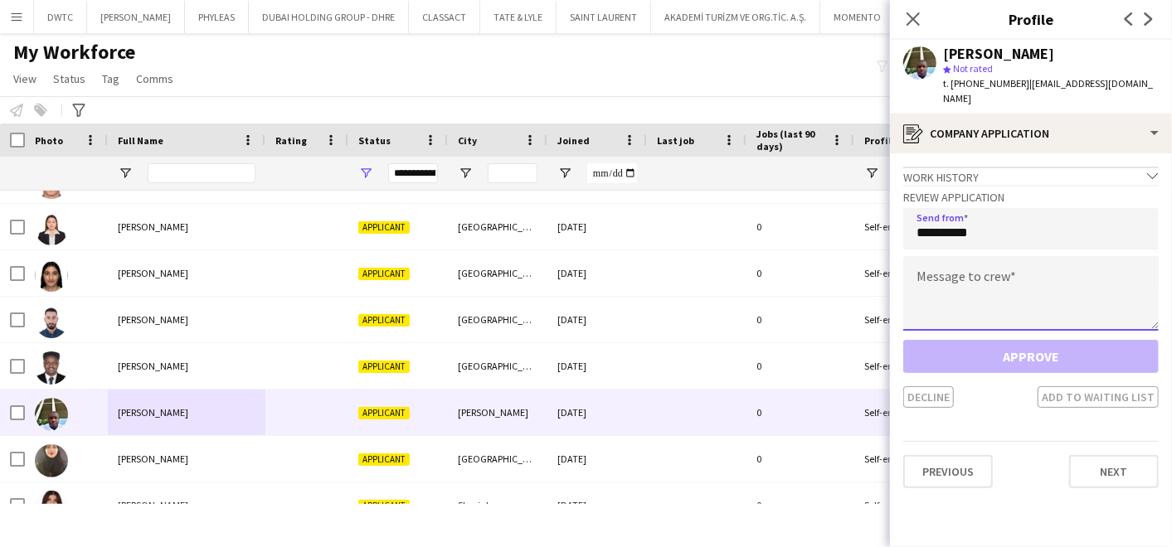
click at [944, 272] on textarea at bounding box center [1030, 293] width 255 height 75
paste textarea "**********"
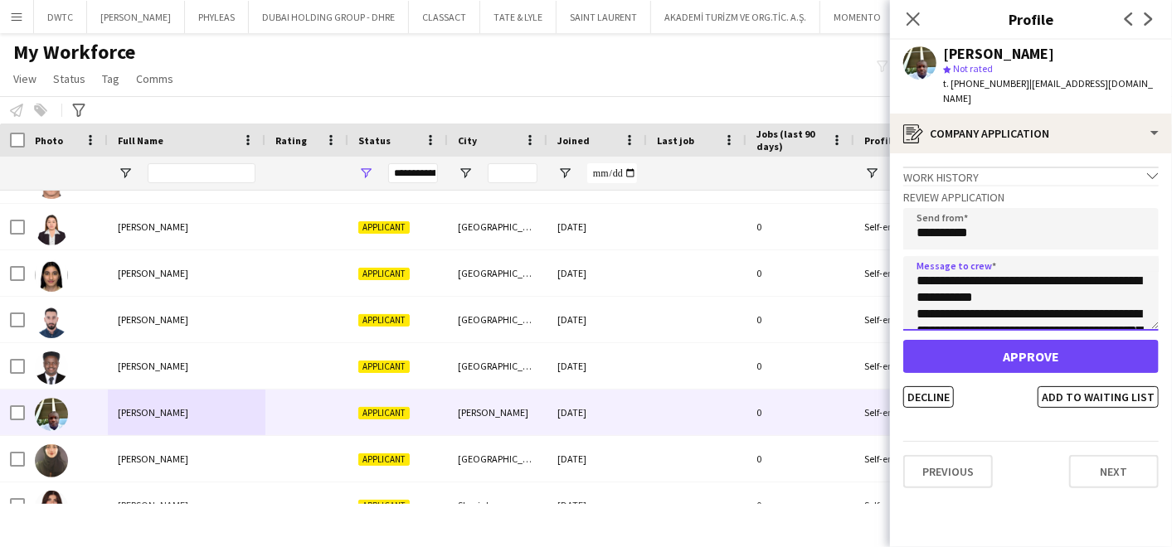
scroll to position [125, 0]
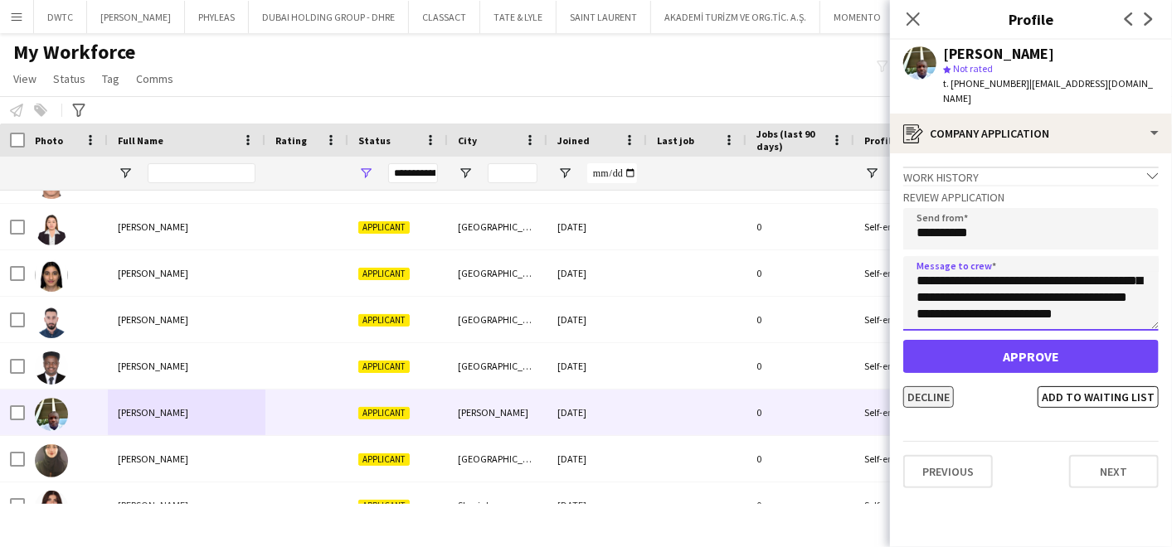
type textarea "**********"
click at [922, 386] on button "Decline" at bounding box center [928, 397] width 51 height 22
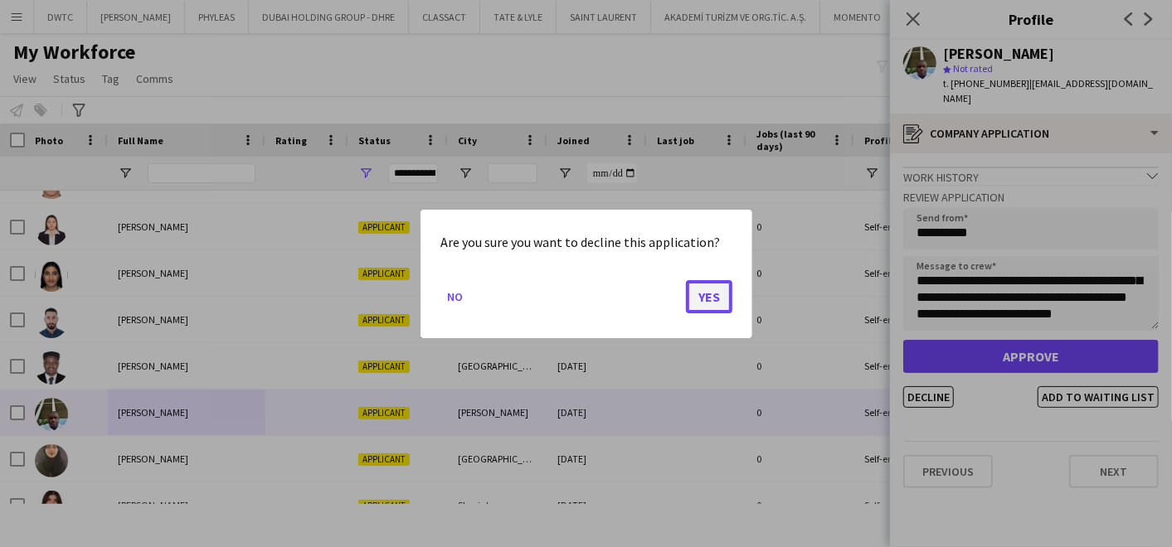
click at [725, 286] on button "Yes" at bounding box center [709, 296] width 46 height 33
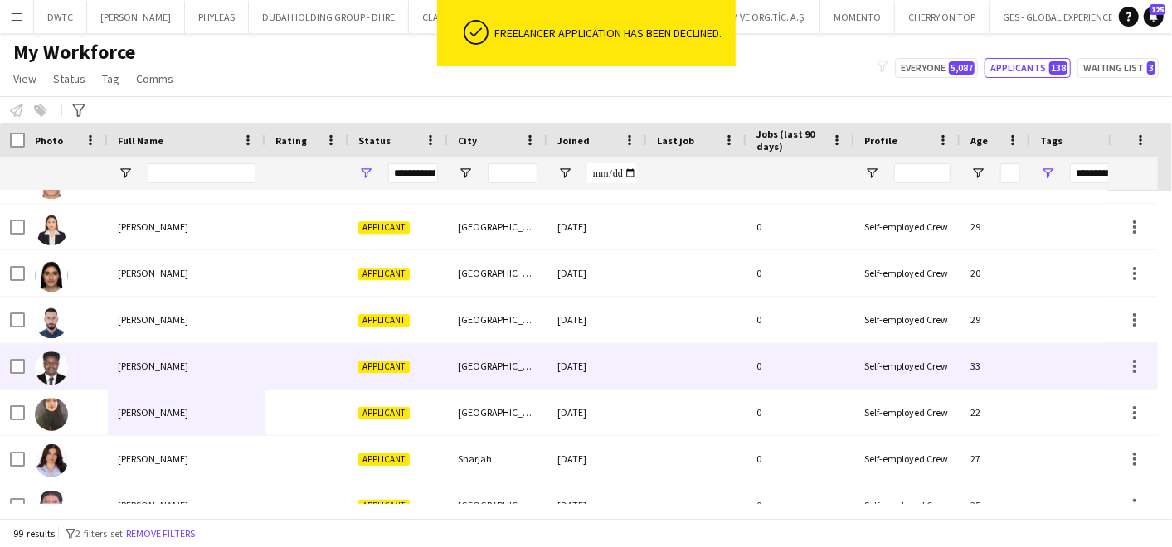
click at [309, 344] on div at bounding box center [306, 366] width 83 height 46
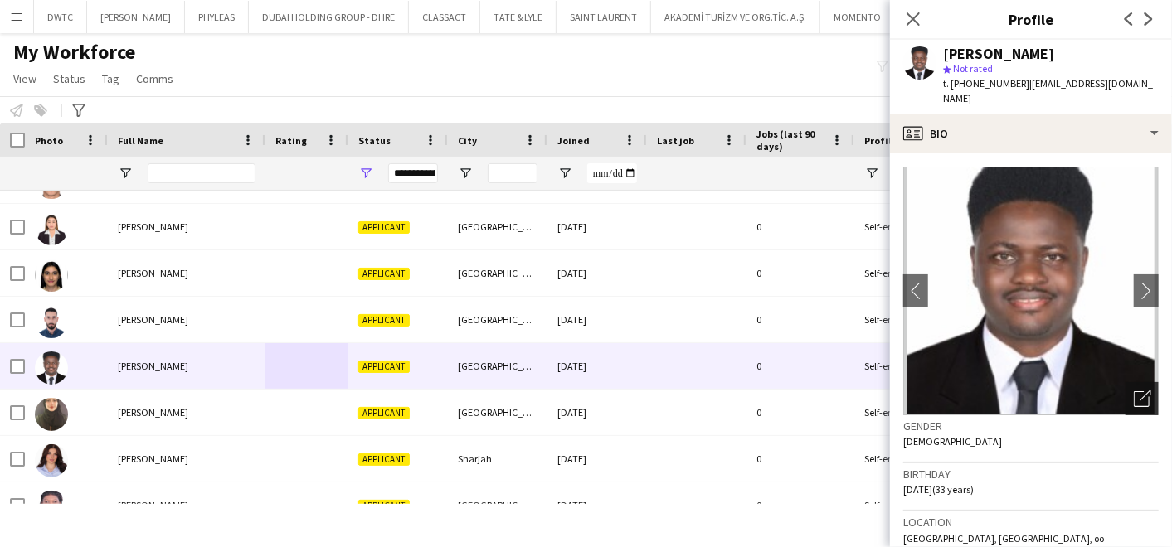
click at [1134, 390] on icon "Open photos pop-in" at bounding box center [1142, 398] width 17 height 17
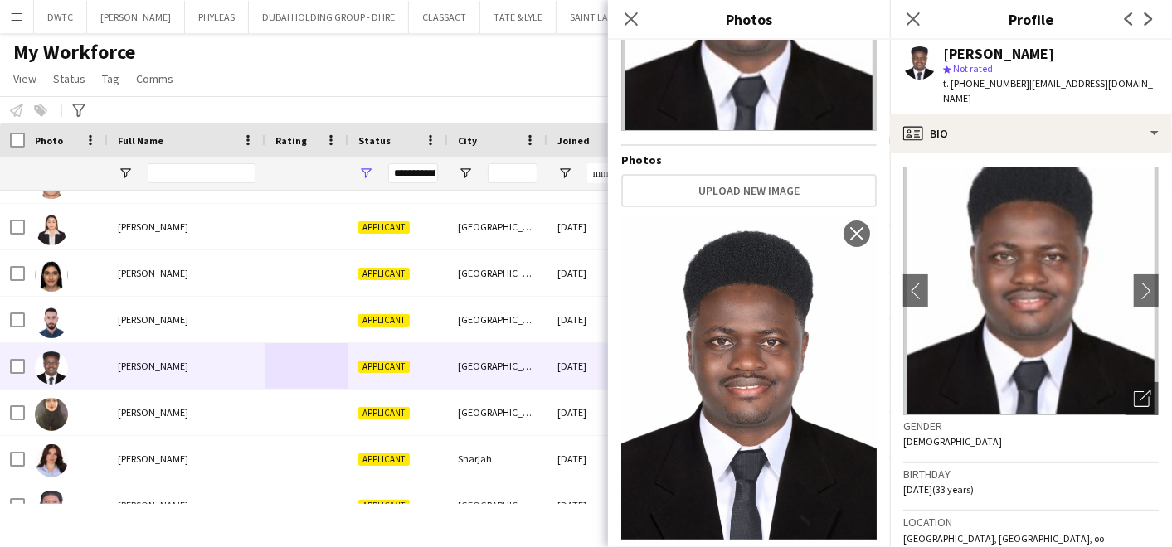
scroll to position [187, 0]
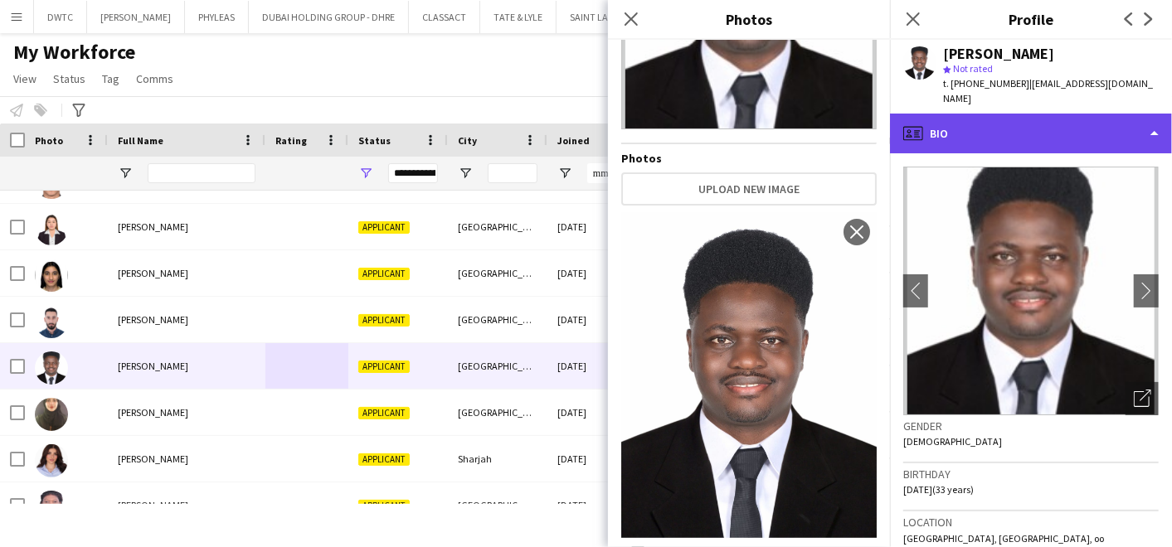
click at [985, 126] on div "profile Bio" at bounding box center [1031, 134] width 282 height 40
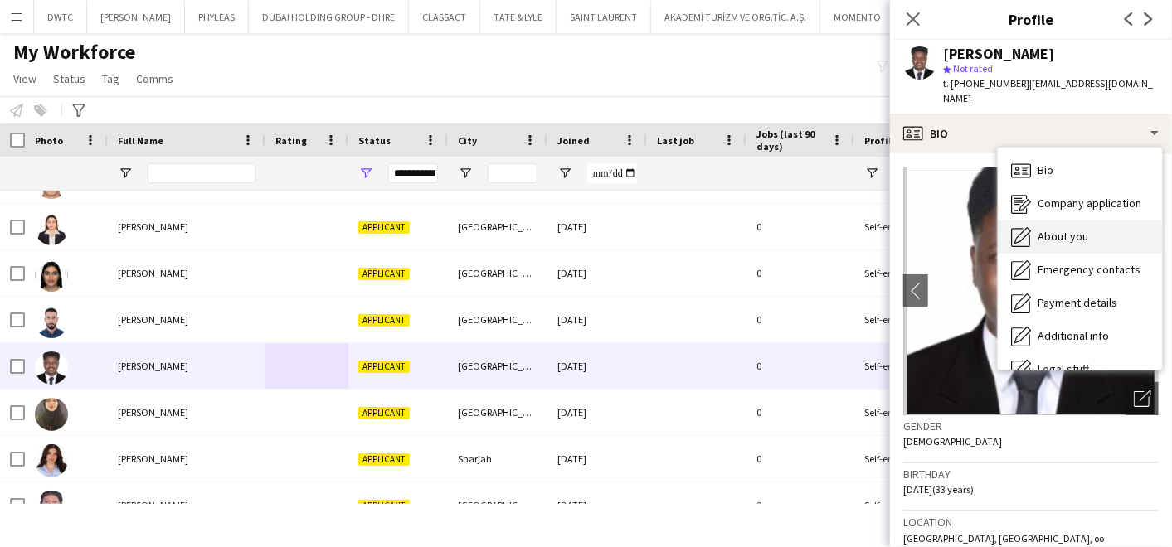
click at [1052, 229] on span "About you" at bounding box center [1063, 236] width 51 height 15
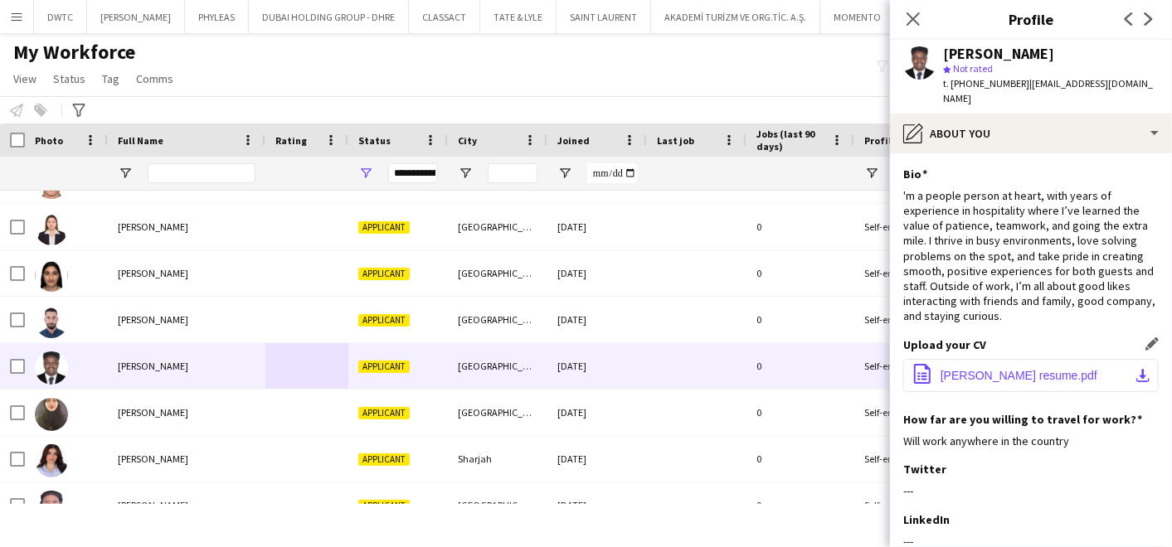
click at [991, 369] on span "Ken resume.pdf" at bounding box center [1019, 375] width 157 height 13
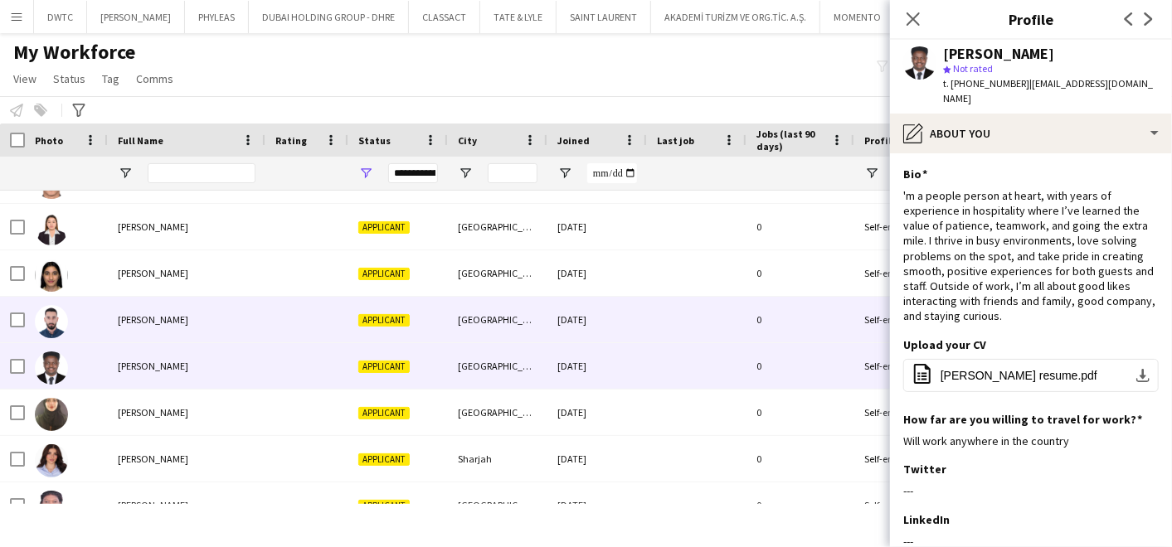
click at [206, 321] on div "Kenan Jazzan" at bounding box center [187, 320] width 158 height 46
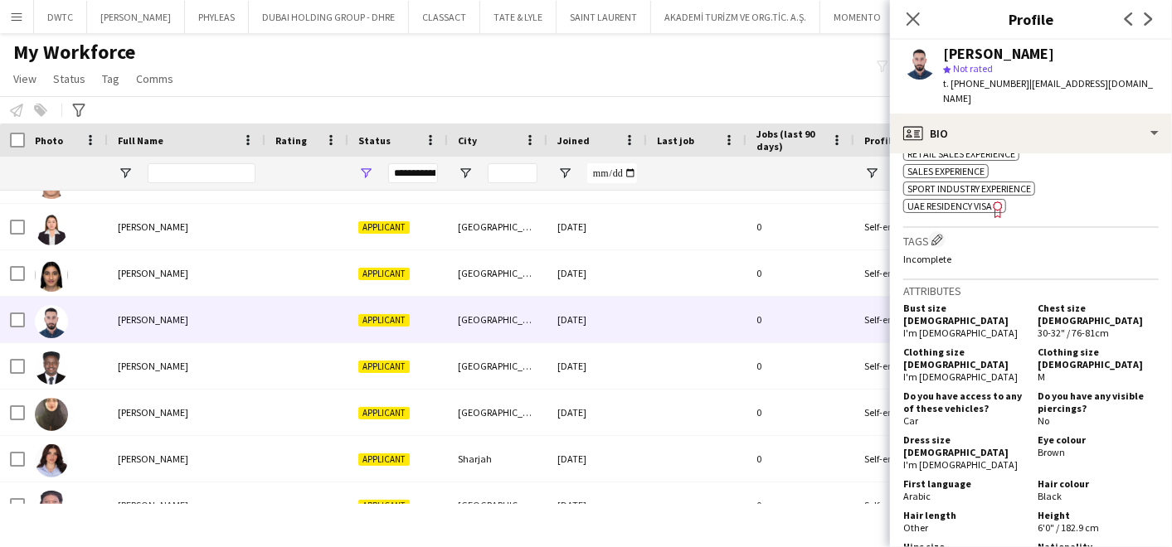
scroll to position [1014, 0]
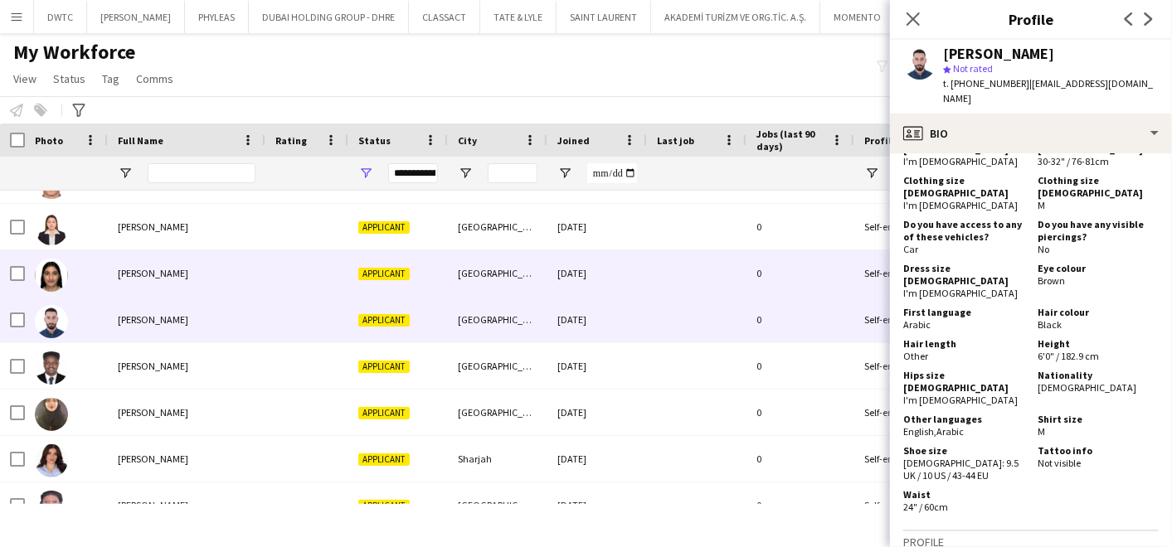
click at [145, 282] on div "Karreina Melwani" at bounding box center [187, 273] width 158 height 46
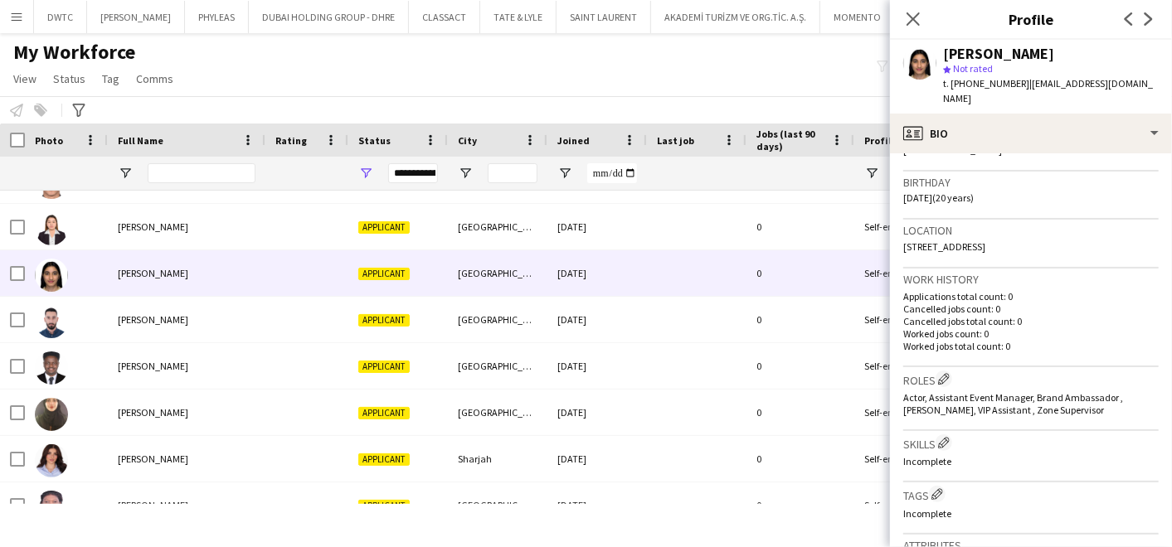
scroll to position [460, 0]
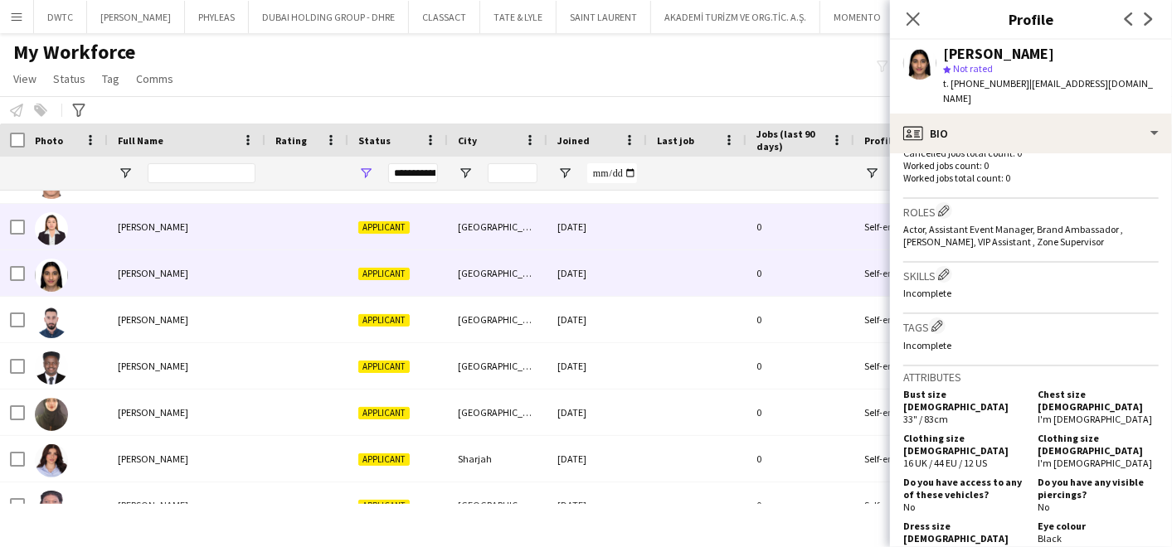
click at [220, 233] on div "Karen Kaye Aguilar" at bounding box center [187, 227] width 158 height 46
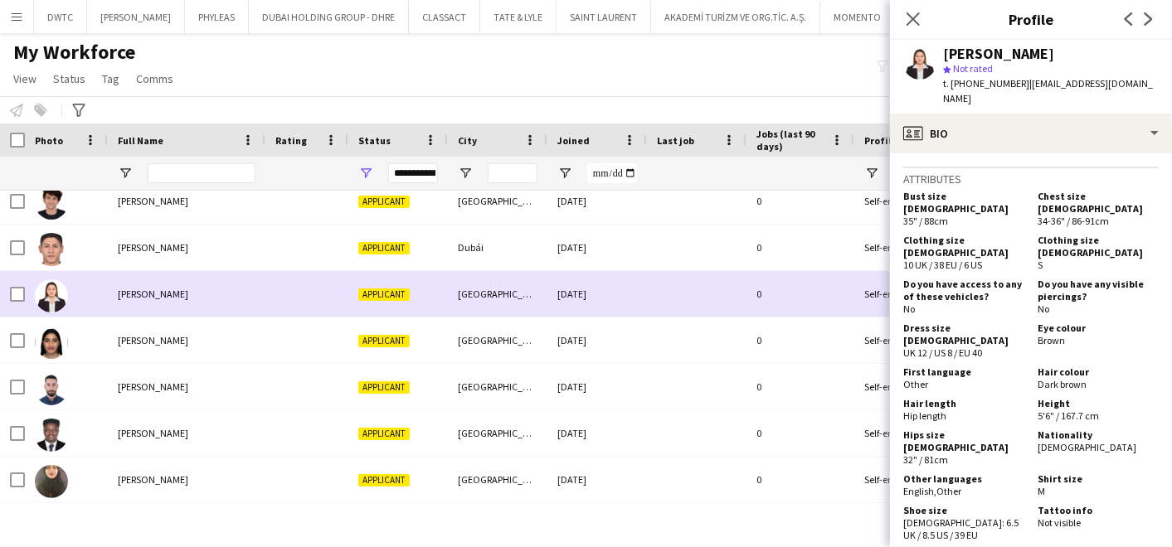
scroll to position [2542, 0]
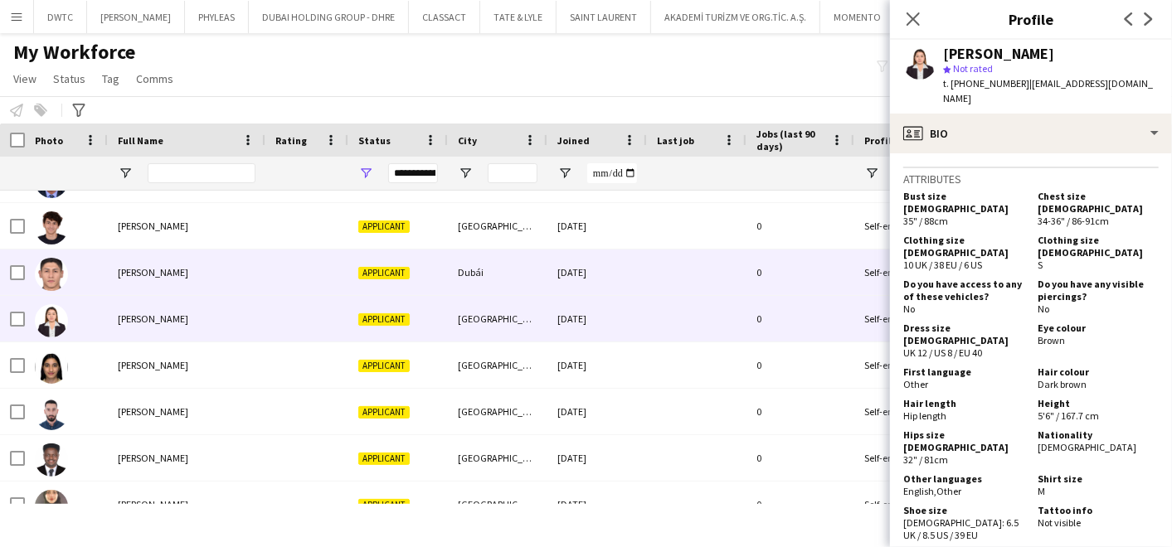
click at [119, 278] on div "Juan Villavicencio" at bounding box center [187, 273] width 158 height 46
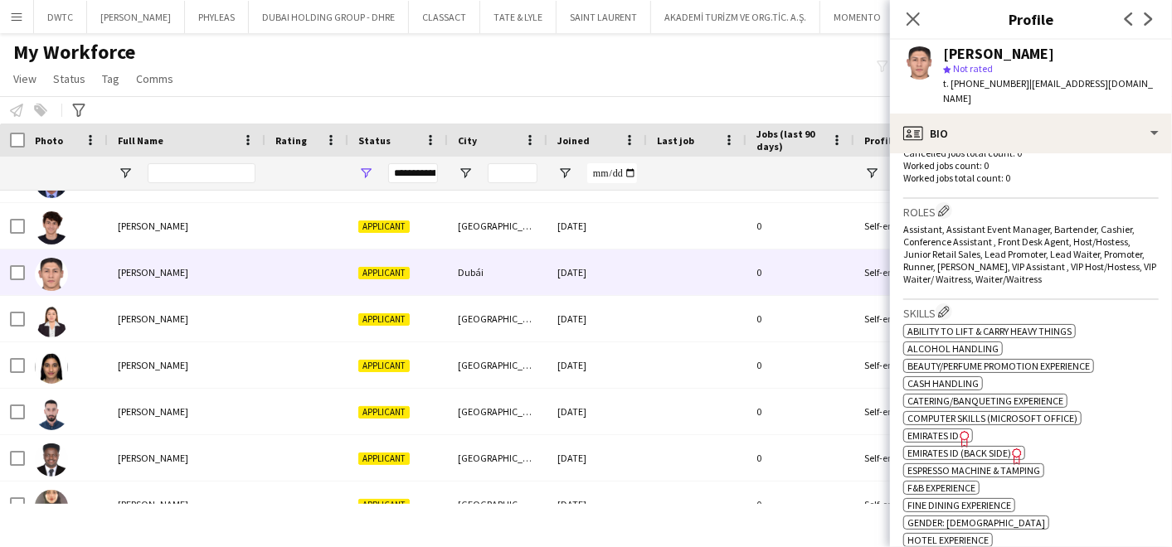
scroll to position [0, 0]
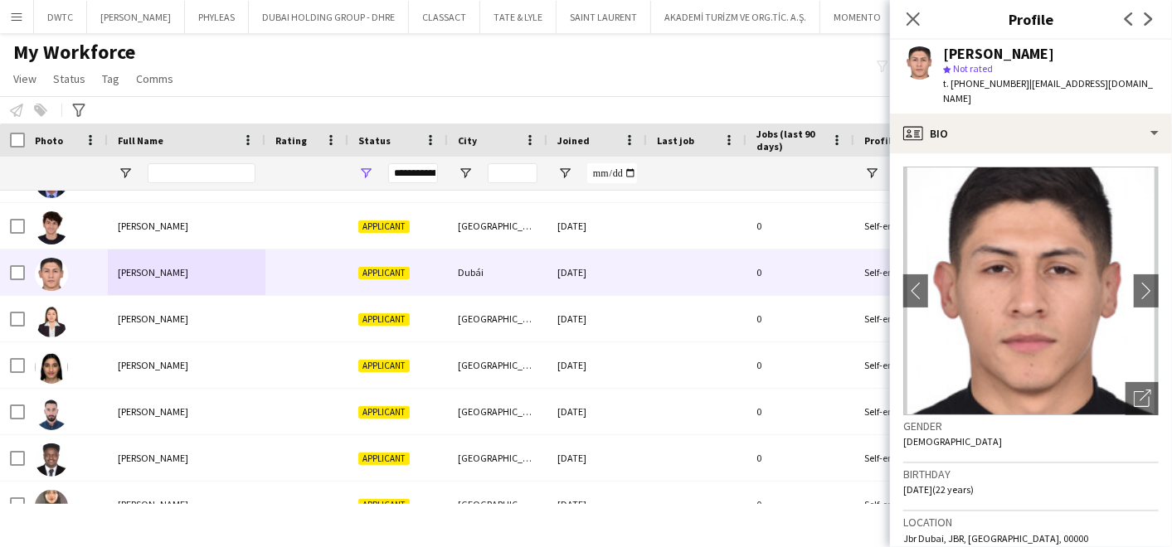
click at [1145, 386] on app-crew-profile-bio "chevron-left chevron-right Open photos pop-in Gender Male Birthday 21-10-2002 (…" at bounding box center [1031, 350] width 282 height 394
click at [1134, 390] on icon "Open photos pop-in" at bounding box center [1142, 398] width 17 height 17
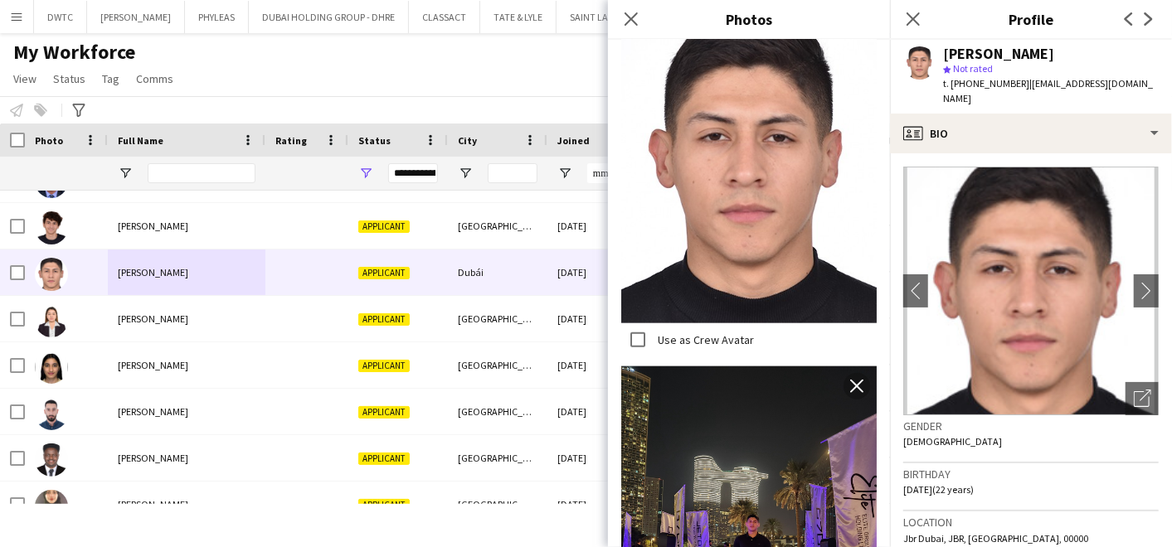
scroll to position [1045, 0]
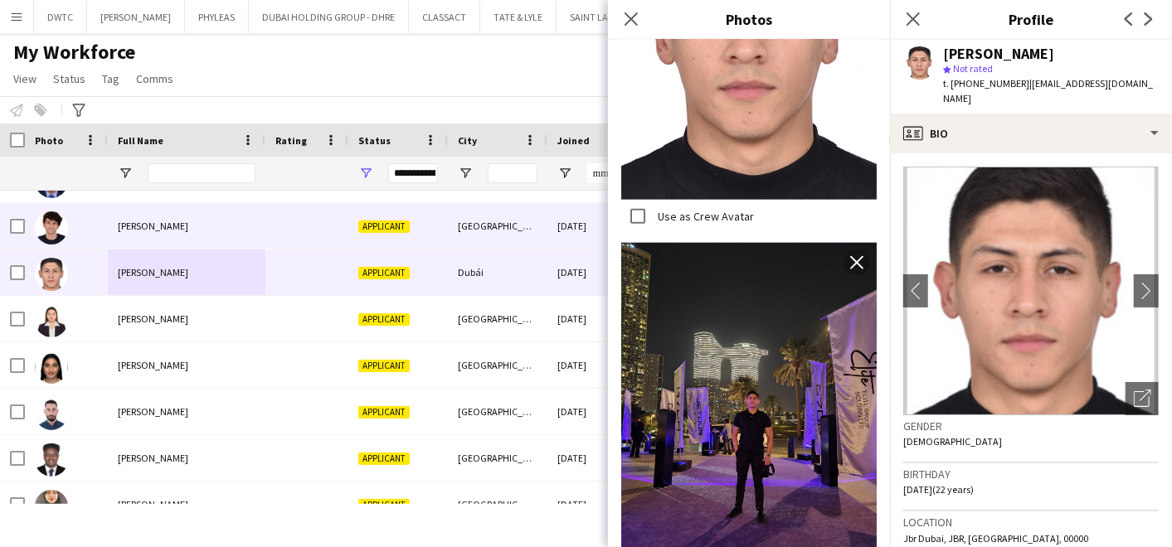
click at [129, 221] on span "Jozef Ragab" at bounding box center [153, 226] width 70 height 12
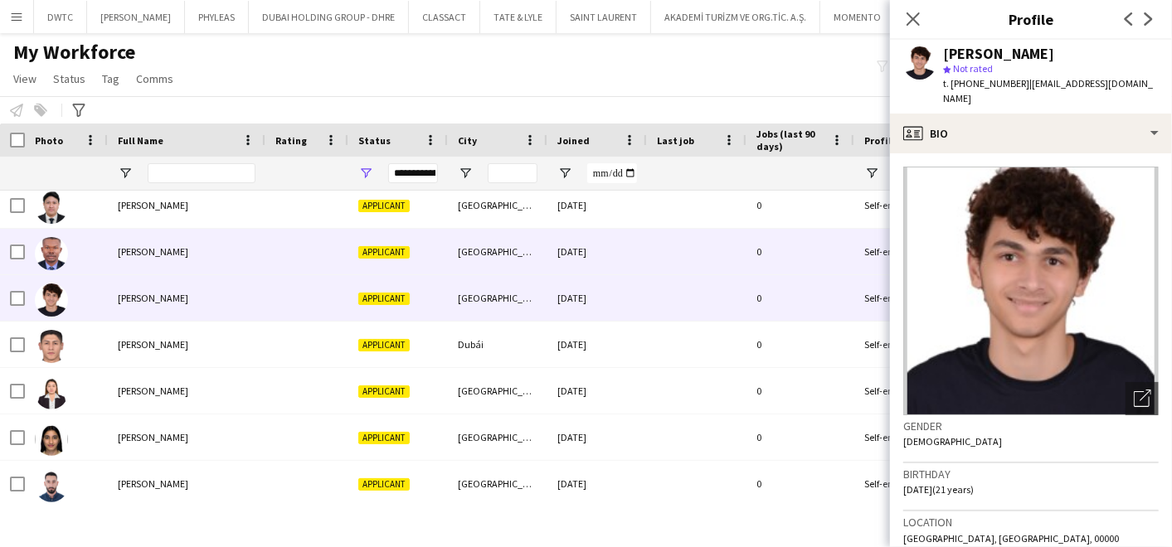
scroll to position [2357, 0]
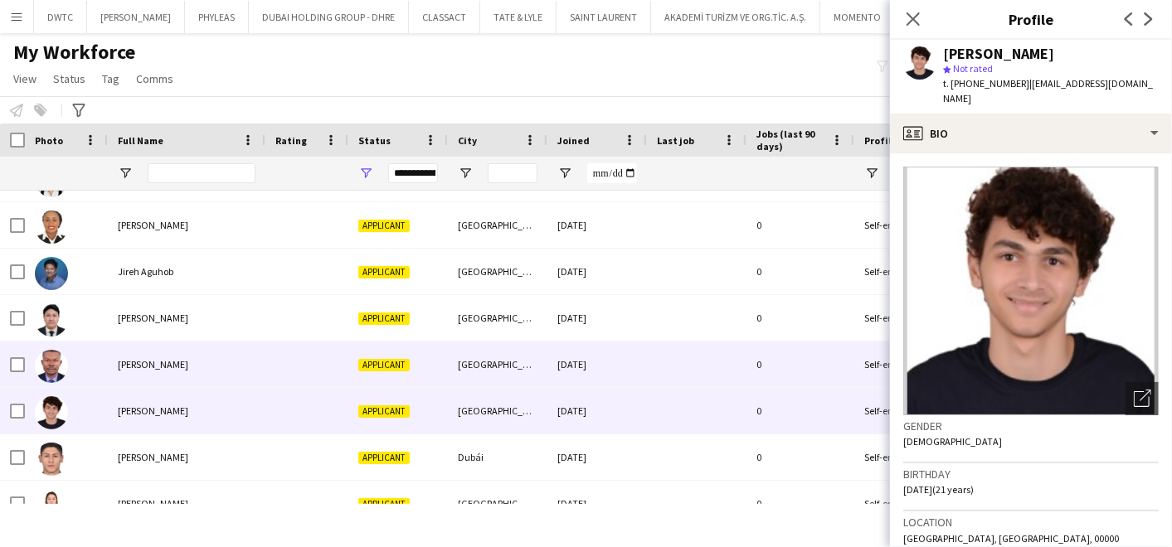
click at [110, 354] on div "Joseph Ani" at bounding box center [187, 365] width 158 height 46
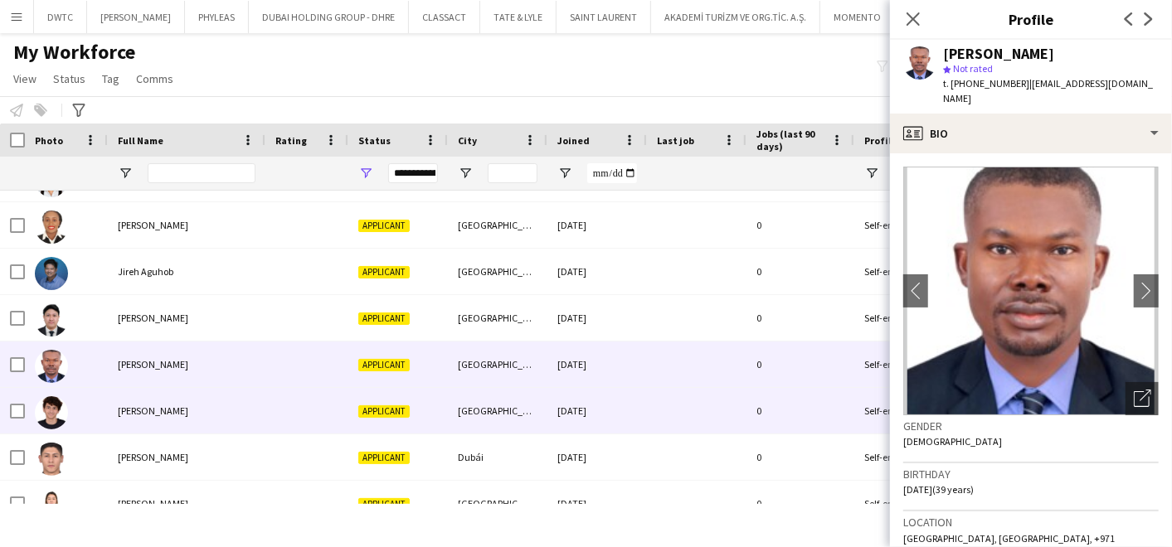
click at [114, 402] on div "Jozef Ragab" at bounding box center [187, 411] width 158 height 46
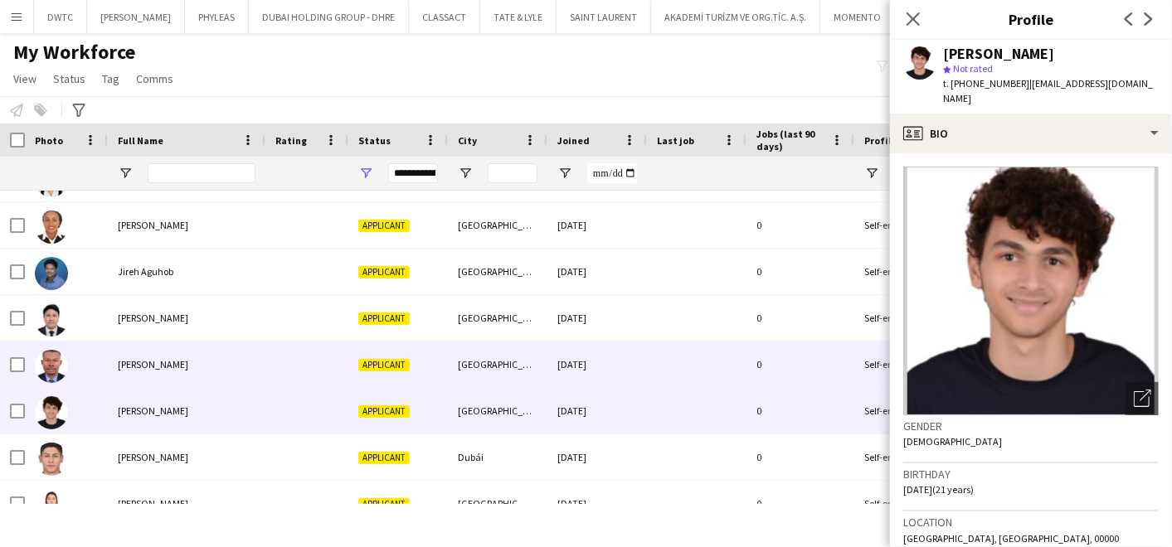
click at [114, 365] on div "Joseph Ani" at bounding box center [187, 365] width 158 height 46
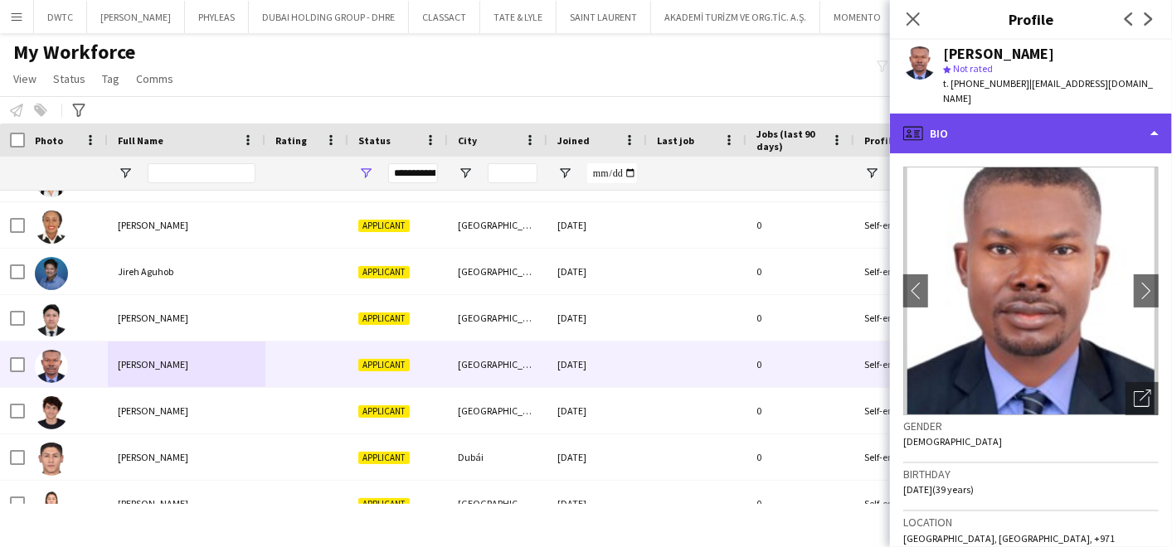
click at [1038, 131] on div "profile Bio" at bounding box center [1031, 134] width 282 height 40
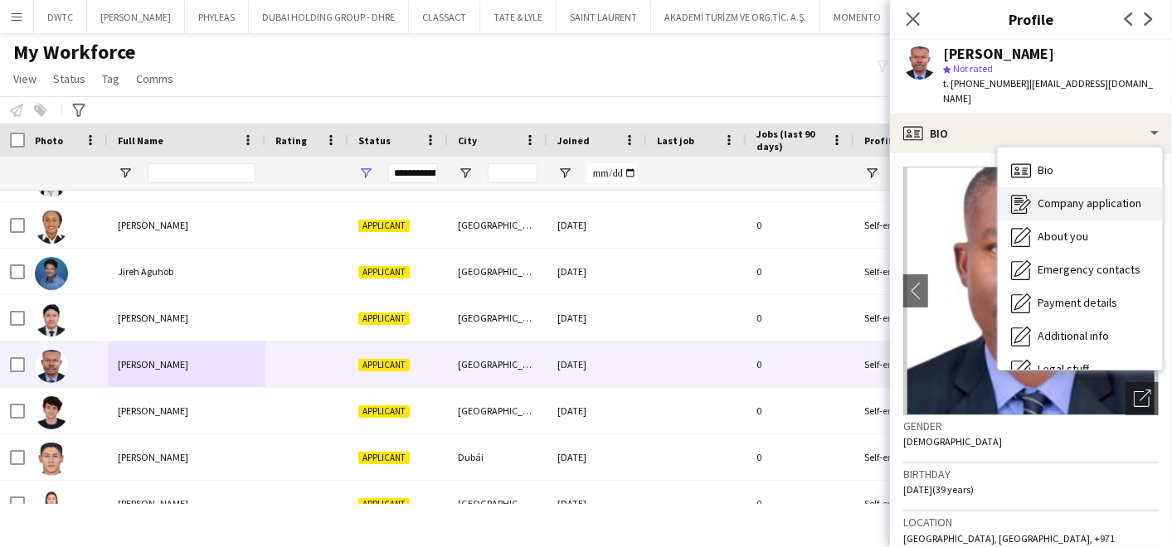
click at [1043, 196] on span "Company application" at bounding box center [1090, 203] width 104 height 15
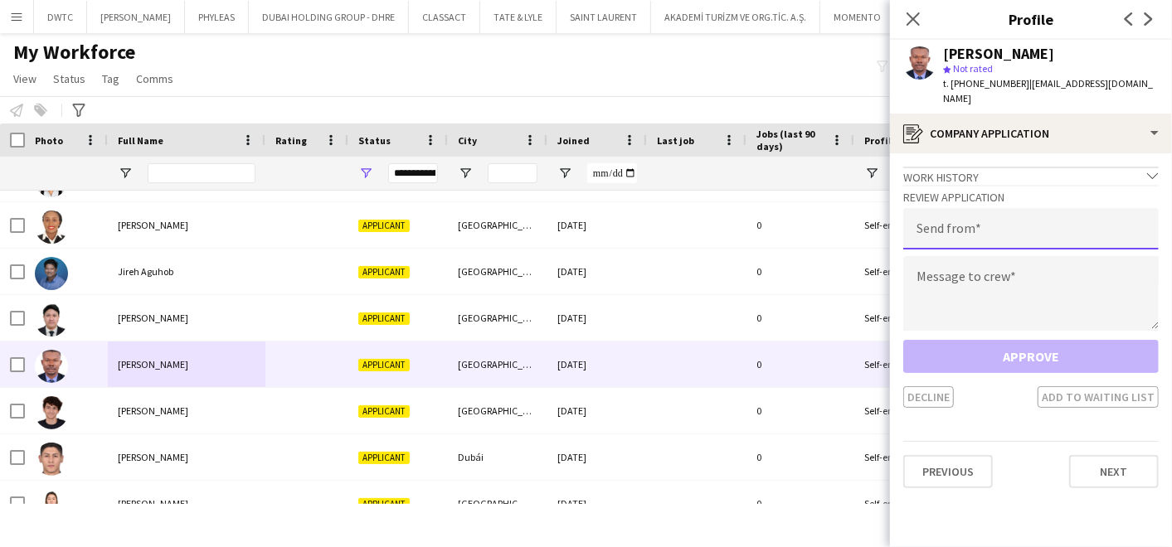
drag, startPoint x: 1028, startPoint y: 209, endPoint x: 1023, endPoint y: 216, distance: 9.0
click at [1028, 209] on input "email" at bounding box center [1030, 228] width 255 height 41
type input "**********"
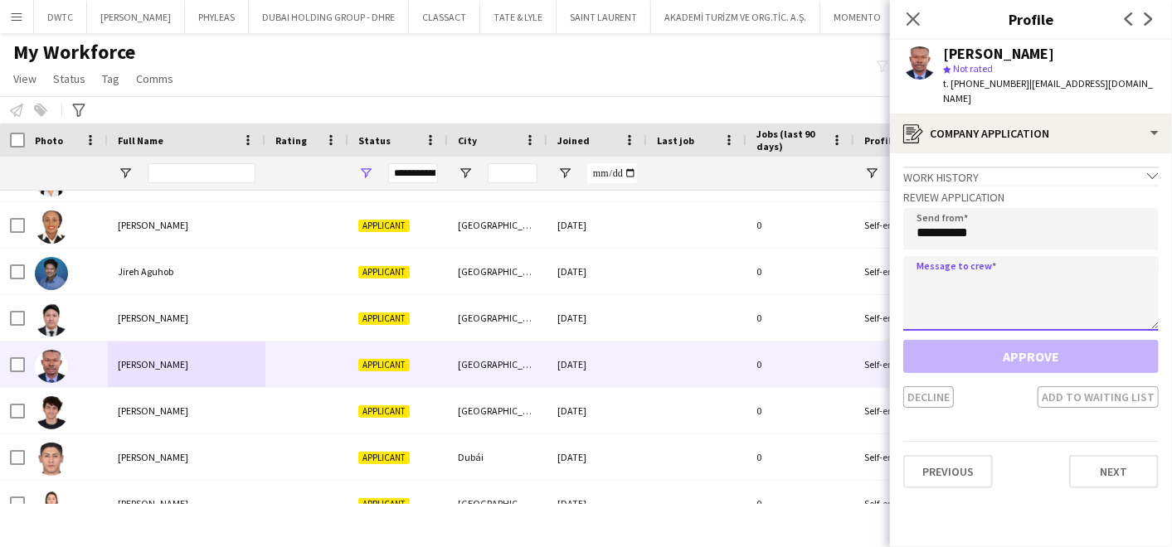
click at [938, 268] on textarea at bounding box center [1030, 293] width 255 height 75
paste textarea "**********"
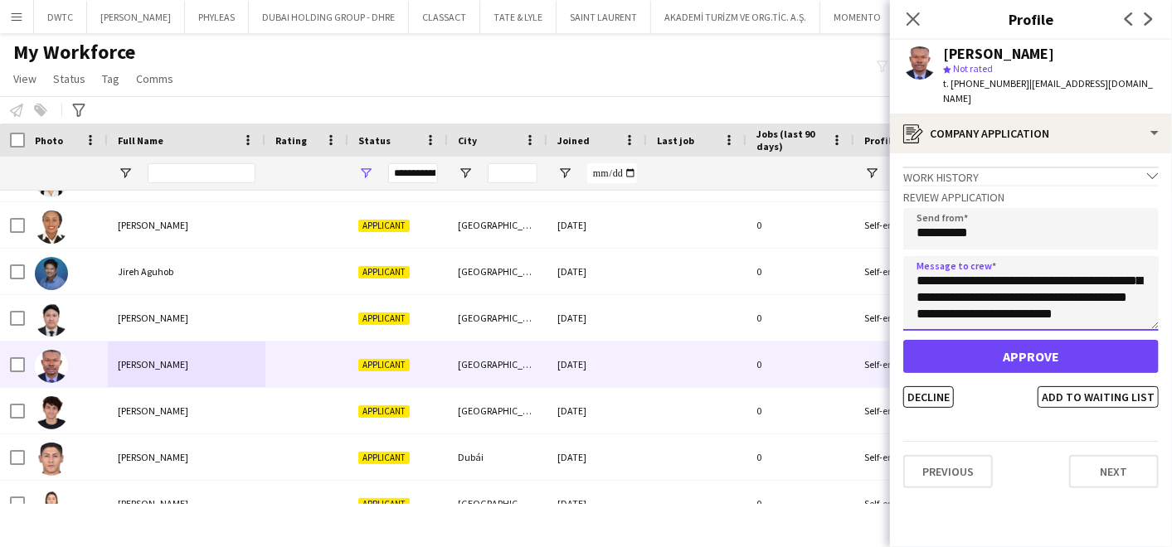
scroll to position [0, 0]
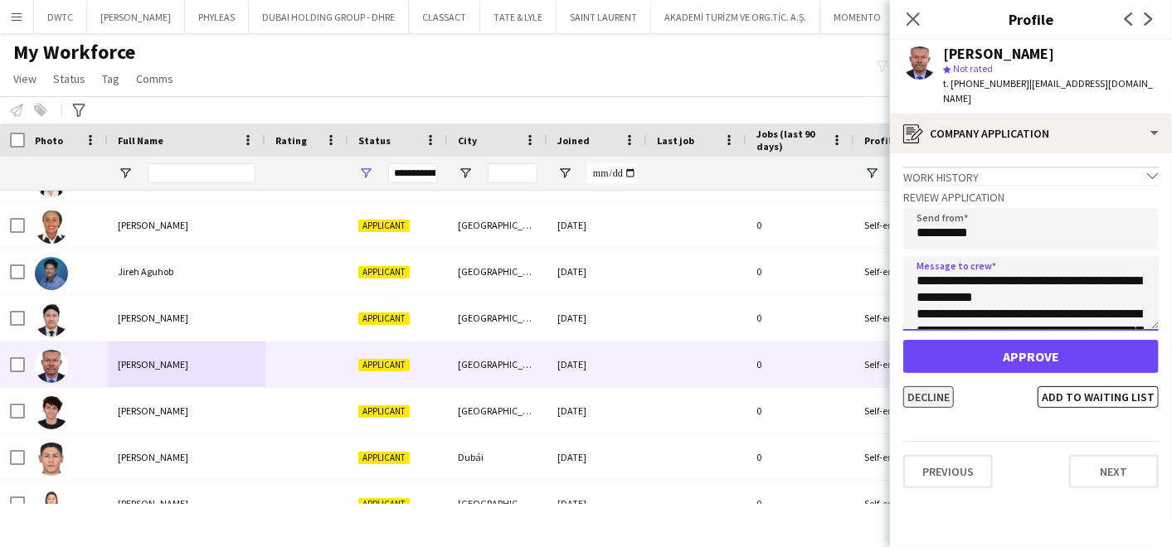
type textarea "**********"
click at [925, 386] on button "Decline" at bounding box center [928, 397] width 51 height 22
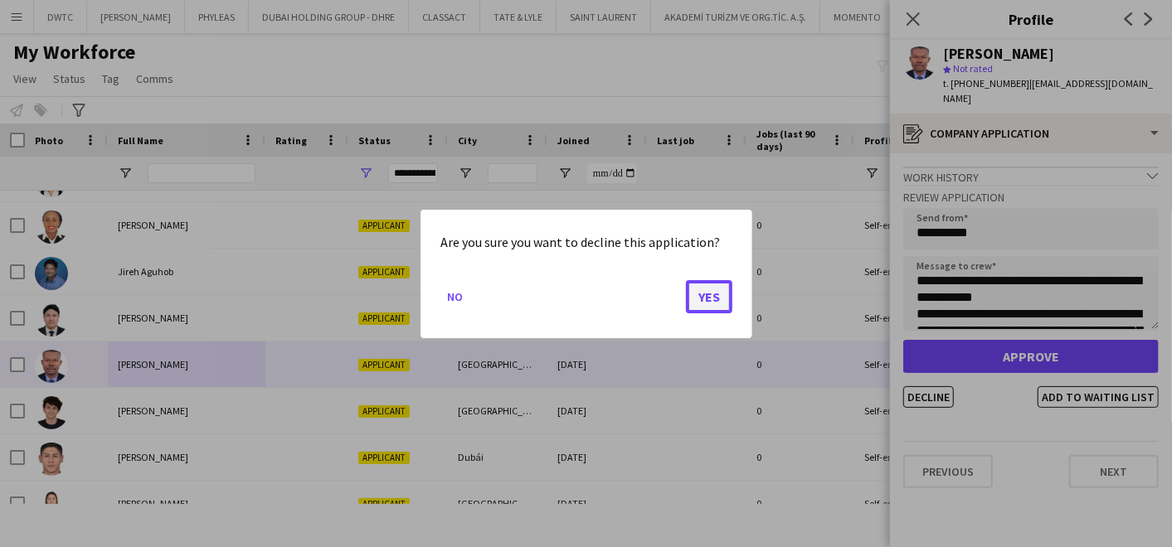
click at [708, 300] on button "Yes" at bounding box center [709, 296] width 46 height 33
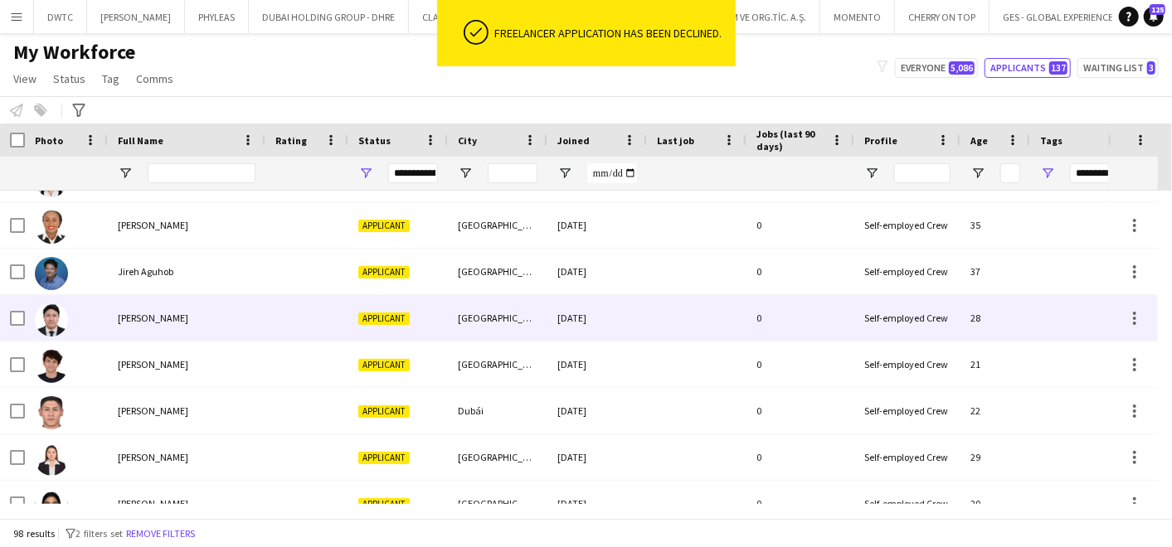
click at [214, 318] on div "John Francis Malazzab" at bounding box center [187, 318] width 158 height 46
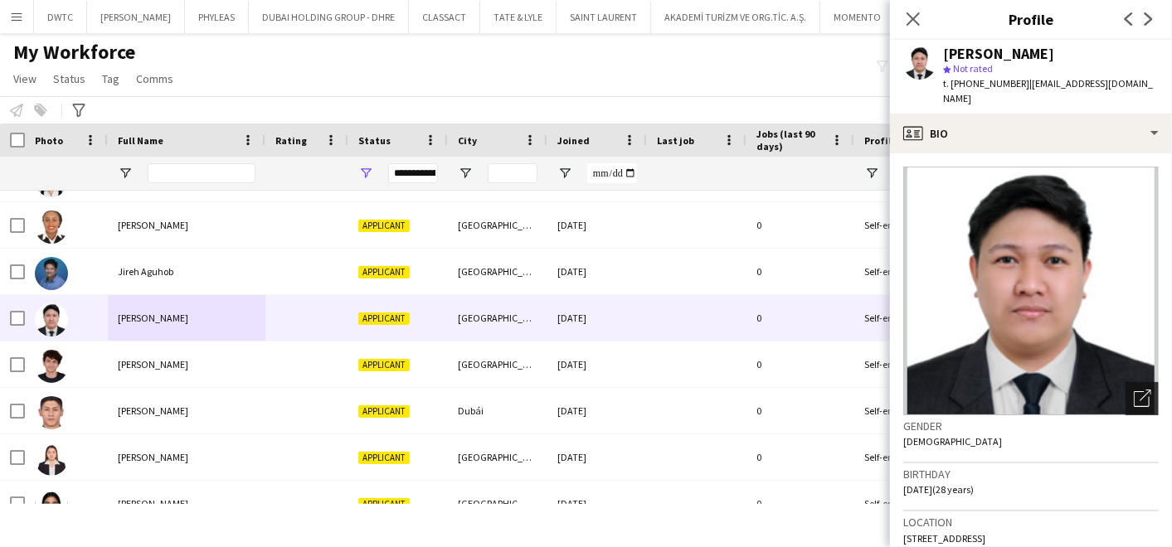
click at [1134, 394] on icon "Open photos pop-in" at bounding box center [1142, 398] width 17 height 17
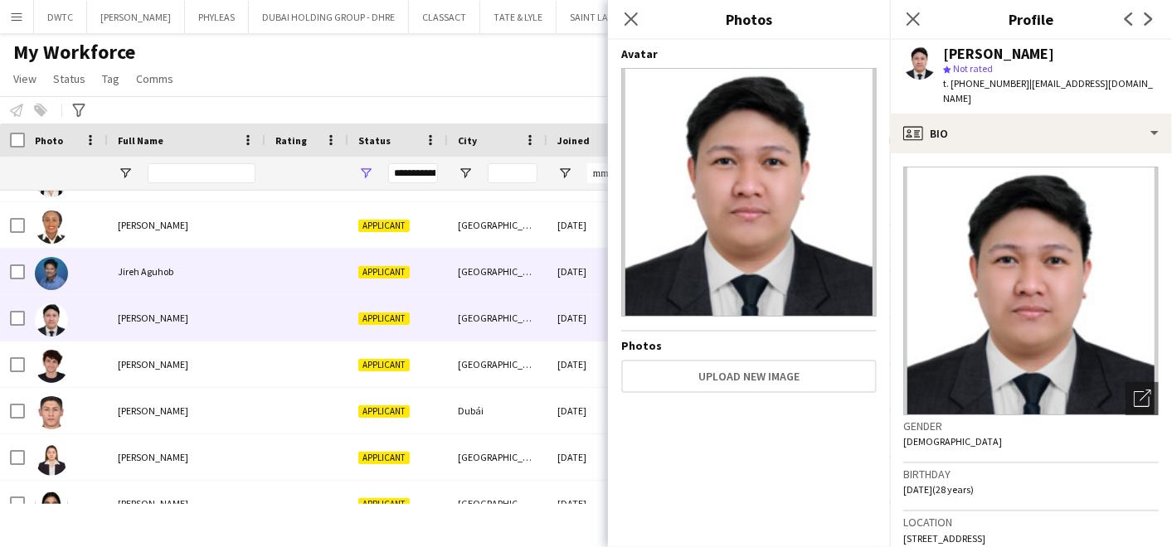
click at [189, 269] on div "Jireh Aguhob" at bounding box center [187, 272] width 158 height 46
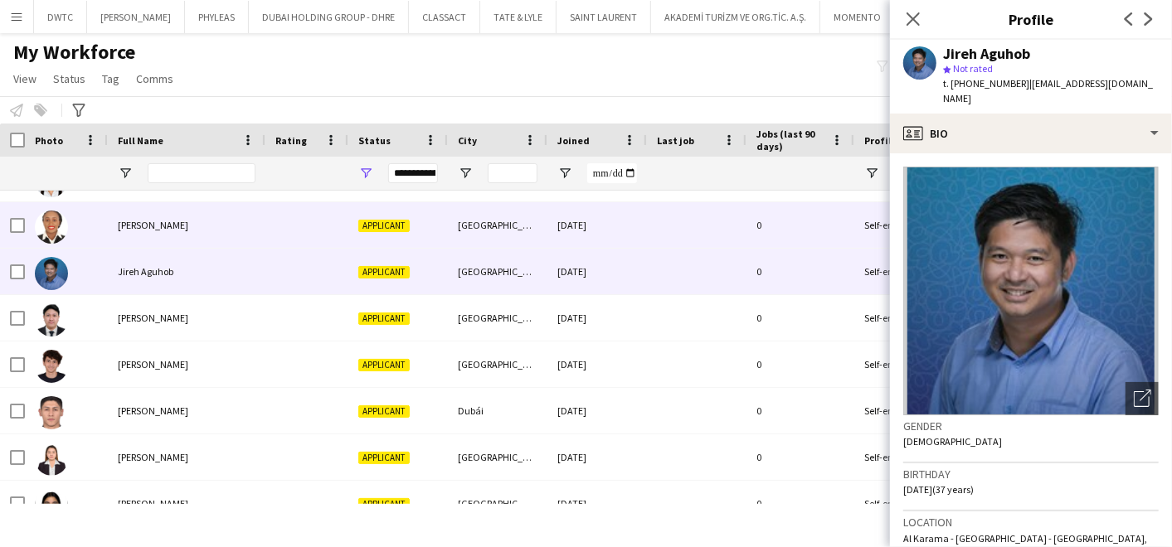
click at [253, 213] on div "Jane Loikabu" at bounding box center [187, 225] width 158 height 46
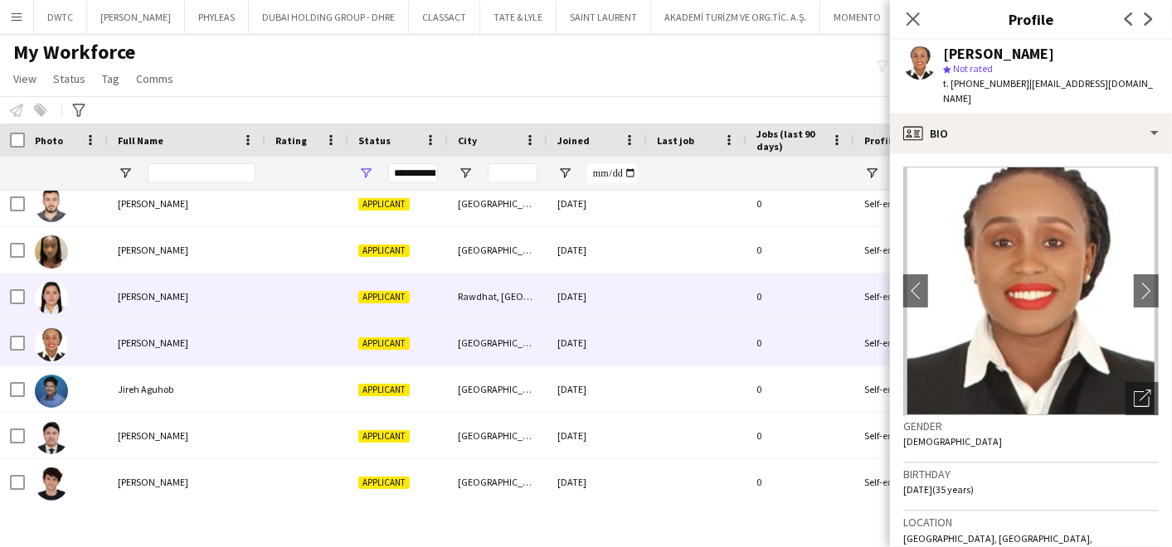
scroll to position [2173, 0]
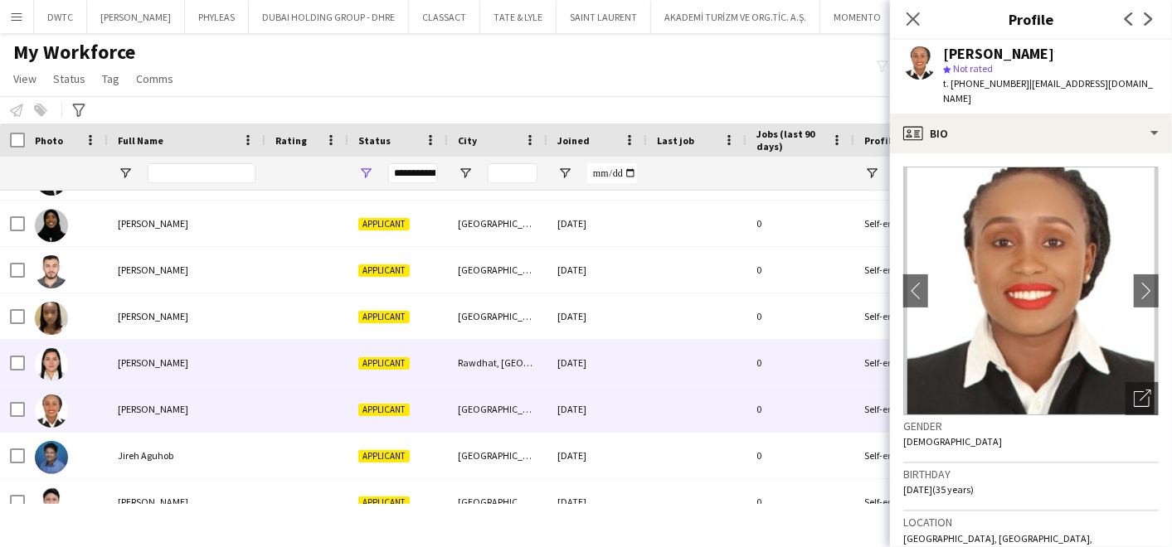
click at [142, 375] on div "Jana Reuyan" at bounding box center [187, 363] width 158 height 46
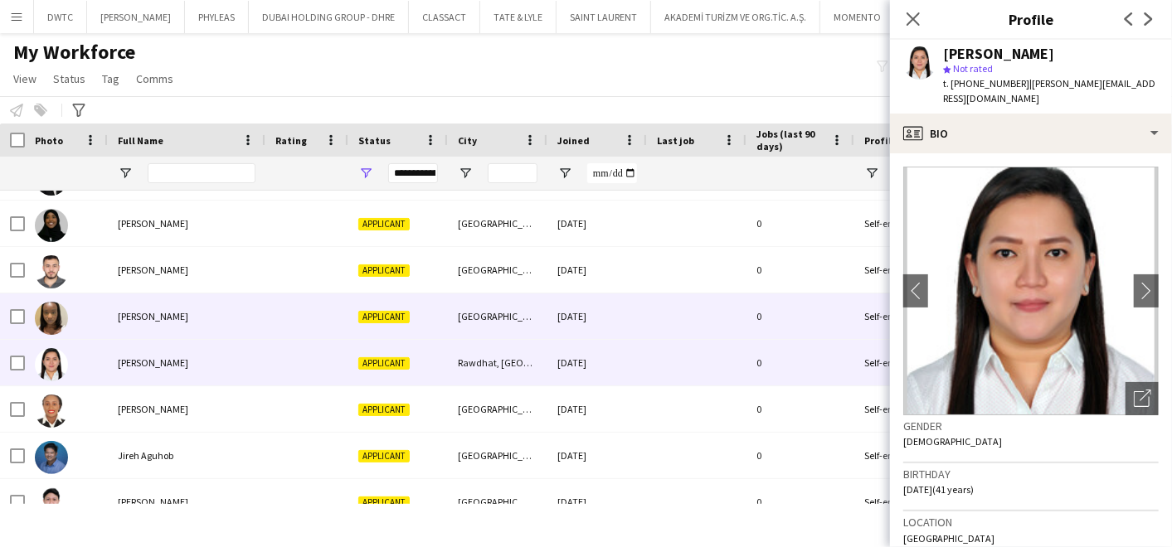
click at [162, 318] on span "Jade Buwule Nambale" at bounding box center [153, 316] width 70 height 12
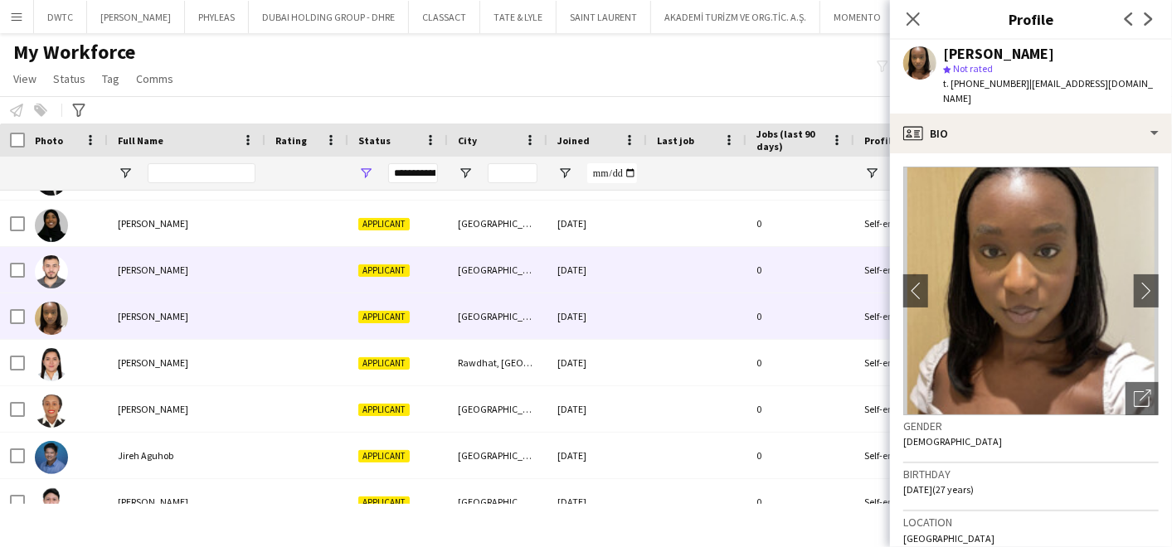
click at [174, 264] on span "Ihab Mahmoud" at bounding box center [153, 270] width 70 height 12
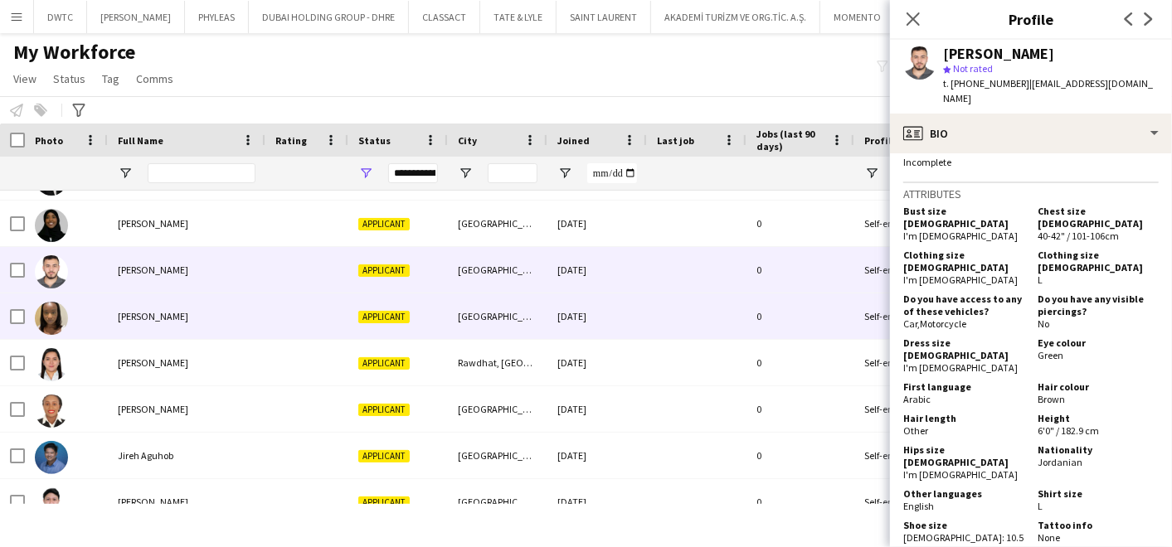
scroll to position [1989, 0]
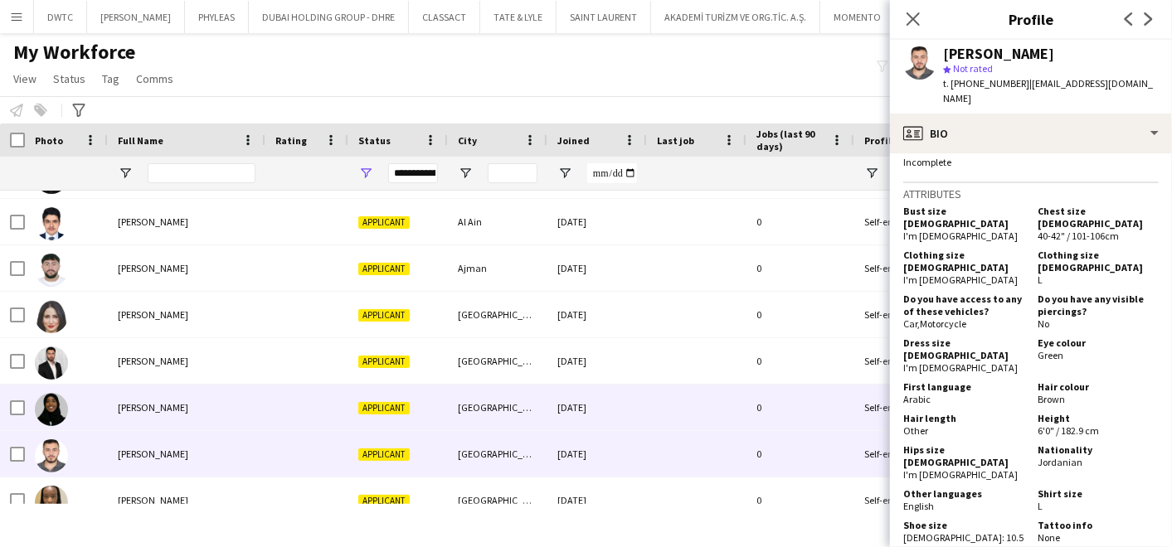
click at [244, 407] on div "Hinda Farah" at bounding box center [187, 408] width 158 height 46
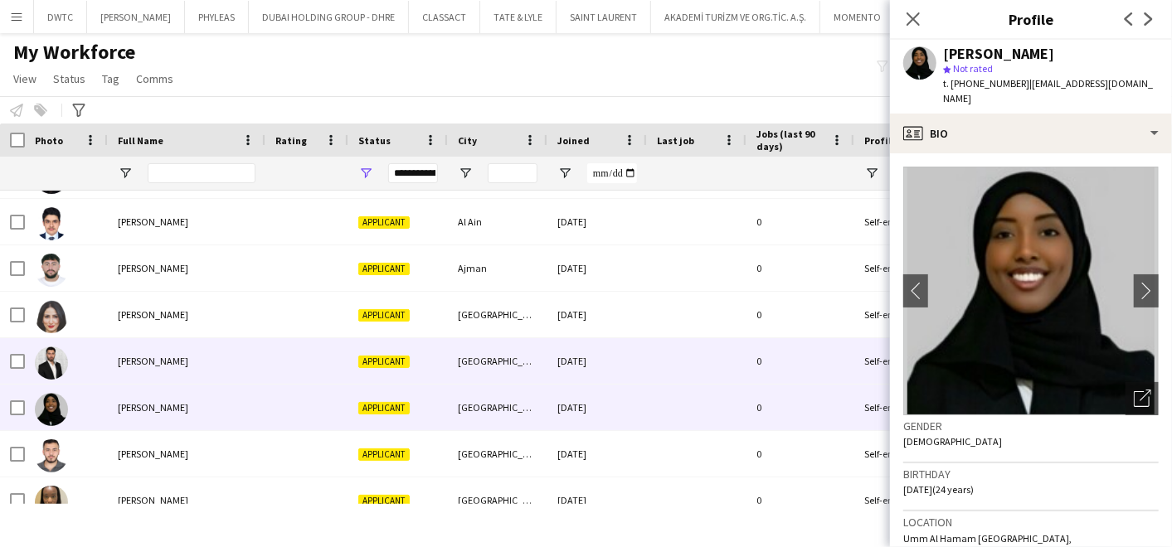
click at [225, 352] on div "hesam khalatabadi" at bounding box center [187, 361] width 158 height 46
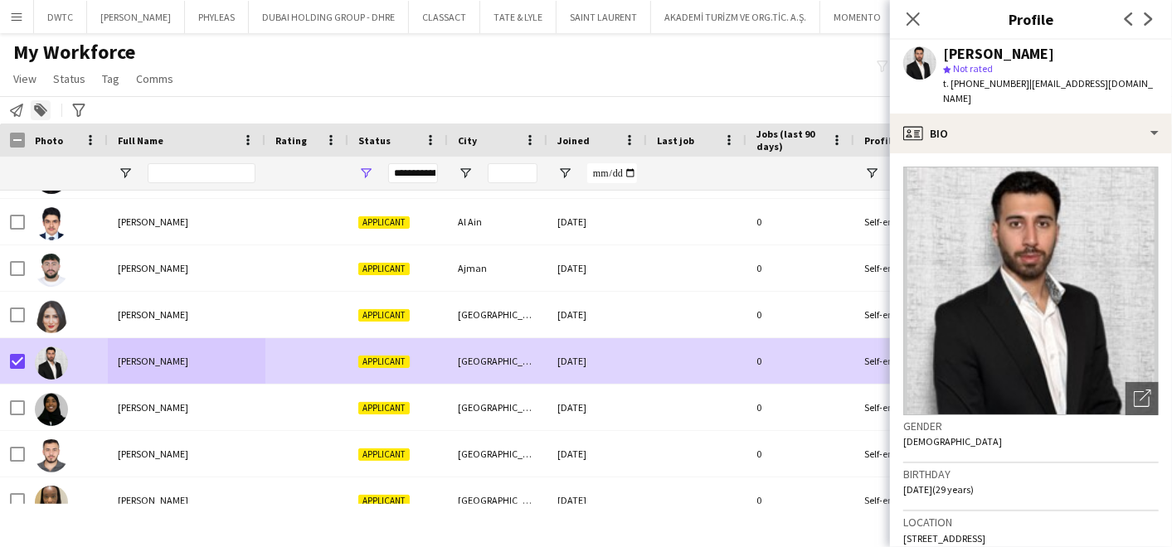
click at [41, 109] on icon at bounding box center [40, 111] width 12 height 12
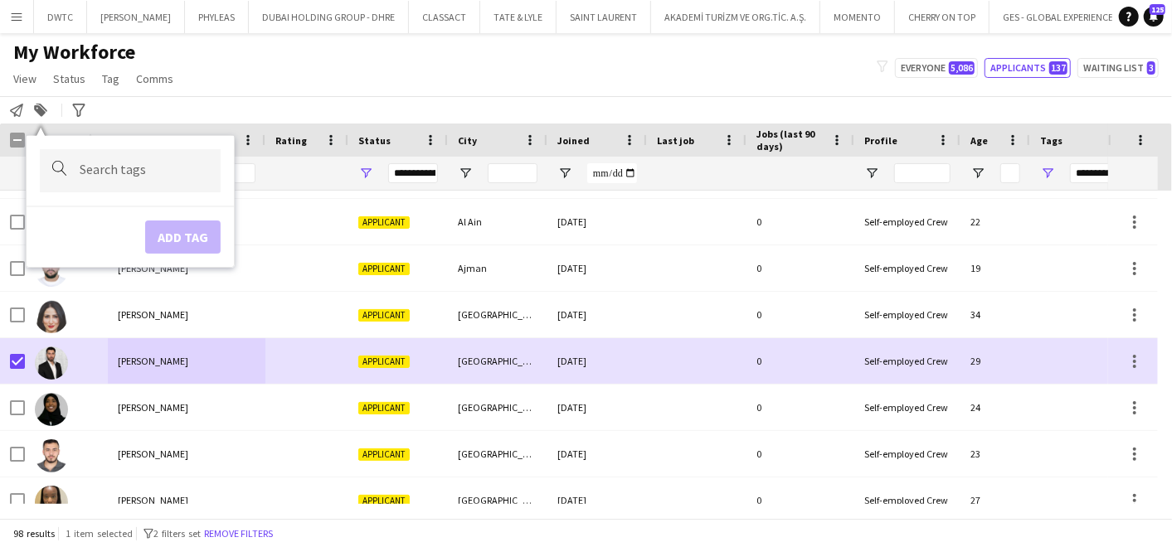
click at [84, 163] on div at bounding box center [130, 170] width 181 height 42
click at [119, 188] on div at bounding box center [130, 170] width 181 height 42
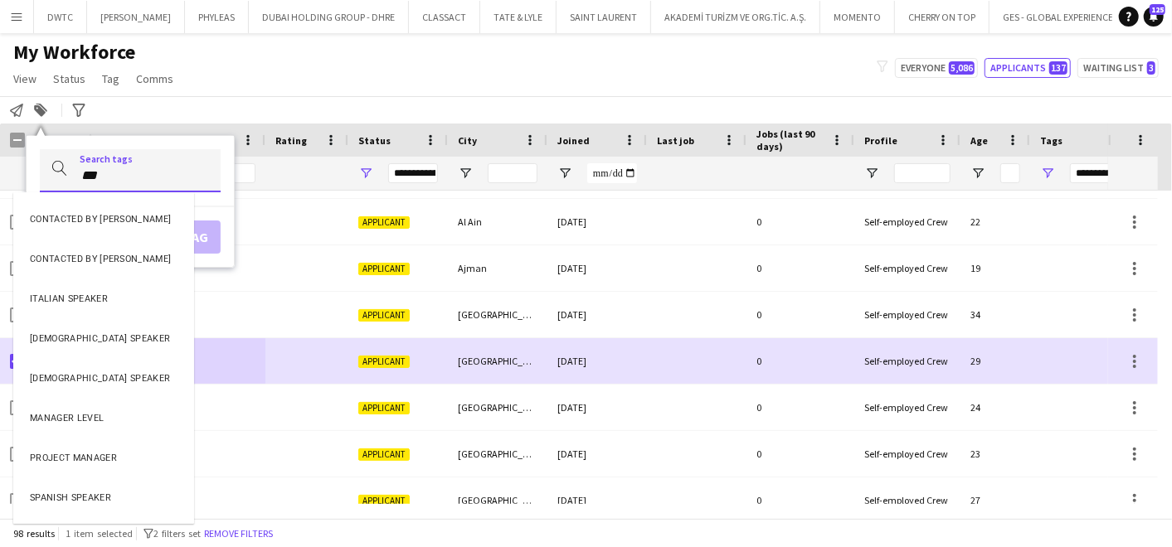
type input "***"
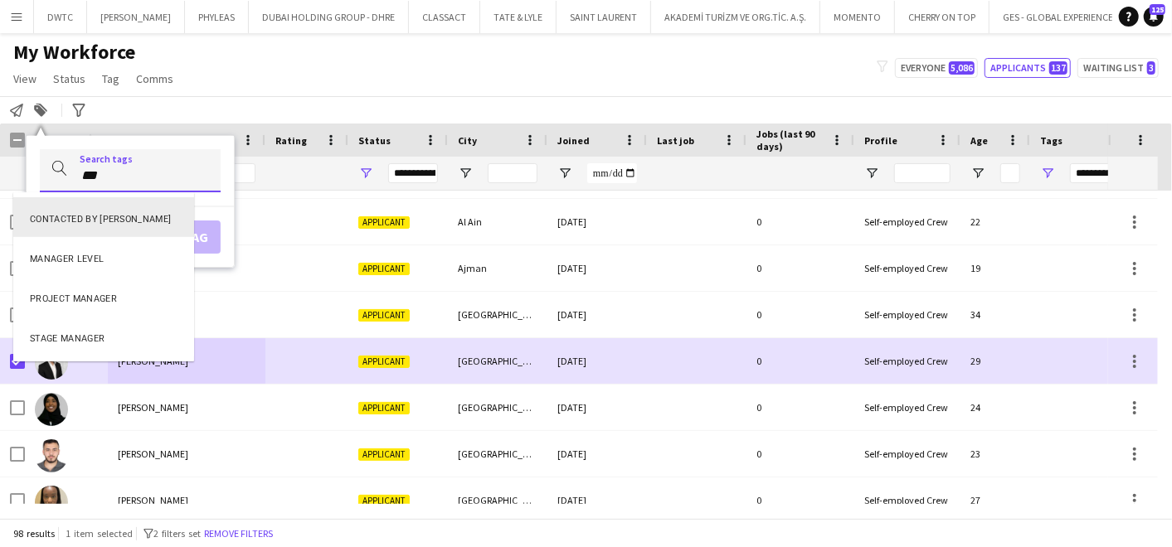
click at [118, 208] on div "CONTACTED BY ANASTASIIA" at bounding box center [103, 217] width 181 height 40
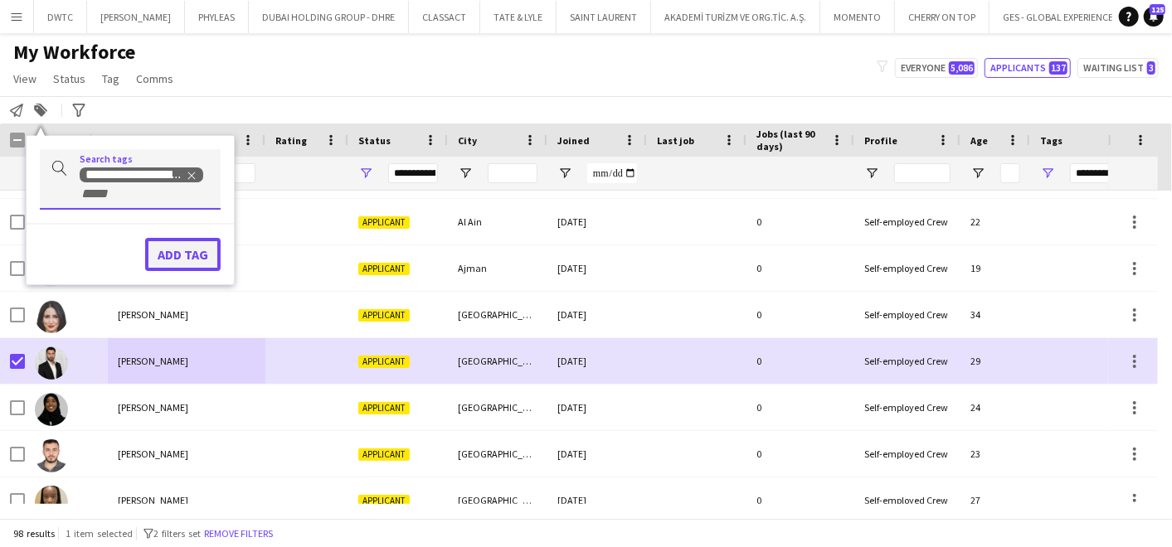
click at [187, 247] on button "Add tag" at bounding box center [182, 254] width 75 height 33
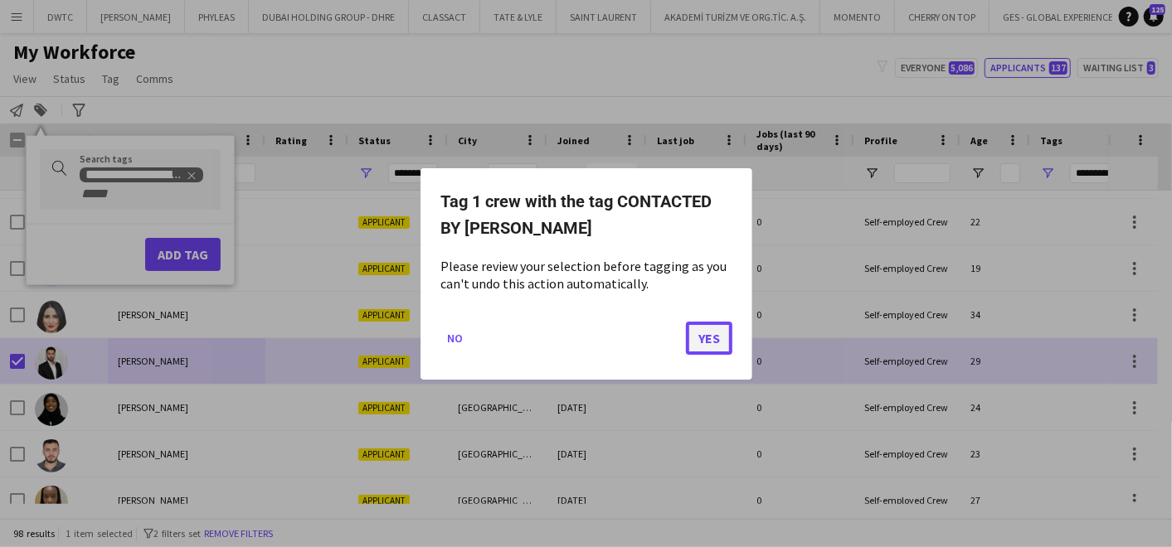
click at [719, 331] on button "Yes" at bounding box center [709, 337] width 46 height 33
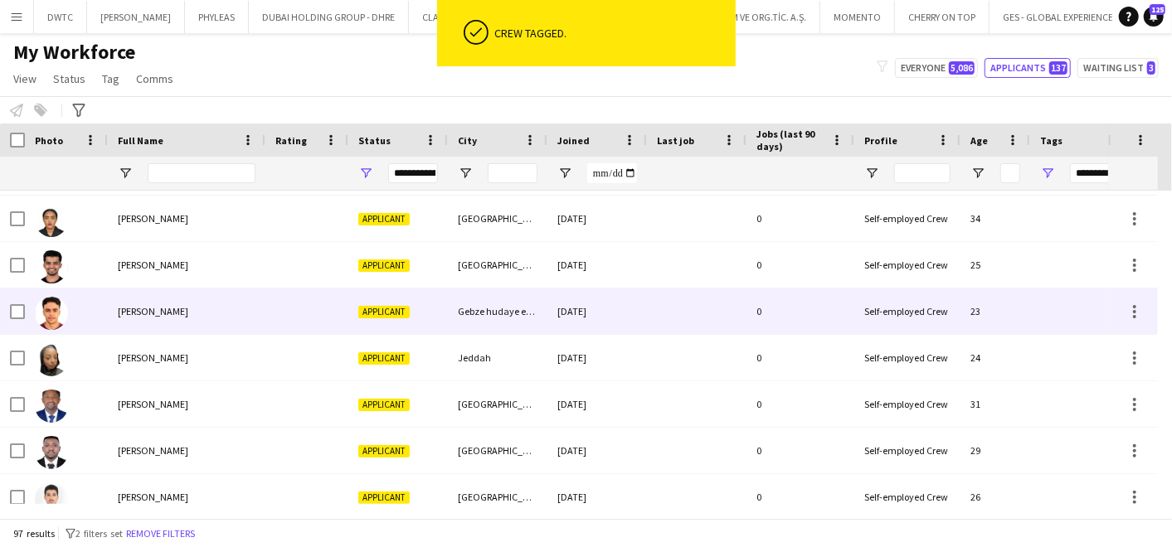
scroll to position [1680, 0]
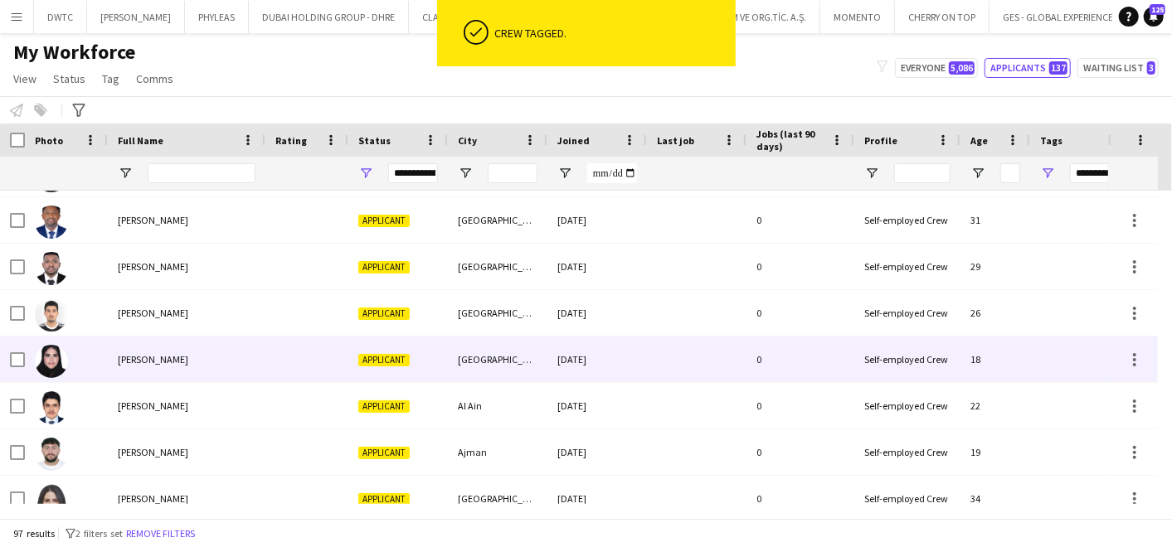
click at [175, 345] on div "Hamdah Umer" at bounding box center [187, 360] width 158 height 46
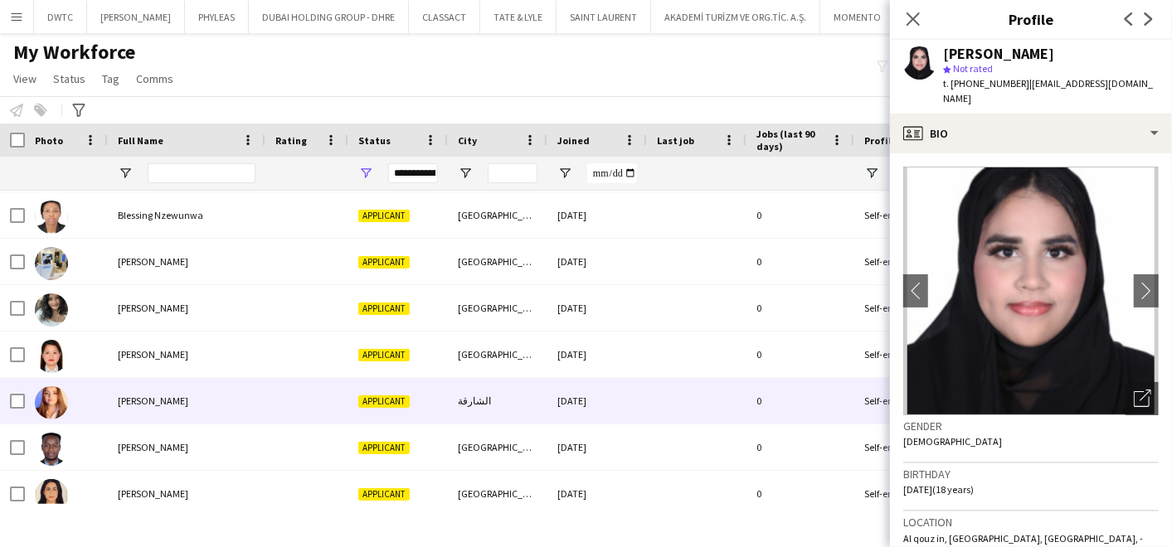
click at [164, 398] on span "Cristina Garcia" at bounding box center [153, 401] width 70 height 12
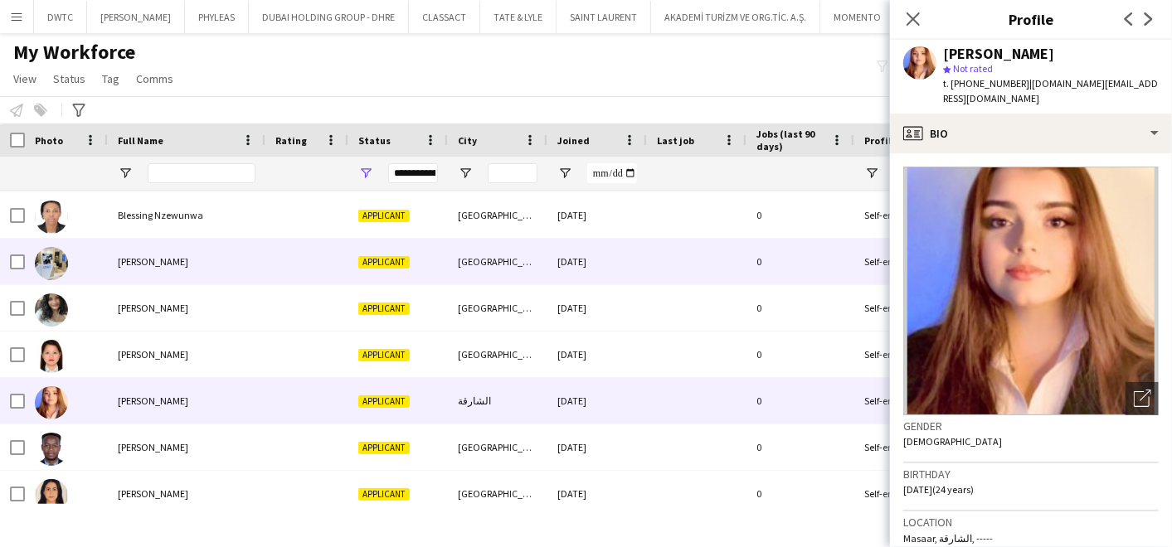
click at [192, 263] on div "Brent Ira Marcelo" at bounding box center [187, 262] width 158 height 46
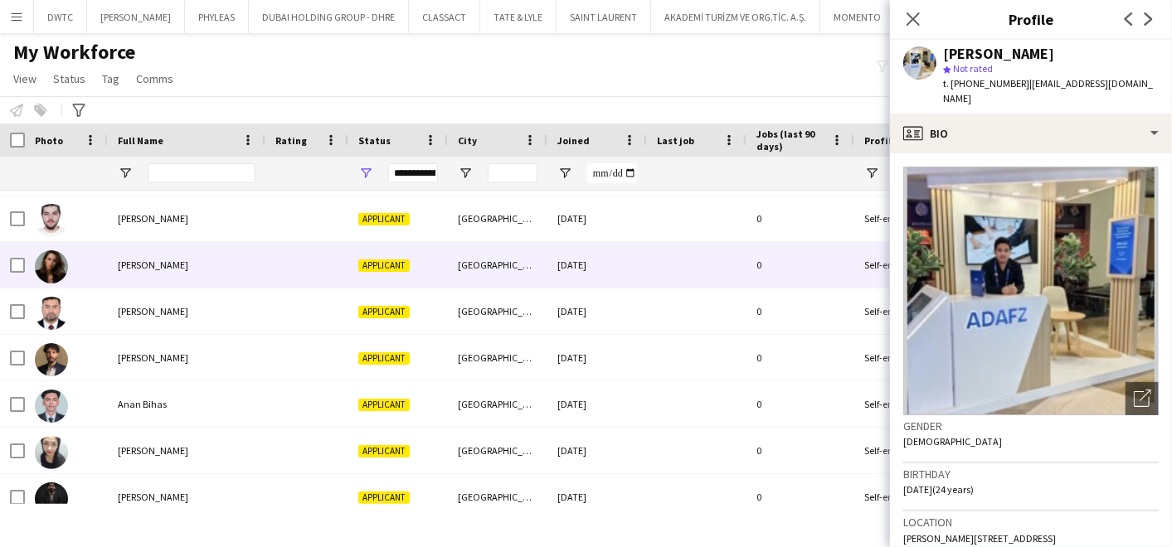
click at [203, 272] on div "Alina Gabibova" at bounding box center [187, 265] width 158 height 46
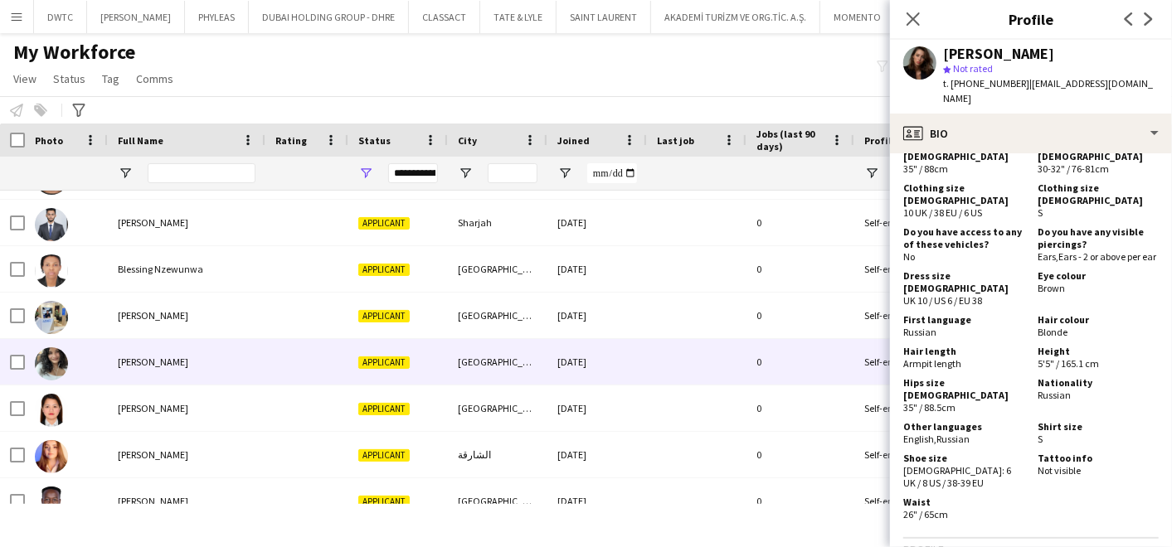
click at [163, 366] on span "Camryn Coelho" at bounding box center [153, 362] width 70 height 12
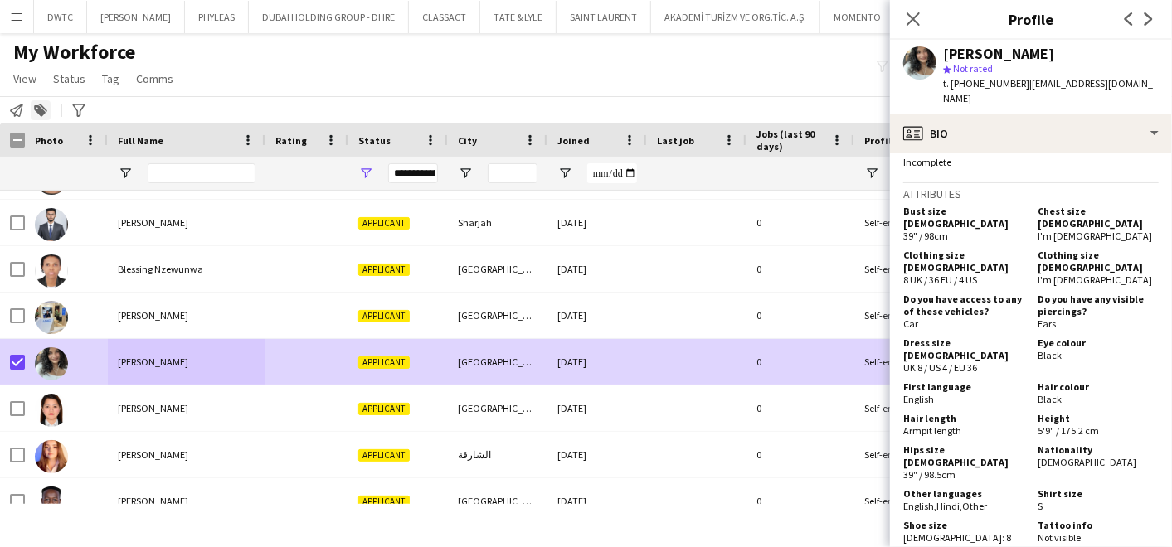
click at [49, 111] on div "Add to tag" at bounding box center [41, 110] width 20 height 20
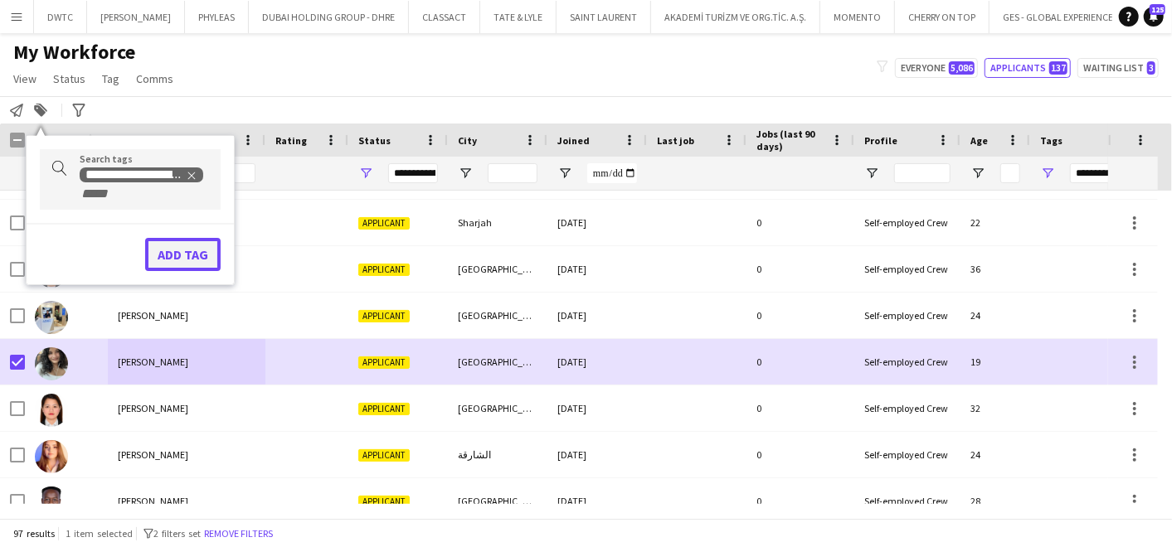
click at [174, 244] on button "Add tag" at bounding box center [182, 254] width 75 height 33
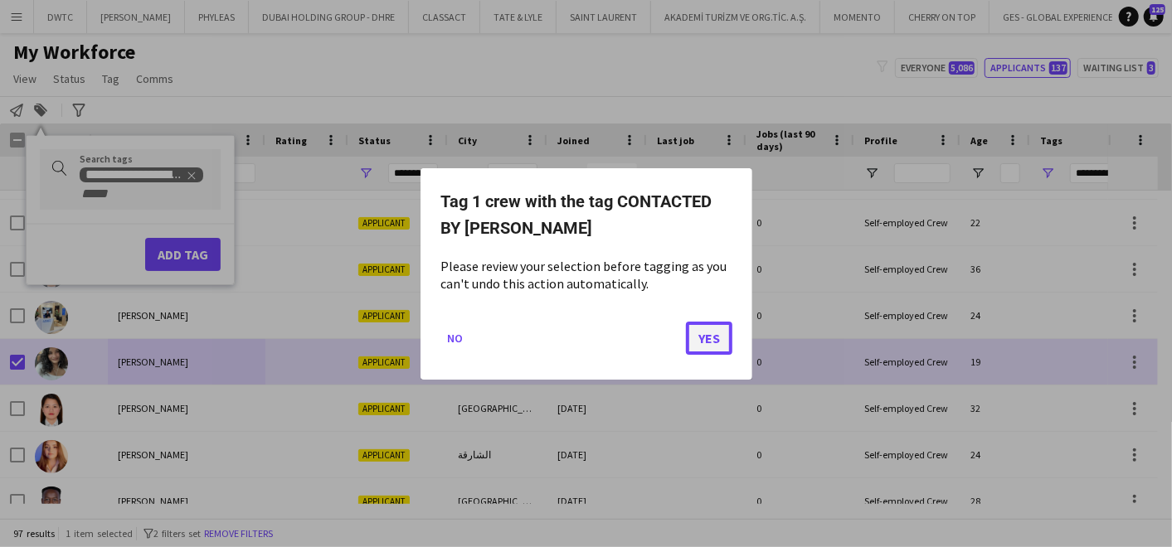
click at [700, 337] on button "Yes" at bounding box center [709, 337] width 46 height 33
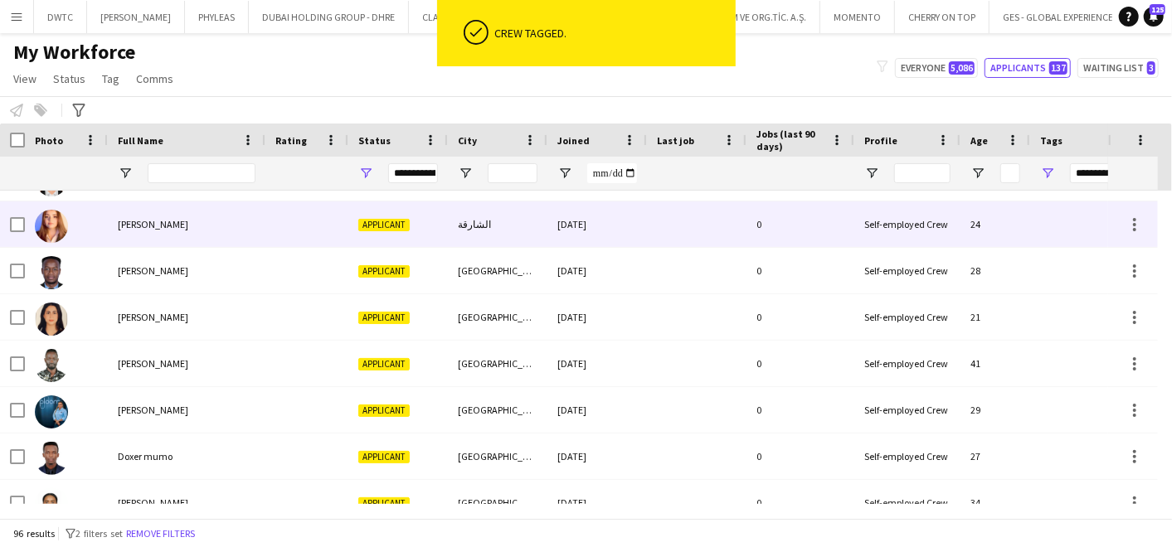
click at [158, 225] on span "Cristina Garcia" at bounding box center [153, 224] width 70 height 12
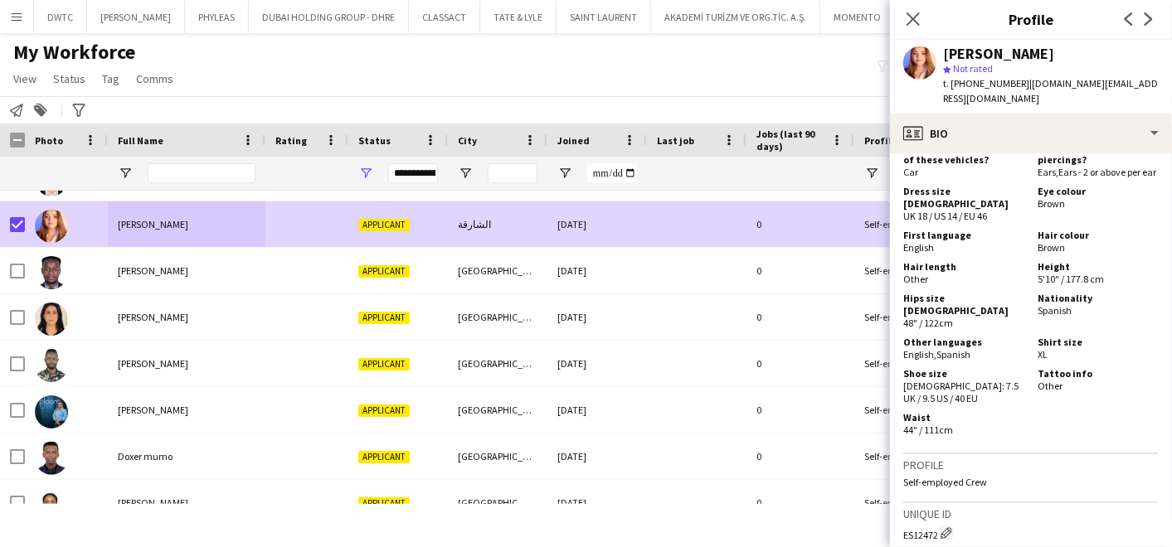
click at [51, 104] on div "**********" at bounding box center [586, 109] width 1172 height 27
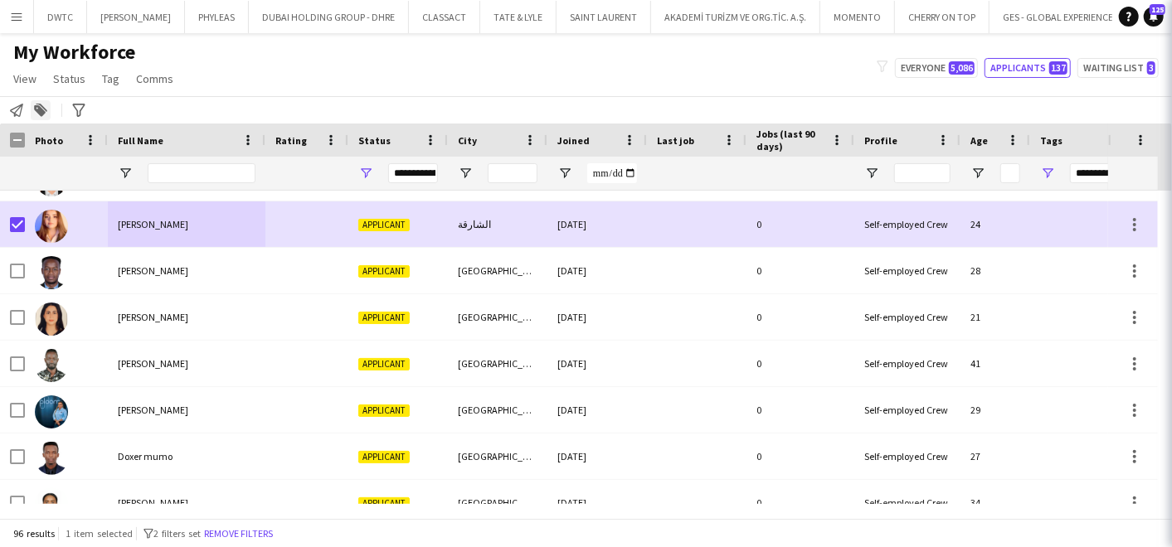
click at [48, 108] on div "Add to tag" at bounding box center [41, 110] width 20 height 20
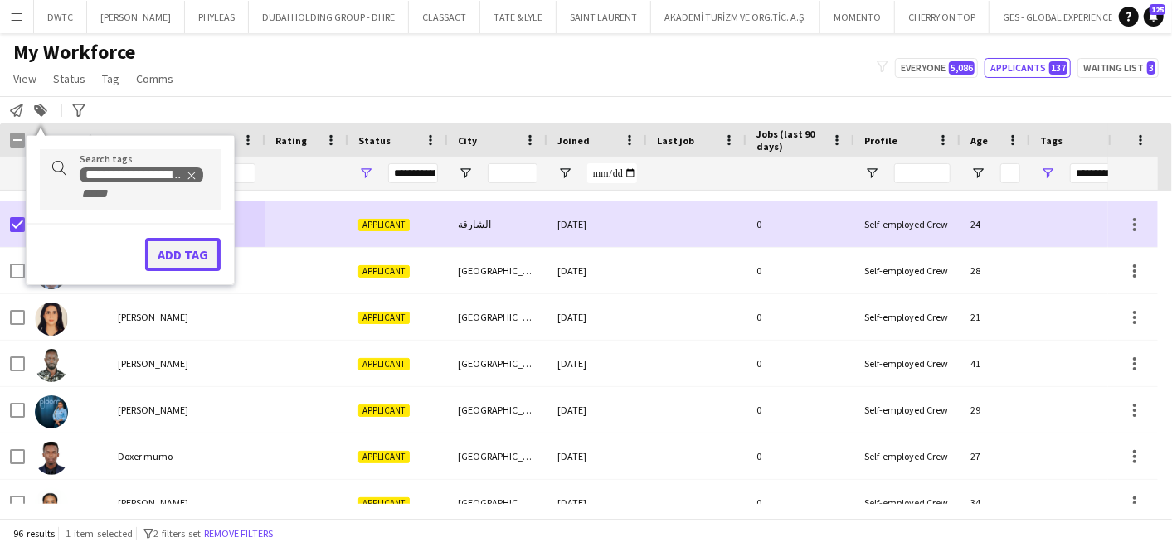
click at [184, 264] on button "Add tag" at bounding box center [182, 254] width 75 height 33
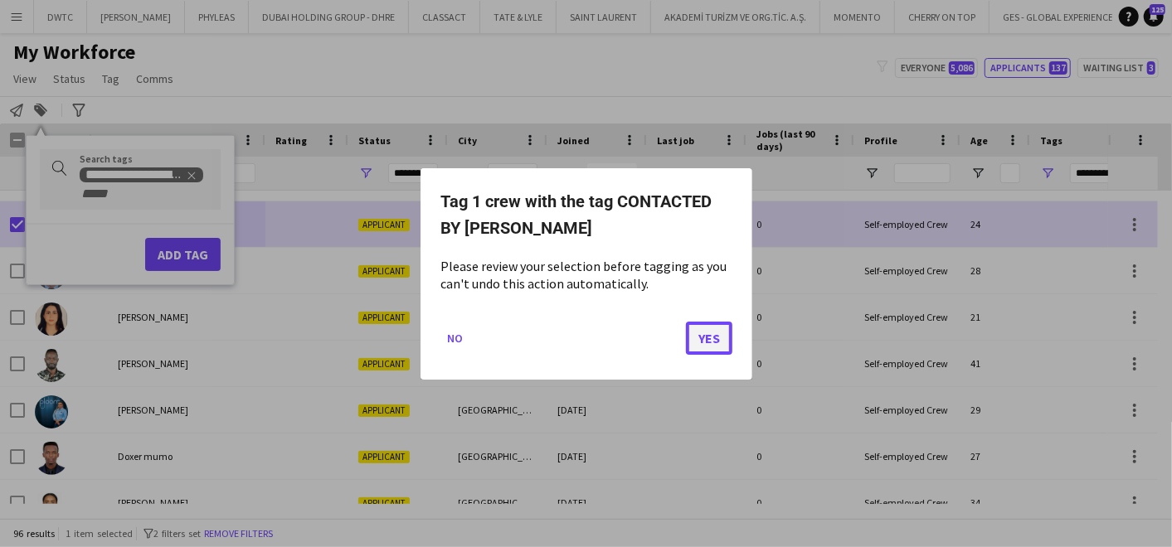
click at [713, 338] on button "Yes" at bounding box center [709, 337] width 46 height 33
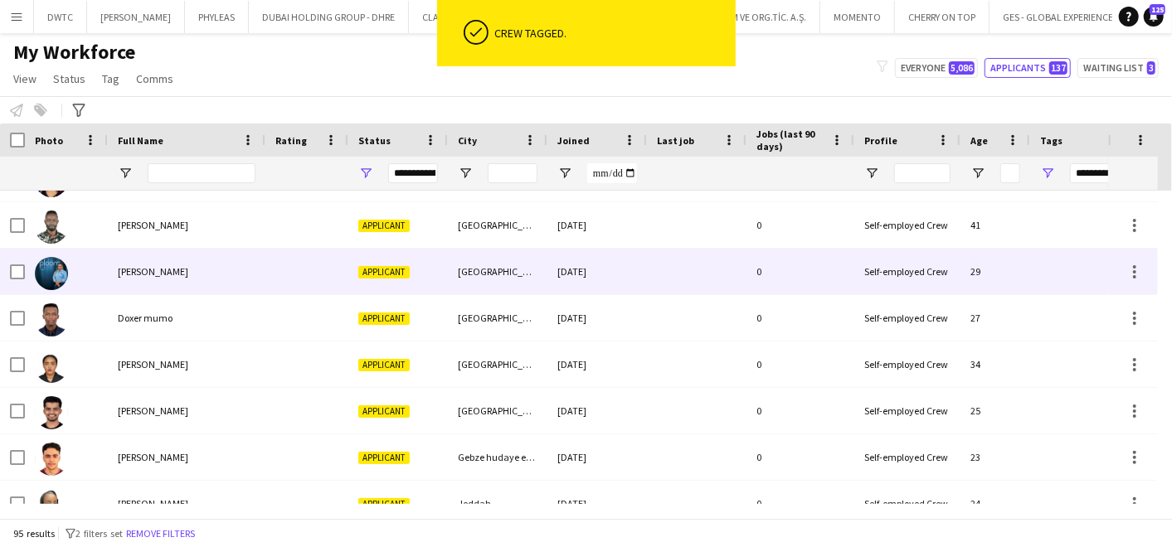
click at [140, 282] on div "Daphine Namuddu" at bounding box center [187, 272] width 158 height 46
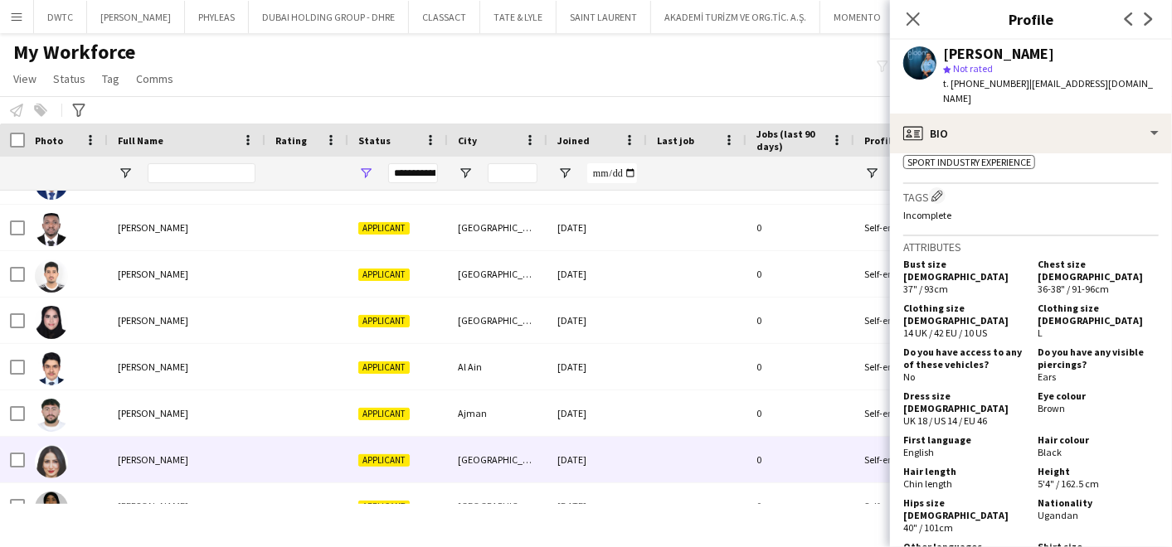
click at [161, 450] on div "HEBATALLAH ATTIA" at bounding box center [187, 460] width 158 height 46
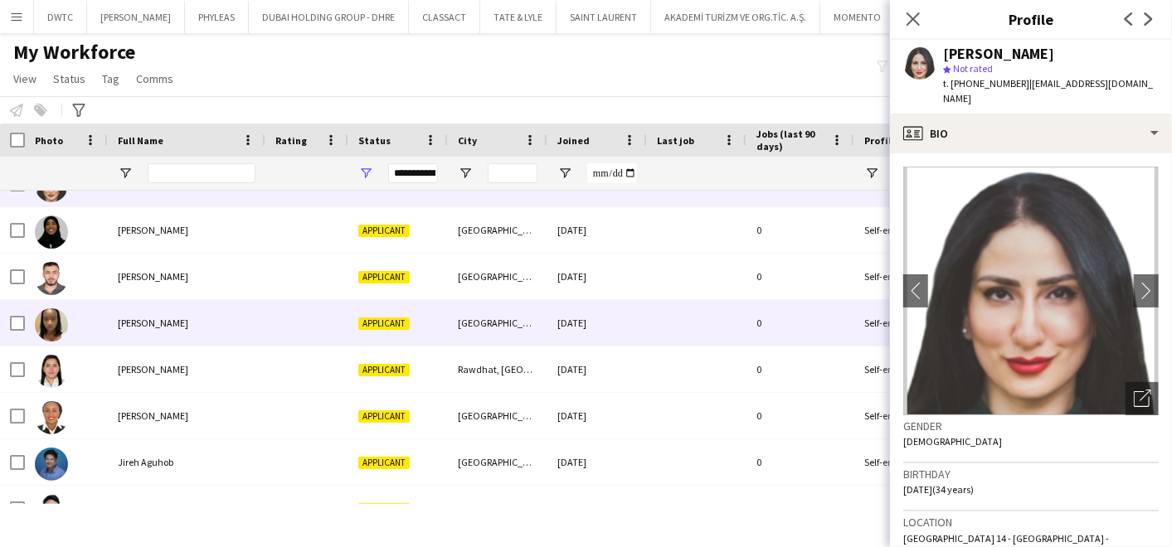
click at [130, 328] on div "Jade Buwule Nambale" at bounding box center [187, 323] width 158 height 46
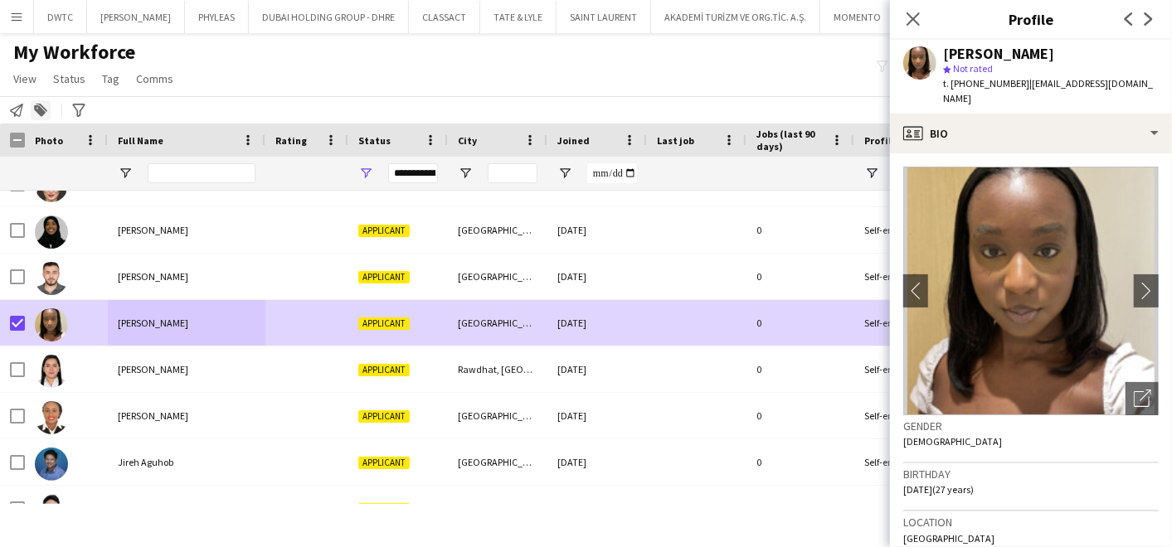
click at [36, 114] on icon "Add to tag" at bounding box center [40, 110] width 13 height 13
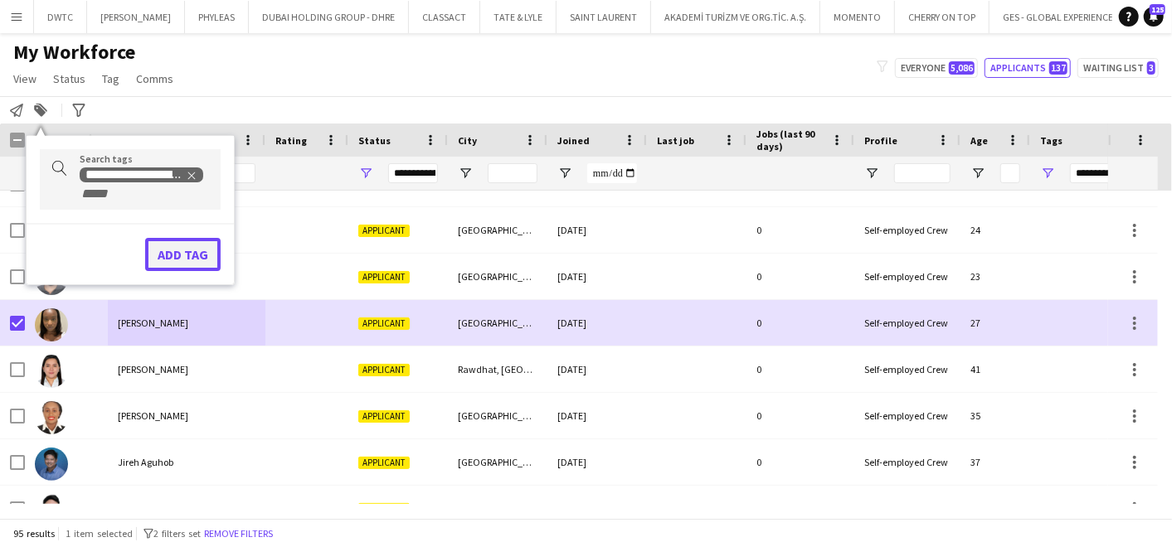
click at [174, 248] on button "Add tag" at bounding box center [182, 254] width 75 height 33
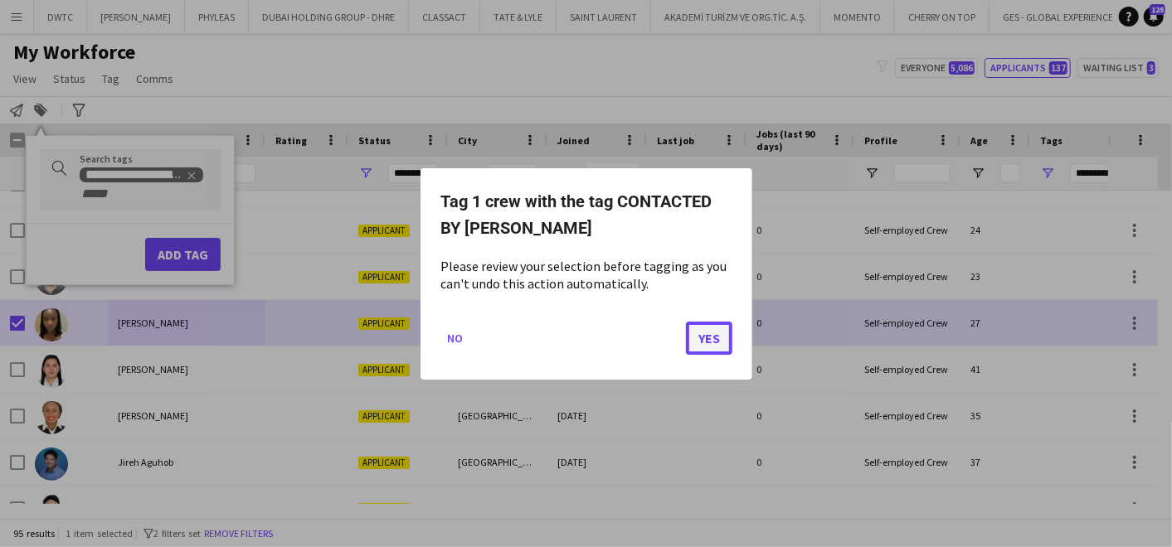
click at [696, 343] on button "Yes" at bounding box center [709, 337] width 46 height 33
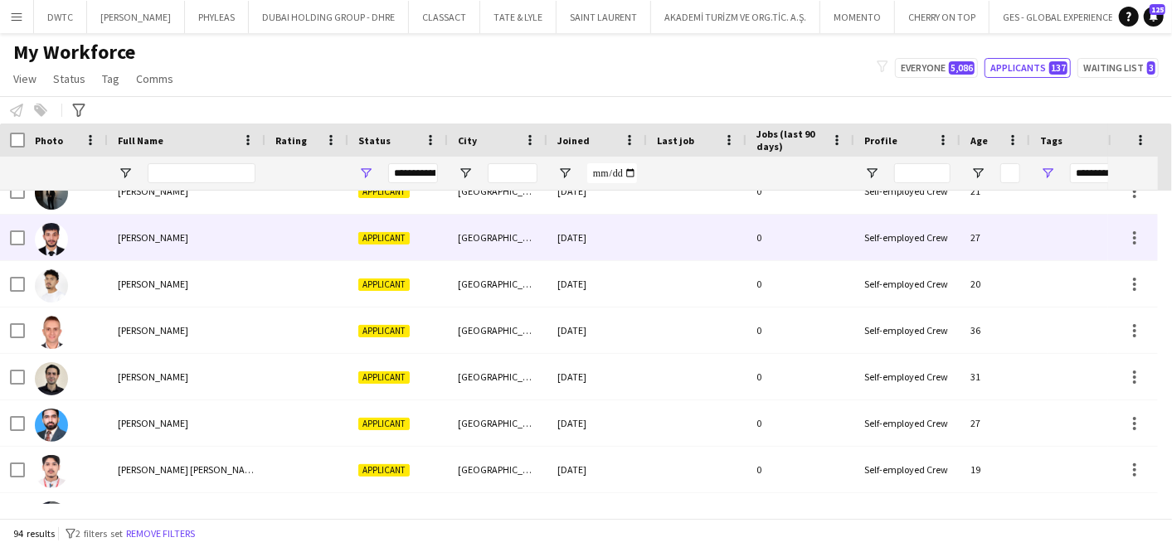
click at [220, 249] on div "Mohab Kader" at bounding box center [187, 238] width 158 height 46
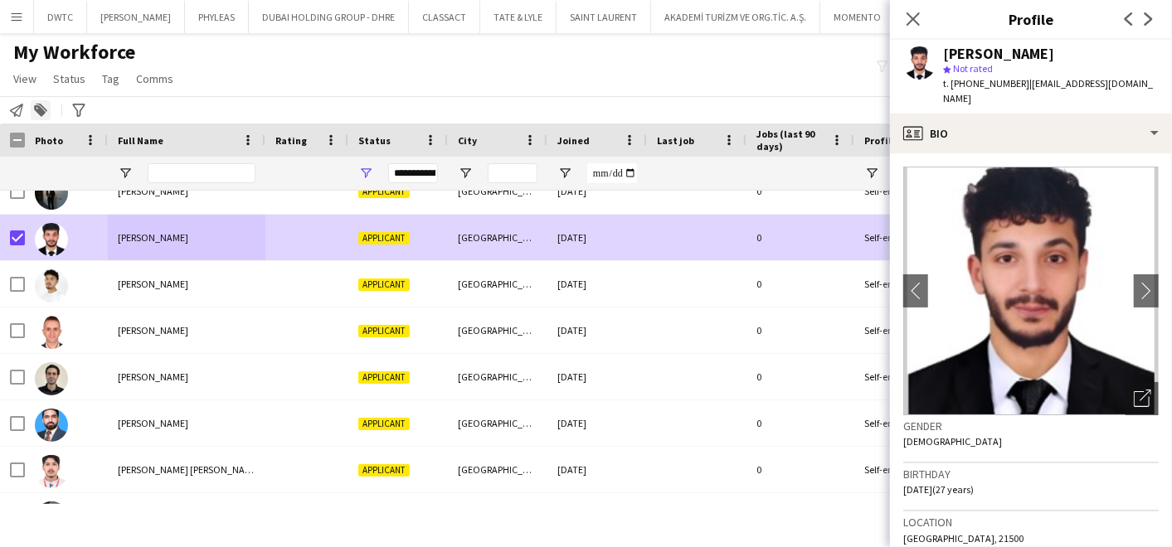
click at [35, 106] on icon at bounding box center [40, 111] width 12 height 12
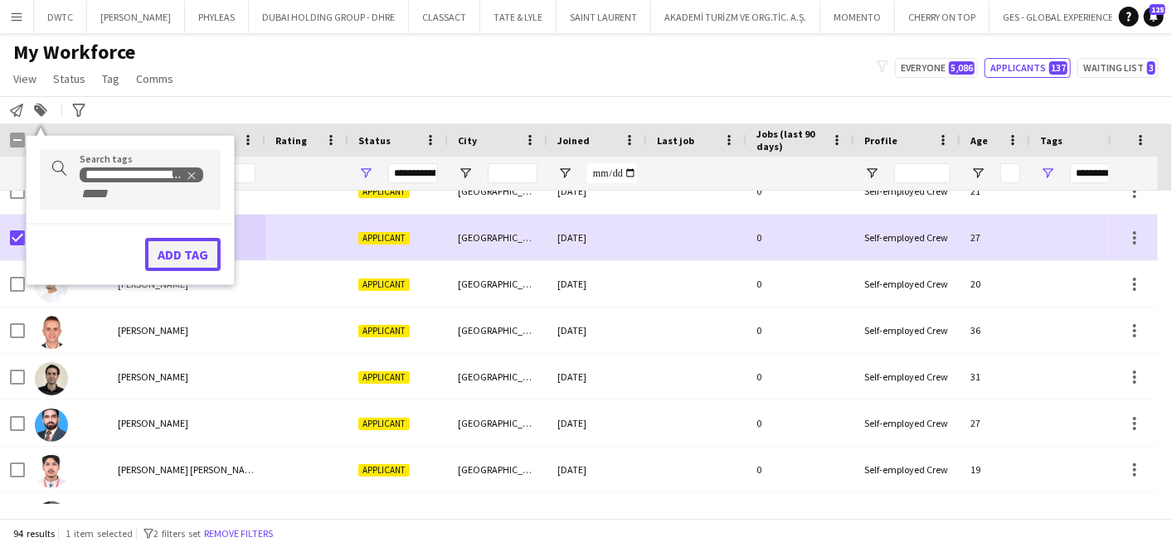
click at [217, 246] on button "Add tag" at bounding box center [182, 254] width 75 height 33
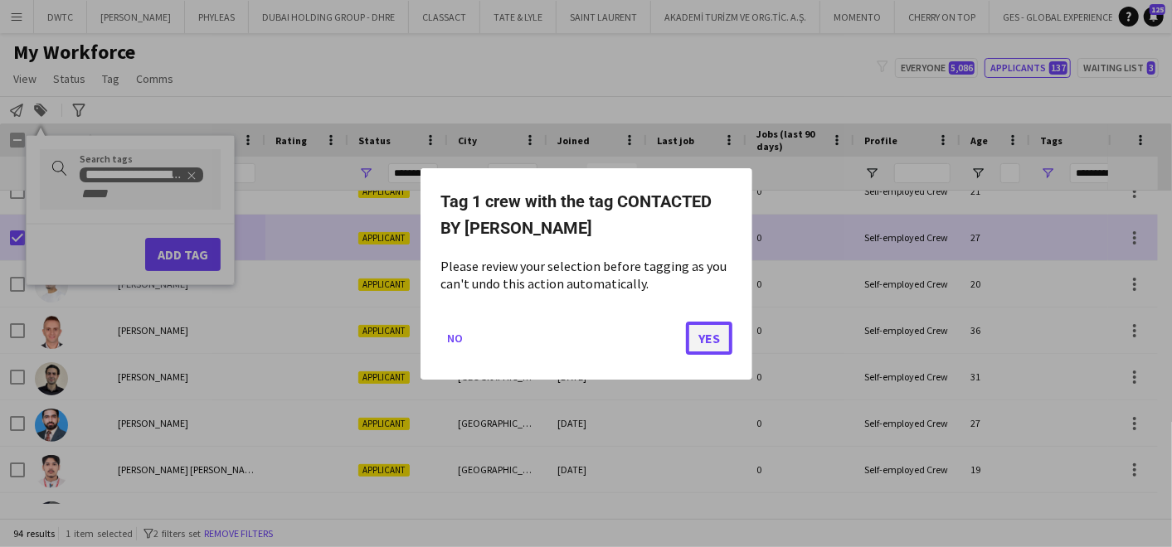
click at [695, 343] on button "Yes" at bounding box center [709, 337] width 46 height 33
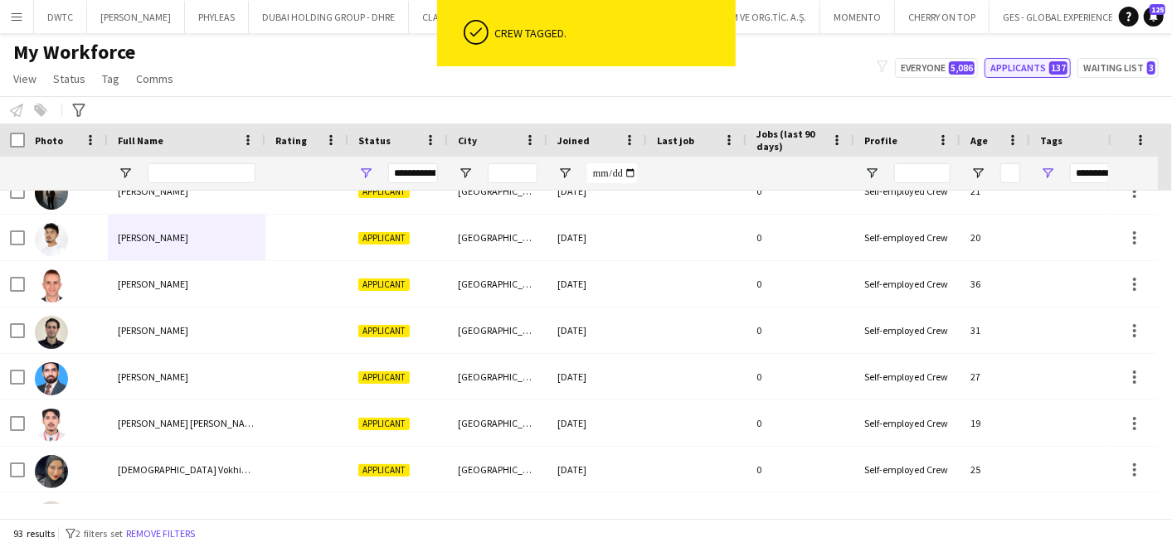
click at [1020, 70] on button "Applicants 137" at bounding box center [1027, 68] width 86 height 20
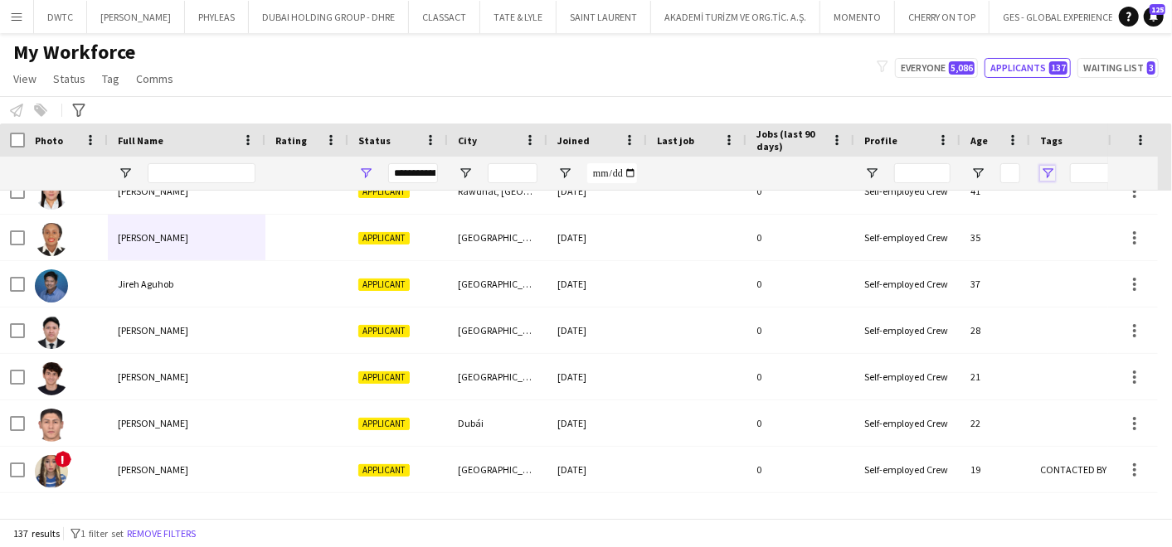
click at [1052, 180] on span "Open Filter Menu" at bounding box center [1047, 173] width 15 height 15
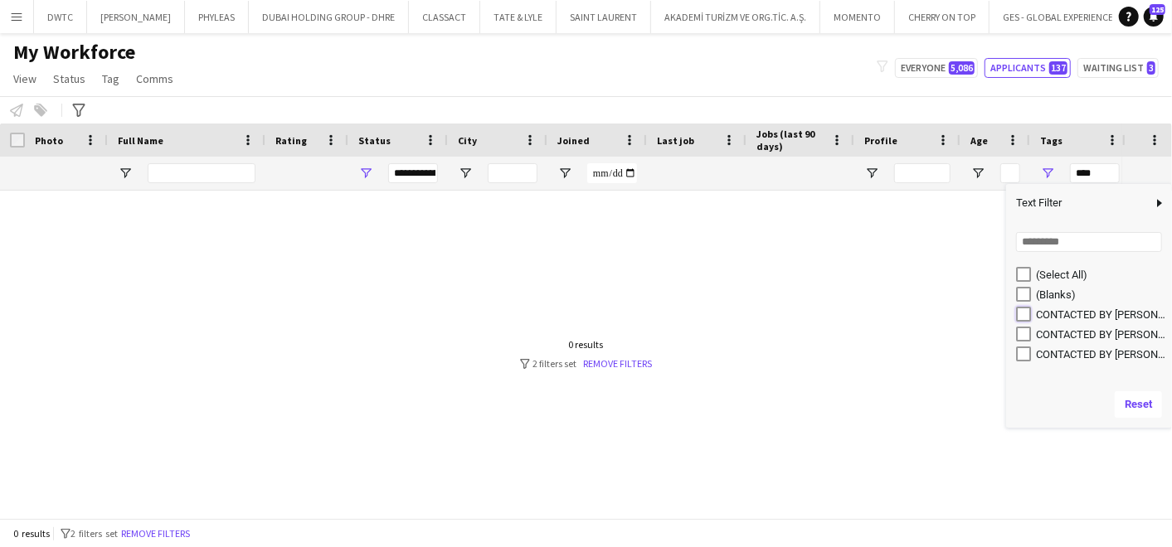
type input "**********"
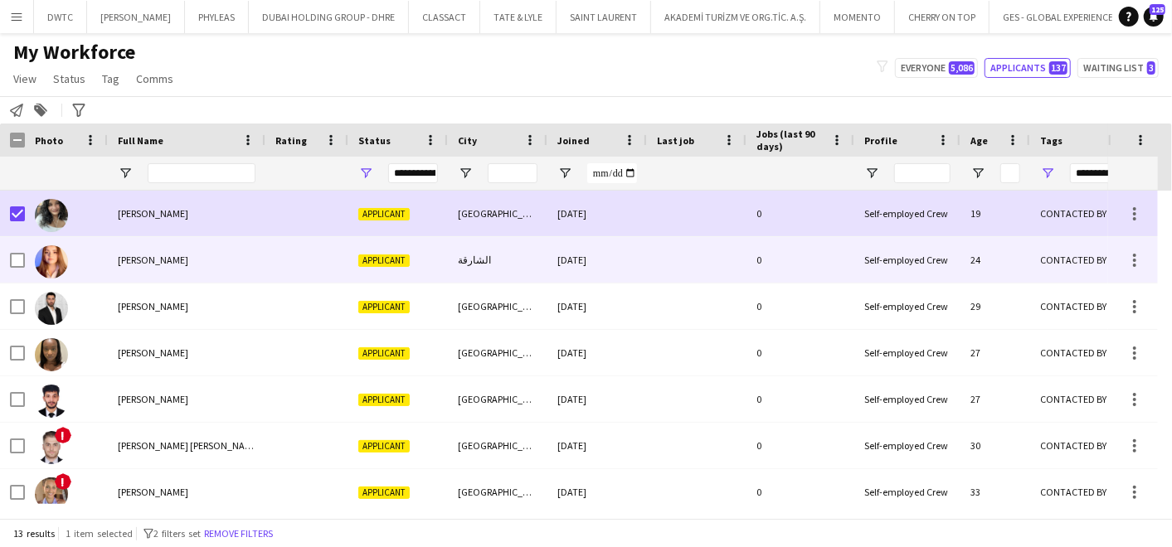
click at [25, 255] on div at bounding box center [66, 260] width 83 height 46
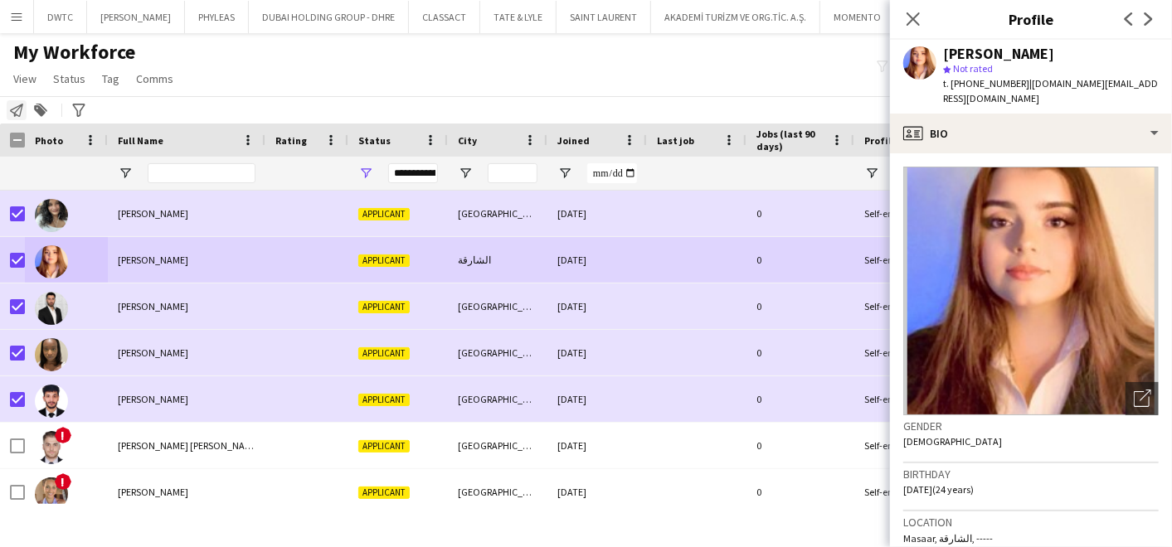
click at [12, 109] on icon at bounding box center [16, 110] width 13 height 13
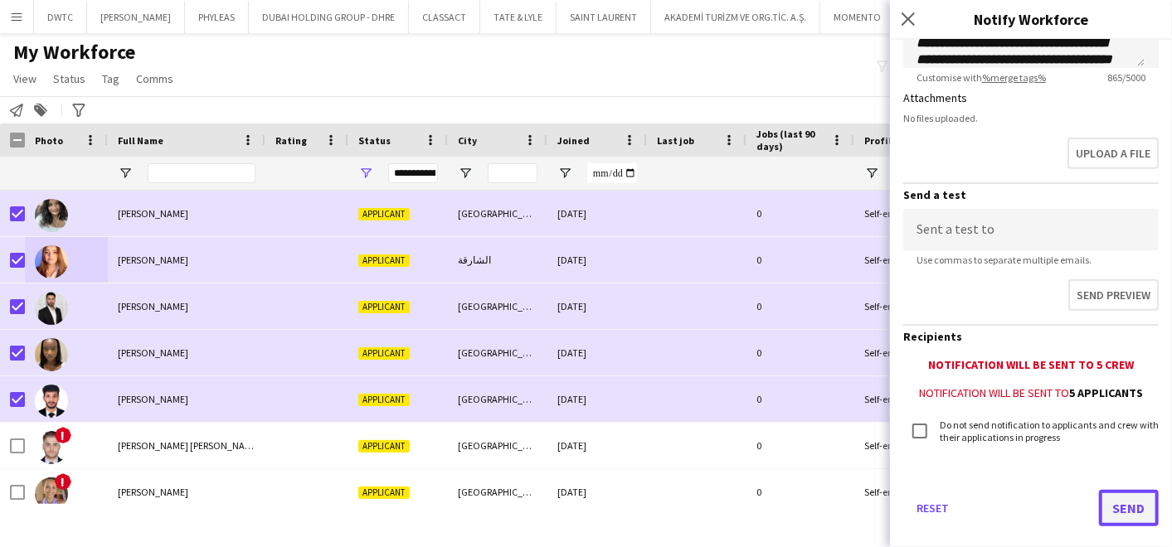
click at [1121, 498] on button "Send" at bounding box center [1129, 508] width 60 height 36
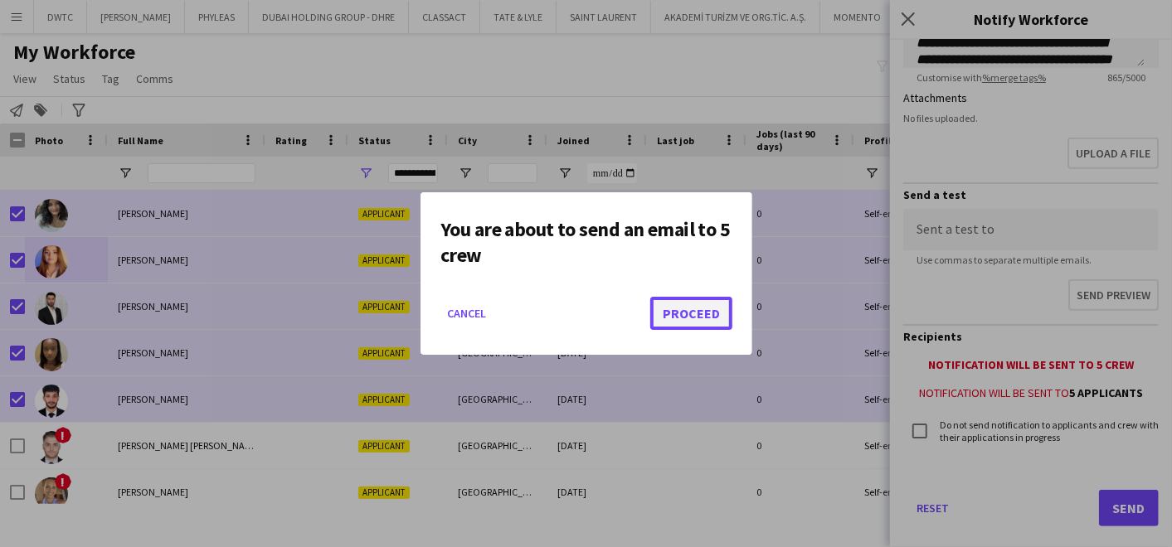
click at [708, 308] on button "Proceed" at bounding box center [691, 313] width 82 height 33
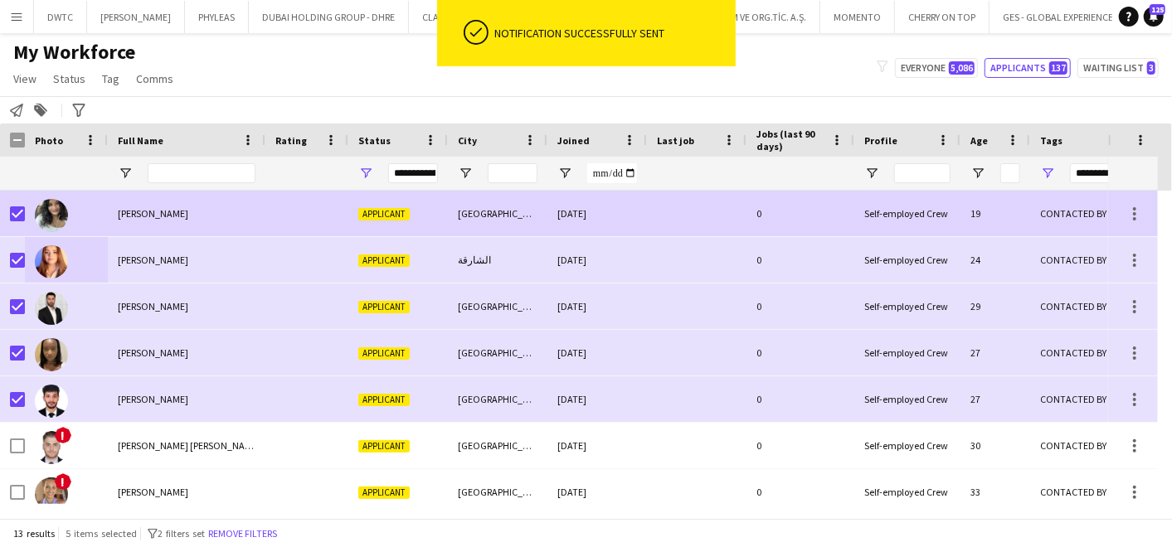
click at [120, 211] on span "Camryn Coelho" at bounding box center [153, 213] width 70 height 12
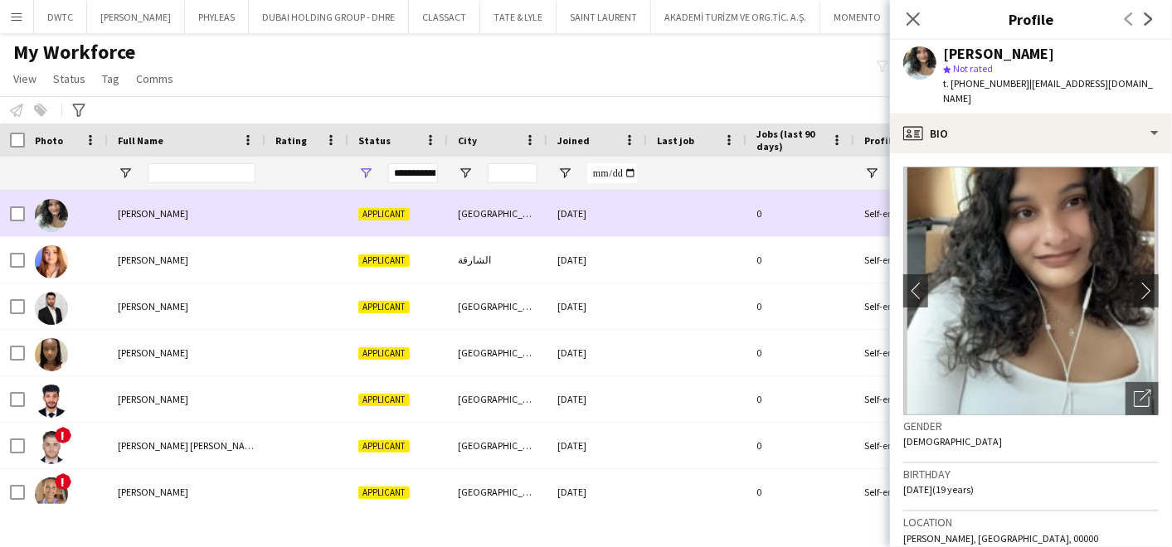
click at [144, 208] on span "Camryn Coelho" at bounding box center [153, 213] width 70 height 12
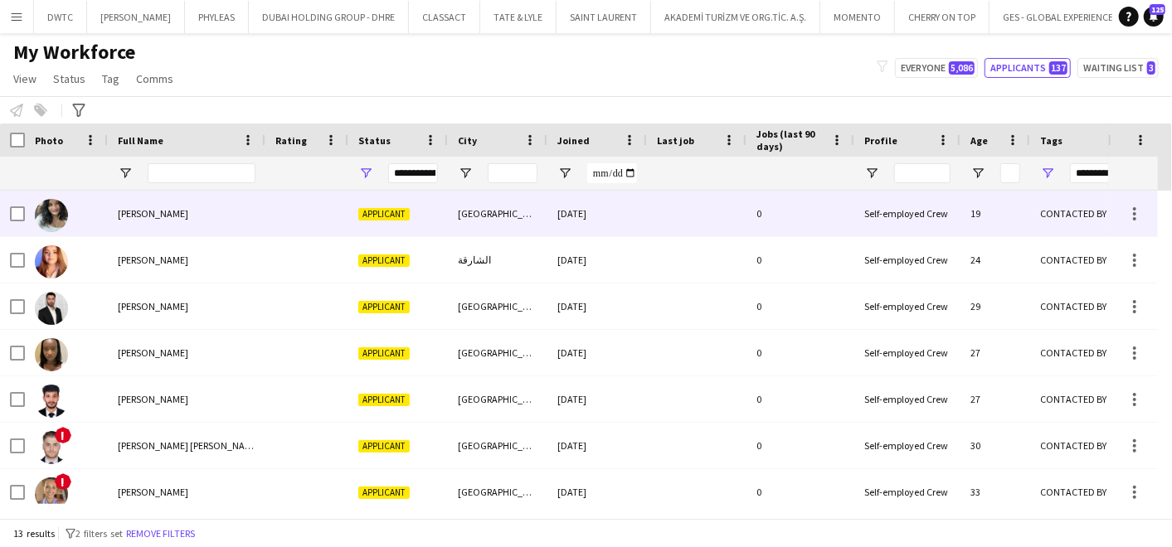
click at [144, 208] on span "Camryn Coelho" at bounding box center [153, 213] width 70 height 12
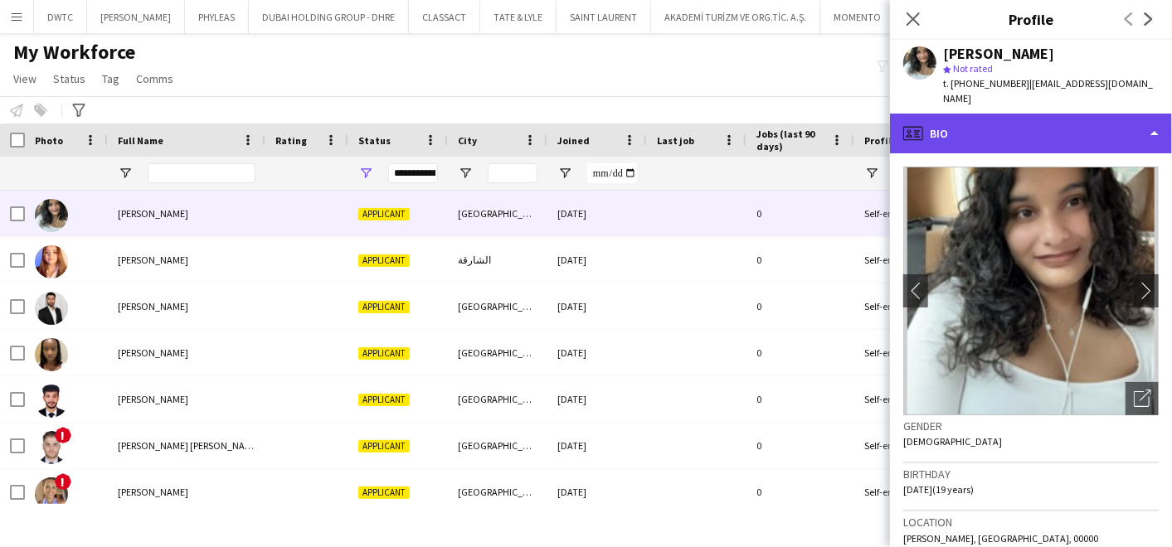
click at [996, 130] on div "profile Bio" at bounding box center [1031, 134] width 282 height 40
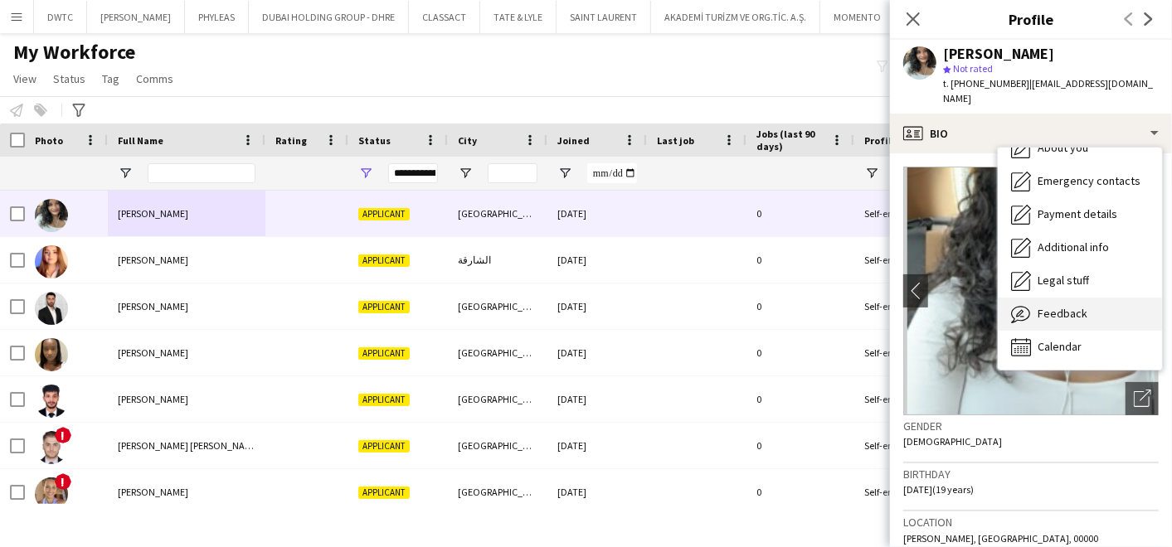
click at [1074, 306] on span "Feedback" at bounding box center [1063, 313] width 50 height 15
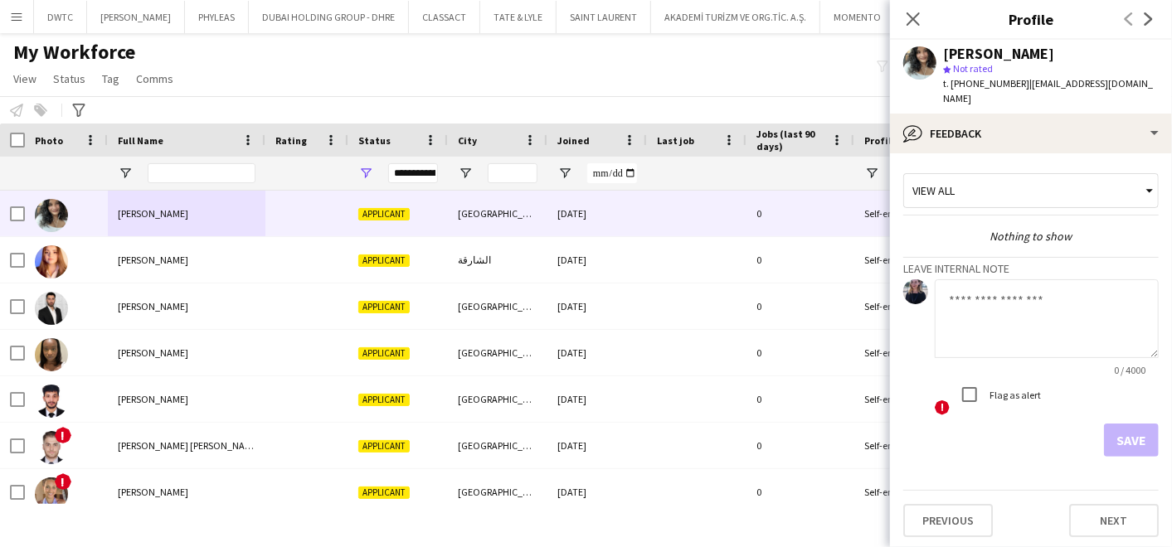
click at [996, 307] on textarea at bounding box center [1047, 319] width 224 height 79
type textarea "**********"
click at [1126, 424] on button "Save" at bounding box center [1131, 440] width 55 height 33
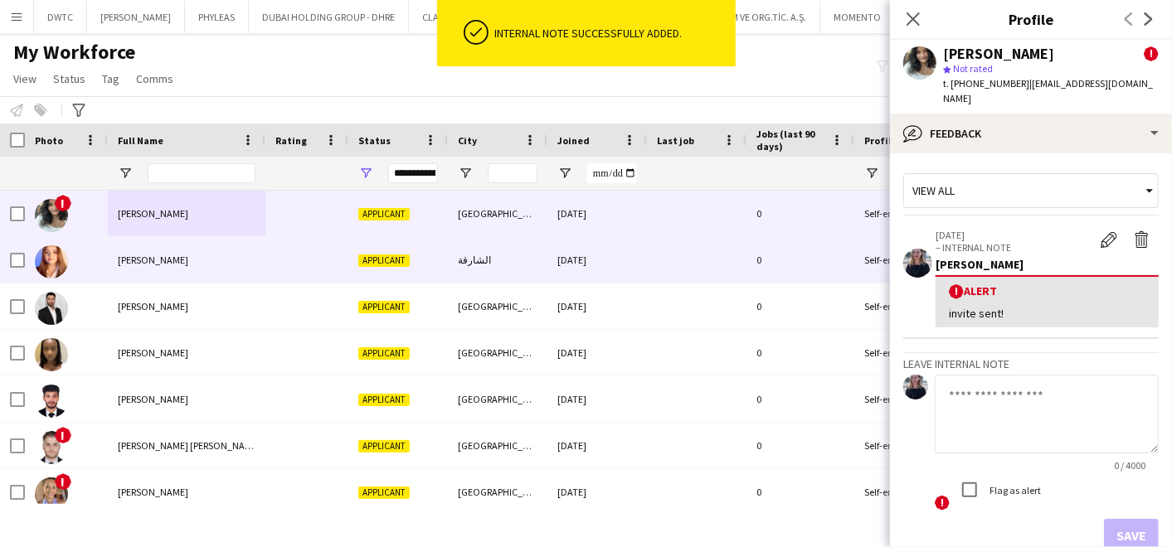
click at [308, 254] on div at bounding box center [306, 260] width 83 height 46
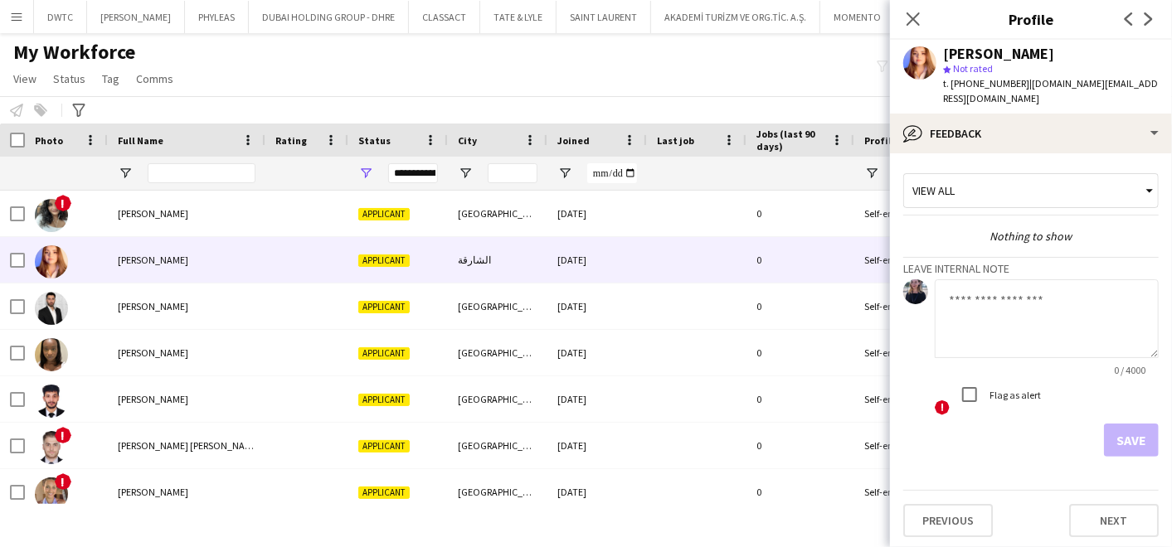
click at [1021, 314] on textarea at bounding box center [1047, 319] width 224 height 79
type textarea "**********"
click at [1128, 427] on button "Save" at bounding box center [1131, 440] width 55 height 33
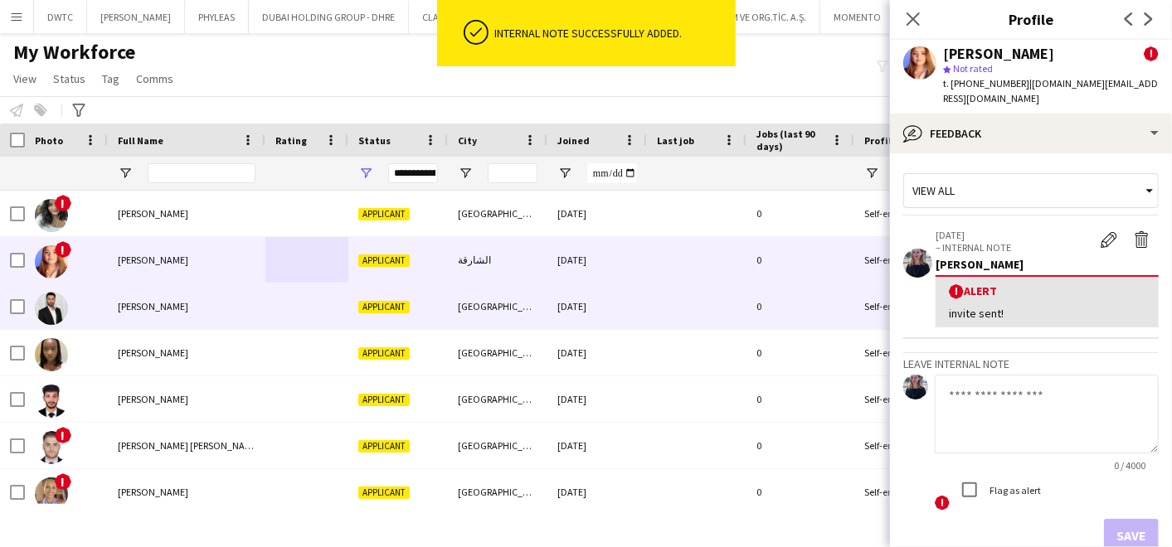
click at [234, 298] on div "hesam khalatabadi" at bounding box center [187, 307] width 158 height 46
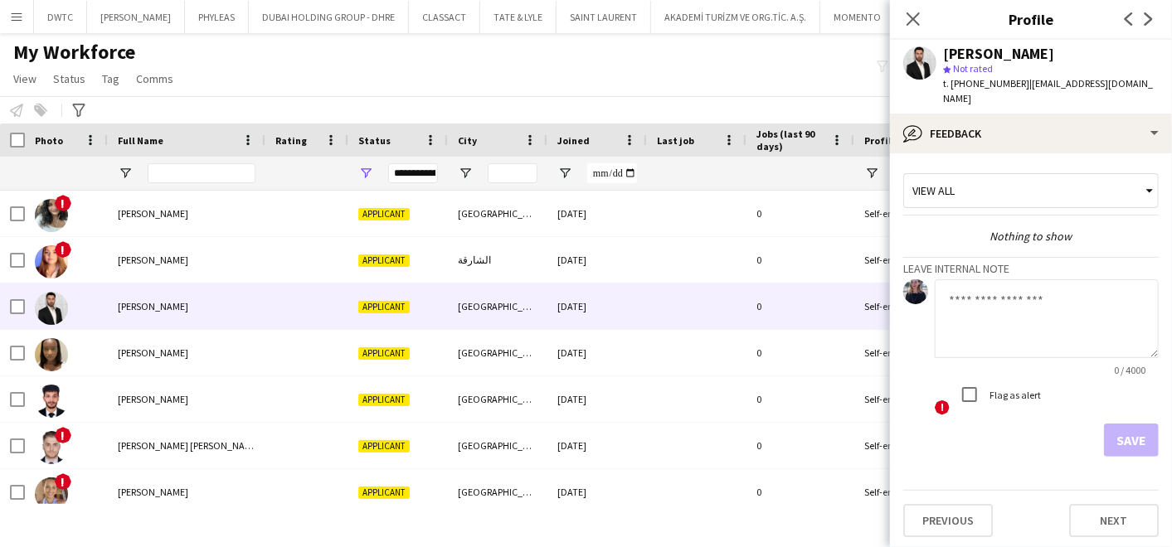
click at [993, 294] on textarea at bounding box center [1047, 319] width 224 height 79
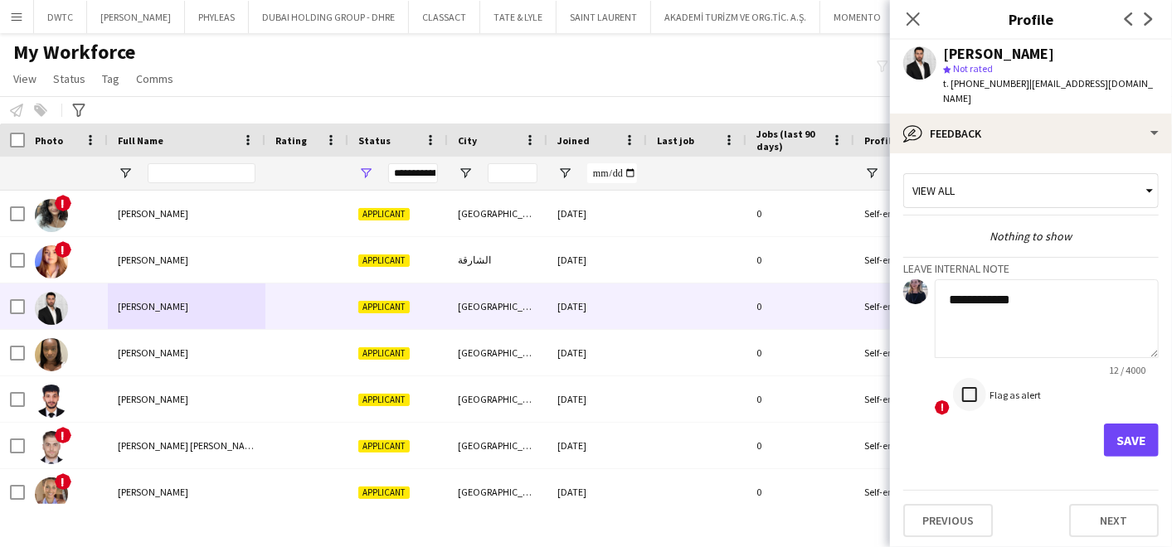
type textarea "**********"
click at [1120, 424] on button "Save" at bounding box center [1131, 440] width 55 height 33
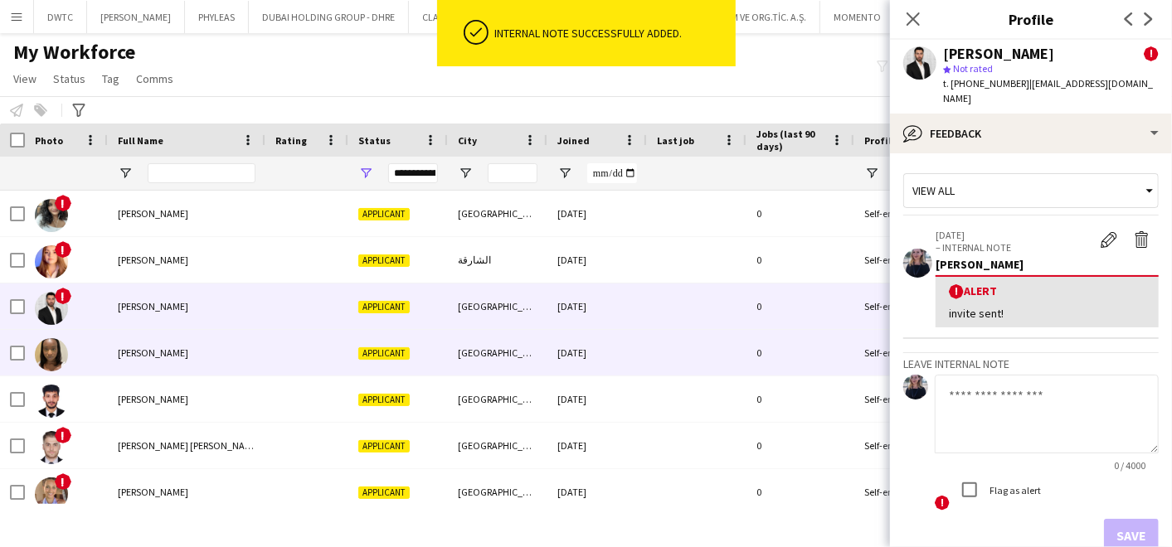
click at [380, 348] on span "Applicant" at bounding box center [383, 354] width 51 height 12
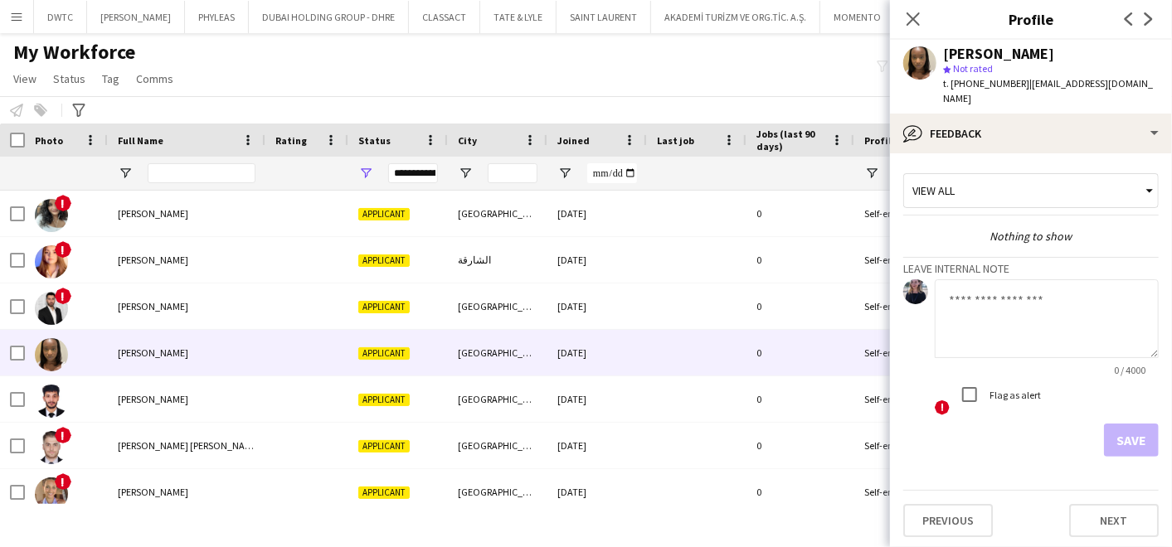
click at [999, 286] on textarea at bounding box center [1047, 319] width 224 height 79
type textarea "**********"
click at [1129, 424] on button "Save" at bounding box center [1131, 440] width 55 height 33
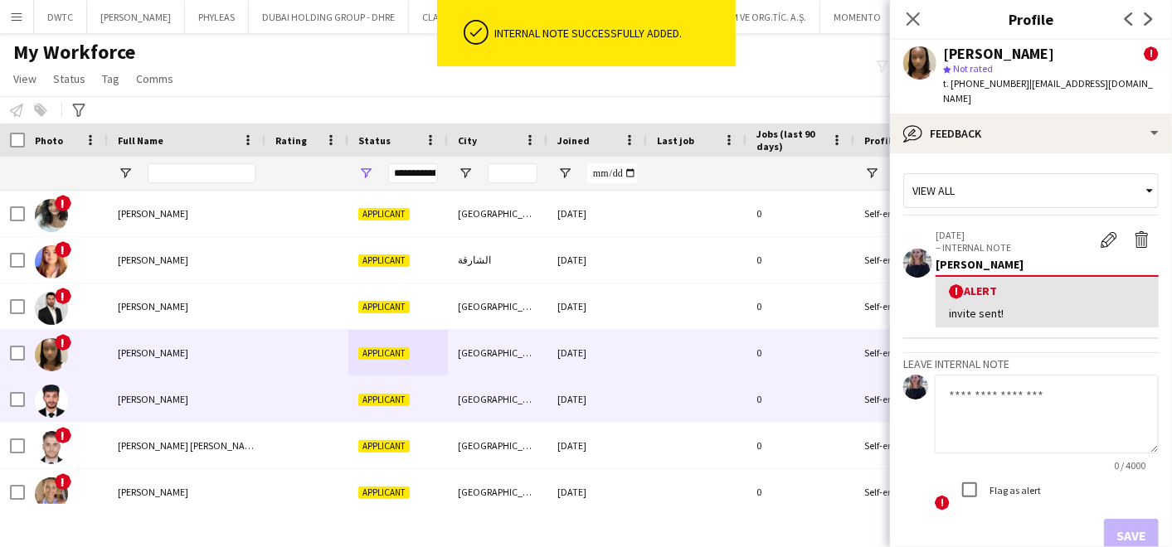
click at [158, 405] on div "Mohab Kader" at bounding box center [187, 400] width 158 height 46
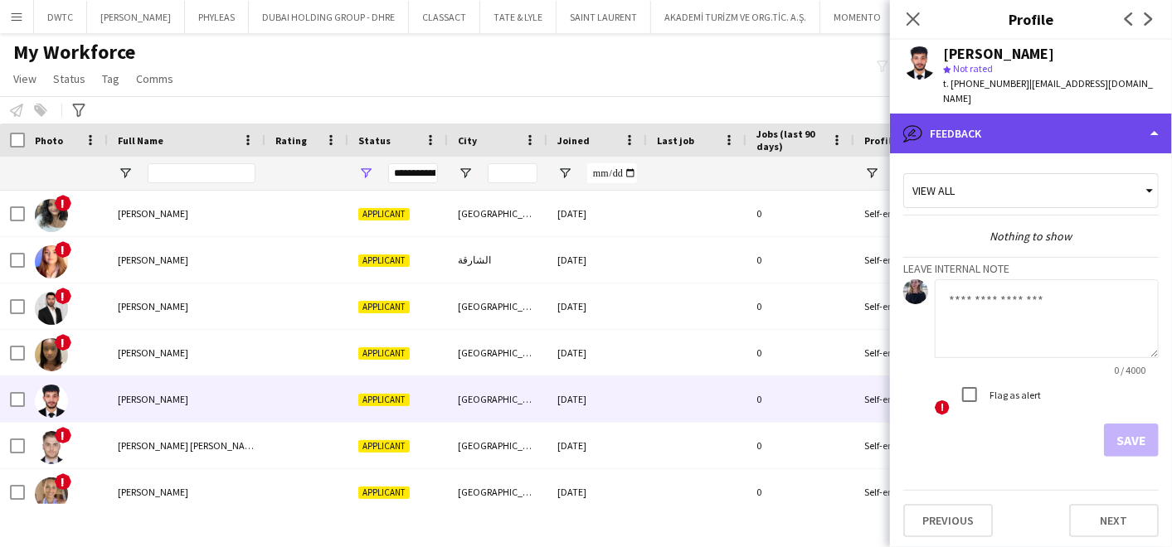
click at [991, 118] on div "bubble-pencil Feedback" at bounding box center [1031, 134] width 282 height 40
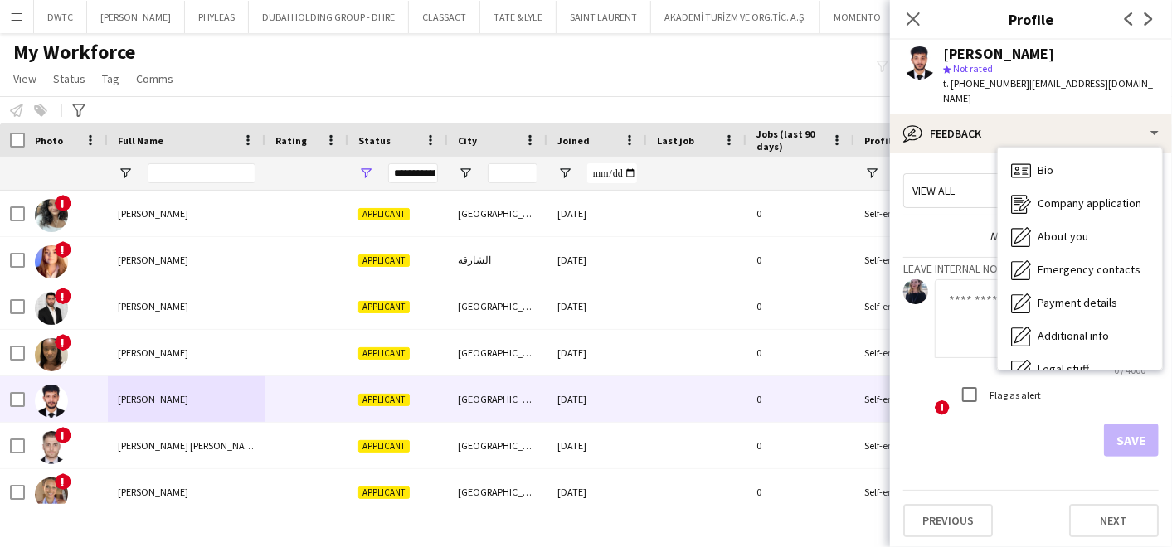
click at [975, 299] on textarea at bounding box center [1047, 319] width 224 height 79
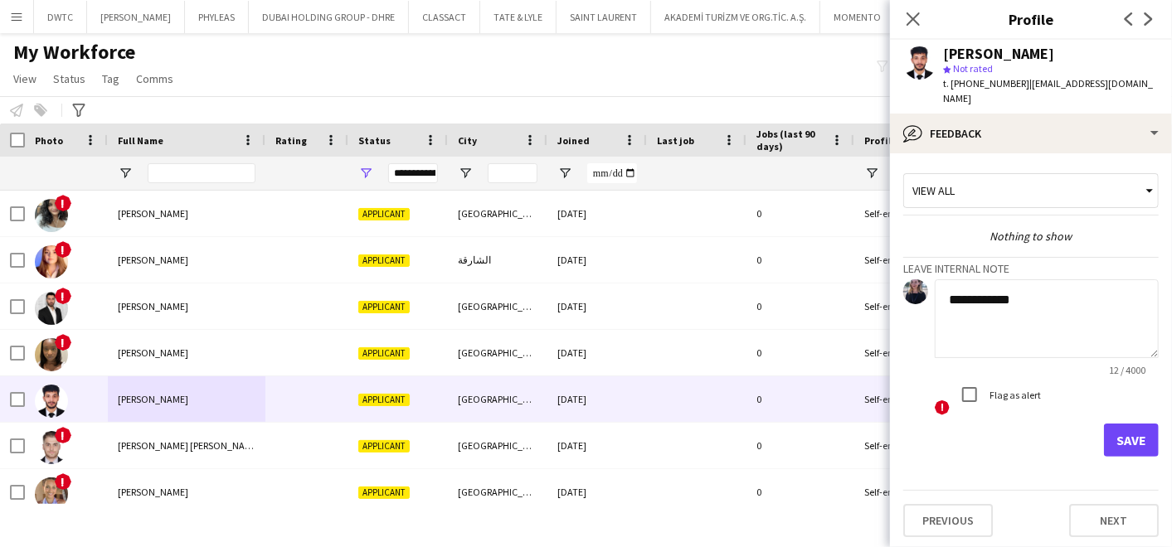
type textarea "**********"
click at [1132, 425] on button "Save" at bounding box center [1131, 440] width 55 height 33
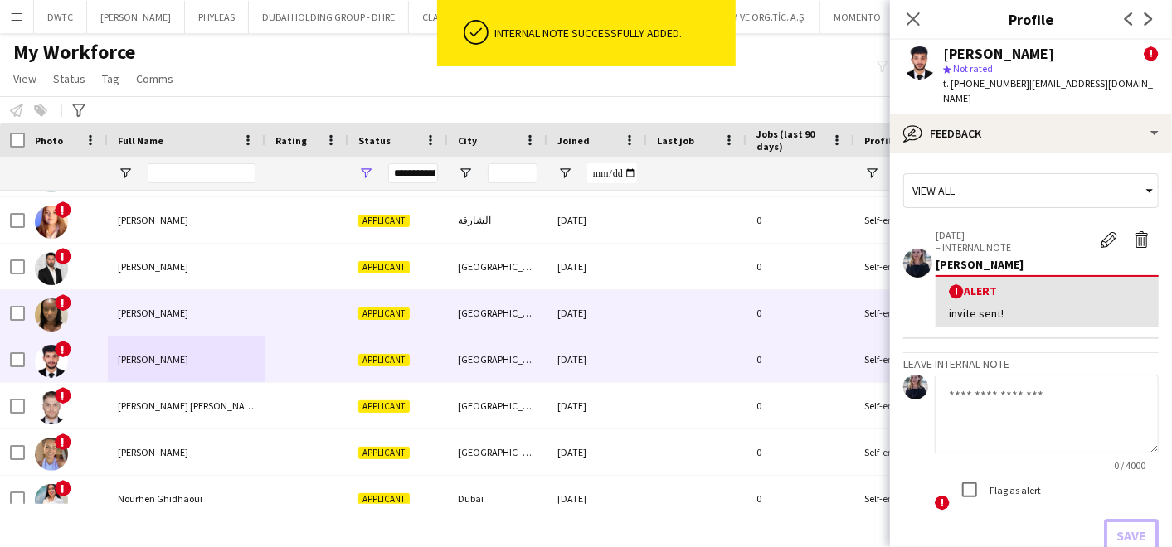
scroll to position [0, 0]
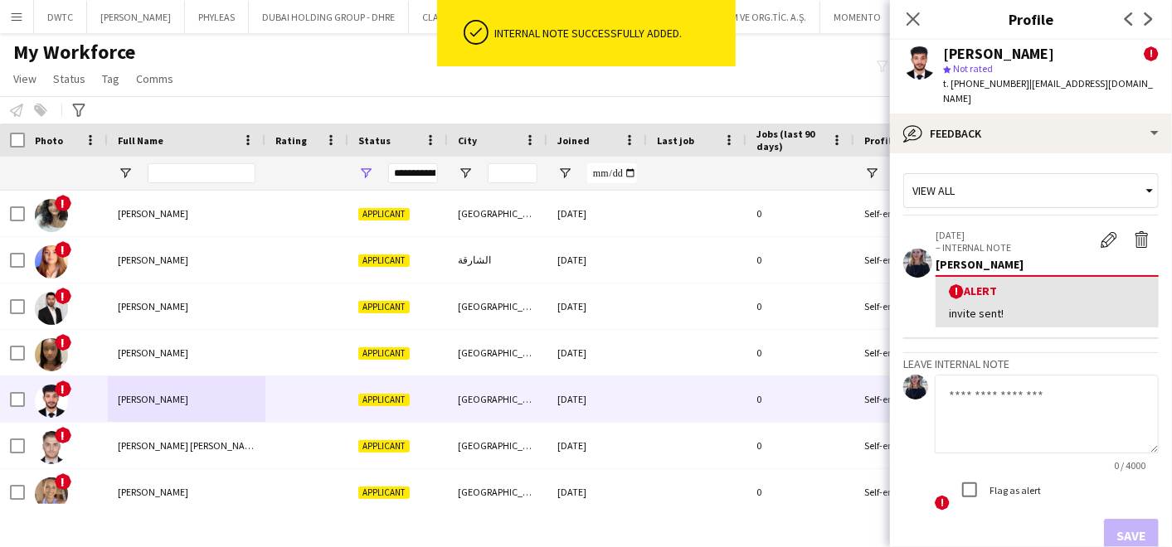
click at [230, 61] on div "My Workforce View Views Default view New view Update view Delete view Edit name…" at bounding box center [586, 68] width 1172 height 56
